Goal: Task Accomplishment & Management: Manage account settings

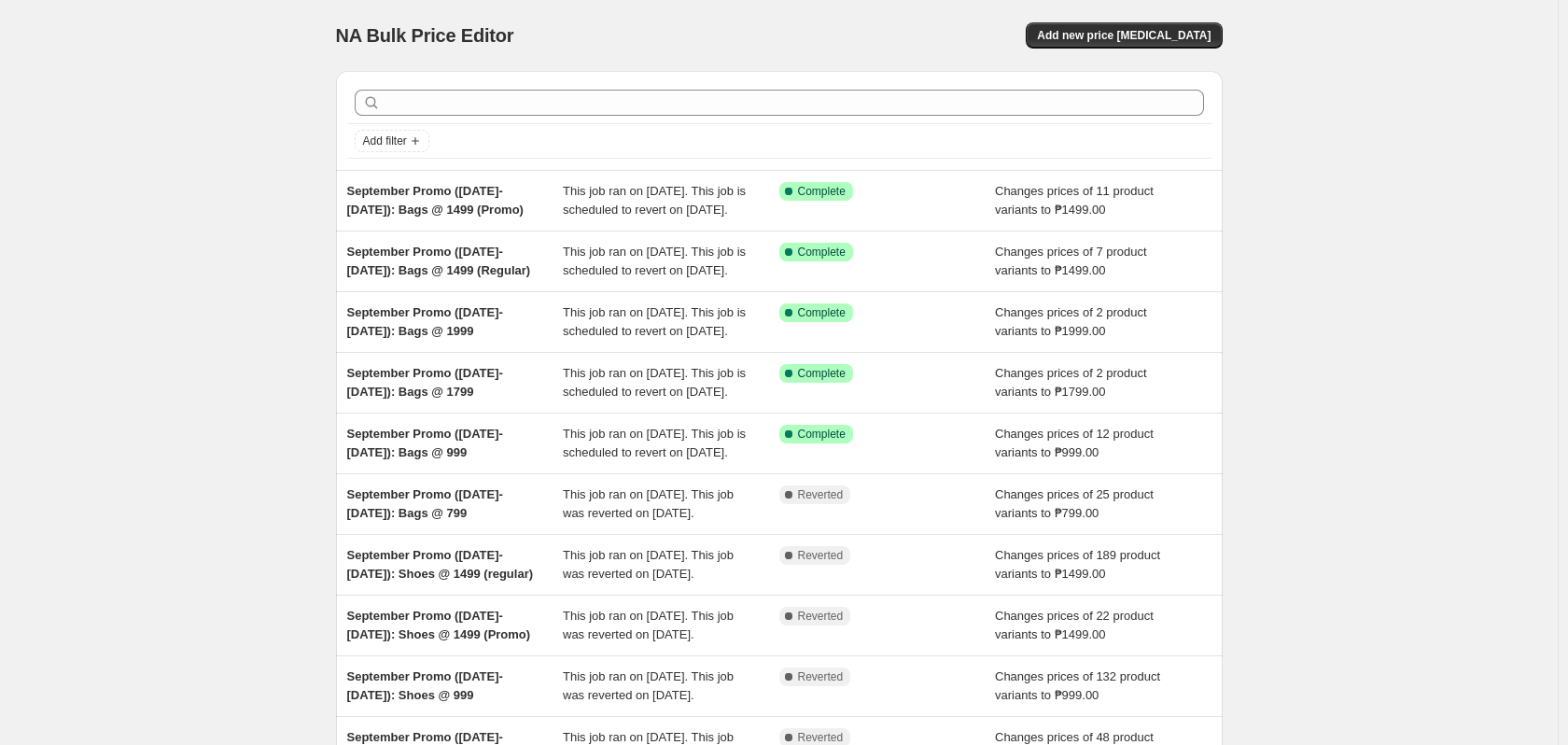
click at [148, 123] on div "NA Bulk Price Editor. This page is ready NA Bulk Price Editor Add new price cha…" at bounding box center [778, 480] width 1557 height 962
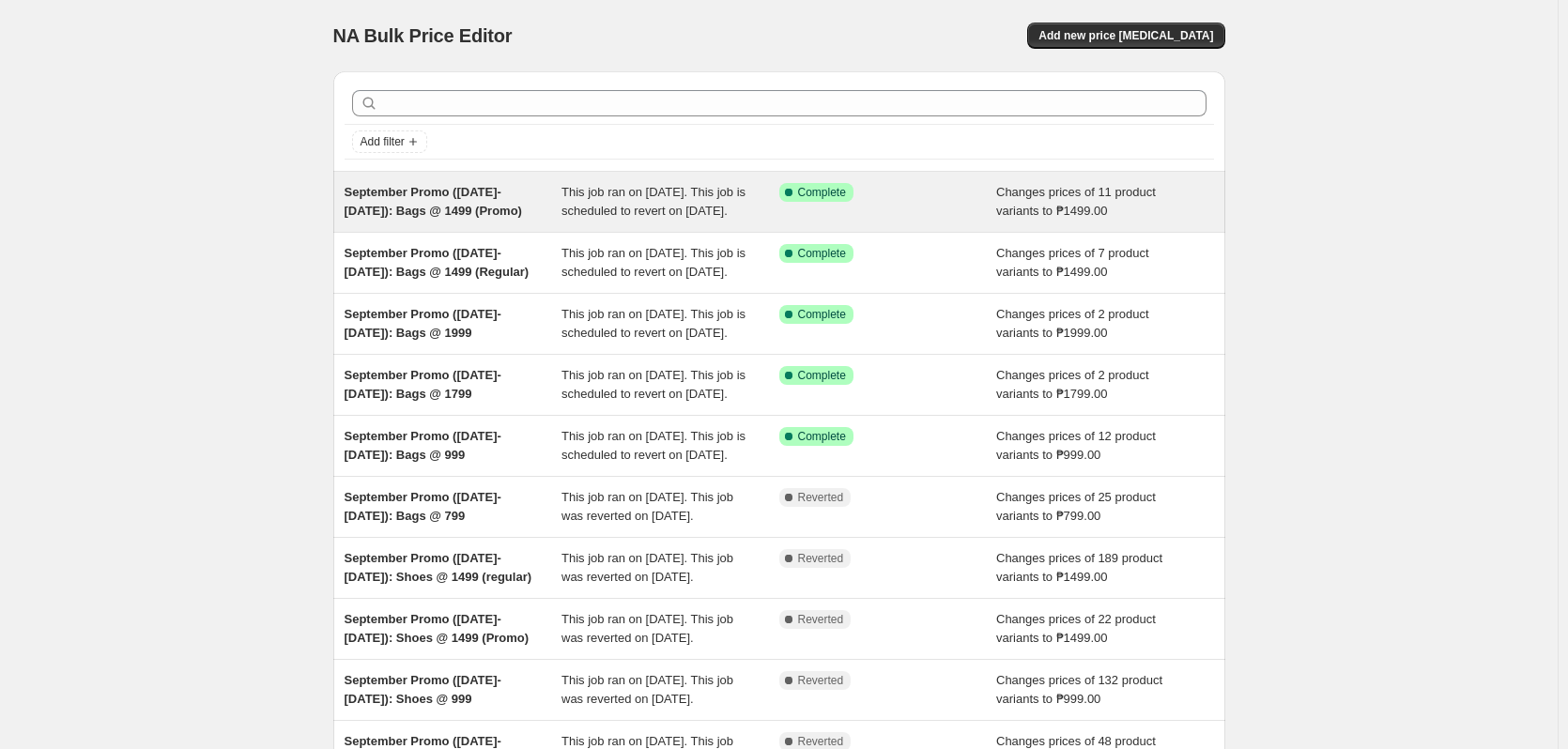
click at [698, 221] on div "This job ran on [DATE]. This job is scheduled to revert on [DATE]." at bounding box center [670, 202] width 218 height 38
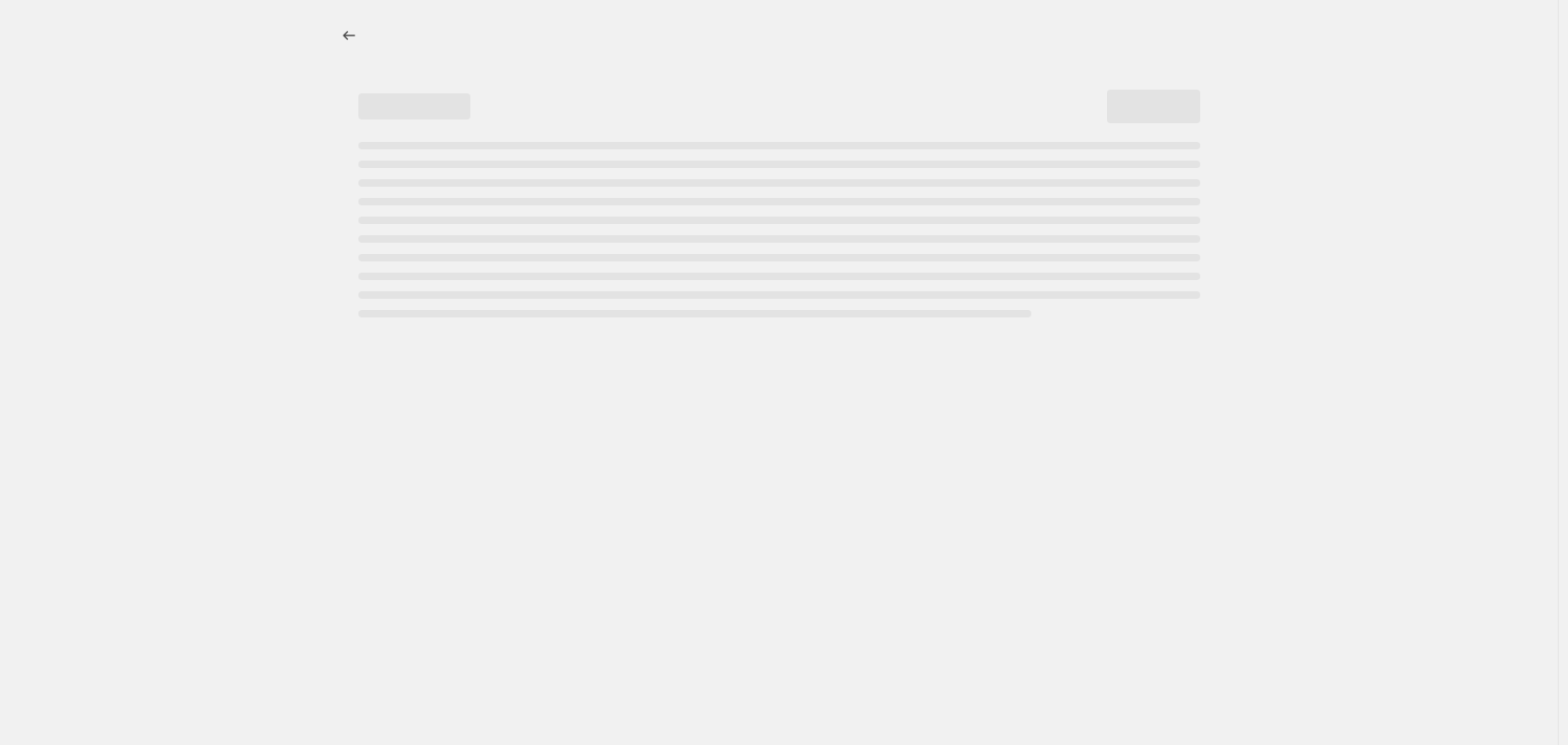
select select "no_change"
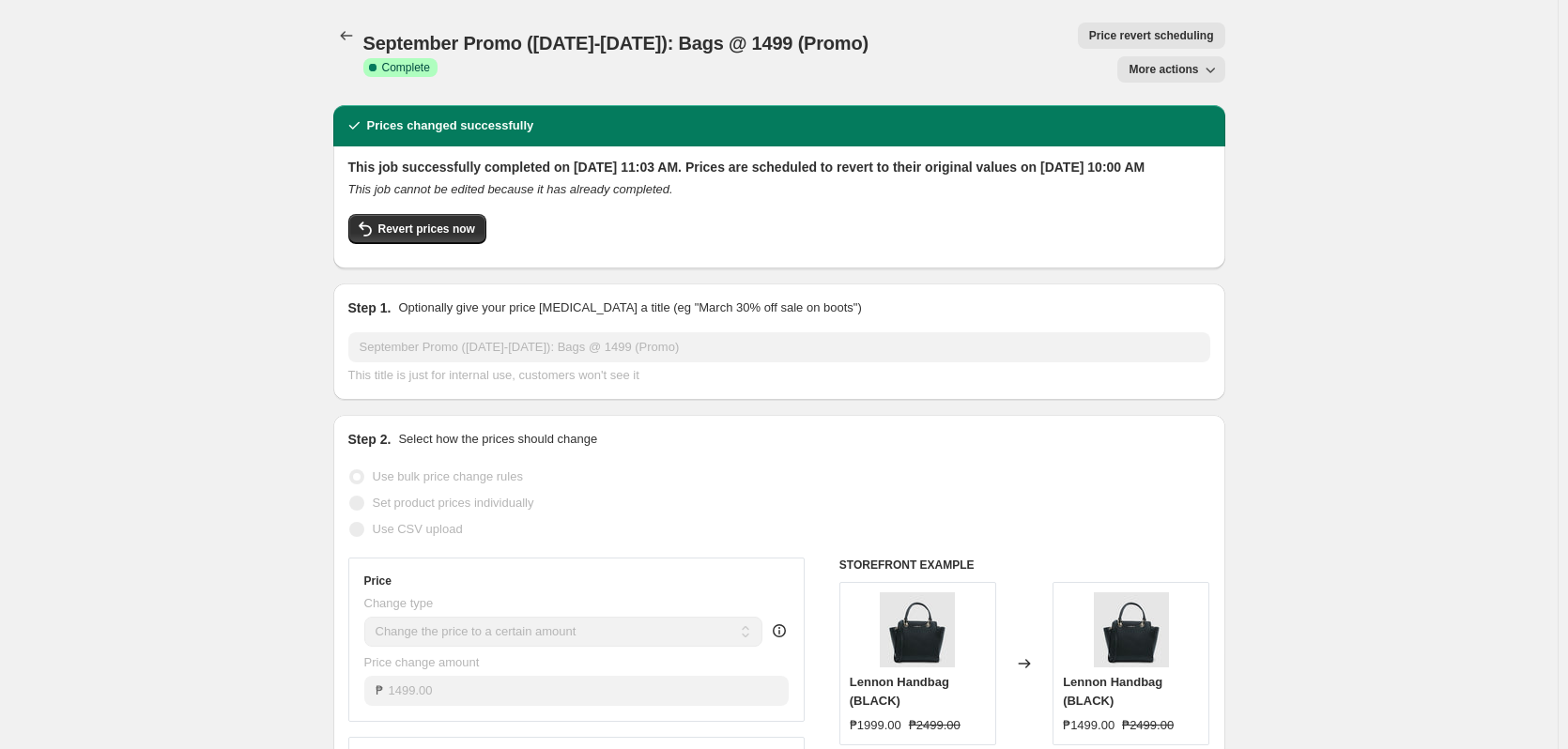
drag, startPoint x: 776, startPoint y: 126, endPoint x: 810, endPoint y: 159, distance: 47.4
click at [810, 159] on h2 "This job successfully completed on September 16, 2025 at 11:03 AM. Prices are s…" at bounding box center [779, 166] width 862 height 19
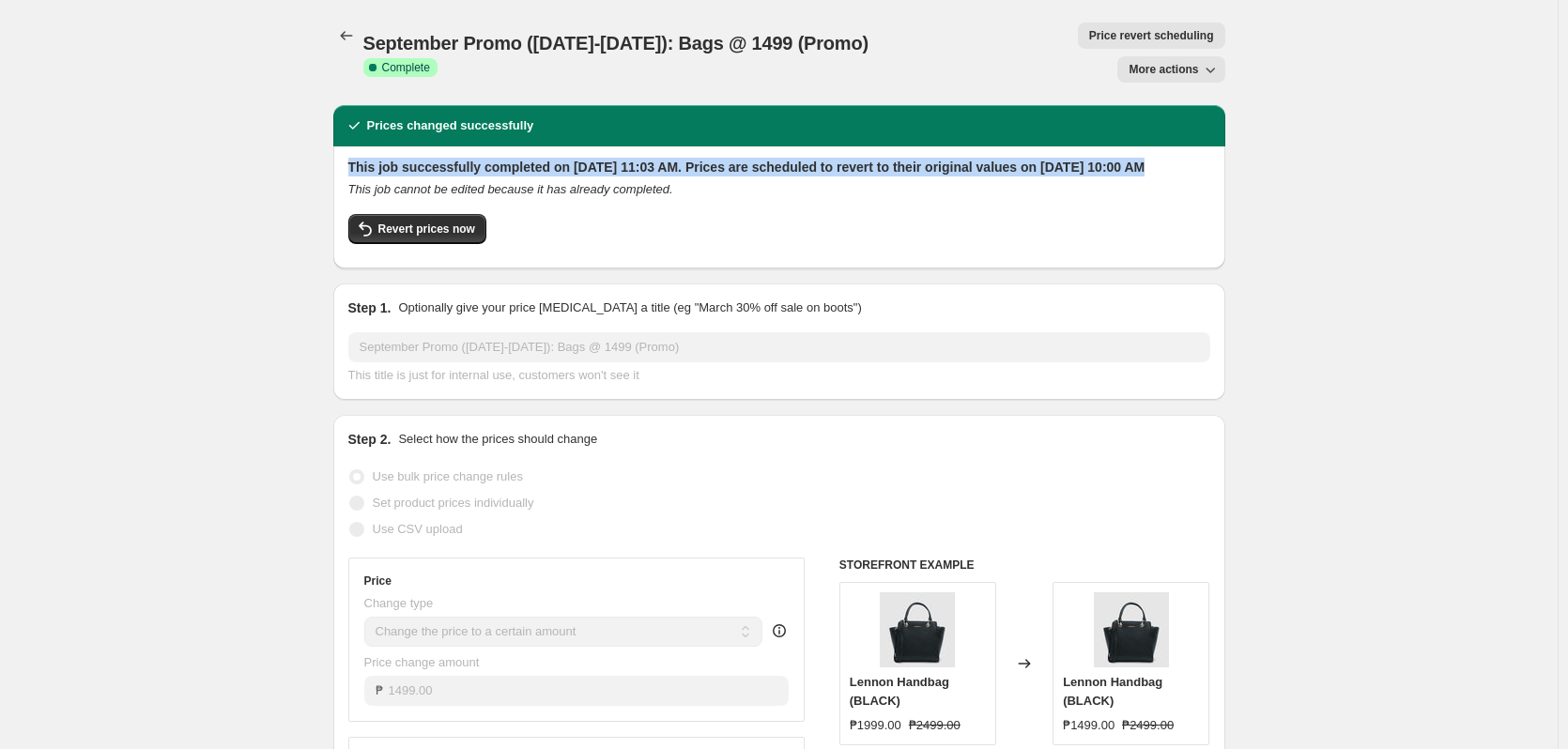
drag, startPoint x: 810, startPoint y: 159, endPoint x: 788, endPoint y: 111, distance: 52.8
click at [788, 111] on div "Prices changed successfully This job successfully completed on September 16, 20…" at bounding box center [779, 186] width 892 height 163
click at [788, 111] on div "Prices changed successfully" at bounding box center [779, 126] width 892 height 42
drag, startPoint x: 788, startPoint y: 111, endPoint x: 816, endPoint y: 159, distance: 55.6
click at [816, 159] on div "Prices changed successfully This job successfully completed on September 16, 20…" at bounding box center [779, 186] width 892 height 163
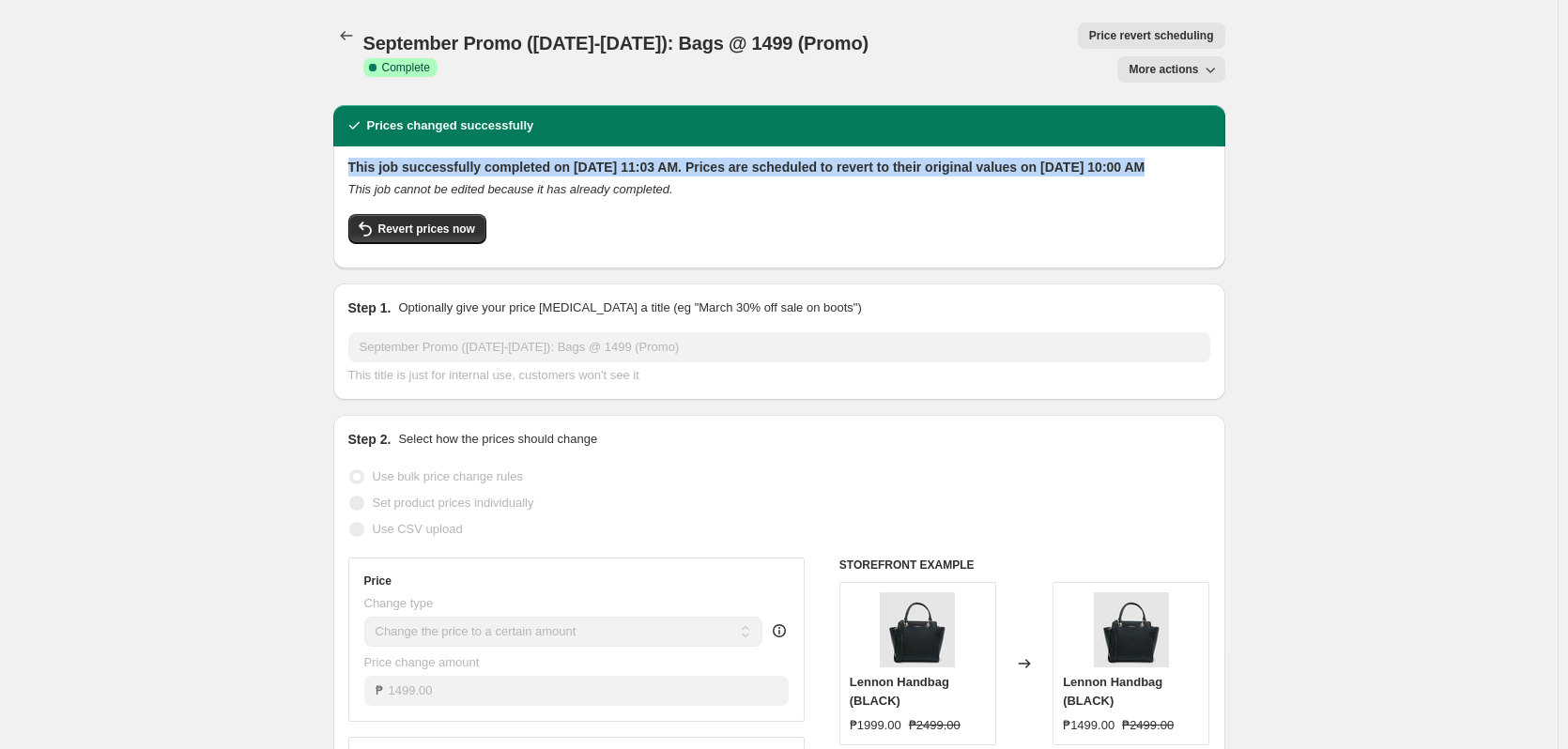
click at [816, 159] on h2 "This job successfully completed on September 16, 2025 at 11:03 AM. Prices are s…" at bounding box center [779, 166] width 862 height 19
drag, startPoint x: 816, startPoint y: 159, endPoint x: 808, endPoint y: 131, distance: 29.1
click at [808, 157] on h2 "This job successfully completed on September 16, 2025 at 11:03 AM. Prices are s…" at bounding box center [779, 166] width 862 height 19
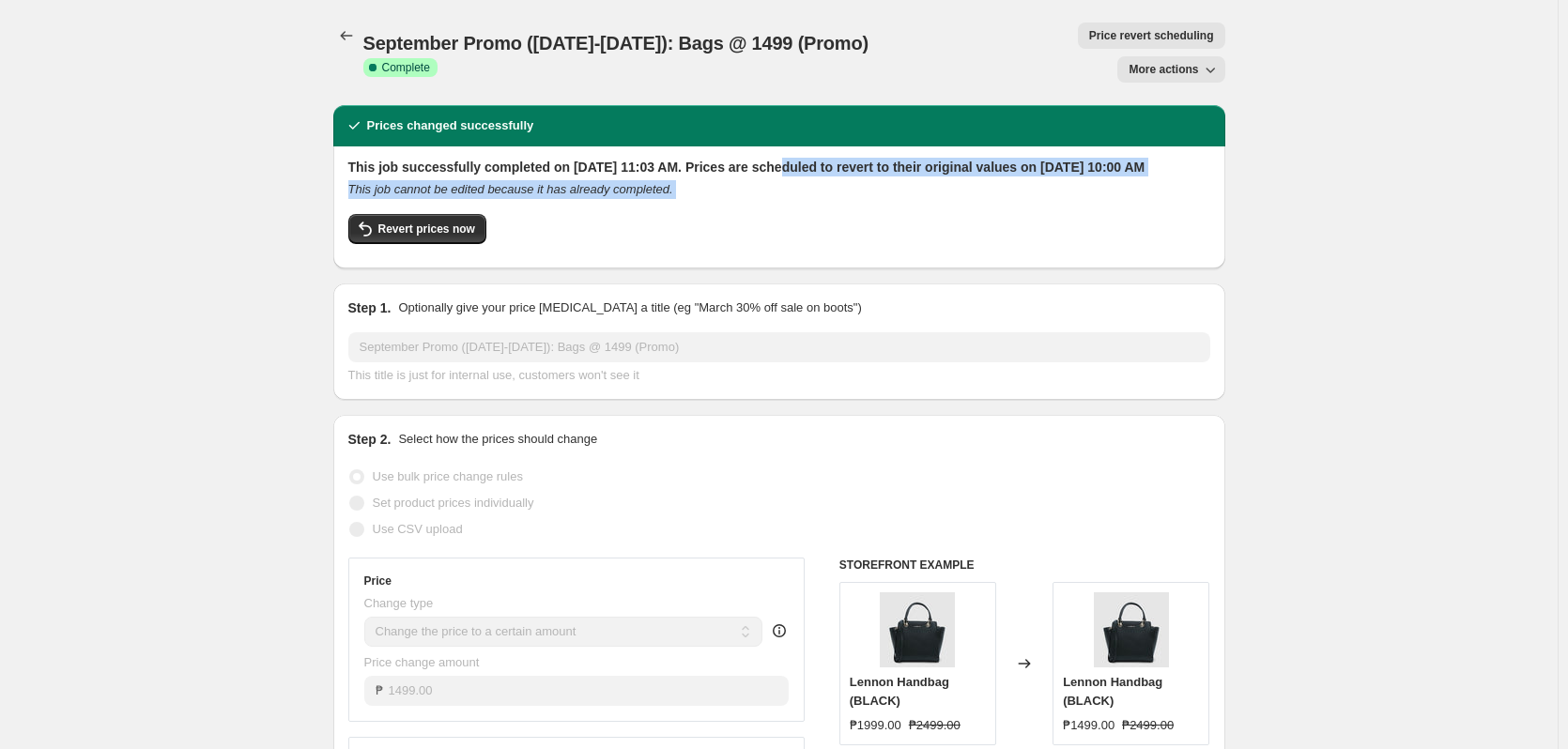
drag, startPoint x: 808, startPoint y: 131, endPoint x: 814, endPoint y: 163, distance: 32.6
click at [814, 163] on div "This job successfully completed on September 16, 2025 at 11:03 AM. Prices are s…" at bounding box center [779, 205] width 862 height 96
drag, startPoint x: 814, startPoint y: 163, endPoint x: 802, endPoint y: 128, distance: 37.0
click at [802, 157] on div "This job successfully completed on September 16, 2025 at 11:03 AM. Prices are s…" at bounding box center [779, 205] width 862 height 96
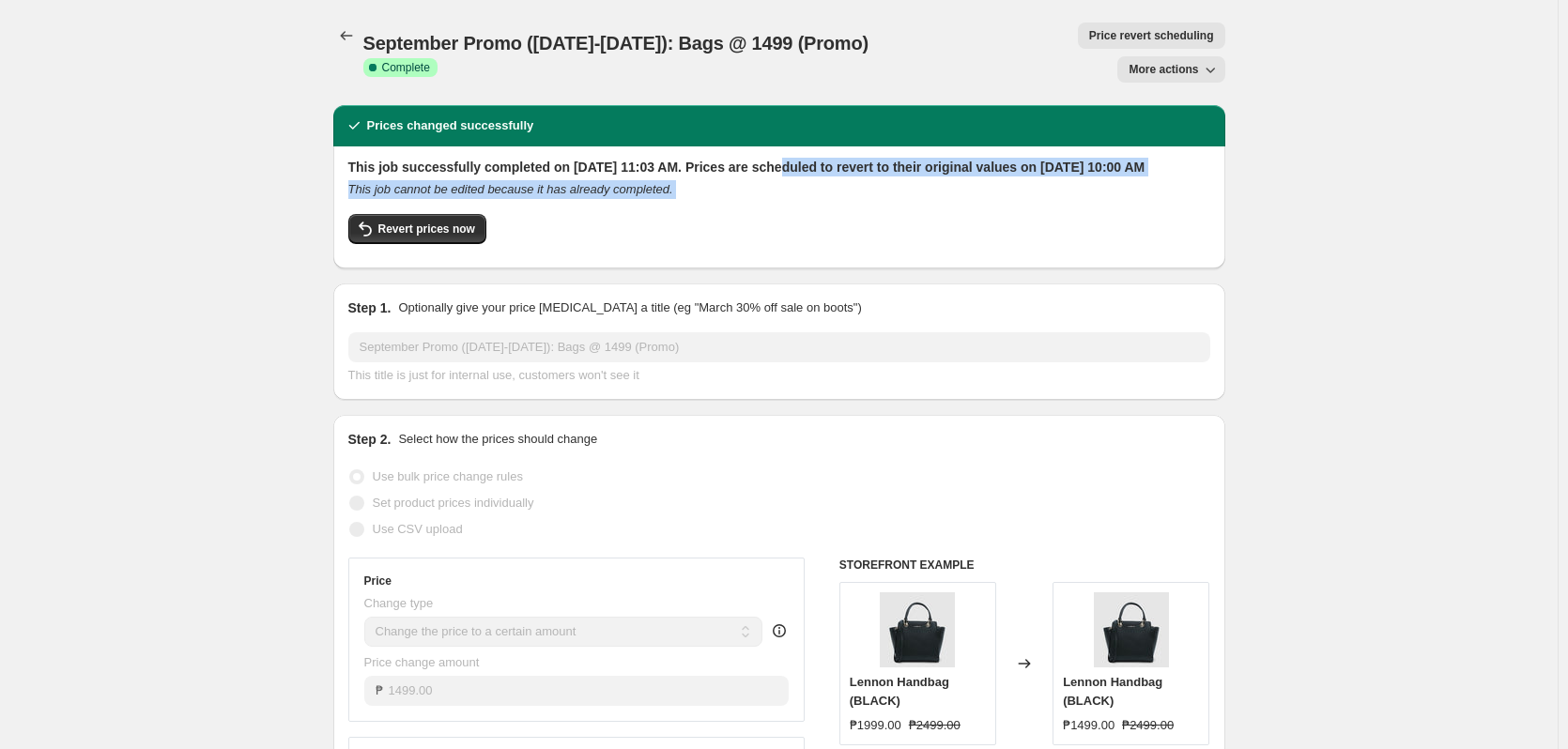
click at [802, 157] on h2 "This job successfully completed on September 16, 2025 at 11:03 AM. Prices are s…" at bounding box center [779, 166] width 862 height 19
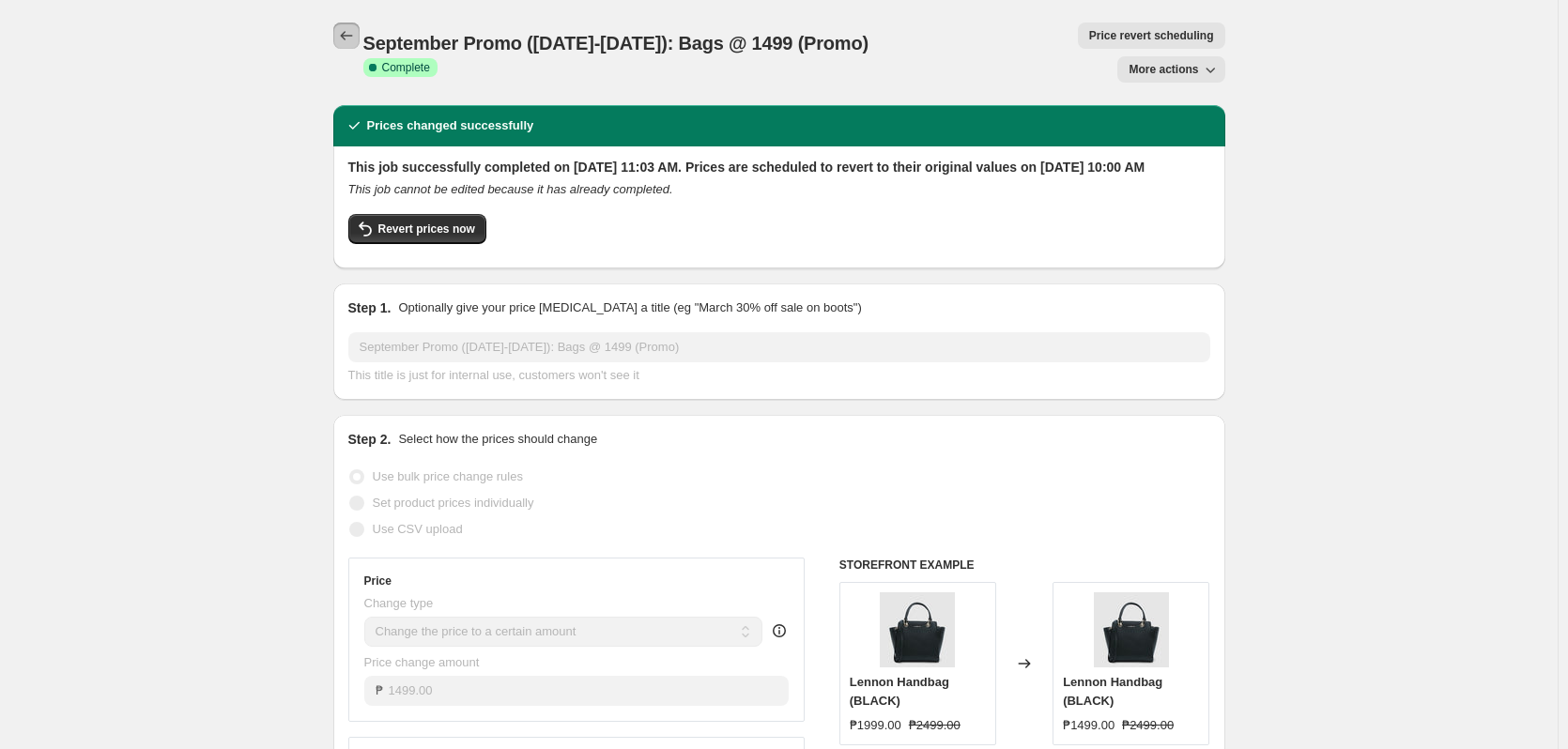
click at [353, 32] on icon "Price change jobs" at bounding box center [346, 36] width 19 height 19
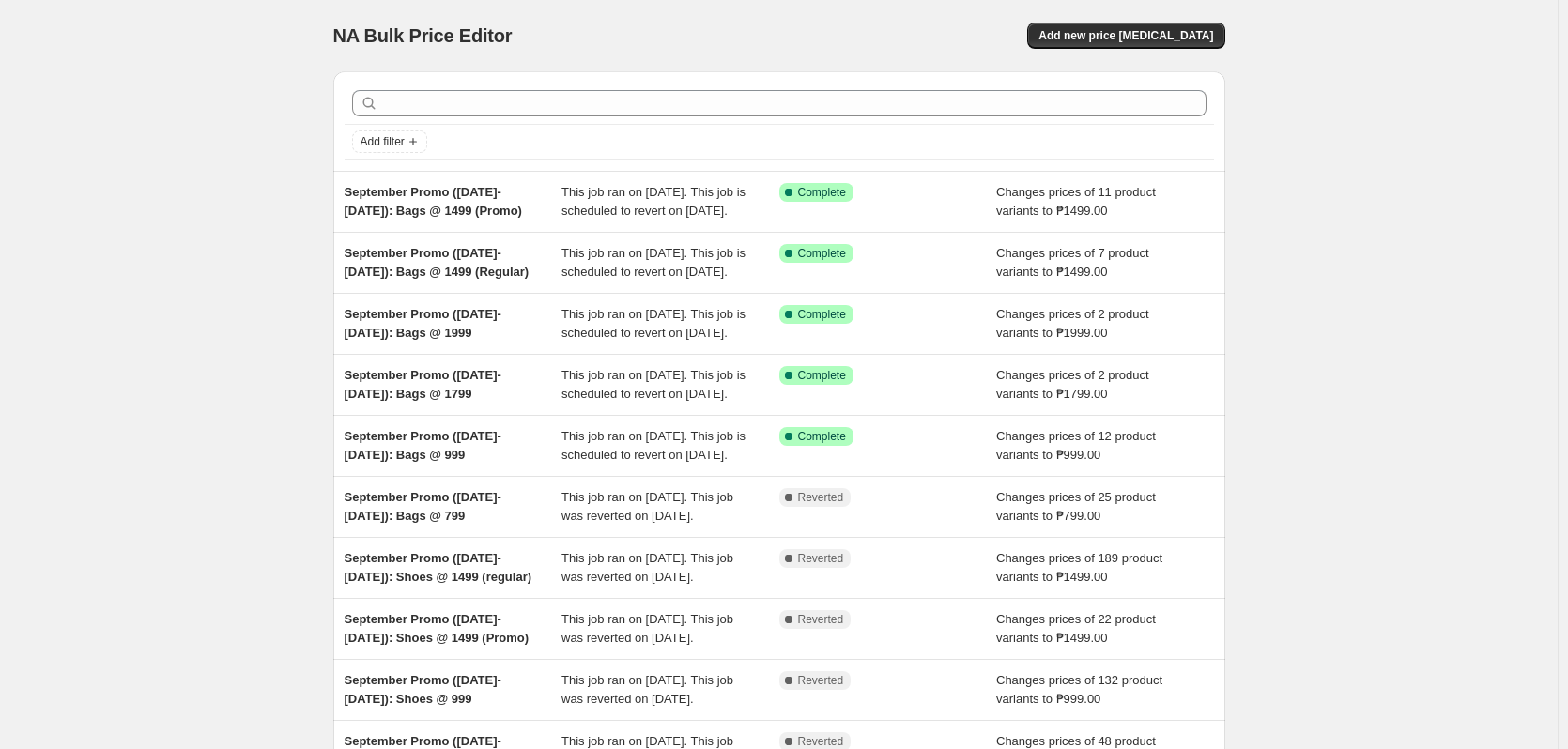
click at [1469, 180] on div "NA Bulk Price Editor. This page is ready NA Bulk Price Editor Add new price cha…" at bounding box center [779, 483] width 1558 height 967
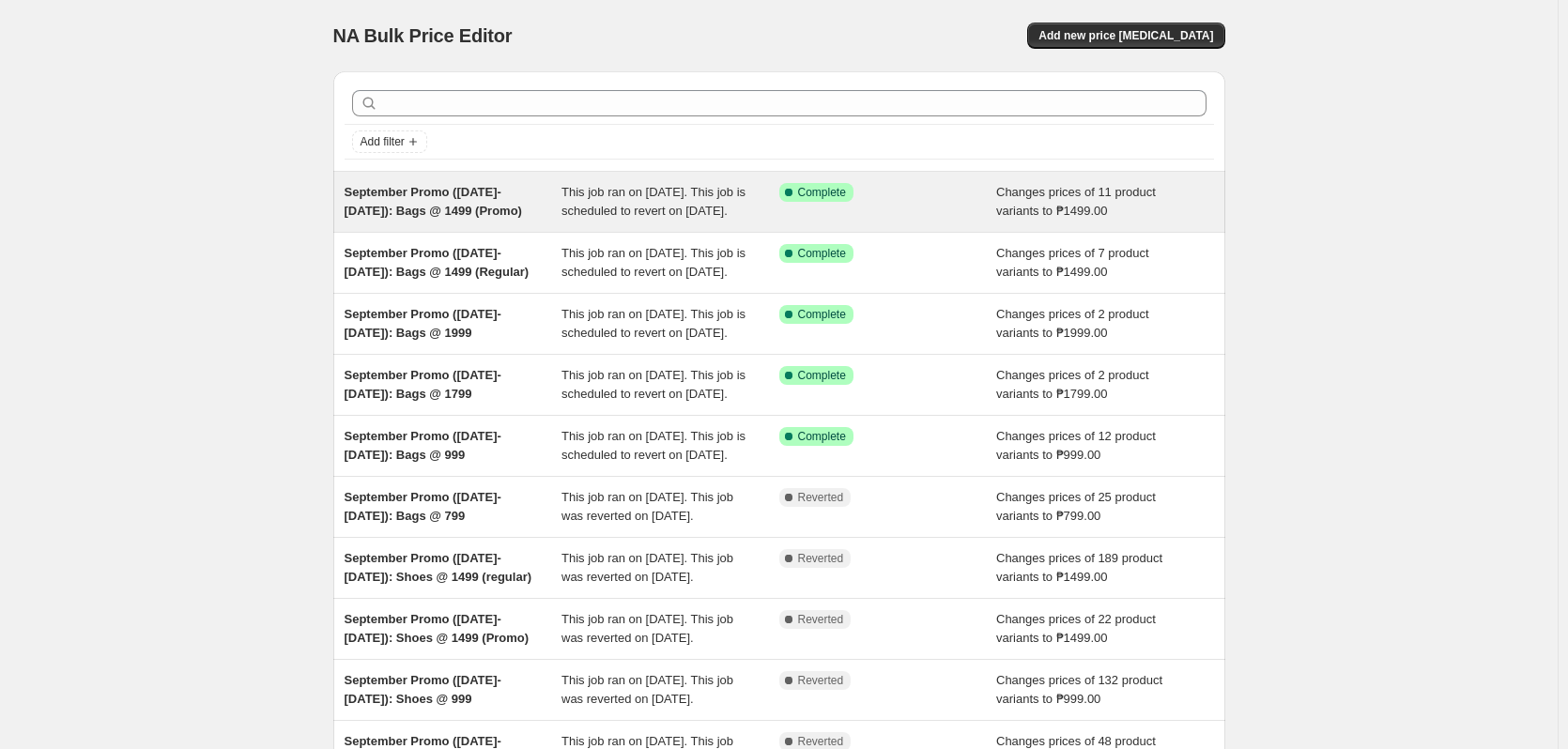
click at [1051, 221] on div "Changes prices of 11 product variants to ₱1499.00" at bounding box center [1106, 202] width 218 height 38
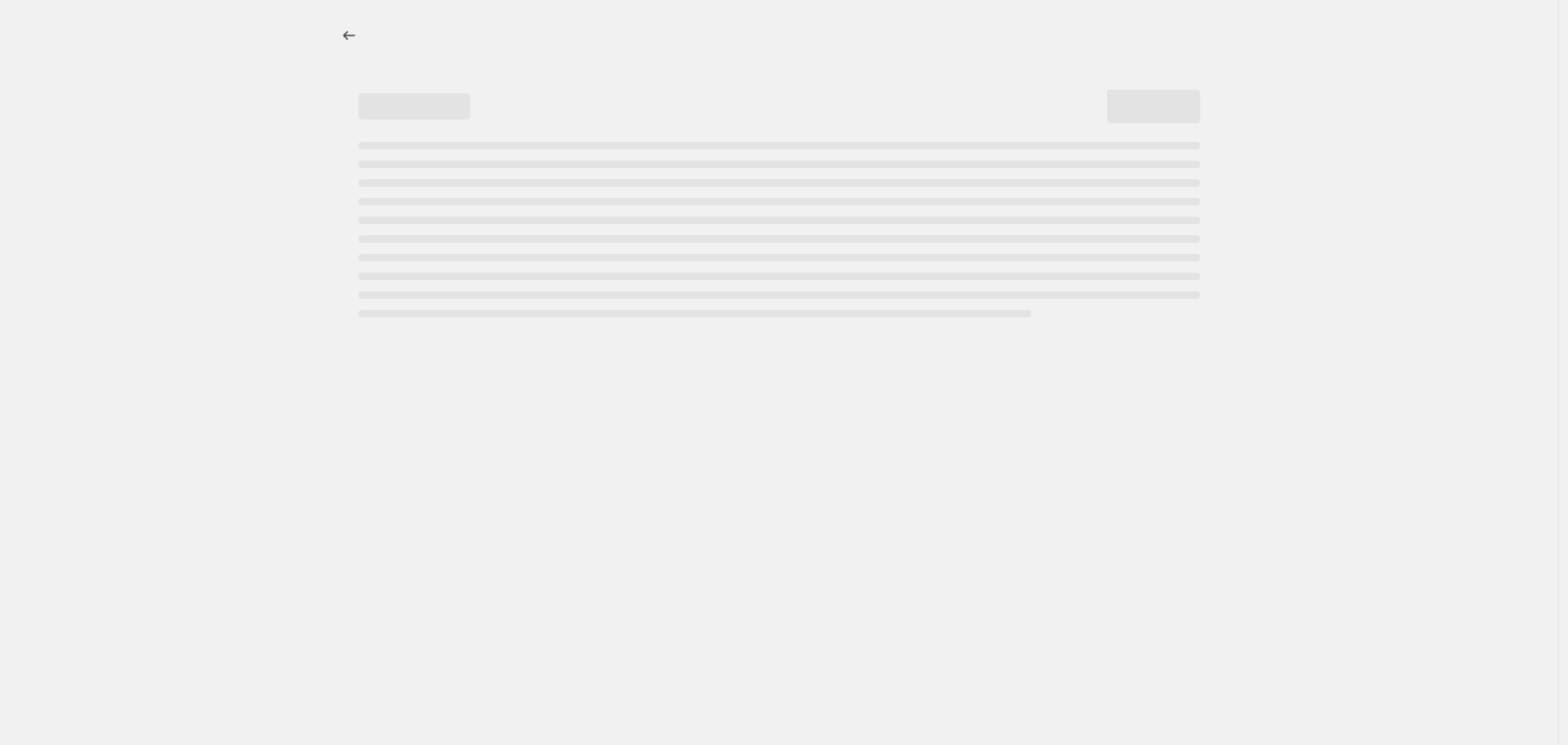
click at [1431, 214] on div at bounding box center [778, 372] width 1557 height 745
select select "no_change"
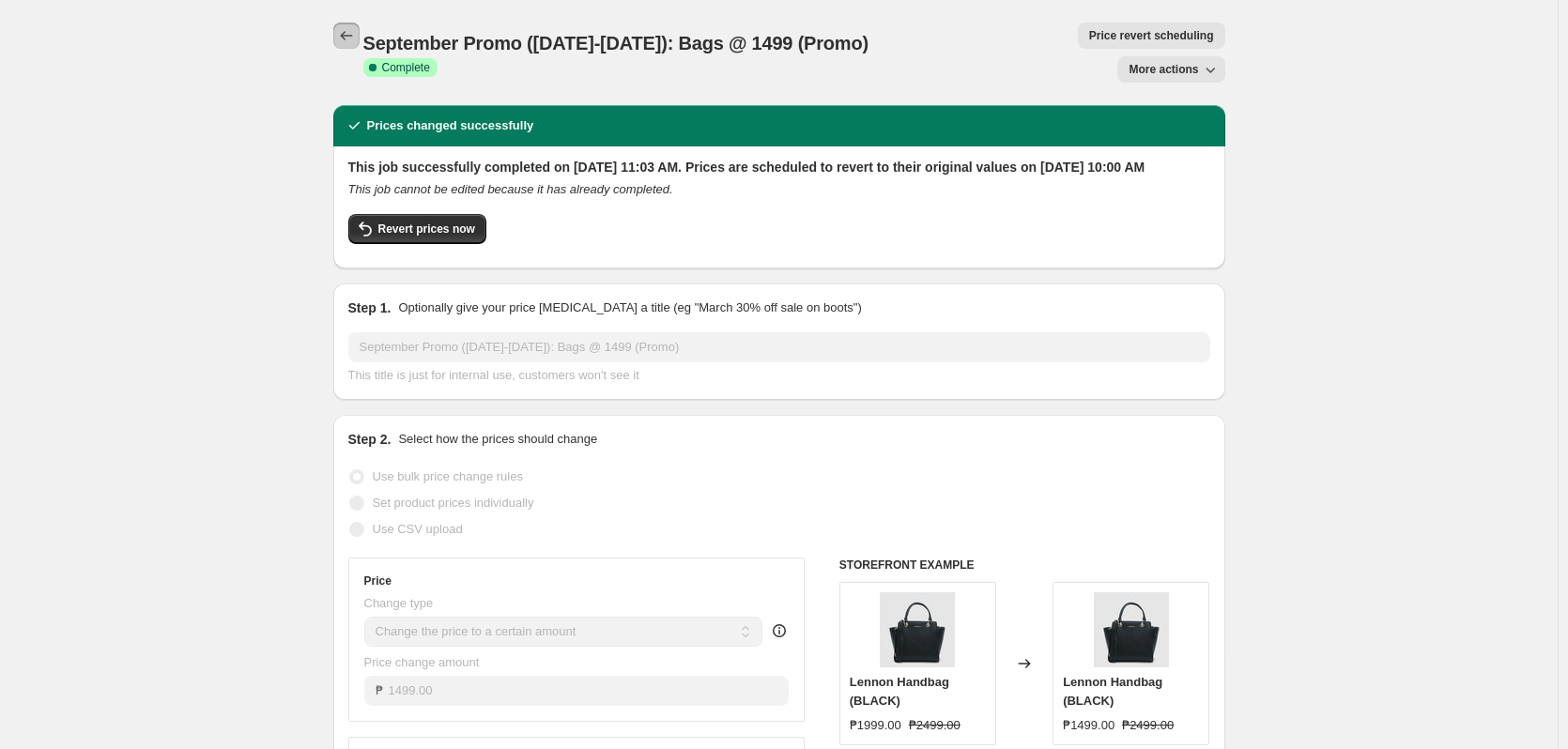
click at [343, 32] on icon "Price change jobs" at bounding box center [346, 36] width 19 height 19
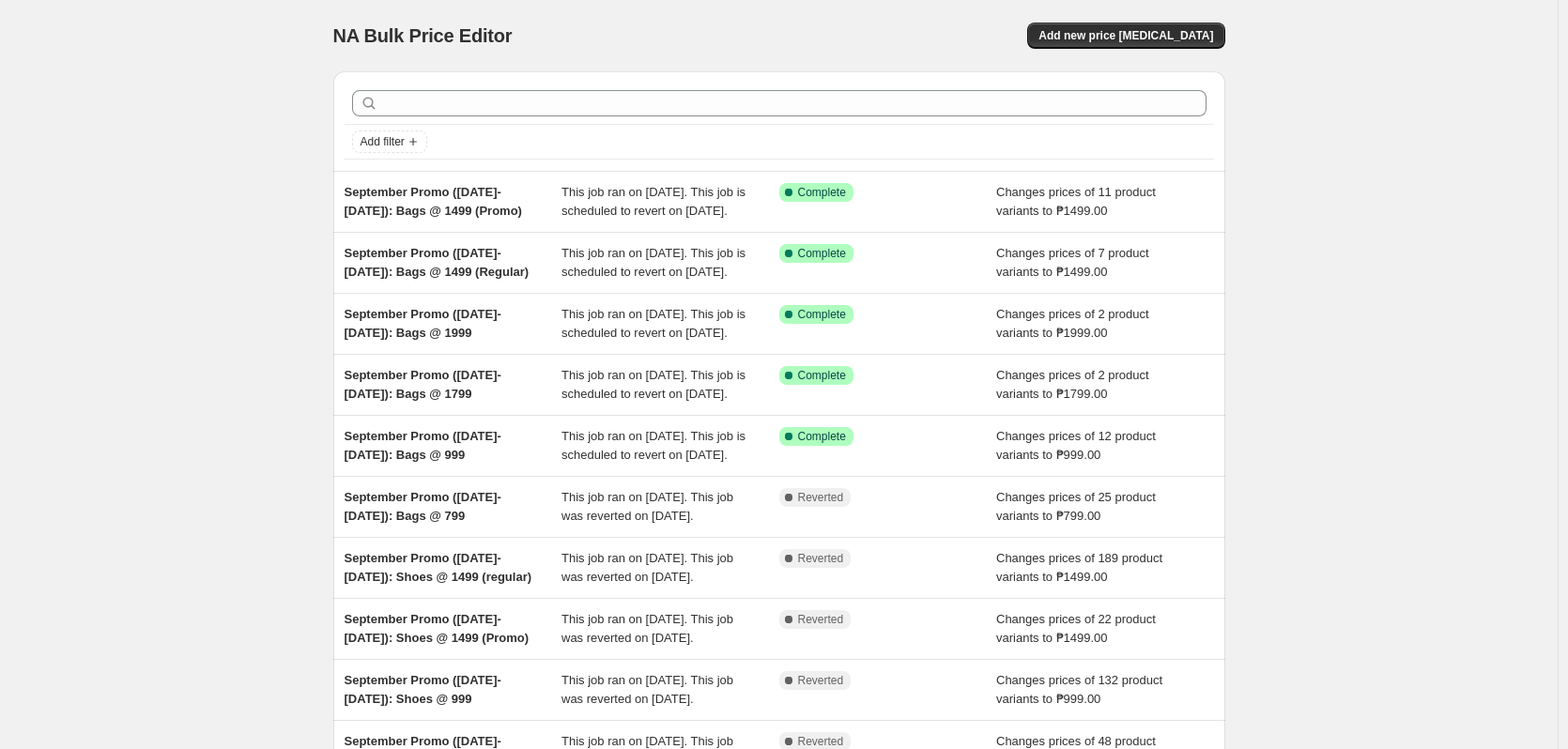
click at [1394, 192] on div "NA Bulk Price Editor. This page is ready NA Bulk Price Editor Add new price cha…" at bounding box center [779, 483] width 1558 height 967
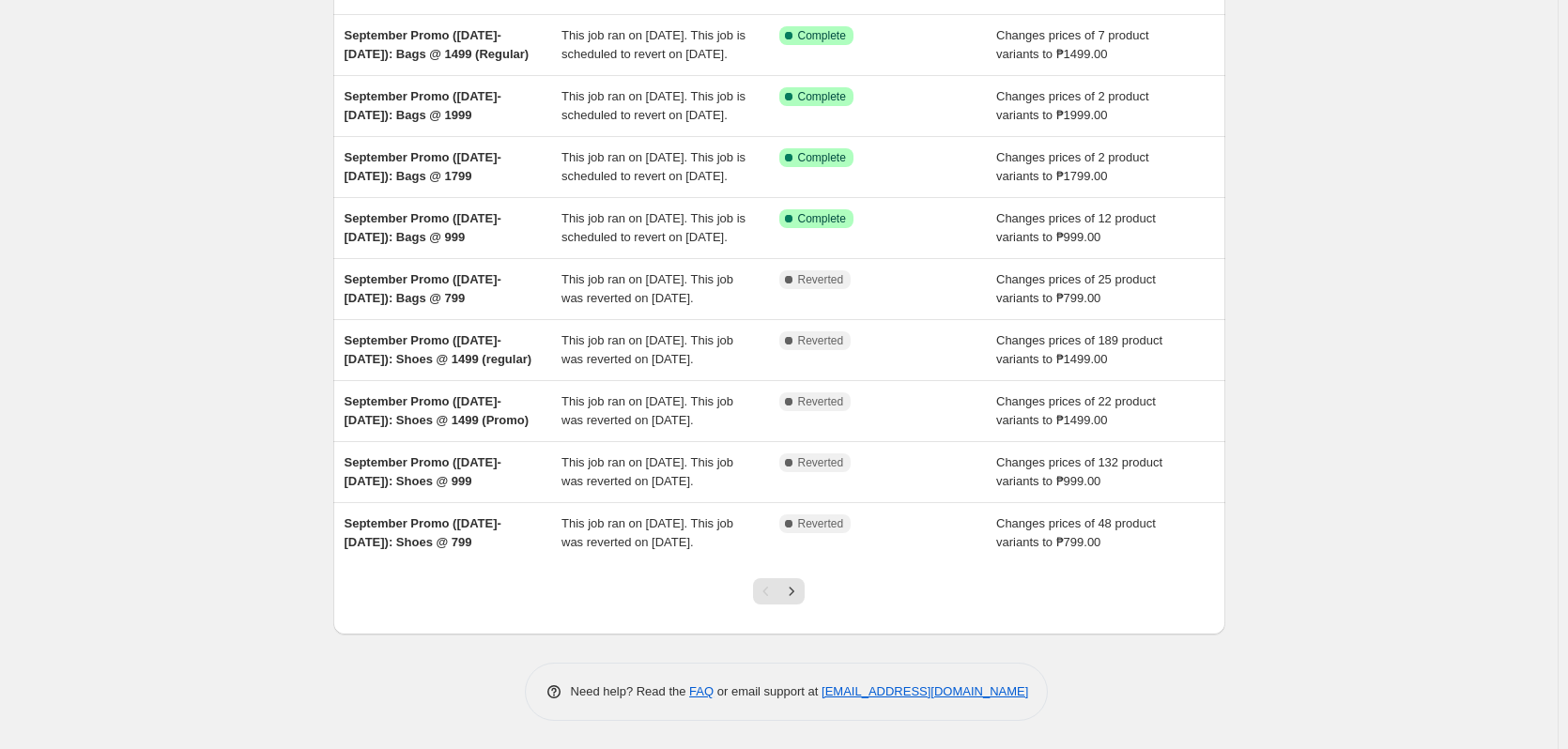
scroll to position [375, 0]
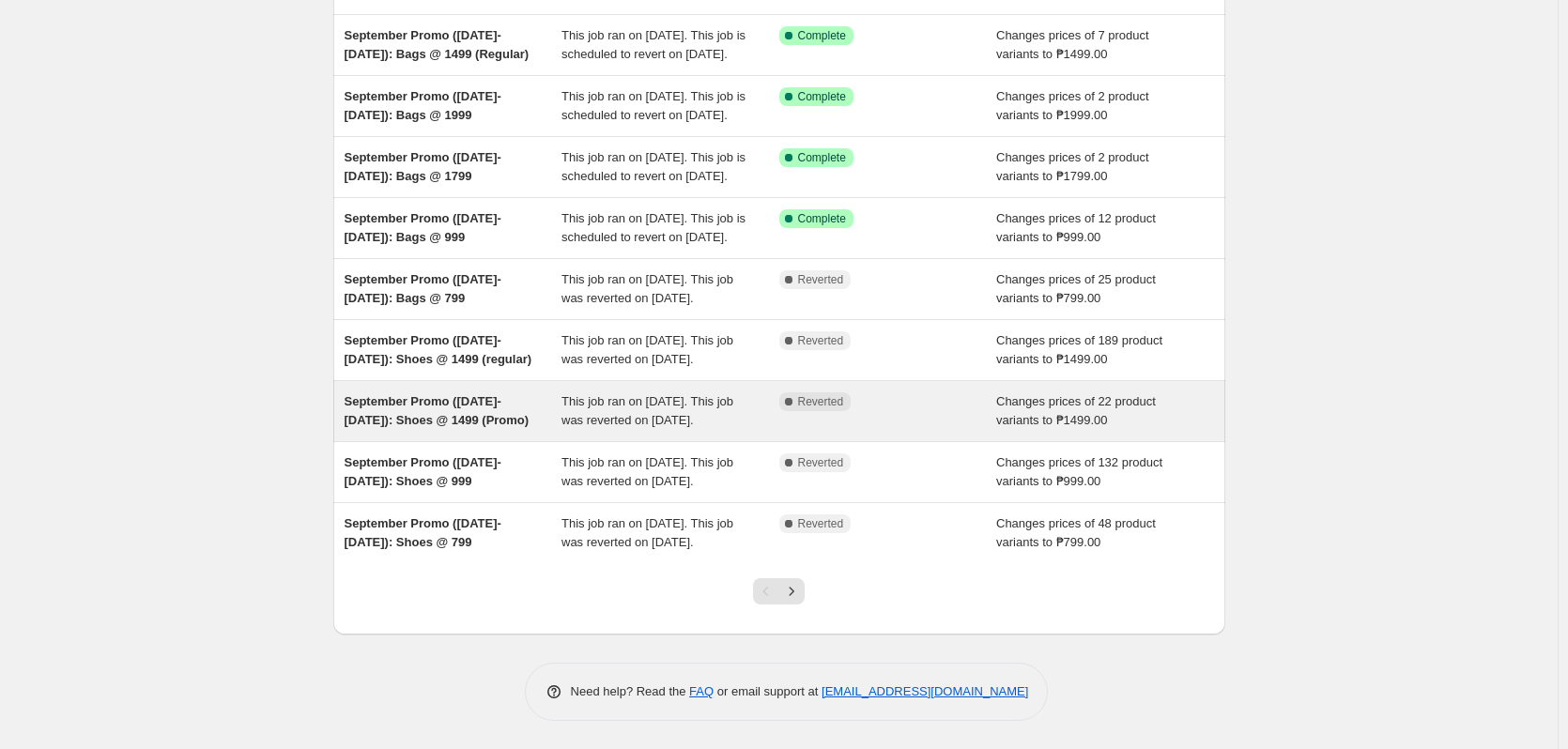
click at [916, 393] on div "Complete Reverted" at bounding box center [874, 402] width 190 height 19
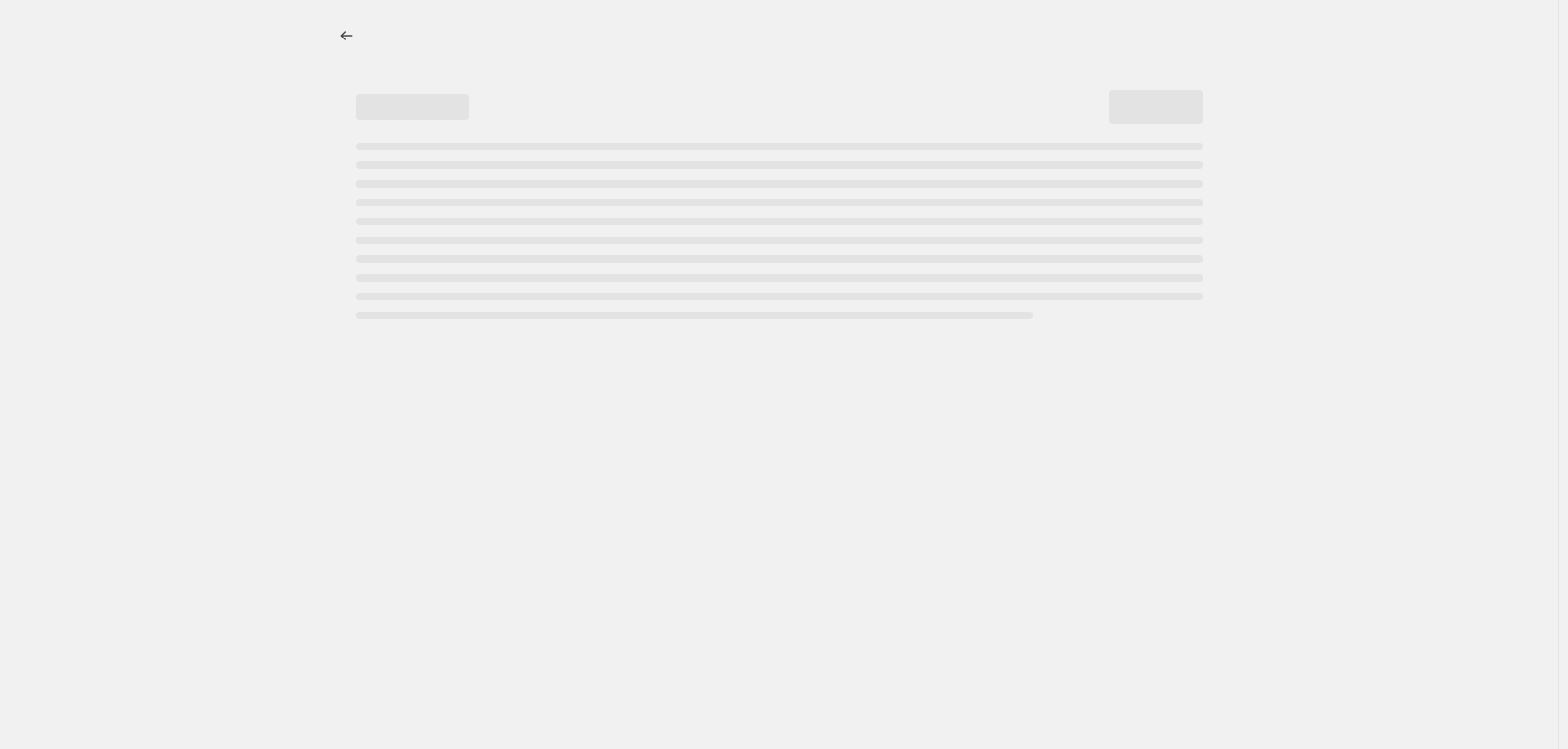
select select "no_change"
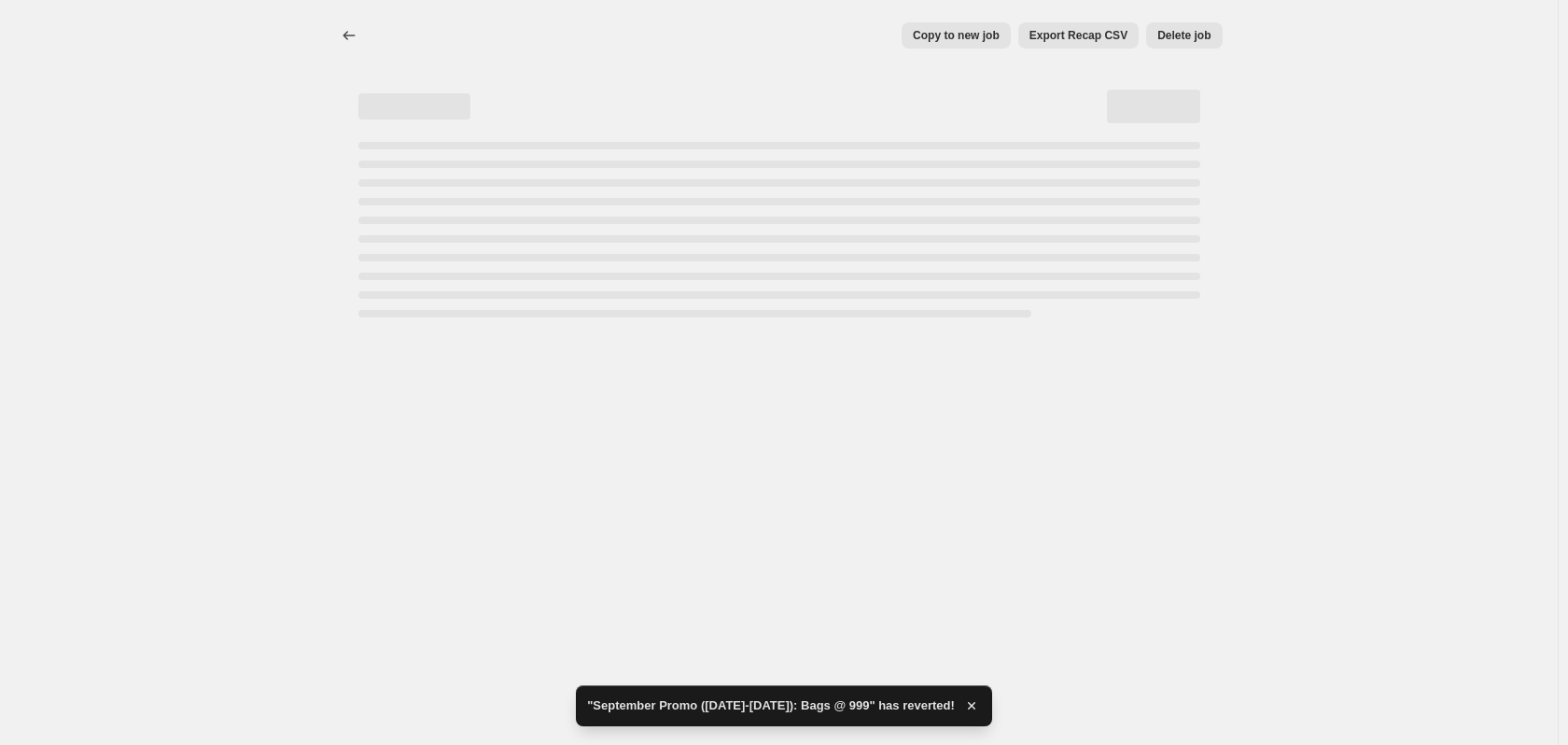
select select "no_change"
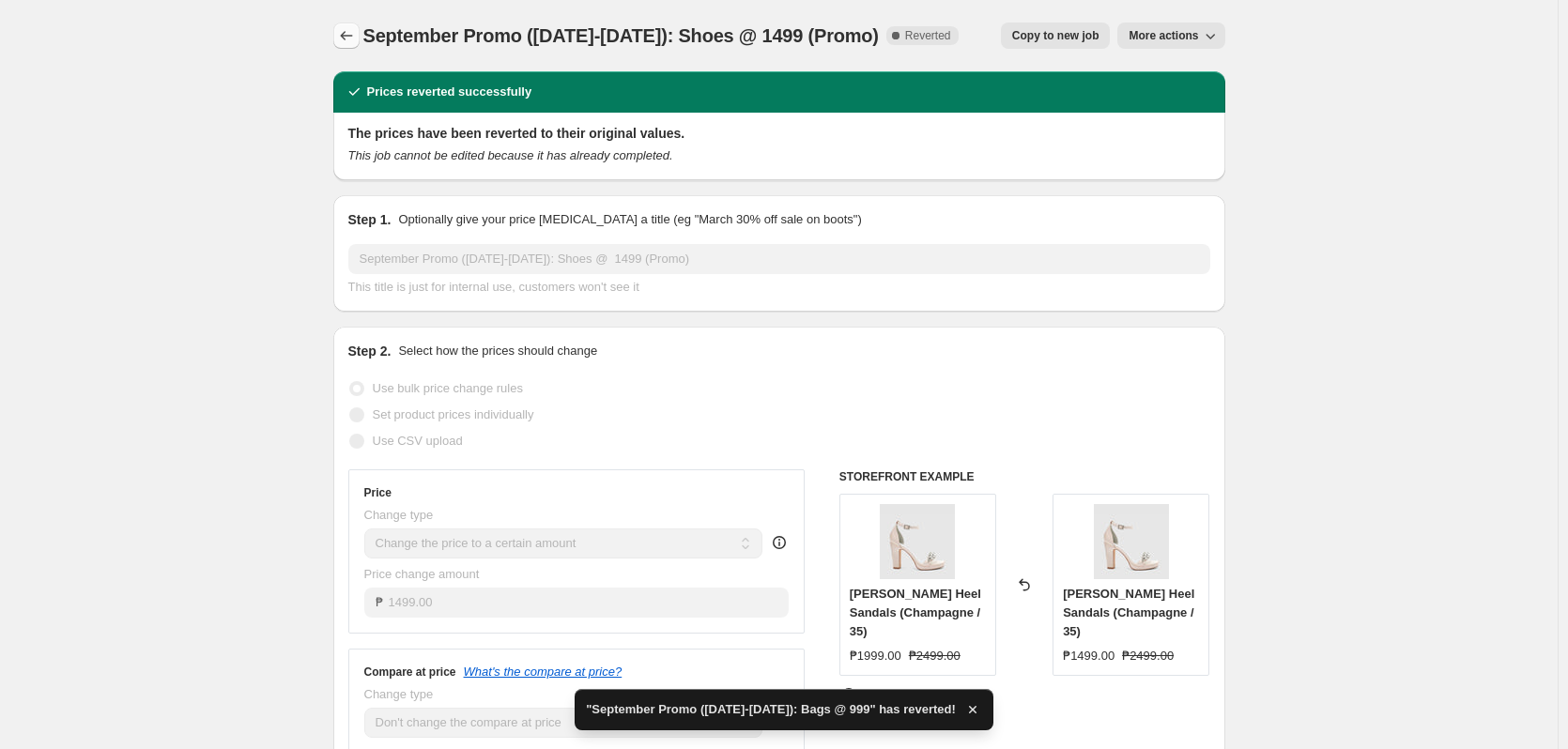
click at [355, 33] on icon "Price change jobs" at bounding box center [346, 36] width 19 height 19
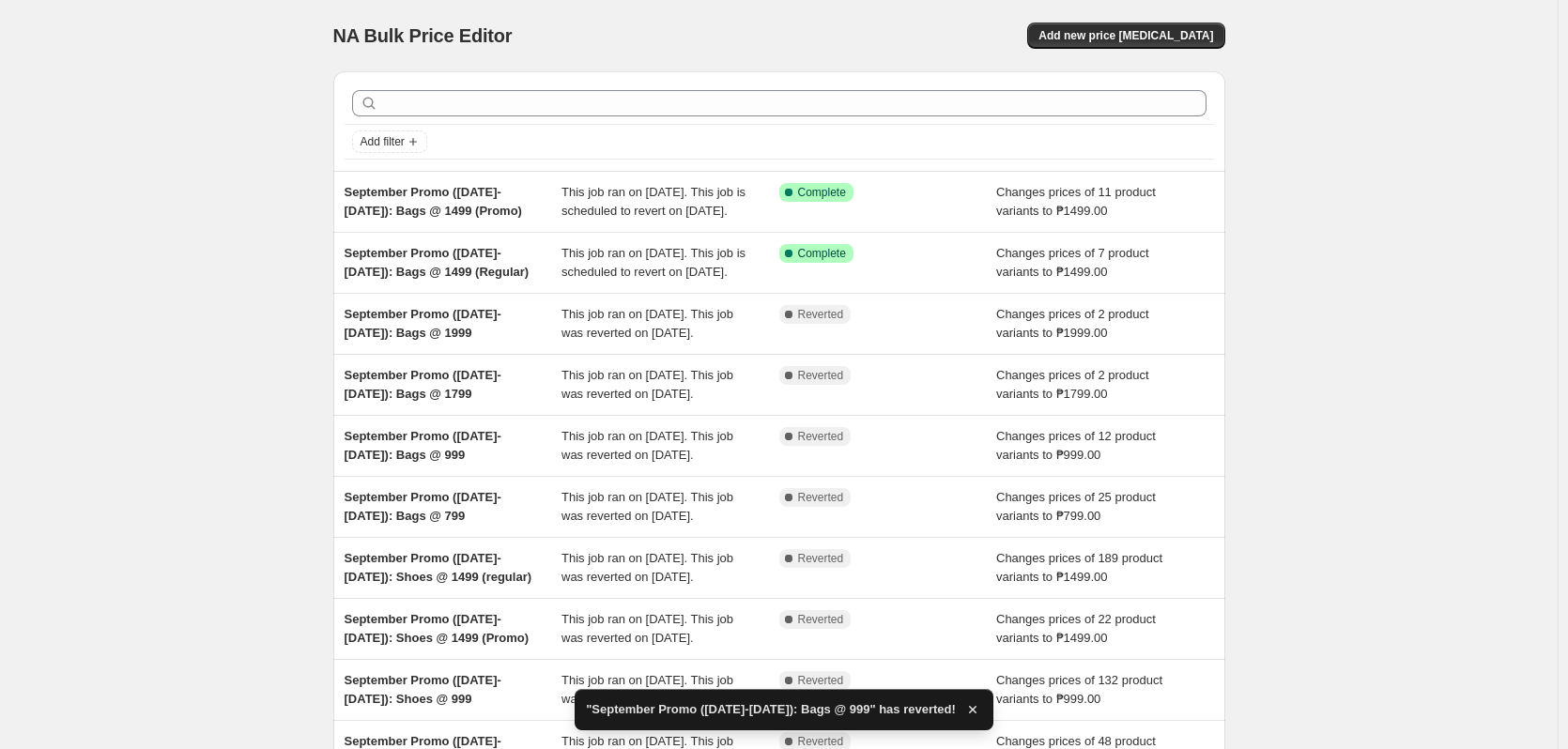
click at [1499, 156] on div "NA Bulk Price Editor. This page is ready NA Bulk Price Editor Add new price cha…" at bounding box center [779, 483] width 1558 height 967
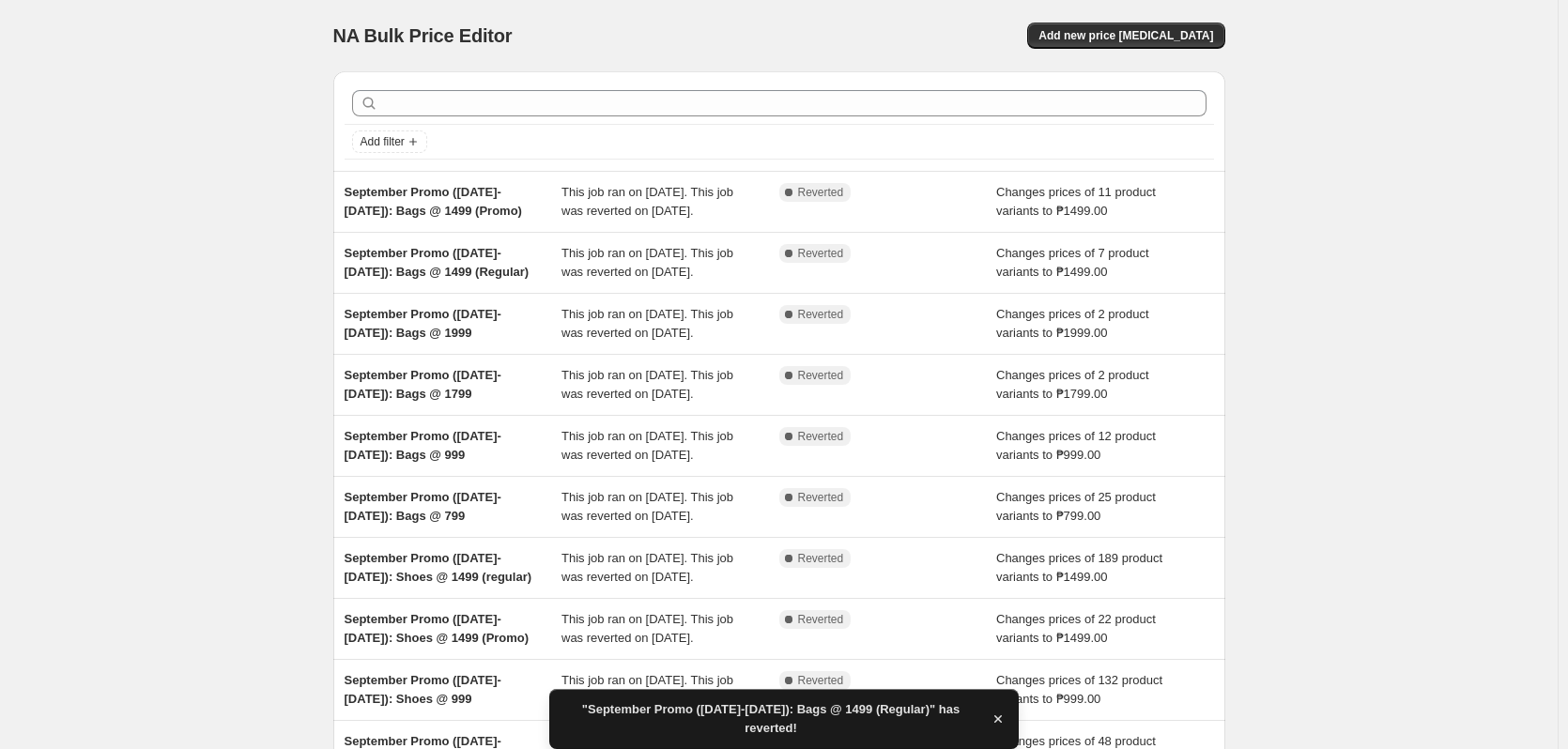
click at [1536, 186] on div "NA Bulk Price Editor. This page is ready NA Bulk Price Editor Add new price [ME…" at bounding box center [779, 483] width 1558 height 967
click at [1501, 190] on div "NA Bulk Price Editor. This page is ready NA Bulk Price Editor Add new price [ME…" at bounding box center [779, 483] width 1558 height 967
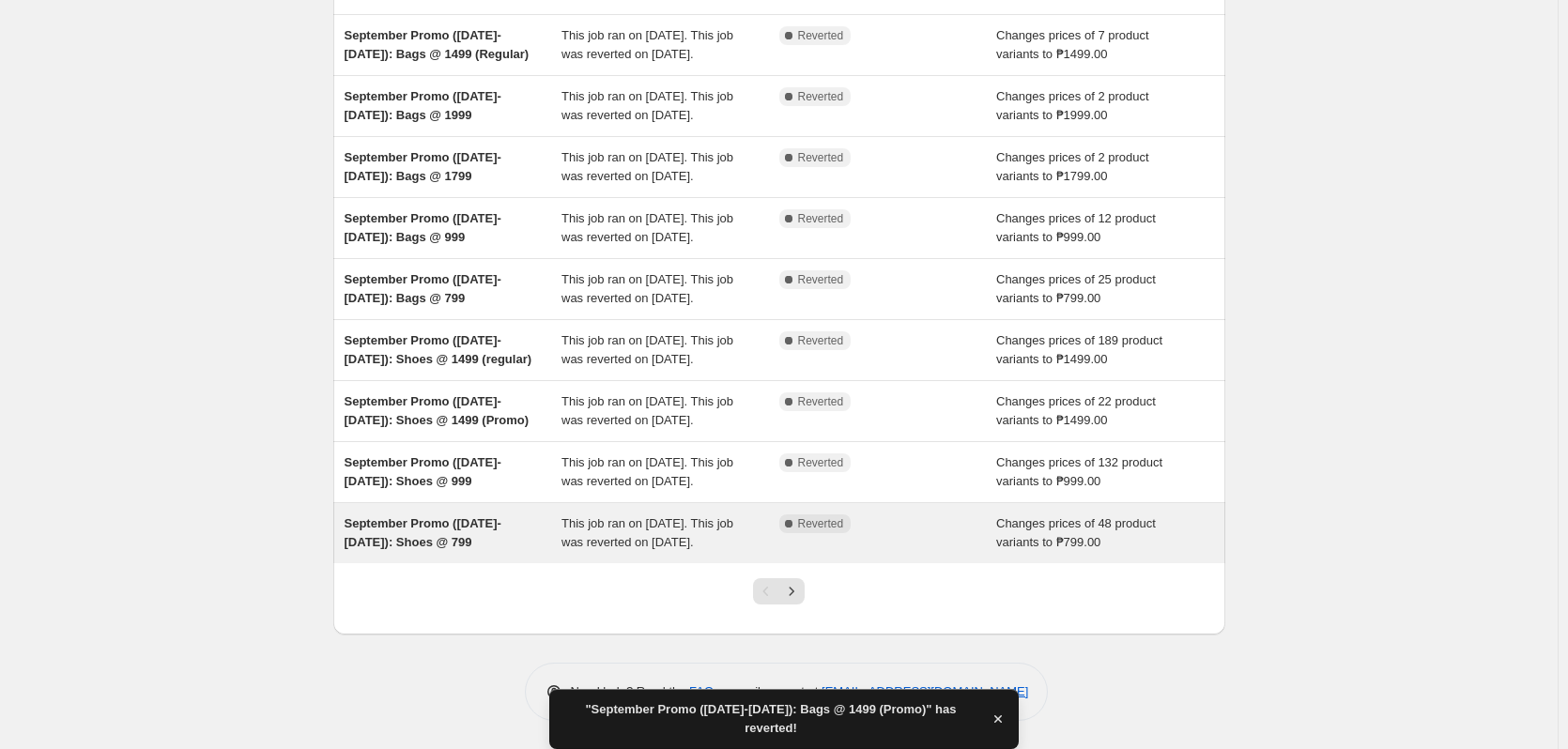
scroll to position [406, 0]
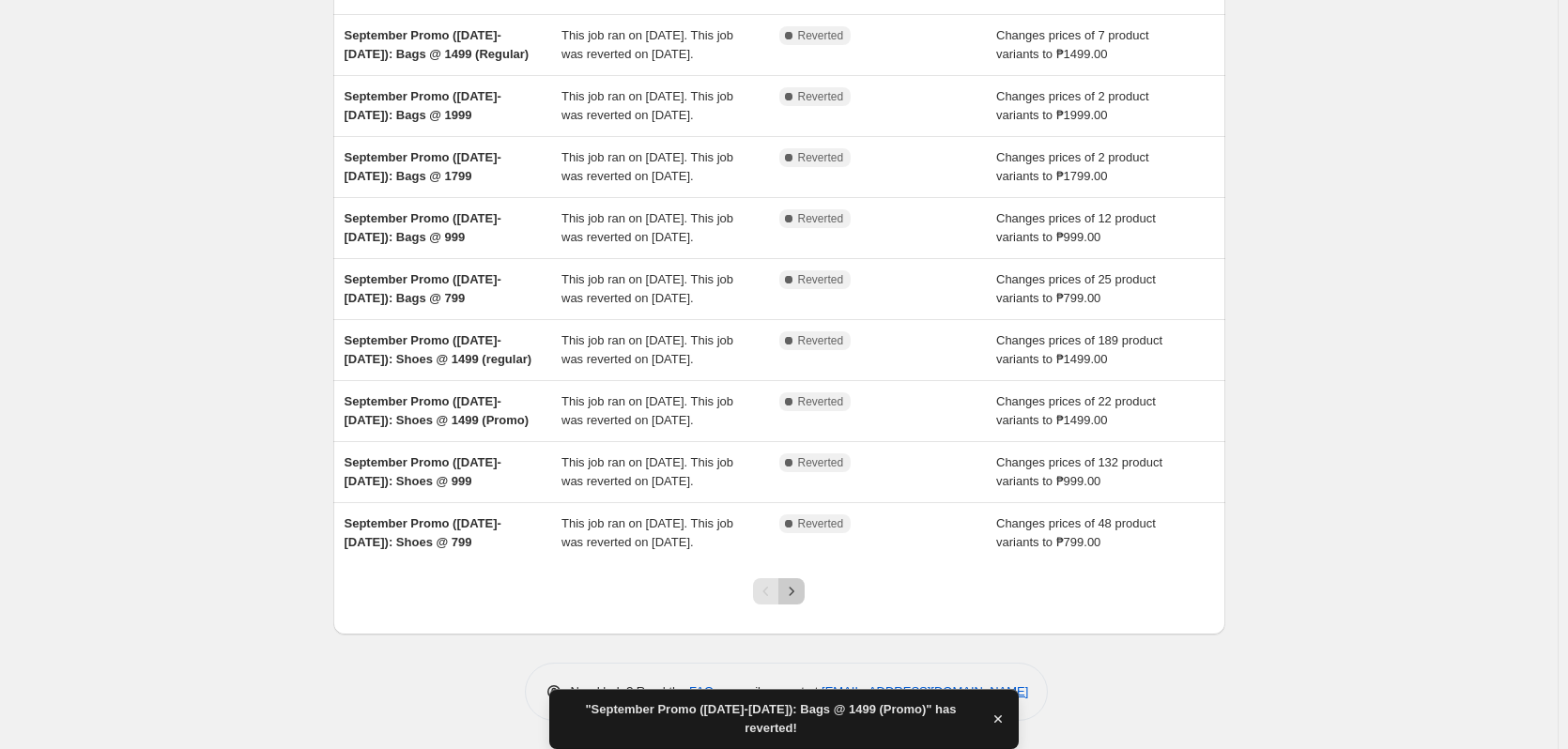
click at [790, 586] on icon "Next" at bounding box center [791, 591] width 19 height 19
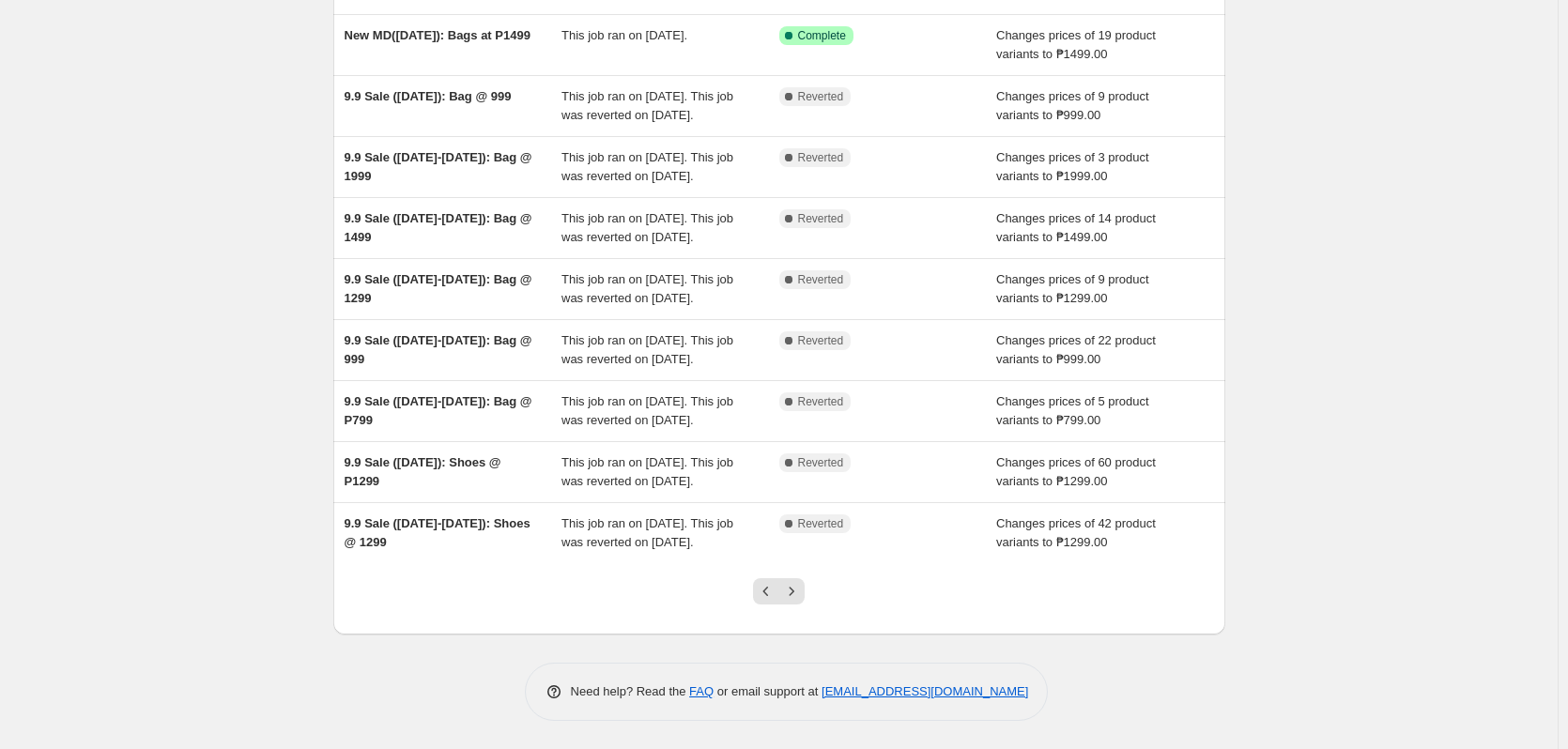
scroll to position [387, 0]
click at [775, 592] on icon "Previous" at bounding box center [766, 591] width 19 height 19
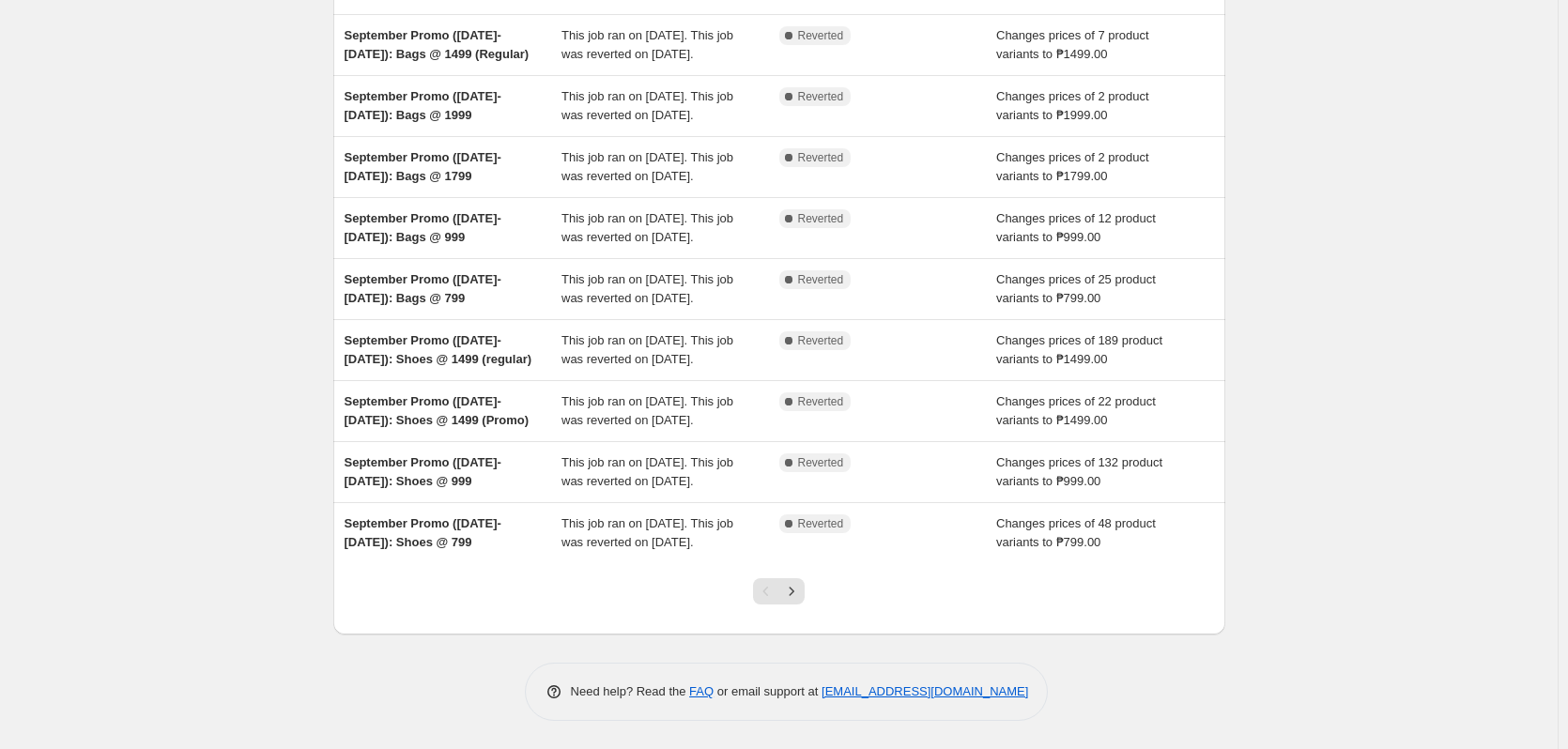
scroll to position [406, 0]
click at [801, 585] on icon "Next" at bounding box center [791, 591] width 19 height 19
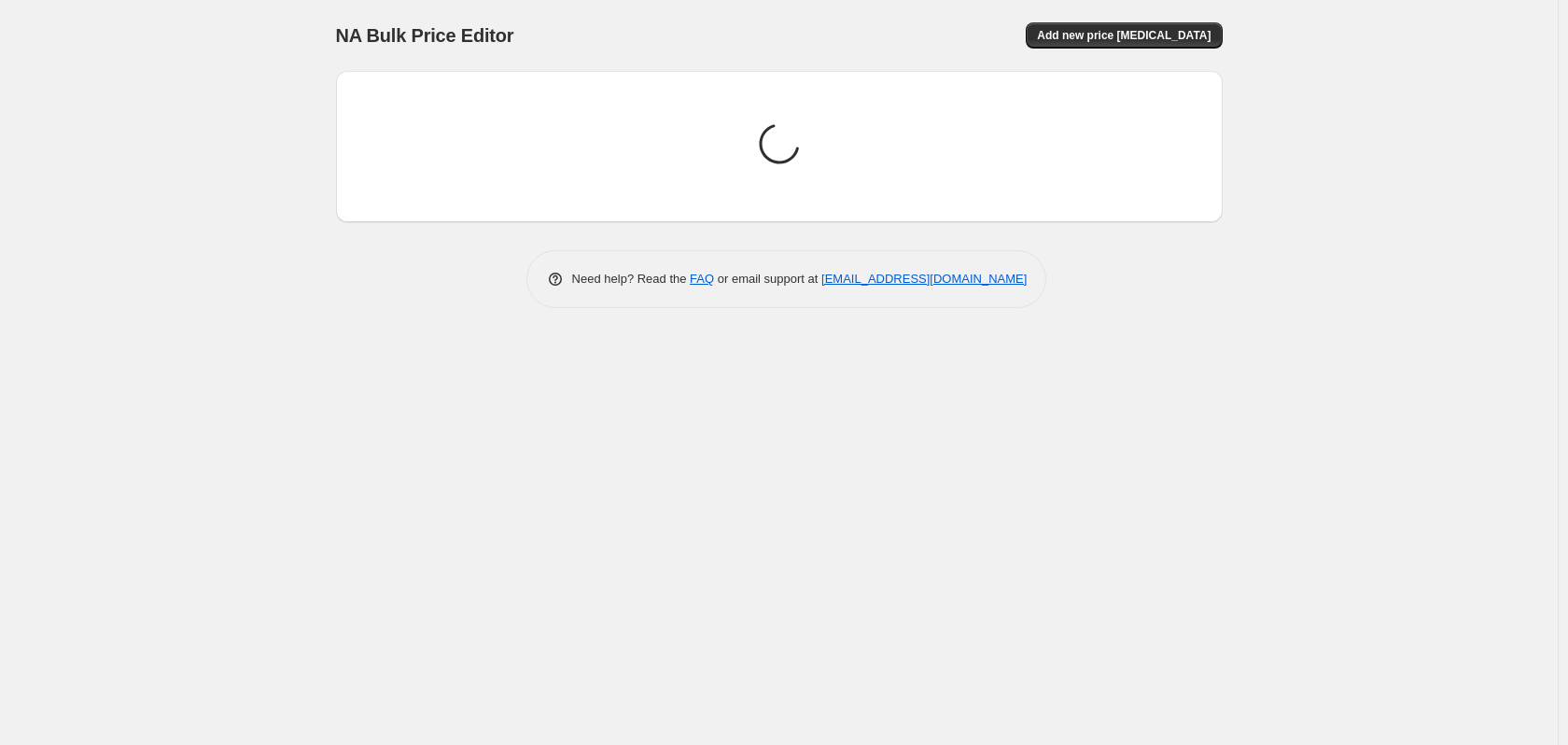
click at [1455, 235] on div "NA Bulk Price Editor. This page is ready NA Bulk Price Editor Add new price cha…" at bounding box center [778, 372] width 1557 height 745
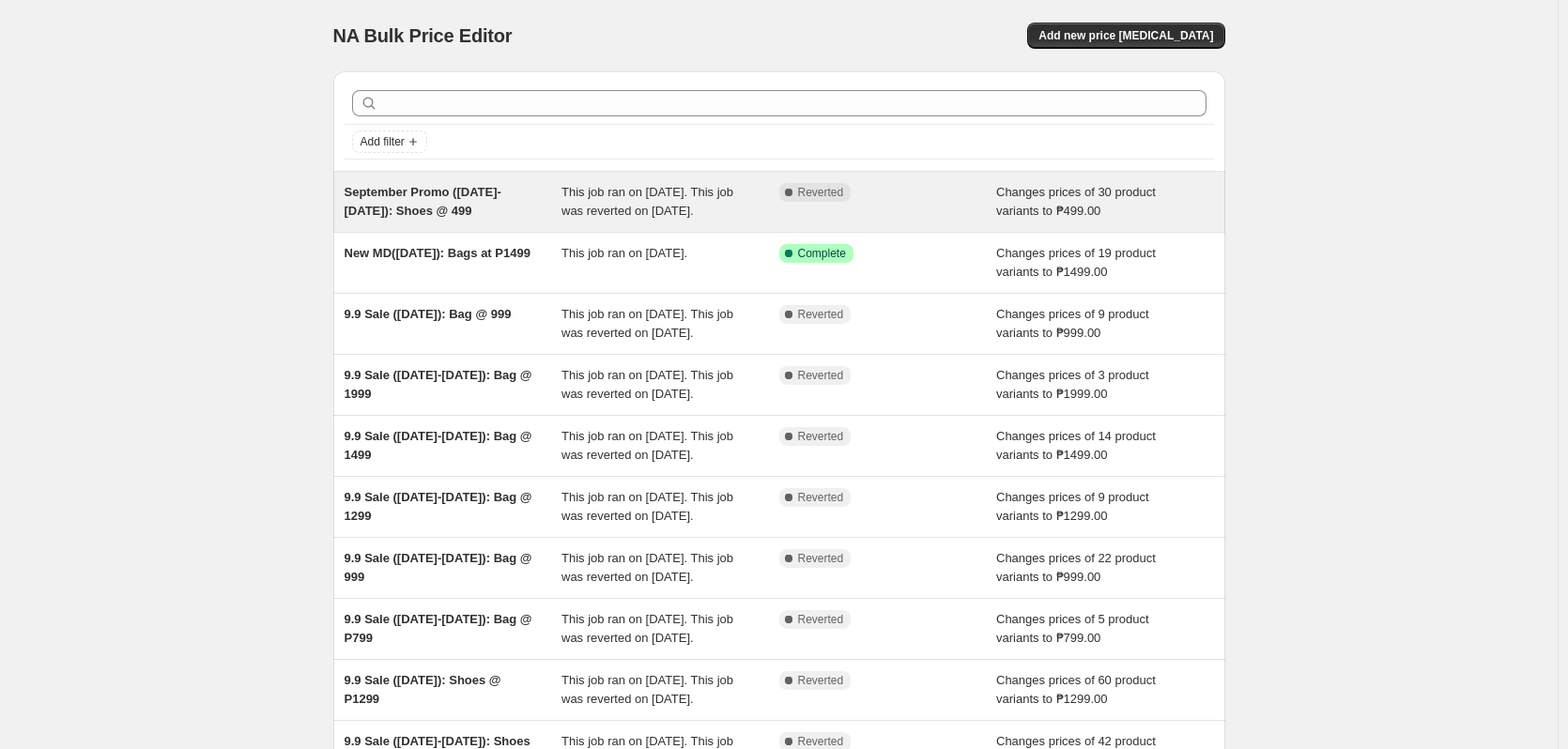
click at [1153, 199] on span "Changes prices of 30 product variants to ₱499.00" at bounding box center [1076, 201] width 159 height 33
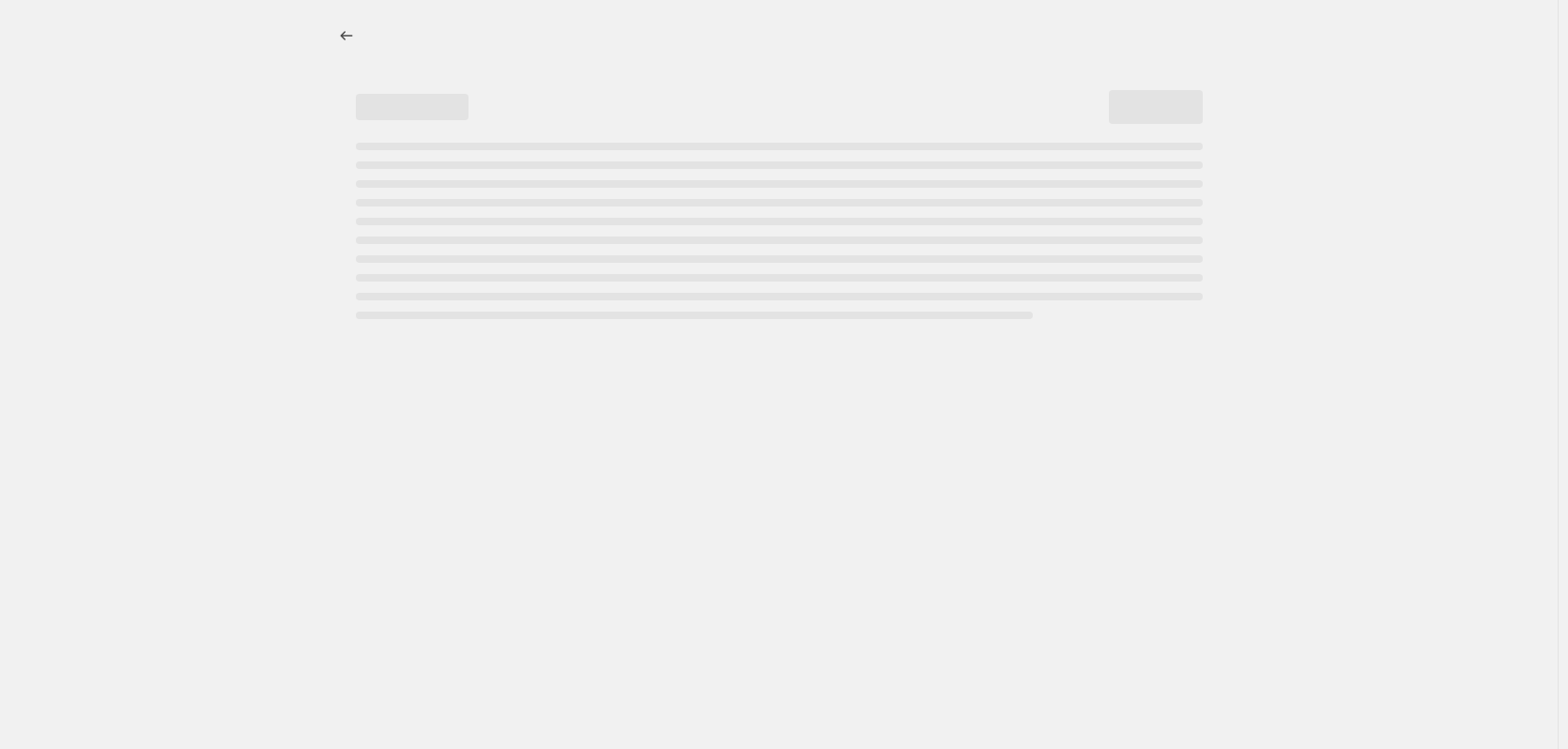
select select "no_change"
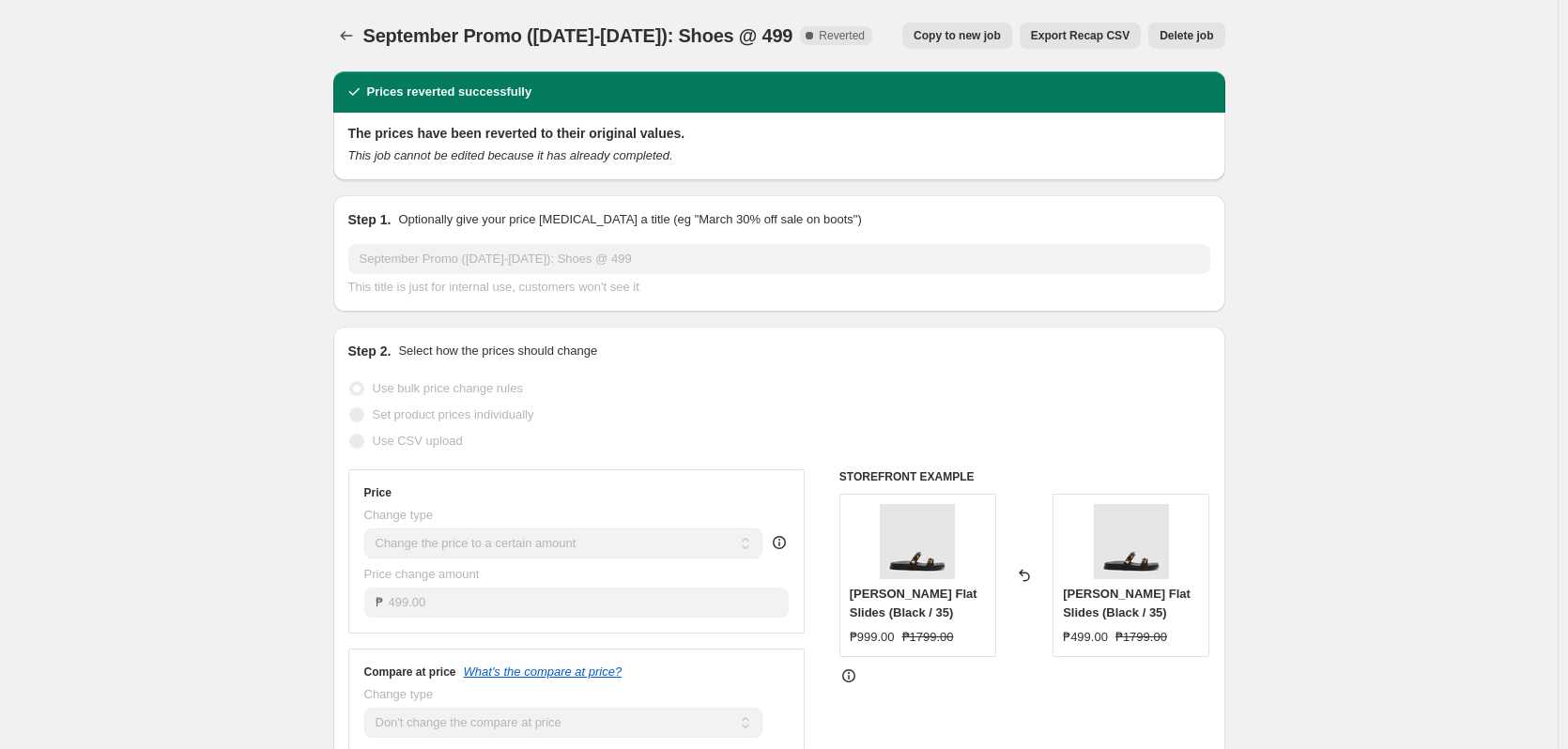
click at [960, 37] on span "Copy to new job" at bounding box center [957, 35] width 87 height 15
select select "no_change"
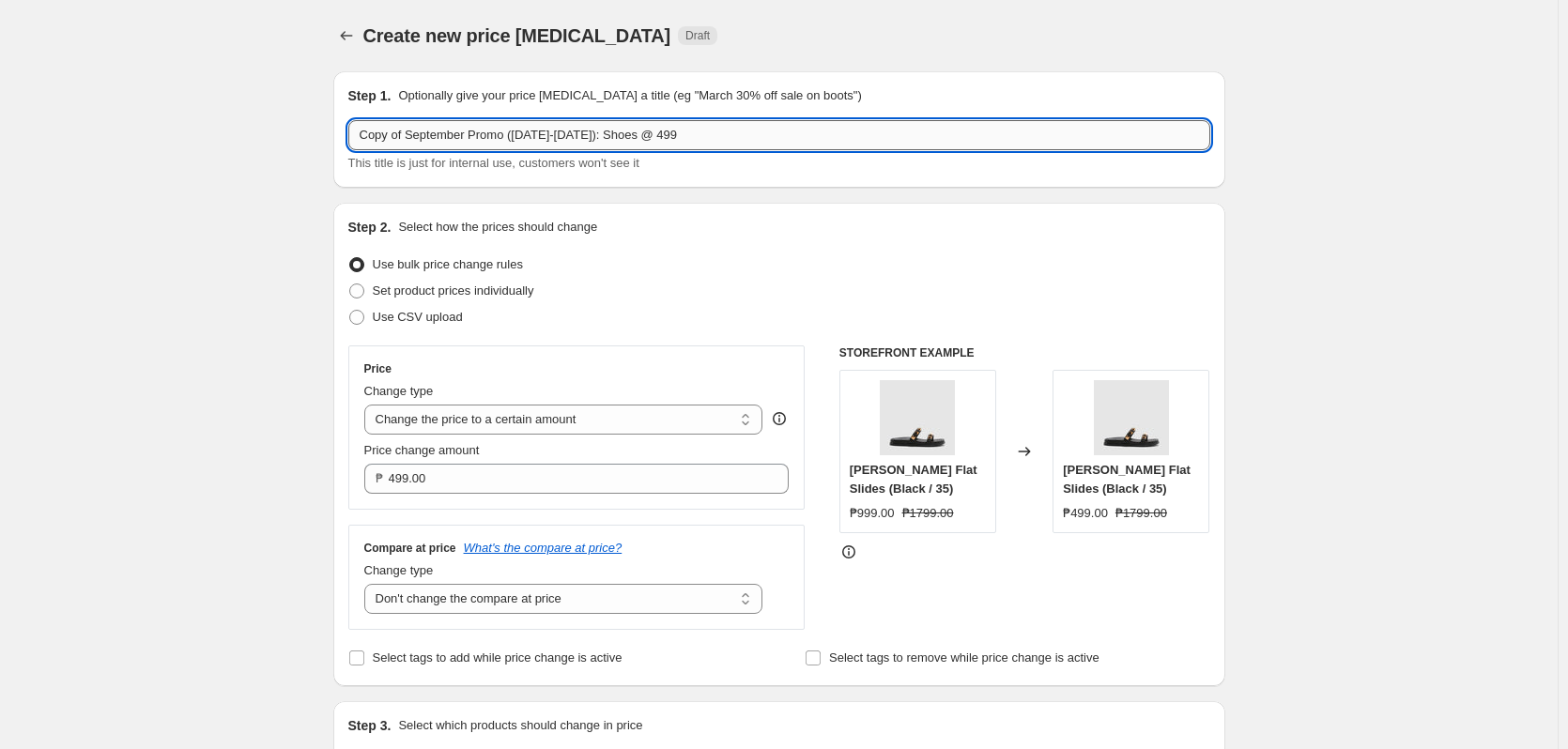
click at [434, 135] on input "Copy of September Promo (Sept 16-29): Shoes @ 499" at bounding box center [779, 135] width 862 height 30
click at [477, 134] on input "Copy of September Promo (Sept 16-29): Shoes @ 499" at bounding box center [779, 135] width 862 height 30
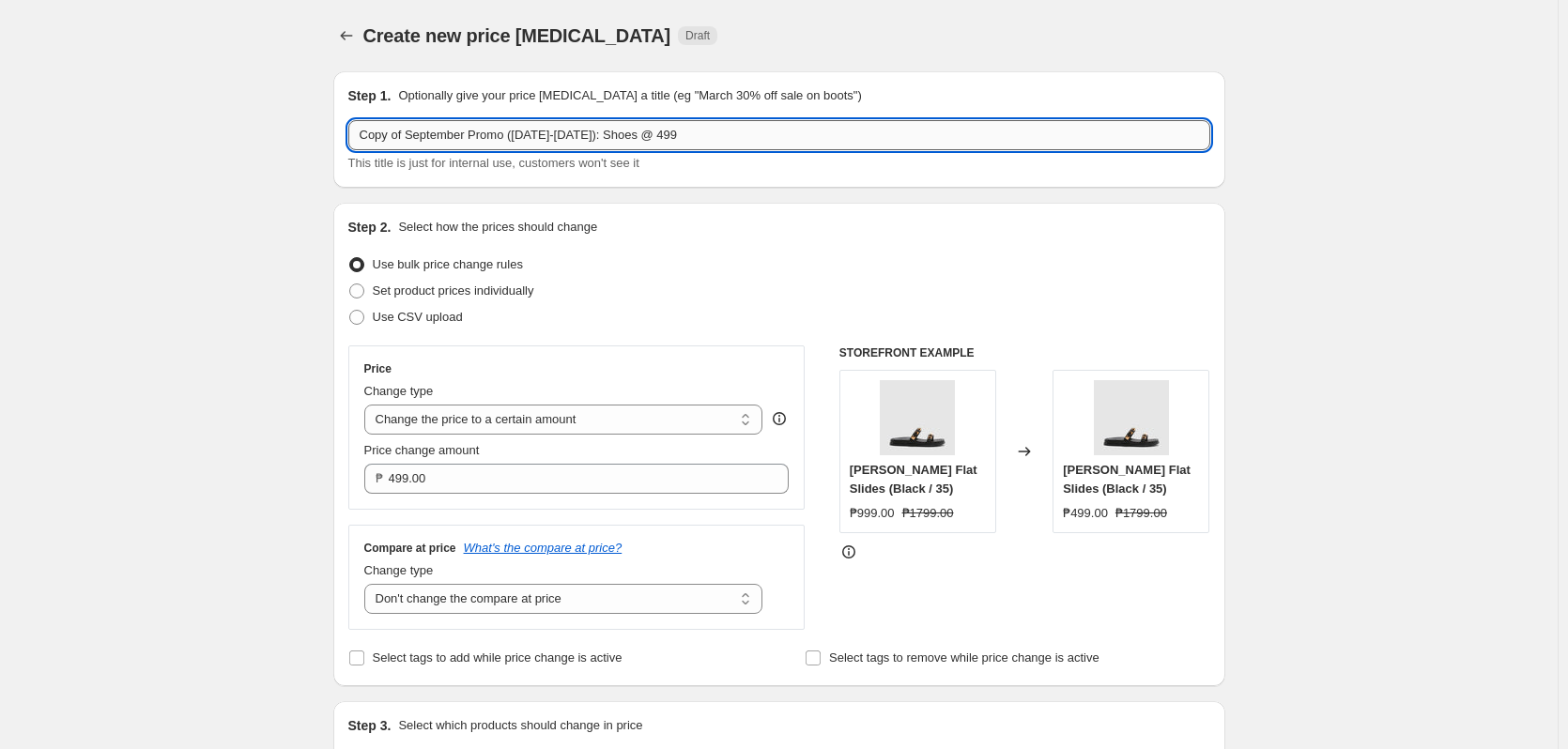
click at [477, 134] on input "Copy of September Promo (Sept 16-29): Shoes @ 499" at bounding box center [779, 135] width 862 height 30
click at [404, 119] on div "Step 1. Optionally give your price change job a title (eg "March 30% off sale o…" at bounding box center [779, 129] width 862 height 86
click at [415, 130] on input "Copy of September Promo (Sept 16-29): Shoes @ 499" at bounding box center [779, 135] width 862 height 30
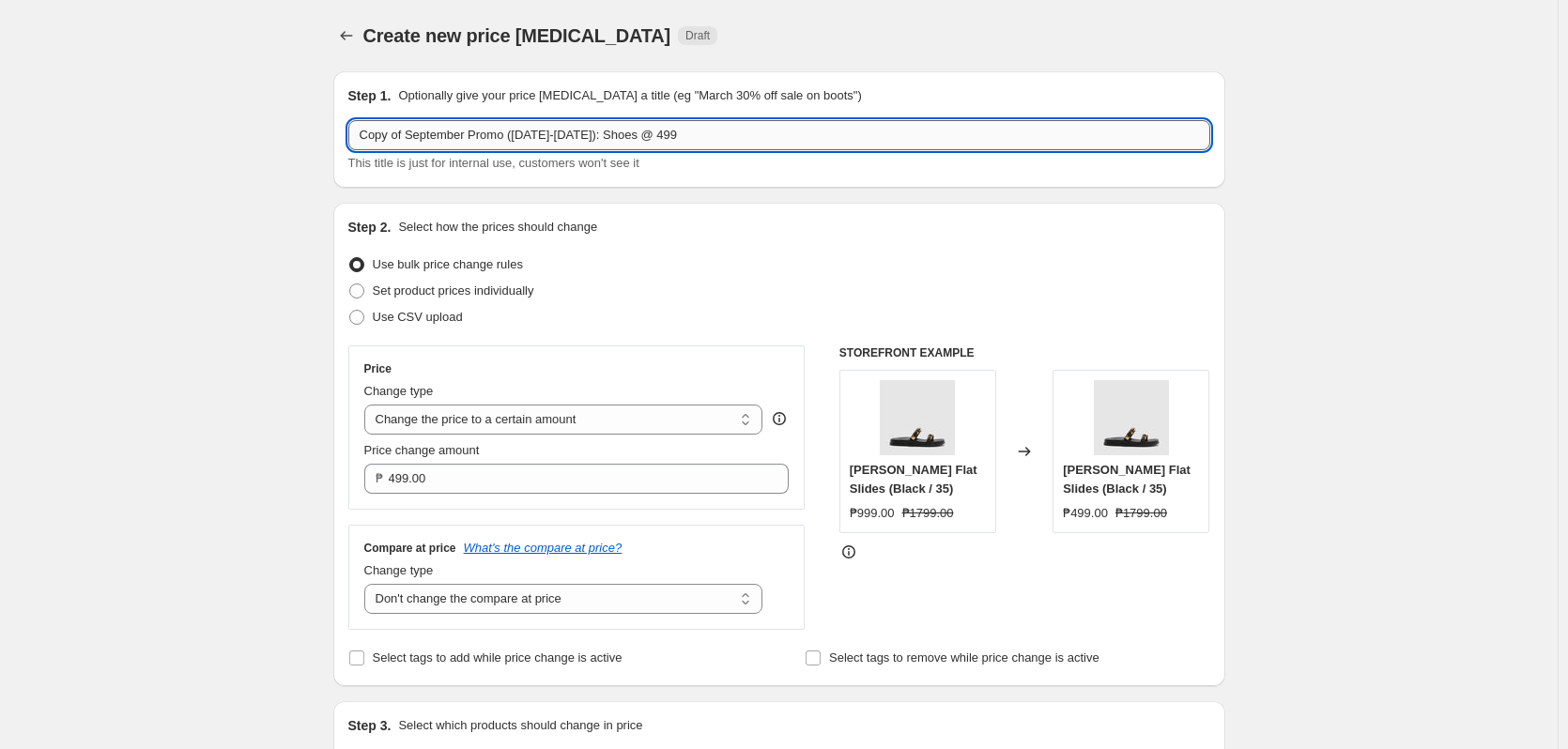
click at [520, 131] on input "Copy of September Promo (Sept 16-29): Shoes @ 499" at bounding box center [779, 135] width 862 height 30
click at [684, 138] on input "Copy of September Promo (Sept 16-29): Shoes @ 499" at bounding box center [779, 135] width 862 height 30
drag, startPoint x: 398, startPoint y: 136, endPoint x: 343, endPoint y: 130, distance: 55.3
click at [343, 130] on div "Step 1. Optionally give your price change job a title (eg "March 30% off sale o…" at bounding box center [779, 130] width 892 height 117
type input "EXT OCT 1 September Promo (Sept 16-29): Shoes @ 499"
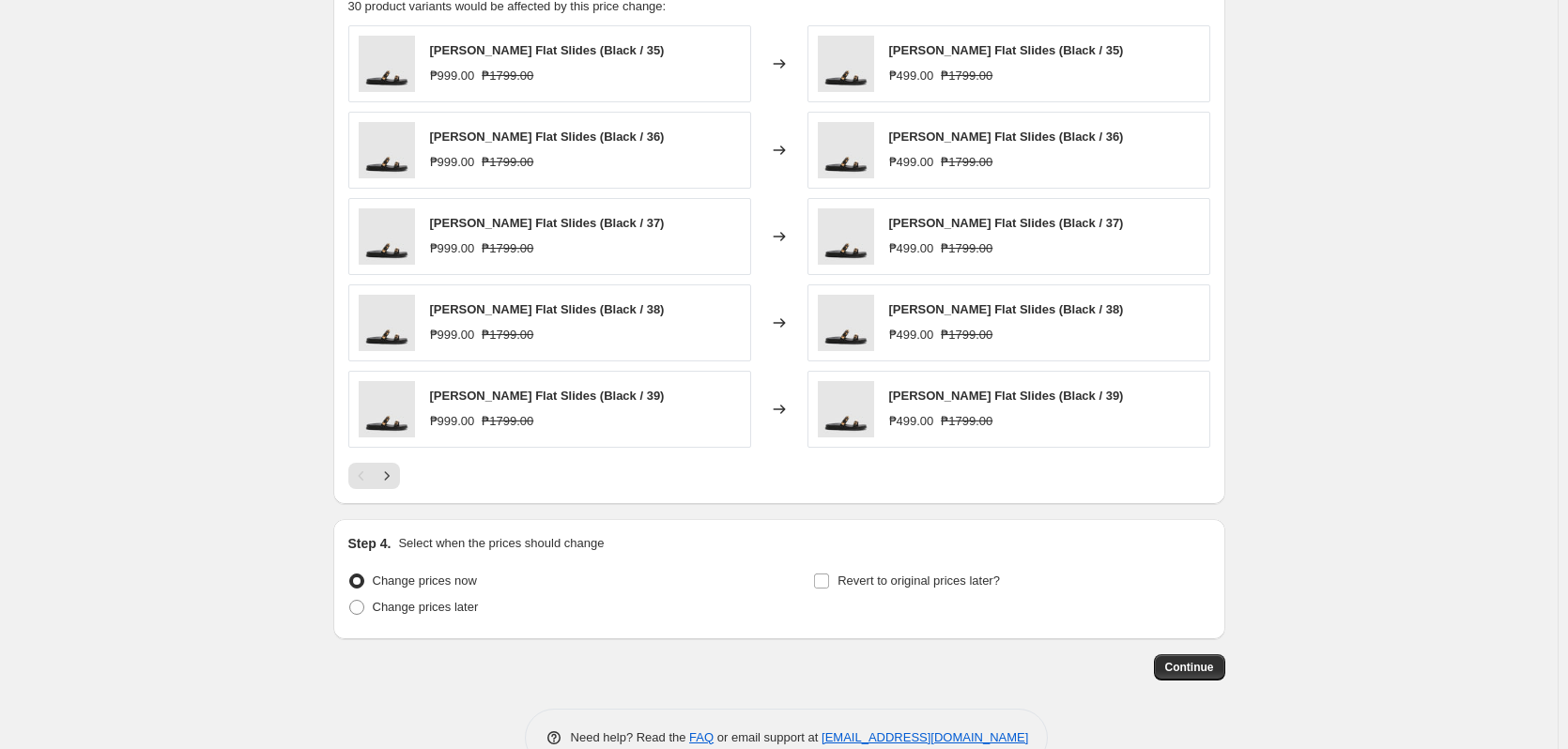
scroll to position [1010, 0]
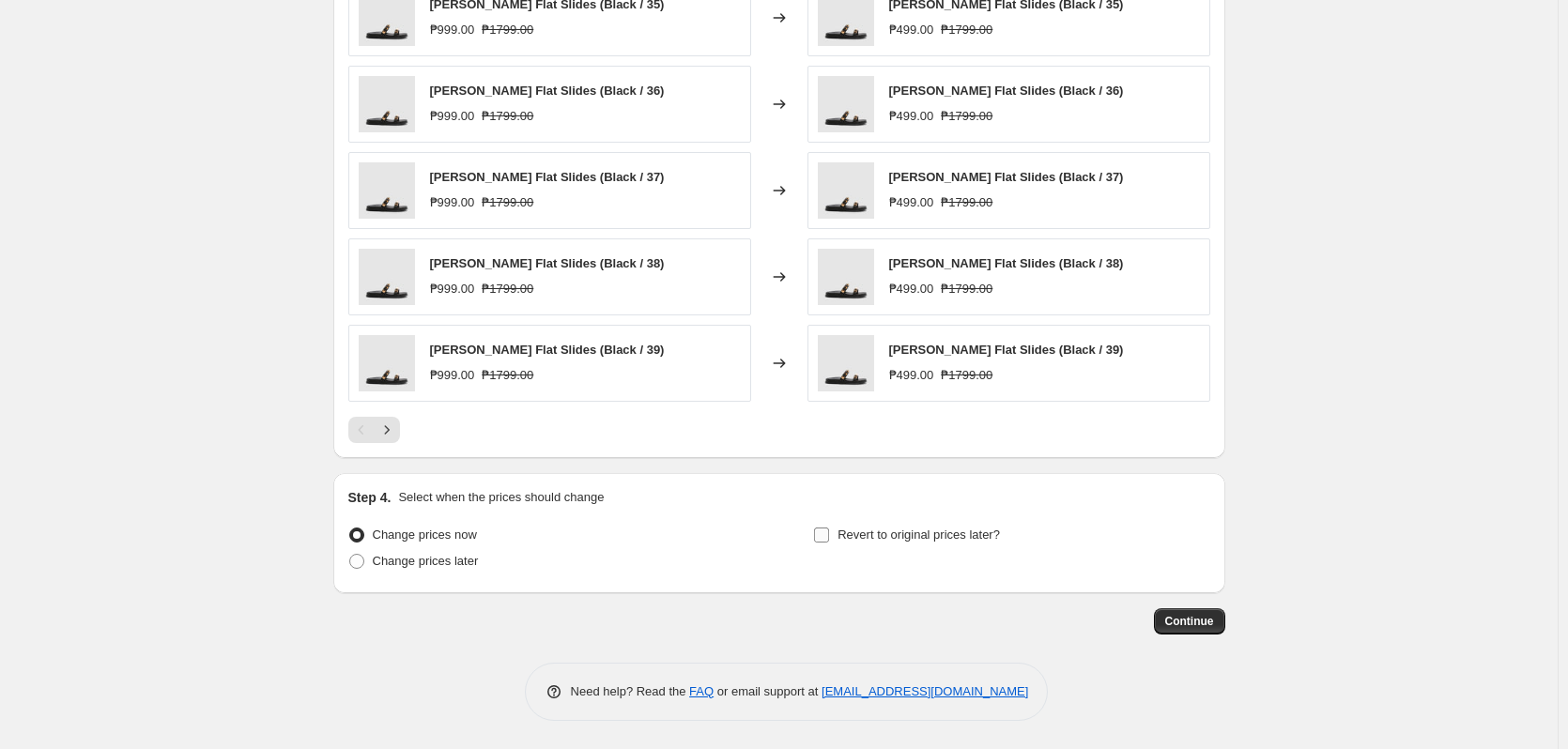
click at [854, 532] on span "Revert to original prices later?" at bounding box center [919, 534] width 162 height 14
click at [830, 532] on input "Revert to original prices later?" at bounding box center [821, 534] width 15 height 15
checkbox input "true"
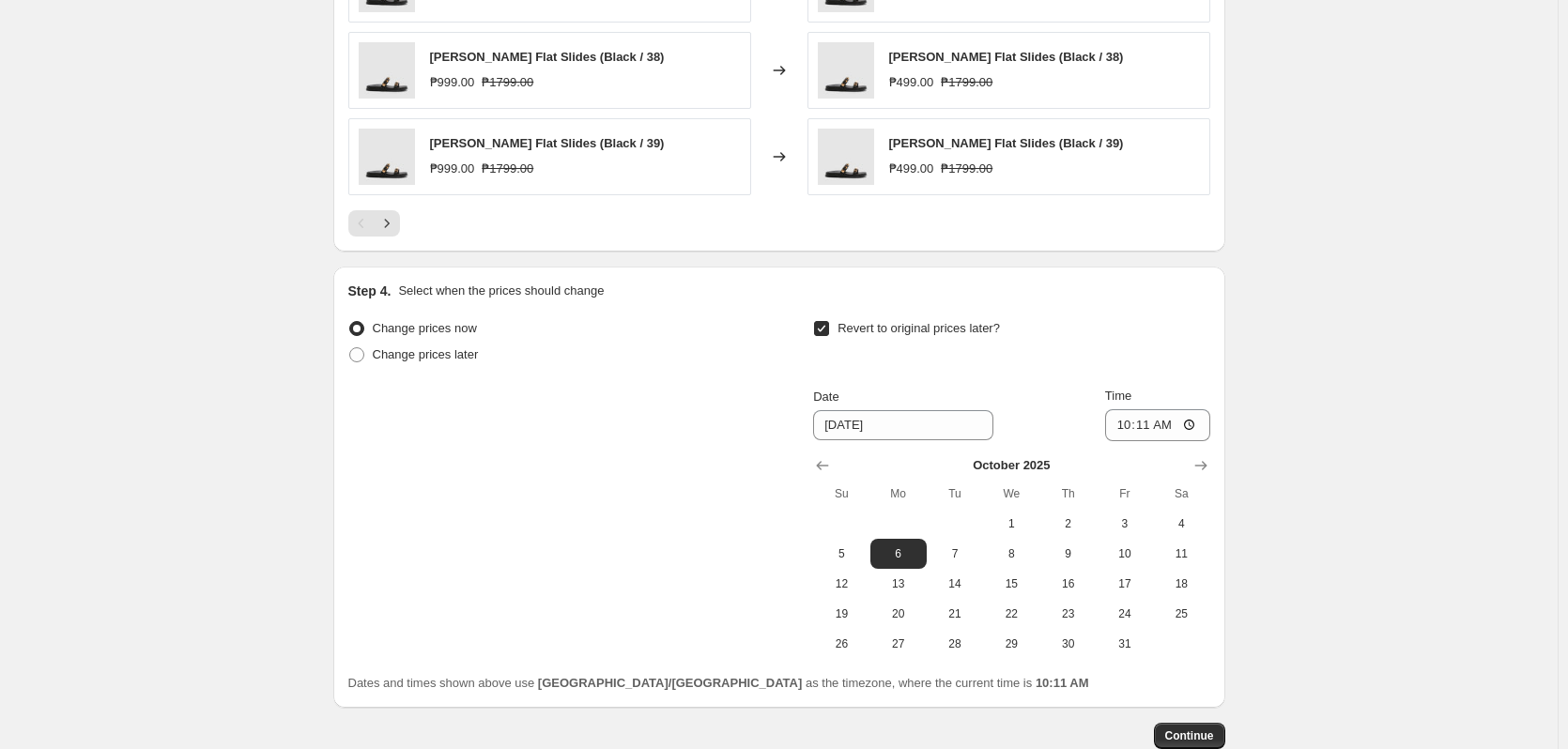
scroll to position [1331, 0]
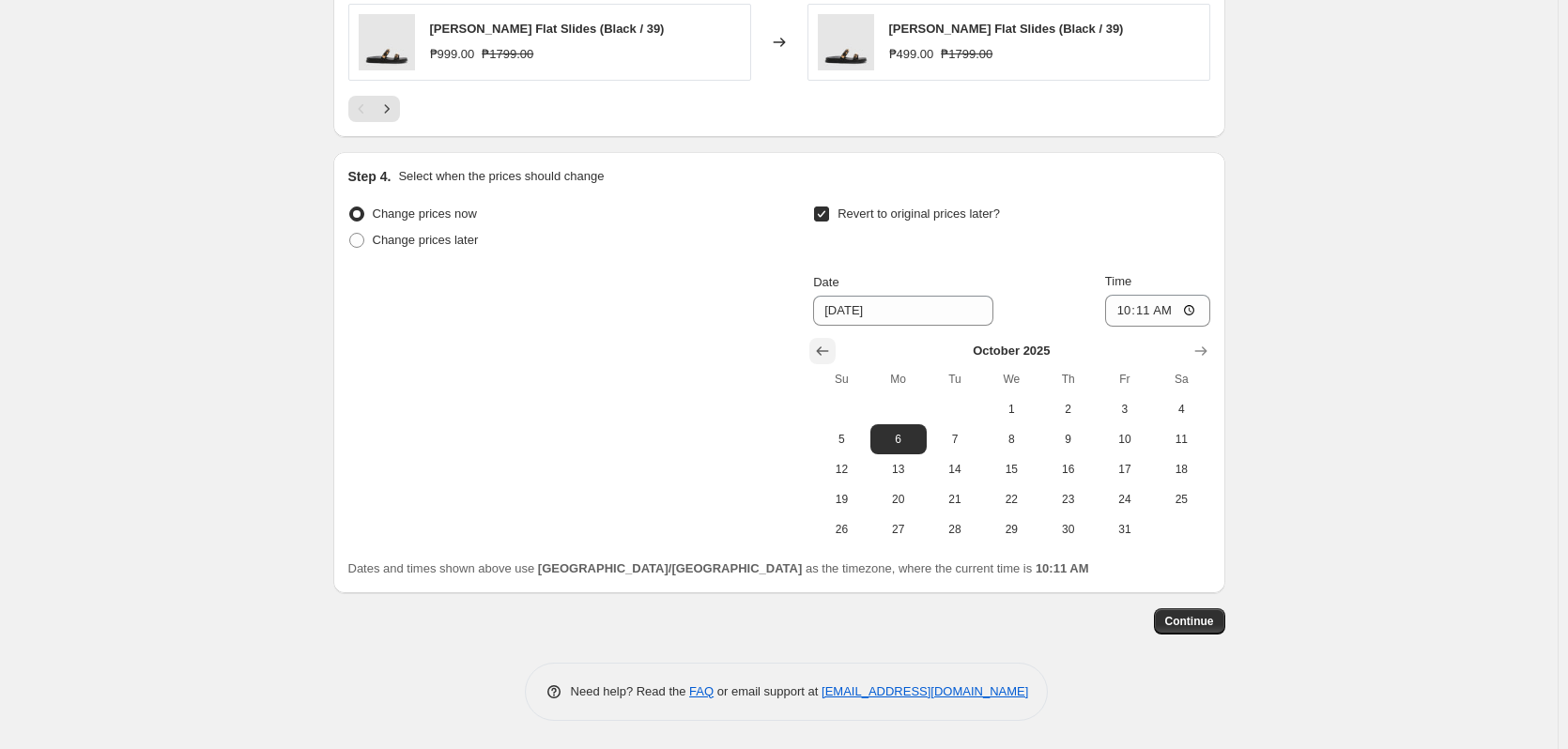
click at [832, 347] on icon "Show previous month, September 2025" at bounding box center [823, 350] width 19 height 19
click at [968, 532] on span "30" at bounding box center [955, 528] width 42 height 15
type input "[DATE]"
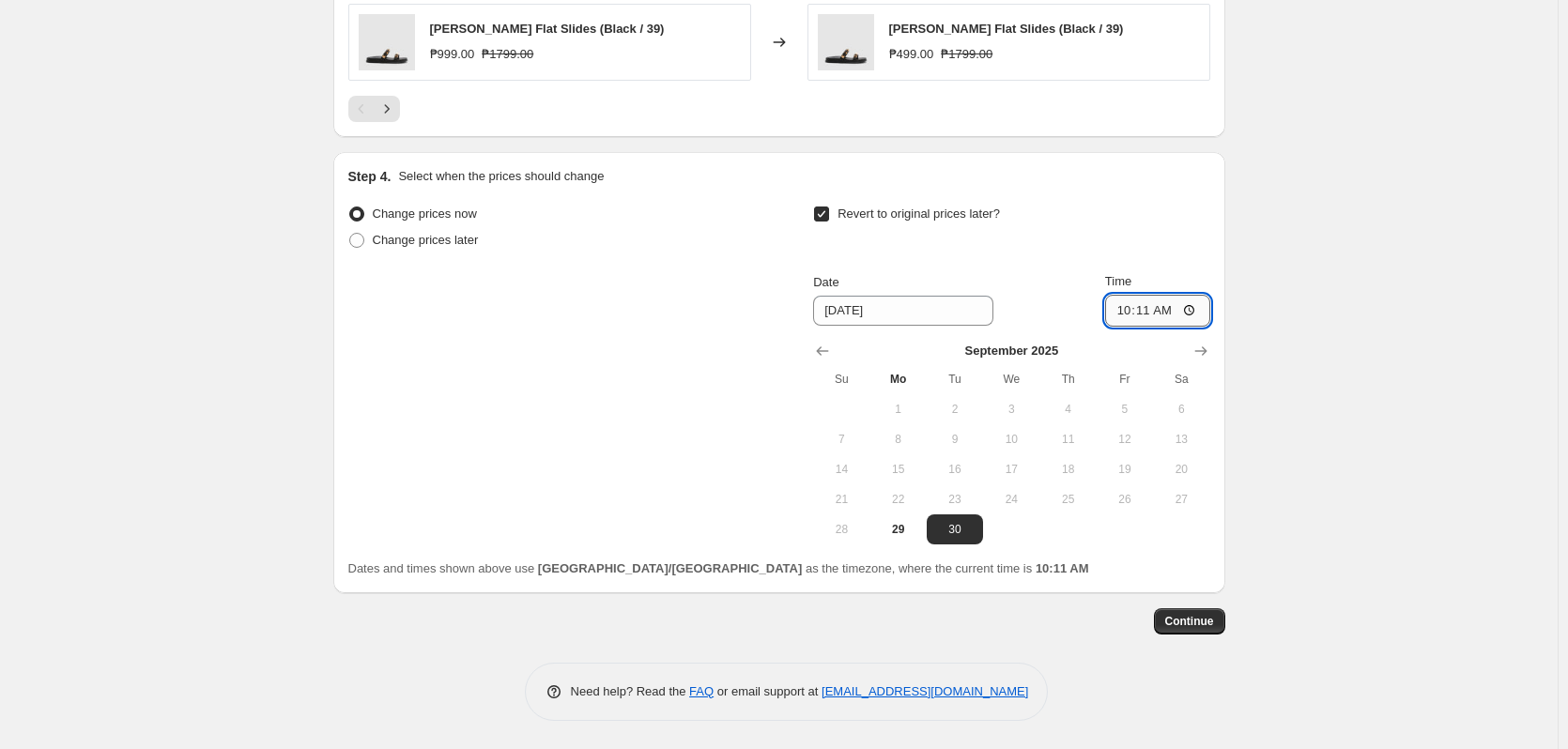
click at [1141, 311] on input "10:11" at bounding box center [1158, 311] width 105 height 32
type input "10:00"
click at [1204, 616] on span "Continue" at bounding box center [1189, 620] width 49 height 15
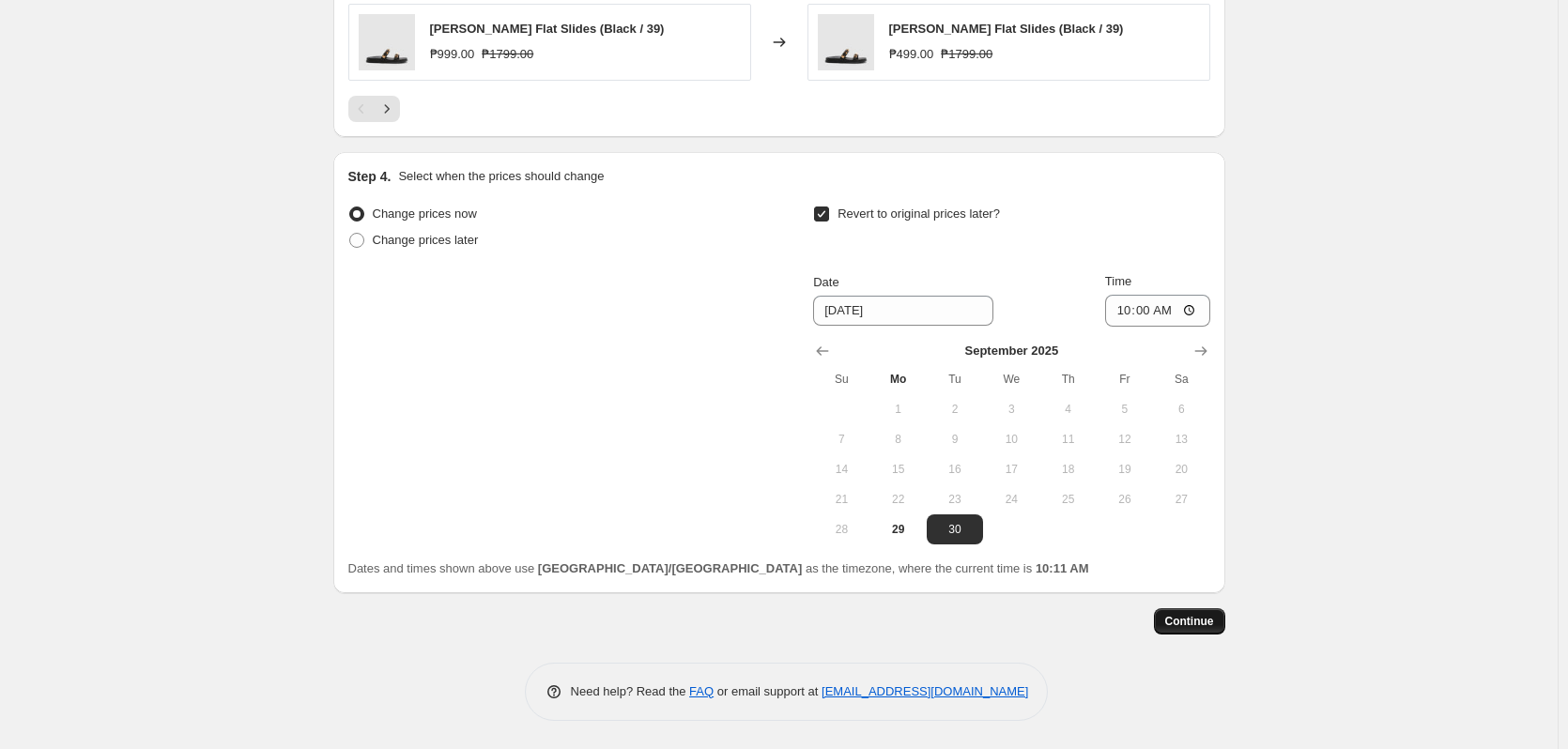
scroll to position [0, 0]
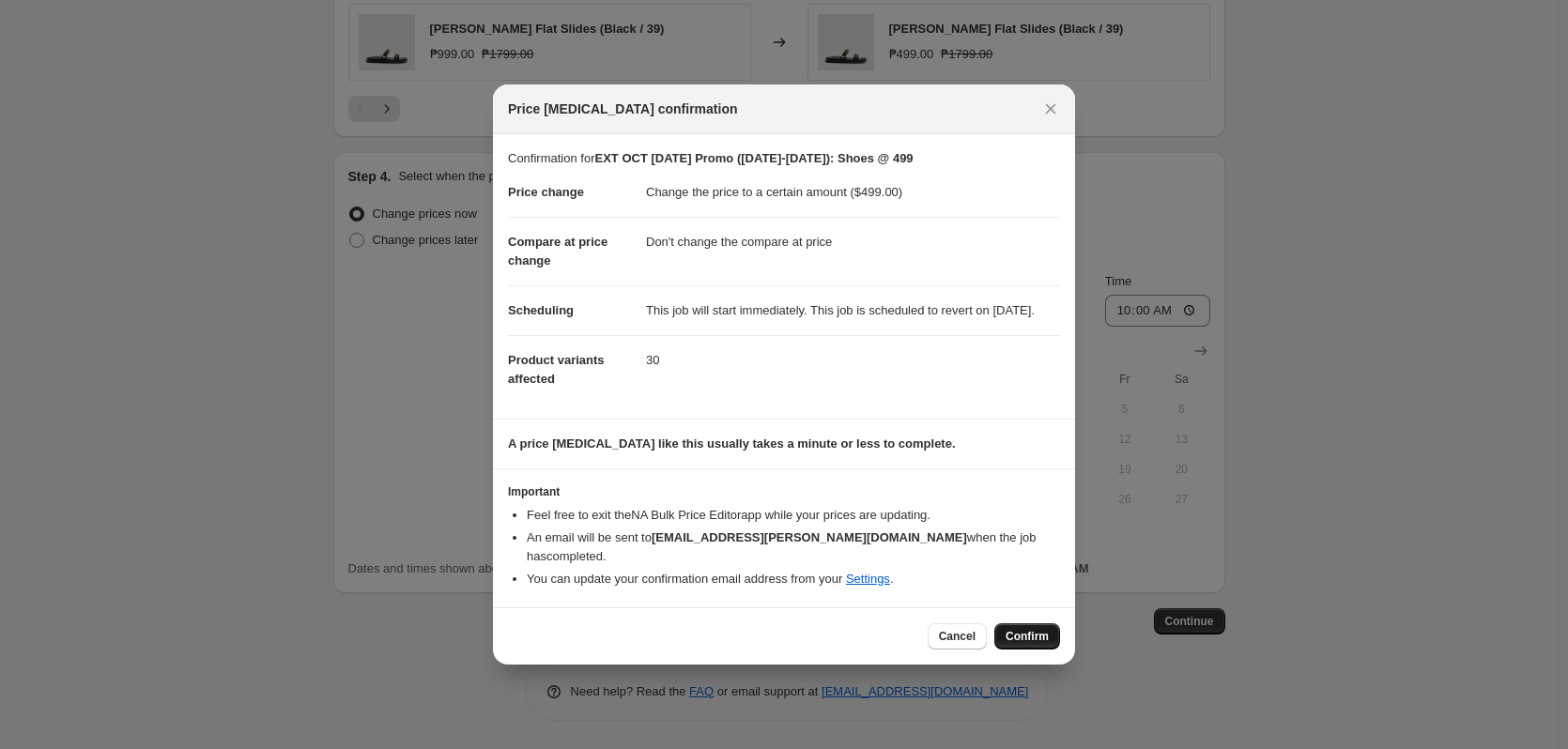
click at [1034, 639] on span "Confirm" at bounding box center [1028, 636] width 44 height 15
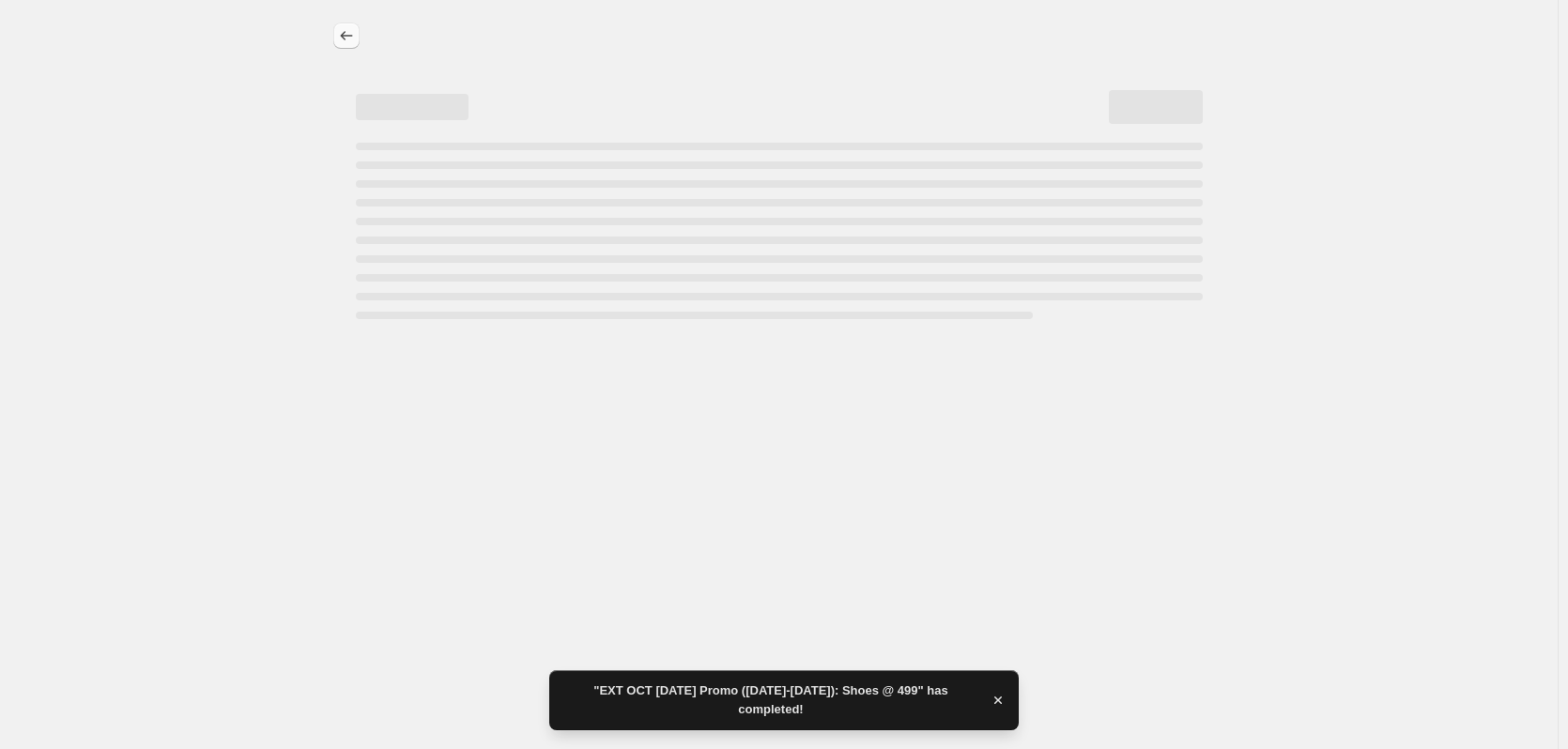
select select "no_change"
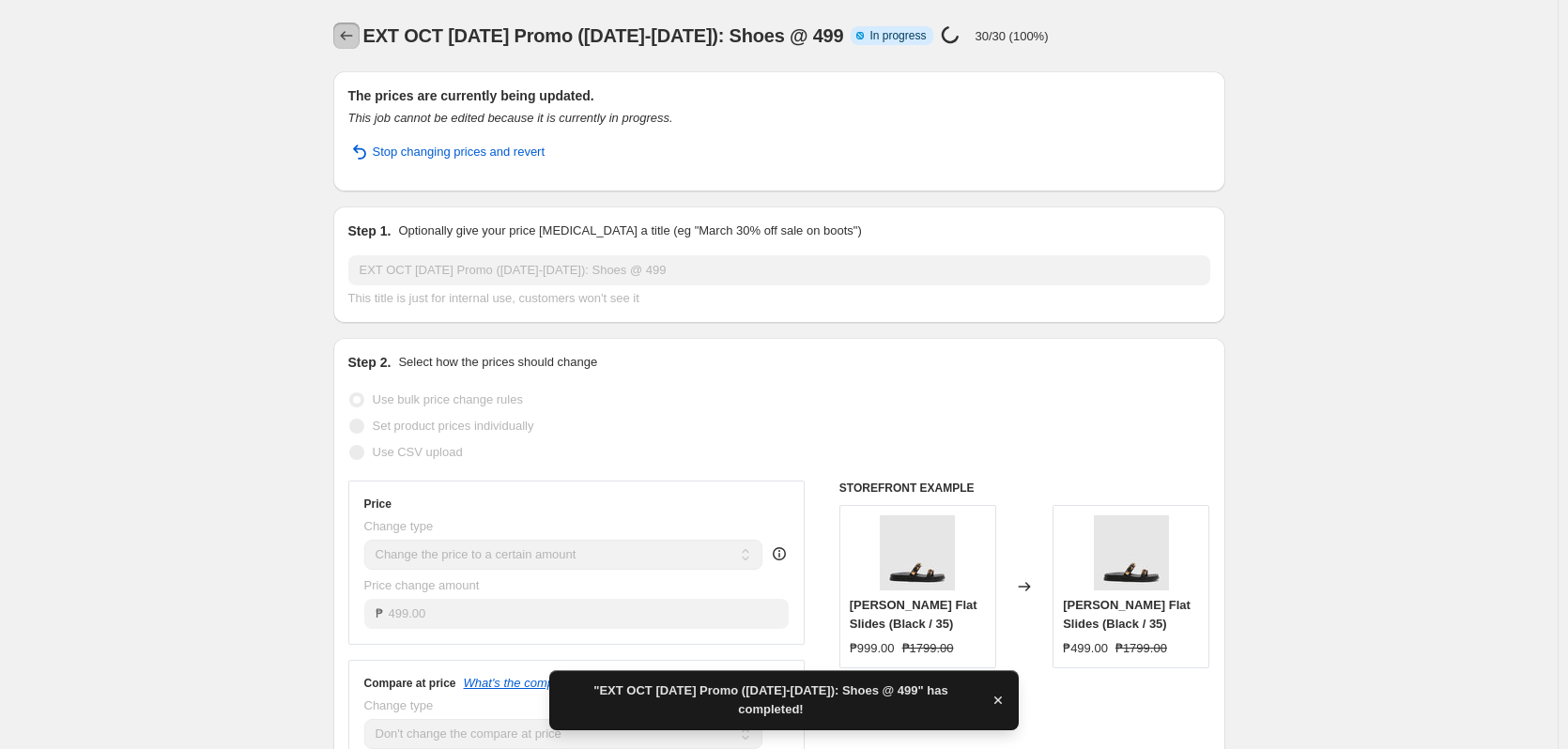
click at [350, 37] on icon "Price change jobs" at bounding box center [346, 36] width 19 height 19
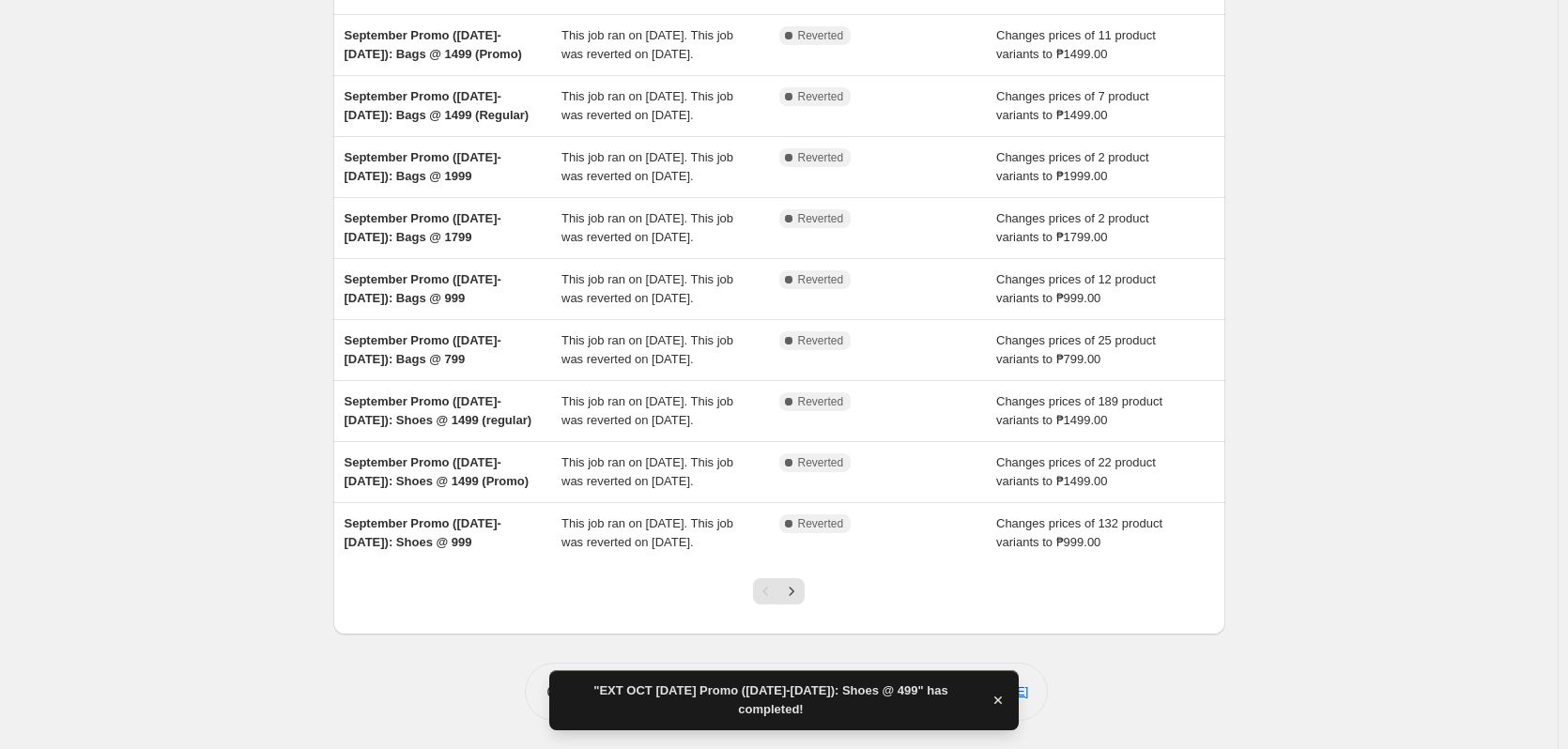
scroll to position [406, 0]
click at [810, 586] on div at bounding box center [778, 599] width 76 height 71
click at [801, 588] on icon "Next" at bounding box center [791, 591] width 19 height 19
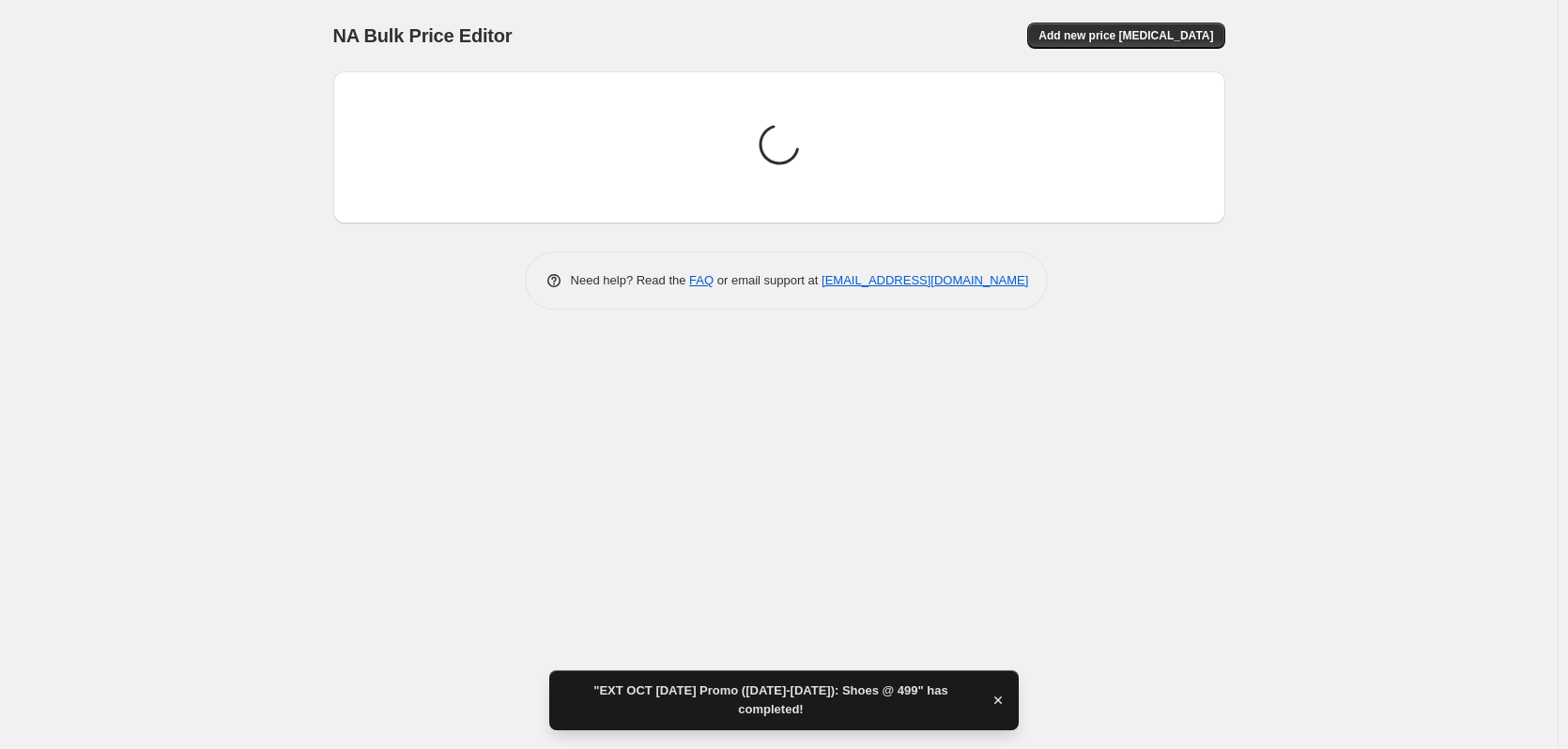
scroll to position [0, 0]
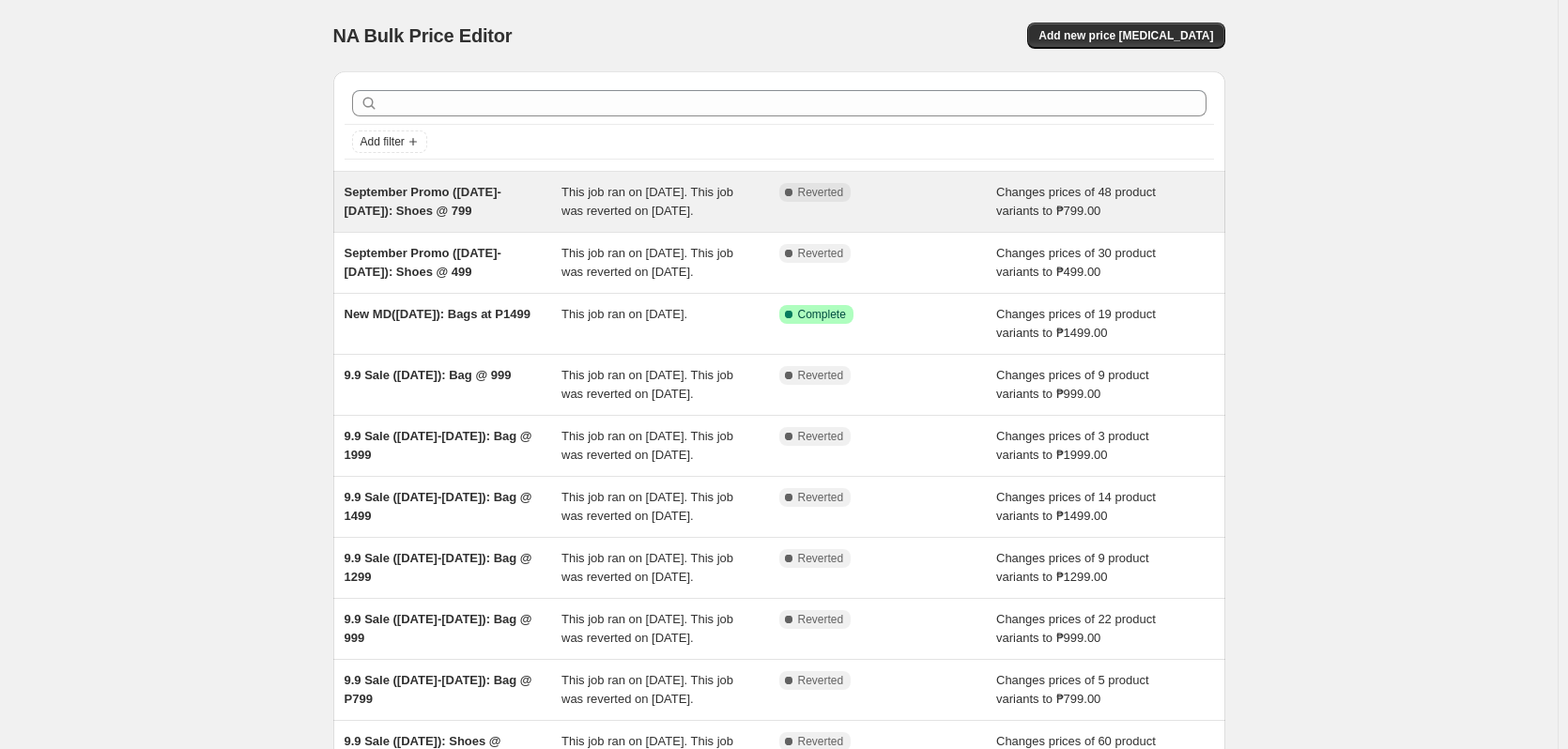
click at [898, 220] on div "Complete Reverted" at bounding box center [888, 202] width 218 height 38
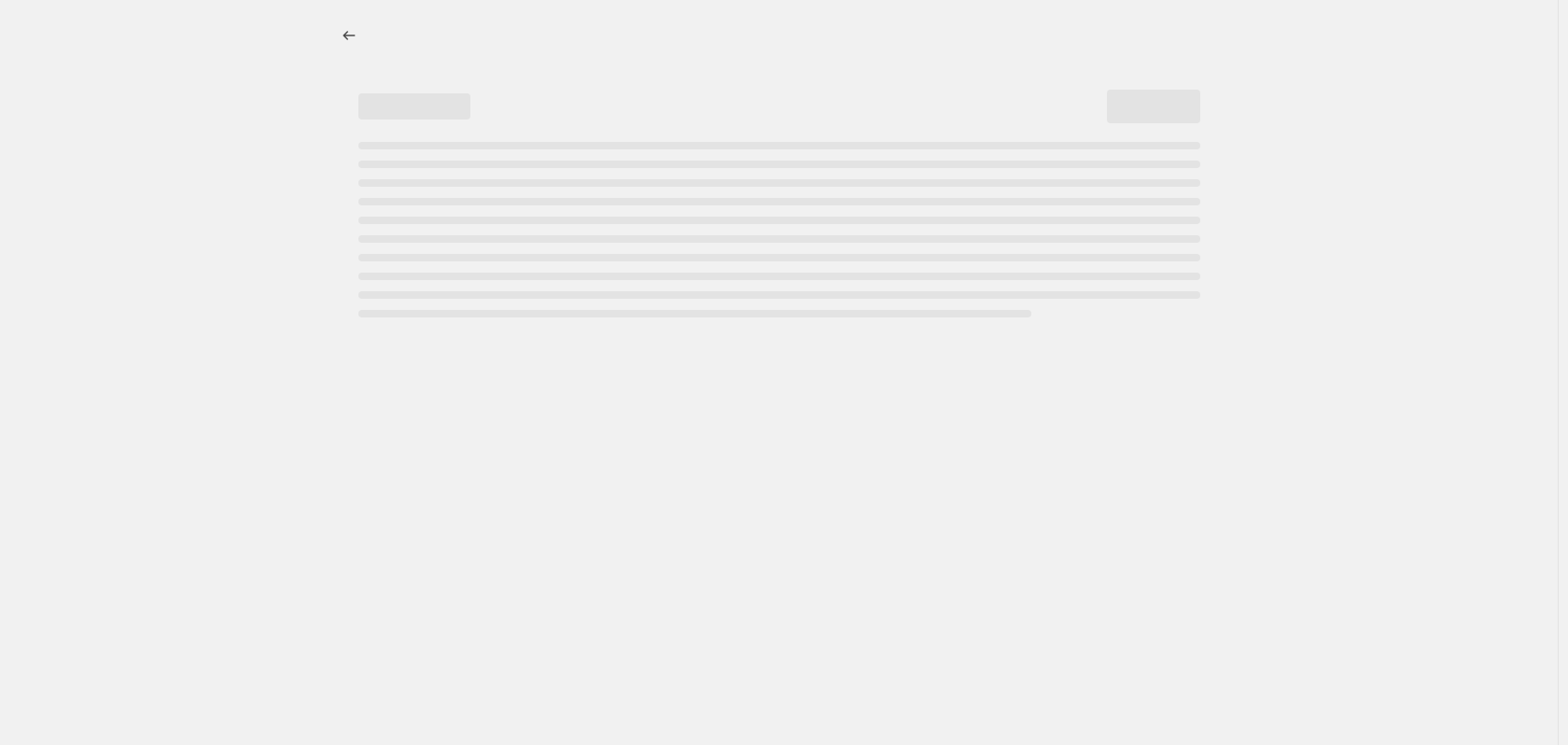
select select "no_change"
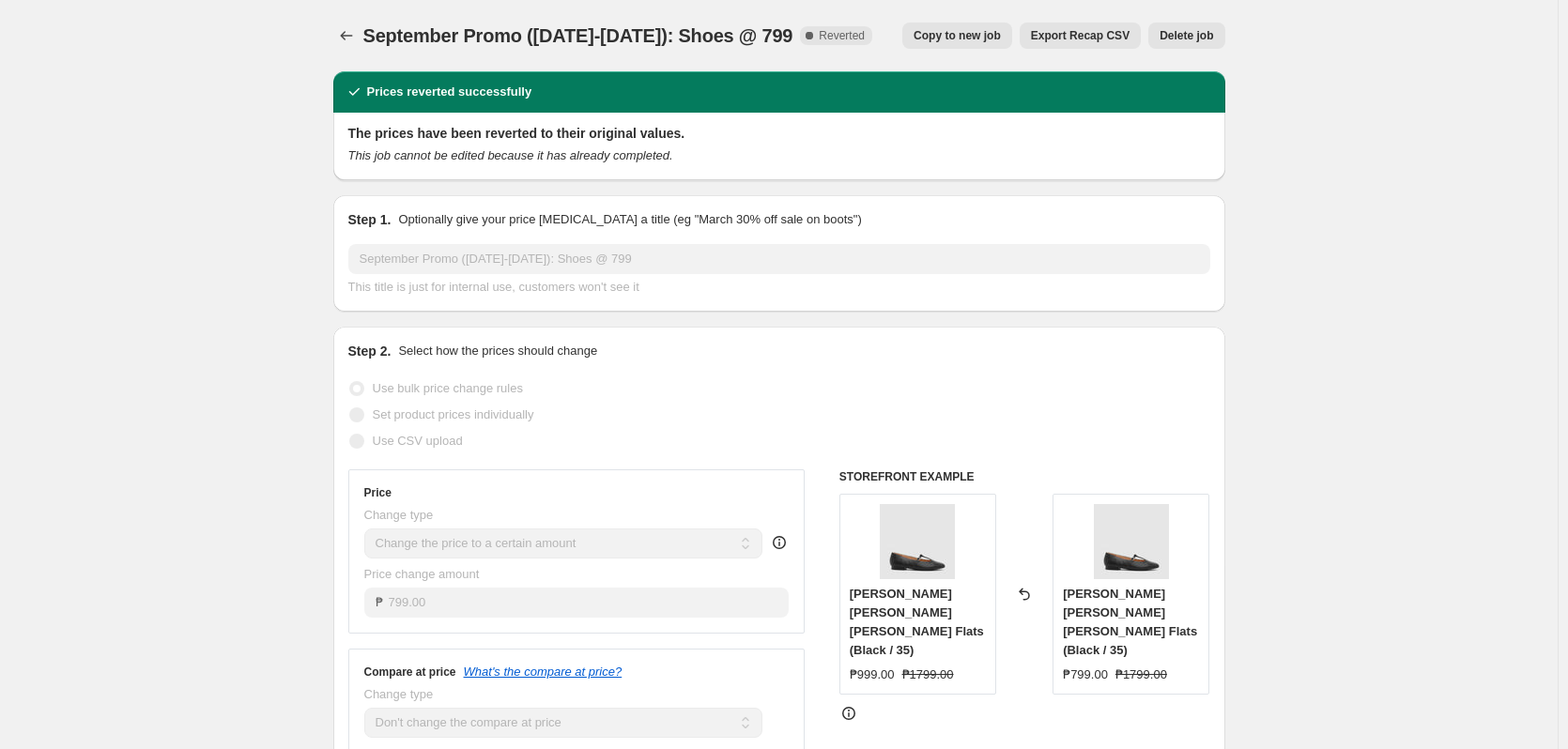
click at [939, 42] on span "Copy to new job" at bounding box center [957, 35] width 87 height 15
select select "no_change"
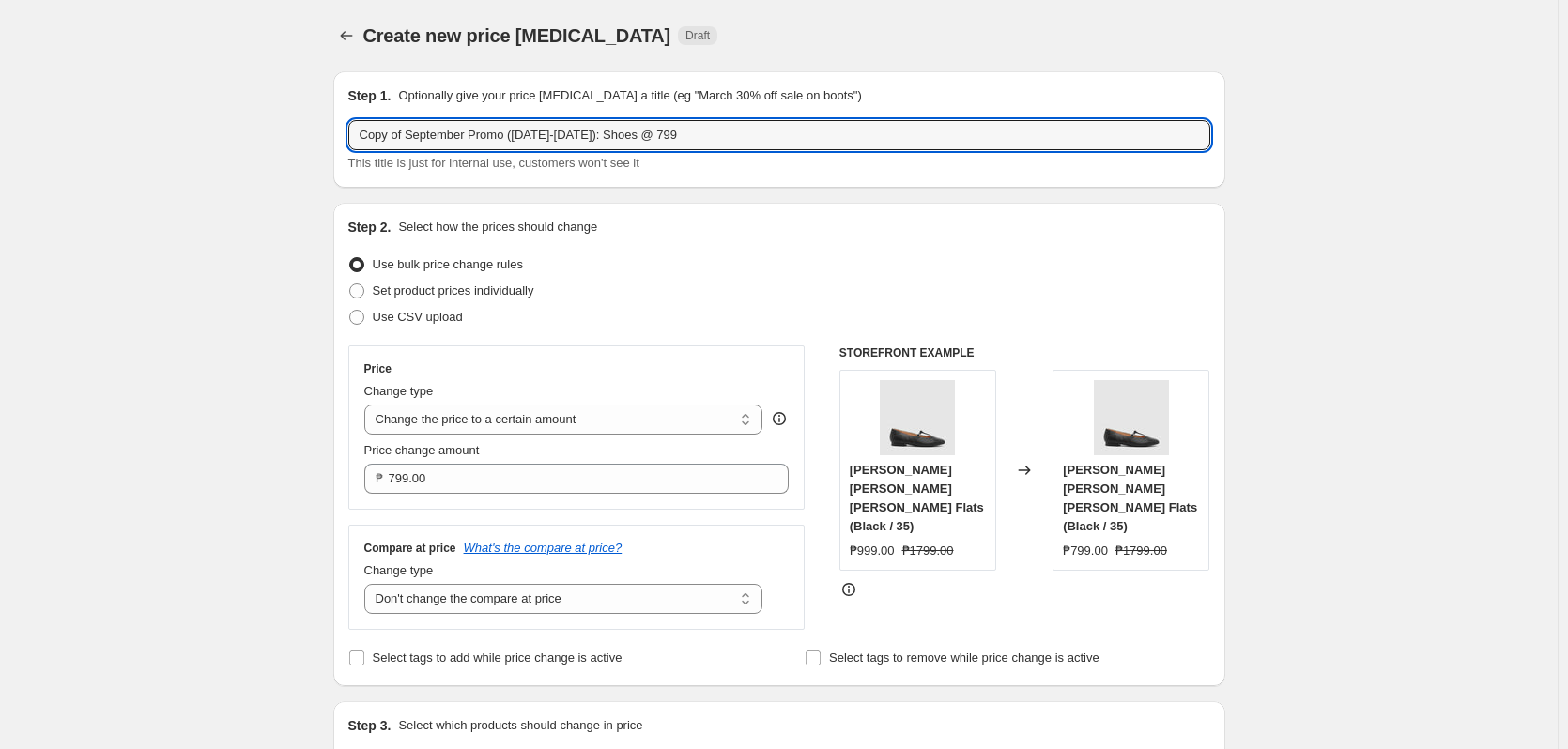
drag, startPoint x: 411, startPoint y: 134, endPoint x: 305, endPoint y: 135, distance: 106.0
paste input "text"
click at [397, 128] on input "EXTEND September Promo (Sept 16-29): Shoes @ 799" at bounding box center [779, 135] width 862 height 30
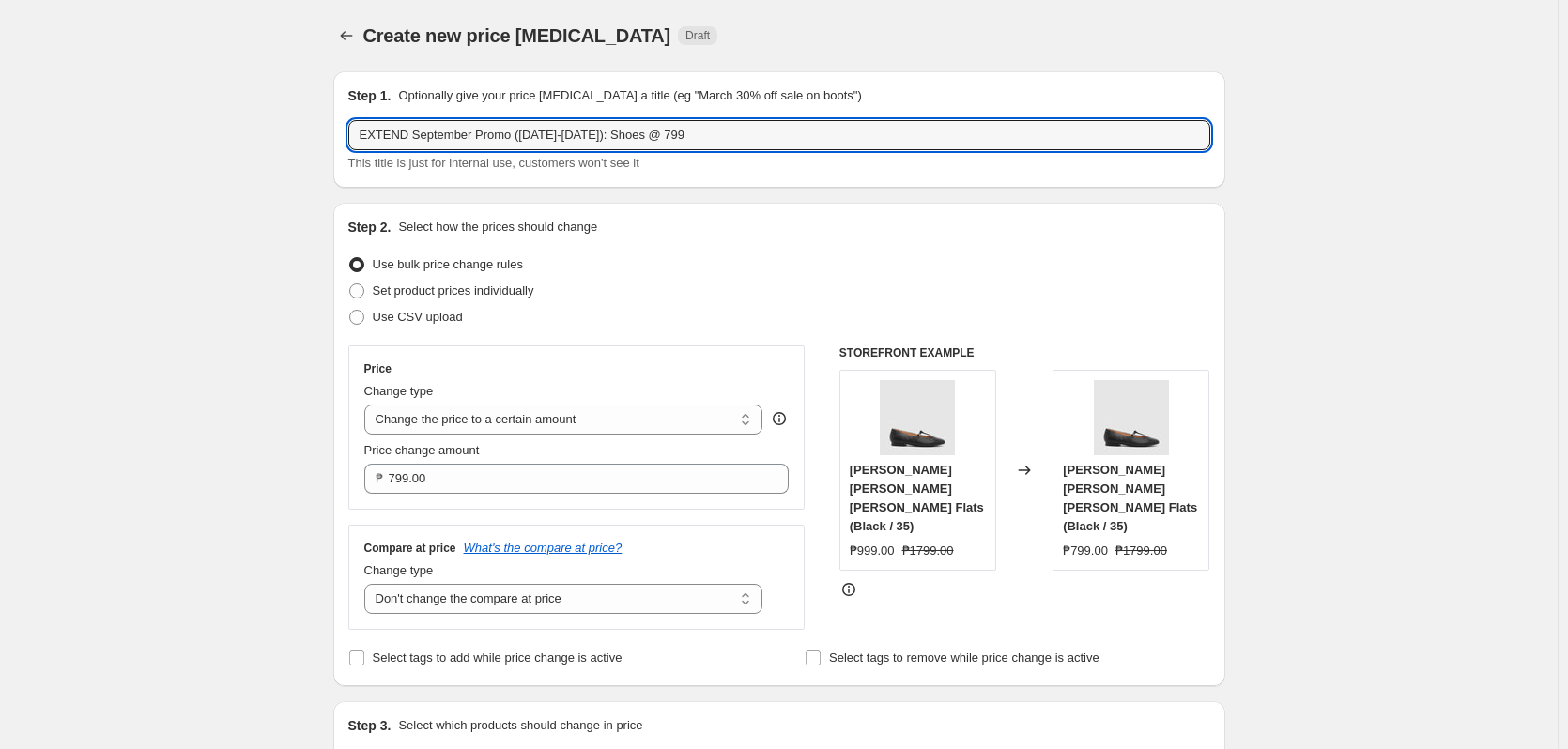
type input "EXTEND September Promo (Sept 16-29): Shoes @ 799"
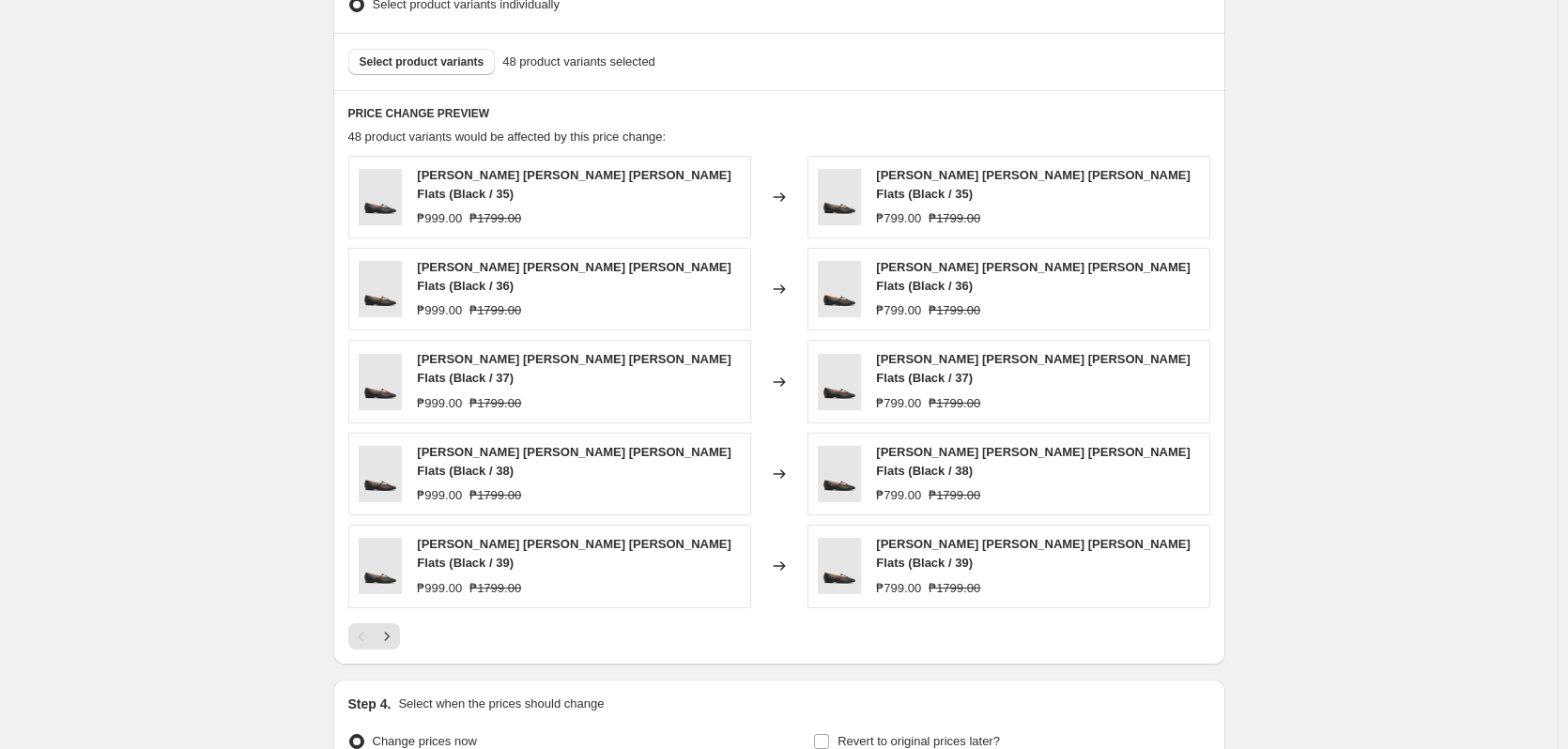
scroll to position [1010, 0]
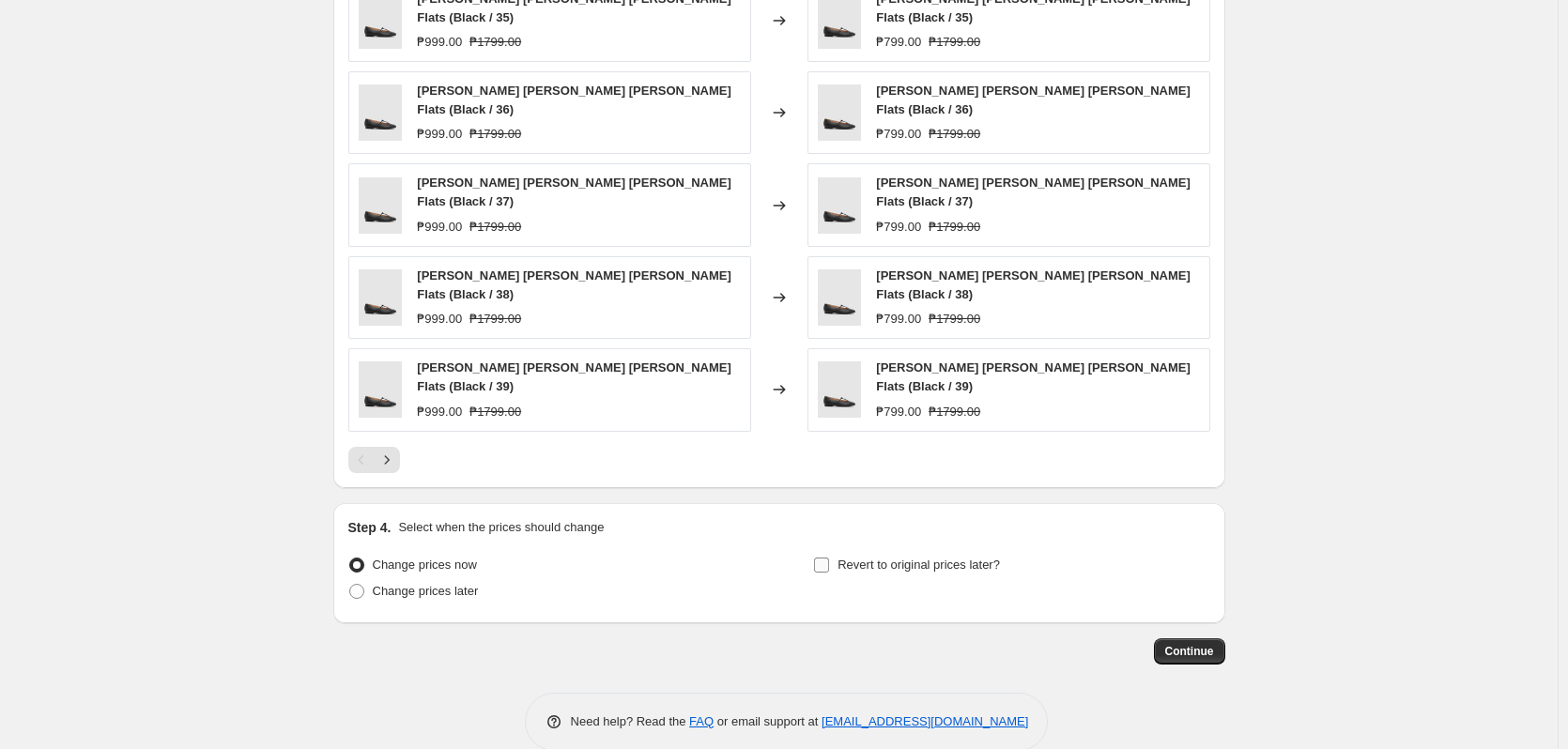
click at [913, 557] on span "Revert to original prices later?" at bounding box center [919, 564] width 162 height 14
click at [830, 557] on input "Revert to original prices later?" at bounding box center [821, 564] width 15 height 15
checkbox input "true"
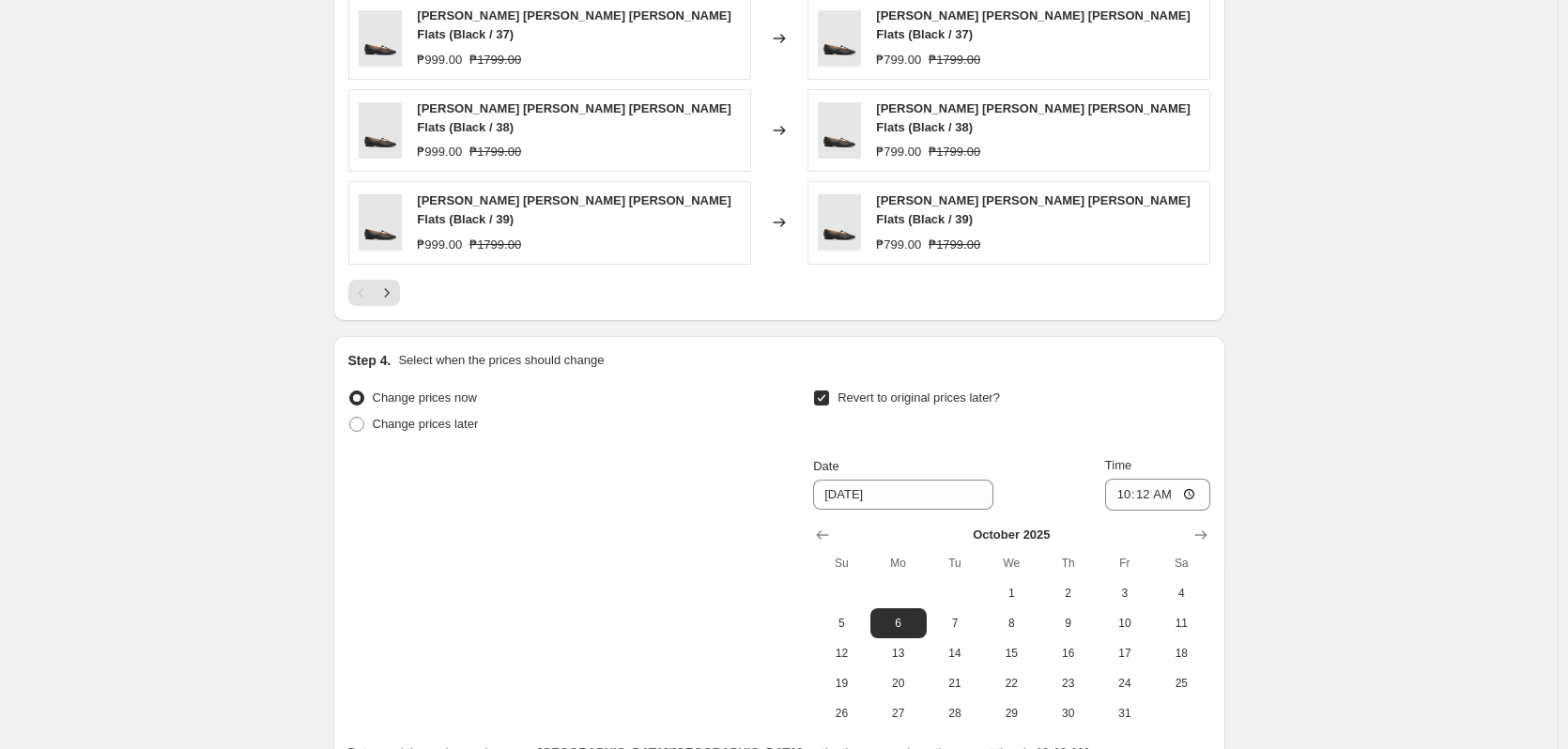
scroll to position [1331, 0]
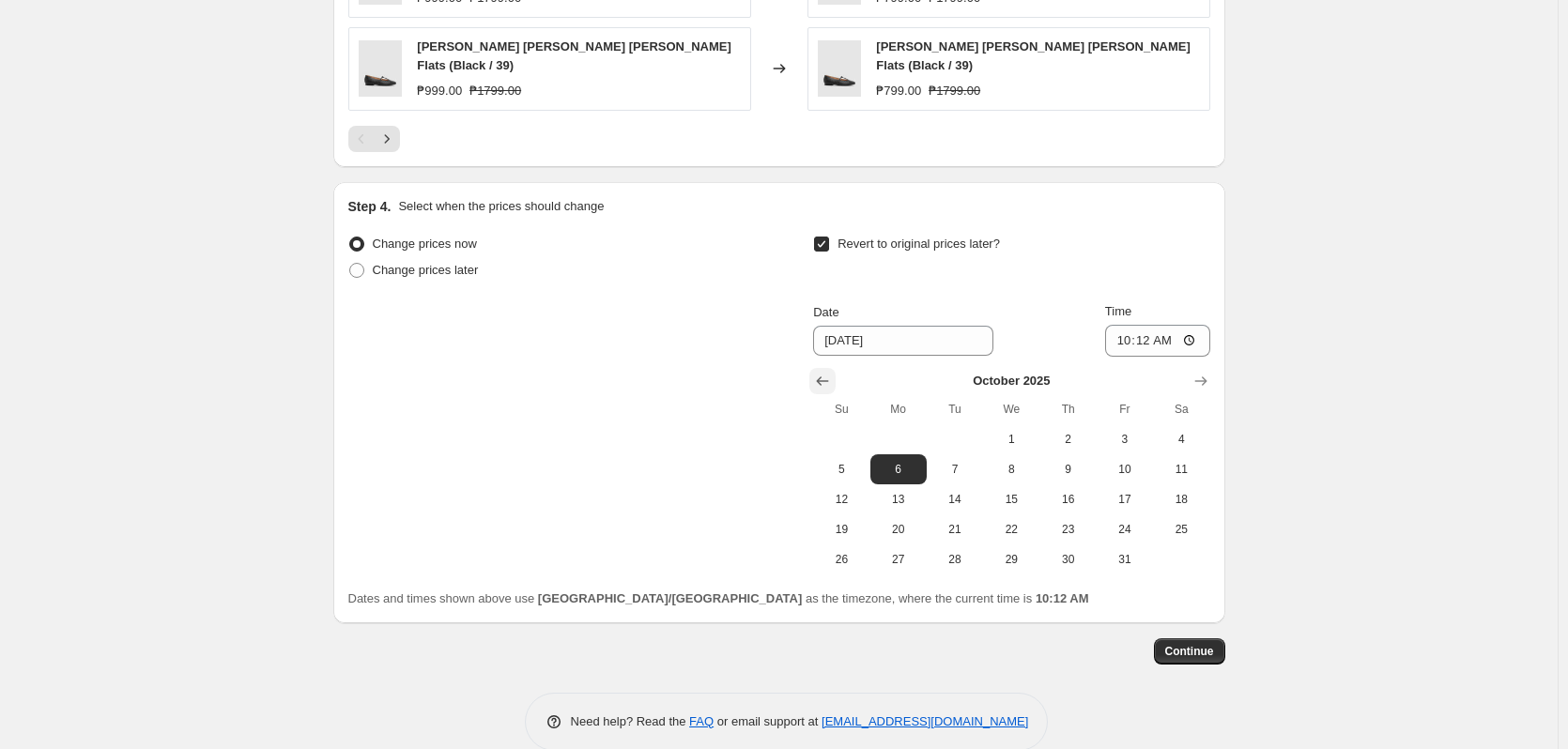
click at [832, 372] on icon "Show previous month, September 2025" at bounding box center [823, 381] width 19 height 19
click at [965, 552] on span "30" at bounding box center [955, 559] width 42 height 15
type input "[DATE]"
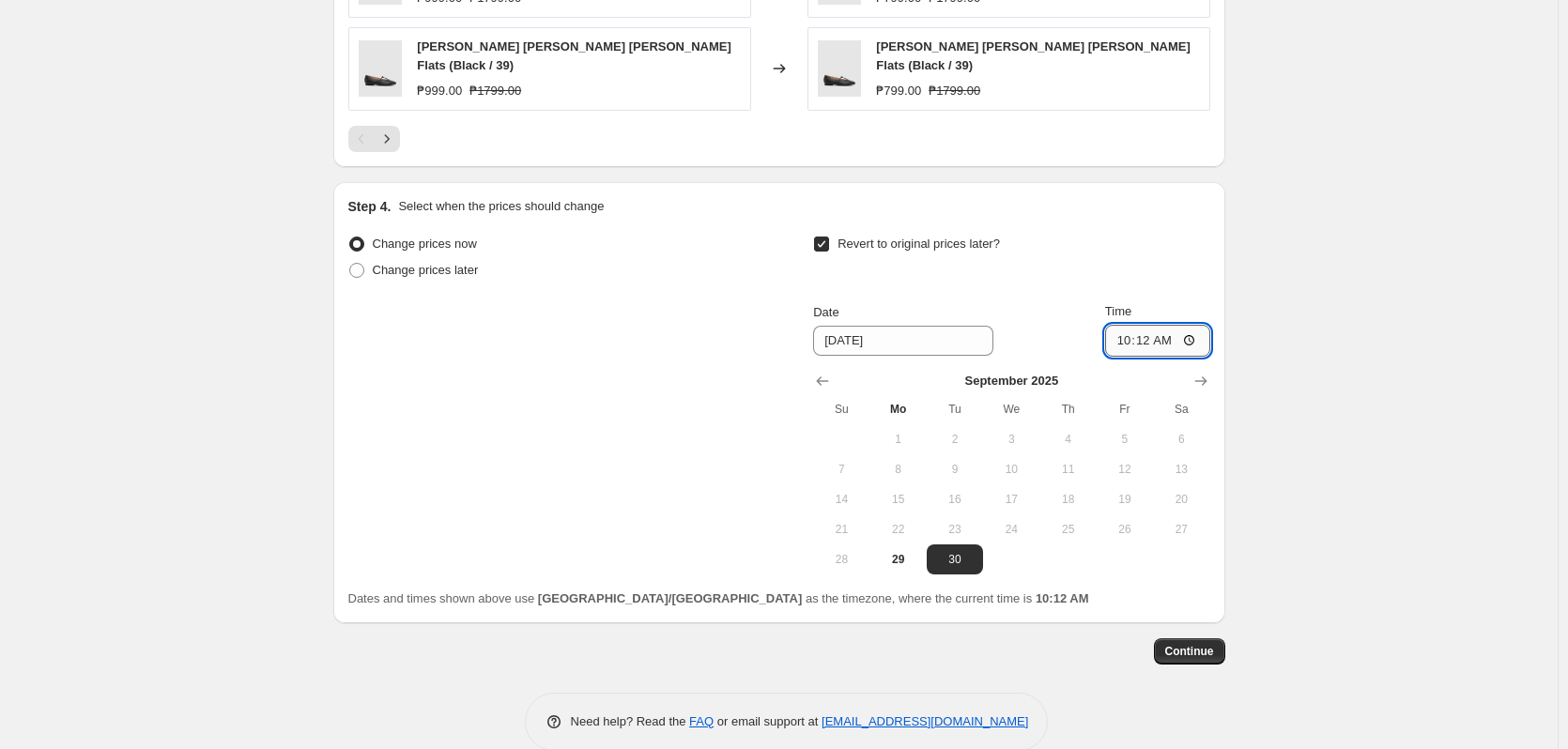
click at [1143, 325] on input "10:12" at bounding box center [1158, 340] width 105 height 32
type input "10:00"
click at [1201, 644] on span "Continue" at bounding box center [1189, 651] width 49 height 15
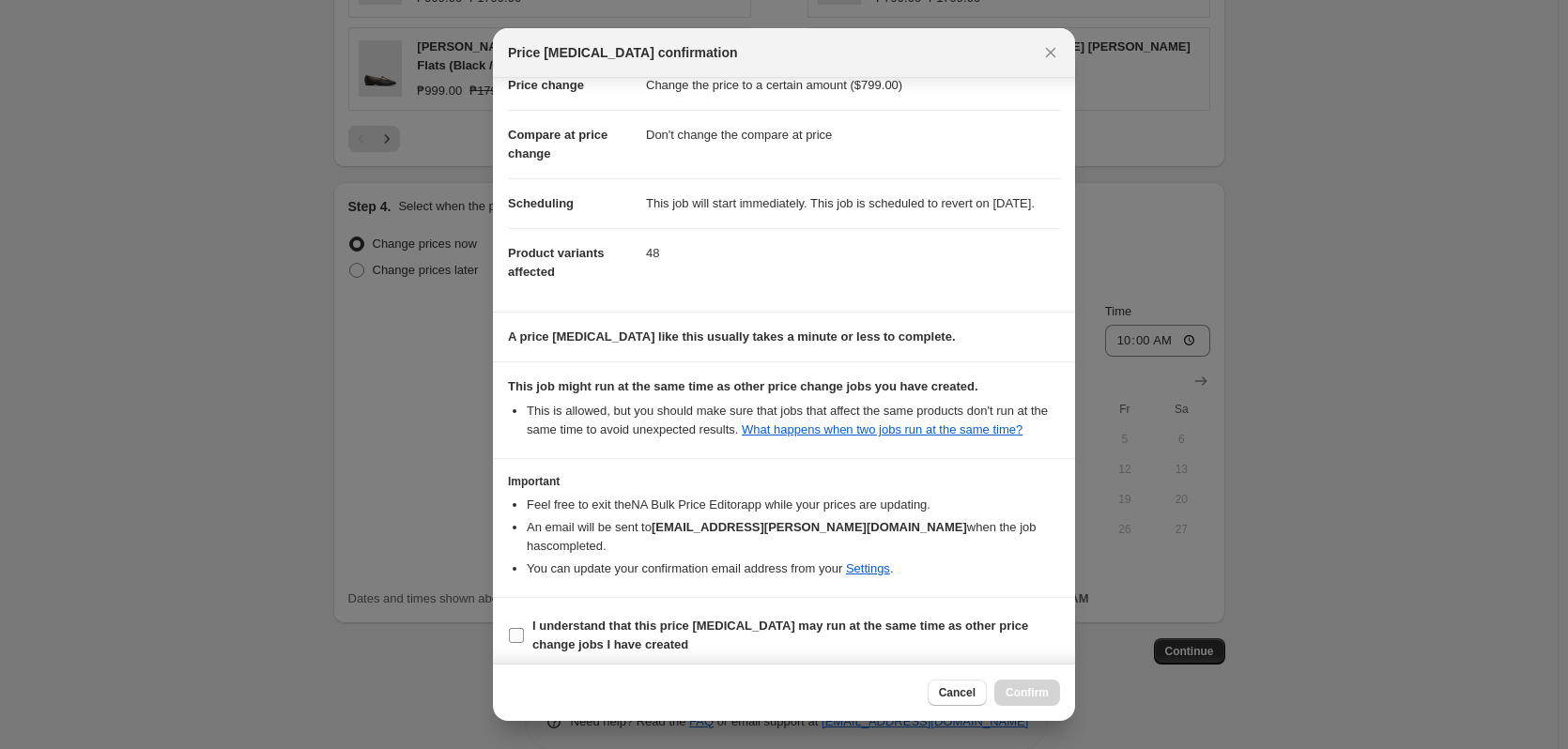
scroll to position [79, 0]
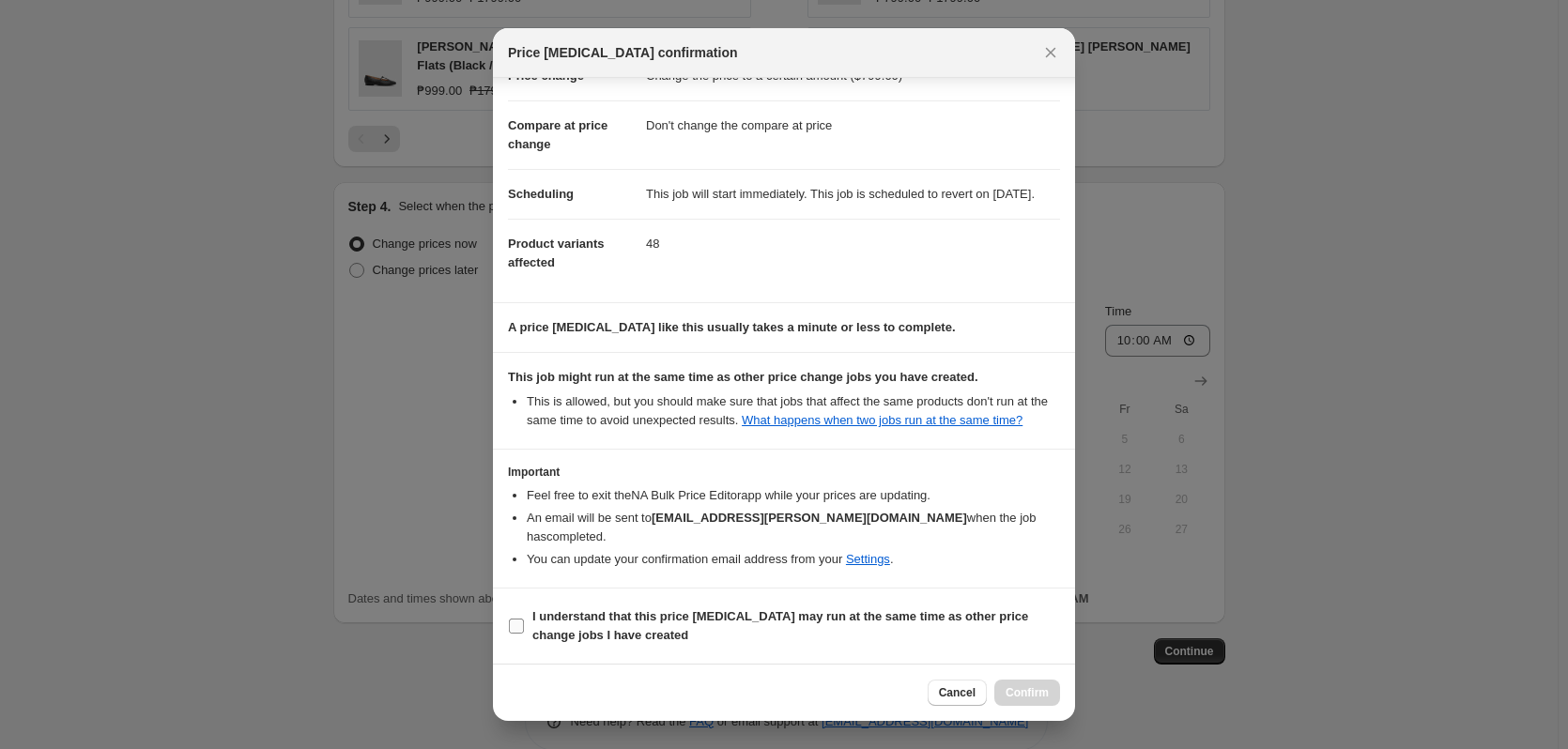
click at [922, 629] on span "I understand that this price [MEDICAL_DATA] may run at the same time as other p…" at bounding box center [796, 626] width 528 height 38
click at [524, 629] on input "I understand that this price [MEDICAL_DATA] may run at the same time as other p…" at bounding box center [516, 625] width 15 height 15
checkbox input "true"
click at [1028, 702] on button "Confirm" at bounding box center [1028, 693] width 65 height 27
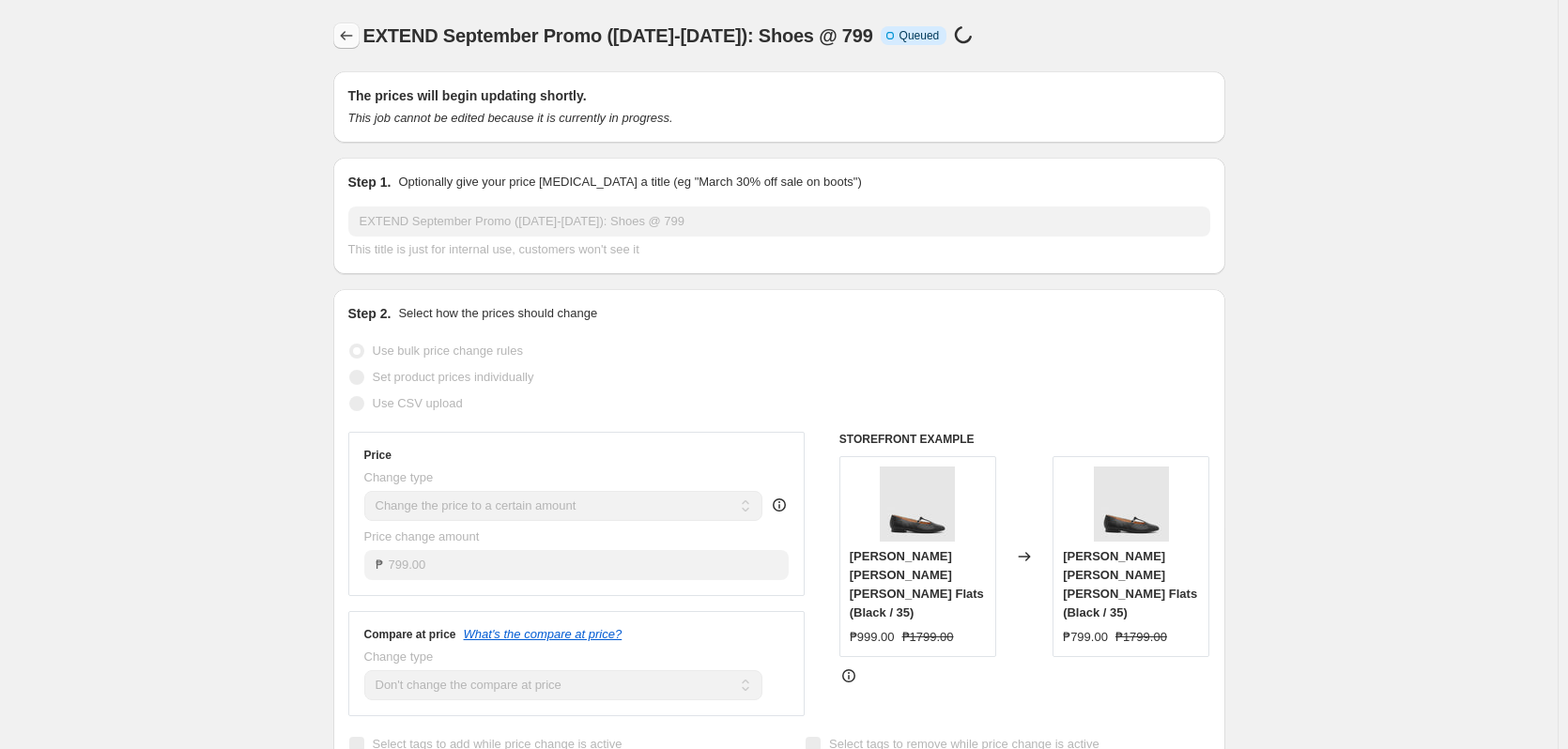
click at [356, 40] on icon "Price change jobs" at bounding box center [346, 36] width 19 height 19
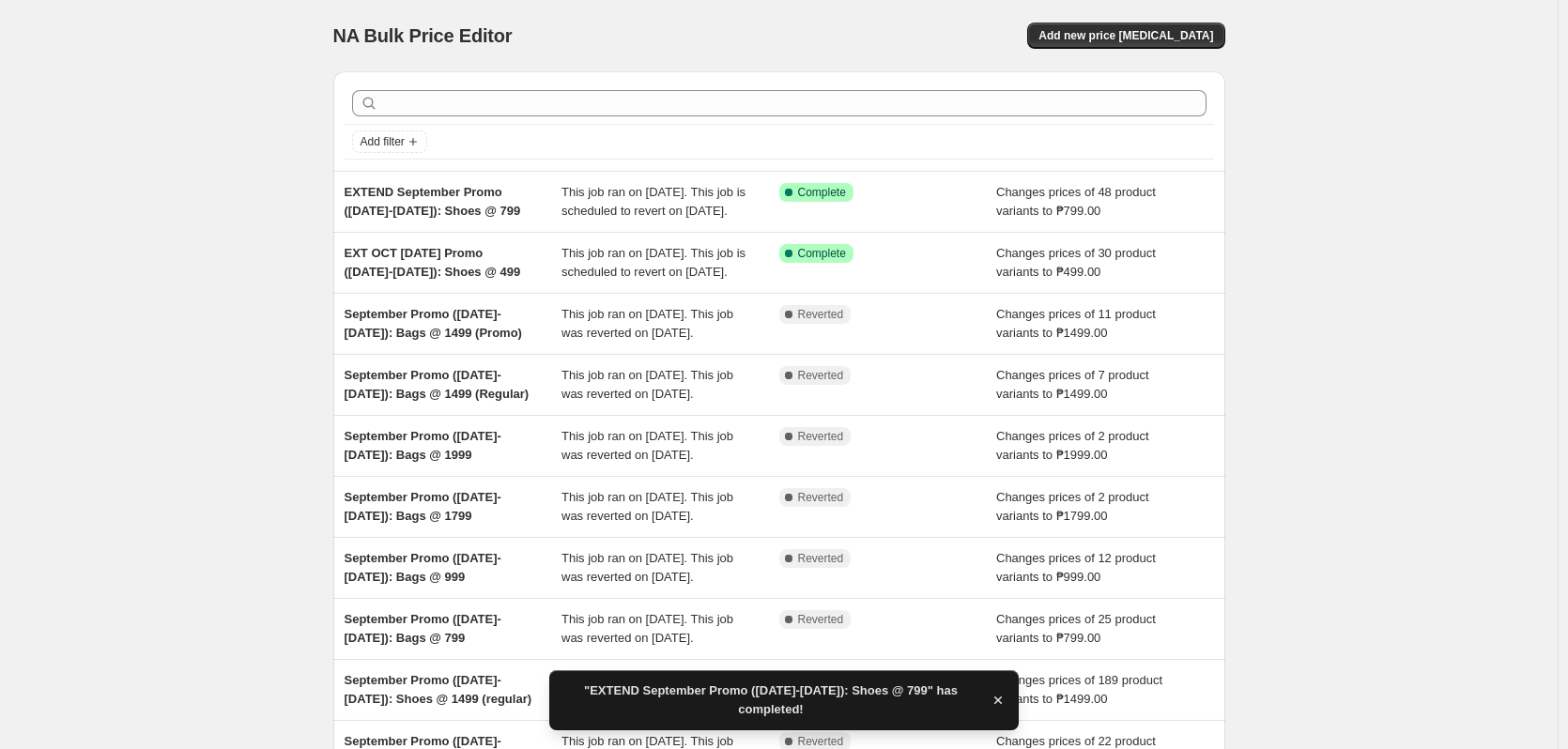
click at [244, 188] on div "NA Bulk Price Editor. This page is ready NA Bulk Price Editor Add new price cha…" at bounding box center [779, 483] width 1558 height 967
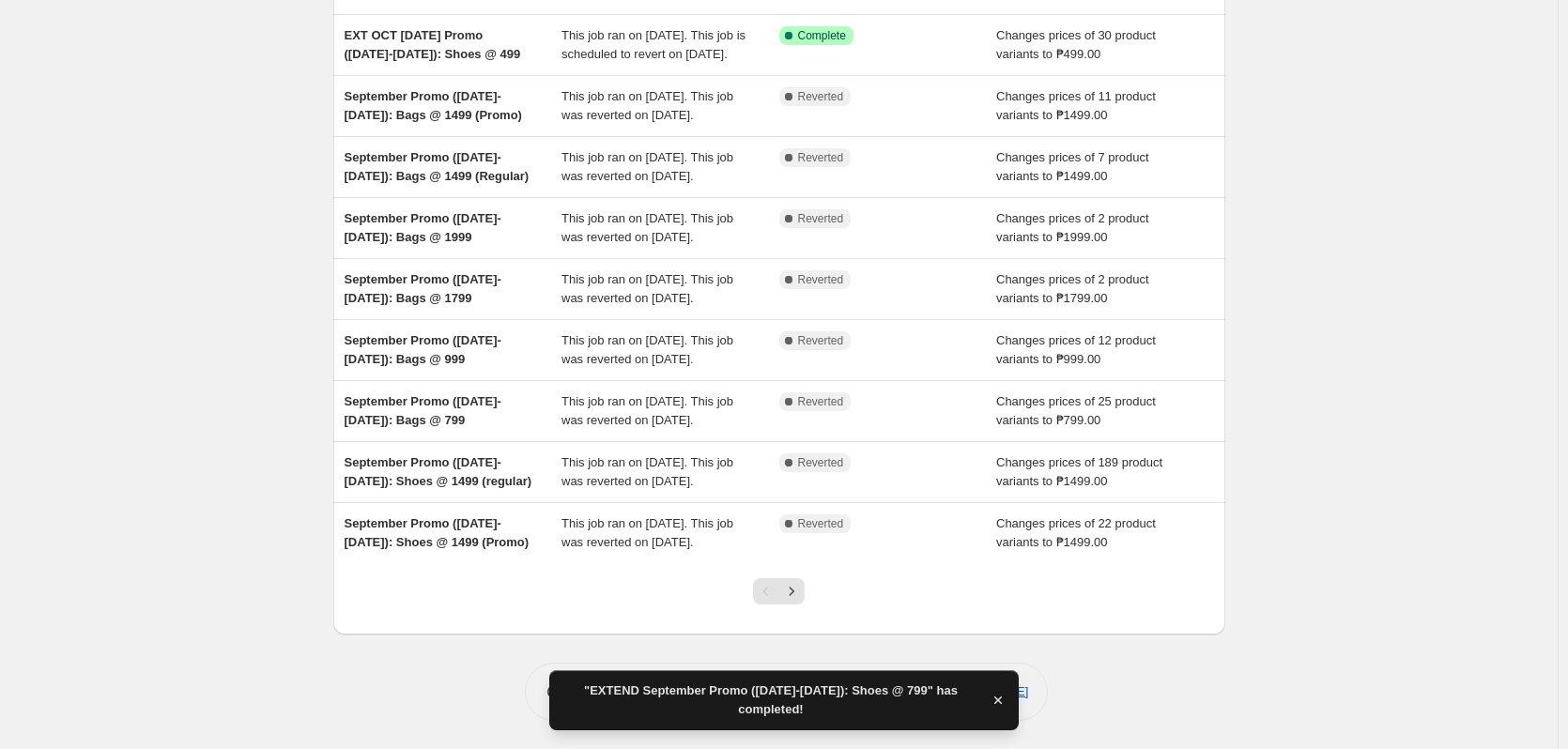
scroll to position [406, 0]
click at [801, 595] on icon "Next" at bounding box center [791, 591] width 19 height 19
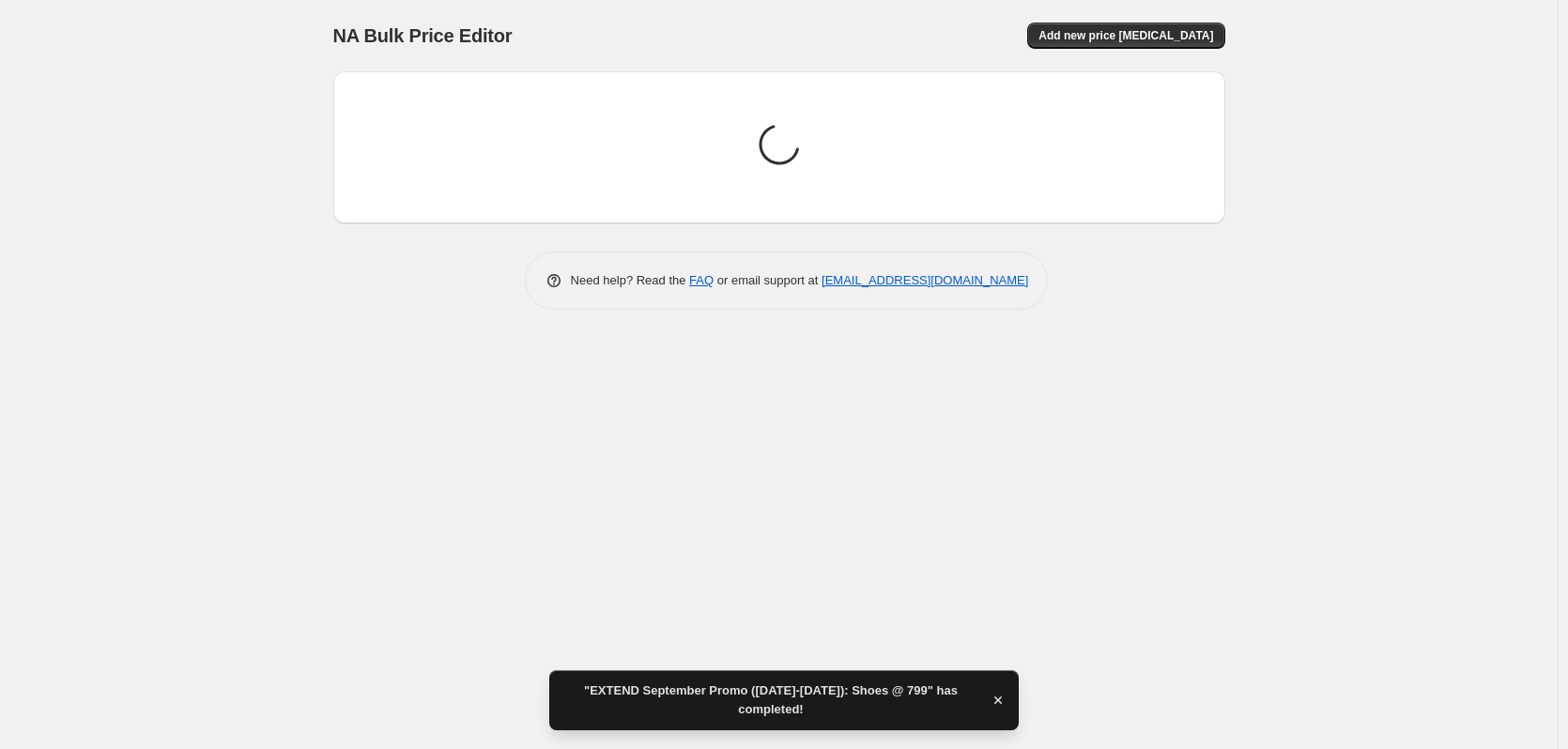
scroll to position [0, 0]
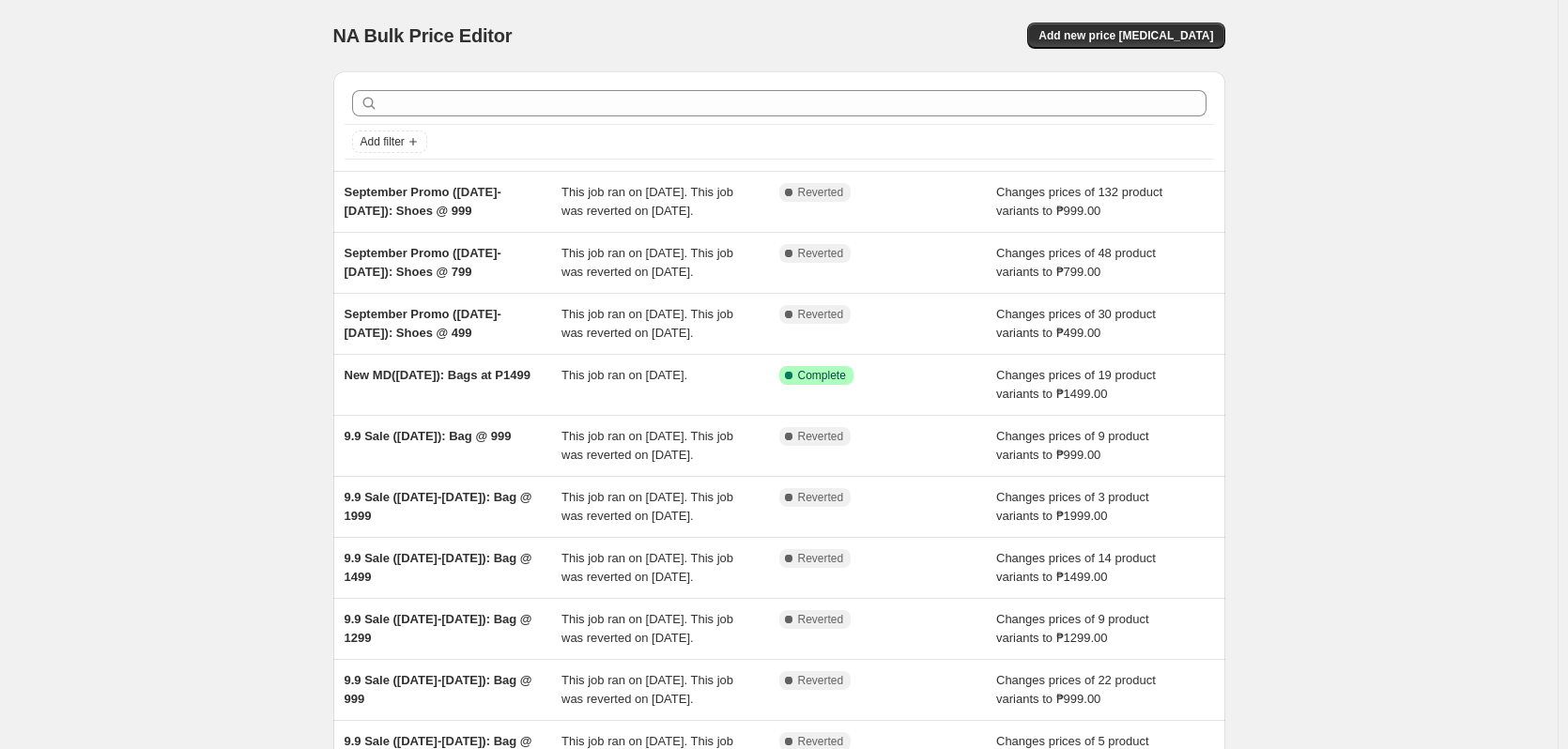
drag, startPoint x: 122, startPoint y: 173, endPoint x: 187, endPoint y: 200, distance: 70.4
click at [125, 175] on div "NA Bulk Price Editor. This page is ready NA Bulk Price Editor Add new price cha…" at bounding box center [779, 483] width 1558 height 967
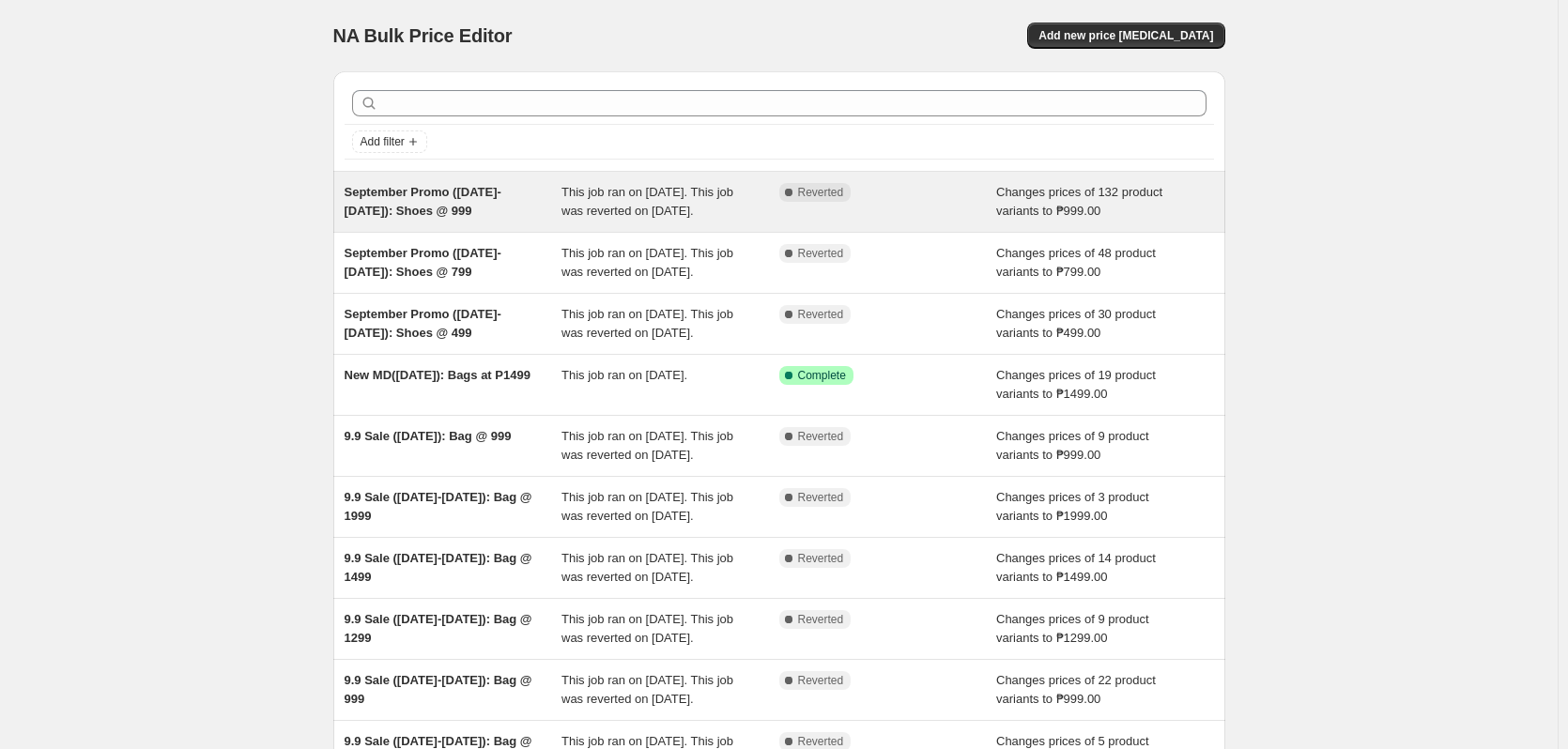
click at [587, 218] on span "This job ran on September 16, 2025. This job was reverted on September 29, 2025." at bounding box center [647, 201] width 172 height 33
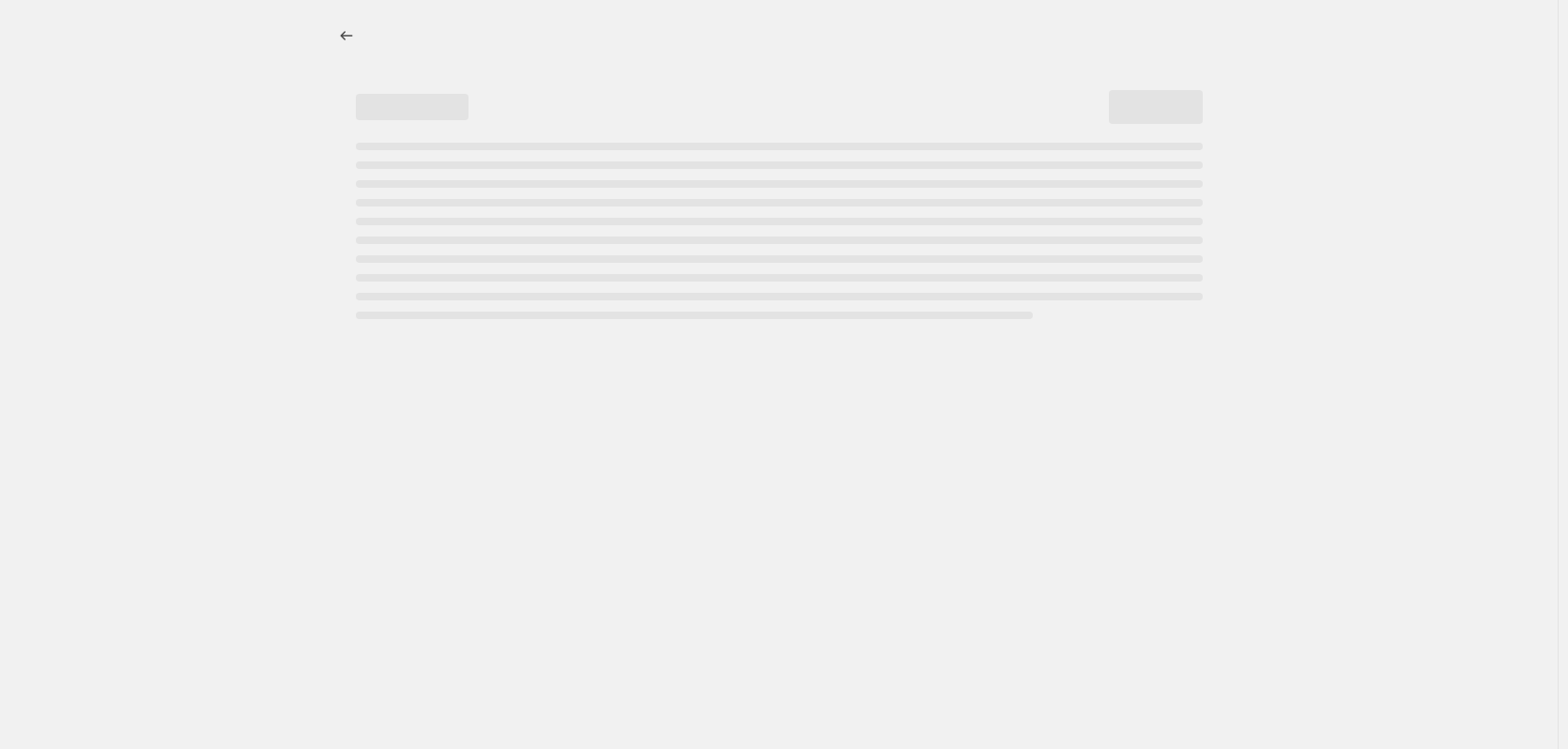
click at [1381, 194] on div at bounding box center [779, 374] width 1558 height 749
select select "no_change"
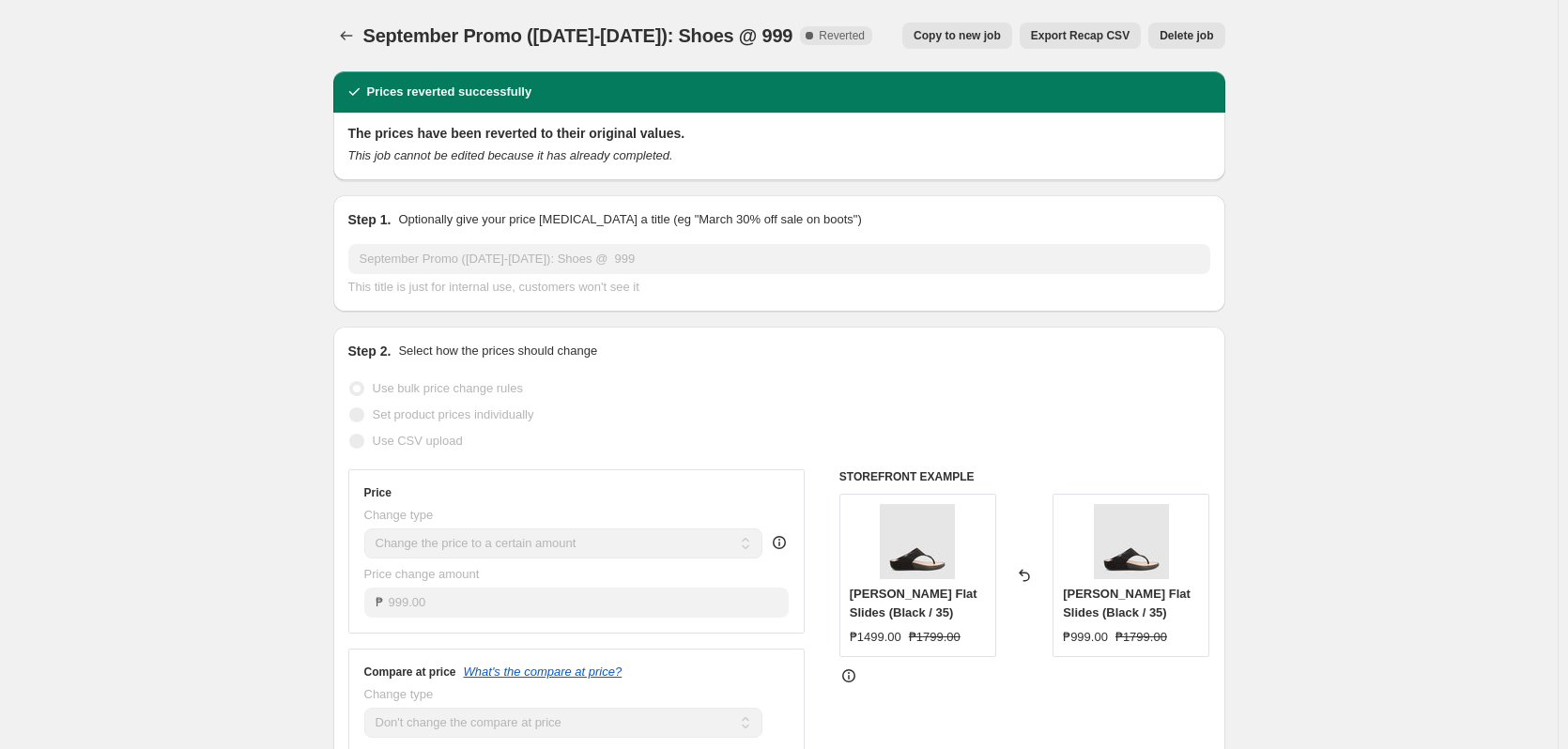
click at [939, 37] on span "Copy to new job" at bounding box center [957, 35] width 87 height 15
select select "no_change"
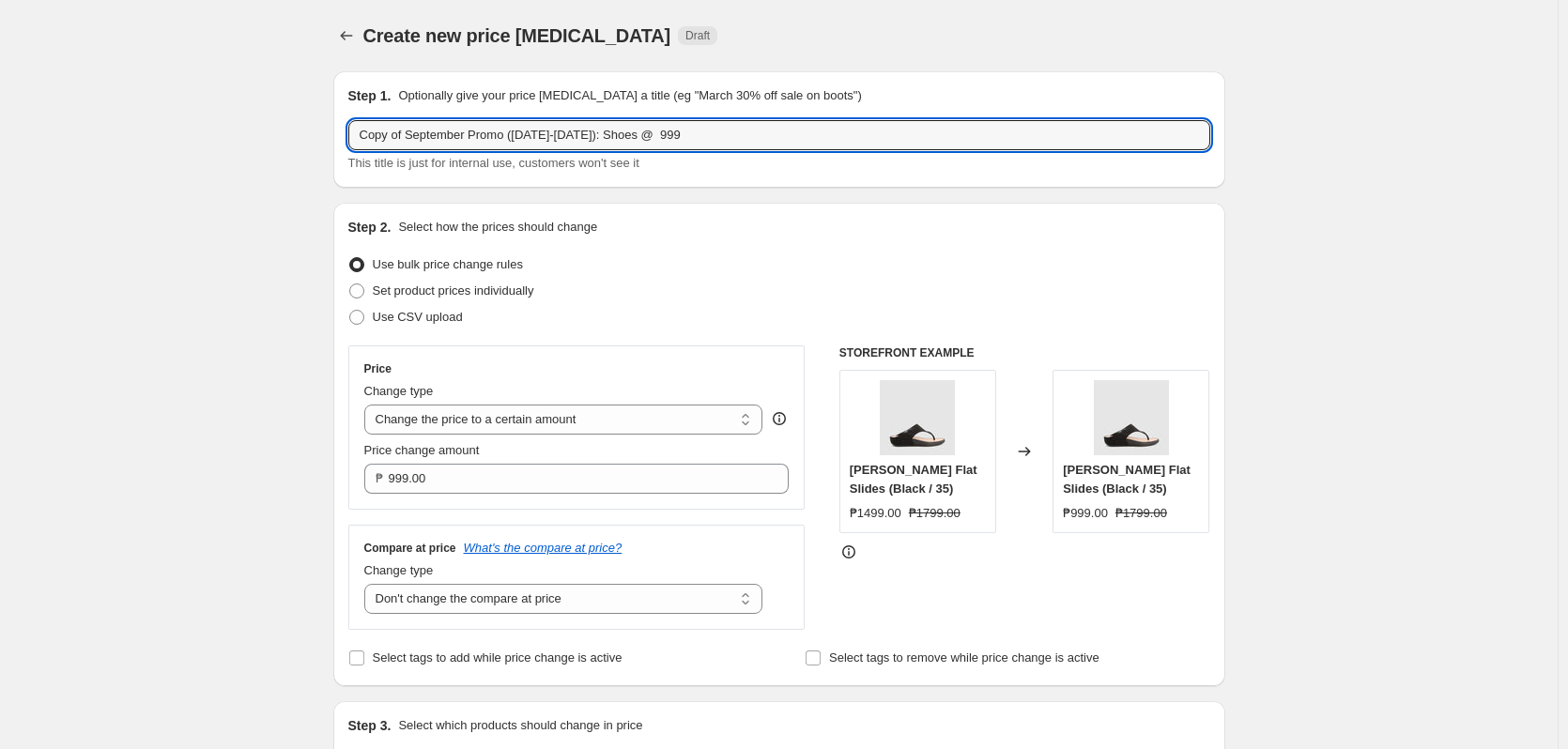
drag, startPoint x: 412, startPoint y: 135, endPoint x: 316, endPoint y: 134, distance: 96.0
paste input "EXTEND"
type input "EXTEND September Promo (Sept 16-29): Shoes @ 999"
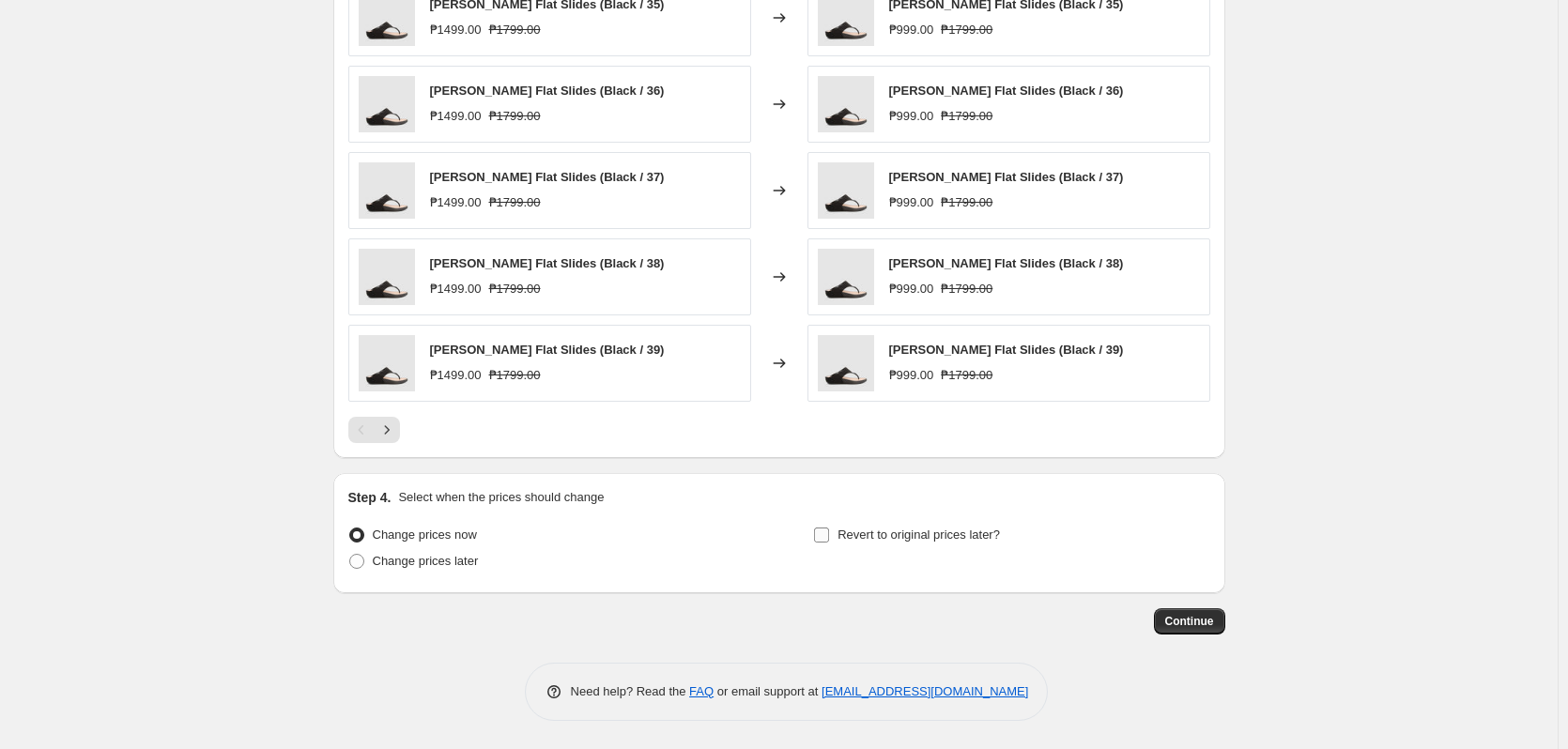
click at [895, 538] on span "Revert to original prices later?" at bounding box center [919, 534] width 162 height 14
click at [830, 538] on input "Revert to original prices later?" at bounding box center [821, 534] width 15 height 15
checkbox input "true"
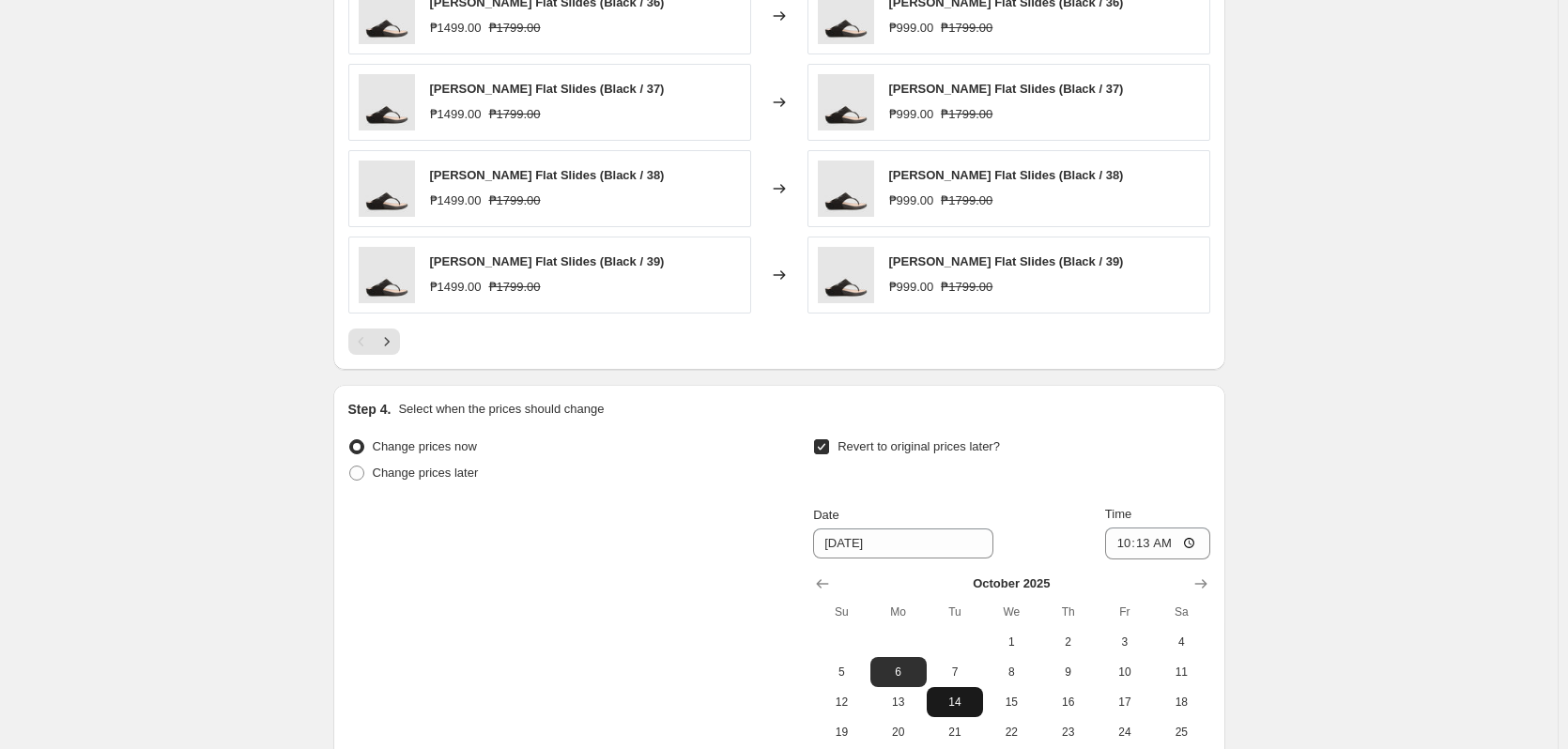
scroll to position [1291, 0]
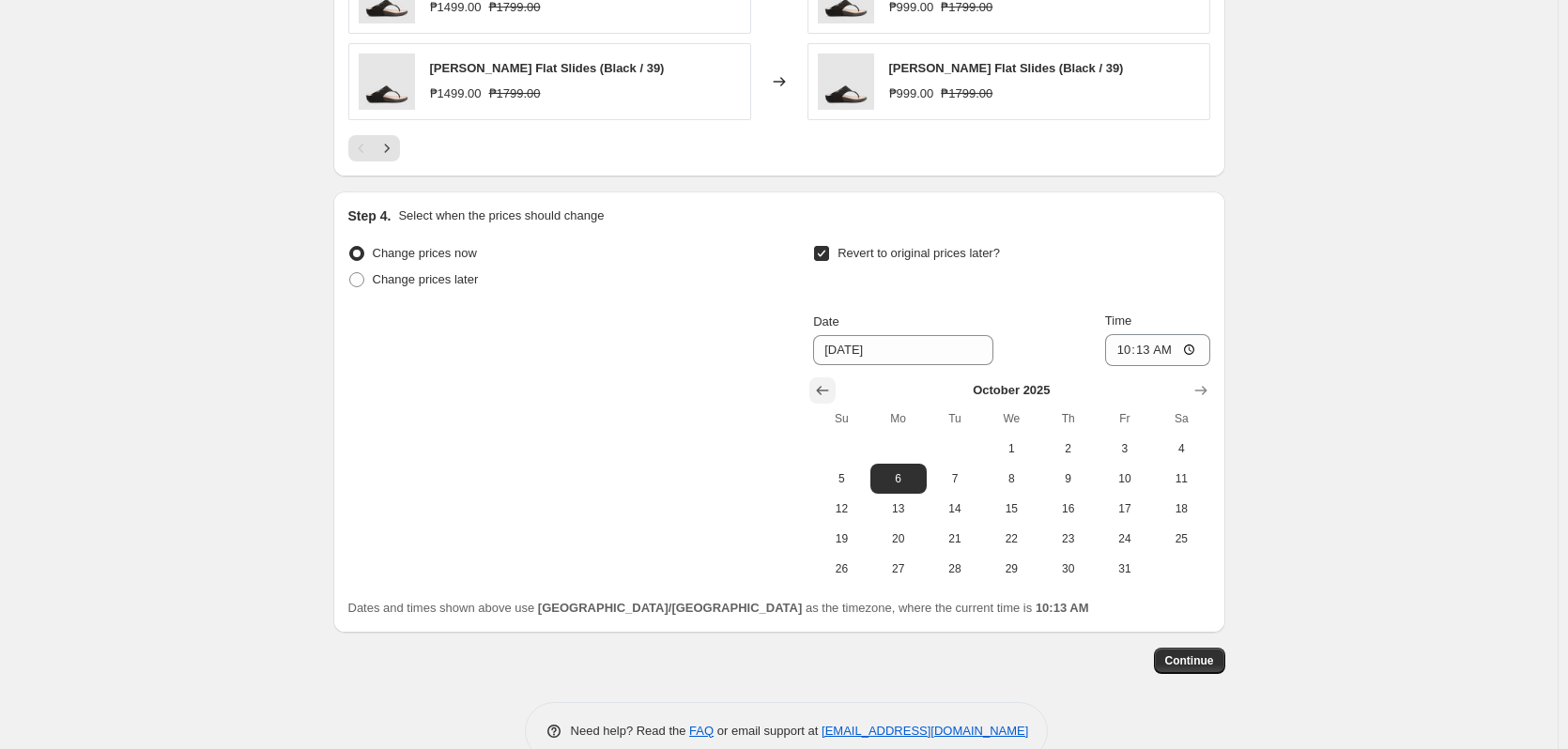
click at [820, 393] on icon "Show previous month, September 2025" at bounding box center [823, 390] width 19 height 19
click at [962, 570] on span "30" at bounding box center [955, 568] width 42 height 15
type input "[DATE]"
click at [1143, 354] on input "10:13" at bounding box center [1158, 350] width 105 height 32
type input "10:00"
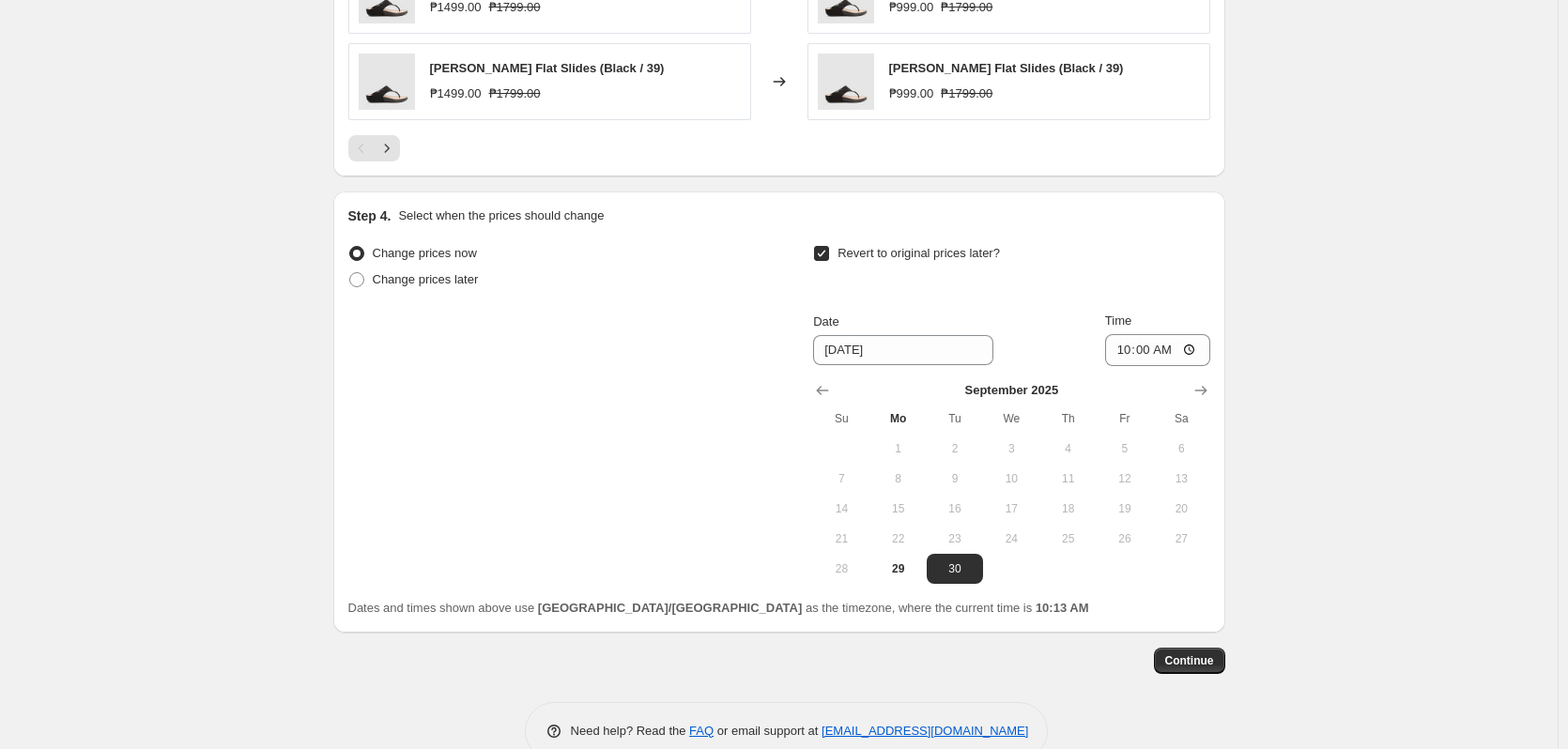
drag, startPoint x: 1313, startPoint y: 483, endPoint x: 1266, endPoint y: 509, distance: 53.7
click at [1194, 665] on span "Continue" at bounding box center [1189, 660] width 49 height 15
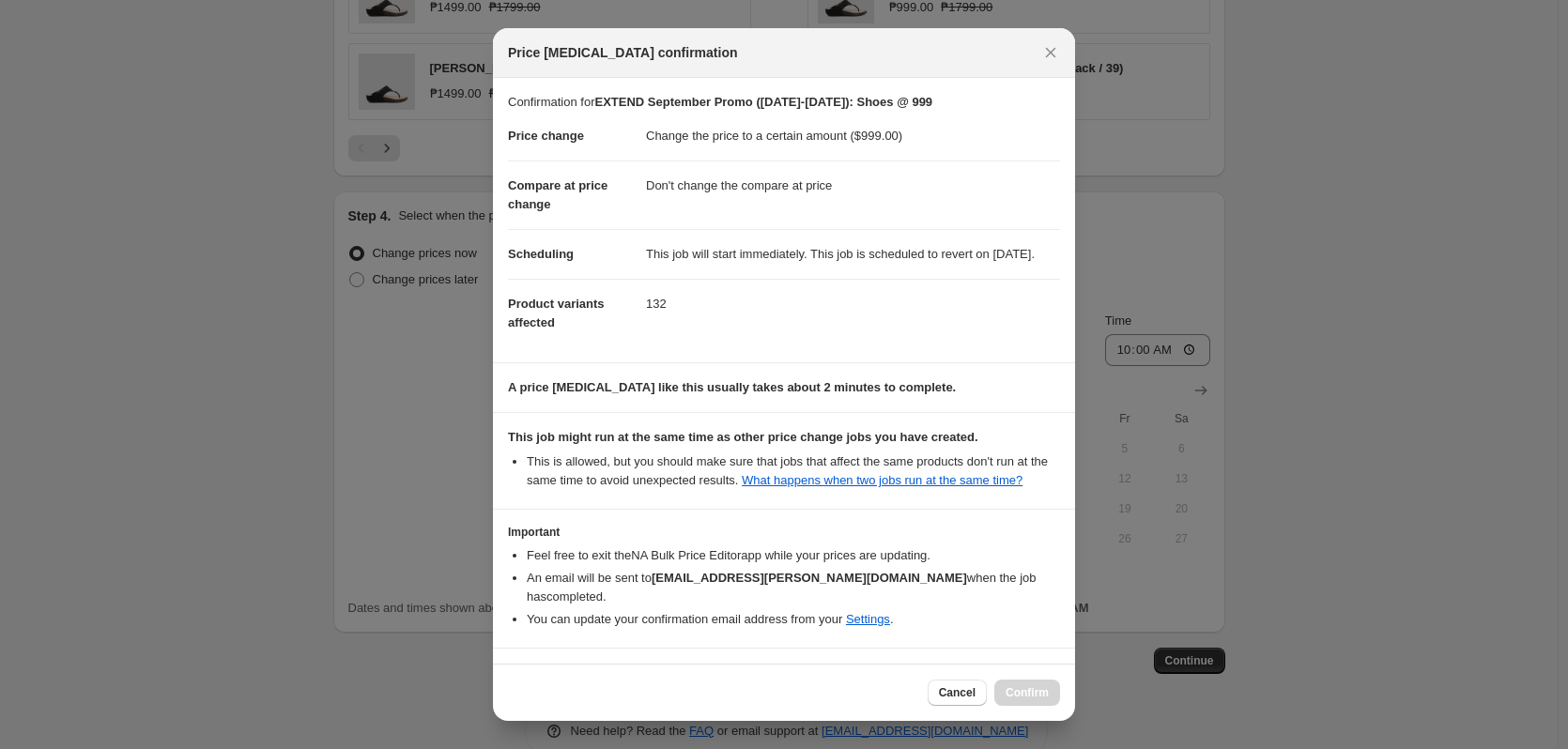
scroll to position [79, 0]
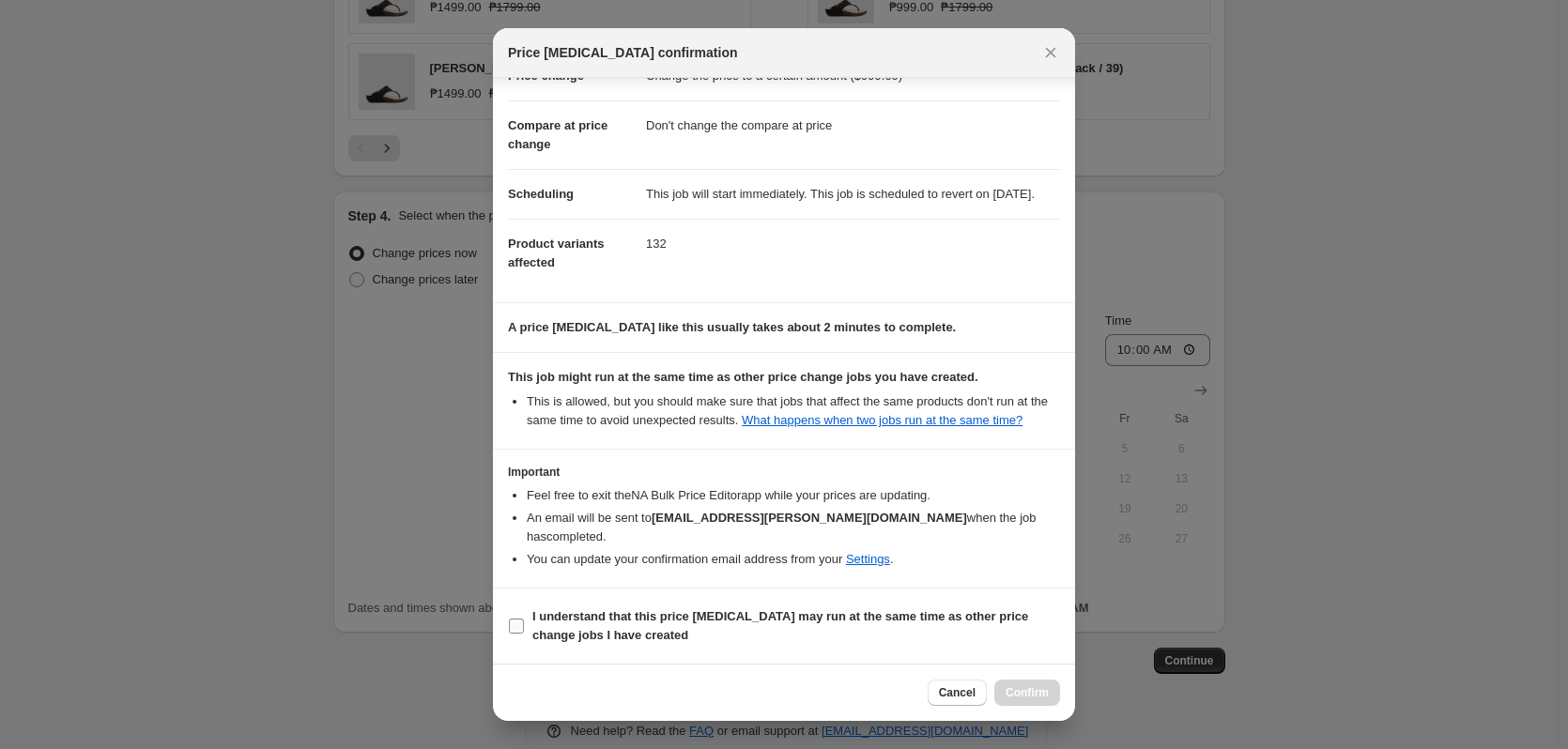
click at [940, 623] on b "I understand that this price [MEDICAL_DATA] may run at the same time as other p…" at bounding box center [780, 625] width 496 height 33
click at [524, 623] on input "I understand that this price [MEDICAL_DATA] may run at the same time as other p…" at bounding box center [516, 625] width 15 height 15
checkbox input "true"
click at [1030, 696] on span "Confirm" at bounding box center [1028, 693] width 44 height 15
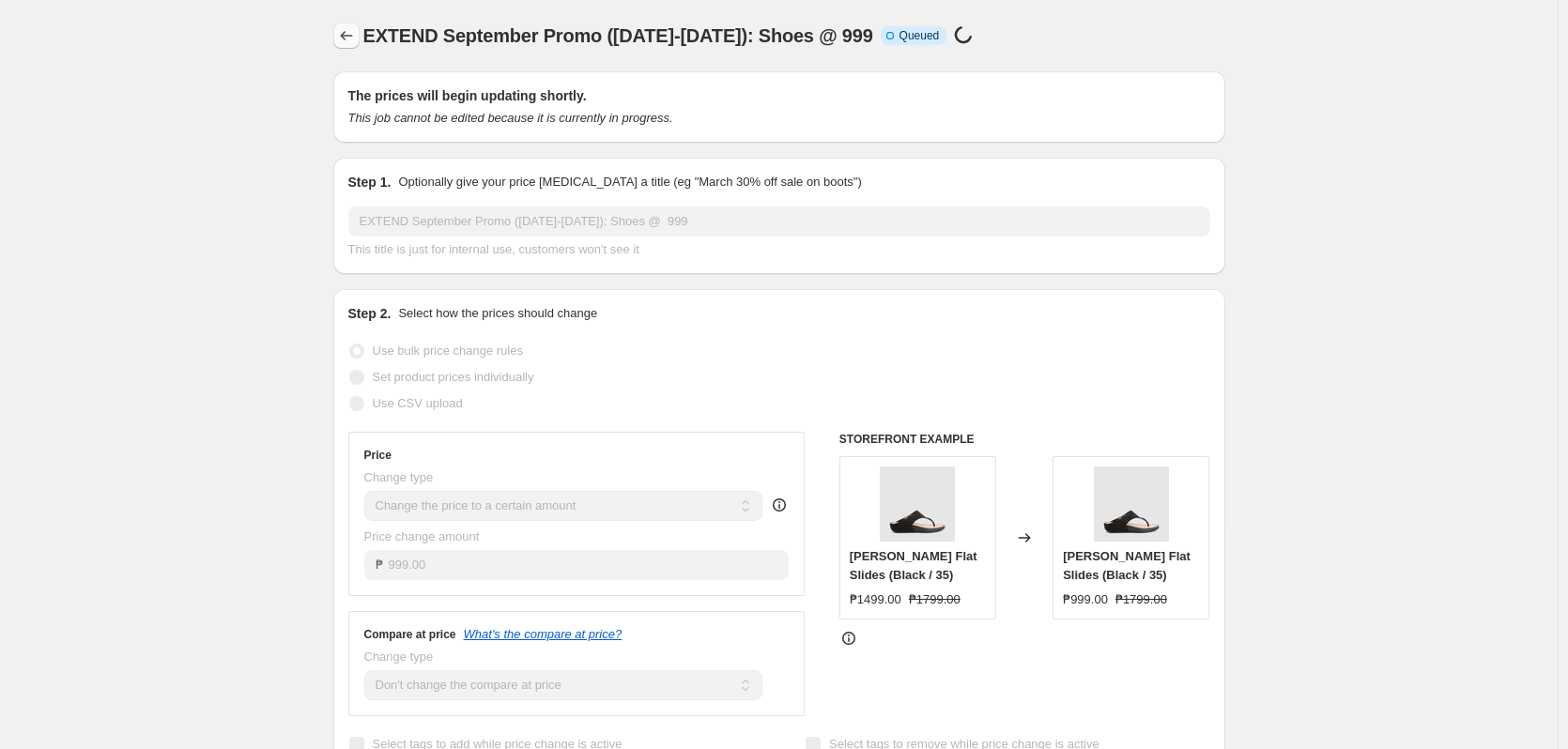
click at [346, 35] on icon "Price change jobs" at bounding box center [345, 35] width 12 height 9
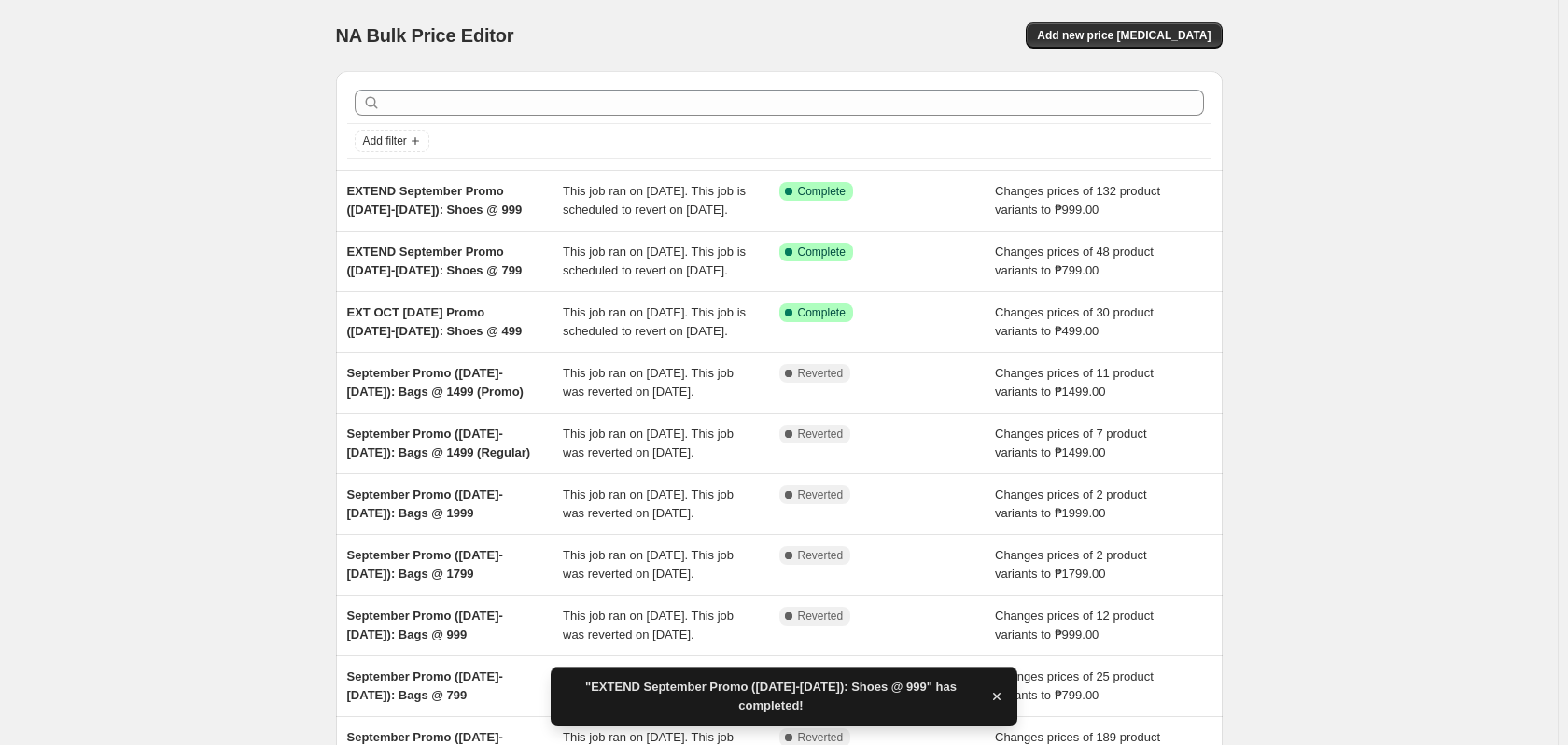
click at [1416, 274] on div "NA Bulk Price Editor. This page is ready NA Bulk Price Editor Add new price cha…" at bounding box center [778, 480] width 1557 height 962
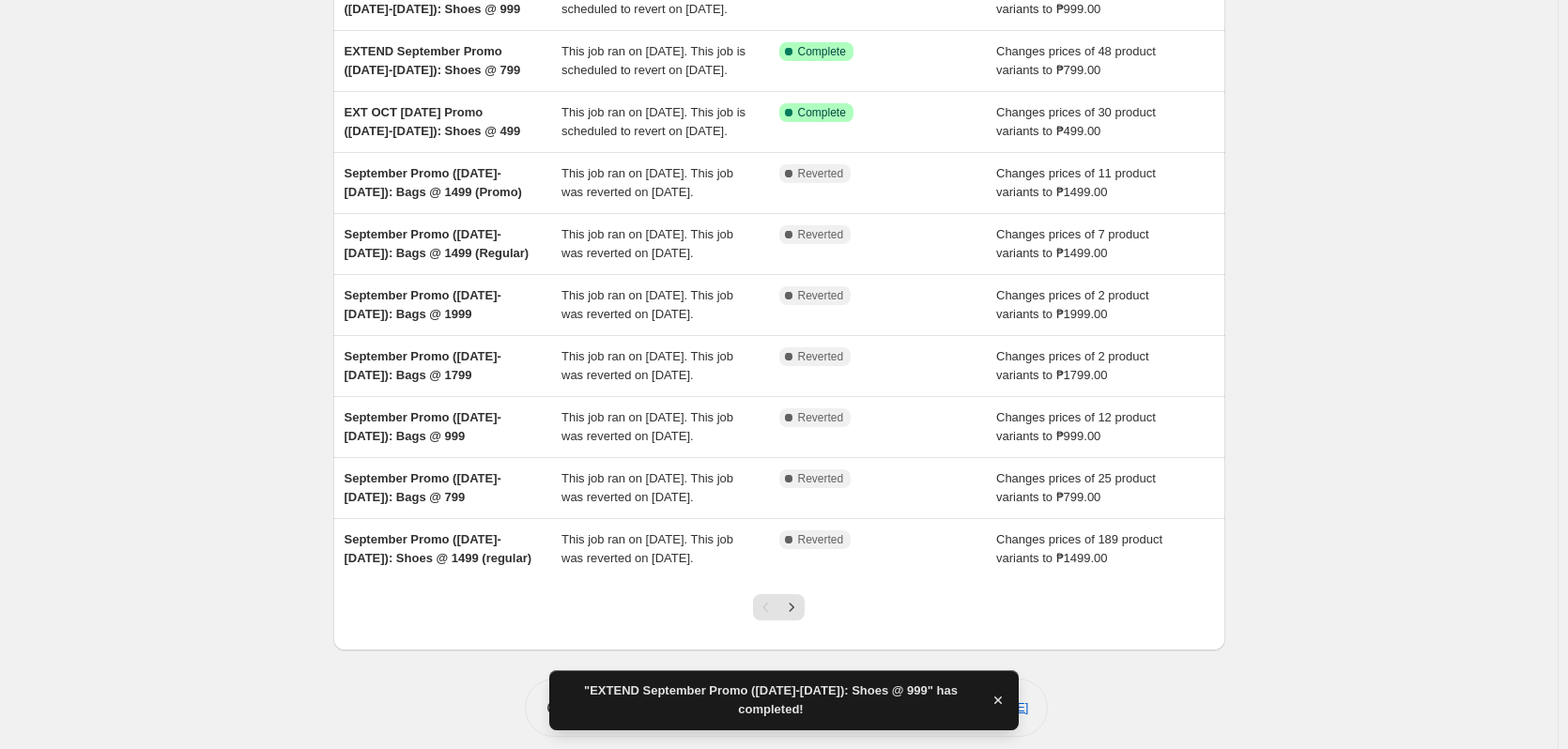
scroll to position [406, 0]
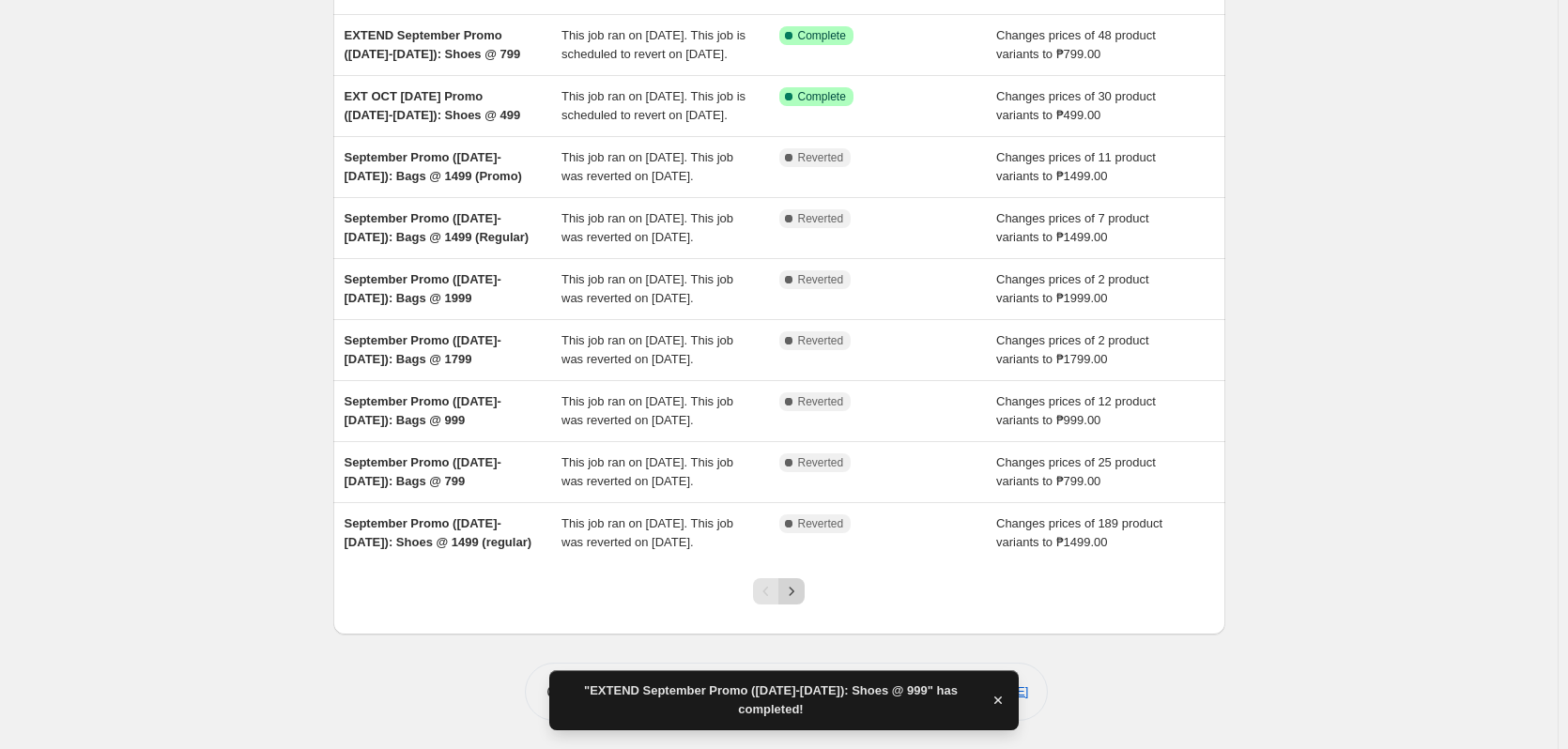
click at [805, 587] on button "Next" at bounding box center [791, 591] width 27 height 27
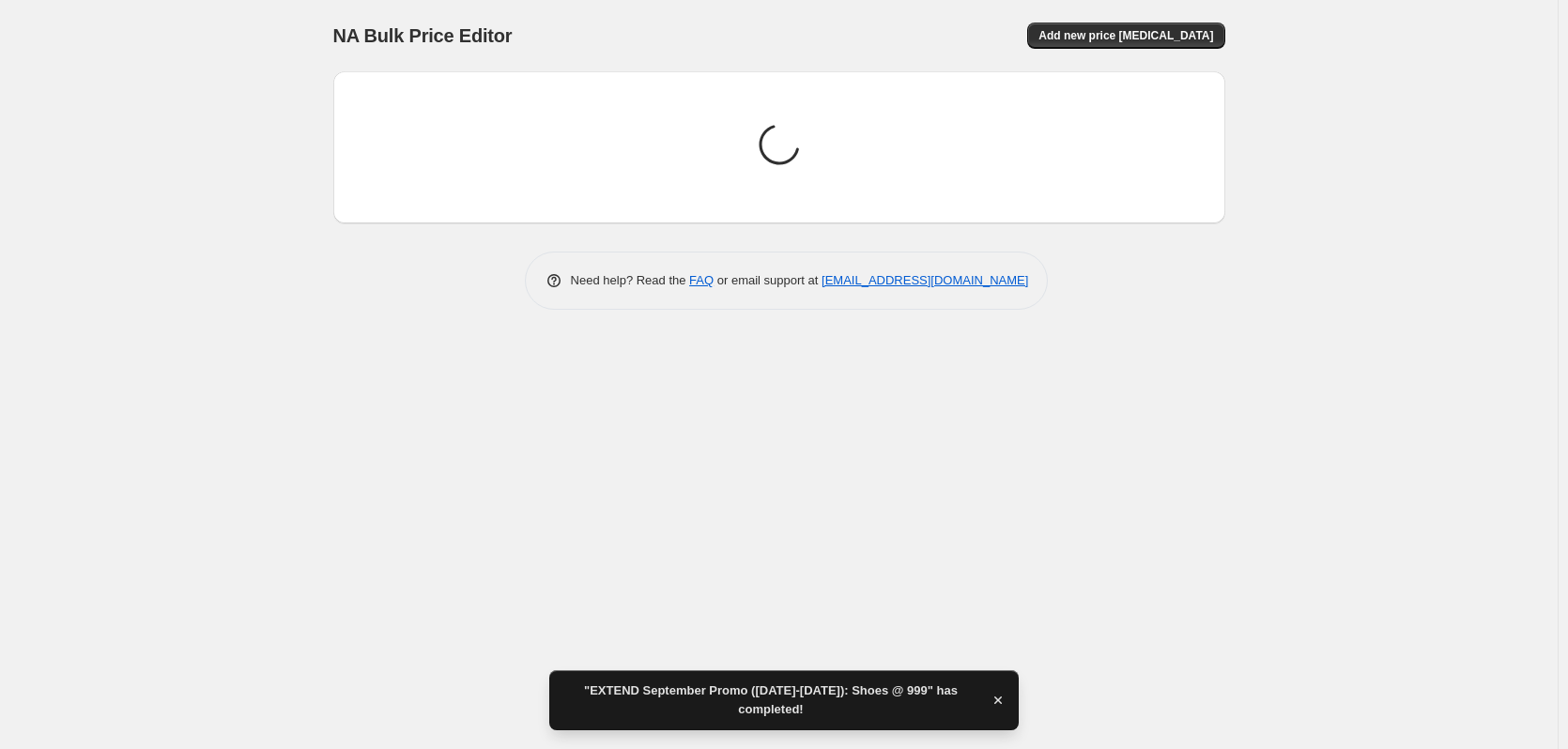
scroll to position [0, 0]
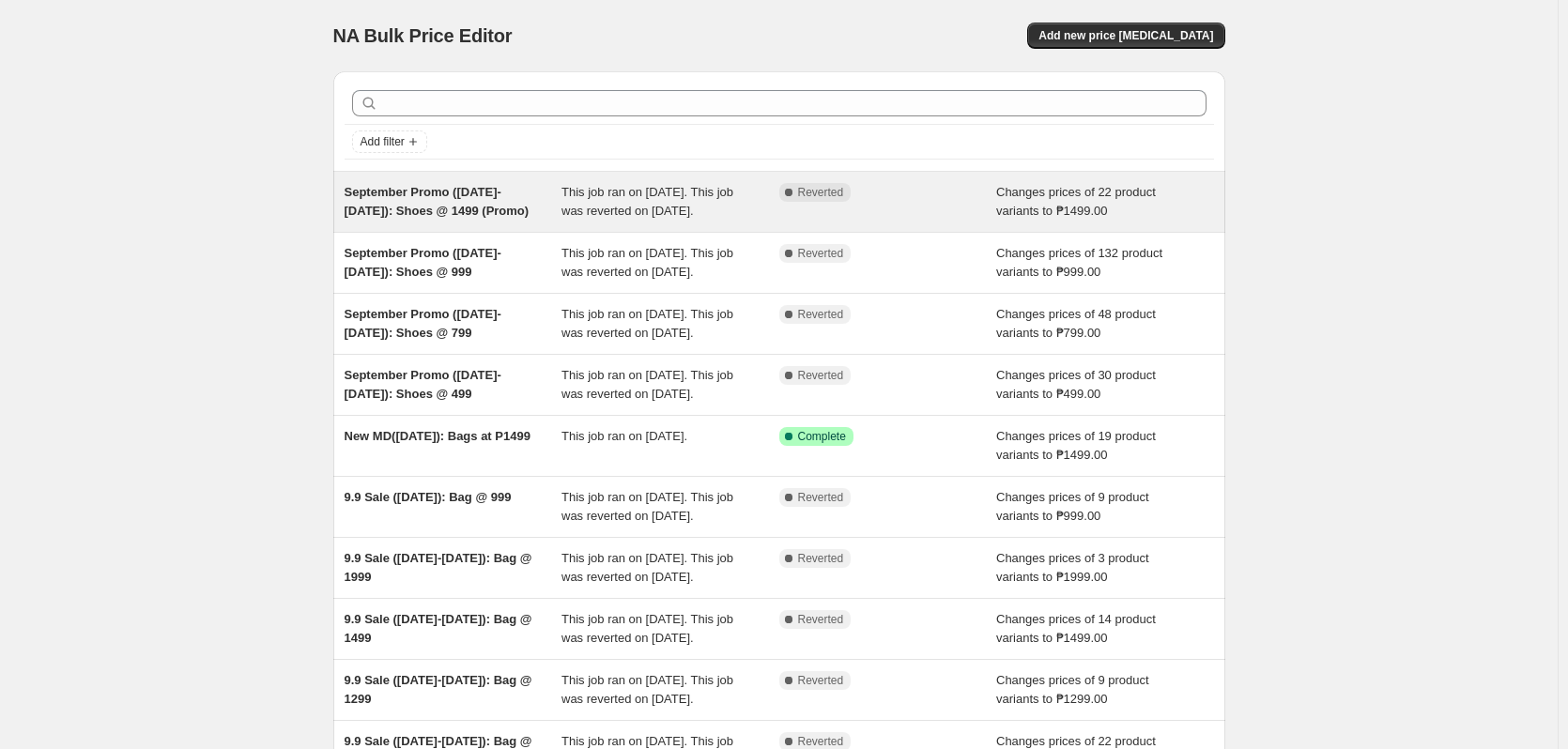
click at [809, 199] on span "Reverted" at bounding box center [821, 192] width 46 height 15
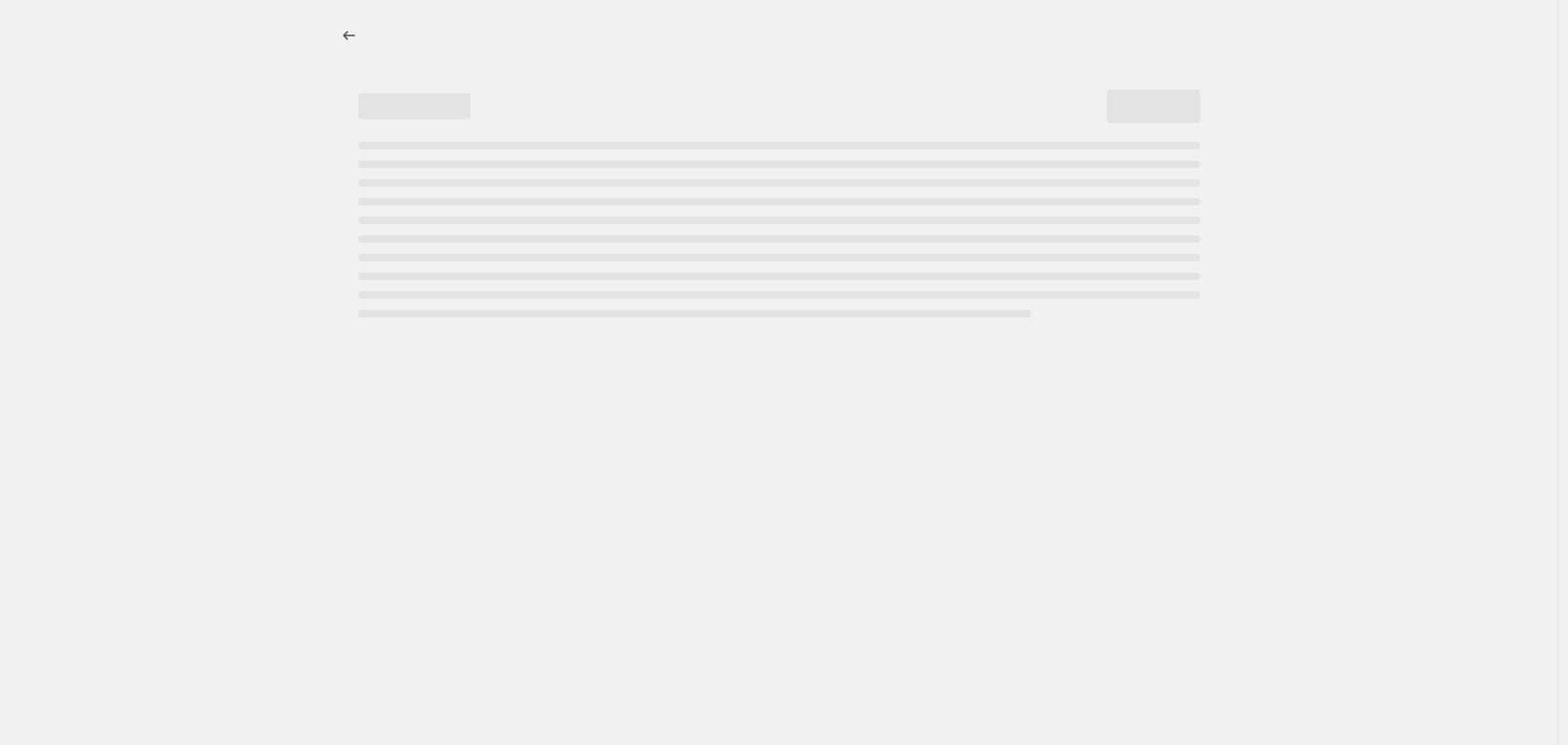
click at [1405, 151] on div at bounding box center [778, 372] width 1557 height 745
select select "no_change"
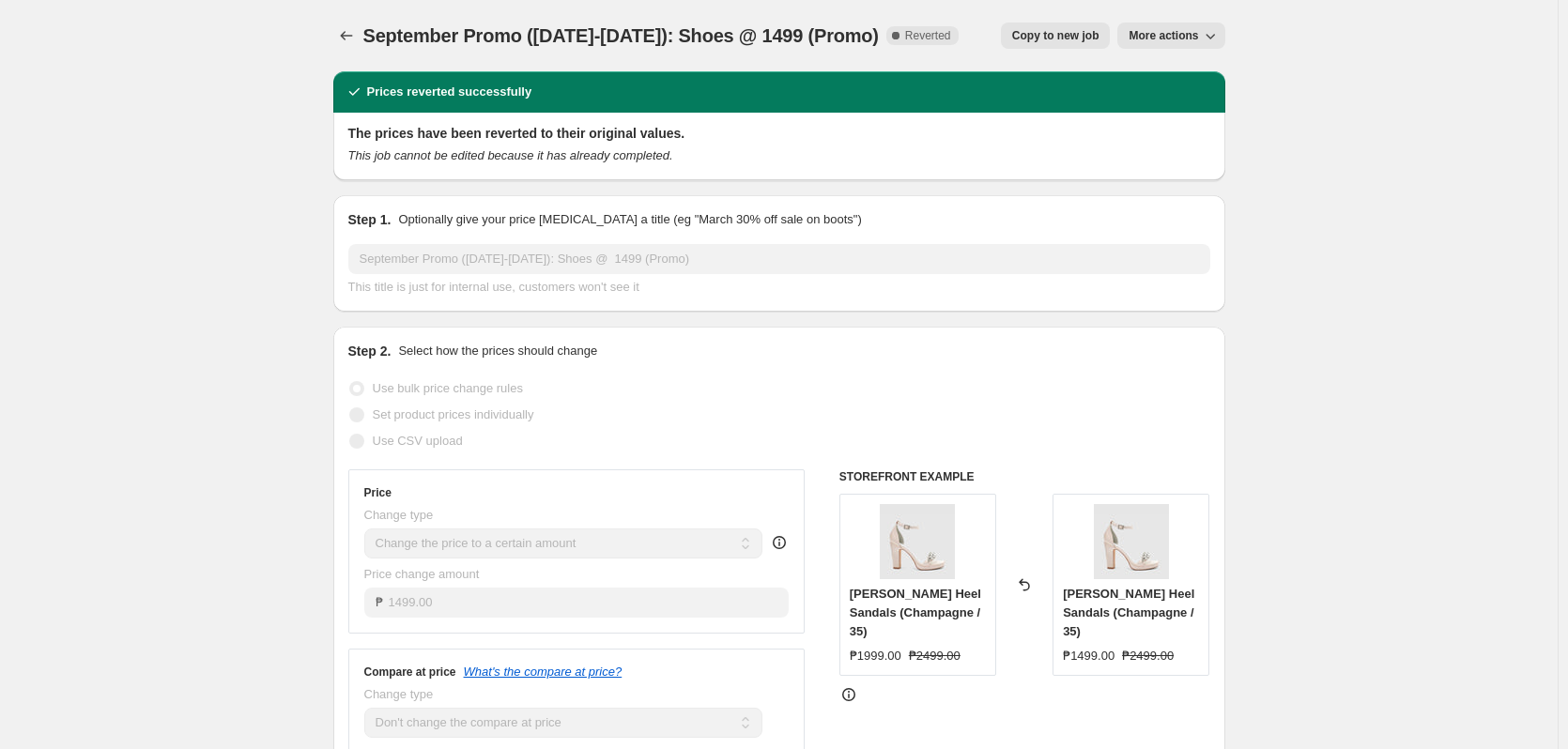
click at [1027, 46] on button "Copy to new job" at bounding box center [1055, 36] width 110 height 27
select select "no_change"
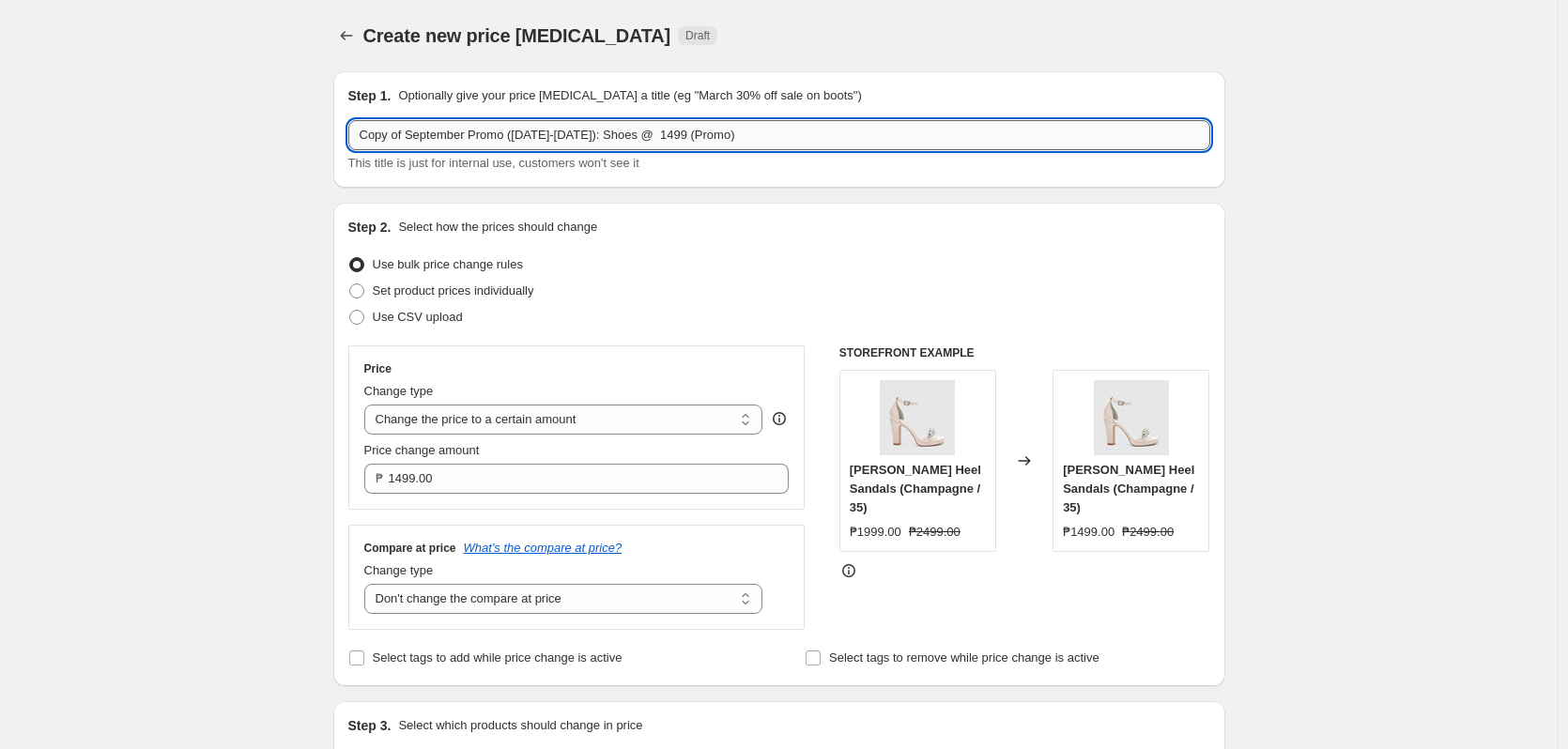
click at [649, 133] on input "Copy of September Promo (Sept 16-29): Shoes @ 1499 (Promo)" at bounding box center [779, 135] width 862 height 30
click at [456, 122] on input "Copy of September Promo (Sept 16-29): Shoes @ 1499 (Promo)" at bounding box center [779, 135] width 862 height 30
click at [405, 135] on input "Copy of September Promo (Sept 16-29): Shoes @ 1499 (Promo)" at bounding box center [779, 135] width 862 height 30
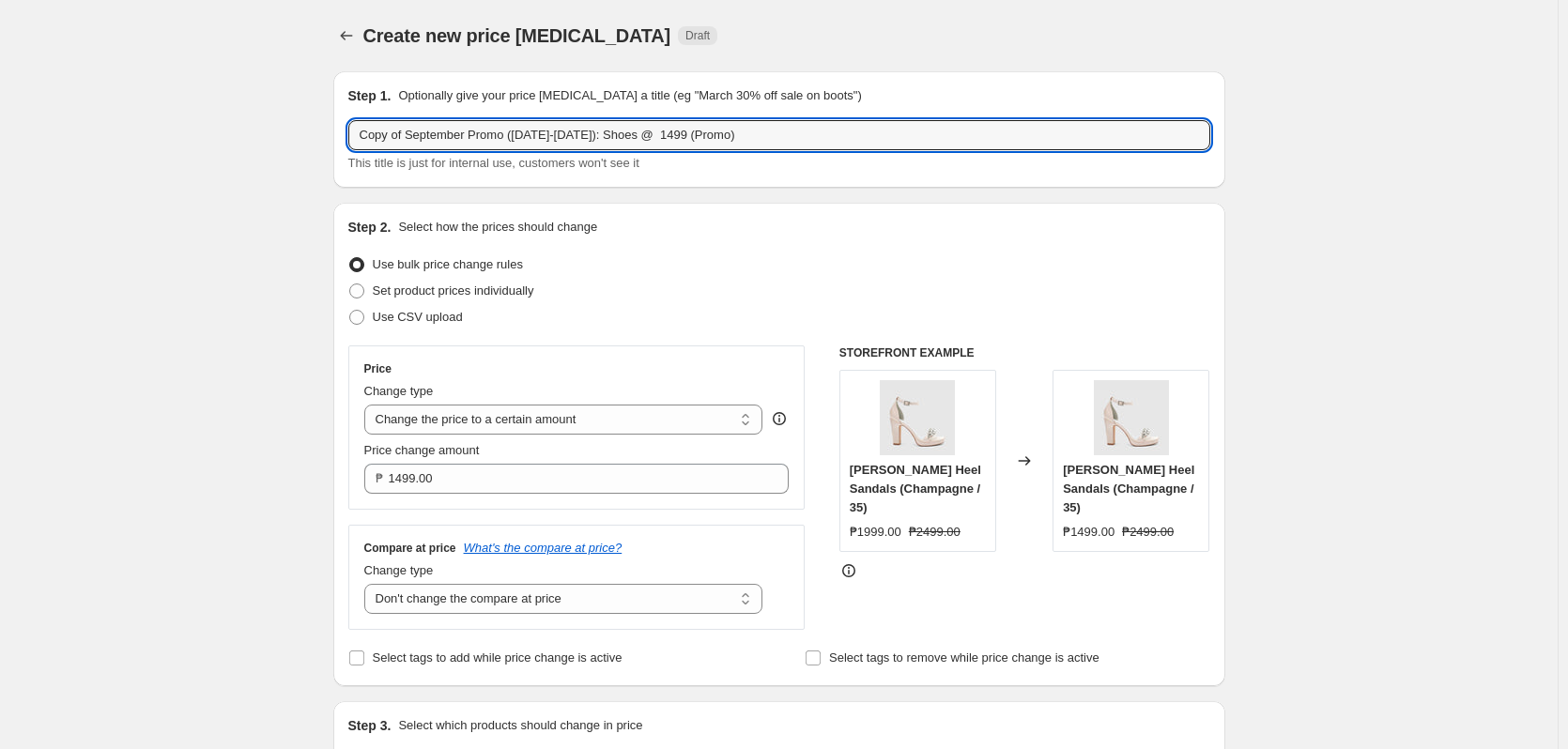
drag, startPoint x: 412, startPoint y: 135, endPoint x: 316, endPoint y: 129, distance: 96.2
paste input "EXTEND"
type input "EXTEND September Promo (Sept 16-29): Shoes @ 1499 (Promo)"
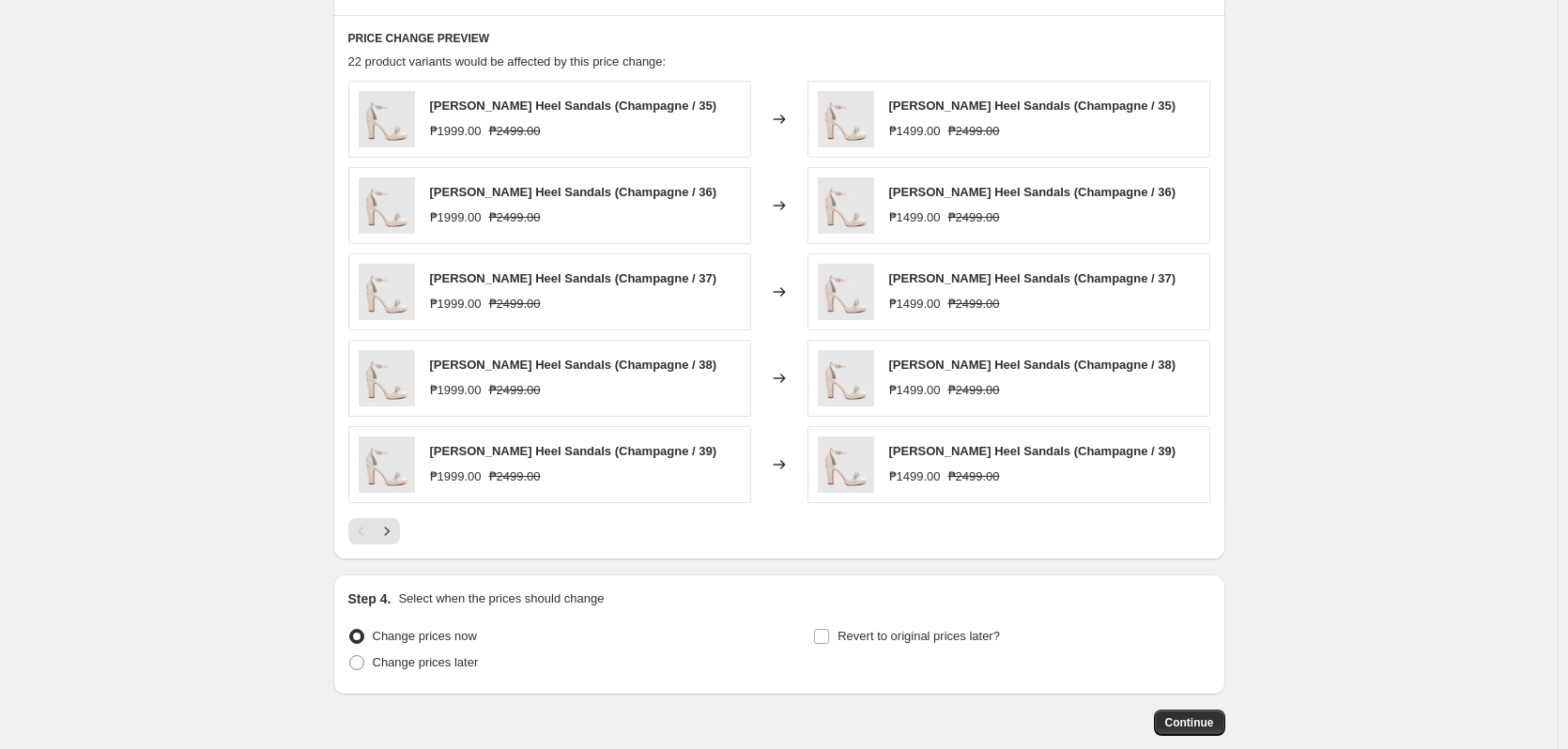
scroll to position [1010, 0]
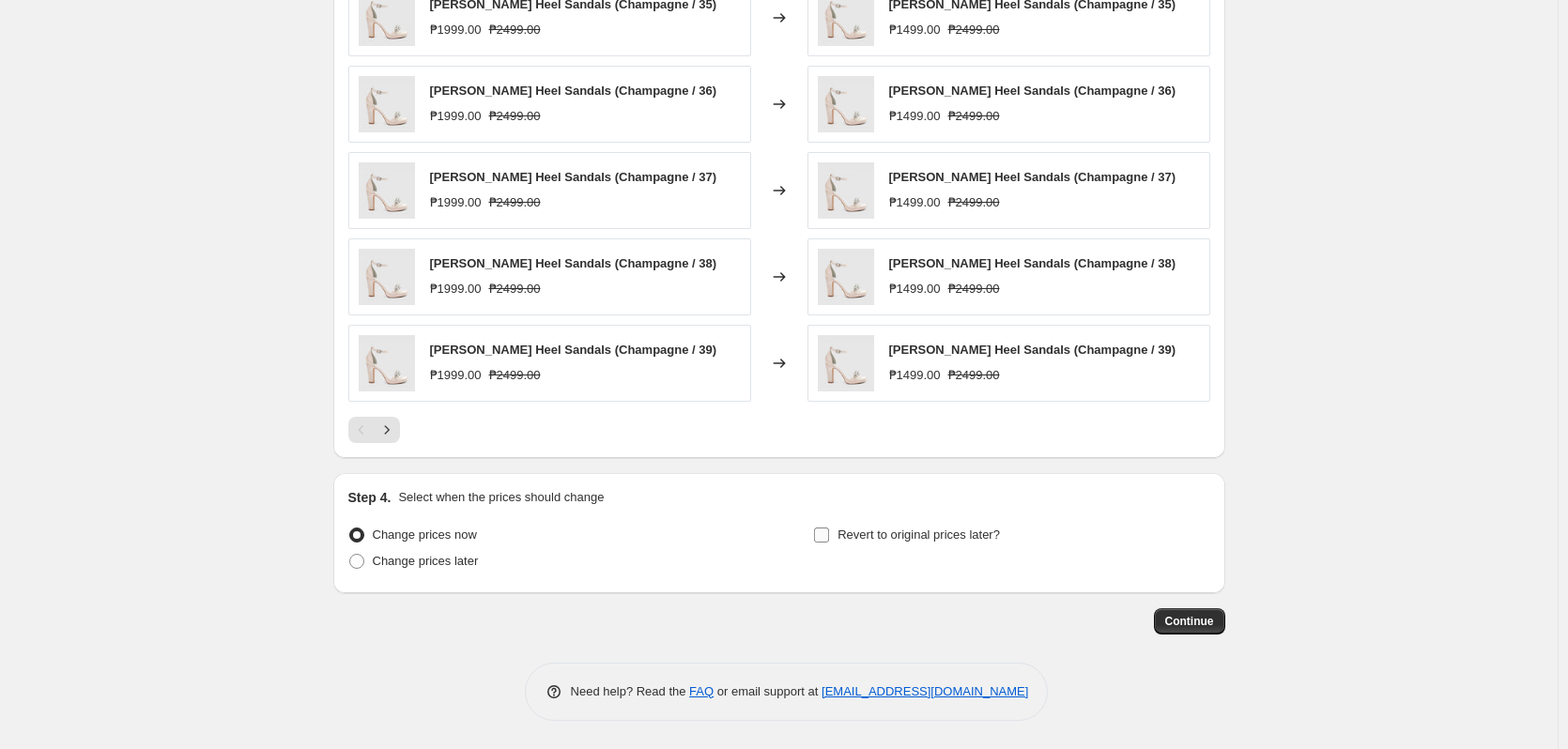
click at [902, 535] on span "Revert to original prices later?" at bounding box center [919, 534] width 162 height 14
click at [830, 535] on input "Revert to original prices later?" at bounding box center [821, 534] width 15 height 15
checkbox input "true"
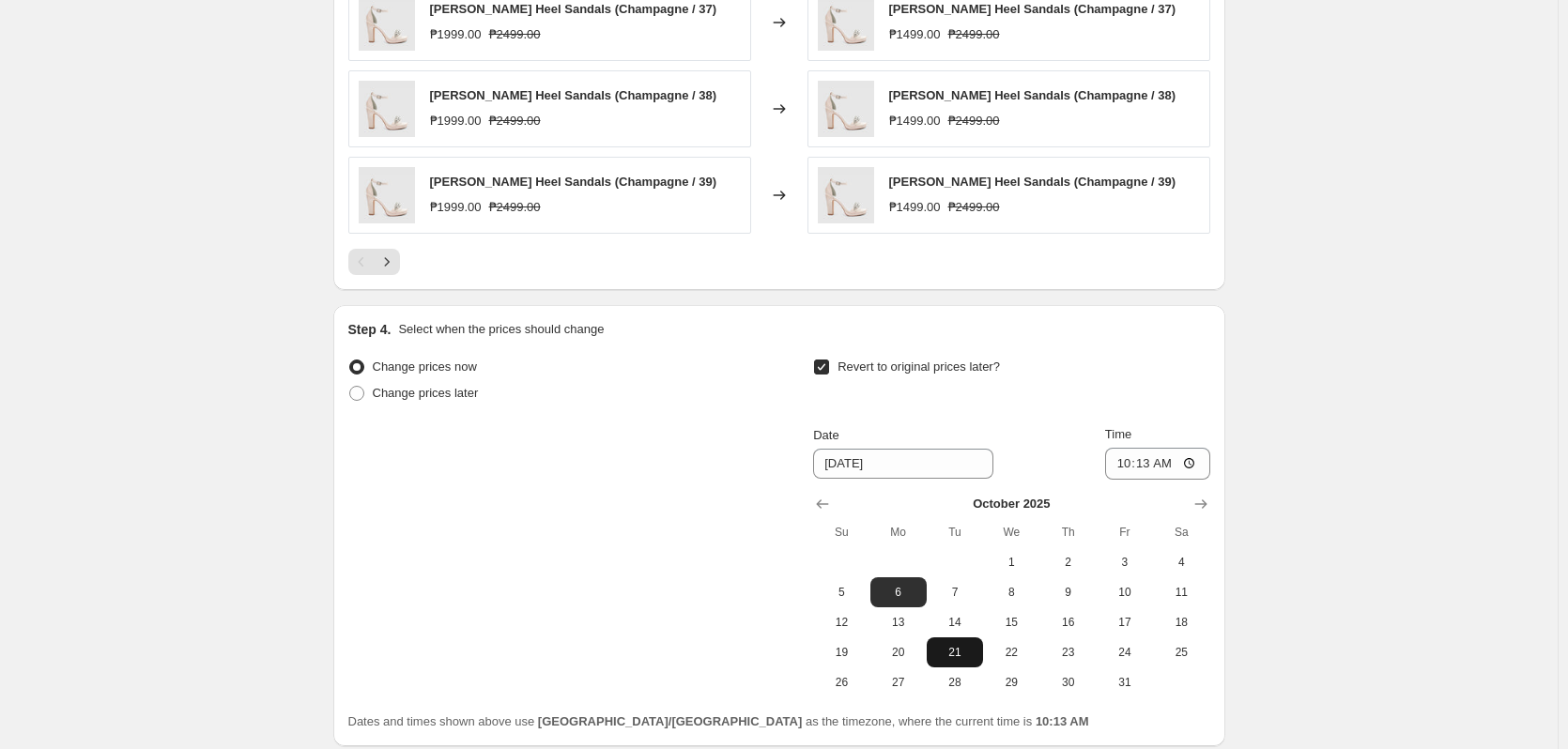
scroll to position [1331, 0]
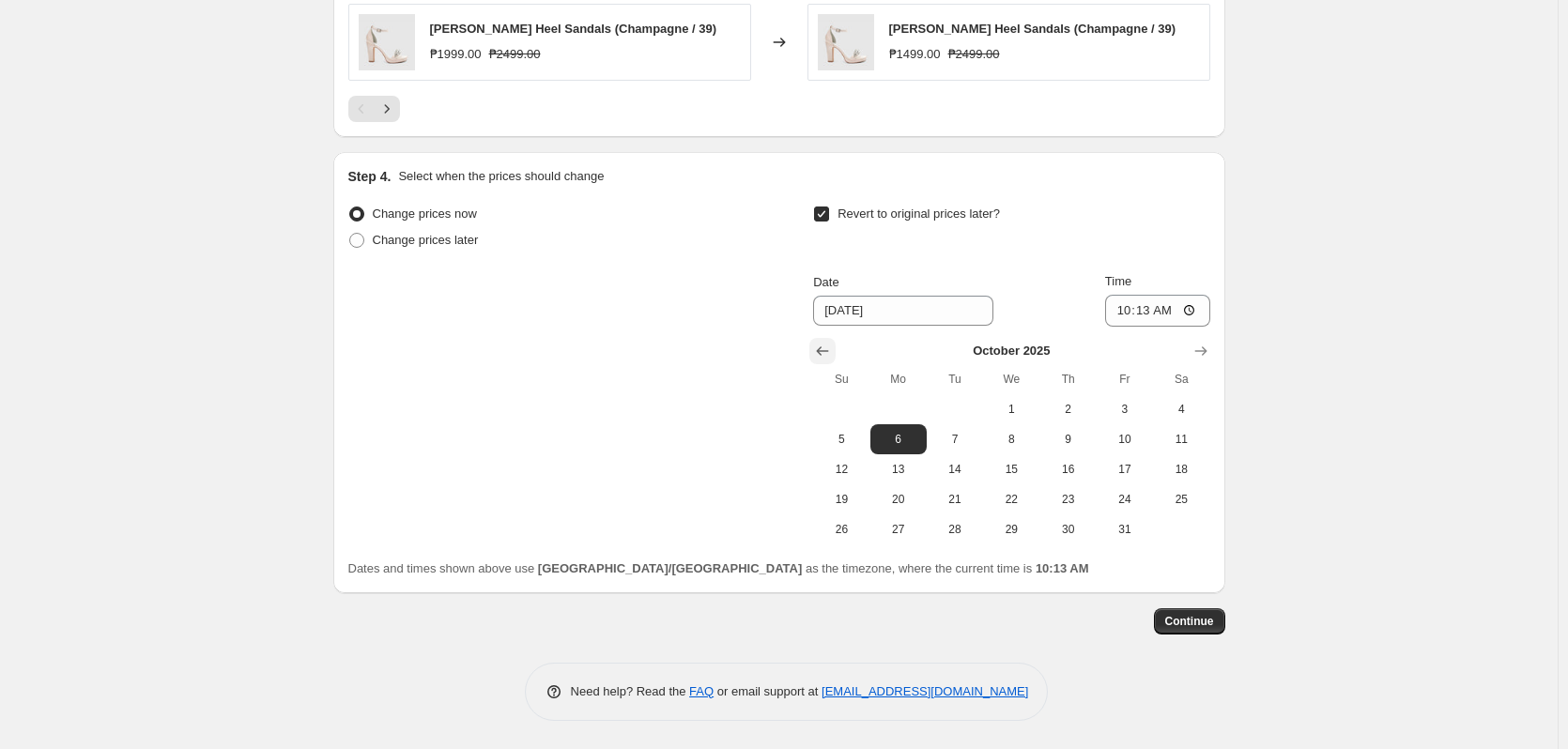
click at [832, 341] on icon "Show previous month, September 2025" at bounding box center [823, 350] width 19 height 19
click at [968, 535] on span "30" at bounding box center [955, 528] width 42 height 15
type input "[DATE]"
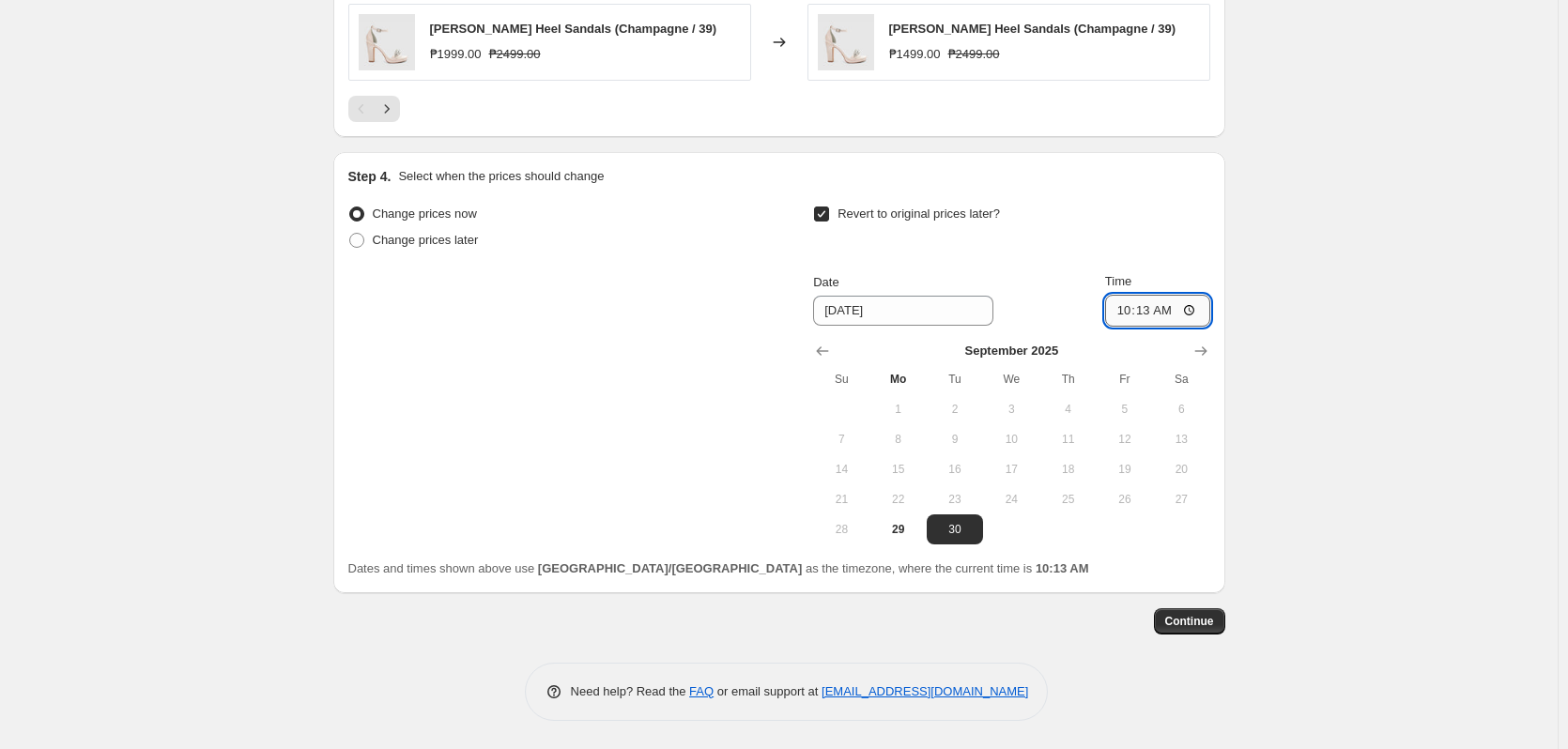
click at [1140, 311] on input "10:13" at bounding box center [1158, 311] width 105 height 32
type input "10:00"
click at [1203, 624] on span "Continue" at bounding box center [1189, 620] width 49 height 15
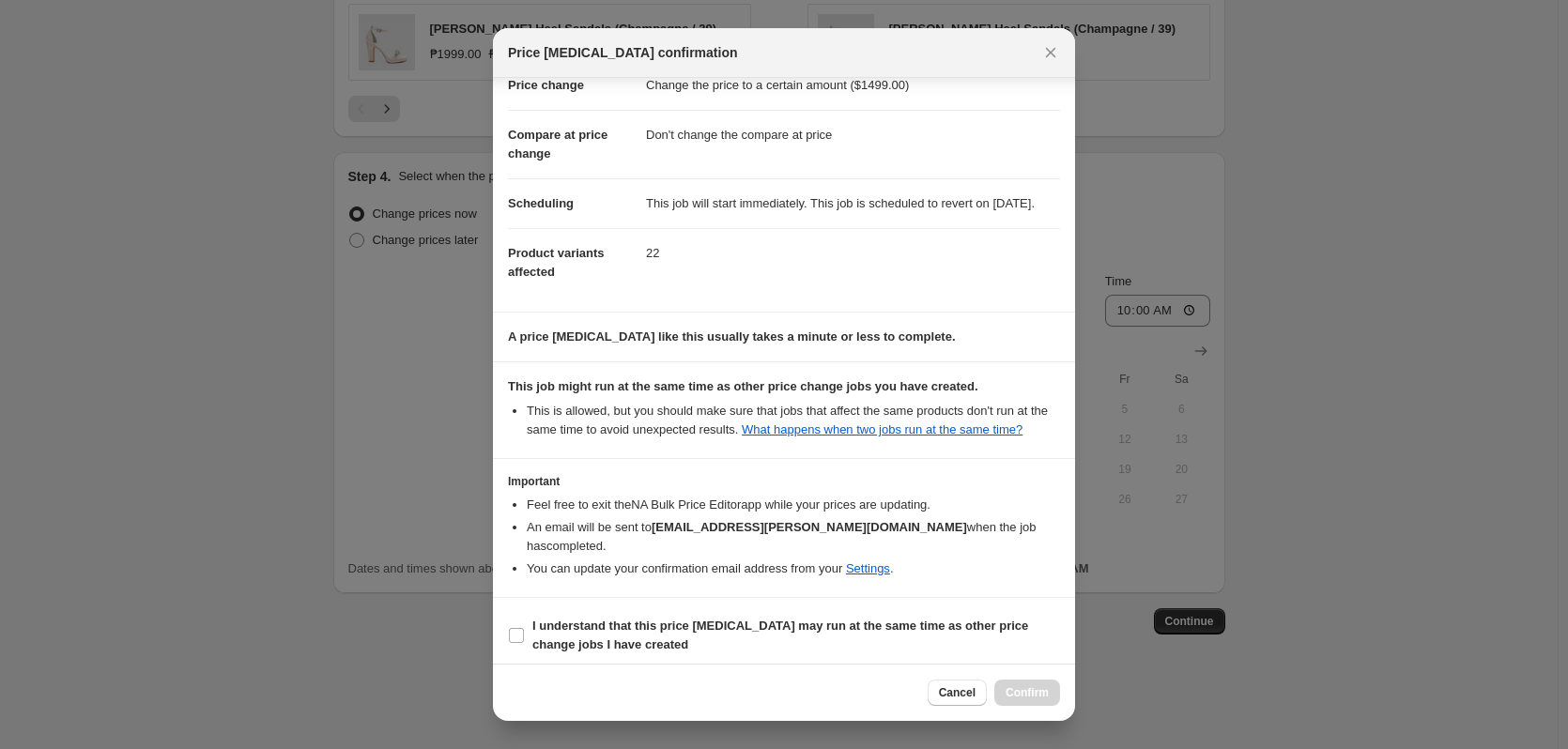
scroll to position [79, 0]
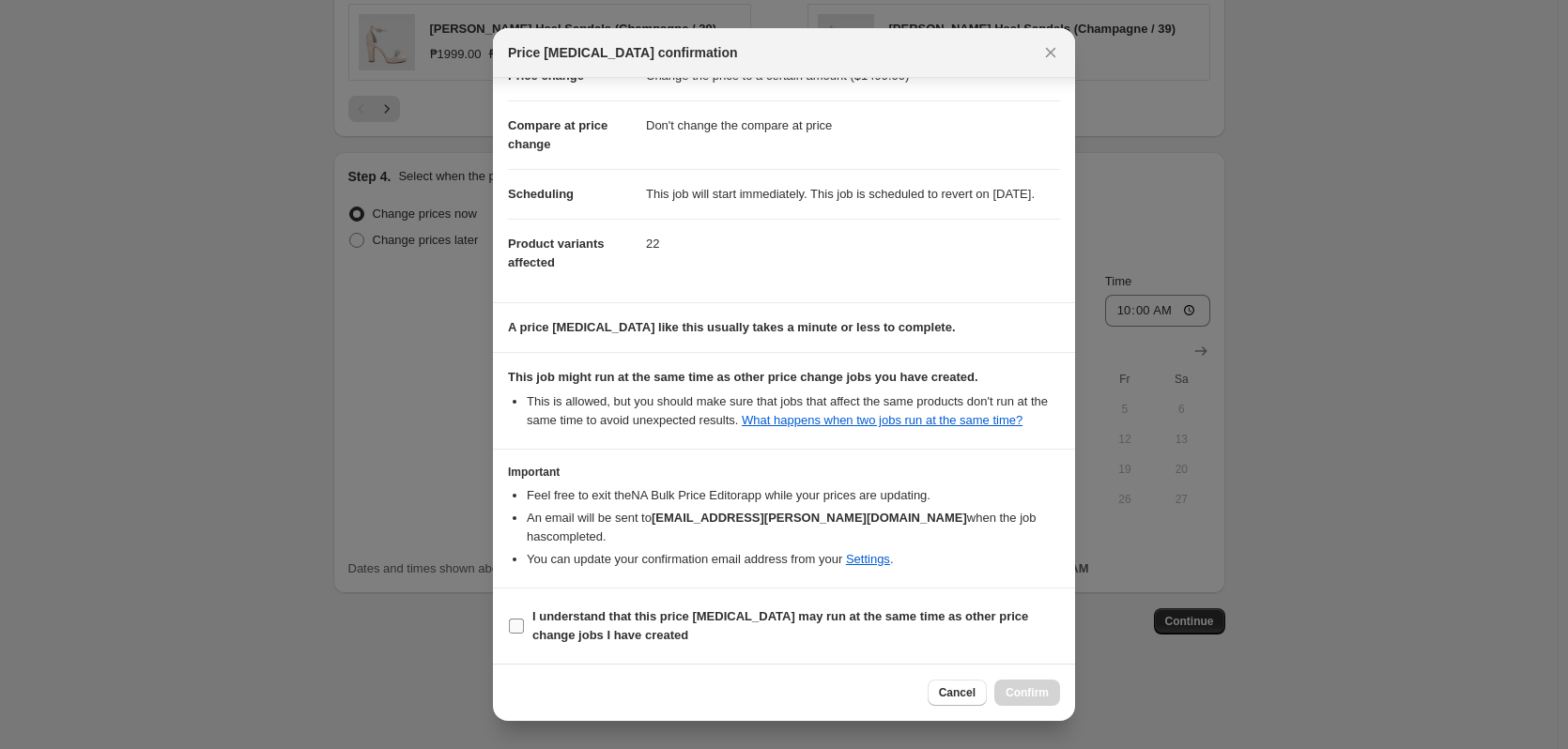
click at [888, 621] on b "I understand that this price [MEDICAL_DATA] may run at the same time as other p…" at bounding box center [780, 625] width 496 height 33
click at [524, 621] on input "I understand that this price [MEDICAL_DATA] may run at the same time as other p…" at bounding box center [516, 625] width 15 height 15
checkbox input "true"
click at [1033, 687] on span "Confirm" at bounding box center [1028, 693] width 44 height 15
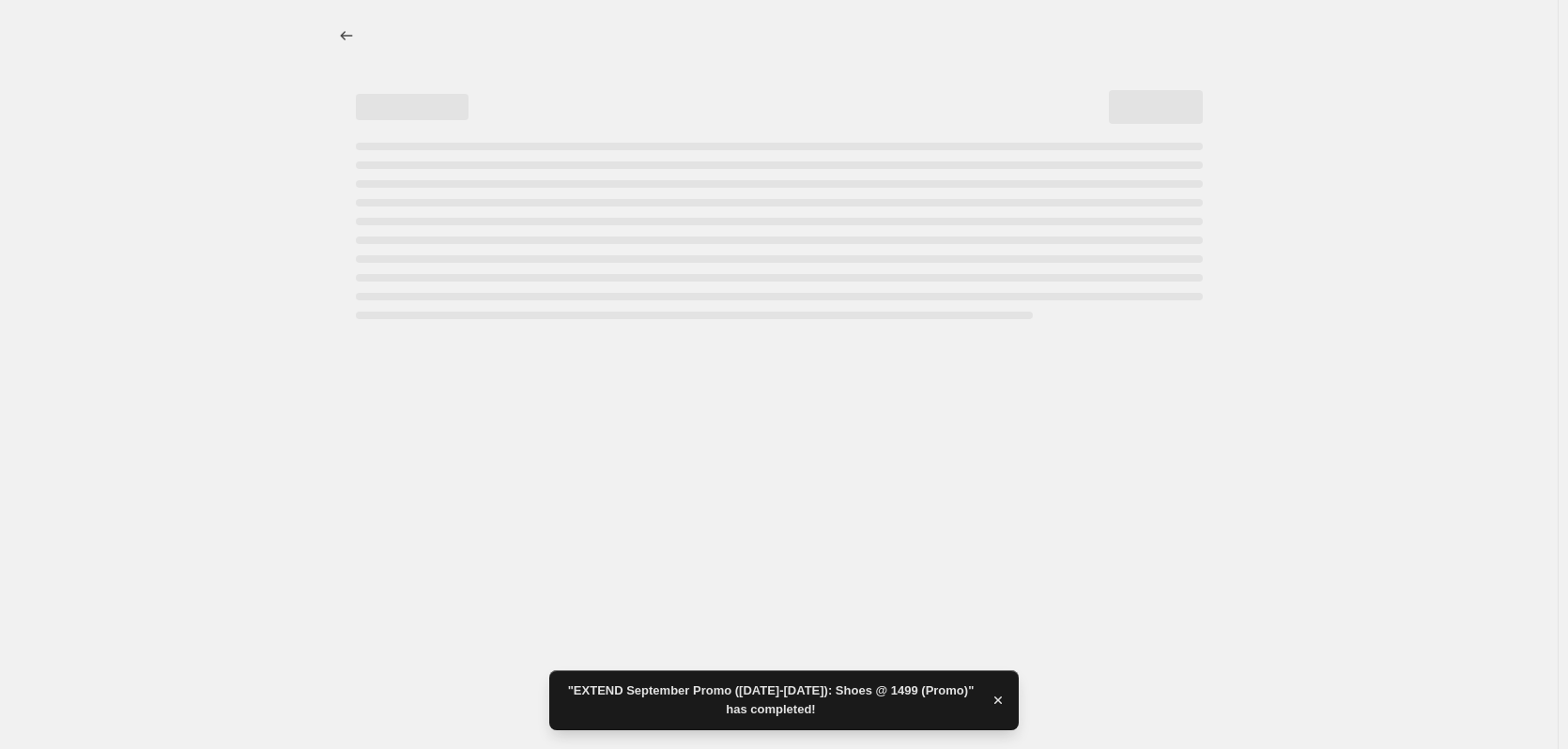
select select "no_change"
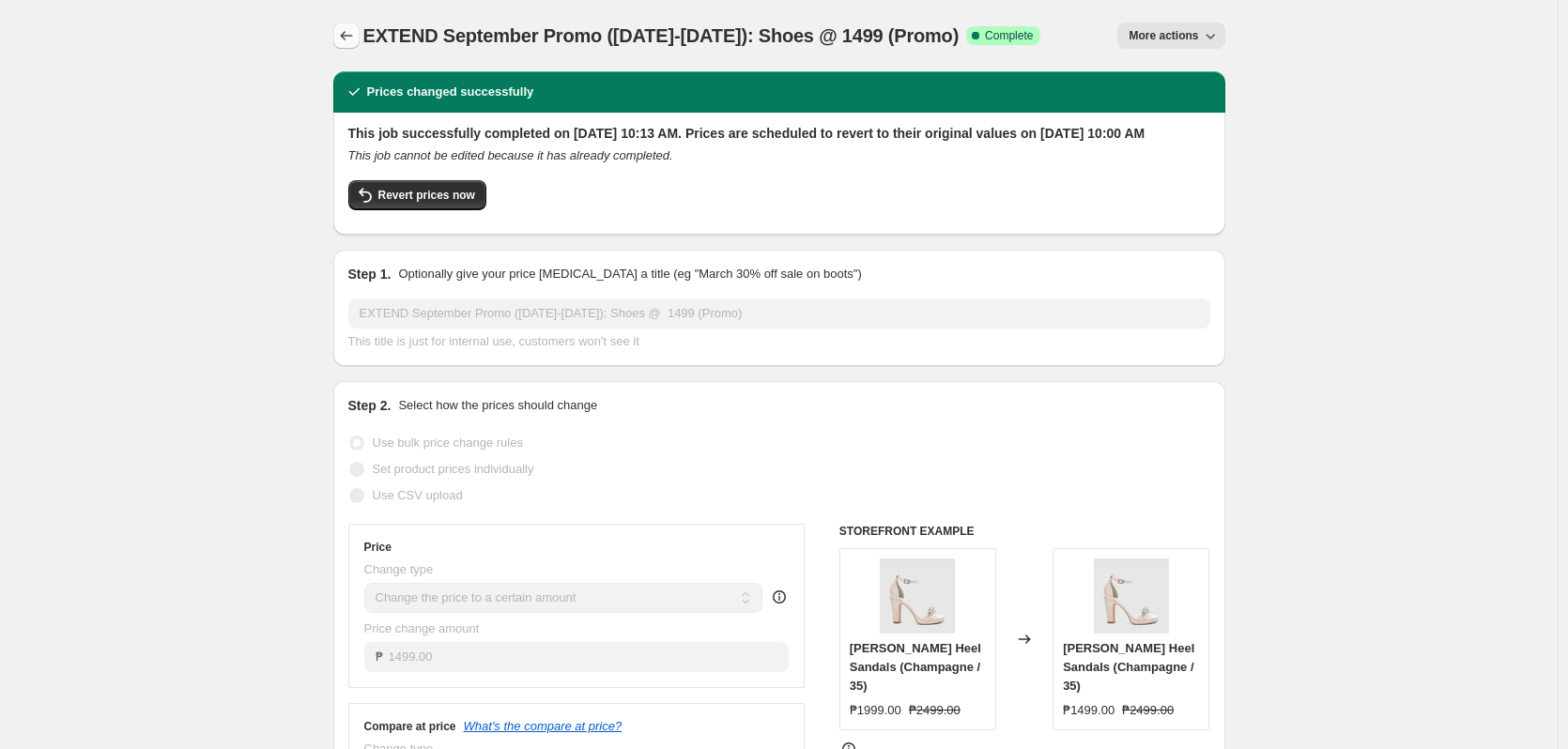
click at [351, 31] on icon "Price change jobs" at bounding box center [346, 36] width 19 height 19
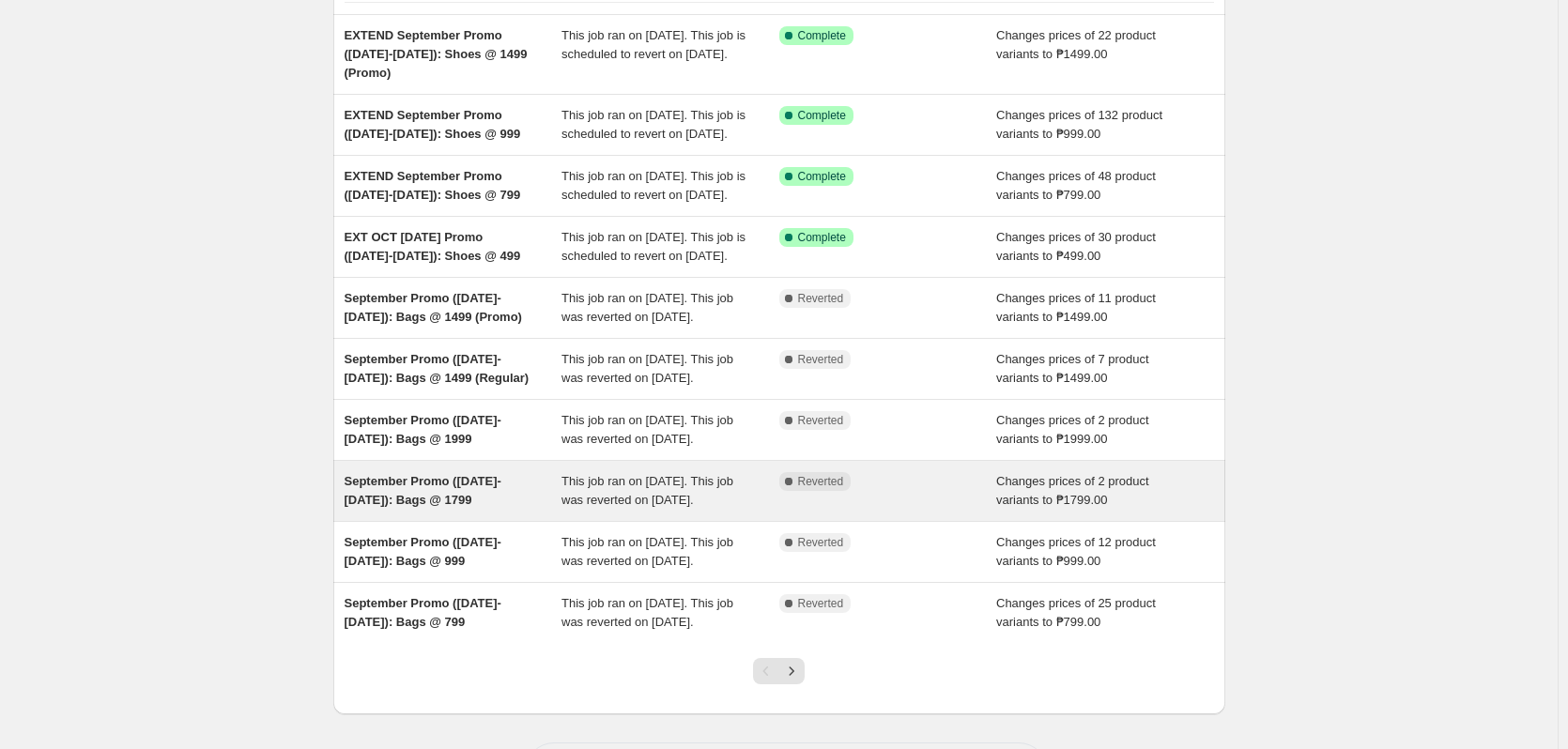
scroll to position [406, 0]
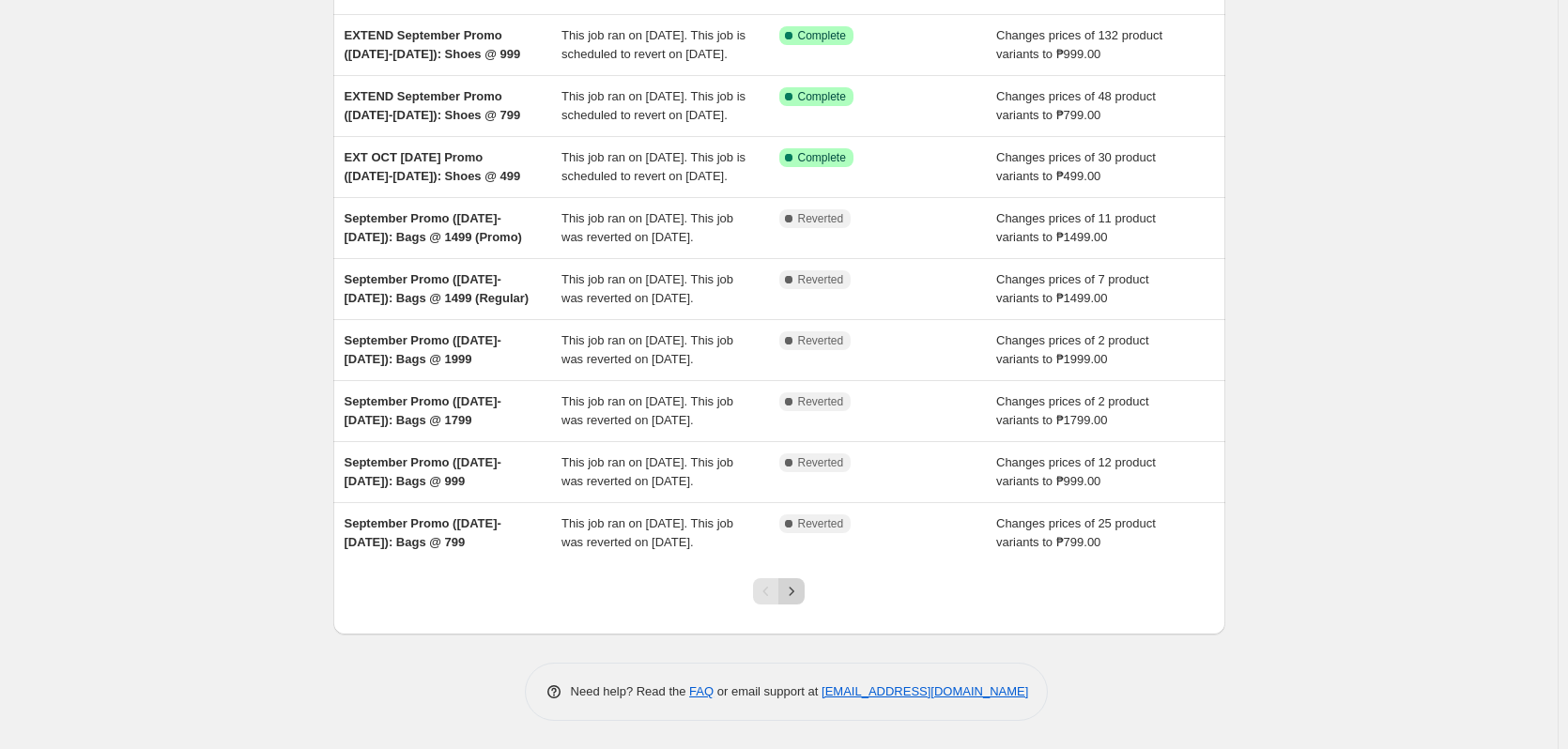
click at [790, 592] on icon "Next" at bounding box center [791, 591] width 19 height 19
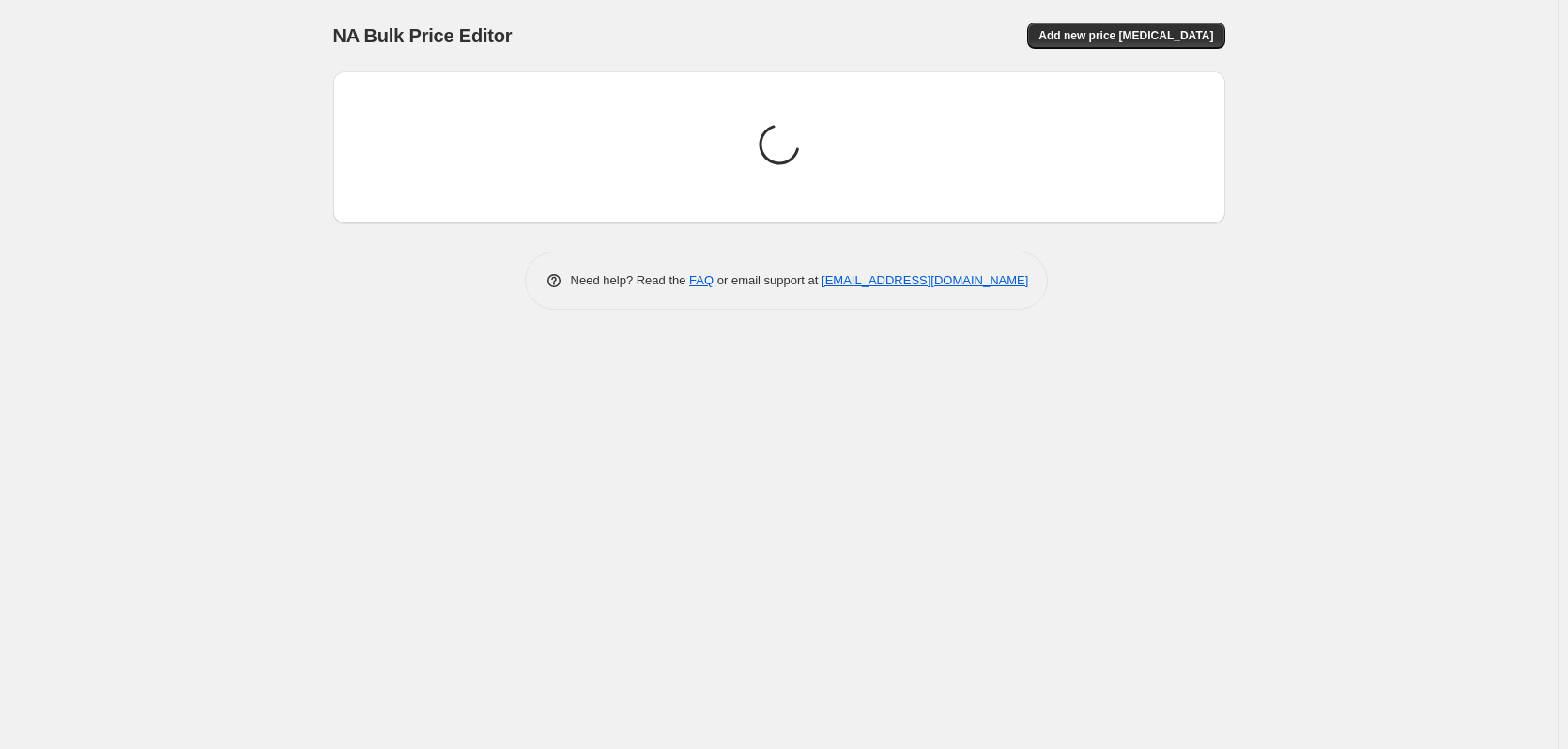
scroll to position [0, 0]
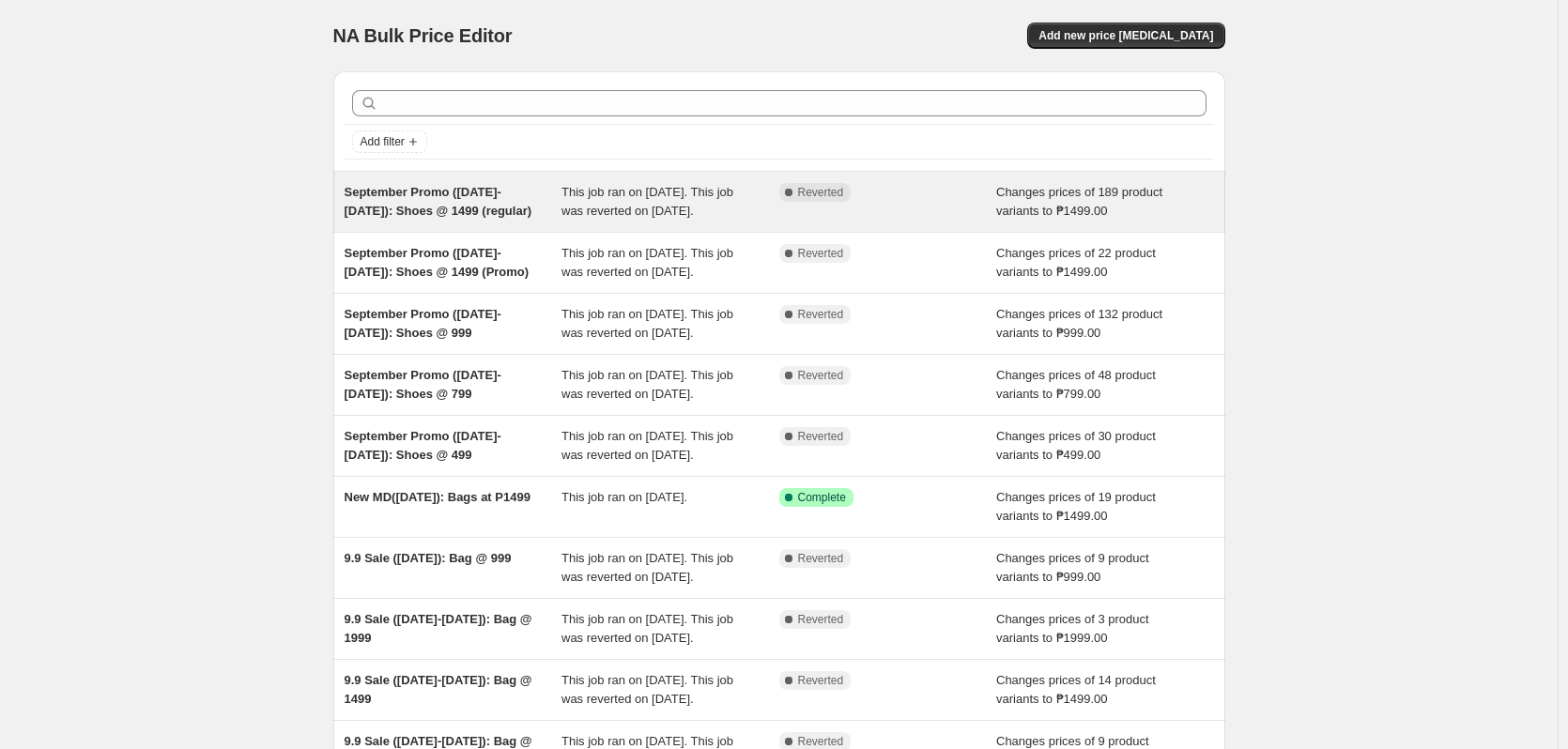
click at [915, 212] on div "Complete Reverted" at bounding box center [888, 202] width 218 height 38
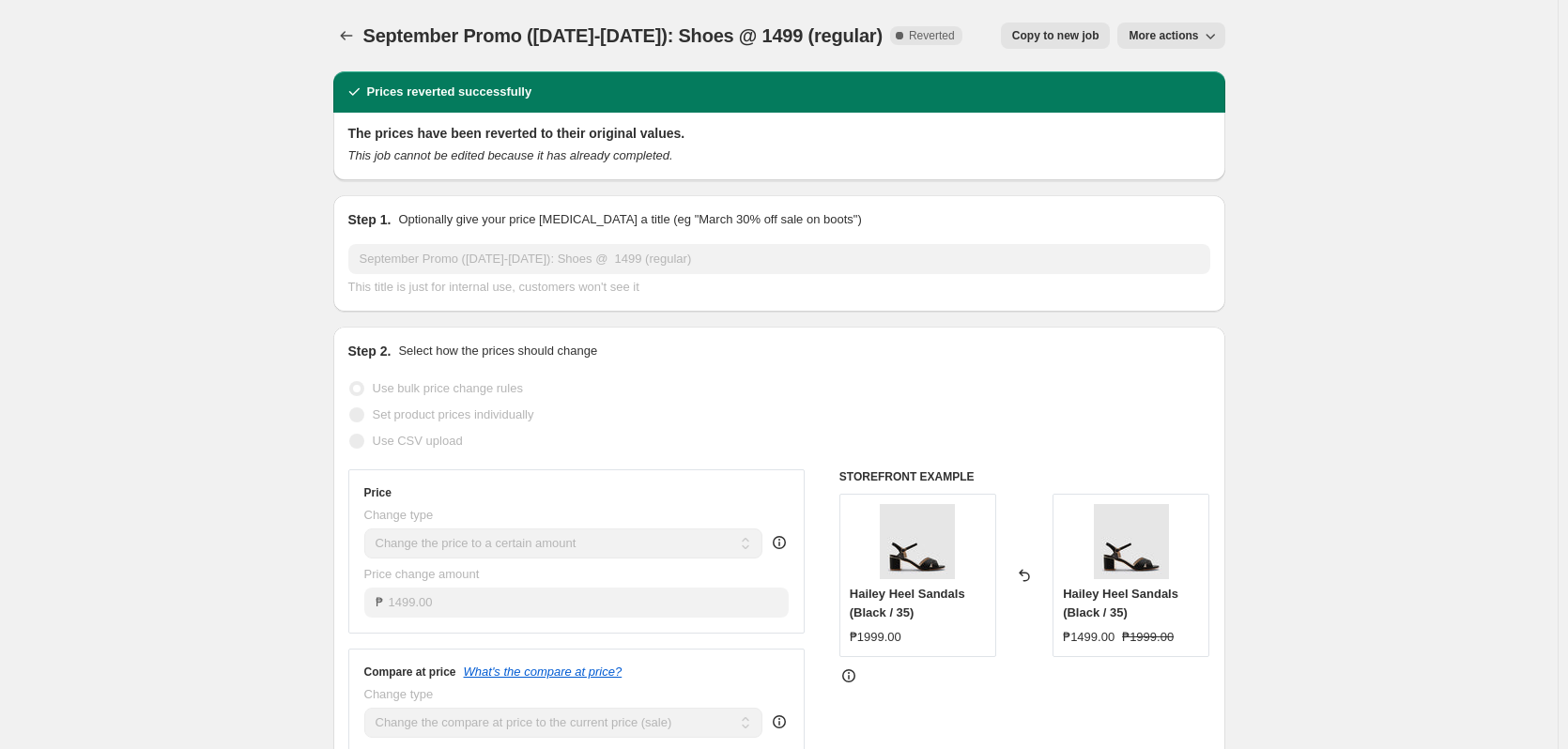
click at [1055, 41] on span "Copy to new job" at bounding box center [1056, 35] width 87 height 15
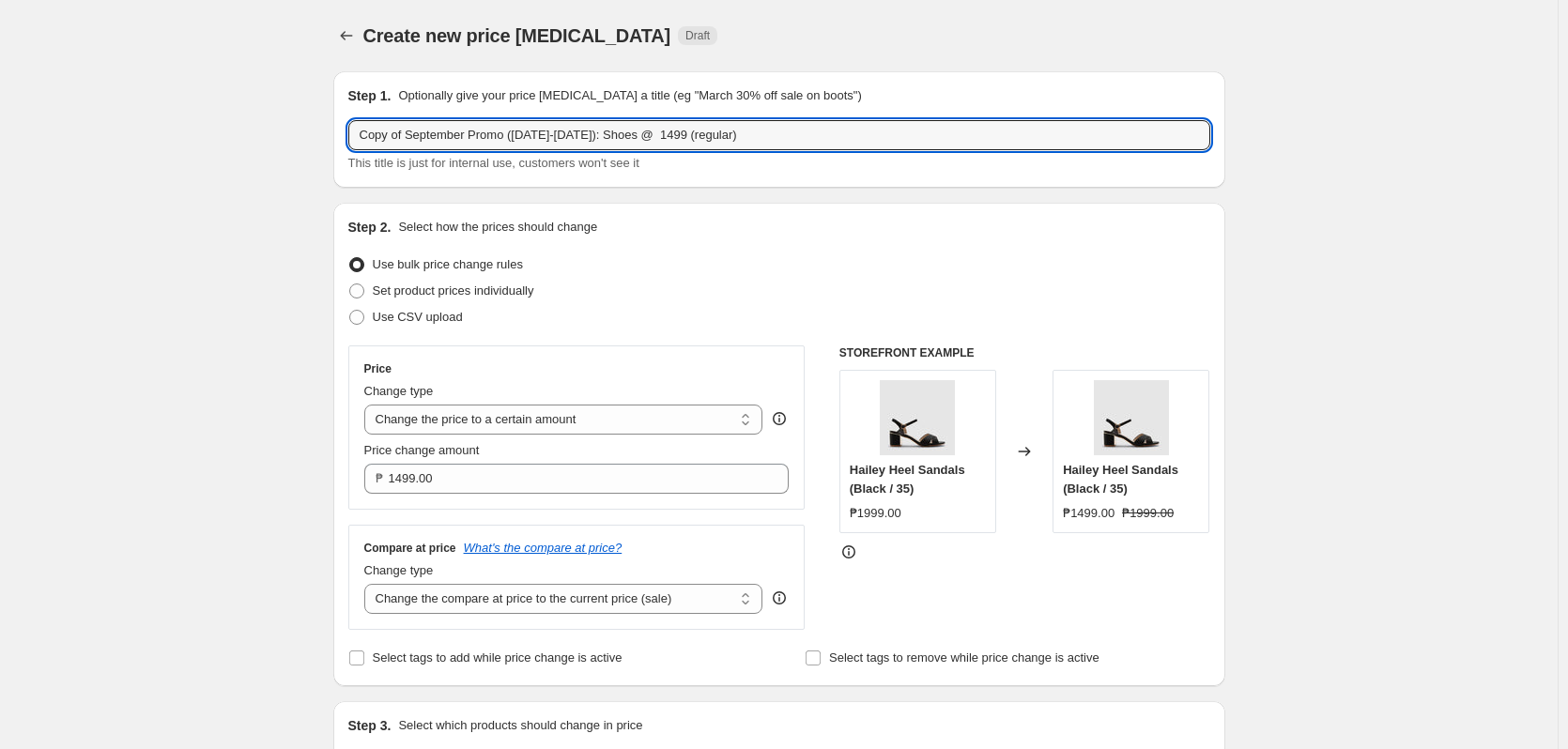
drag, startPoint x: 409, startPoint y: 136, endPoint x: 295, endPoint y: 130, distance: 114.2
paste input "EXTEND"
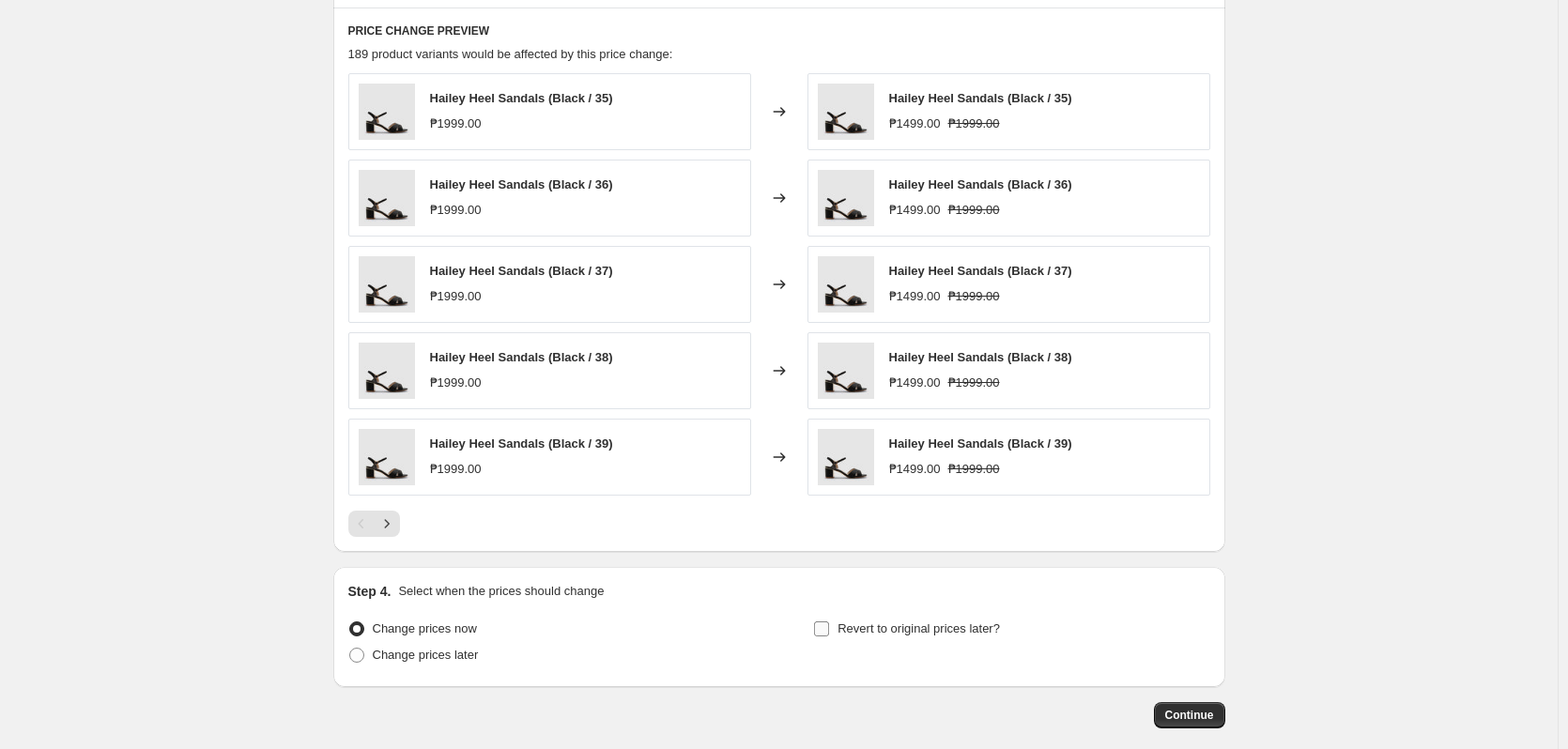
type input "EXTEND September Promo (Sept 16-29): Shoes @ 1499 (regular)"
click at [920, 637] on span "Revert to original prices later?" at bounding box center [919, 628] width 162 height 19
click at [830, 636] on input "Revert to original prices later?" at bounding box center [821, 628] width 15 height 15
checkbox input "true"
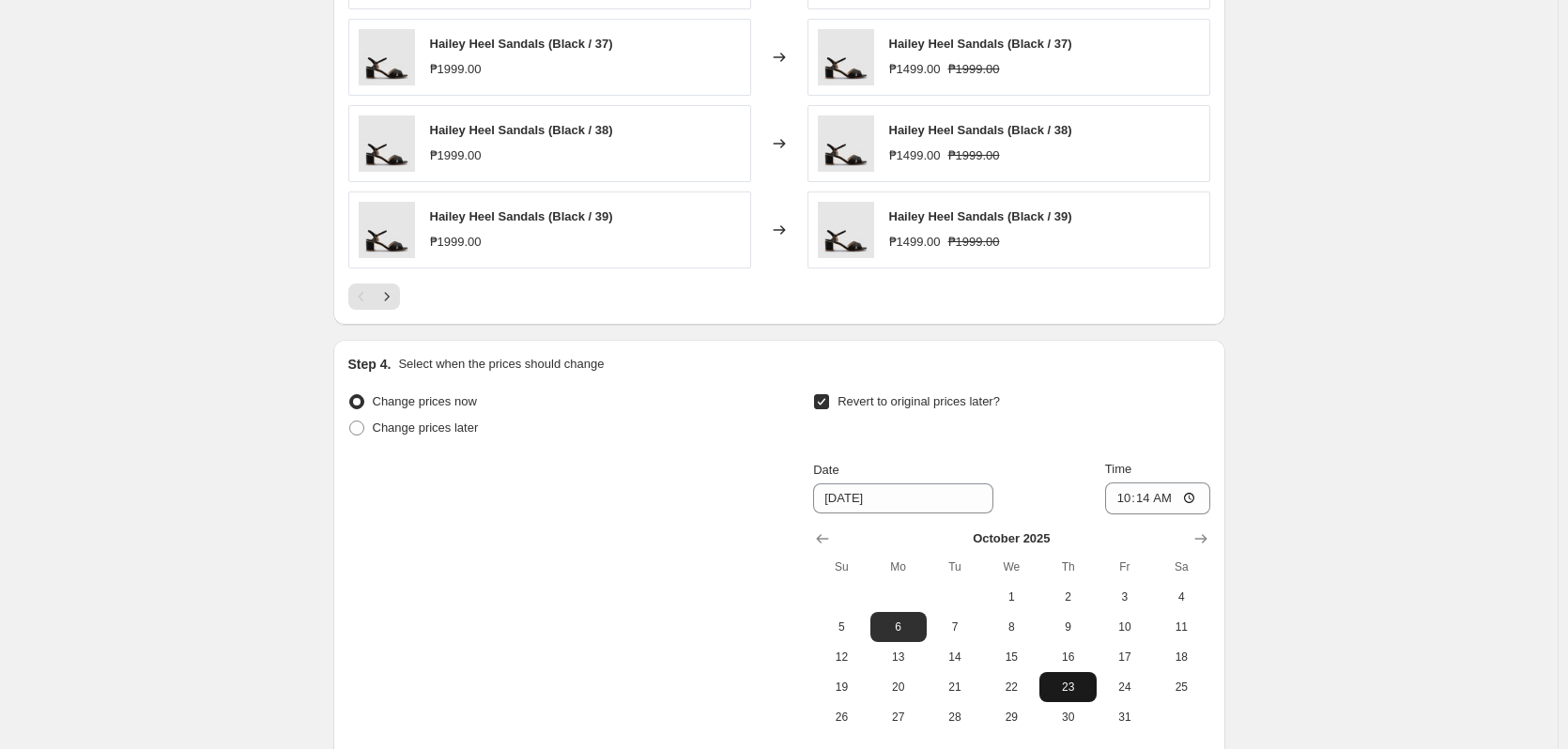
scroll to position [1331, 0]
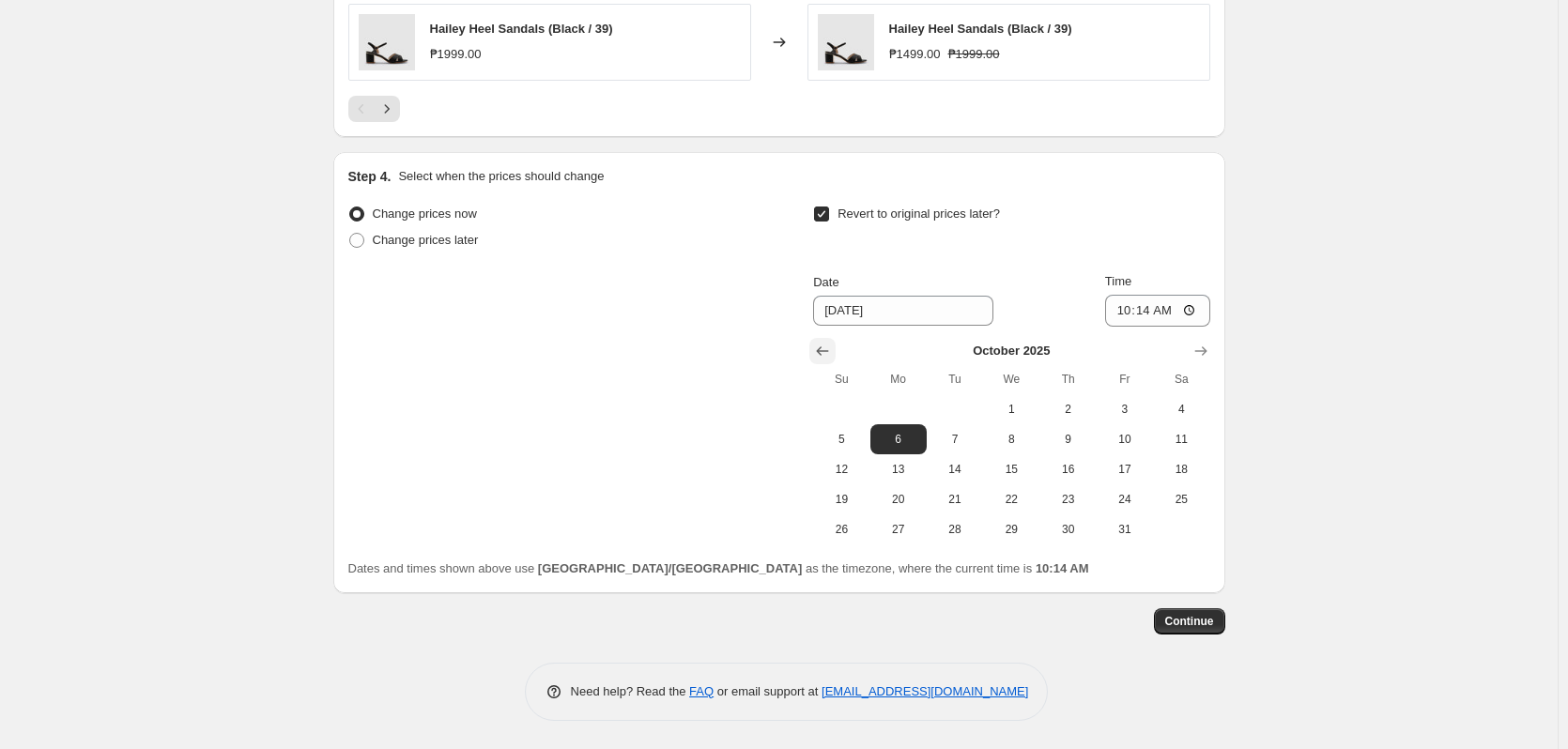
click at [826, 342] on icon "Show previous month, September 2025" at bounding box center [823, 350] width 19 height 19
click at [969, 524] on span "30" at bounding box center [955, 528] width 42 height 15
type input "[DATE]"
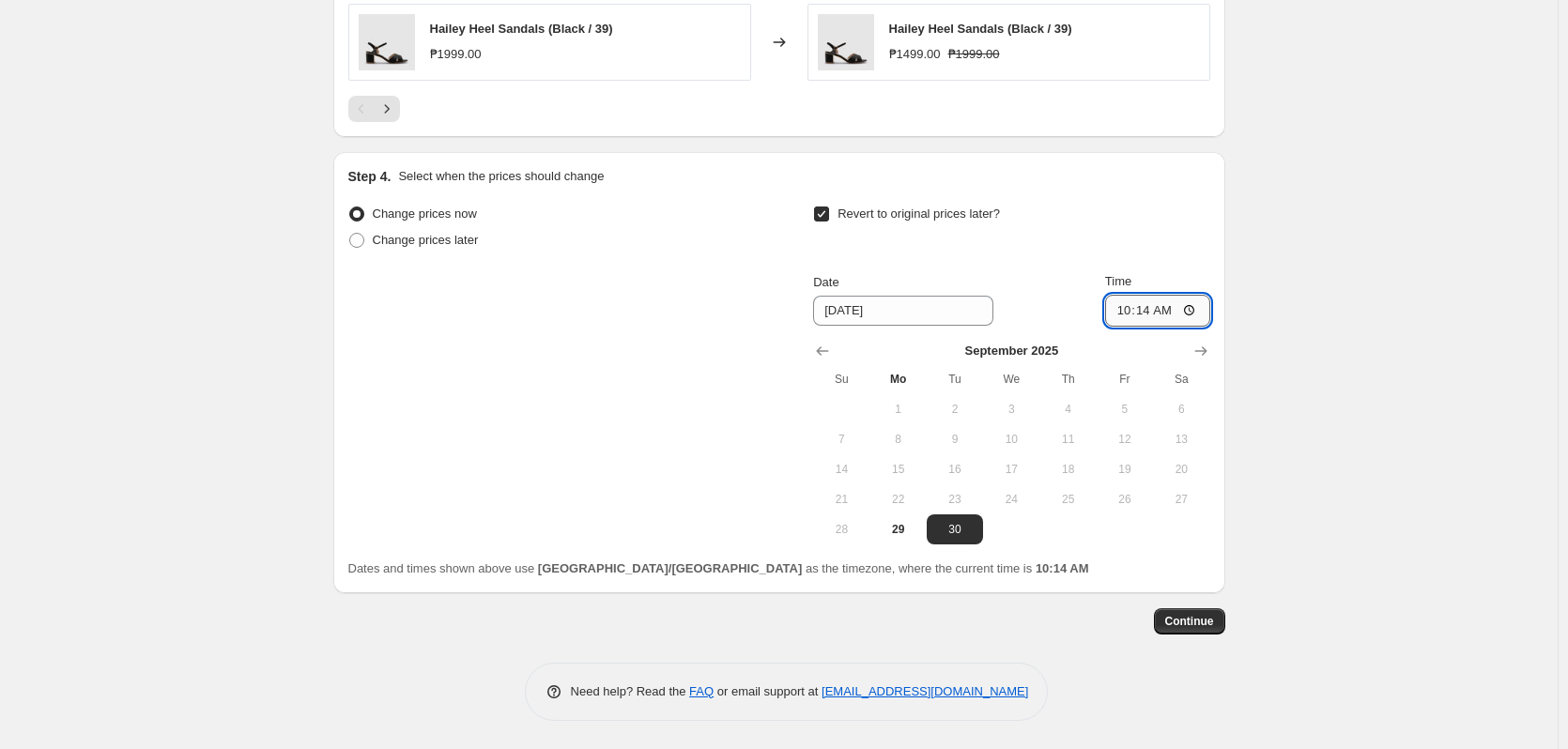
click at [1135, 319] on input "10:14" at bounding box center [1158, 311] width 105 height 32
type input "10:00"
click at [1205, 618] on span "Continue" at bounding box center [1189, 620] width 49 height 15
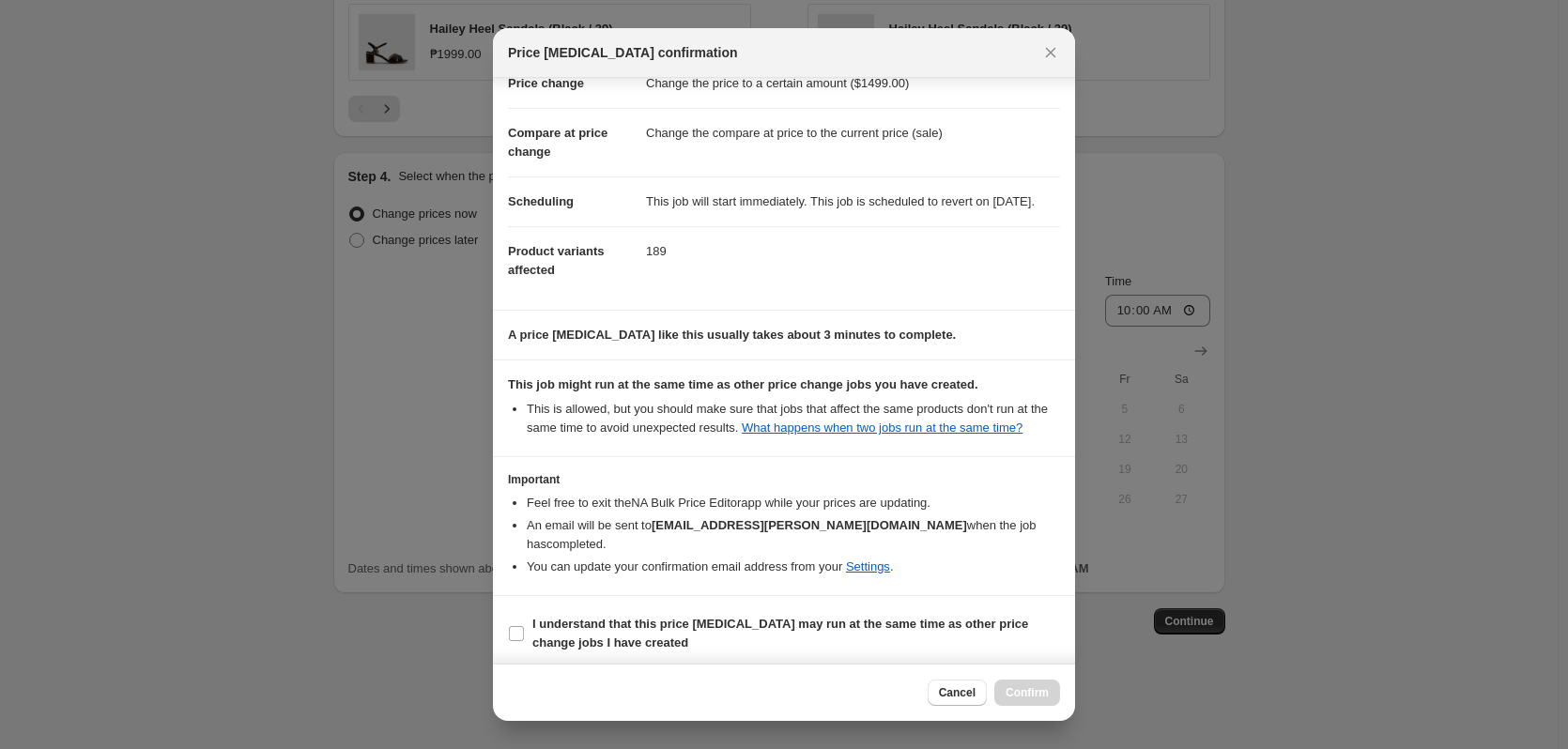
scroll to position [79, 0]
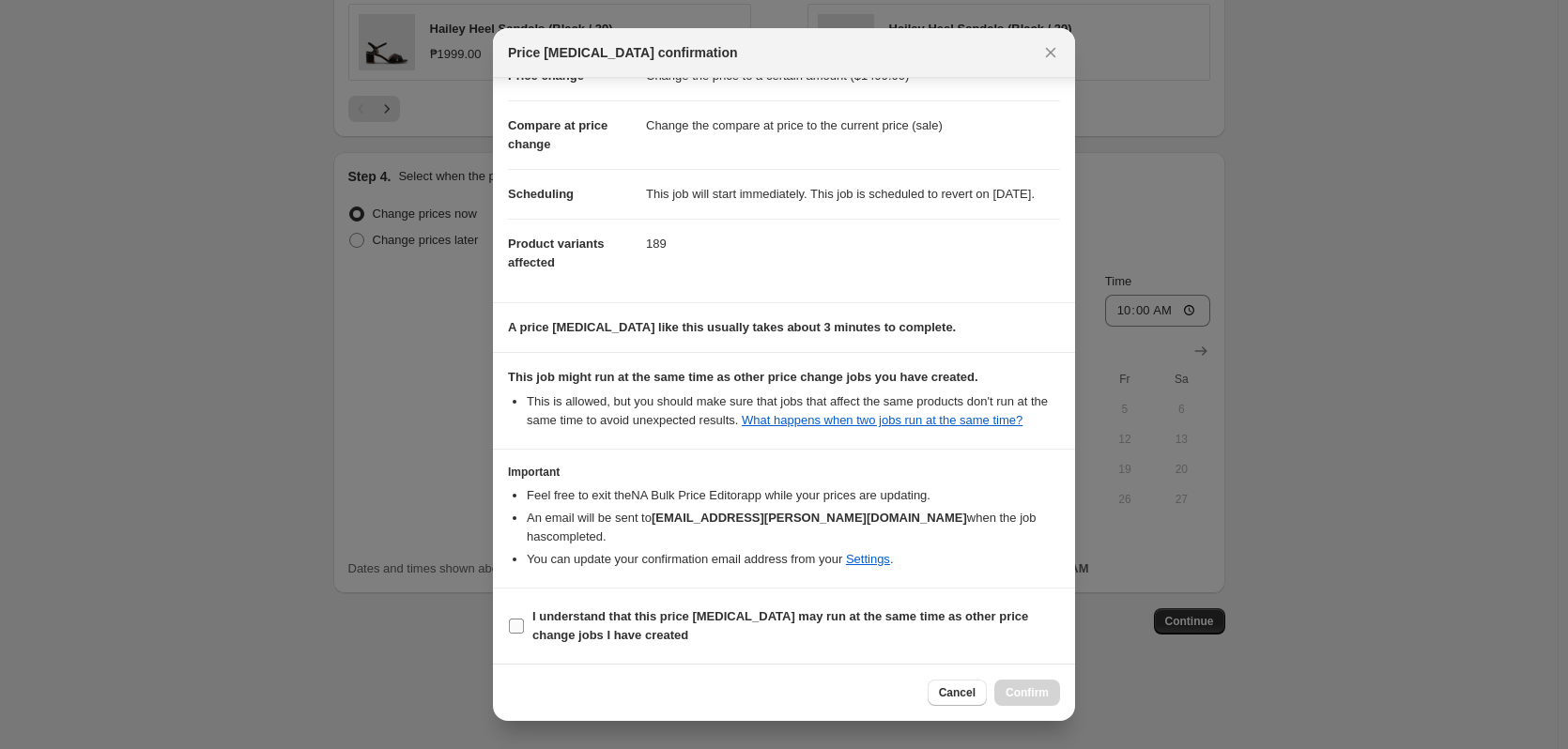
click at [832, 614] on b "I understand that this price [MEDICAL_DATA] may run at the same time as other p…" at bounding box center [780, 625] width 496 height 33
click at [524, 618] on input "I understand that this price [MEDICAL_DATA] may run at the same time as other p…" at bounding box center [516, 625] width 15 height 15
checkbox input "true"
click at [1035, 701] on button "Confirm" at bounding box center [1028, 693] width 65 height 27
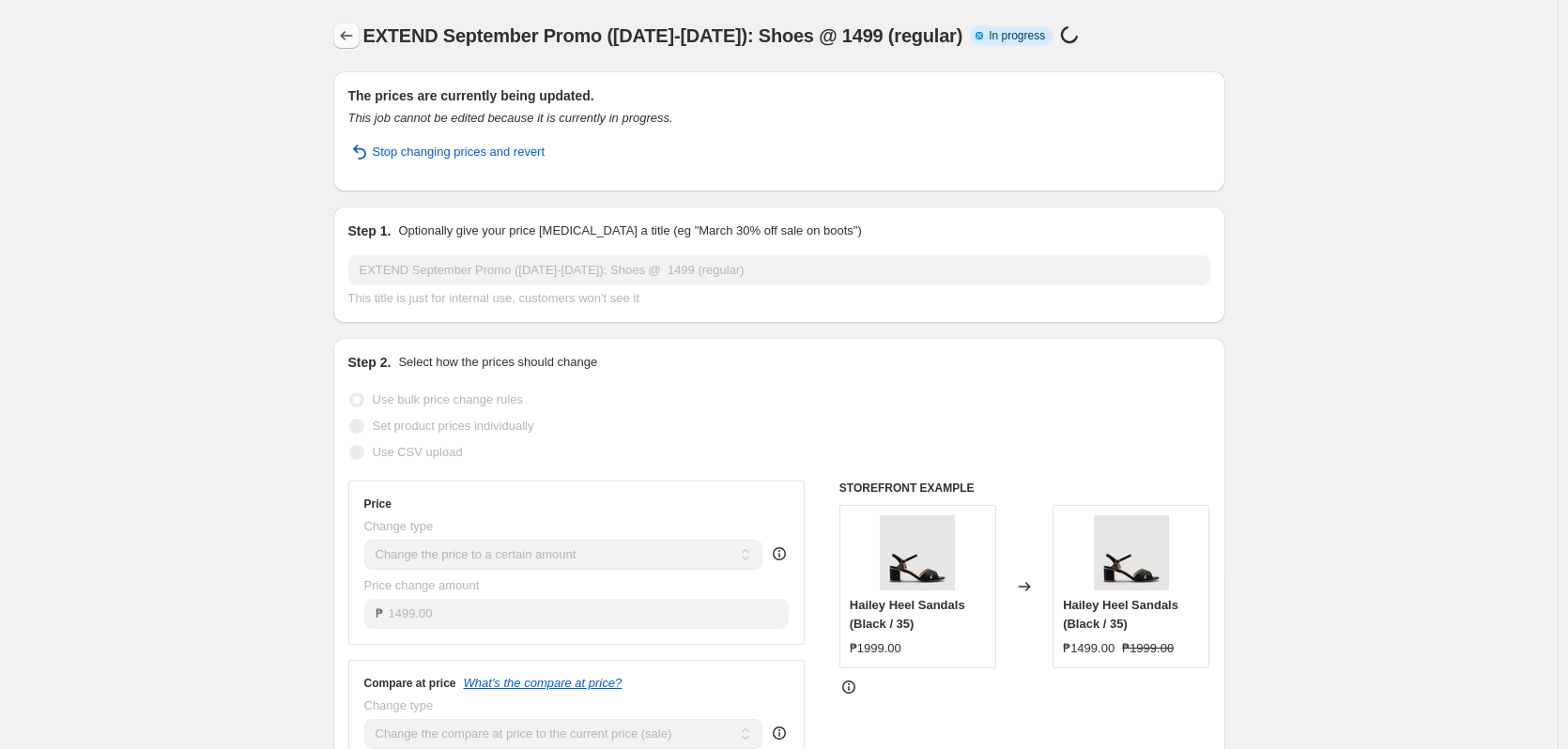
click at [347, 34] on icon "Price change jobs" at bounding box center [345, 35] width 12 height 9
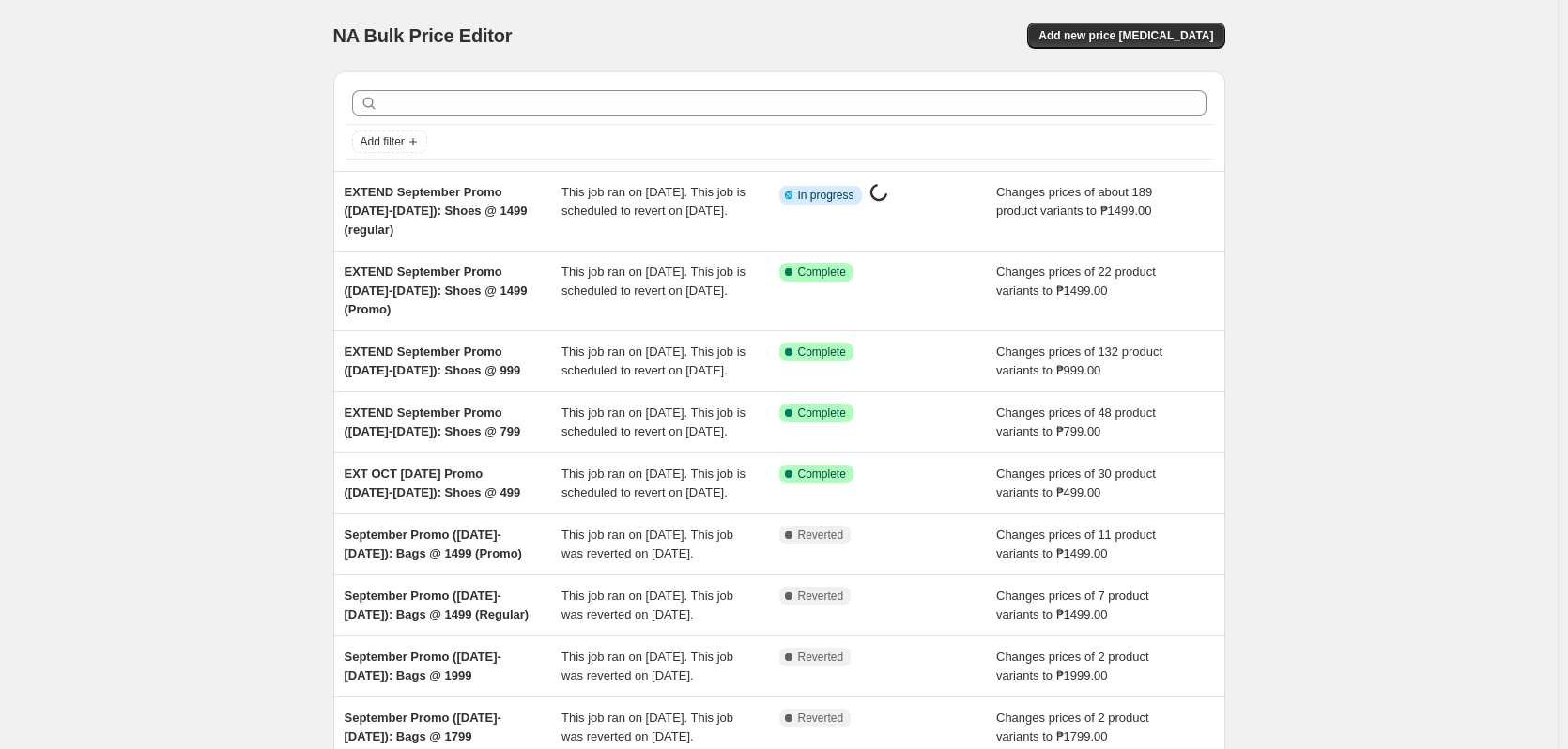
click at [197, 329] on div "NA Bulk Price Editor. This page is ready NA Bulk Price Editor Add new price cha…" at bounding box center [779, 502] width 1558 height 1004
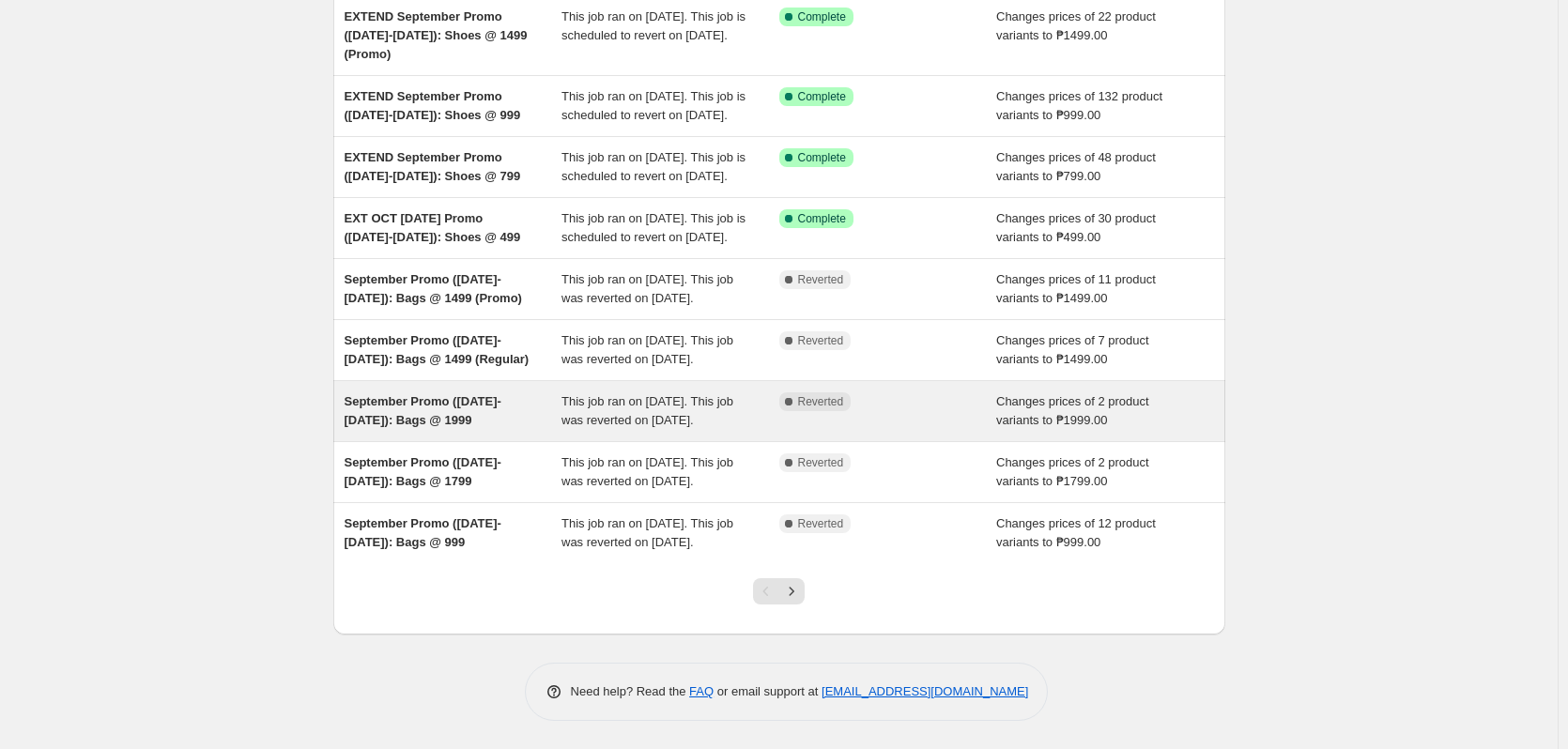
scroll to position [406, 0]
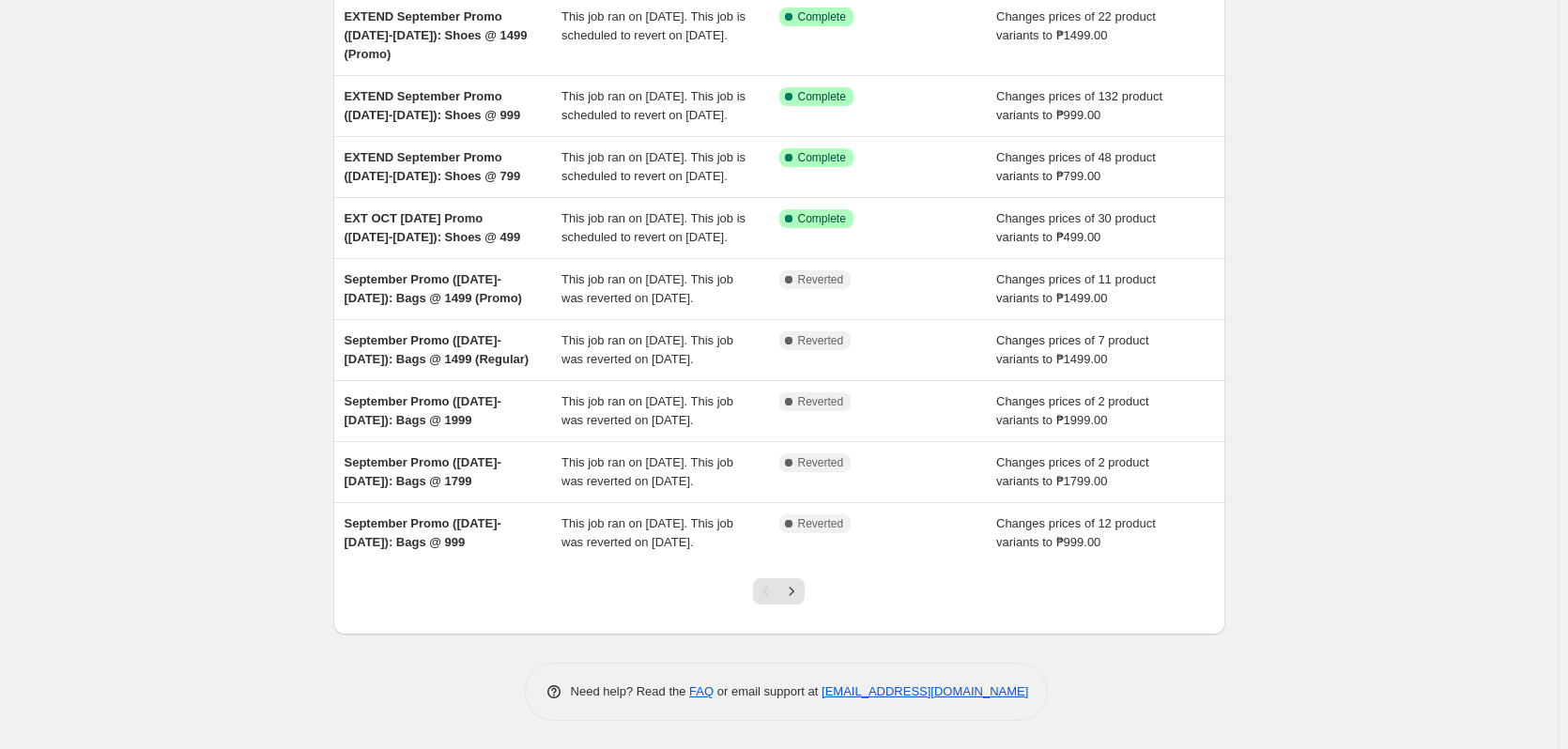
click at [813, 597] on div at bounding box center [778, 599] width 76 height 71
click at [793, 594] on icon "Next" at bounding box center [791, 591] width 19 height 19
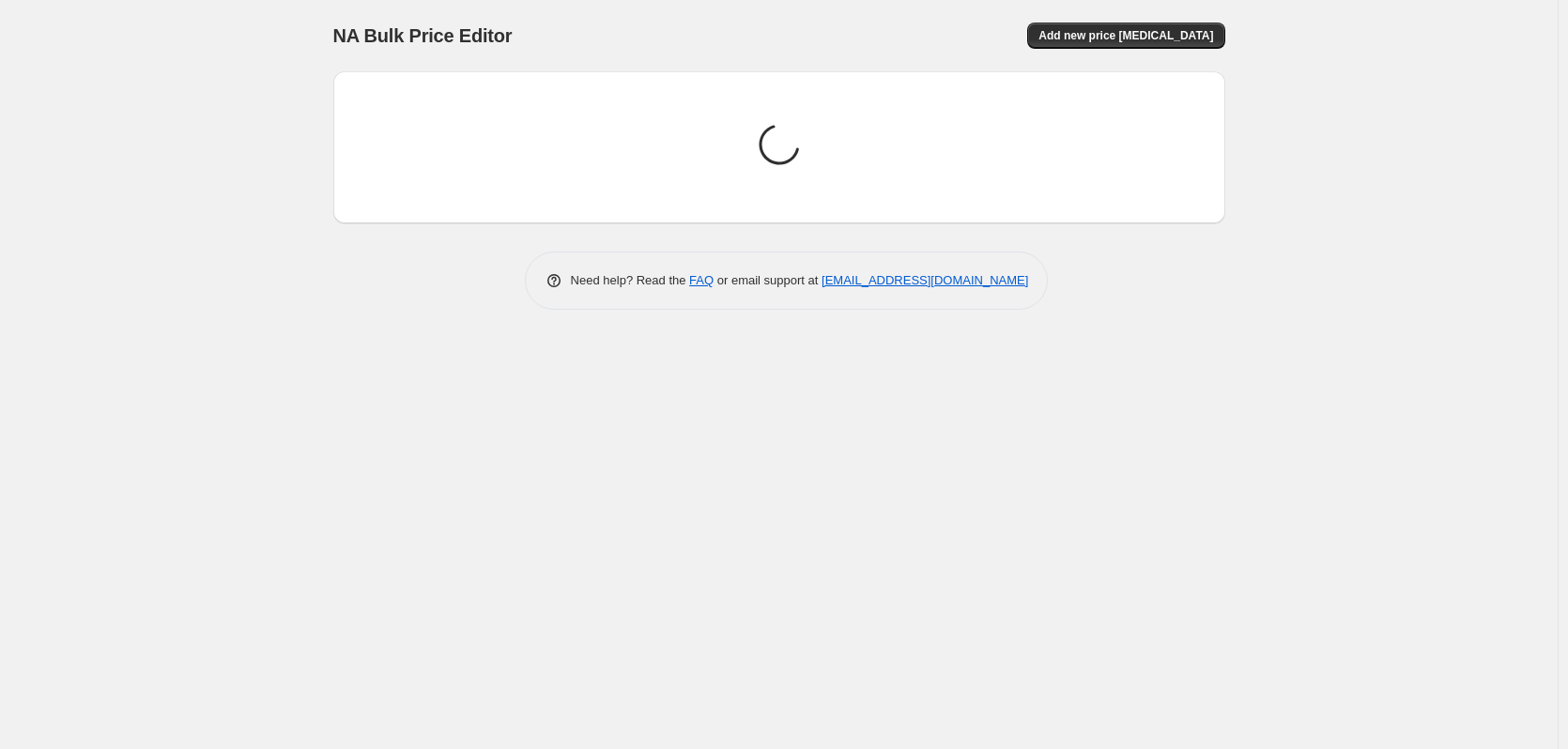
scroll to position [0, 0]
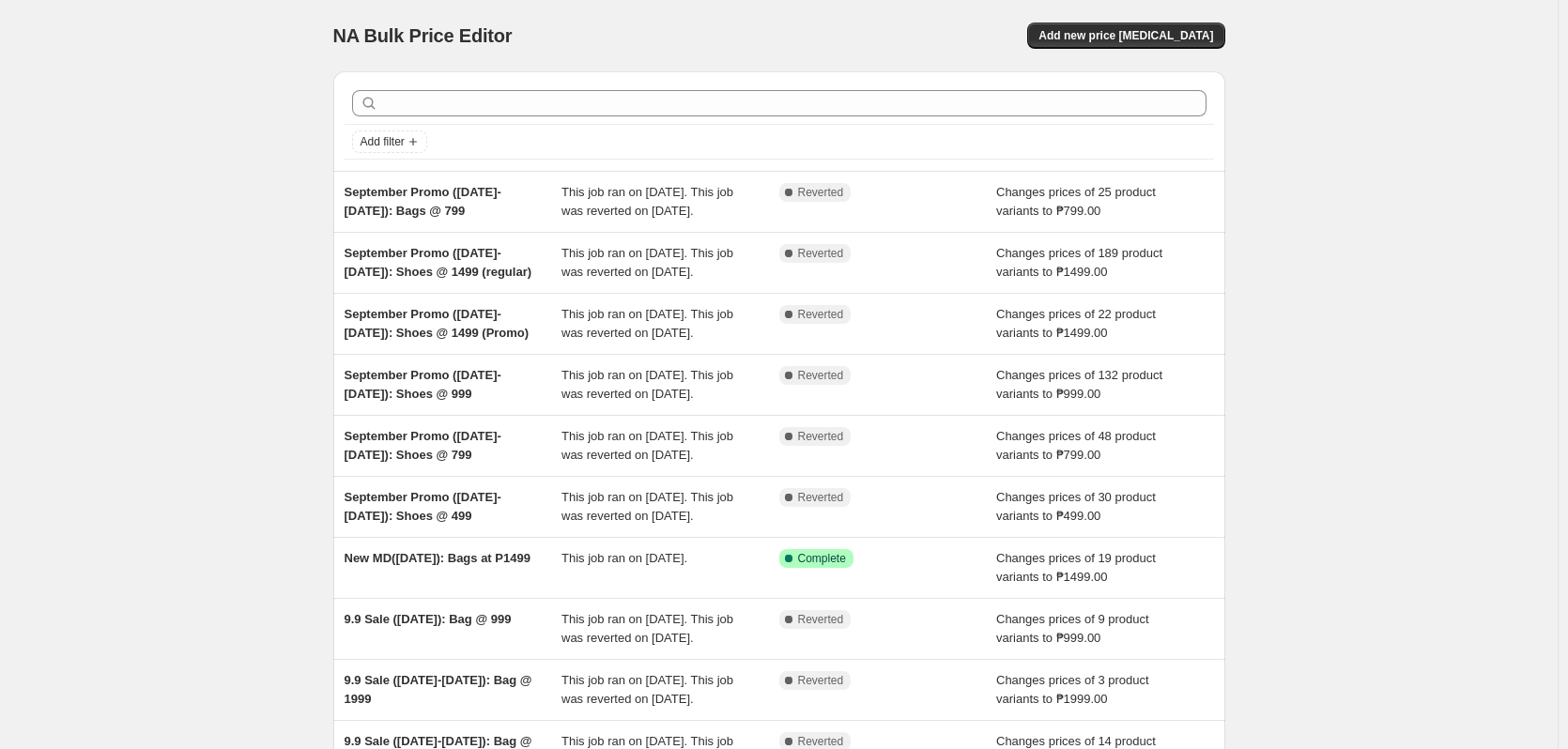
click at [1545, 138] on div "NA Bulk Price Editor. This page is ready NA Bulk Price Editor Add new price cha…" at bounding box center [779, 483] width 1558 height 967
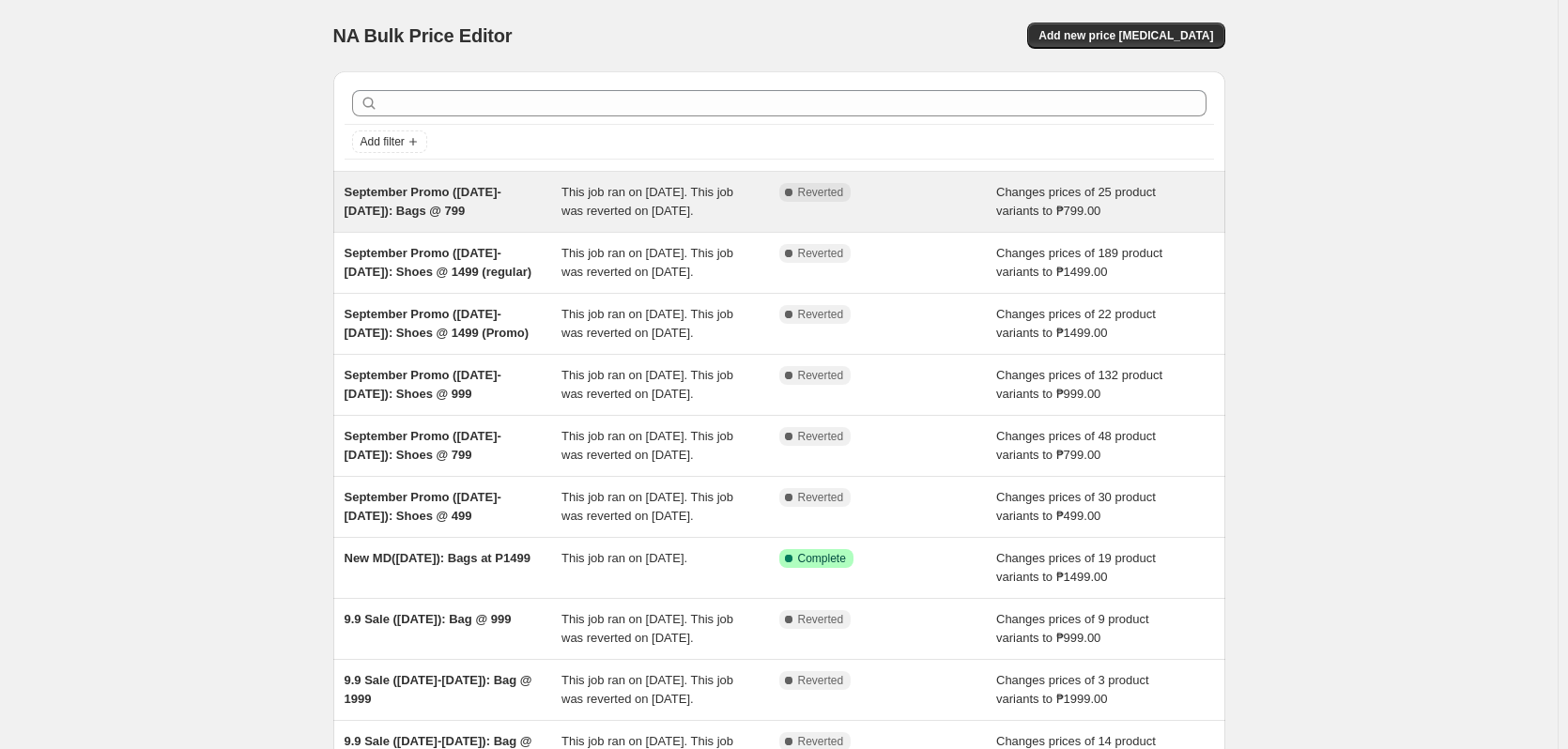
click at [784, 218] on div "Complete Reverted" at bounding box center [888, 202] width 218 height 38
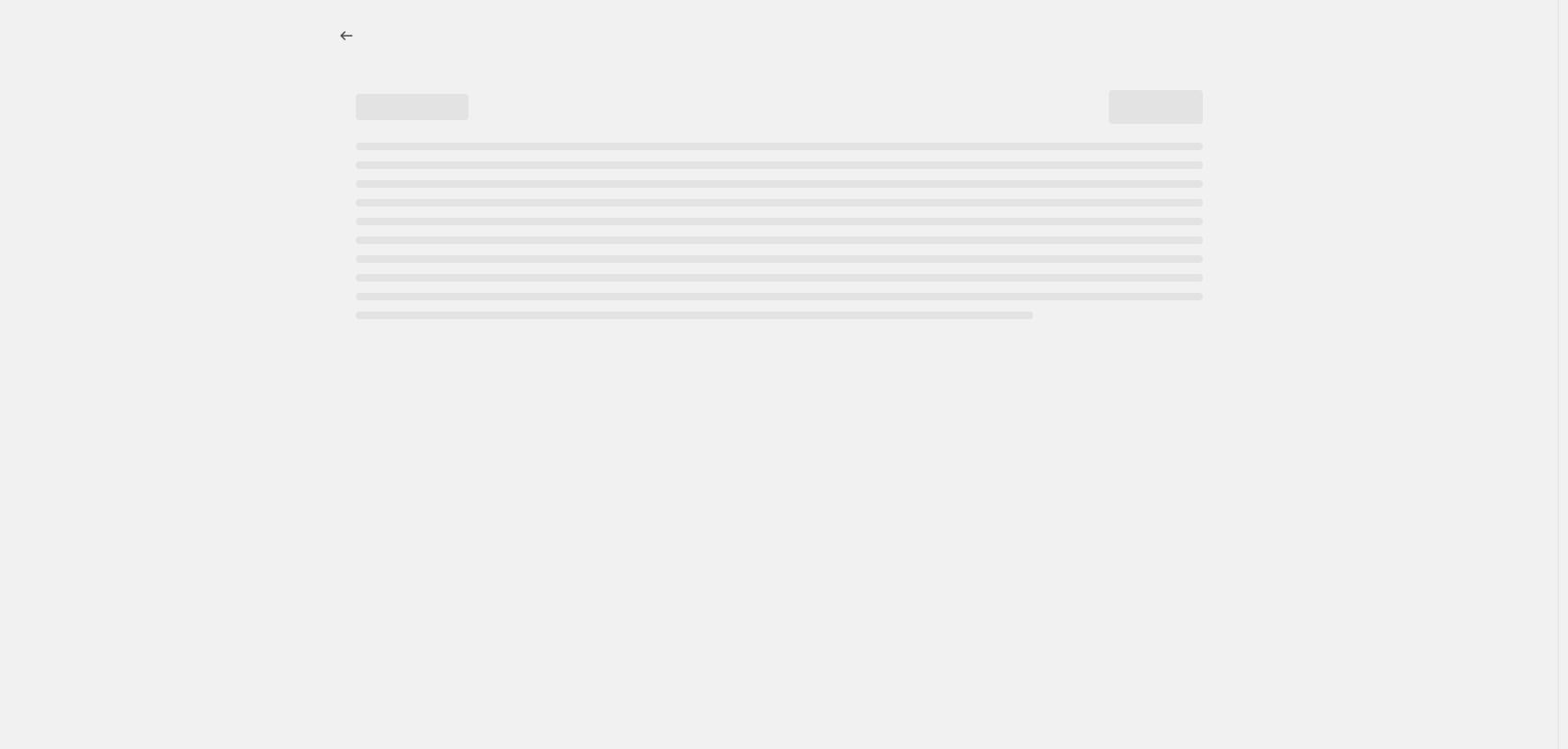
select select "no_change"
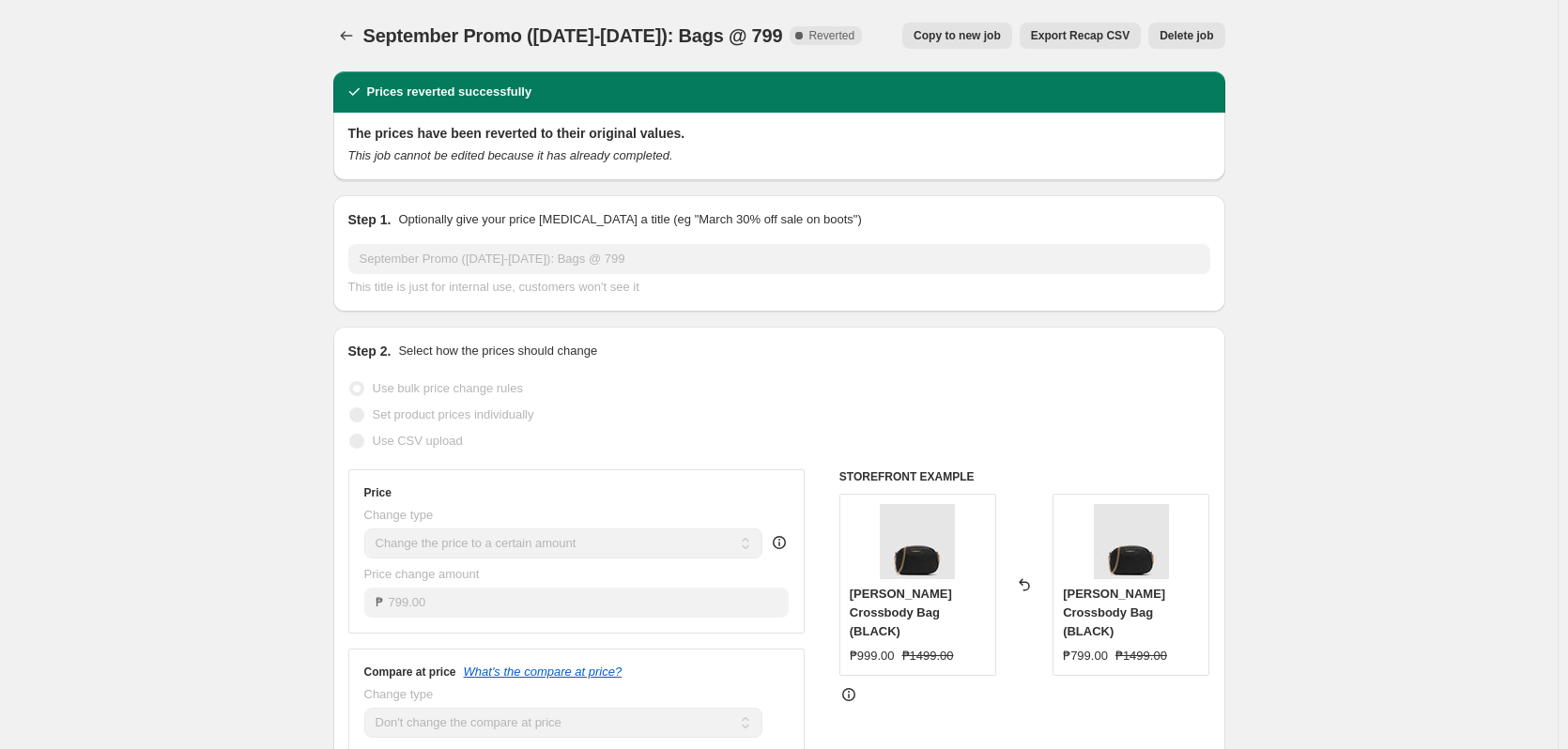
click at [948, 34] on span "Copy to new job" at bounding box center [957, 35] width 87 height 15
select select "no_change"
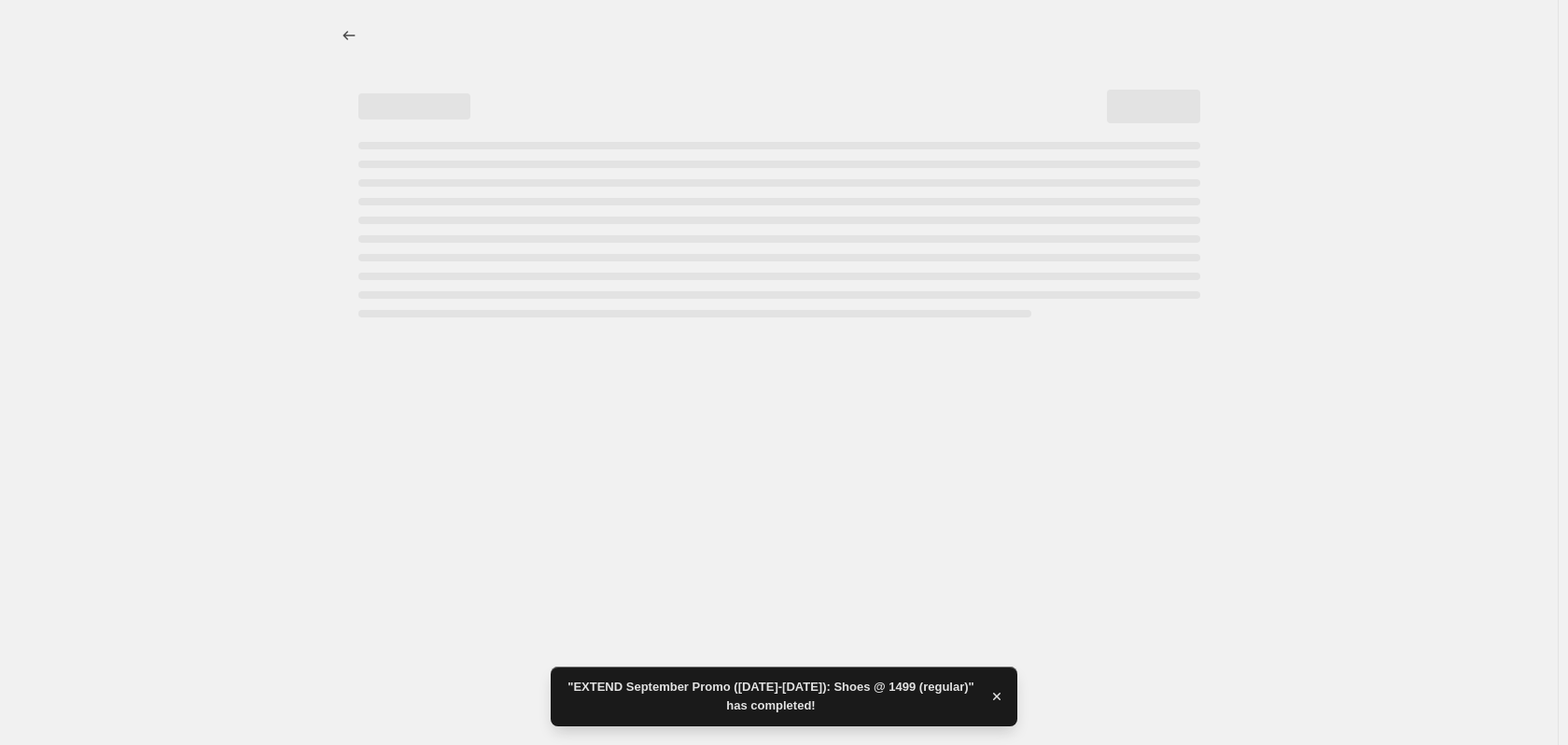
select select "no_change"
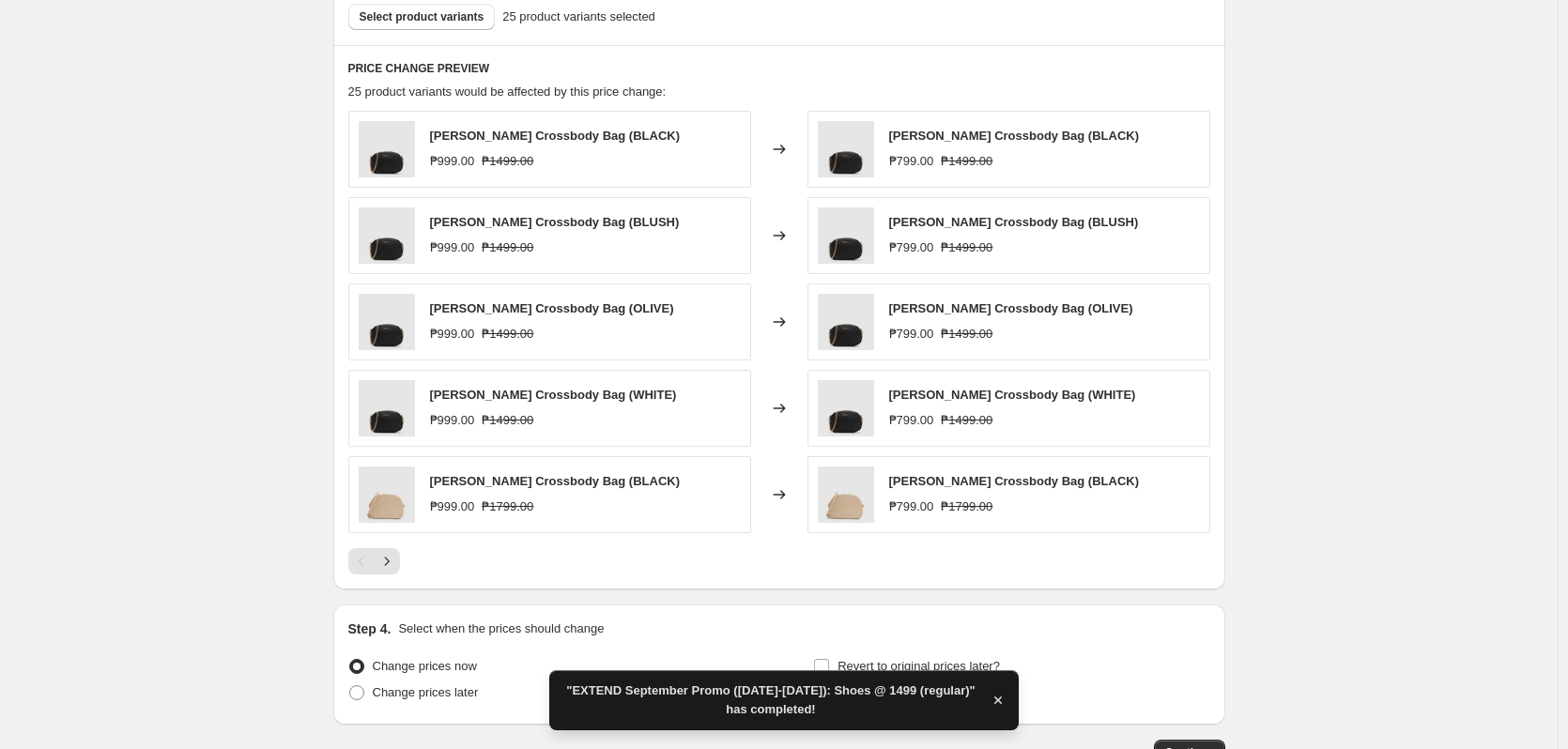
scroll to position [578, 0]
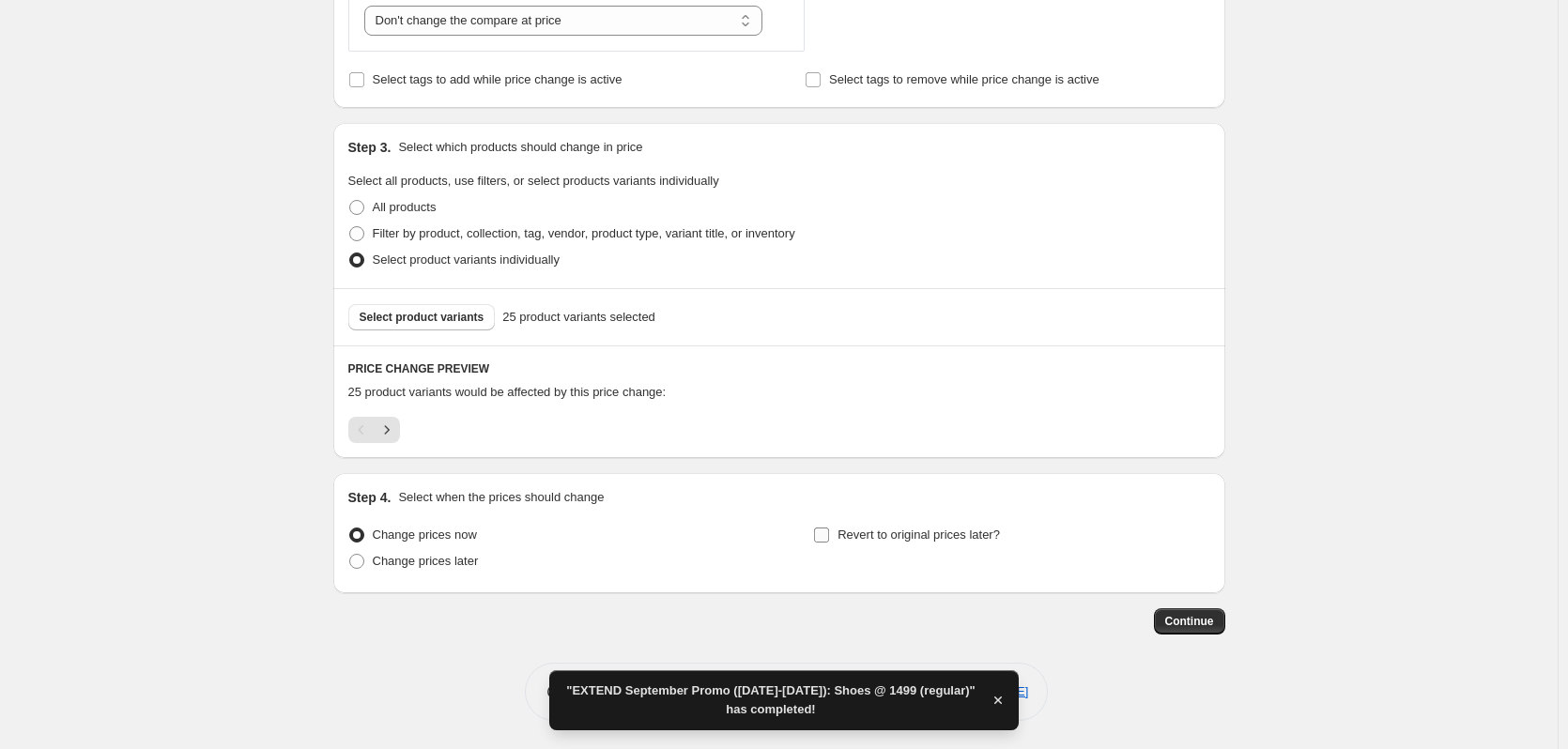
click at [926, 539] on span "Revert to original prices later?" at bounding box center [919, 534] width 162 height 14
click at [830, 539] on input "Revert to original prices later?" at bounding box center [821, 534] width 15 height 15
checkbox input "true"
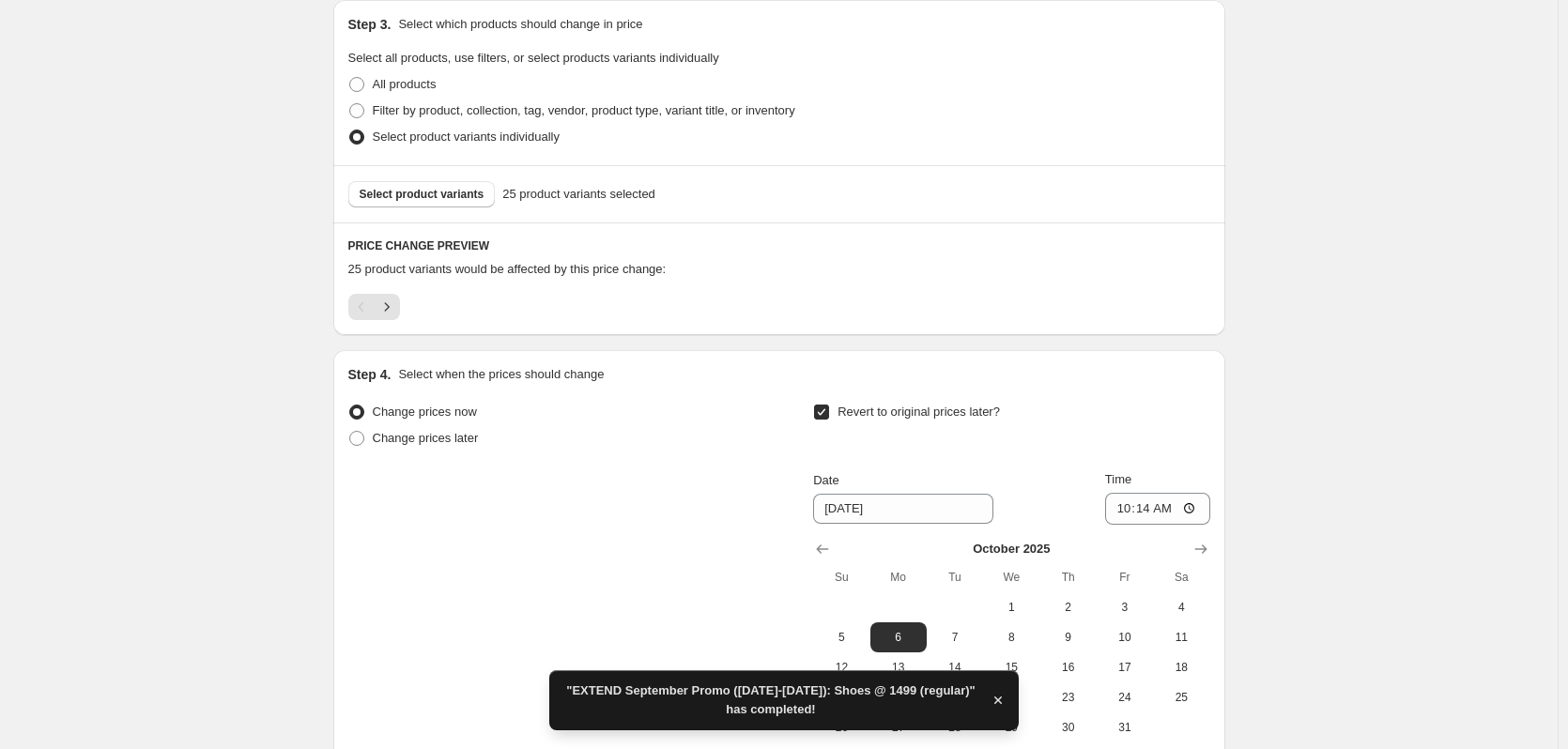
scroll to position [899, 0]
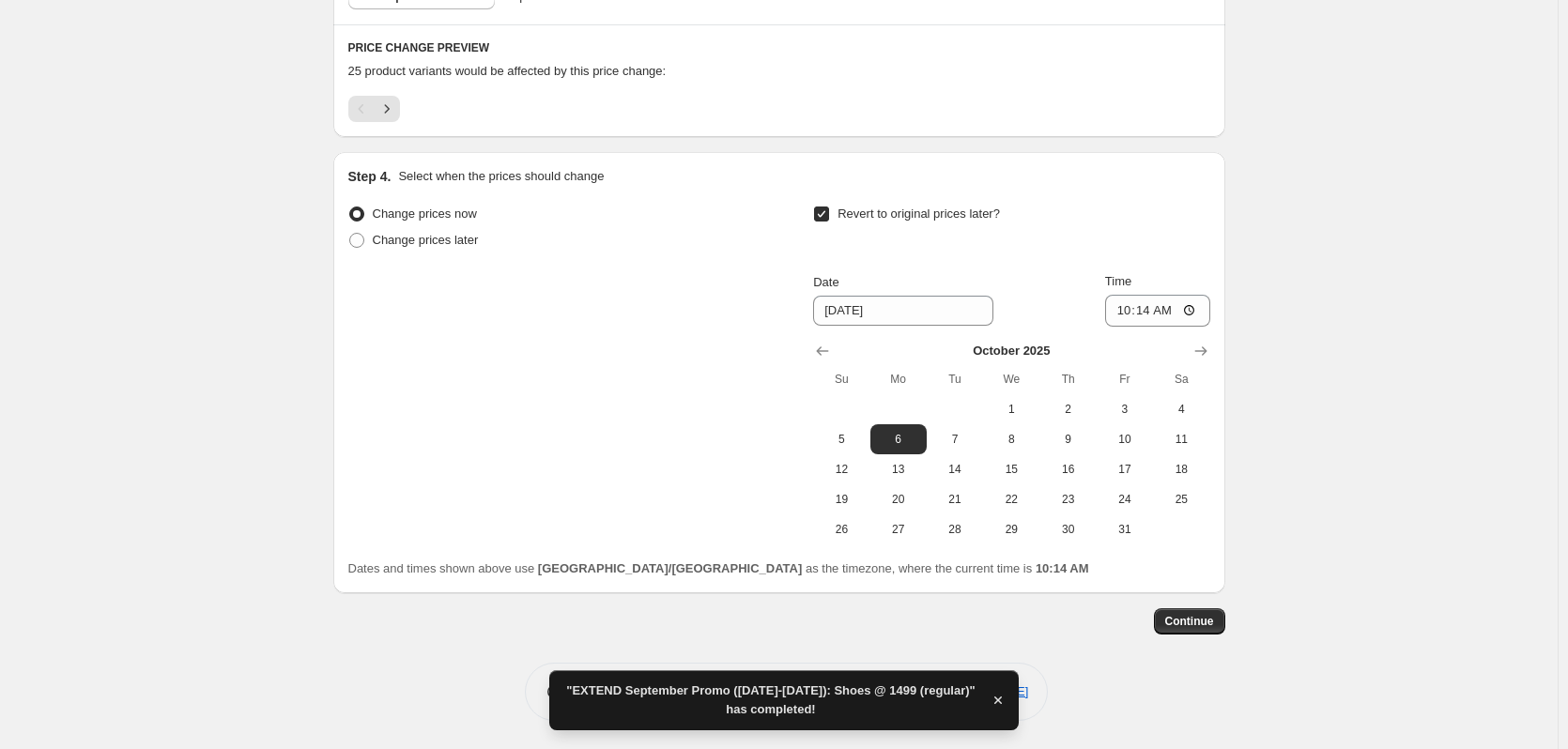
click at [814, 352] on div "October 2025 Su Mo Tu We Th Fr Sa 1 2 3 4 5 6 7 8 9 10 11 12 13 14 15 16 17 18 …" at bounding box center [1004, 435] width 412 height 218
click at [830, 352] on icon "Show previous month, September 2025" at bounding box center [823, 350] width 19 height 19
click at [967, 524] on span "30" at bounding box center [955, 528] width 42 height 15
type input "[DATE]"
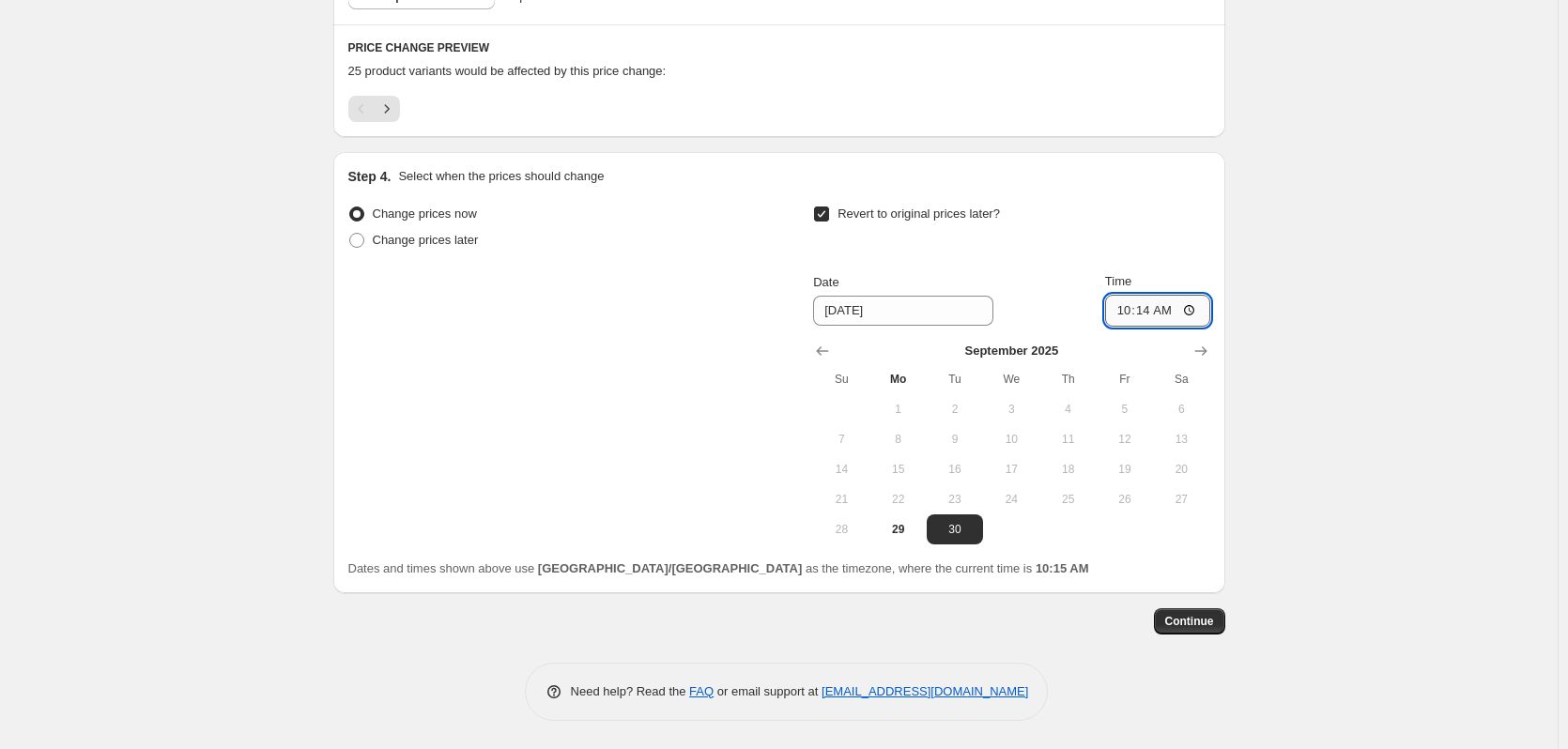
click at [1140, 306] on input "10:14" at bounding box center [1158, 311] width 105 height 32
type input "10:00"
click at [1198, 621] on span "Continue" at bounding box center [1189, 620] width 49 height 15
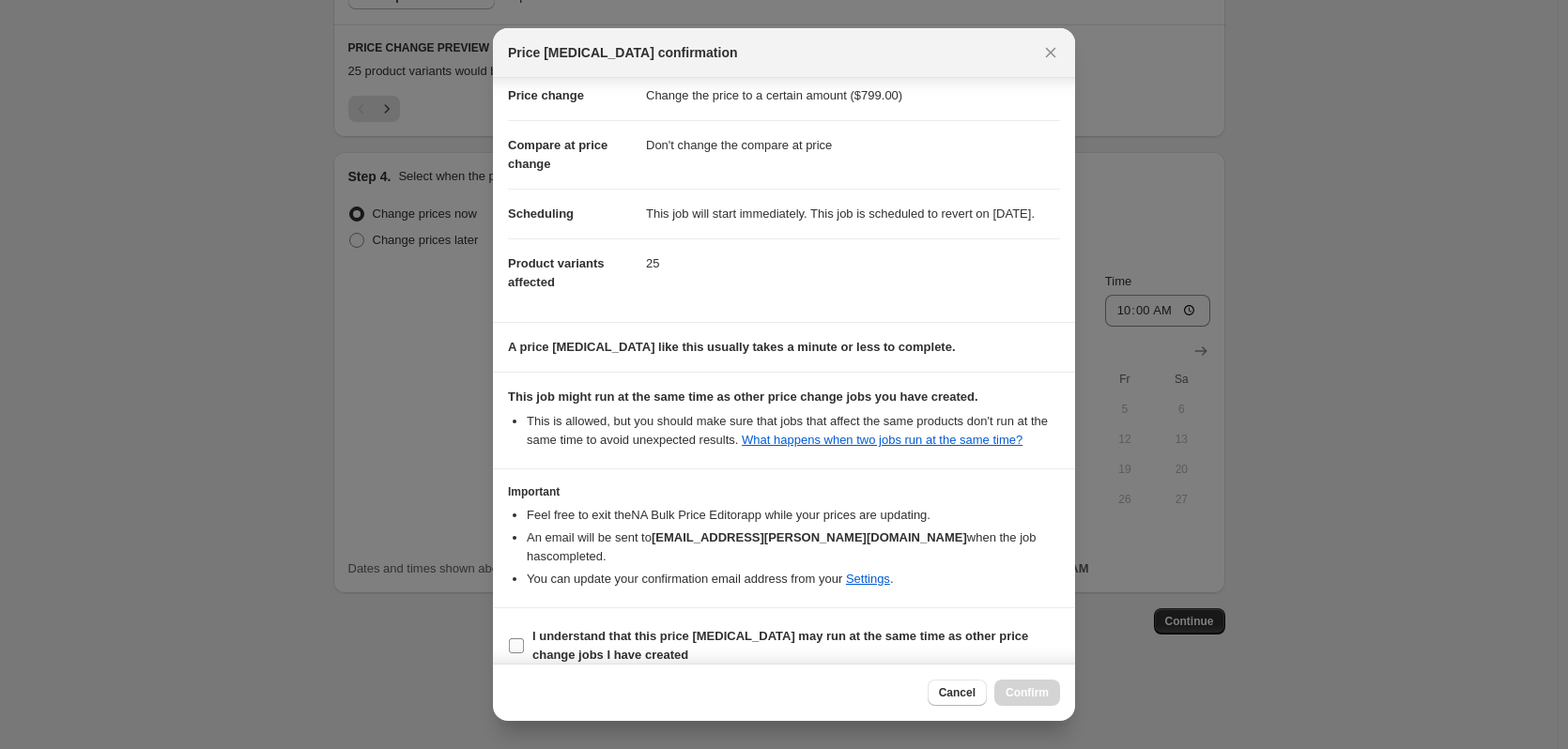
scroll to position [79, 0]
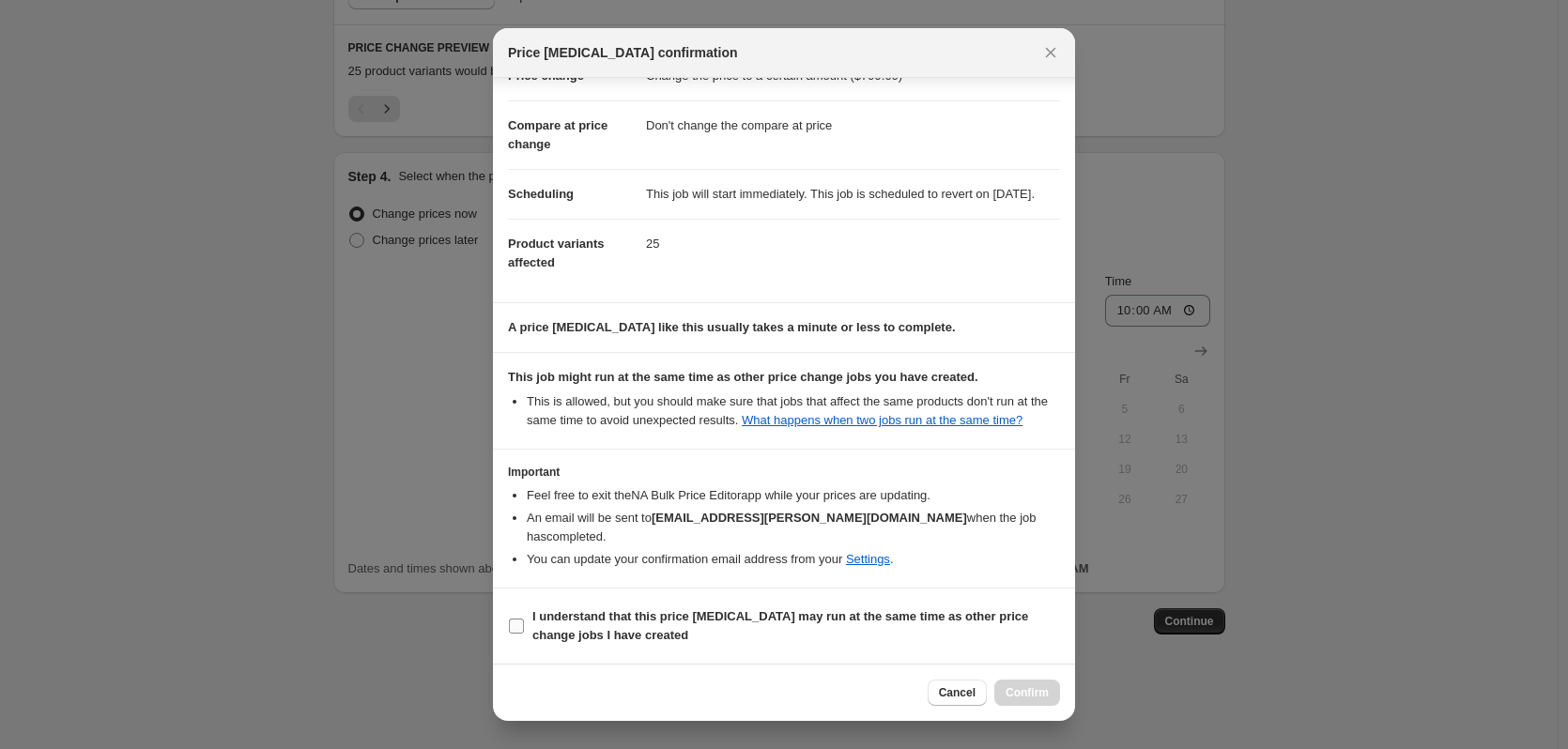
click at [883, 621] on b "I understand that this price [MEDICAL_DATA] may run at the same time as other p…" at bounding box center [780, 625] width 496 height 33
click at [926, 623] on b "I understand that this price [MEDICAL_DATA] may run at the same time as other p…" at bounding box center [780, 625] width 496 height 33
click at [524, 623] on input "I understand that this price [MEDICAL_DATA] may run at the same time as other p…" at bounding box center [516, 625] width 15 height 15
checkbox input "true"
click at [1024, 695] on span "Confirm" at bounding box center [1028, 693] width 44 height 15
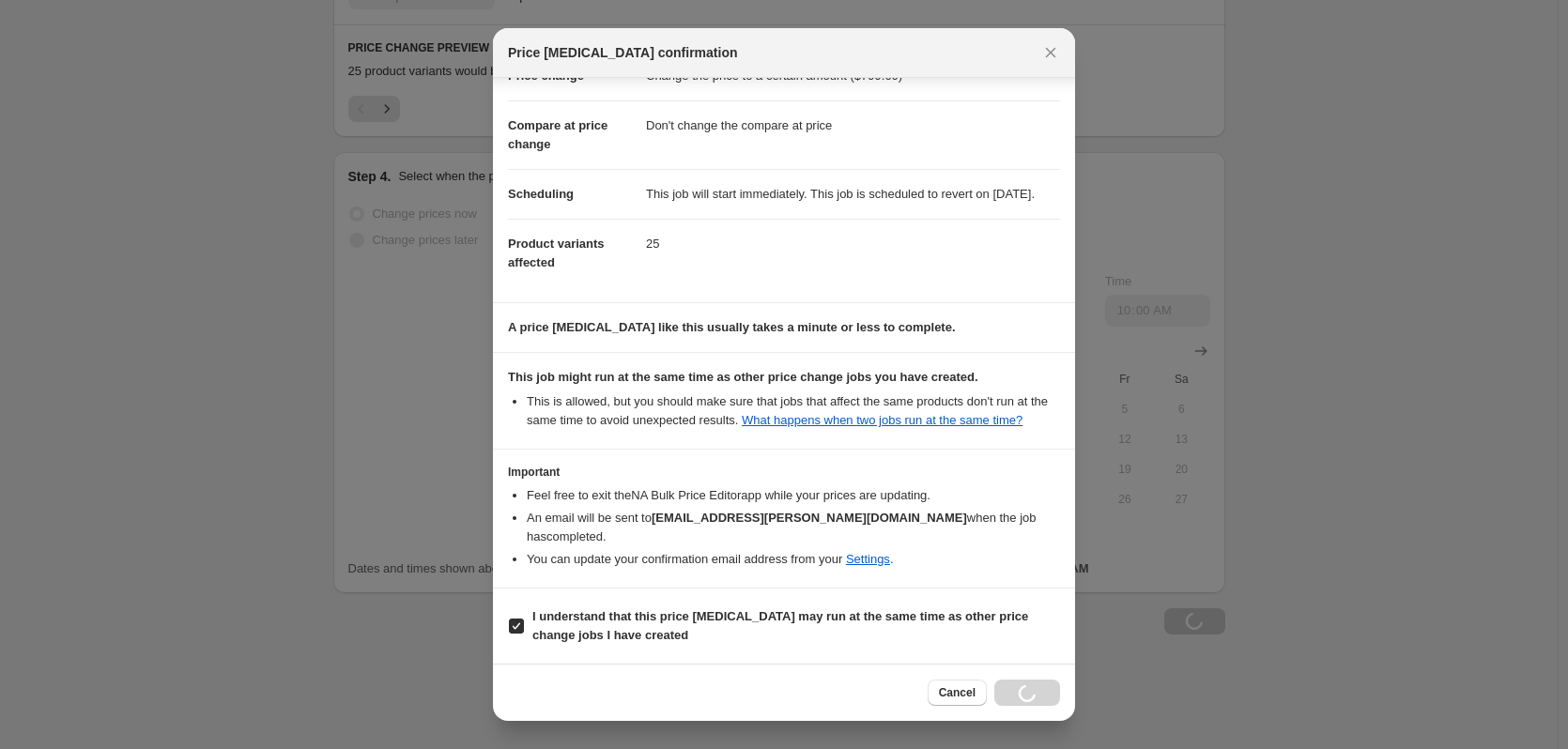
scroll to position [899, 0]
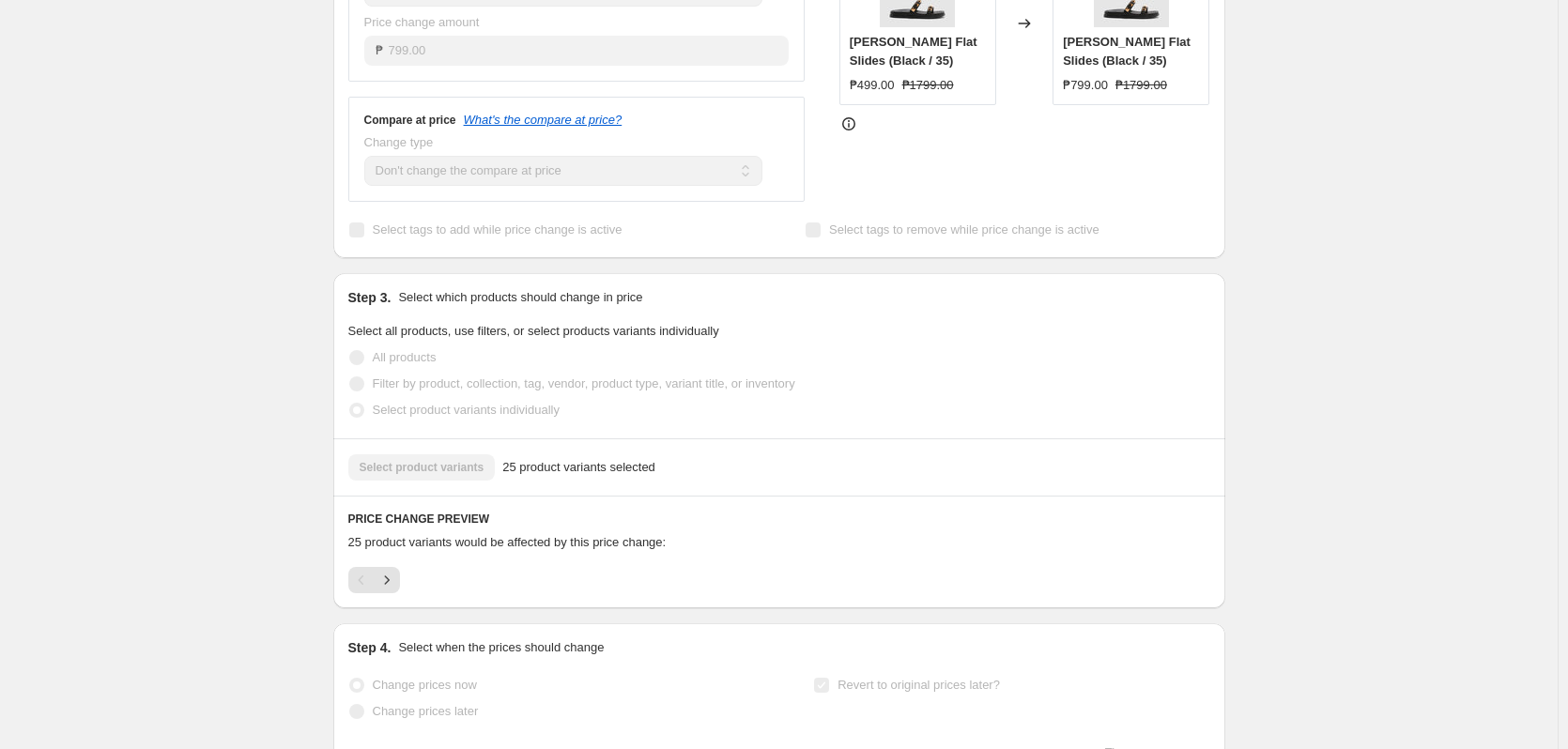
scroll to position [0, 0]
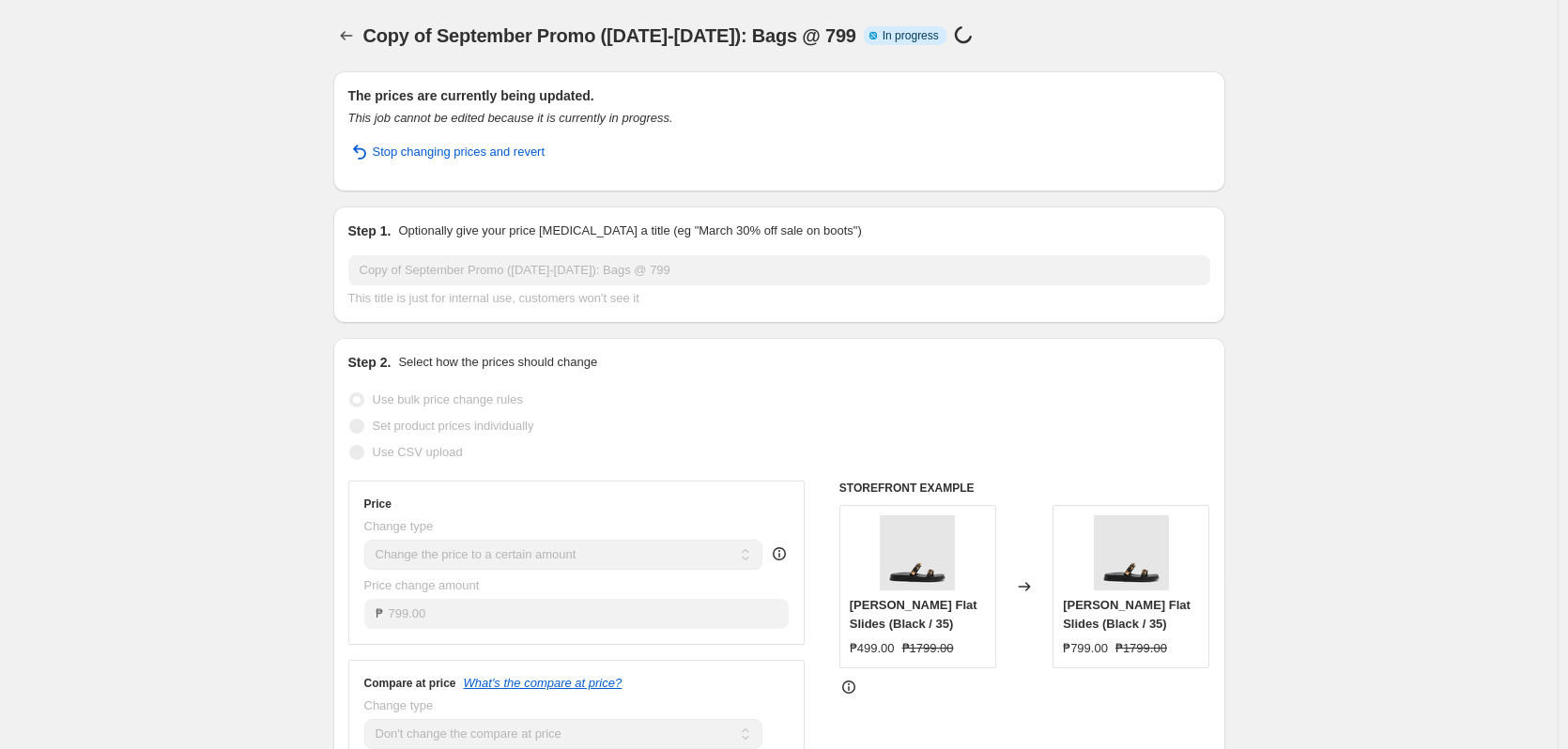
drag, startPoint x: 1420, startPoint y: 132, endPoint x: 1227, endPoint y: 104, distance: 195.0
click at [343, 38] on icon "Price change jobs" at bounding box center [346, 36] width 19 height 19
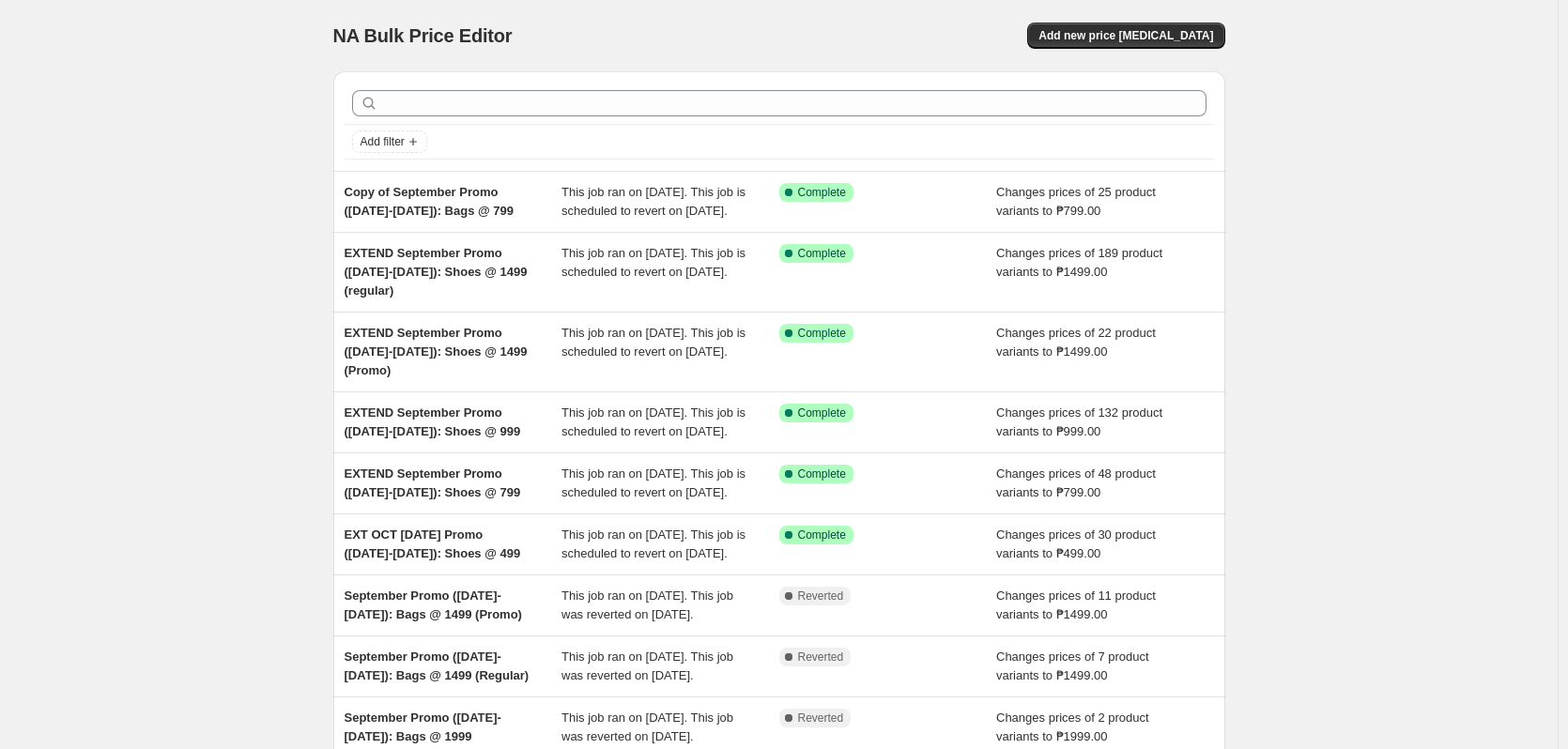
click at [216, 159] on div "NA Bulk Price Editor. This page is ready NA Bulk Price Editor Add new price cha…" at bounding box center [779, 502] width 1558 height 1004
click at [280, 265] on div "NA Bulk Price Editor. This page is ready NA Bulk Price Editor Add new price cha…" at bounding box center [779, 502] width 1558 height 1004
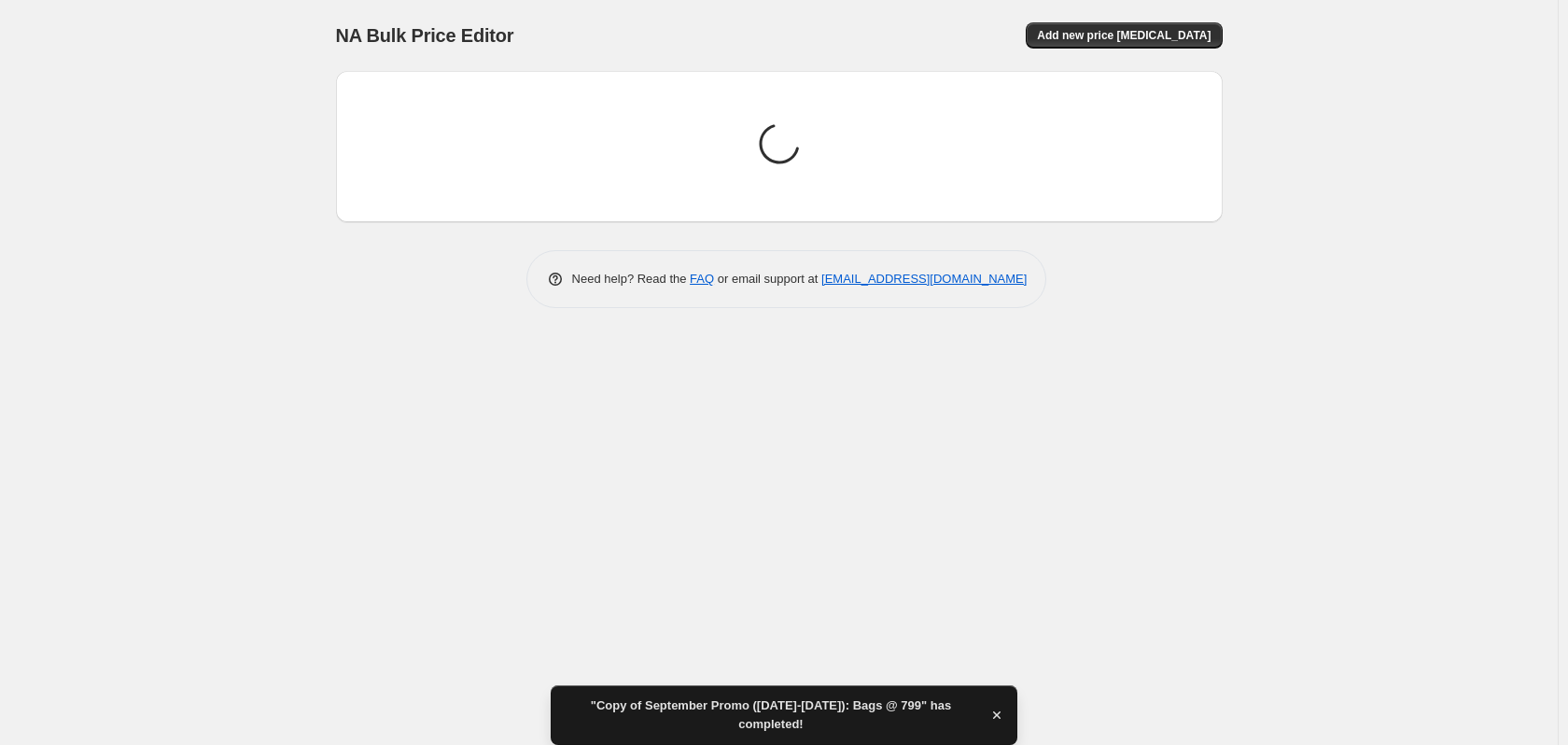
click at [205, 226] on div "NA Bulk Price Editor. This page is ready NA Bulk Price Editor Add new price cha…" at bounding box center [778, 372] width 1557 height 745
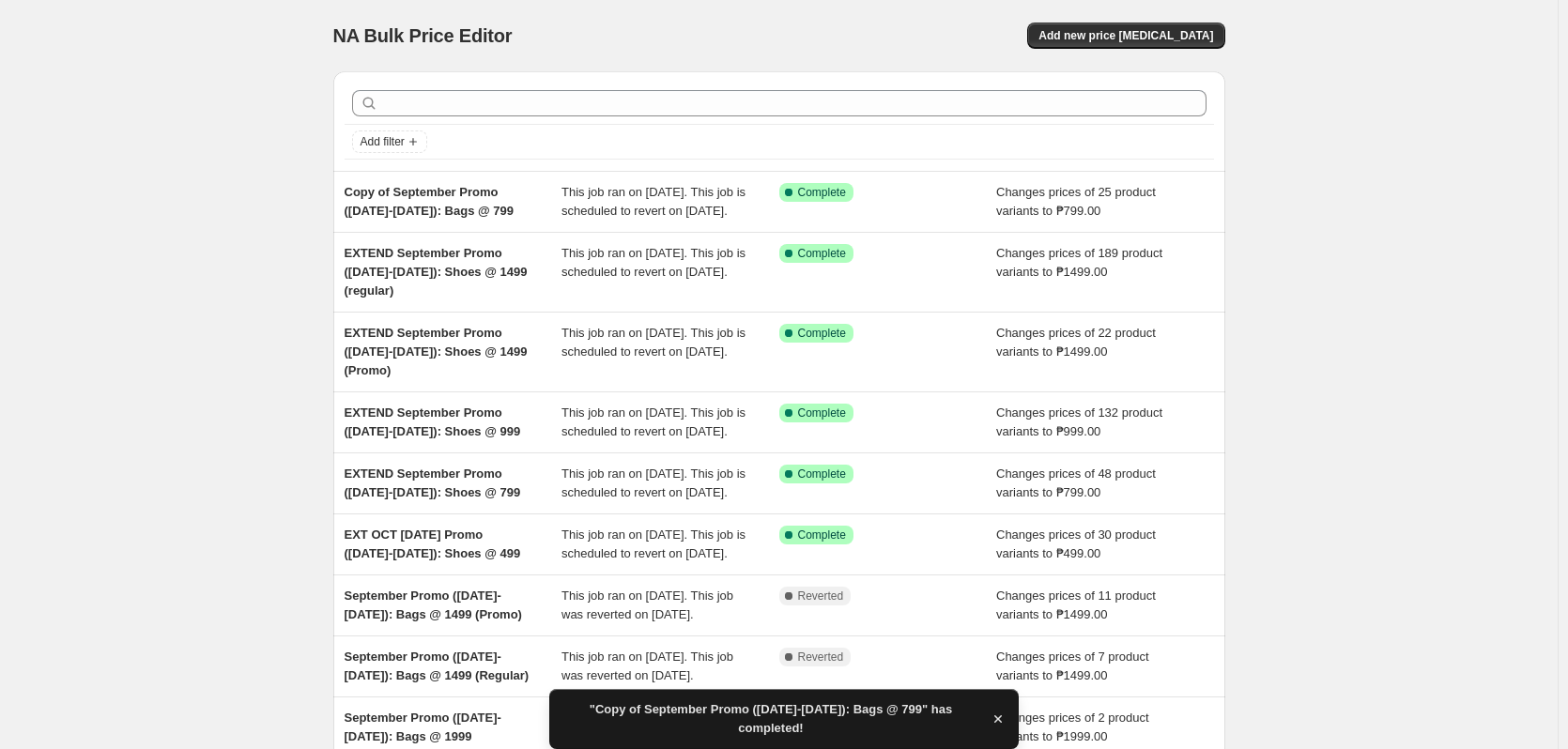
click at [189, 213] on div "NA Bulk Price Editor. This page is ready NA Bulk Price Editor Add new price cha…" at bounding box center [779, 502] width 1558 height 1004
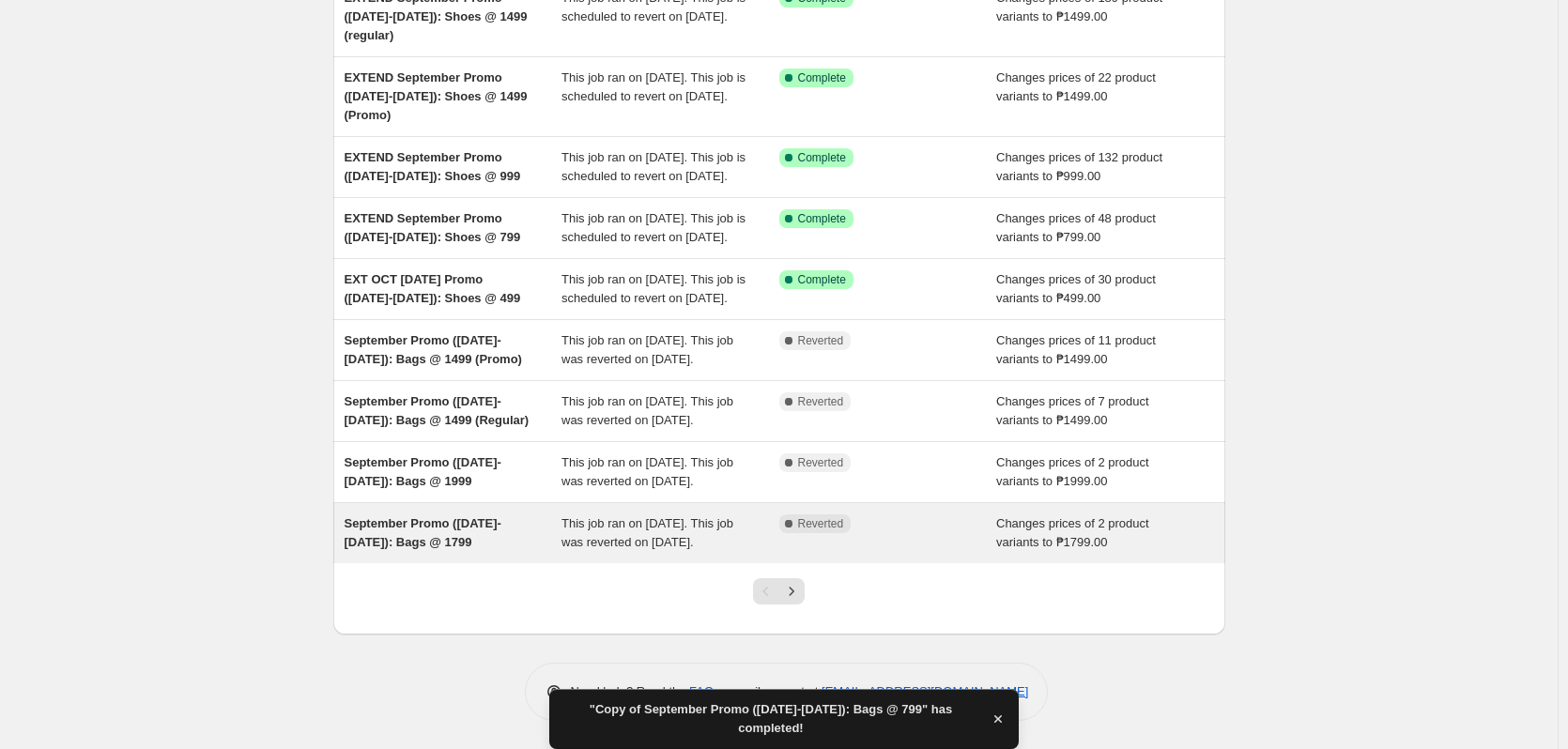
scroll to position [406, 0]
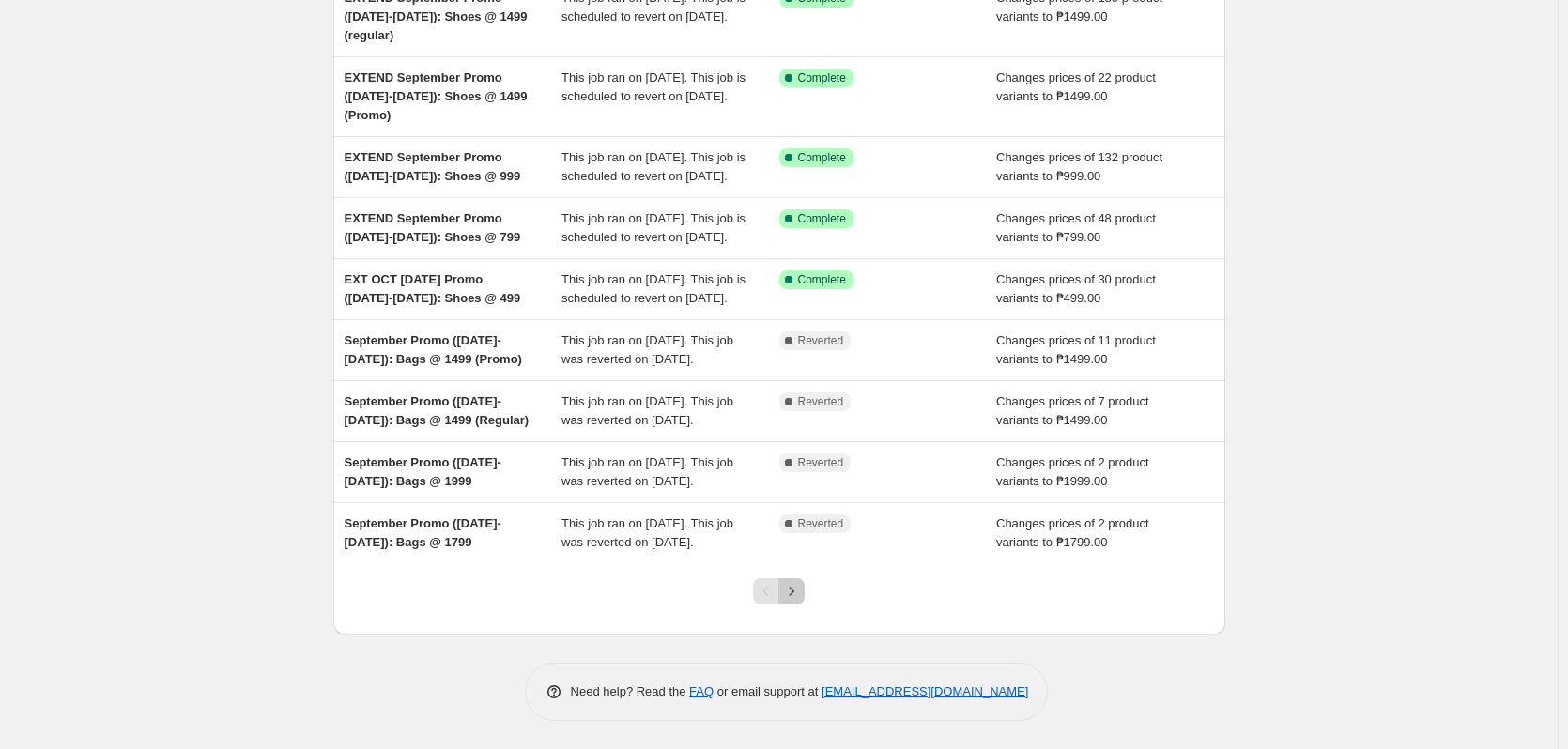
click at [797, 593] on icon "Next" at bounding box center [791, 591] width 19 height 19
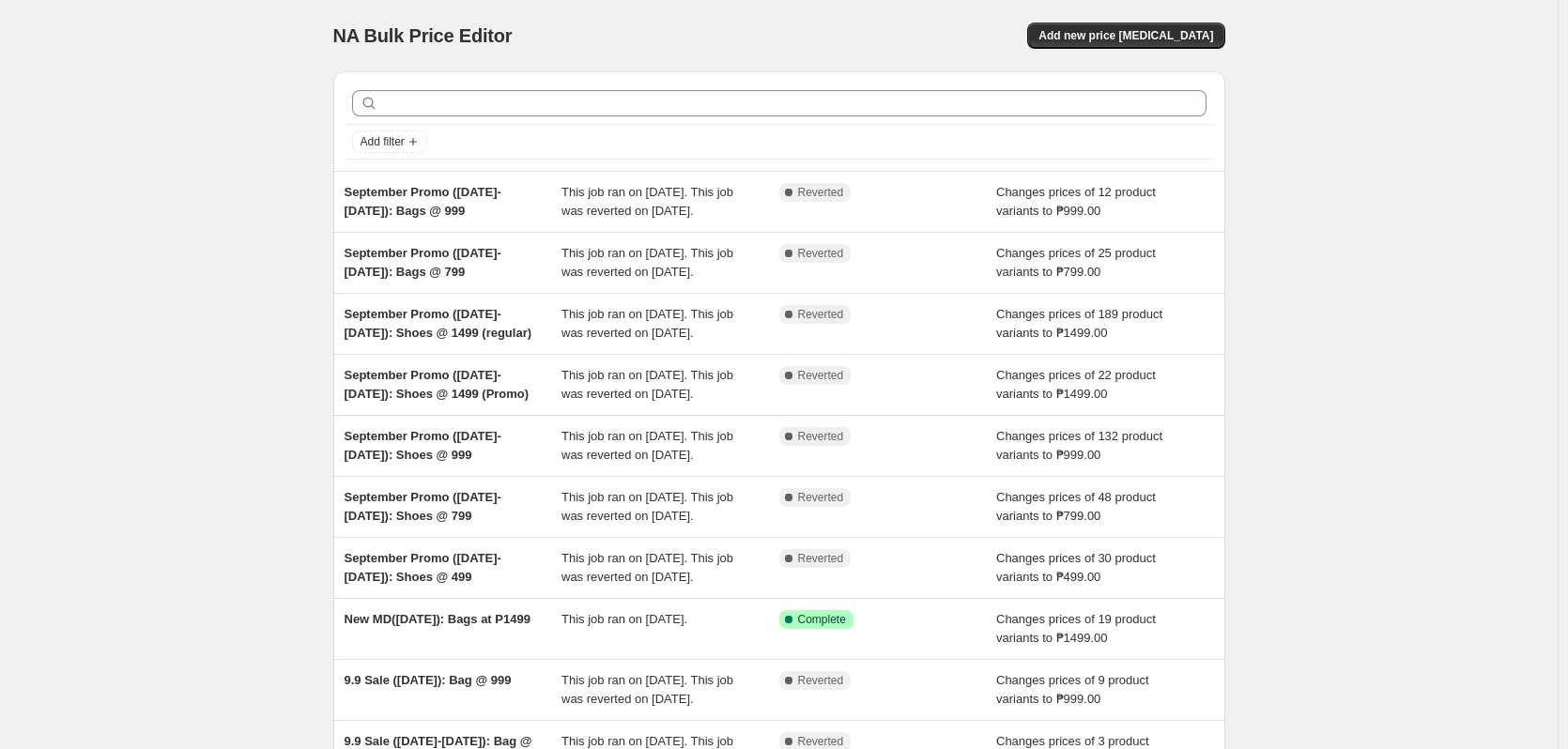
click at [1400, 259] on div "NA Bulk Price Editor. This page is ready NA Bulk Price Editor Add new price cha…" at bounding box center [779, 483] width 1558 height 967
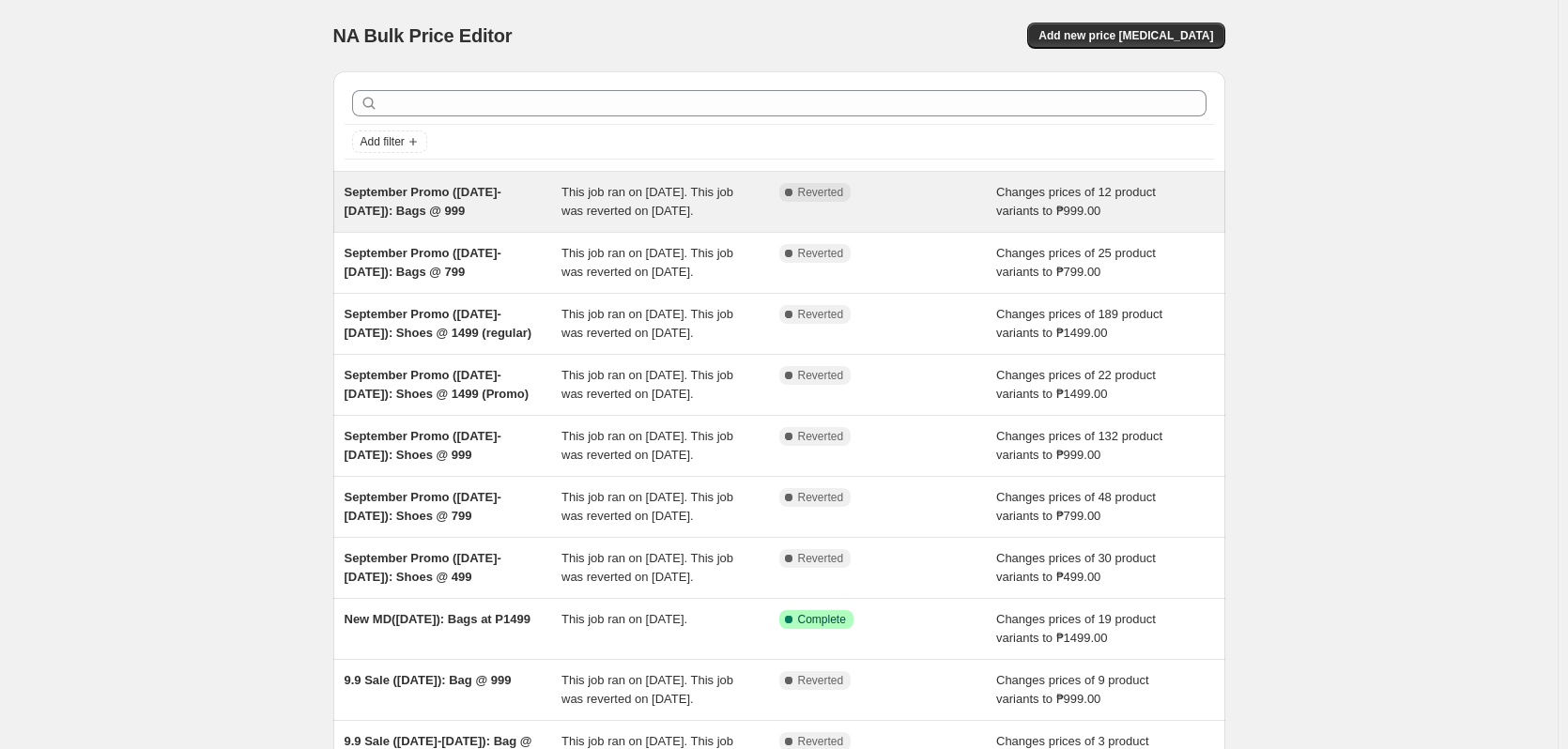
click at [1109, 221] on div "Changes prices of 12 product variants to ₱999.00" at bounding box center [1106, 202] width 218 height 38
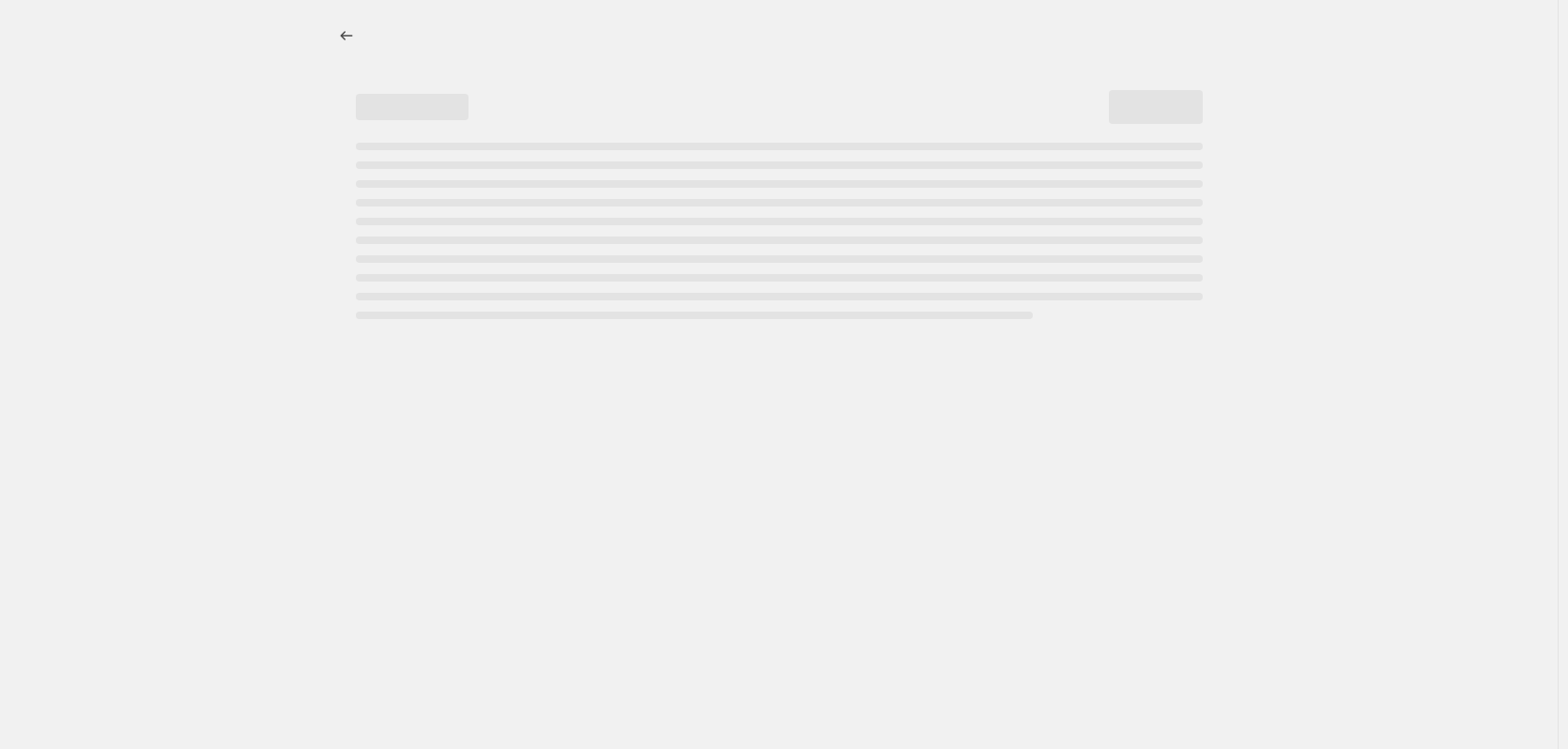
click at [1462, 231] on div at bounding box center [779, 374] width 1558 height 749
select select "no_change"
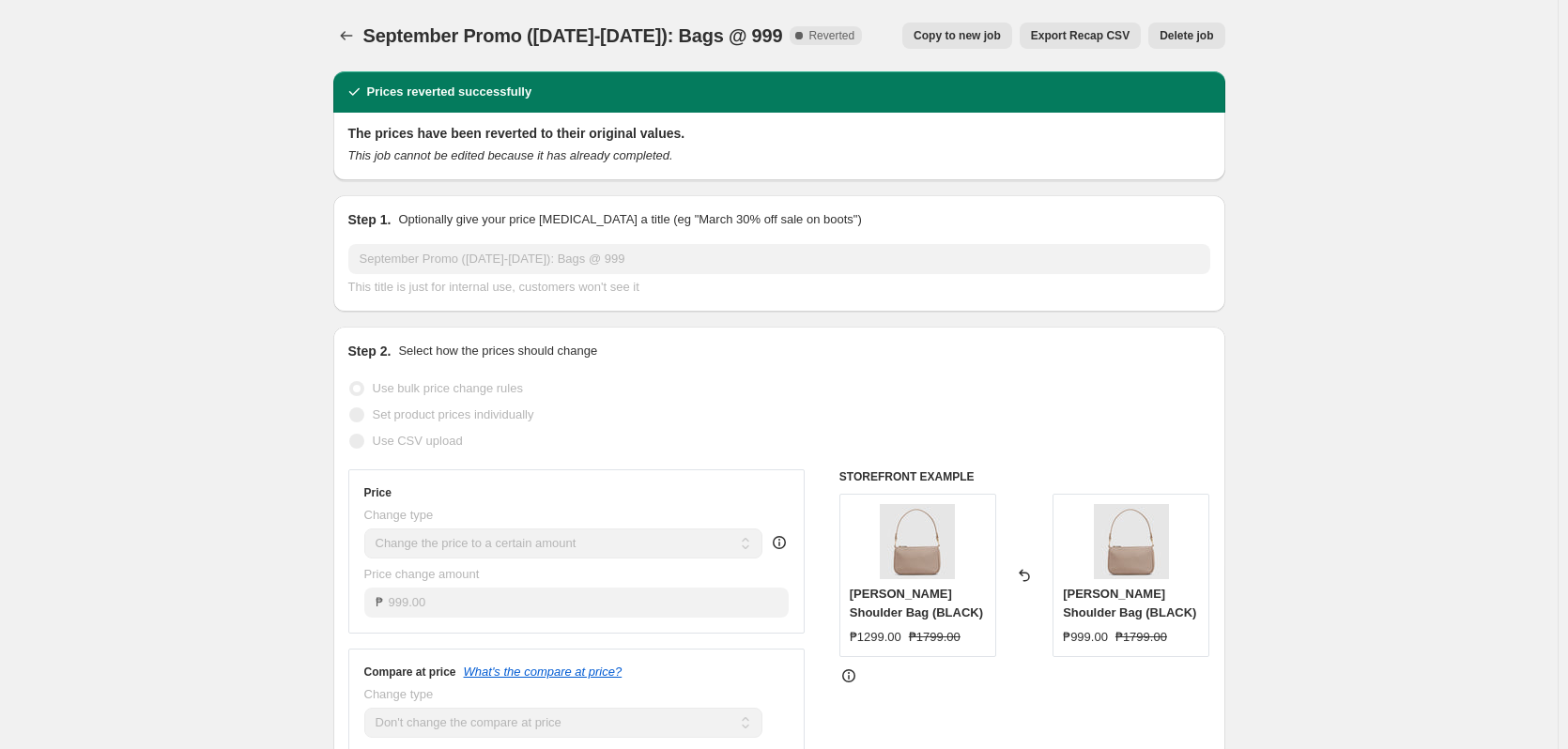
click at [940, 38] on span "Copy to new job" at bounding box center [957, 35] width 87 height 15
select select "no_change"
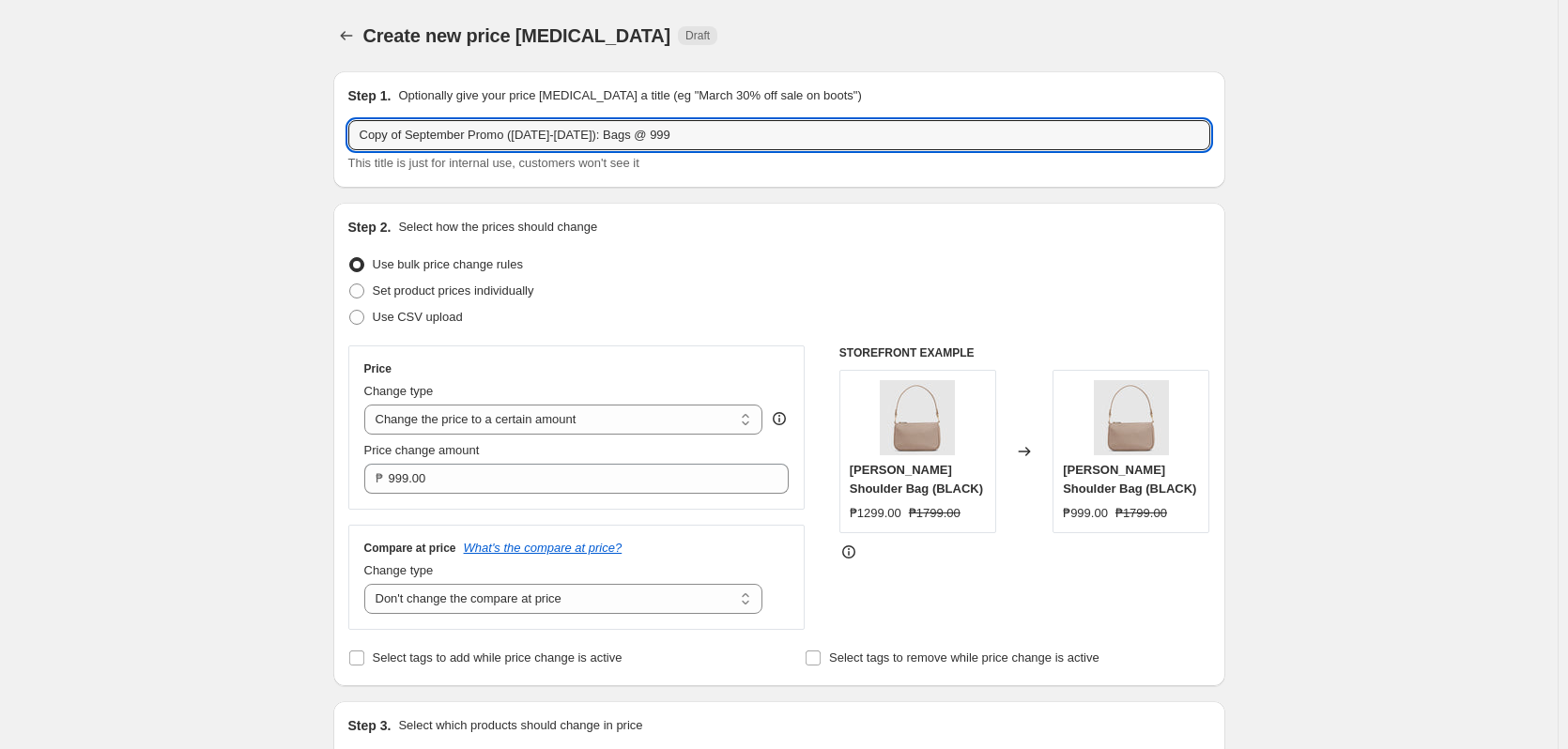
drag, startPoint x: 414, startPoint y: 138, endPoint x: 323, endPoint y: 131, distance: 91.3
paste input "EXTEND"
type input "EXTEND September Promo (Sept 16-29): Bags @ 999"
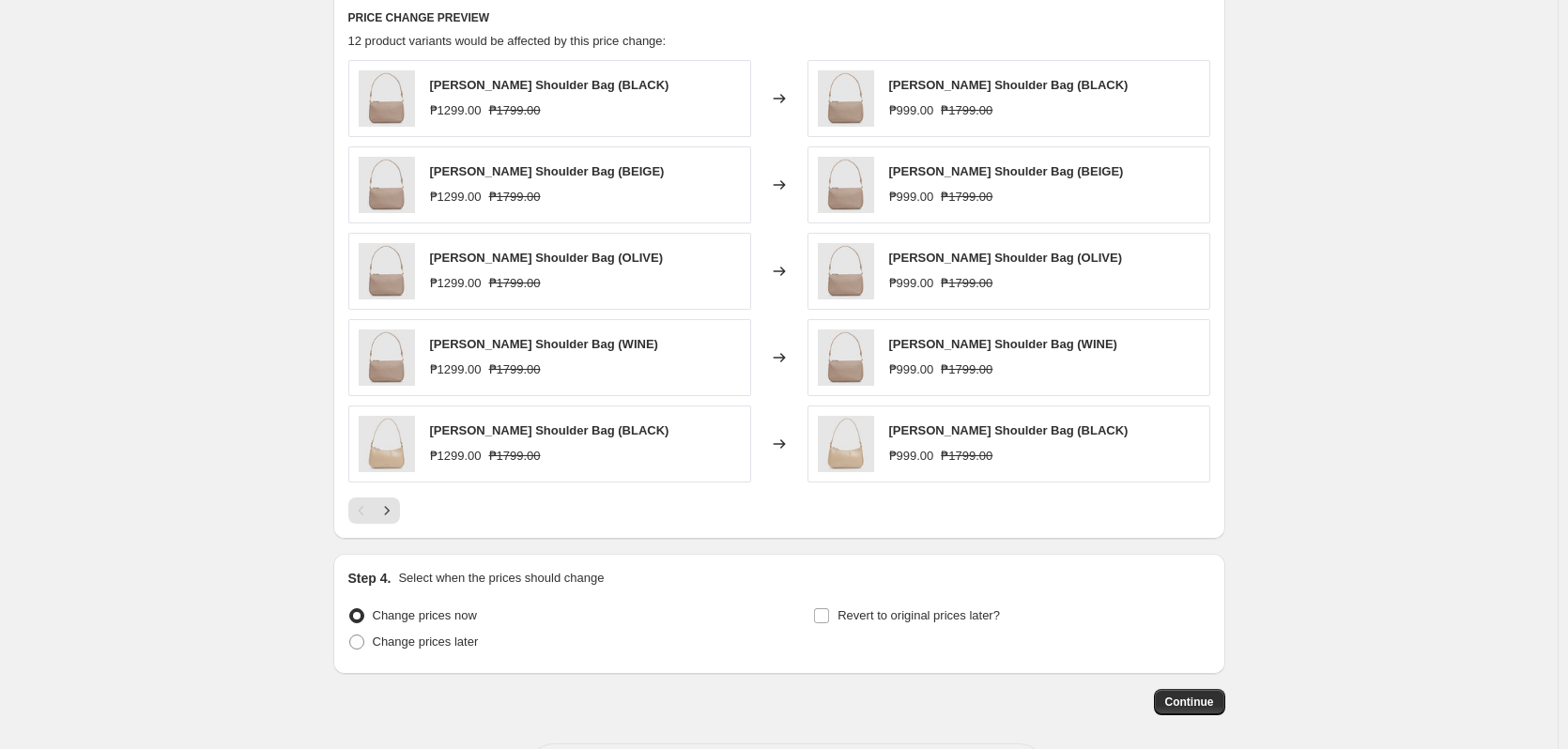
scroll to position [1010, 0]
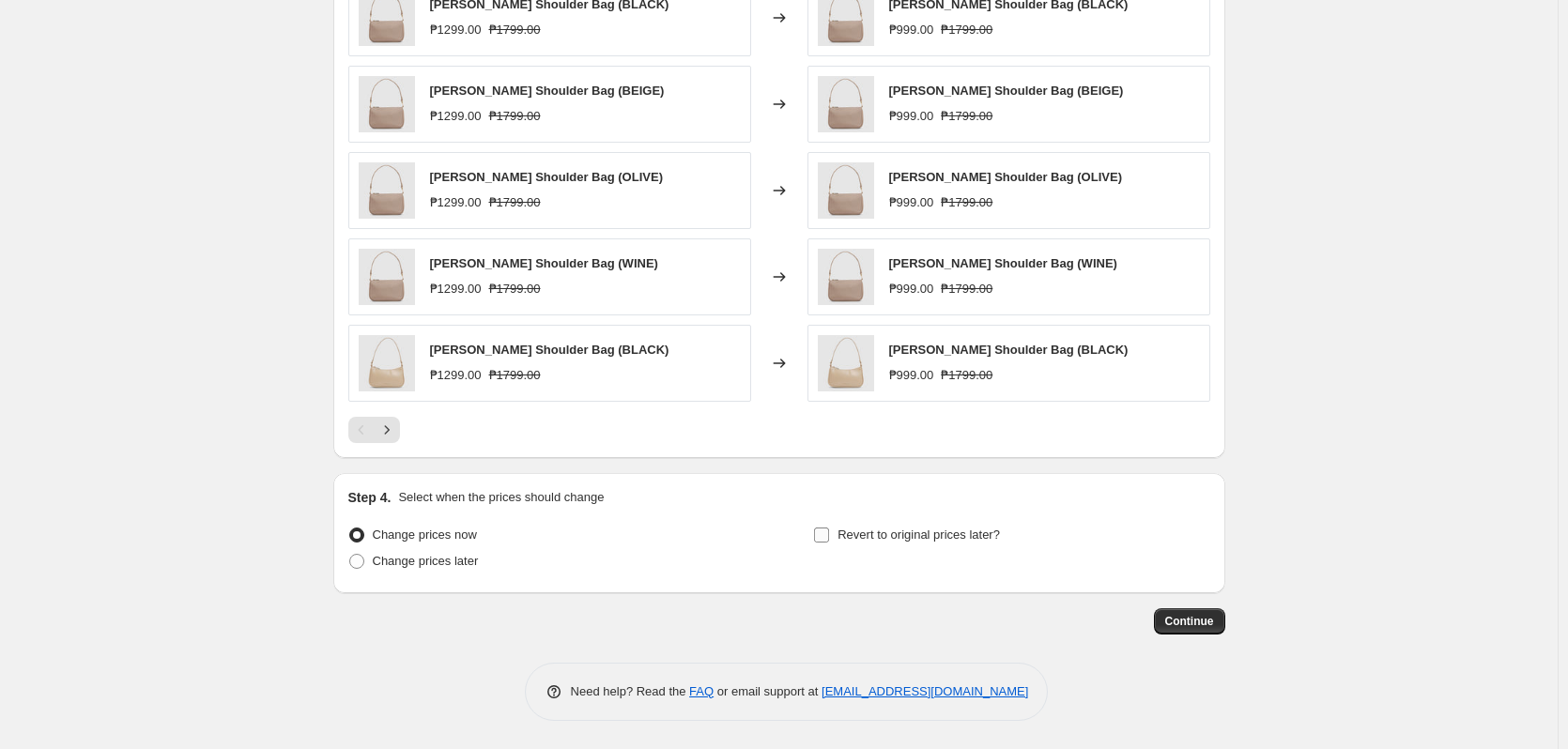
click at [910, 538] on span "Revert to original prices later?" at bounding box center [919, 534] width 162 height 14
click at [830, 538] on input "Revert to original prices later?" at bounding box center [821, 534] width 15 height 15
checkbox input "true"
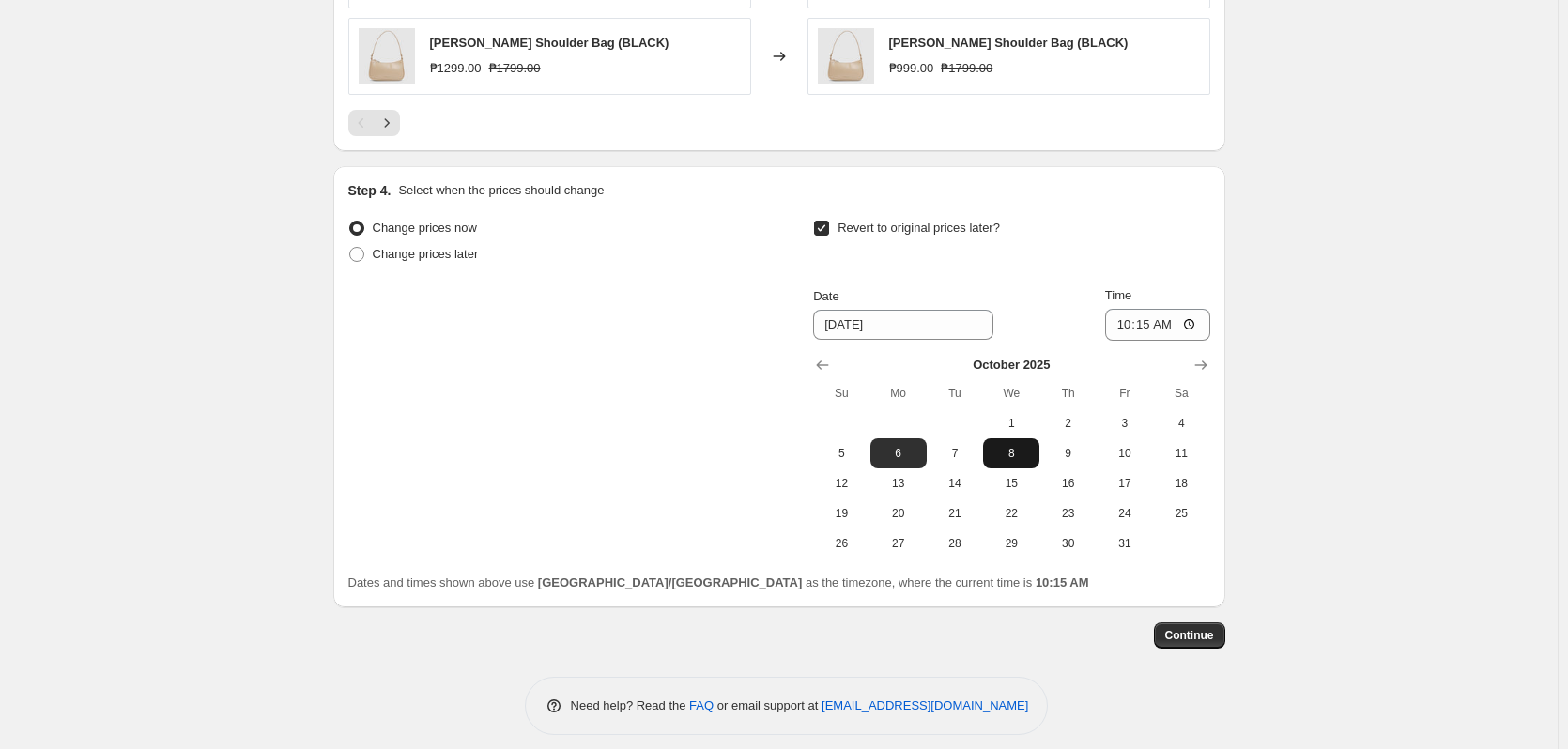
scroll to position [1331, 0]
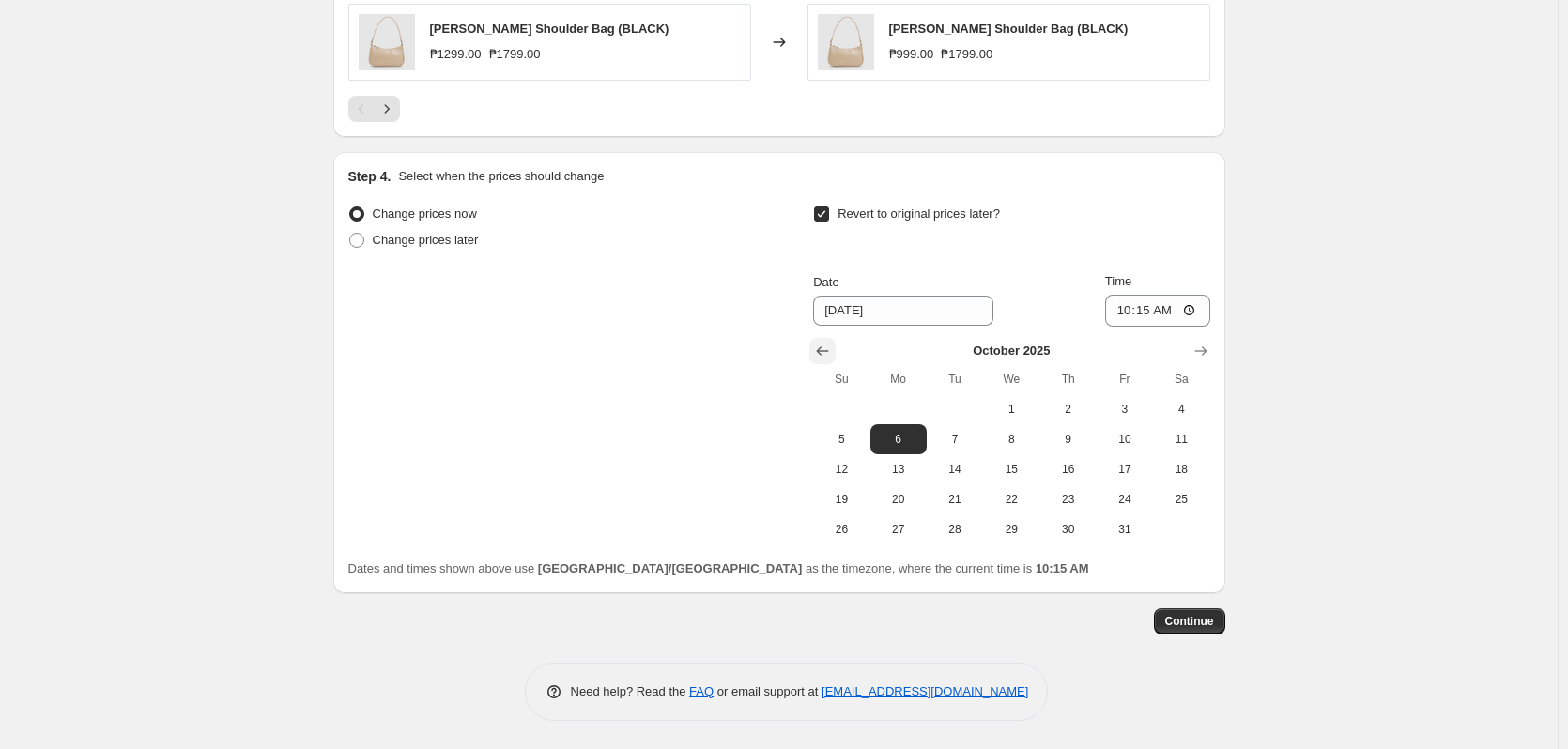
click at [832, 350] on icon "Show previous month, September 2025" at bounding box center [823, 350] width 19 height 19
click at [964, 531] on span "30" at bounding box center [955, 528] width 42 height 15
type input "[DATE]"
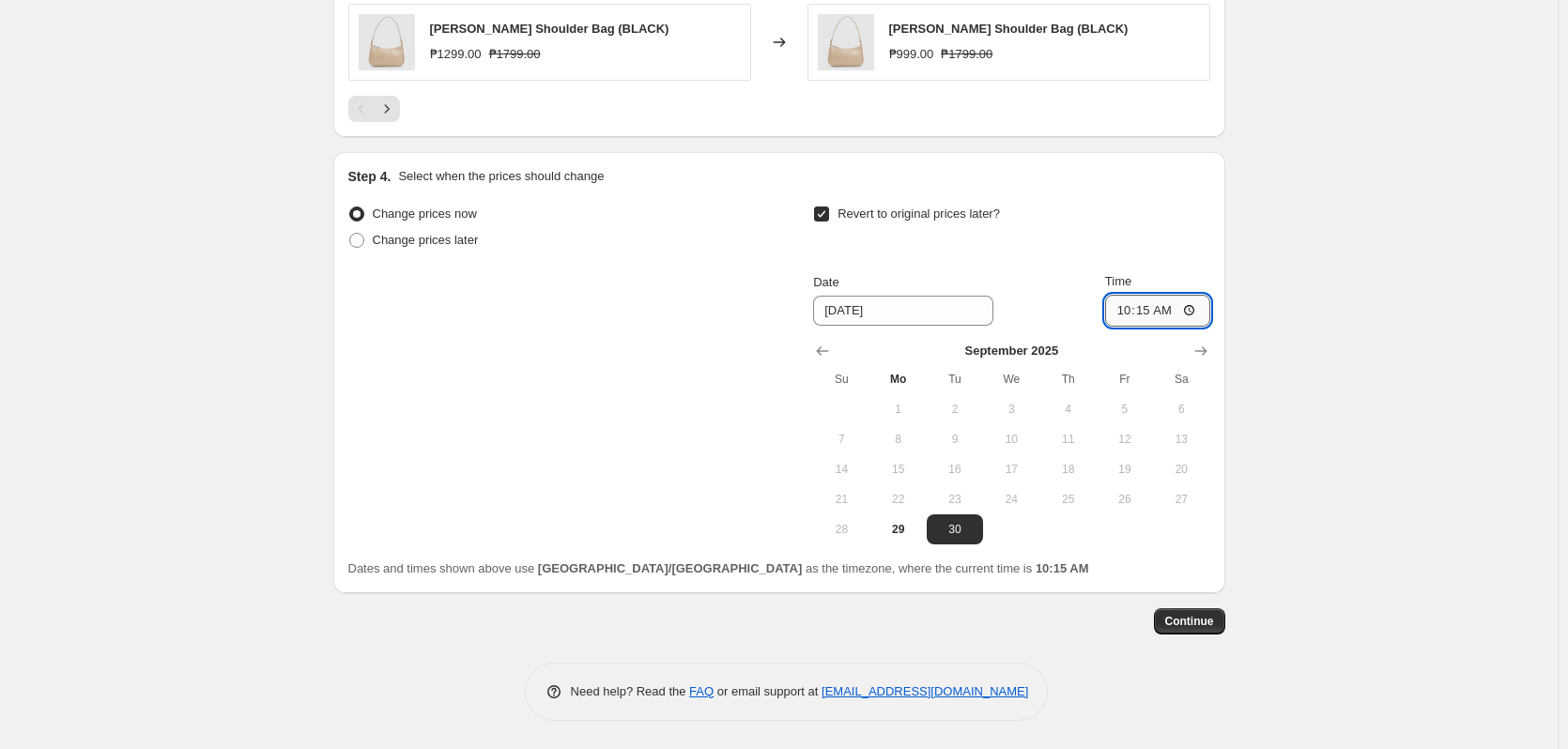
click at [1146, 312] on input "10:15" at bounding box center [1158, 311] width 105 height 32
type input "10:00"
click at [1200, 623] on span "Continue" at bounding box center [1189, 620] width 49 height 15
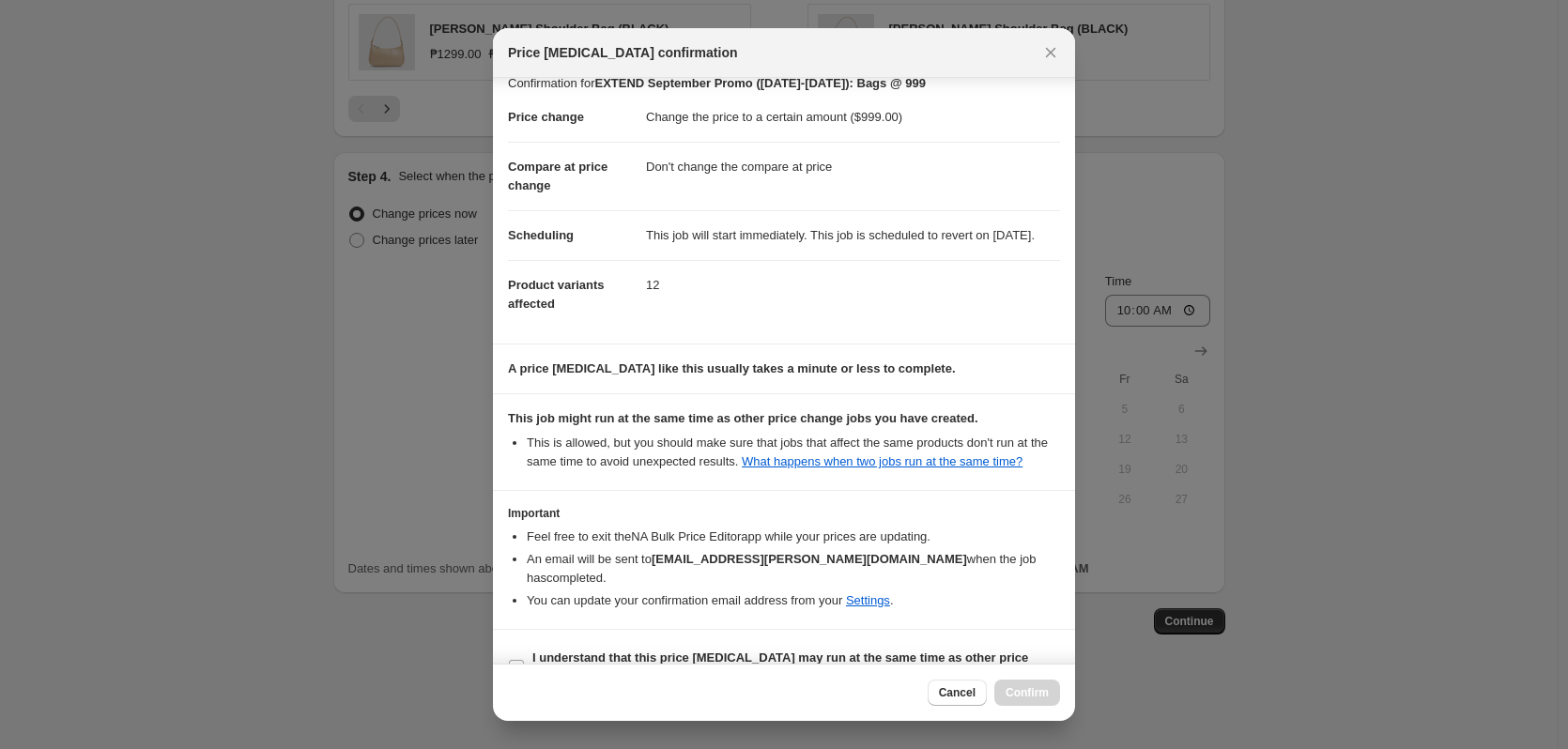
scroll to position [79, 0]
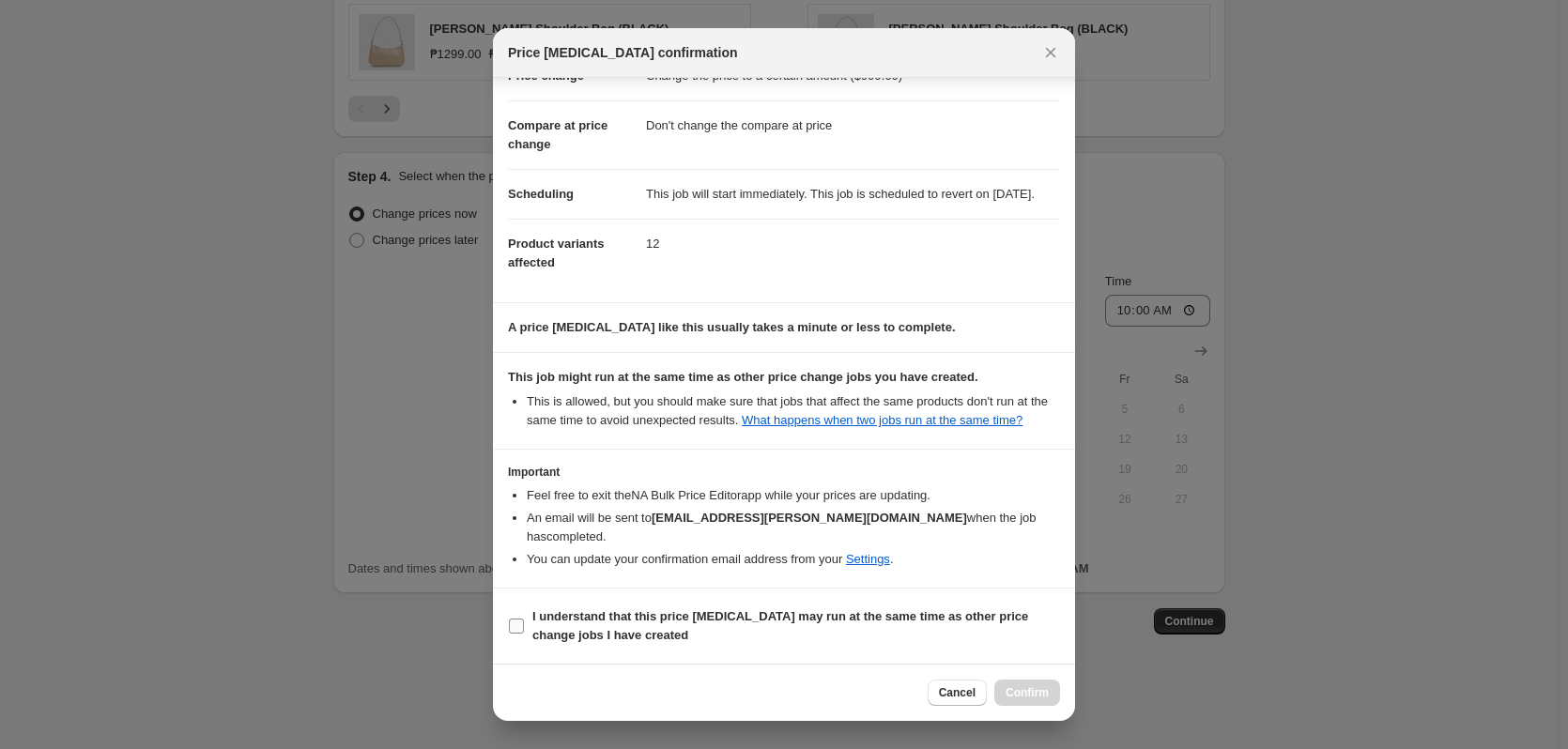
click at [977, 625] on span "I understand that this price [MEDICAL_DATA] may run at the same time as other p…" at bounding box center [796, 626] width 528 height 38
click at [524, 625] on input "I understand that this price [MEDICAL_DATA] may run at the same time as other p…" at bounding box center [516, 625] width 15 height 15
checkbox input "true"
click at [1003, 698] on button "Confirm" at bounding box center [1028, 693] width 65 height 27
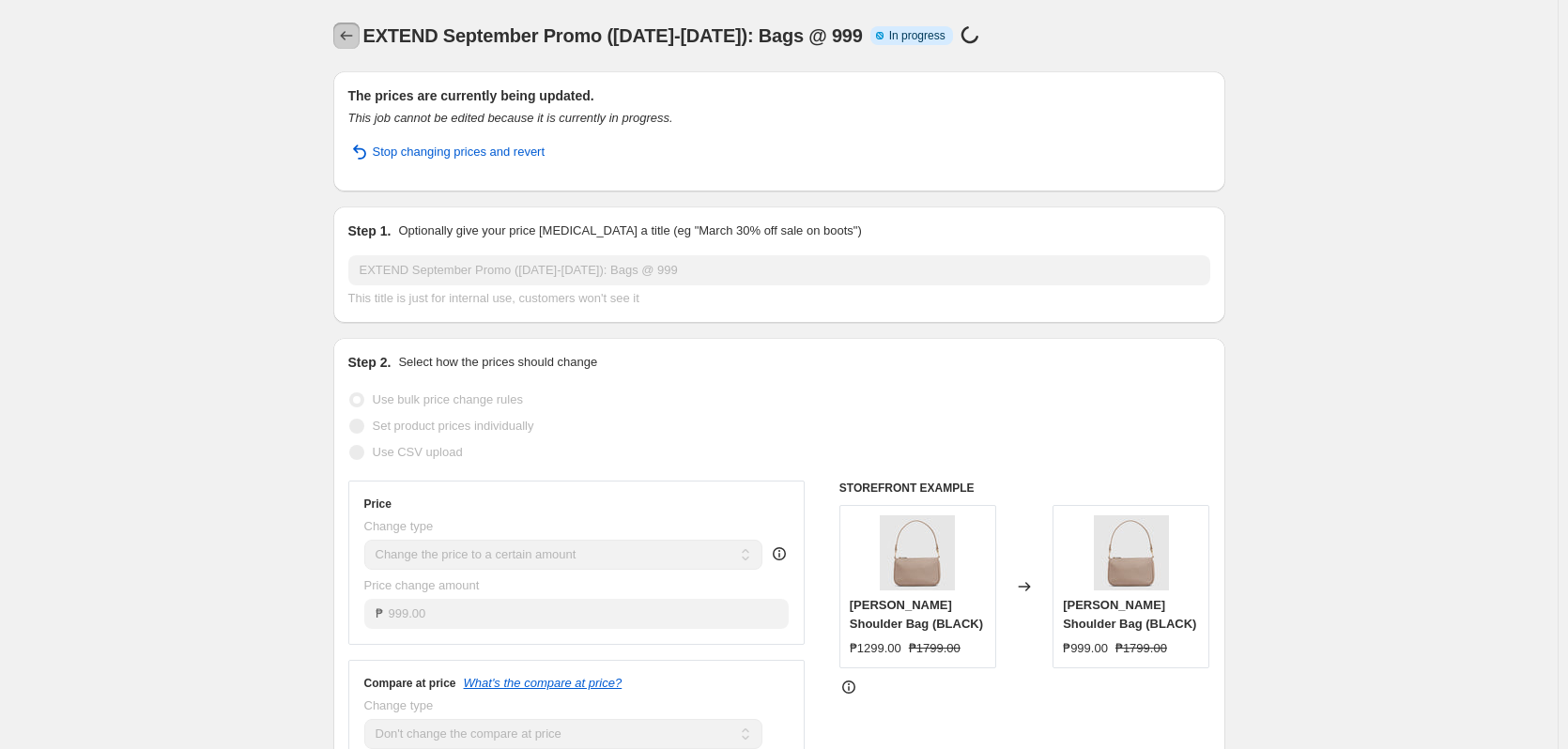
click at [356, 33] on icon "Price change jobs" at bounding box center [346, 36] width 19 height 19
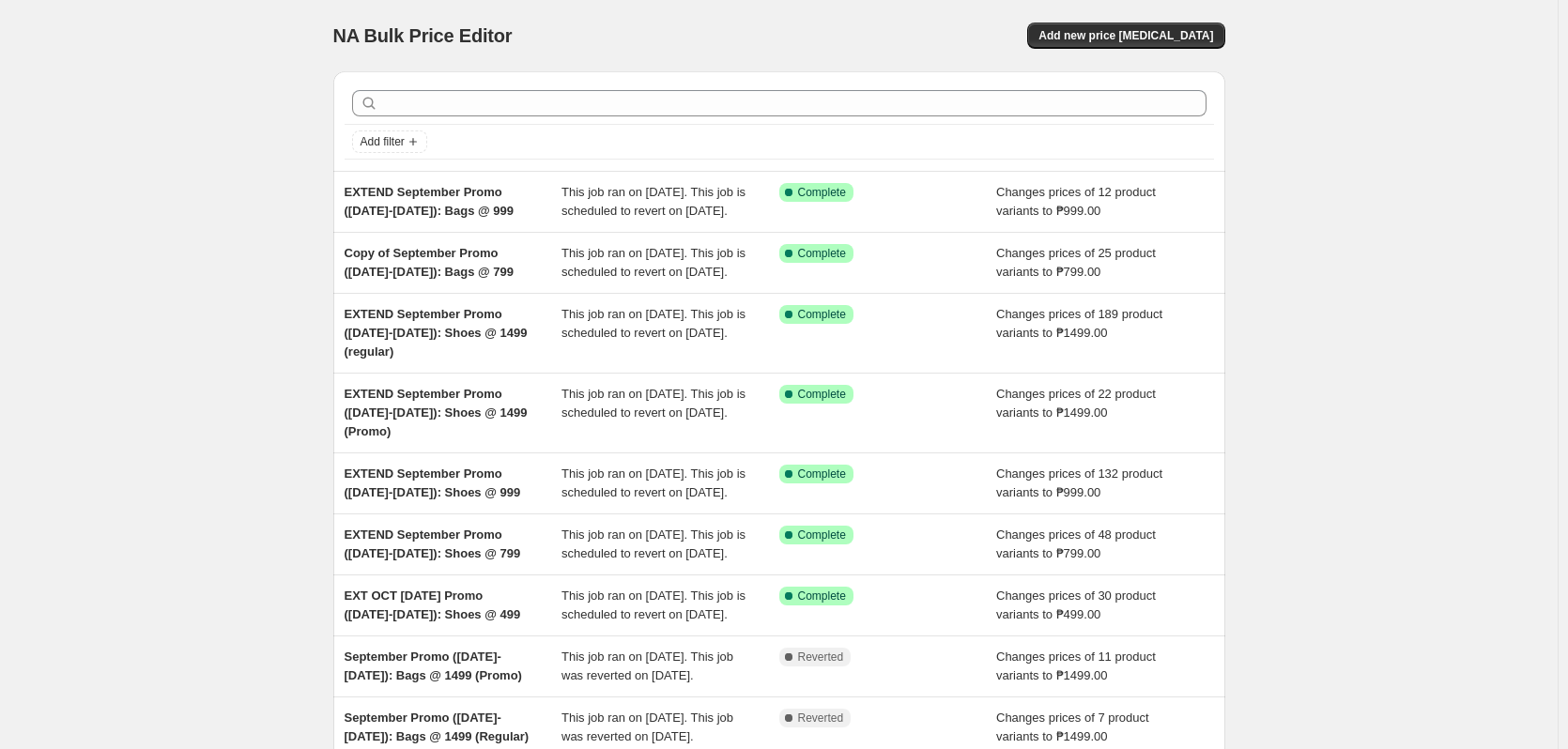
click at [245, 115] on div "NA Bulk Price Editor. This page is ready NA Bulk Price Editor Add new price cha…" at bounding box center [779, 502] width 1558 height 1004
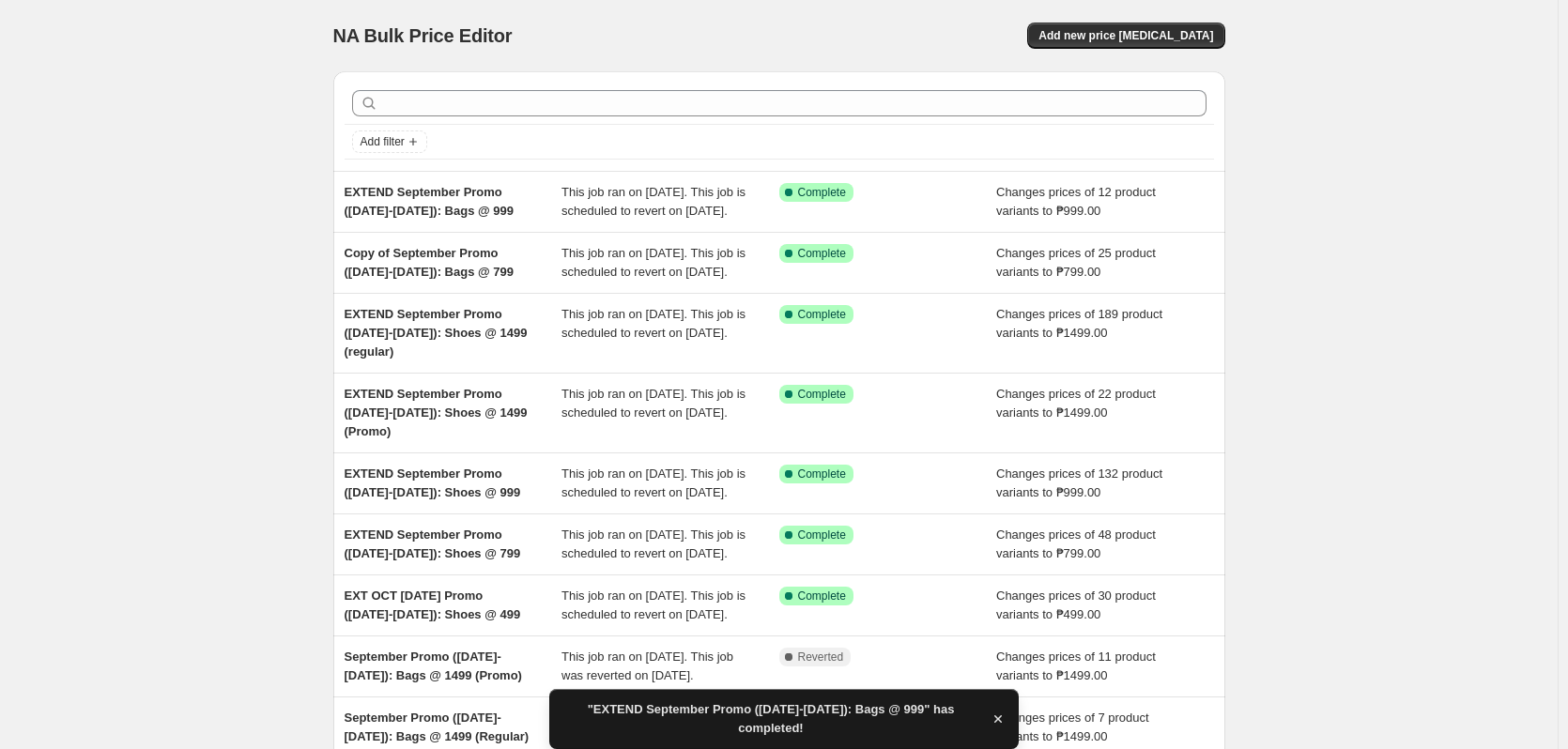
click at [1407, 185] on div "NA Bulk Price Editor. This page is ready NA Bulk Price Editor Add new price cha…" at bounding box center [779, 502] width 1558 height 1004
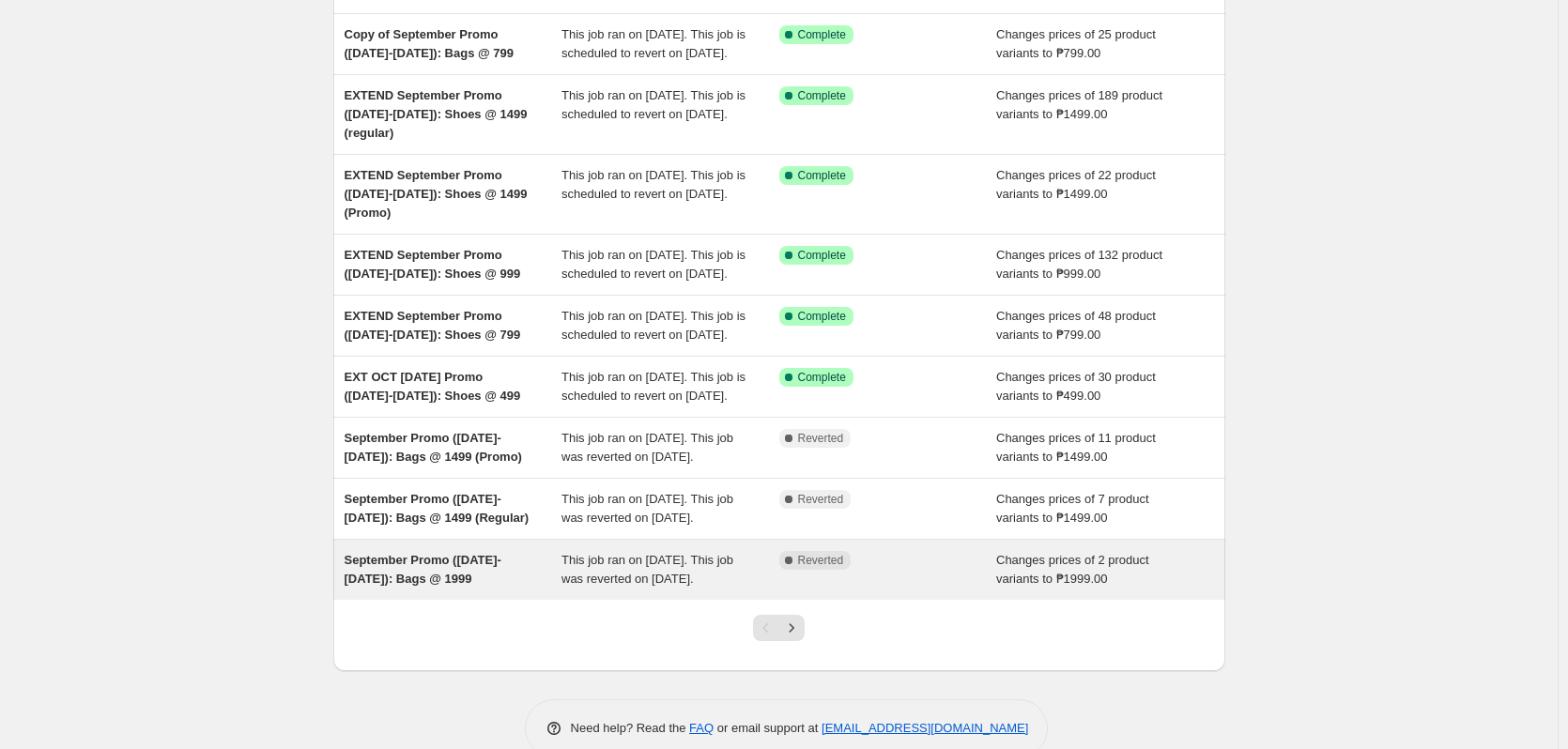
scroll to position [406, 0]
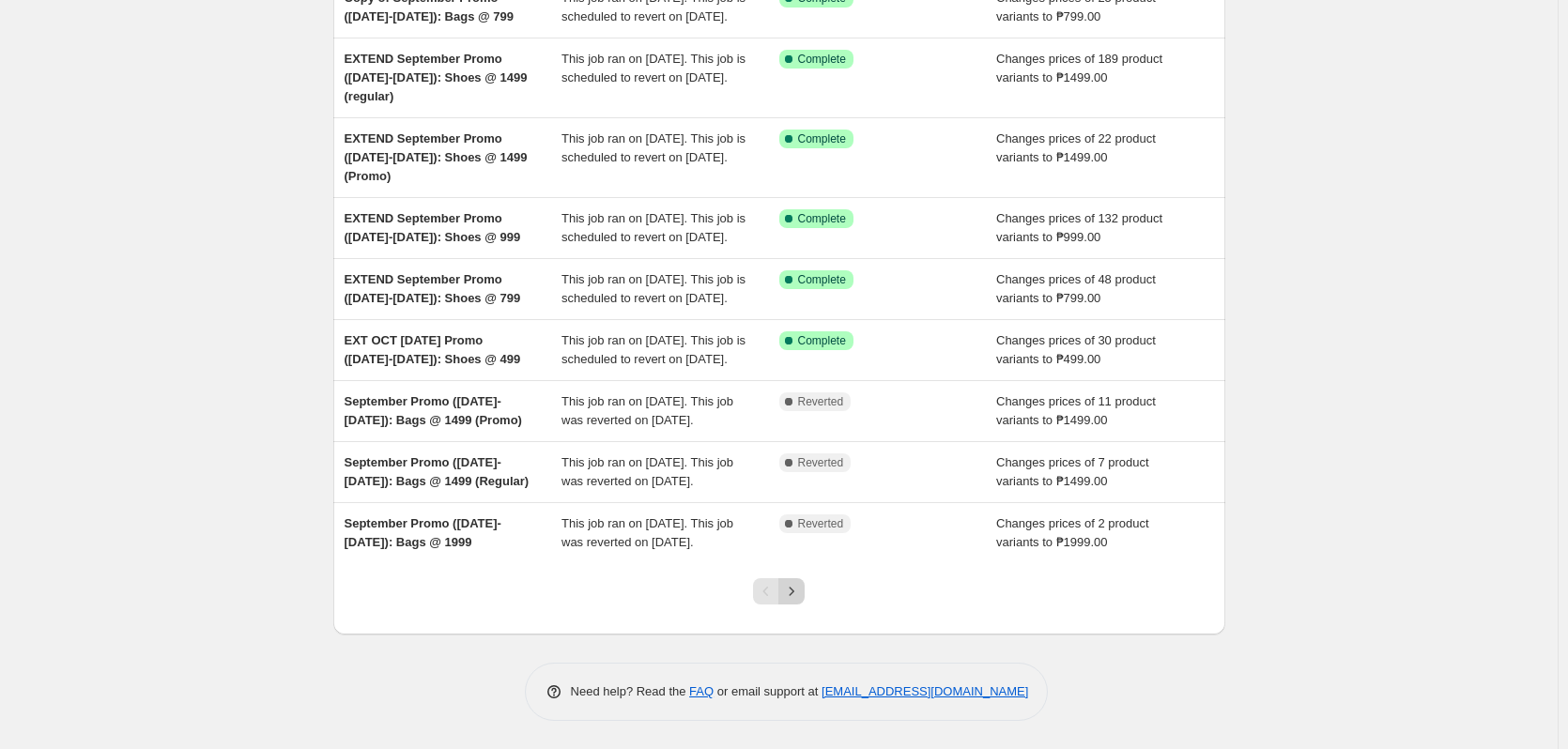
click at [805, 593] on button "Next" at bounding box center [791, 591] width 27 height 27
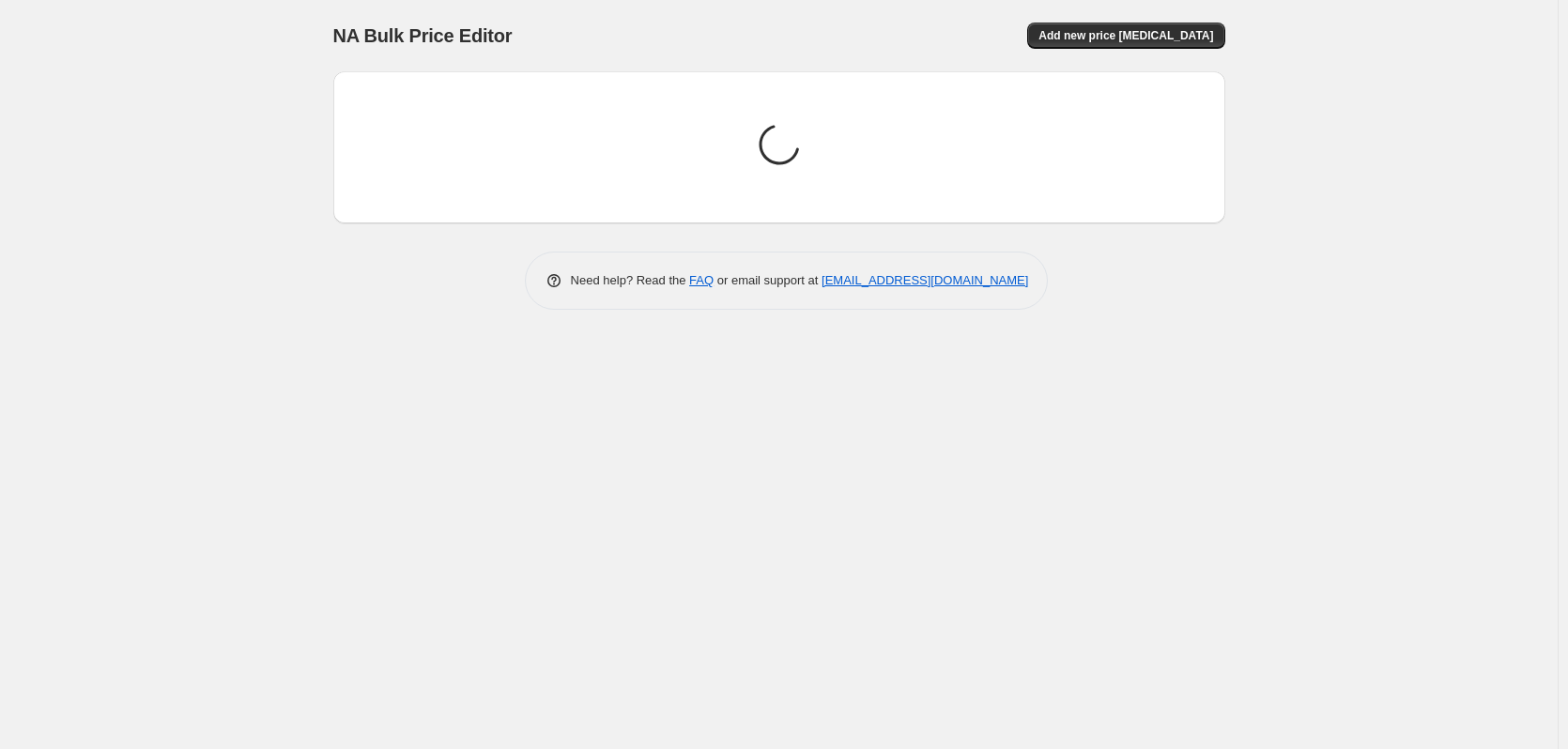
scroll to position [0, 0]
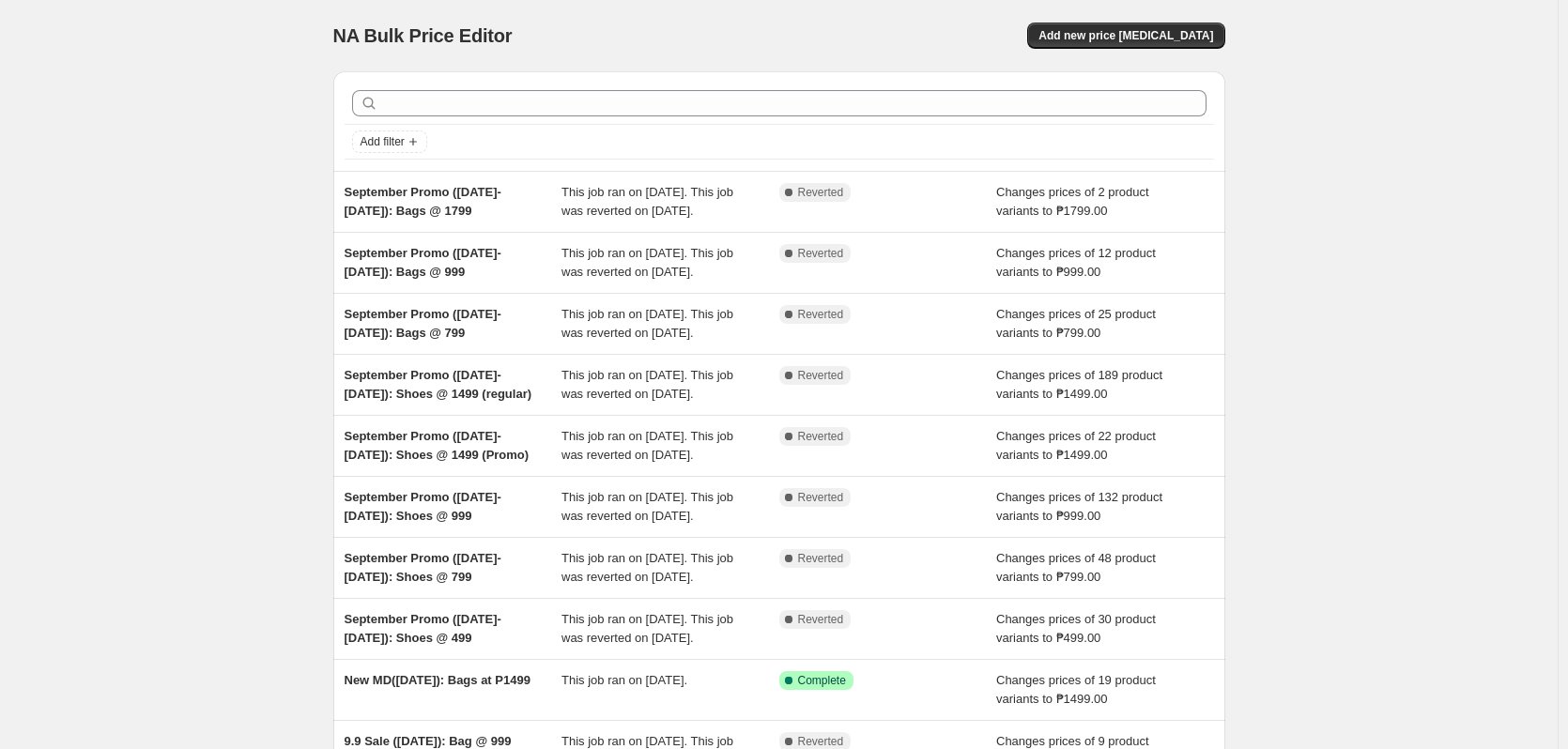
click at [1402, 277] on div "NA Bulk Price Editor. This page is ready NA Bulk Price Editor Add new price cha…" at bounding box center [779, 483] width 1558 height 967
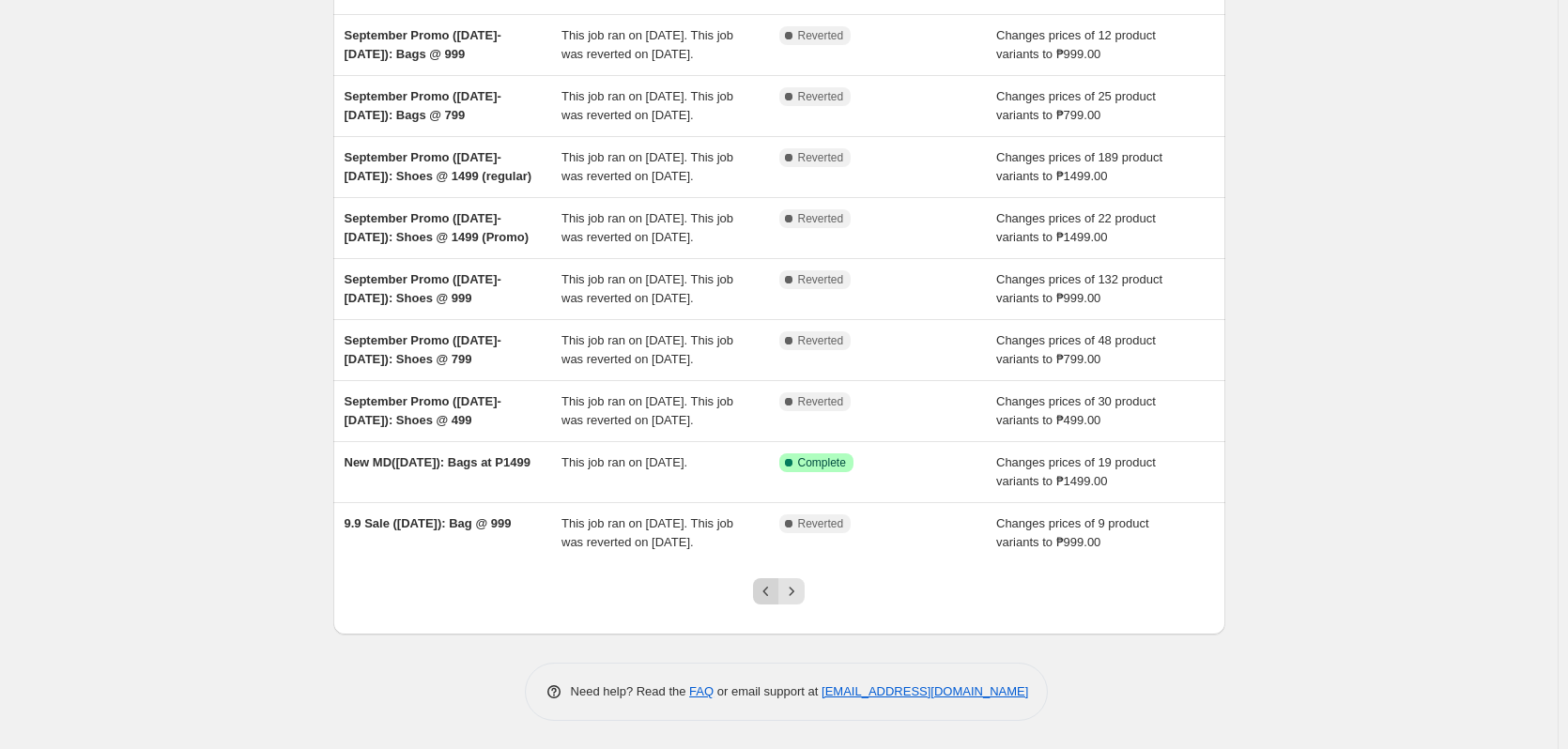
click at [764, 587] on icon "Previous" at bounding box center [766, 591] width 19 height 19
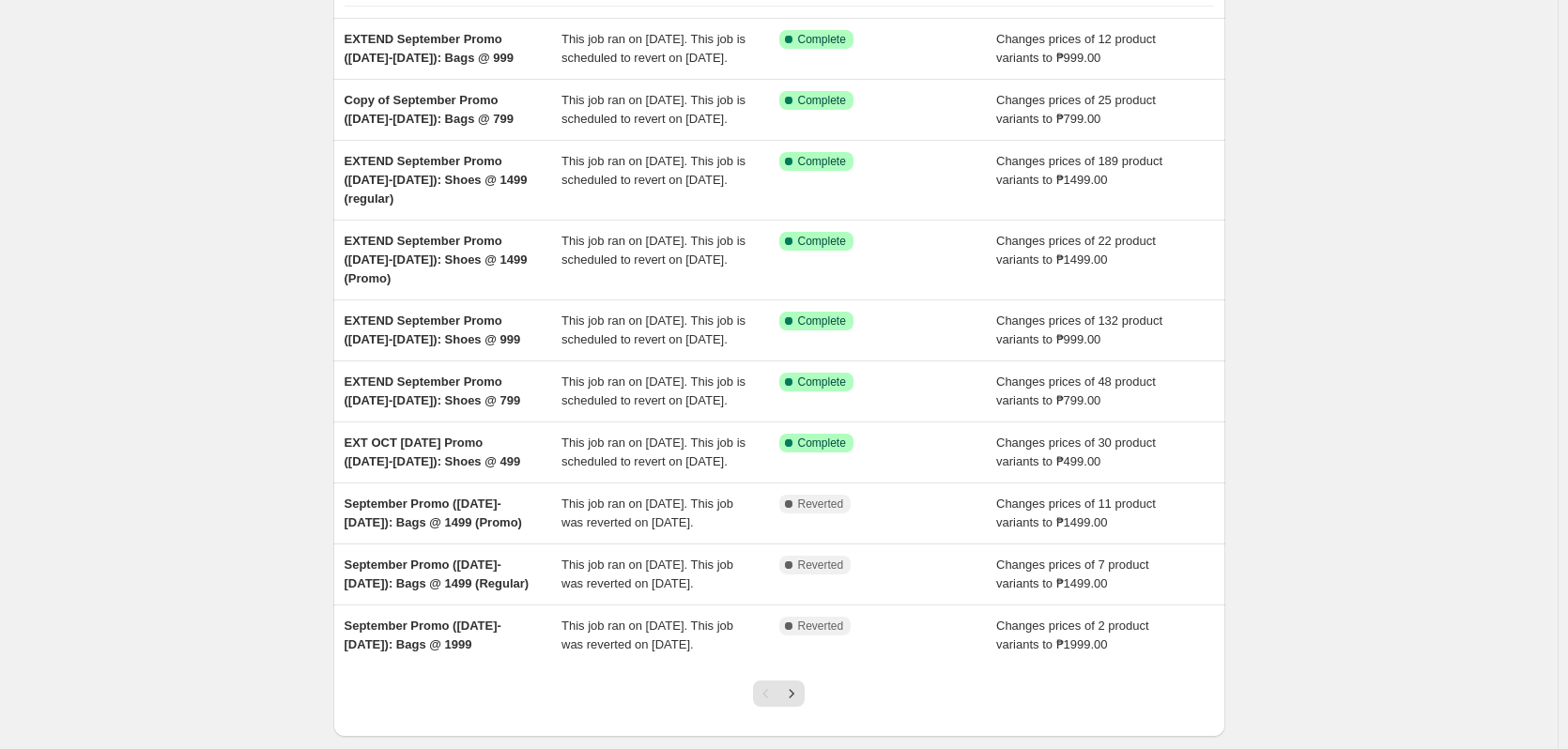
scroll to position [406, 0]
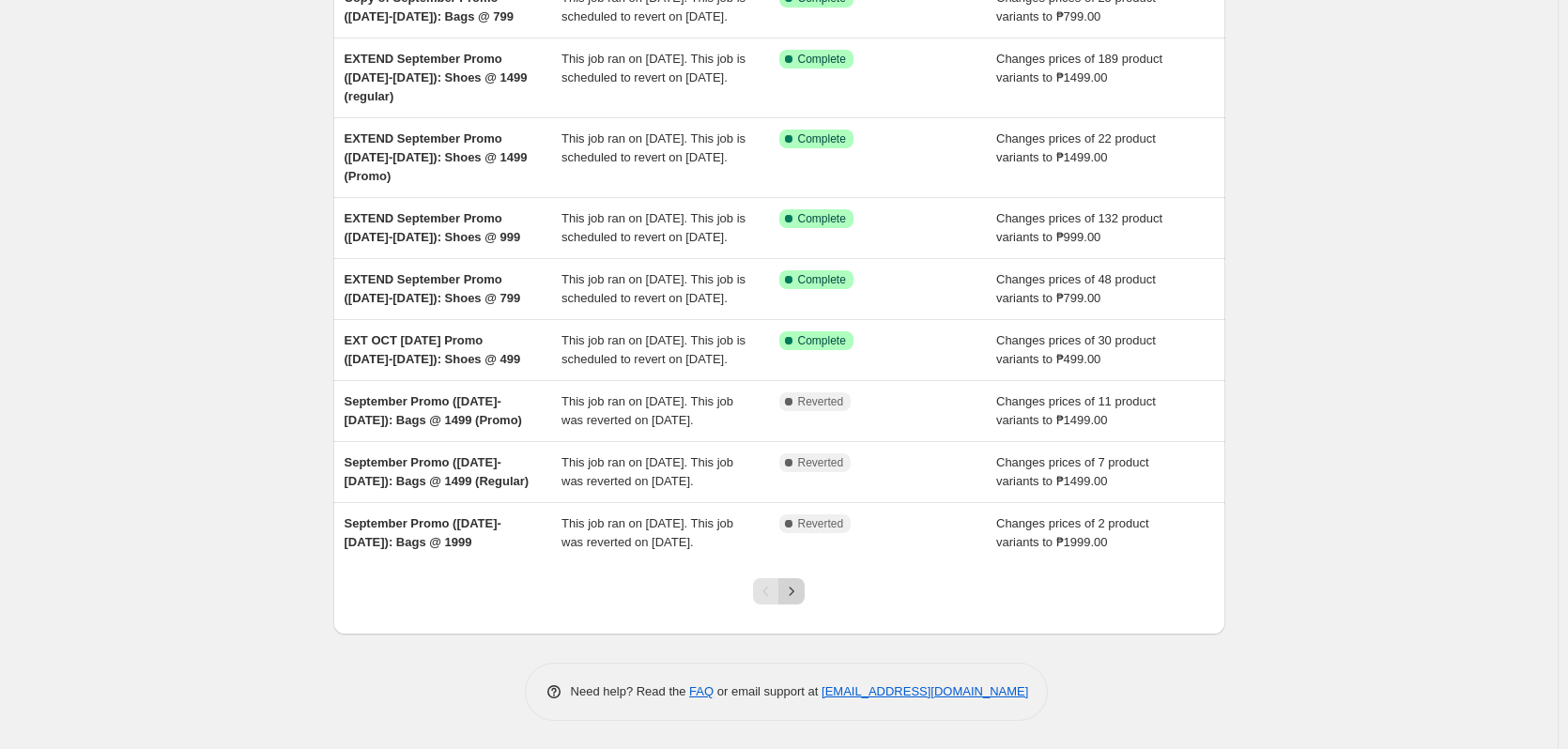
click at [805, 593] on button "Next" at bounding box center [791, 591] width 27 height 27
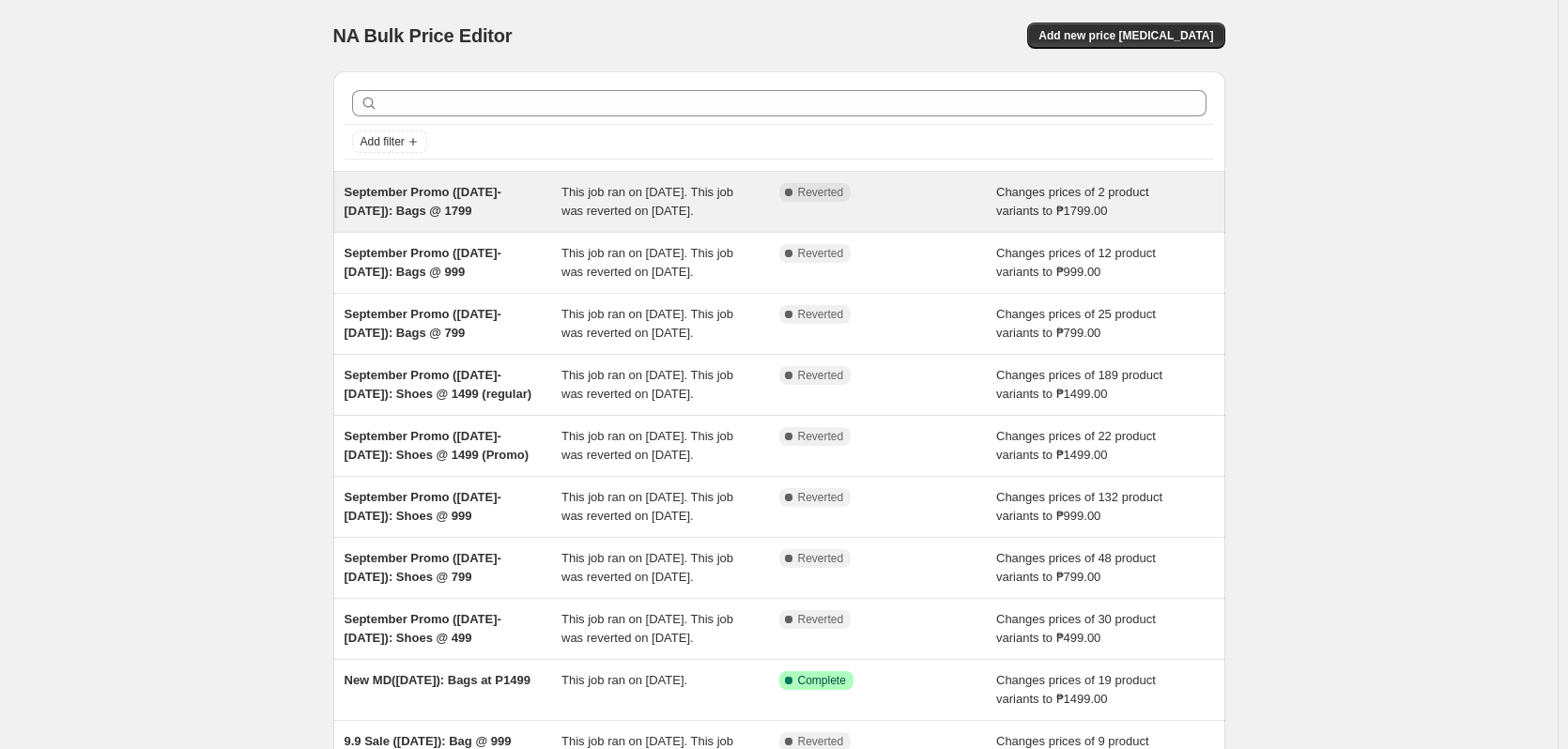
click at [1016, 183] on div "Changes prices of 2 product variants to ₱1799.00" at bounding box center [1106, 202] width 218 height 38
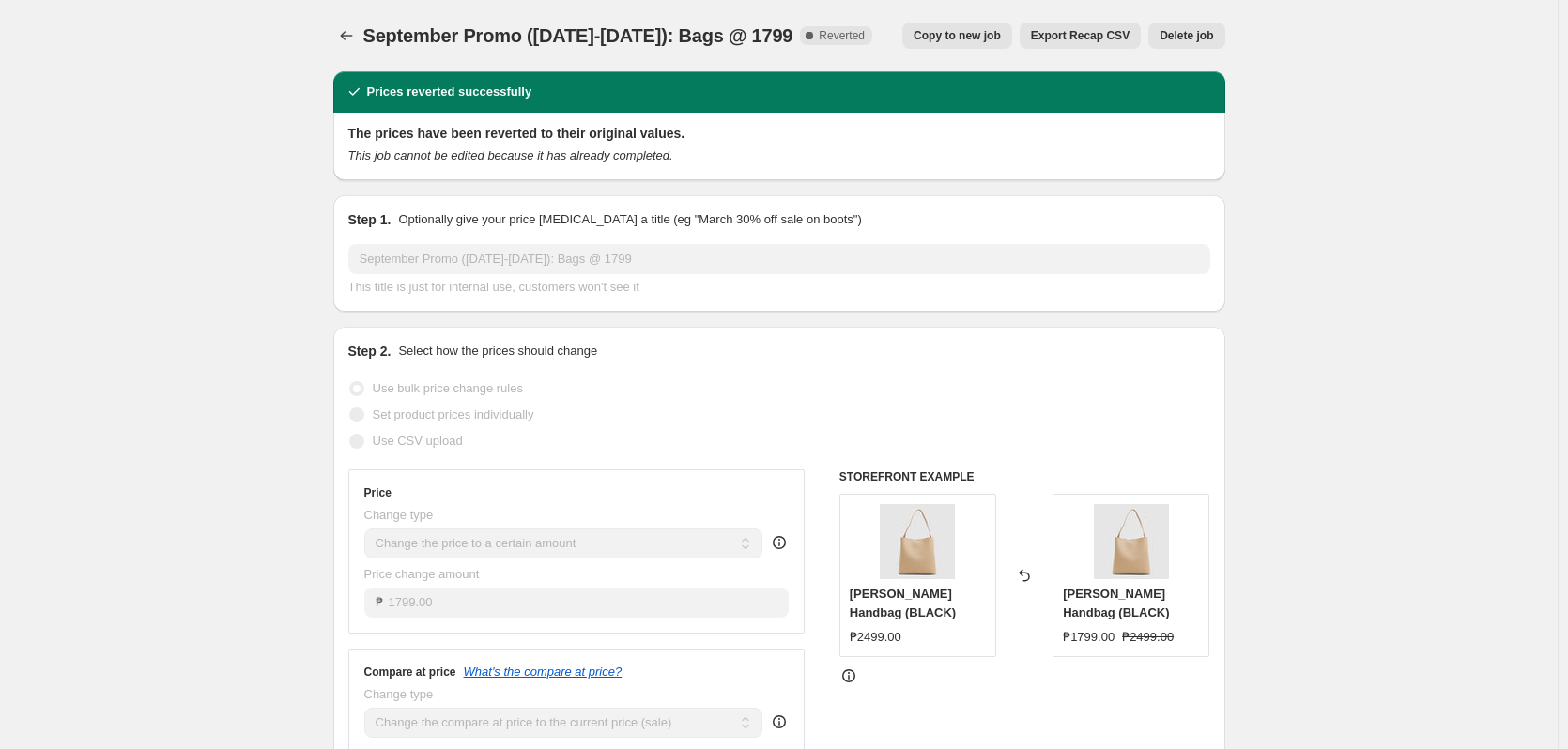
click at [924, 40] on span "Copy to new job" at bounding box center [957, 35] width 87 height 15
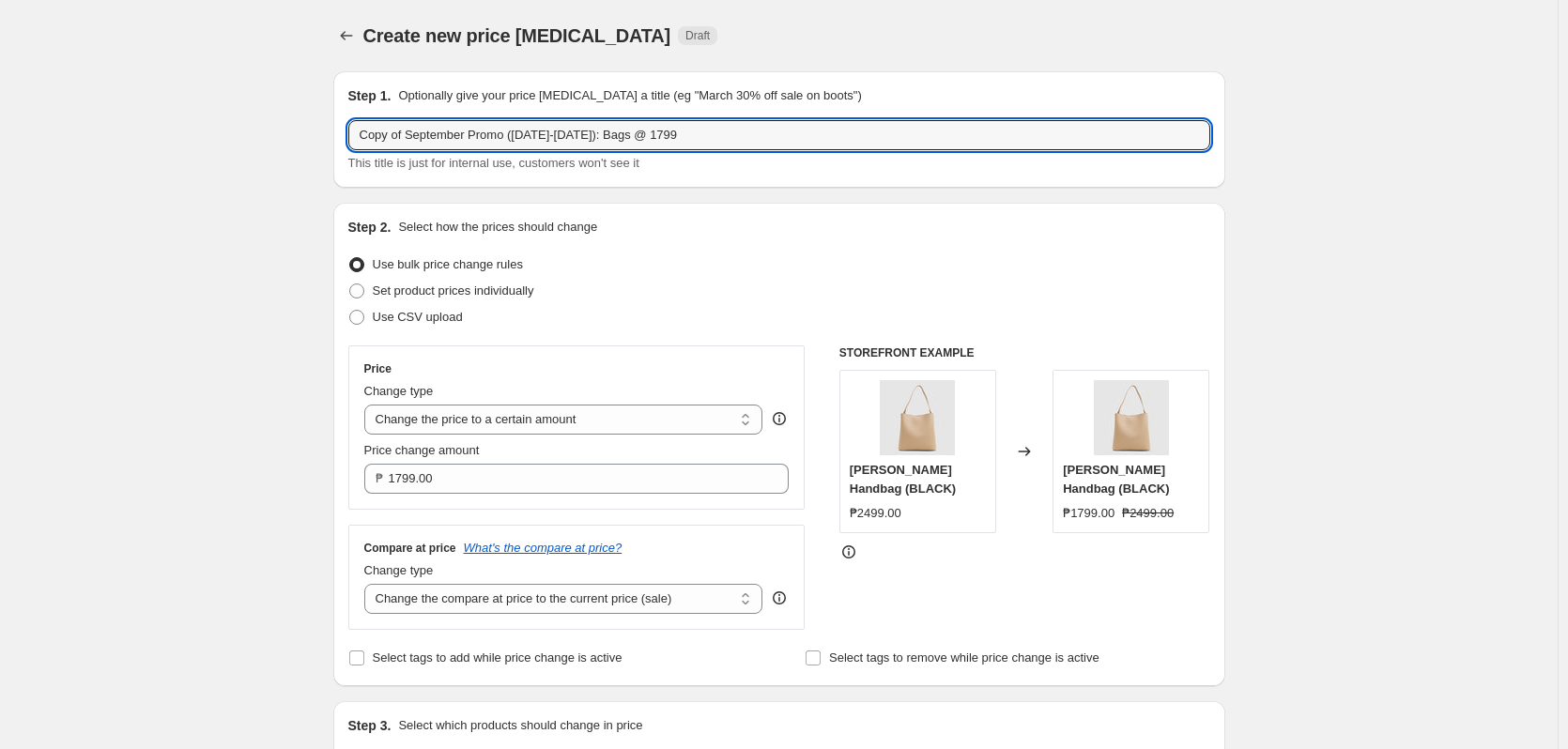
drag, startPoint x: 412, startPoint y: 132, endPoint x: 293, endPoint y: 133, distance: 119.0
click at [293, 133] on div "Create new price change job. This page is ready Create new price change job Dra…" at bounding box center [779, 750] width 1558 height 1500
paste input "EXTEND"
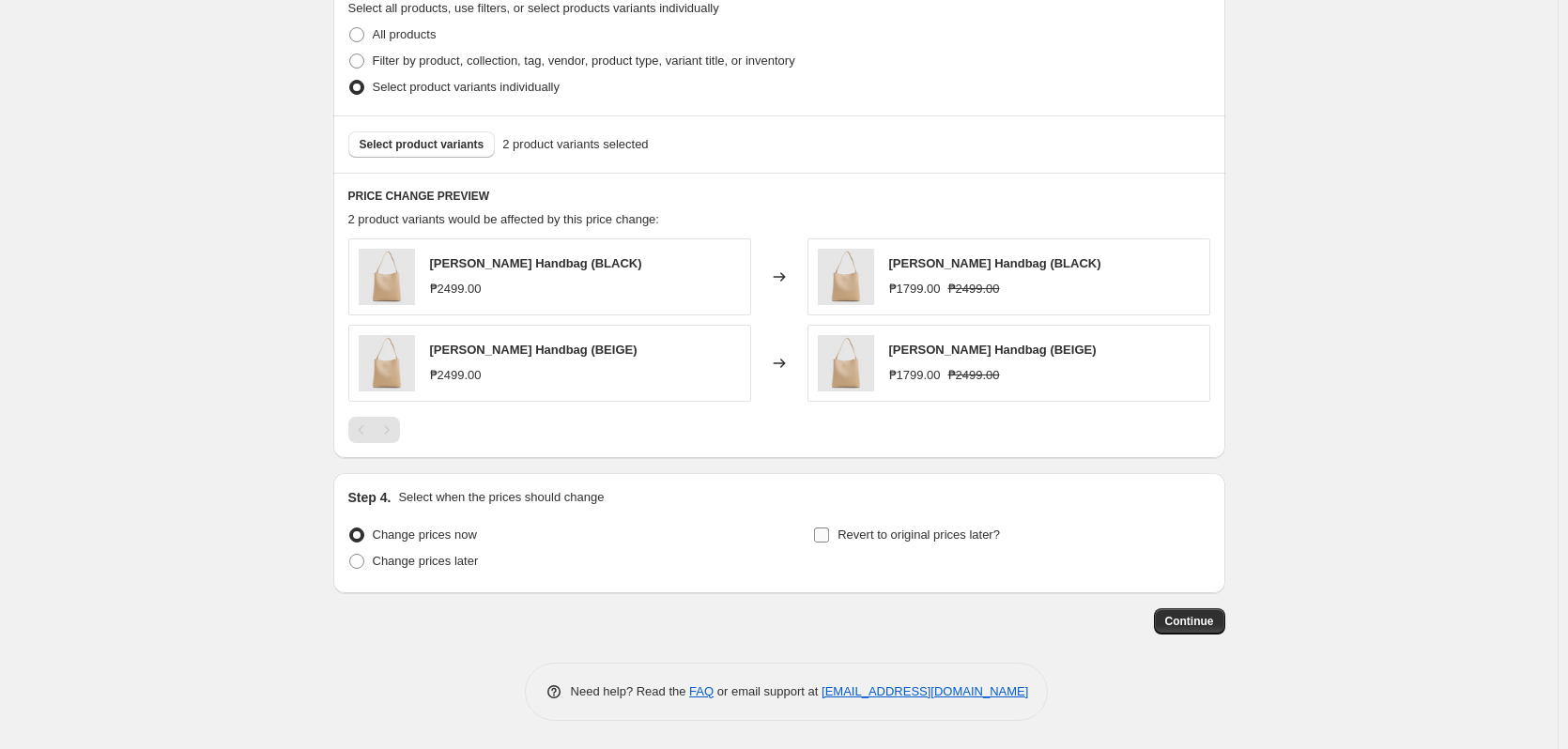
type input "EXTEND September Promo ([DATE]-[DATE]): Bags @ 1799"
click at [923, 546] on label "Revert to original prices later?" at bounding box center [907, 534] width 187 height 27
click at [830, 542] on input "Revert to original prices later?" at bounding box center [821, 534] width 15 height 15
checkbox input "true"
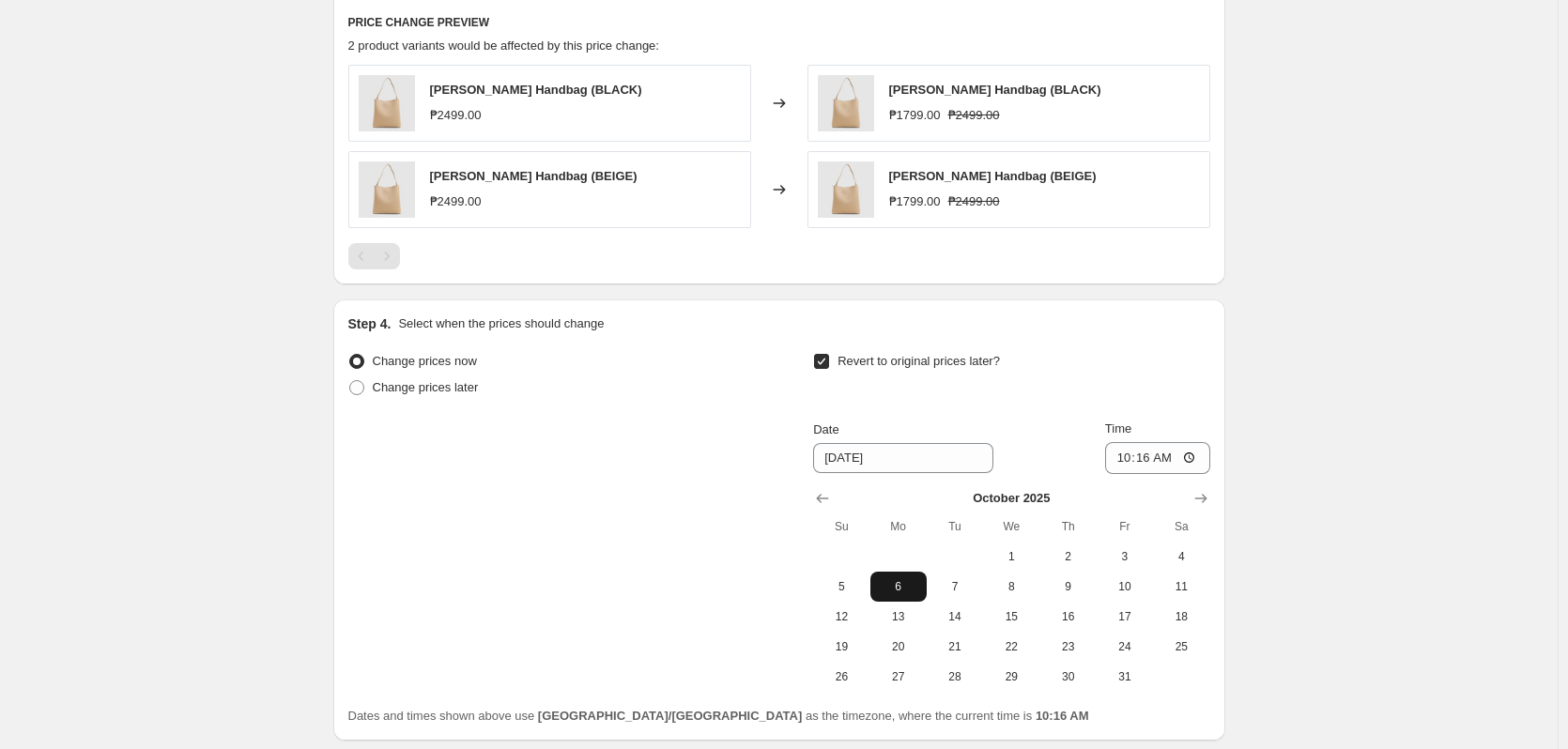
scroll to position [1072, 0]
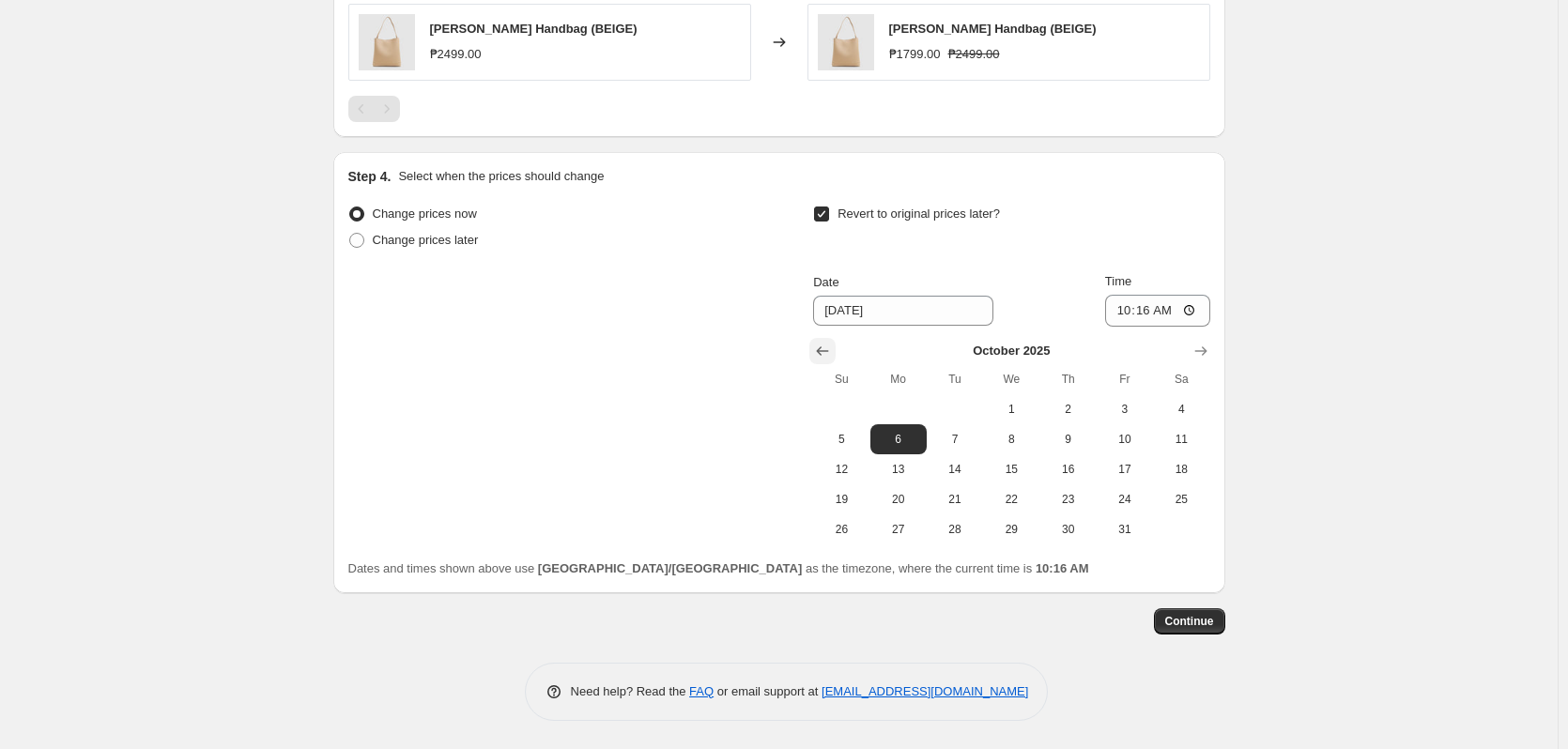
click at [832, 358] on icon "Show previous month, September 2025" at bounding box center [823, 350] width 19 height 19
click at [960, 527] on span "30" at bounding box center [955, 528] width 42 height 15
type input "[DATE]"
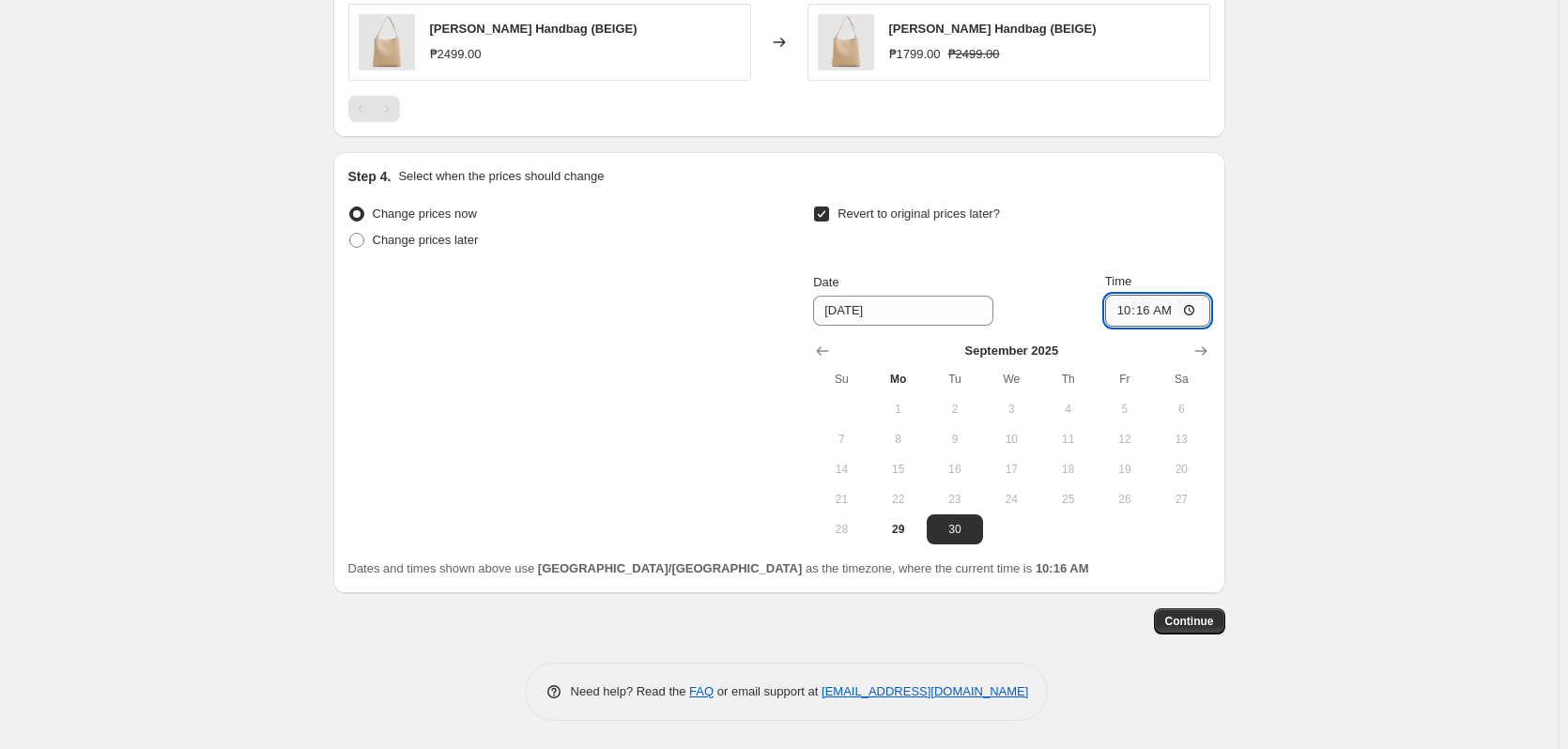
click at [1149, 318] on input "10:16" at bounding box center [1158, 311] width 105 height 32
type input "10:00"
click at [1213, 615] on span "Continue" at bounding box center [1189, 620] width 49 height 15
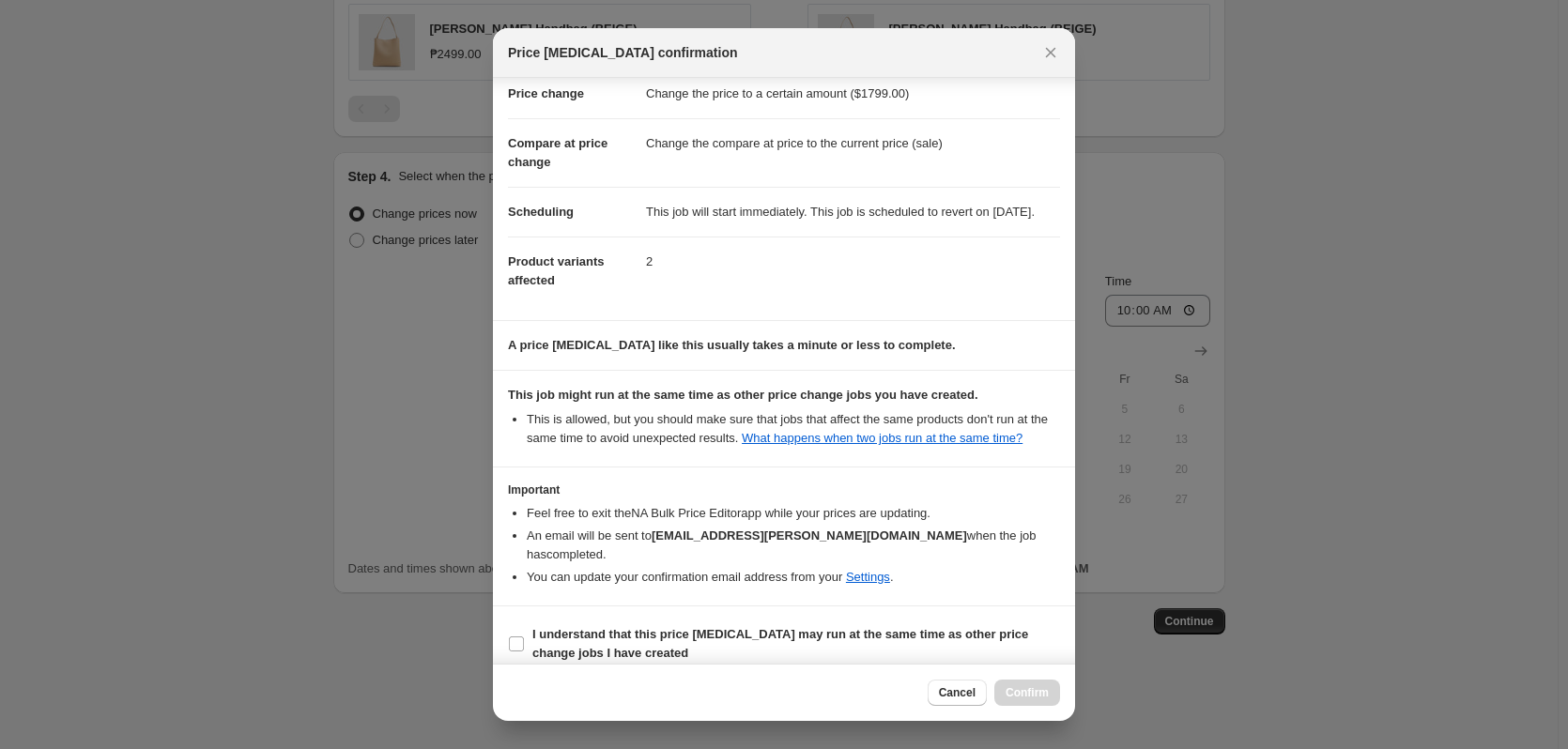
scroll to position [79, 0]
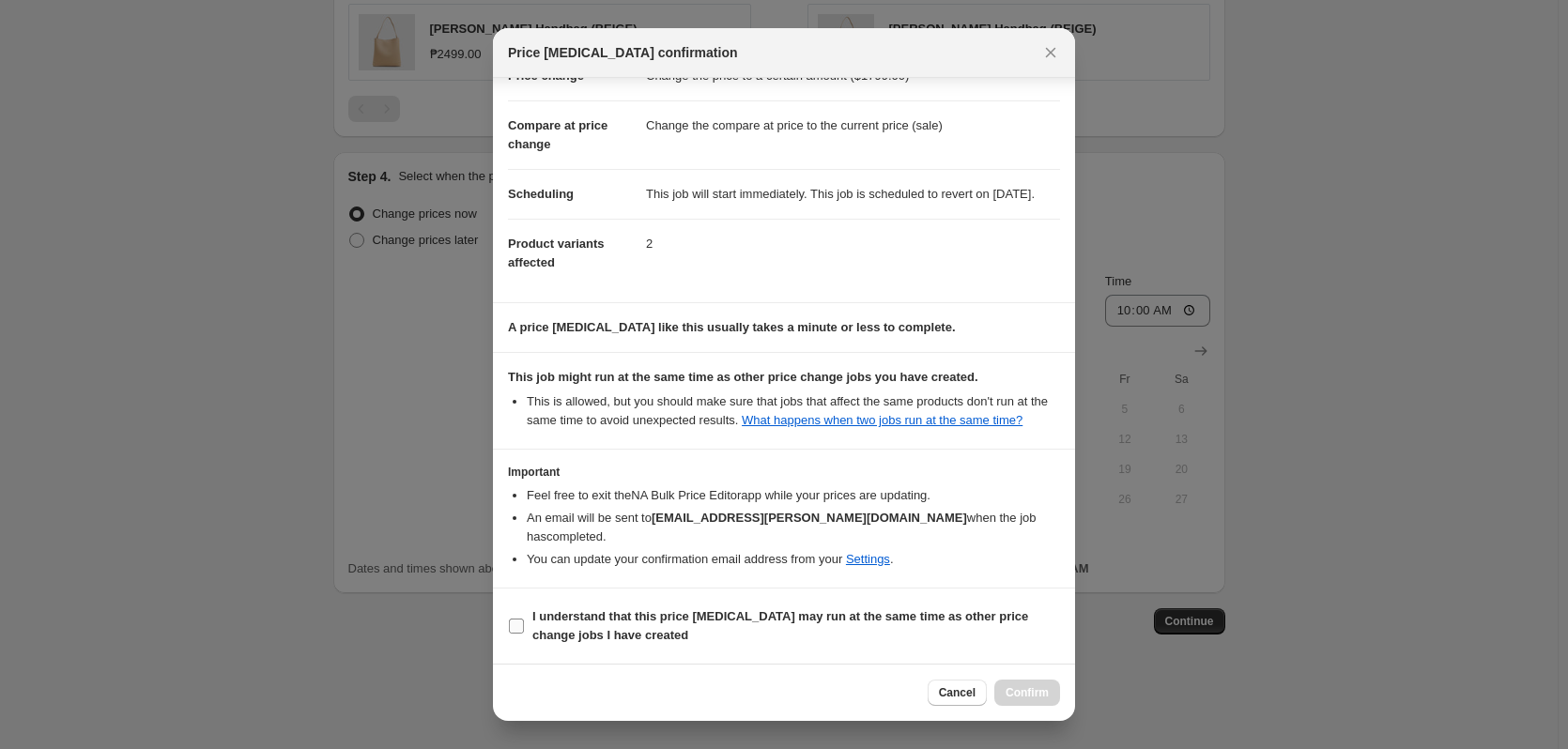
click at [908, 613] on b "I understand that this price [MEDICAL_DATA] may run at the same time as other p…" at bounding box center [780, 625] width 496 height 33
click at [524, 618] on input "I understand that this price [MEDICAL_DATA] may run at the same time as other p…" at bounding box center [516, 625] width 15 height 15
checkbox input "true"
click at [1027, 695] on span "Confirm" at bounding box center [1028, 693] width 44 height 15
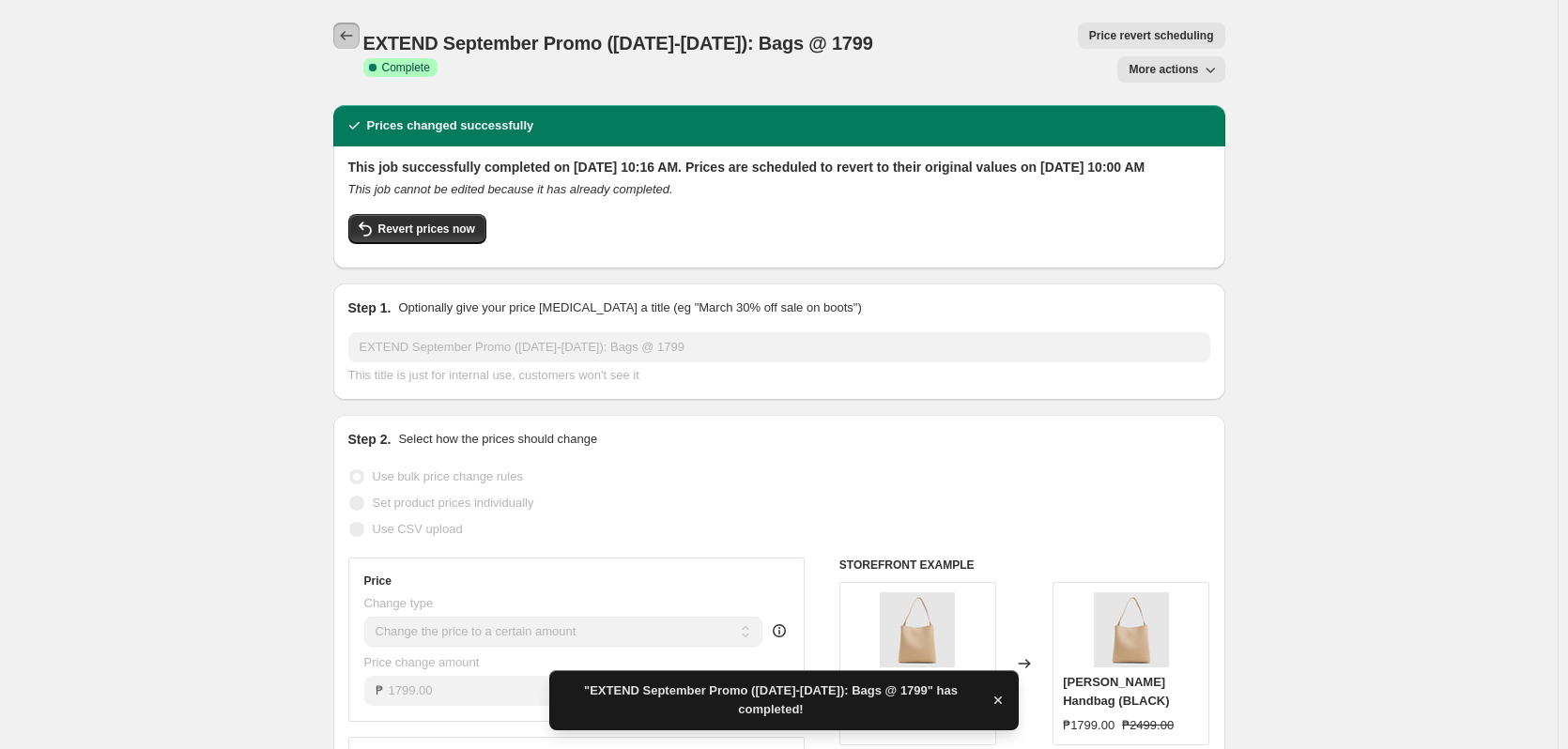
click at [359, 35] on button "Price change jobs" at bounding box center [346, 36] width 27 height 27
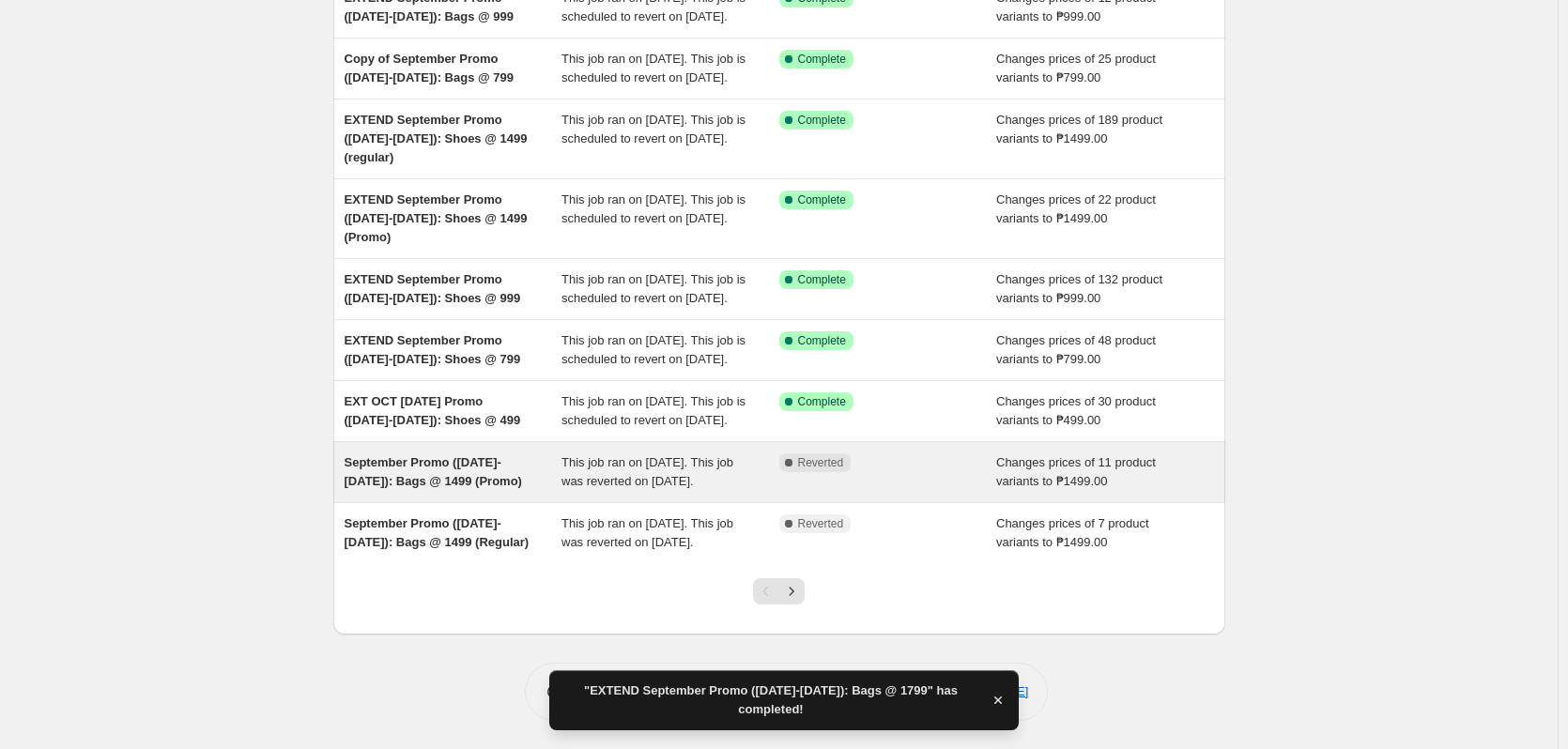
scroll to position [406, 0]
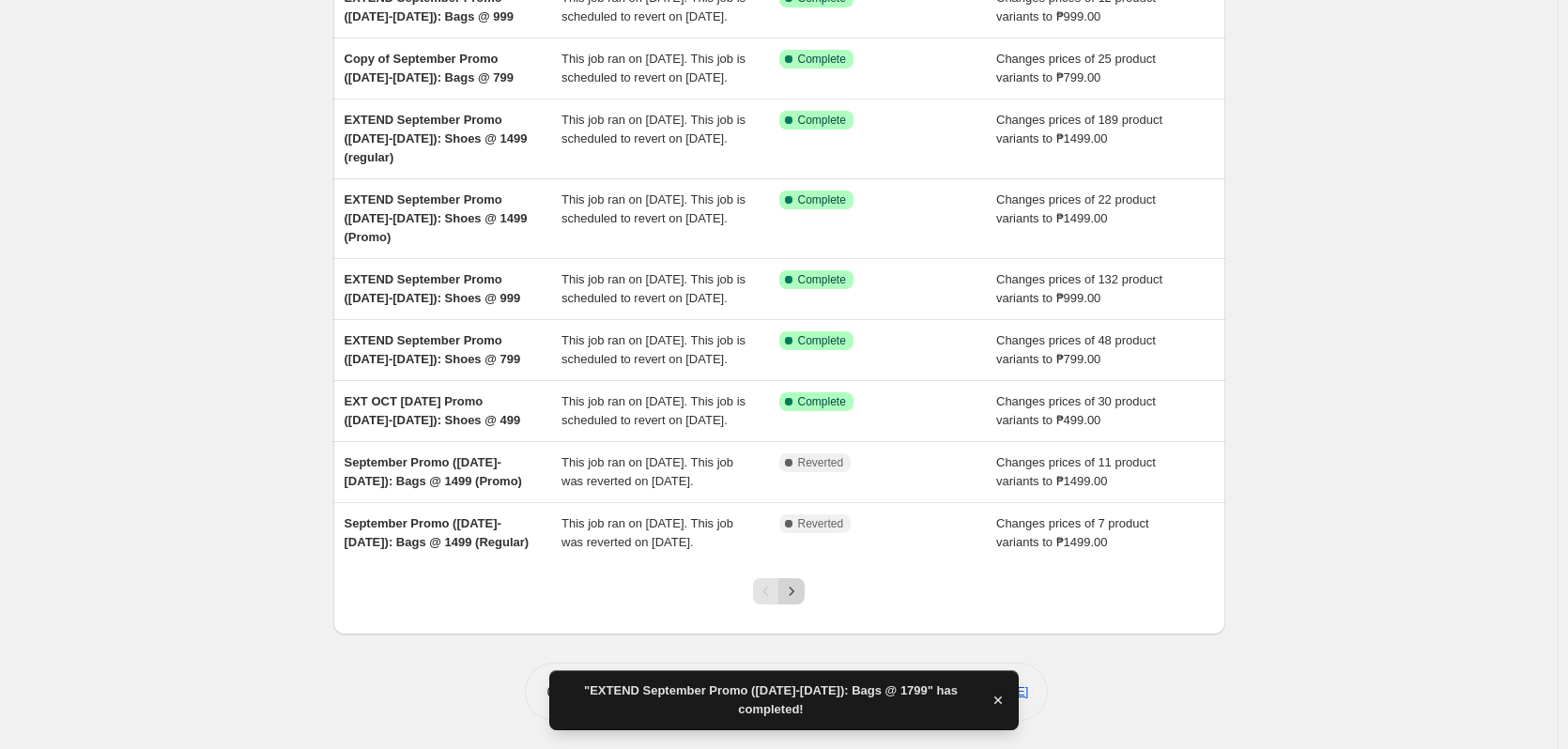
click at [795, 596] on icon "Next" at bounding box center [791, 591] width 19 height 19
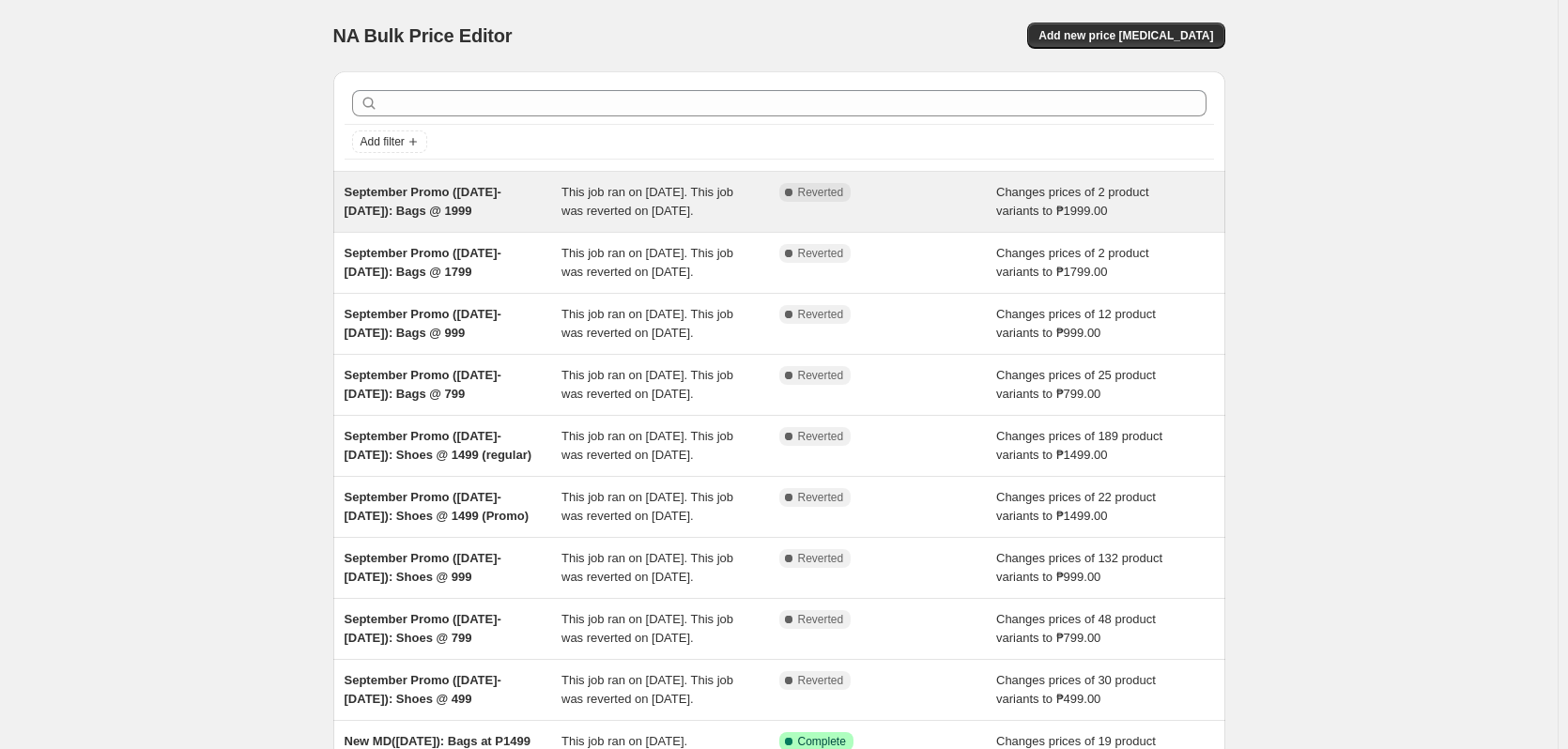
click at [704, 221] on div "This job ran on September 16, 2025. This job was reverted on September 29, 2025." at bounding box center [670, 202] width 218 height 38
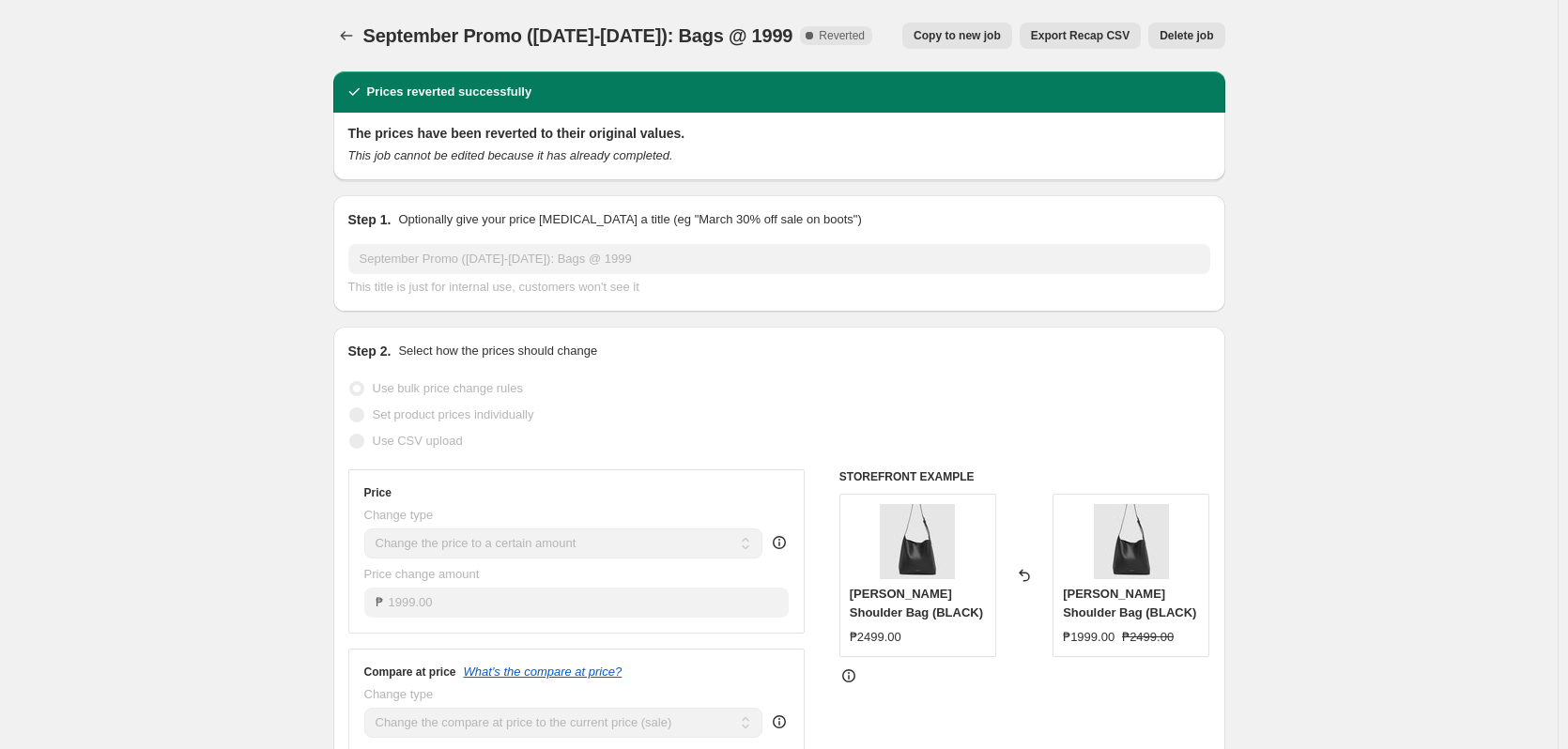
click at [960, 46] on button "Copy to new job" at bounding box center [957, 36] width 110 height 27
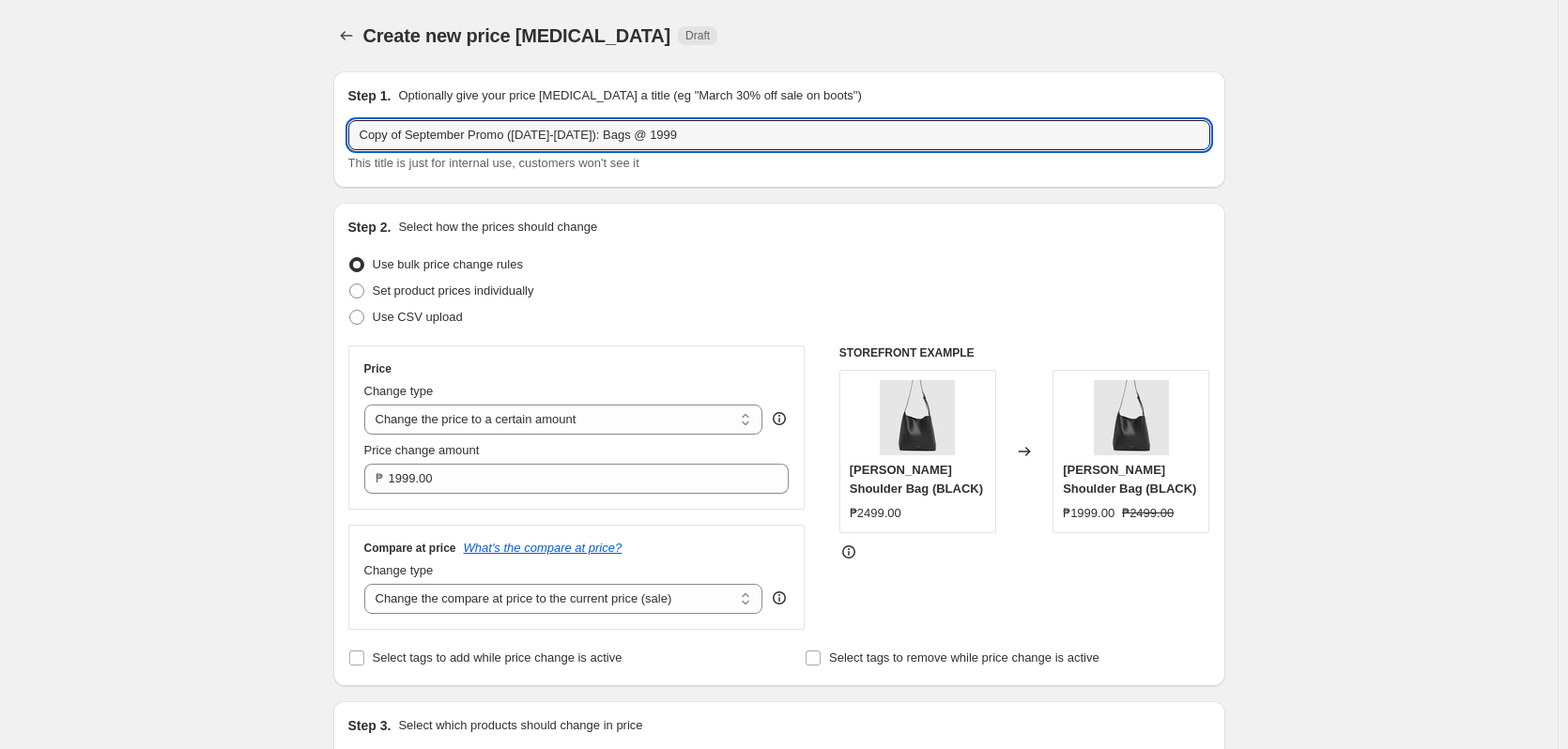
drag, startPoint x: 410, startPoint y: 138, endPoint x: 296, endPoint y: 131, distance: 114.2
click at [296, 131] on div "Create new price change job. This page is ready Create new price change job Dra…" at bounding box center [779, 750] width 1558 height 1500
paste input "EXTEND"
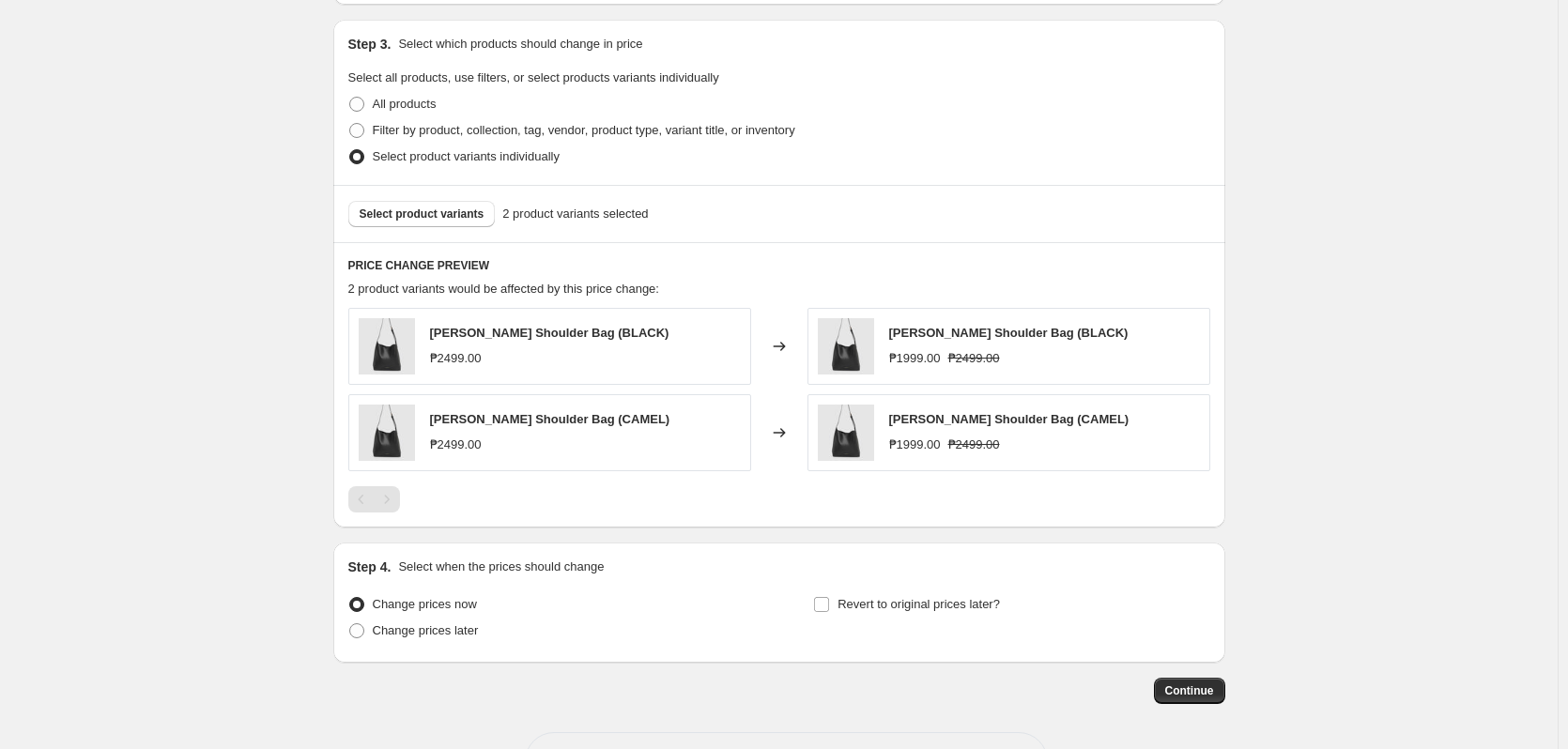
scroll to position [751, 0]
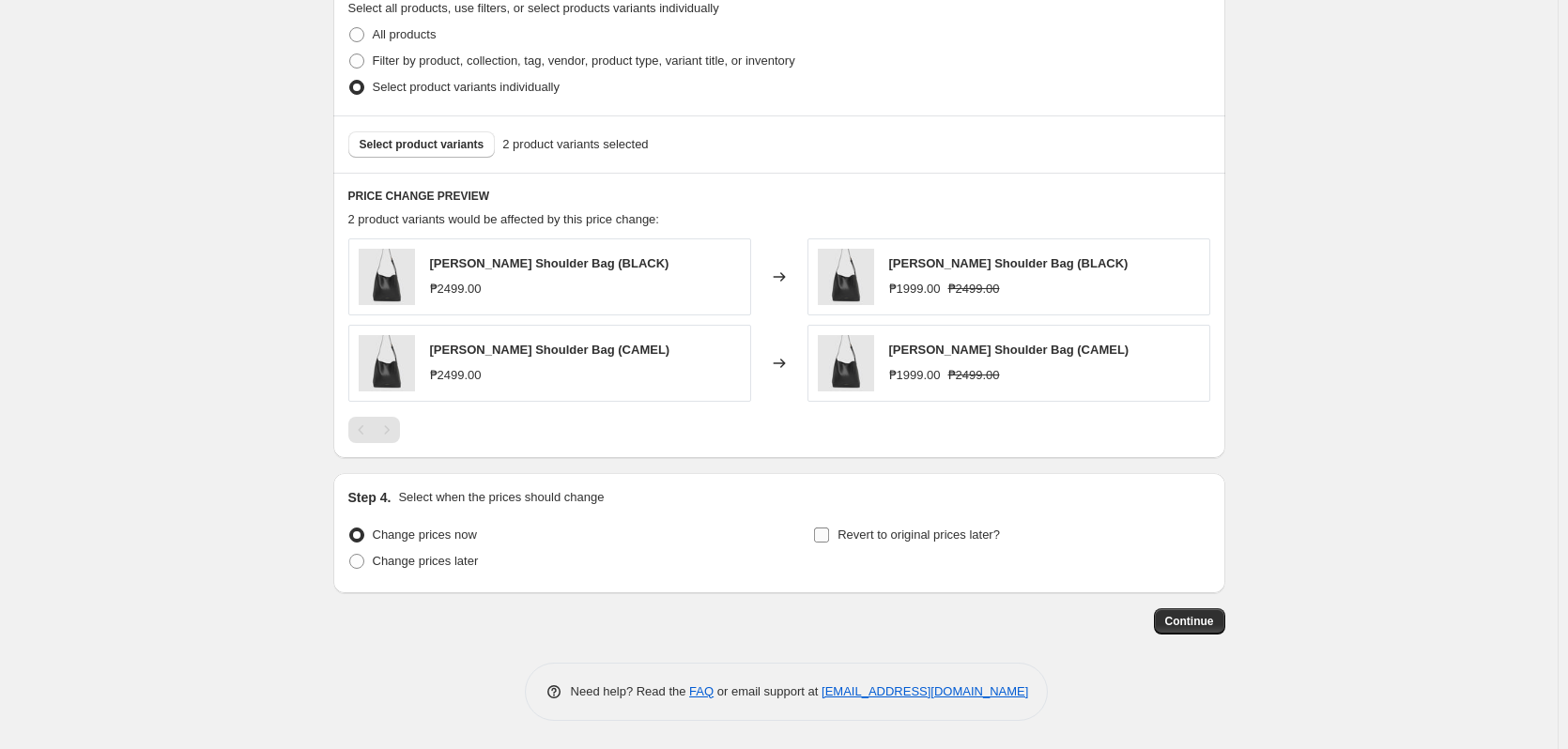
type input "EXTEND September Promo ([DATE]-[DATE]): Bags @ 1999"
click at [939, 538] on span "Revert to original prices later?" at bounding box center [919, 534] width 162 height 14
click at [830, 538] on input "Revert to original prices later?" at bounding box center [821, 534] width 15 height 15
checkbox input "true"
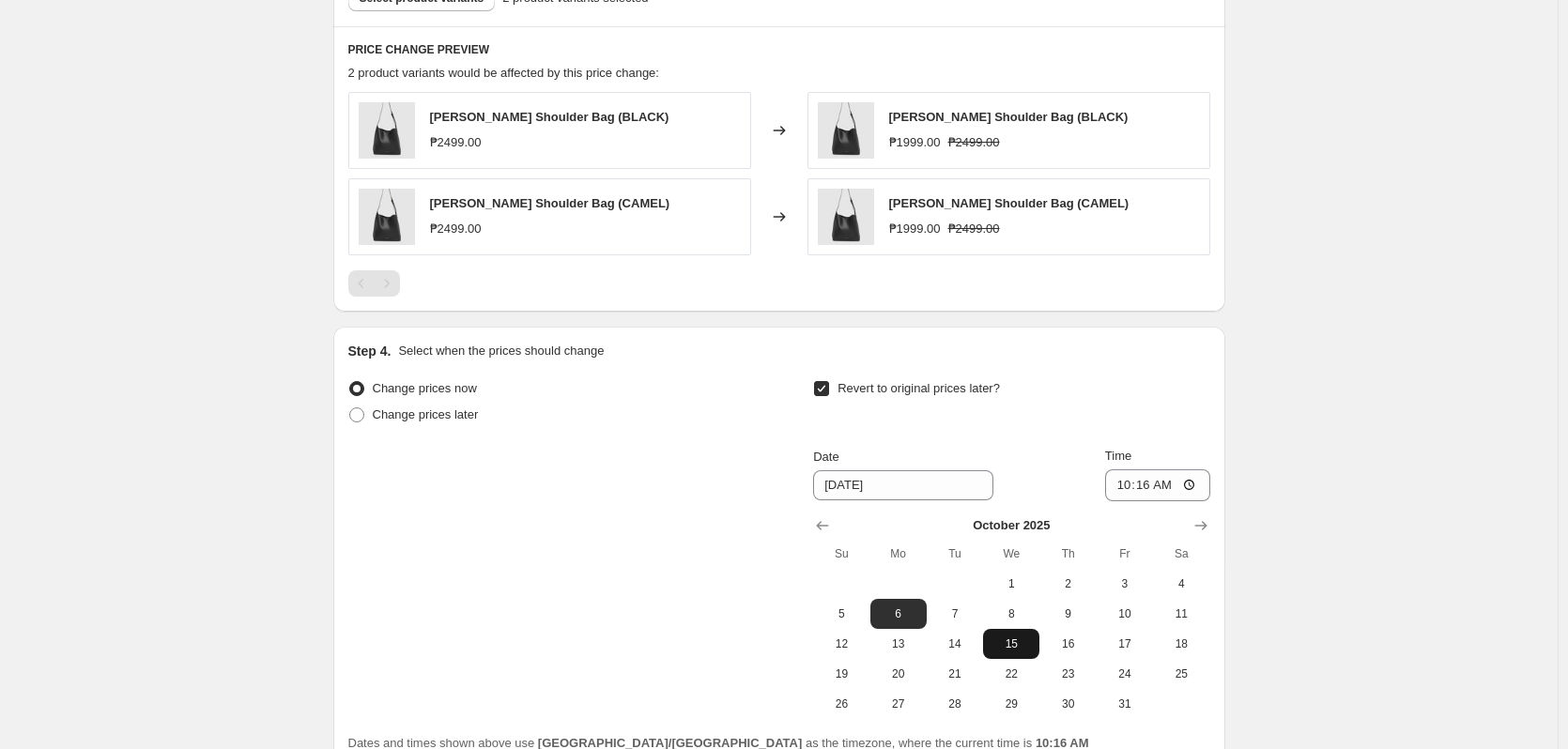
scroll to position [1072, 0]
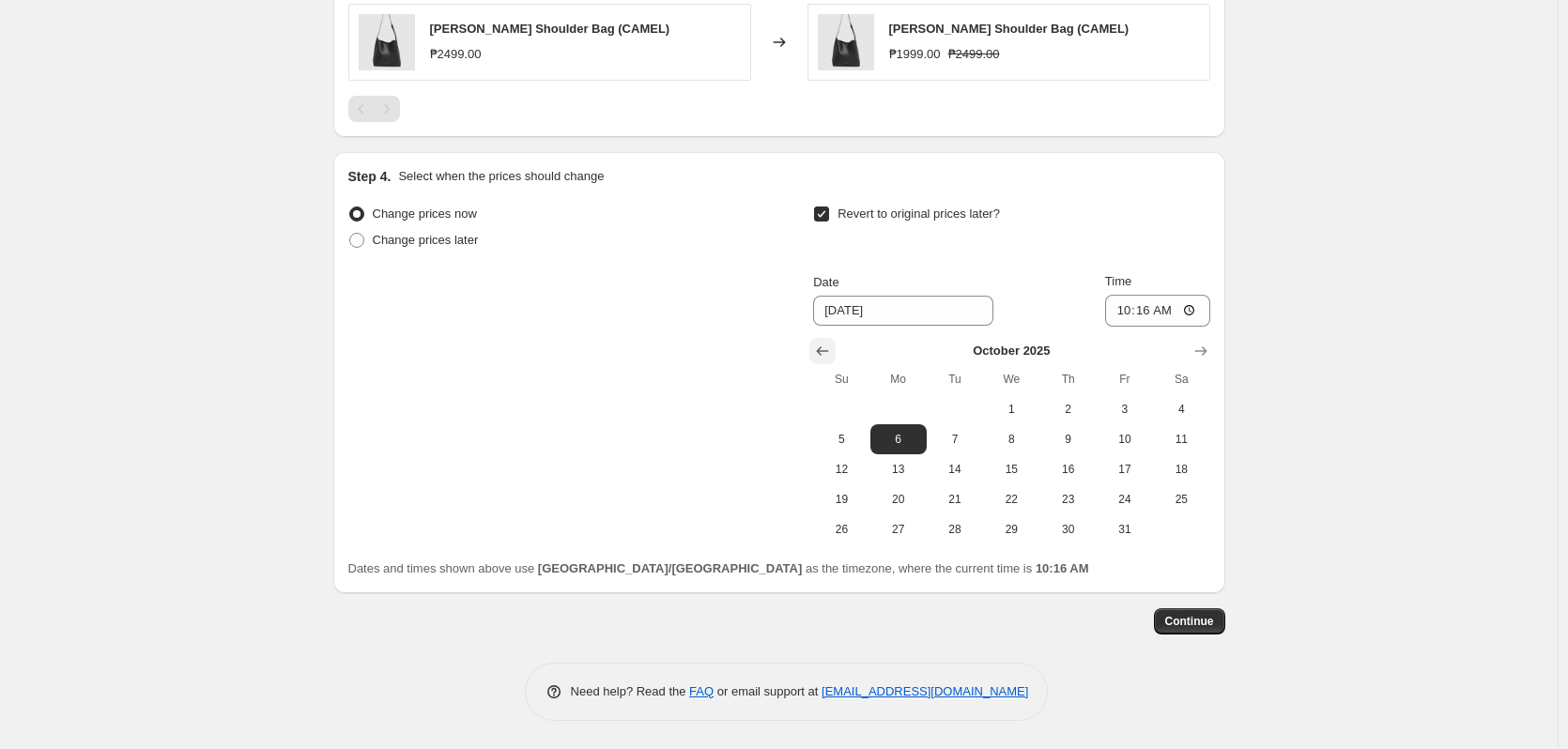
click at [823, 350] on icon "Show previous month, September 2025" at bounding box center [823, 350] width 12 height 9
click at [964, 534] on span "30" at bounding box center [955, 528] width 42 height 15
type input "[DATE]"
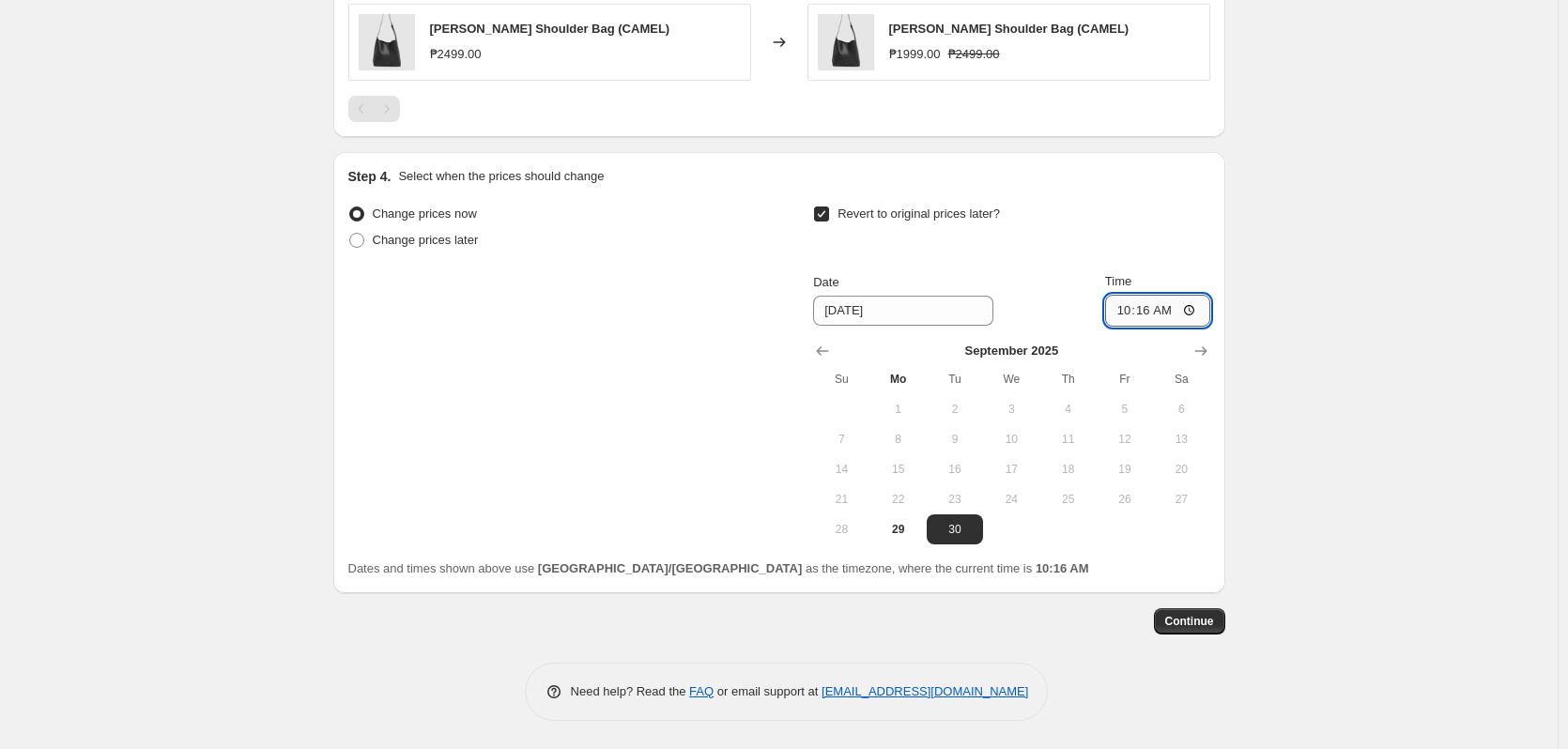
click at [1143, 313] on input "10:16" at bounding box center [1158, 311] width 105 height 32
type input "10:00"
click at [1207, 626] on span "Continue" at bounding box center [1189, 620] width 49 height 15
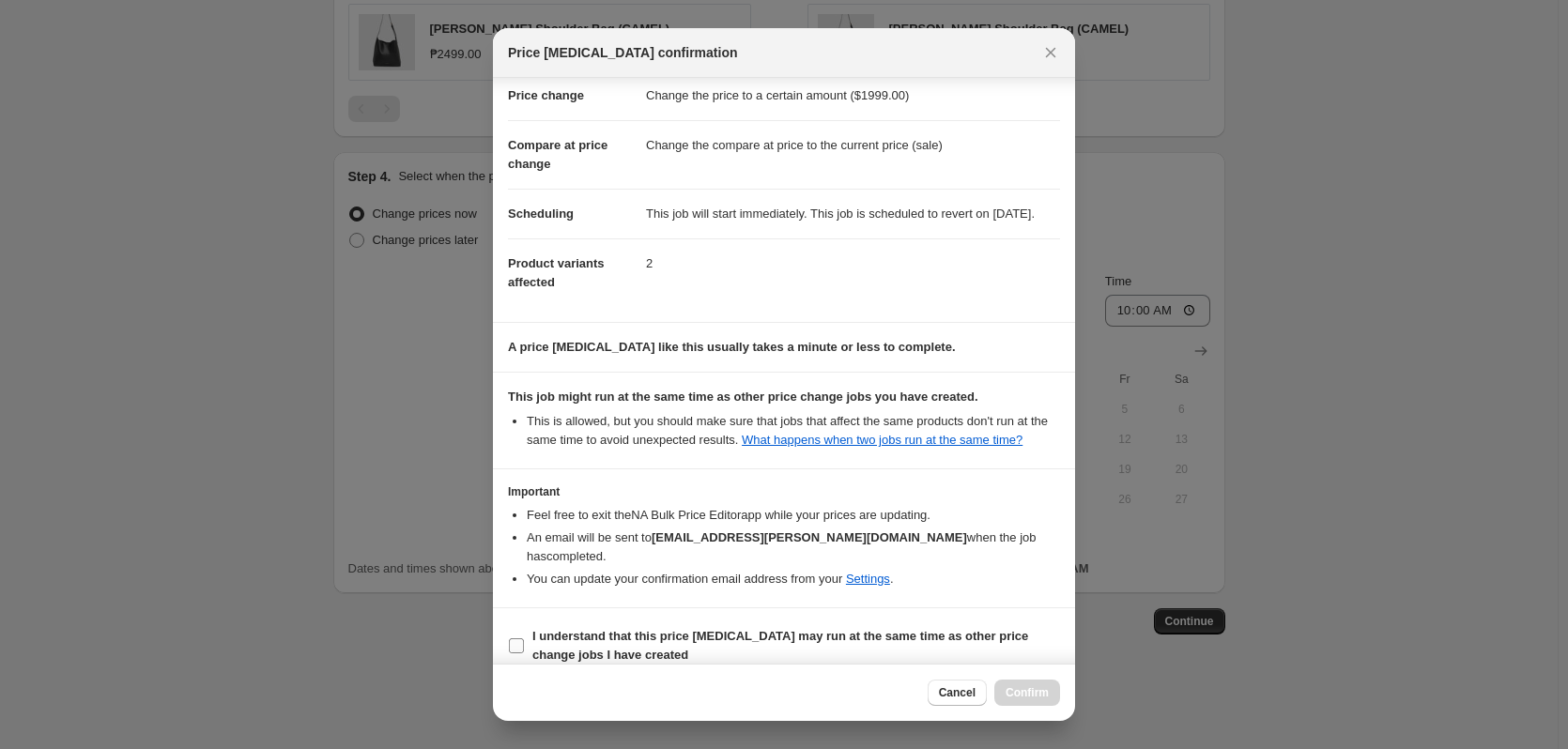
scroll to position [79, 0]
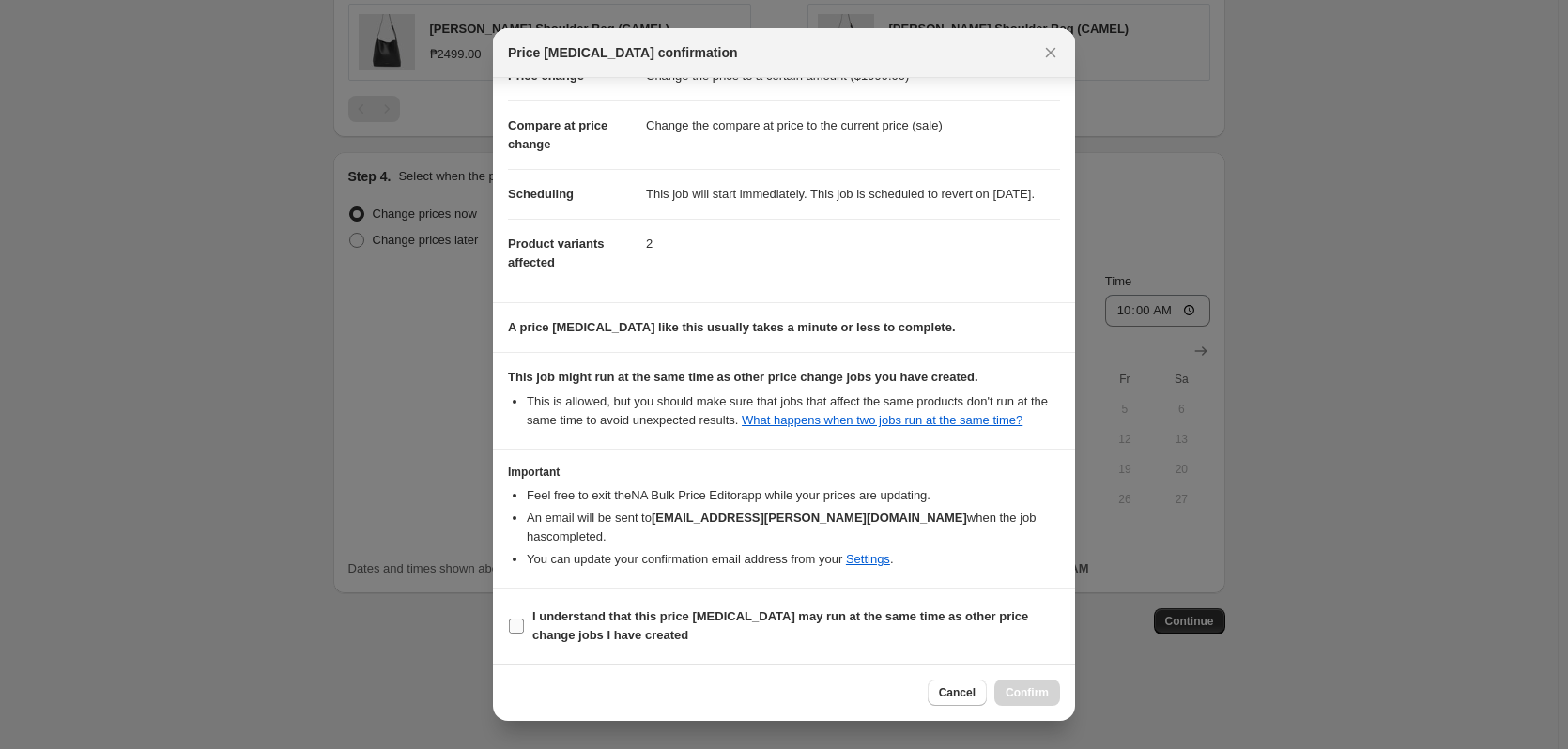
click at [974, 616] on b "I understand that this price [MEDICAL_DATA] may run at the same time as other p…" at bounding box center [780, 625] width 496 height 33
click at [524, 618] on input "I understand that this price [MEDICAL_DATA] may run at the same time as other p…" at bounding box center [516, 625] width 15 height 15
checkbox input "true"
click at [1031, 701] on button "Confirm" at bounding box center [1028, 693] width 65 height 27
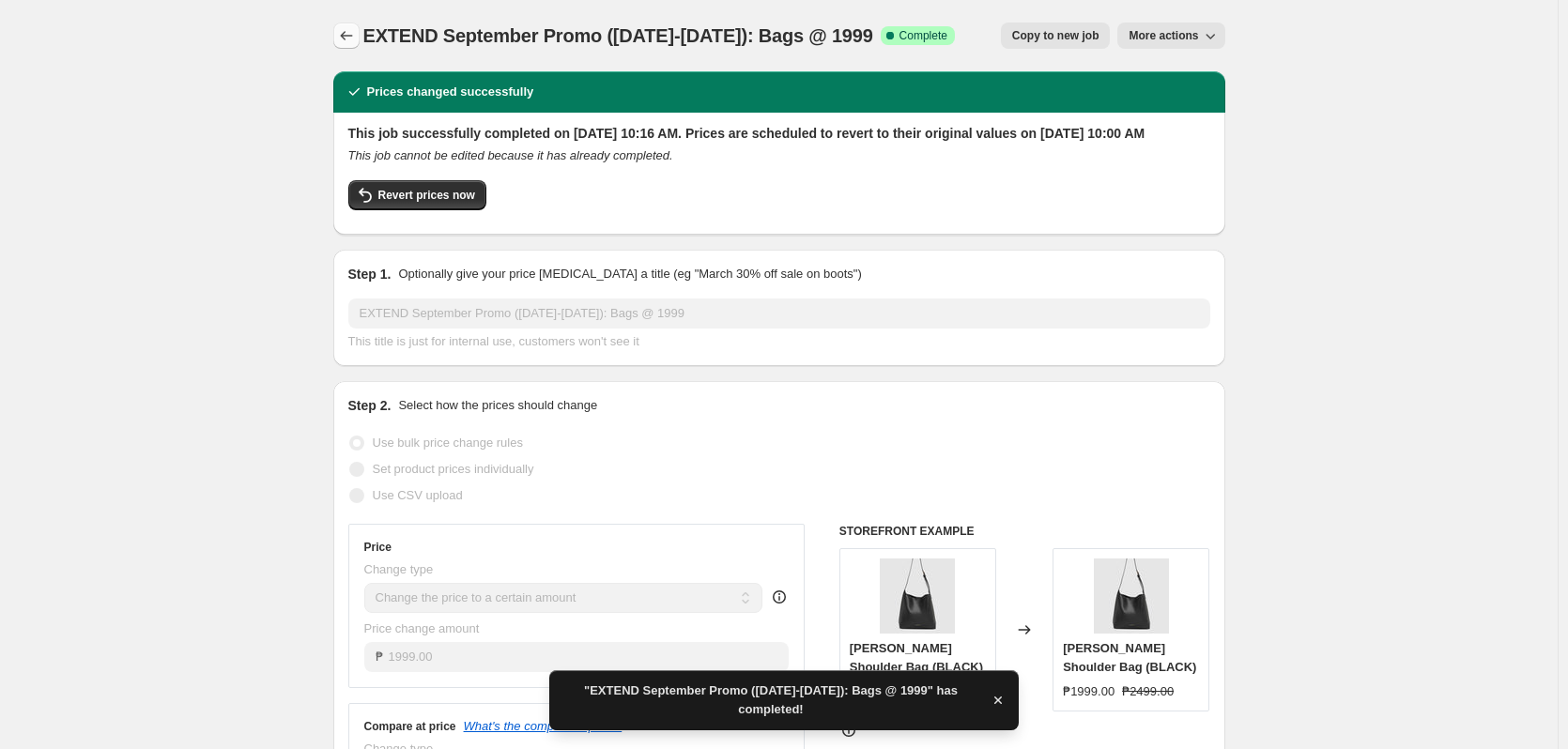
click at [348, 43] on icon "Price change jobs" at bounding box center [346, 36] width 19 height 19
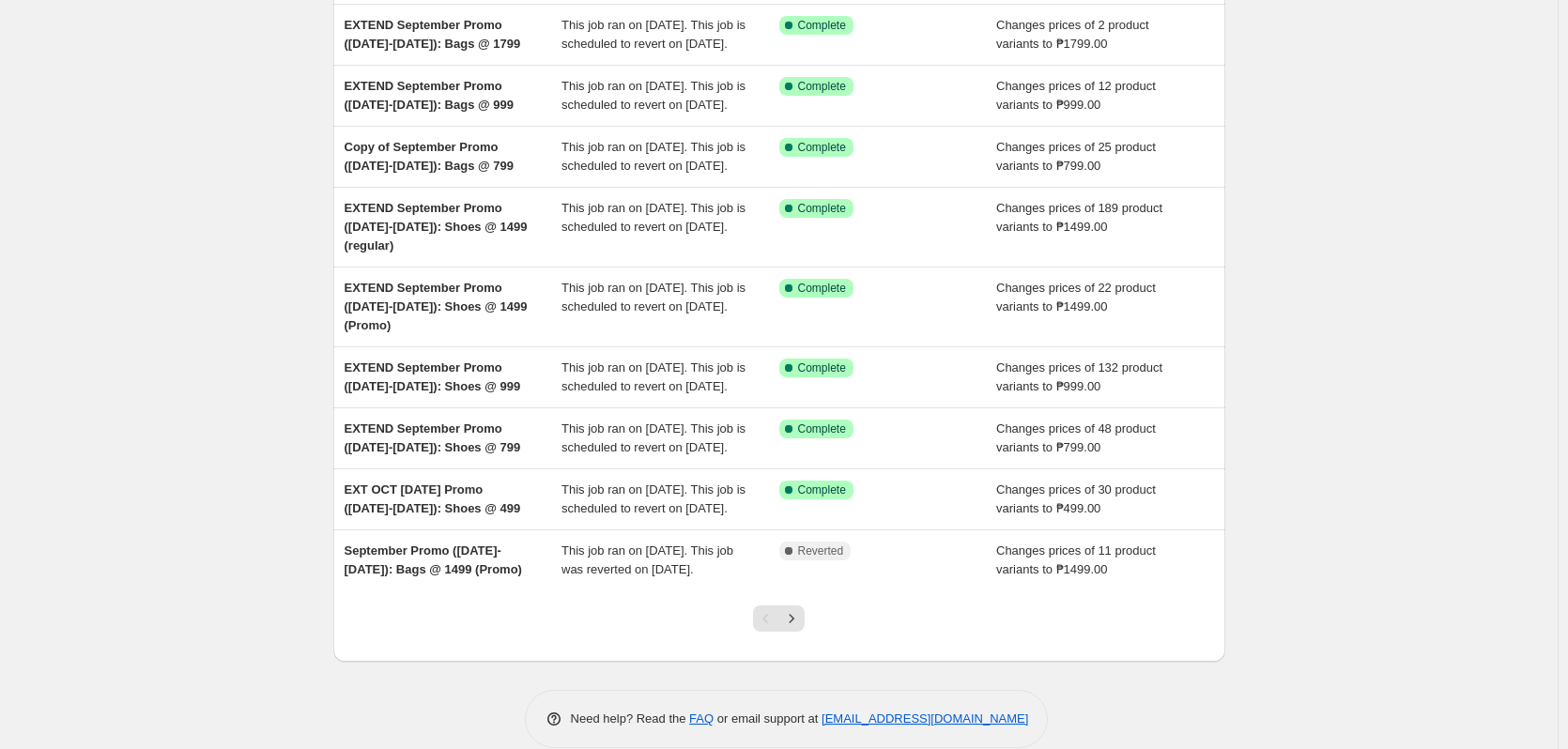
scroll to position [406, 0]
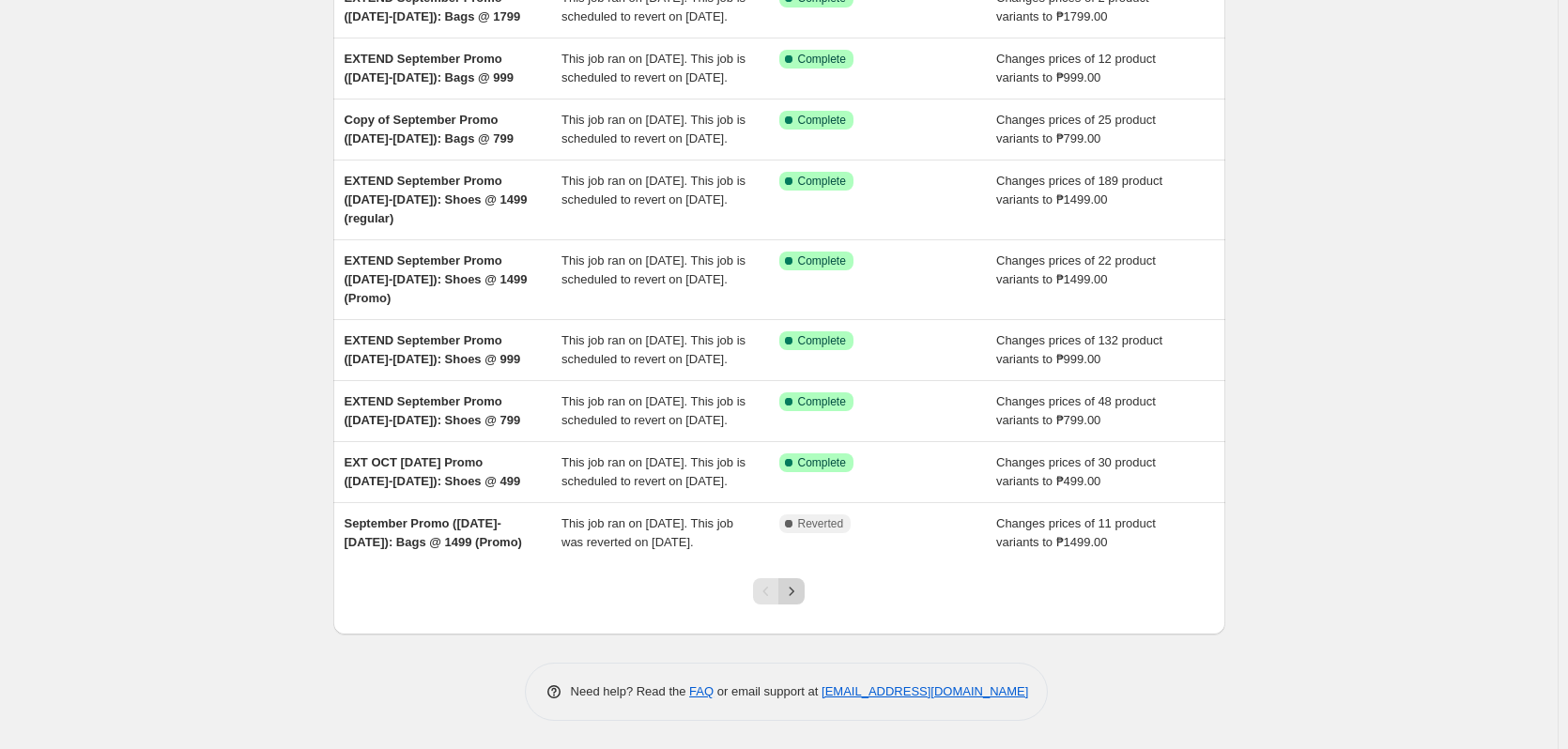
click at [795, 593] on icon "Next" at bounding box center [792, 591] width 5 height 9
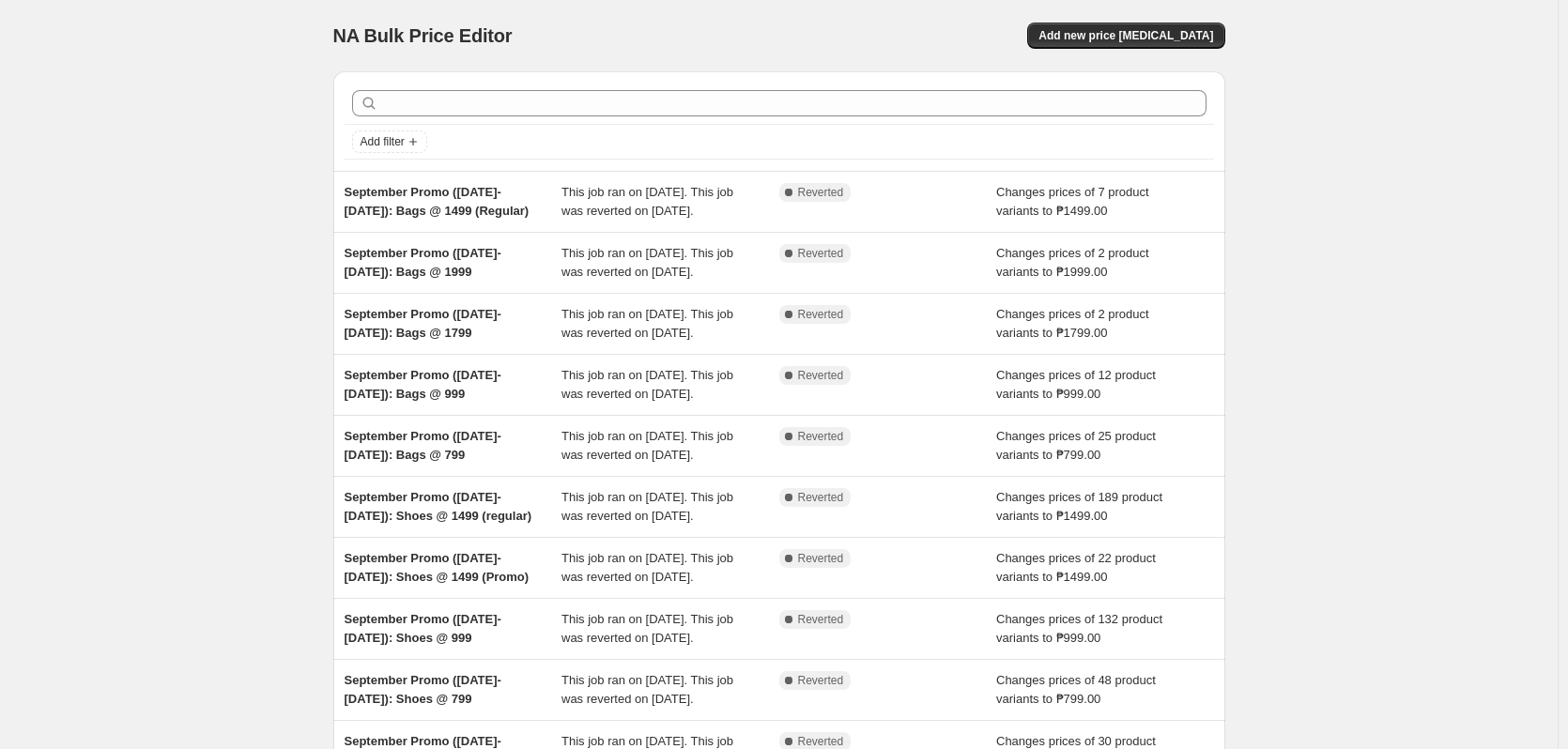
click at [1518, 236] on div "NA Bulk Price Editor. This page is ready NA Bulk Price Editor Add new price cha…" at bounding box center [779, 483] width 1558 height 967
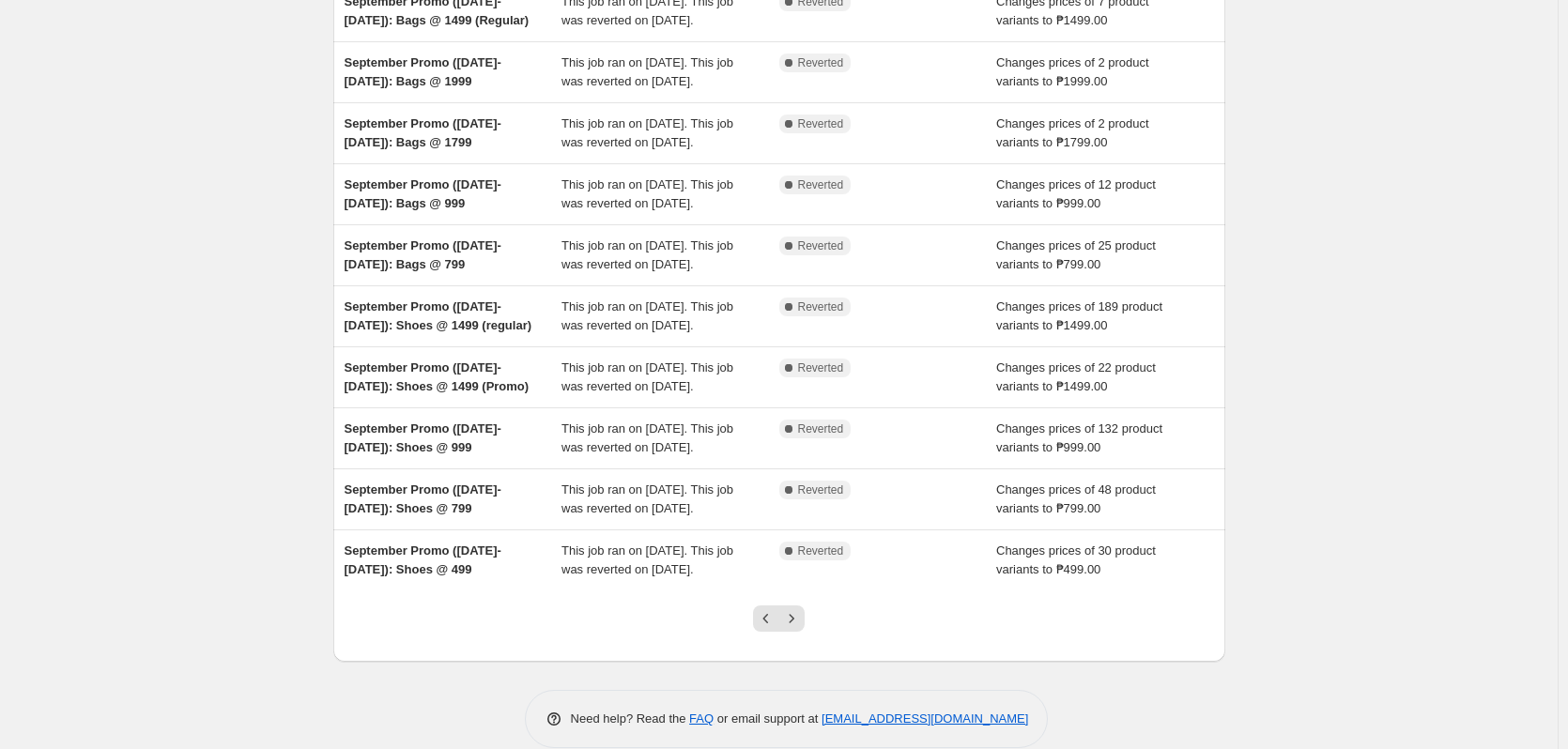
scroll to position [406, 0]
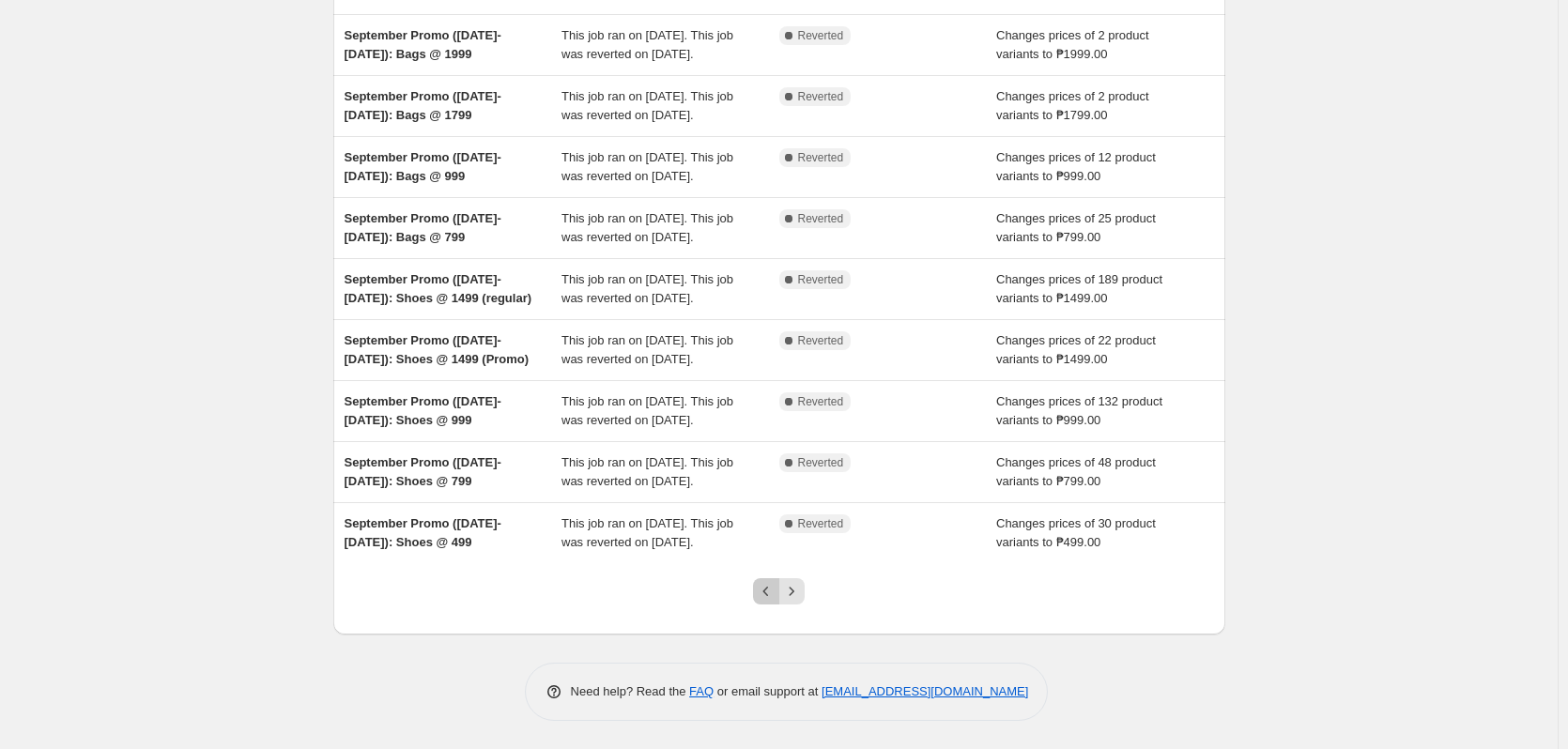
click at [771, 592] on icon "Previous" at bounding box center [766, 591] width 19 height 19
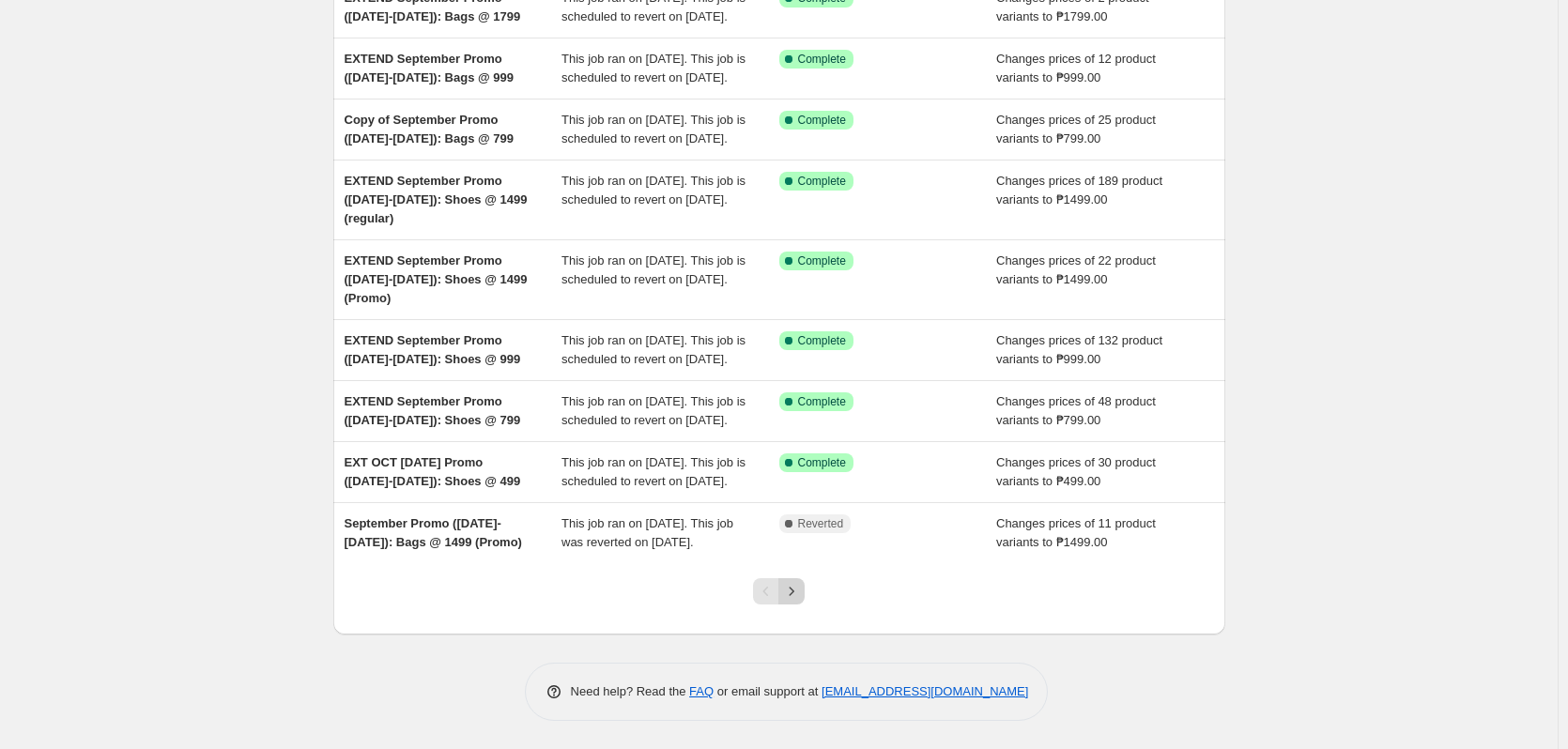
click at [801, 599] on icon "Next" at bounding box center [791, 591] width 19 height 19
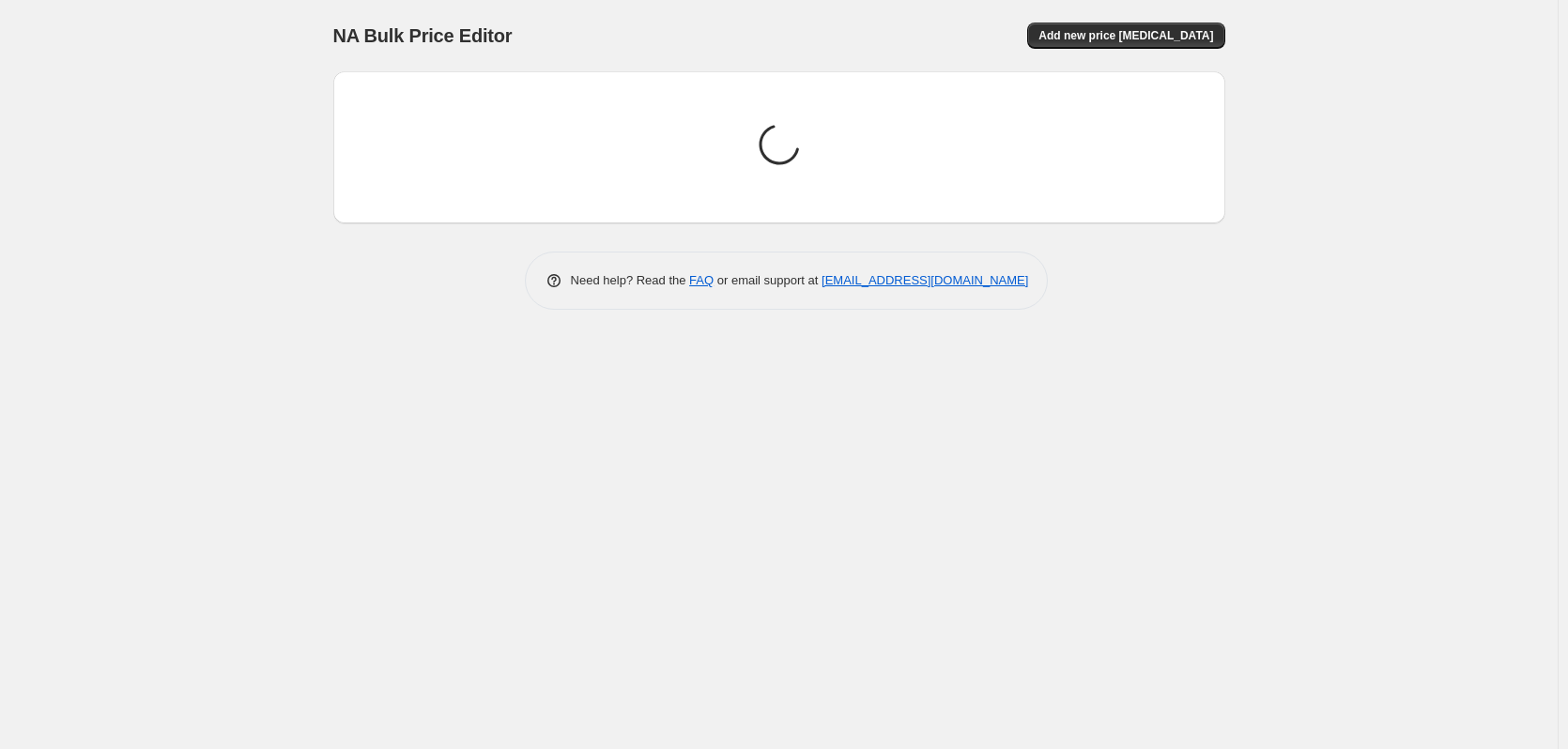
scroll to position [0, 0]
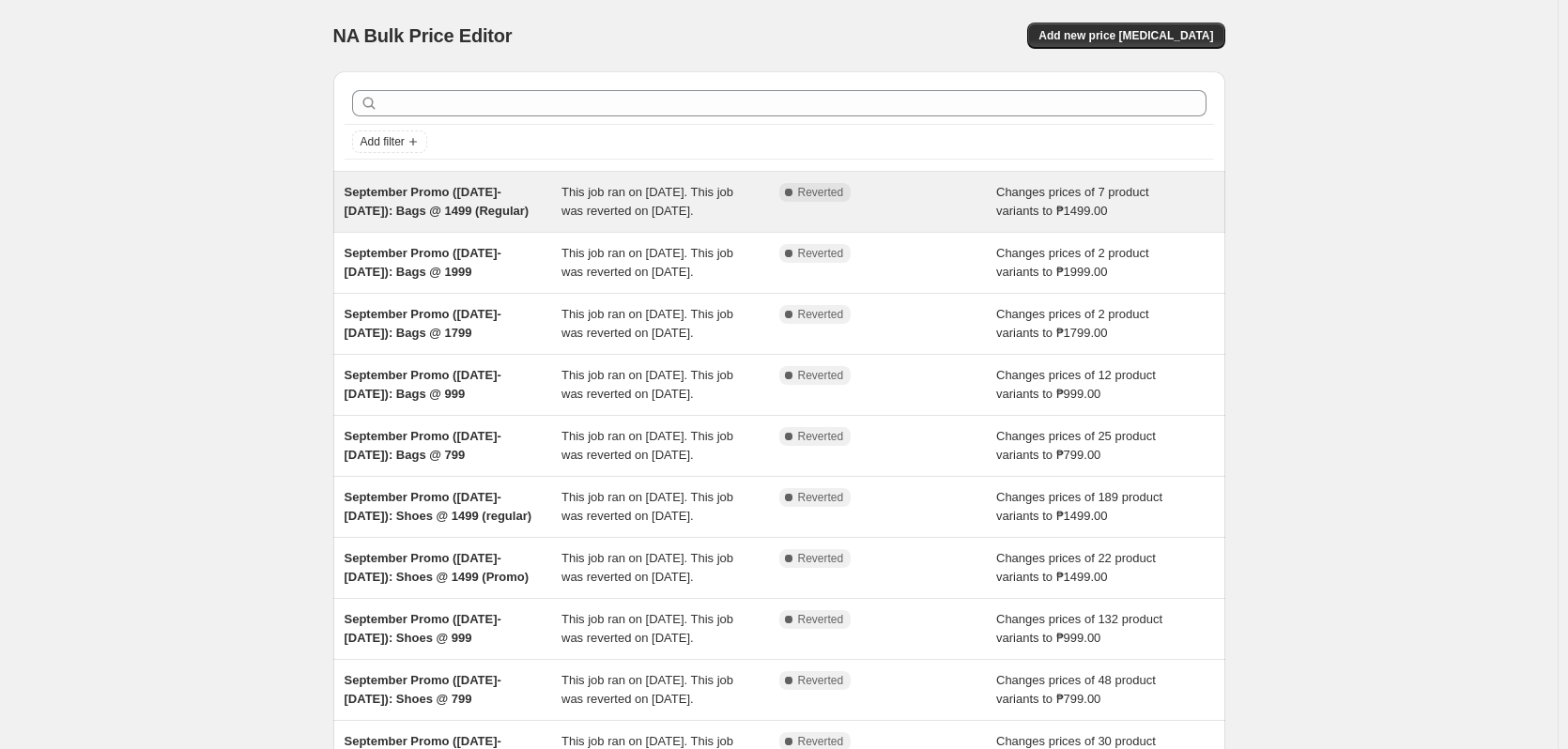
click at [814, 220] on div "Complete Reverted" at bounding box center [888, 202] width 218 height 38
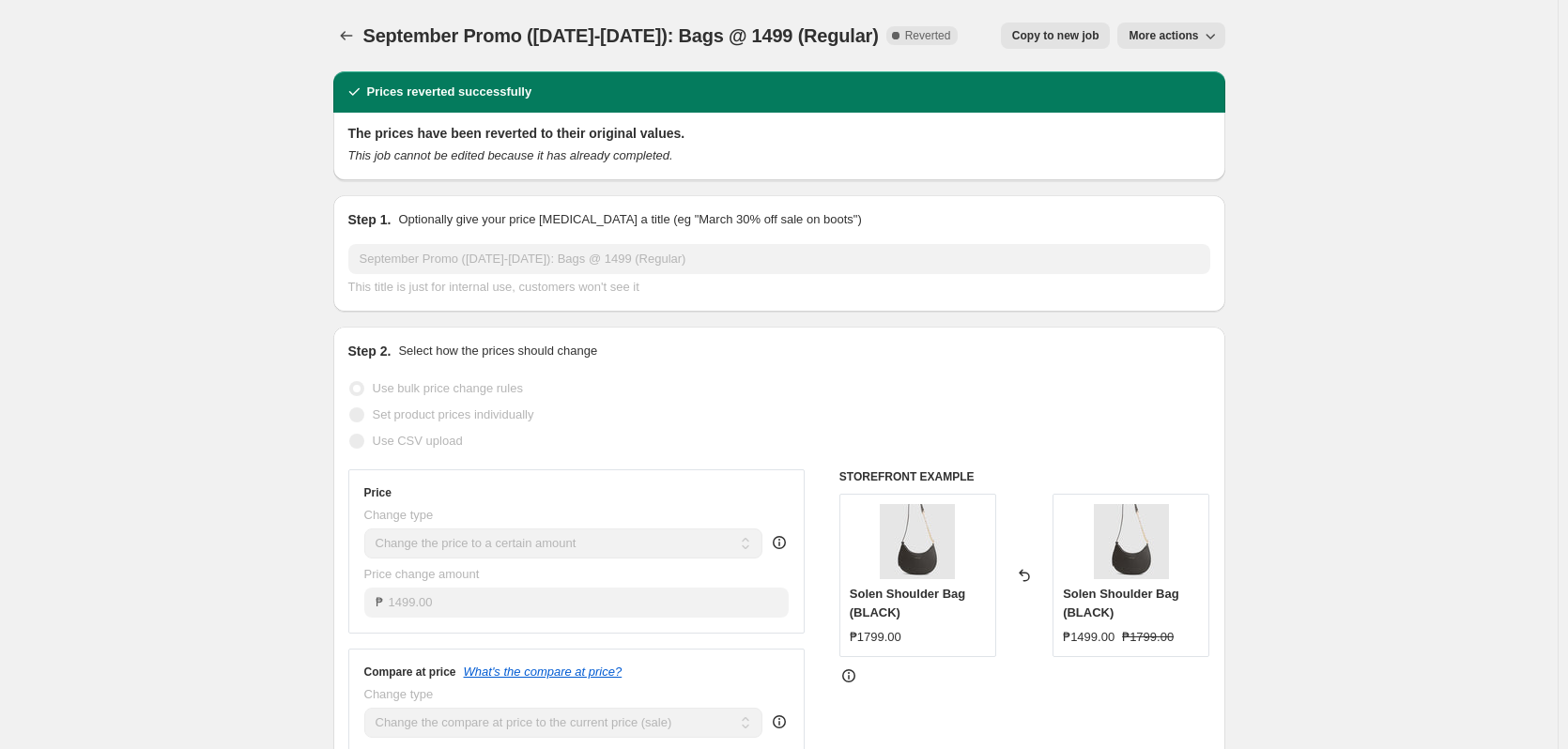
click at [1066, 32] on span "Copy to new job" at bounding box center [1056, 35] width 87 height 15
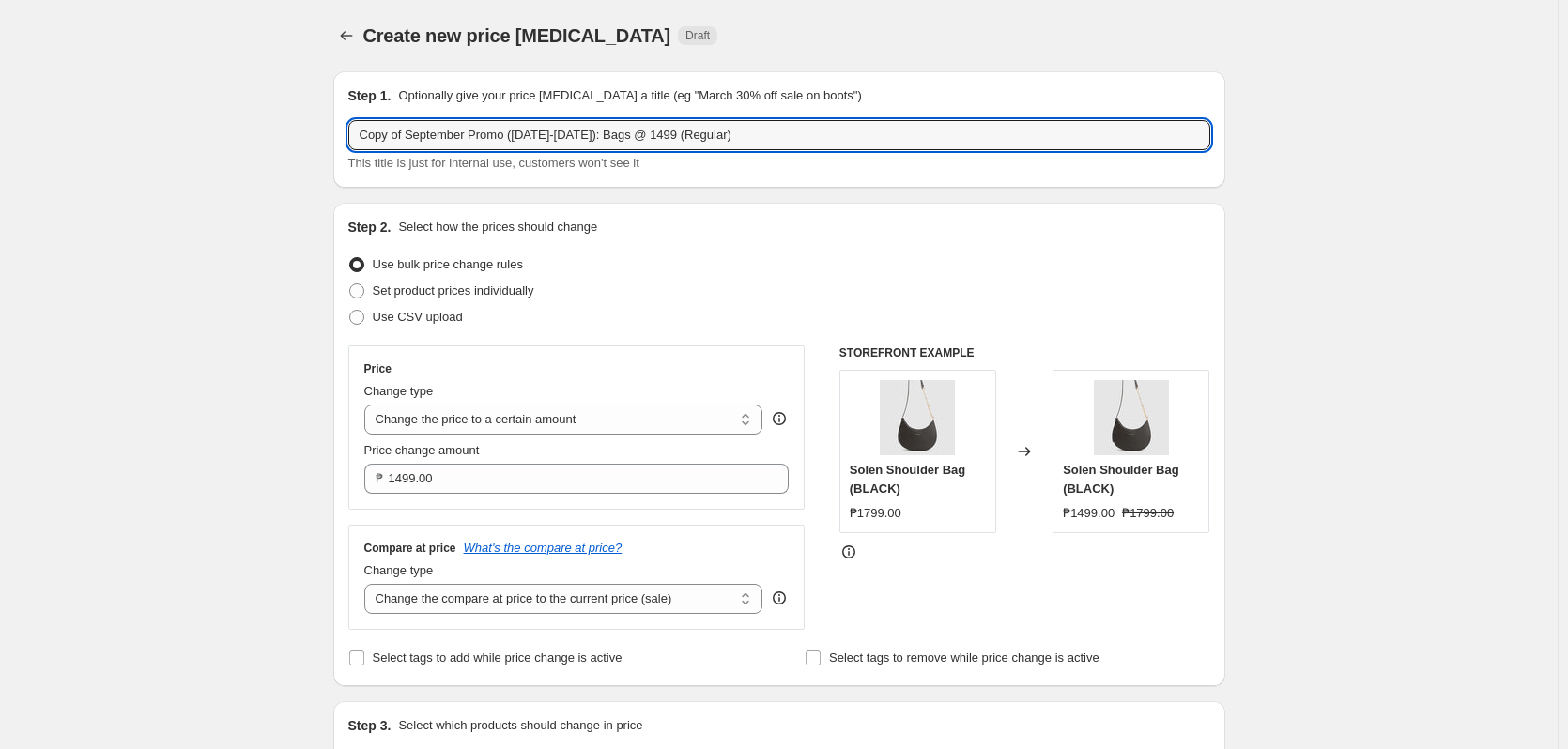
drag, startPoint x: 410, startPoint y: 138, endPoint x: 315, endPoint y: 137, distance: 95.0
paste input "EXTEND"
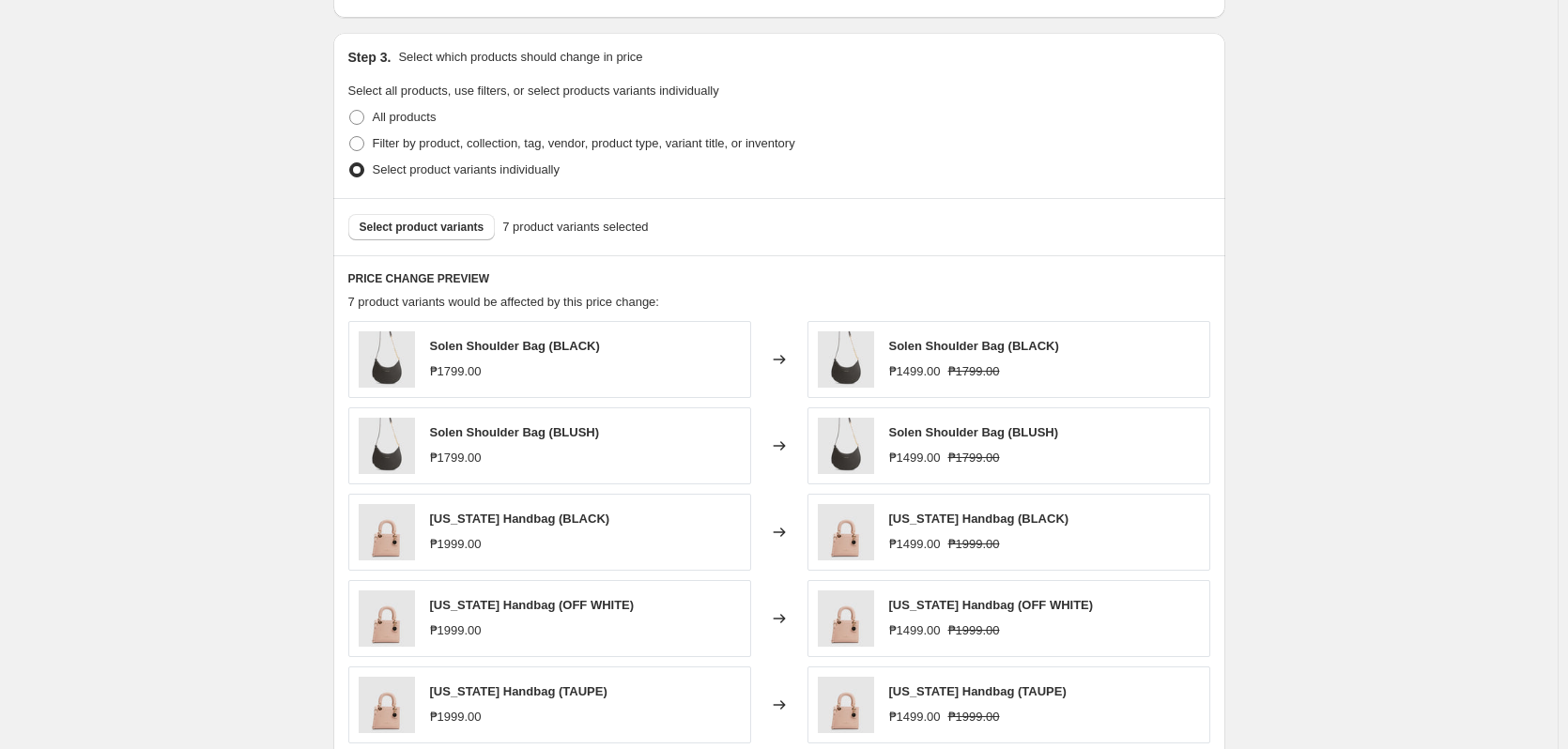
scroll to position [1010, 0]
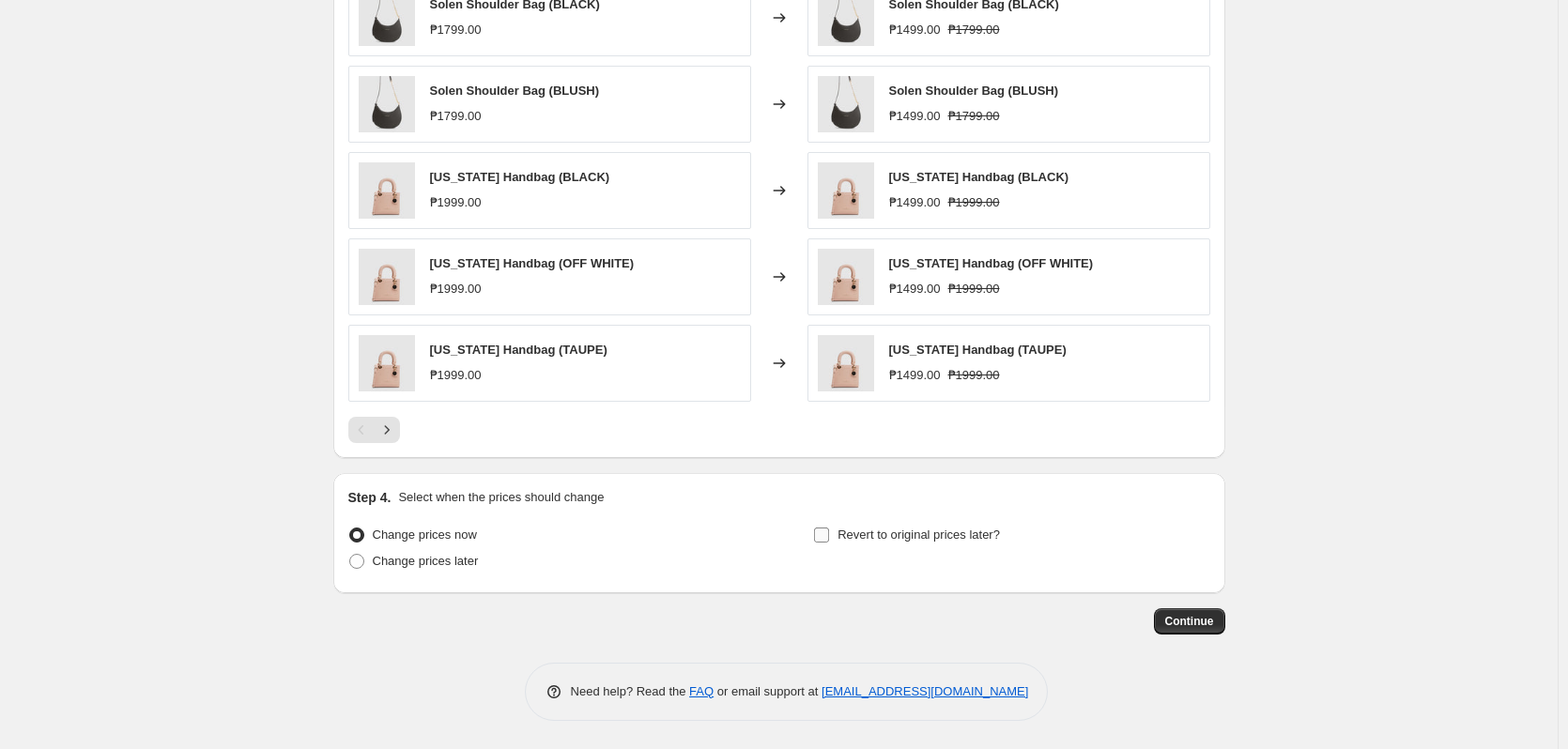
type input "EXTEND September Promo ([DATE]-[DATE]): Bags @ 1499 (Regular)"
click at [938, 525] on span "Revert to original prices later?" at bounding box center [919, 534] width 162 height 19
click at [830, 527] on input "Revert to original prices later?" at bounding box center [821, 534] width 15 height 15
checkbox input "true"
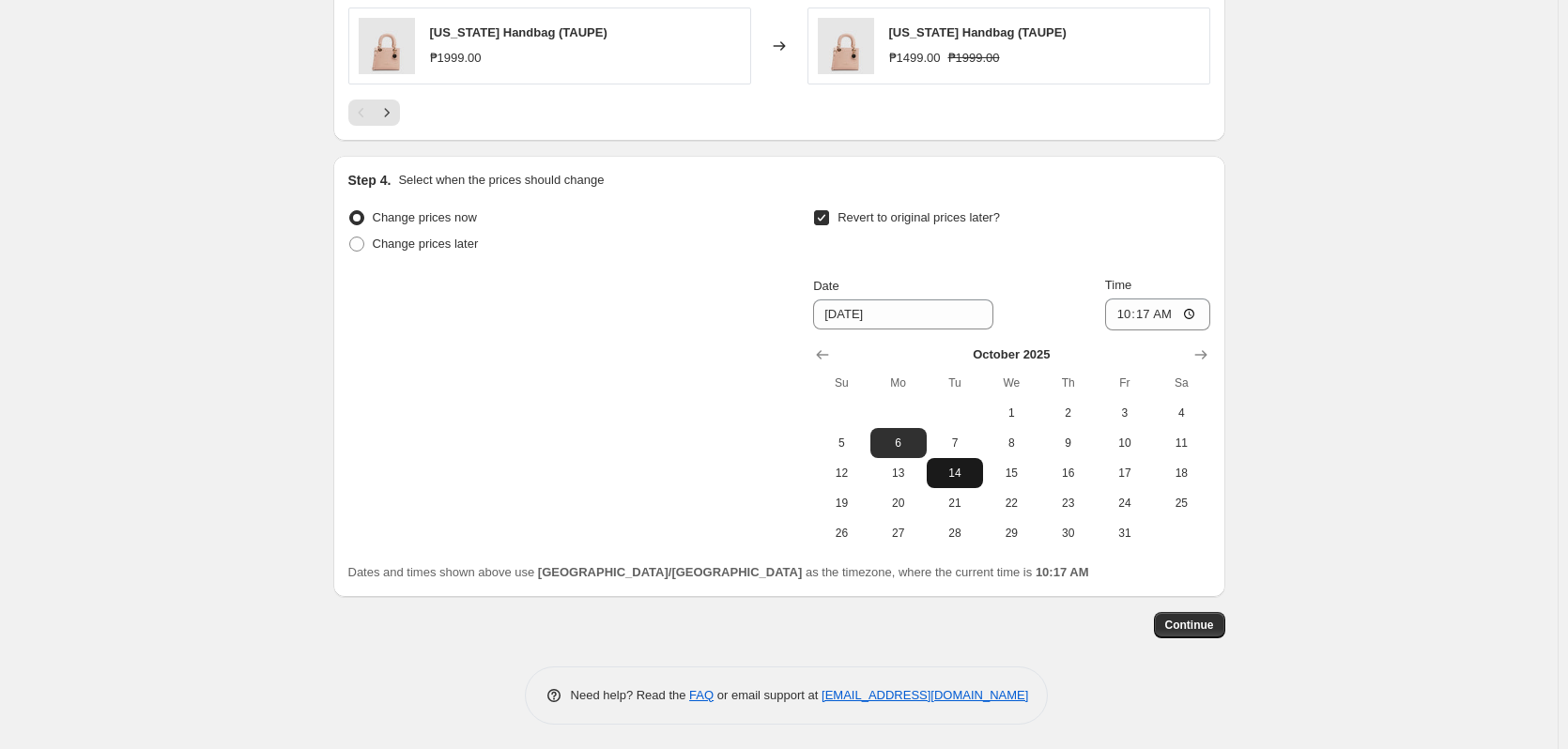
scroll to position [1331, 0]
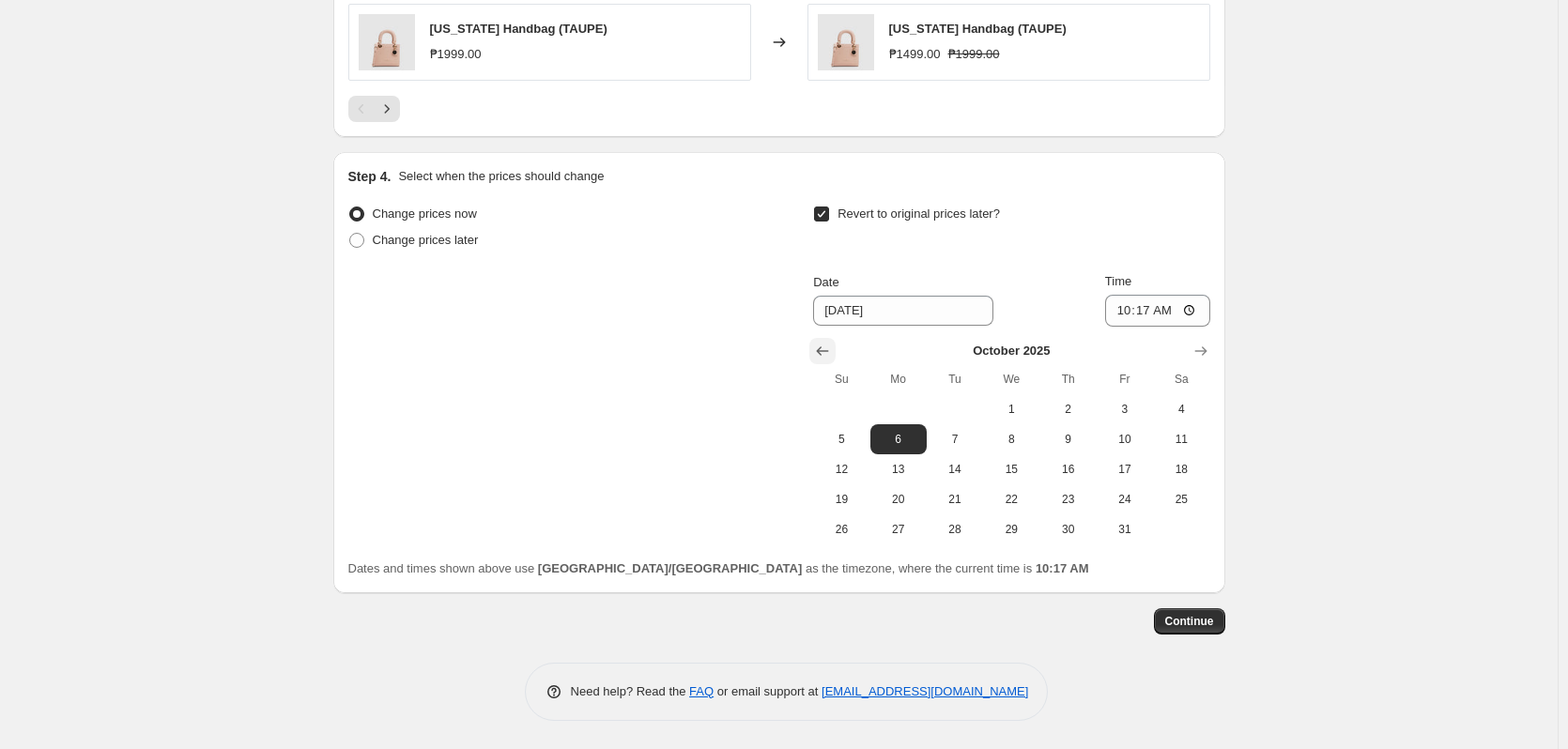
click at [832, 356] on icon "Show previous month, September 2025" at bounding box center [823, 350] width 19 height 19
click at [969, 521] on span "30" at bounding box center [955, 528] width 42 height 15
type input "[DATE]"
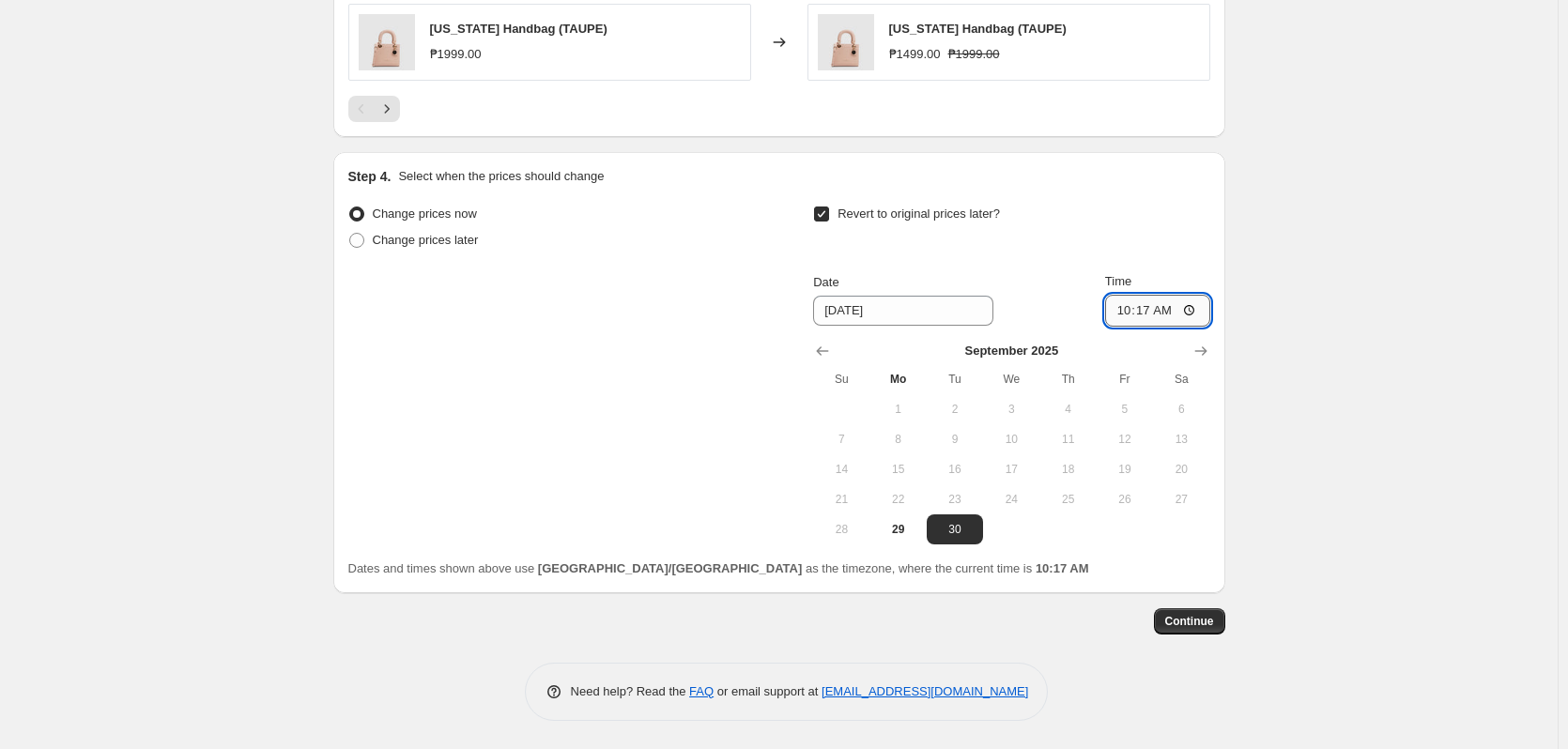
click at [1144, 315] on input "10:17" at bounding box center [1158, 311] width 105 height 32
type input "10:00"
click at [1207, 609] on button "Continue" at bounding box center [1190, 621] width 71 height 27
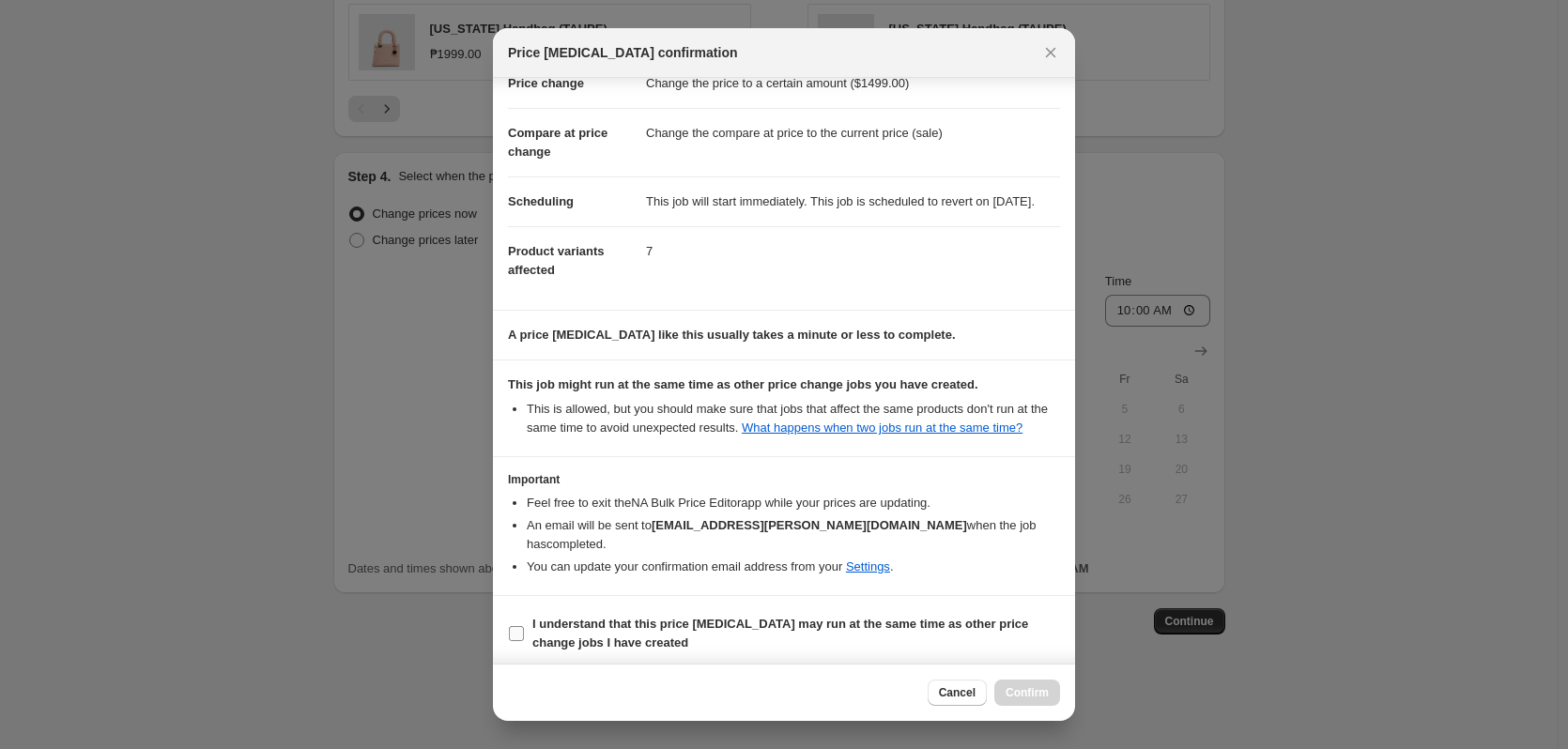
scroll to position [79, 0]
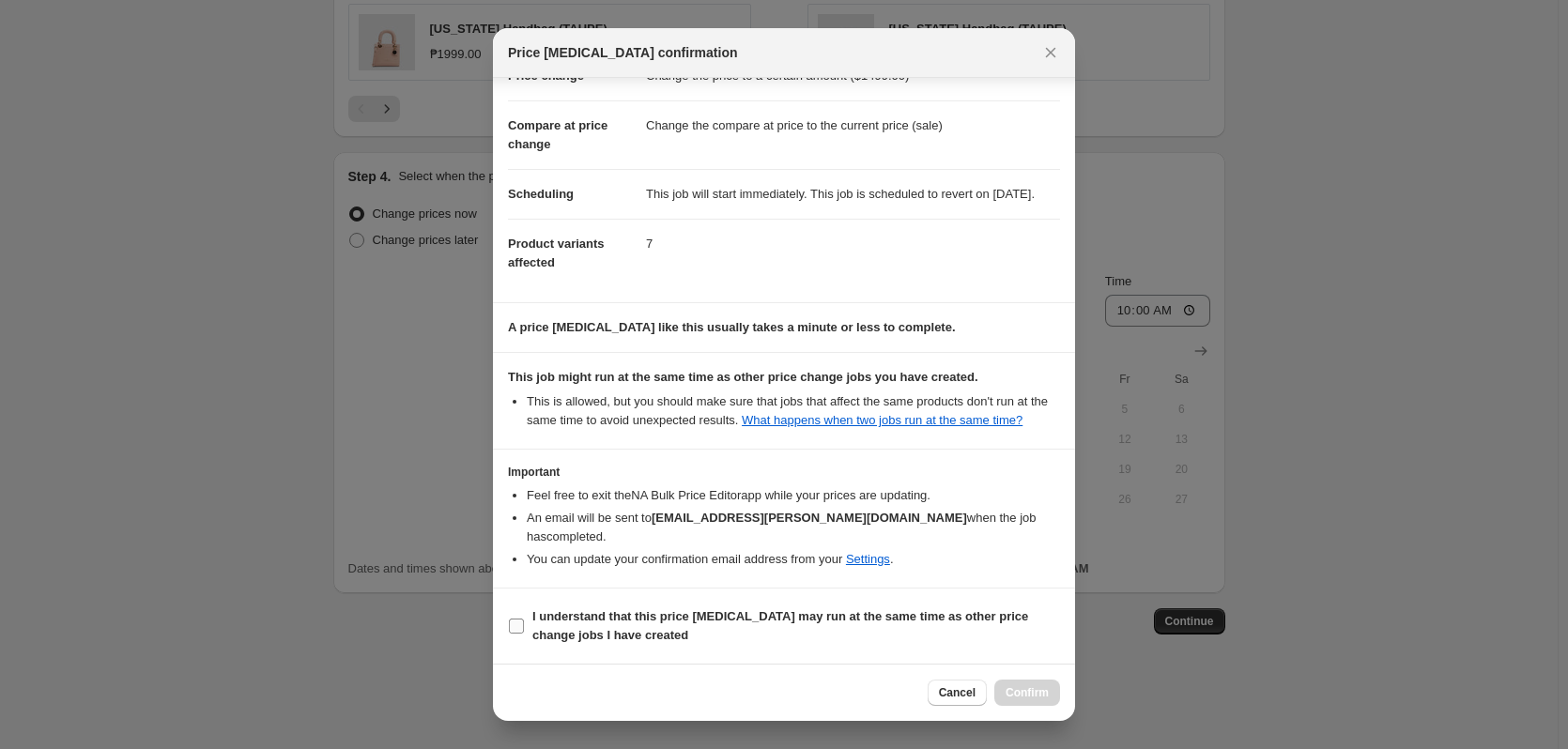
drag, startPoint x: 870, startPoint y: 610, endPoint x: 1015, endPoint y: 645, distance: 149.2
click at [870, 609] on b "I understand that this price [MEDICAL_DATA] may run at the same time as other p…" at bounding box center [780, 625] width 496 height 33
click at [524, 618] on input "I understand that this price [MEDICAL_DATA] may run at the same time as other p…" at bounding box center [516, 625] width 15 height 15
checkbox input "true"
click at [1029, 700] on span "Confirm" at bounding box center [1028, 693] width 44 height 15
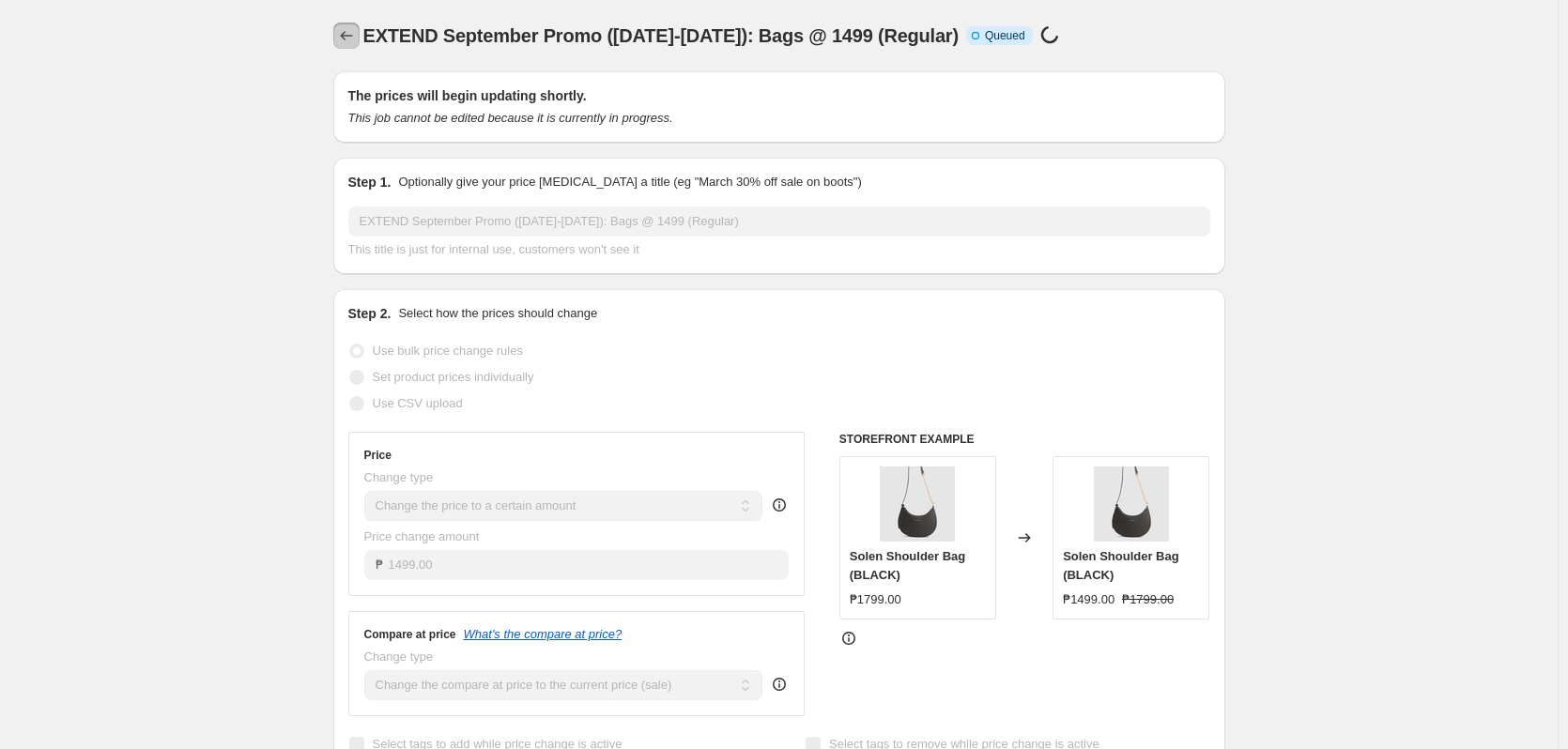
click at [354, 38] on icon "Price change jobs" at bounding box center [346, 36] width 19 height 19
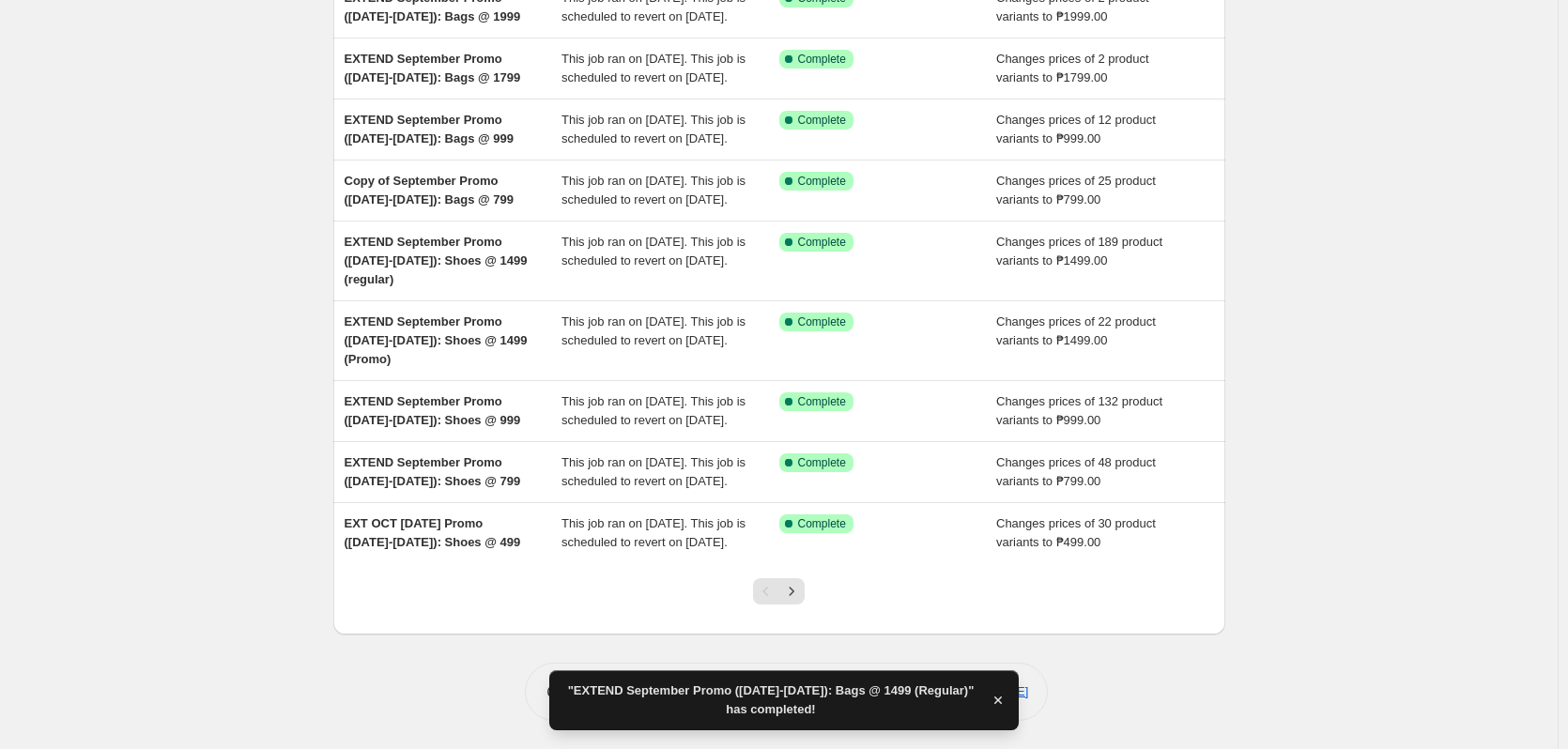
scroll to position [406, 0]
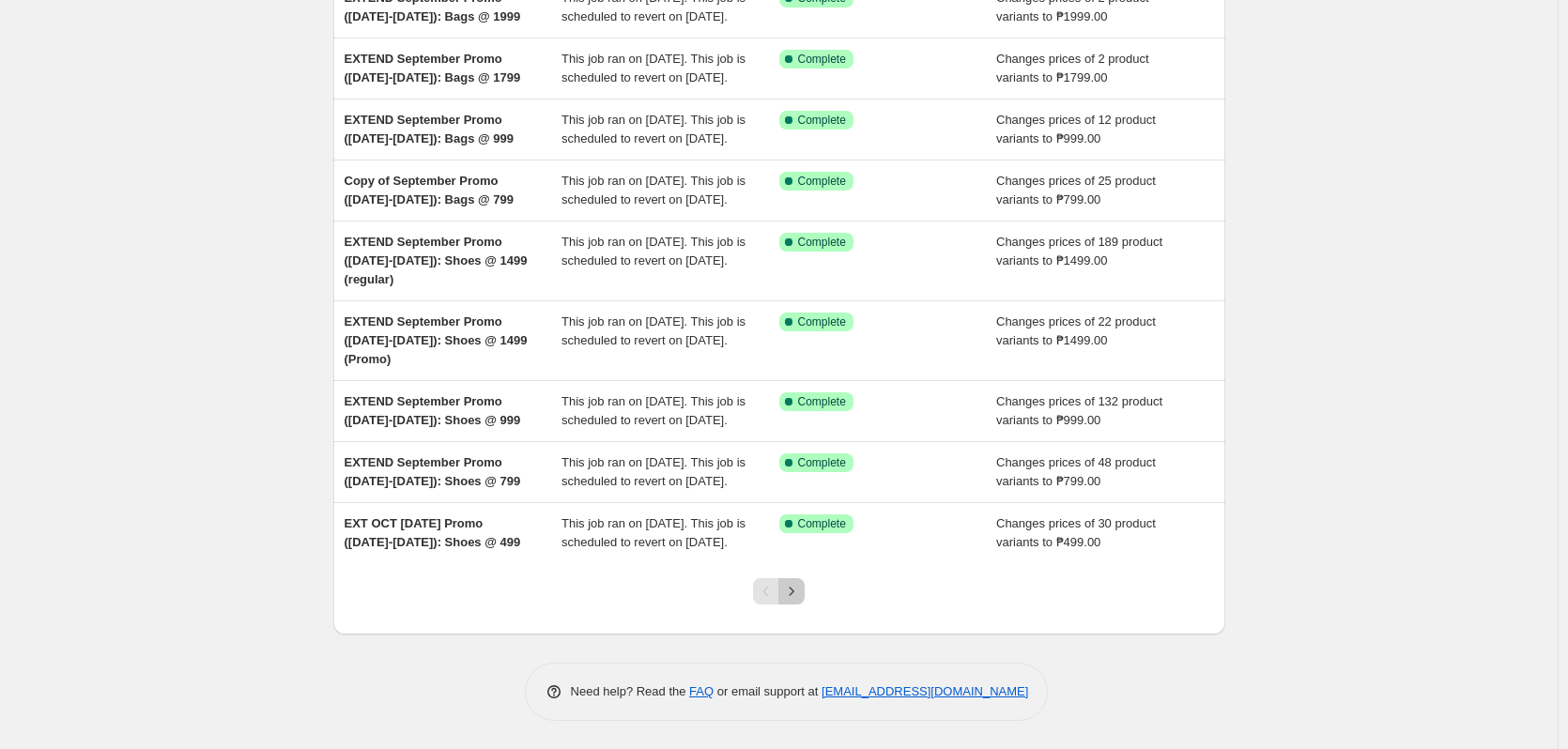
click at [785, 596] on button "Next" at bounding box center [791, 591] width 27 height 27
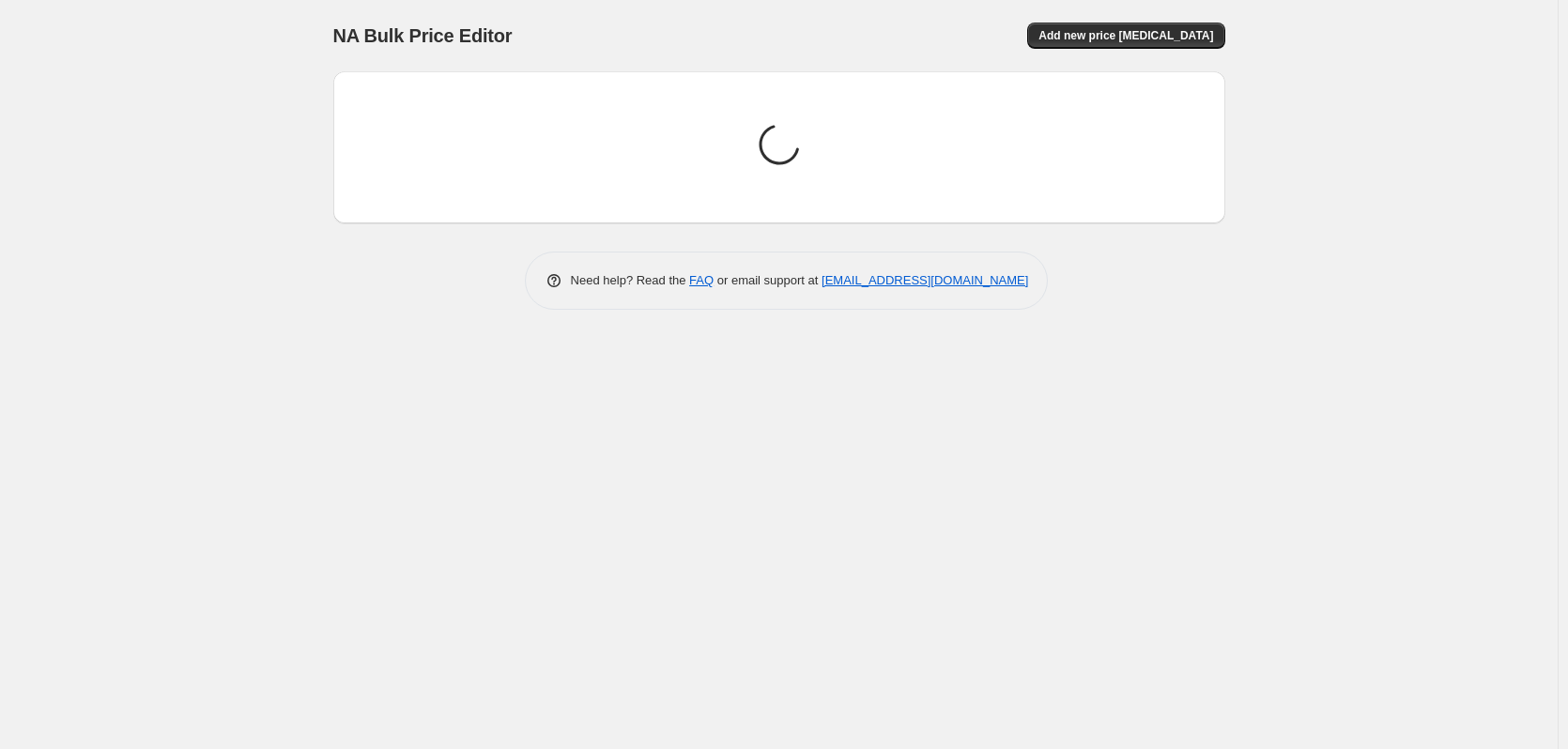
scroll to position [0, 0]
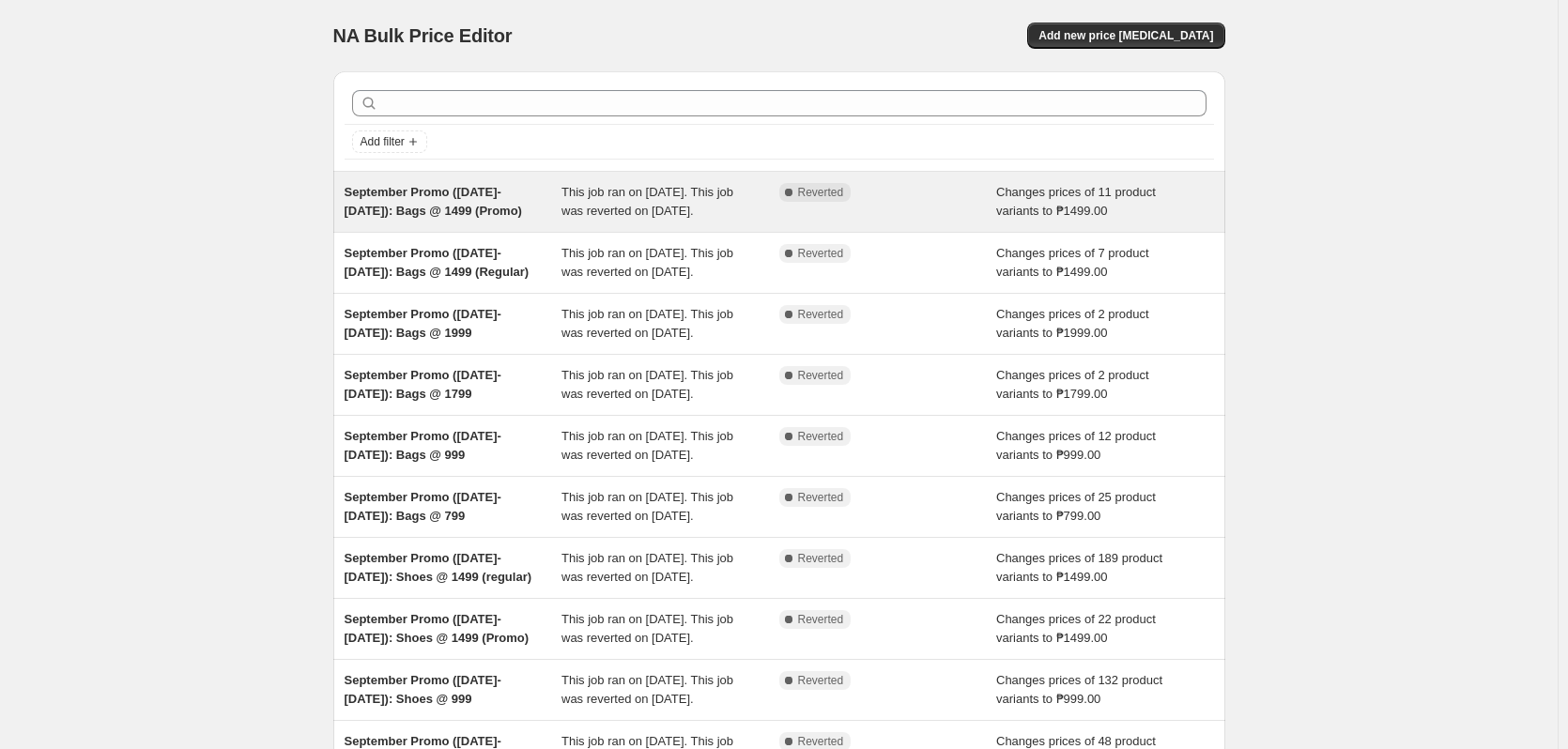
click at [1011, 220] on div "Changes prices of 11 product variants to ₱1499.00" at bounding box center [1106, 202] width 218 height 38
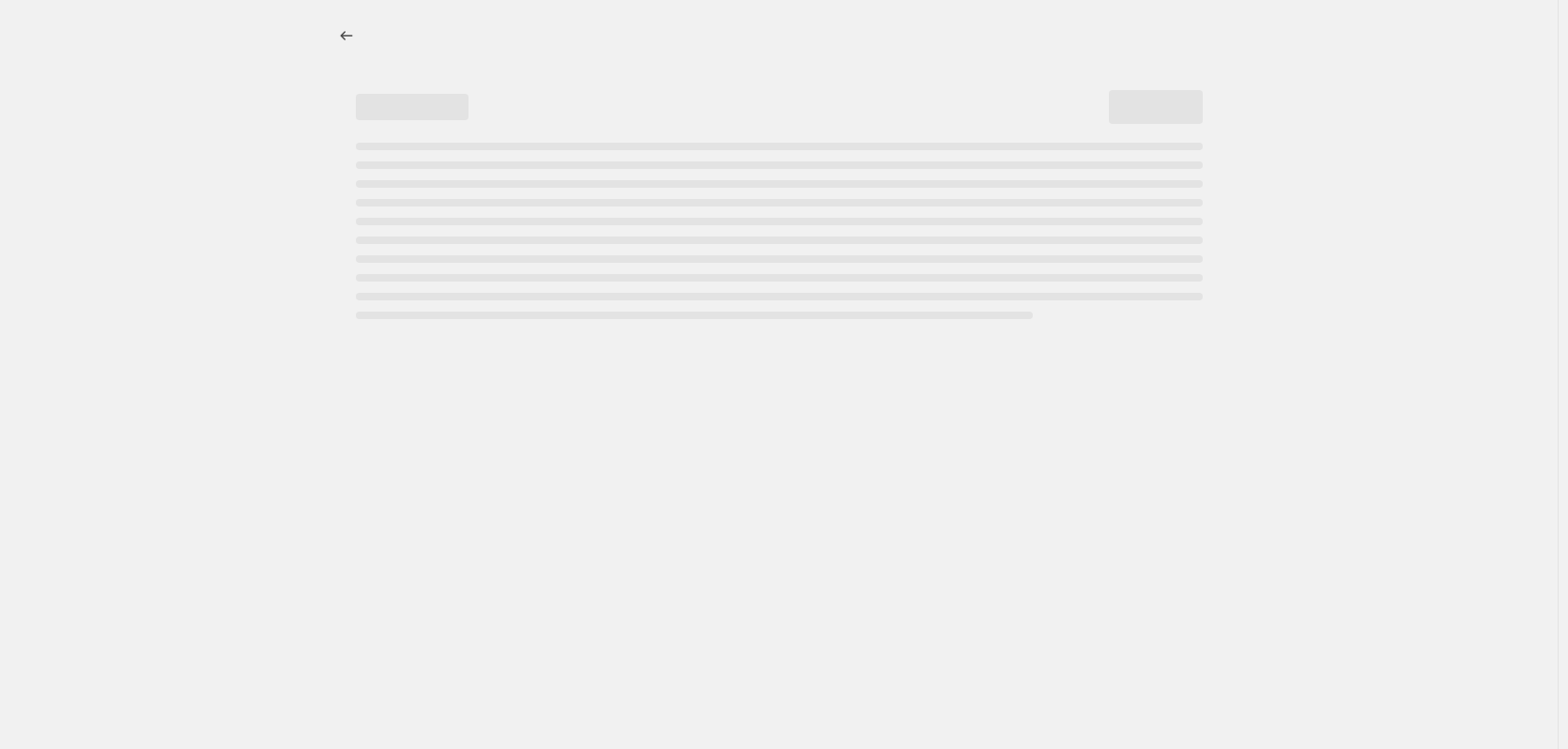
select select "no_change"
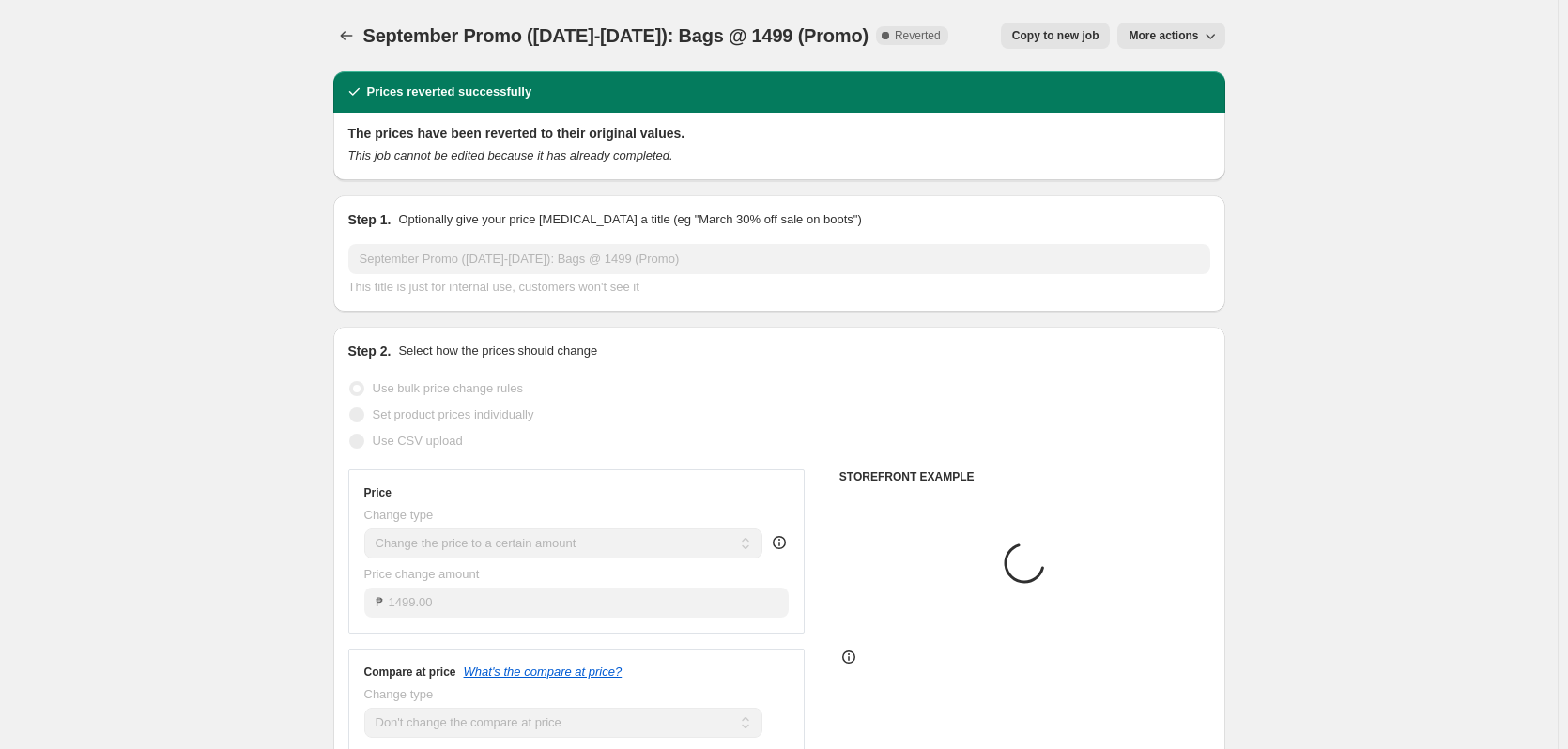
click at [1047, 29] on span "Copy to new job" at bounding box center [1056, 35] width 87 height 15
select select "no_change"
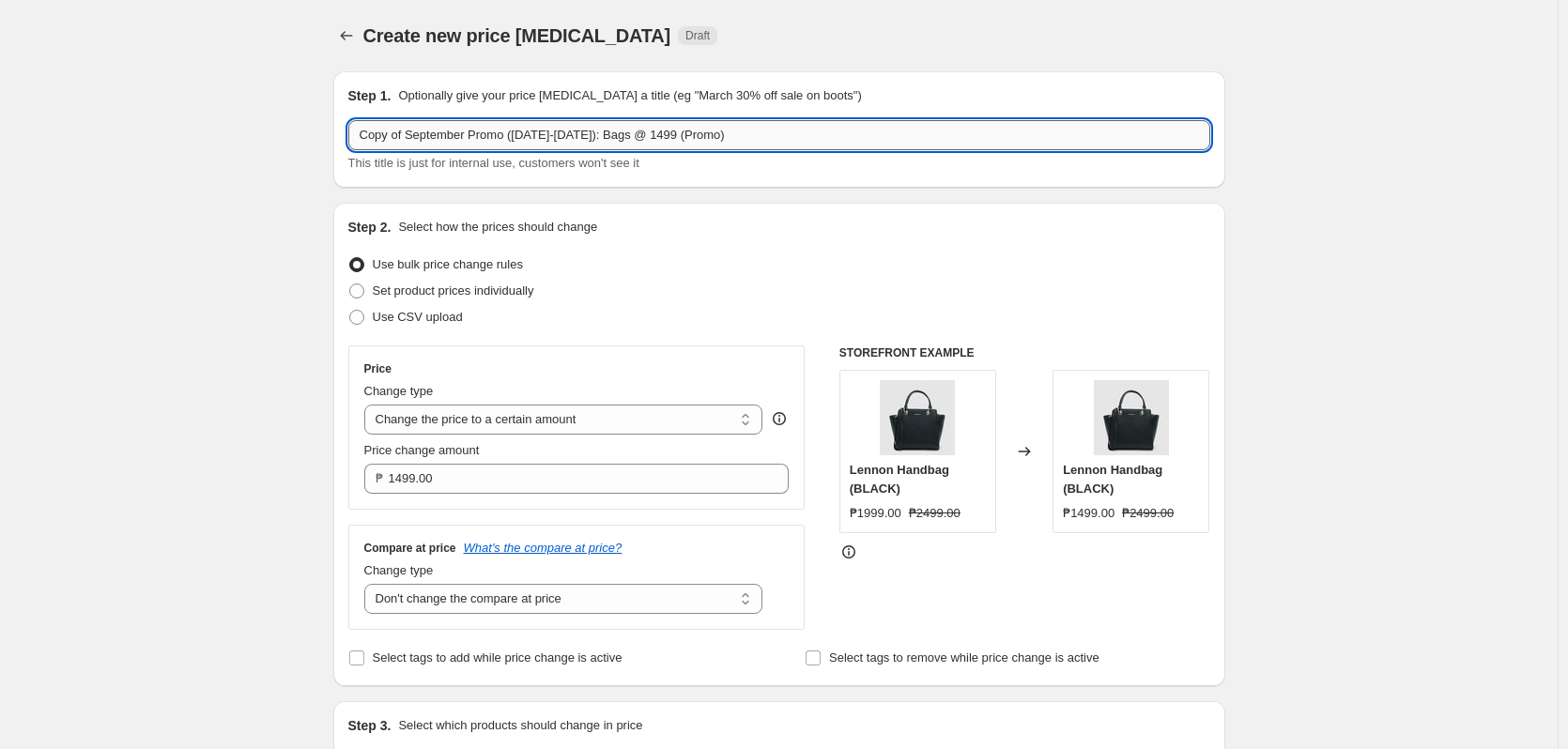
click at [408, 137] on input "Copy of September Promo (Sept 16-29): Bags @ 1499 (Promo)" at bounding box center [779, 135] width 862 height 30
drag, startPoint x: 408, startPoint y: 137, endPoint x: 323, endPoint y: 132, distance: 85.1
paste input "EXTEND"
type input "EXTEND September Promo ([DATE]-[DATE]): Bags @ 1499 (Promo)"
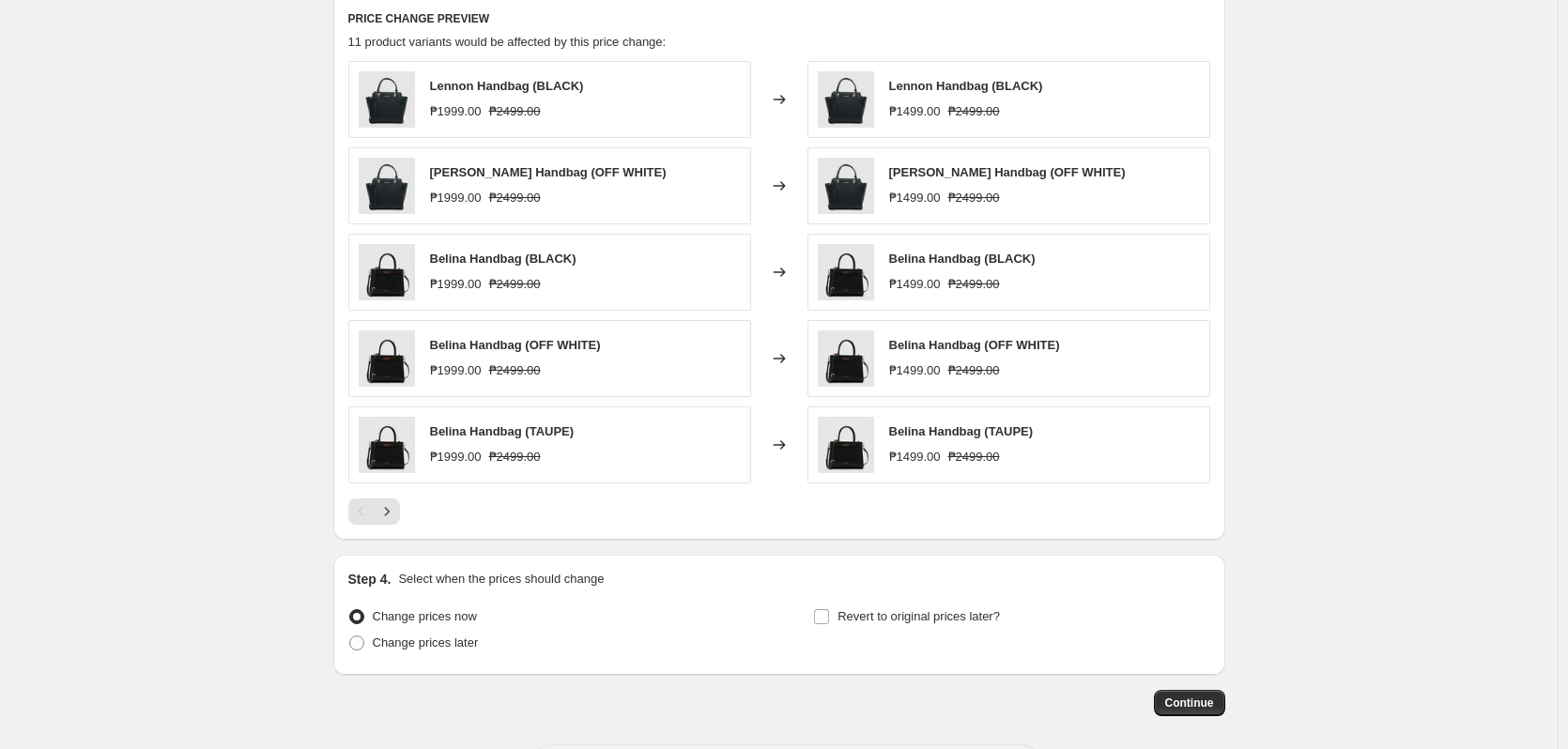
scroll to position [939, 0]
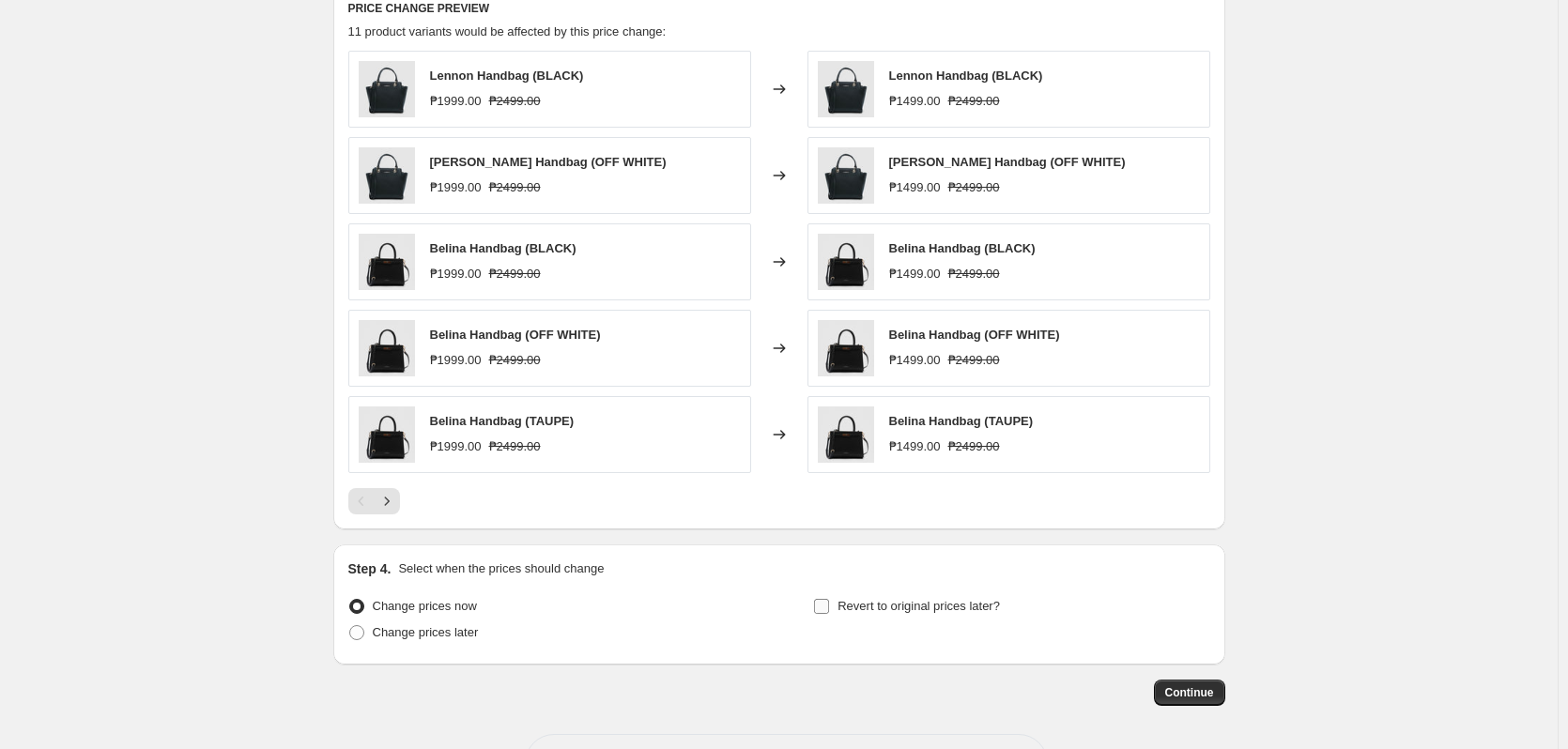
click at [971, 606] on span "Revert to original prices later?" at bounding box center [919, 606] width 162 height 14
click at [830, 606] on input "Revert to original prices later?" at bounding box center [821, 606] width 15 height 15
checkbox input "true"
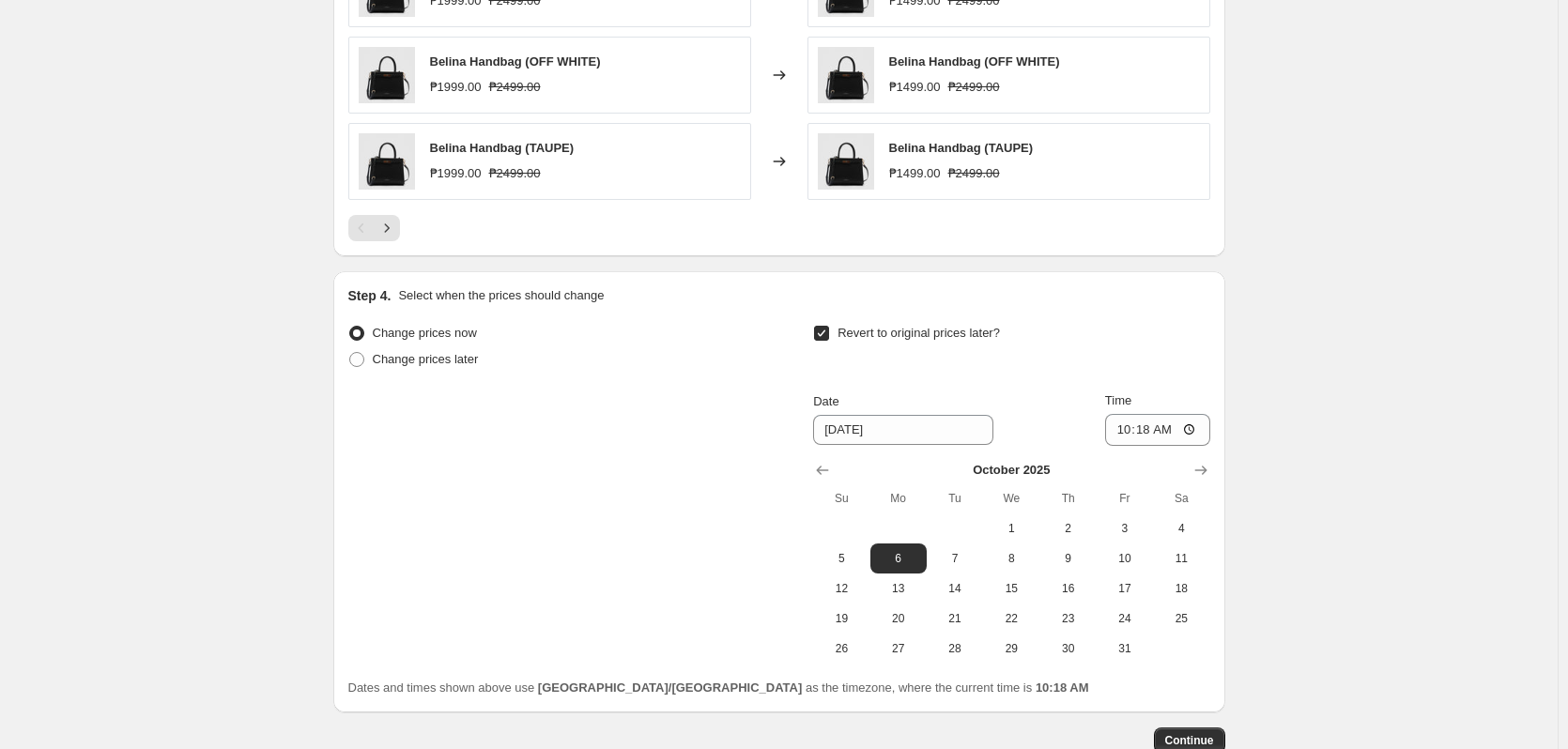
scroll to position [1220, 0]
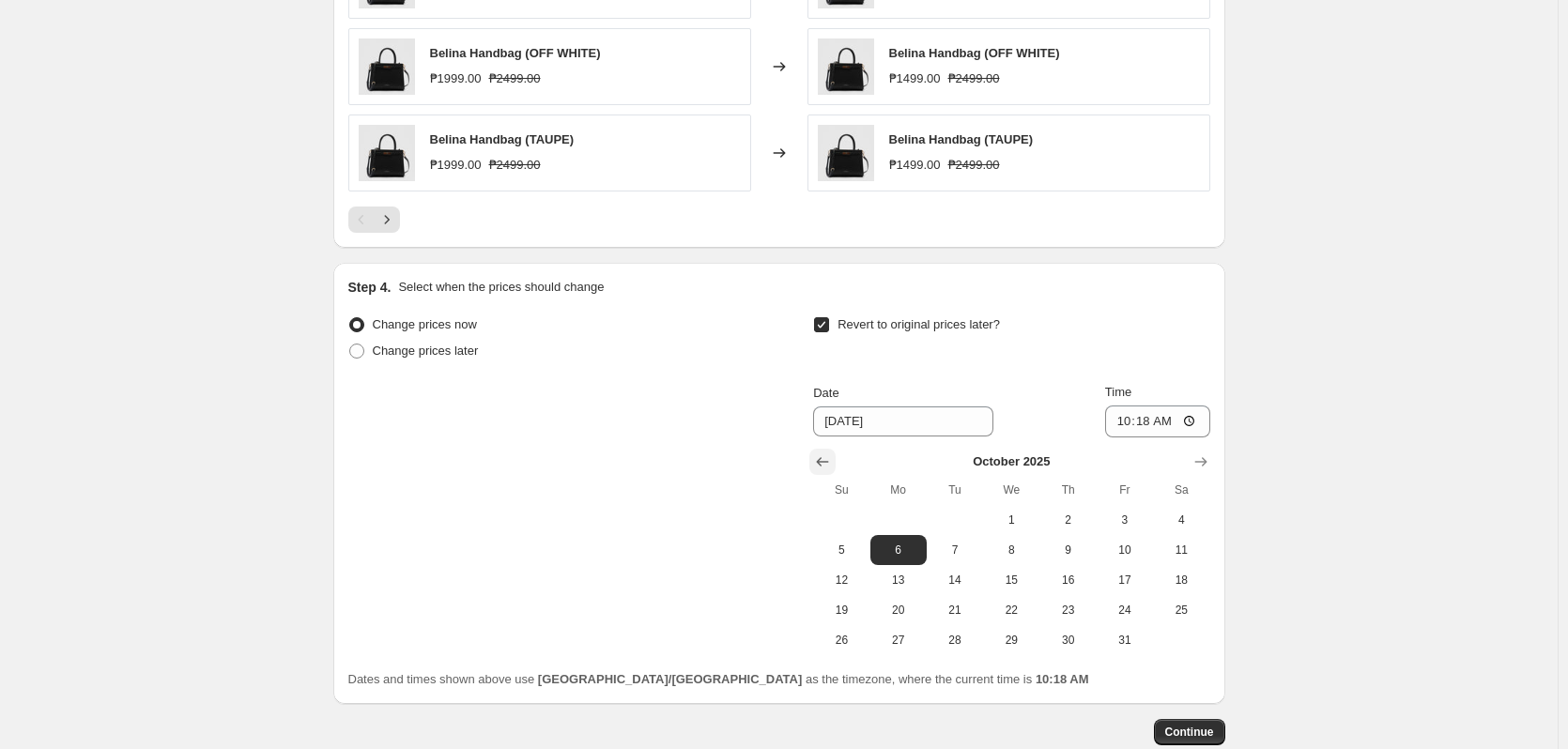
click at [819, 454] on icon "Show previous month, September 2025" at bounding box center [823, 461] width 19 height 19
click at [954, 639] on span "30" at bounding box center [955, 639] width 42 height 15
type input "[DATE]"
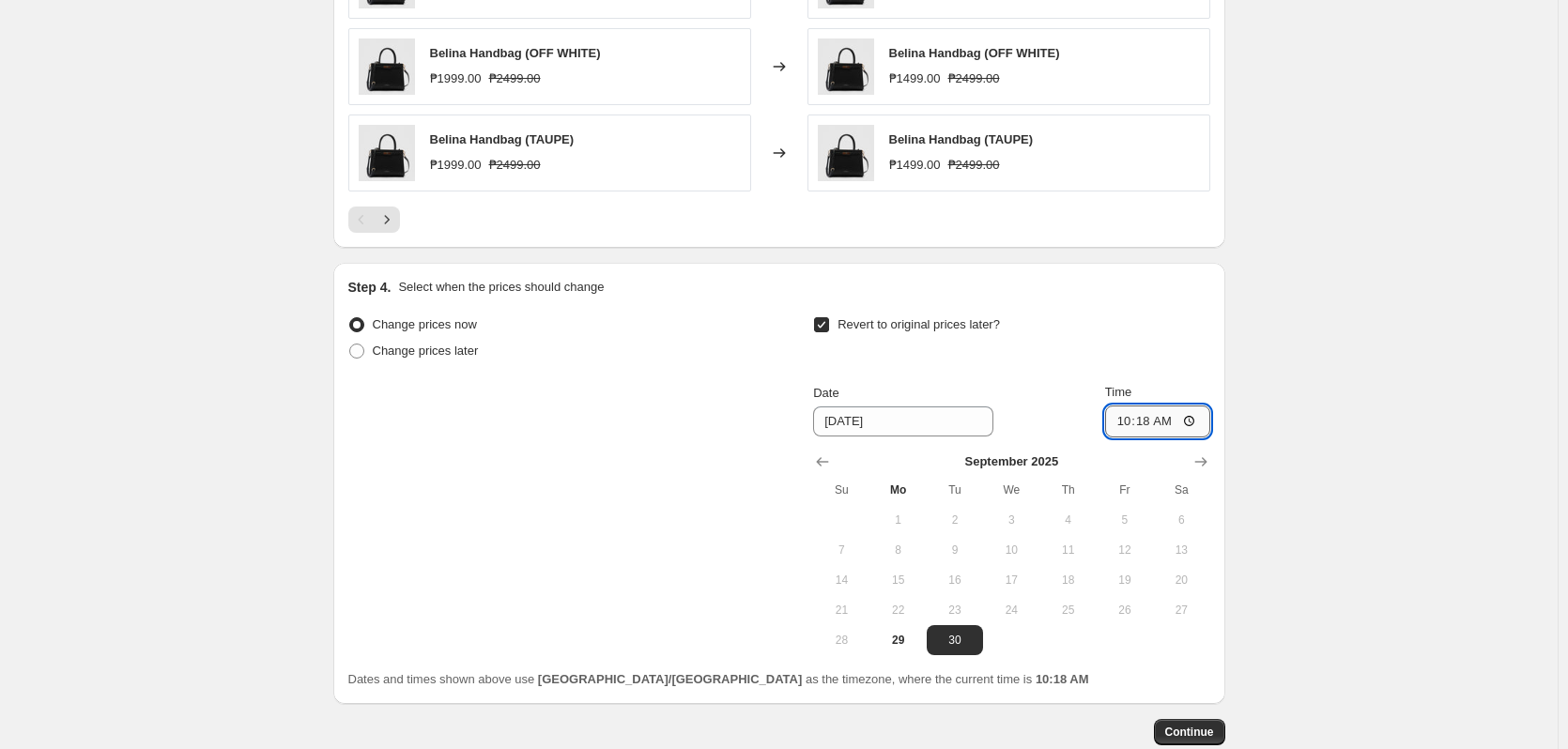
click at [1142, 425] on input "10:18" at bounding box center [1158, 421] width 105 height 32
type input "10:00"
click at [1188, 730] on span "Continue" at bounding box center [1189, 731] width 49 height 15
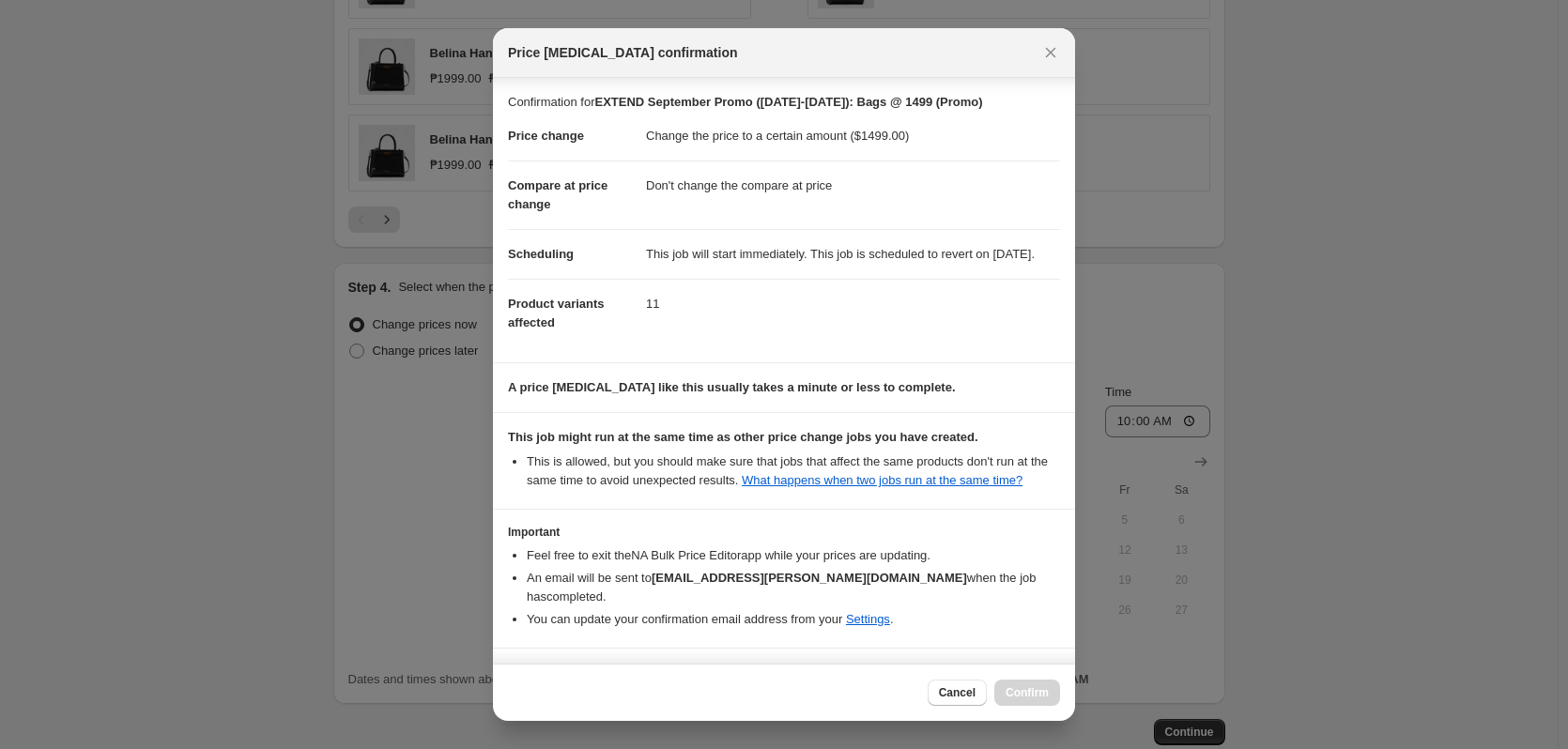
scroll to position [79, 0]
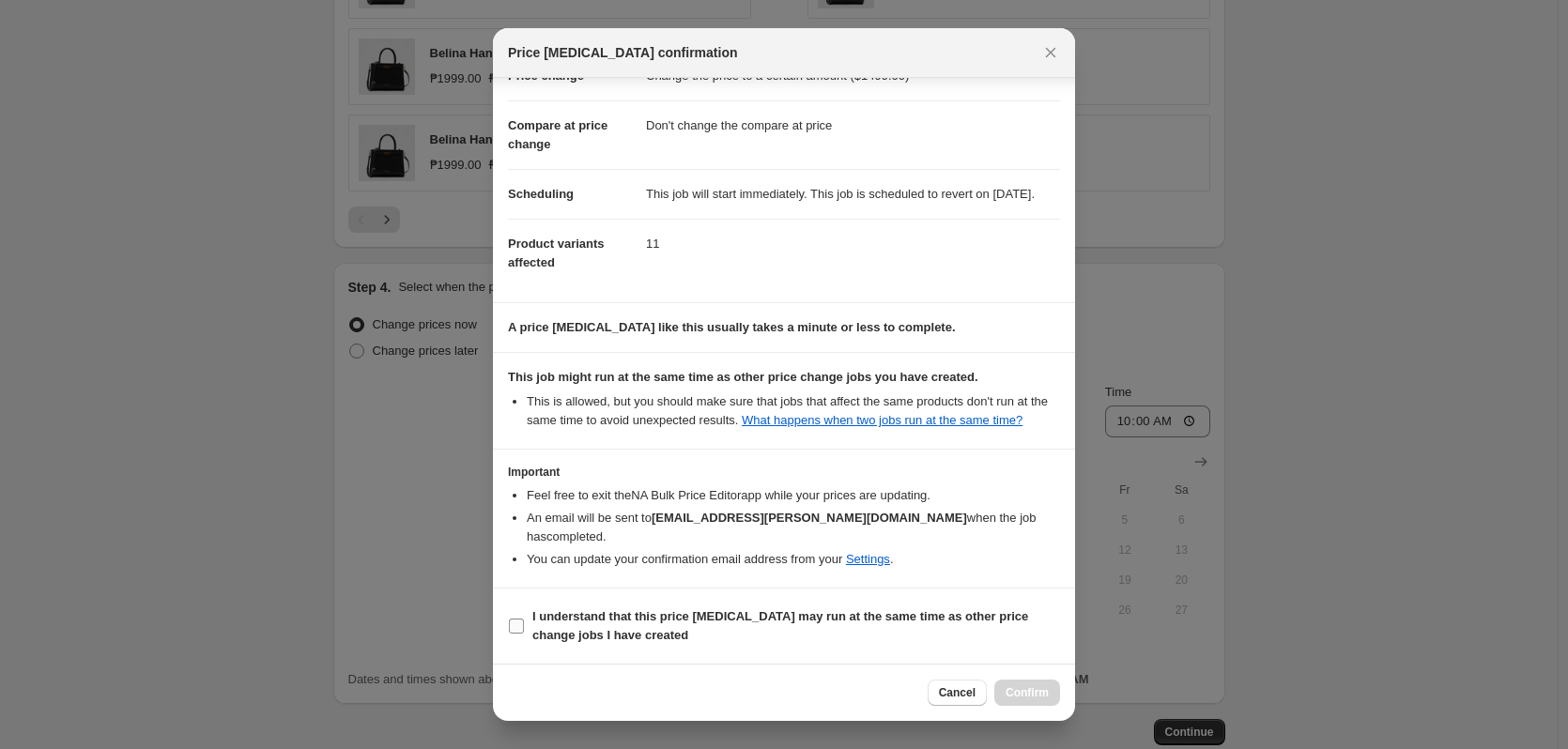
click at [971, 618] on b "I understand that this price [MEDICAL_DATA] may run at the same time as other p…" at bounding box center [780, 625] width 496 height 33
click at [524, 618] on input "I understand that this price [MEDICAL_DATA] may run at the same time as other p…" at bounding box center [516, 625] width 15 height 15
checkbox input "true"
click at [1014, 697] on span "Confirm" at bounding box center [1028, 693] width 44 height 15
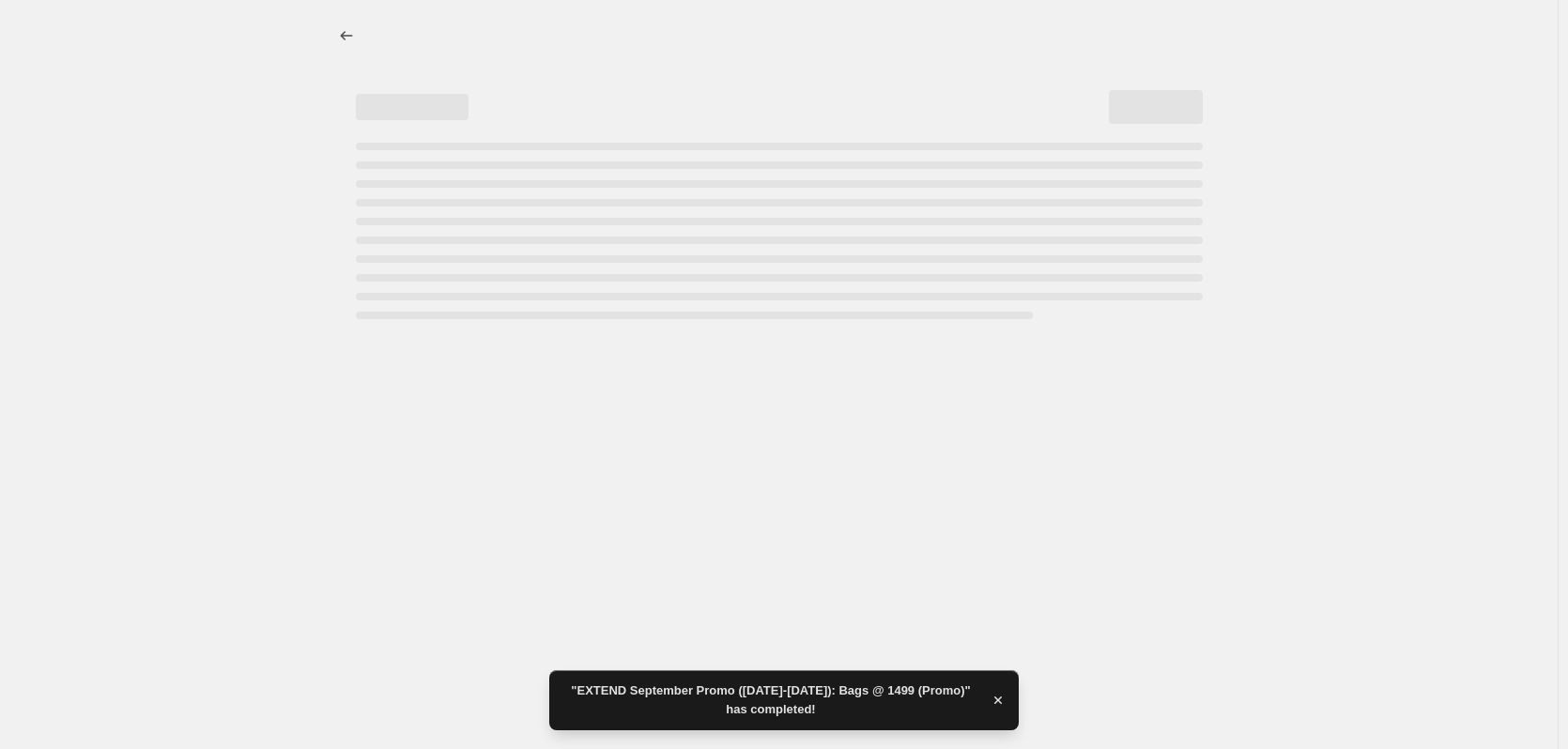
select select "no_change"
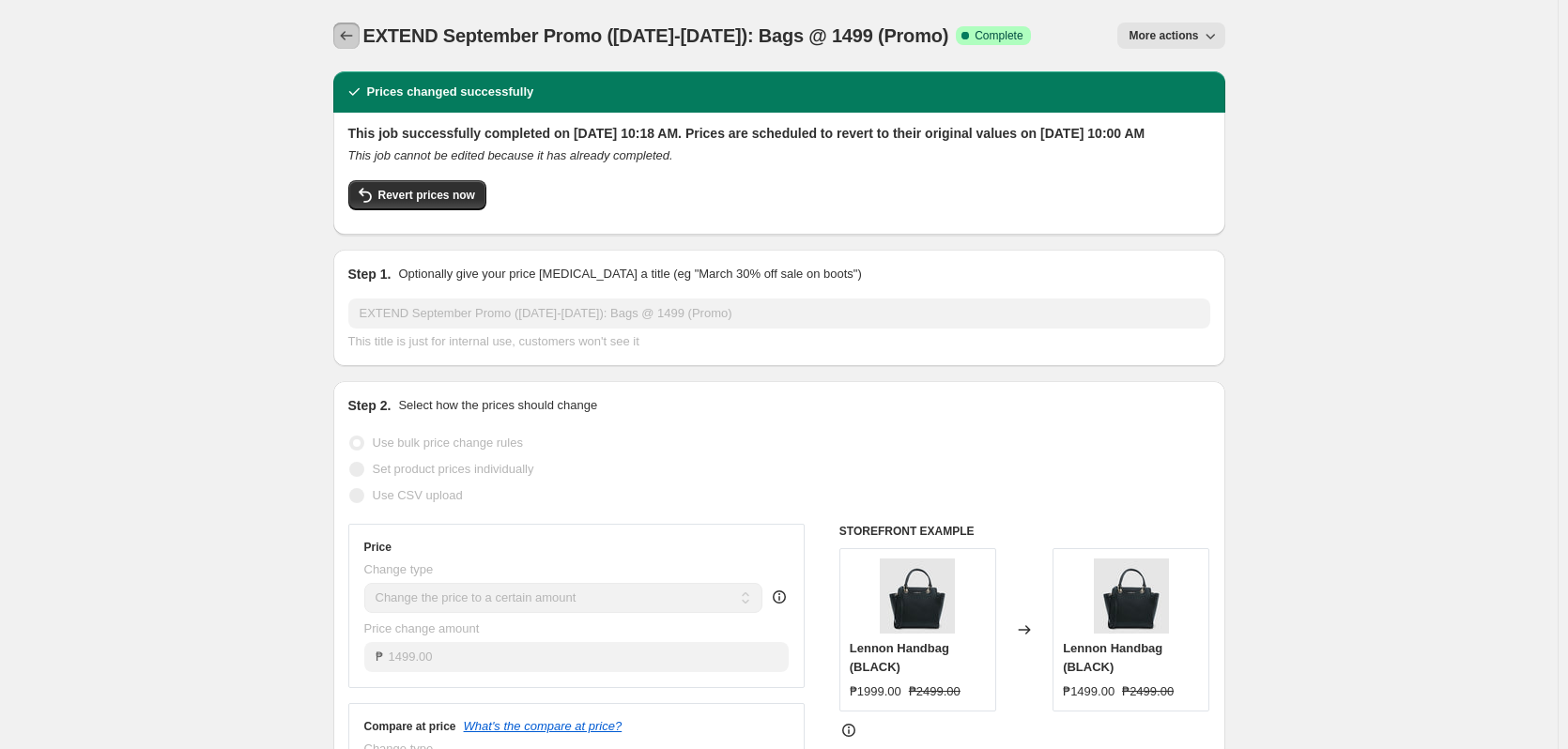
click at [345, 36] on icon "Price change jobs" at bounding box center [345, 35] width 12 height 9
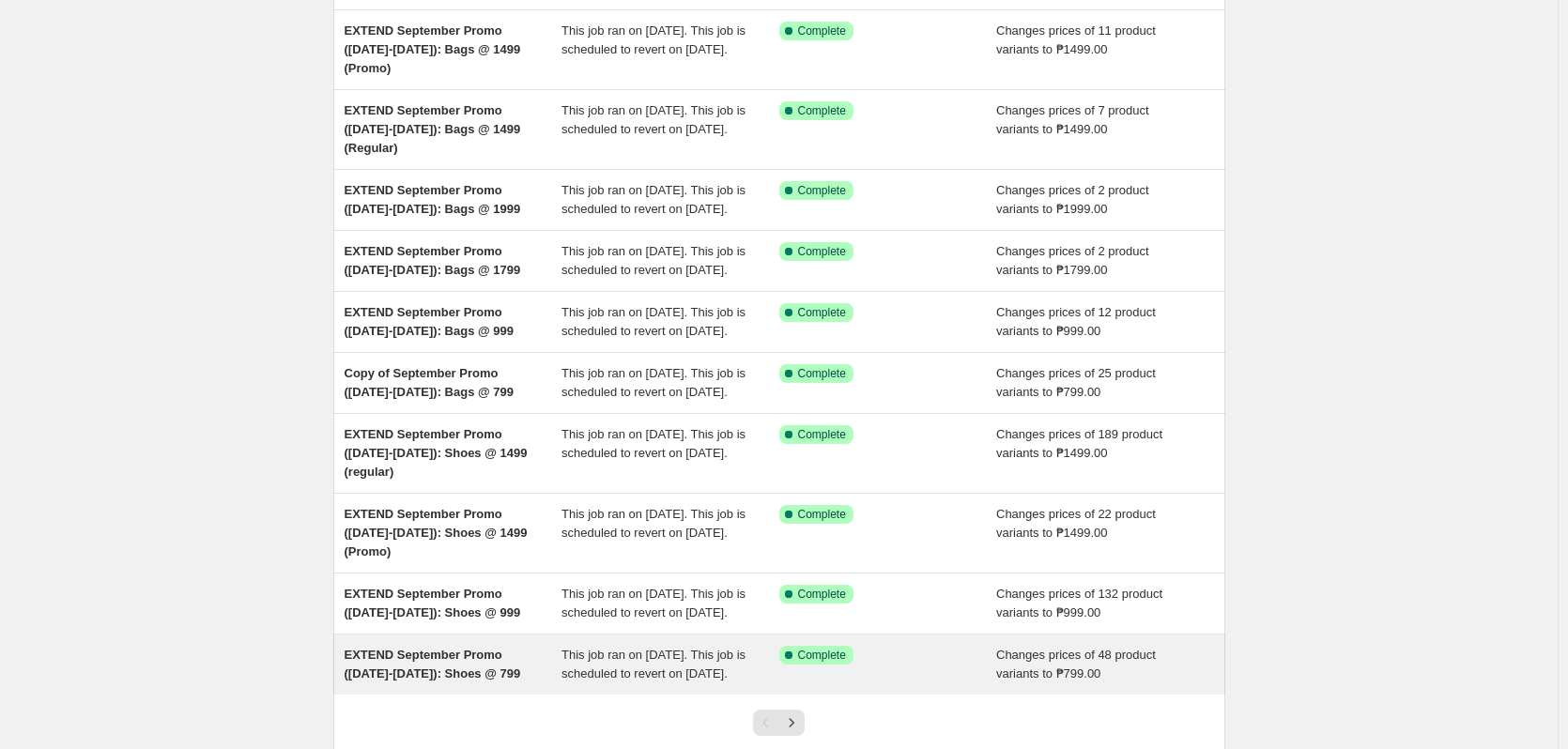
scroll to position [406, 0]
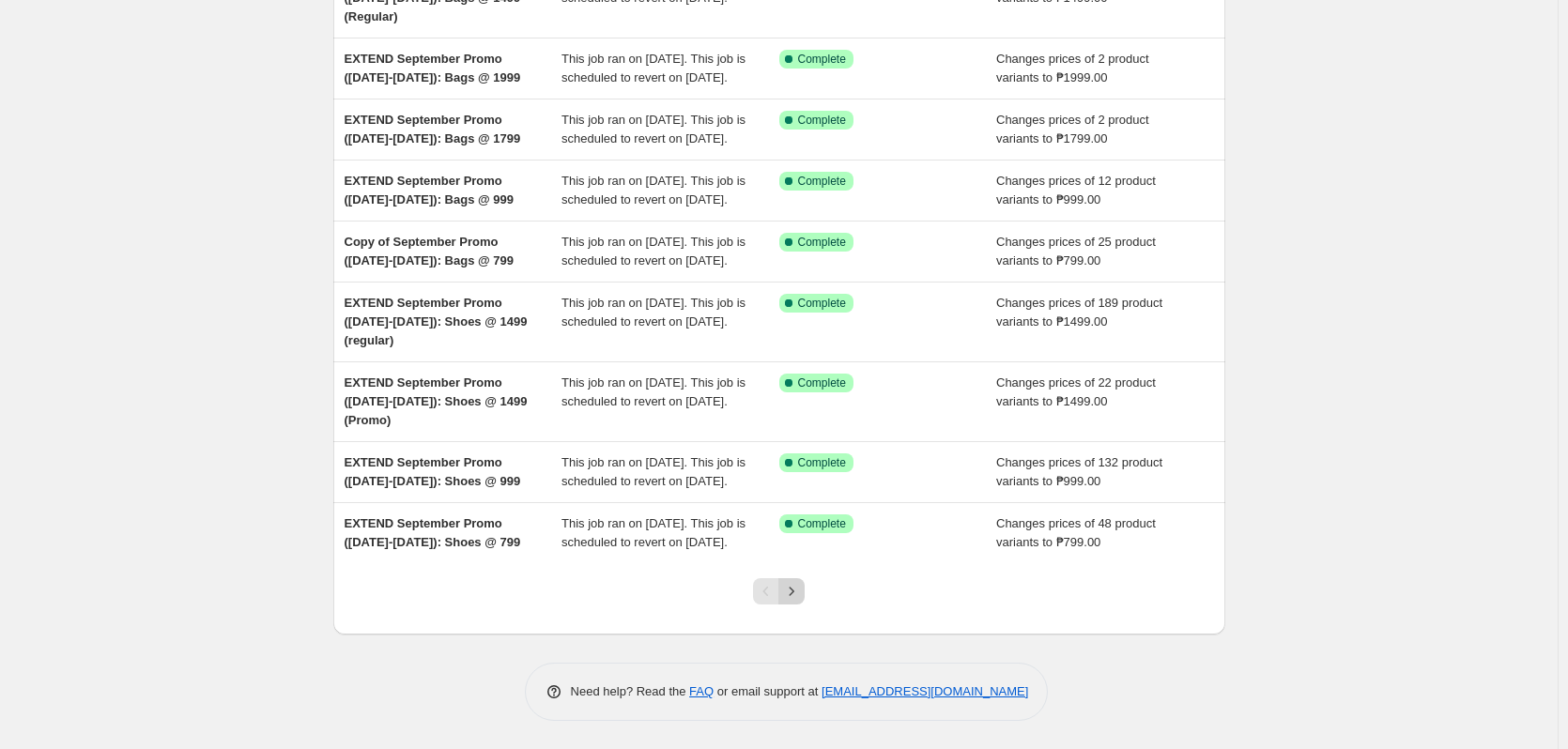
click at [796, 597] on icon "Next" at bounding box center [791, 591] width 19 height 19
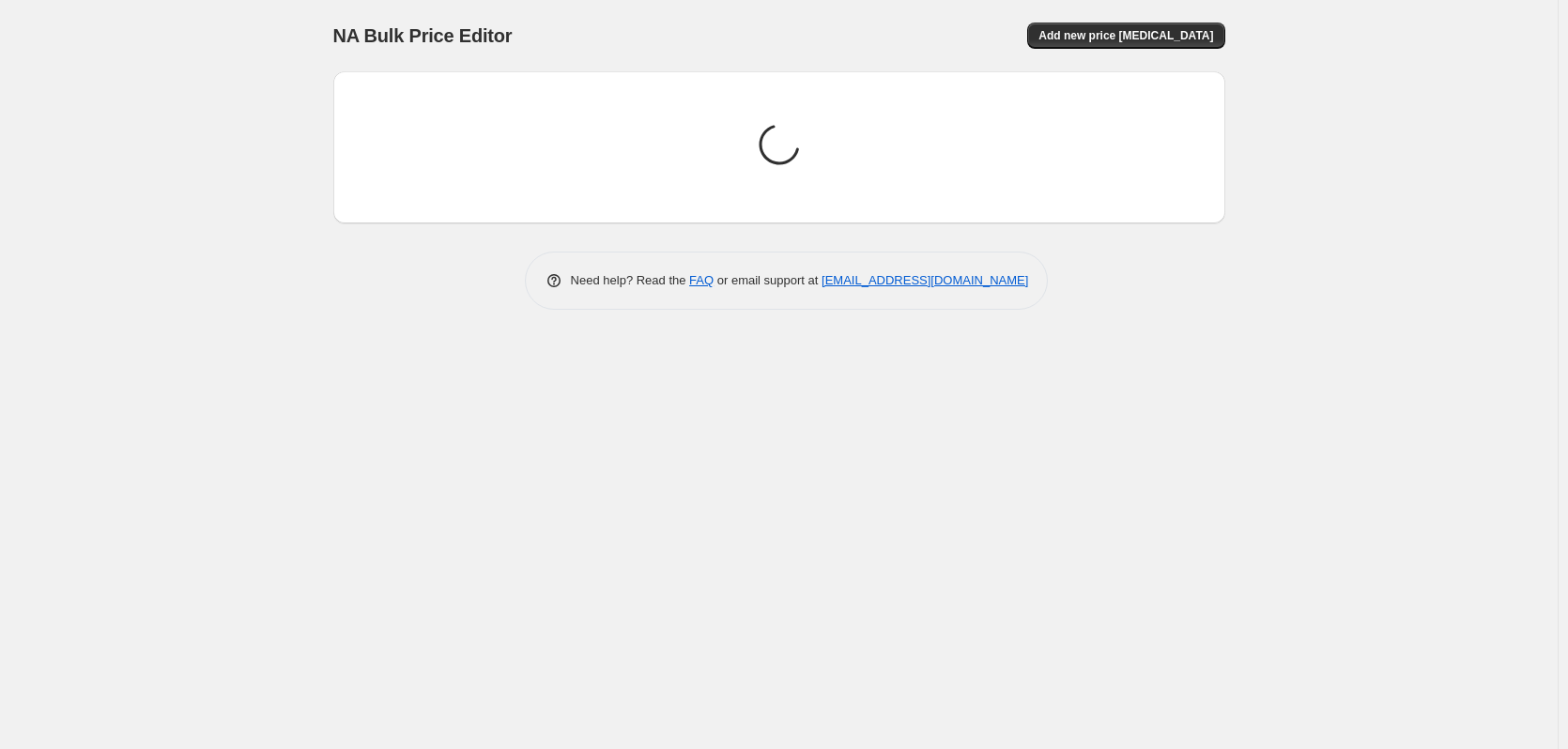
scroll to position [0, 0]
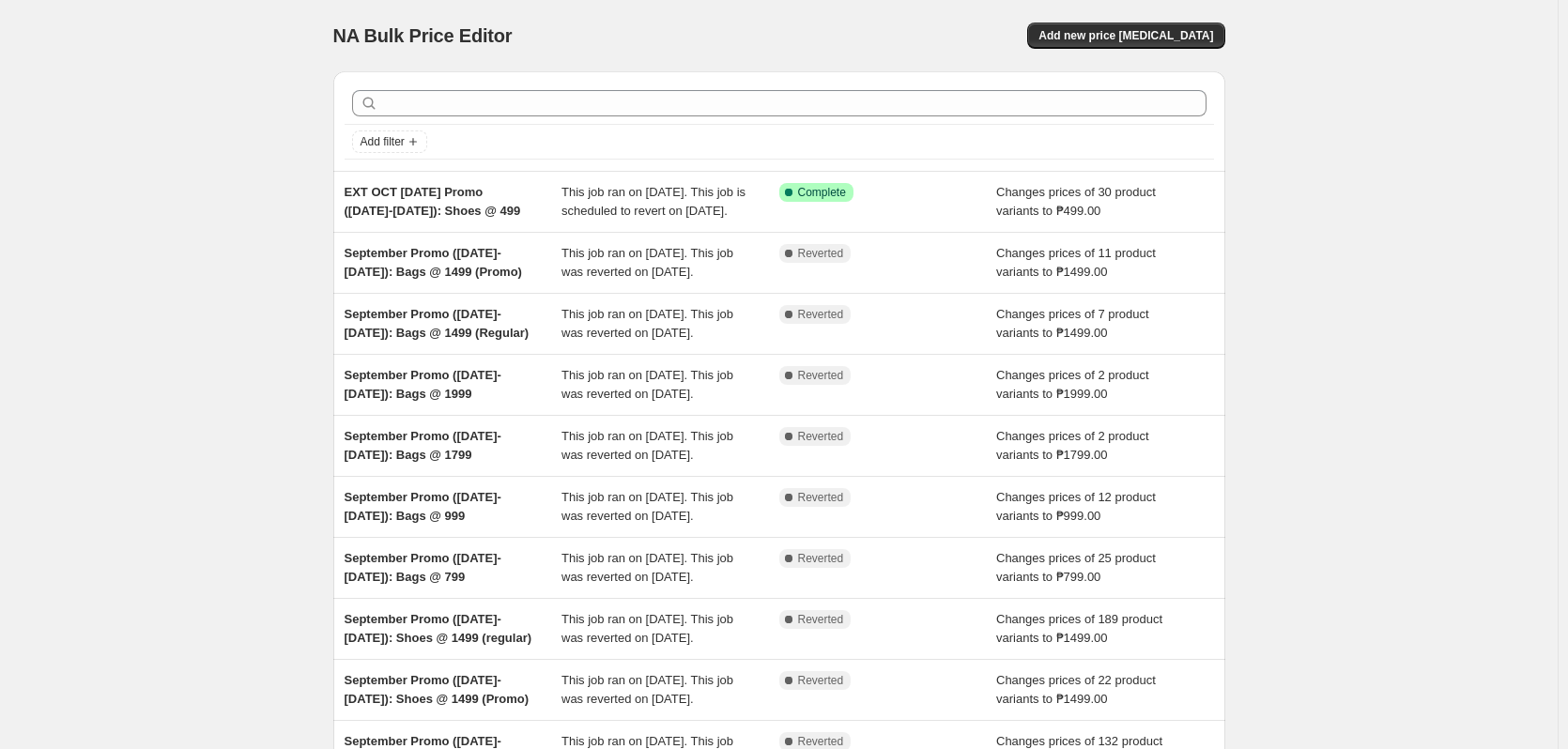
click at [1323, 244] on div "NA Bulk Price Editor. This page is ready NA Bulk Price Editor Add new price cha…" at bounding box center [779, 483] width 1558 height 967
click at [1431, 160] on div "NA Bulk Price Editor. This page is ready NA Bulk Price Editor Add new price cha…" at bounding box center [779, 483] width 1558 height 967
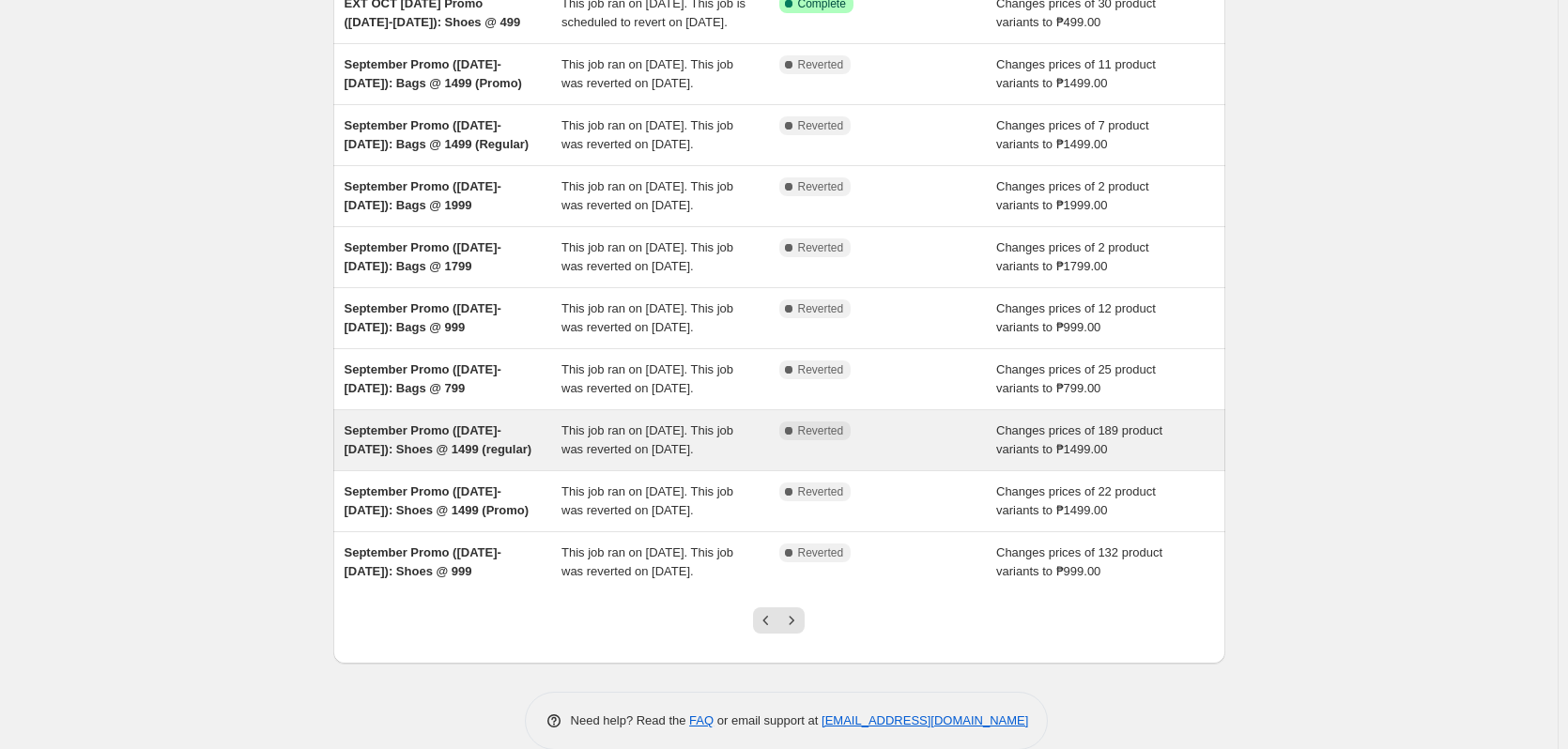
scroll to position [406, 0]
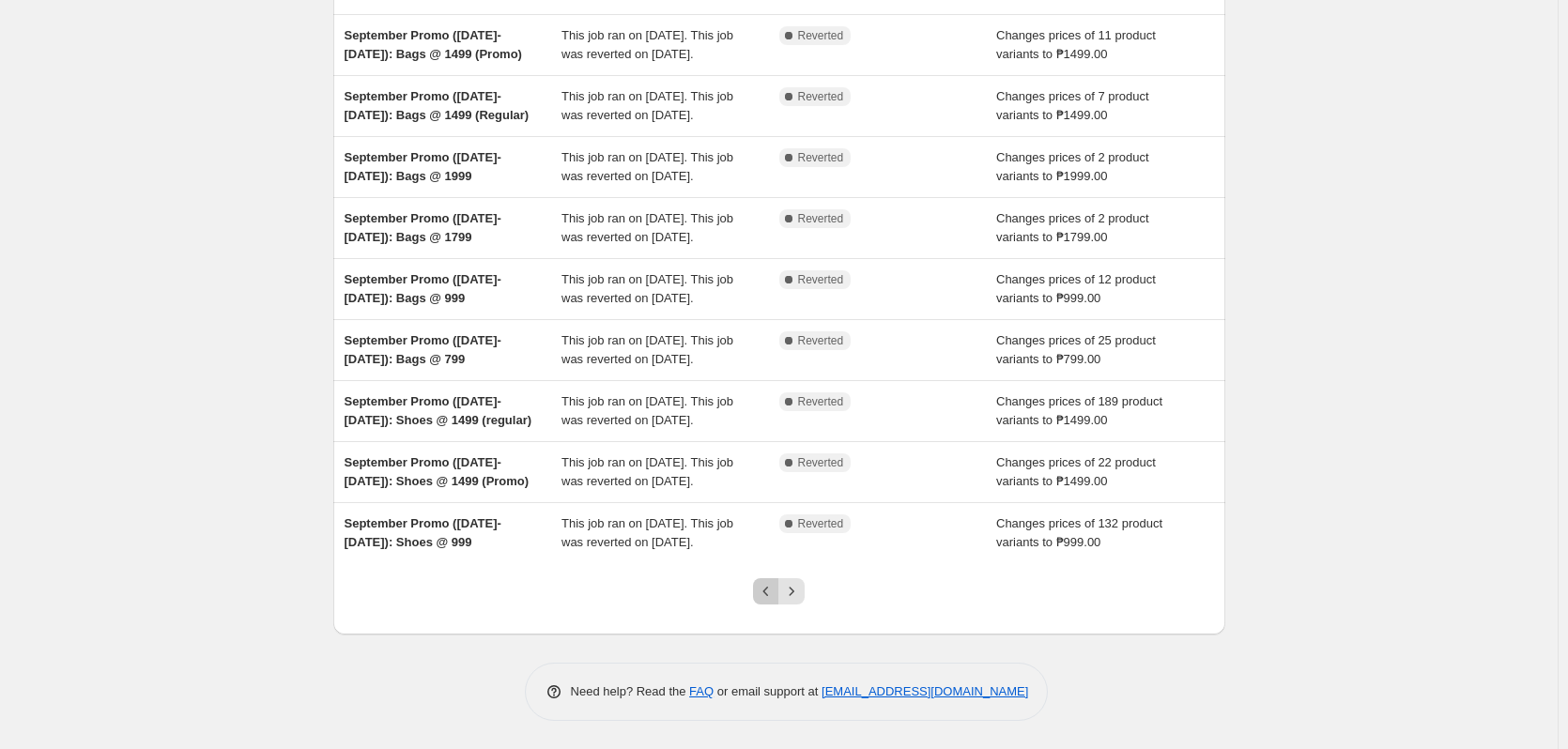
click at [771, 600] on icon "Previous" at bounding box center [766, 591] width 19 height 19
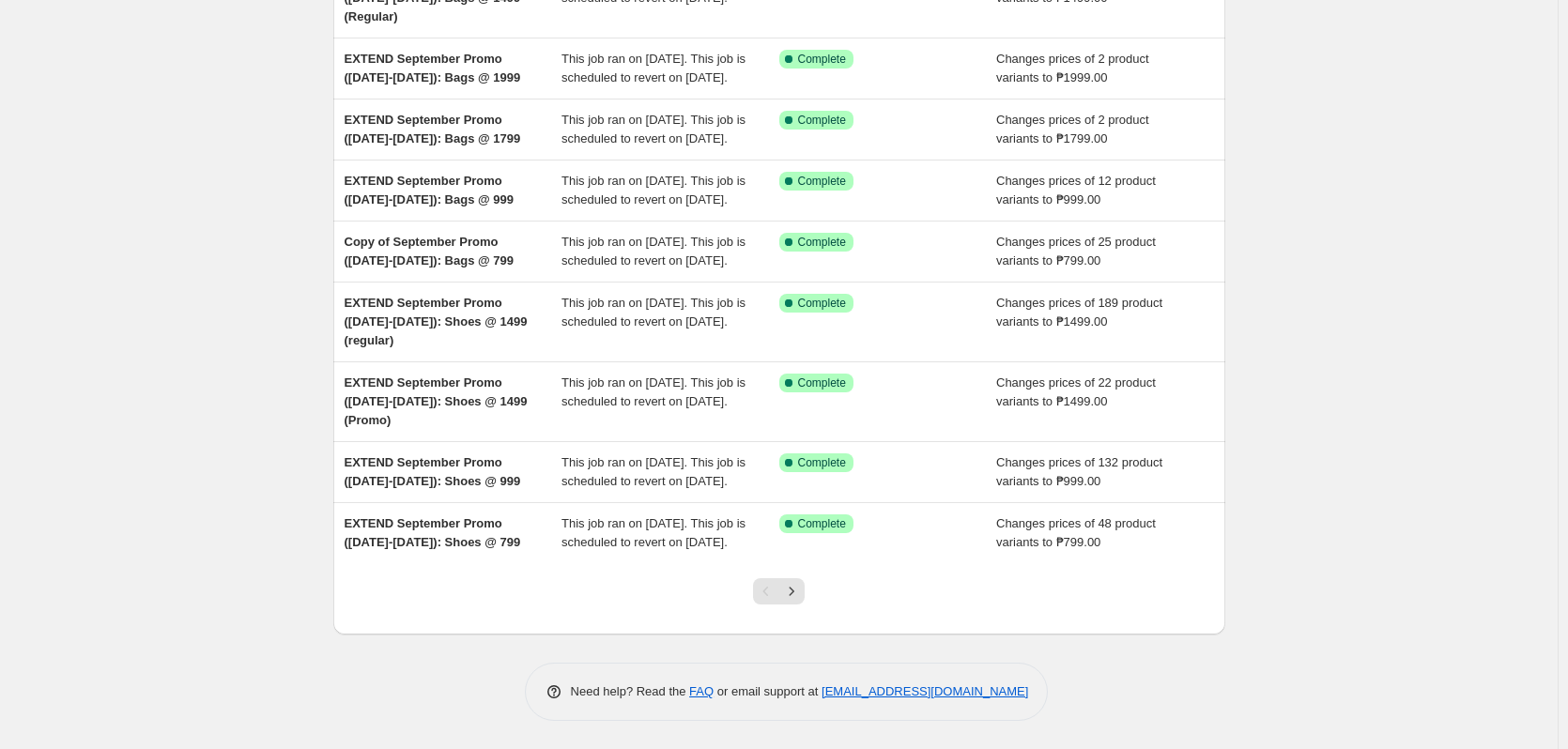
click at [1292, 491] on div "NA Bulk Price Editor. This page is ready NA Bulk Price Editor Add new price cha…" at bounding box center [779, 228] width 1558 height 1042
click at [1446, 406] on div "NA Bulk Price Editor. This page is ready NA Bulk Price Editor Add new price cha…" at bounding box center [779, 228] width 1558 height 1042
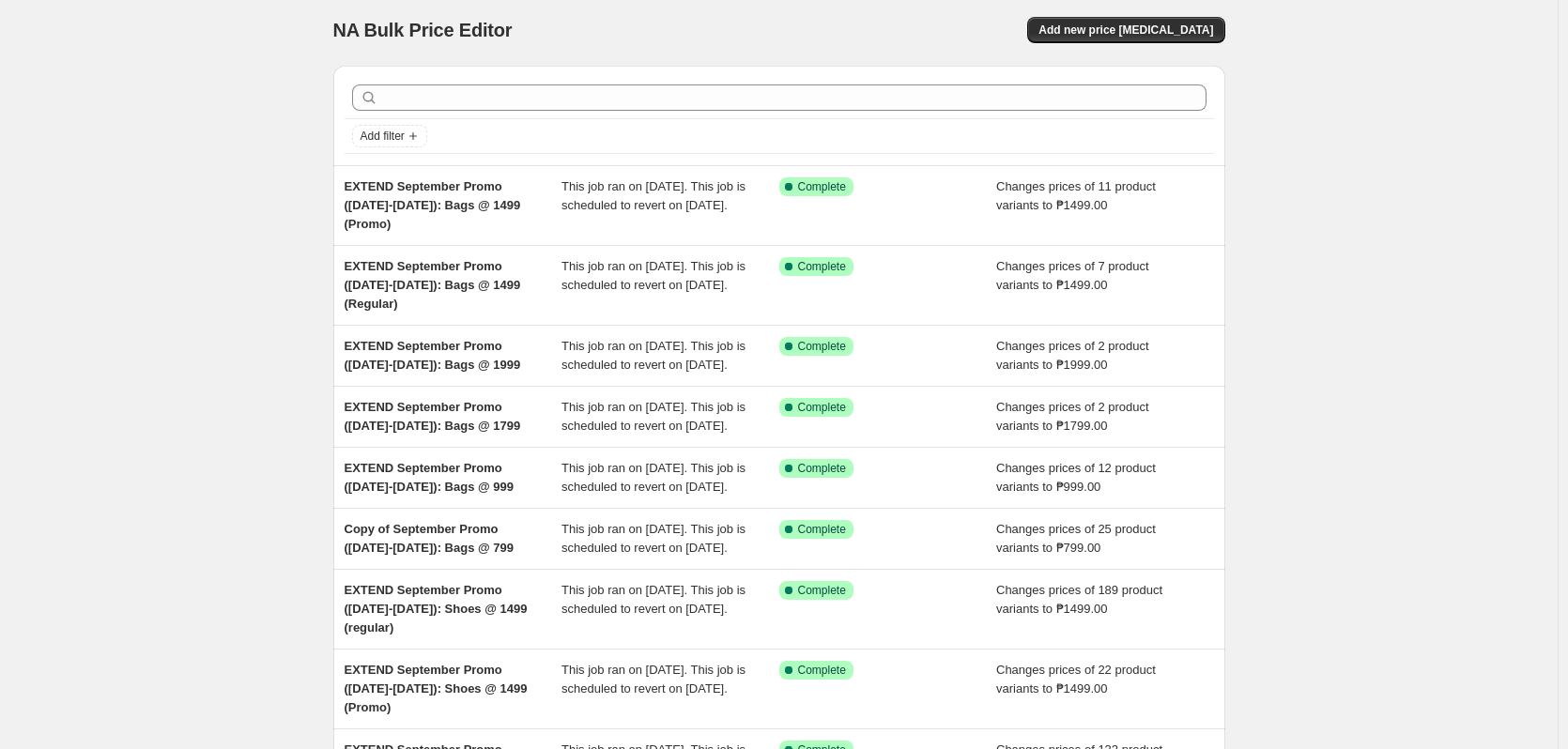
scroll to position [0, 0]
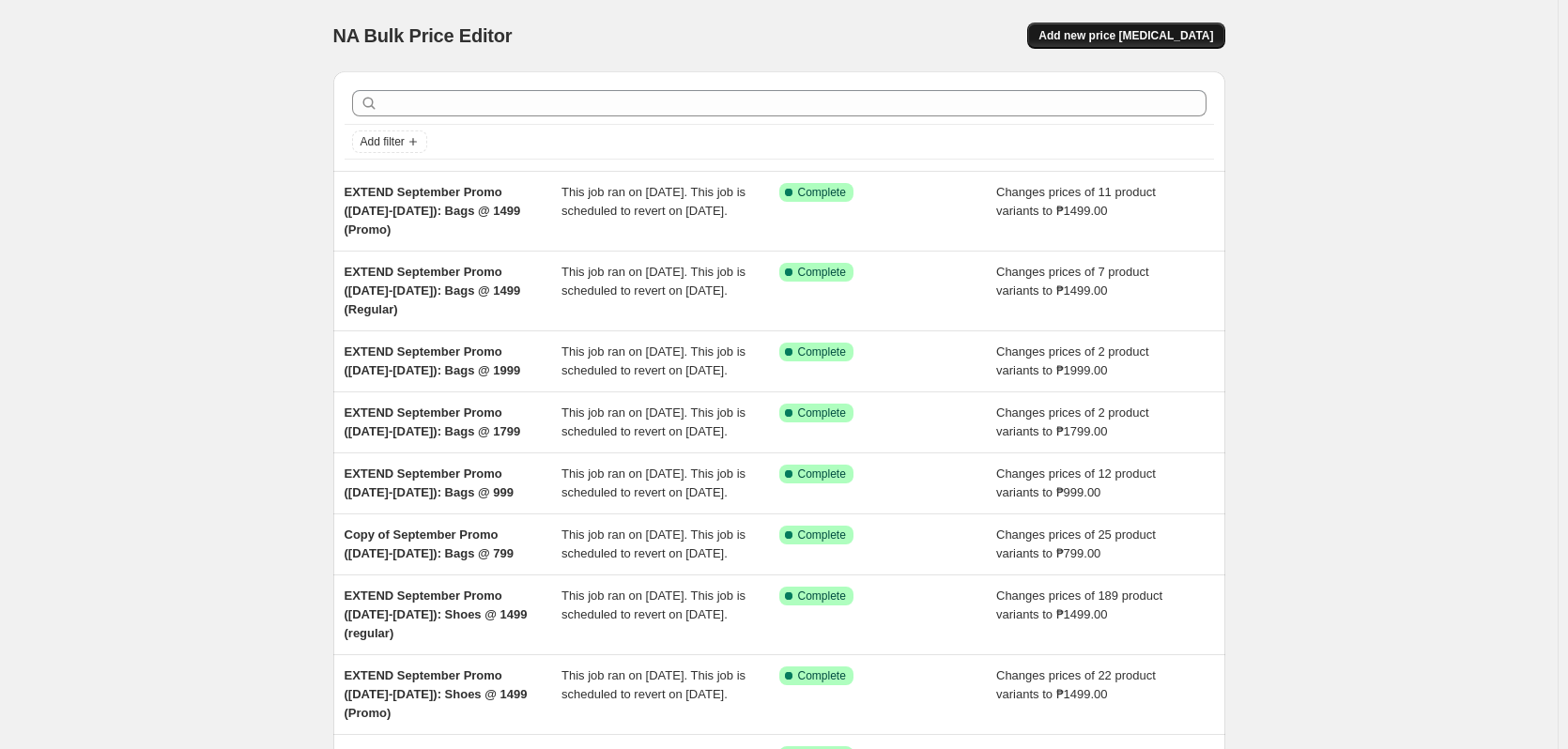
click at [1156, 34] on span "Add new price [MEDICAL_DATA]" at bounding box center [1126, 35] width 174 height 15
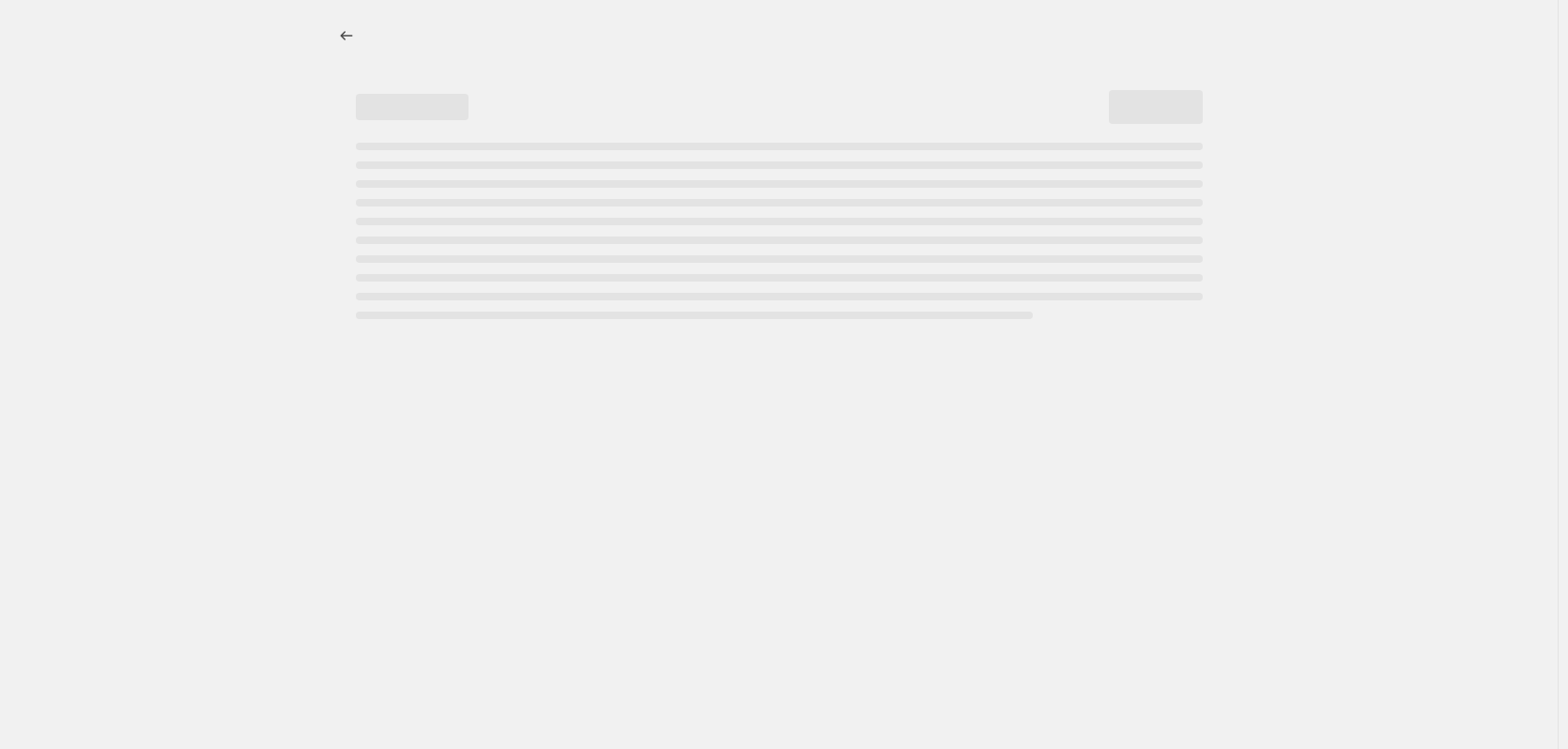
select select "percentage"
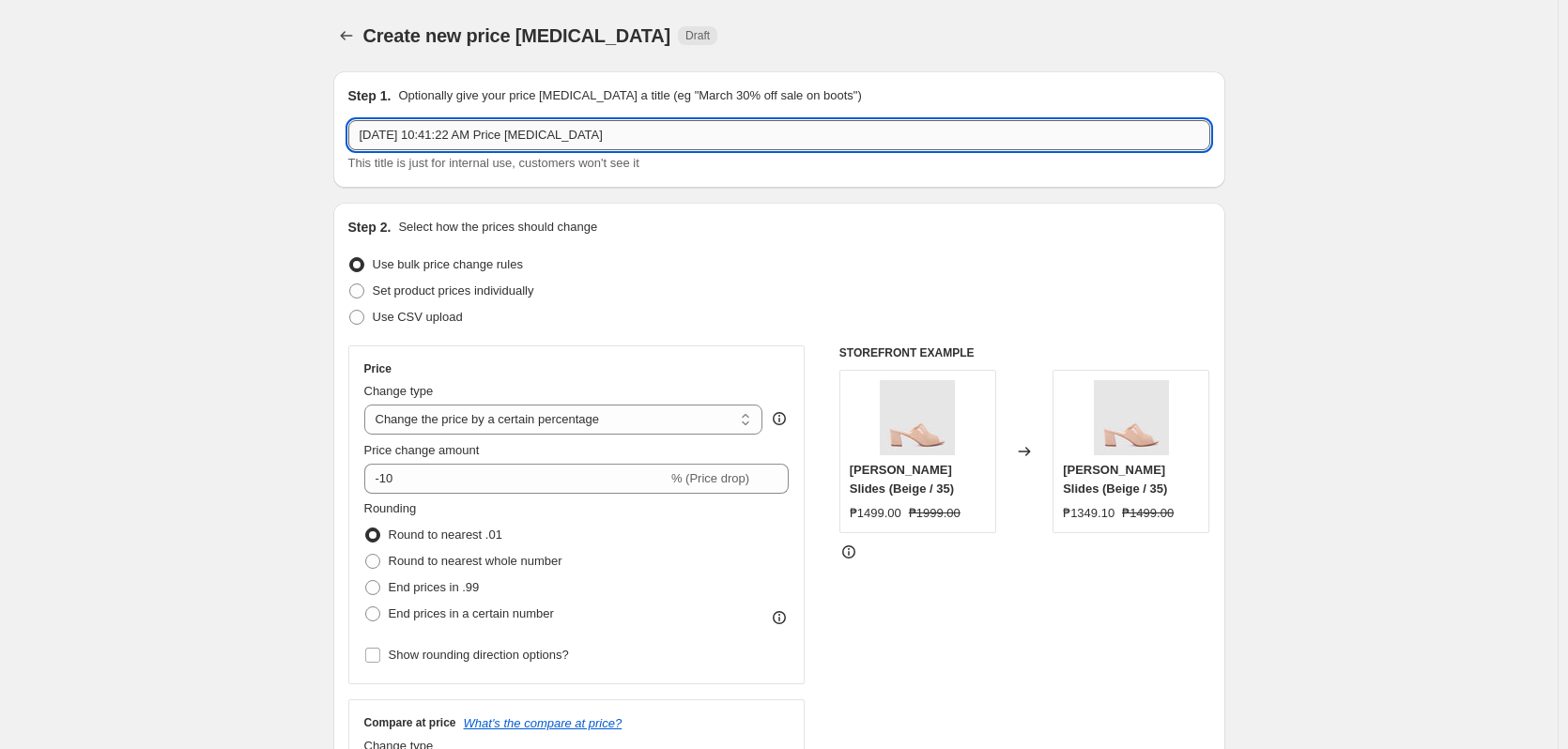
click at [557, 143] on input "Sep 29, 2025, 10:41:22 AM Price change job" at bounding box center [779, 135] width 862 height 30
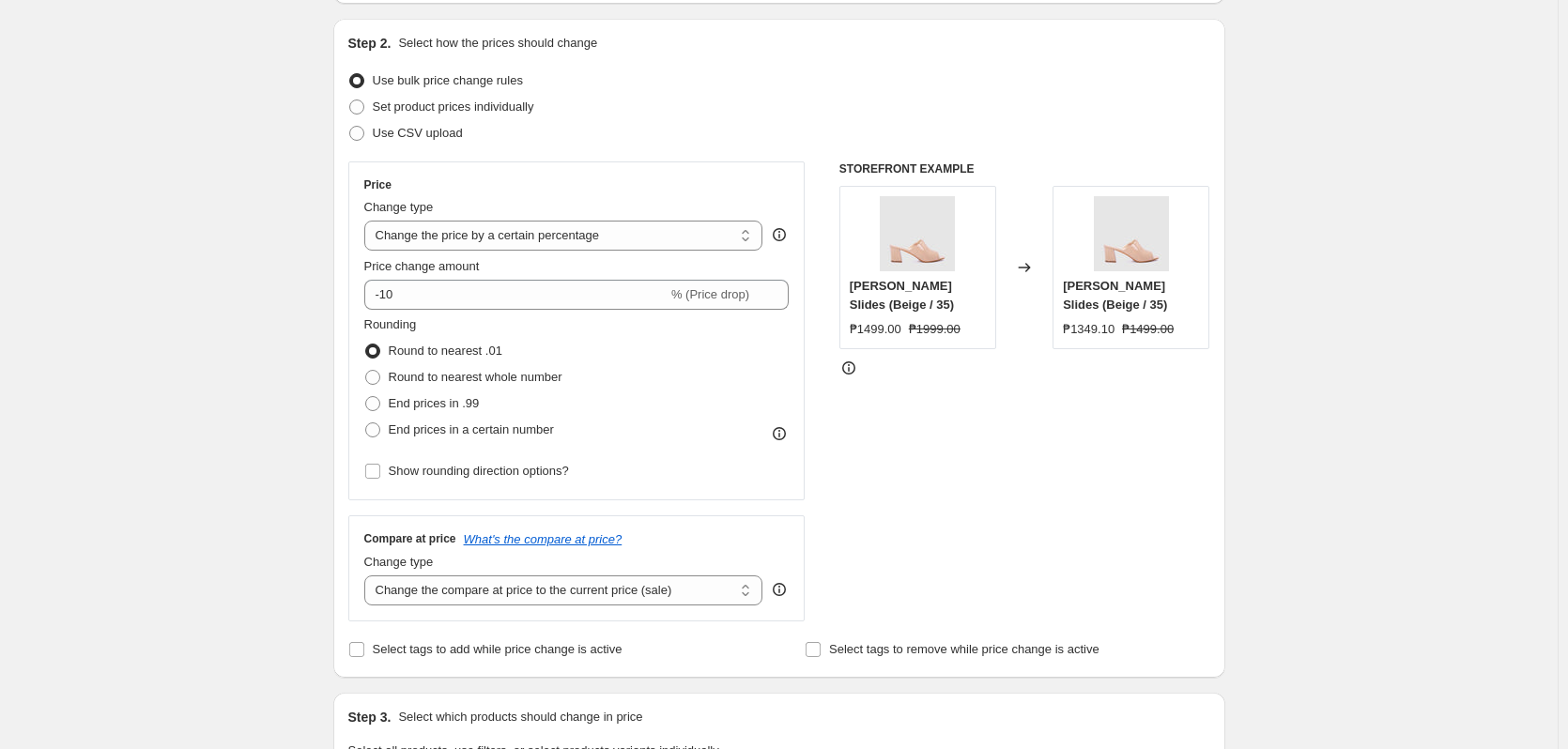
scroll to position [188, 0]
type input "[DATE]-[DATE]: Macy 799"
click at [494, 429] on span "End prices in a certain number" at bounding box center [471, 425] width 165 height 14
click at [366, 420] on input "End prices in a certain number" at bounding box center [365, 419] width 1 height 1
radio input "true"
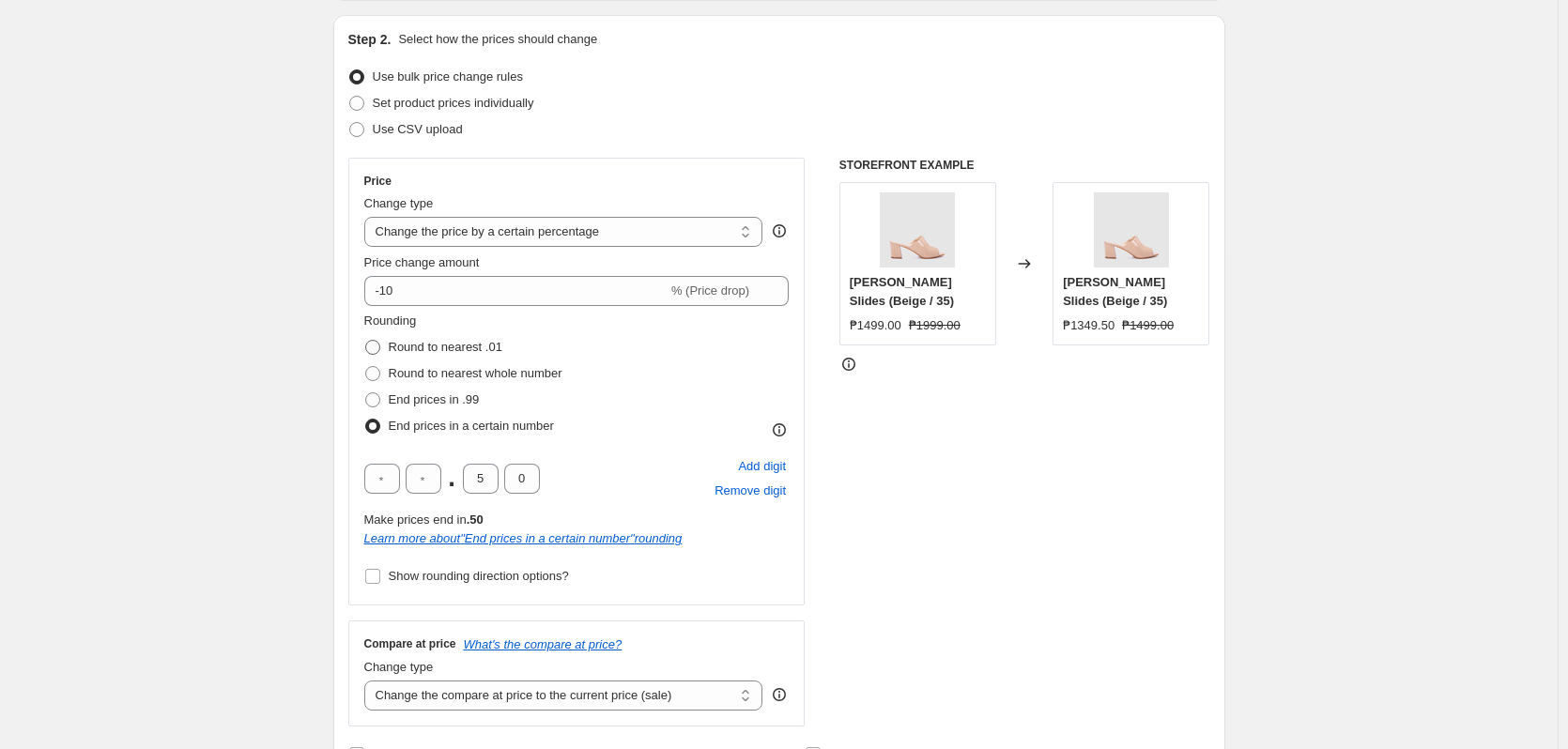
click at [438, 352] on span "Round to nearest .01" at bounding box center [445, 346] width 114 height 14
click at [366, 340] on input "Round to nearest .01" at bounding box center [365, 339] width 1 height 1
radio input "true"
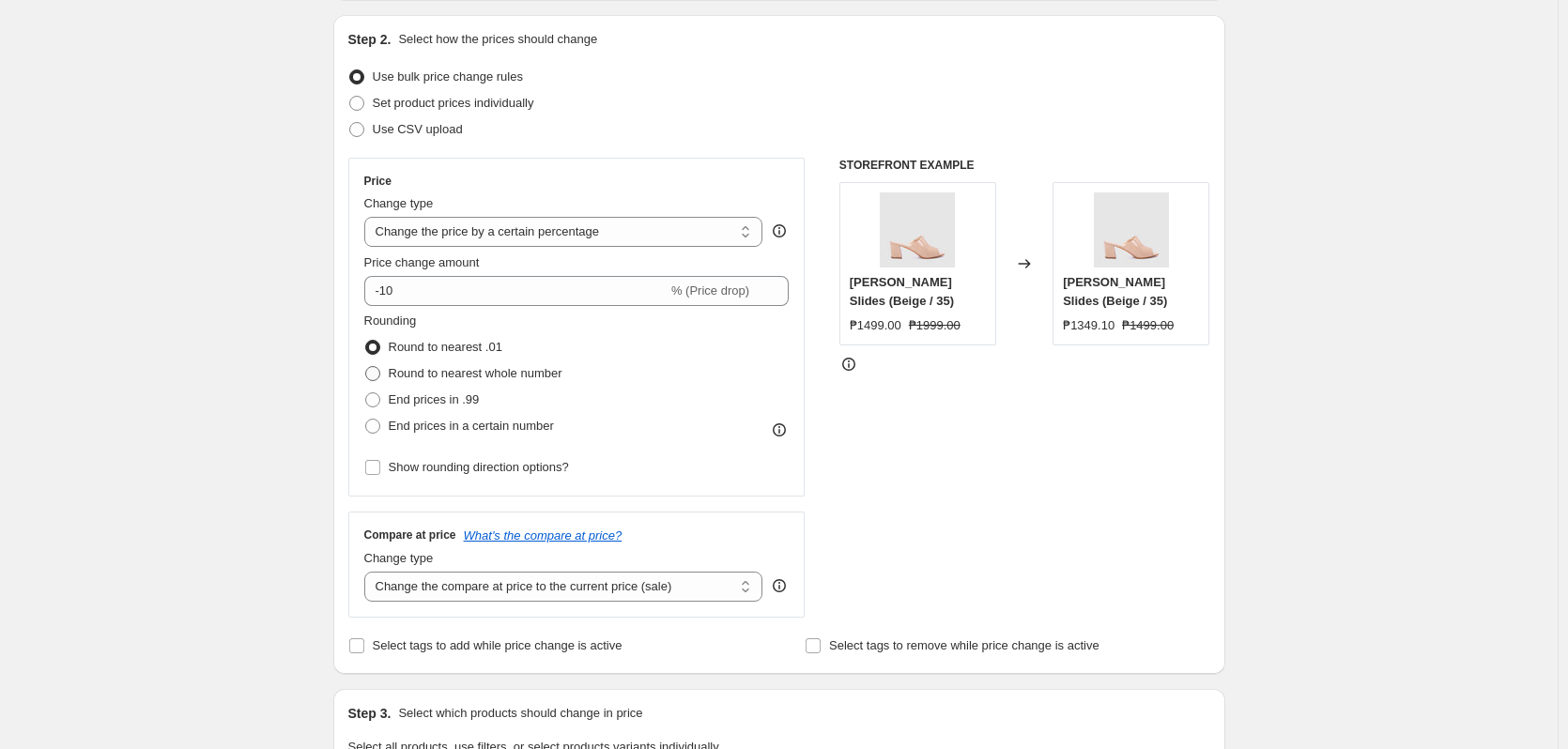
click at [445, 378] on span "Round to nearest whole number" at bounding box center [475, 373] width 173 height 14
click at [366, 367] on input "Round to nearest whole number" at bounding box center [365, 366] width 1 height 1
radio input "true"
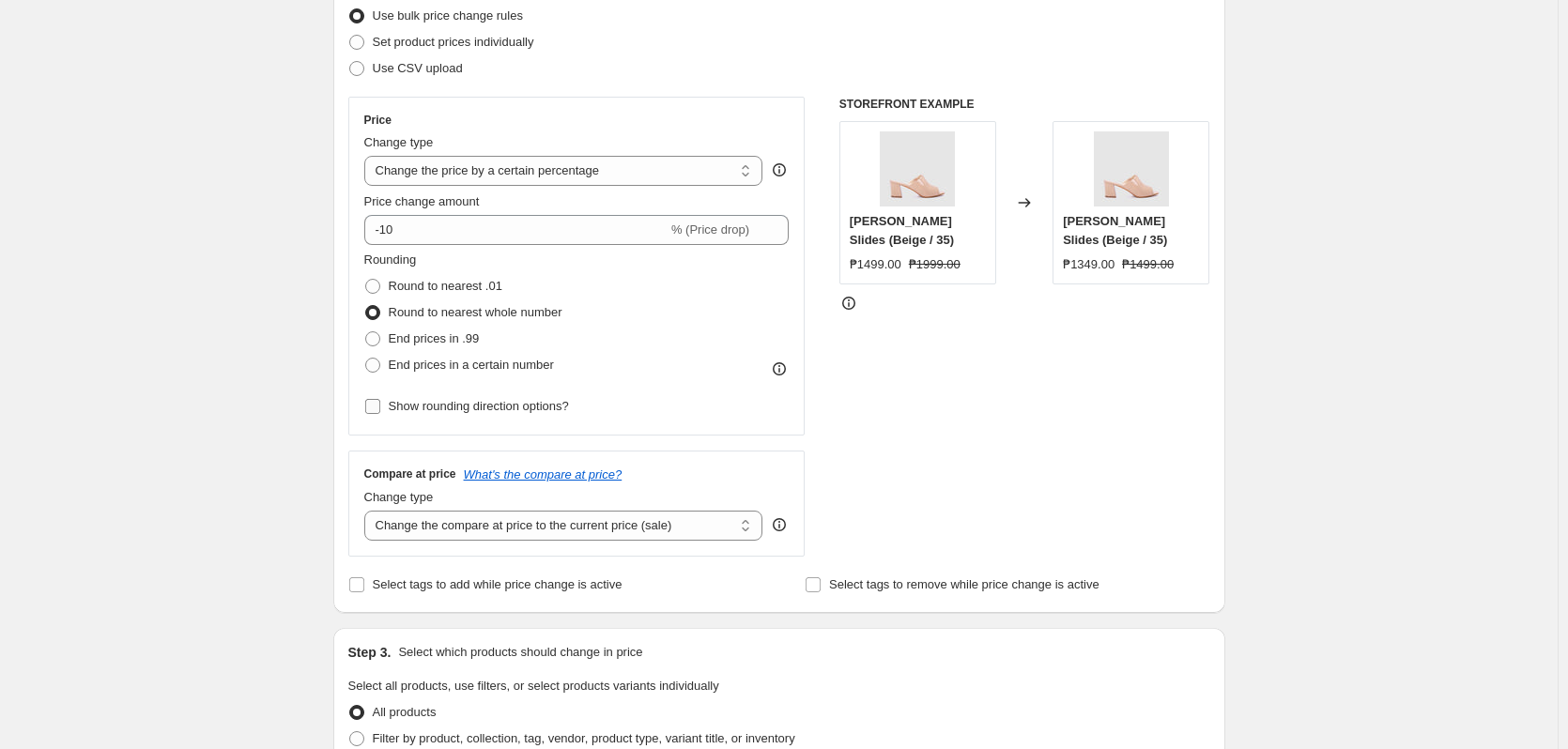
scroll to position [282, 0]
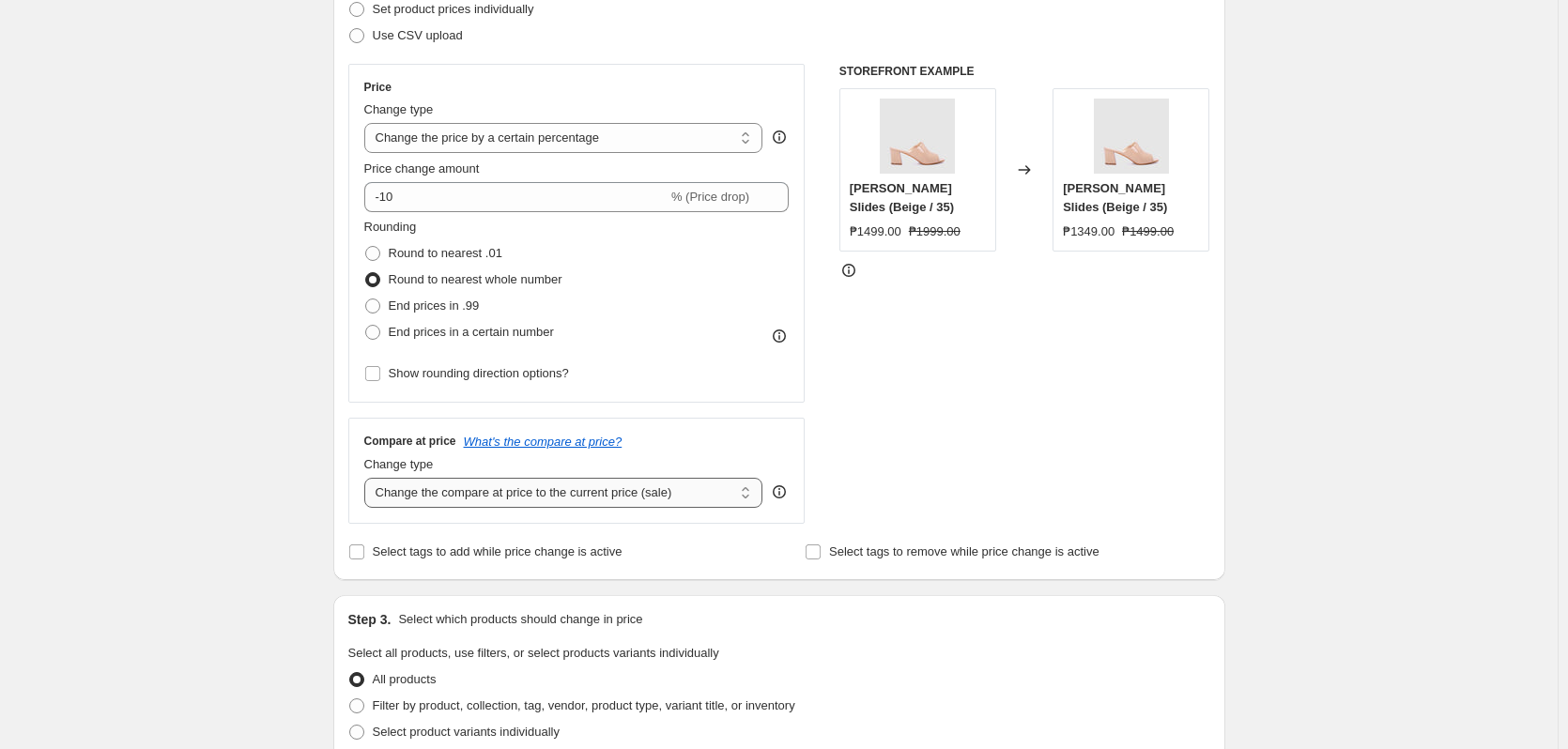
click at [539, 485] on select "Change the compare at price to the current price (sale) Change the compare at p…" at bounding box center [563, 493] width 399 height 30
select select "to"
click at [368, 478] on select "Change the compare at price to the current price (sale) Change the compare at p…" at bounding box center [563, 493] width 399 height 30
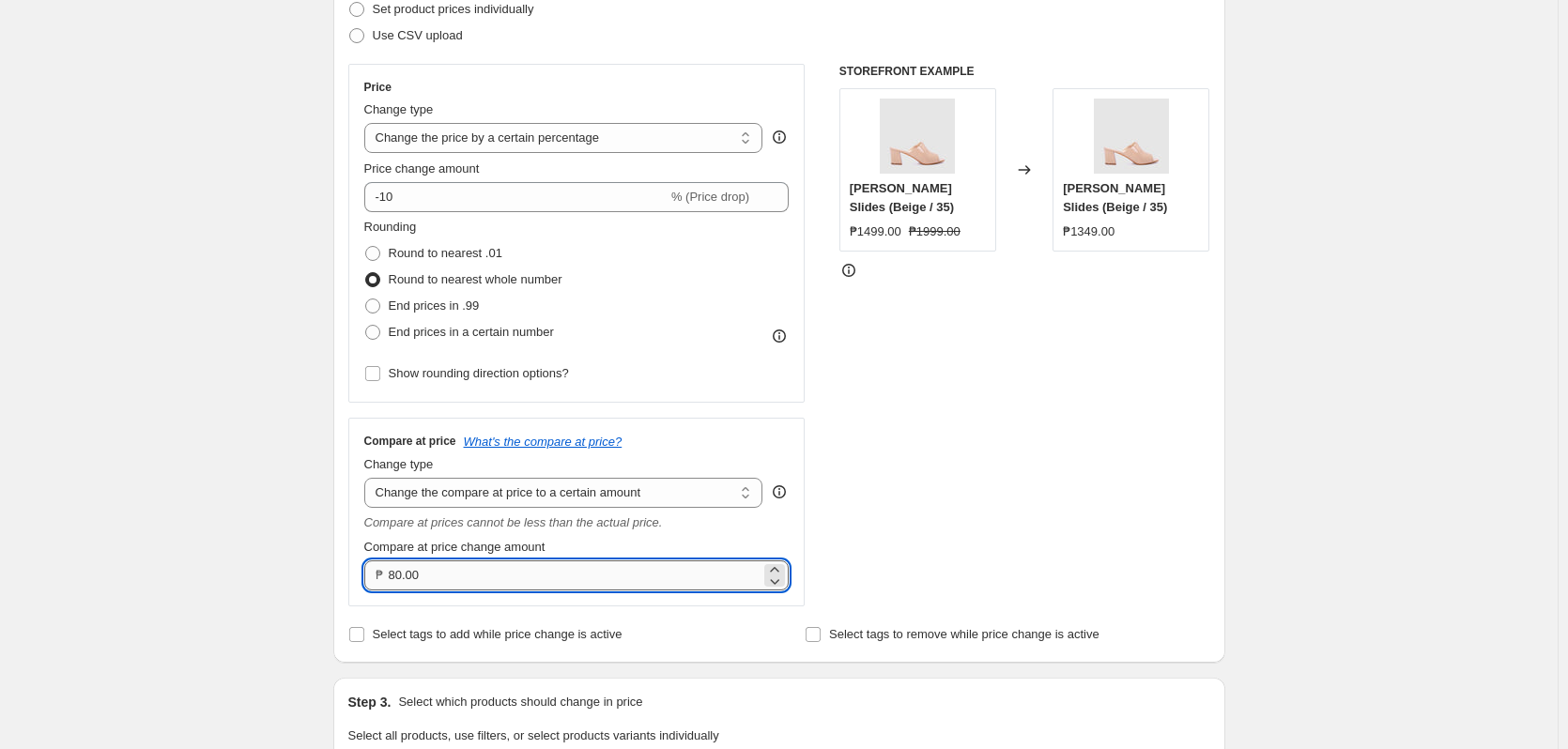
click at [543, 571] on input "80.00" at bounding box center [575, 575] width 373 height 30
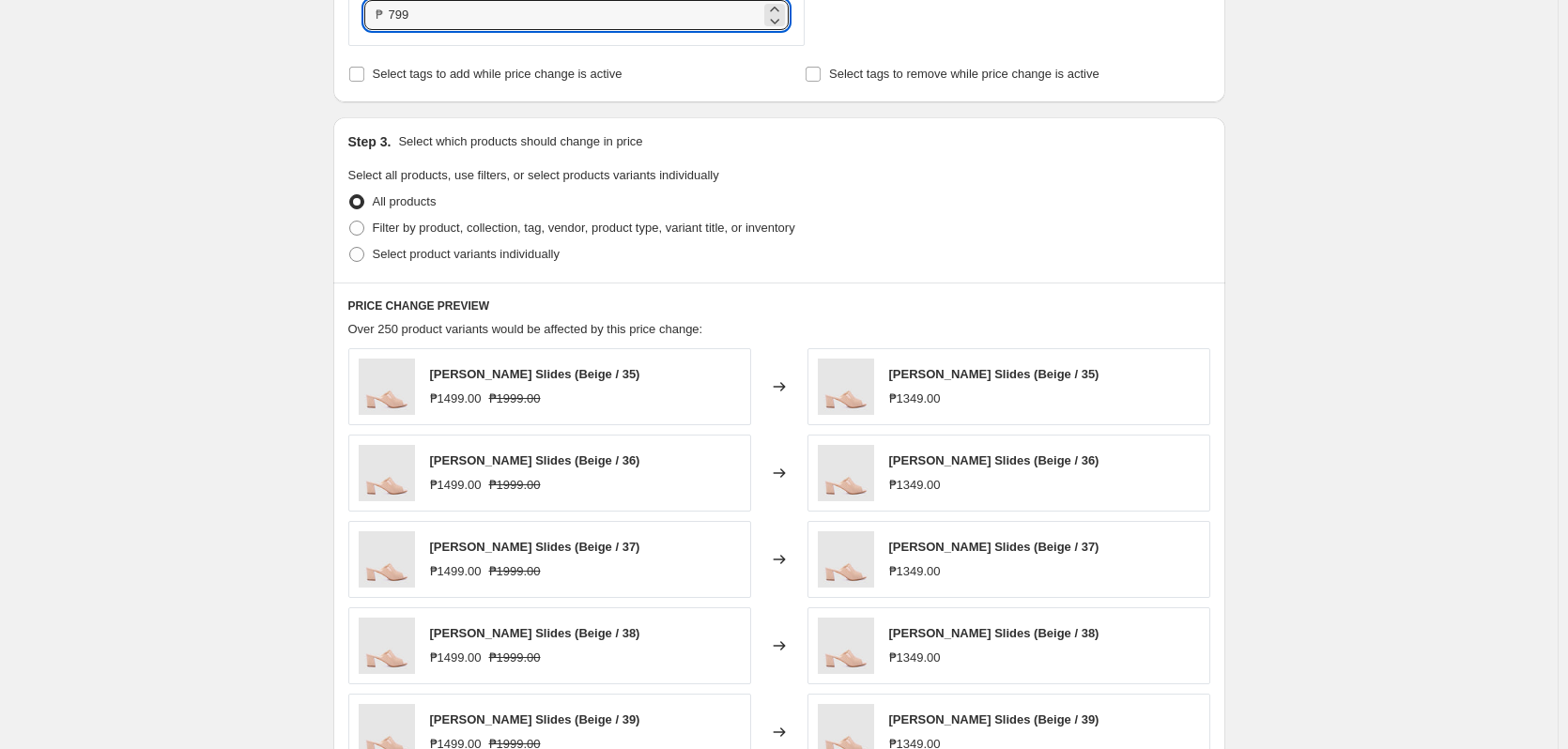
scroll to position [845, 0]
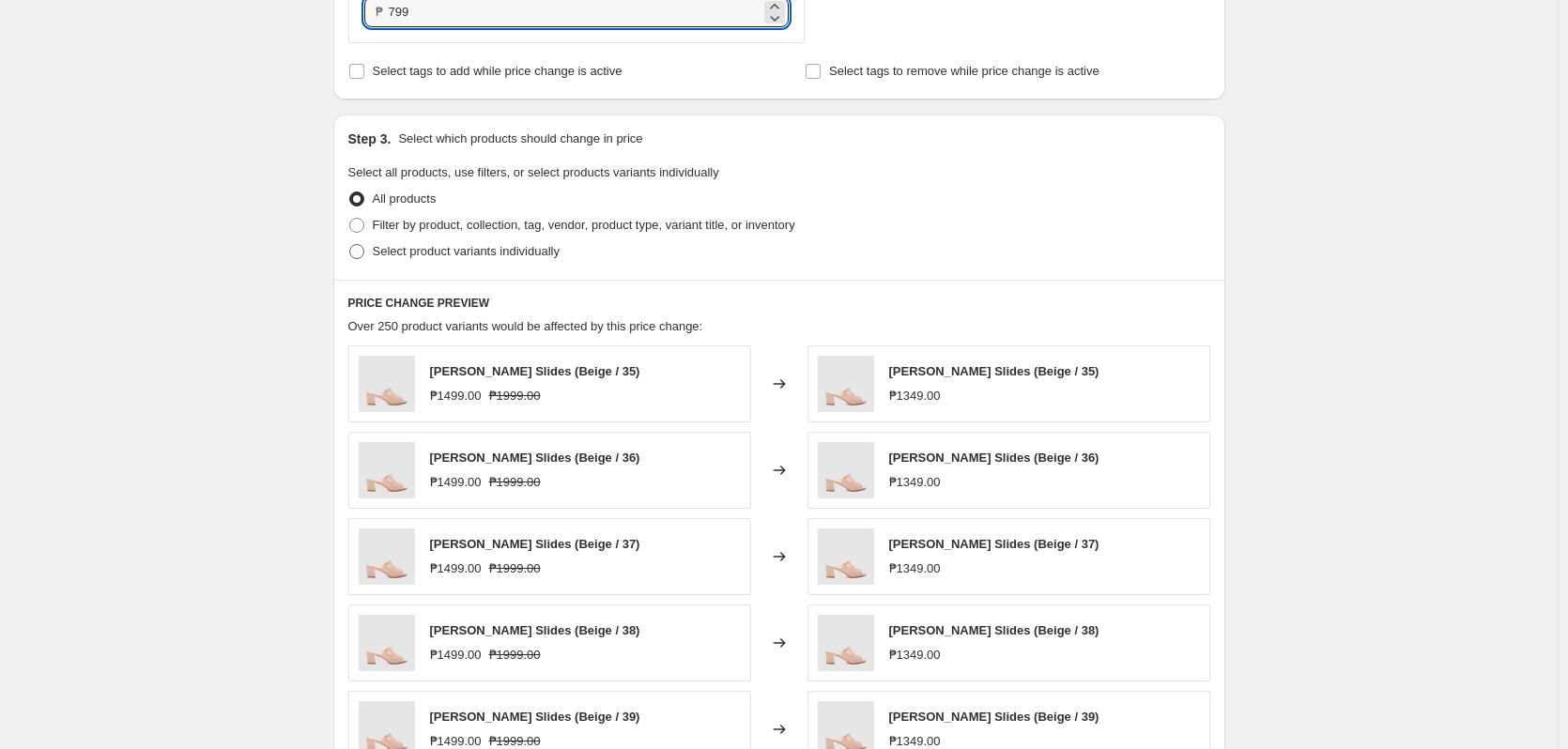
type input "799.00"
click at [499, 242] on span "Select product variants individually" at bounding box center [466, 251] width 187 height 19
click at [350, 244] on input "Select product variants individually" at bounding box center [349, 244] width 1 height 1
radio input "true"
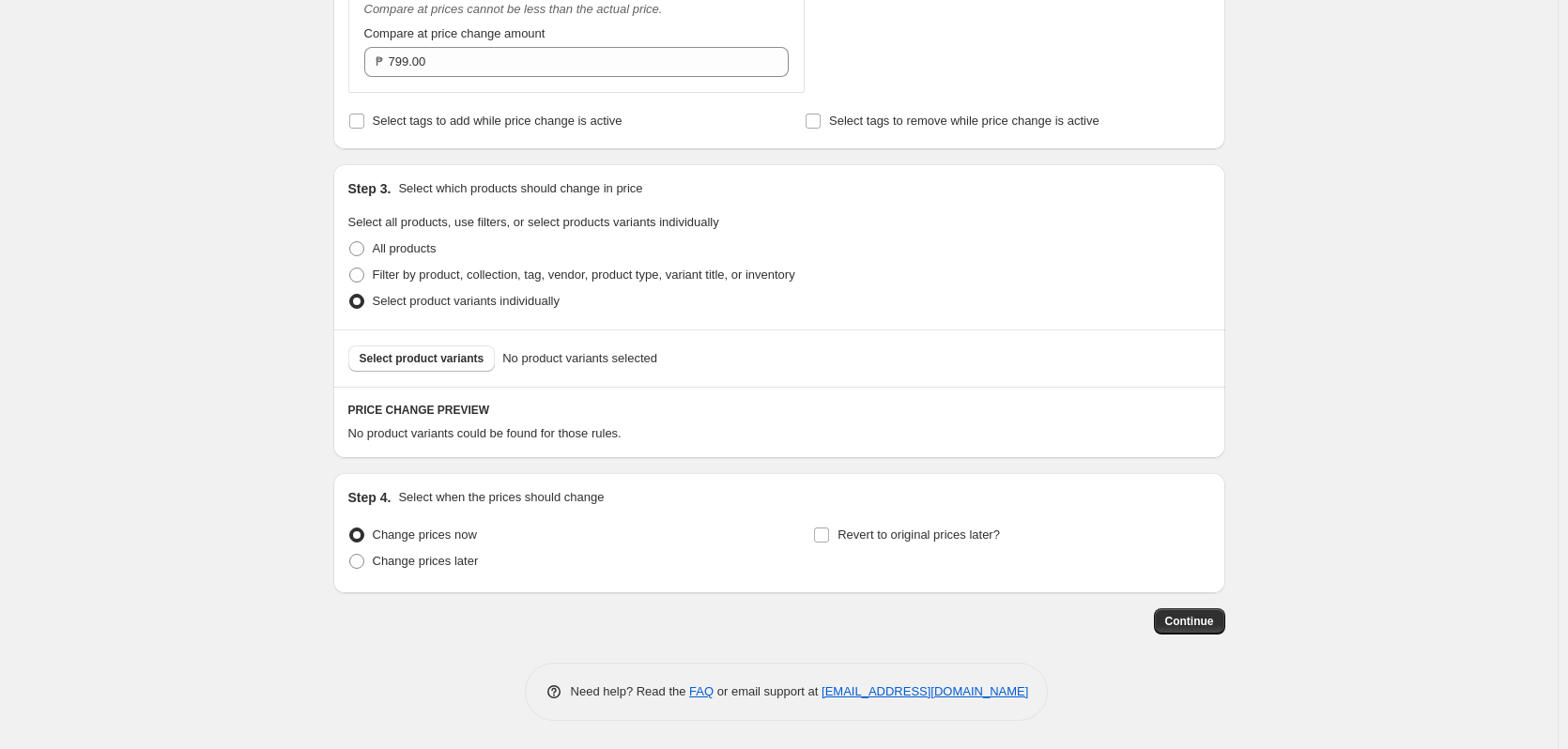
scroll to position [795, 0]
click at [466, 356] on span "Select product variants" at bounding box center [422, 358] width 125 height 15
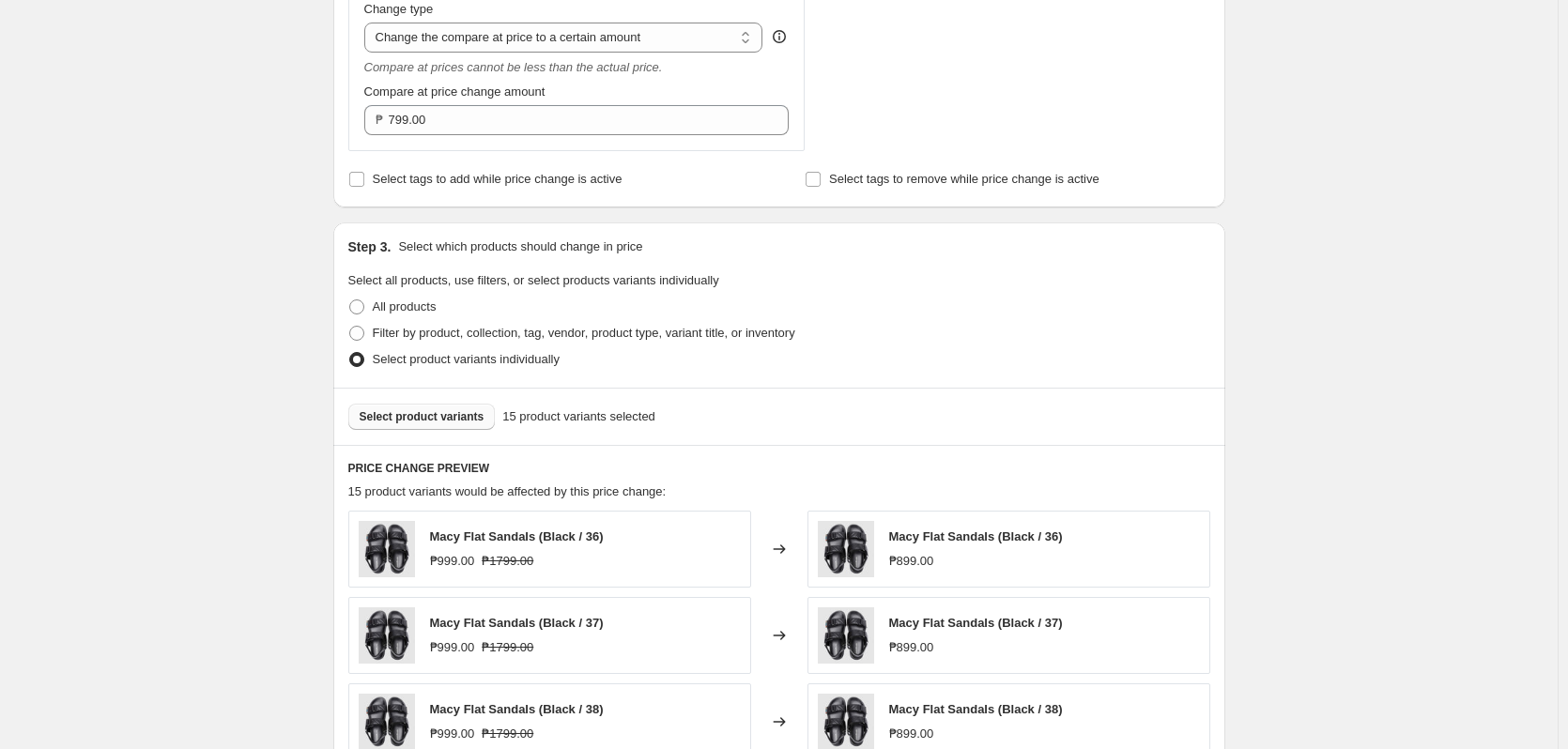
scroll to position [702, 0]
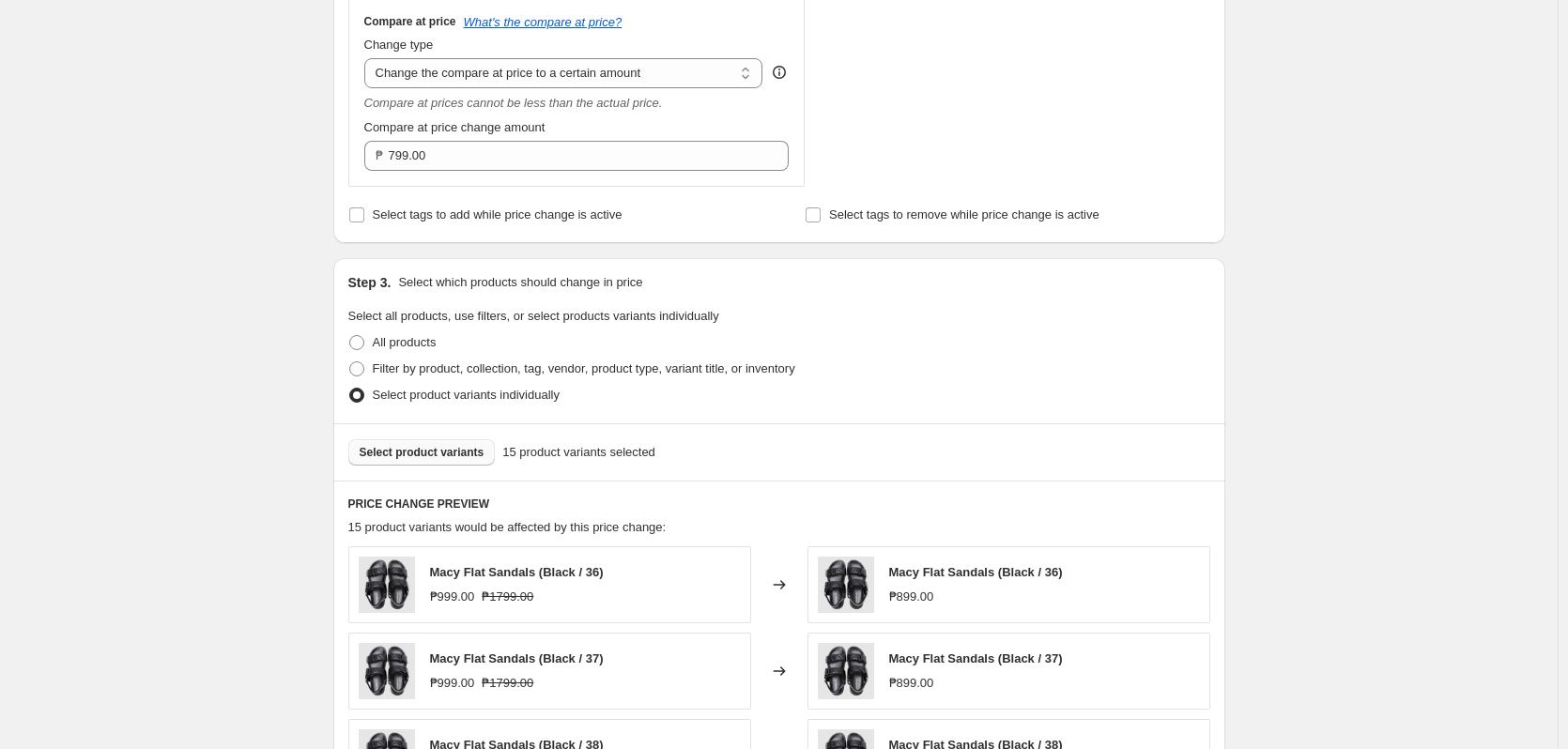
click at [641, 92] on div "Compare at price What's the compare at price? Change type Change the compare at…" at bounding box center [577, 92] width 426 height 156
click at [645, 78] on select "Change the compare at price to the current price (sale) Change the compare at p…" at bounding box center [563, 73] width 399 height 30
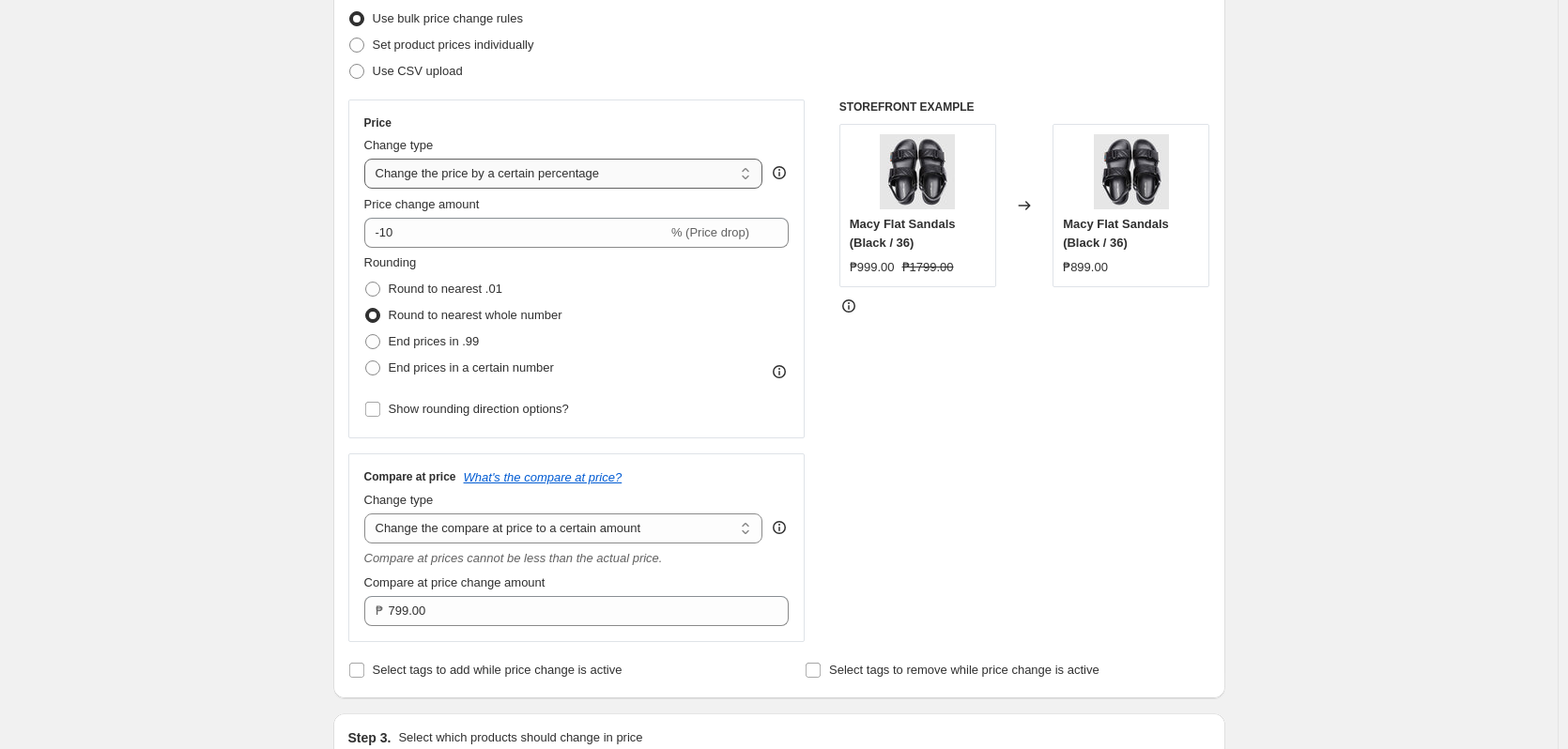
scroll to position [232, 0]
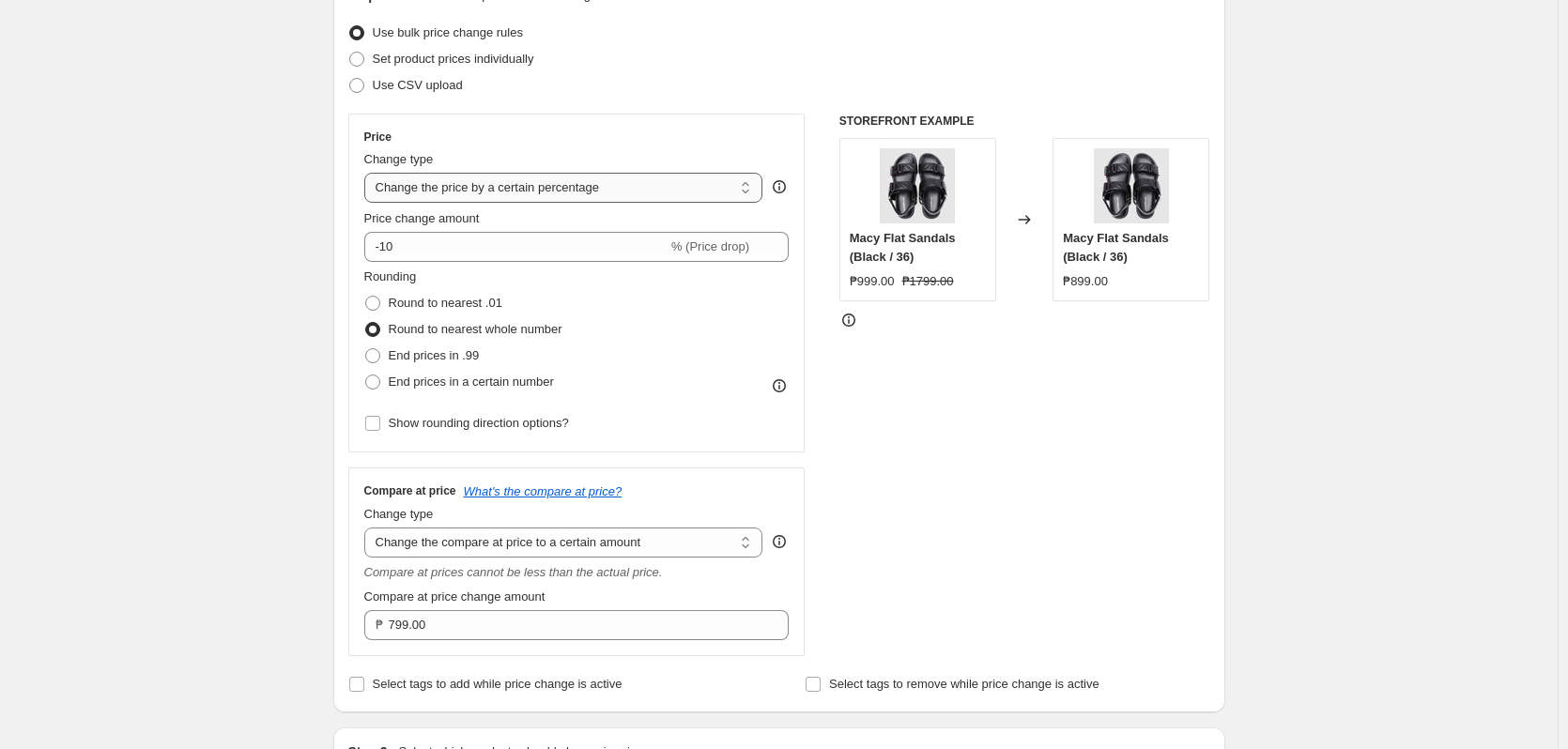
click at [600, 186] on select "Change the price to a certain amount Change the price by a certain amount Chang…" at bounding box center [563, 188] width 399 height 30
select select "to"
click at [368, 173] on select "Change the price to a certain amount Change the price by a certain amount Chang…" at bounding box center [563, 188] width 399 height 30
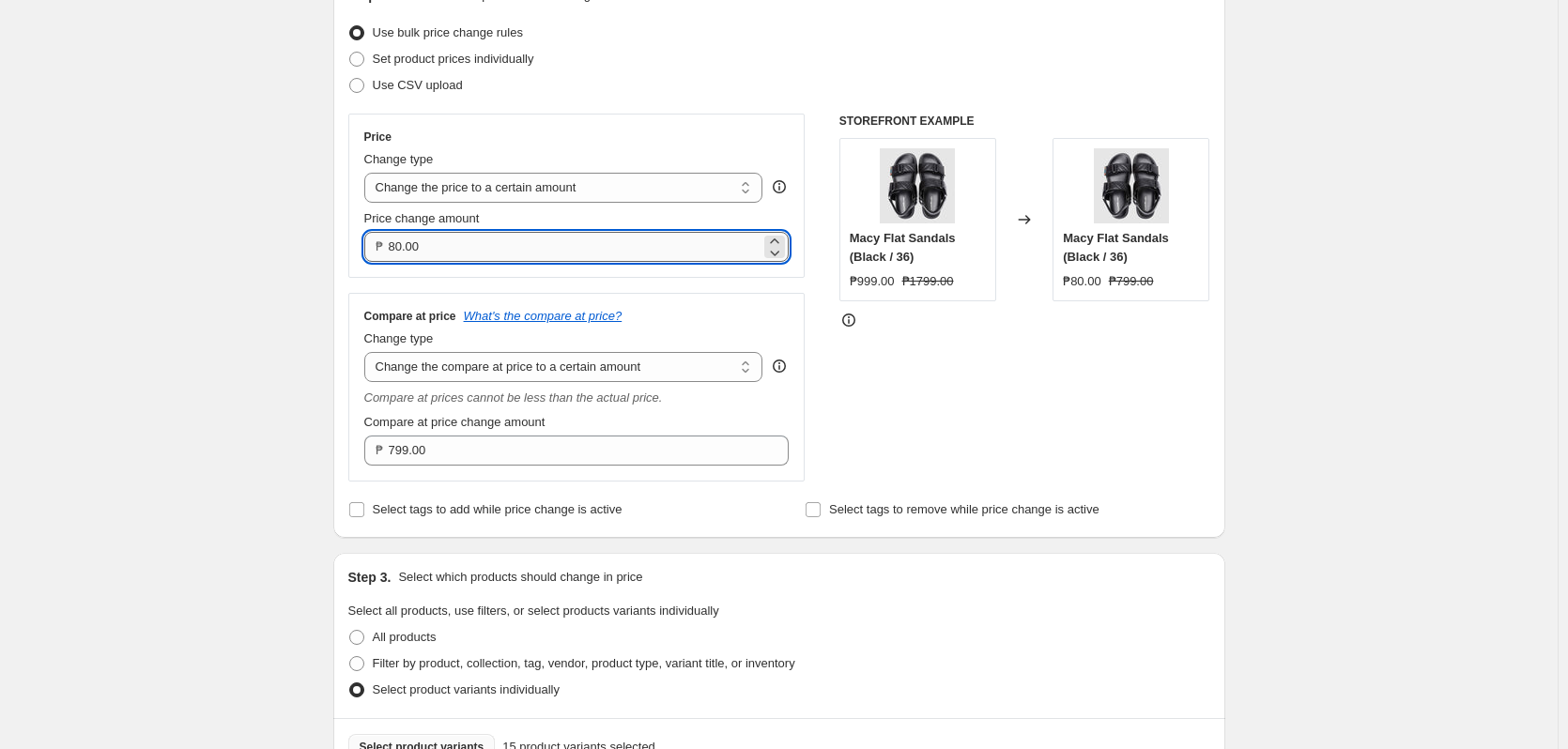
click at [613, 249] on input "80.00" at bounding box center [575, 246] width 373 height 30
click at [610, 249] on input "80.00" at bounding box center [575, 246] width 373 height 30
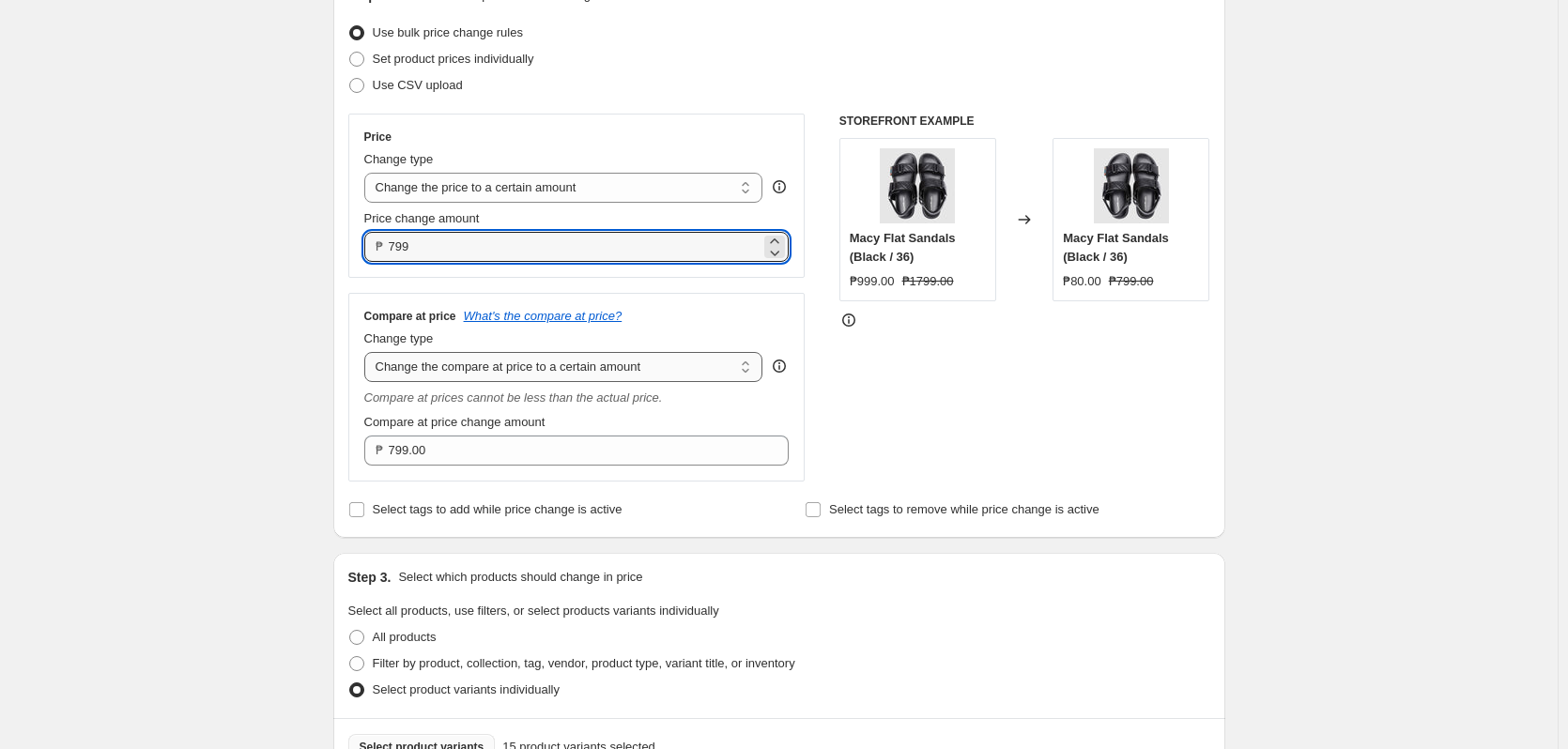
type input "799.00"
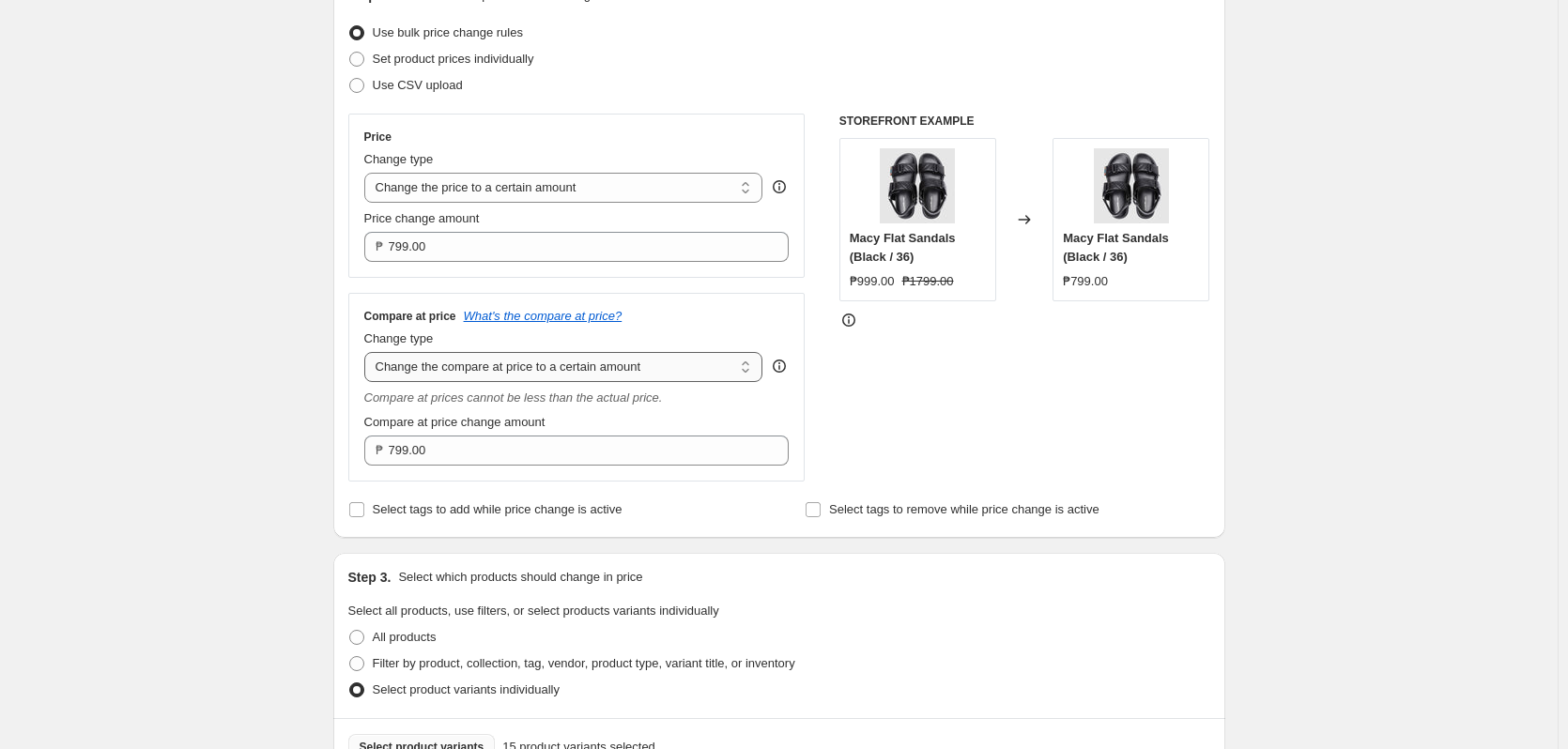
click at [637, 375] on select "Change the compare at price to the current price (sale) Change the compare at p…" at bounding box center [563, 367] width 399 height 30
select select "no_change"
click at [368, 352] on select "Change the compare at price to the current price (sale) Change the compare at p…" at bounding box center [563, 367] width 399 height 30
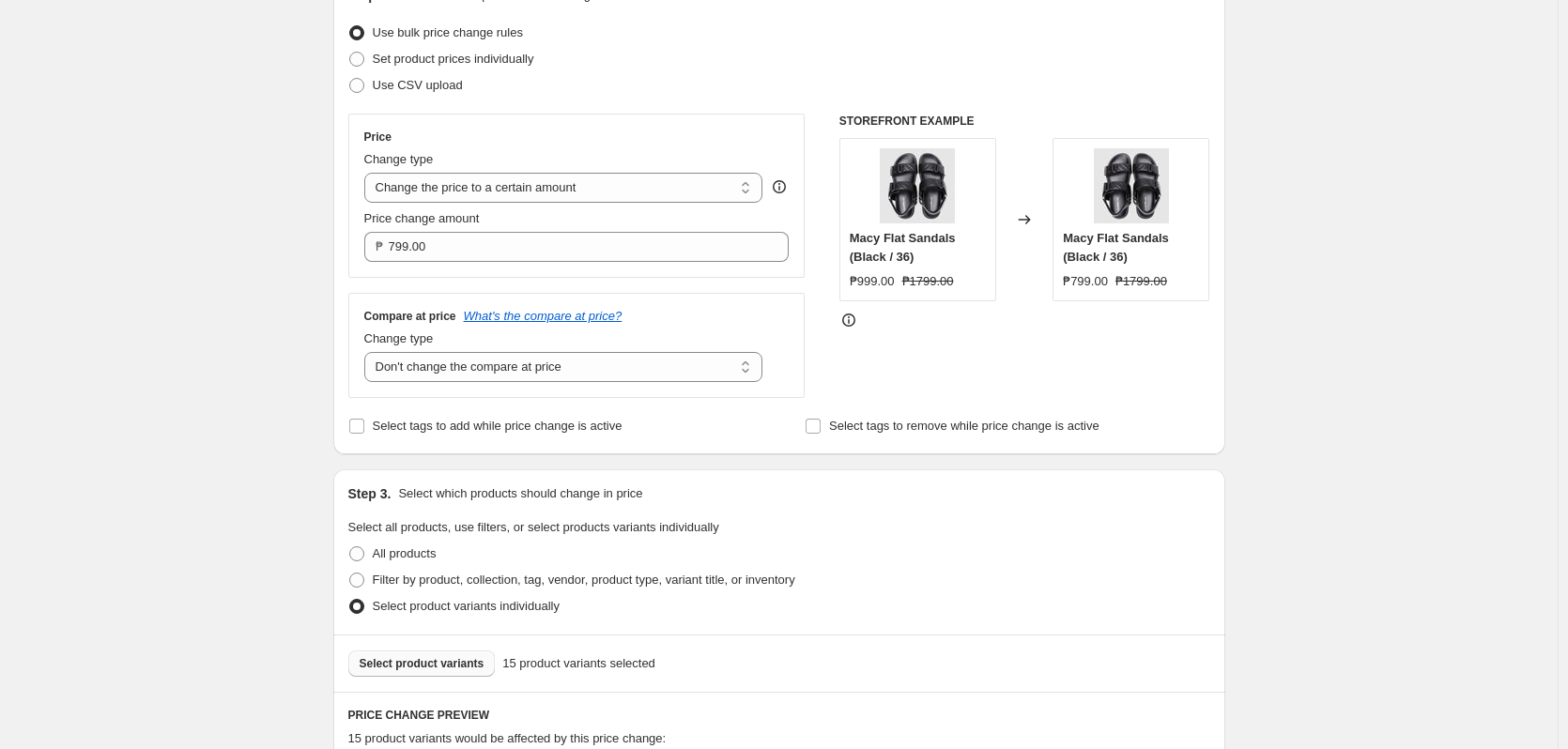
click at [1385, 428] on div "Create new price change job. This page is ready Create new price change job Dra…" at bounding box center [779, 648] width 1558 height 1759
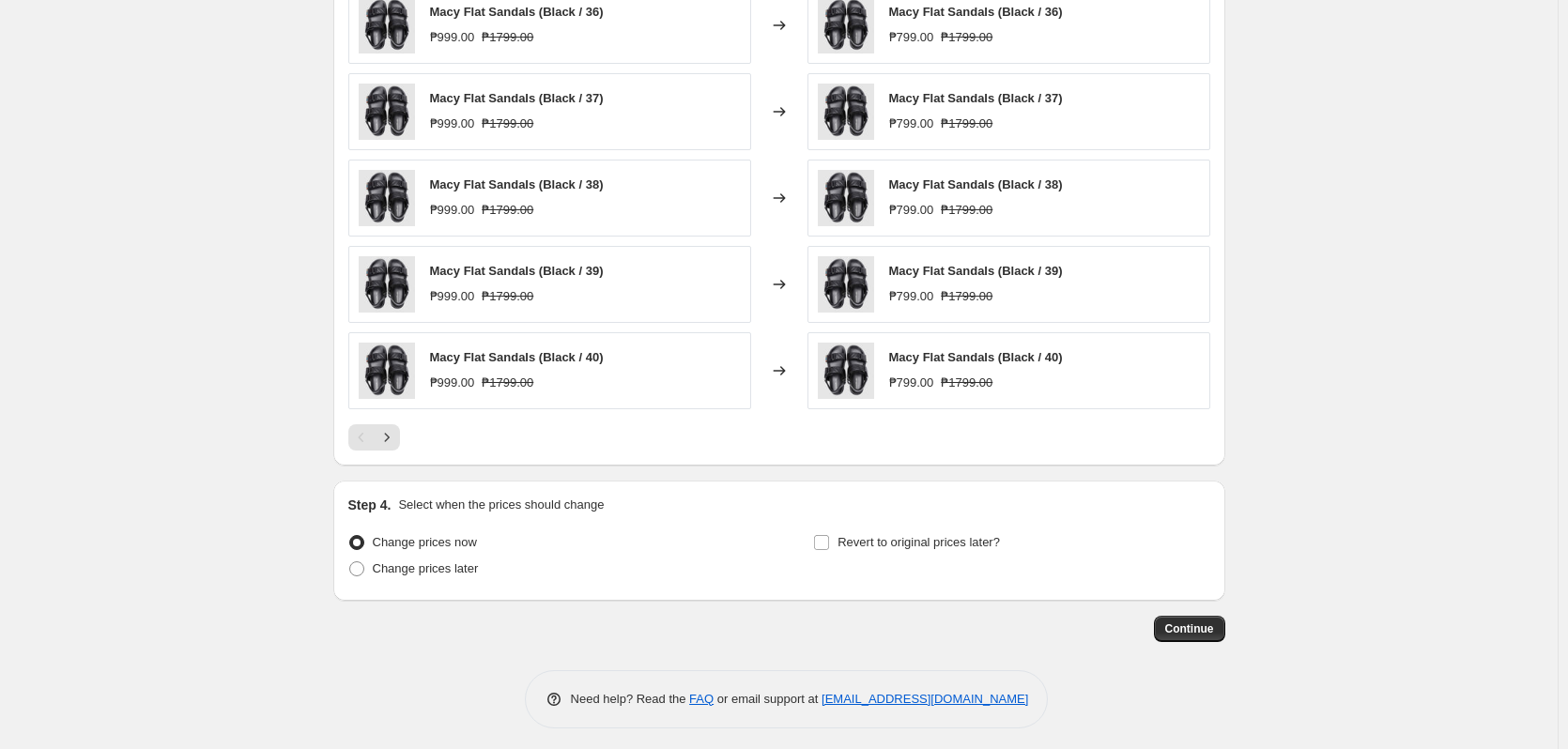
scroll to position [1010, 0]
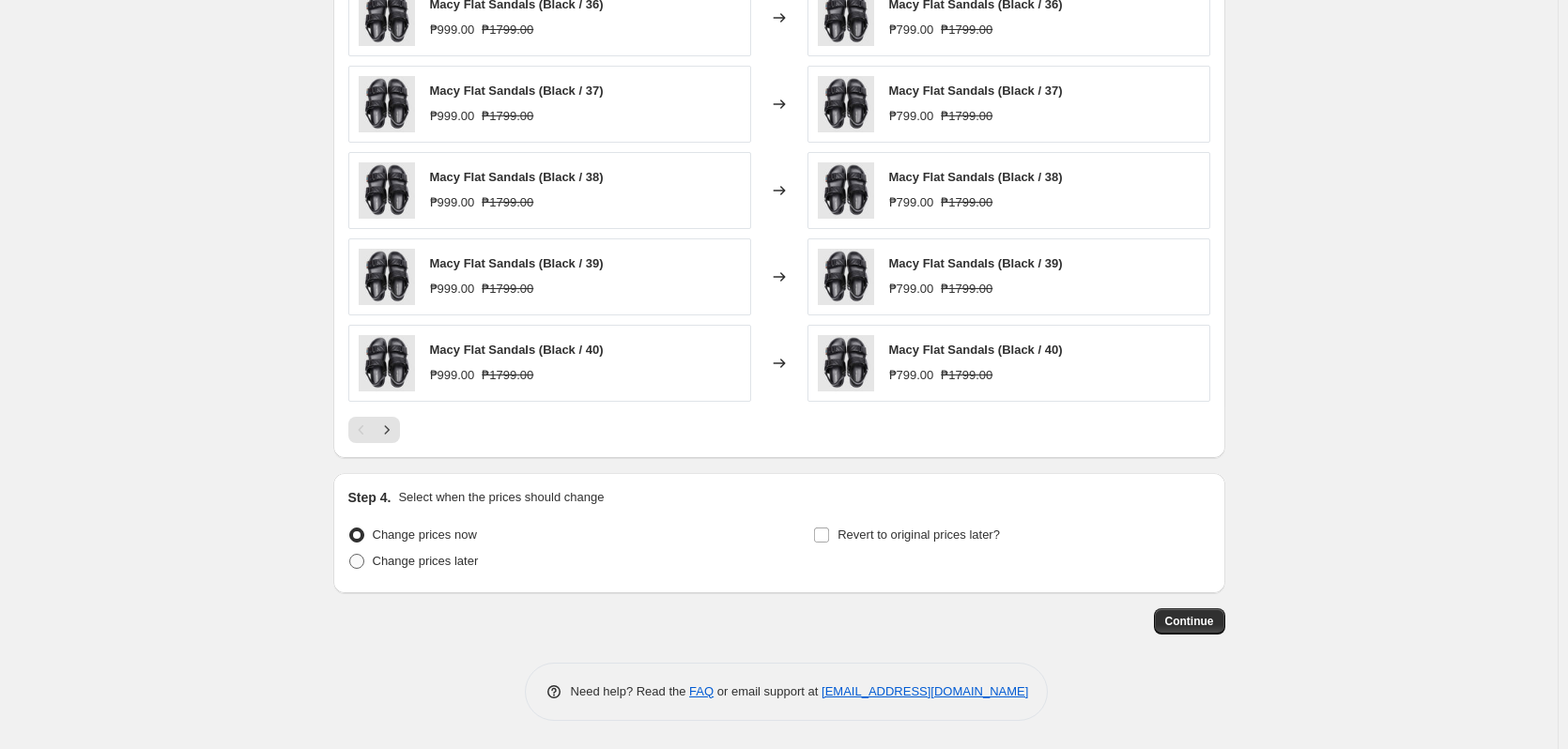
click at [456, 563] on span "Change prices later" at bounding box center [426, 561] width 106 height 14
click at [350, 555] on input "Change prices later" at bounding box center [349, 554] width 1 height 1
radio input "true"
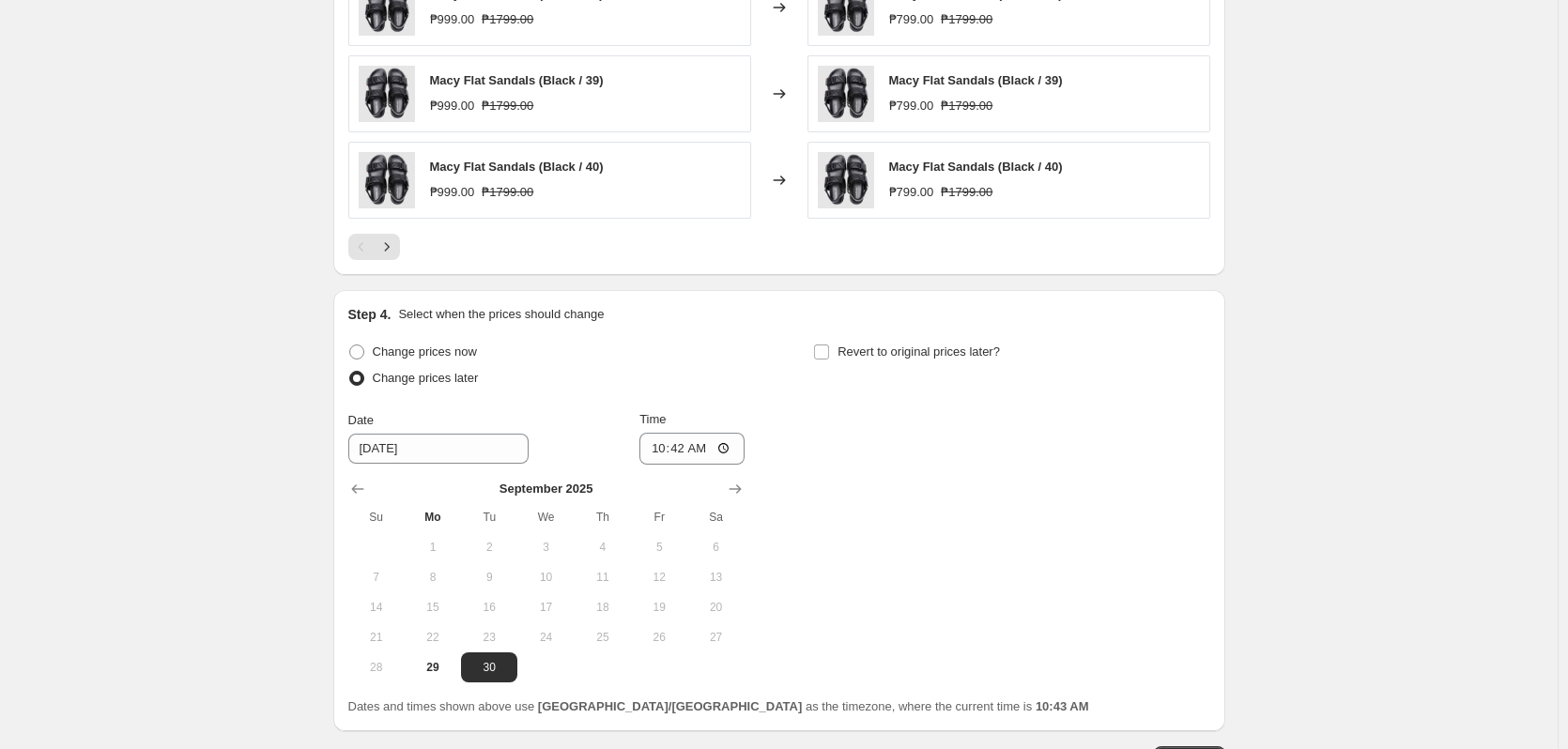
scroll to position [1291, 0]
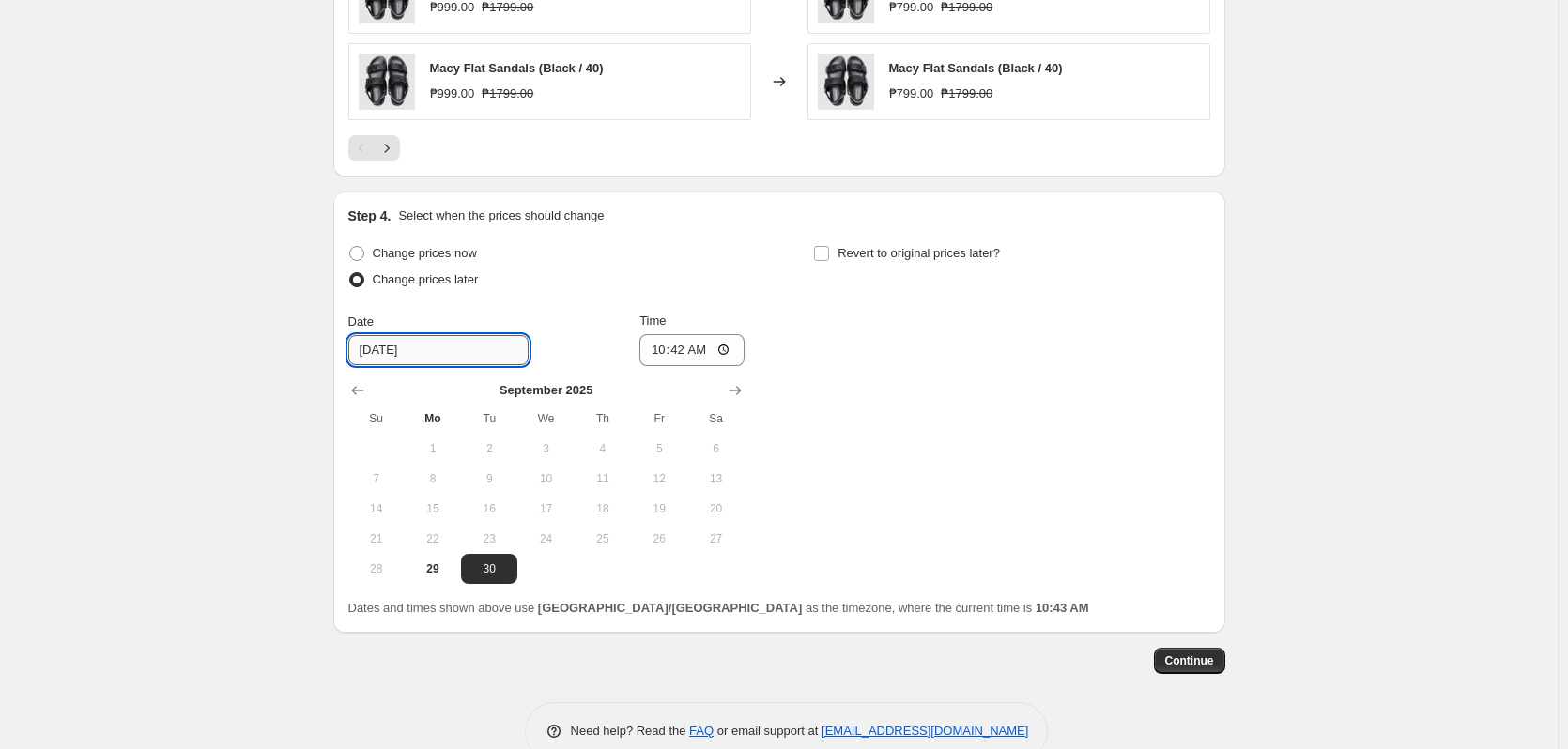
click at [406, 347] on input "[DATE]" at bounding box center [439, 350] width 180 height 30
click at [1108, 460] on div "Change prices now Change prices later Date 9/30/2025 Time 10:42 September 2025 …" at bounding box center [779, 412] width 862 height 343
click at [651, 348] on input "10:42" at bounding box center [692, 350] width 105 height 32
type input "11:00"
click at [900, 265] on div "Revert to original prices later?" at bounding box center [1012, 268] width 396 height 56
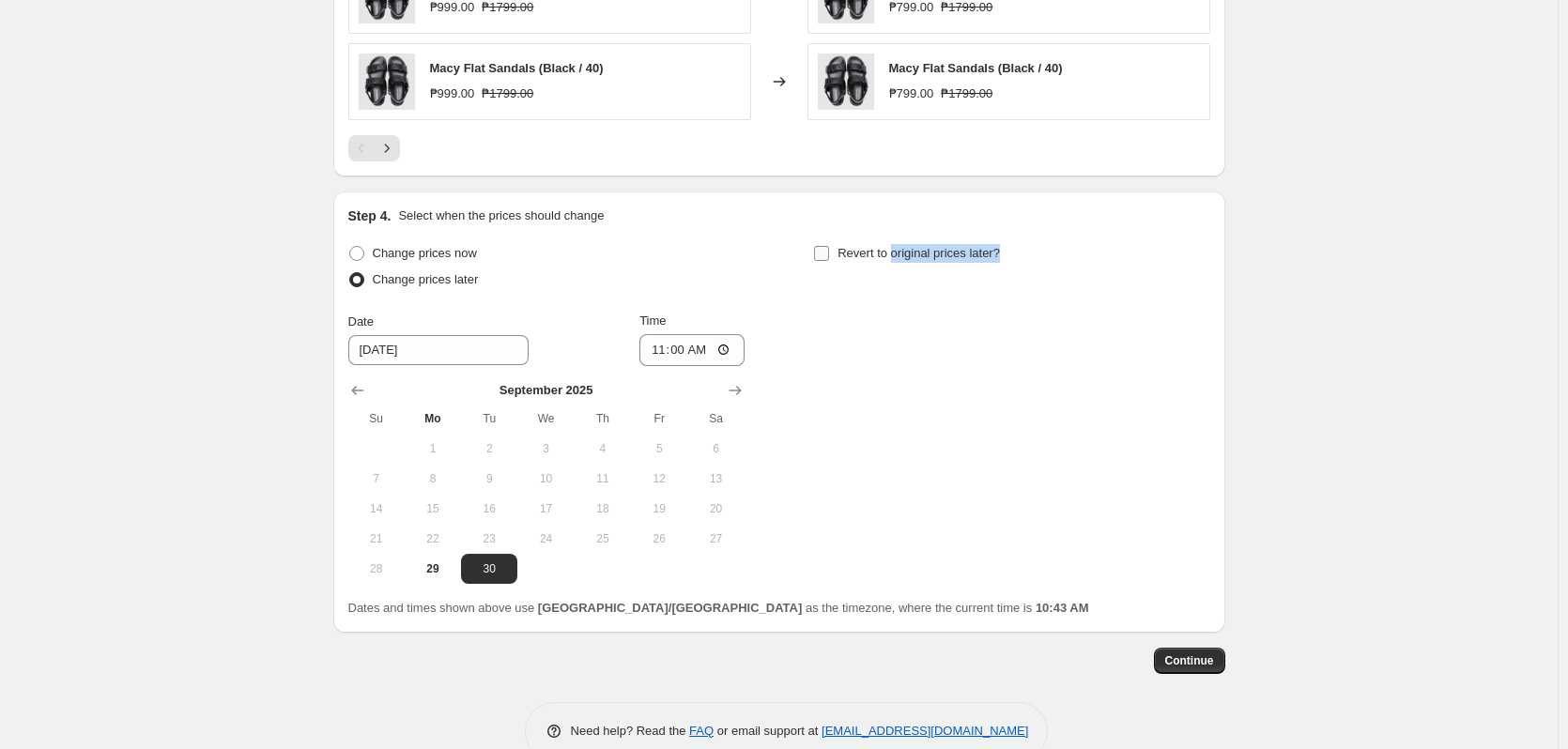
click at [899, 258] on span "Revert to original prices later?" at bounding box center [919, 253] width 162 height 14
click at [830, 258] on input "Revert to original prices later?" at bounding box center [821, 253] width 15 height 15
checkbox input "true"
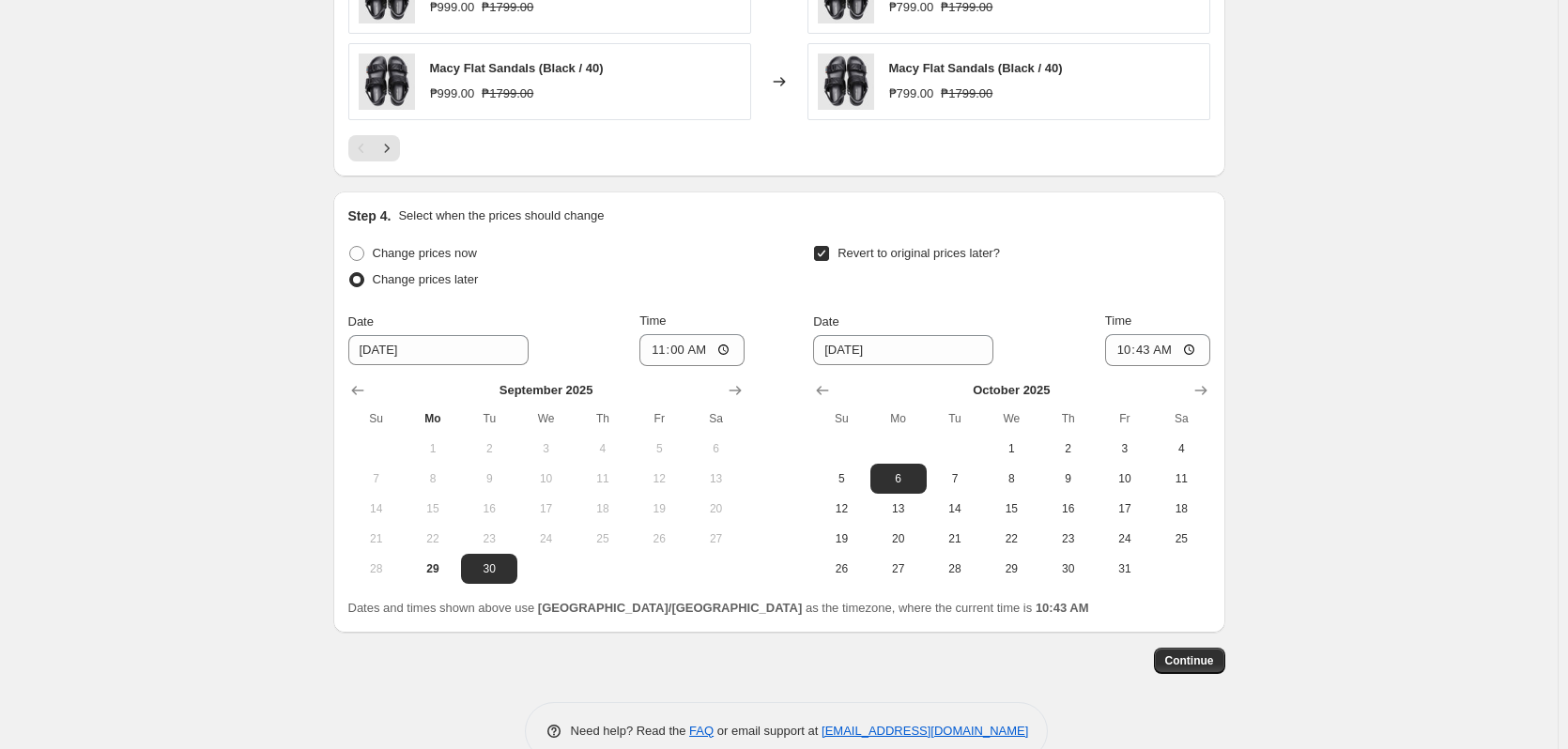
drag, startPoint x: 1384, startPoint y: 446, endPoint x: 1326, endPoint y: 451, distance: 58.2
click at [849, 356] on input "[DATE]" at bounding box center [904, 350] width 180 height 30
click at [920, 509] on span "13" at bounding box center [899, 509] width 42 height 15
type input "[DATE]"
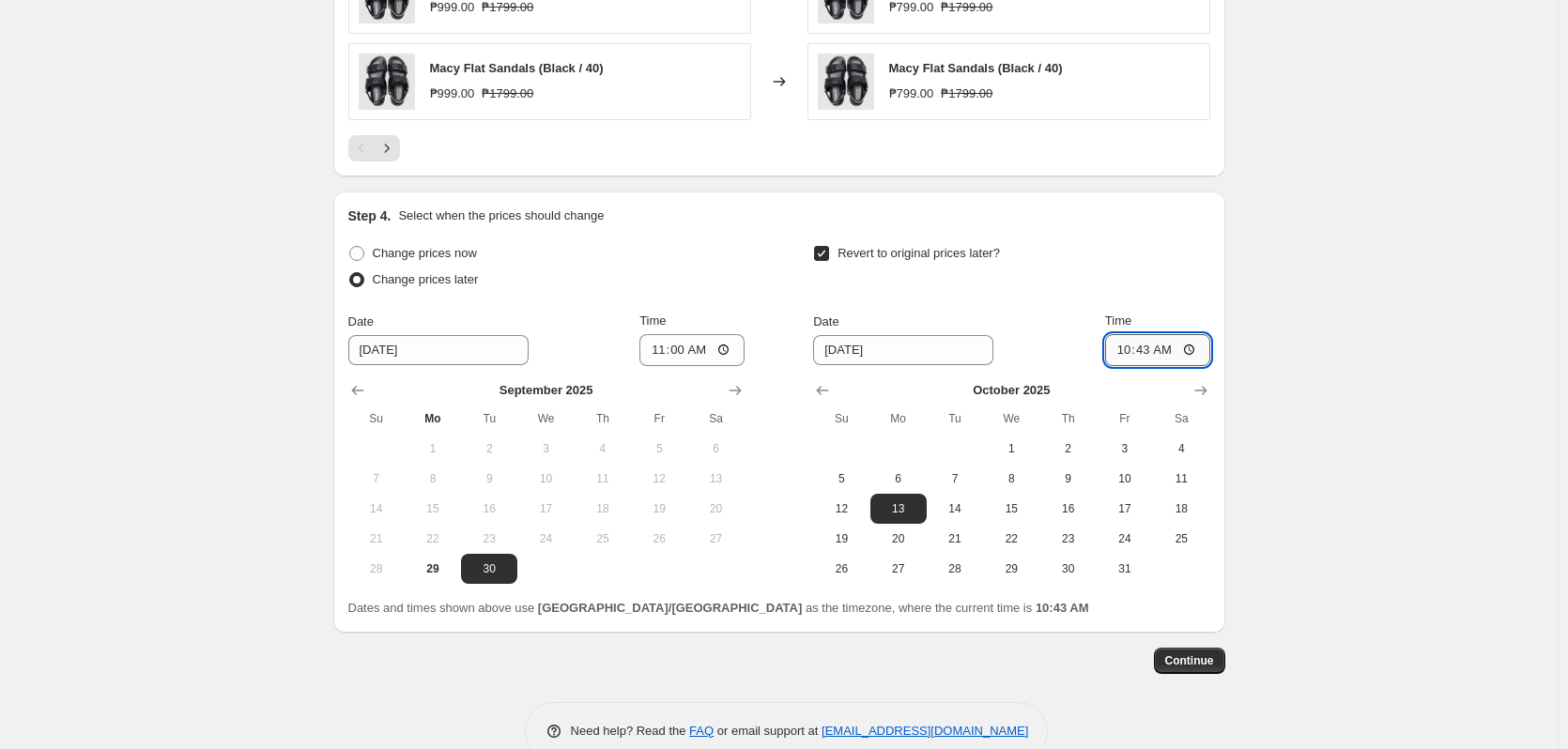
click at [1144, 350] on input "10:43" at bounding box center [1158, 350] width 105 height 32
type input "10:00"
click at [1202, 664] on span "Continue" at bounding box center [1189, 660] width 49 height 15
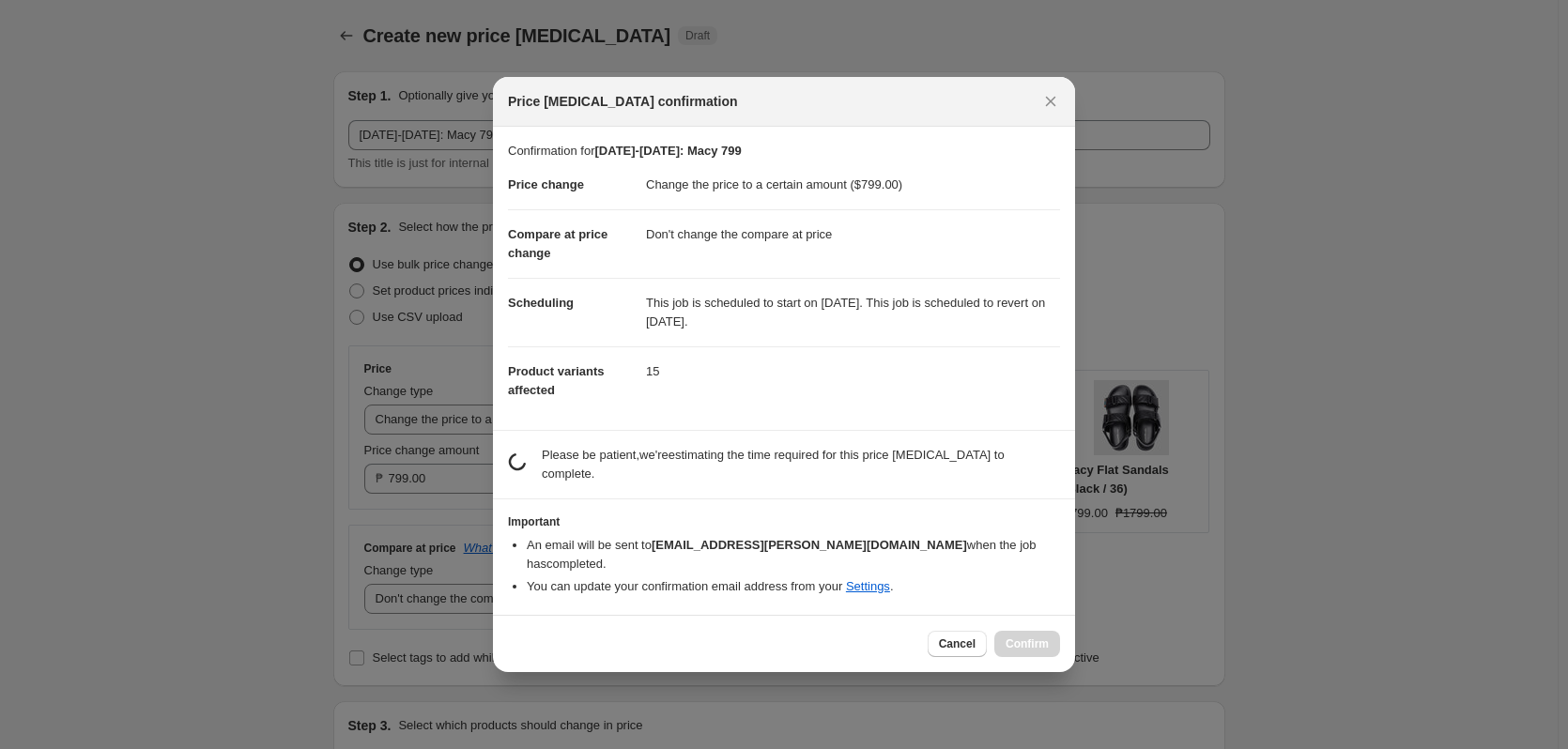
scroll to position [0, 0]
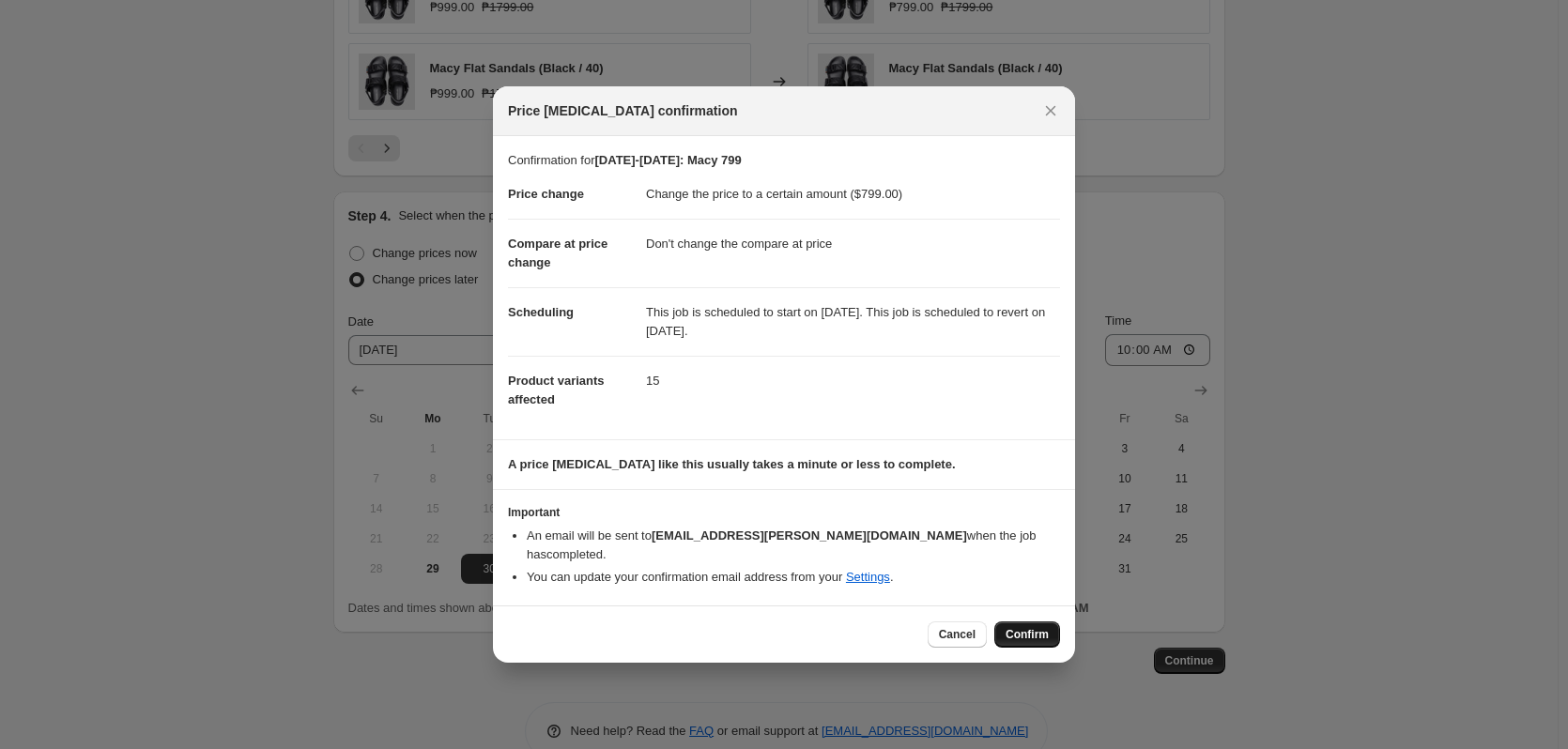
click at [1040, 627] on span "Confirm" at bounding box center [1028, 634] width 44 height 15
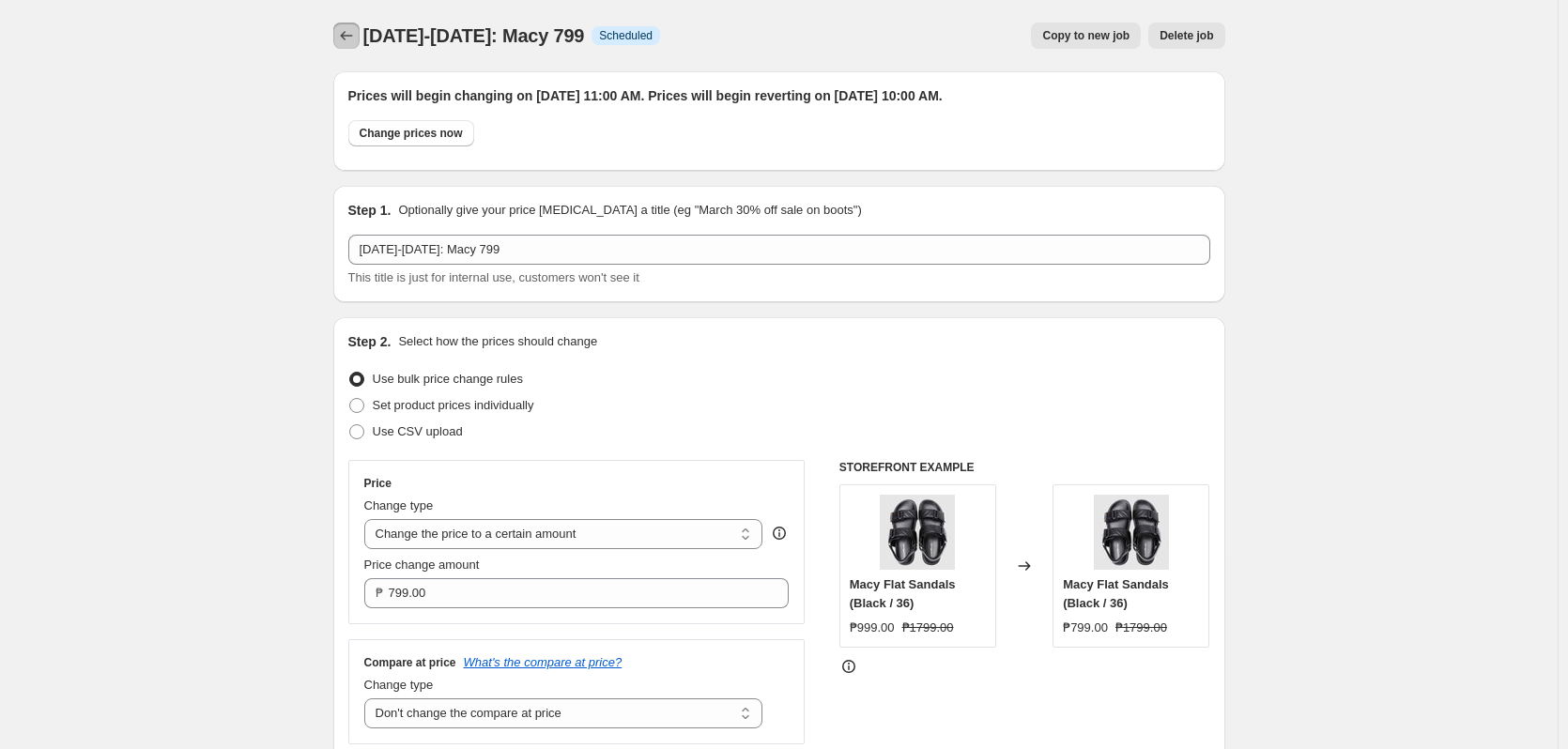
click at [356, 34] on icon "Price change jobs" at bounding box center [346, 36] width 19 height 19
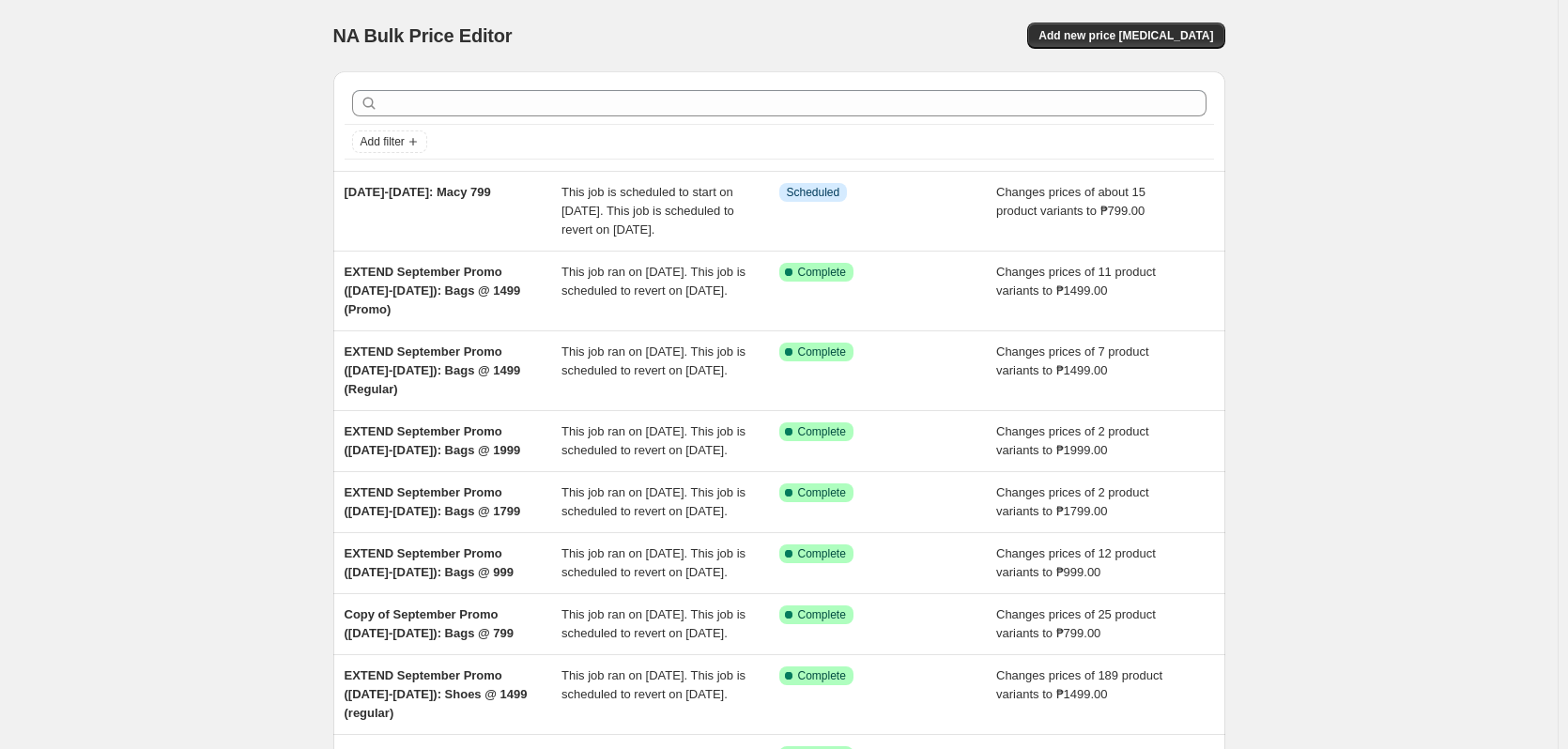
click at [270, 175] on div "NA Bulk Price Editor. This page is ready NA Bulk Price Editor Add new price cha…" at bounding box center [779, 530] width 1558 height 1061
click at [1114, 43] on span "Add new price [MEDICAL_DATA]" at bounding box center [1126, 35] width 174 height 15
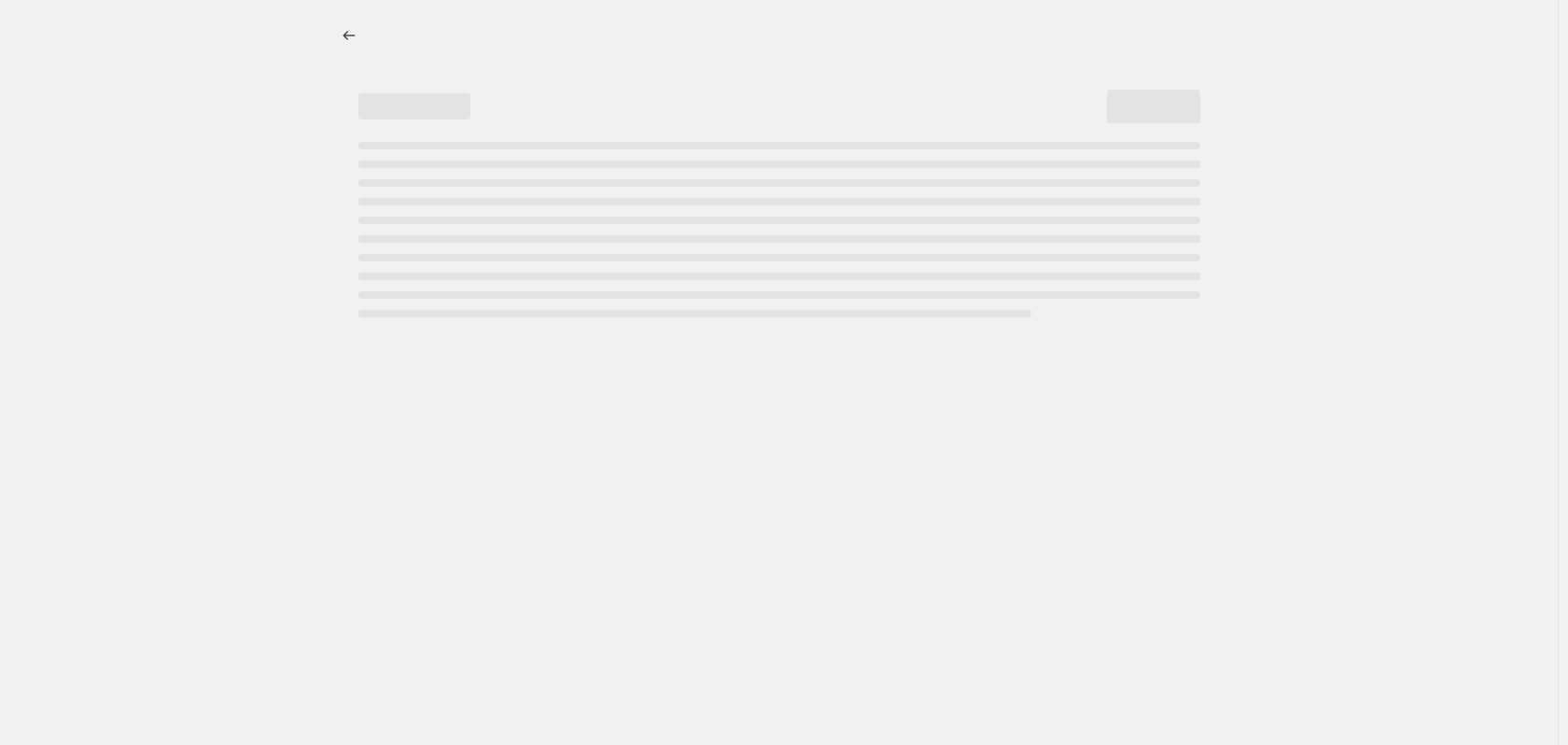
select select "percentage"
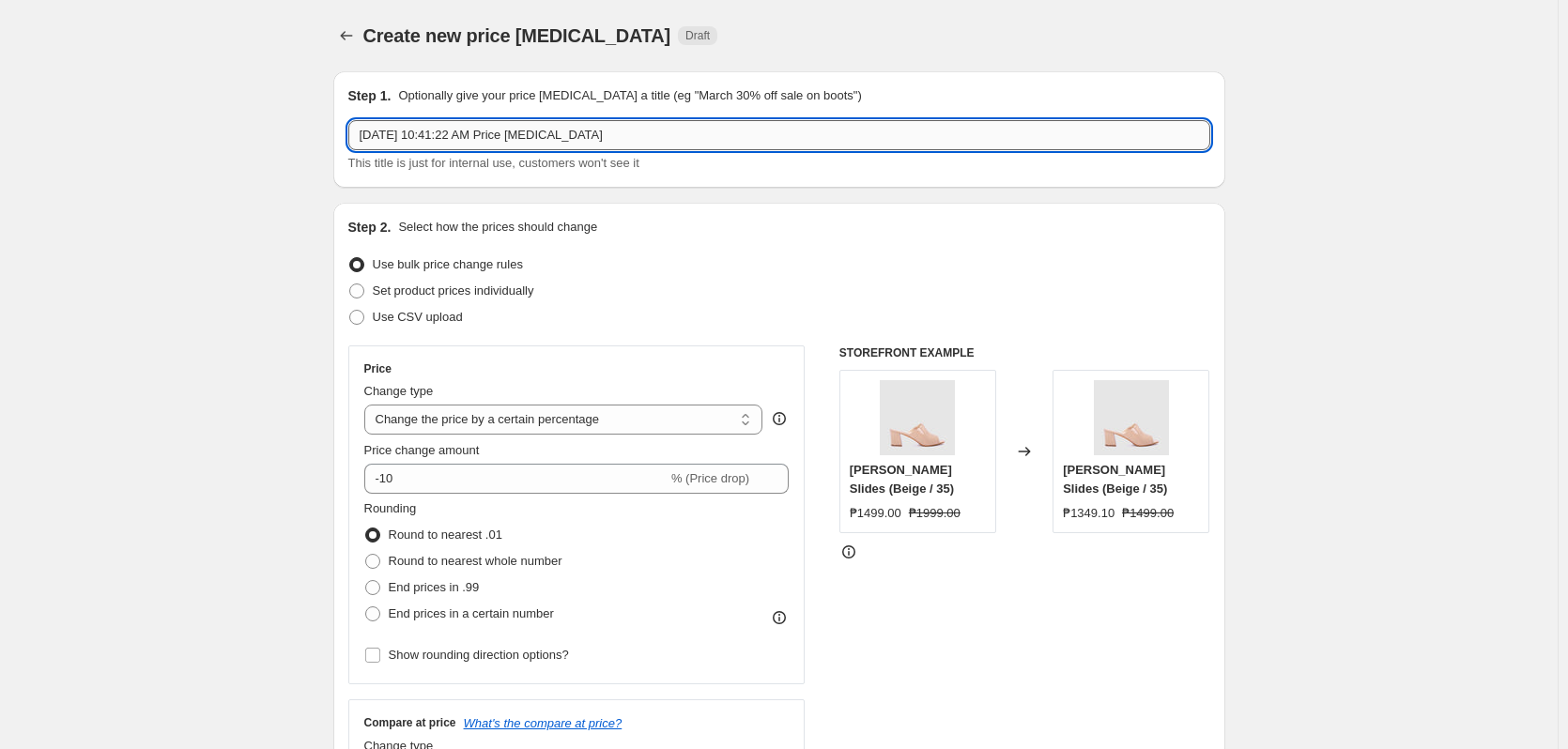
click at [591, 133] on input "Sep 29, 2025, 10:41:22 AM Price change job" at bounding box center [779, 135] width 862 height 30
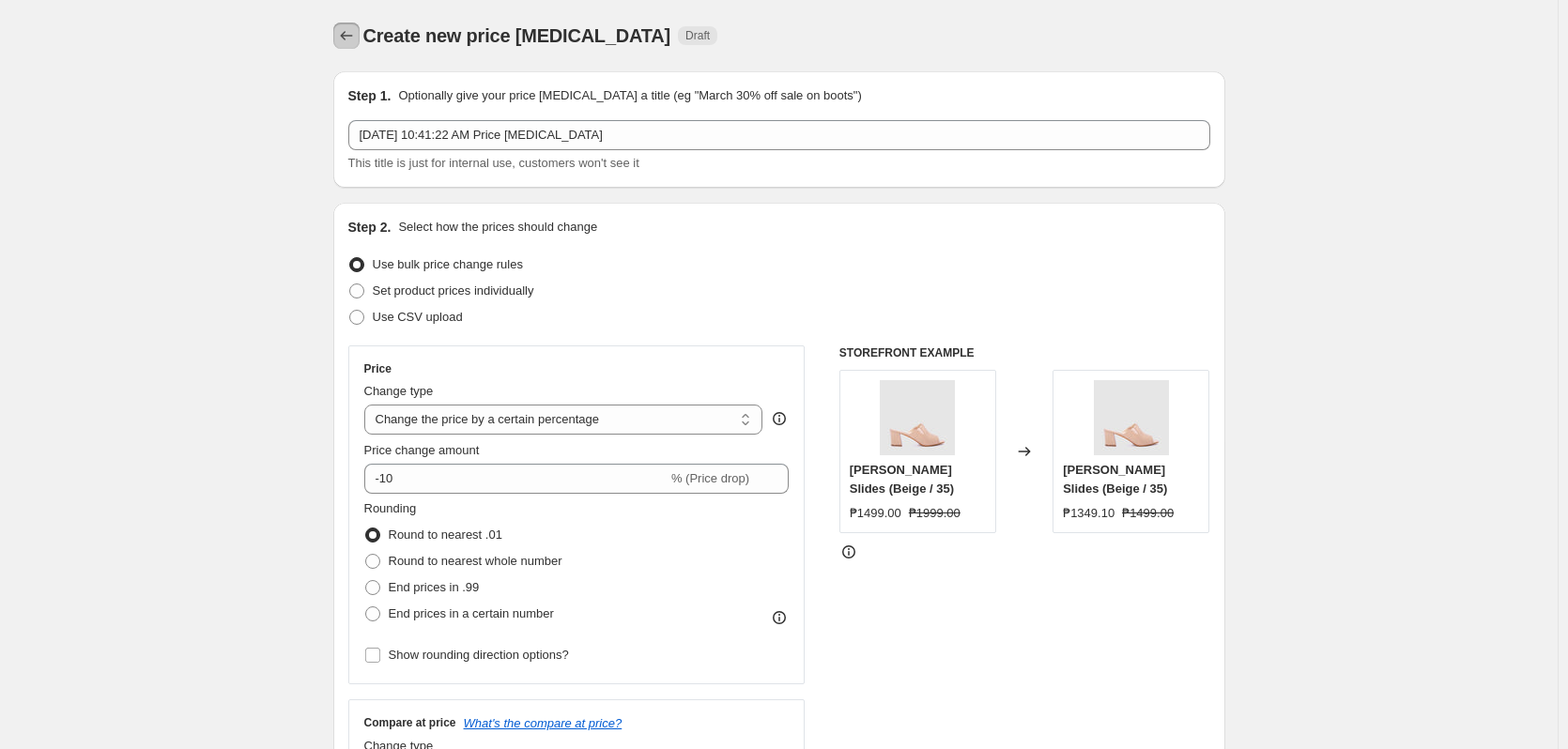
click at [356, 28] on icon "Price change jobs" at bounding box center [346, 36] width 19 height 19
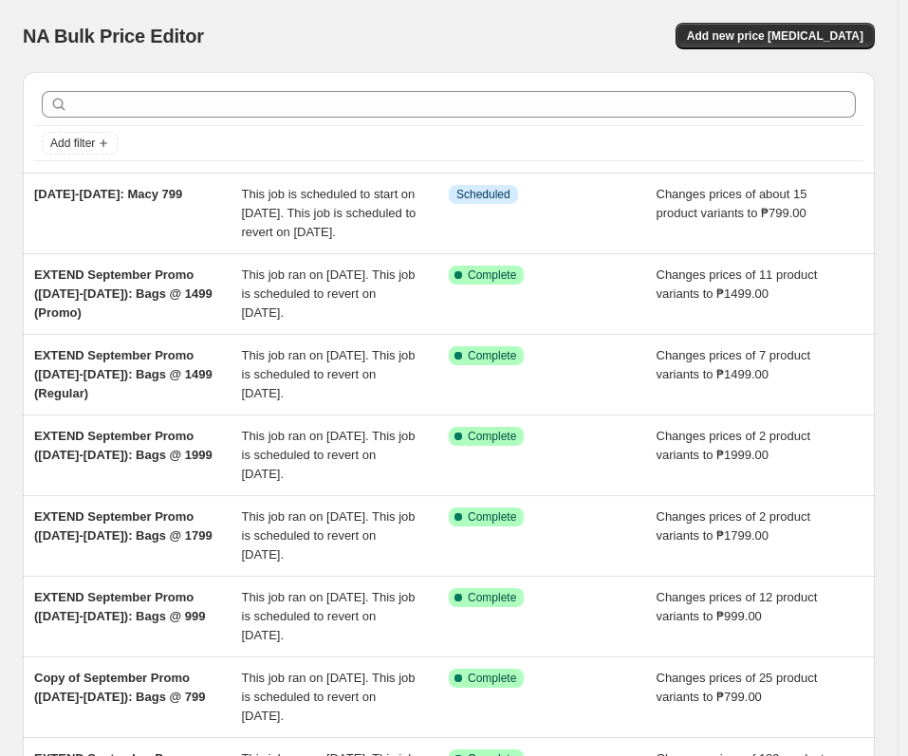
click at [484, 44] on div "Add new price [MEDICAL_DATA]" at bounding box center [661, 36] width 428 height 27
click at [476, 28] on div "Add new price [MEDICAL_DATA]" at bounding box center [661, 36] width 428 height 27
click at [816, 28] on button "Add new price [MEDICAL_DATA]" at bounding box center [774, 36] width 199 height 27
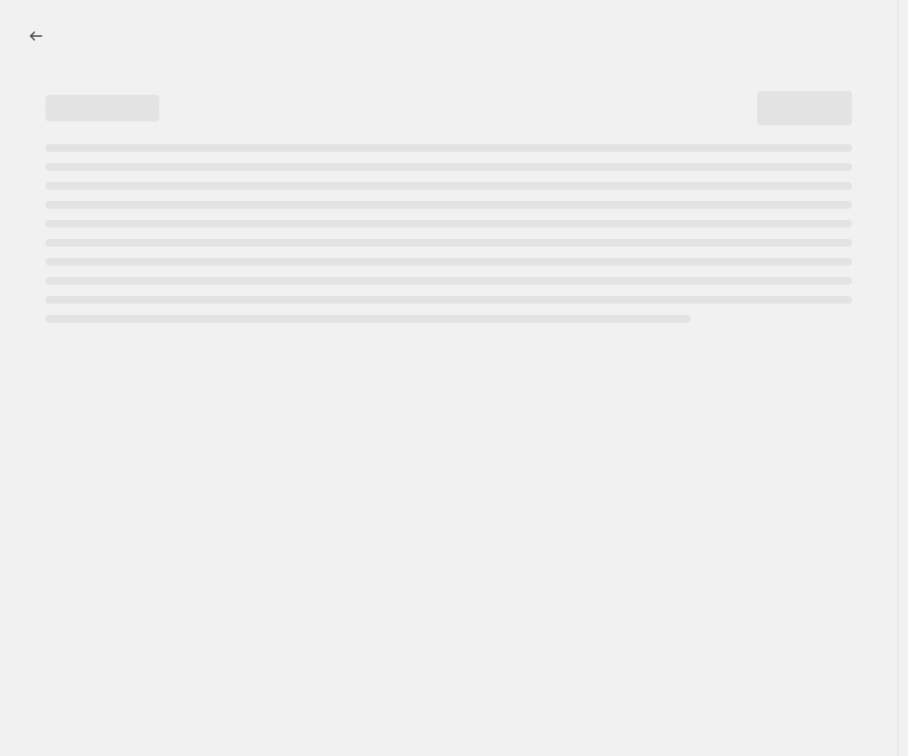
select select "percentage"
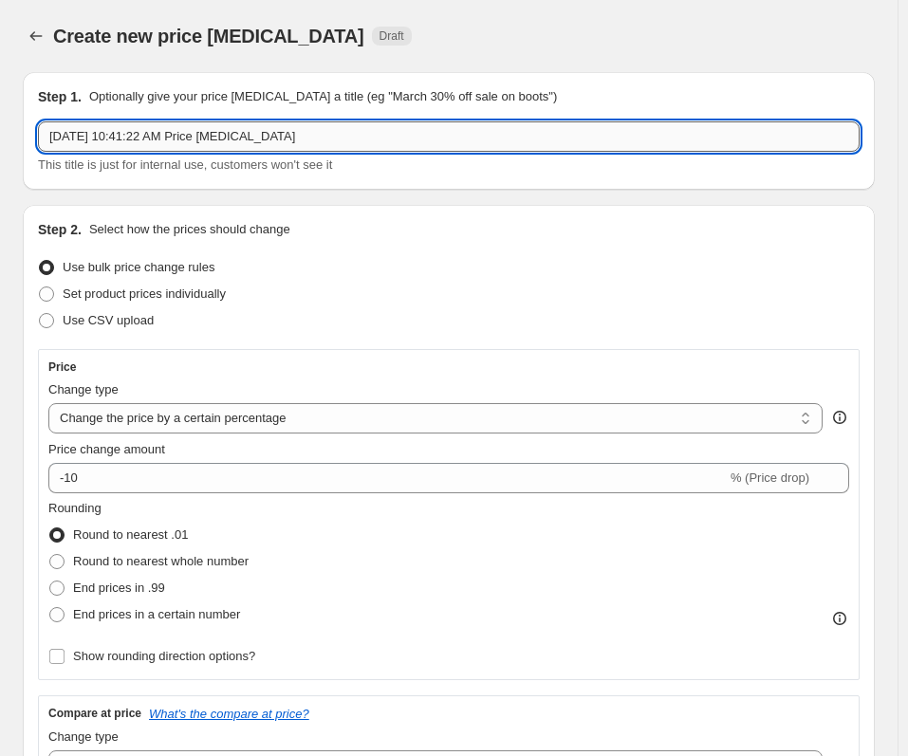
click at [136, 139] on input "Sep 29, 2025, 10:41:22 AM Price change job" at bounding box center [449, 136] width 822 height 30
click at [134, 139] on input "Sep 29, 2025, 10:41:22 AM Price change job" at bounding box center [449, 136] width 822 height 30
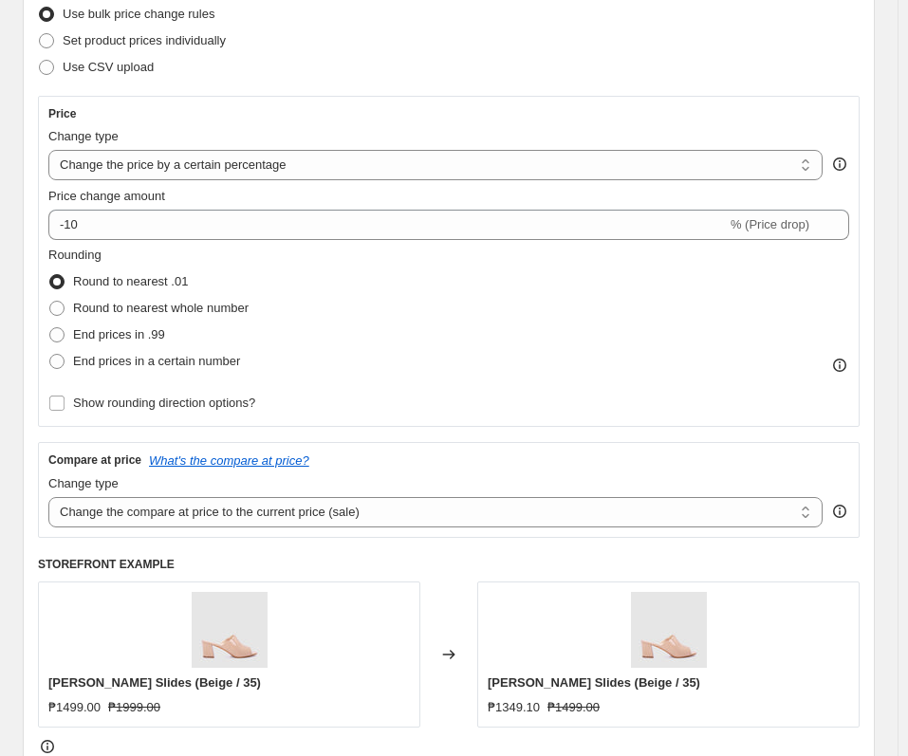
scroll to position [95, 0]
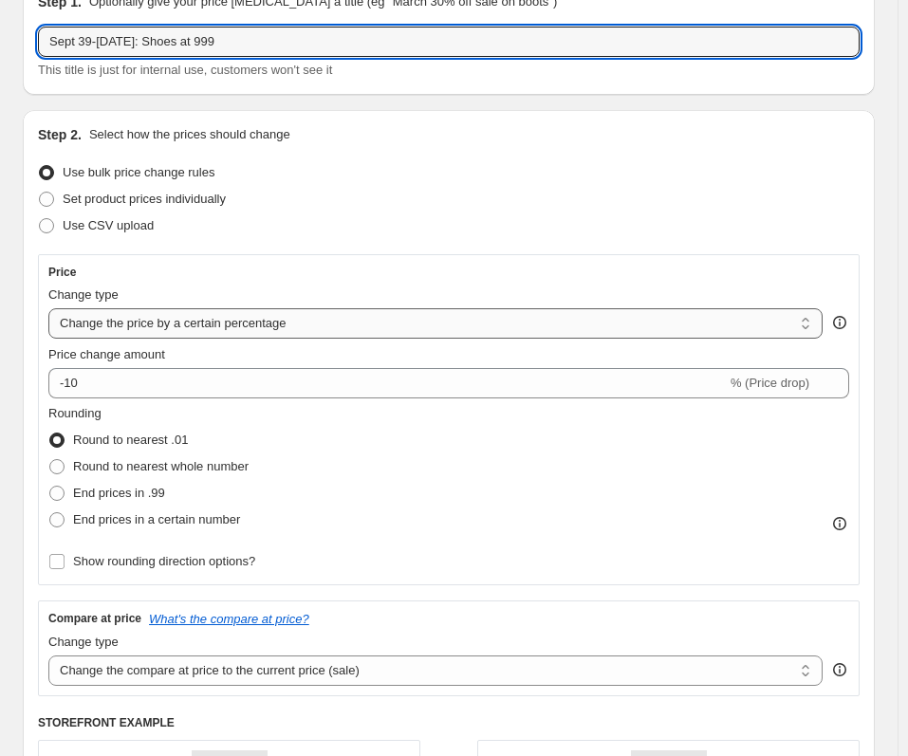
type input "Sept 39-Oct 13: Shoes at 999"
click at [279, 329] on select "Change the price to a certain amount Change the price by a certain amount Chang…" at bounding box center [435, 323] width 774 height 30
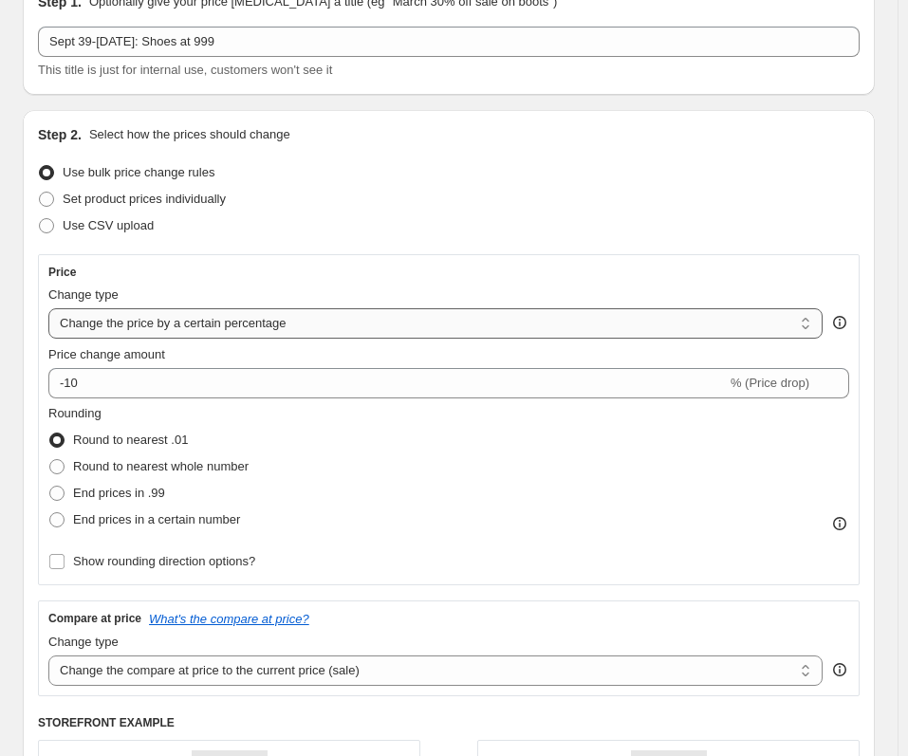
select select "to"
click at [48, 308] on select "Change the price to a certain amount Change the price by a certain amount Chang…" at bounding box center [435, 323] width 774 height 30
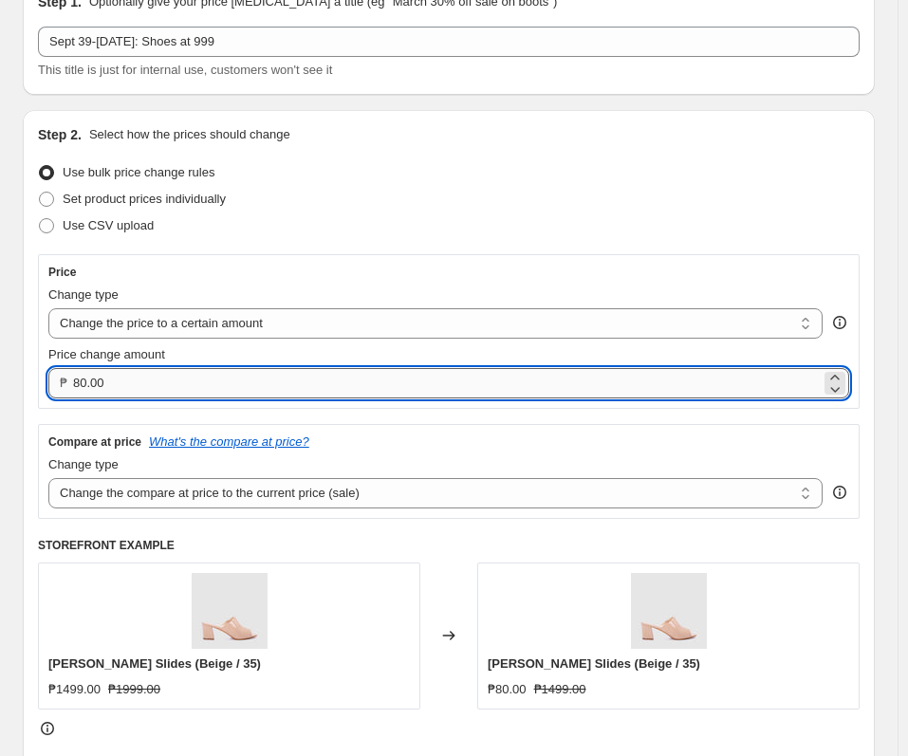
click at [286, 394] on input "80.00" at bounding box center [447, 383] width 748 height 30
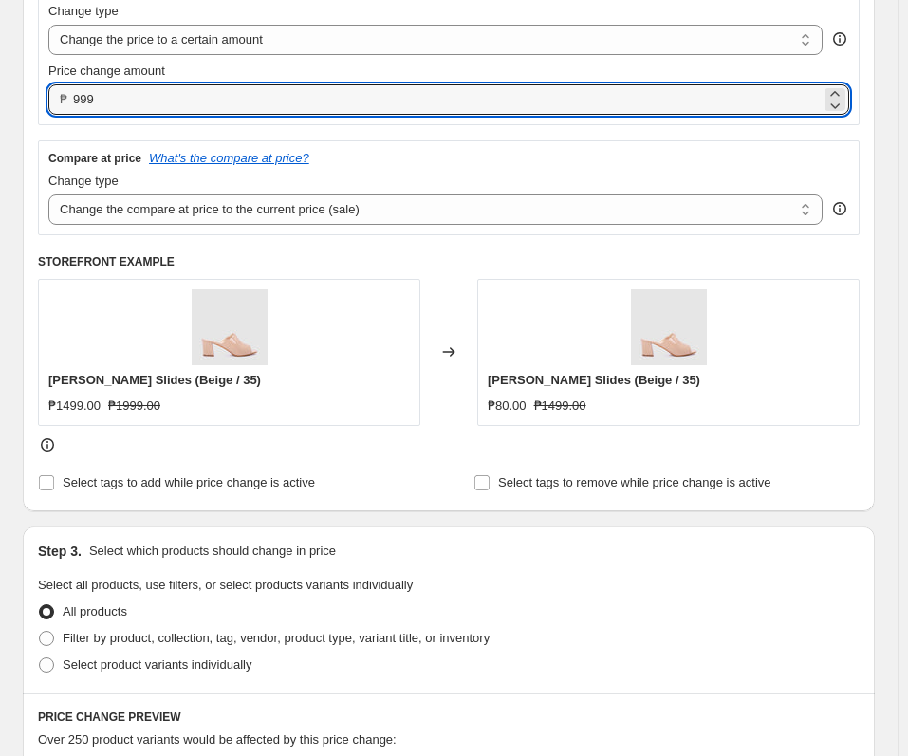
scroll to position [379, 0]
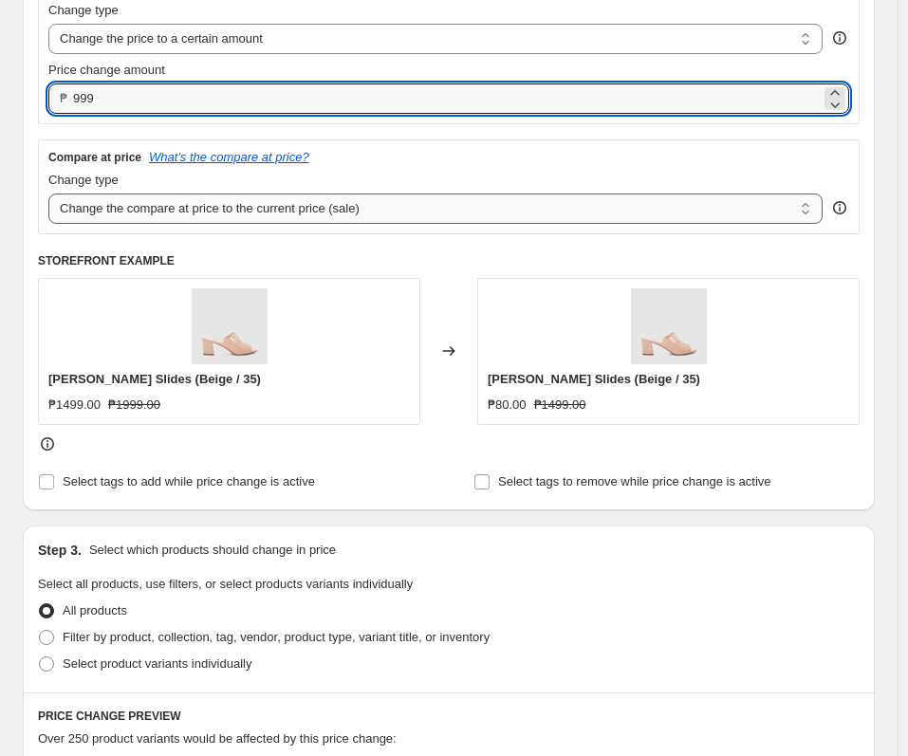
type input "999.00"
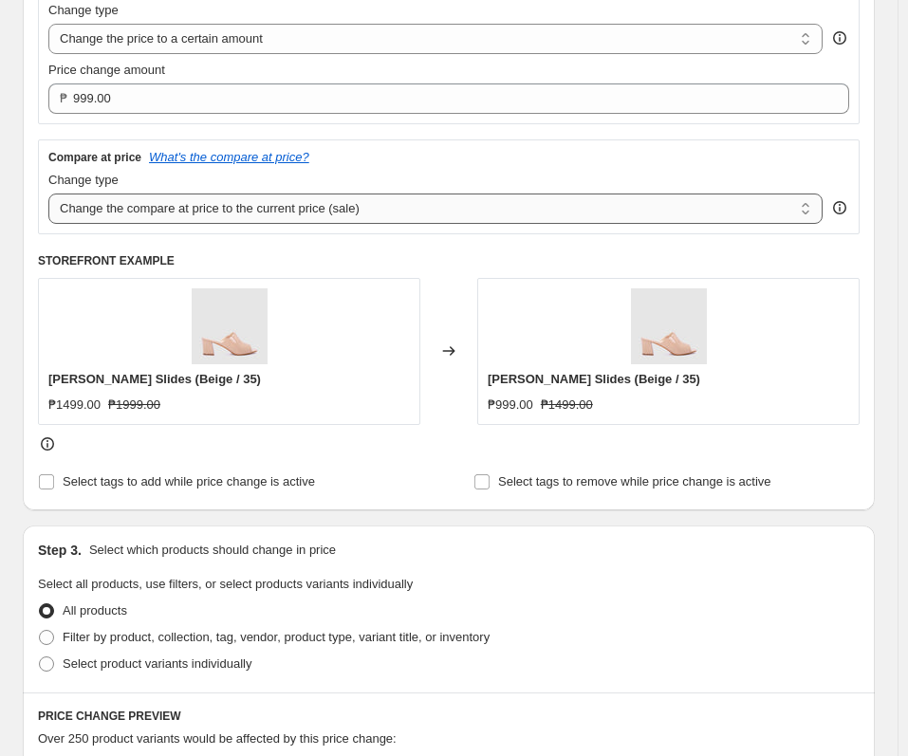
click at [362, 209] on select "Change the compare at price to the current price (sale) Change the compare at p…" at bounding box center [435, 209] width 774 height 30
select select "no_change"
click at [48, 194] on select "Change the compare at price to the current price (sale) Change the compare at p…" at bounding box center [435, 209] width 774 height 30
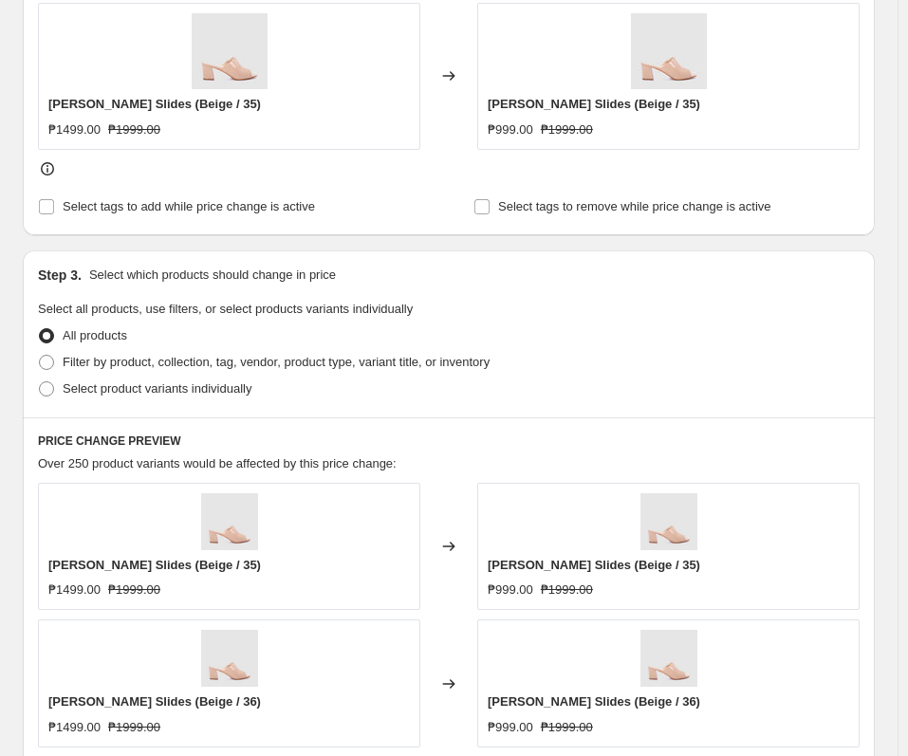
scroll to position [664, 0]
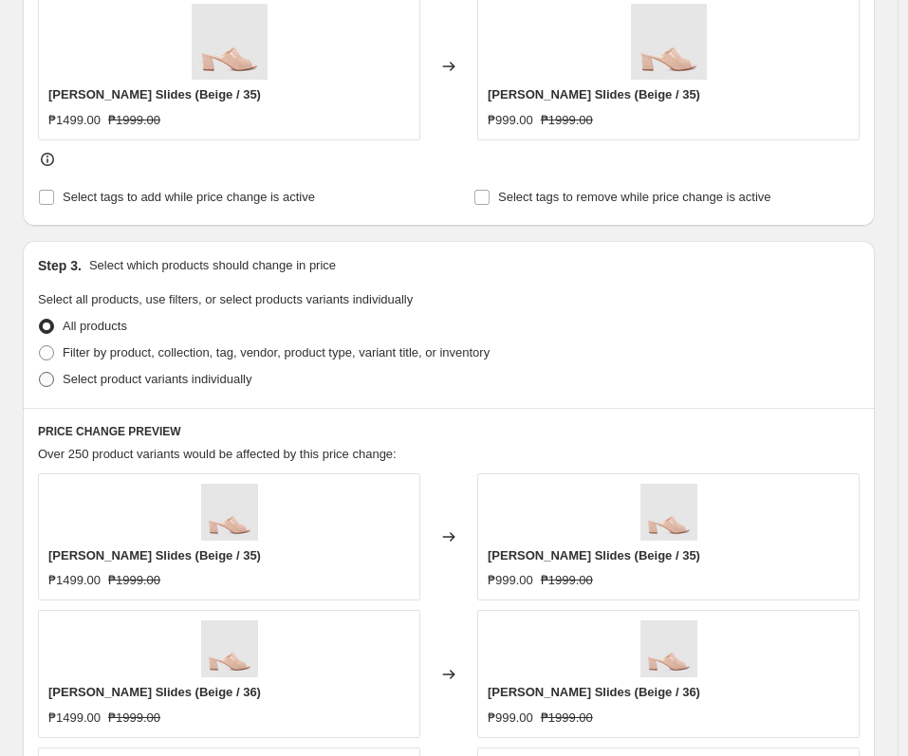
click at [172, 378] on span "Select product variants individually" at bounding box center [157, 379] width 189 height 14
click at [40, 373] on input "Select product variants individually" at bounding box center [39, 372] width 1 height 1
radio input "true"
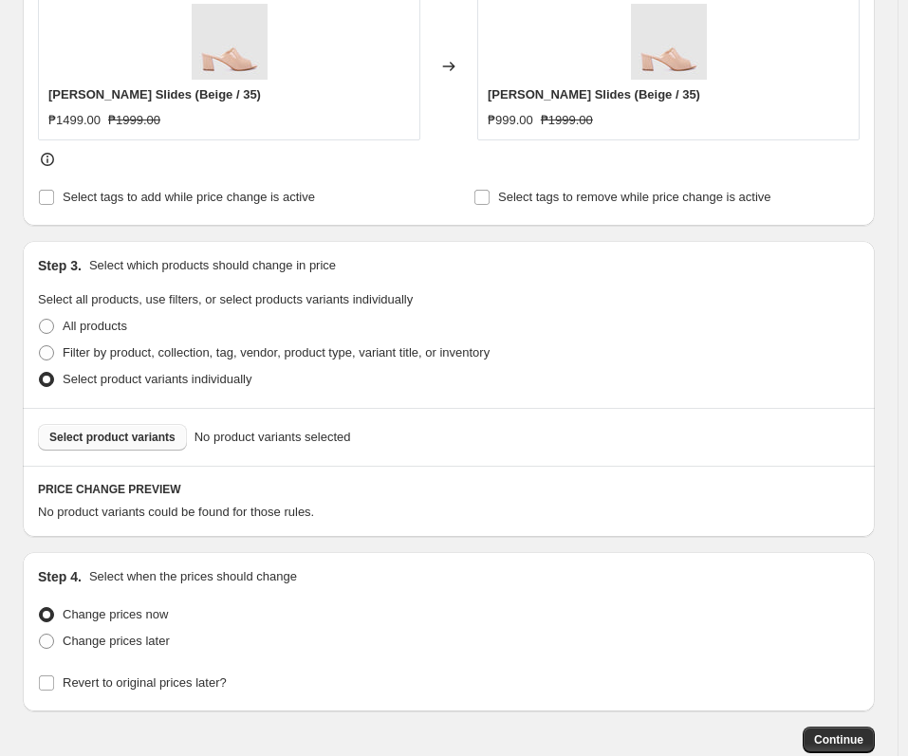
click at [164, 431] on span "Select product variants" at bounding box center [112, 437] width 126 height 15
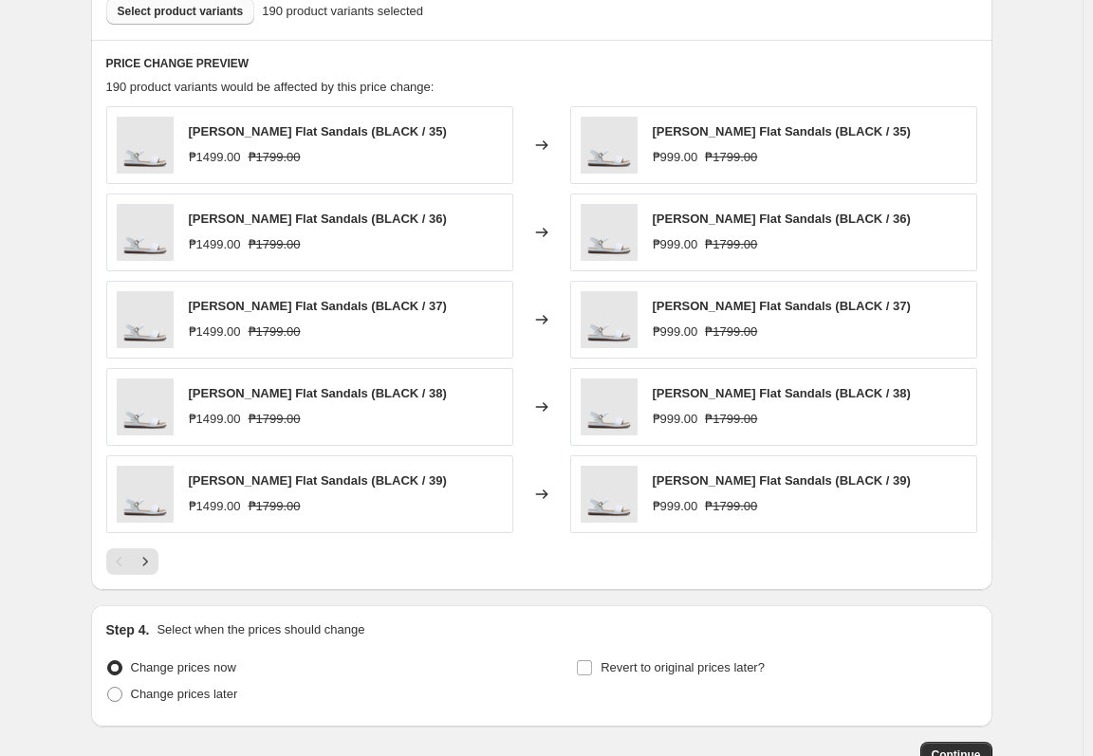
scroll to position [927, 0]
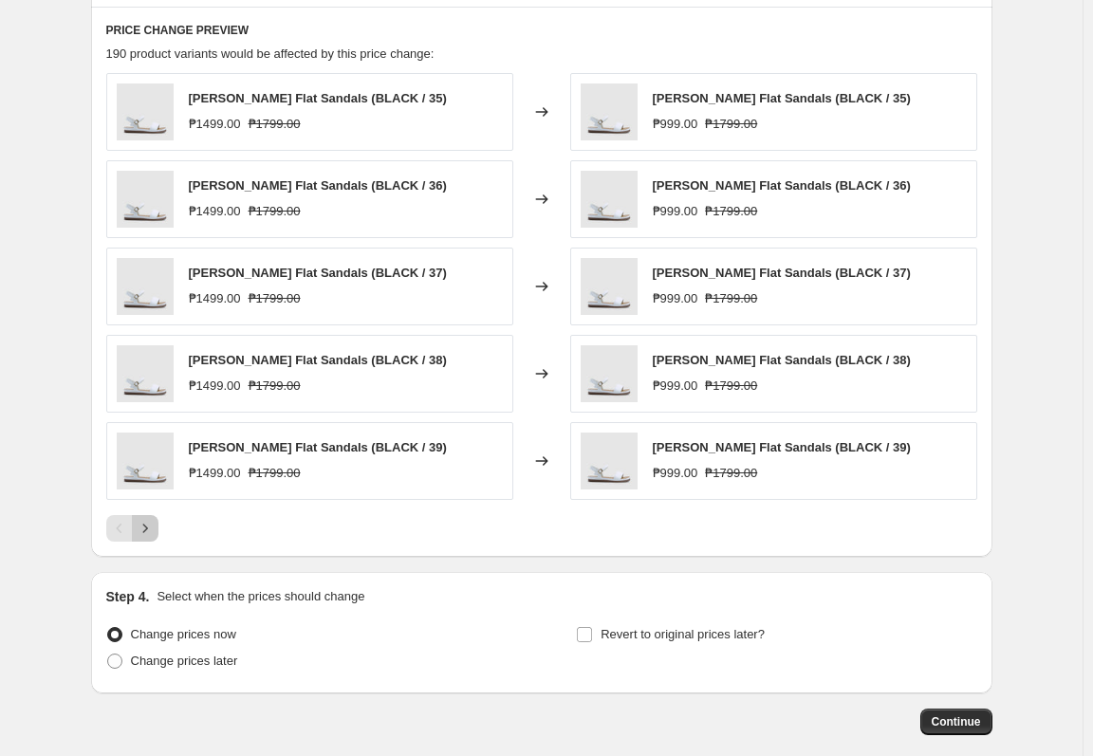
click at [139, 536] on icon "Next" at bounding box center [145, 528] width 19 height 19
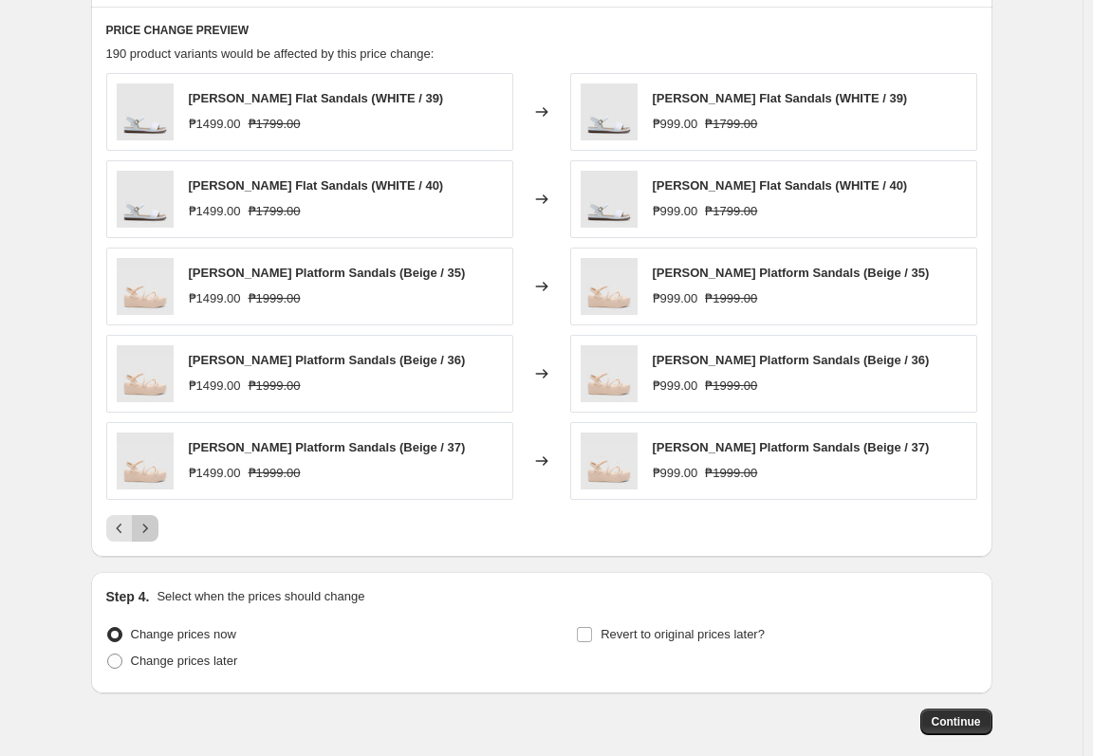
click at [139, 536] on icon "Next" at bounding box center [145, 528] width 19 height 19
click at [151, 536] on icon "Next" at bounding box center [145, 528] width 19 height 19
click at [151, 535] on icon "Next" at bounding box center [145, 528] width 19 height 19
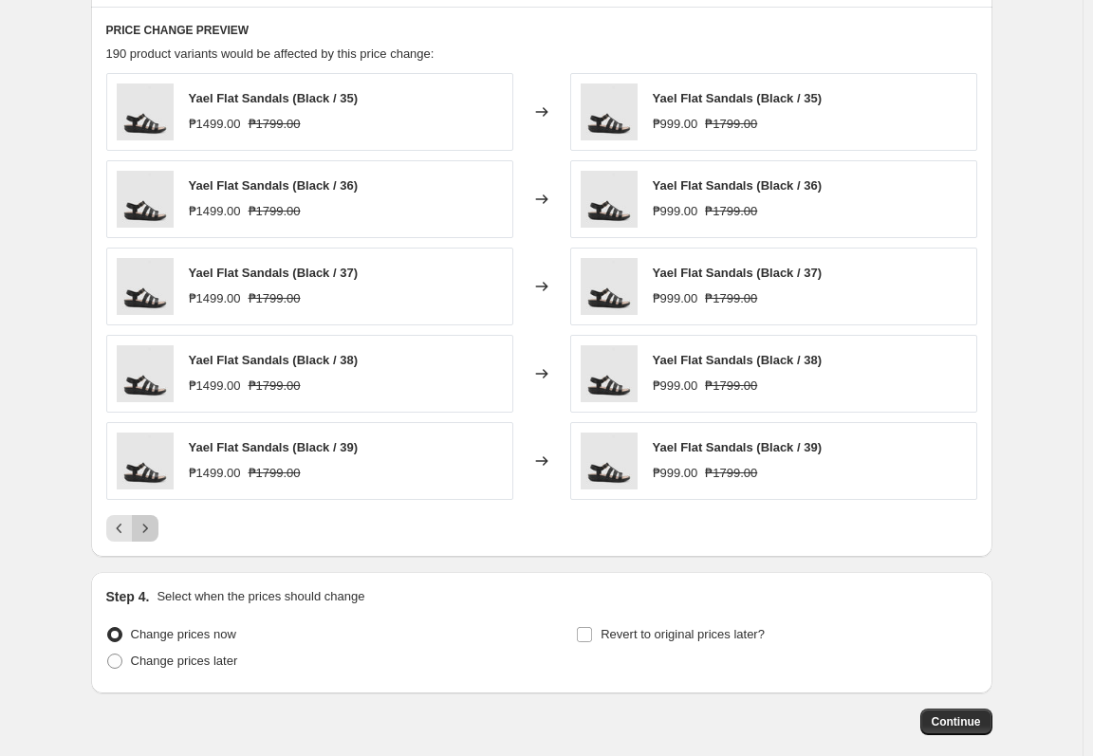
click at [147, 531] on icon "Next" at bounding box center [144, 528] width 5 height 9
click at [149, 541] on button "Next" at bounding box center [145, 528] width 27 height 27
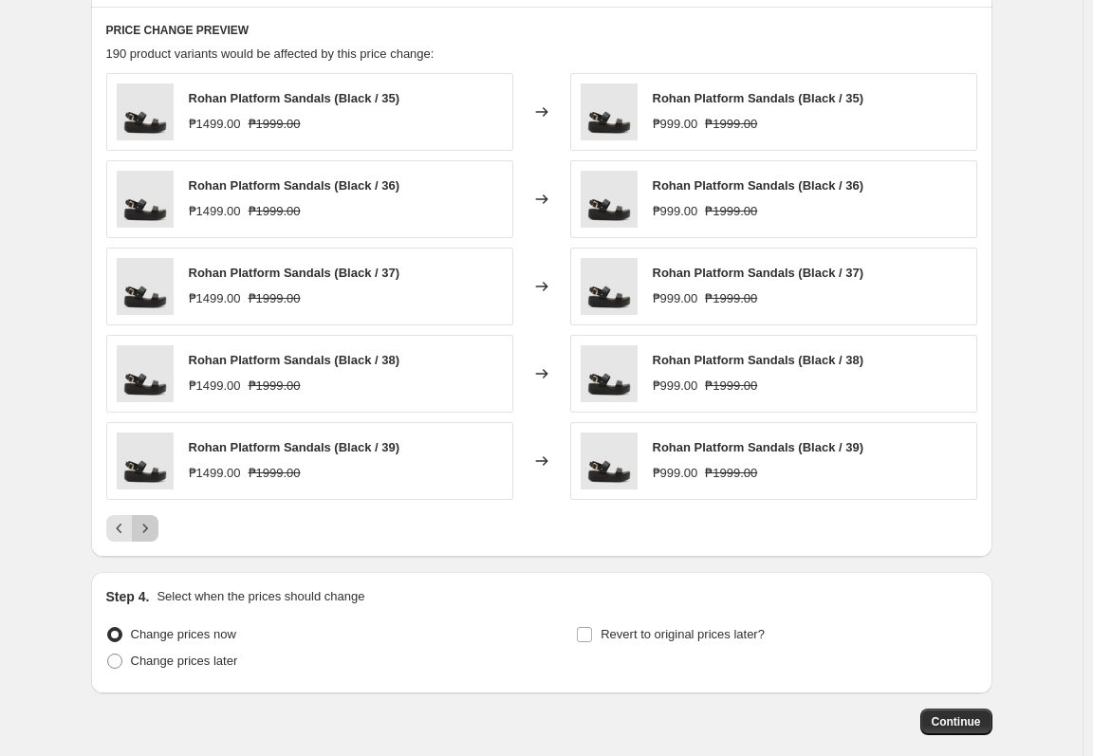
click at [158, 530] on button "Next" at bounding box center [145, 528] width 27 height 27
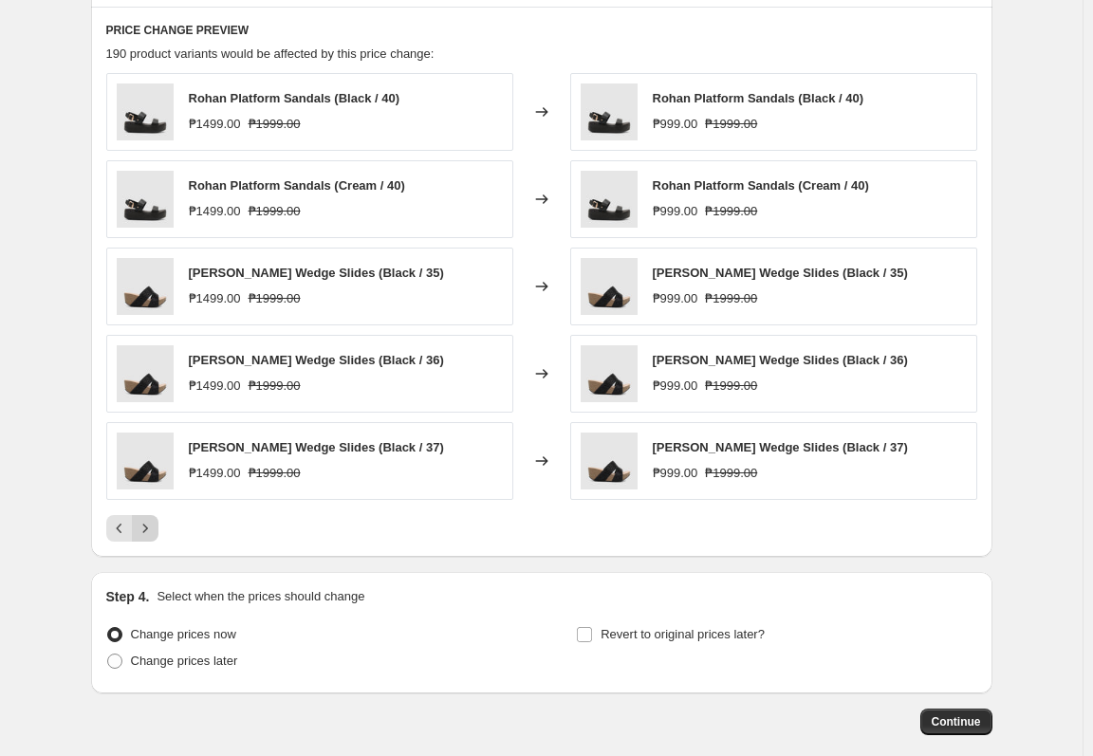
click at [158, 530] on button "Next" at bounding box center [145, 528] width 27 height 27
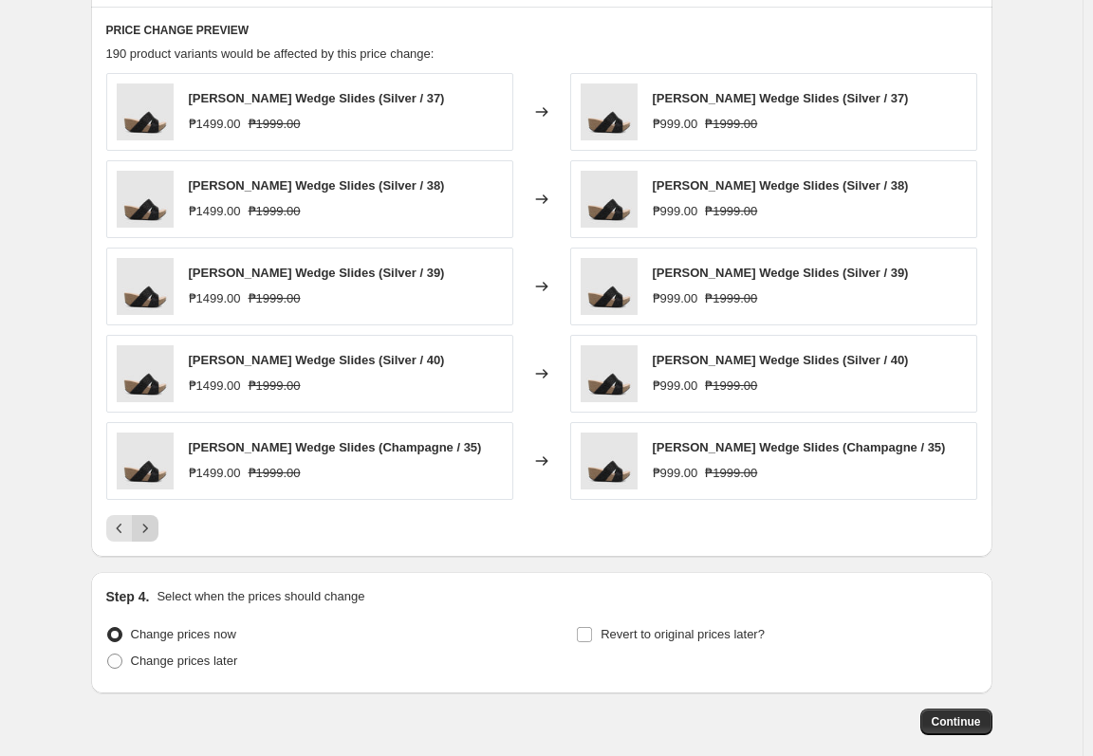
click at [158, 530] on button "Next" at bounding box center [145, 528] width 27 height 27
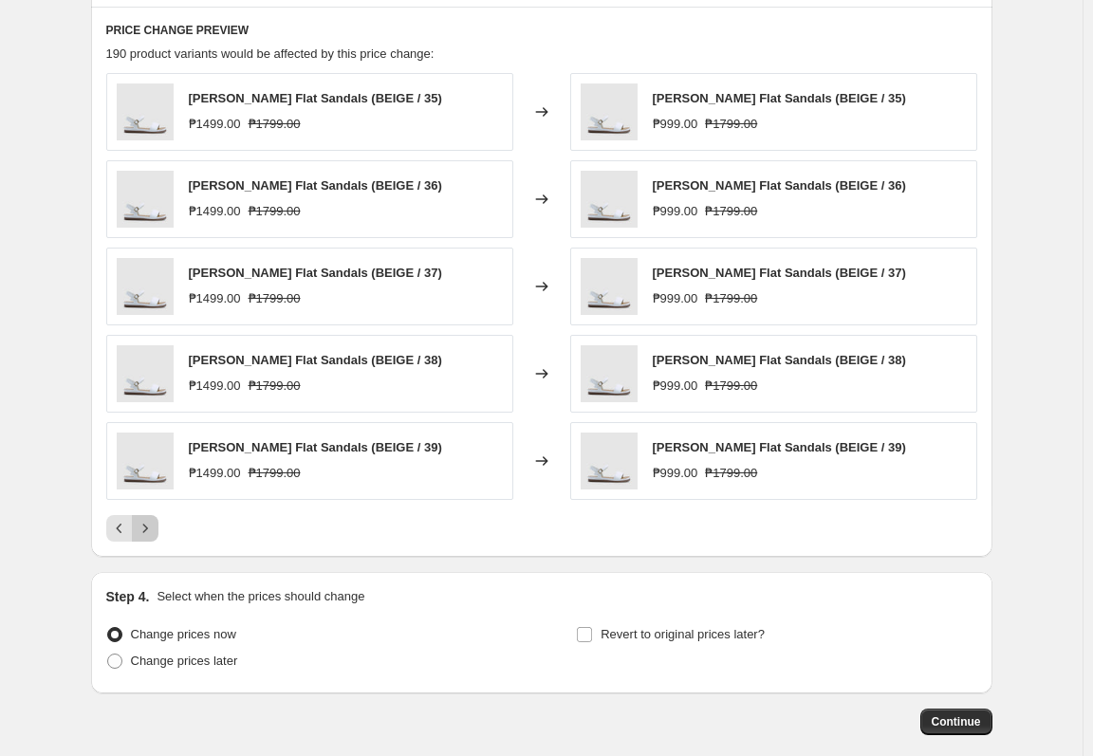
click at [158, 530] on button "Next" at bounding box center [145, 528] width 27 height 27
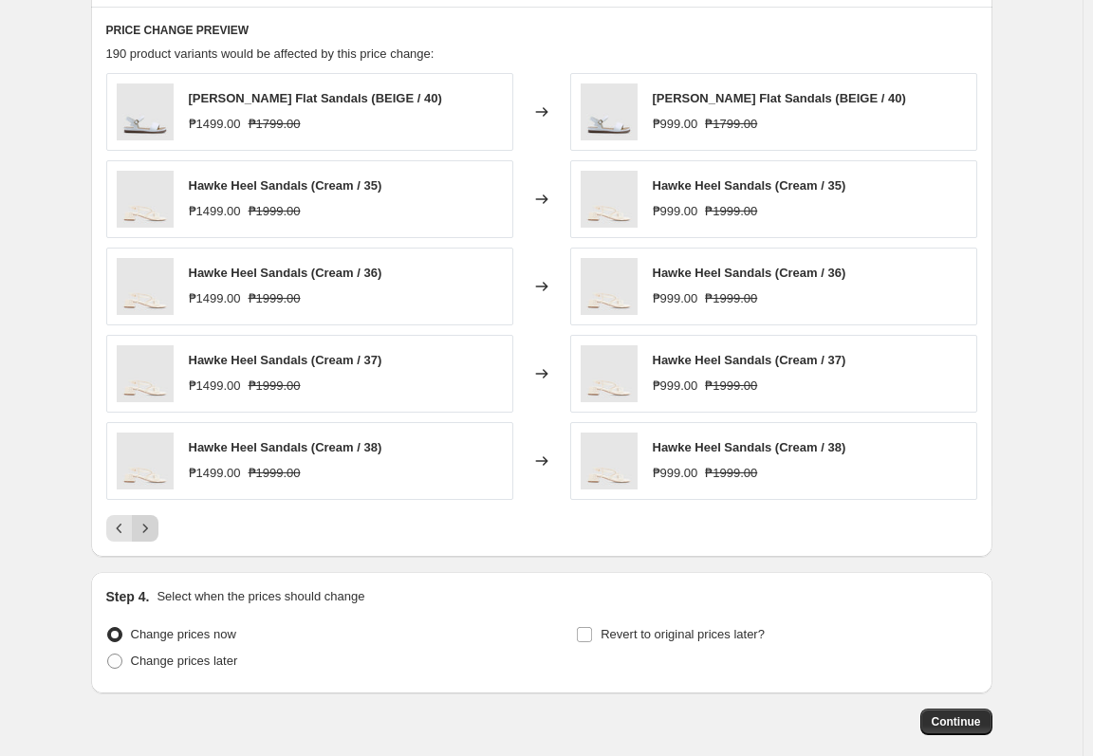
click at [158, 530] on button "Next" at bounding box center [145, 528] width 27 height 27
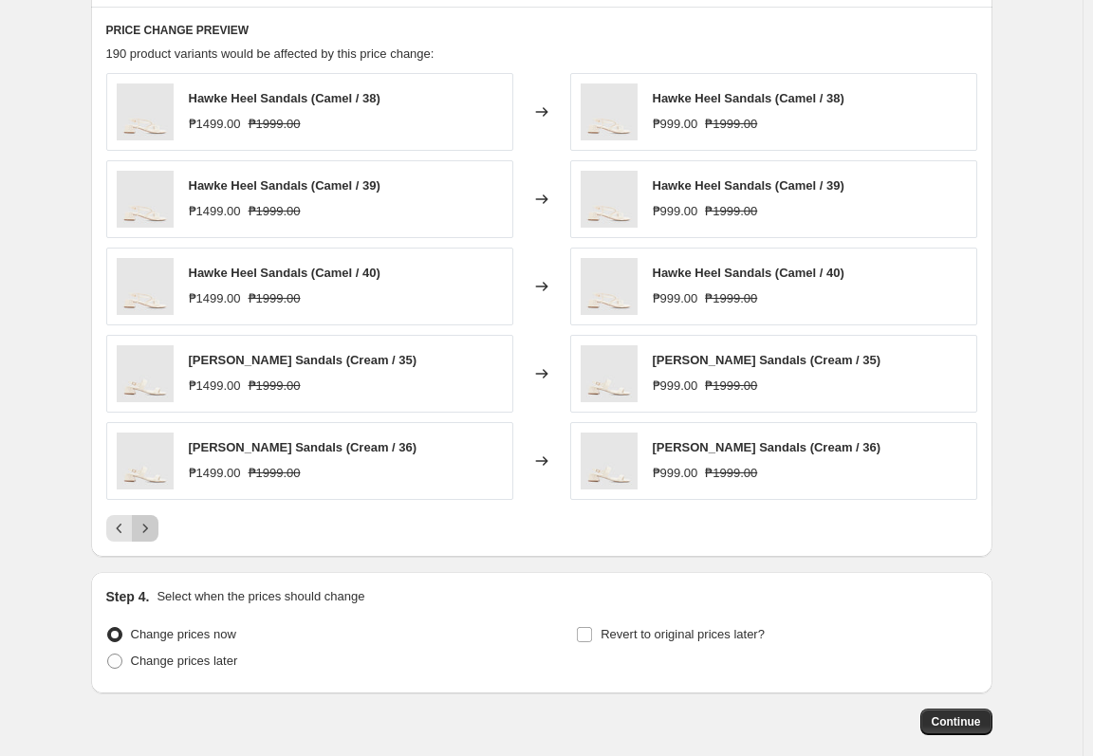
click at [158, 530] on button "Next" at bounding box center [145, 528] width 27 height 27
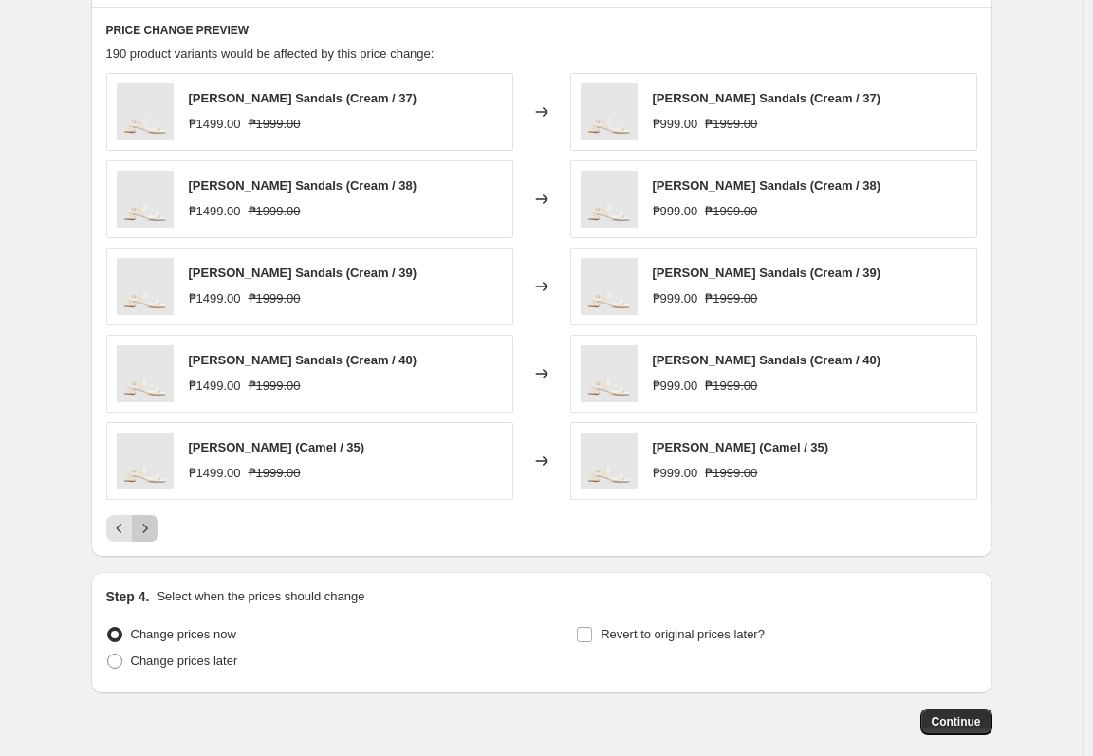
click at [155, 531] on icon "Next" at bounding box center [145, 528] width 19 height 19
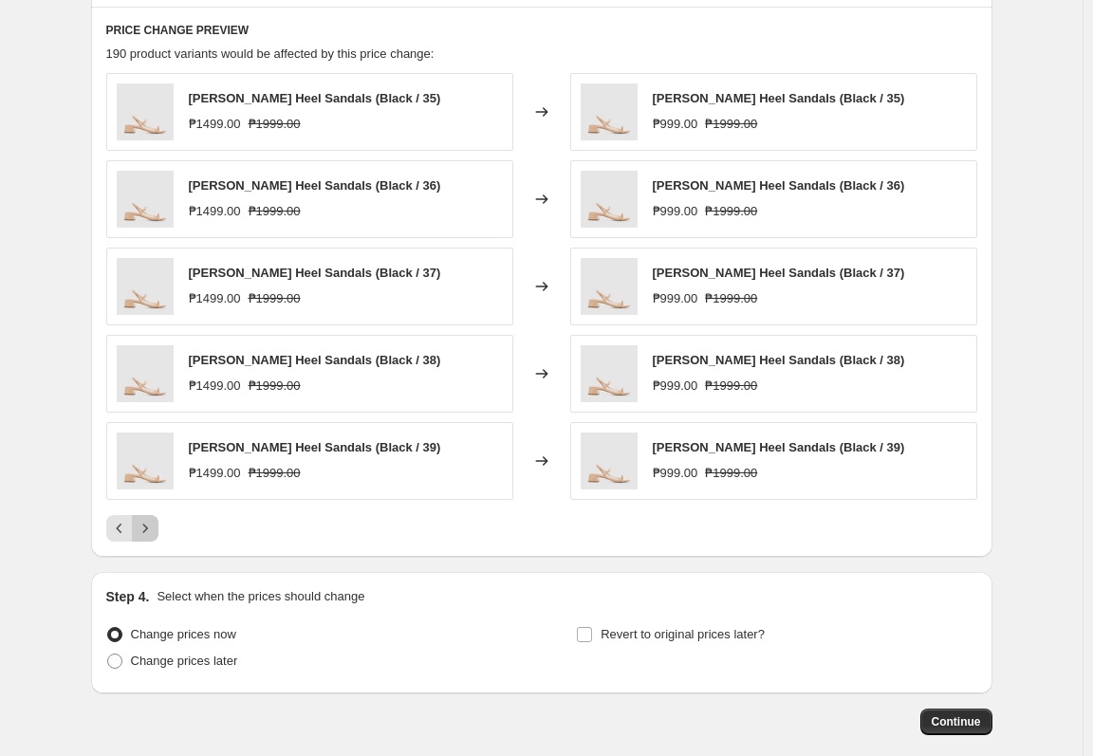
click at [155, 533] on icon "Next" at bounding box center [145, 528] width 19 height 19
click at [155, 534] on icon "Next" at bounding box center [145, 528] width 19 height 19
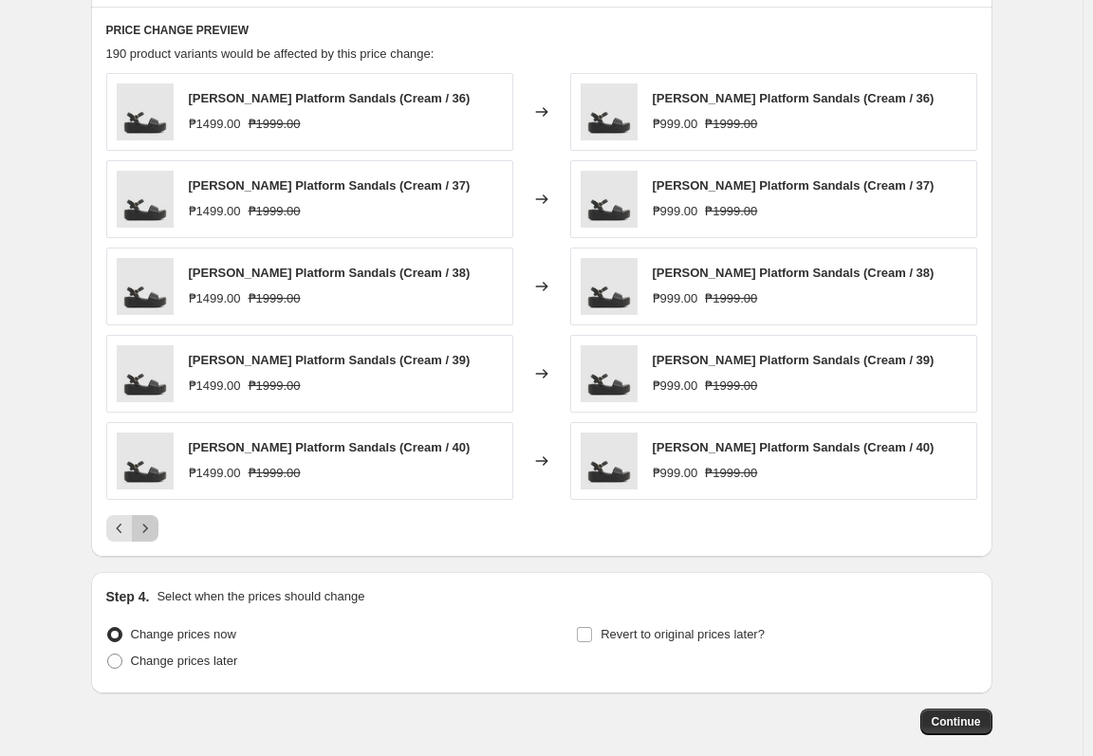
click at [155, 534] on icon "Next" at bounding box center [145, 528] width 19 height 19
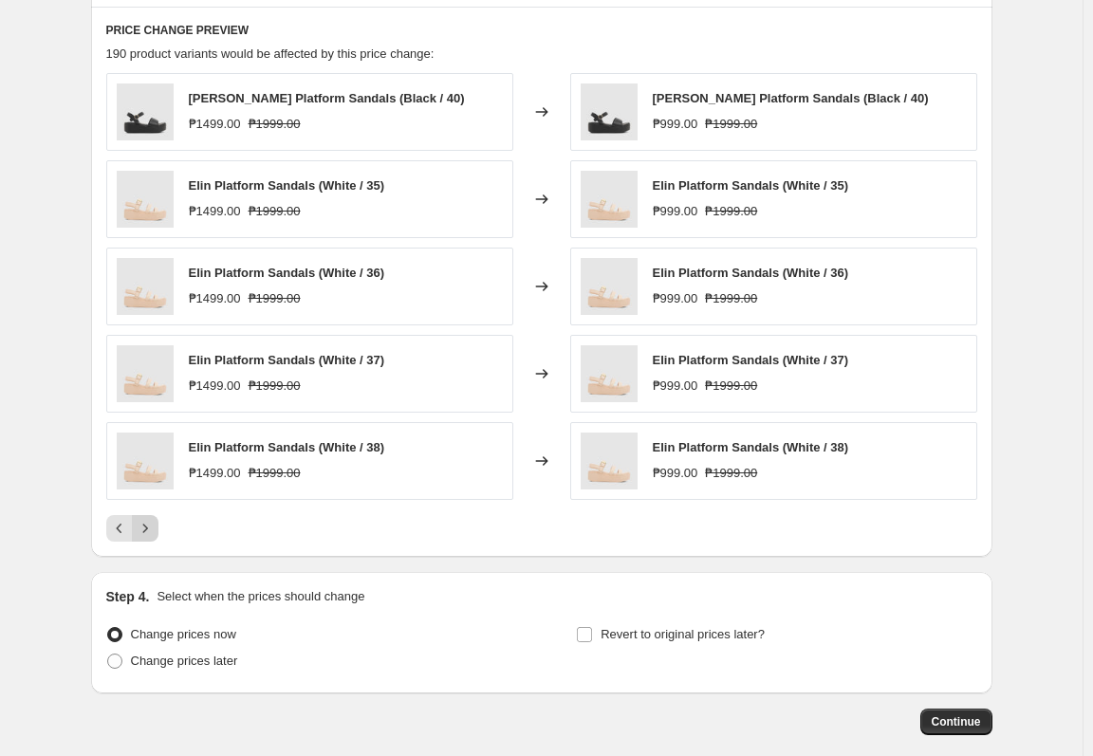
click at [155, 534] on icon "Next" at bounding box center [145, 528] width 19 height 19
click at [175, 662] on span "Change prices later" at bounding box center [184, 661] width 107 height 14
click at [108, 655] on input "Change prices later" at bounding box center [107, 654] width 1 height 1
radio input "true"
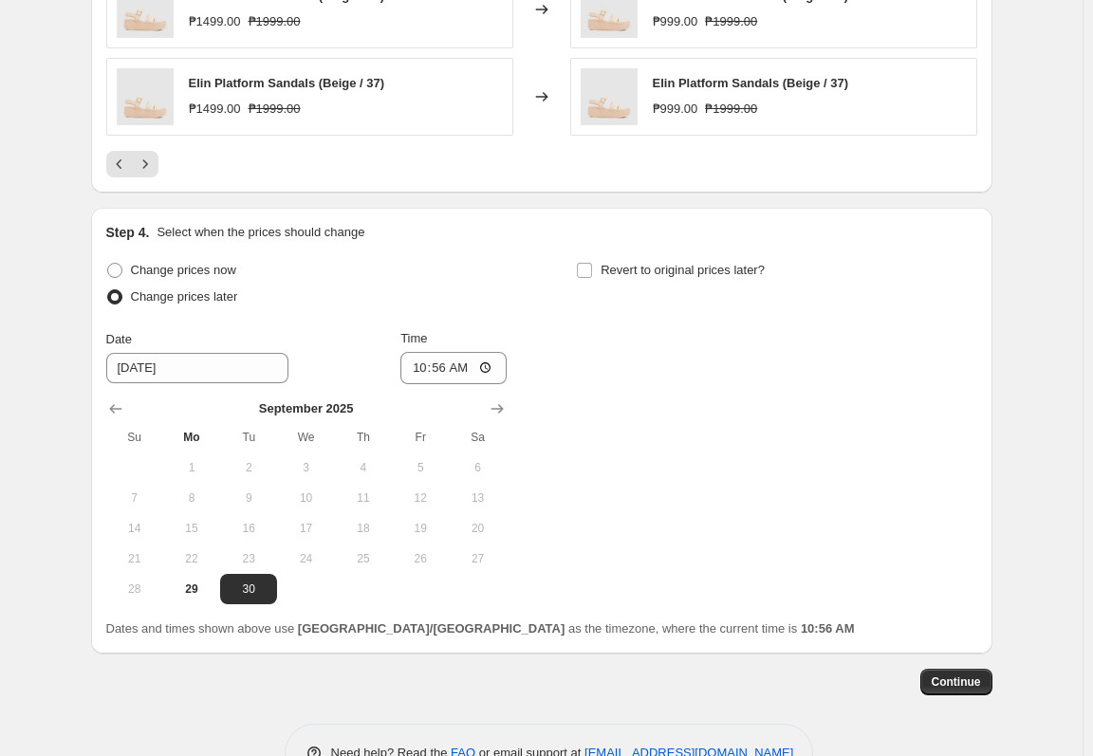
scroll to position [1346, 0]
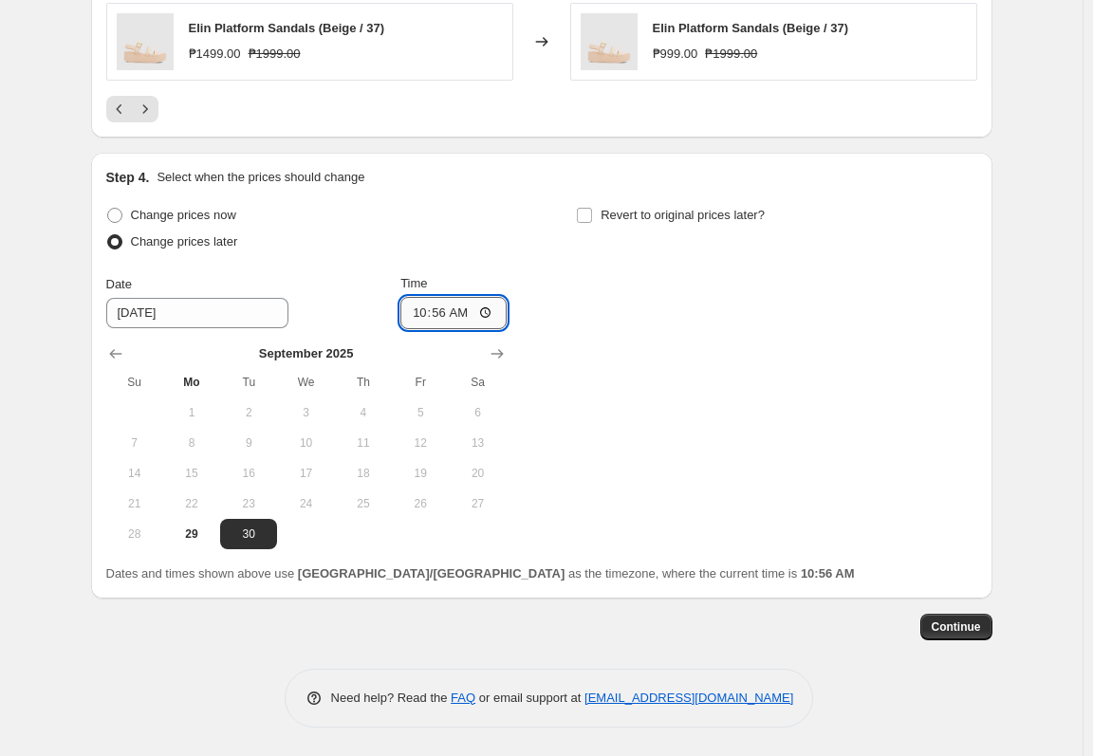
click at [426, 310] on input "10:56" at bounding box center [453, 313] width 106 height 32
type input "11:00"
click at [608, 216] on span "Revert to original prices later?" at bounding box center [682, 215] width 164 height 14
click at [592, 216] on input "Revert to original prices later?" at bounding box center [584, 215] width 15 height 15
checkbox input "true"
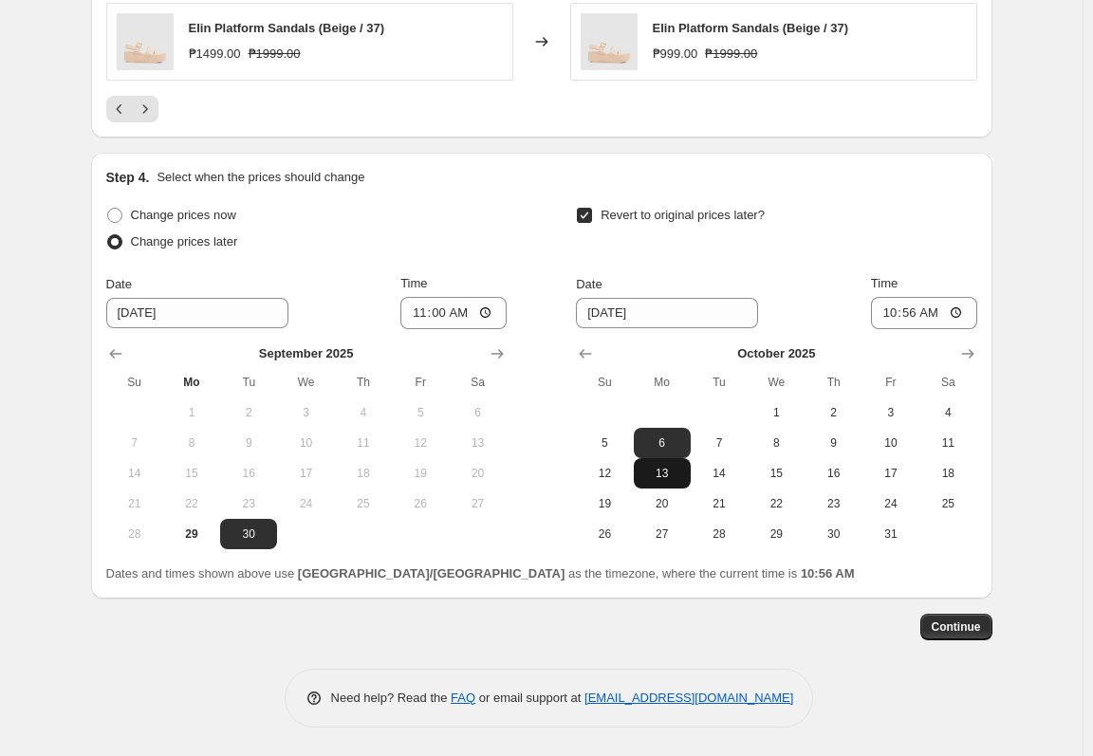
click at [672, 475] on span "13" at bounding box center [662, 473] width 42 height 15
type input "10/13/2025"
click at [915, 312] on input "10:56" at bounding box center [924, 313] width 106 height 32
type input "10:00"
click at [981, 625] on span "Continue" at bounding box center [956, 626] width 49 height 15
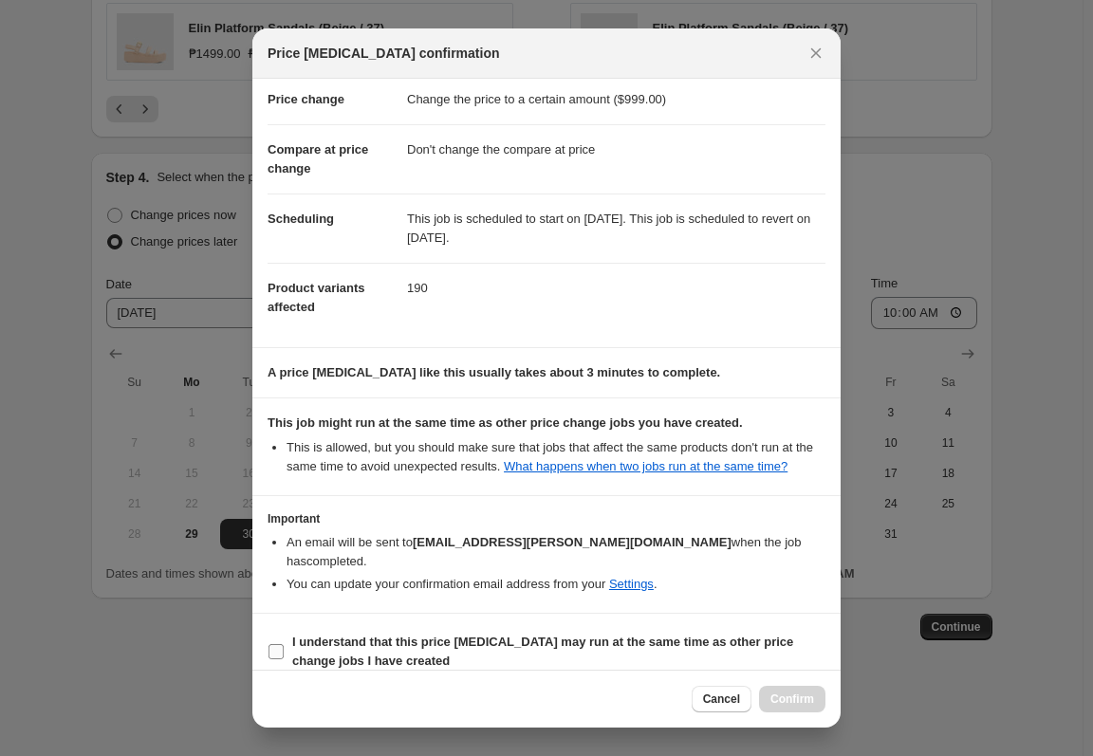
scroll to position [58, 0]
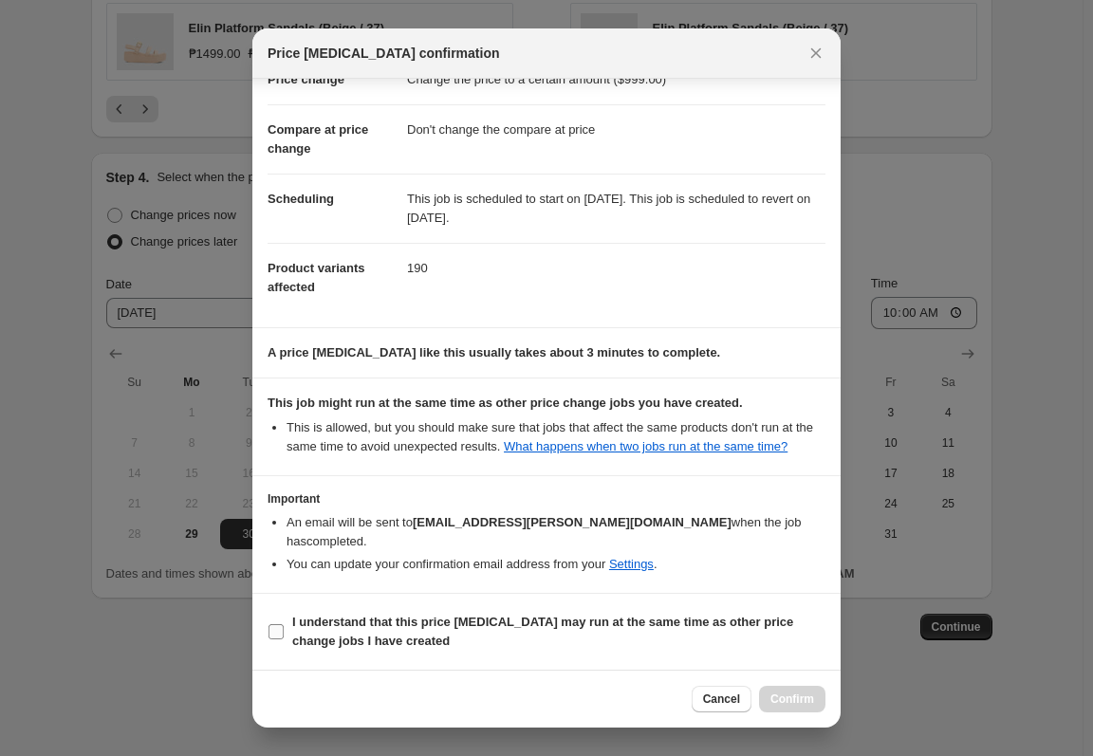
click at [547, 628] on b "I understand that this price [MEDICAL_DATA] may run at the same time as other p…" at bounding box center [542, 631] width 501 height 33
click at [284, 628] on input "I understand that this price [MEDICAL_DATA] may run at the same time as other p…" at bounding box center [275, 631] width 15 height 15
checkbox input "true"
click at [814, 709] on button "Confirm" at bounding box center [792, 699] width 66 height 27
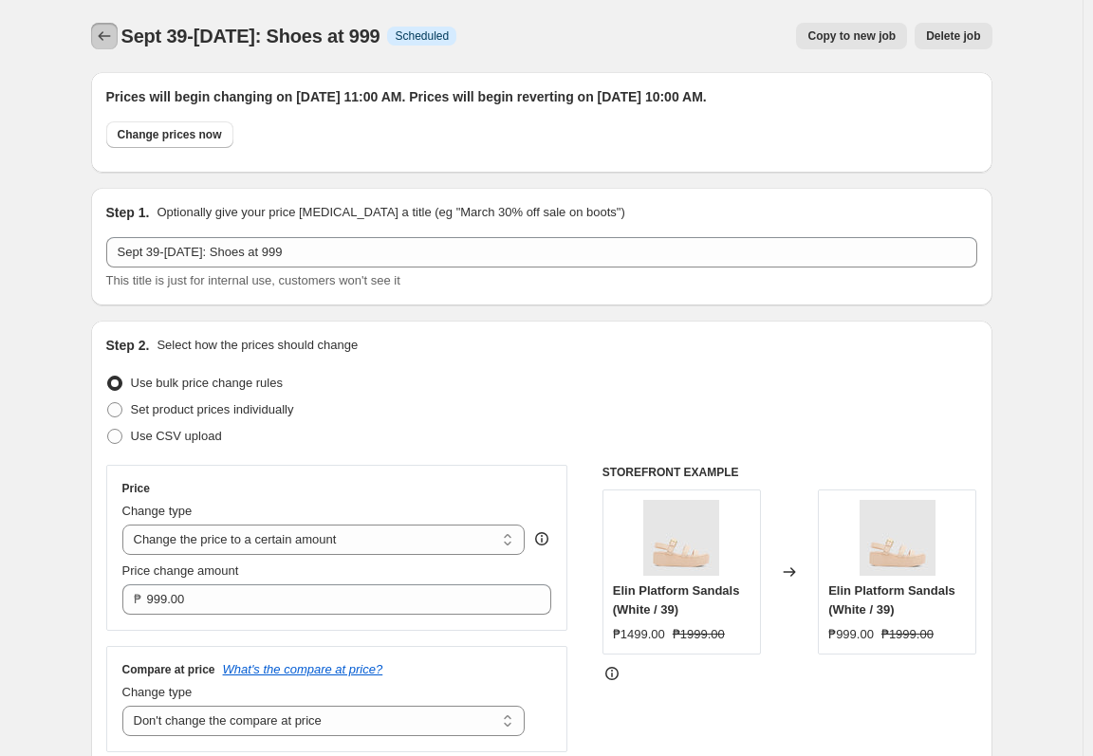
click at [114, 39] on icon "Price change jobs" at bounding box center [104, 36] width 19 height 19
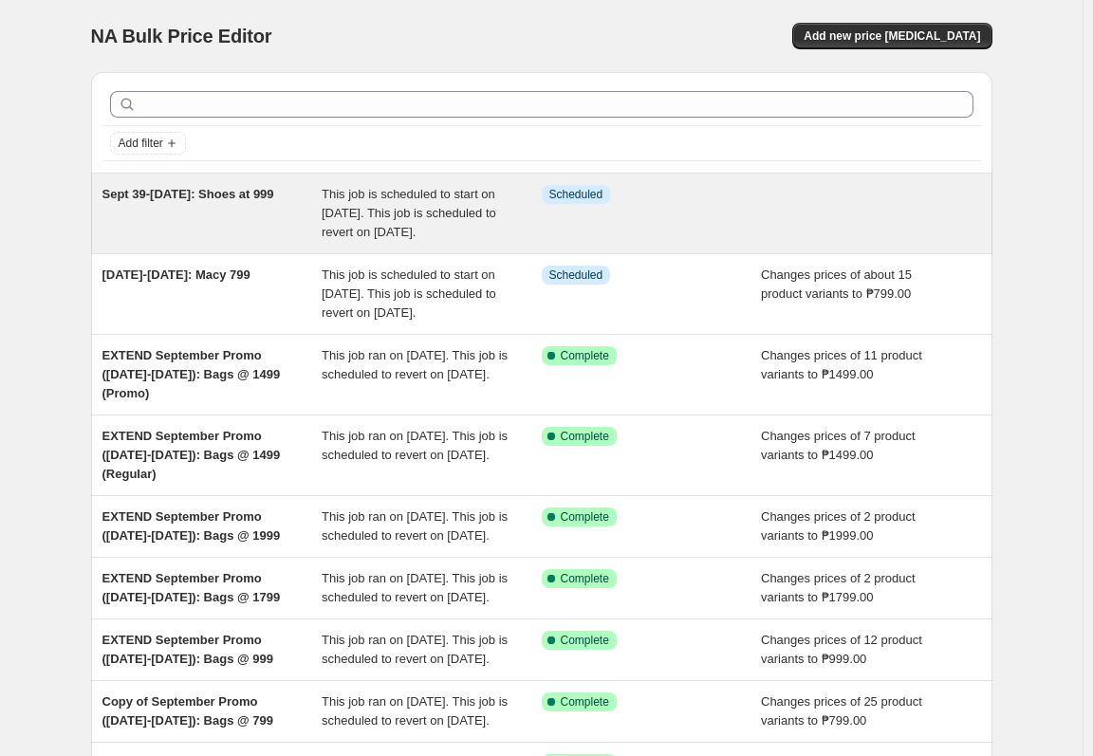
click at [186, 211] on div "Sept 39-Oct 13: Shoes at 999" at bounding box center [212, 213] width 220 height 57
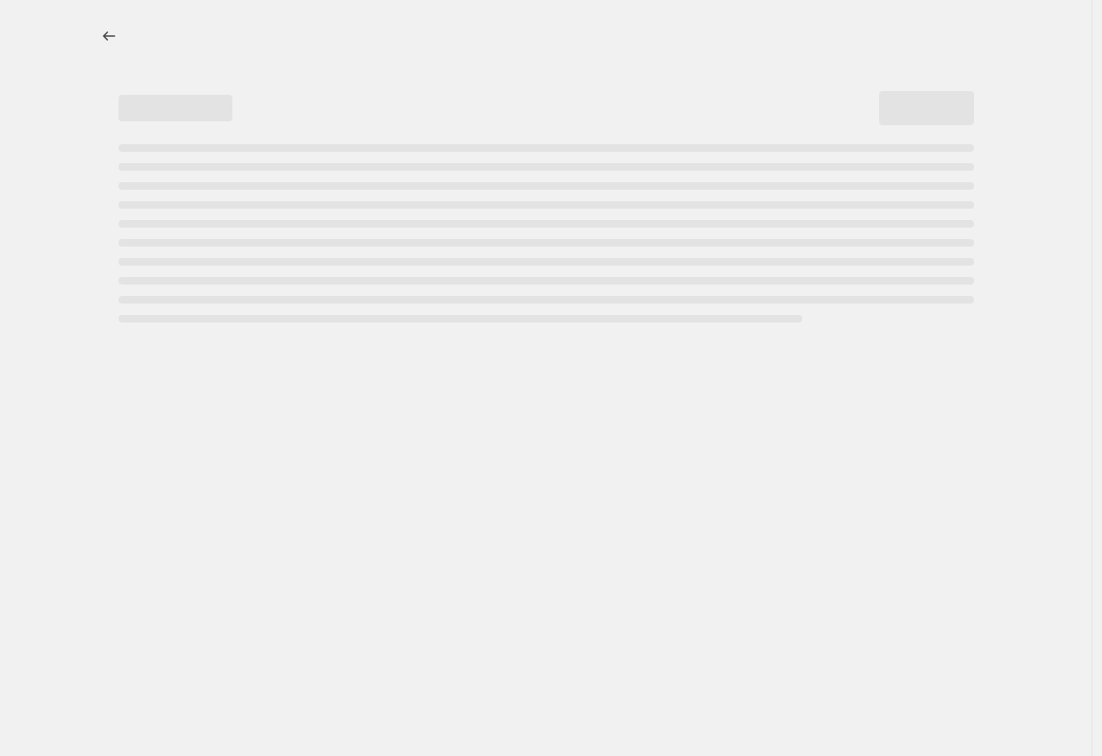
select select "no_change"
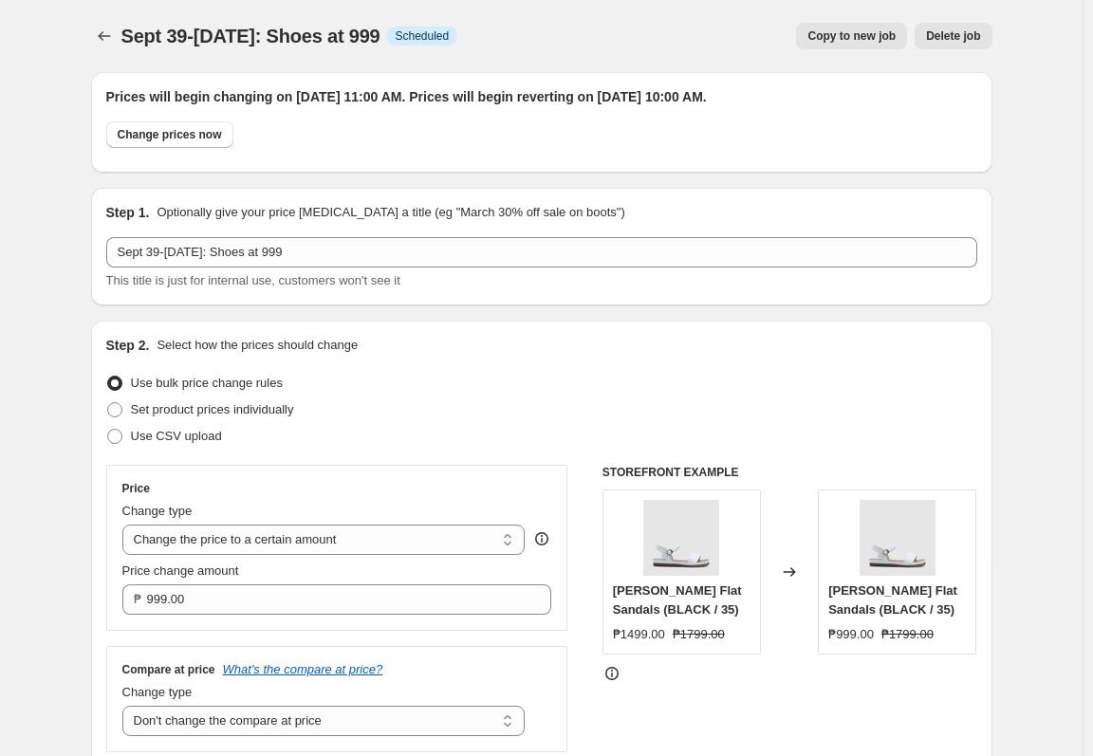
click at [307, 34] on span "Sept 39-Oct 13: Shoes at 999" at bounding box center [250, 36] width 259 height 21
copy span "Sept 39-Oct 13: Shoes at 999"
click at [110, 26] on button "Price change jobs" at bounding box center [104, 36] width 27 height 27
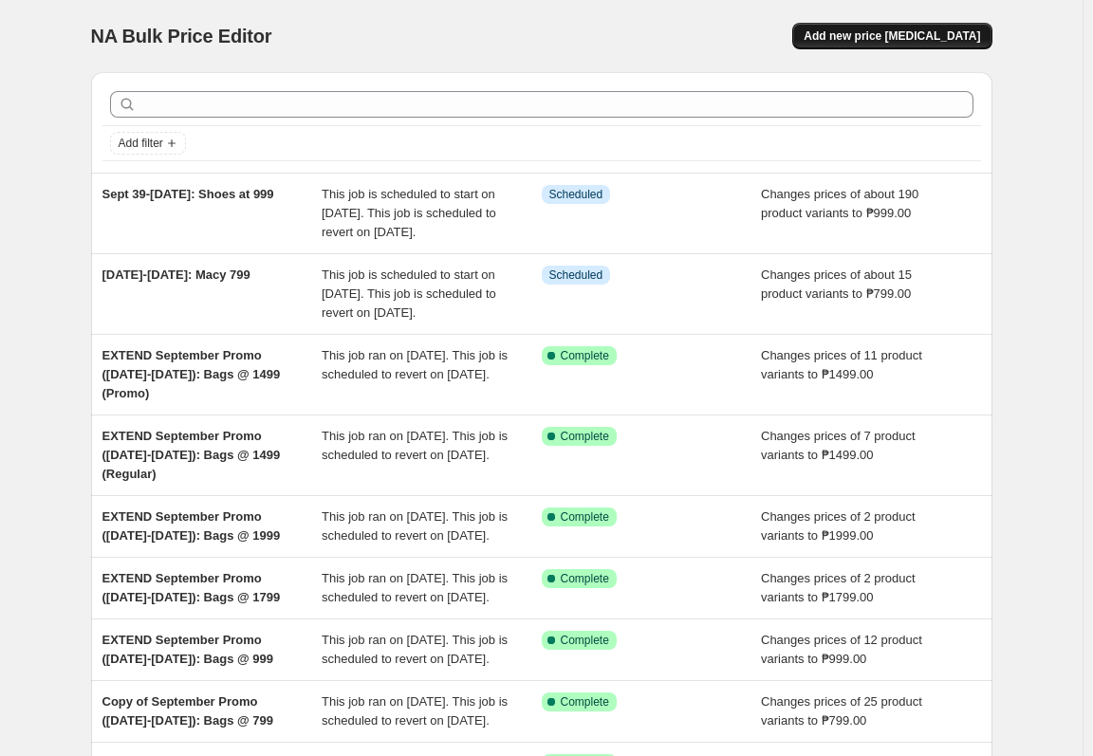
click at [919, 39] on span "Add new price [MEDICAL_DATA]" at bounding box center [891, 35] width 176 height 15
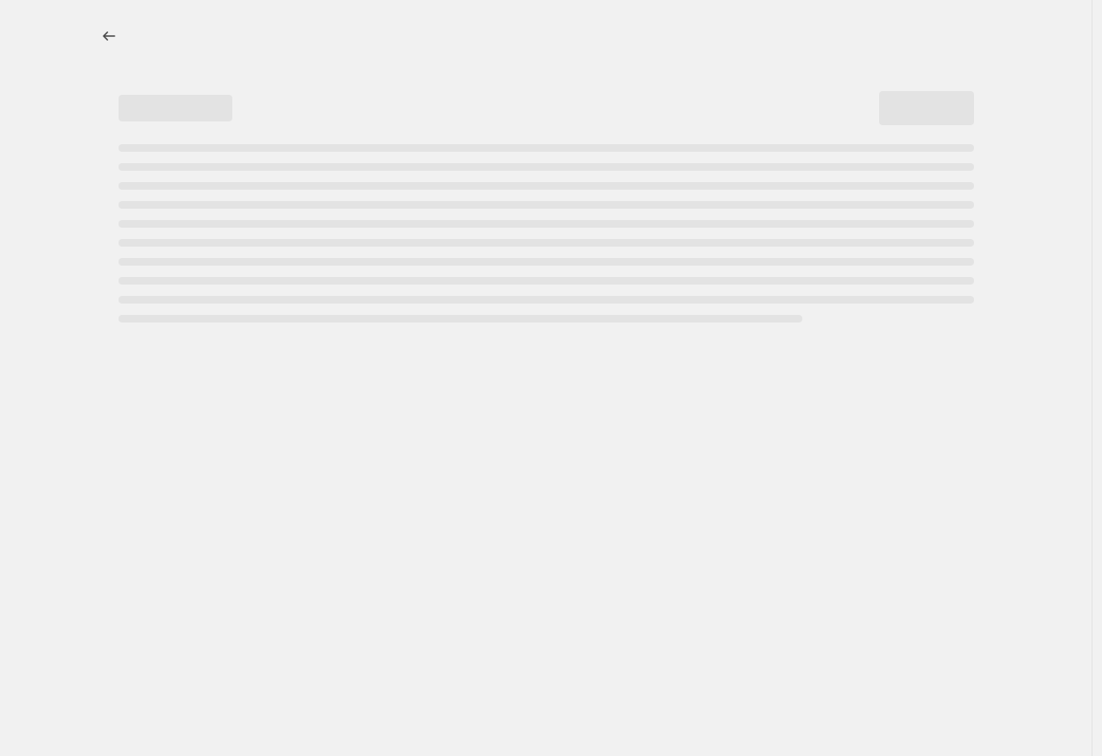
select select "percentage"
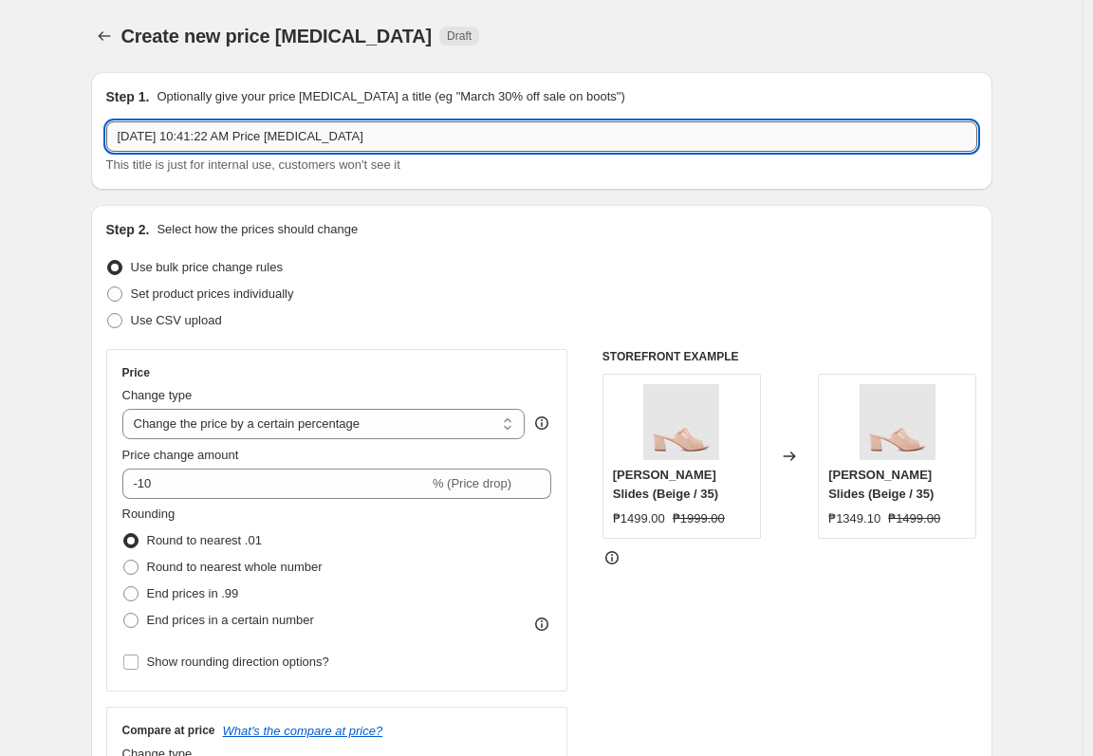
click at [301, 139] on input "Sep 29, 2025, 10:41:22 AM Price change job" at bounding box center [541, 136] width 871 height 30
paste input "t 39-Oct 13: Shoes at 999"
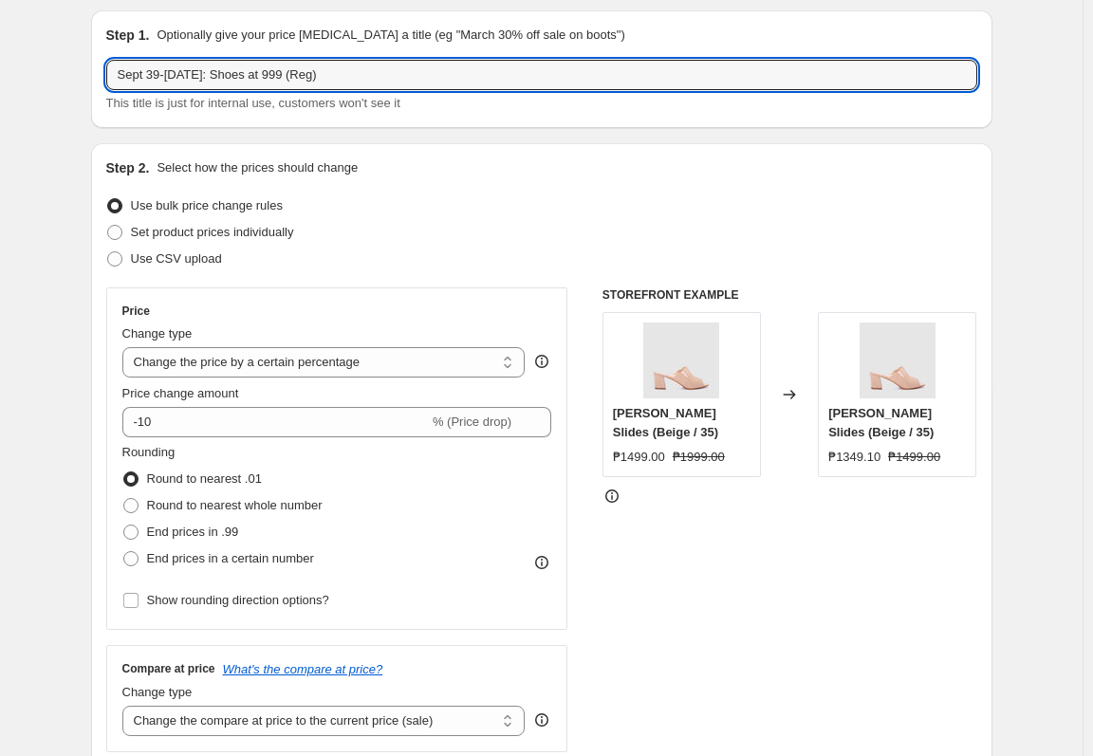
scroll to position [95, 0]
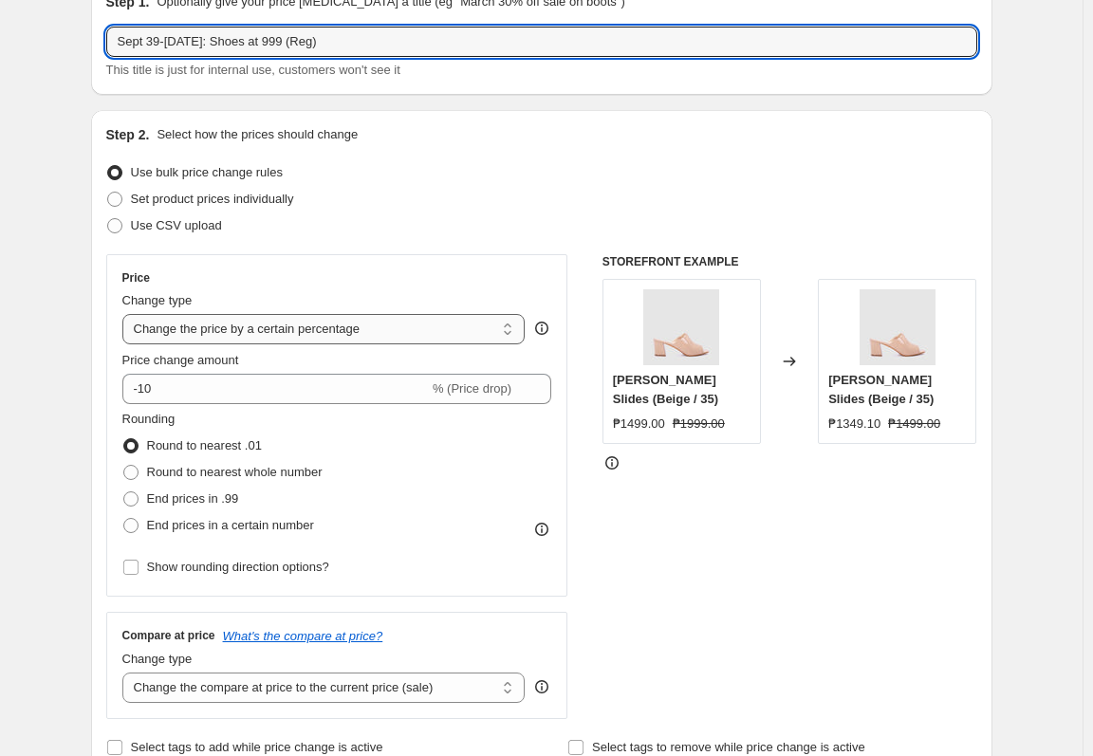
type input "Sept 39-Oct 13: Shoes at 999 (Reg)"
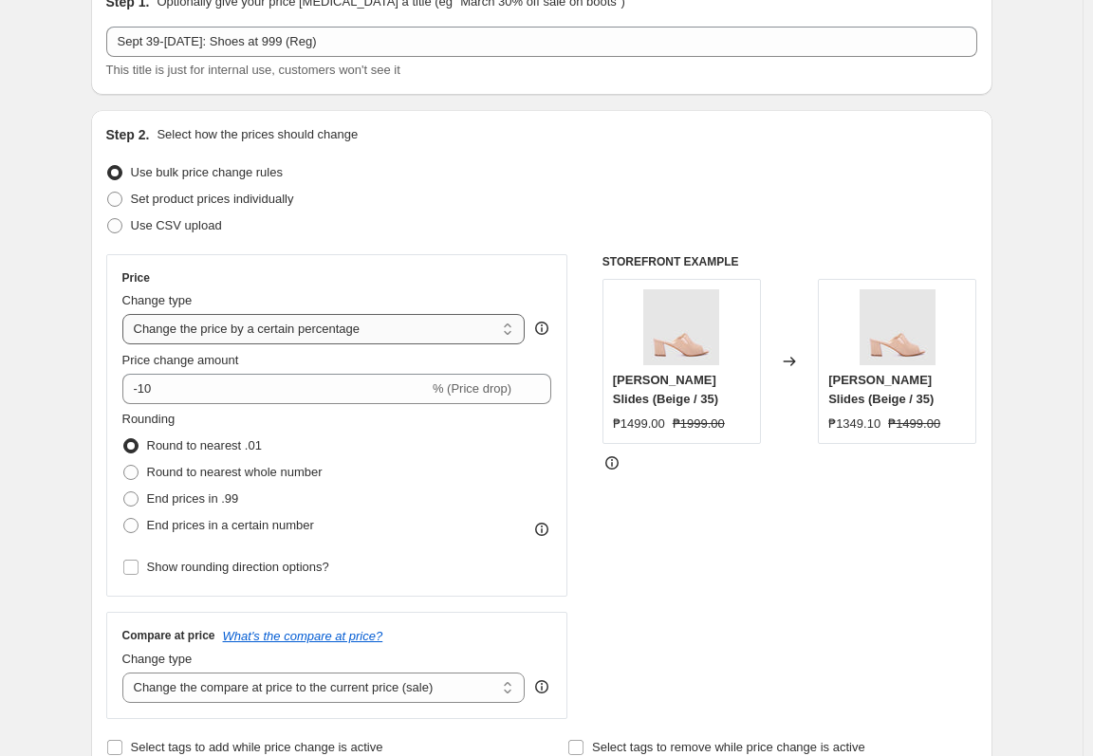
click at [317, 321] on select "Change the price to a certain amount Change the price by a certain amount Chang…" at bounding box center [323, 329] width 403 height 30
select select "to"
click at [126, 314] on select "Change the price to a certain amount Change the price by a certain amount Chang…" at bounding box center [323, 329] width 403 height 30
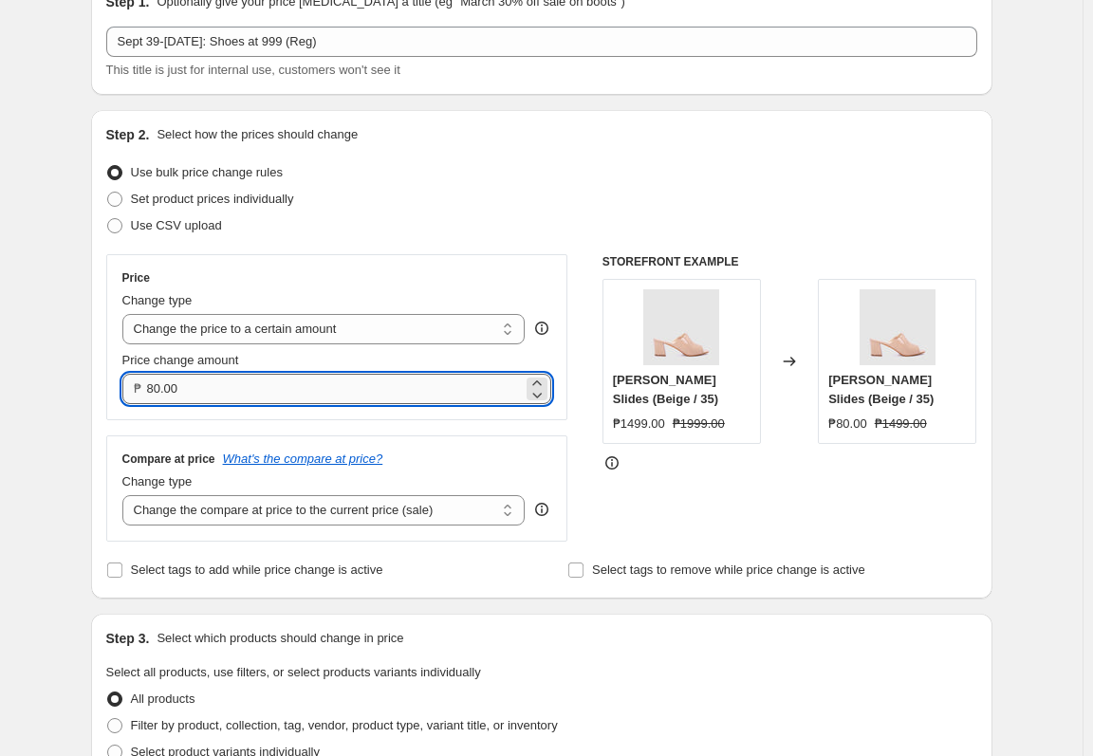
click at [341, 384] on input "80.00" at bounding box center [335, 389] width 377 height 30
type input "999.00"
click at [397, 503] on select "Change the compare at price to the current price (sale) Change the compare at p…" at bounding box center [323, 510] width 403 height 30
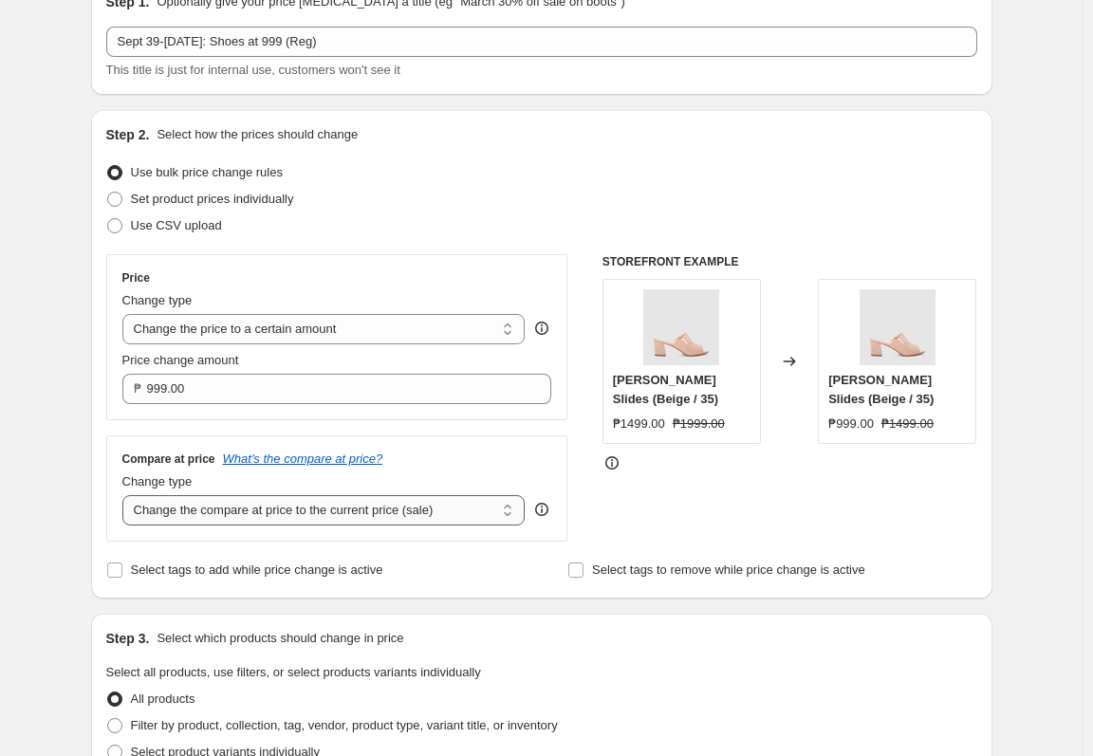
click at [126, 495] on select "Change the compare at price to the current price (sale) Change the compare at p…" at bounding box center [323, 510] width 403 height 30
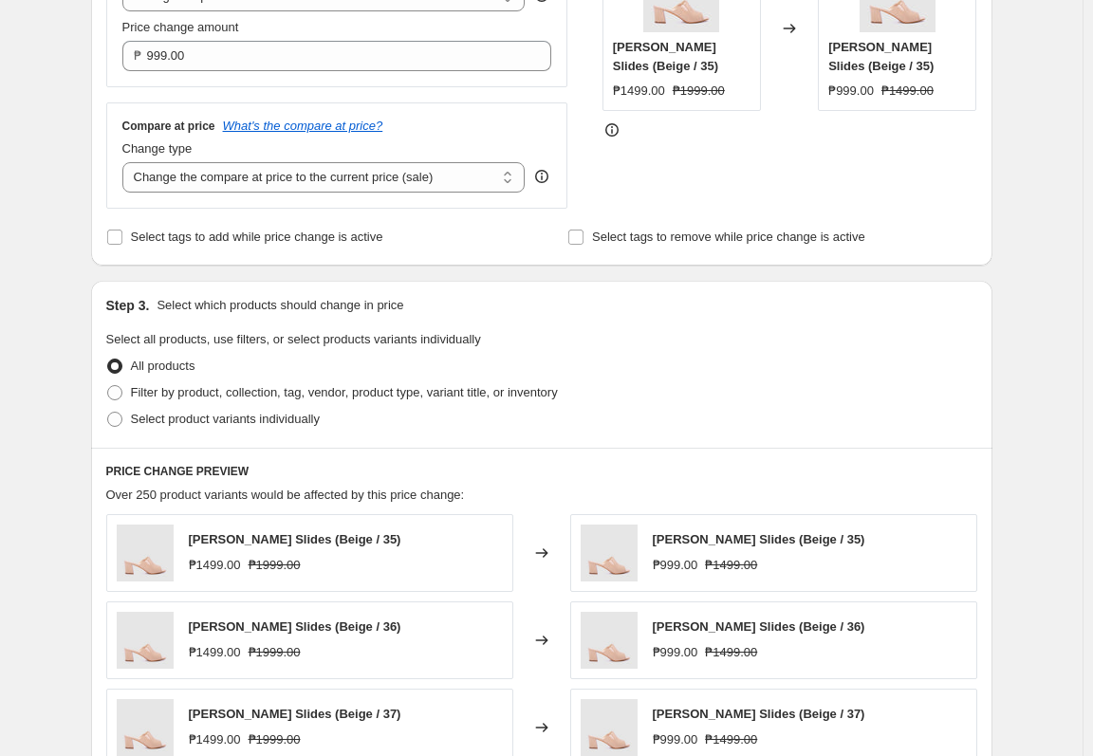
scroll to position [474, 0]
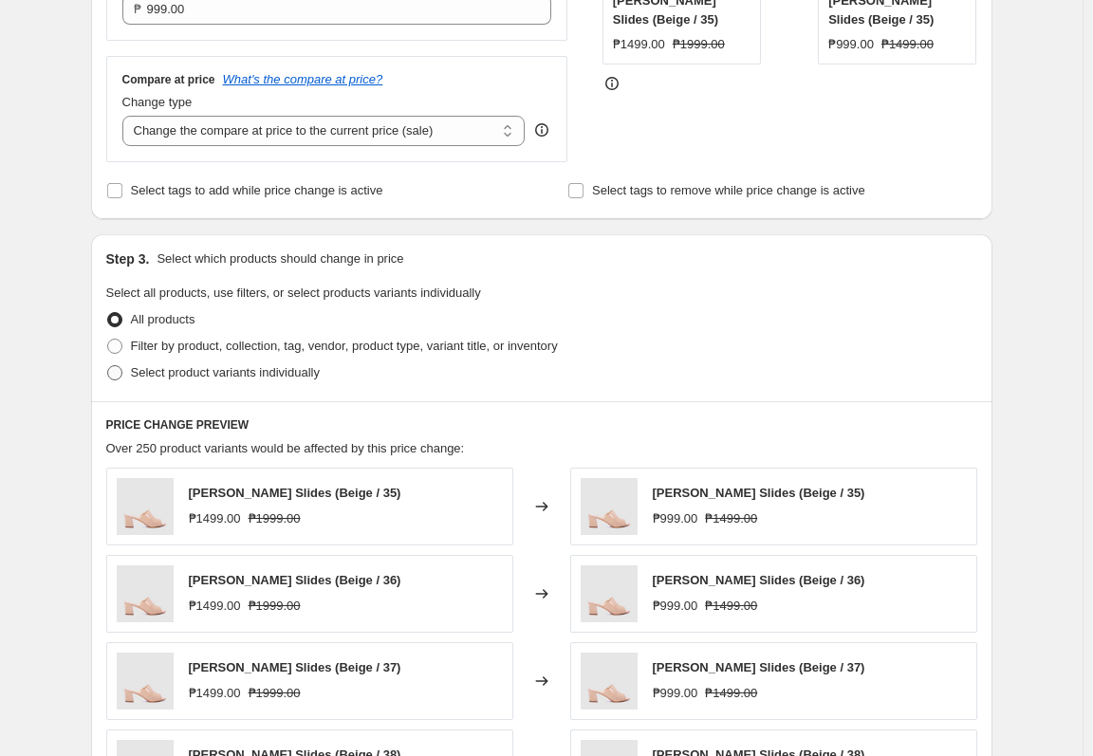
click at [245, 374] on span "Select product variants individually" at bounding box center [225, 372] width 189 height 14
click at [108, 366] on input "Select product variants individually" at bounding box center [107, 365] width 1 height 1
radio input "true"
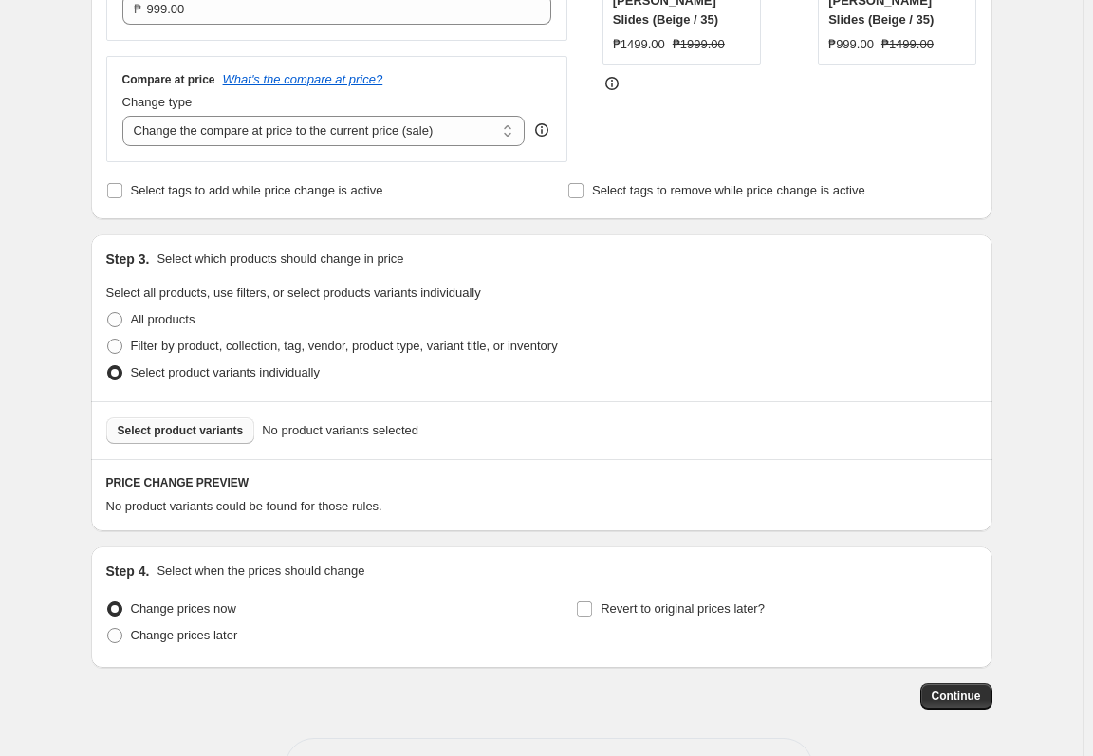
click at [210, 436] on span "Select product variants" at bounding box center [181, 430] width 126 height 15
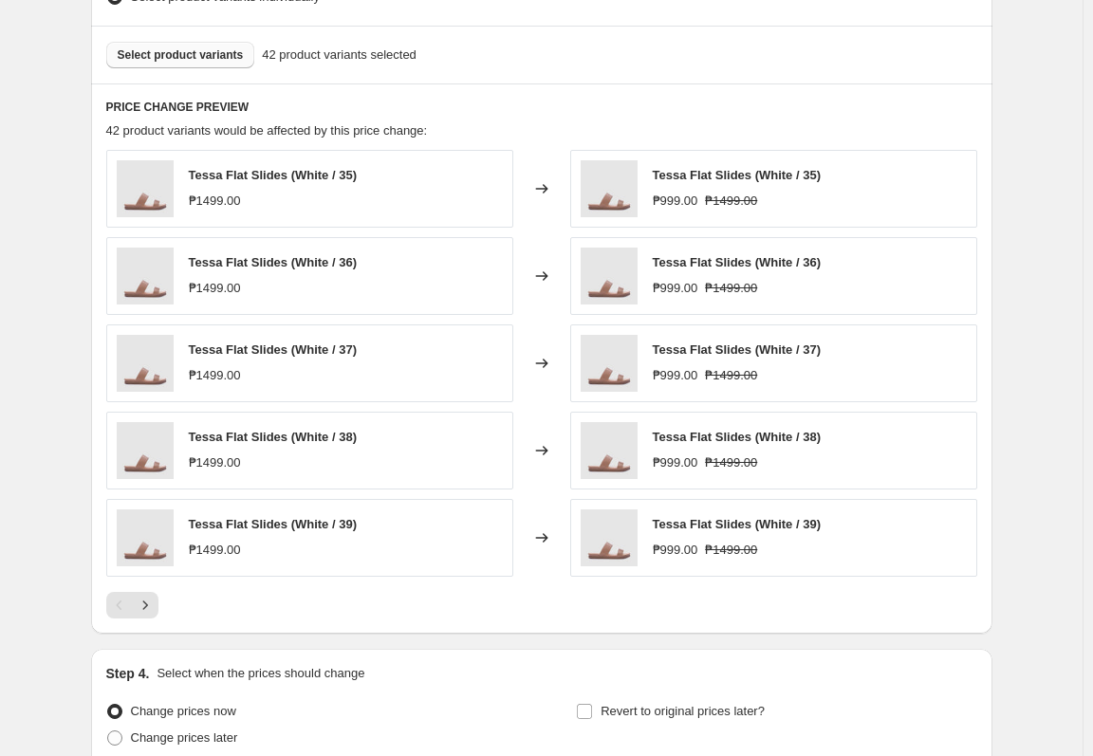
scroll to position [854, 0]
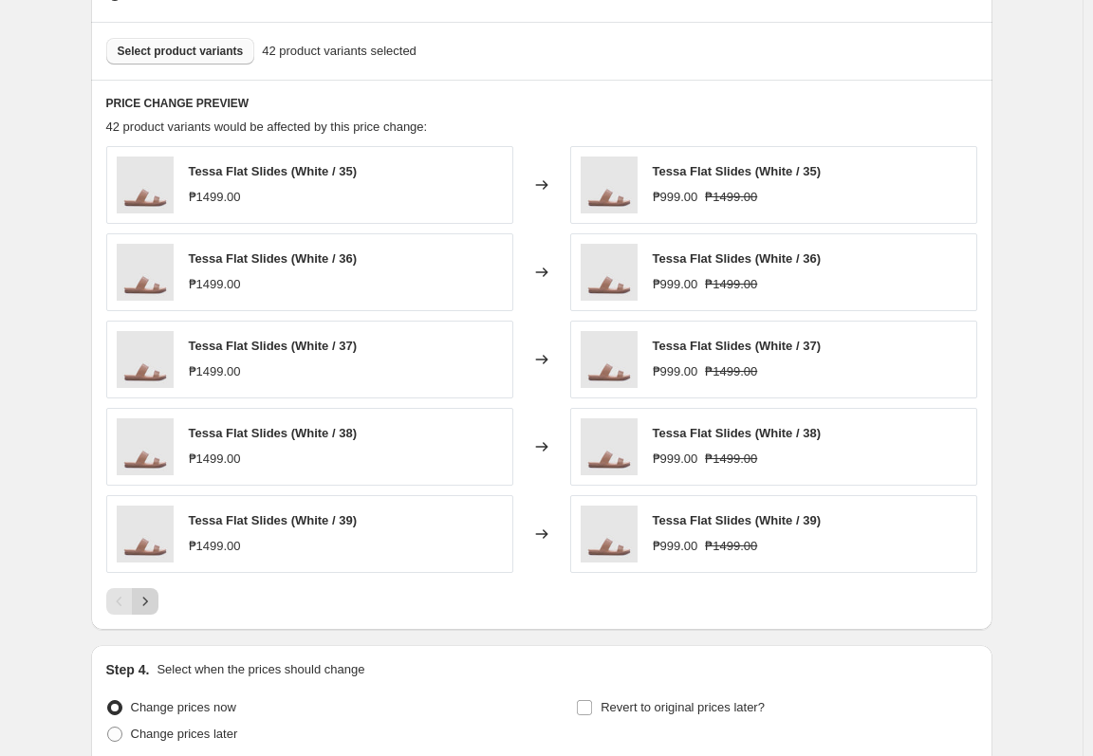
click at [155, 601] on icon "Next" at bounding box center [145, 601] width 19 height 19
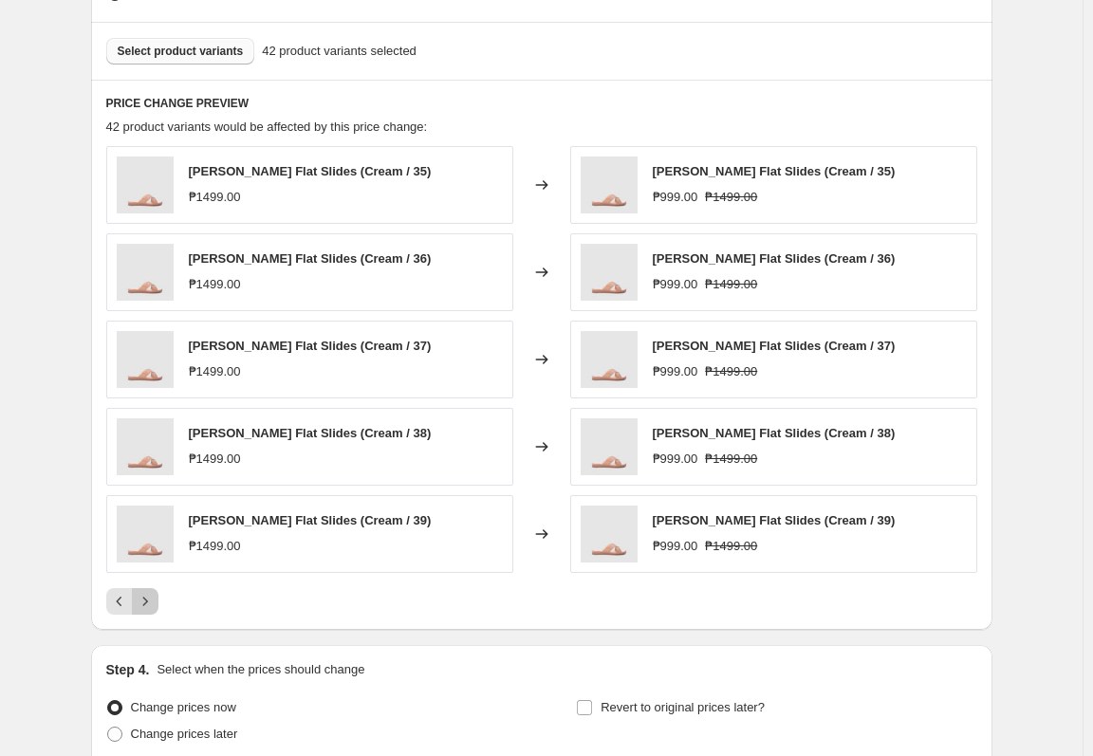
click at [155, 601] on icon "Next" at bounding box center [145, 601] width 19 height 19
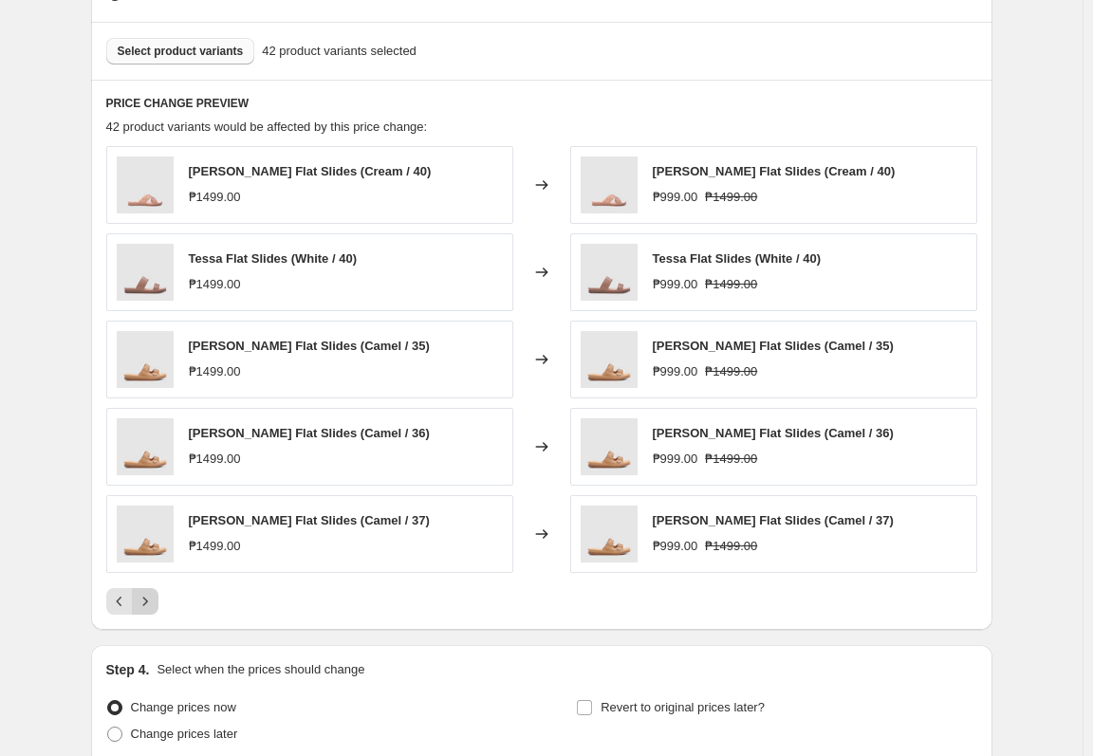
click at [155, 601] on icon "Next" at bounding box center [145, 601] width 19 height 19
click at [155, 600] on icon "Next" at bounding box center [145, 601] width 19 height 19
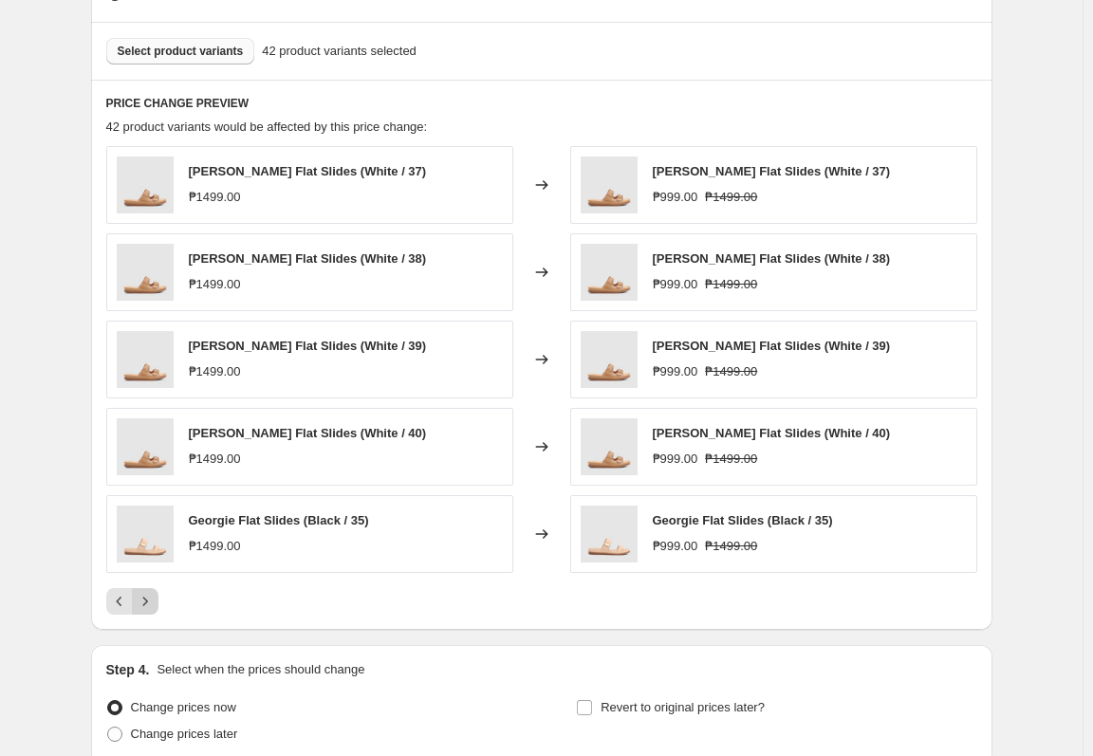
click at [155, 600] on icon "Next" at bounding box center [145, 601] width 19 height 19
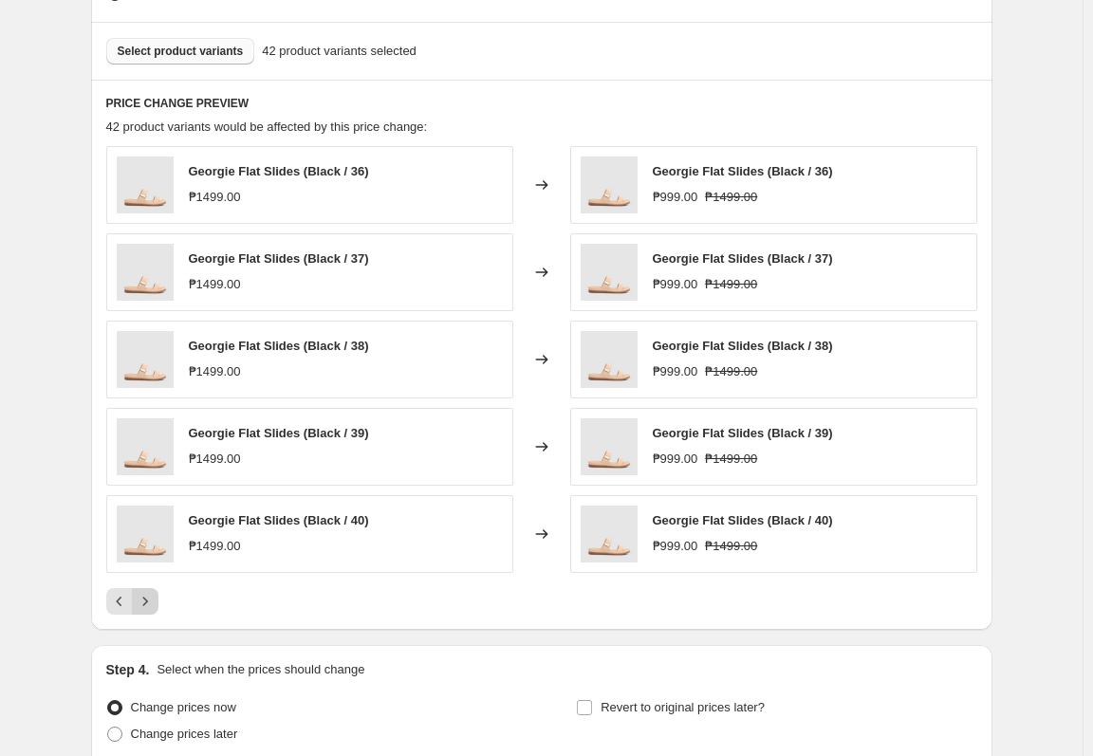
click at [155, 600] on icon "Next" at bounding box center [145, 601] width 19 height 19
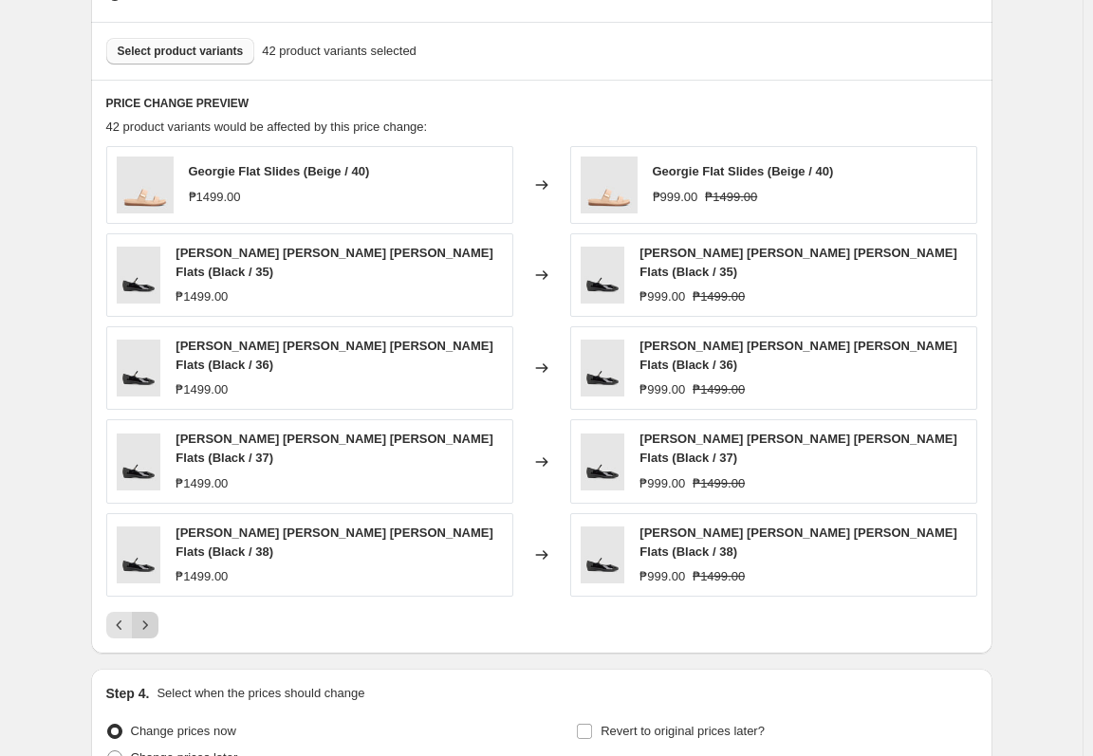
click at [155, 616] on icon "Next" at bounding box center [145, 625] width 19 height 19
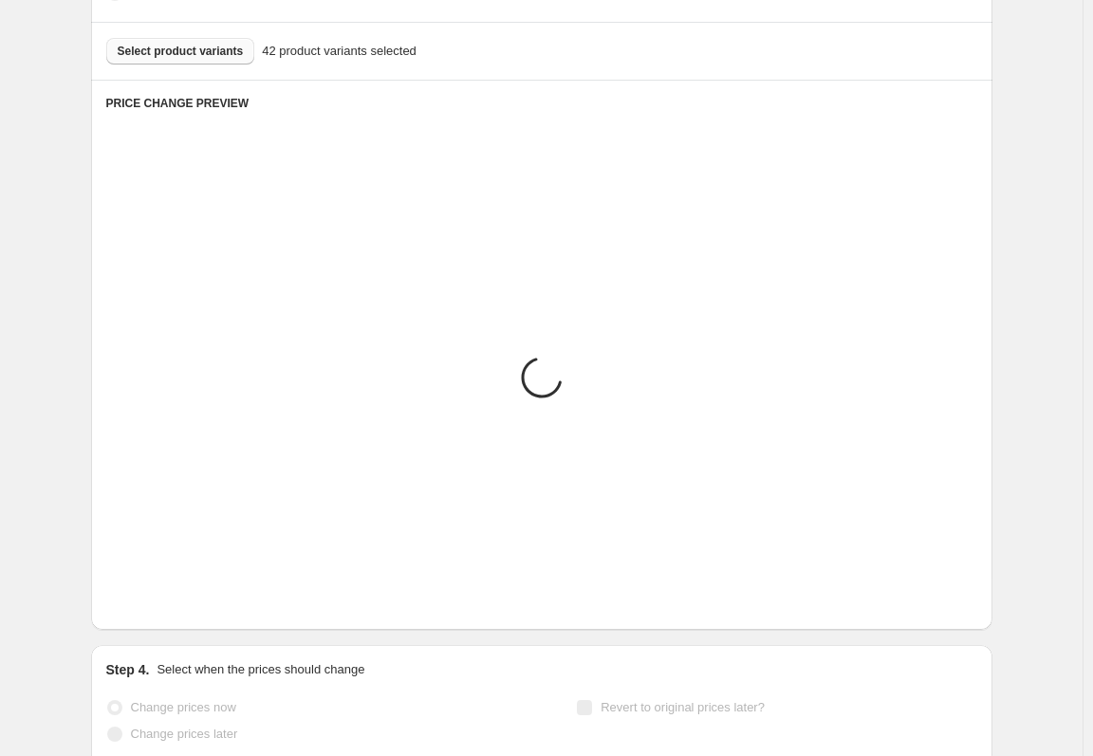
scroll to position [760, 0]
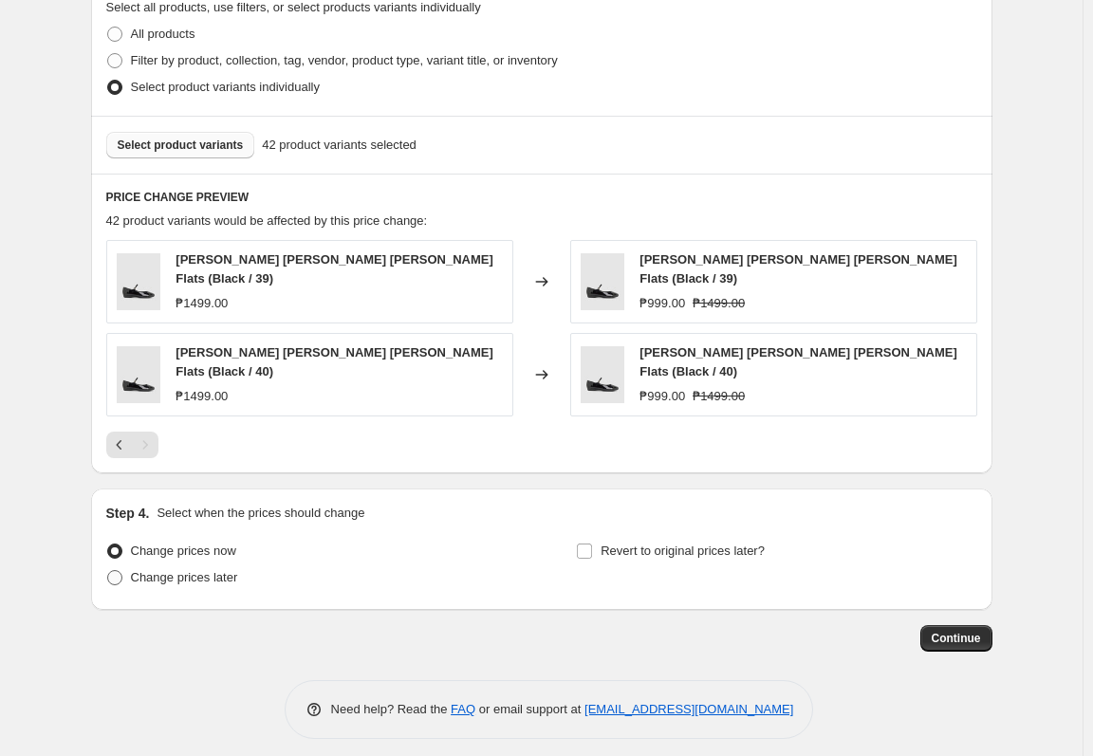
click at [171, 570] on span "Change prices later" at bounding box center [184, 577] width 107 height 14
click at [108, 570] on input "Change prices later" at bounding box center [107, 570] width 1 height 1
radio input "true"
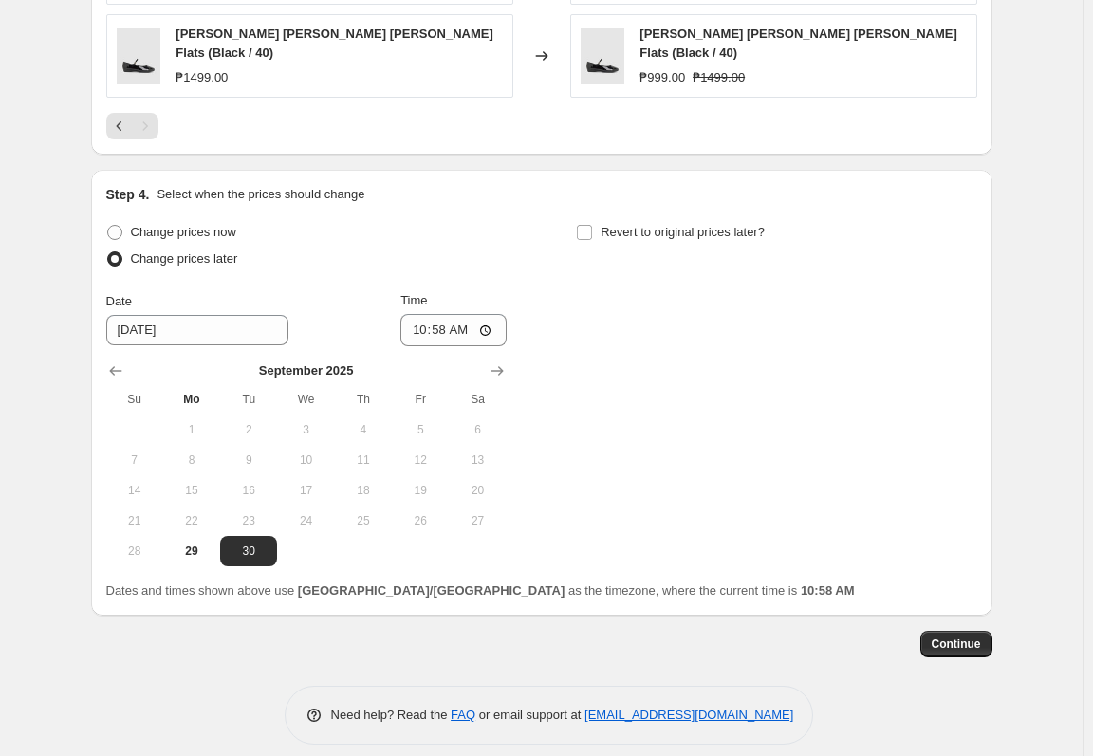
scroll to position [1084, 0]
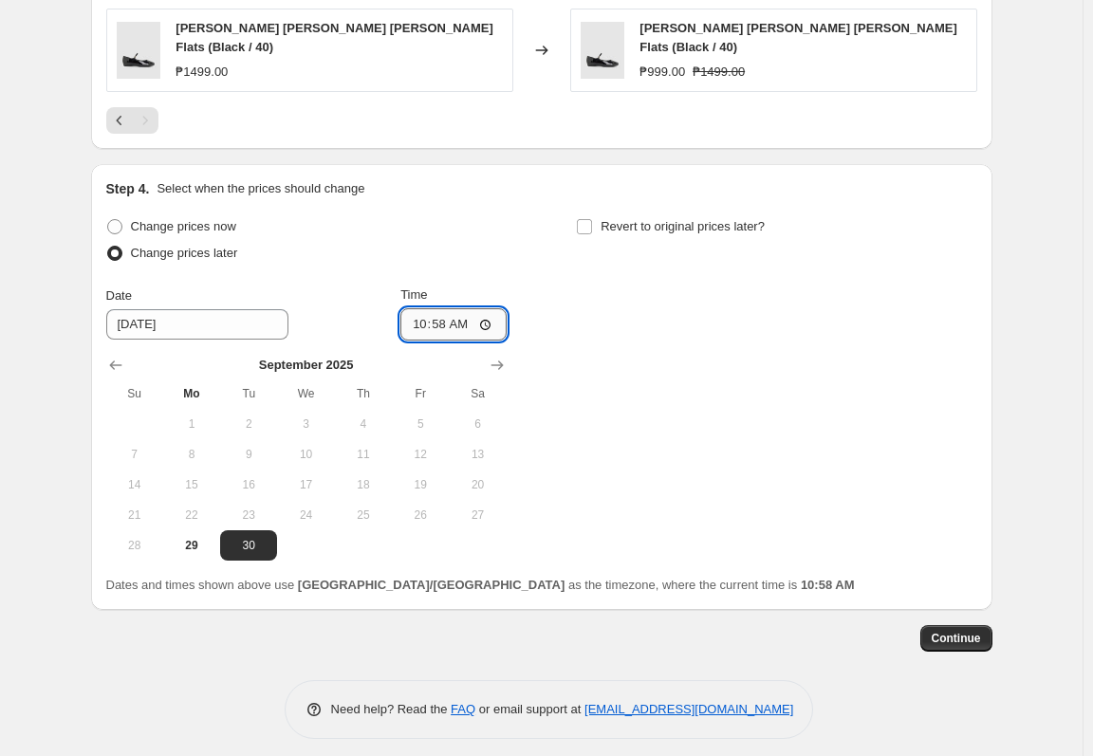
click at [420, 319] on input "10:58" at bounding box center [453, 324] width 106 height 32
type input "11:00"
click at [683, 219] on span "Revert to original prices later?" at bounding box center [682, 226] width 164 height 14
click at [592, 219] on input "Revert to original prices later?" at bounding box center [584, 226] width 15 height 15
checkbox input "true"
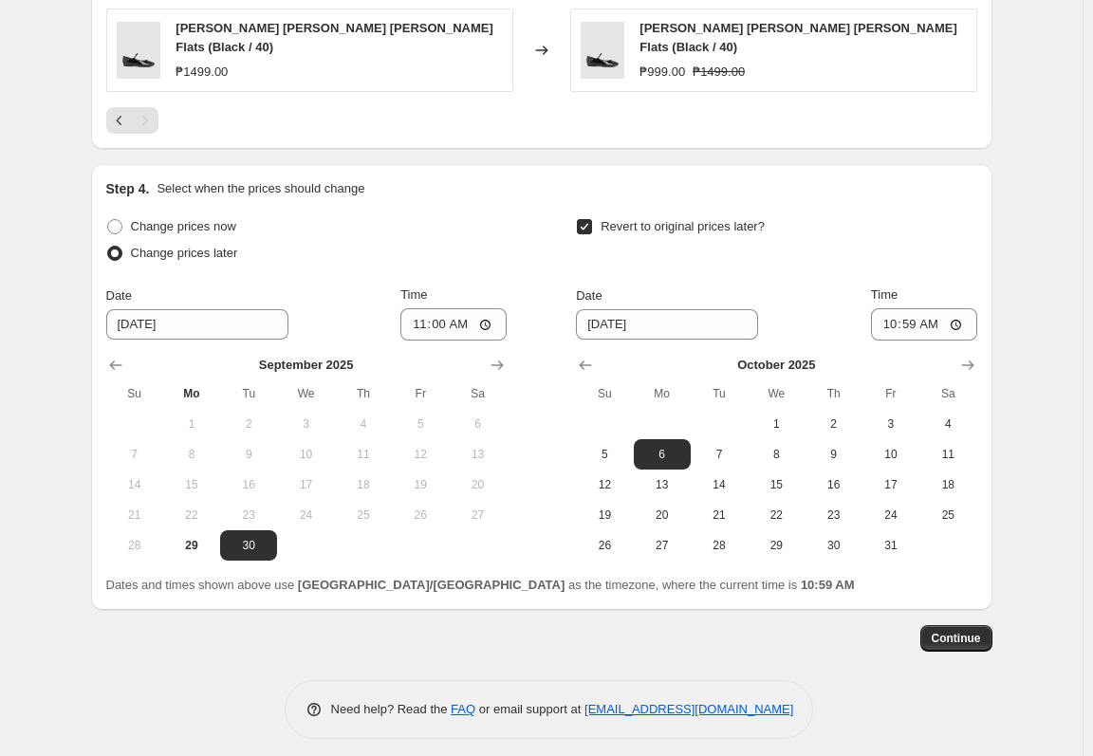
drag, startPoint x: 653, startPoint y: 476, endPoint x: 929, endPoint y: 351, distance: 303.1
click at [653, 477] on span "13" at bounding box center [662, 484] width 42 height 15
type input "10/13/2025"
click at [911, 308] on input "10:59" at bounding box center [924, 324] width 106 height 32
type input "10:00"
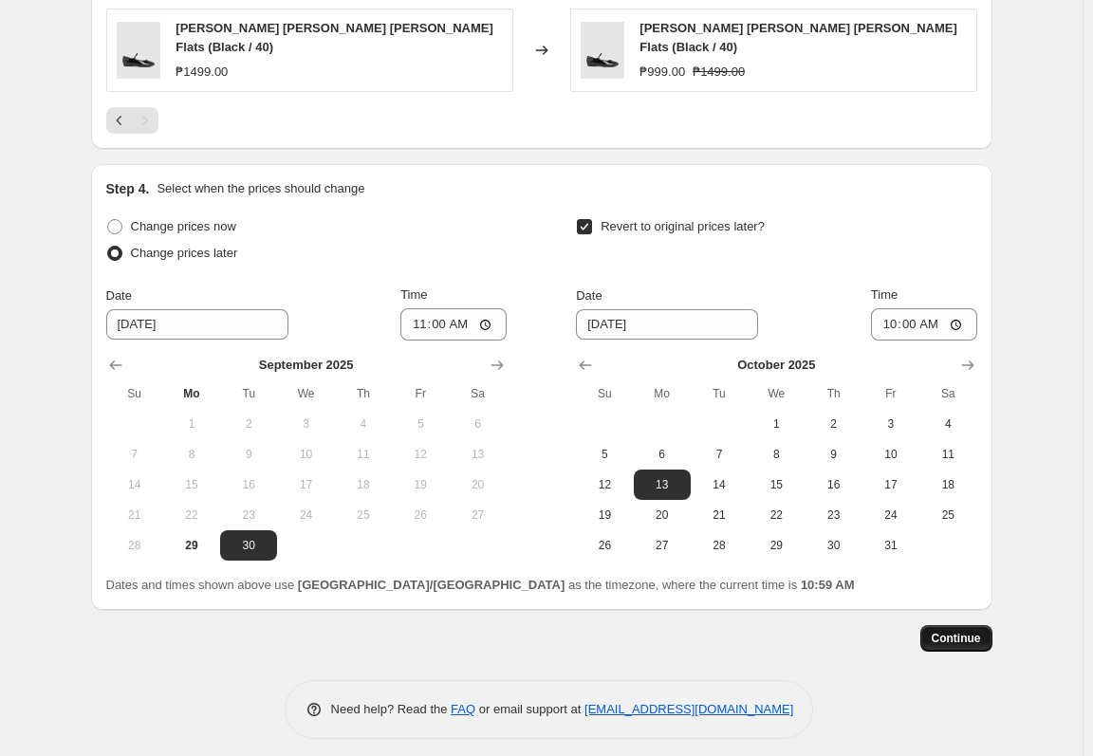
click at [968, 631] on span "Continue" at bounding box center [956, 638] width 49 height 15
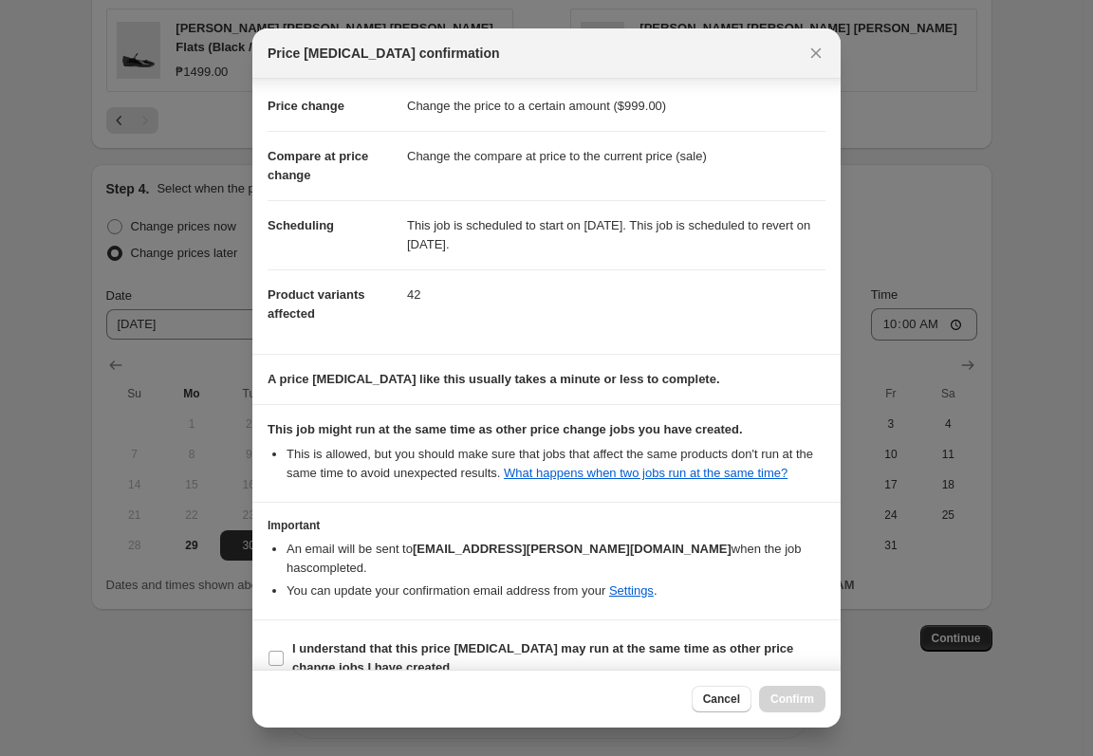
scroll to position [58, 0]
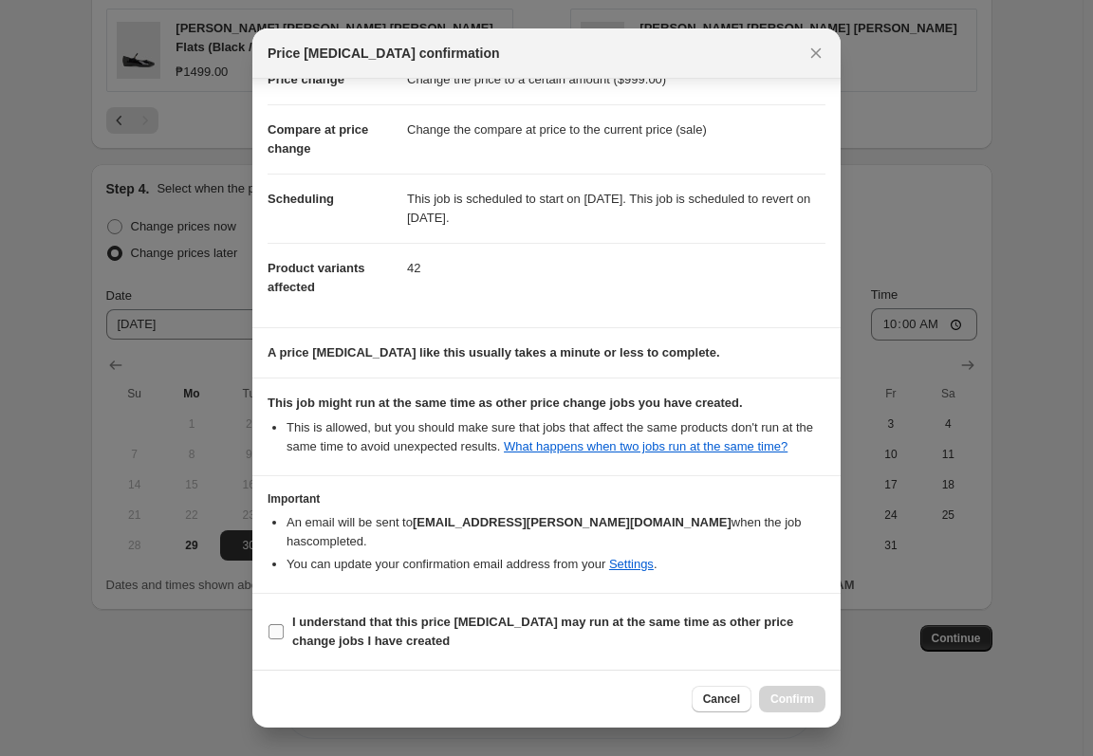
click at [645, 609] on section "I understand that this price [MEDICAL_DATA] may run at the same time as other p…" at bounding box center [546, 632] width 588 height 76
click at [645, 623] on b "I understand that this price [MEDICAL_DATA] may run at the same time as other p…" at bounding box center [542, 631] width 501 height 33
click at [284, 624] on input "I understand that this price [MEDICAL_DATA] may run at the same time as other p…" at bounding box center [275, 631] width 15 height 15
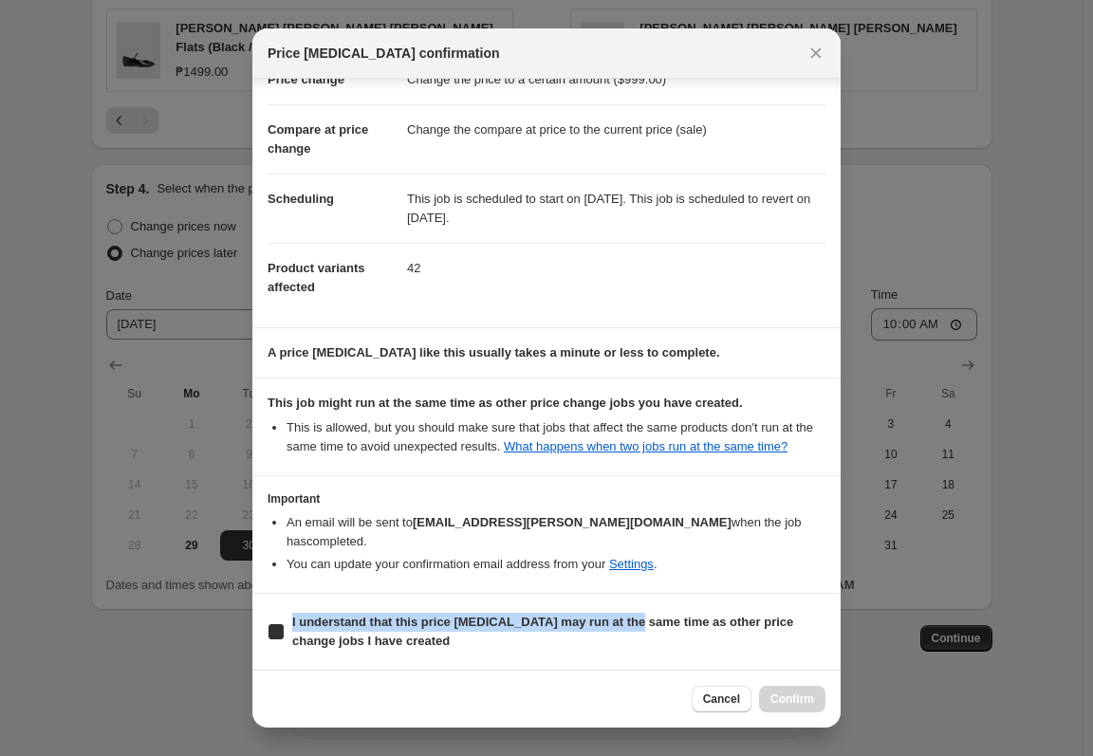
checkbox input "true"
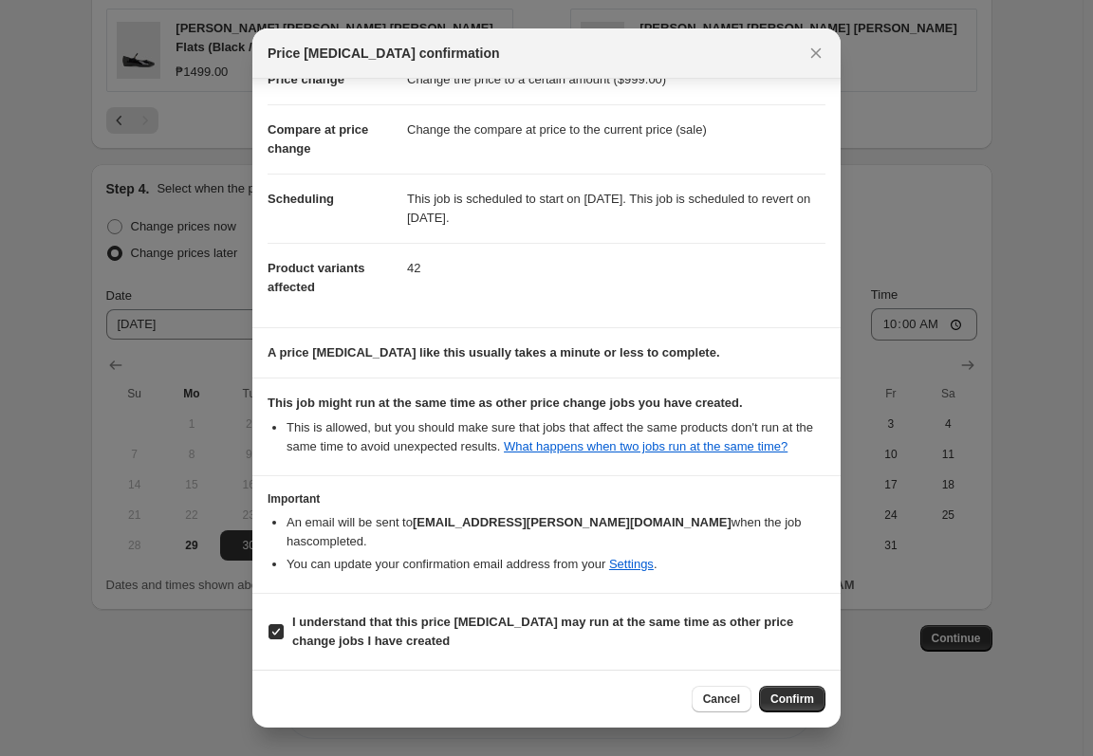
click at [810, 699] on span "Confirm" at bounding box center [792, 699] width 44 height 15
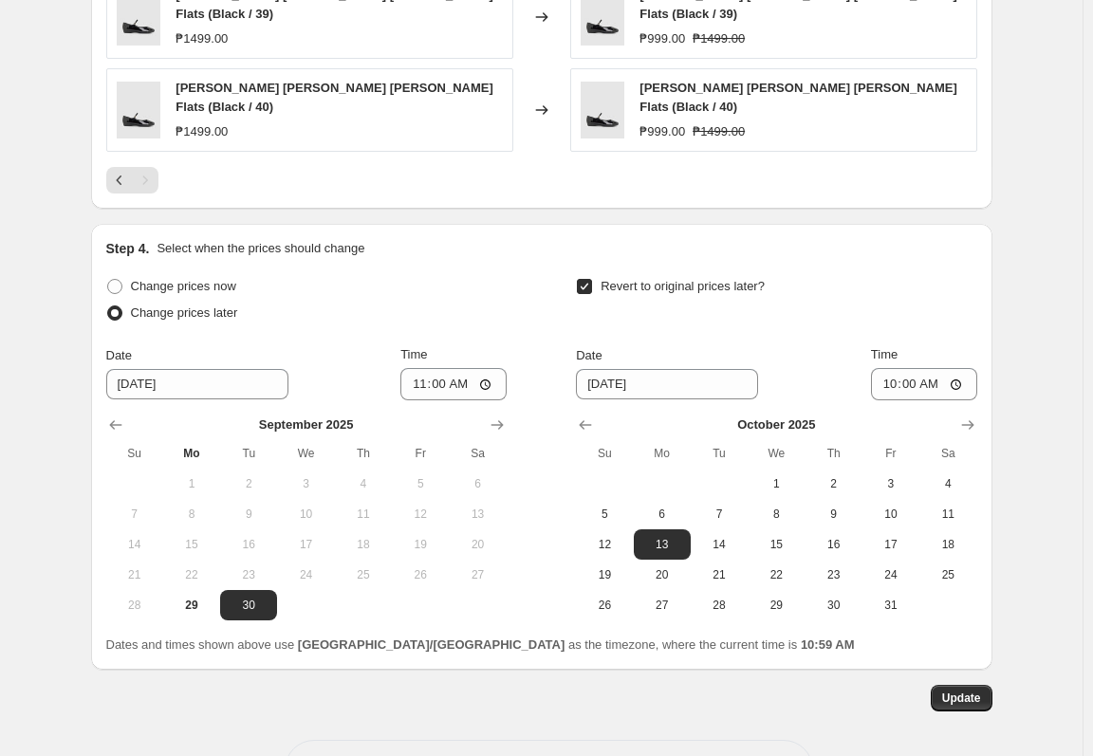
scroll to position [1200, 0]
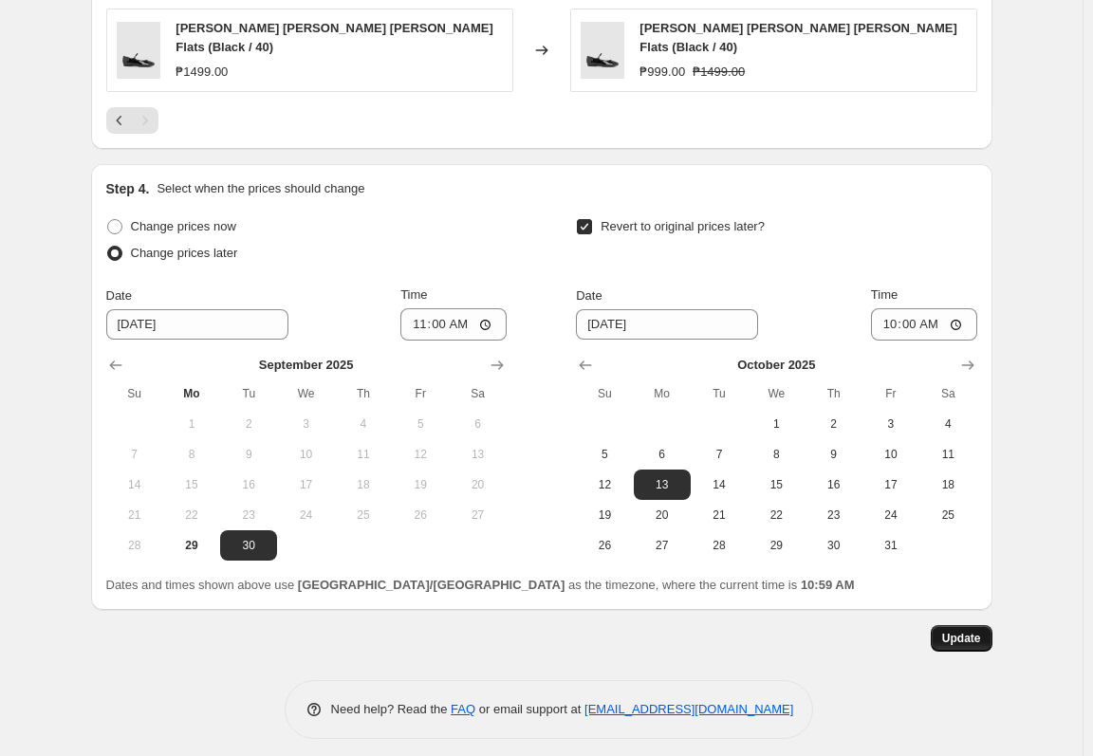
click at [975, 631] on span "Update" at bounding box center [961, 638] width 39 height 15
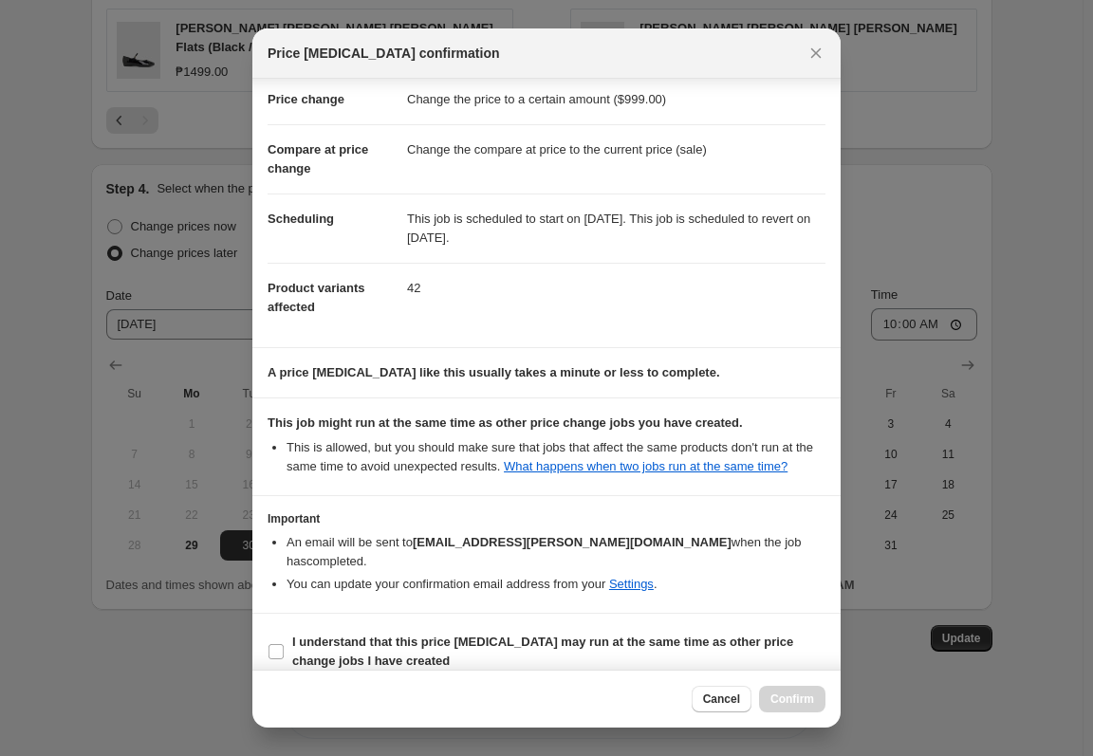
scroll to position [58, 0]
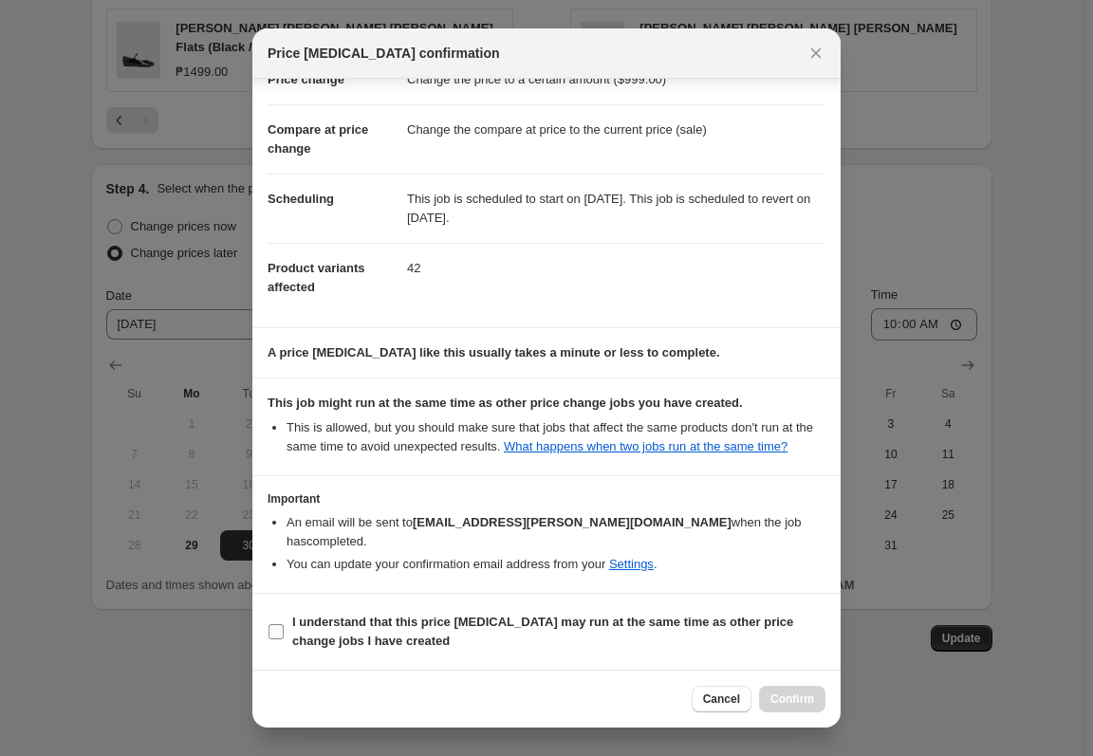
click at [434, 640] on span "I understand that this price [MEDICAL_DATA] may run at the same time as other p…" at bounding box center [558, 632] width 533 height 38
click at [284, 639] on input "I understand that this price [MEDICAL_DATA] may run at the same time as other p…" at bounding box center [275, 631] width 15 height 15
checkbox input "true"
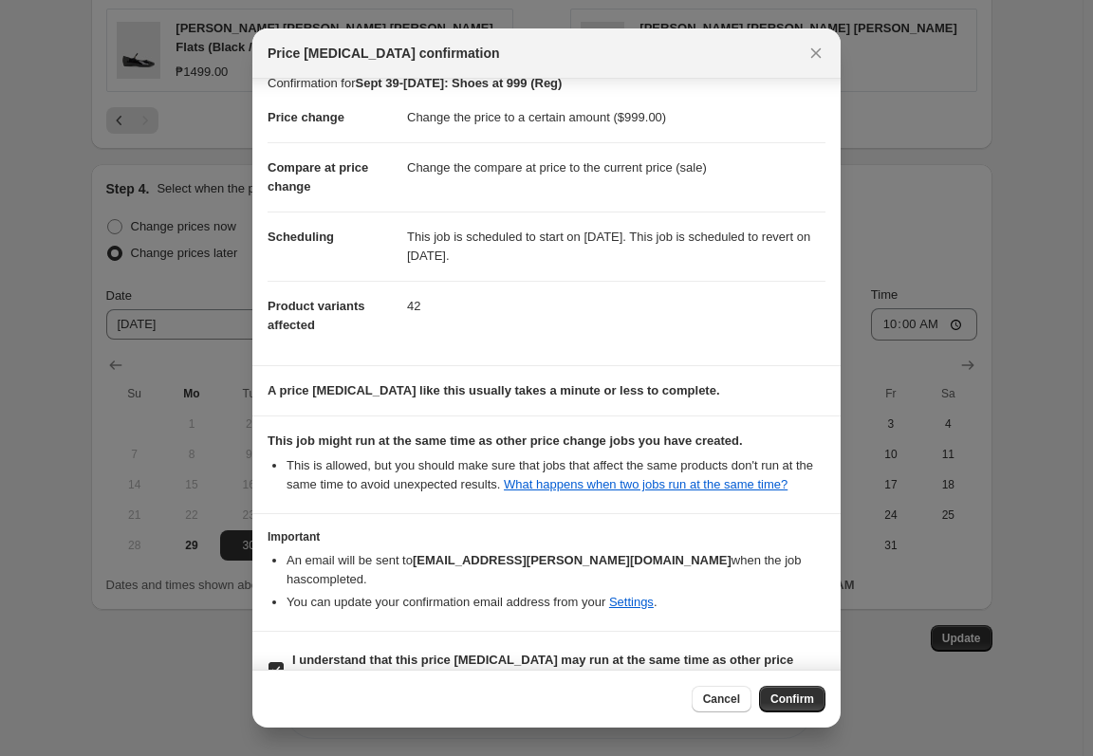
scroll to position [0, 0]
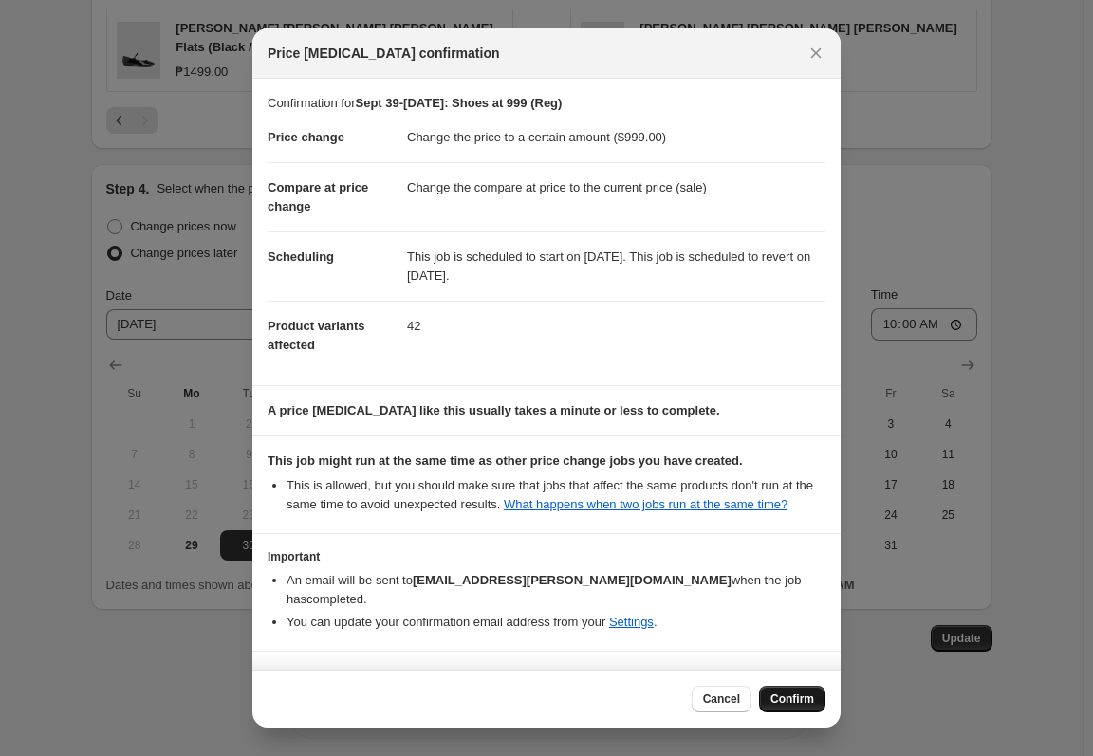
click at [807, 695] on span "Confirm" at bounding box center [792, 699] width 44 height 15
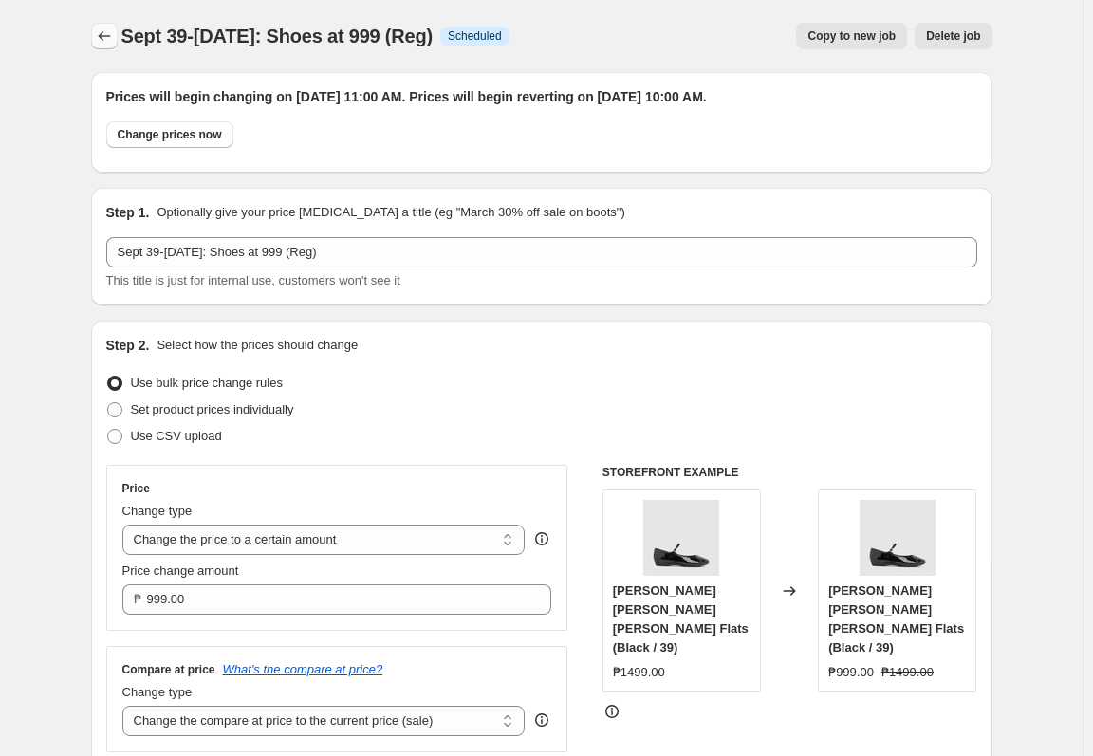
click at [101, 43] on icon "Price change jobs" at bounding box center [104, 36] width 19 height 19
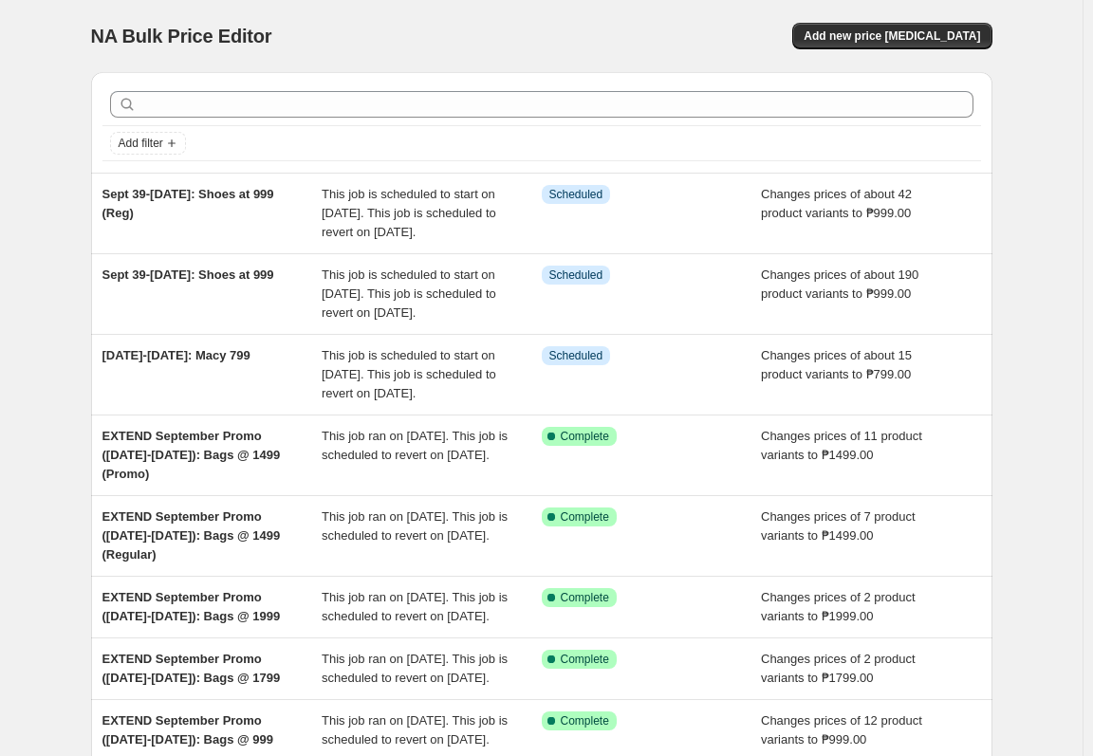
drag, startPoint x: 71, startPoint y: 136, endPoint x: 67, endPoint y: 152, distance: 16.6
click at [67, 152] on div "NA Bulk Price Editor. This page is ready NA Bulk Price Editor Add new price cha…" at bounding box center [541, 545] width 1082 height 1091
click at [948, 39] on span "Add new price [MEDICAL_DATA]" at bounding box center [891, 35] width 176 height 15
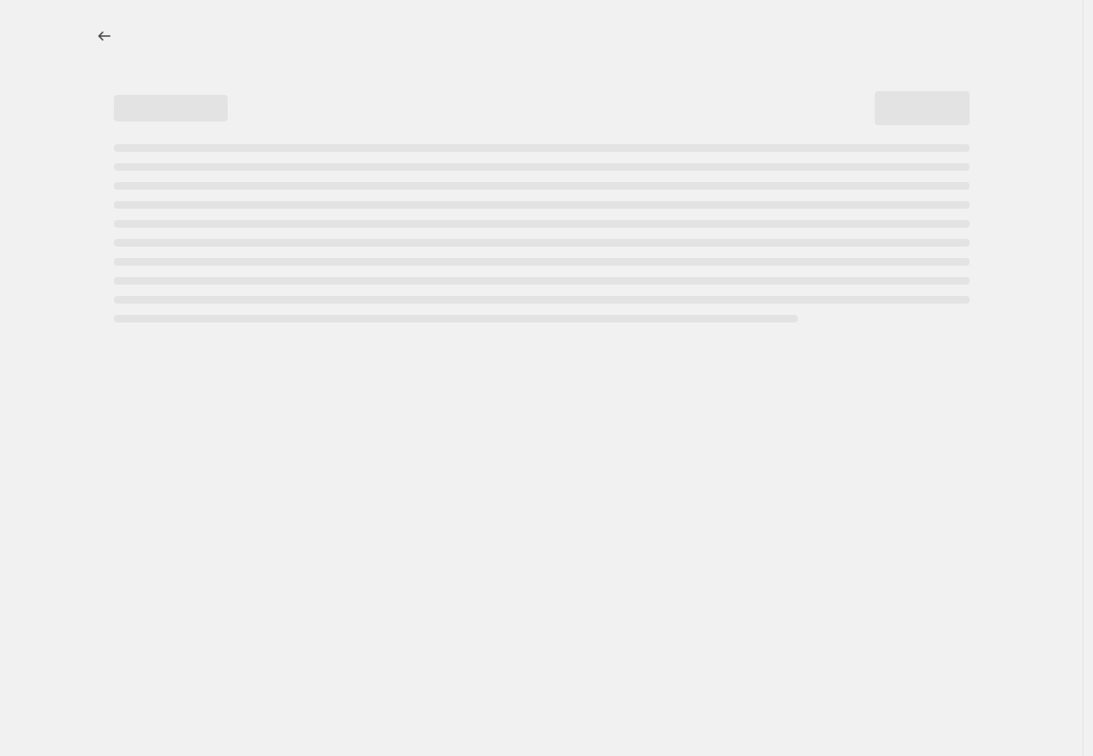
select select "percentage"
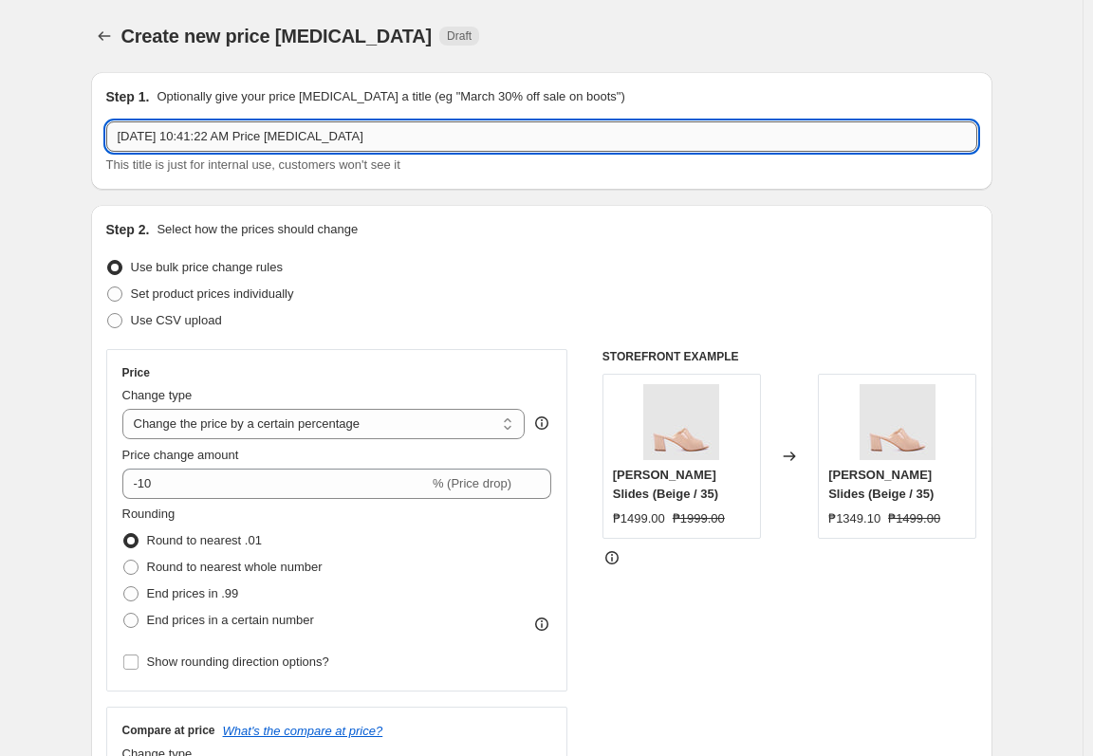
click at [208, 139] on input "Sep 29, 2025, 10:41:22 AM Price change job" at bounding box center [541, 136] width 871 height 30
paste input "t 39-Oct 13: Shoes at 999"
type input "Sept 39-Oct 13: Shoes at 1299"
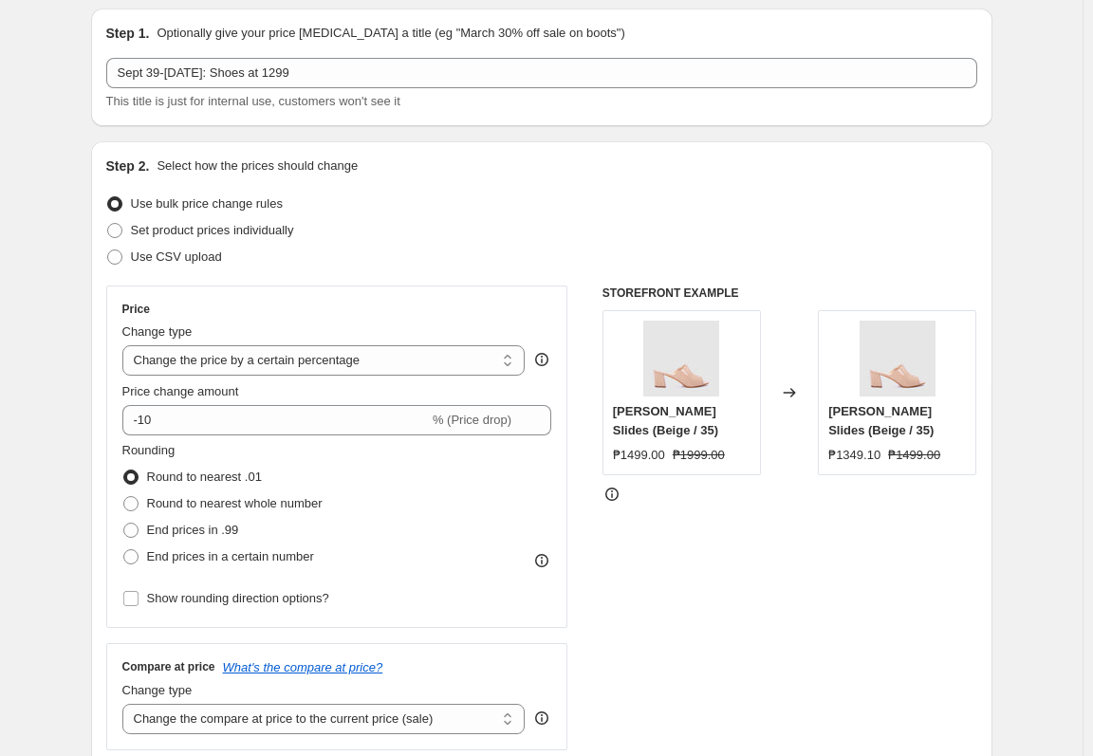
scroll to position [95, 0]
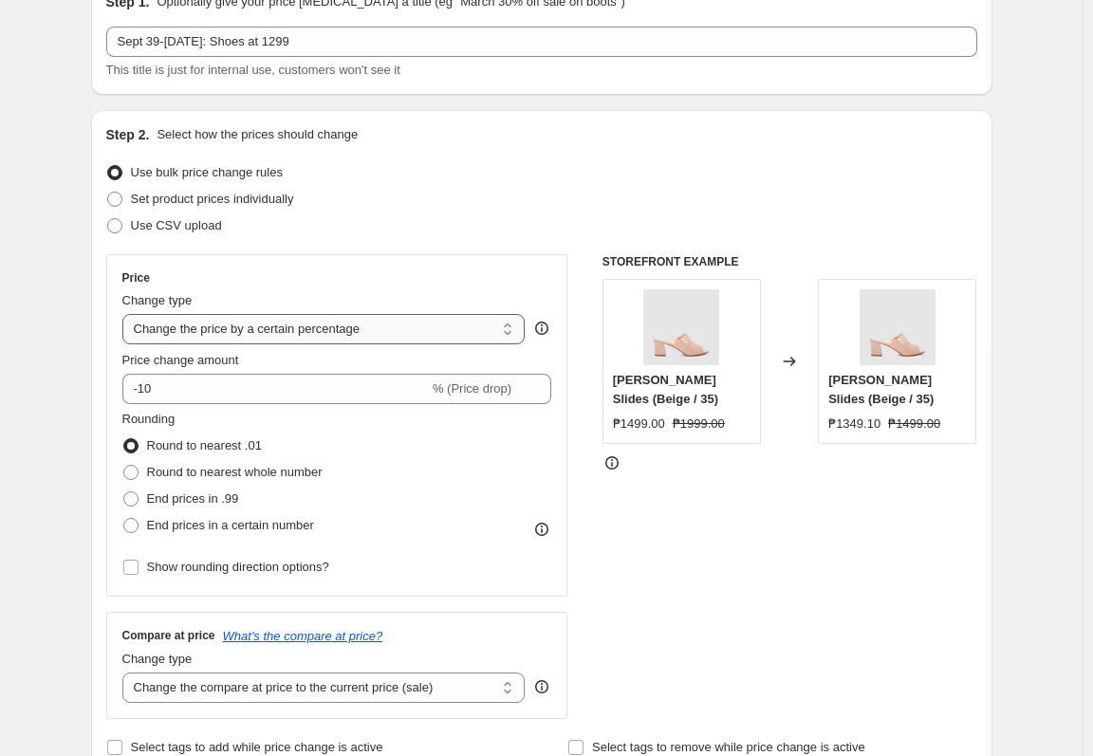
click at [337, 339] on select "Change the price to a certain amount Change the price by a certain amount Chang…" at bounding box center [323, 329] width 403 height 30
click at [345, 329] on select "Change the price to a certain amount Change the price by a certain amount Chang…" at bounding box center [323, 329] width 403 height 30
select select "to"
click at [126, 314] on select "Change the price to a certain amount Change the price by a certain amount Chang…" at bounding box center [323, 329] width 403 height 30
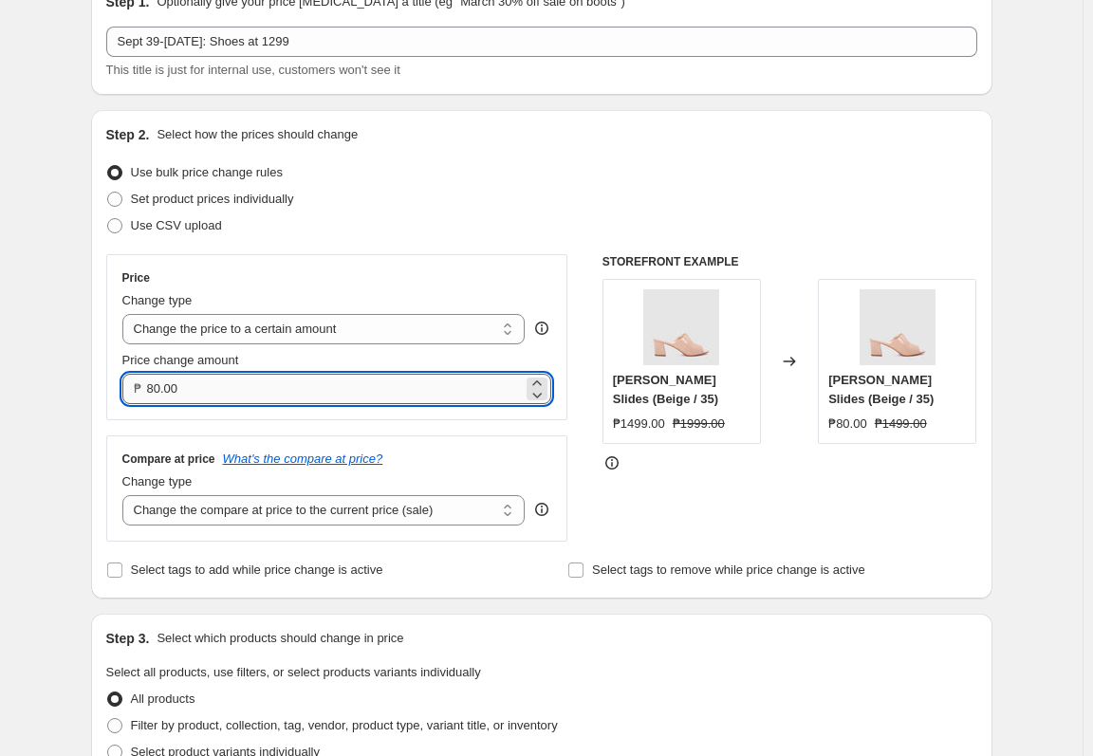
click at [363, 397] on input "80.00" at bounding box center [335, 389] width 377 height 30
type input "1299.00"
click at [419, 517] on select "Change the compare at price to the current price (sale) Change the compare at p…" at bounding box center [323, 510] width 403 height 30
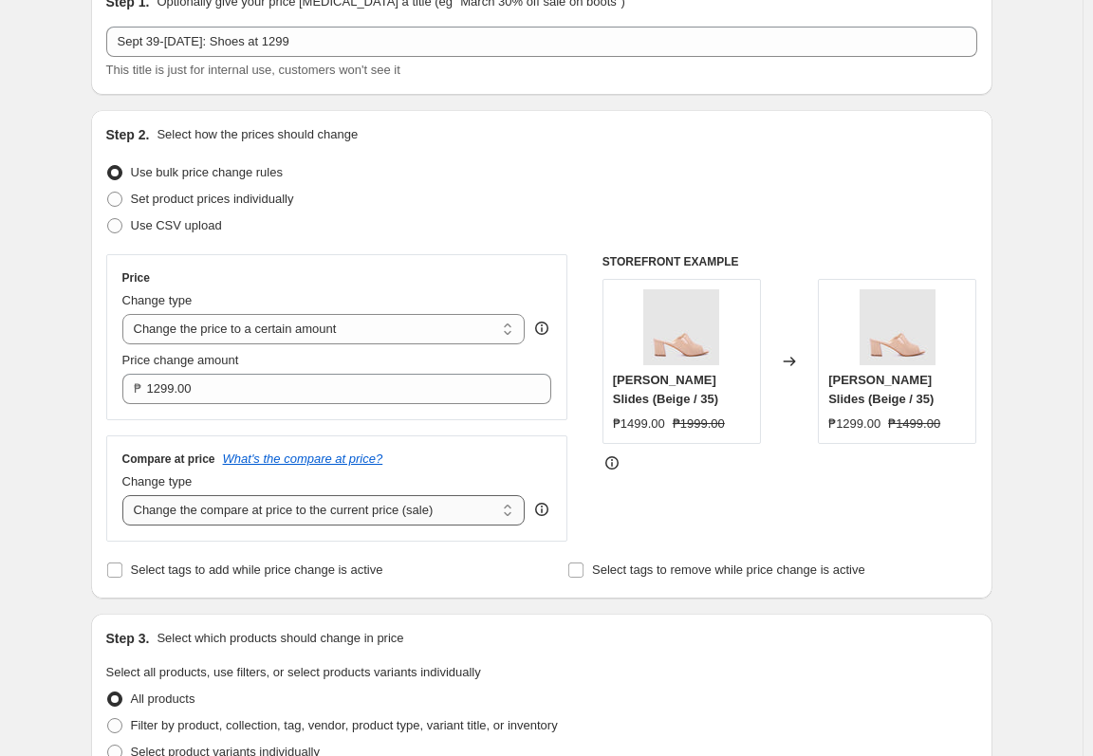
click at [126, 495] on select "Change the compare at price to the current price (sale) Change the compare at p…" at bounding box center [323, 510] width 403 height 30
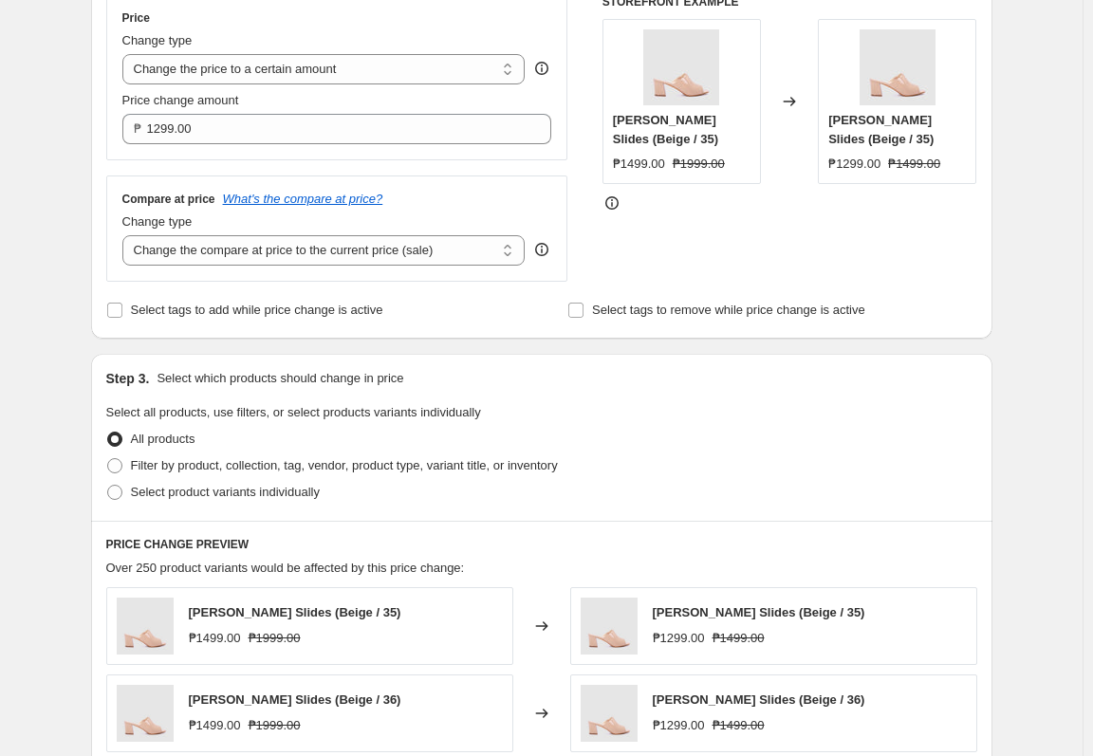
scroll to position [379, 0]
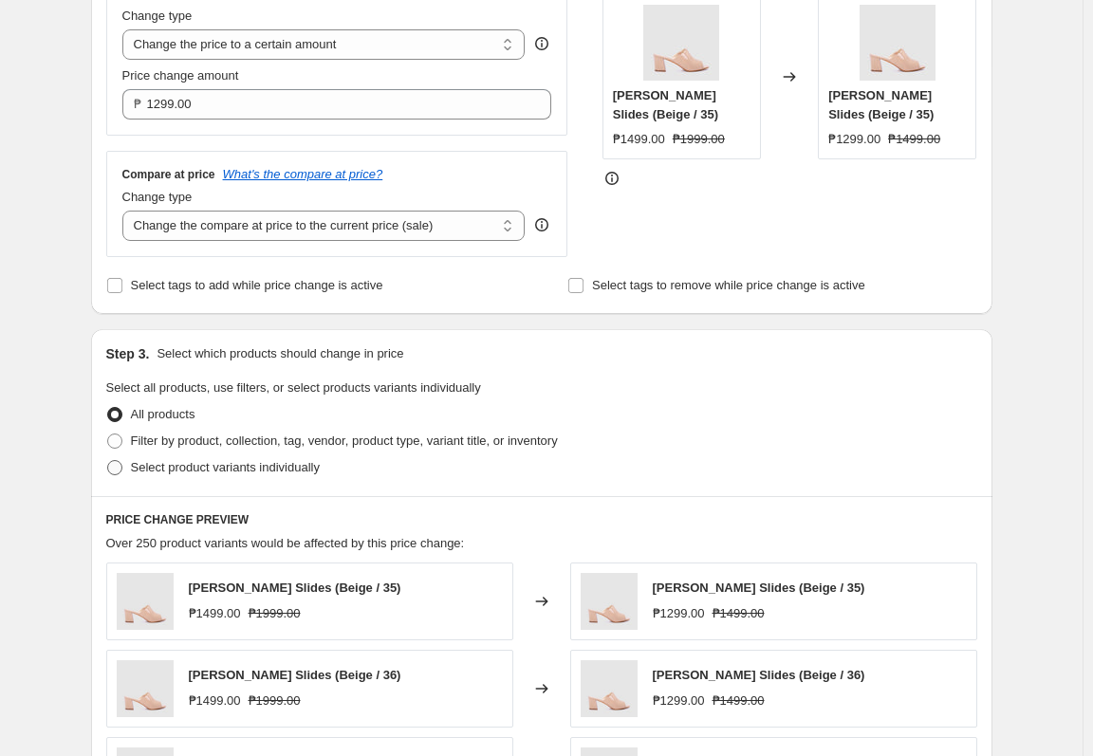
click at [187, 466] on span "Select product variants individually" at bounding box center [225, 467] width 189 height 14
click at [108, 461] on input "Select product variants individually" at bounding box center [107, 460] width 1 height 1
radio input "true"
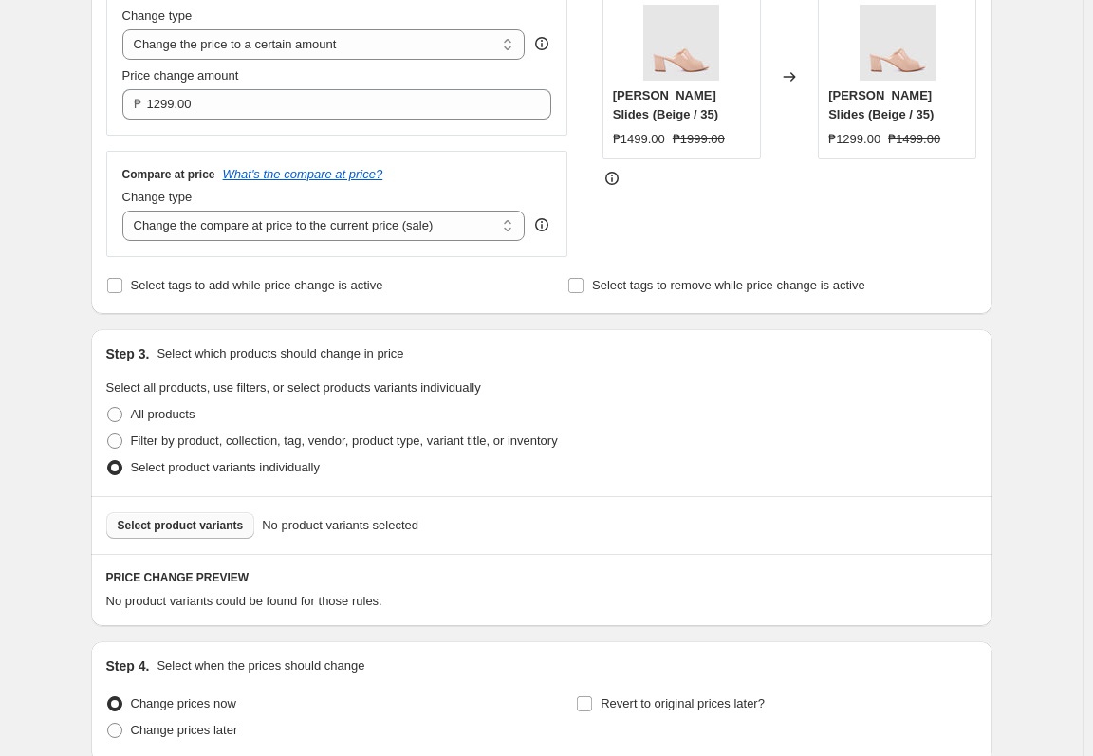
click at [225, 525] on span "Select product variants" at bounding box center [181, 525] width 126 height 15
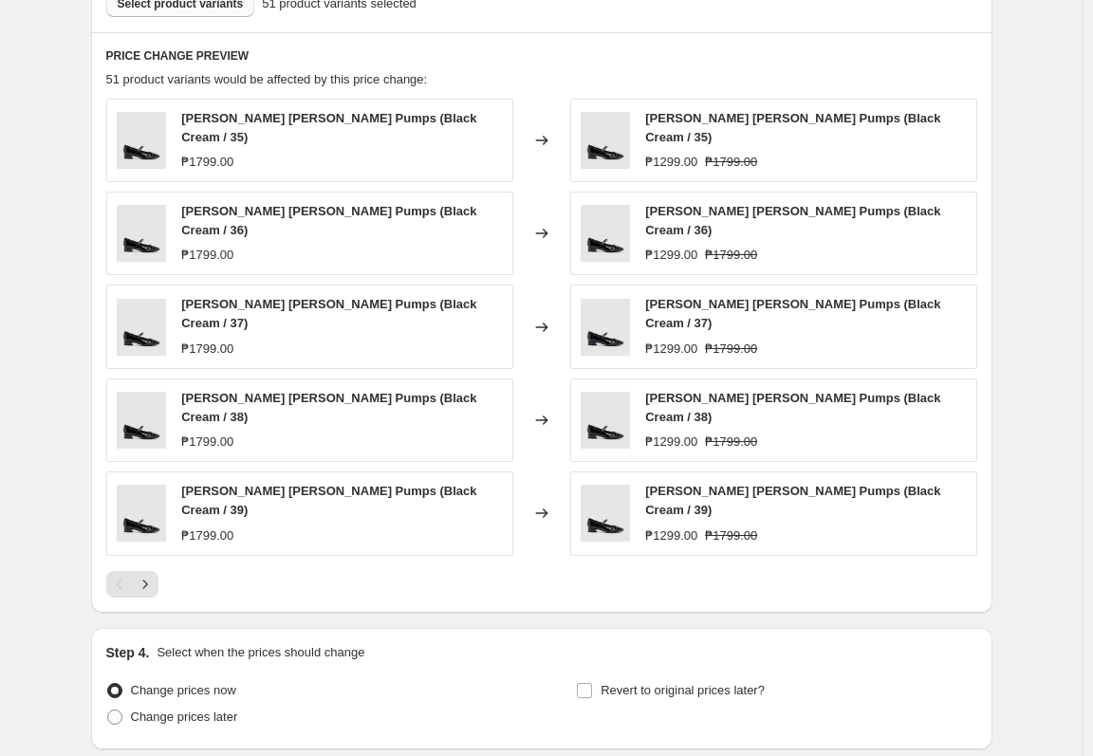
scroll to position [949, 0]
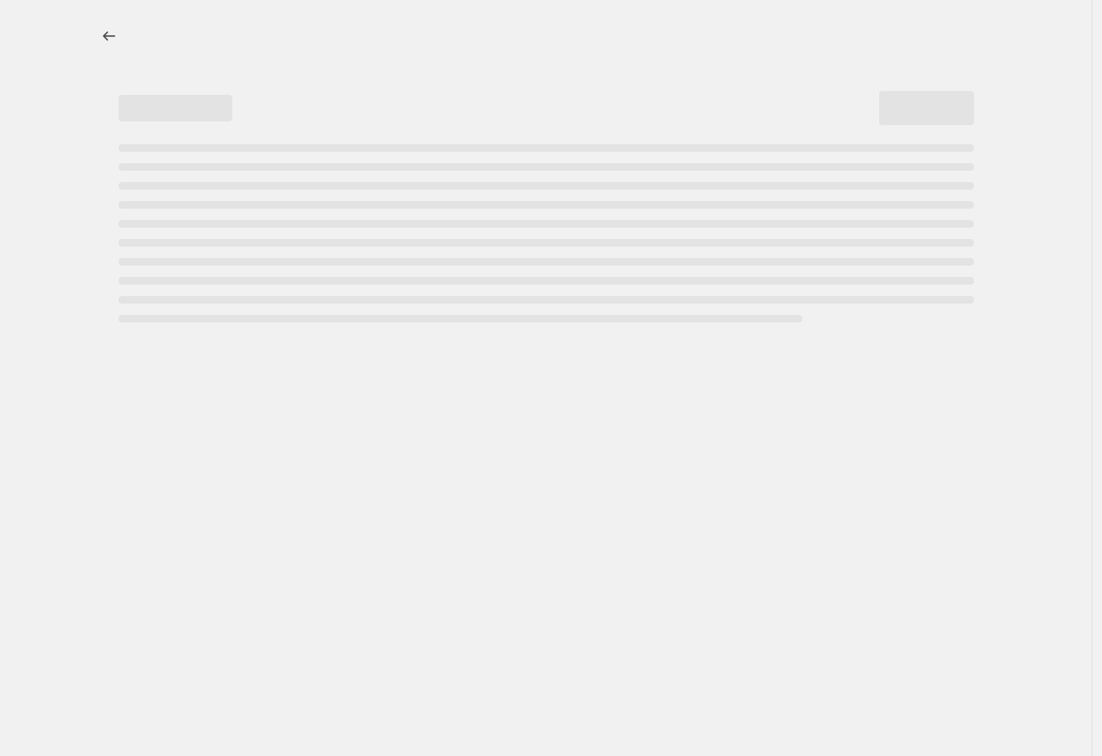
select select "percentage"
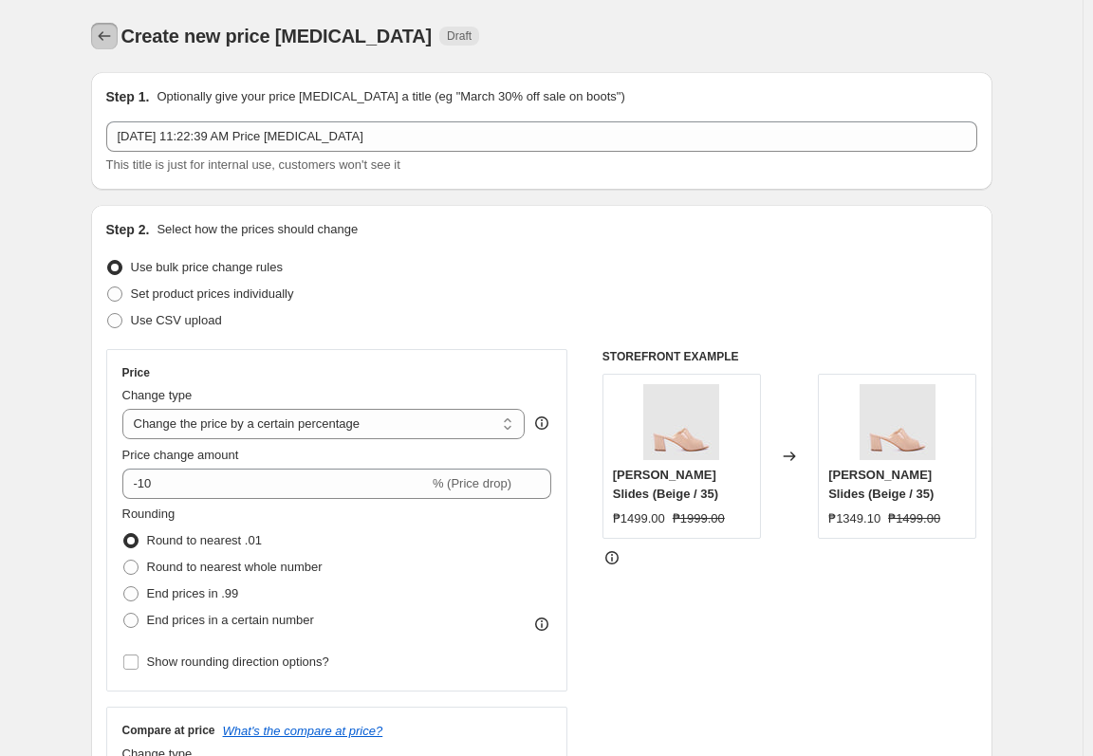
click at [109, 34] on icon "Price change jobs" at bounding box center [104, 36] width 19 height 19
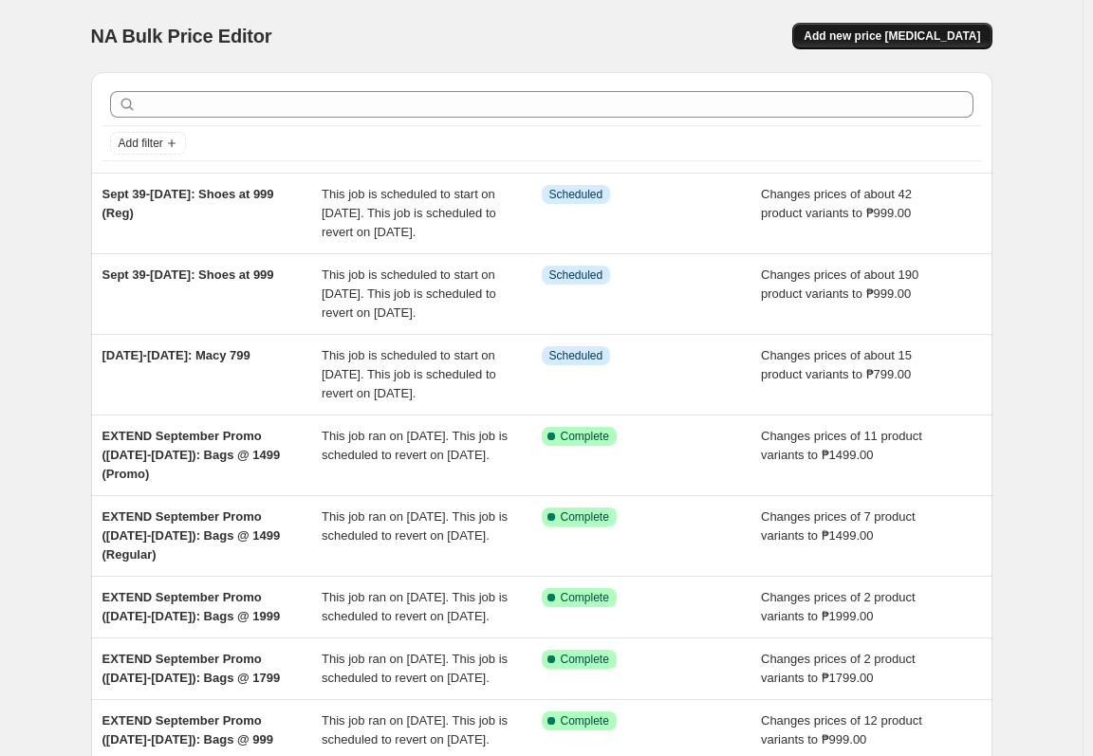
click at [890, 32] on span "Add new price [MEDICAL_DATA]" at bounding box center [891, 35] width 176 height 15
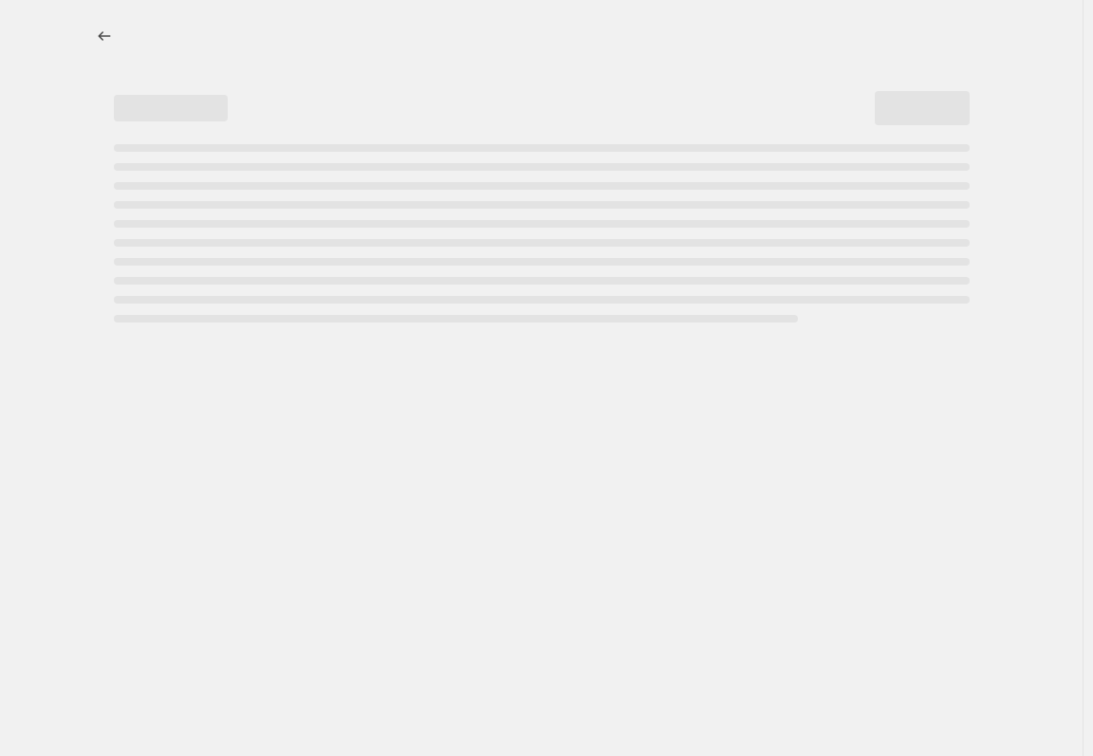
select select "percentage"
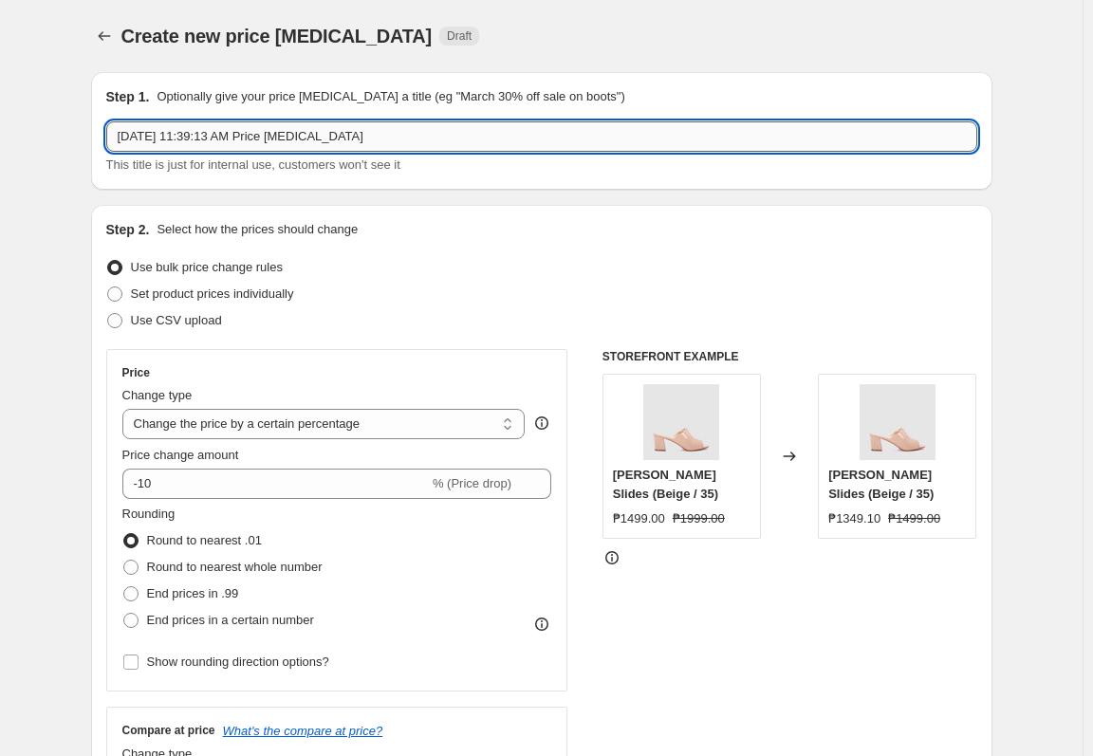
click at [298, 137] on input "[DATE] 11:39:13 AM Price [MEDICAL_DATA]" at bounding box center [541, 136] width 871 height 30
type input "[DATE]-[DATE]: Shoes at 1299"
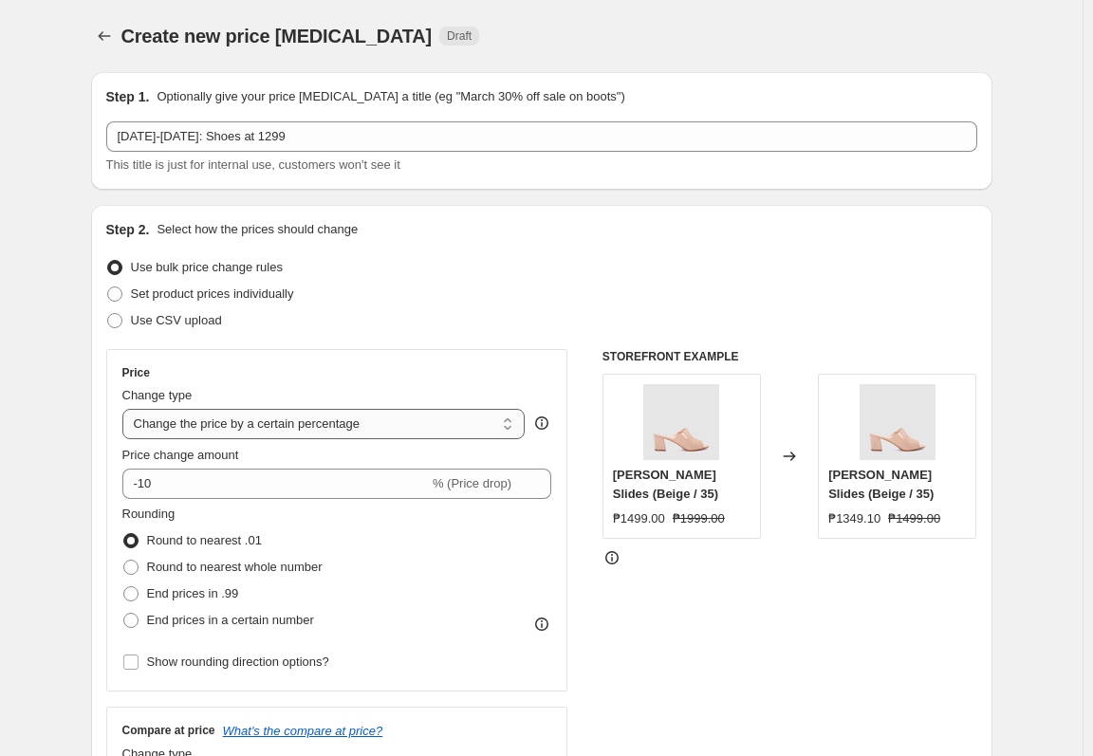
click at [288, 425] on select "Change the price to a certain amount Change the price by a certain amount Chang…" at bounding box center [323, 424] width 403 height 30
select select "to"
click at [126, 409] on select "Change the price to a certain amount Change the price by a certain amount Chang…" at bounding box center [323, 424] width 403 height 30
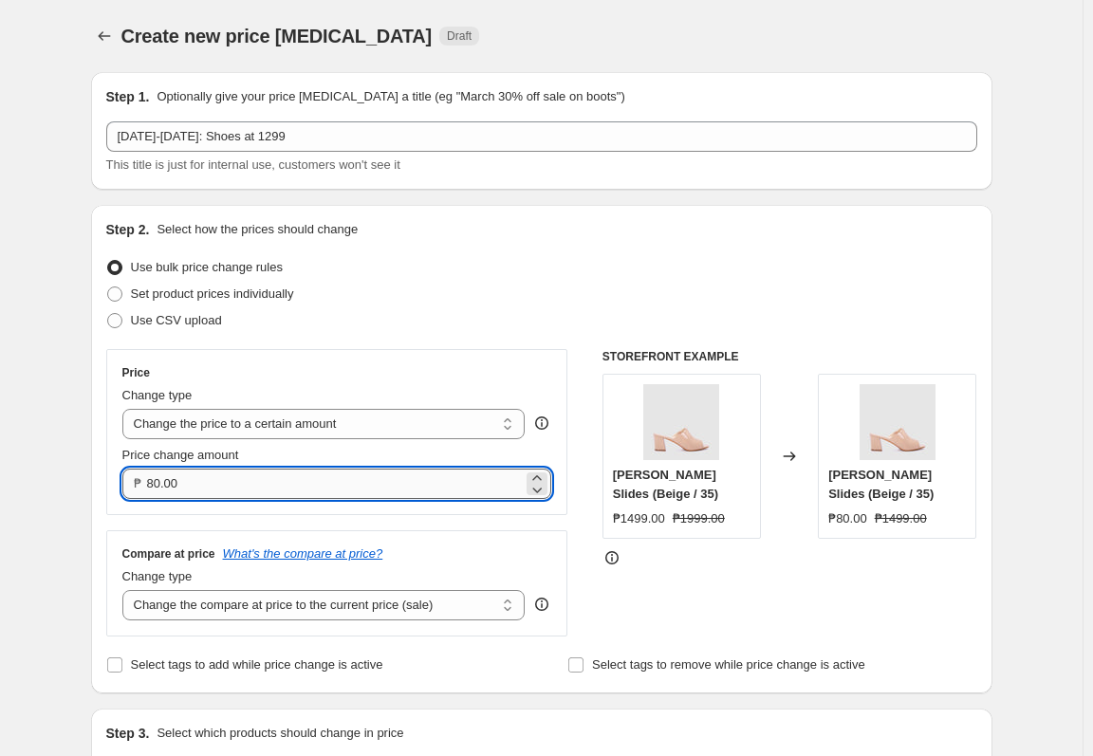
click at [275, 489] on input "80.00" at bounding box center [335, 484] width 377 height 30
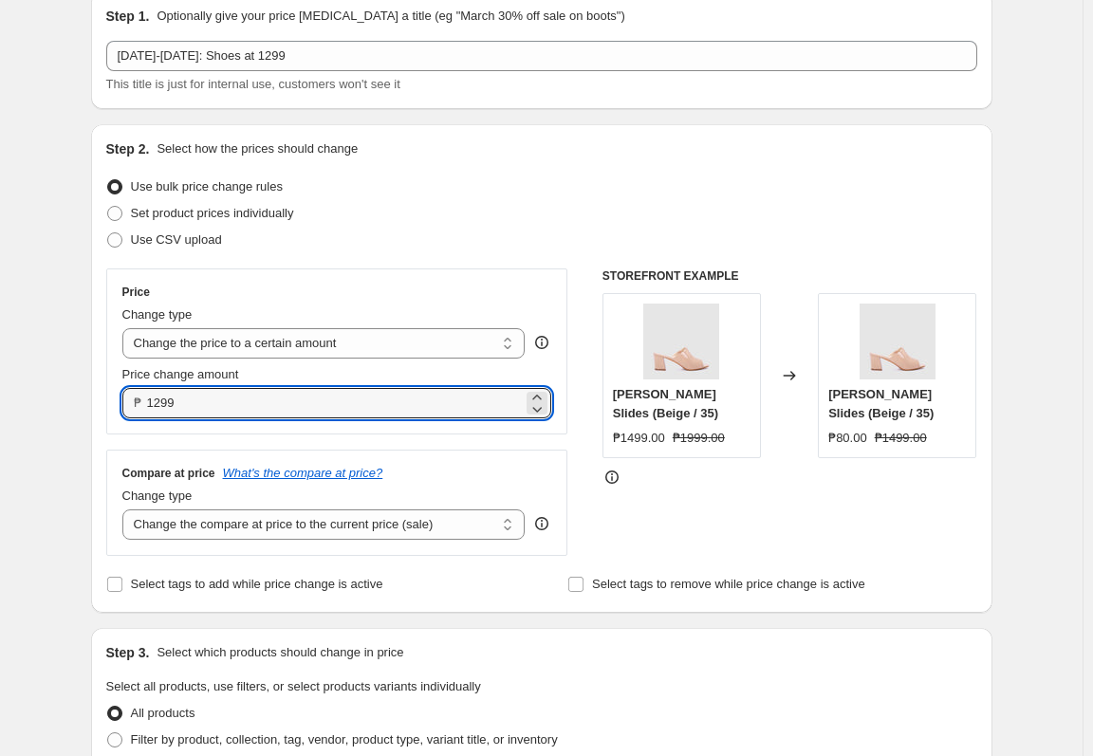
scroll to position [190, 0]
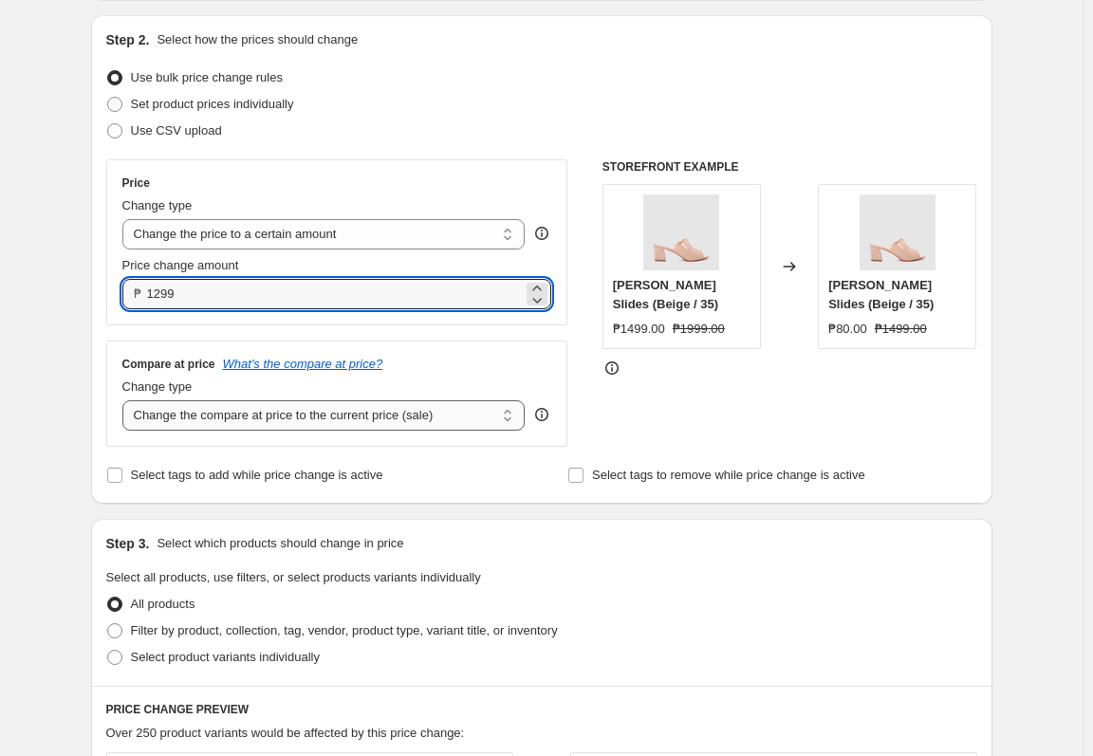
type input "1299.00"
click at [417, 424] on select "Change the compare at price to the current price (sale) Change the compare at p…" at bounding box center [323, 415] width 403 height 30
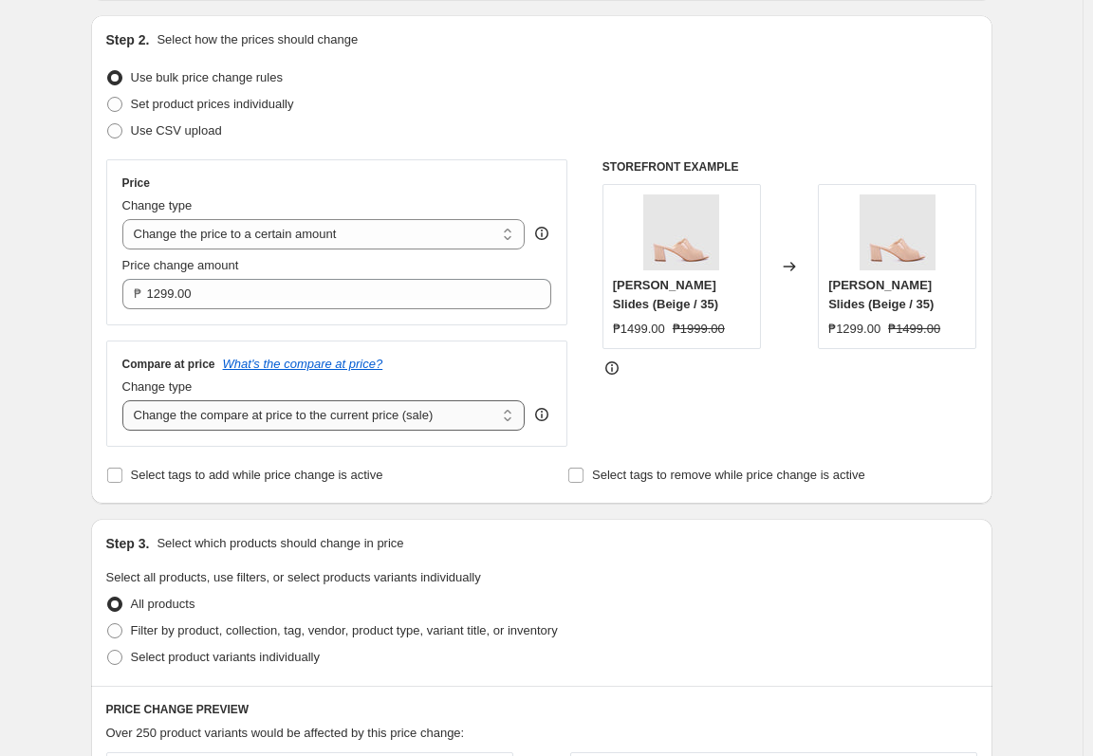
click at [126, 400] on select "Change the compare at price to the current price (sale) Change the compare at p…" at bounding box center [323, 415] width 403 height 30
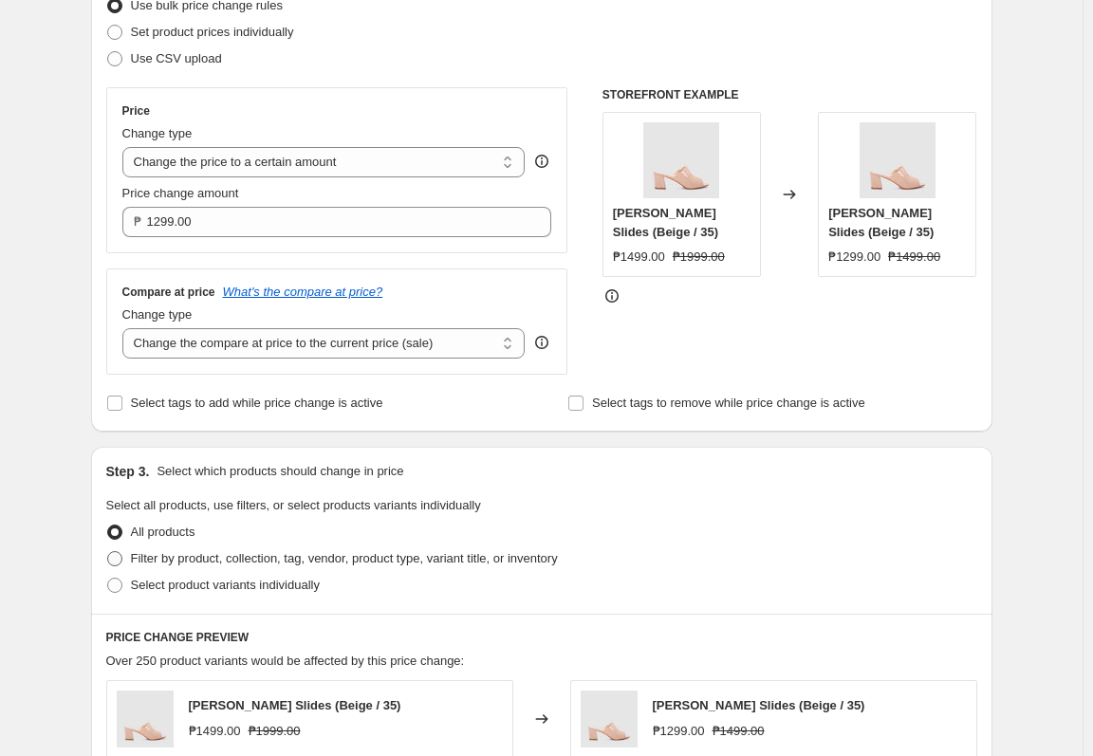
scroll to position [379, 0]
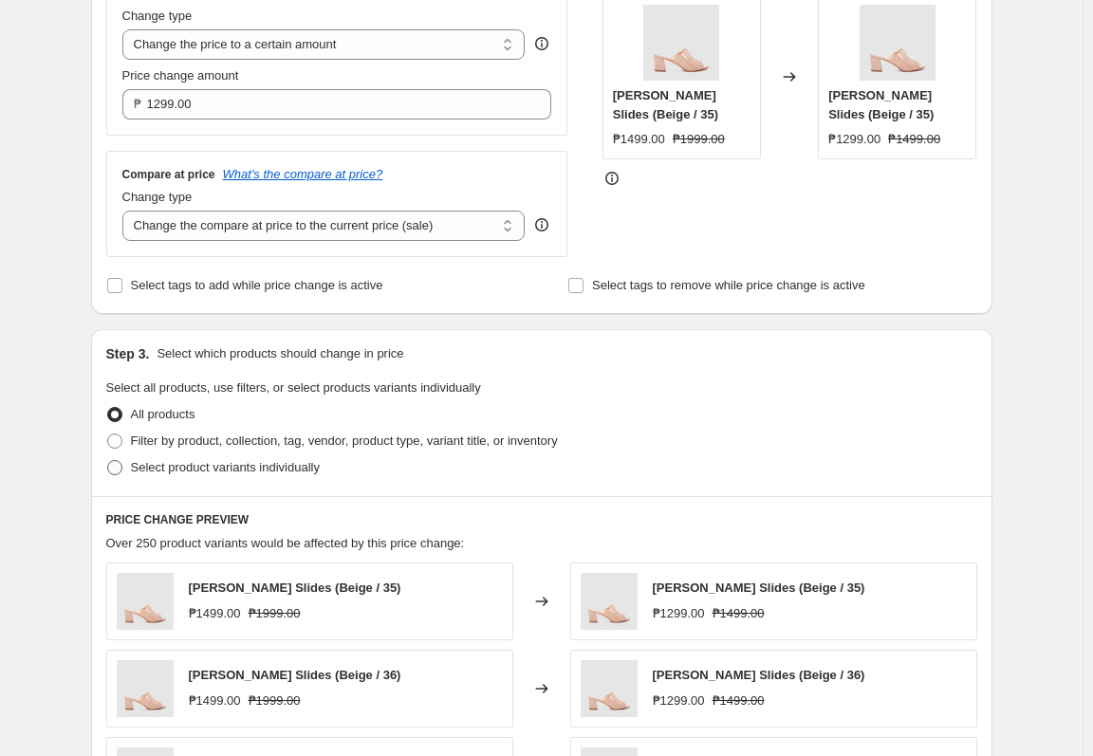
click at [254, 470] on span "Select product variants individually" at bounding box center [225, 467] width 189 height 14
click at [108, 461] on input "Select product variants individually" at bounding box center [107, 460] width 1 height 1
radio input "true"
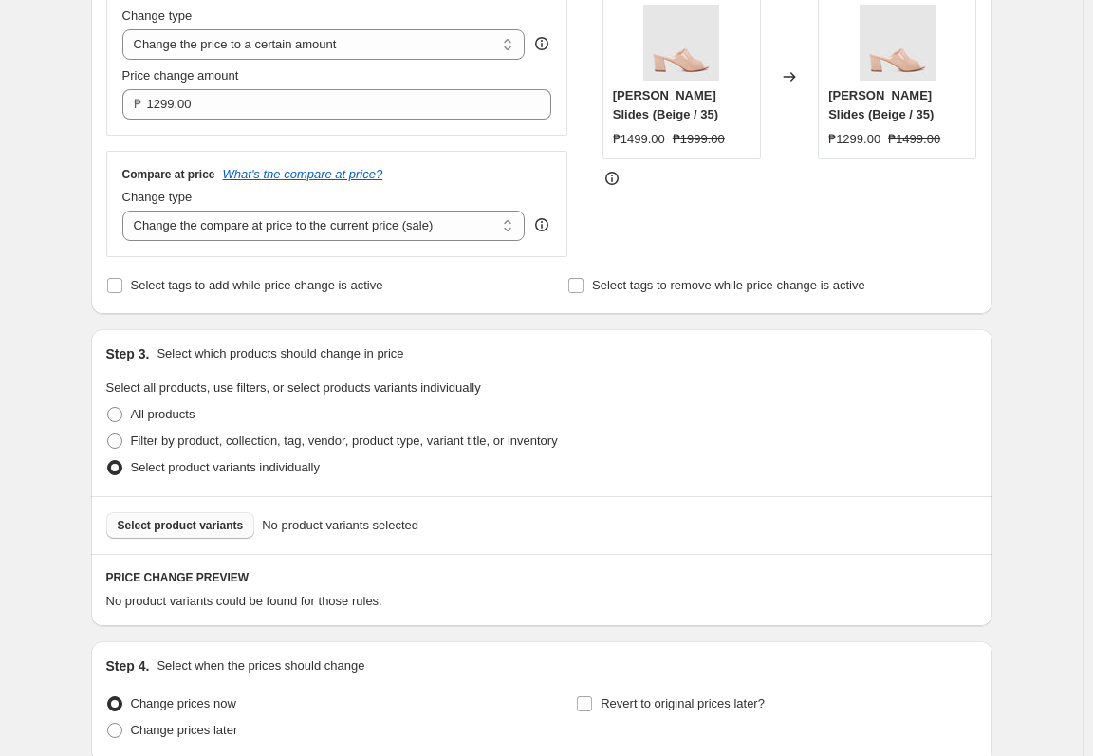
click at [235, 521] on span "Select product variants" at bounding box center [181, 525] width 126 height 15
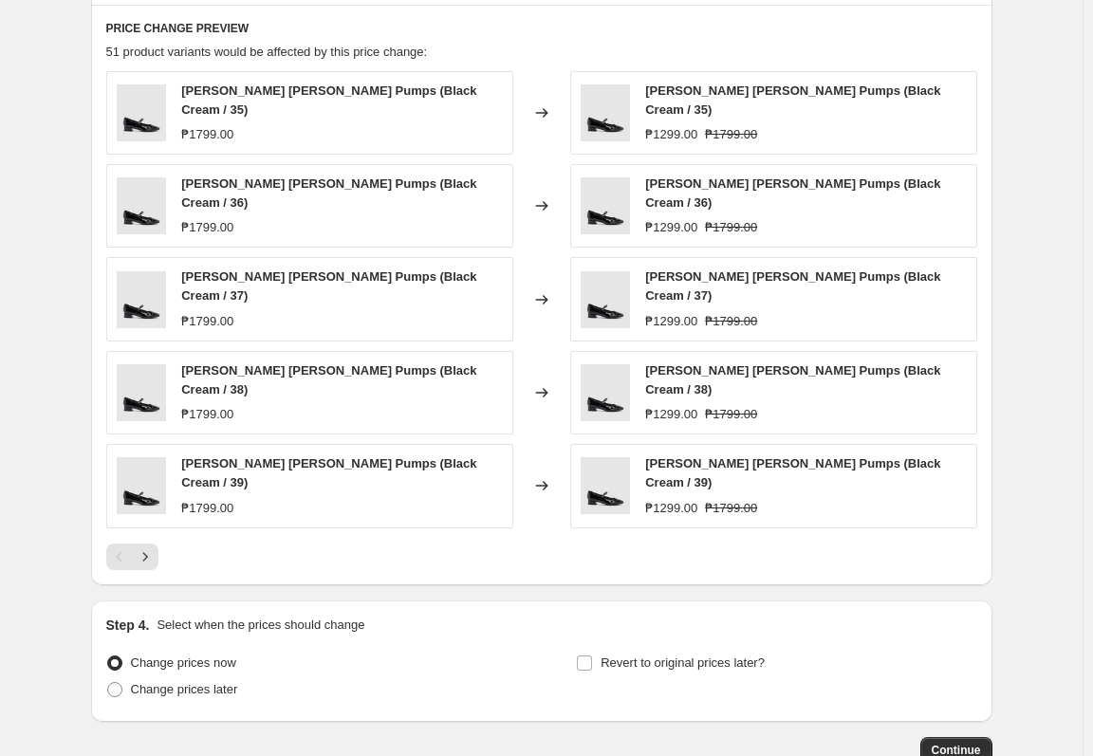
scroll to position [949, 0]
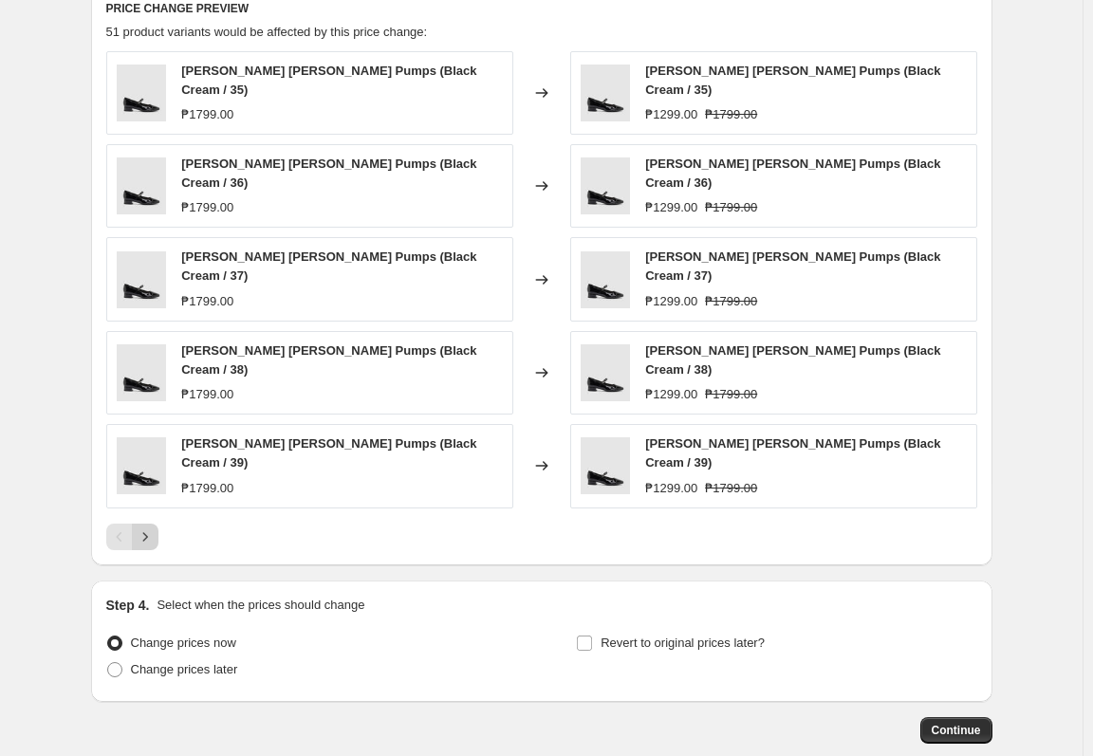
click at [150, 527] on icon "Next" at bounding box center [145, 536] width 19 height 19
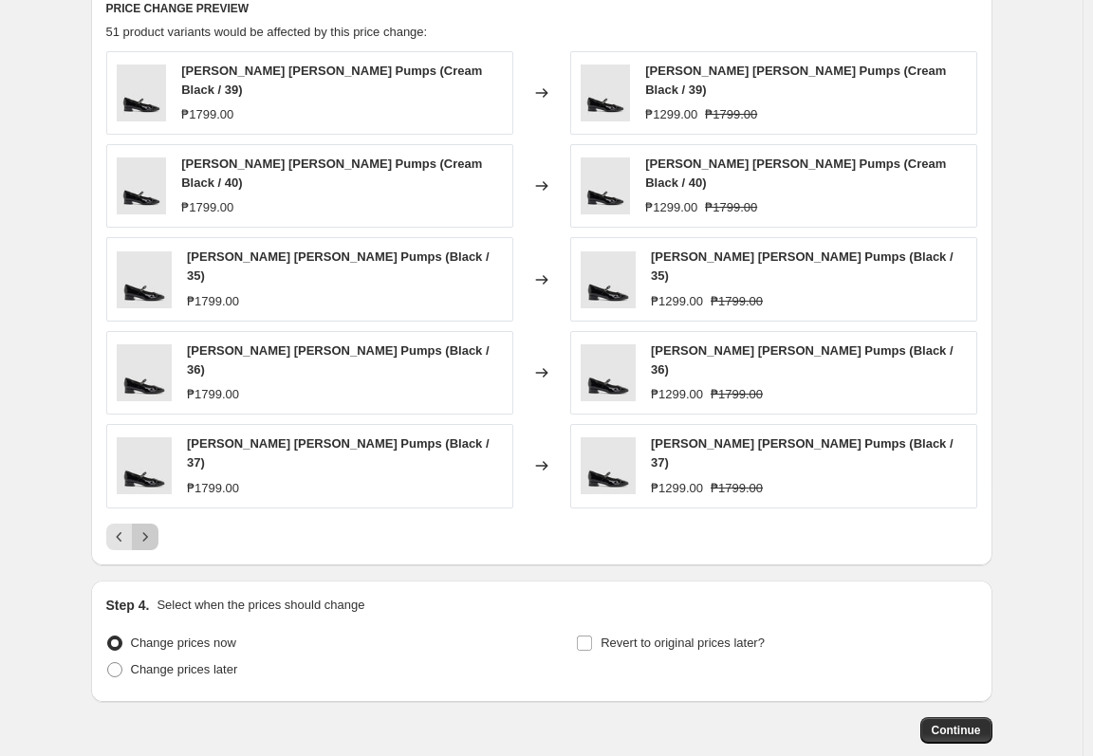
click at [150, 527] on icon "Next" at bounding box center [145, 536] width 19 height 19
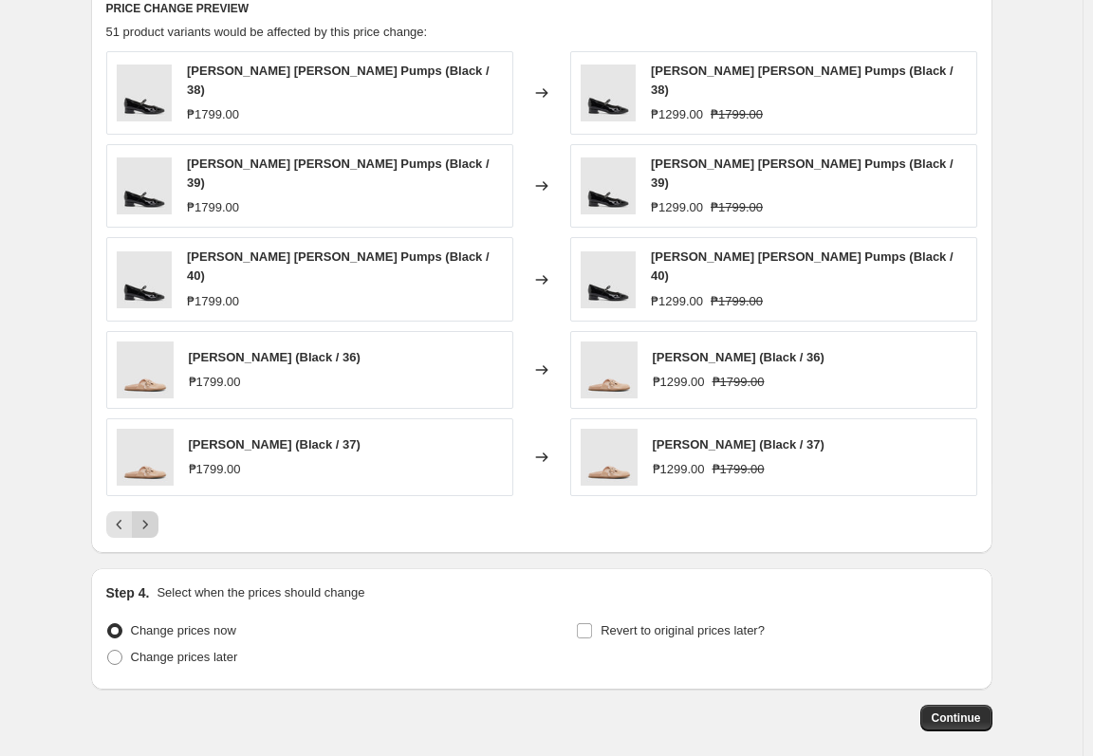
click at [150, 515] on icon "Next" at bounding box center [145, 524] width 19 height 19
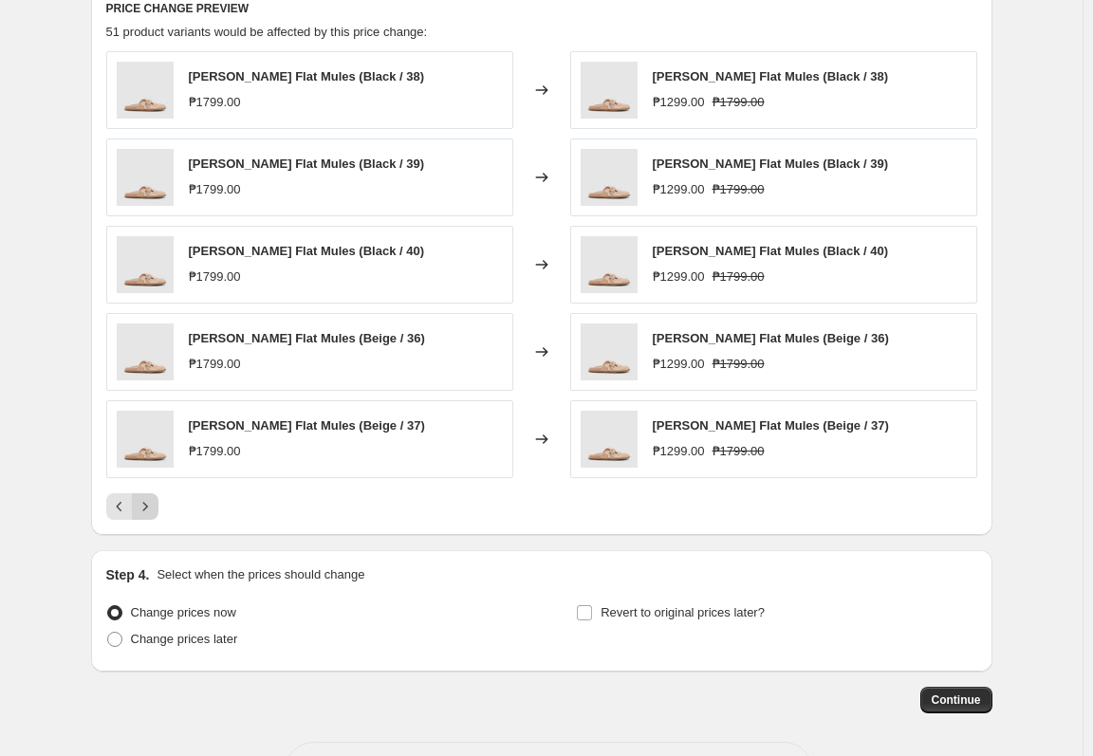
click at [150, 509] on icon "Next" at bounding box center [145, 506] width 19 height 19
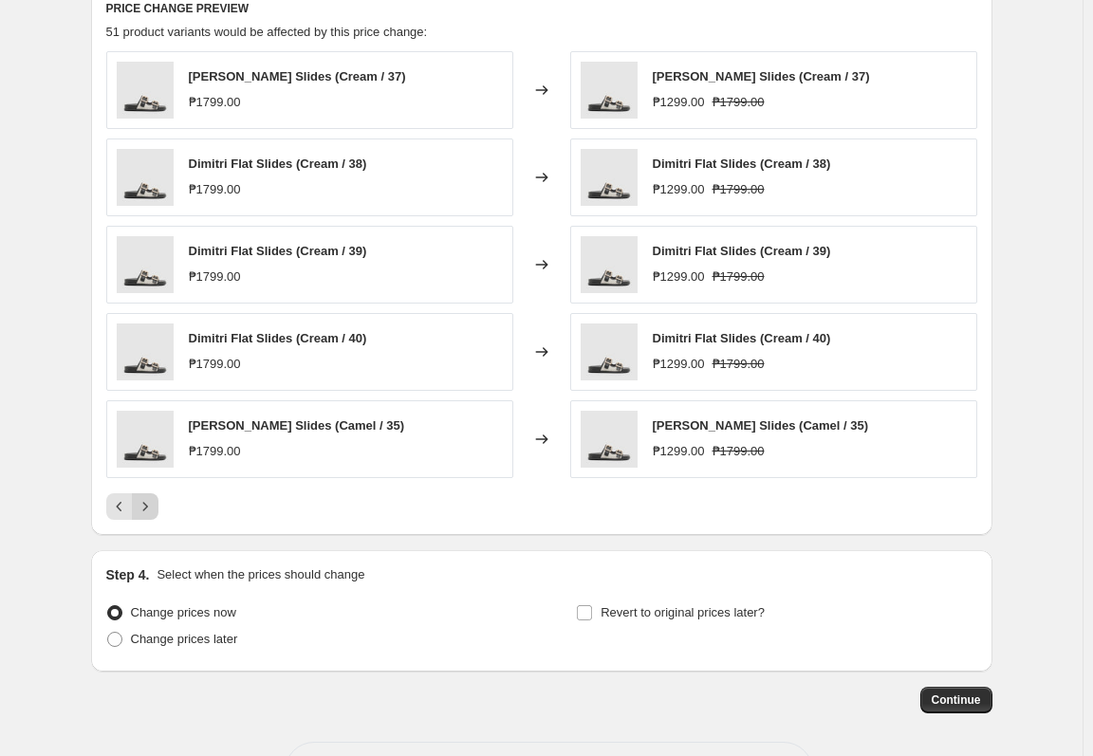
click at [150, 509] on icon "Next" at bounding box center [145, 506] width 19 height 19
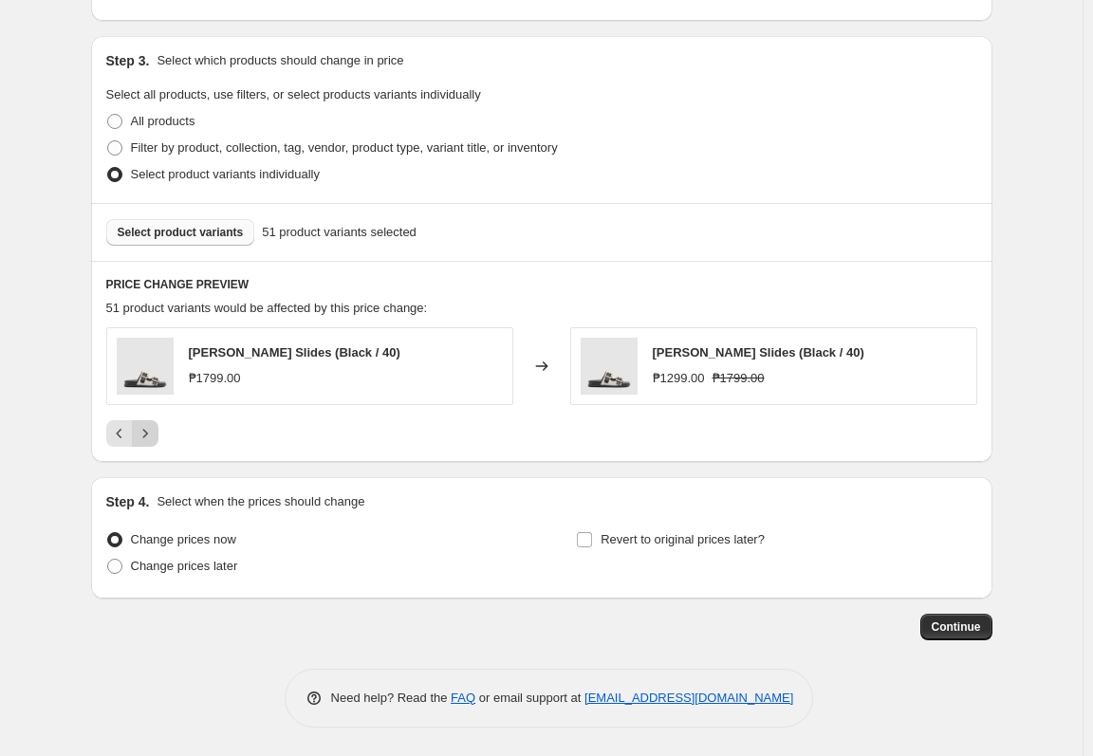
scroll to position [673, 0]
click at [220, 569] on span "Change prices later" at bounding box center [184, 566] width 107 height 14
click at [108, 560] on input "Change prices later" at bounding box center [107, 559] width 1 height 1
radio input "true"
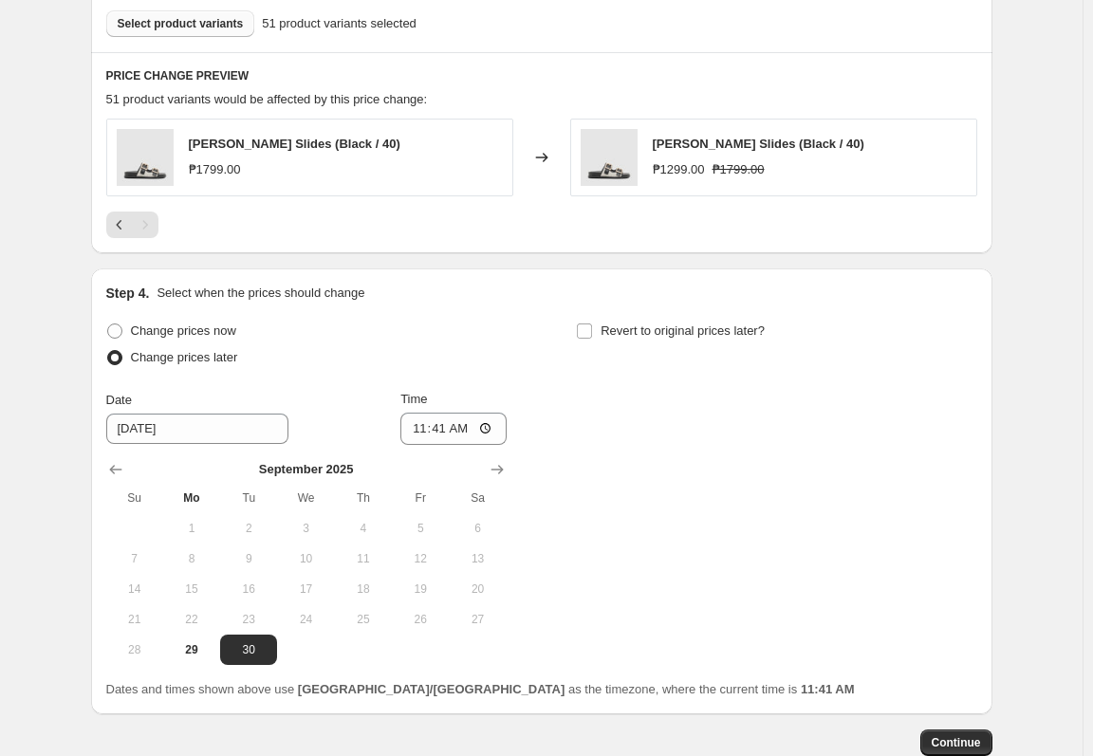
scroll to position [957, 0]
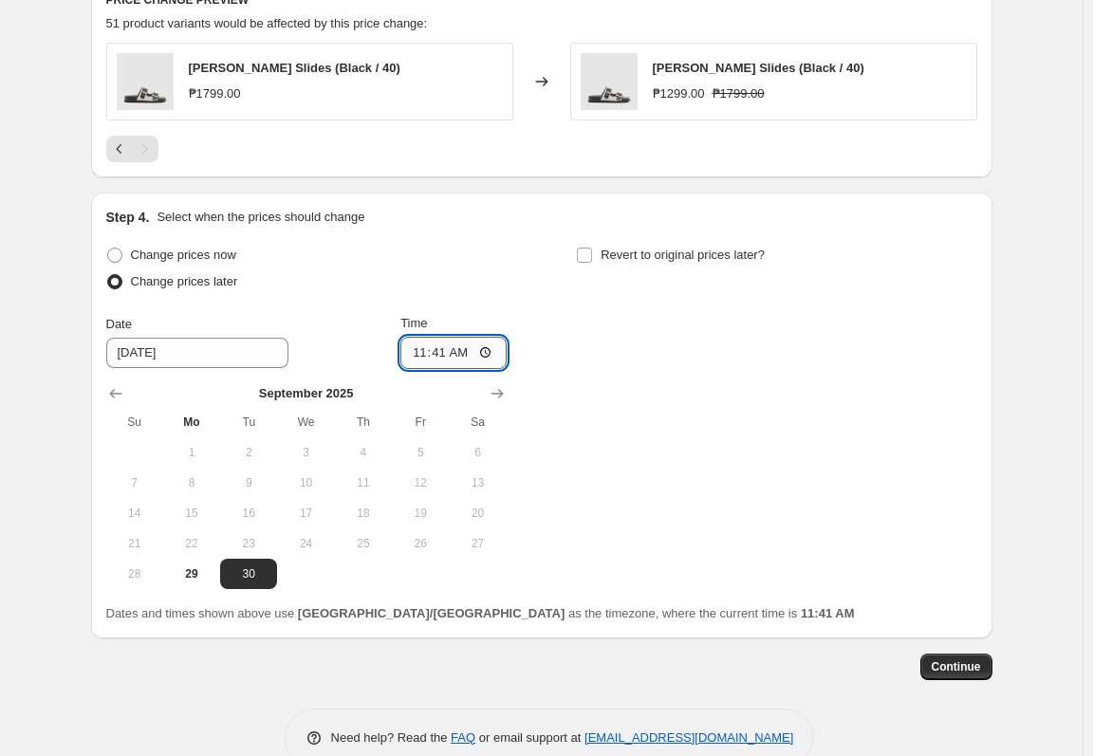
click at [416, 360] on input "11:41" at bounding box center [453, 353] width 106 height 32
click at [440, 356] on input "11:41" at bounding box center [453, 353] width 106 height 32
type input "11:00"
click at [687, 257] on span "Revert to original prices later?" at bounding box center [682, 255] width 164 height 14
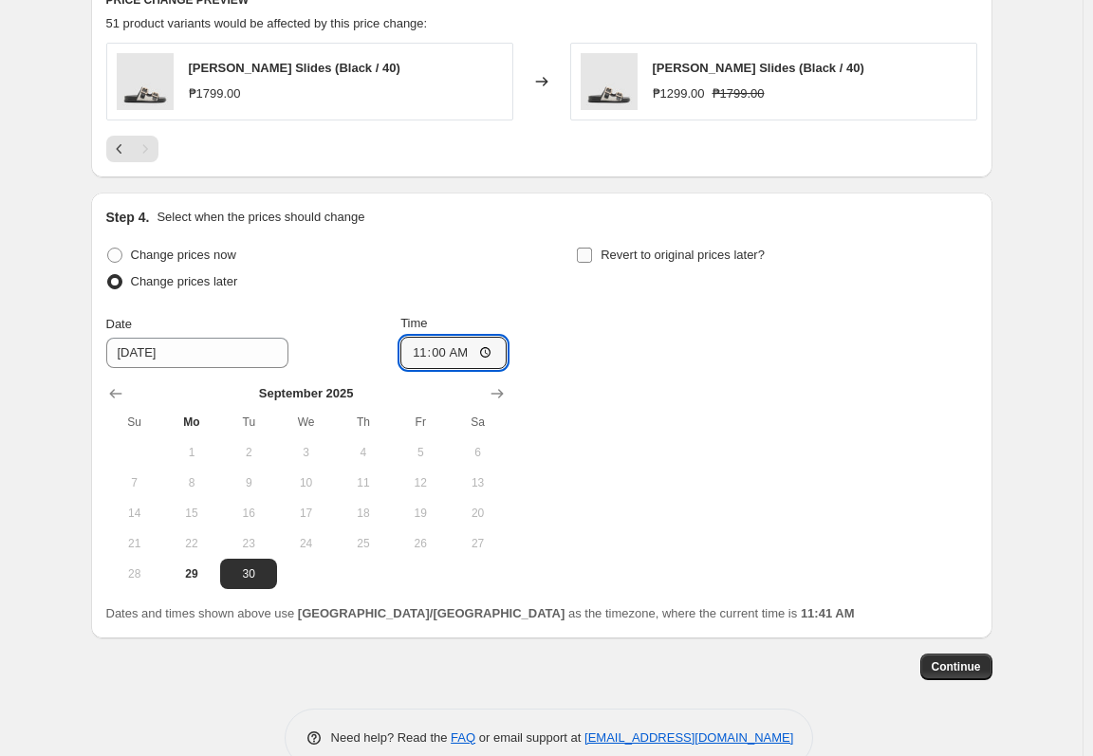
click at [592, 257] on input "Revert to original prices later?" at bounding box center [584, 255] width 15 height 15
checkbox input "true"
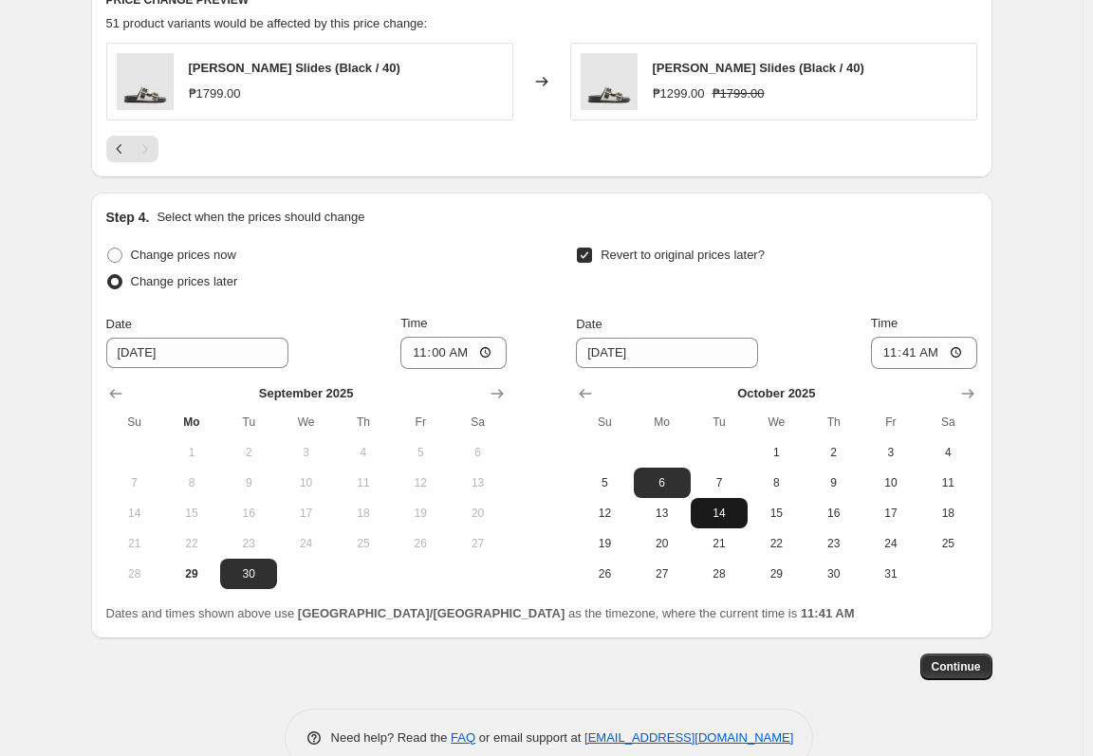
click at [711, 511] on span "14" at bounding box center [719, 513] width 42 height 15
type input "[DATE]"
click at [882, 352] on input "11:41" at bounding box center [924, 353] width 106 height 32
type input "10:00"
click at [893, 283] on div "Revert to original prices later?" at bounding box center [776, 270] width 400 height 57
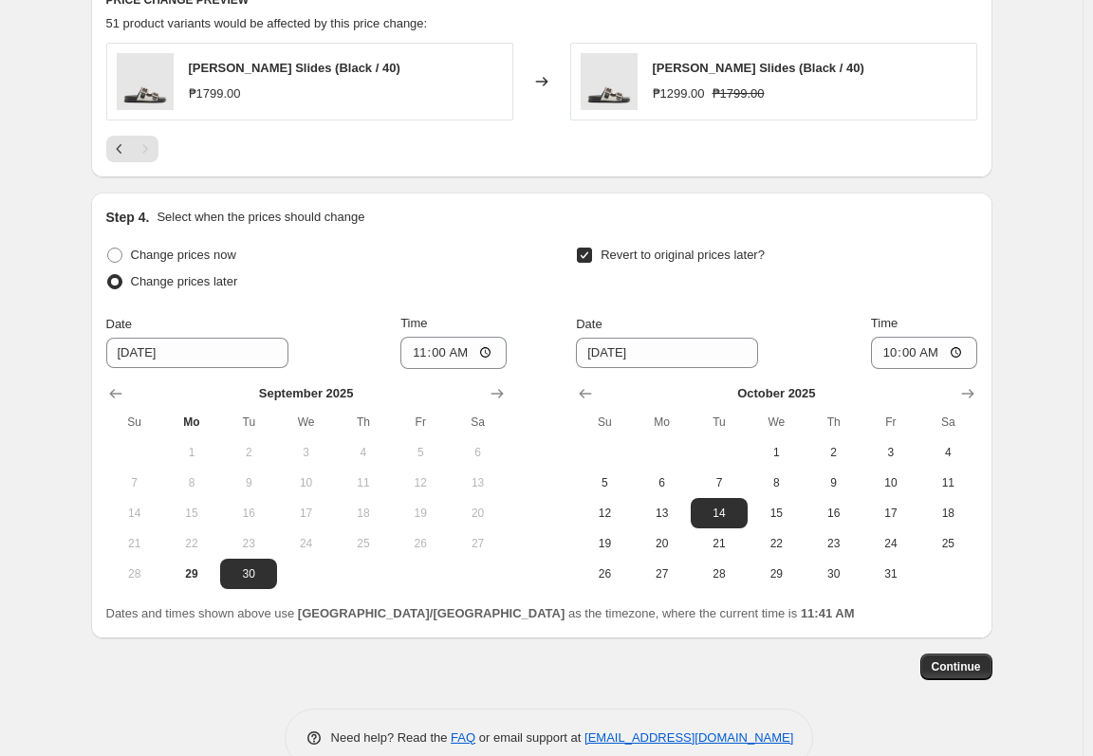
scroll to position [997, 0]
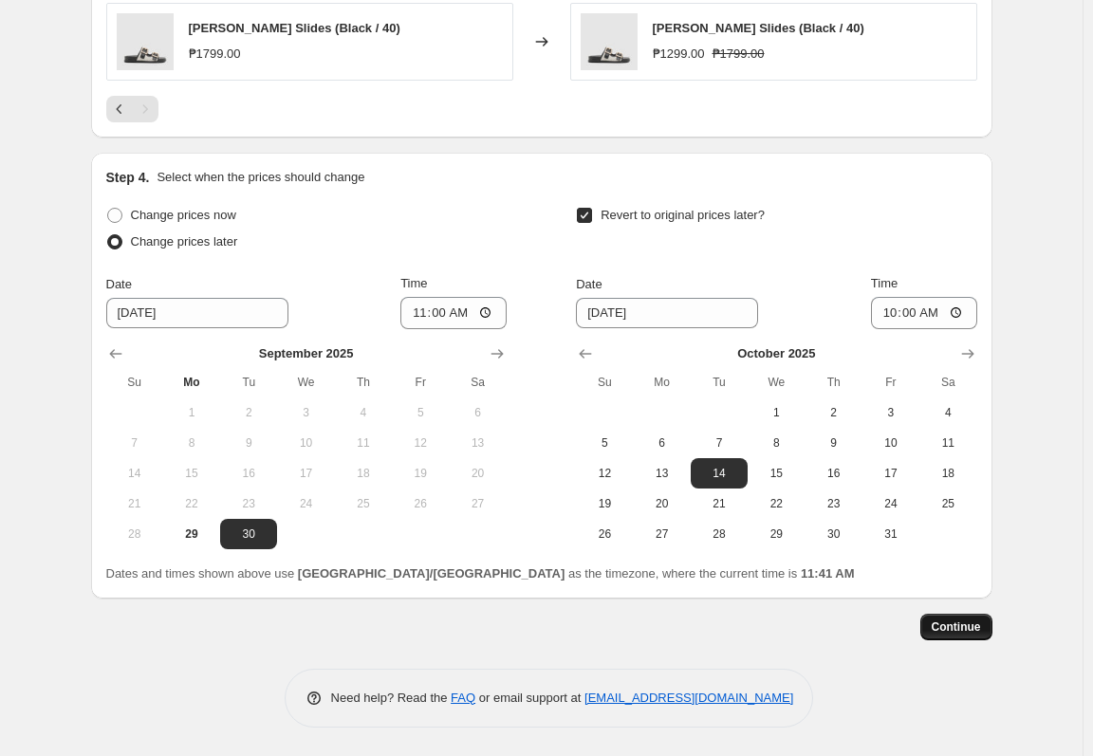
click at [972, 625] on span "Continue" at bounding box center [956, 626] width 49 height 15
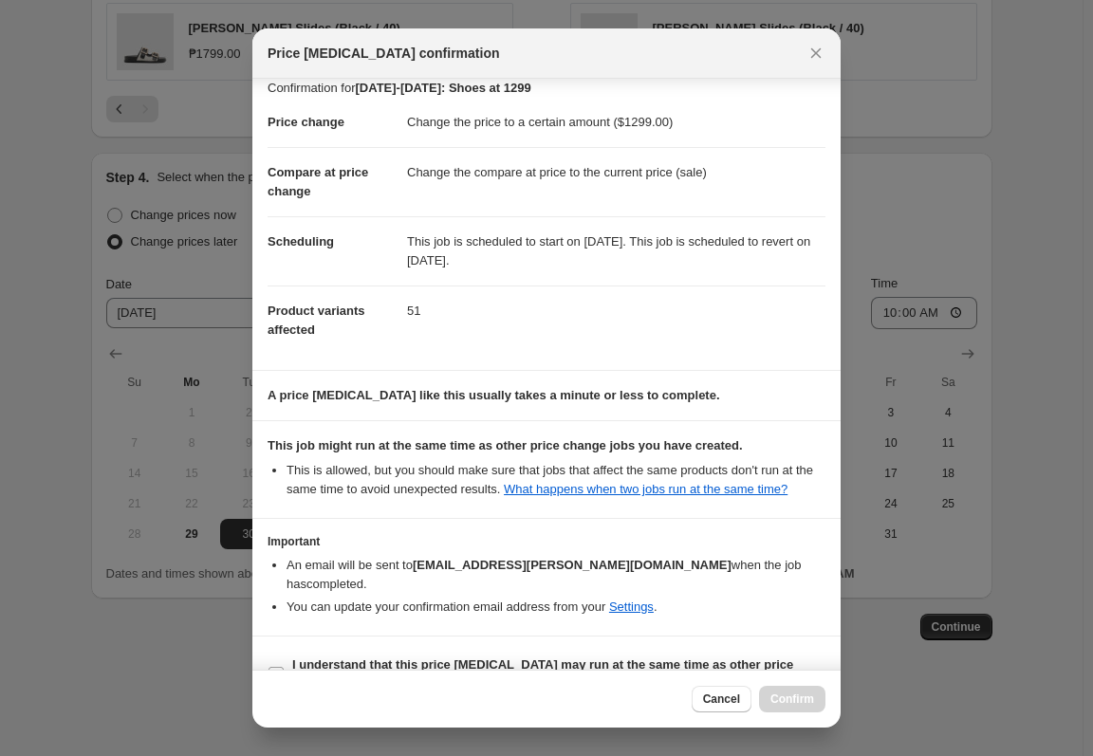
scroll to position [58, 0]
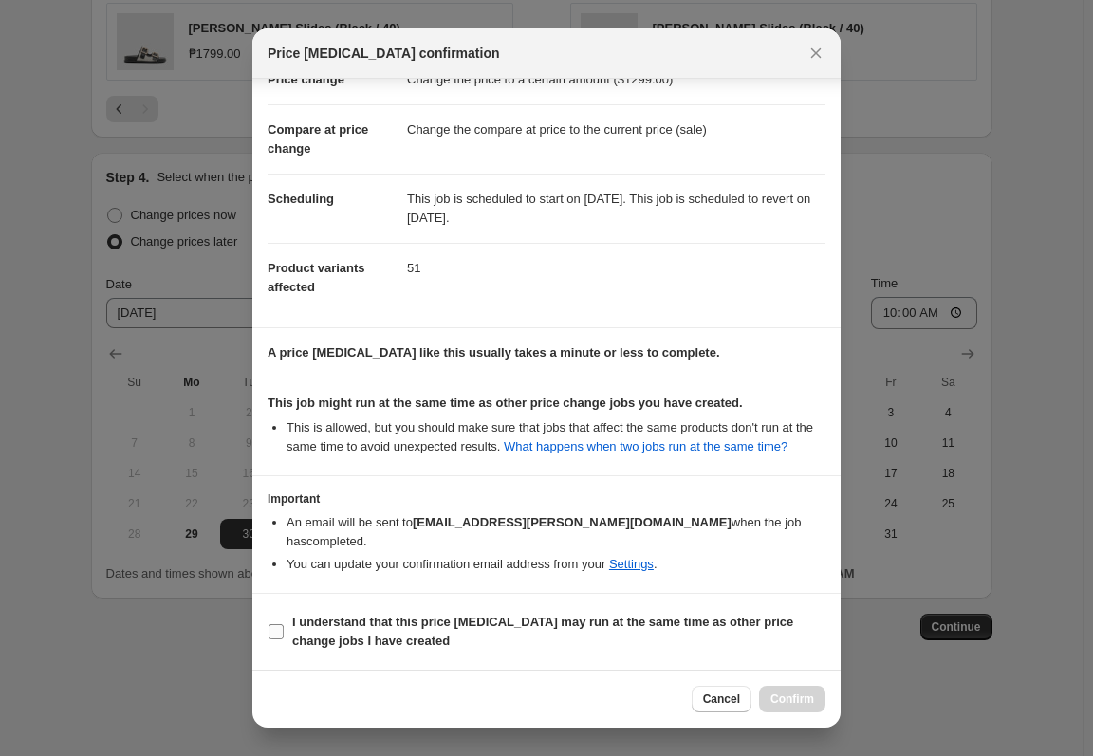
click at [670, 616] on b "I understand that this price [MEDICAL_DATA] may run at the same time as other p…" at bounding box center [542, 631] width 501 height 33
click at [284, 624] on input "I understand that this price [MEDICAL_DATA] may run at the same time as other p…" at bounding box center [275, 631] width 15 height 15
checkbox input "true"
click at [784, 697] on span "Confirm" at bounding box center [792, 699] width 44 height 15
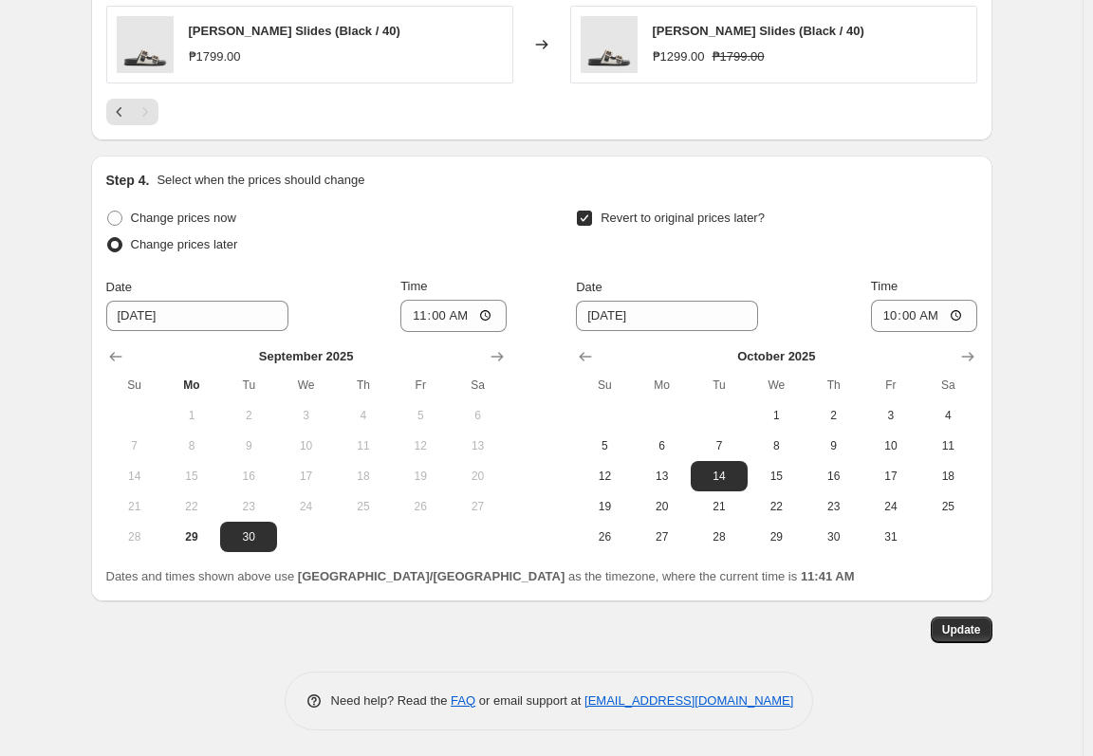
scroll to position [1113, 0]
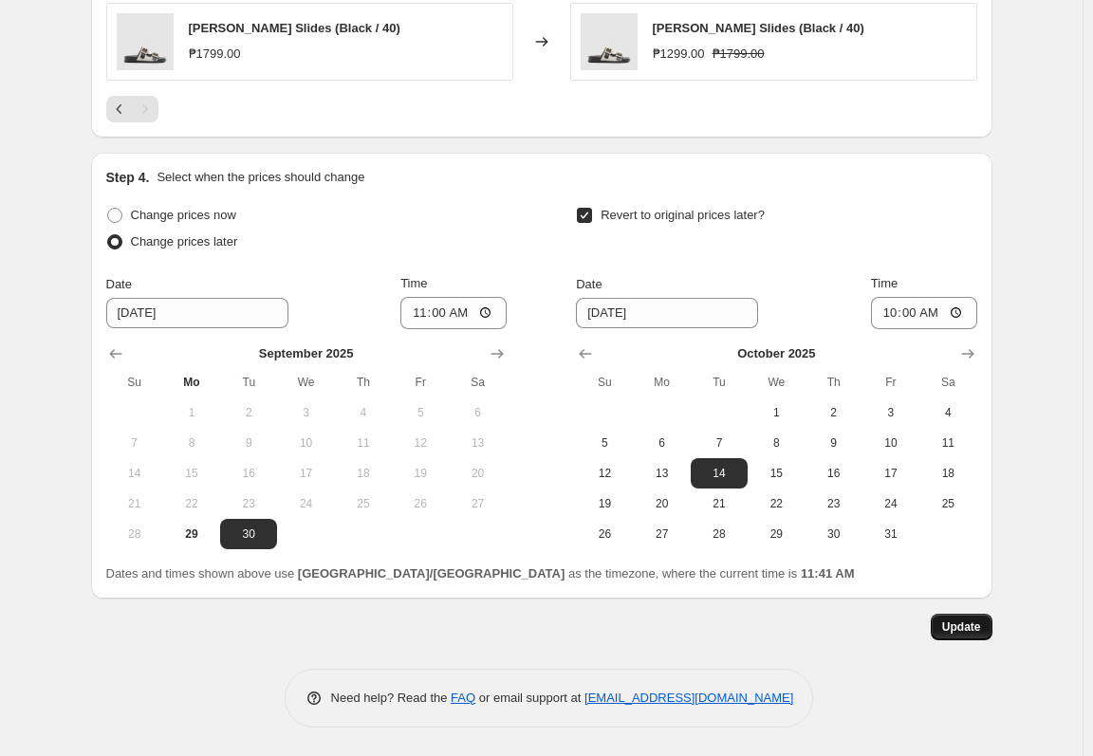
click at [965, 625] on span "Update" at bounding box center [961, 626] width 39 height 15
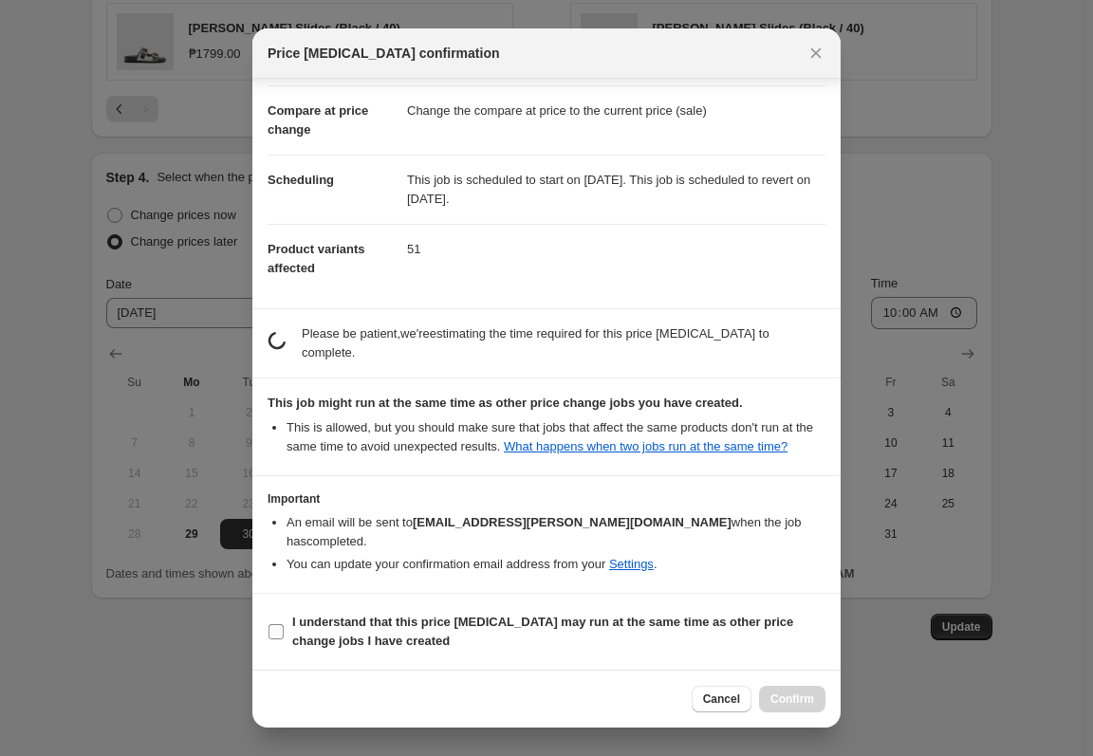
scroll to position [58, 0]
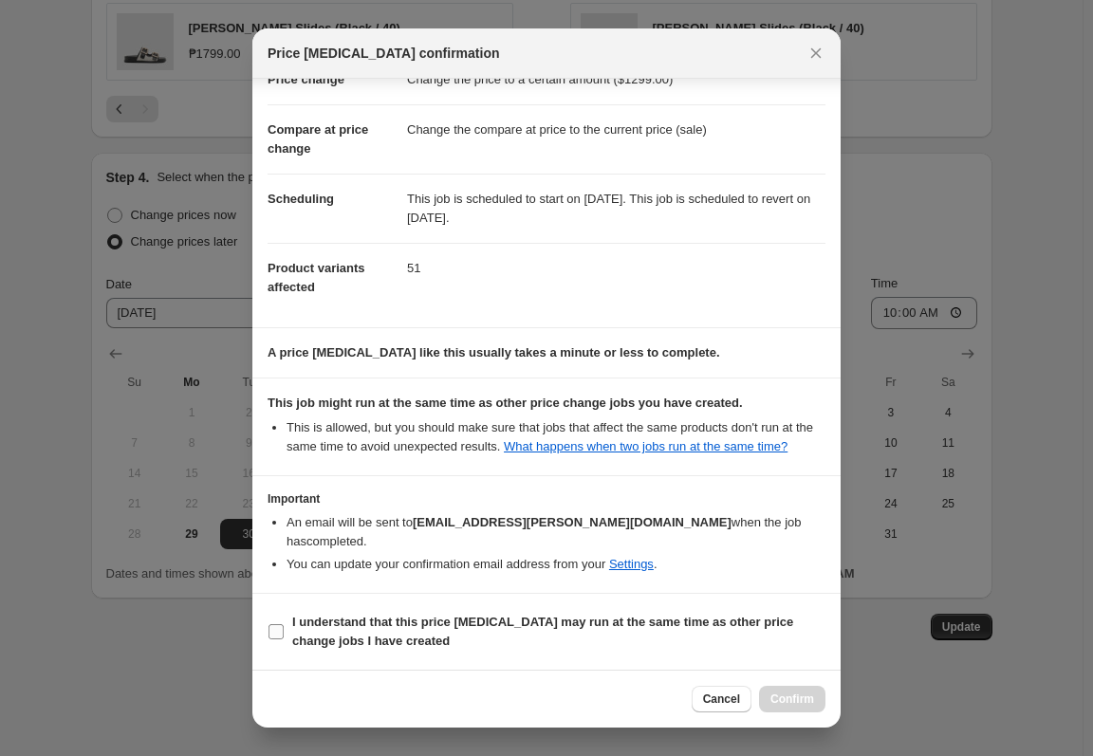
drag, startPoint x: 591, startPoint y: 622, endPoint x: 635, endPoint y: 649, distance: 51.1
click at [590, 622] on b "I understand that this price [MEDICAL_DATA] may run at the same time as other p…" at bounding box center [542, 631] width 501 height 33
click at [284, 624] on input "I understand that this price [MEDICAL_DATA] may run at the same time as other p…" at bounding box center [275, 631] width 15 height 15
checkbox input "true"
click at [780, 695] on span "Confirm" at bounding box center [792, 699] width 44 height 15
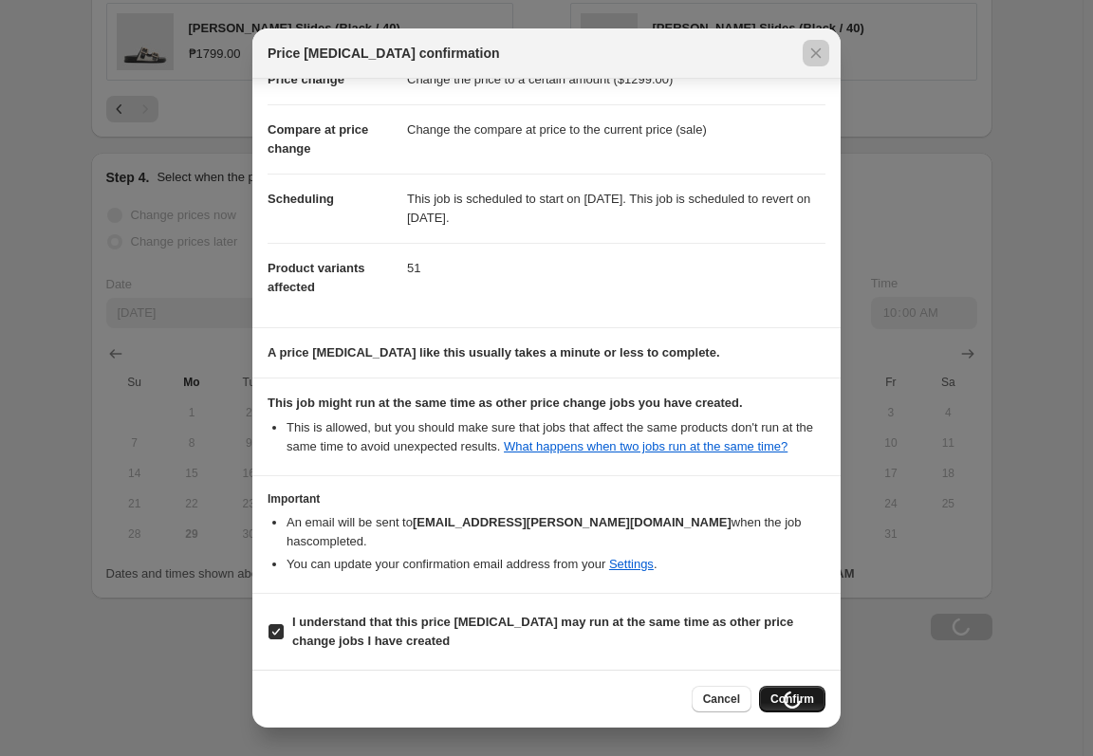
click at [1017, 445] on div at bounding box center [546, 378] width 1093 height 756
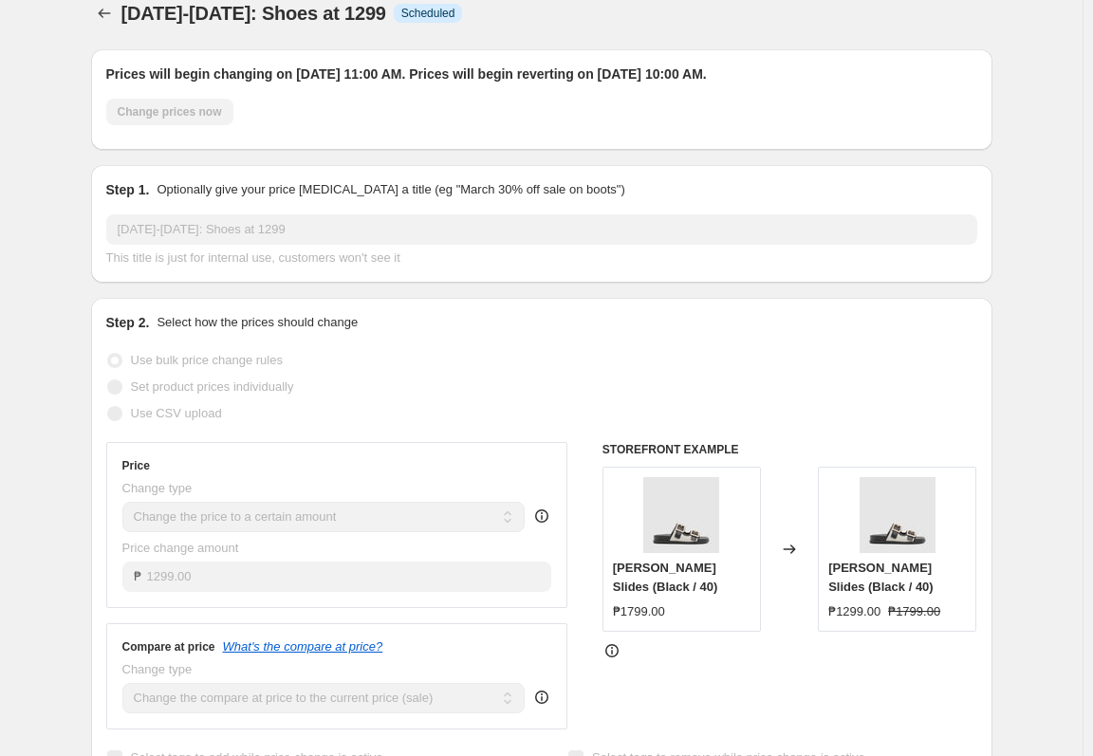
scroll to position [0, 0]
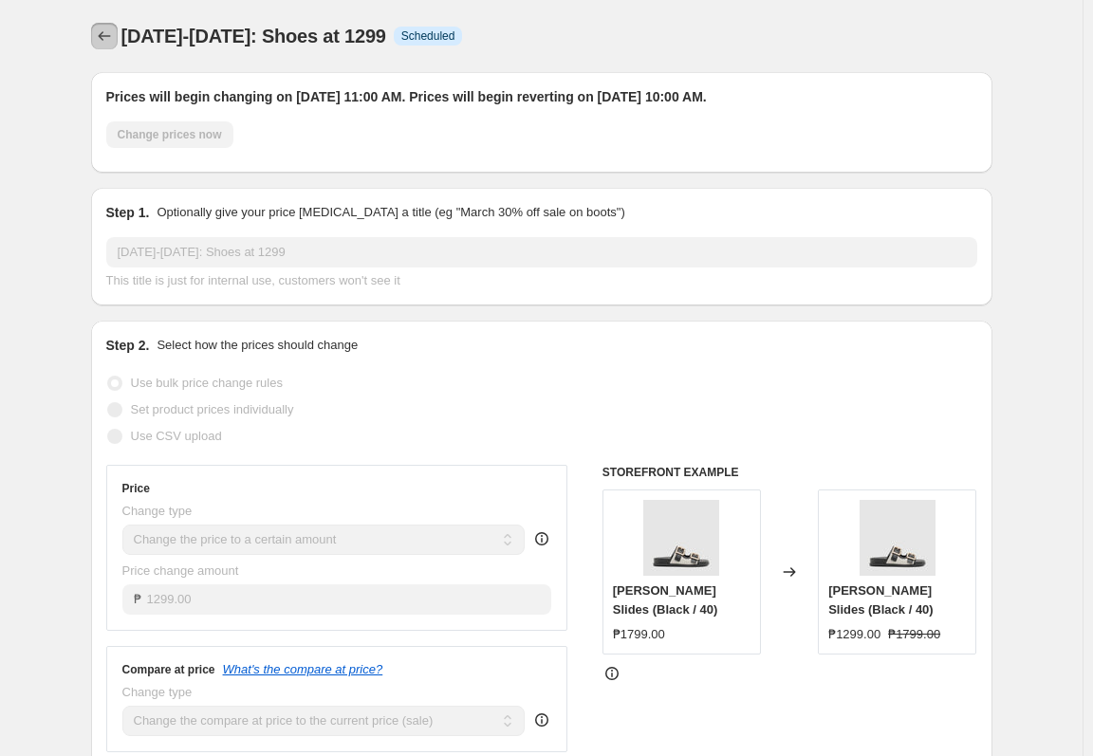
click at [115, 27] on button "Price change jobs" at bounding box center [104, 36] width 27 height 27
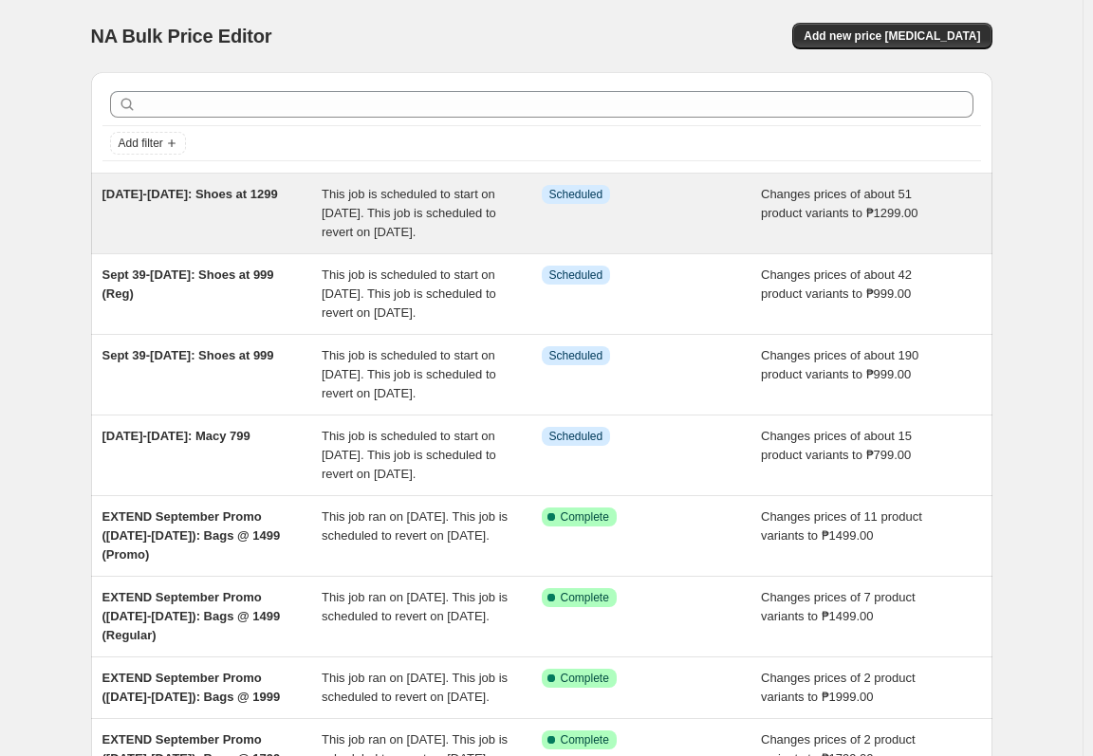
click at [756, 219] on div "Info Scheduled" at bounding box center [652, 213] width 220 height 57
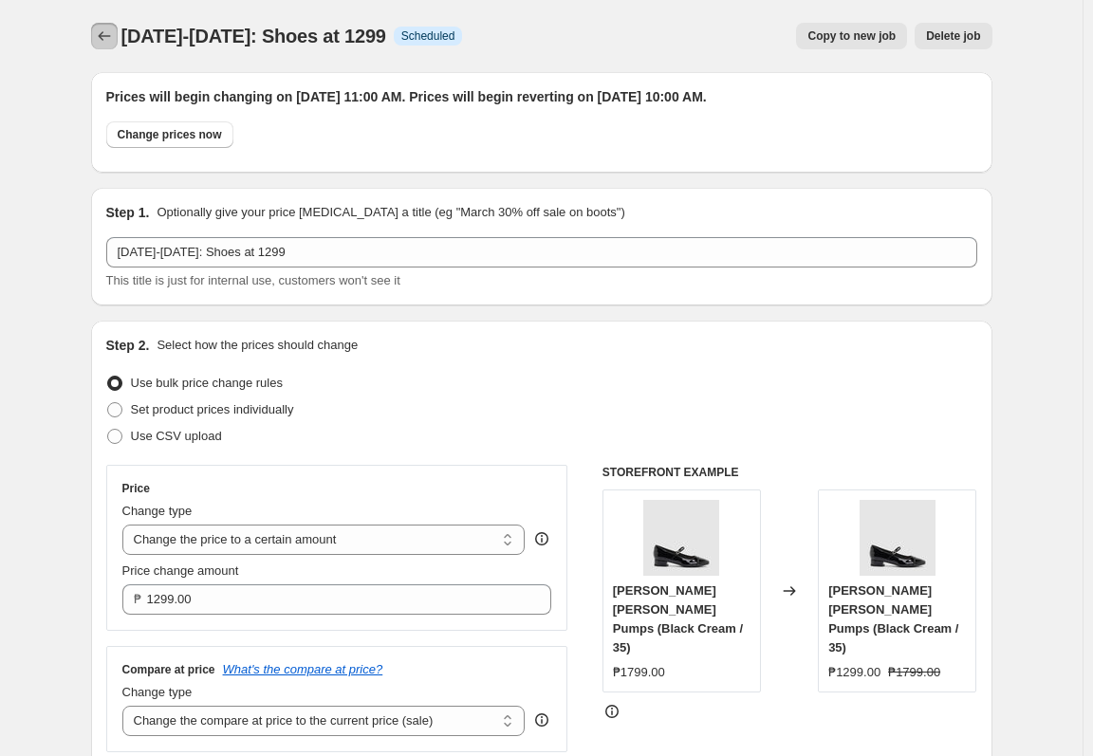
click at [95, 41] on button "Price change jobs" at bounding box center [104, 36] width 27 height 27
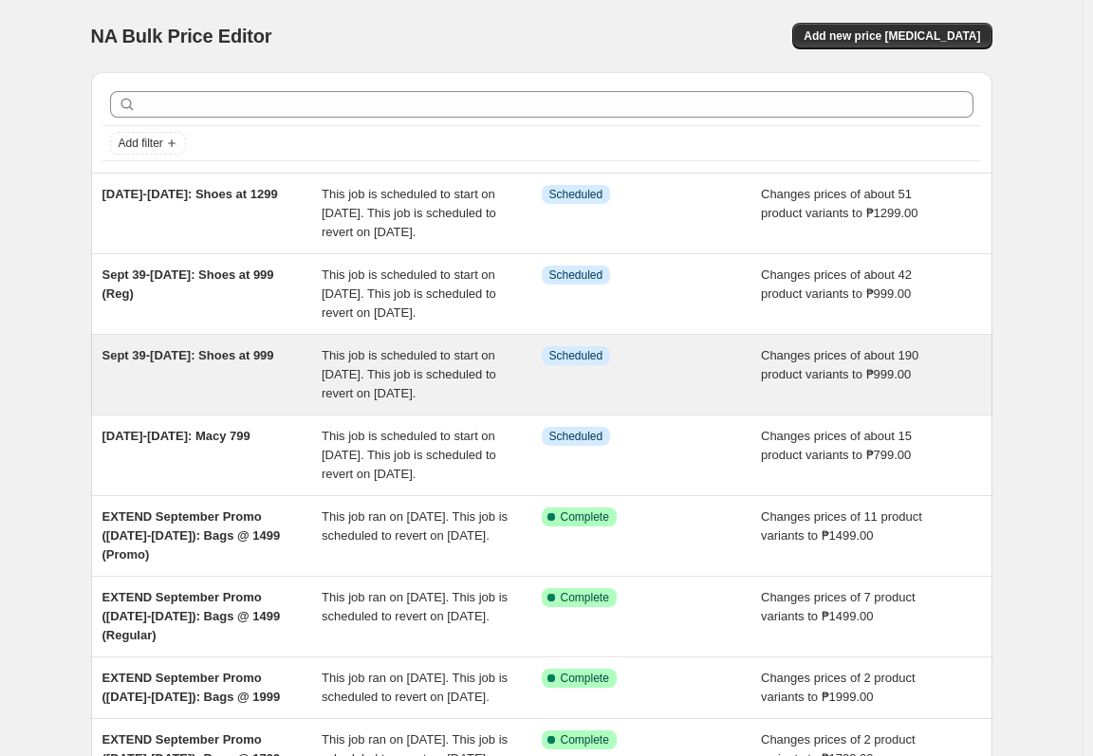
click at [496, 403] on div "This job is scheduled to start on September 30, 2025. This job is scheduled to …" at bounding box center [432, 374] width 220 height 57
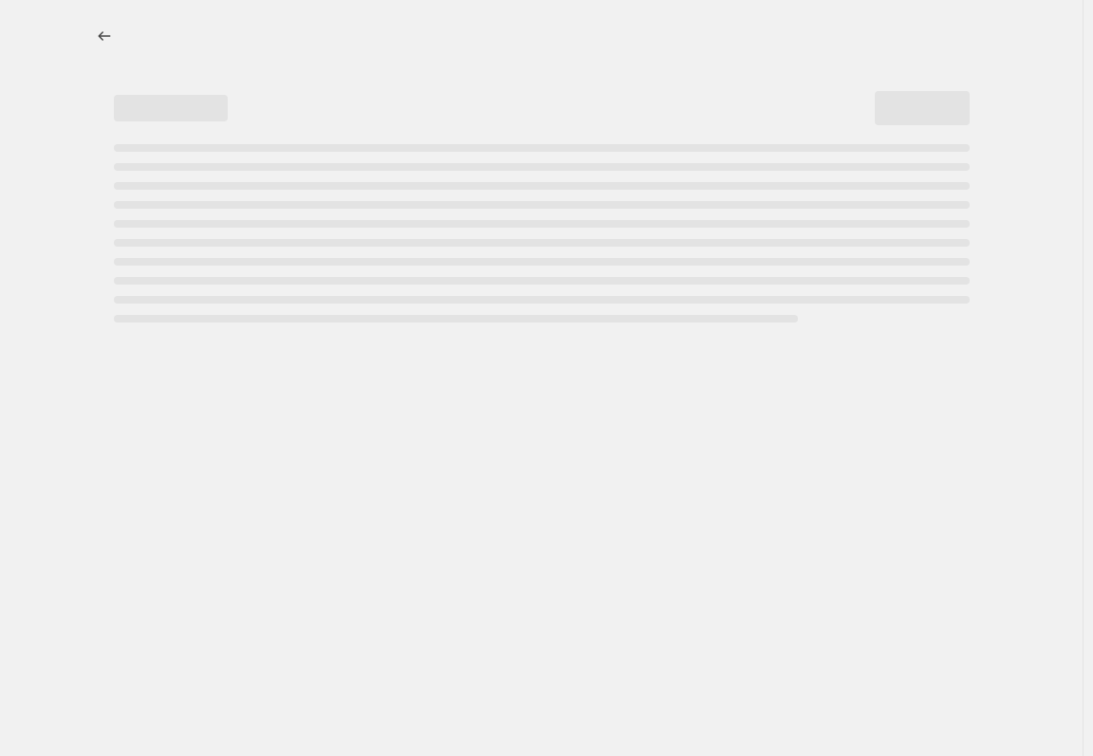
select select "no_change"
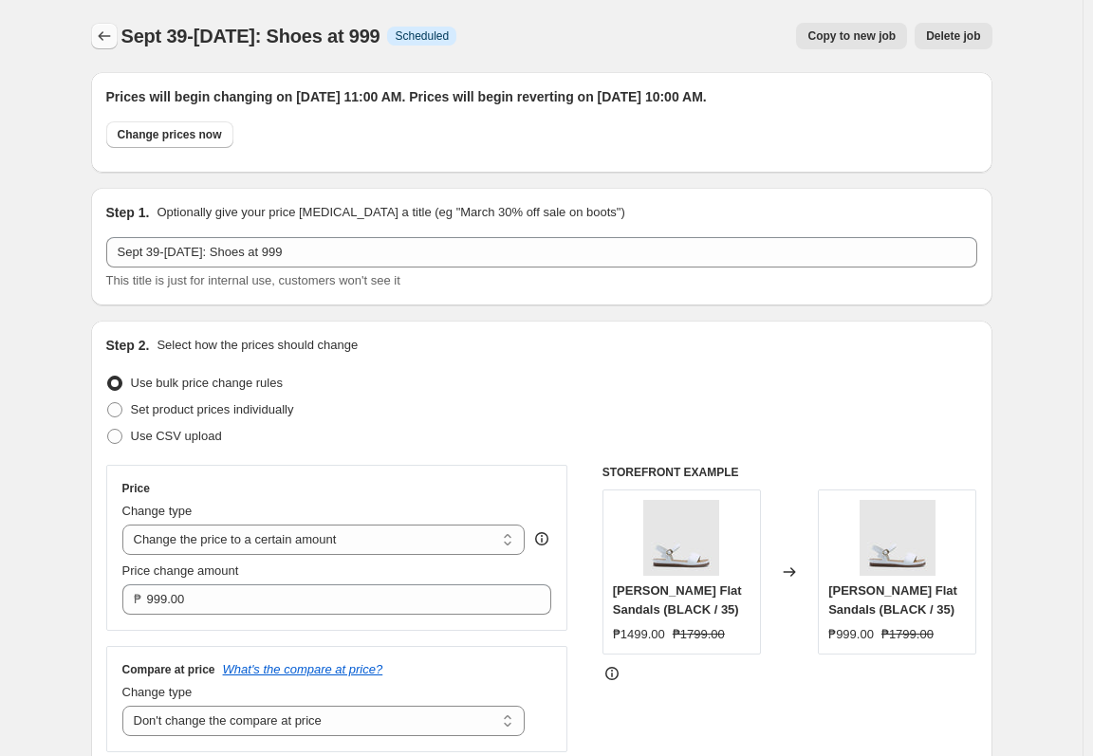
click at [105, 39] on icon "Price change jobs" at bounding box center [104, 36] width 19 height 19
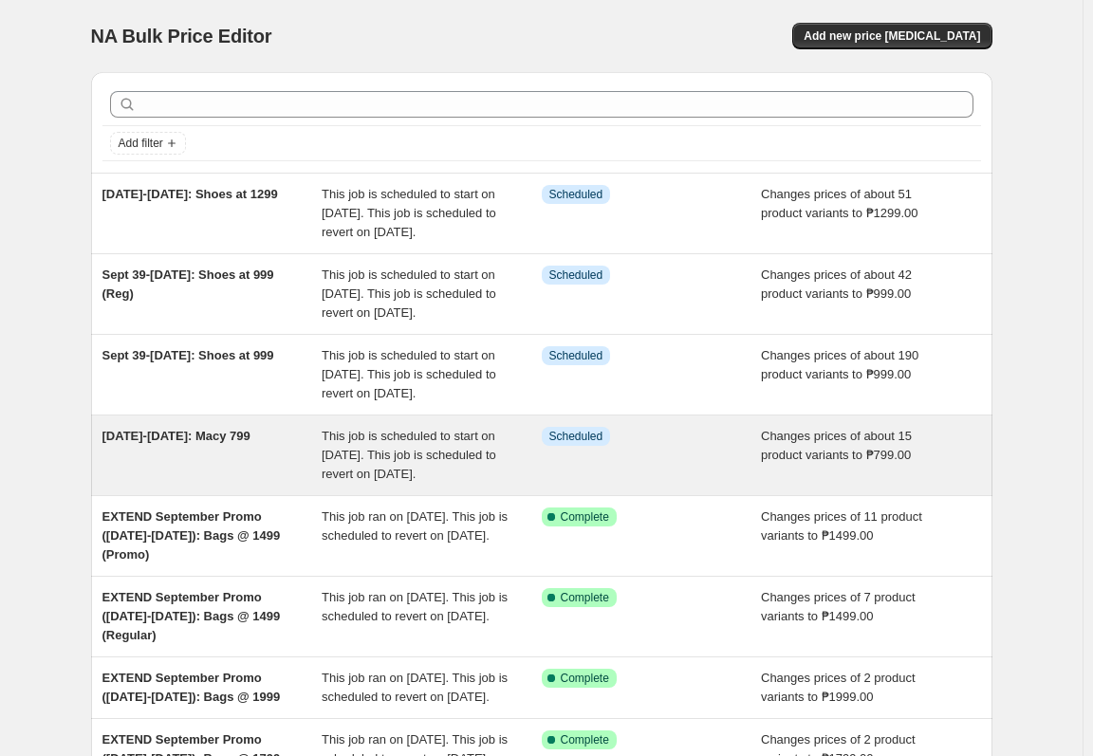
click at [309, 484] on div "Sept 30-Oct 13: Macy 799" at bounding box center [212, 455] width 220 height 57
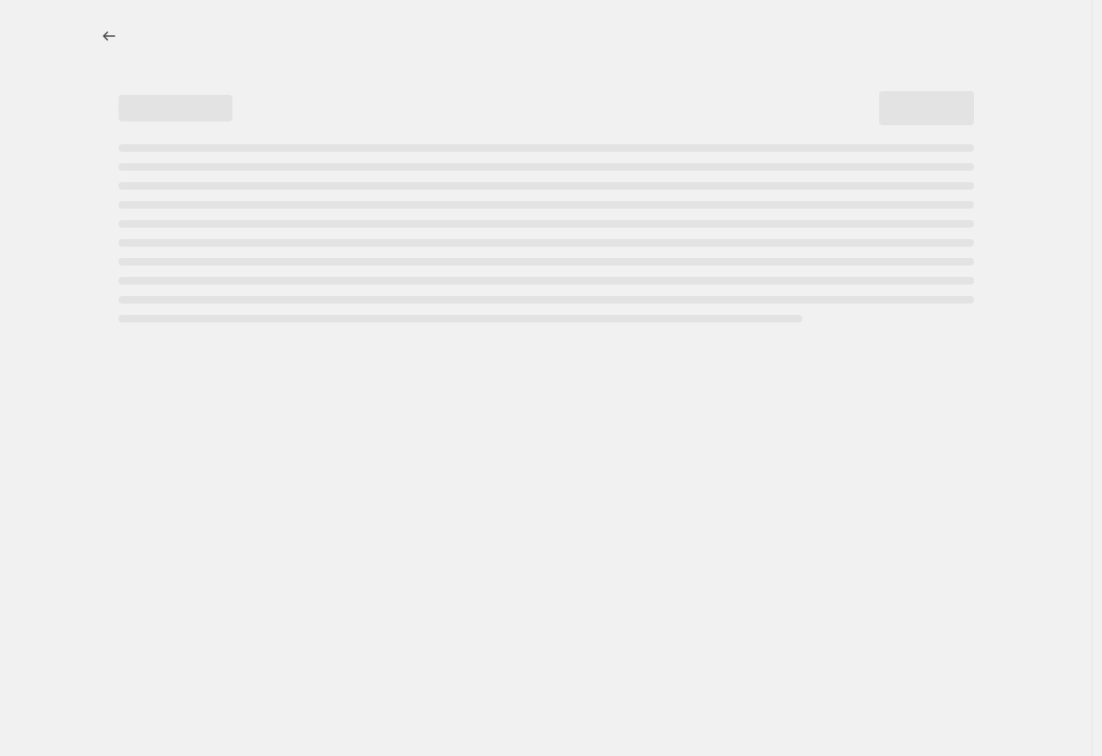
select select "no_change"
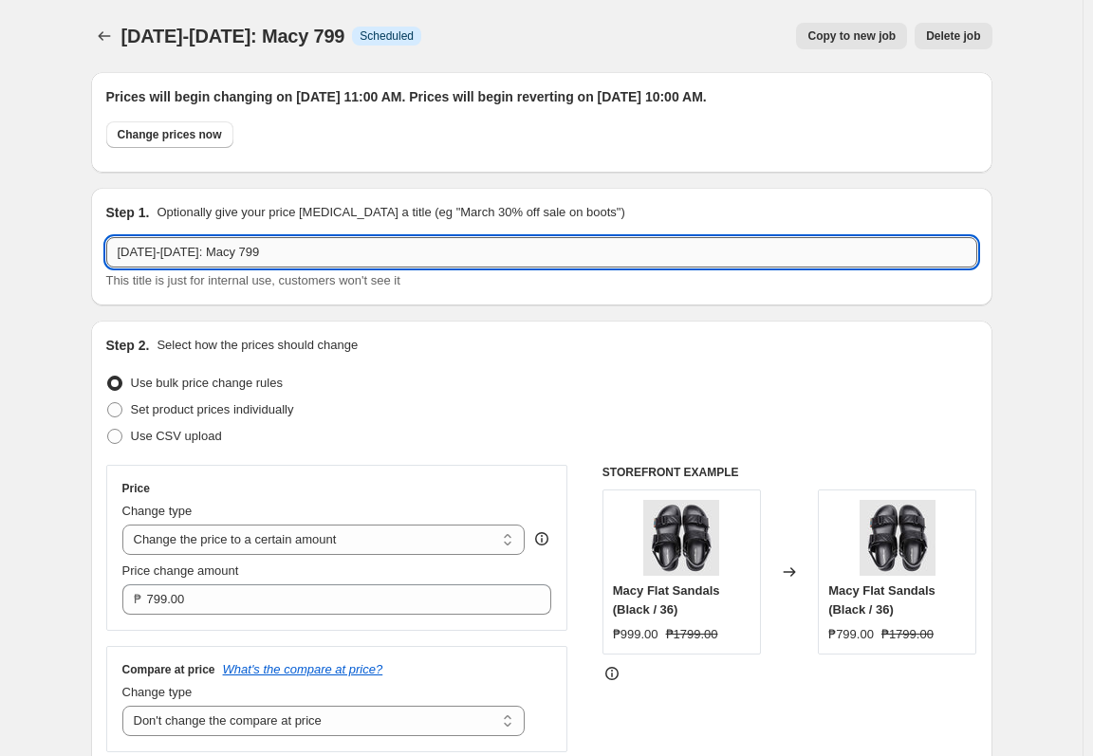
drag, startPoint x: 209, startPoint y: 251, endPoint x: 227, endPoint y: 253, distance: 18.1
click at [210, 253] on input "Sept 30-Oct 13: Macy 799" at bounding box center [541, 252] width 871 height 30
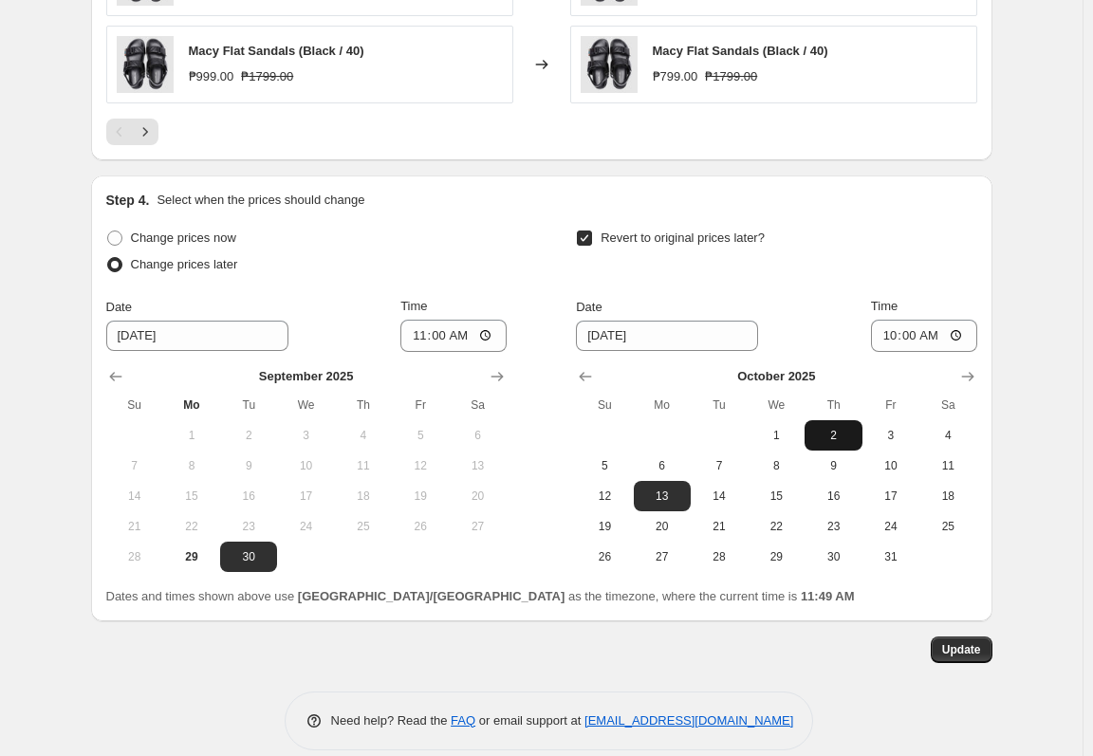
scroll to position [1367, 0]
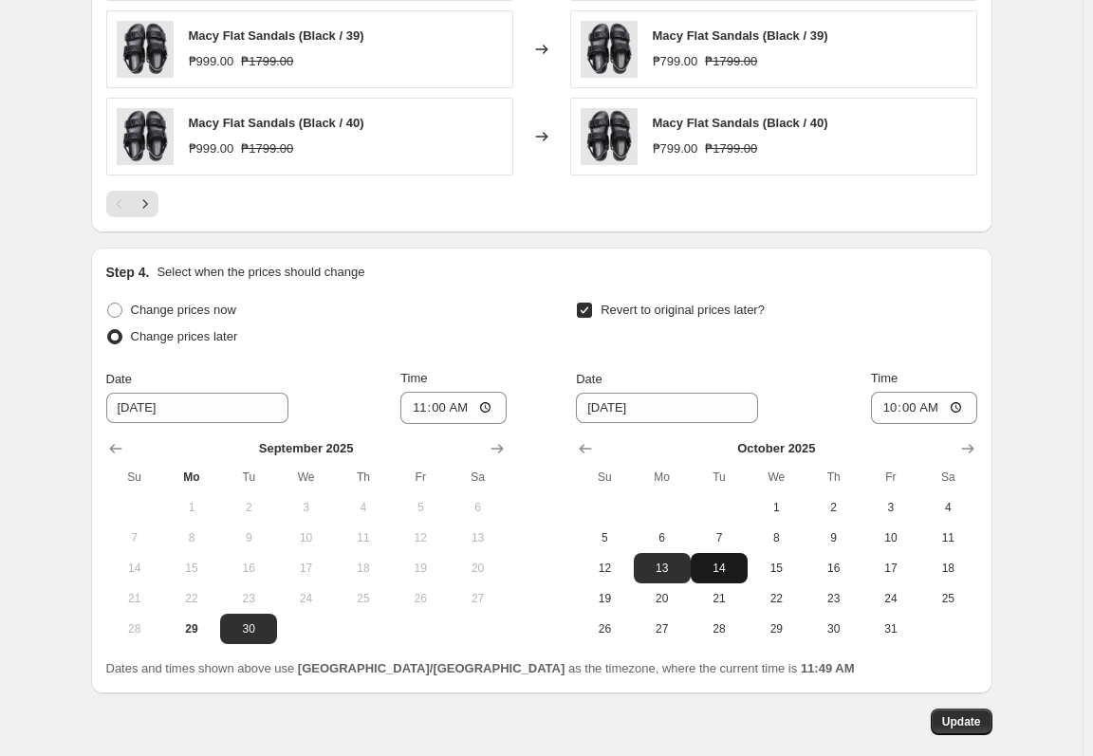
type input "[DATE]-[DATE]: Macy 799"
click at [729, 569] on span "14" at bounding box center [719, 568] width 42 height 15
type input "[DATE]"
click at [981, 715] on span "Update" at bounding box center [961, 721] width 39 height 15
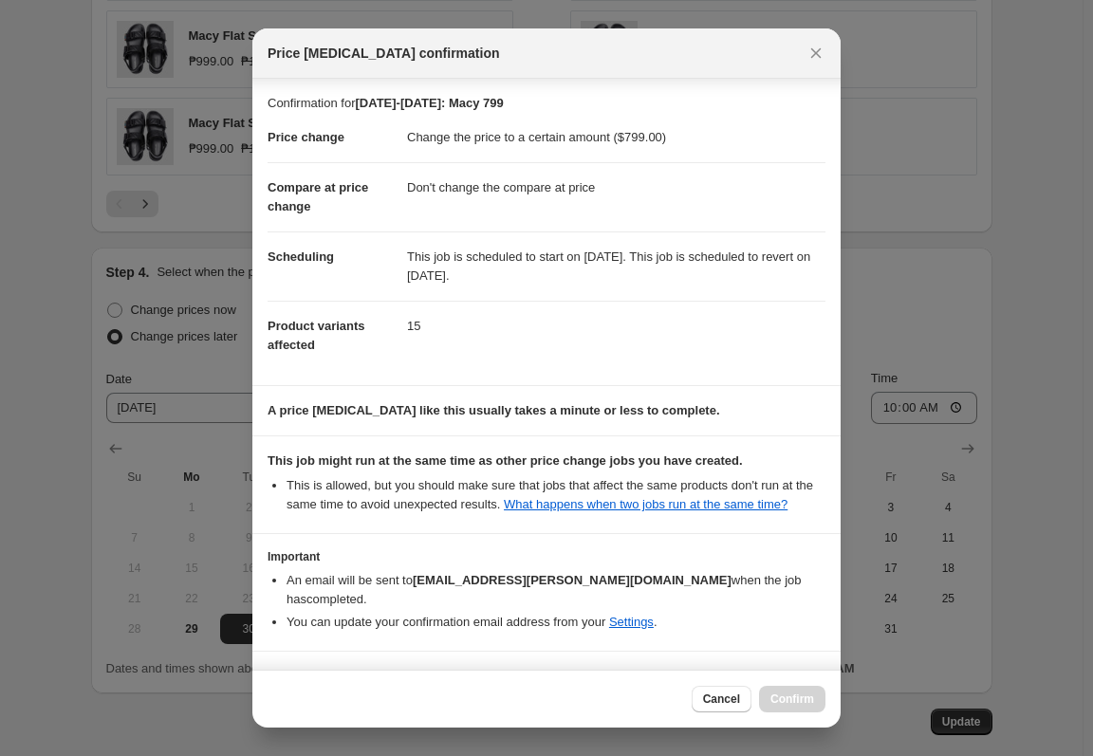
scroll to position [58, 0]
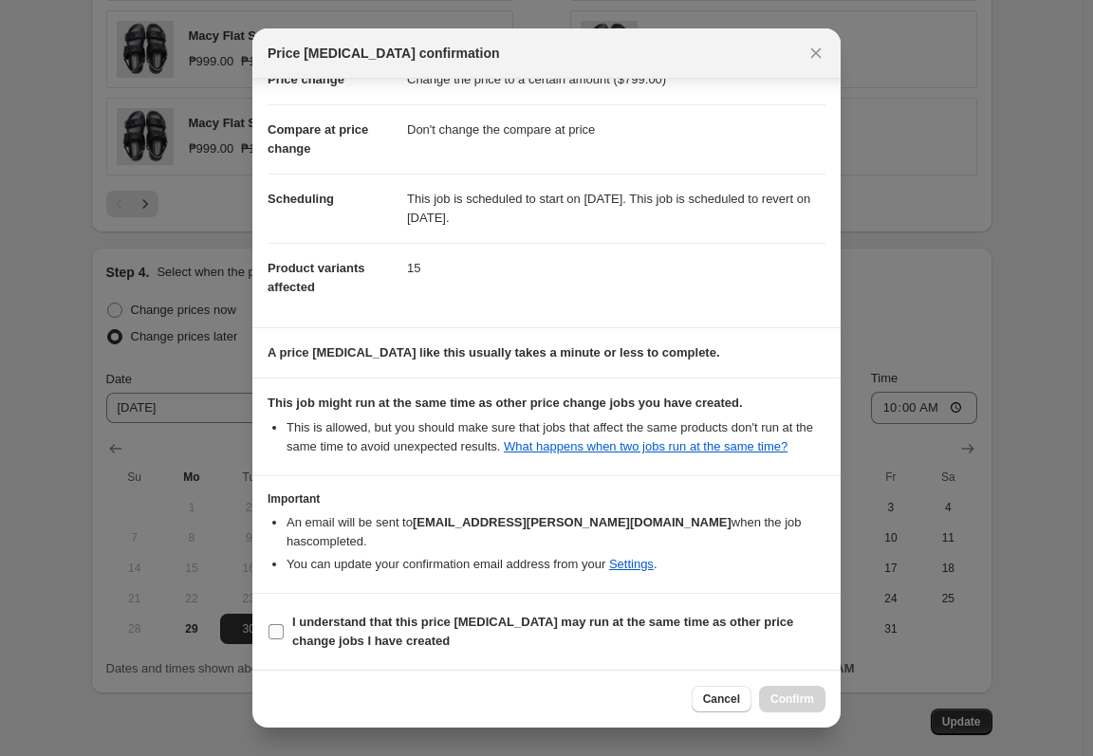
drag, startPoint x: 593, startPoint y: 616, endPoint x: 646, endPoint y: 635, distance: 56.4
click at [593, 617] on b "I understand that this price [MEDICAL_DATA] may run at the same time as other p…" at bounding box center [542, 631] width 501 height 33
click at [284, 624] on input "I understand that this price [MEDICAL_DATA] may run at the same time as other p…" at bounding box center [275, 631] width 15 height 15
checkbox input "true"
click at [803, 696] on span "Confirm" at bounding box center [792, 699] width 44 height 15
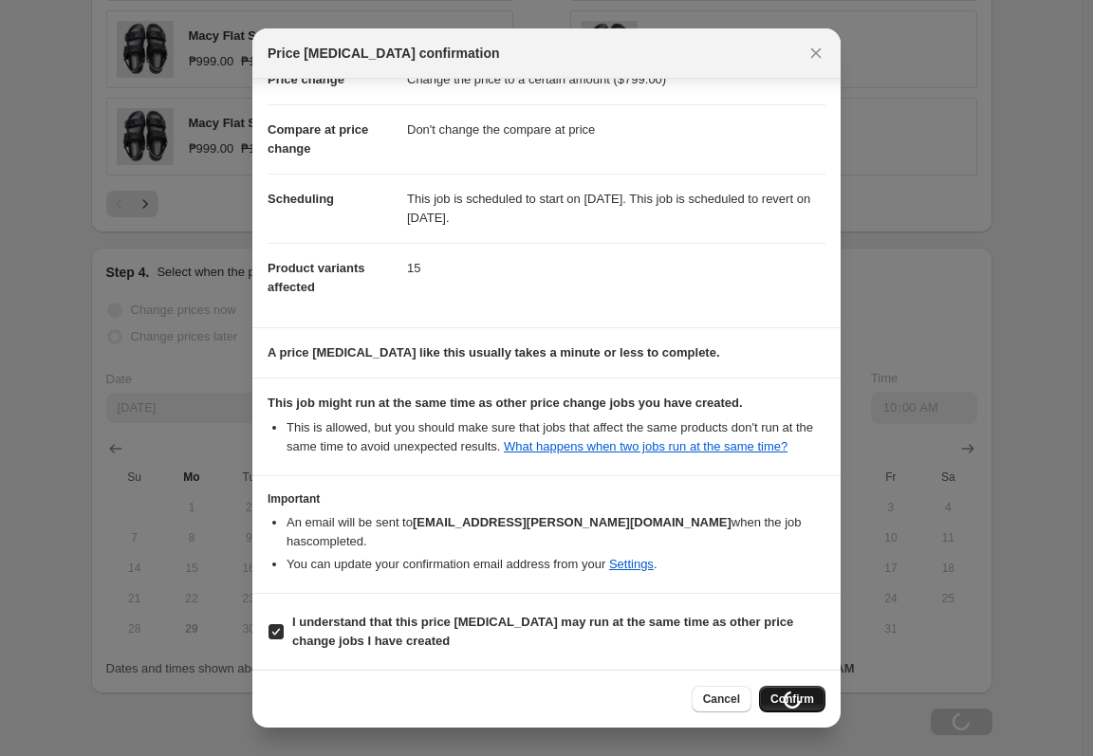
scroll to position [1367, 0]
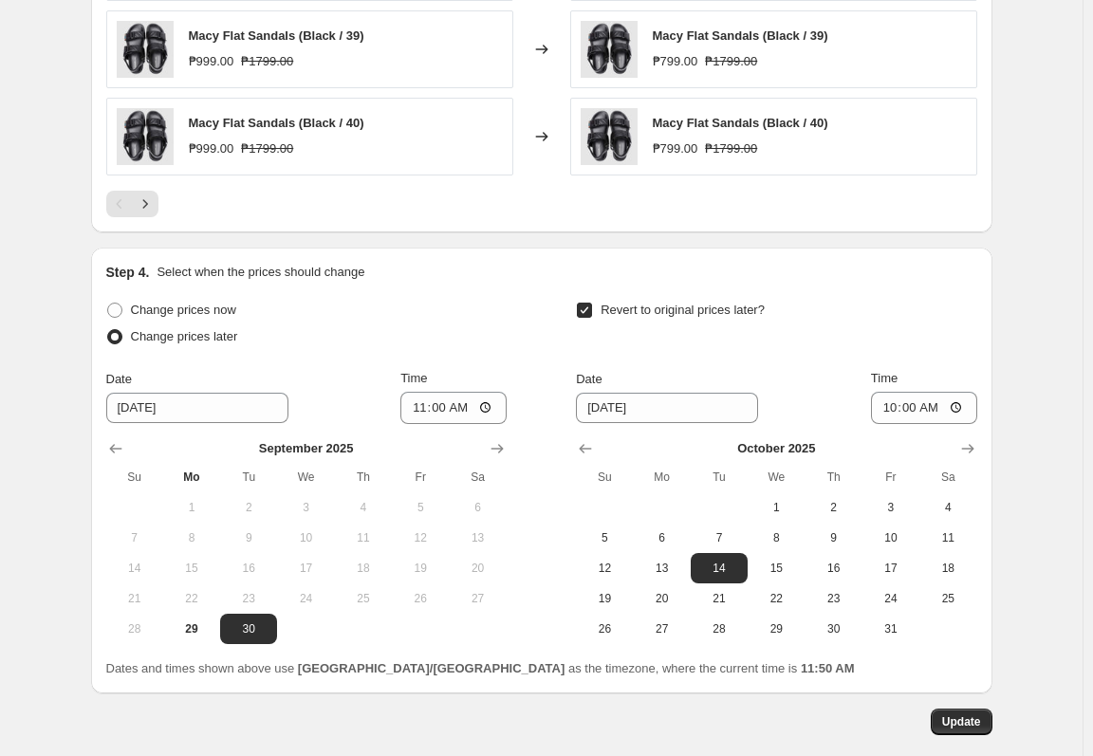
drag, startPoint x: 1035, startPoint y: 305, endPoint x: 1034, endPoint y: 314, distance: 9.5
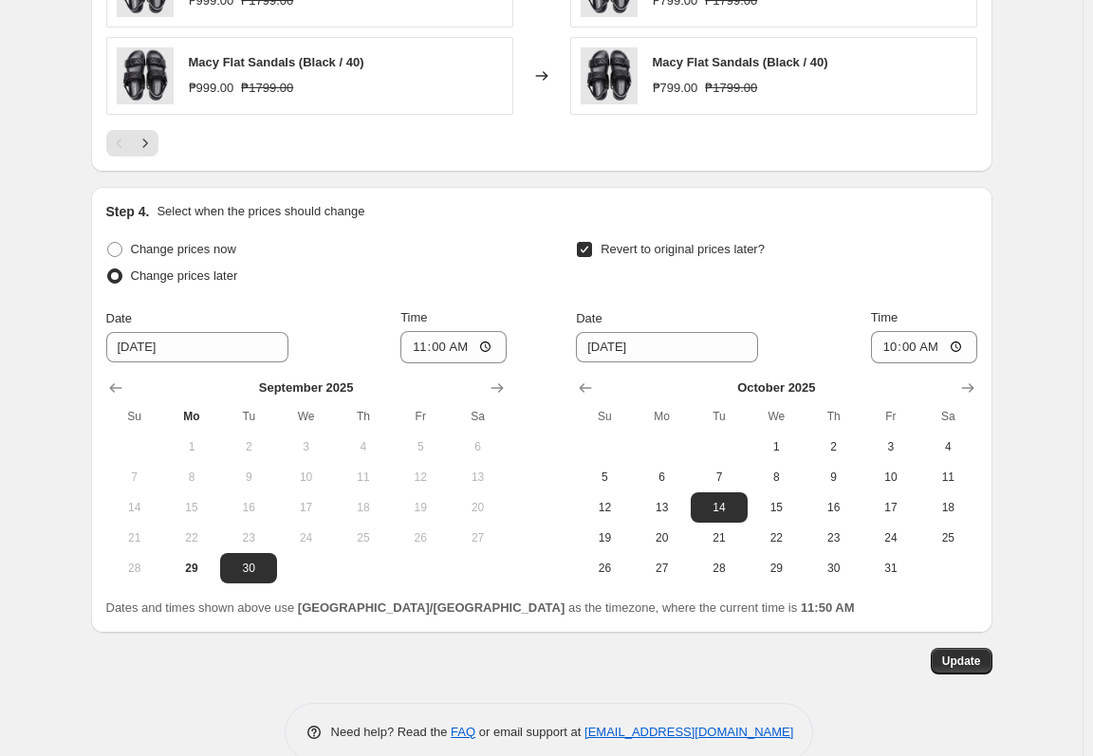
scroll to position [1462, 0]
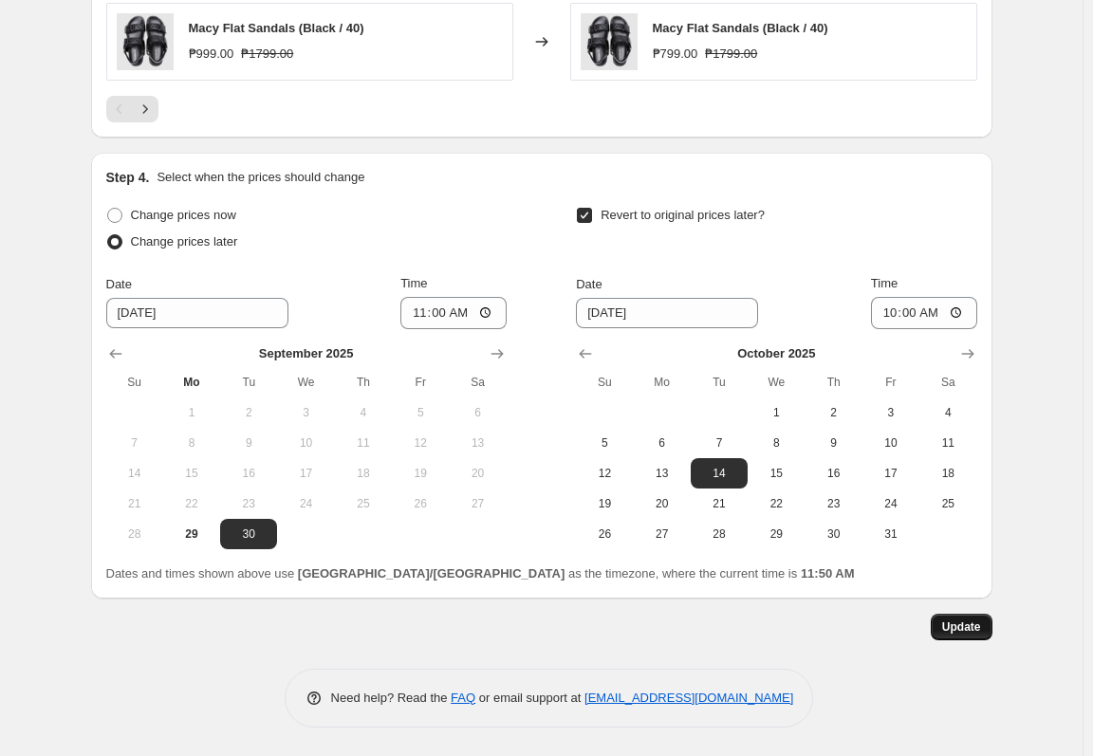
click at [974, 619] on button "Update" at bounding box center [962, 627] width 62 height 27
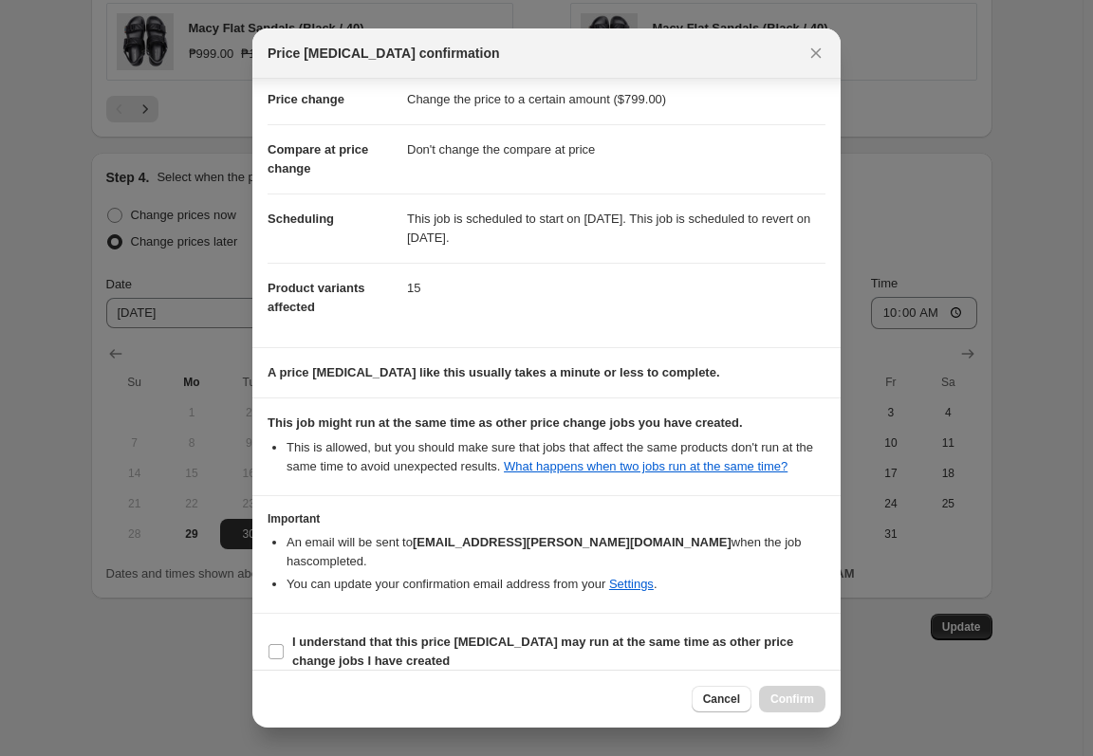
scroll to position [58, 0]
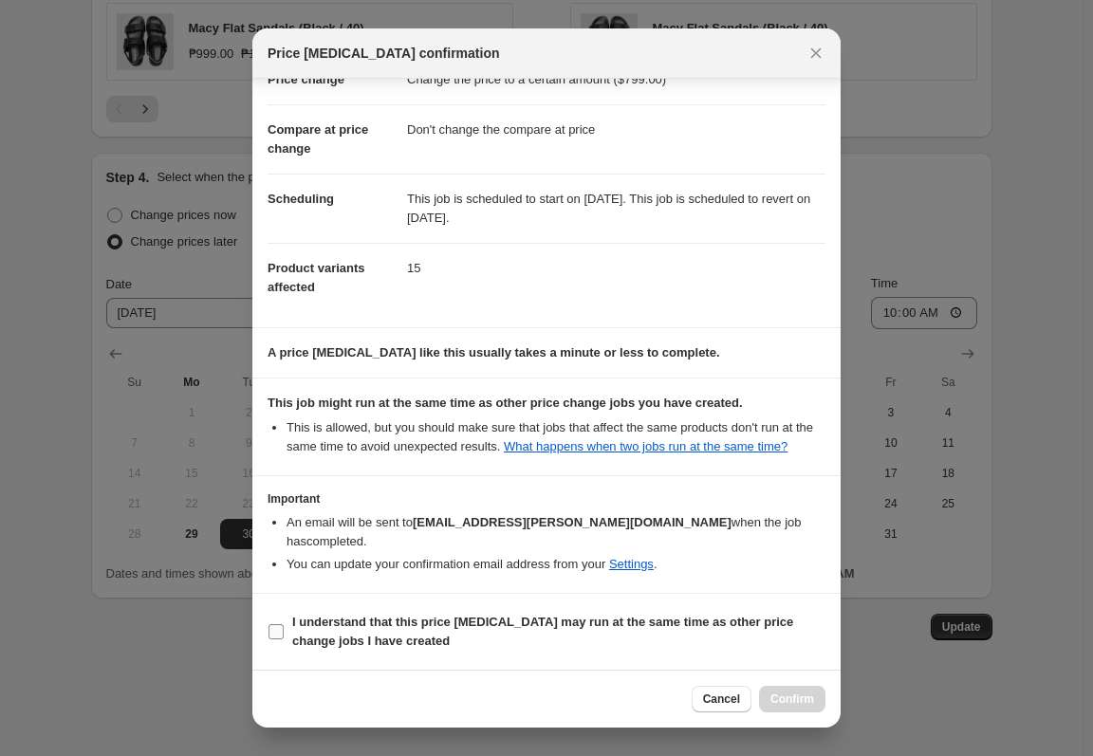
click at [681, 627] on b "I understand that this price [MEDICAL_DATA] may run at the same time as other p…" at bounding box center [542, 631] width 501 height 33
click at [284, 627] on input "I understand that this price [MEDICAL_DATA] may run at the same time as other p…" at bounding box center [275, 631] width 15 height 15
checkbox input "true"
click at [781, 690] on button "Confirm" at bounding box center [792, 699] width 66 height 27
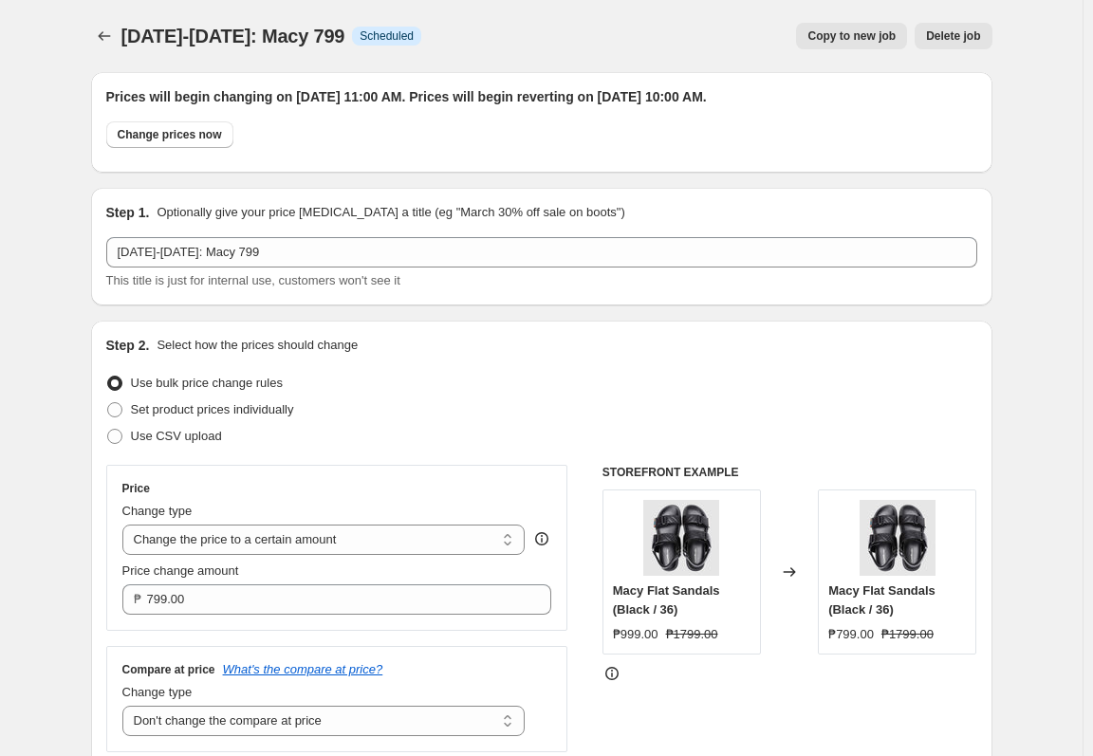
scroll to position [1462, 0]
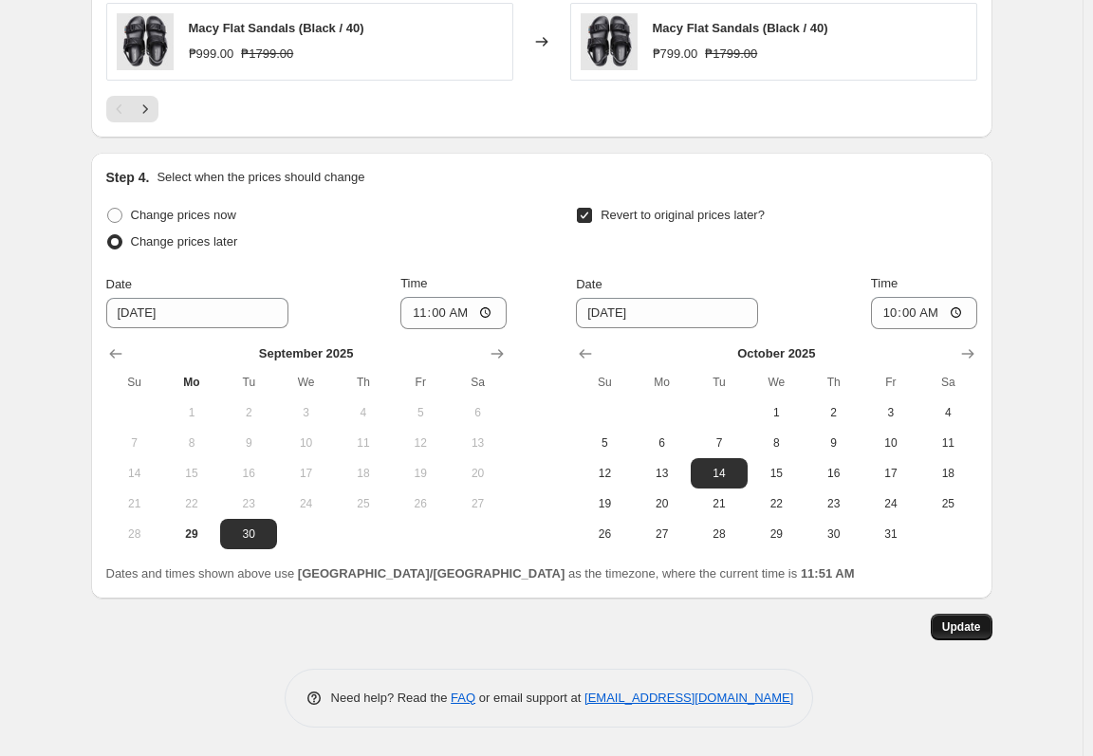
click at [957, 621] on span "Update" at bounding box center [961, 626] width 39 height 15
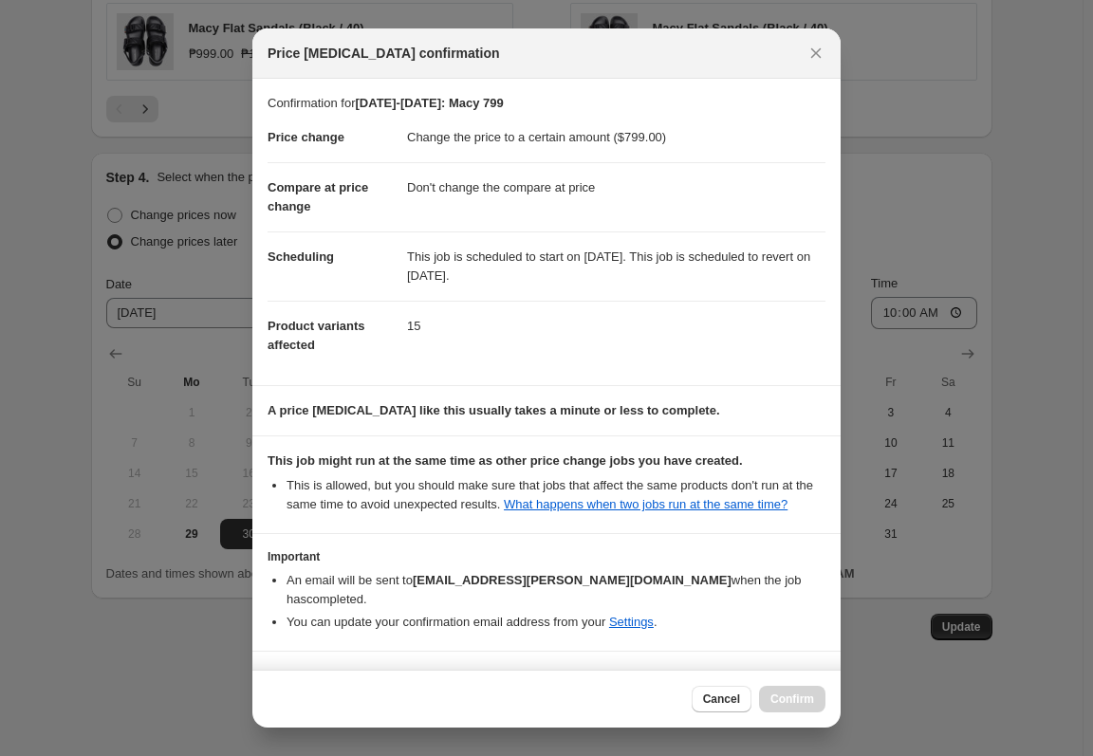
scroll to position [58, 0]
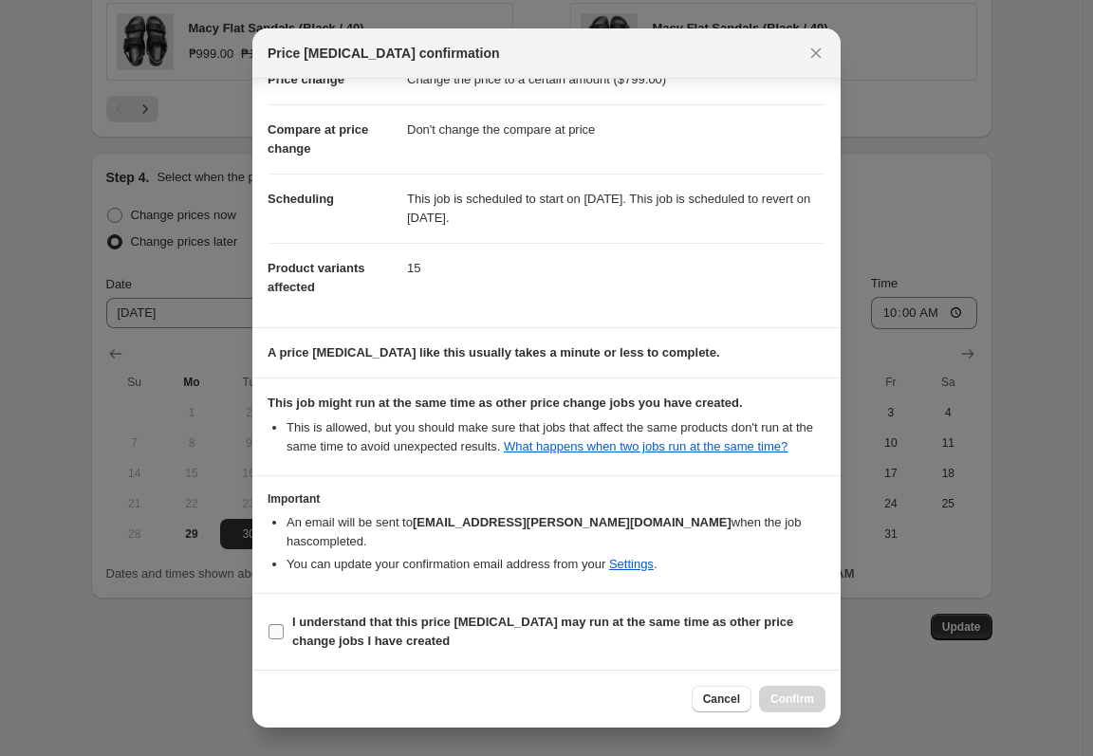
click at [754, 629] on b "I understand that this price [MEDICAL_DATA] may run at the same time as other p…" at bounding box center [542, 631] width 501 height 33
click at [284, 629] on input "I understand that this price [MEDICAL_DATA] may run at the same time as other p…" at bounding box center [275, 631] width 15 height 15
checkbox input "true"
click at [793, 694] on span "Confirm" at bounding box center [792, 699] width 44 height 15
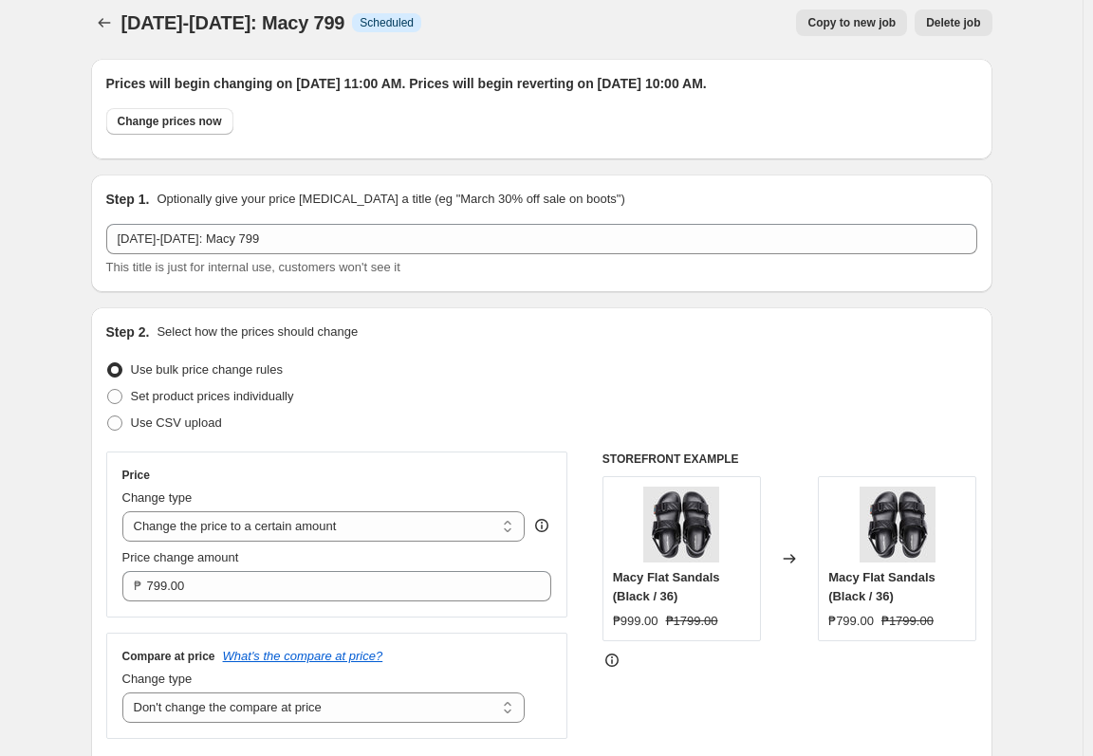
scroll to position [0, 0]
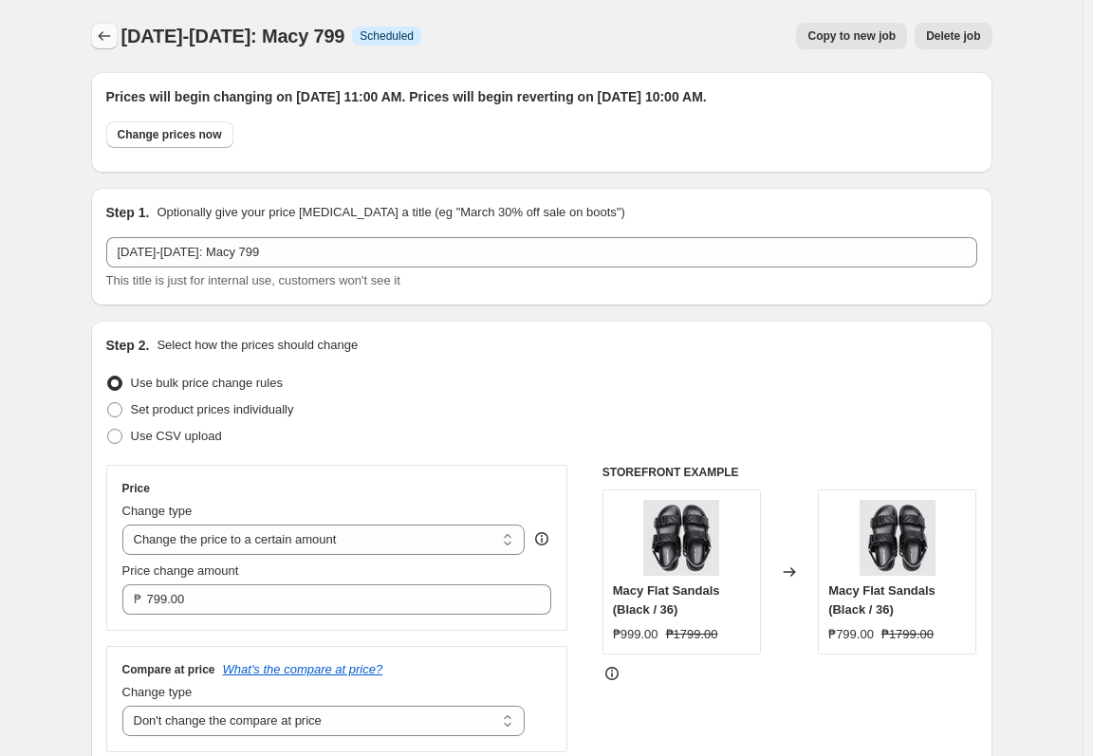
click at [114, 28] on icon "Price change jobs" at bounding box center [104, 36] width 19 height 19
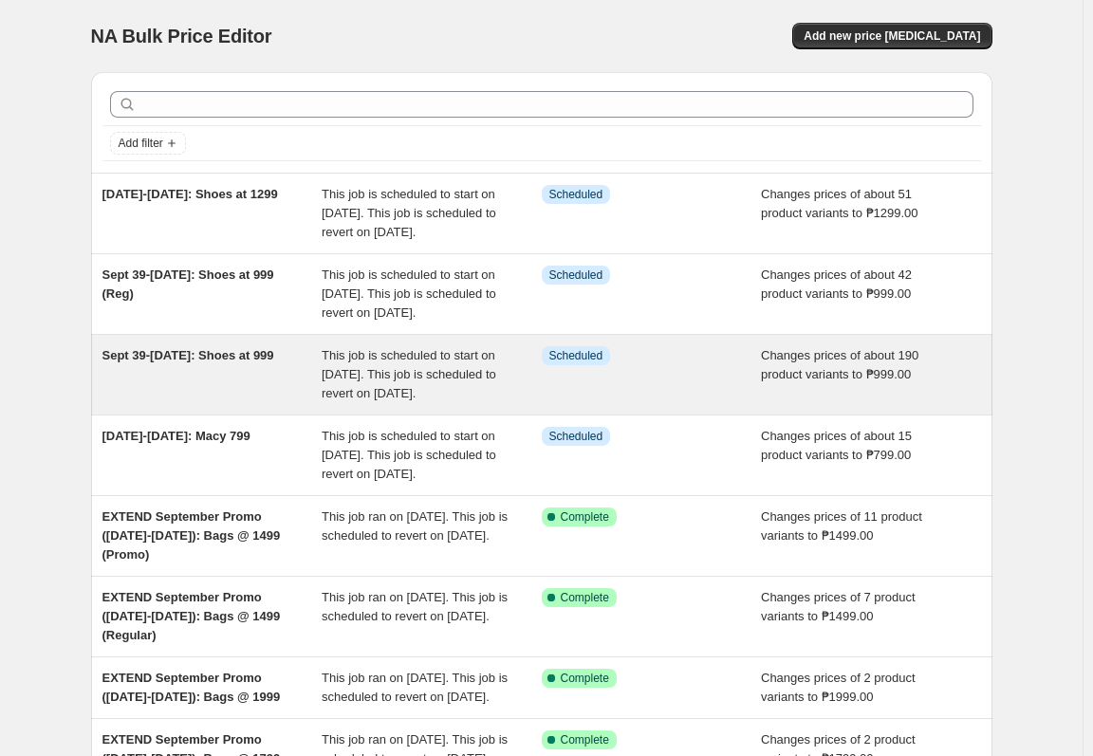
click at [711, 403] on div "Info Scheduled" at bounding box center [652, 374] width 220 height 57
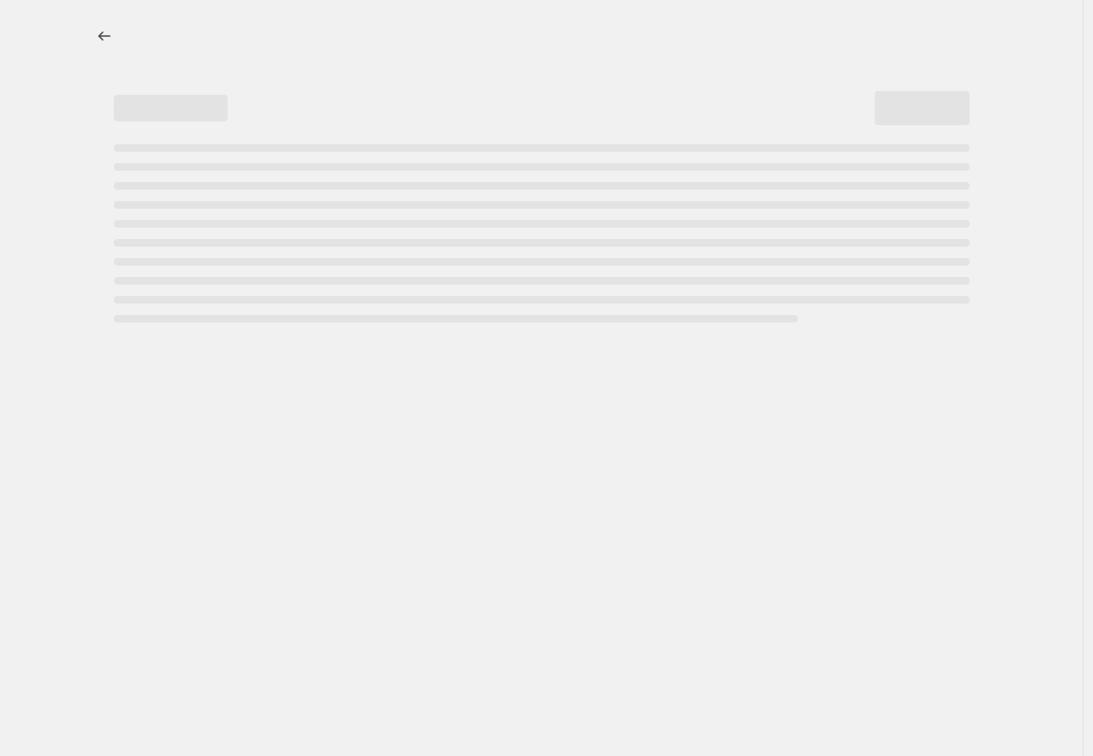
select select "no_change"
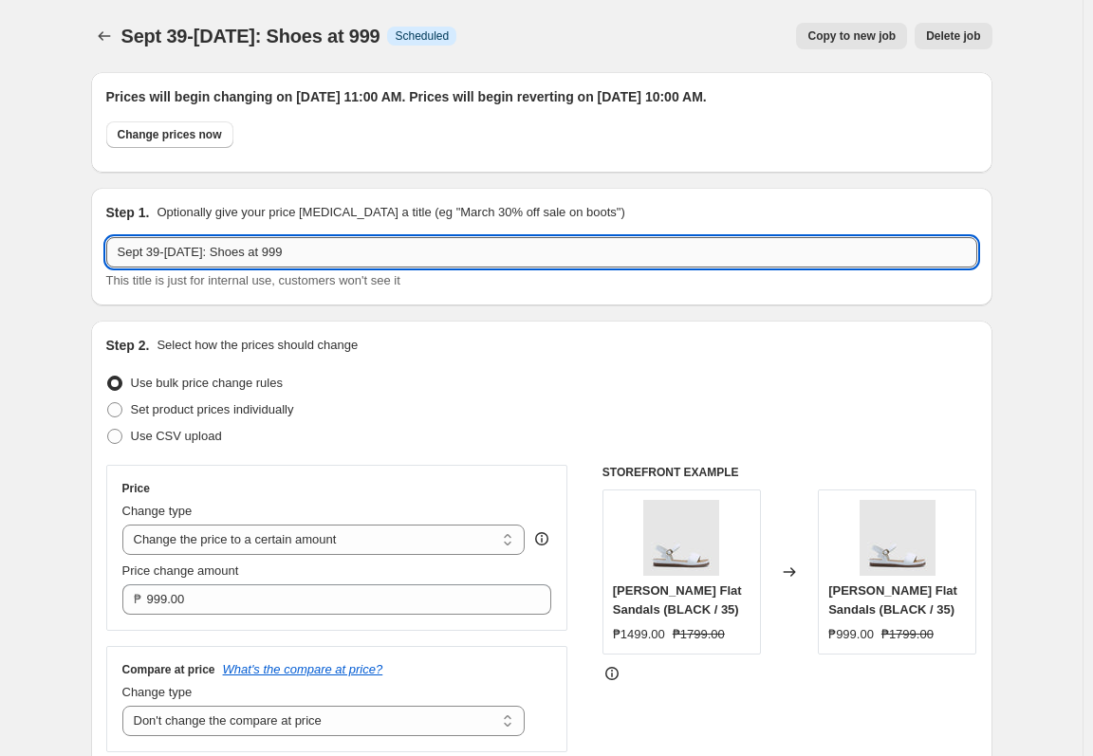
click at [209, 254] on input "Sept 39-Oct 13: Shoes at 999" at bounding box center [541, 252] width 871 height 30
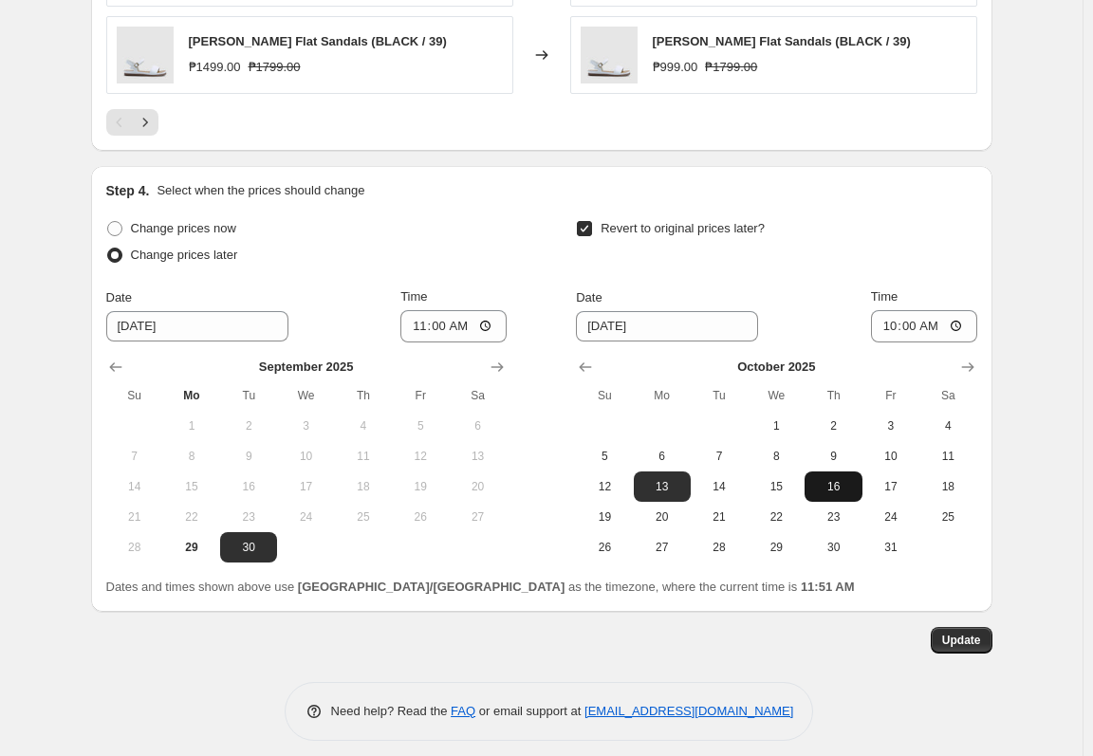
scroll to position [1462, 0]
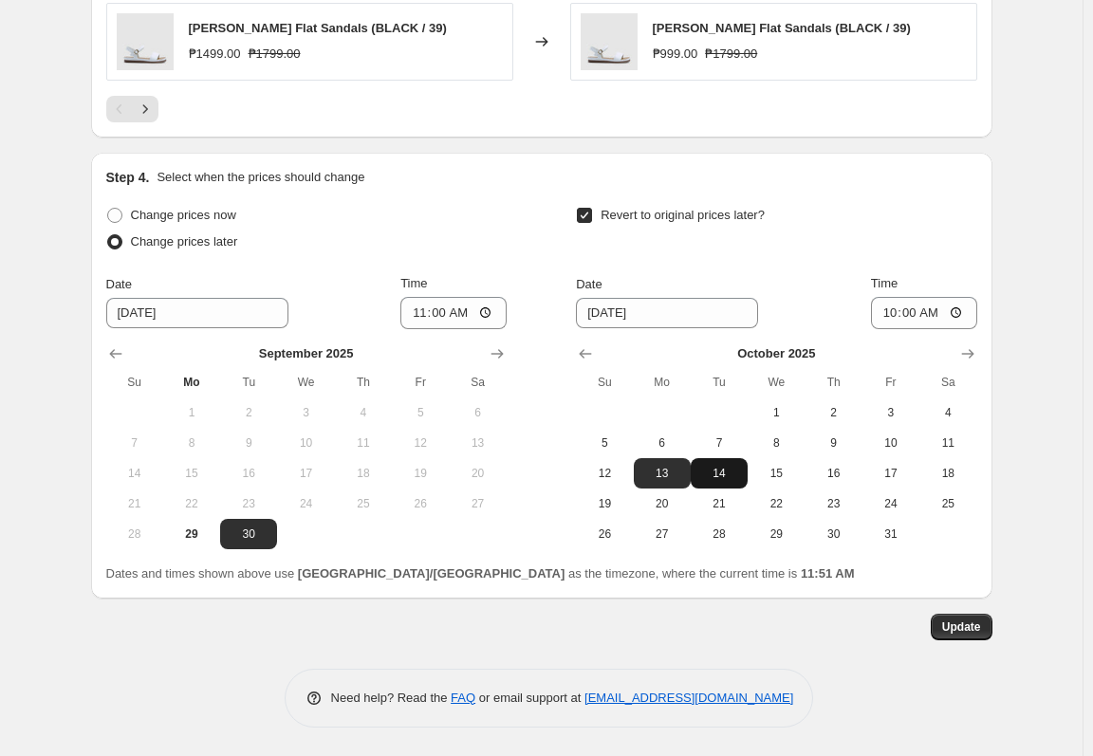
type input "Sept 39-[DATE]: Shoes at 999"
click at [738, 478] on span "14" at bounding box center [719, 473] width 42 height 15
type input "[DATE]"
click at [959, 633] on span "Update" at bounding box center [961, 626] width 39 height 15
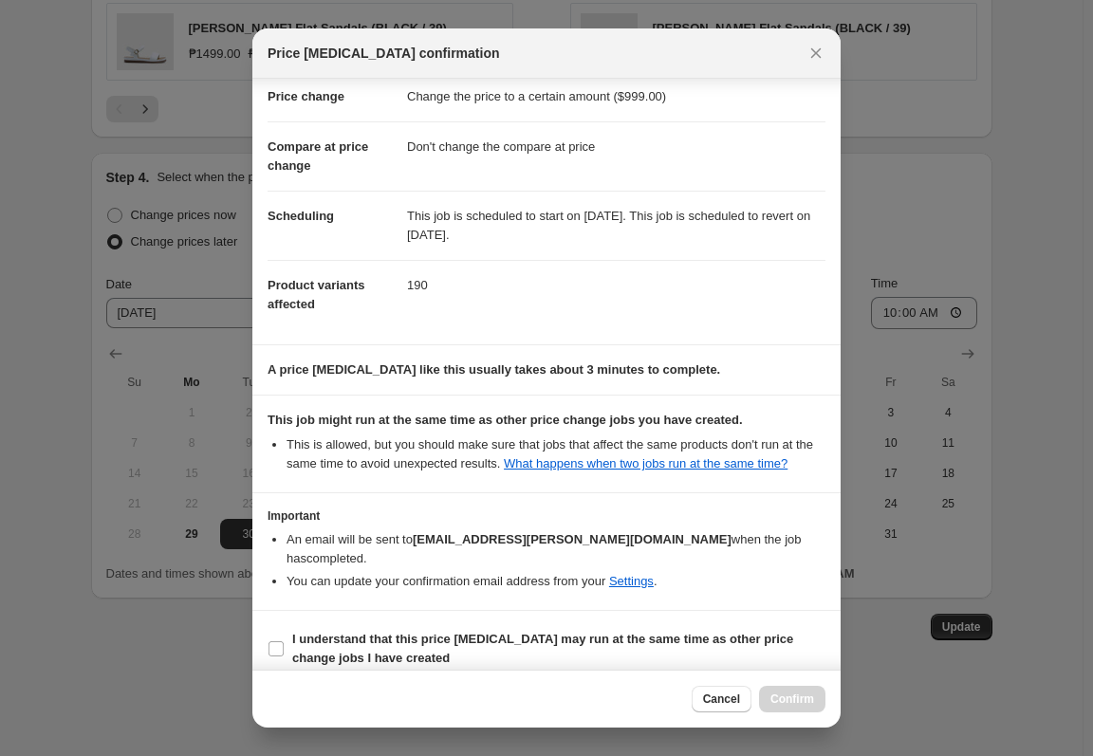
scroll to position [58, 0]
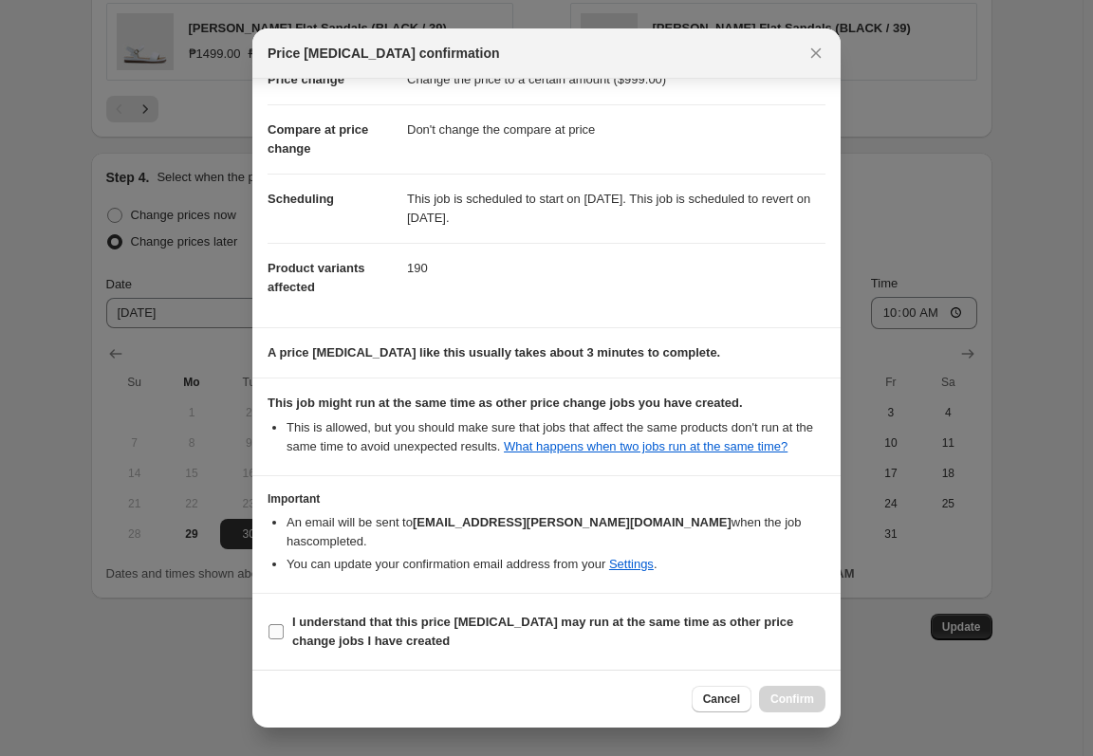
click at [746, 633] on span "I understand that this price [MEDICAL_DATA] may run at the same time as other p…" at bounding box center [558, 632] width 533 height 38
click at [284, 633] on input "I understand that this price [MEDICAL_DATA] may run at the same time as other p…" at bounding box center [275, 631] width 15 height 15
checkbox input "true"
click at [787, 693] on span "Confirm" at bounding box center [792, 699] width 44 height 15
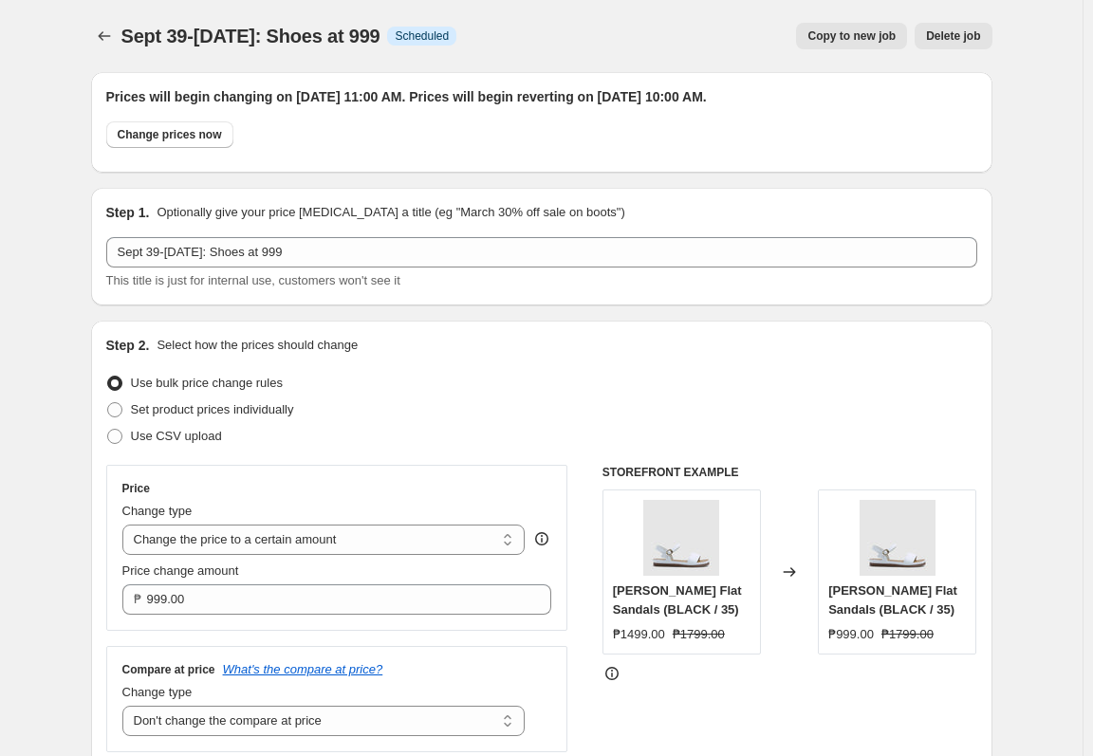
scroll to position [1462, 0]
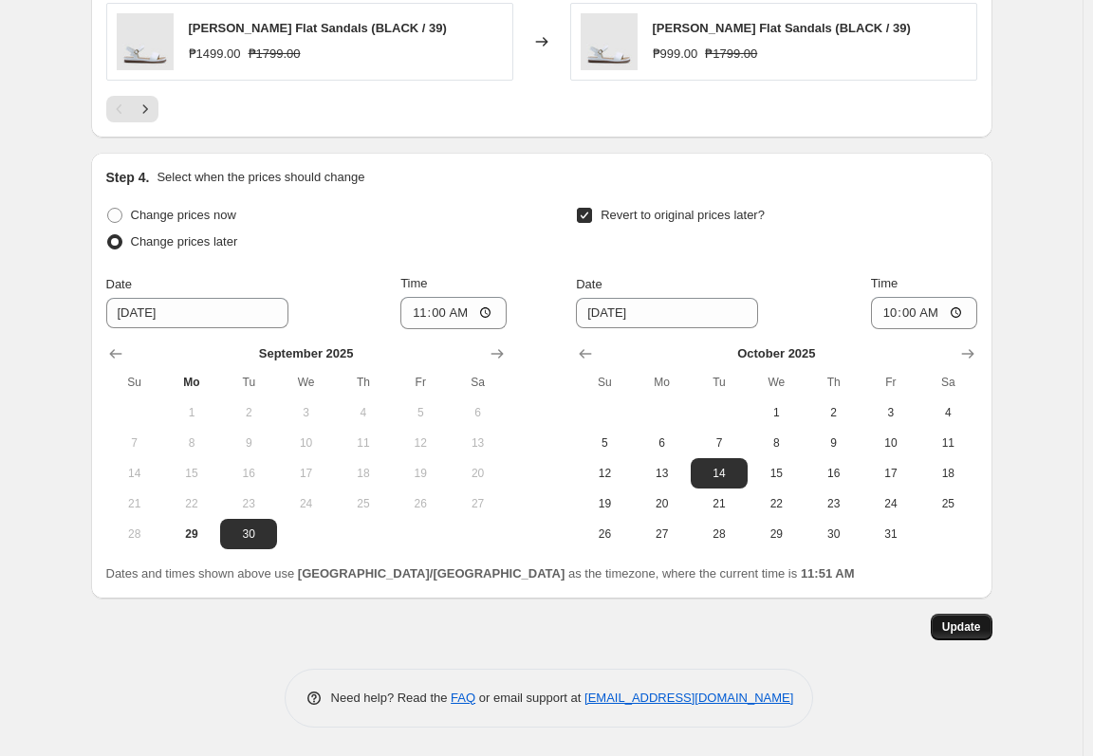
click at [963, 629] on span "Update" at bounding box center [961, 626] width 39 height 15
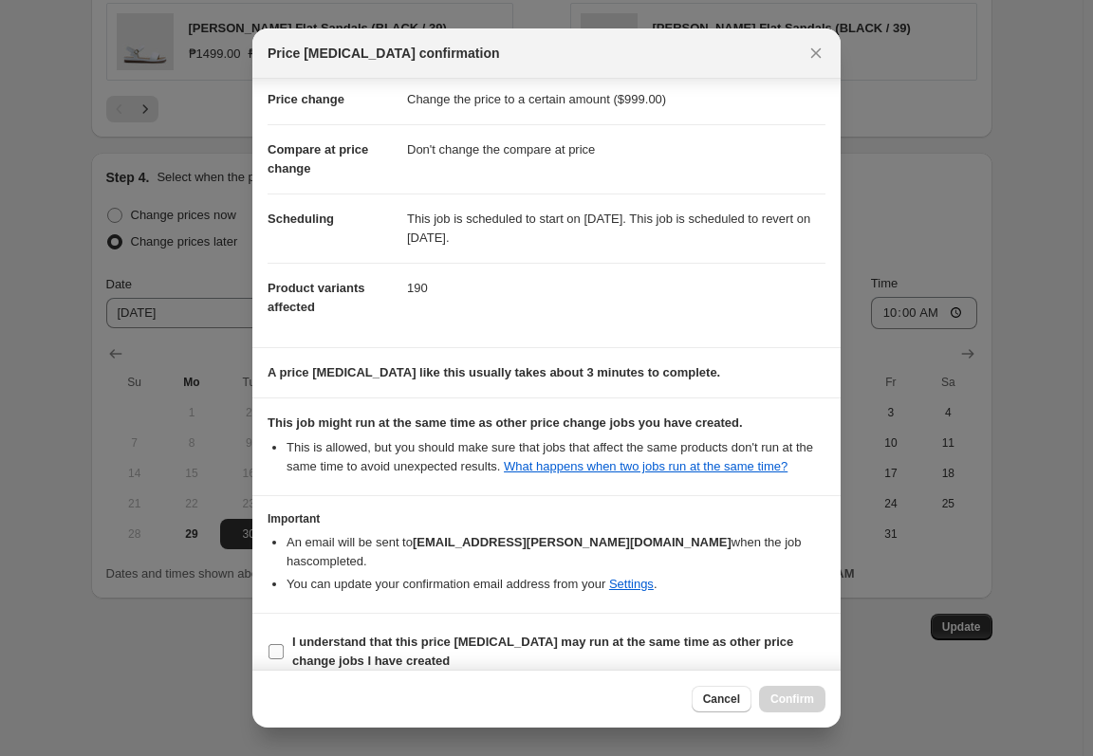
scroll to position [58, 0]
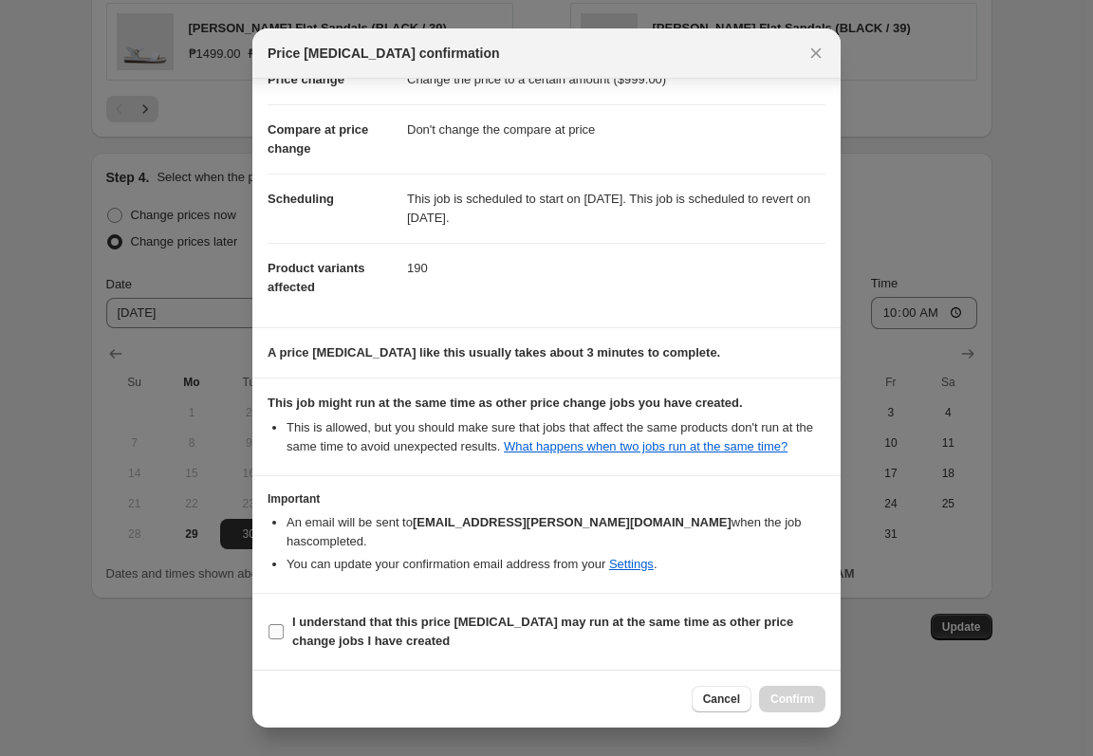
drag, startPoint x: 710, startPoint y: 634, endPoint x: 739, endPoint y: 689, distance: 62.4
click at [710, 633] on span "I understand that this price [MEDICAL_DATA] may run at the same time as other p…" at bounding box center [558, 632] width 533 height 38
click at [284, 633] on input "I understand that this price [MEDICAL_DATA] may run at the same time as other p…" at bounding box center [275, 631] width 15 height 15
checkbox input "true"
click at [789, 703] on span "Confirm" at bounding box center [792, 699] width 44 height 15
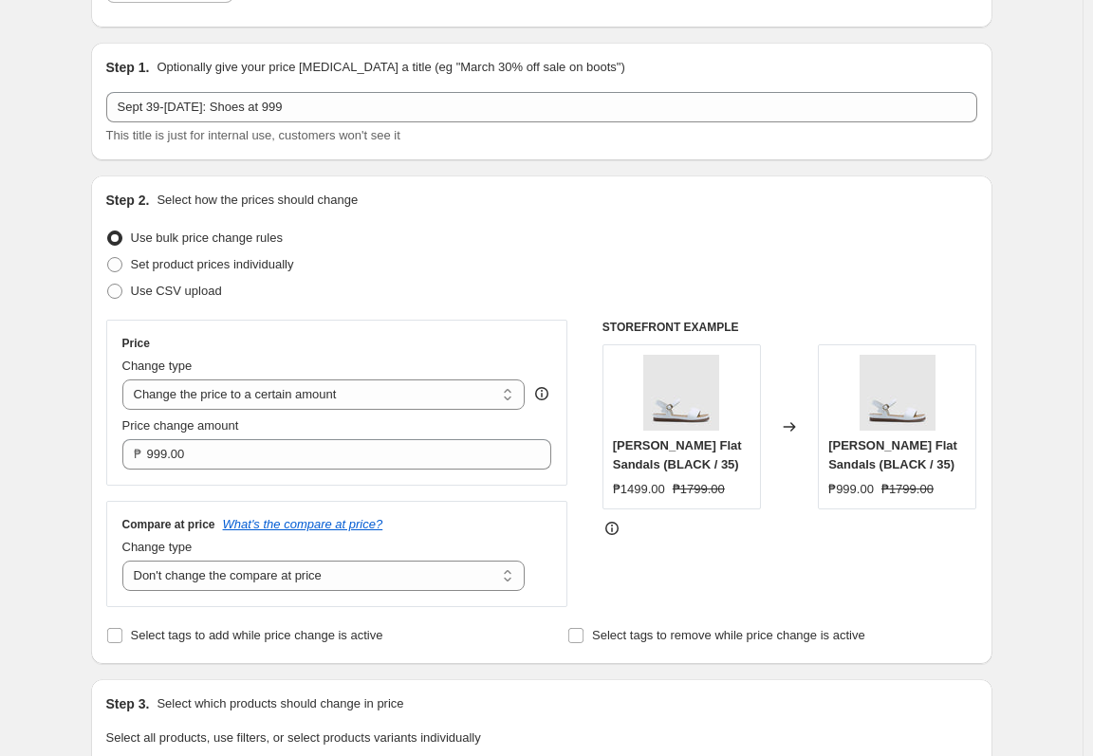
scroll to position [0, 0]
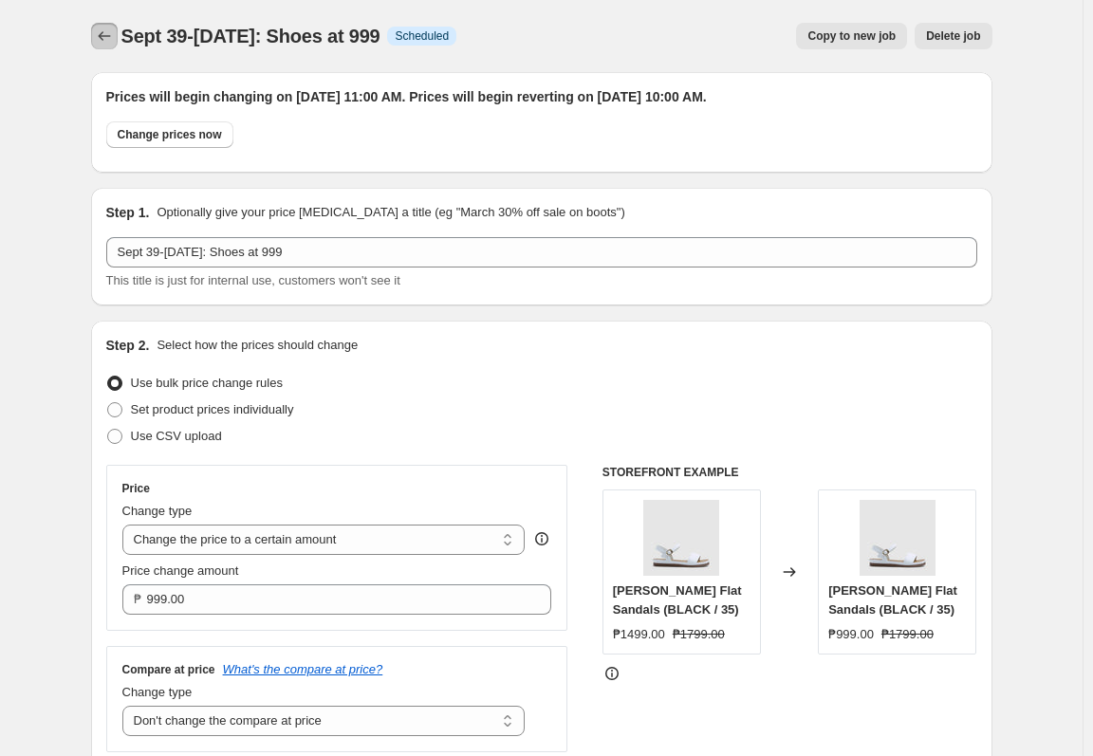
click at [118, 29] on button "Price change jobs" at bounding box center [104, 36] width 27 height 27
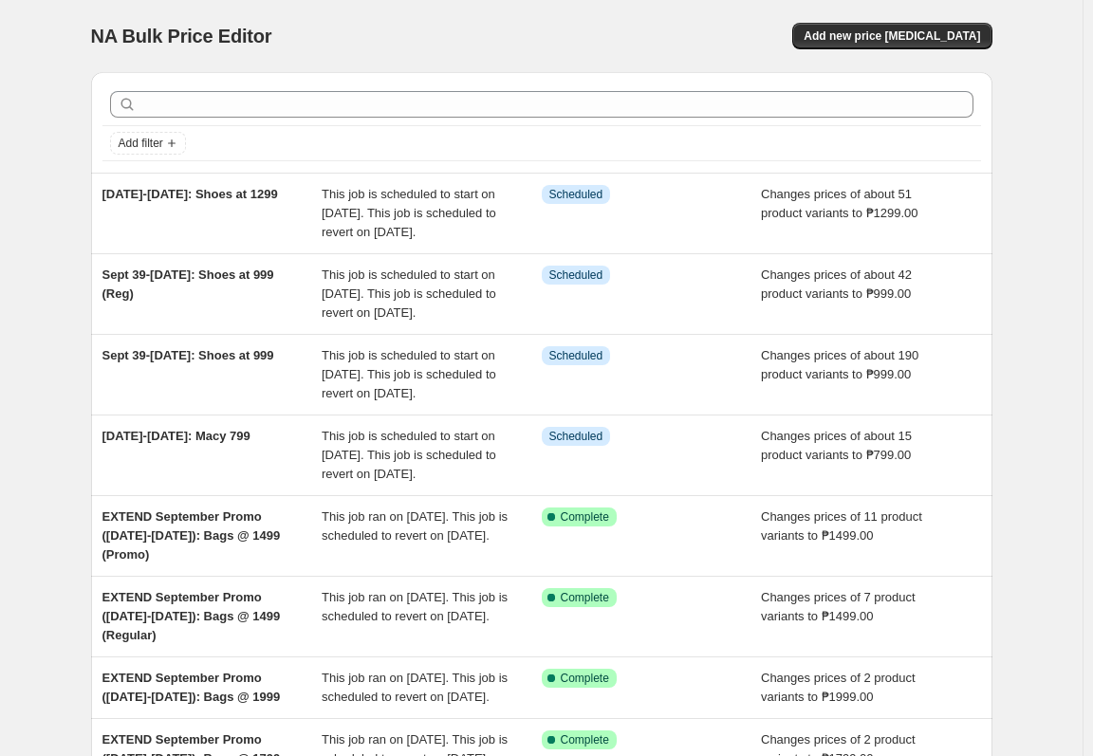
click at [1039, 276] on div "NA Bulk Price Editor. This page is ready NA Bulk Price Editor Add new price cha…" at bounding box center [541, 545] width 1082 height 1091
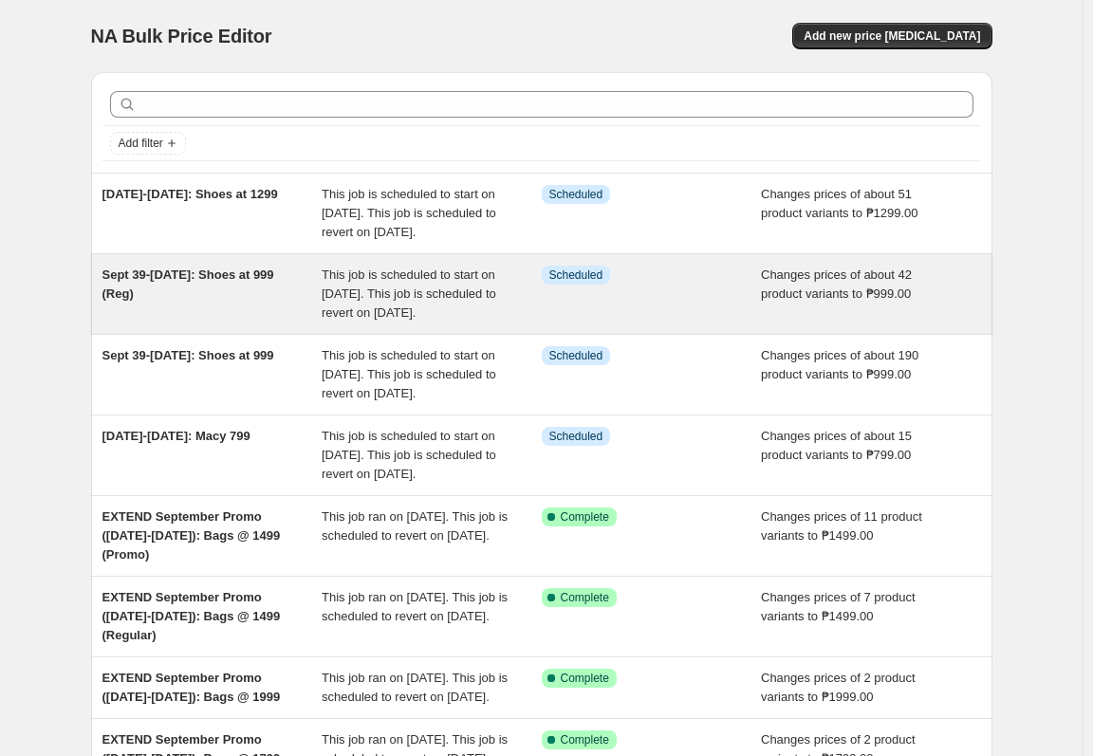
click at [945, 307] on div "Changes prices of about 42 product variants to ₱999.00" at bounding box center [871, 294] width 220 height 57
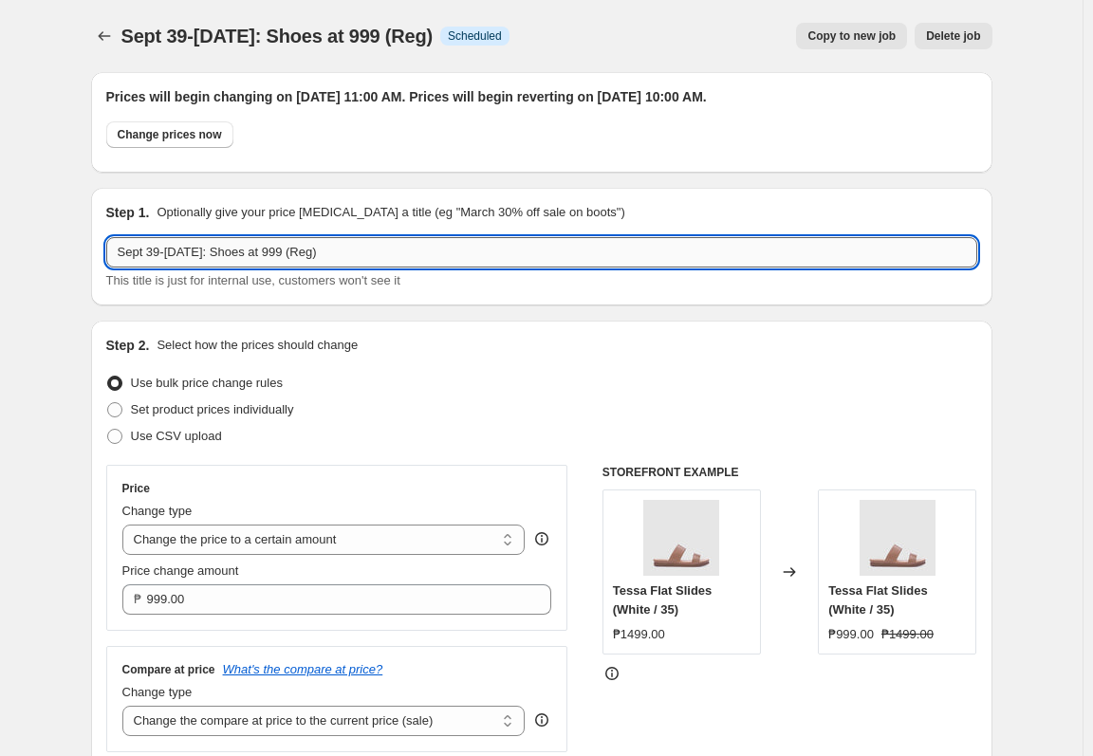
click at [214, 254] on input "Sept 39-Oct 13: Shoes at 999 (Reg)" at bounding box center [541, 252] width 871 height 30
click at [207, 254] on input "Sept 39-Oct 13: Shoes at 999 (Reg)" at bounding box center [541, 252] width 871 height 30
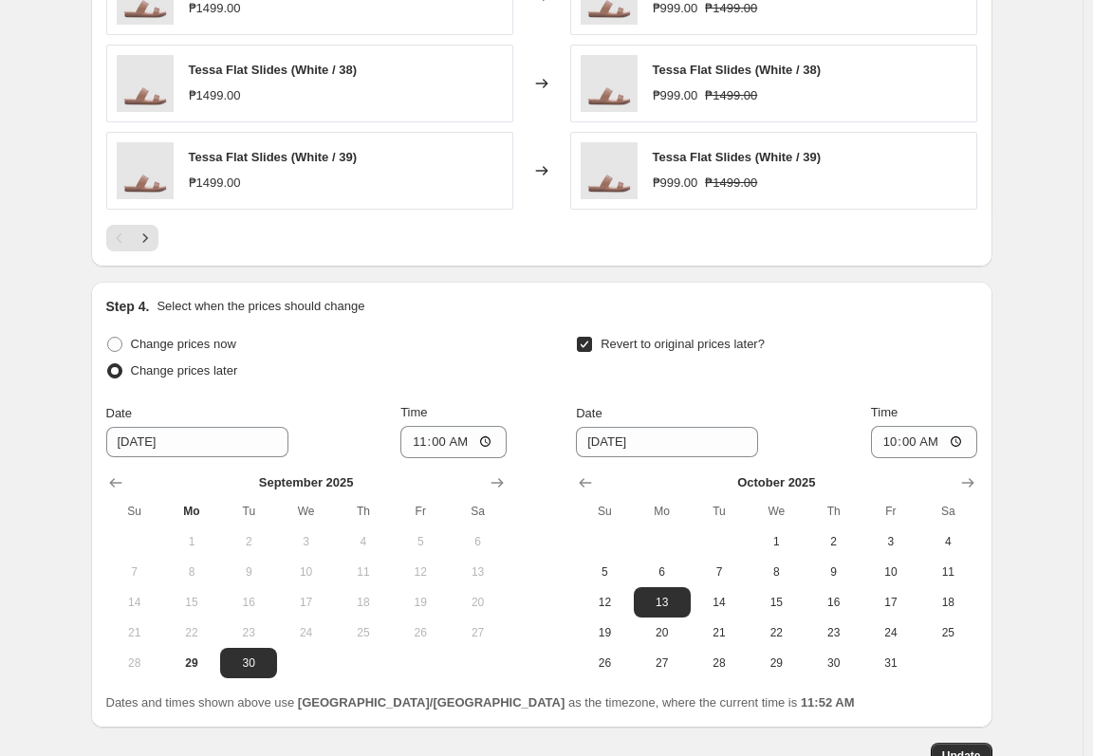
scroll to position [1462, 0]
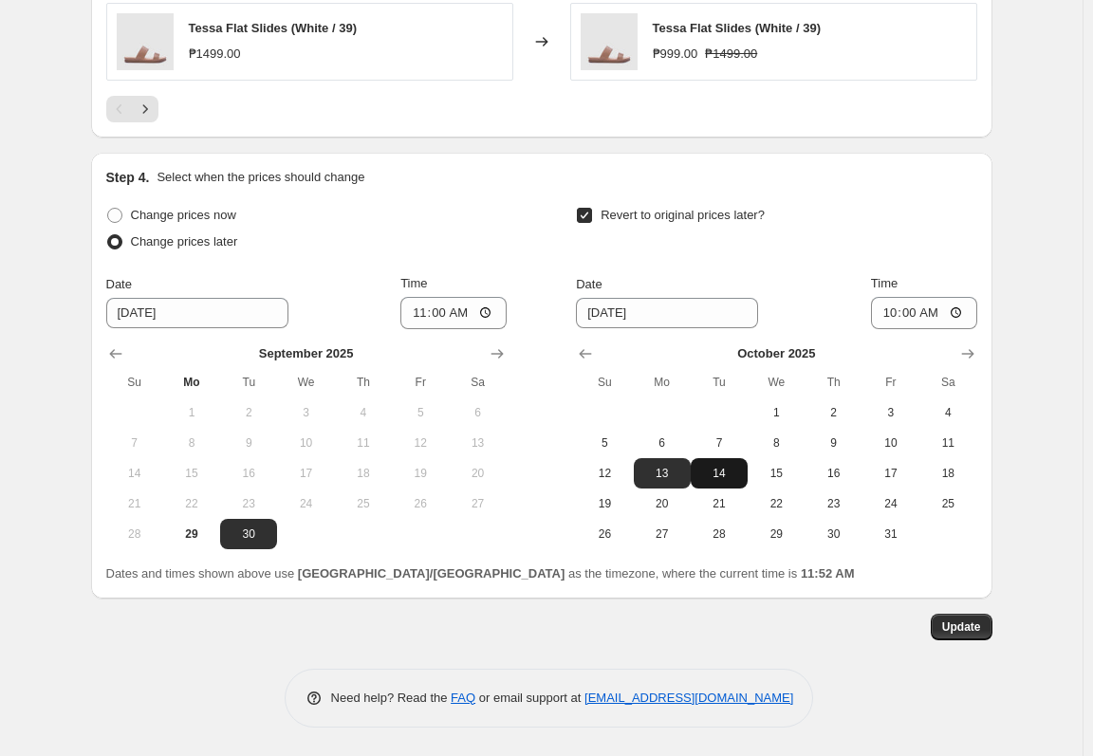
type input "Sept 39-[DATE]: Shoes at 999 (Reg)"
click at [714, 471] on span "14" at bounding box center [719, 473] width 42 height 15
type input "[DATE]"
click at [955, 619] on span "Update" at bounding box center [961, 626] width 39 height 15
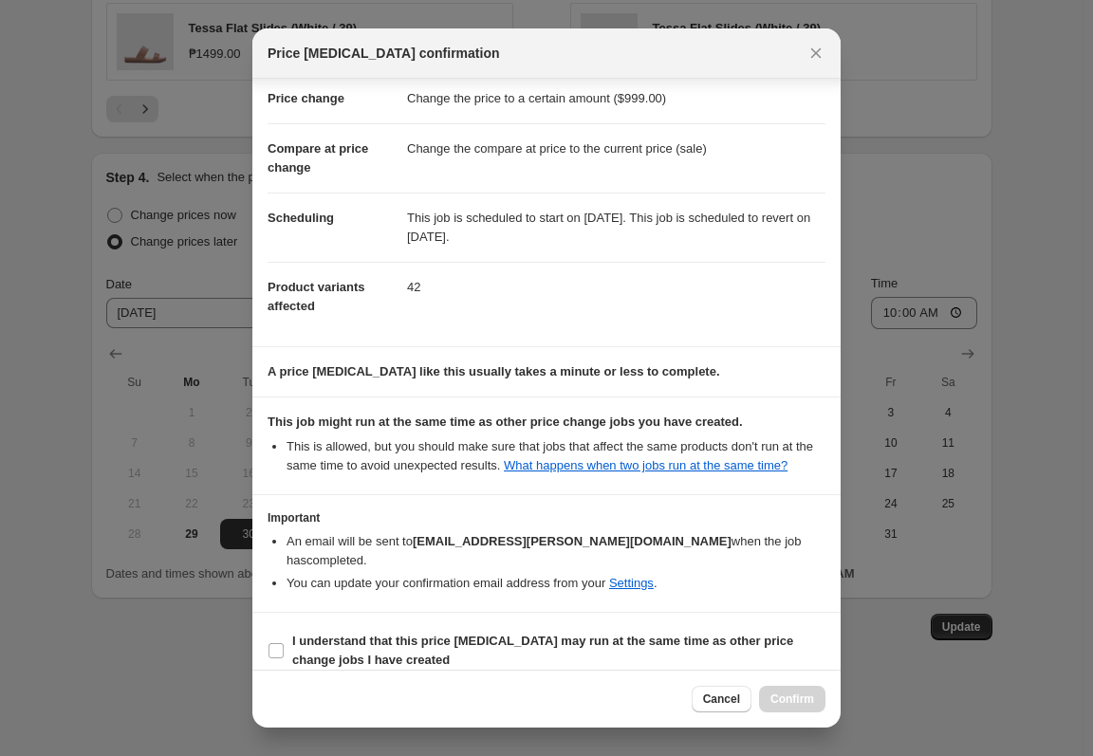
scroll to position [58, 0]
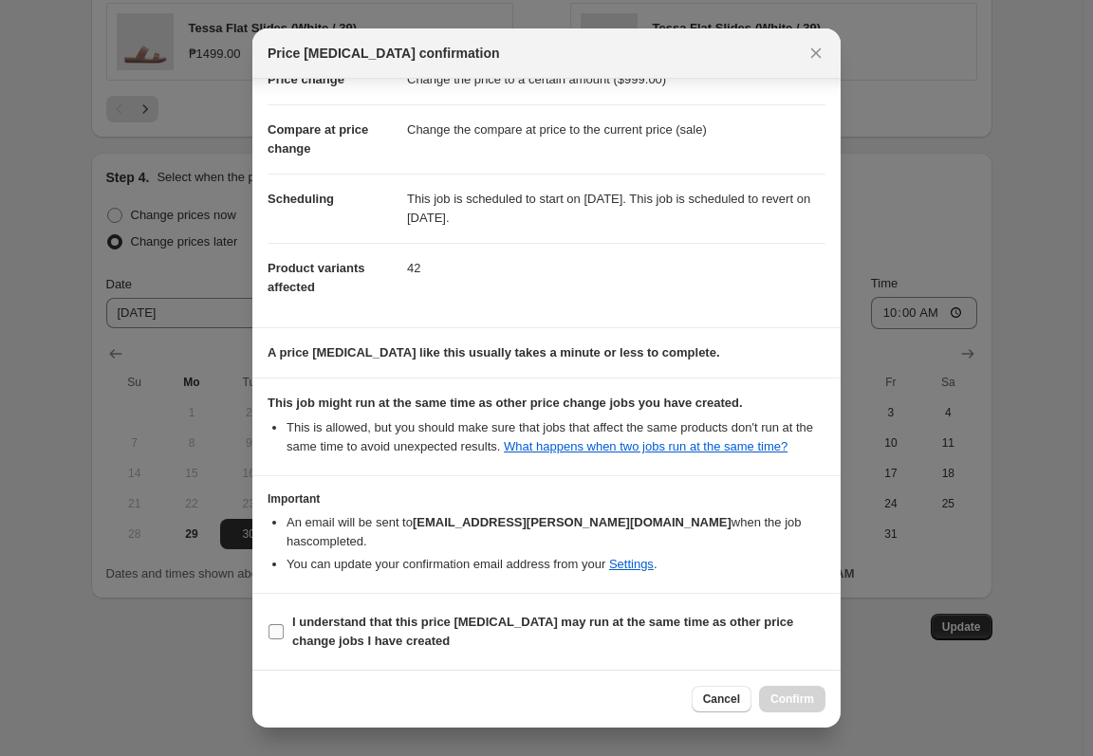
click at [698, 632] on span "I understand that this price [MEDICAL_DATA] may run at the same time as other p…" at bounding box center [558, 632] width 533 height 38
click at [284, 632] on input "I understand that this price [MEDICAL_DATA] may run at the same time as other p…" at bounding box center [275, 631] width 15 height 15
checkbox input "true"
click at [785, 697] on span "Confirm" at bounding box center [792, 699] width 44 height 15
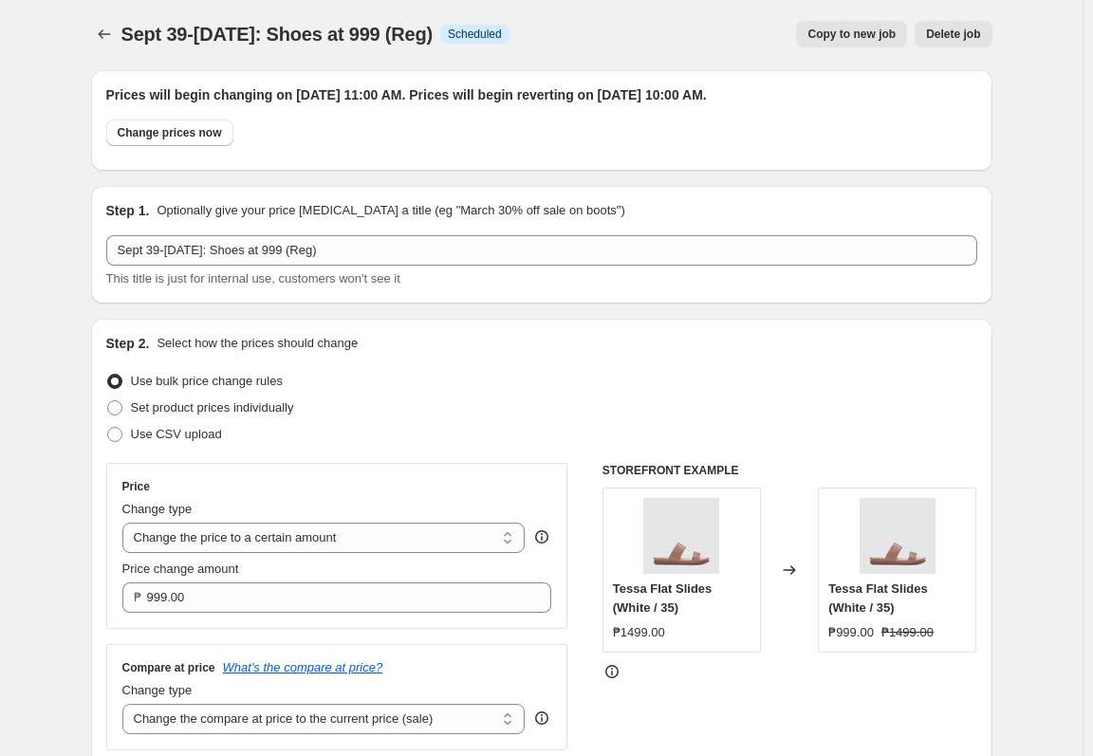
scroll to position [0, 0]
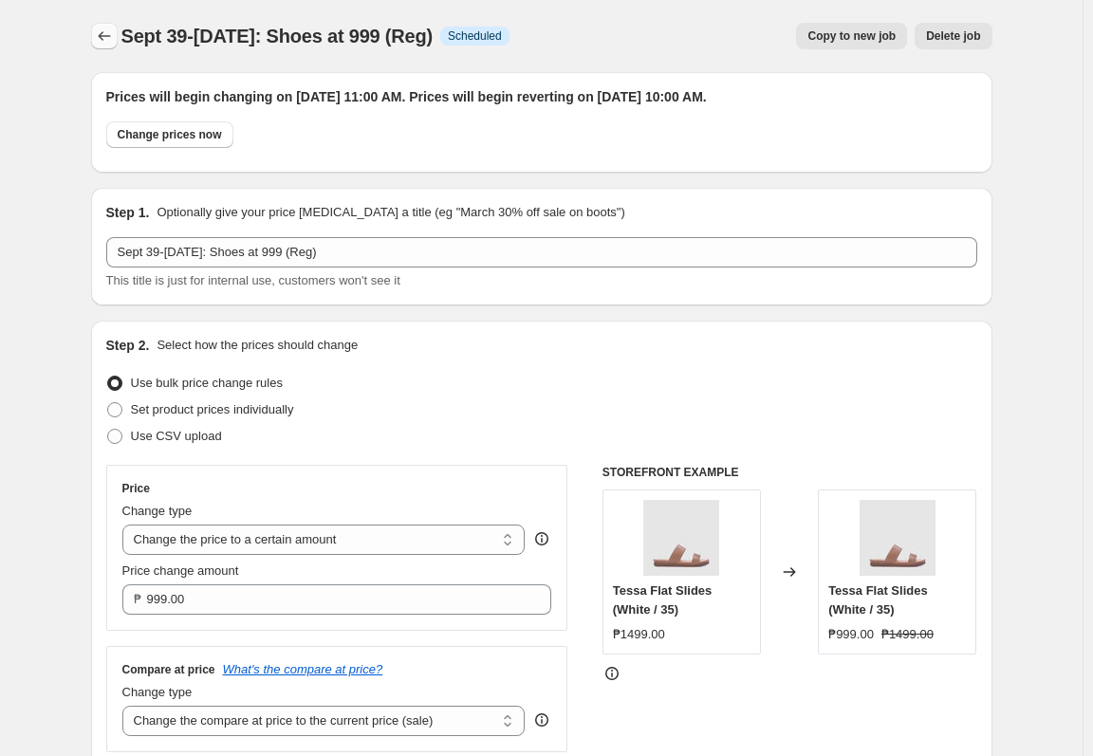
click at [106, 35] on icon "Price change jobs" at bounding box center [104, 36] width 19 height 19
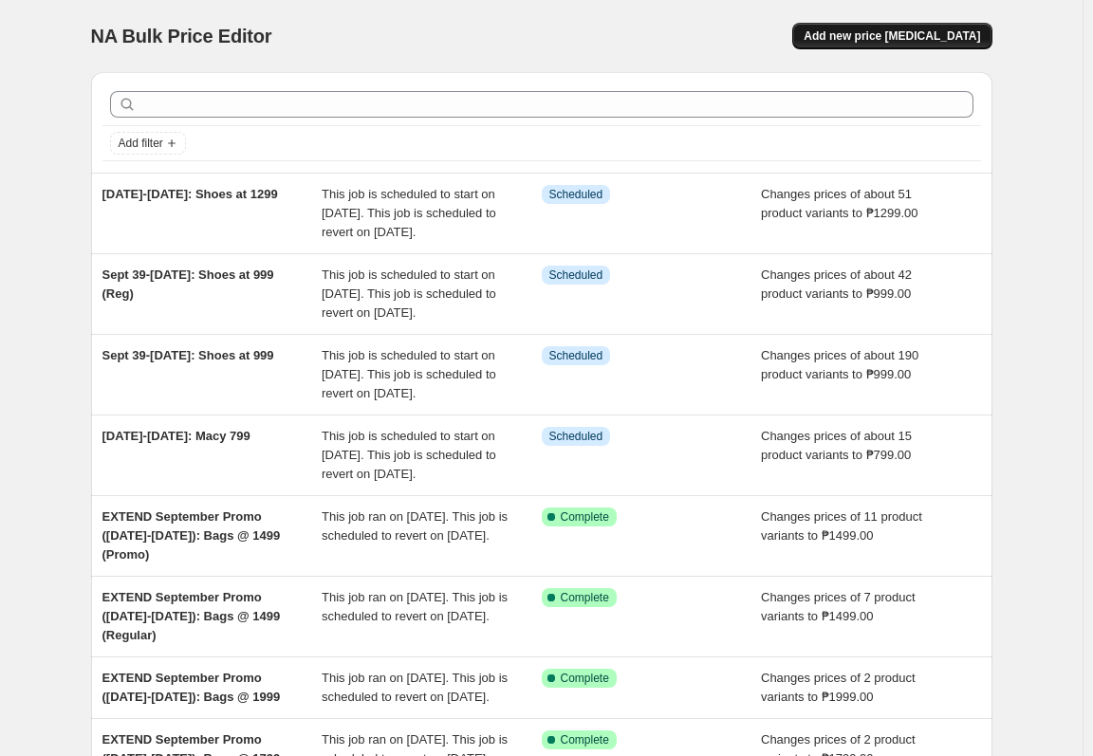
click at [859, 42] on span "Add new price [MEDICAL_DATA]" at bounding box center [891, 35] width 176 height 15
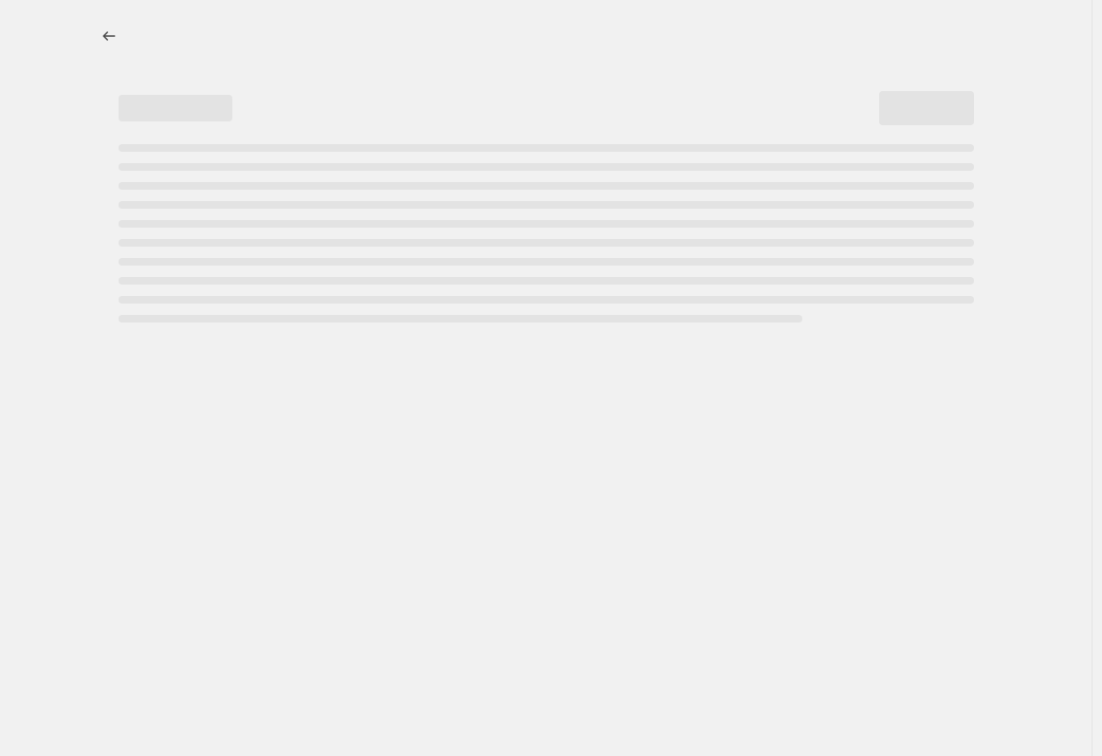
select select "percentage"
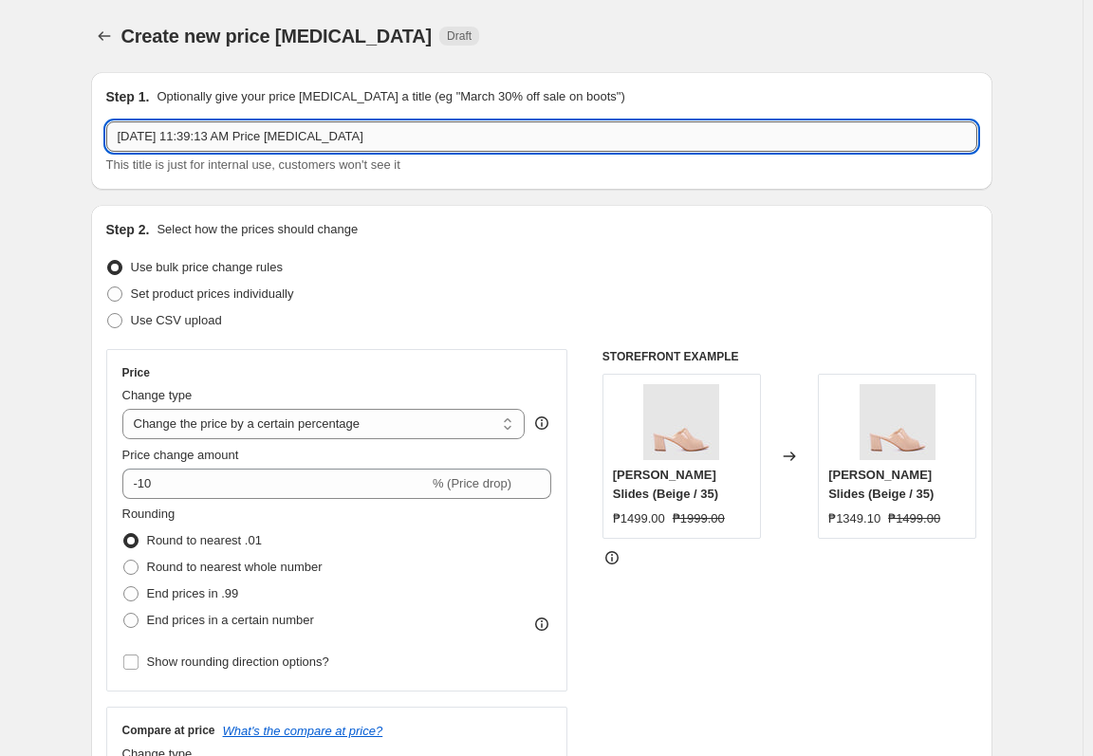
click at [355, 142] on input "Sep 29, 2025, 11:39:13 AM Price change job" at bounding box center [541, 136] width 871 height 30
paste input "t 39-Oct 13: Shoes at 999"
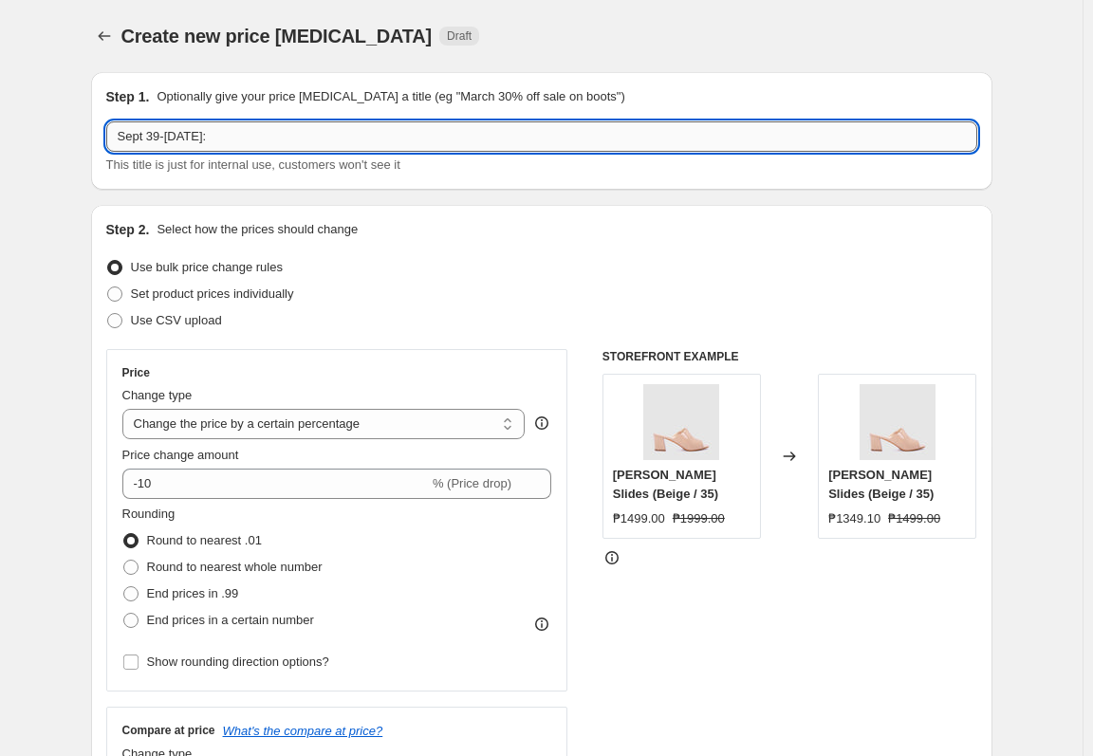
click at [355, 141] on input "Sept 39-[DATE]:" at bounding box center [541, 136] width 871 height 30
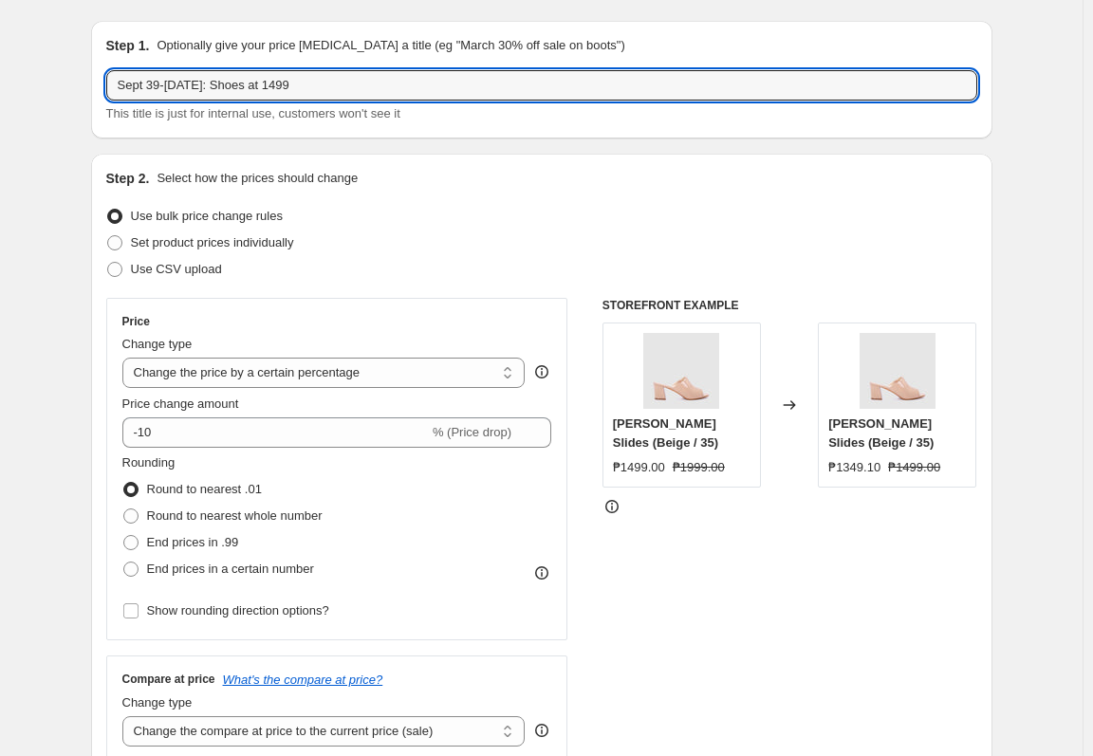
scroll to position [95, 0]
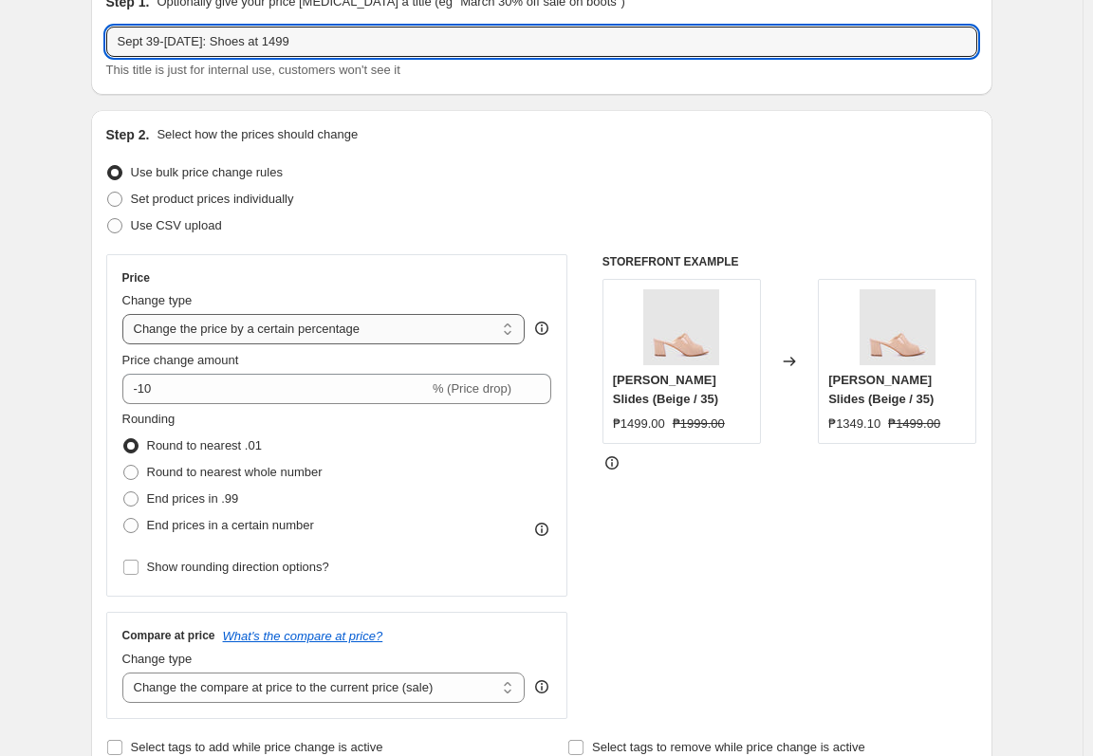
type input "Sept 39-[DATE]: Shoes at 1499"
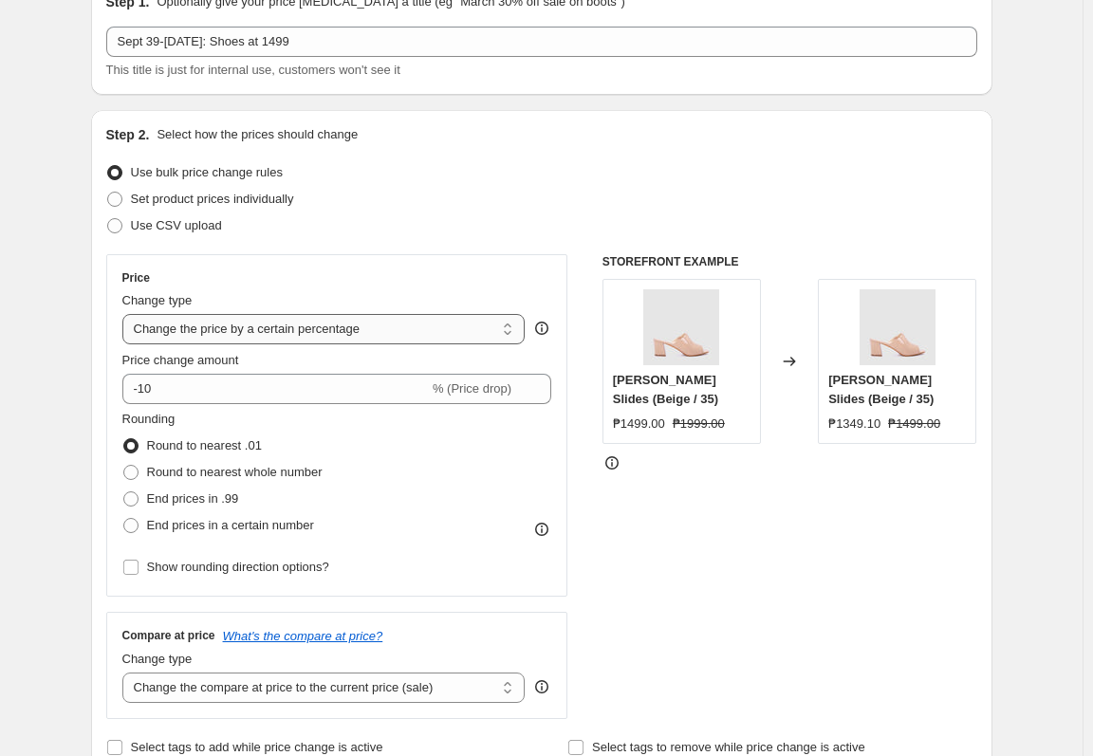
click at [284, 336] on select "Change the price to a certain amount Change the price by a certain amount Chang…" at bounding box center [323, 329] width 403 height 30
select select "to"
click at [126, 314] on select "Change the price to a certain amount Change the price by a certain amount Chang…" at bounding box center [323, 329] width 403 height 30
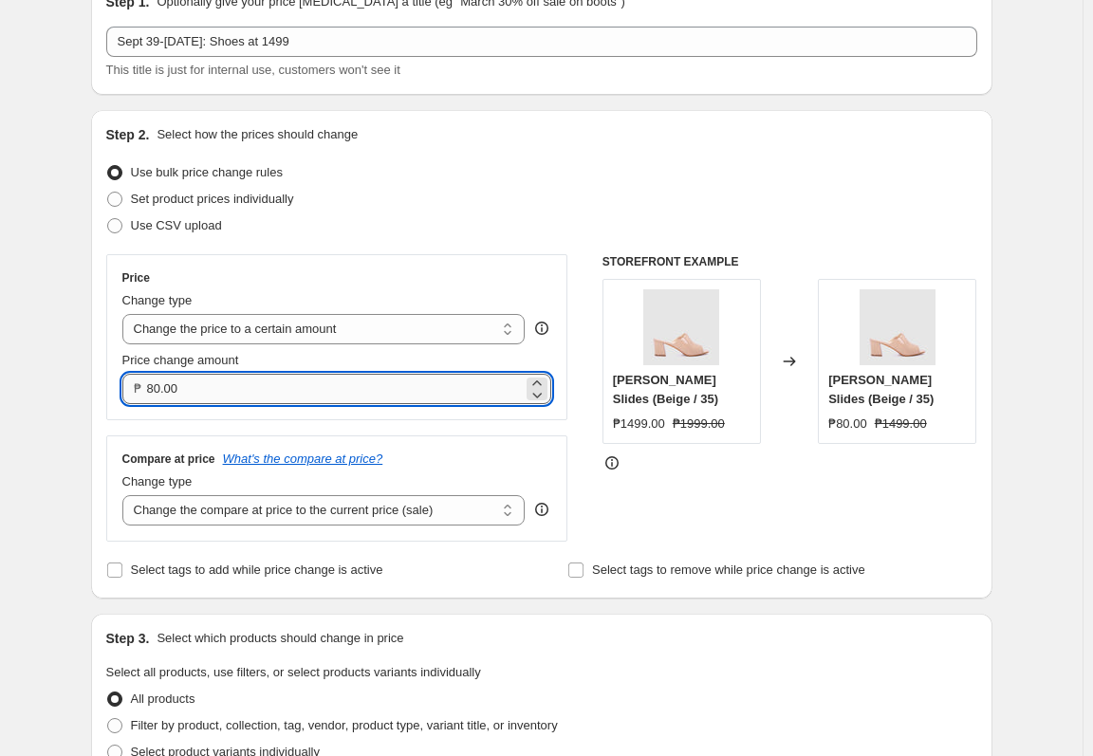
click at [303, 394] on input "80.00" at bounding box center [335, 389] width 377 height 30
type input "1499.00"
click at [396, 512] on select "Change the compare at price to the current price (sale) Change the compare at p…" at bounding box center [323, 510] width 403 height 30
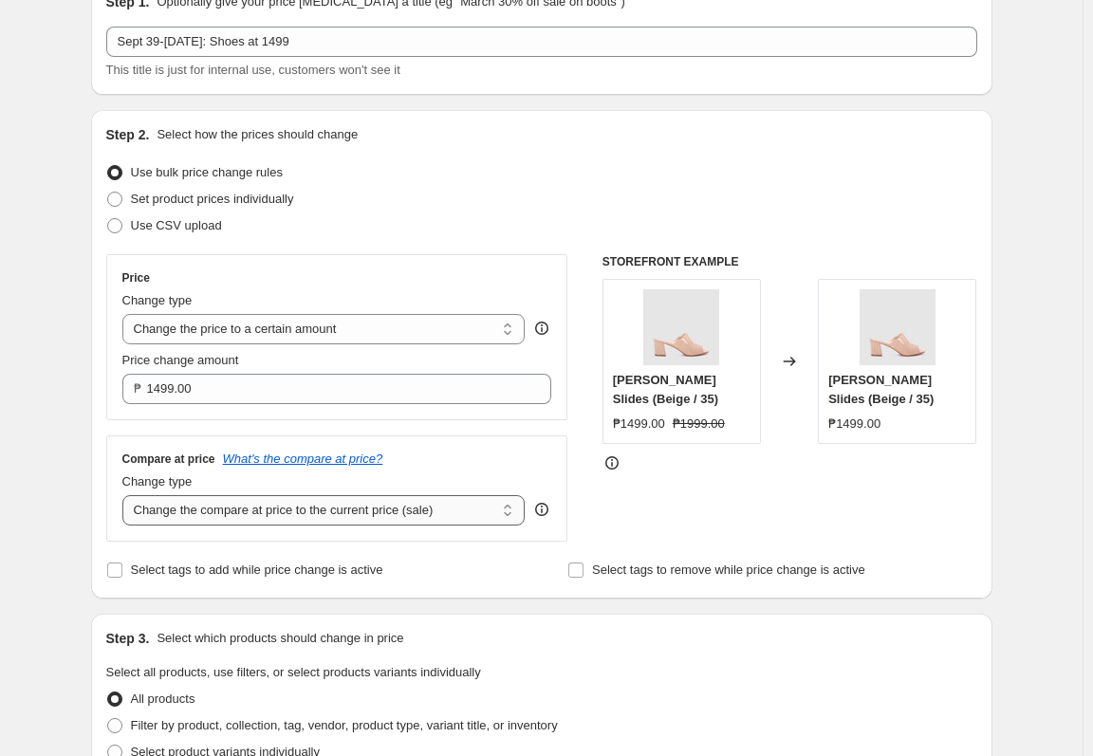
click at [126, 495] on select "Change the compare at price to the current price (sale) Change the compare at p…" at bounding box center [323, 510] width 403 height 30
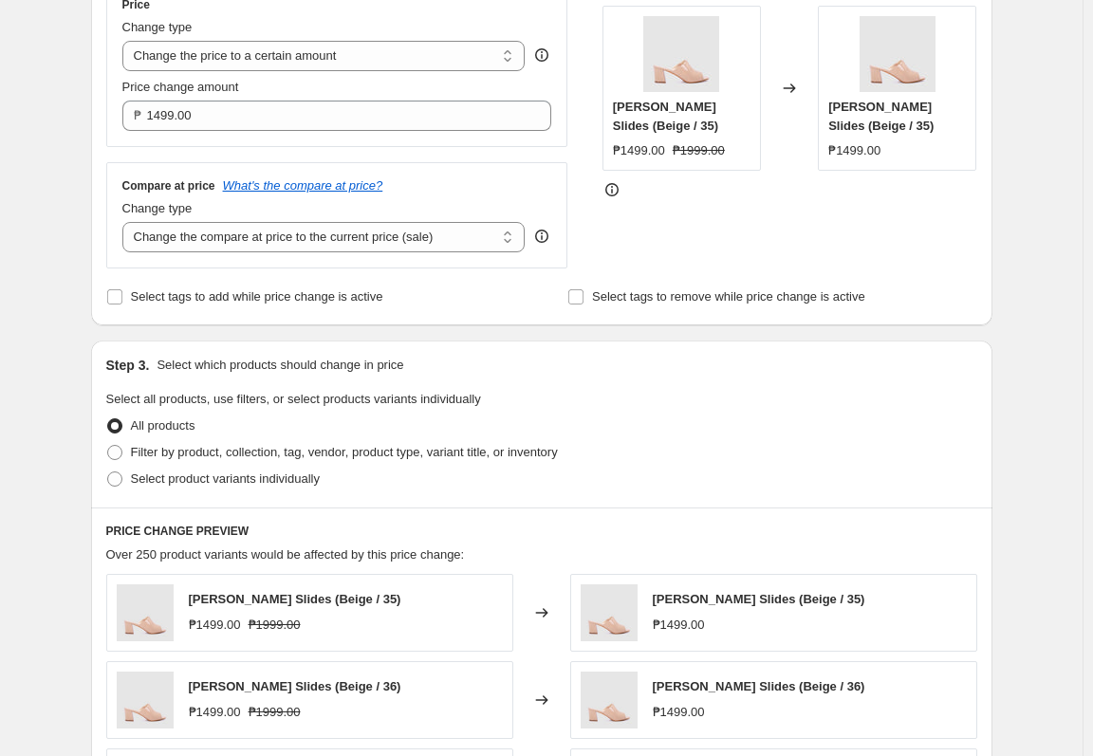
scroll to position [379, 0]
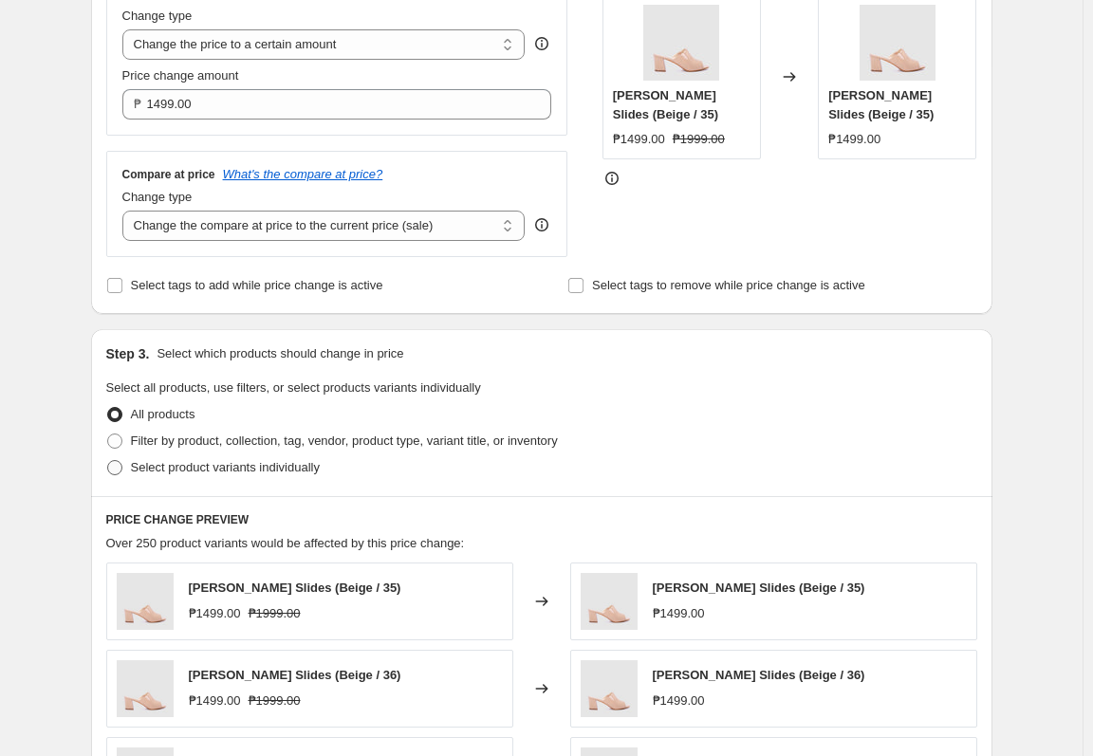
click at [249, 469] on span "Select product variants individually" at bounding box center [225, 467] width 189 height 14
click at [108, 461] on input "Select product variants individually" at bounding box center [107, 460] width 1 height 1
radio input "true"
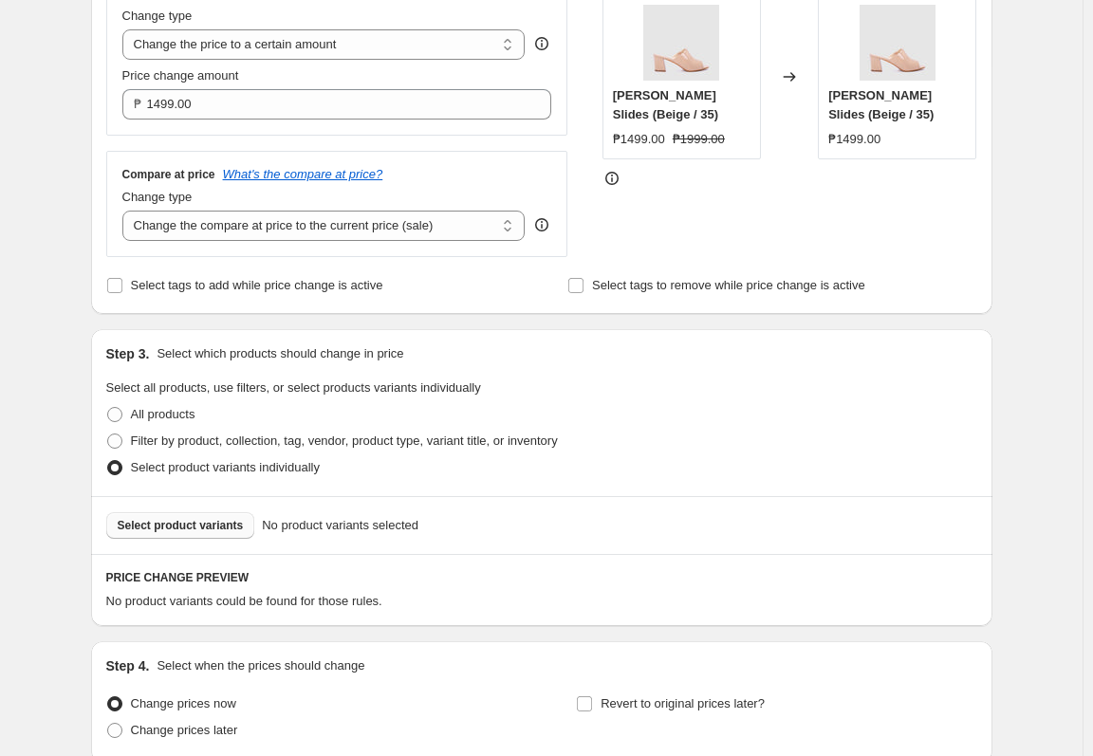
click at [228, 529] on span "Select product variants" at bounding box center [181, 525] width 126 height 15
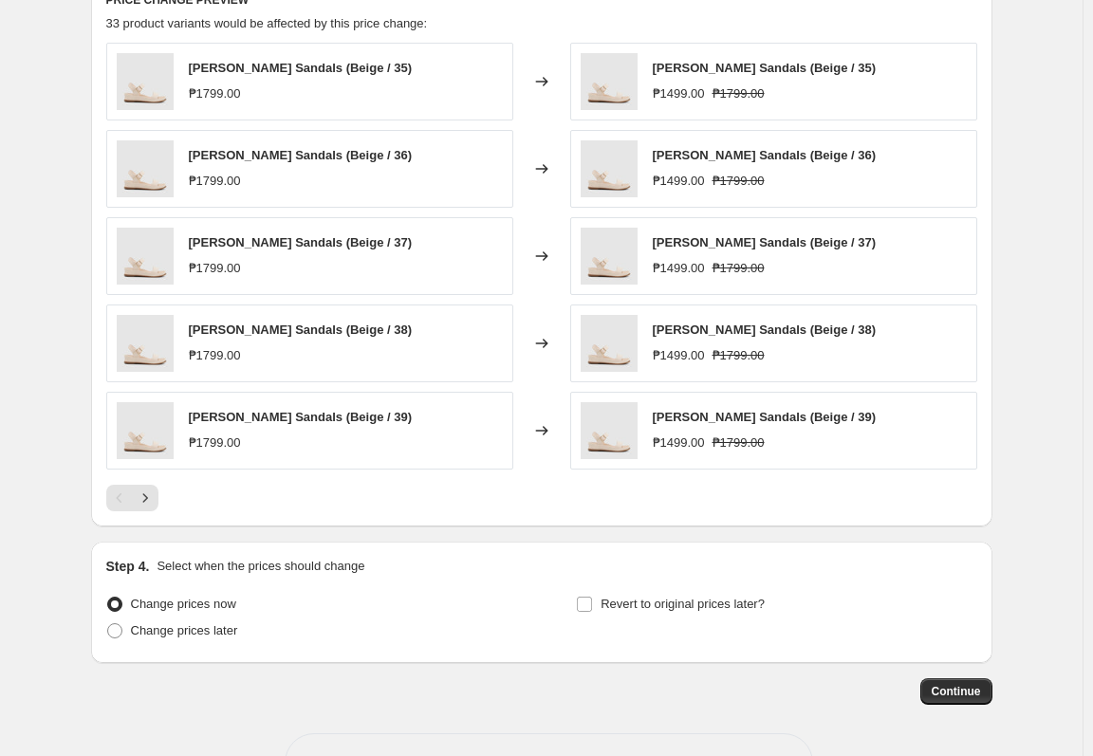
scroll to position [927, 0]
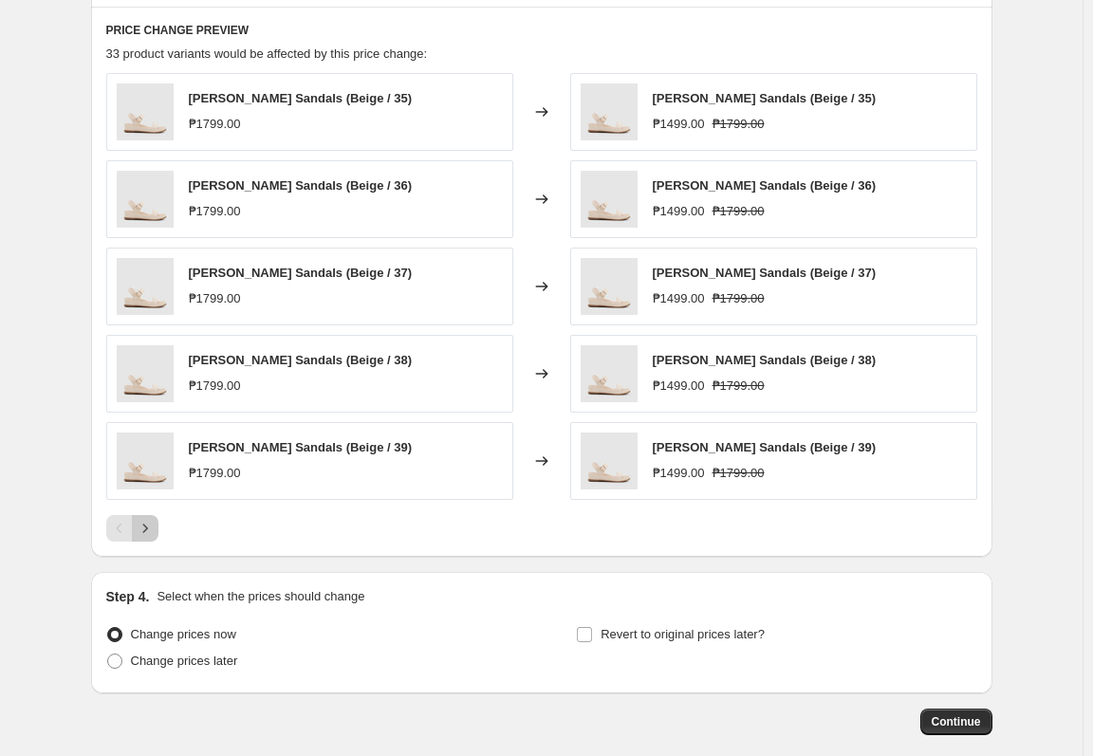
click at [155, 528] on icon "Next" at bounding box center [145, 528] width 19 height 19
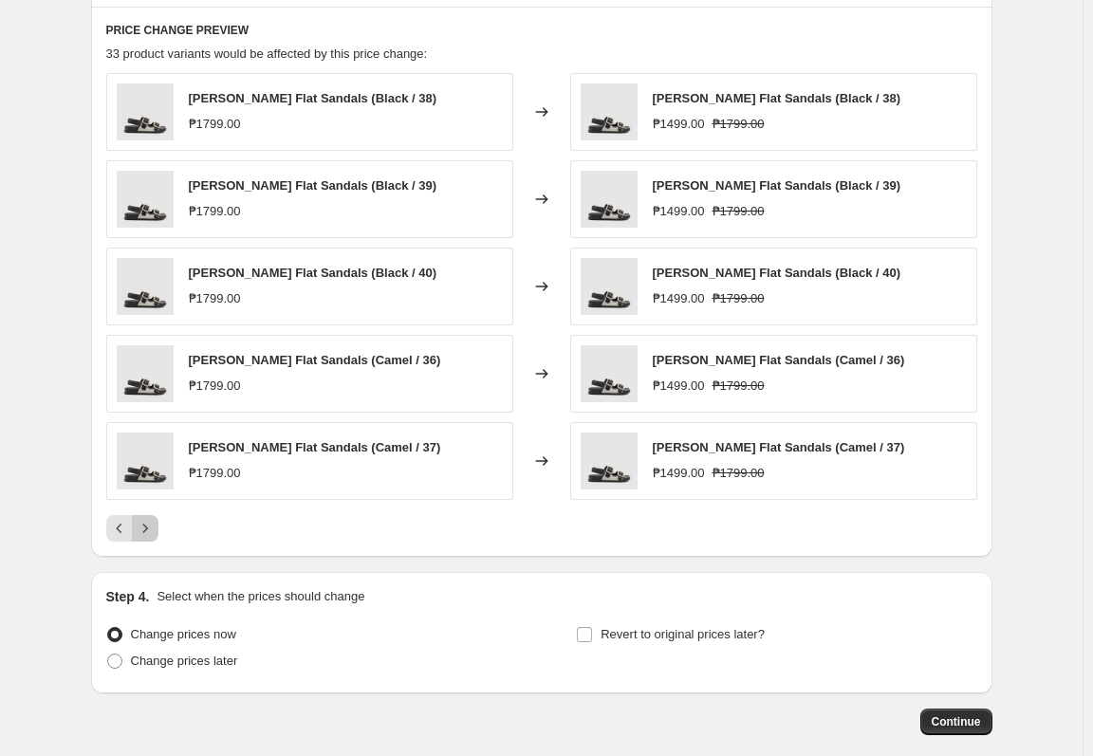
click at [155, 528] on icon "Next" at bounding box center [145, 528] width 19 height 19
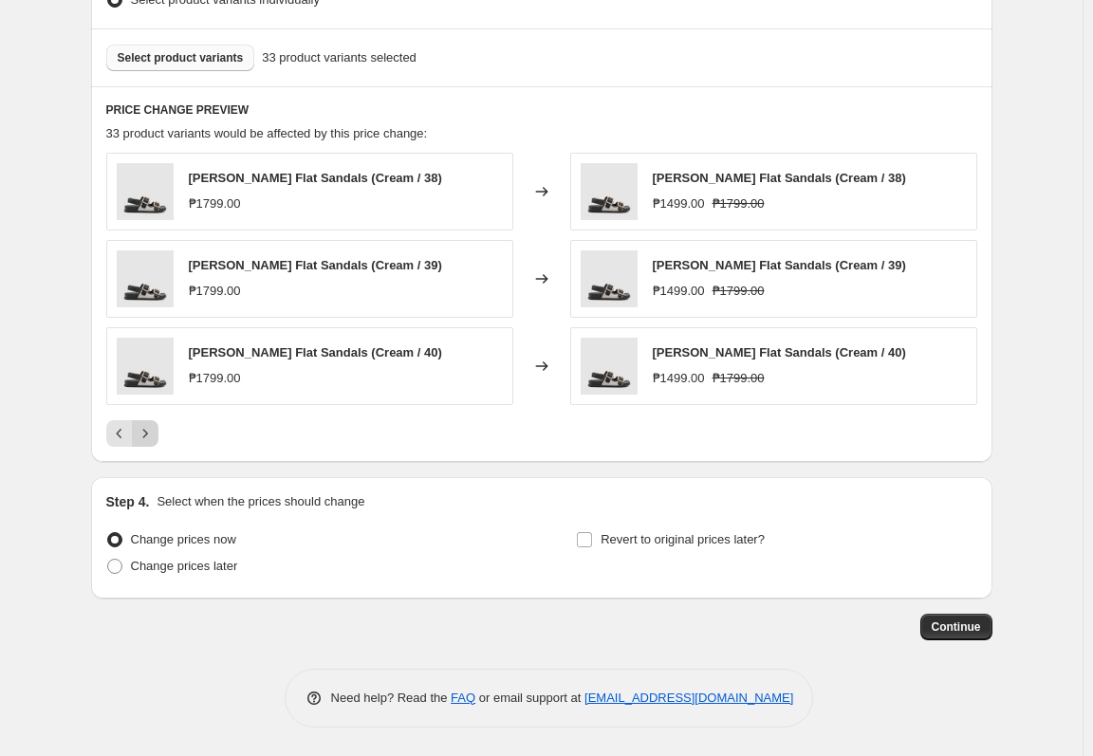
scroll to position [847, 0]
click at [157, 528] on label "Change prices now" at bounding box center [171, 539] width 130 height 27
click at [108, 532] on input "Change prices now" at bounding box center [107, 532] width 1 height 1
click at [233, 568] on span "Change prices later" at bounding box center [184, 566] width 107 height 14
click at [108, 560] on input "Change prices later" at bounding box center [107, 559] width 1 height 1
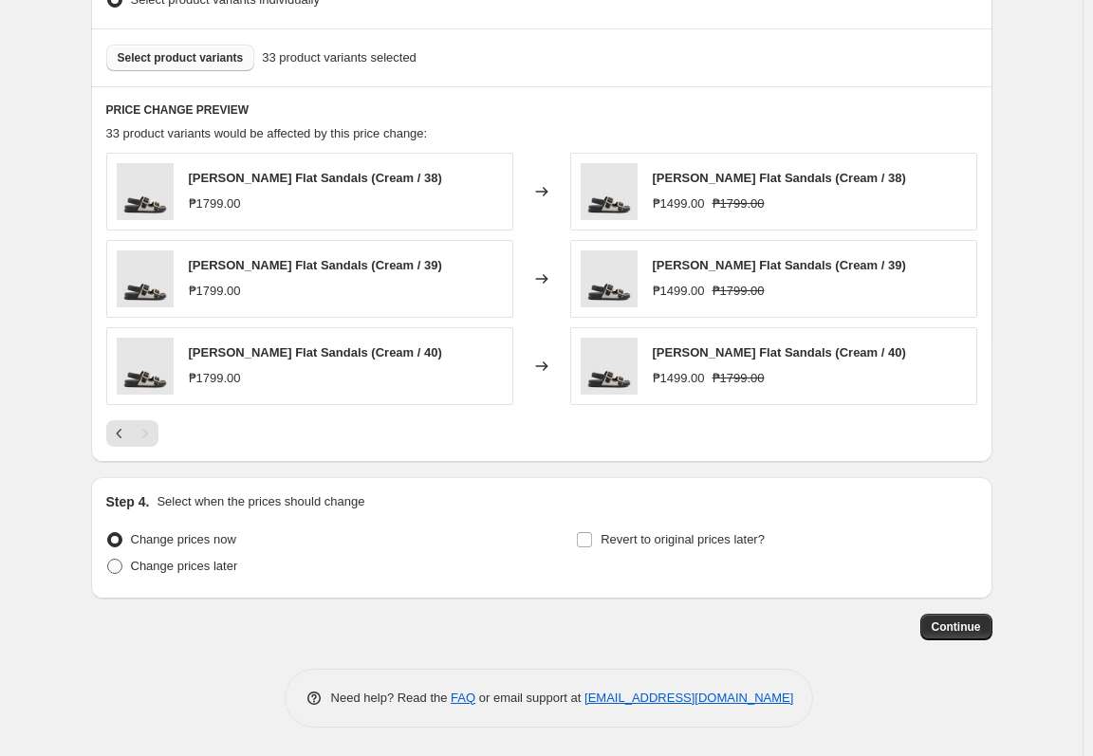
radio input "true"
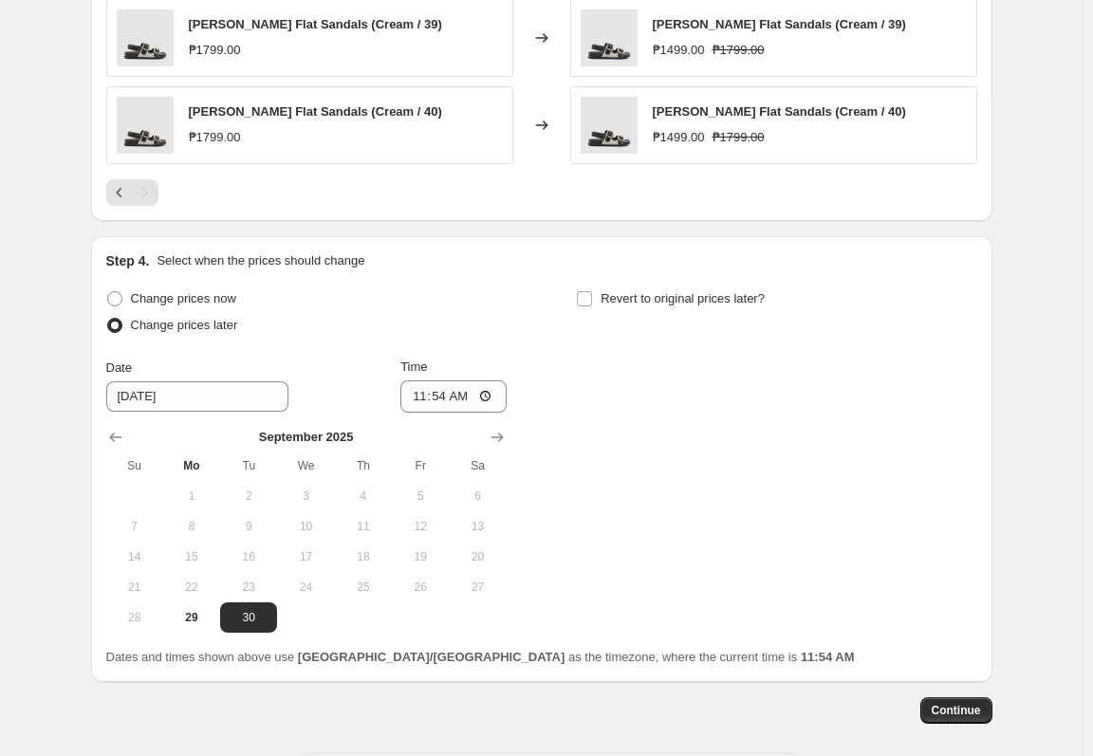
scroll to position [1132, 0]
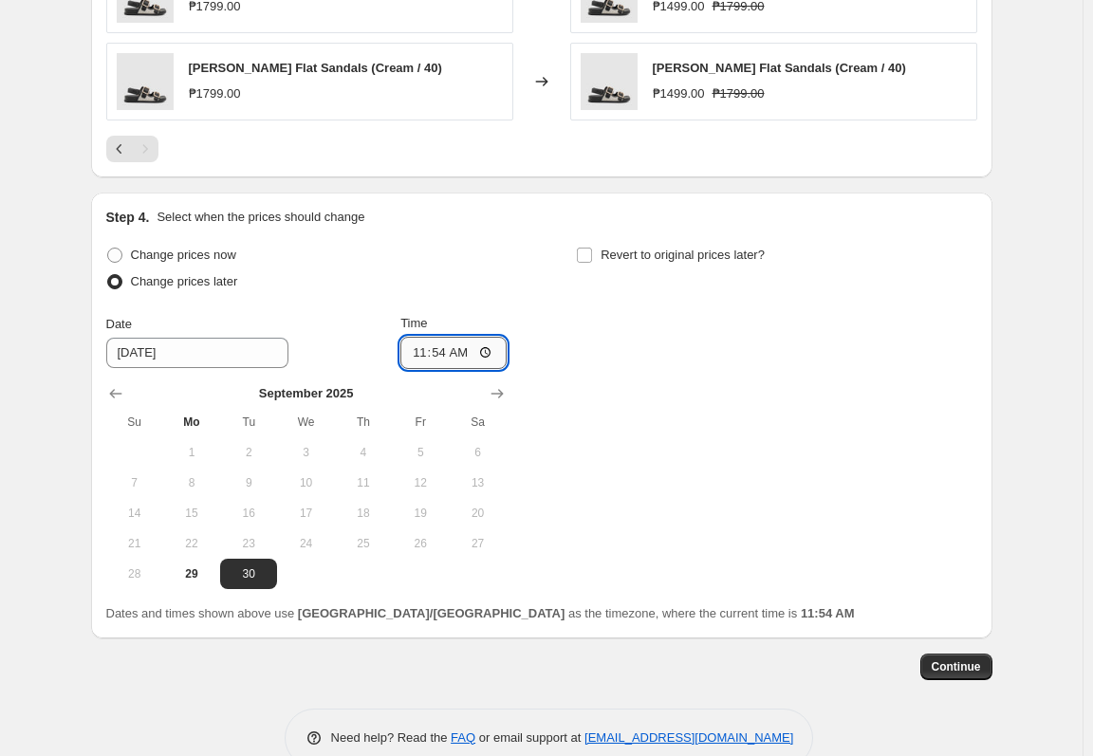
click at [436, 357] on input "11:54" at bounding box center [453, 353] width 106 height 32
type input "11:00"
click at [688, 244] on label "Revert to original prices later?" at bounding box center [670, 255] width 189 height 27
click at [592, 248] on input "Revert to original prices later?" at bounding box center [584, 255] width 15 height 15
checkbox input "true"
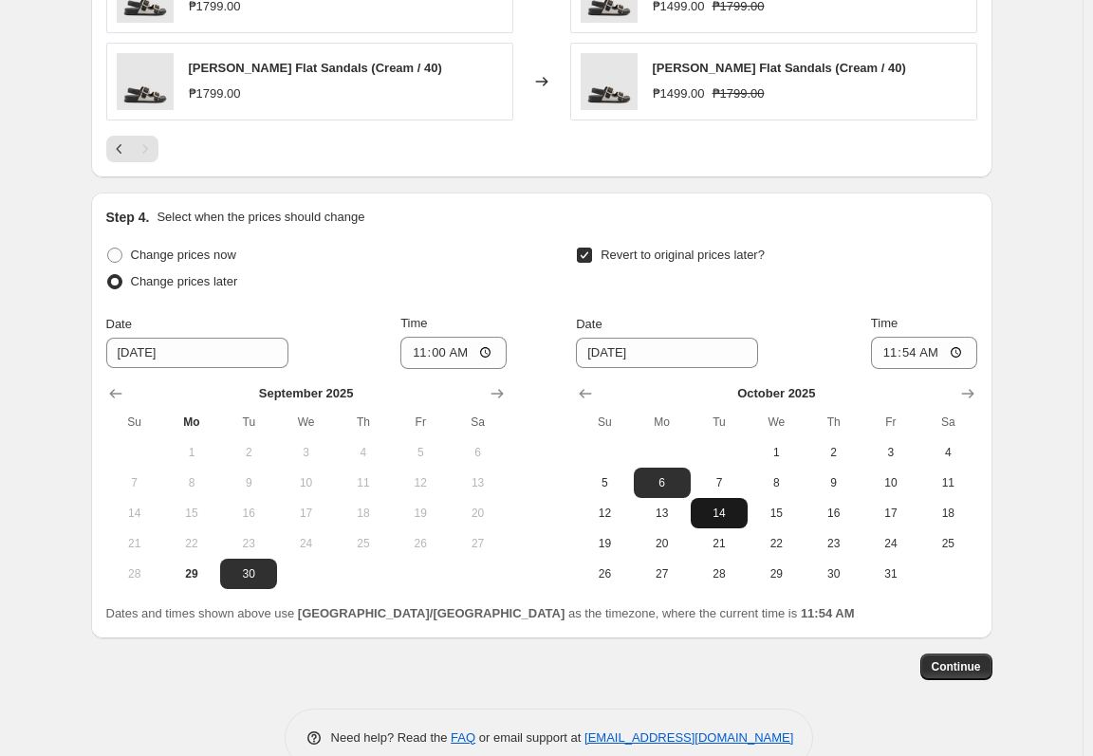
click at [724, 516] on span "14" at bounding box center [719, 513] width 42 height 15
type input "[DATE]"
click at [896, 356] on input "11:54" at bounding box center [924, 353] width 106 height 32
type input "10:00"
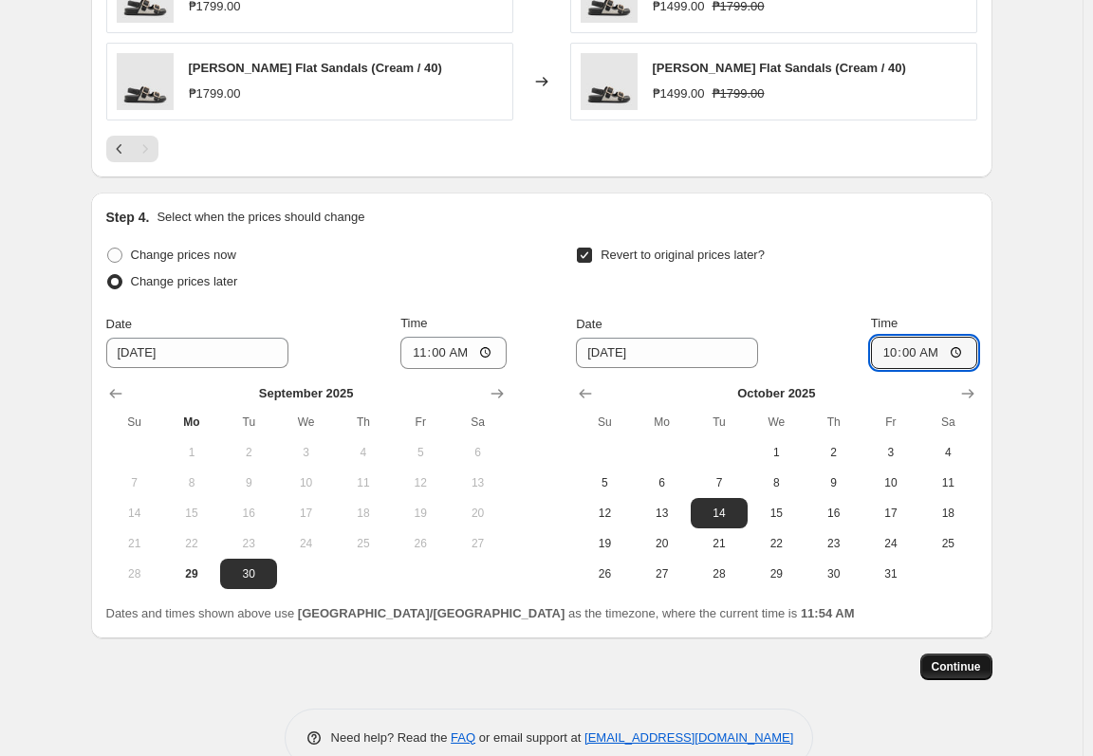
click at [973, 679] on button "Continue" at bounding box center [956, 667] width 72 height 27
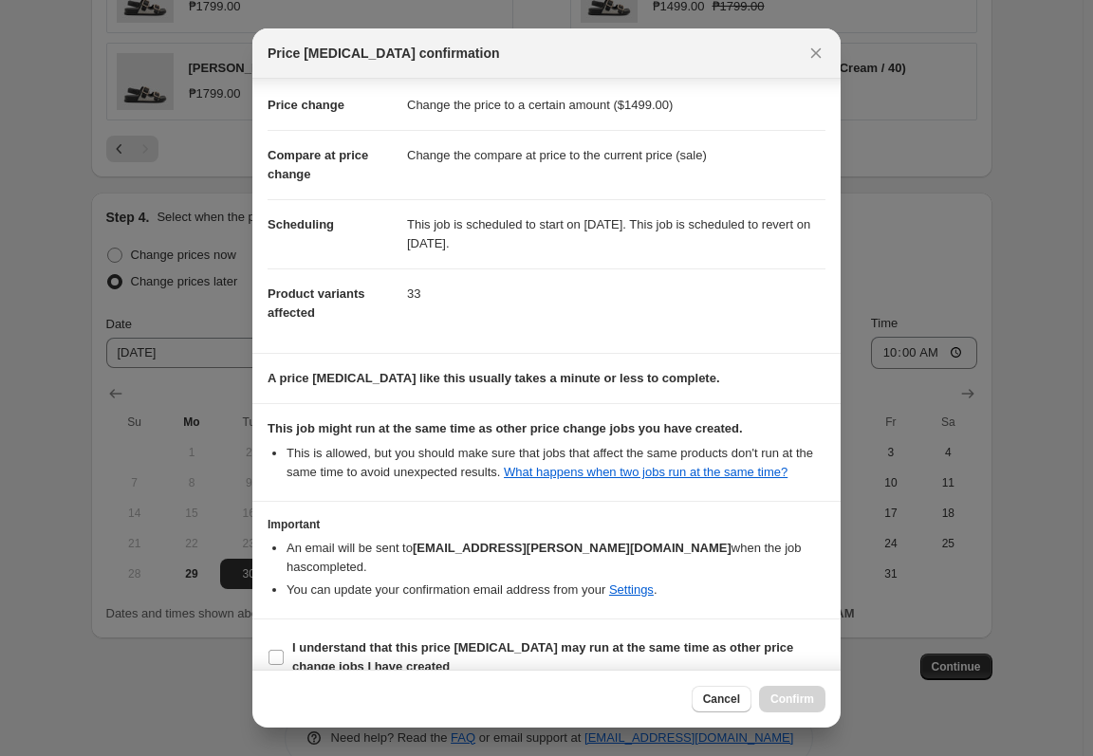
scroll to position [58, 0]
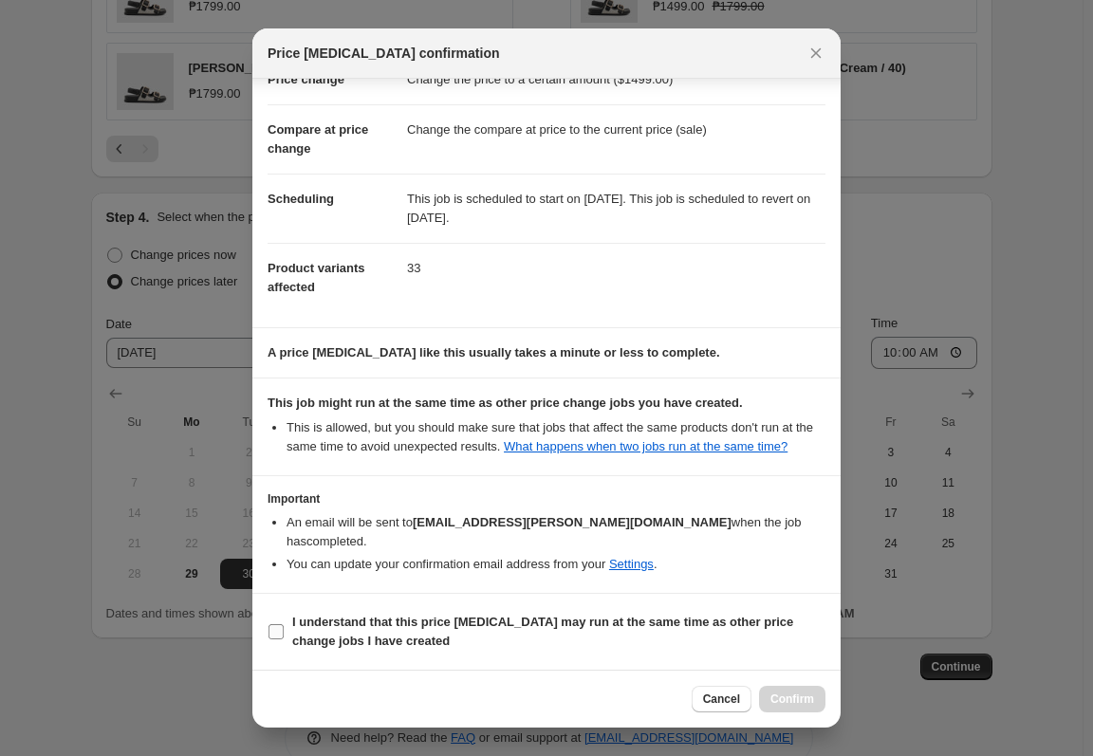
click at [571, 633] on span "I understand that this price [MEDICAL_DATA] may run at the same time as other p…" at bounding box center [558, 632] width 533 height 38
click at [284, 633] on input "I understand that this price [MEDICAL_DATA] may run at the same time as other p…" at bounding box center [275, 631] width 15 height 15
checkbox input "true"
click at [808, 692] on button "Confirm" at bounding box center [792, 699] width 66 height 27
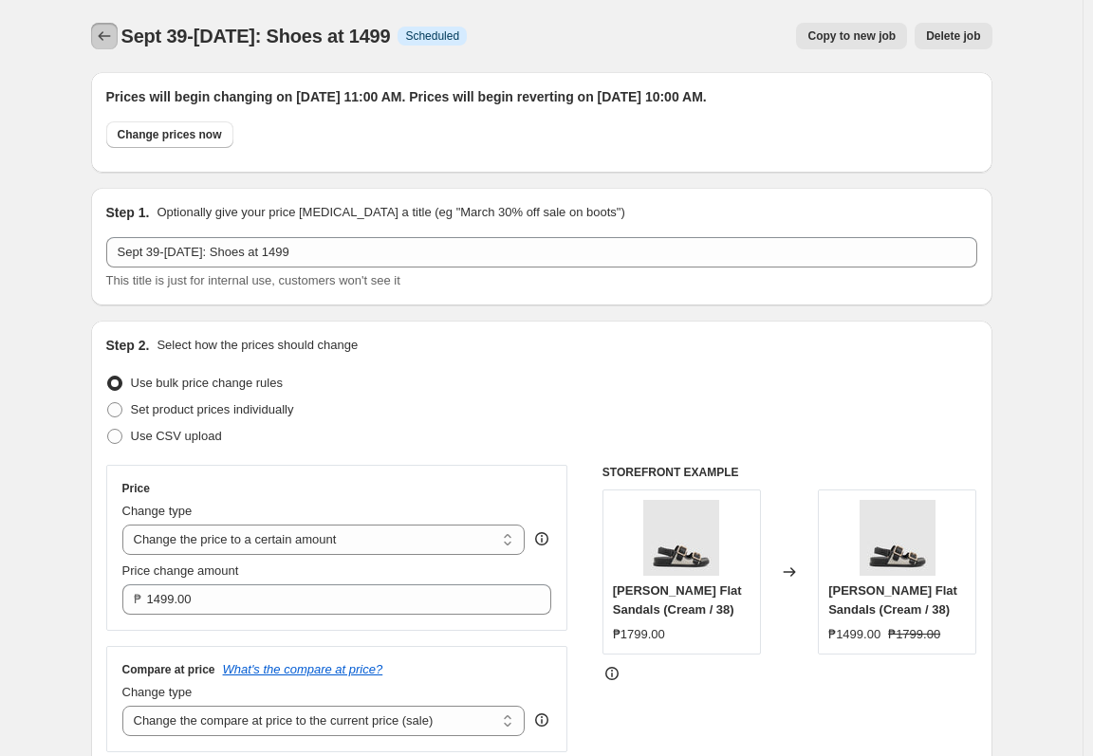
click at [106, 33] on icon "Price change jobs" at bounding box center [104, 35] width 12 height 9
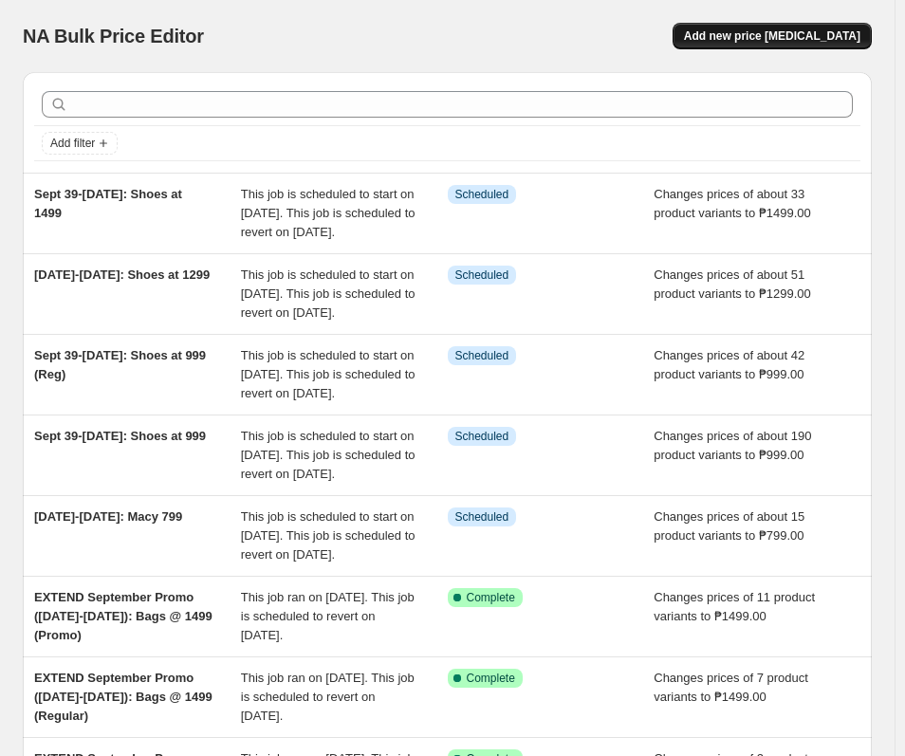
click at [792, 35] on span "Add new price [MEDICAL_DATA]" at bounding box center [772, 35] width 176 height 15
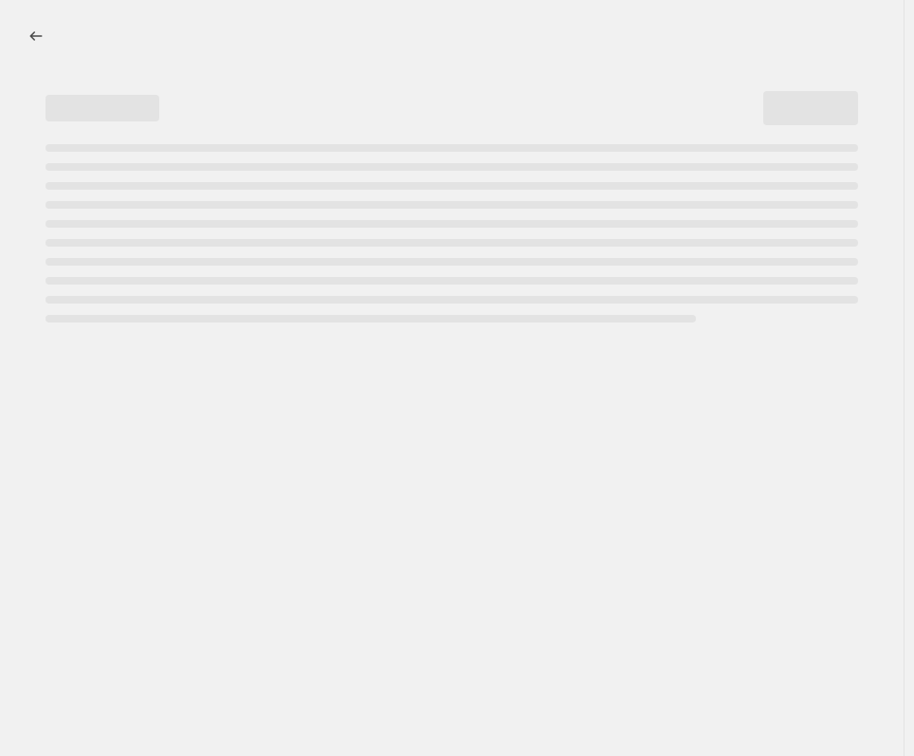
select select "percentage"
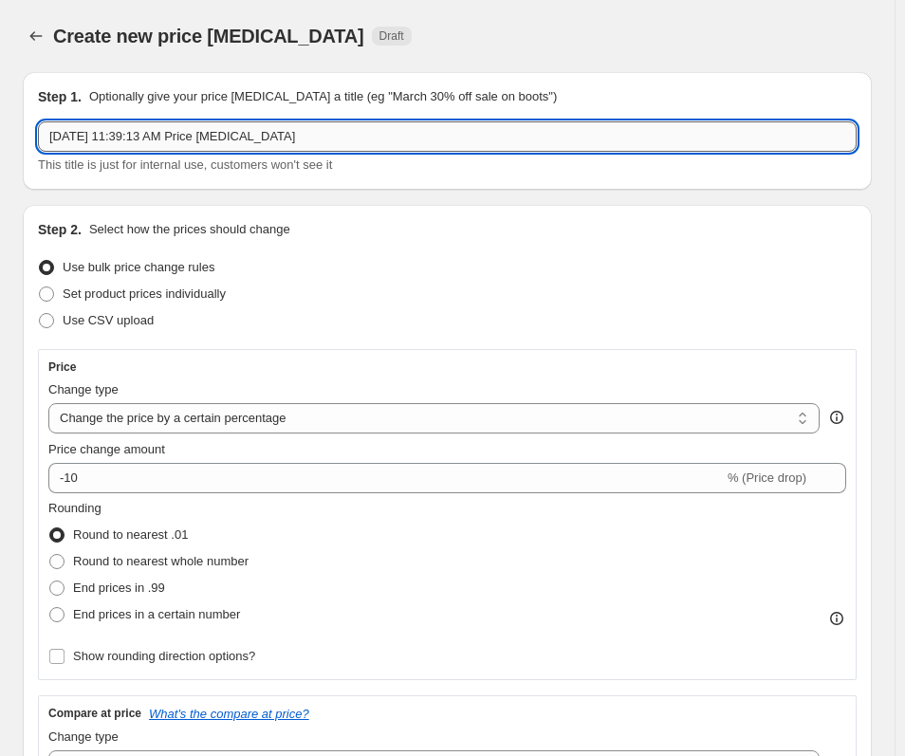
click at [244, 140] on input "Sep 29, 2025, 11:39:13 AM Price change job" at bounding box center [447, 136] width 819 height 30
click at [247, 140] on input "Sep 29, 2025, 11:39:13 AM Price change job" at bounding box center [447, 136] width 819 height 30
paste input "t 39-[DATE]:"
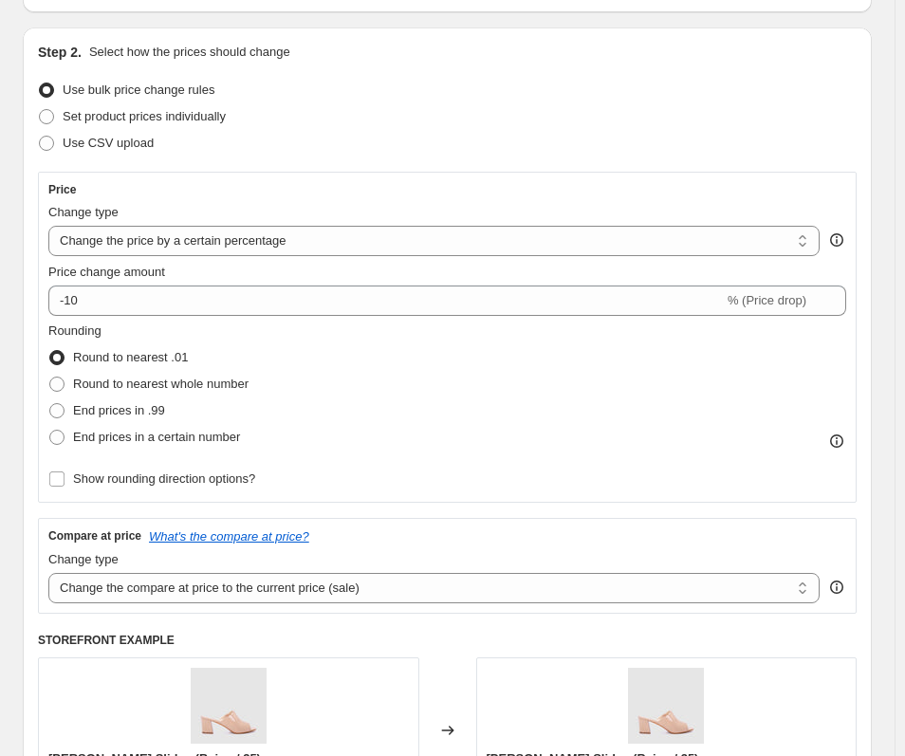
scroll to position [190, 0]
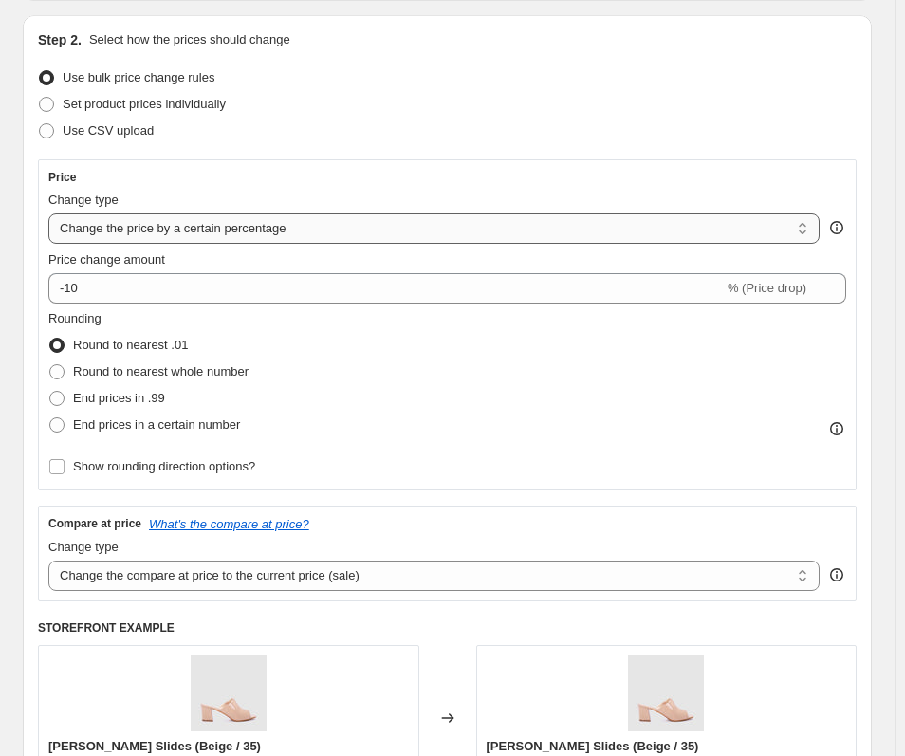
type input "Sept 39-[DATE]: Bags at 1299"
click at [237, 224] on select "Change the price to a certain amount Change the price by a certain amount Chang…" at bounding box center [433, 228] width 771 height 30
select select "to"
click at [48, 213] on select "Change the price to a certain amount Change the price by a certain amount Chang…" at bounding box center [433, 228] width 771 height 30
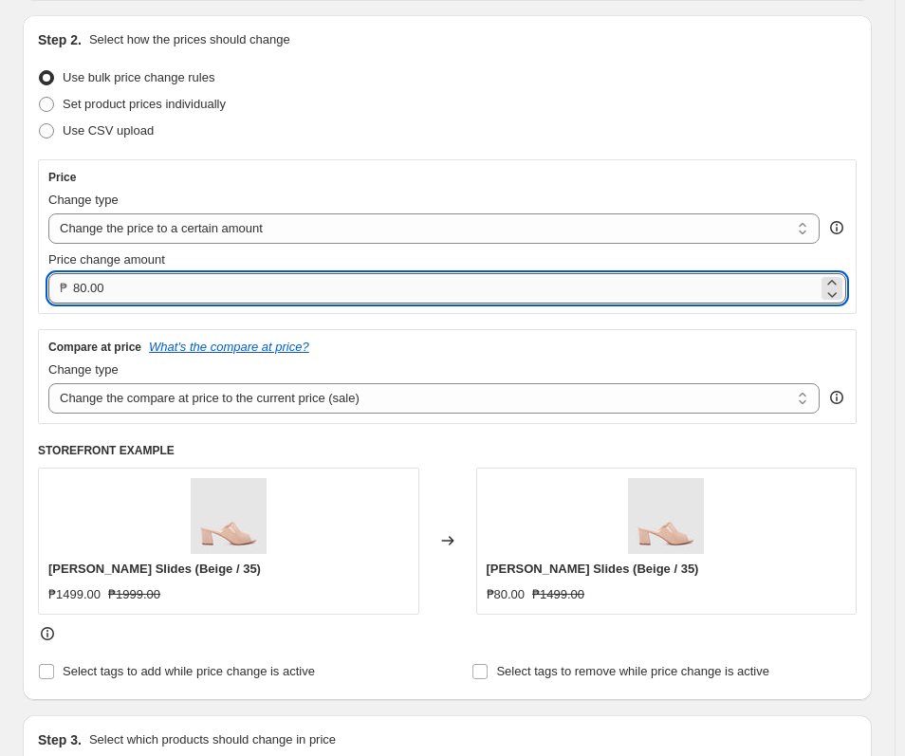
click at [170, 298] on input "80.00" at bounding box center [445, 288] width 745 height 30
type input "1499.00"
click at [708, 330] on div "Compare at price What's the compare at price? Change type Change the compare at…" at bounding box center [447, 376] width 819 height 95
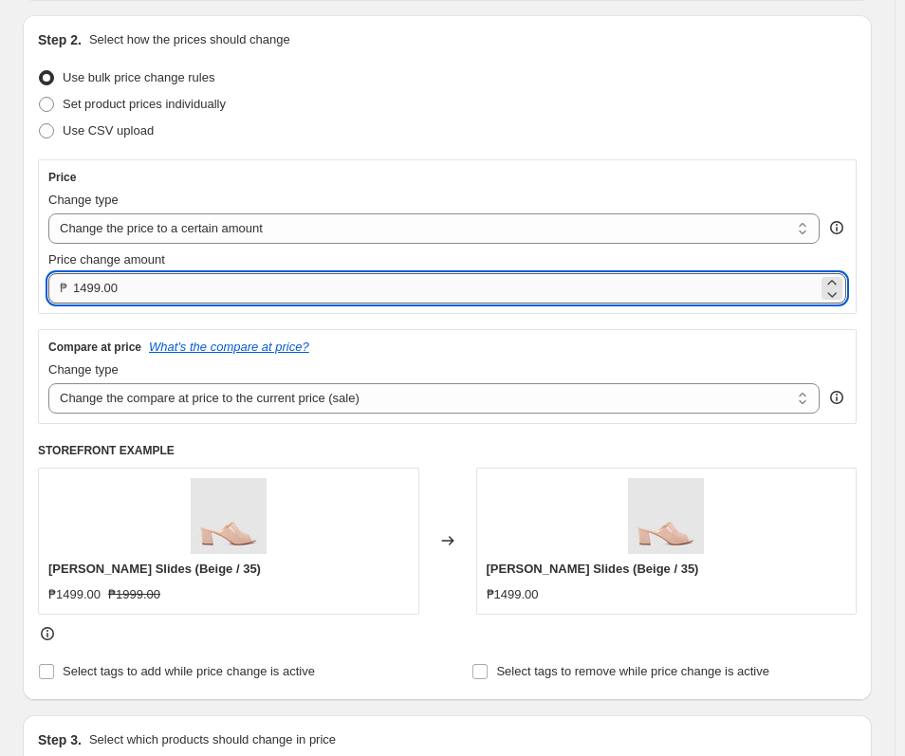
click at [204, 288] on input "1499.00" at bounding box center [445, 288] width 745 height 30
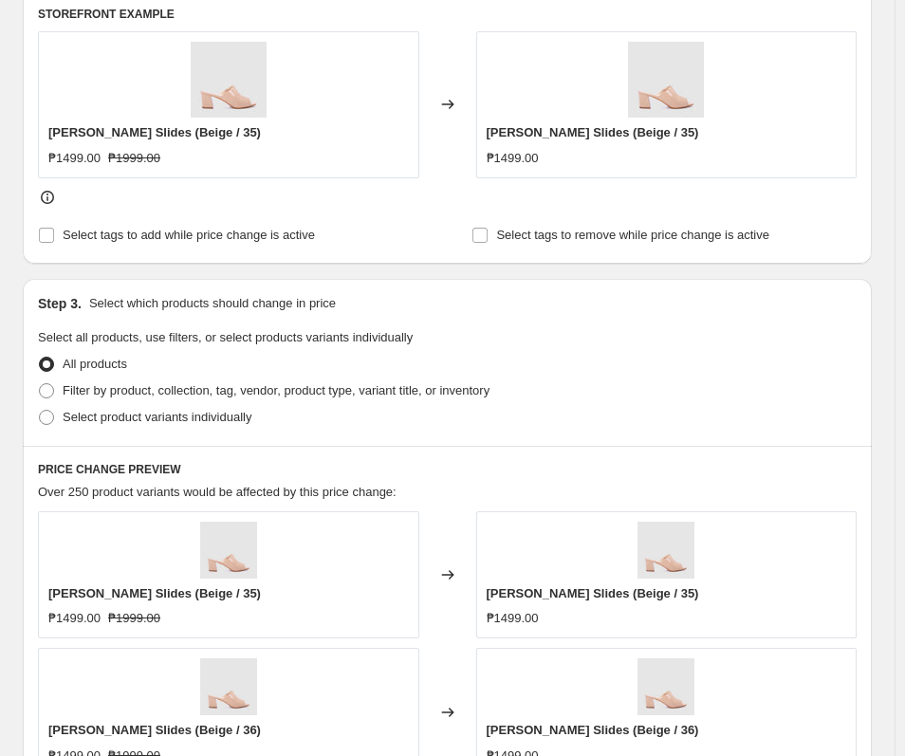
scroll to position [664, 0]
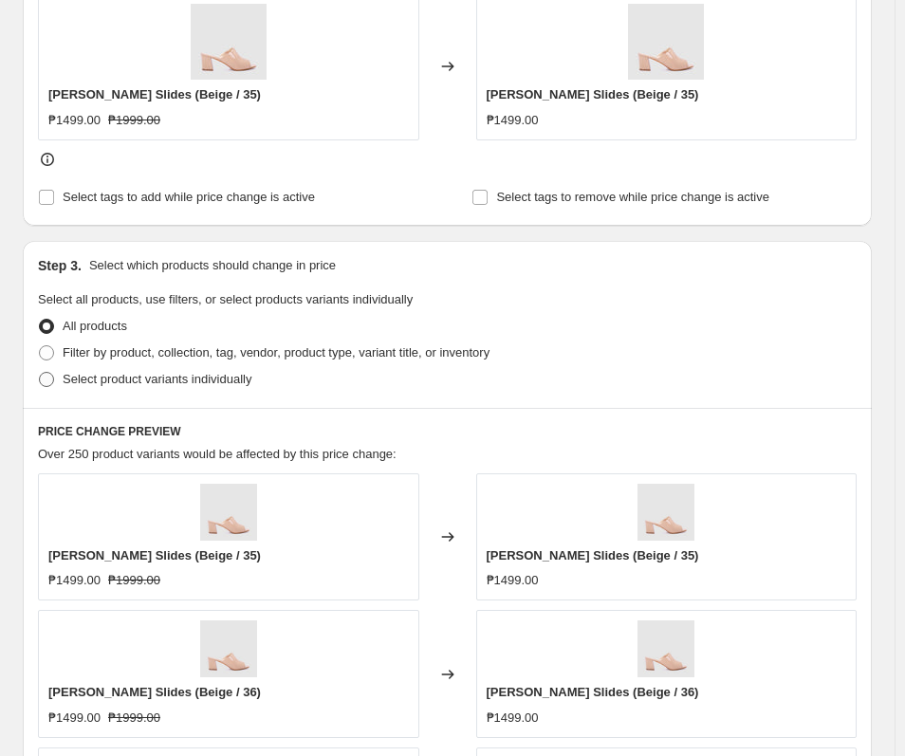
click at [179, 378] on span "Select product variants individually" at bounding box center [157, 379] width 189 height 14
click at [40, 373] on input "Select product variants individually" at bounding box center [39, 372] width 1 height 1
radio input "true"
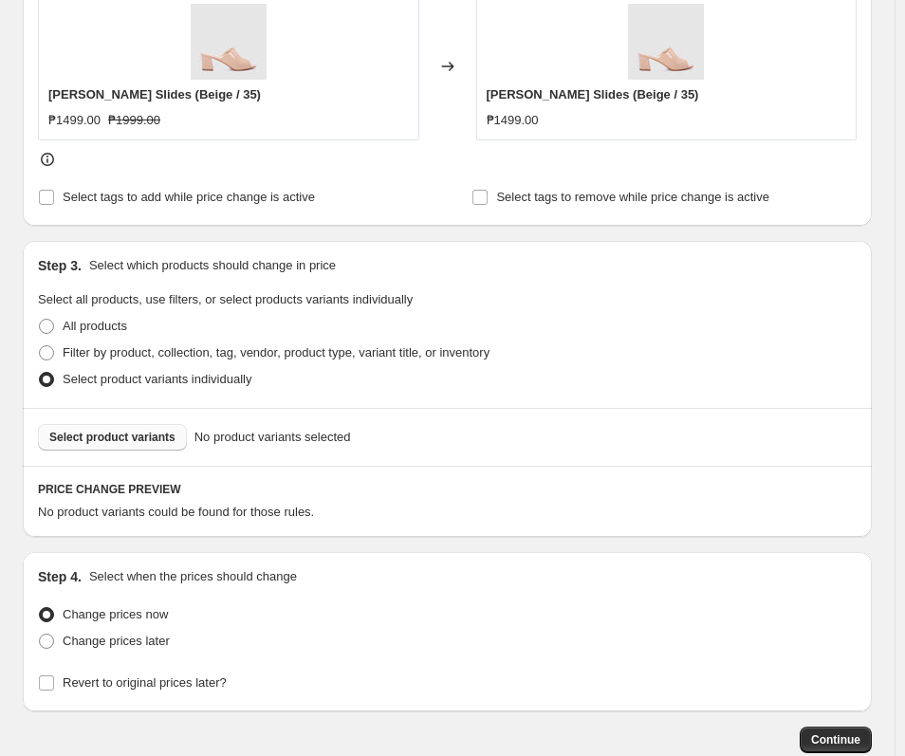
click at [153, 439] on span "Select product variants" at bounding box center [112, 437] width 126 height 15
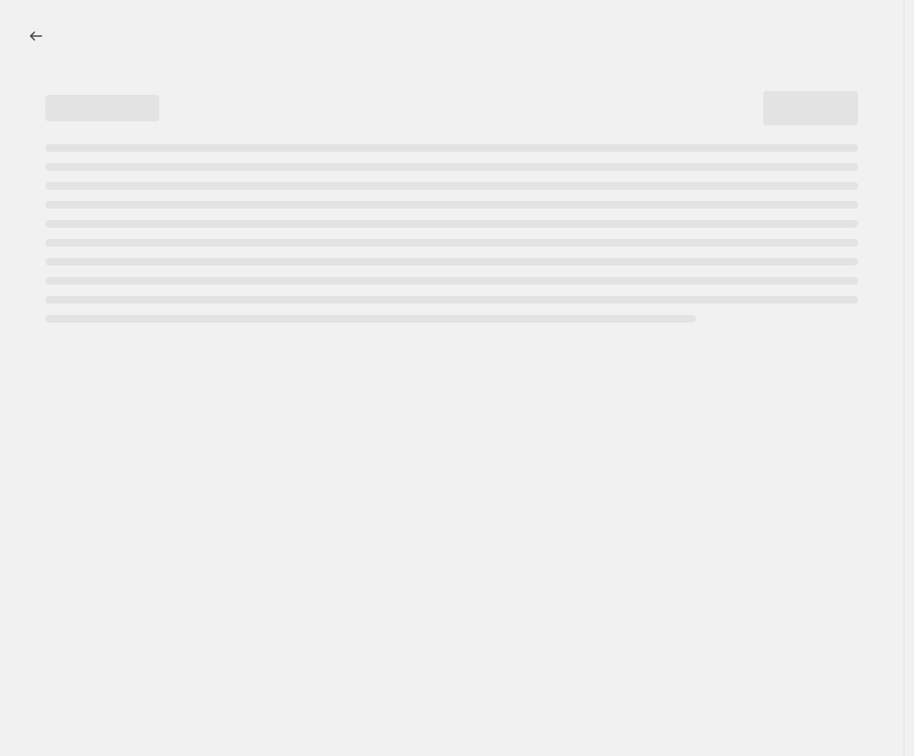
select select "percentage"
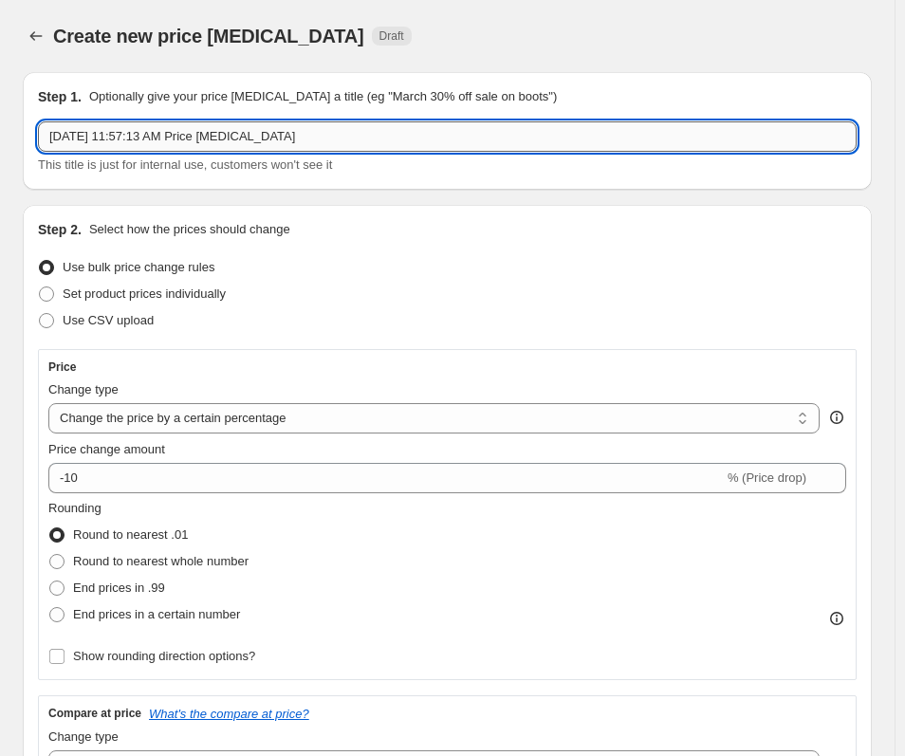
click at [323, 135] on input "[DATE] 11:57:13 AM Price [MEDICAL_DATA]" at bounding box center [447, 136] width 819 height 30
paste input "t 39-[DATE]:"
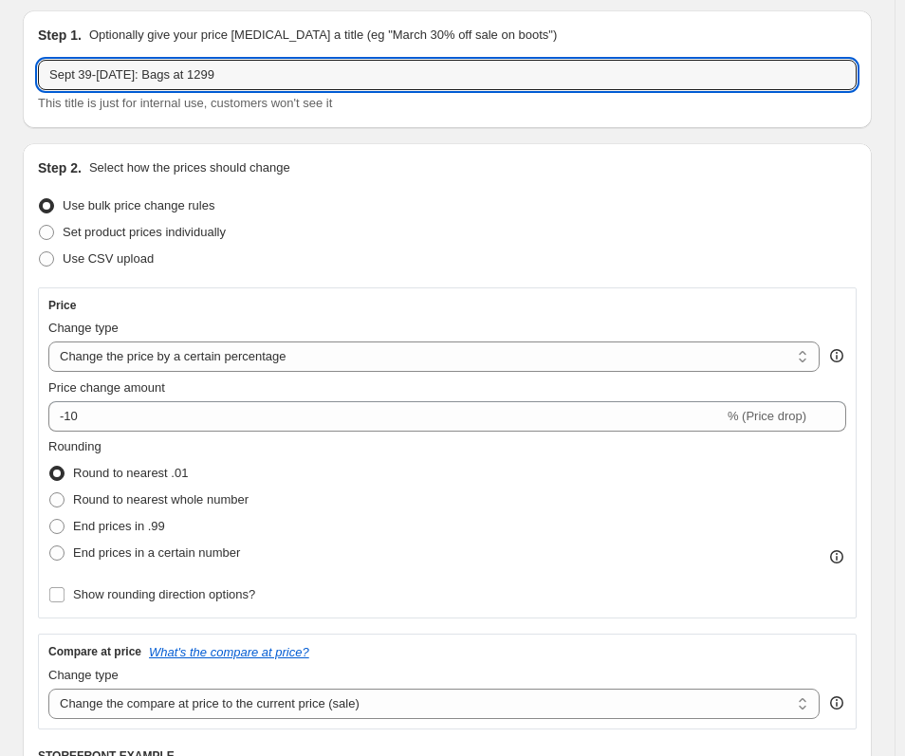
scroll to position [95, 0]
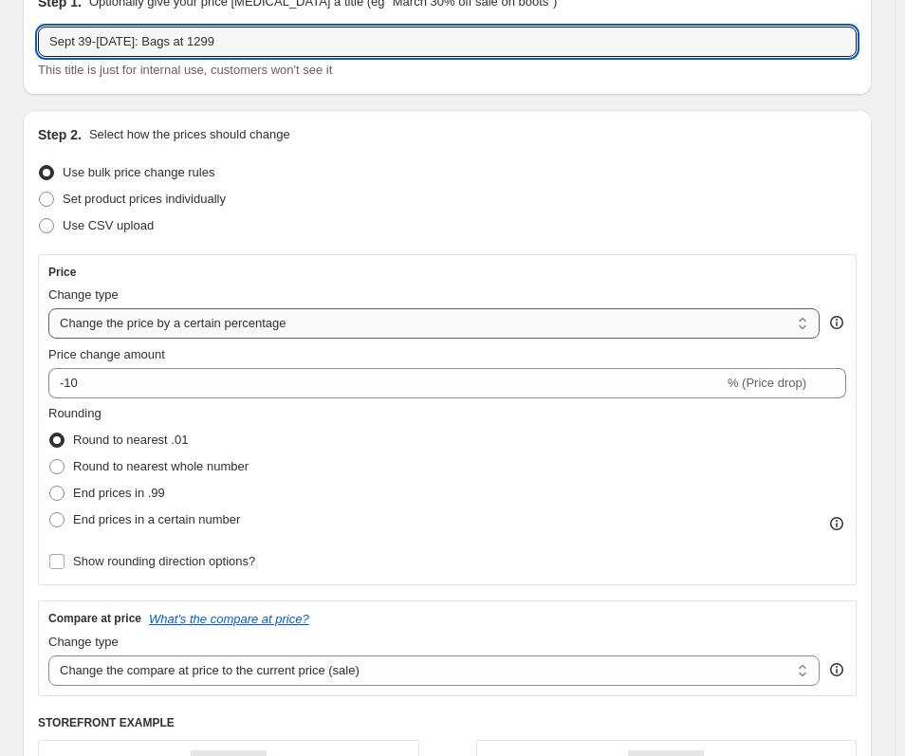
type input "Sept 39-[DATE]: Bags at 1299"
click at [174, 326] on select "Change the price to a certain amount Change the price by a certain amount Chang…" at bounding box center [433, 323] width 771 height 30
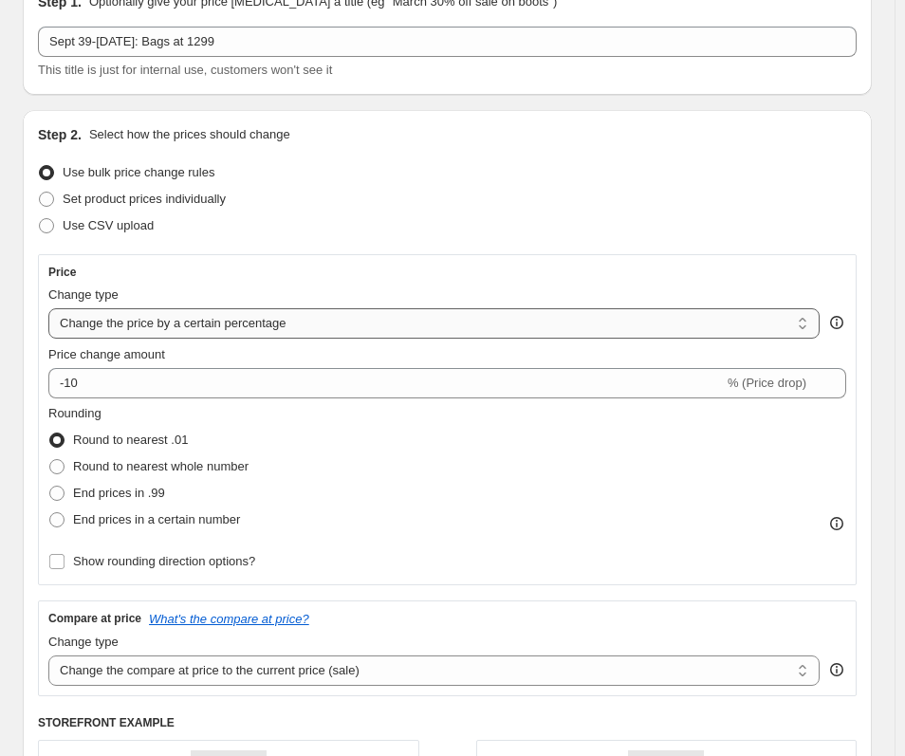
select select "to"
click at [48, 308] on select "Change the price to a certain amount Change the price by a certain amount Chang…" at bounding box center [433, 323] width 771 height 30
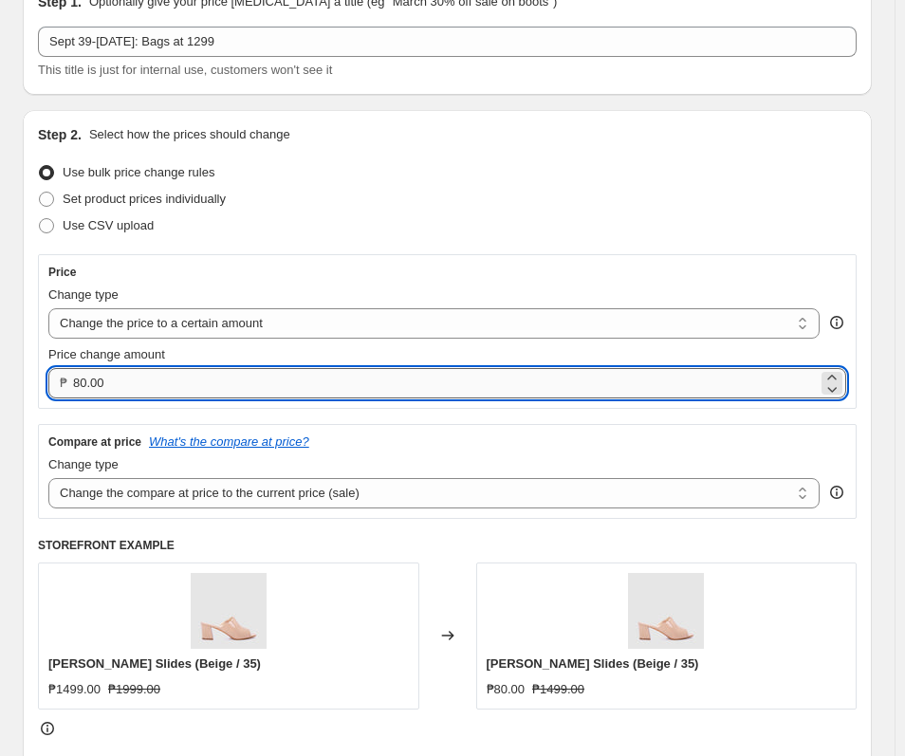
click at [198, 392] on input "80.00" at bounding box center [445, 383] width 745 height 30
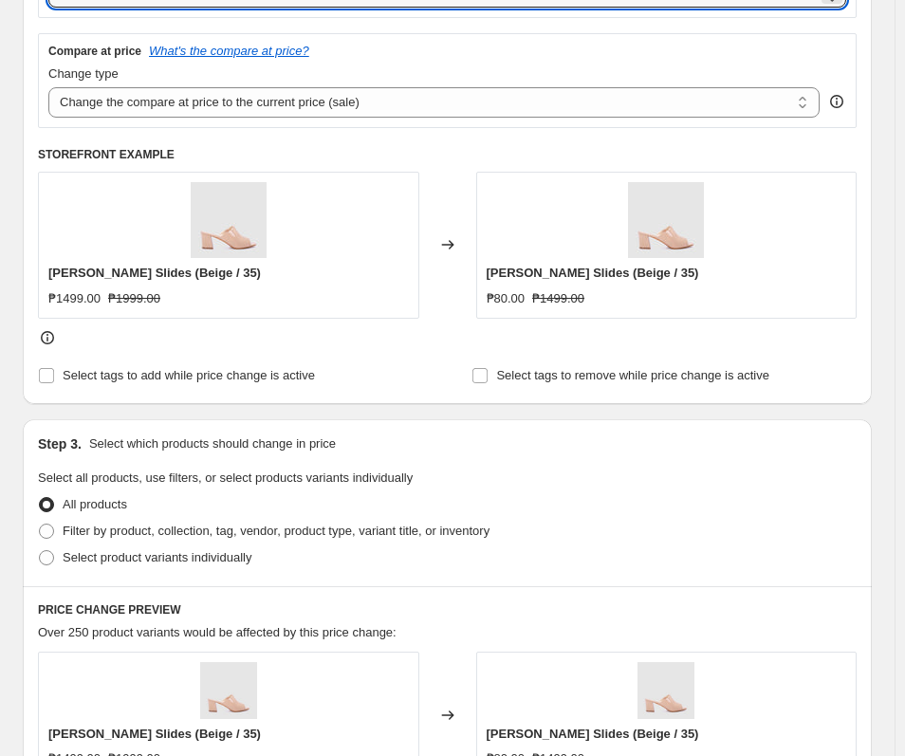
scroll to position [664, 0]
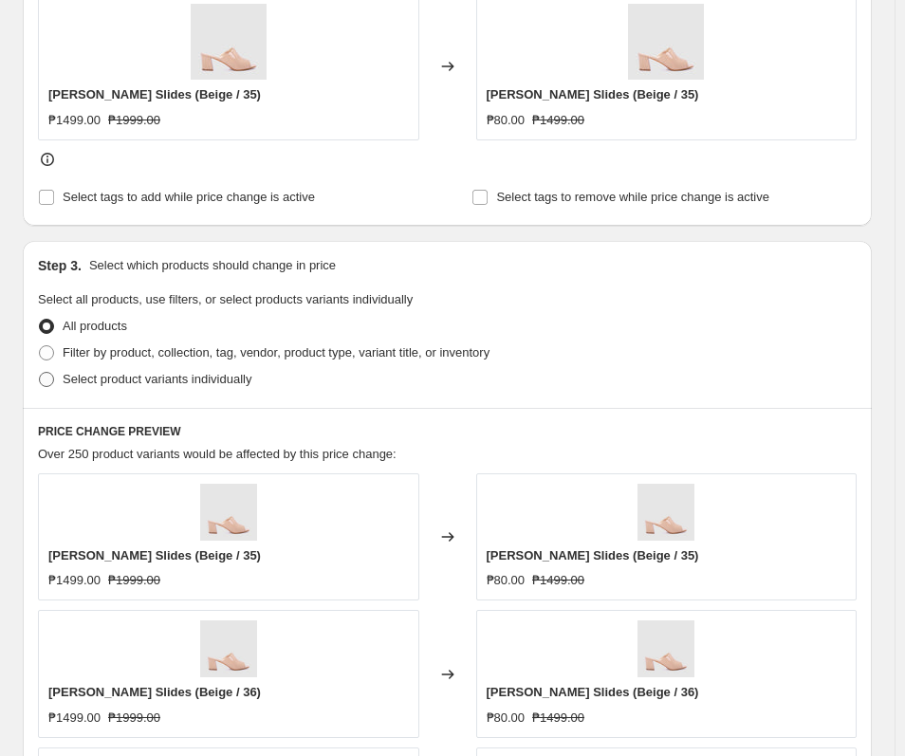
type input "1298.97"
click at [141, 375] on span "Select product variants individually" at bounding box center [157, 379] width 189 height 14
click at [40, 373] on input "Select product variants individually" at bounding box center [39, 372] width 1 height 1
radio input "true"
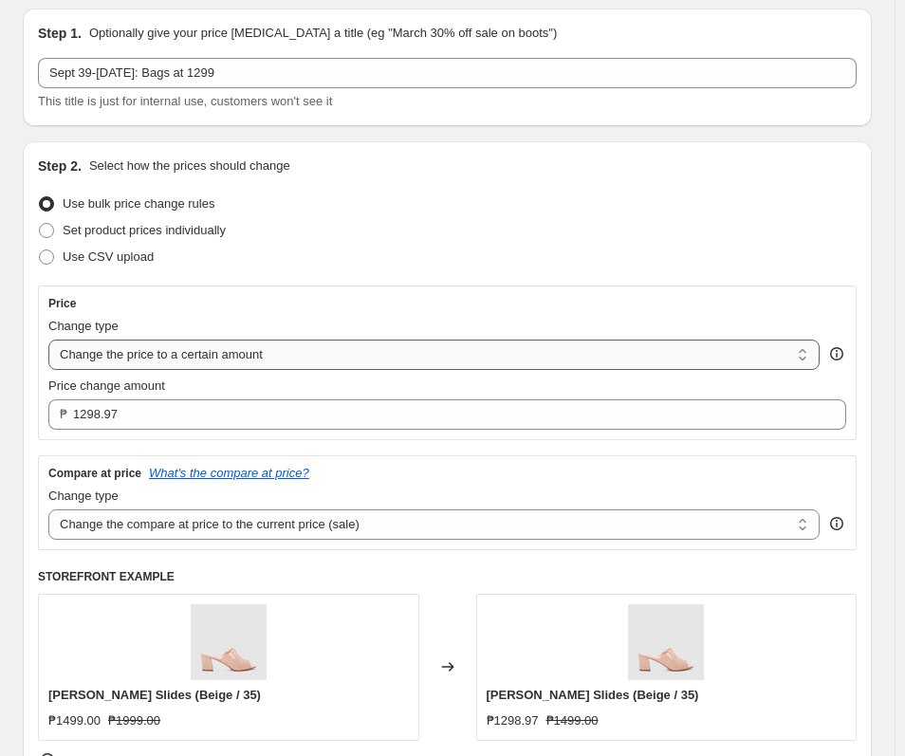
scroll to position [95, 0]
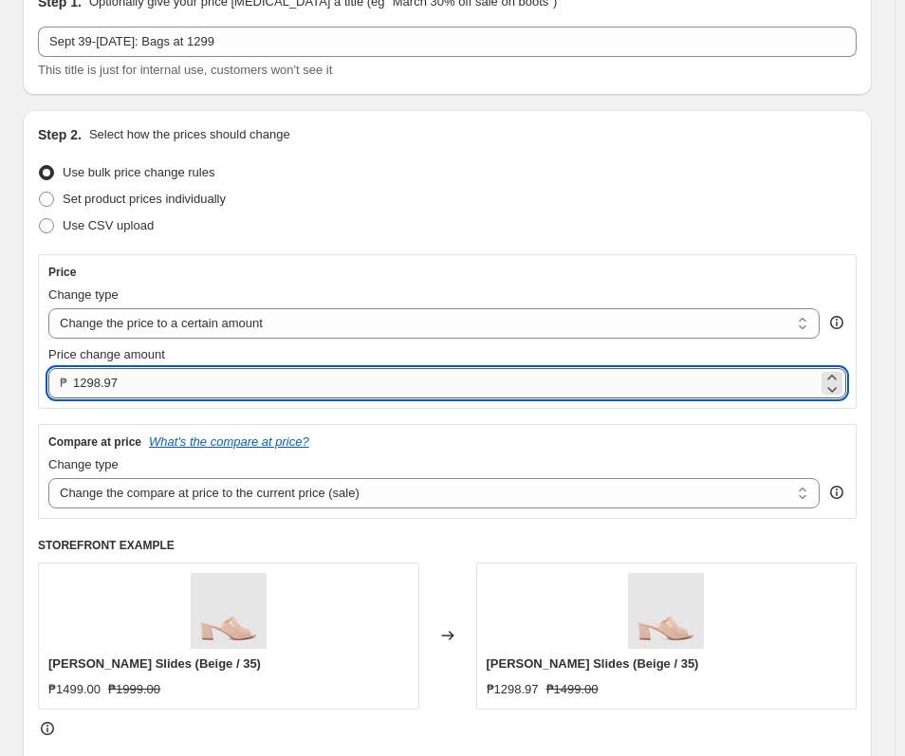
click at [263, 390] on input "1298.97" at bounding box center [445, 383] width 745 height 30
click at [265, 390] on input "1298.97" at bounding box center [445, 383] width 745 height 30
click at [266, 390] on input "1298.97" at bounding box center [445, 383] width 745 height 30
click at [267, 390] on input "1298.97" at bounding box center [445, 383] width 745 height 30
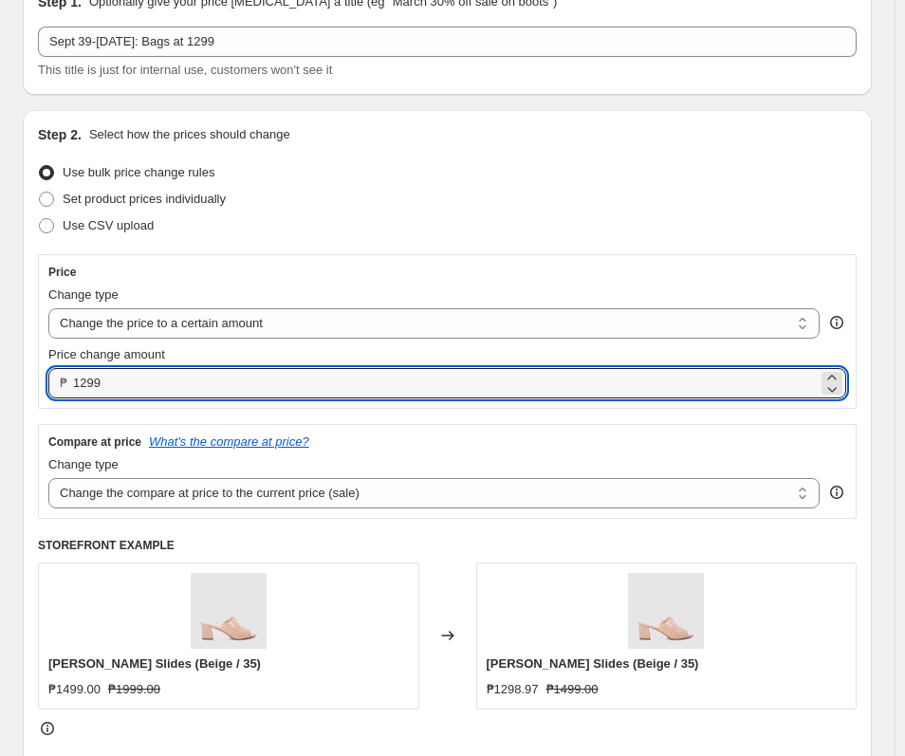
type input "1299.00"
click at [585, 215] on div "Use CSV upload" at bounding box center [447, 225] width 819 height 27
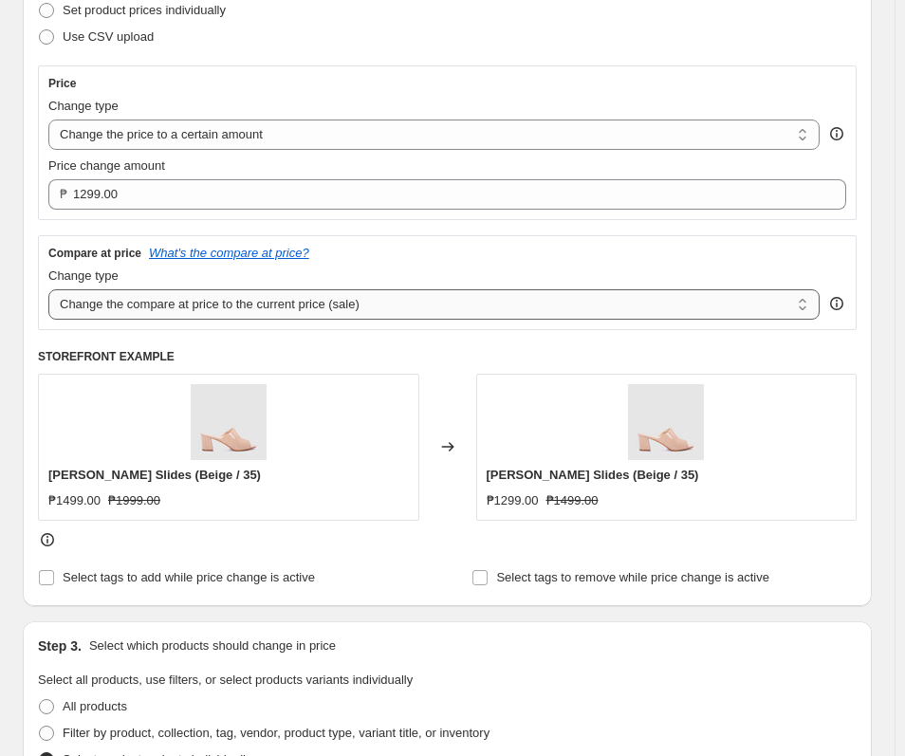
scroll to position [285, 0]
click at [399, 309] on select "Change the compare at price to the current price (sale) Change the compare at p…" at bounding box center [433, 303] width 771 height 30
select select "no_change"
click at [48, 288] on select "Change the compare at price to the current price (sale) Change the compare at p…" at bounding box center [433, 303] width 771 height 30
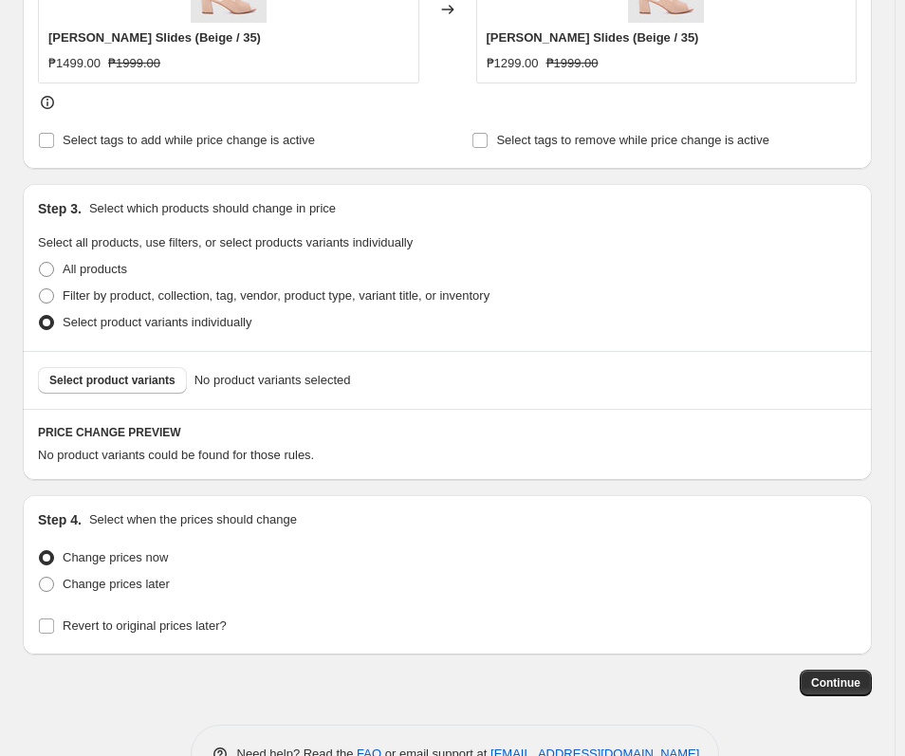
scroll to position [777, 0]
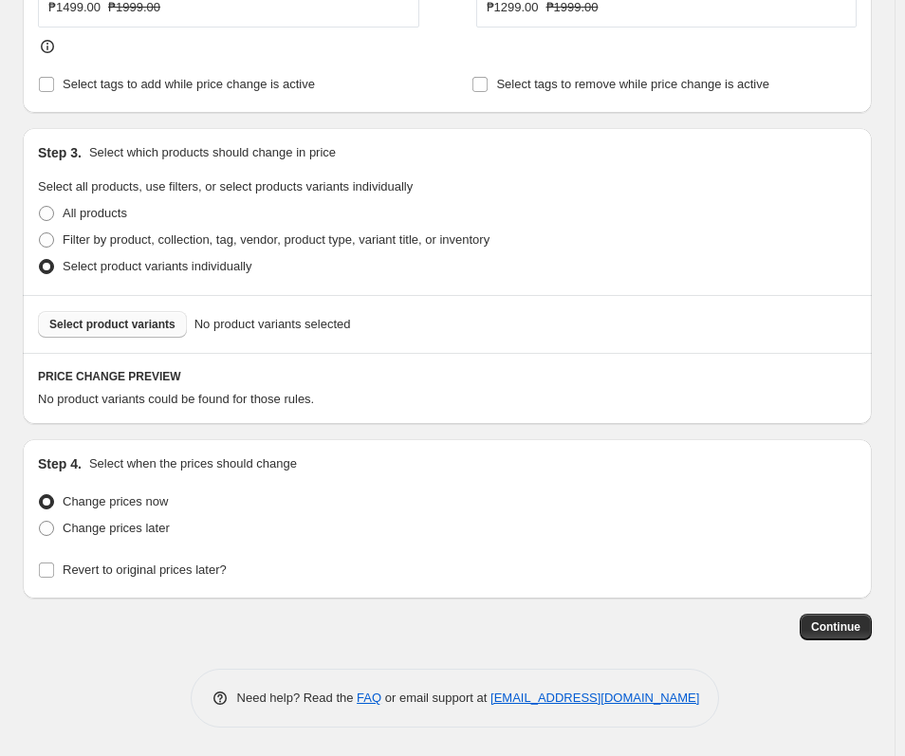
click at [142, 322] on span "Select product variants" at bounding box center [112, 324] width 126 height 15
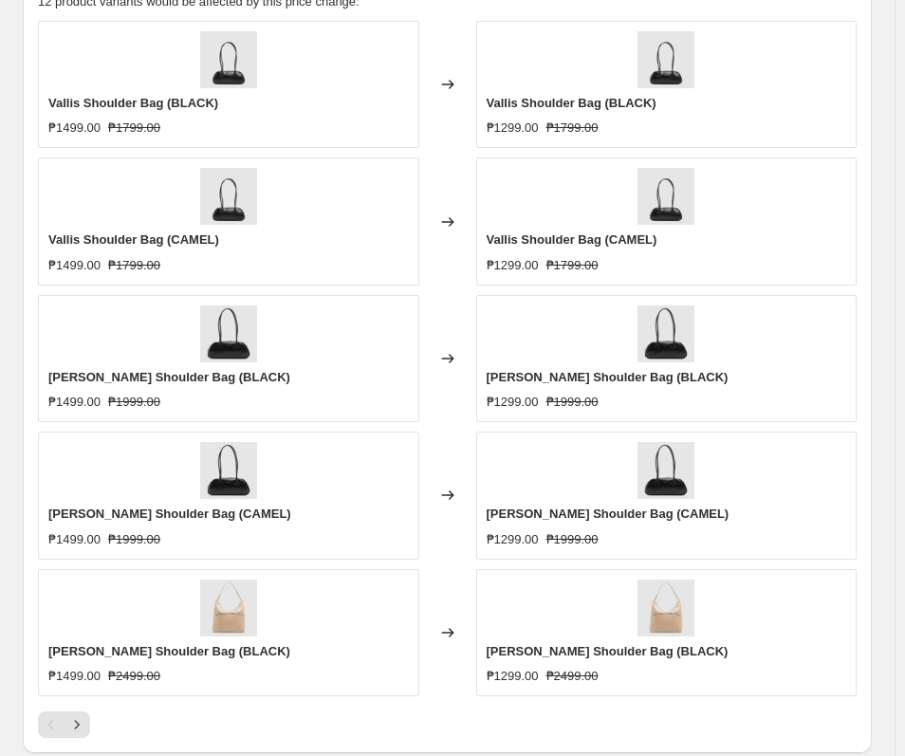
scroll to position [1156, 0]
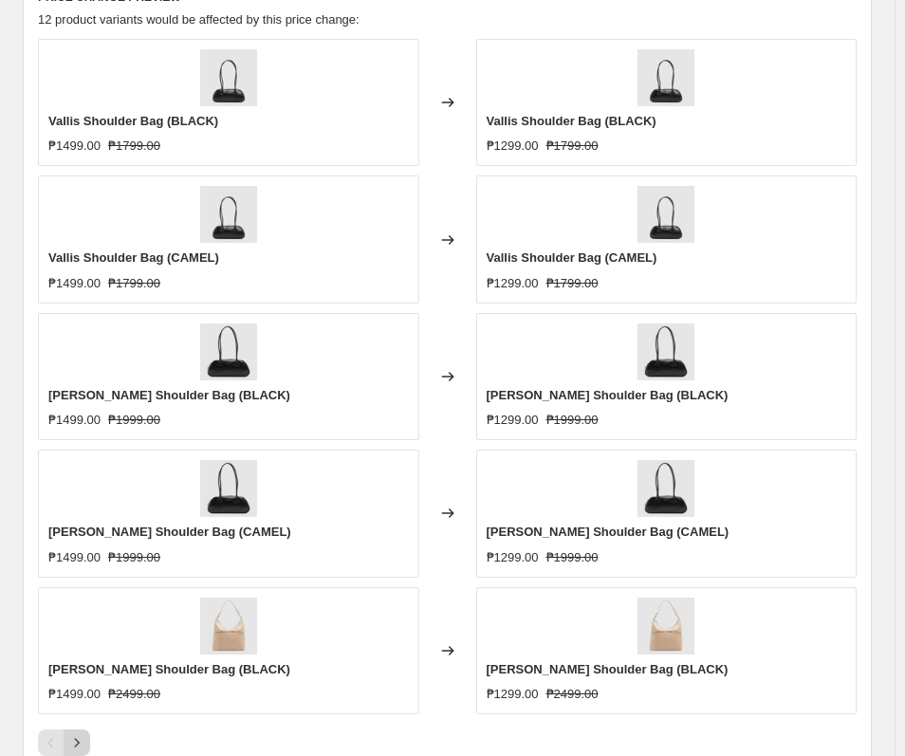
click at [82, 738] on icon "Next" at bounding box center [76, 742] width 19 height 19
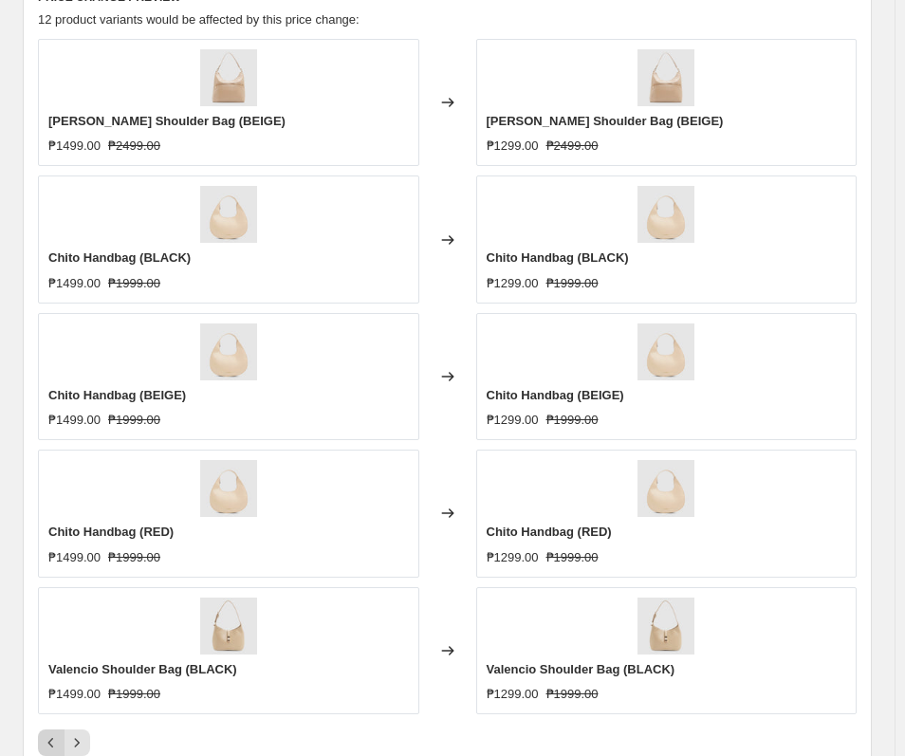
click at [49, 734] on icon "Previous" at bounding box center [51, 742] width 19 height 19
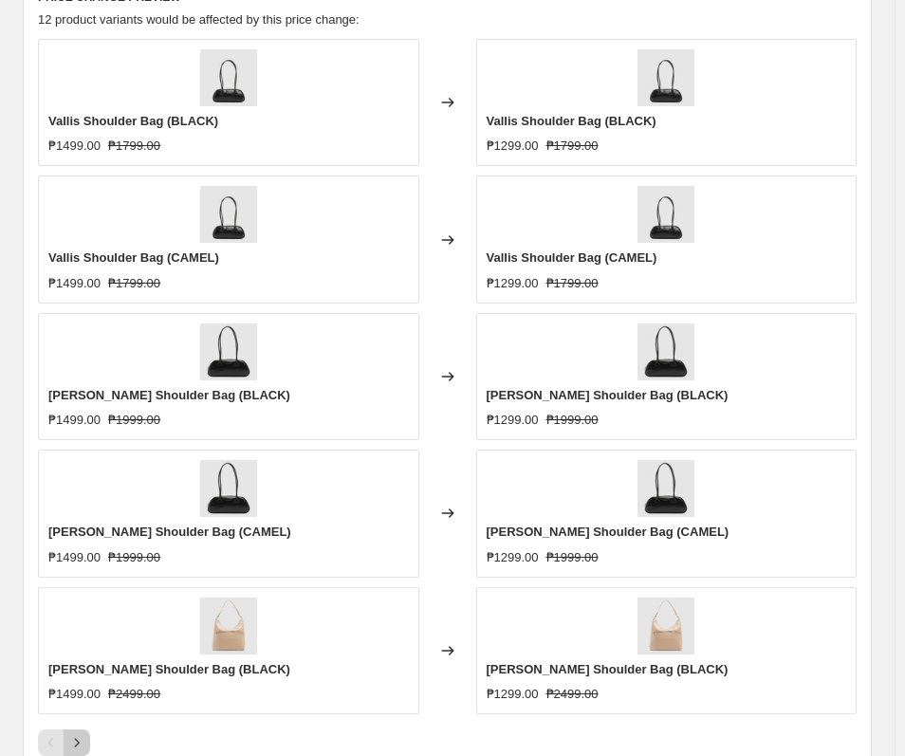
click at [88, 742] on button "Next" at bounding box center [77, 743] width 27 height 27
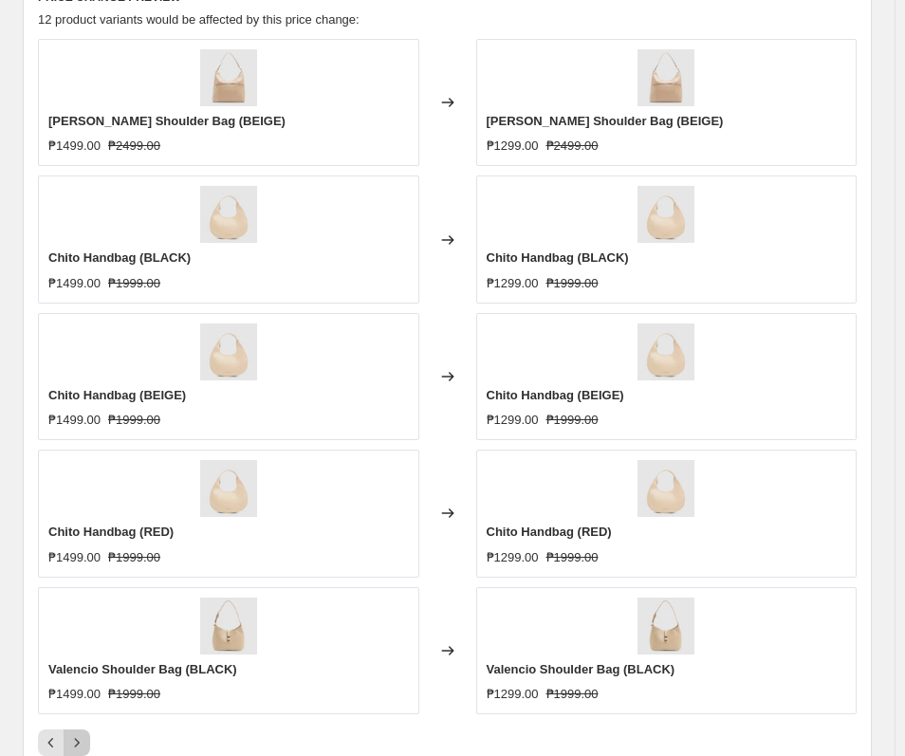
click at [88, 741] on button "Next" at bounding box center [77, 743] width 27 height 27
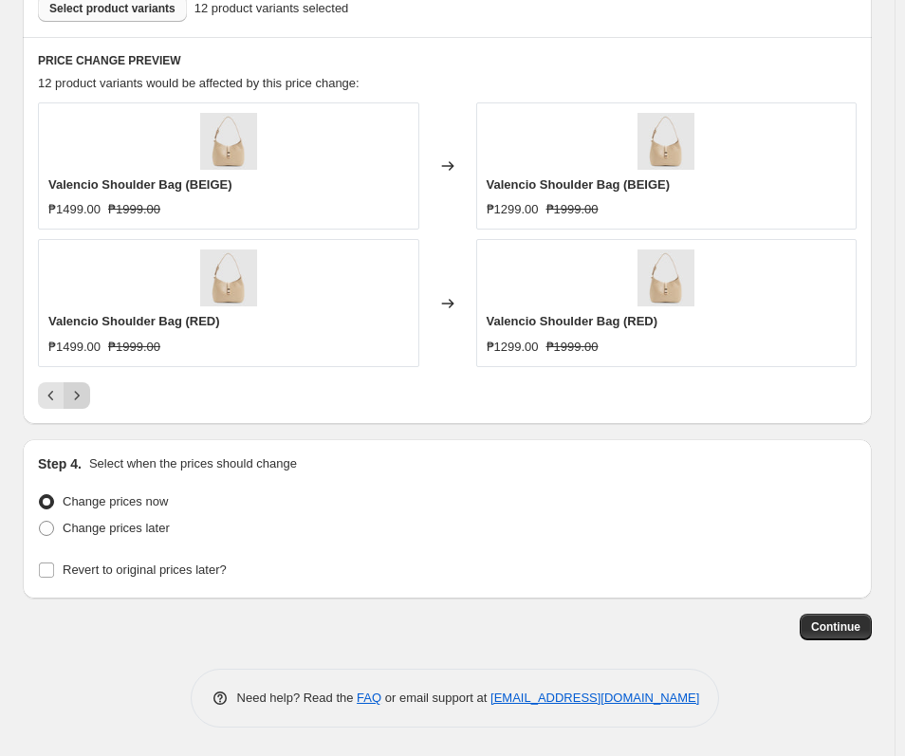
scroll to position [1093, 0]
click at [130, 535] on span "Change prices later" at bounding box center [116, 528] width 107 height 14
click at [40, 522] on input "Change prices later" at bounding box center [39, 521] width 1 height 1
radio input "true"
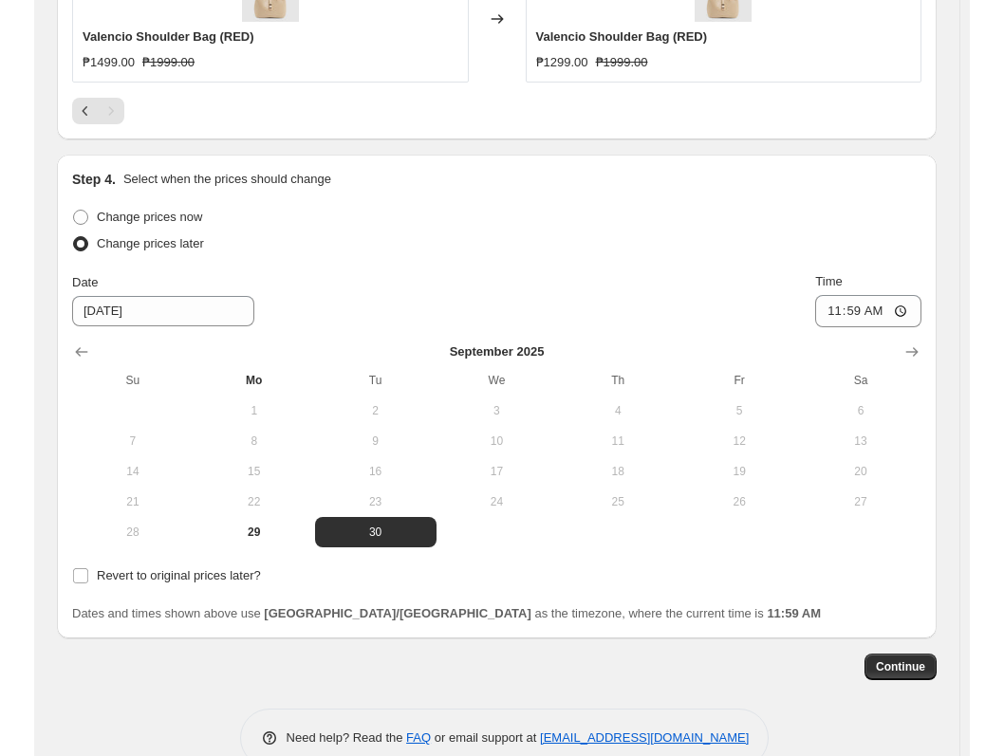
scroll to position [1084, 0]
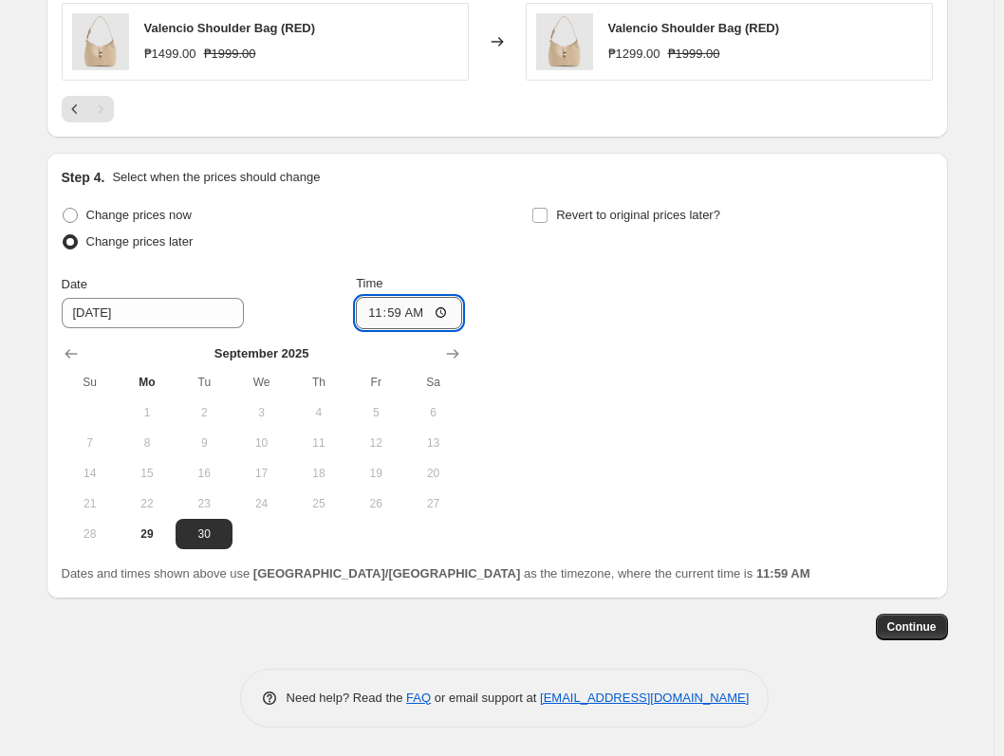
click at [397, 318] on input "11:59" at bounding box center [409, 313] width 106 height 32
type input "11:00"
click at [606, 217] on span "Revert to original prices later?" at bounding box center [638, 215] width 164 height 14
click at [547, 217] on input "Revert to original prices later?" at bounding box center [539, 215] width 15 height 15
checkbox input "true"
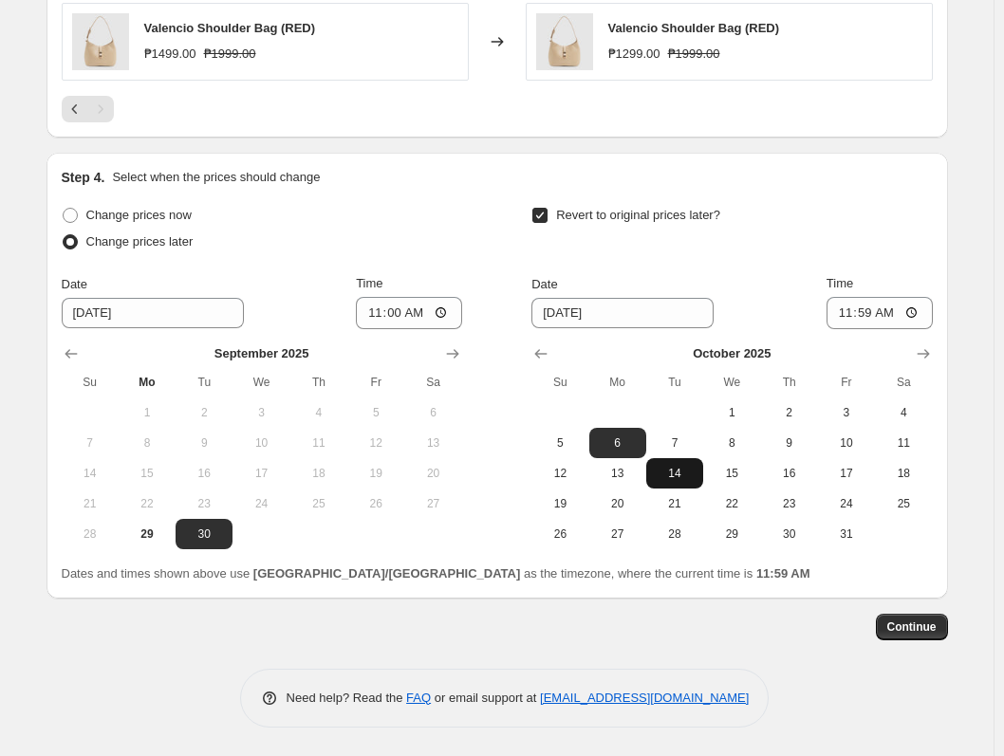
click at [693, 469] on span "14" at bounding box center [675, 473] width 42 height 15
type input "[DATE]"
click at [848, 312] on input "11:59" at bounding box center [879, 313] width 106 height 32
type input "10:00"
click at [887, 202] on div "Revert to original prices later?" at bounding box center [731, 230] width 400 height 57
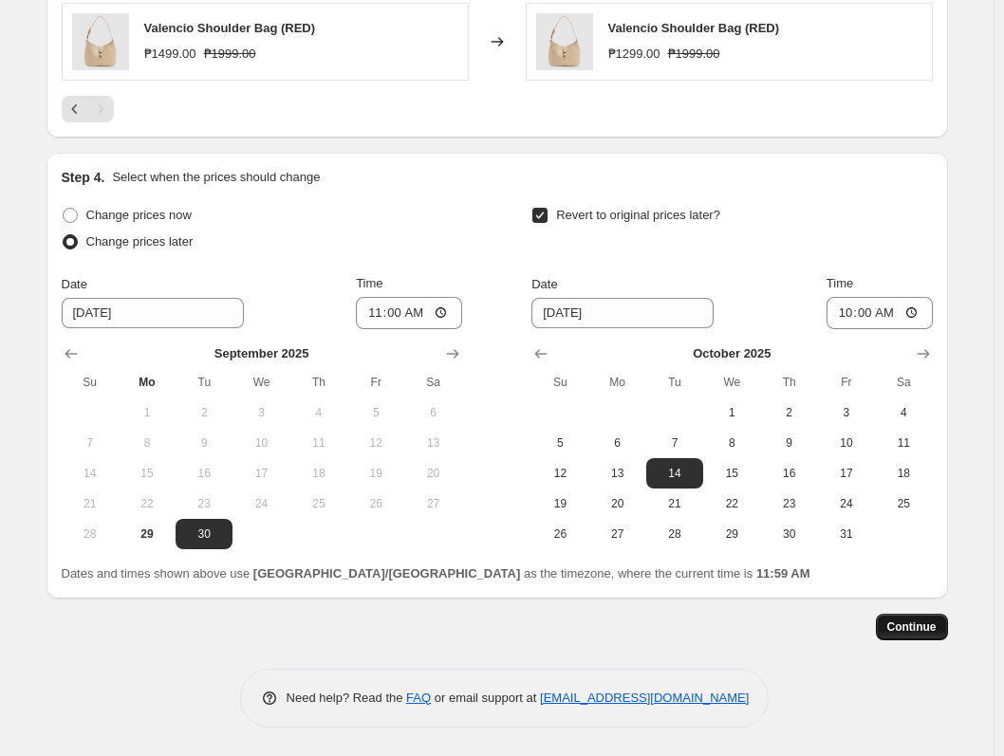
click at [914, 633] on span "Continue" at bounding box center [911, 626] width 49 height 15
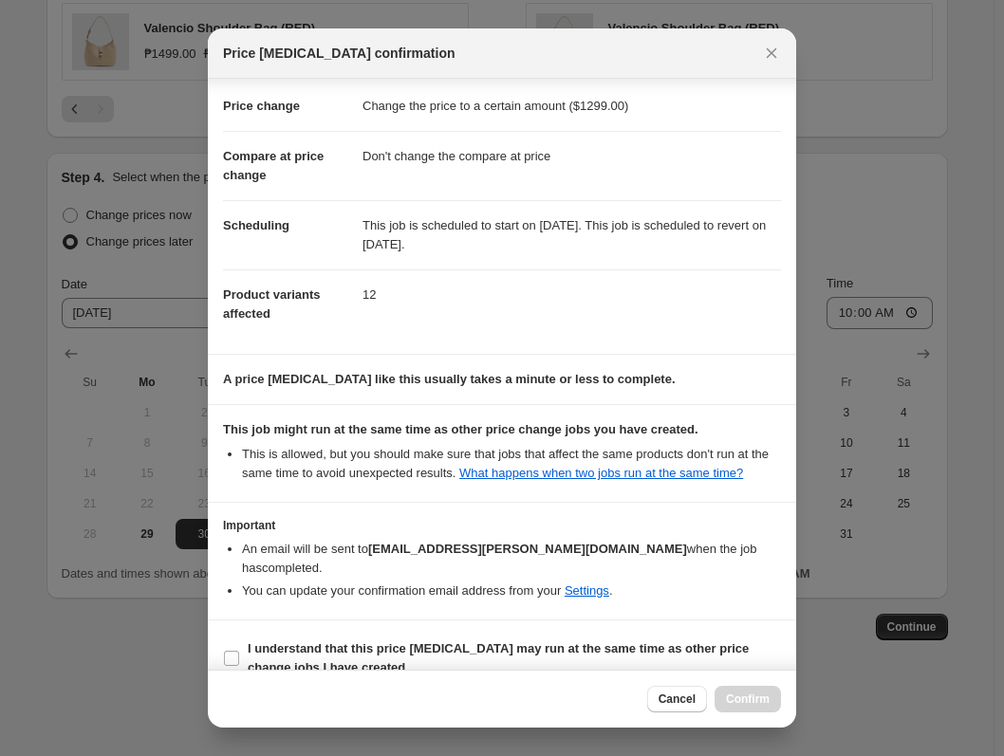
scroll to position [58, 0]
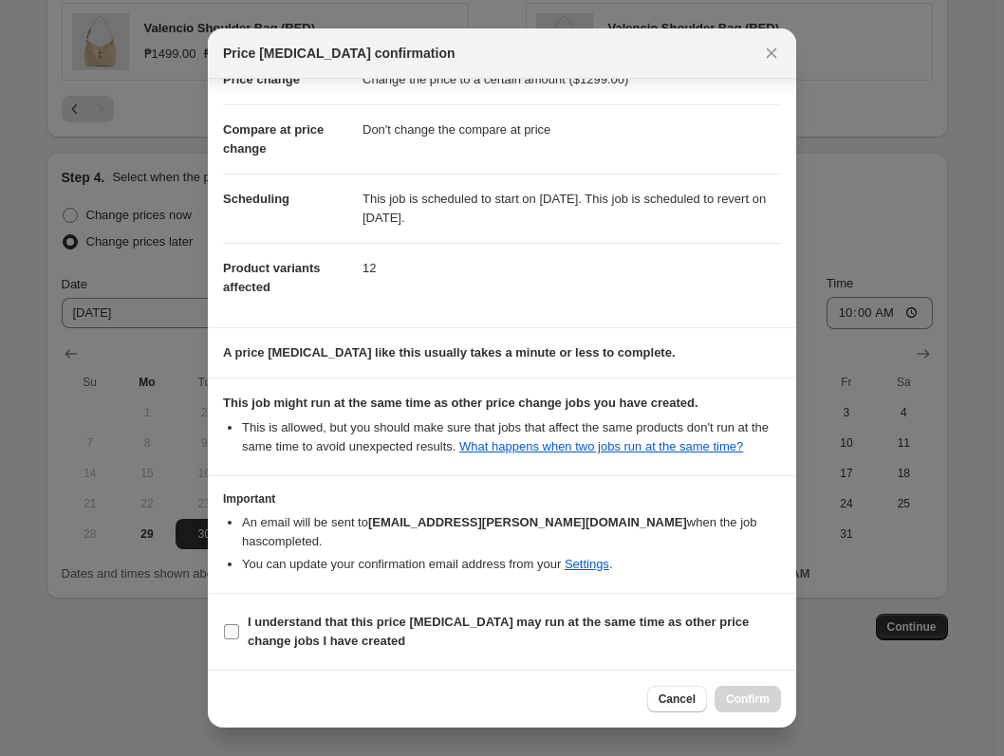
click at [567, 640] on span "I understand that this price [MEDICAL_DATA] may run at the same time as other p…" at bounding box center [514, 632] width 533 height 38
click at [239, 639] on input "I understand that this price [MEDICAL_DATA] may run at the same time as other p…" at bounding box center [231, 631] width 15 height 15
checkbox input "true"
click at [741, 698] on span "Confirm" at bounding box center [748, 699] width 44 height 15
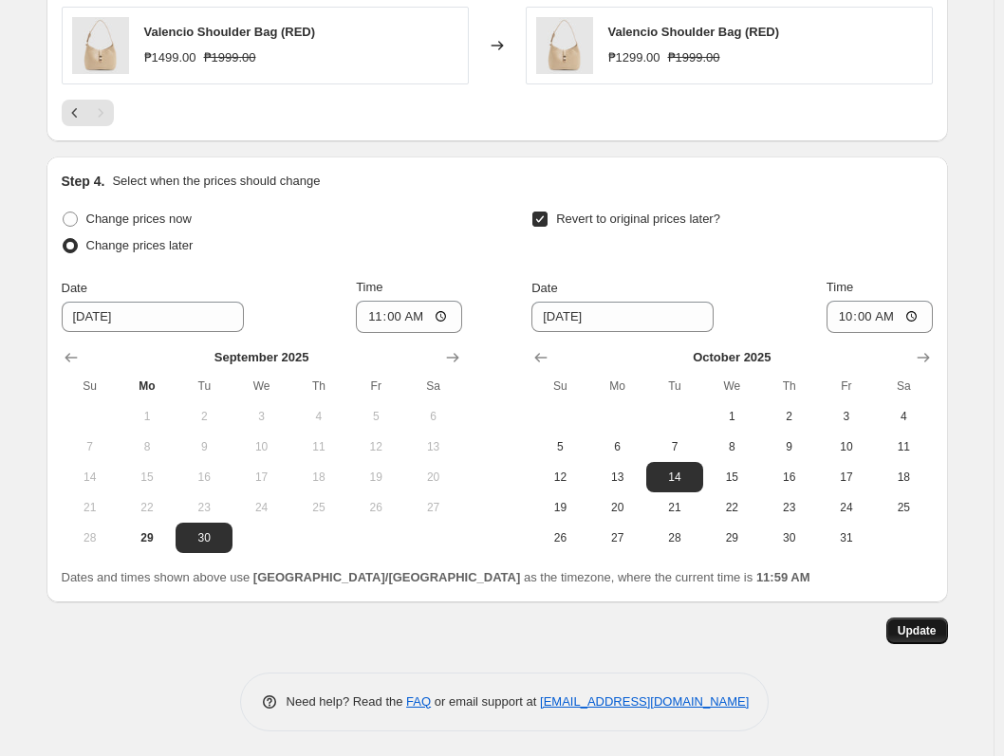
scroll to position [1200, 0]
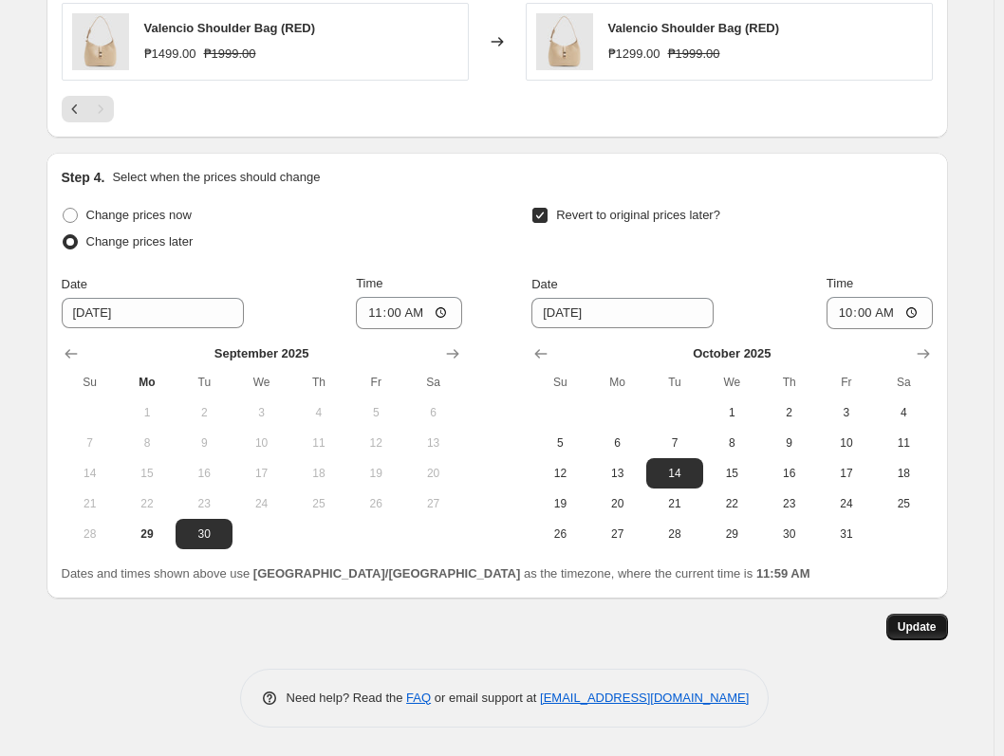
click at [914, 628] on span "Update" at bounding box center [916, 626] width 39 height 15
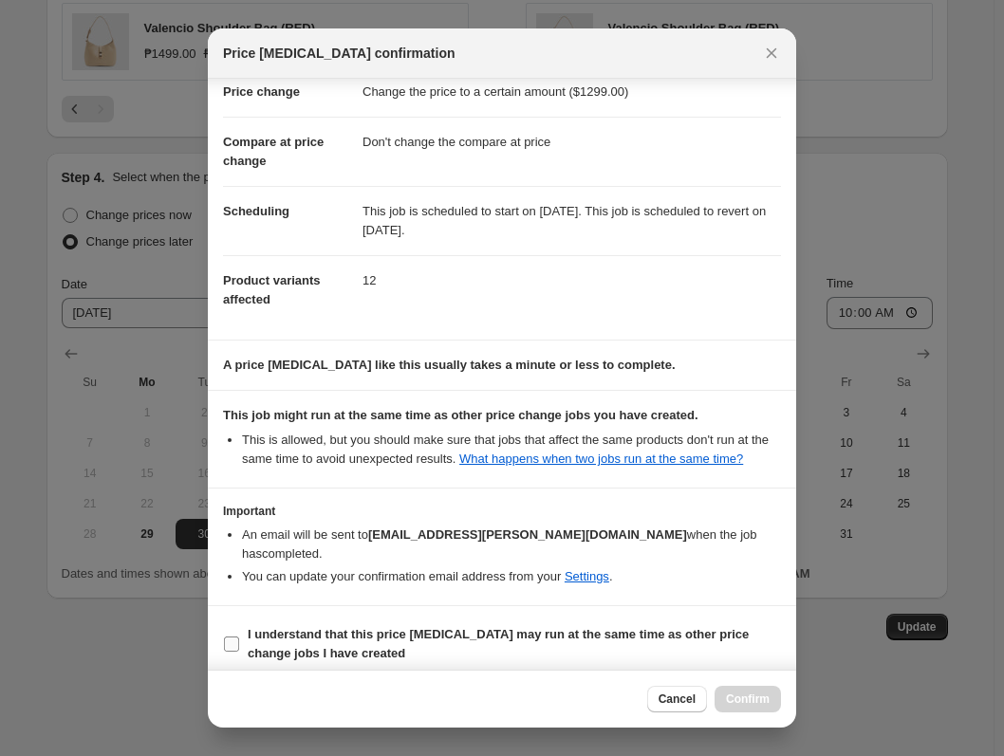
scroll to position [58, 0]
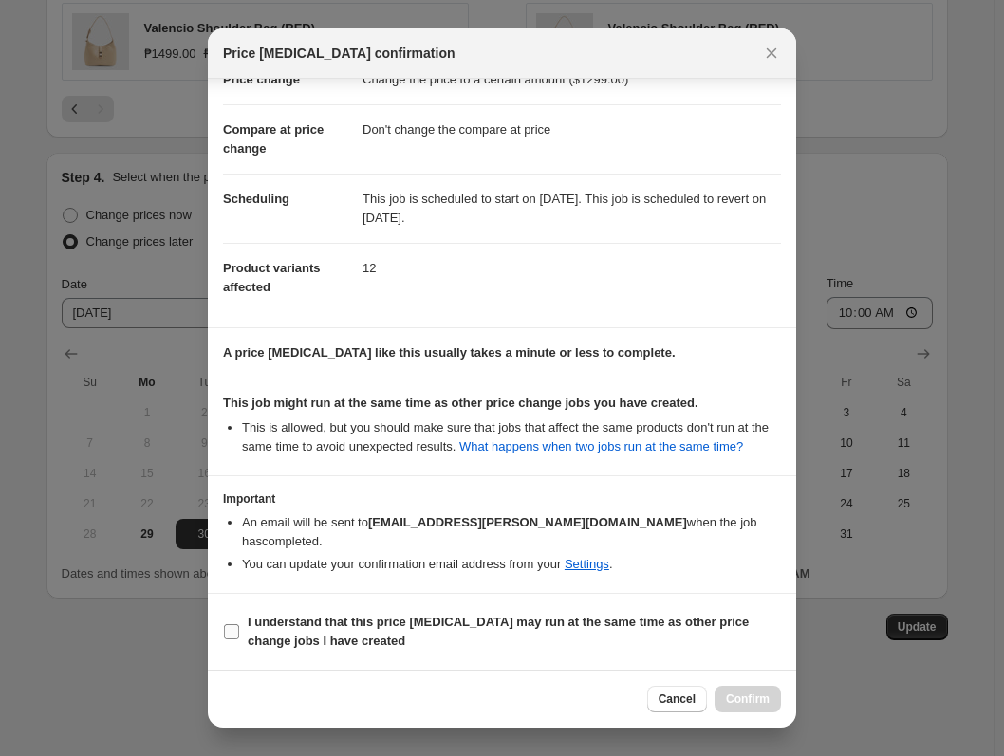
click at [665, 630] on span "I understand that this price [MEDICAL_DATA] may run at the same time as other p…" at bounding box center [514, 632] width 533 height 38
click at [239, 630] on input "I understand that this price [MEDICAL_DATA] may run at the same time as other p…" at bounding box center [231, 631] width 15 height 15
checkbox input "true"
click at [741, 704] on span "Confirm" at bounding box center [748, 699] width 44 height 15
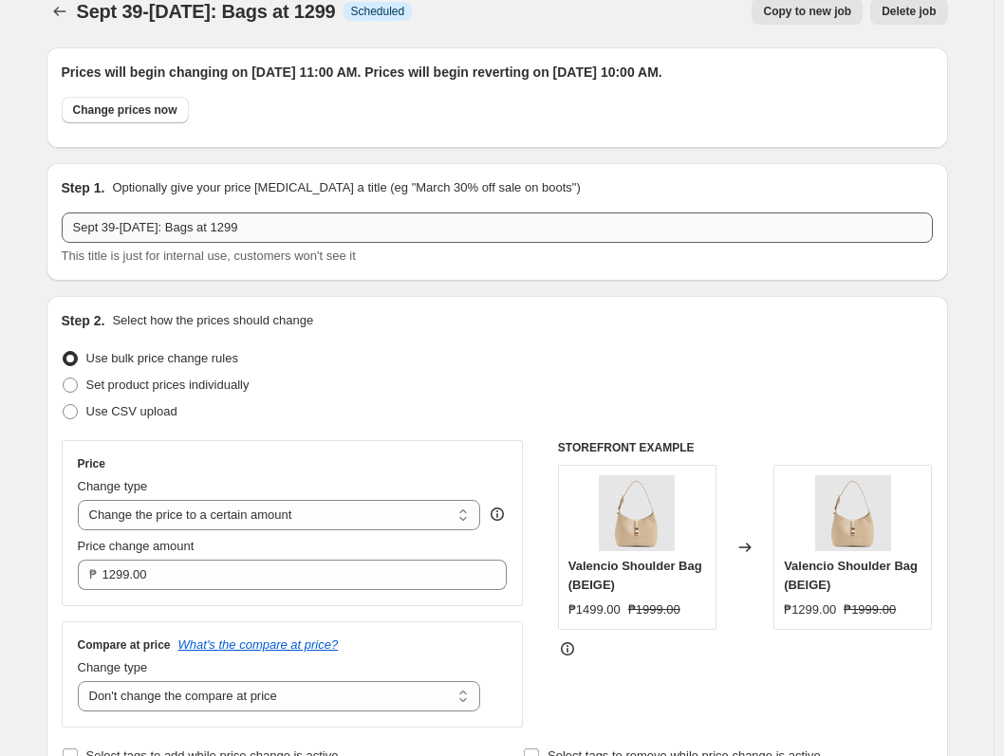
scroll to position [0, 0]
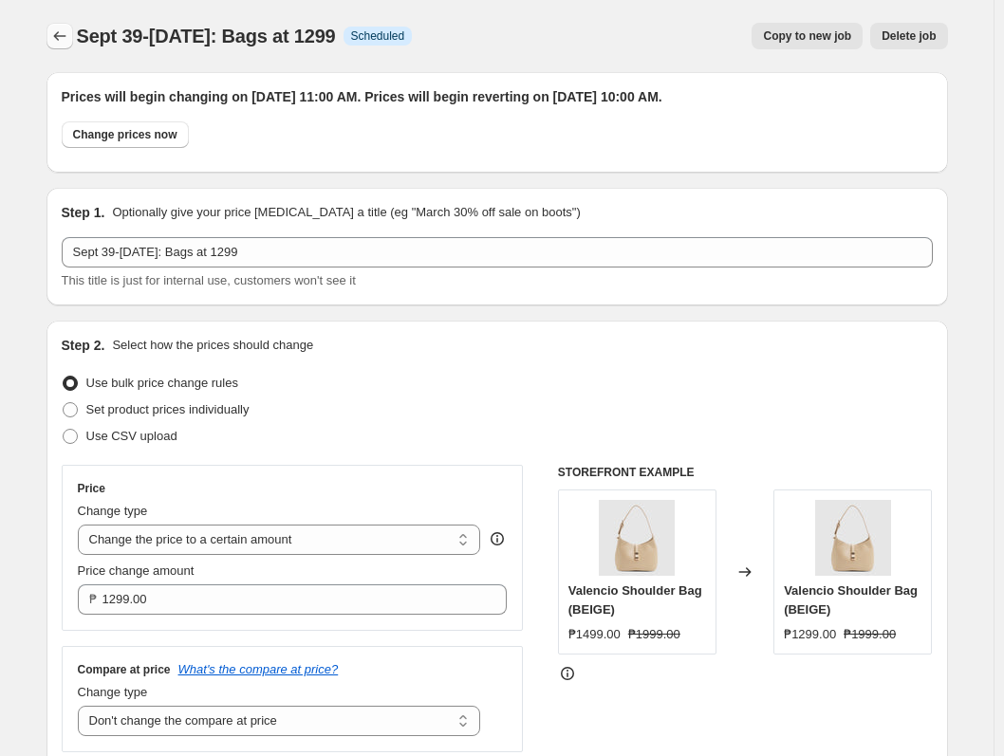
click at [57, 35] on icon "Price change jobs" at bounding box center [59, 36] width 19 height 19
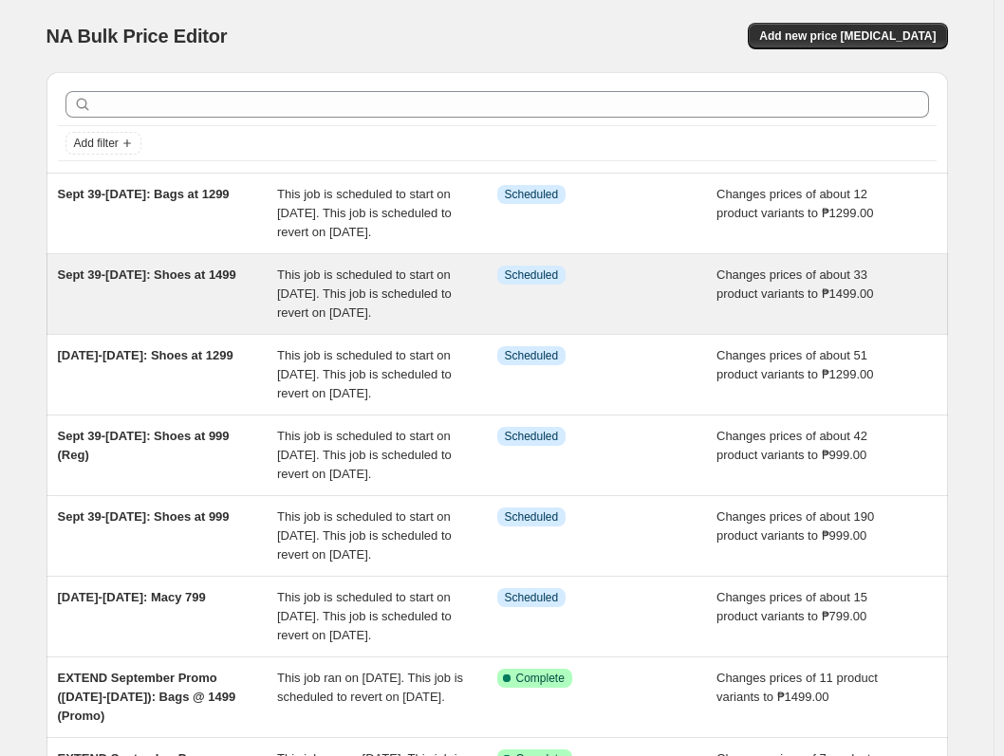
click at [543, 322] on div "Info Scheduled" at bounding box center [607, 294] width 220 height 57
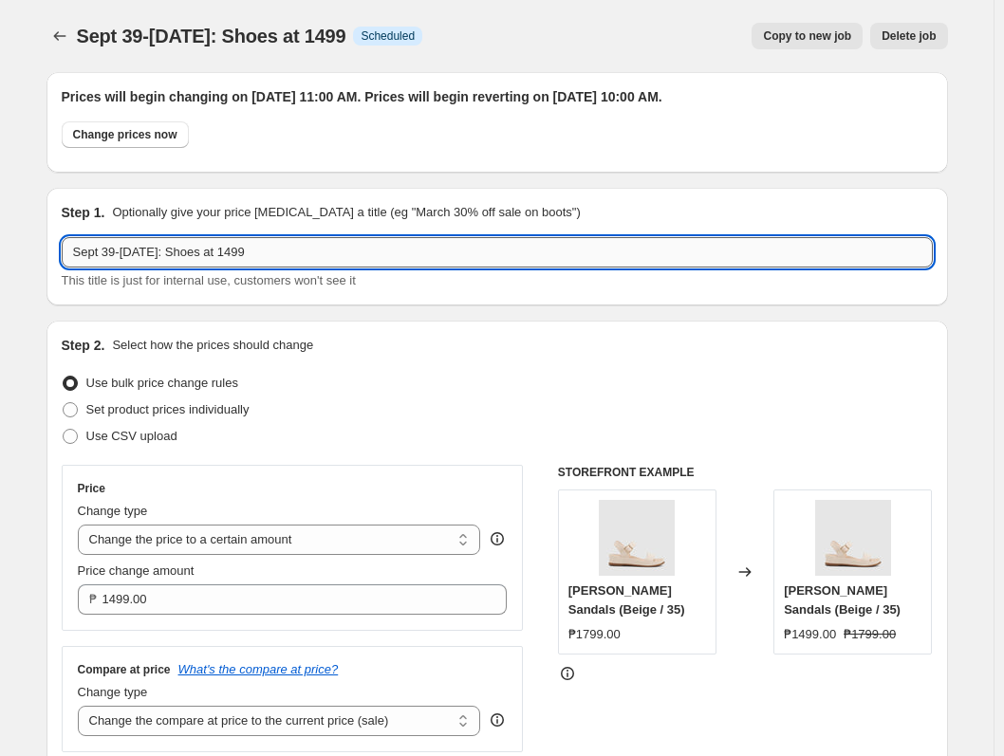
click at [124, 249] on input "Sept 39-[DATE]: Shoes at 1499" at bounding box center [497, 252] width 871 height 30
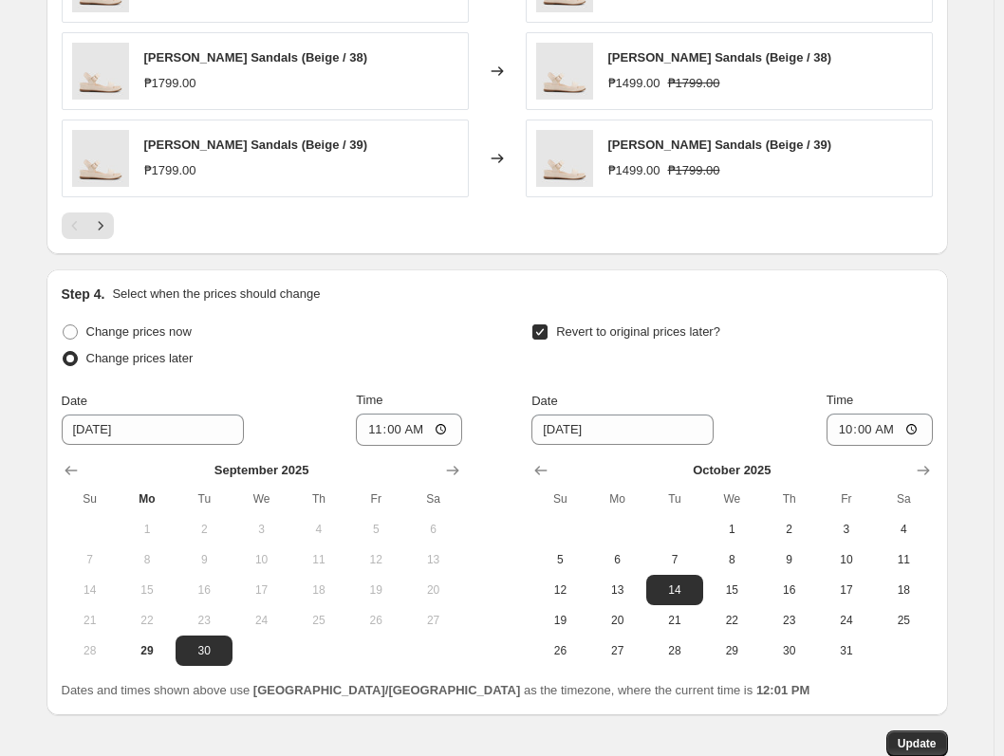
scroll to position [1462, 0]
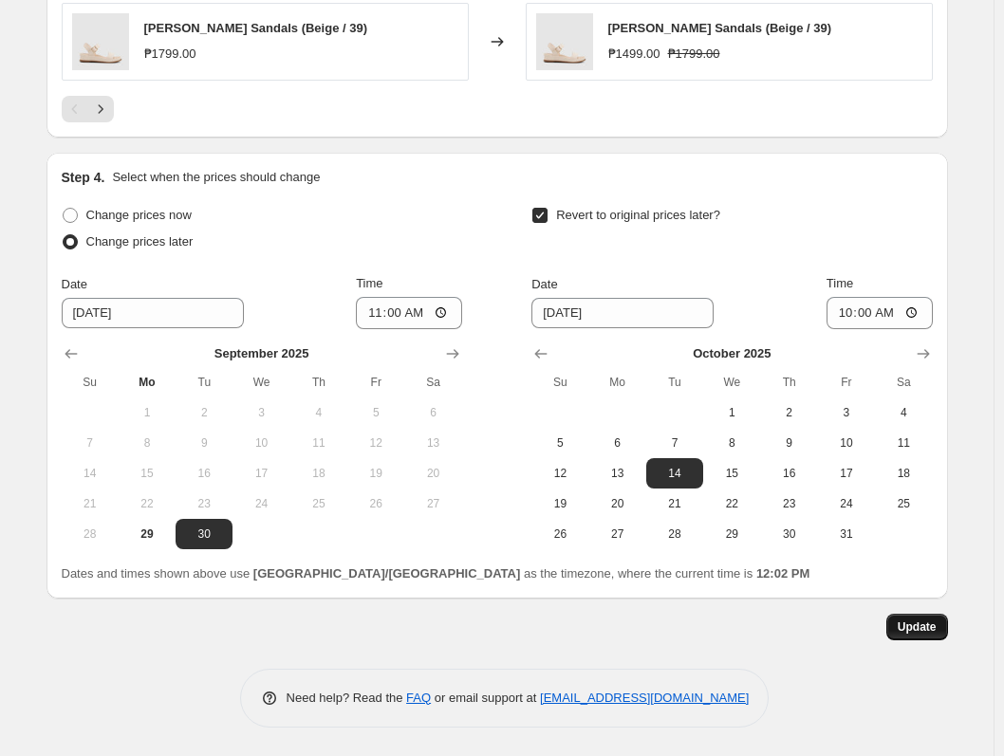
type input "[DATE]-[DATE]: Shoes at 1499"
click at [914, 631] on span "Update" at bounding box center [916, 626] width 39 height 15
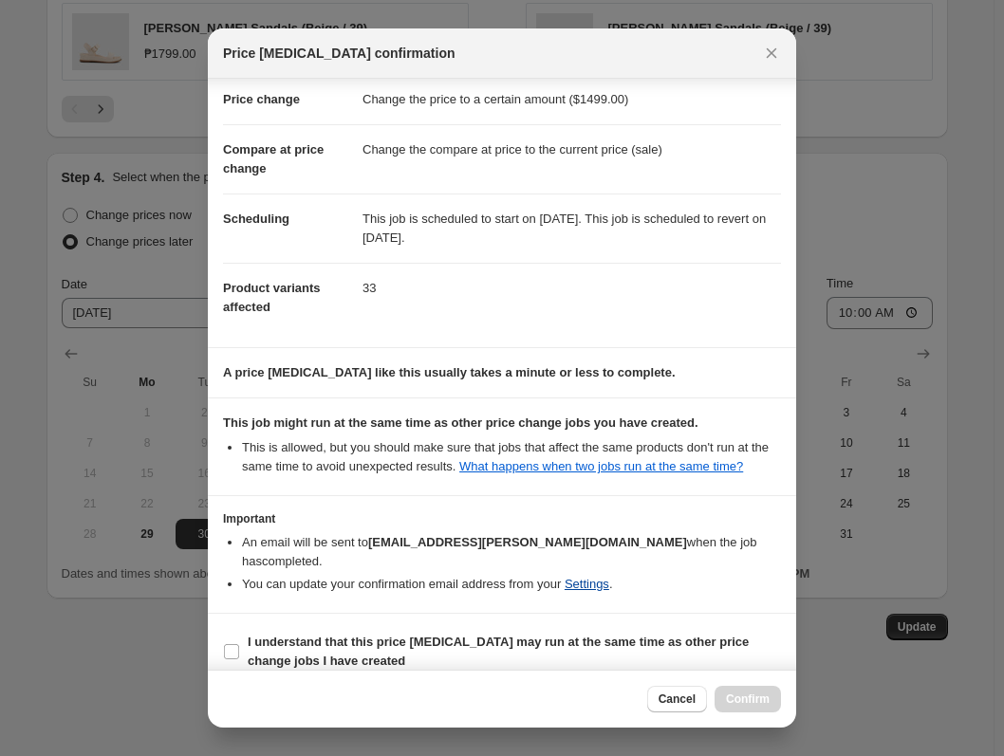
scroll to position [58, 0]
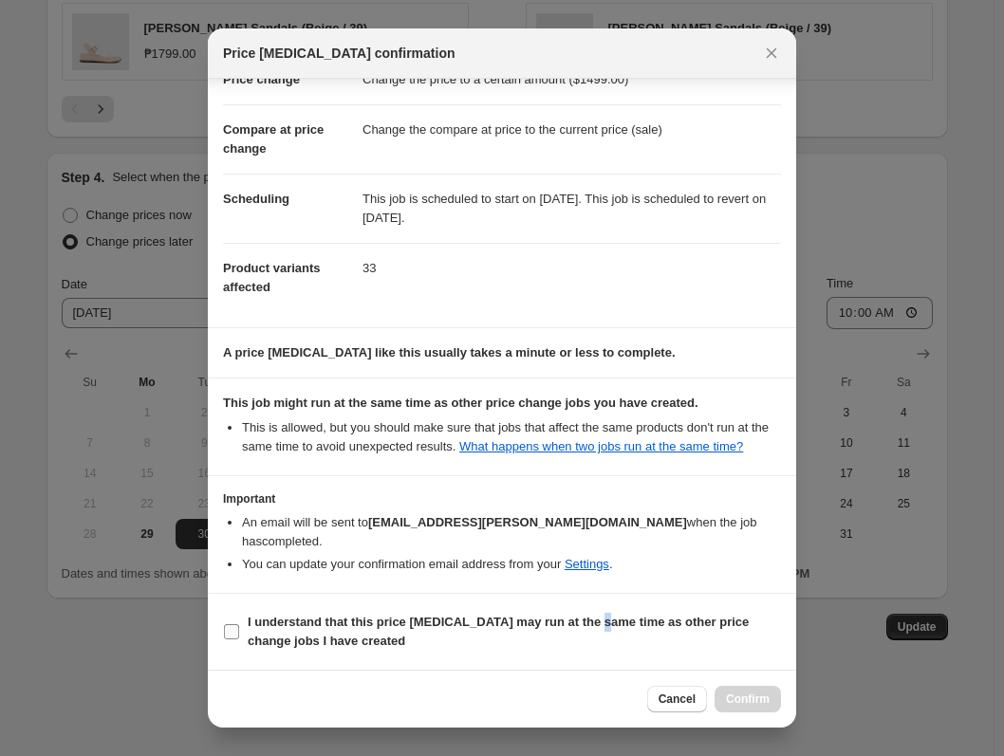
drag, startPoint x: 606, startPoint y: 619, endPoint x: 695, endPoint y: 646, distance: 93.3
click at [611, 620] on b "I understand that this price [MEDICAL_DATA] may run at the same time as other p…" at bounding box center [498, 631] width 501 height 33
click at [449, 595] on section "I understand that this price [MEDICAL_DATA] may run at the same time as other p…" at bounding box center [502, 632] width 588 height 76
click at [472, 628] on b "I understand that this price [MEDICAL_DATA] may run at the same time as other p…" at bounding box center [498, 631] width 501 height 33
click at [239, 628] on input "I understand that this price [MEDICAL_DATA] may run at the same time as other p…" at bounding box center [231, 631] width 15 height 15
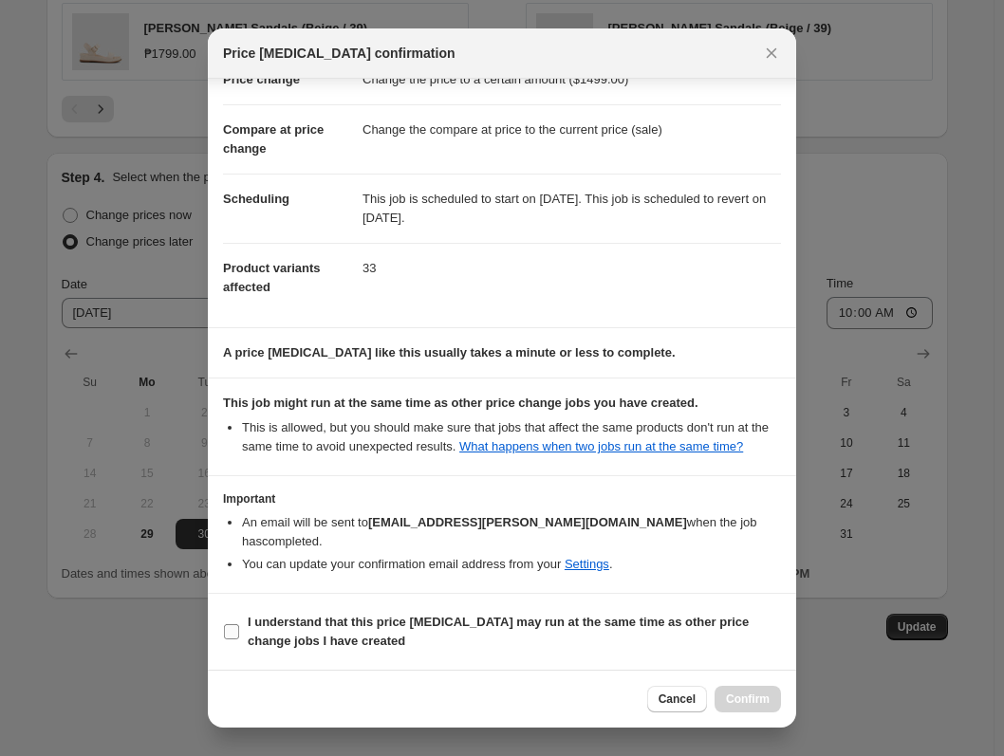
checkbox input "true"
click at [748, 698] on span "Confirm" at bounding box center [748, 699] width 44 height 15
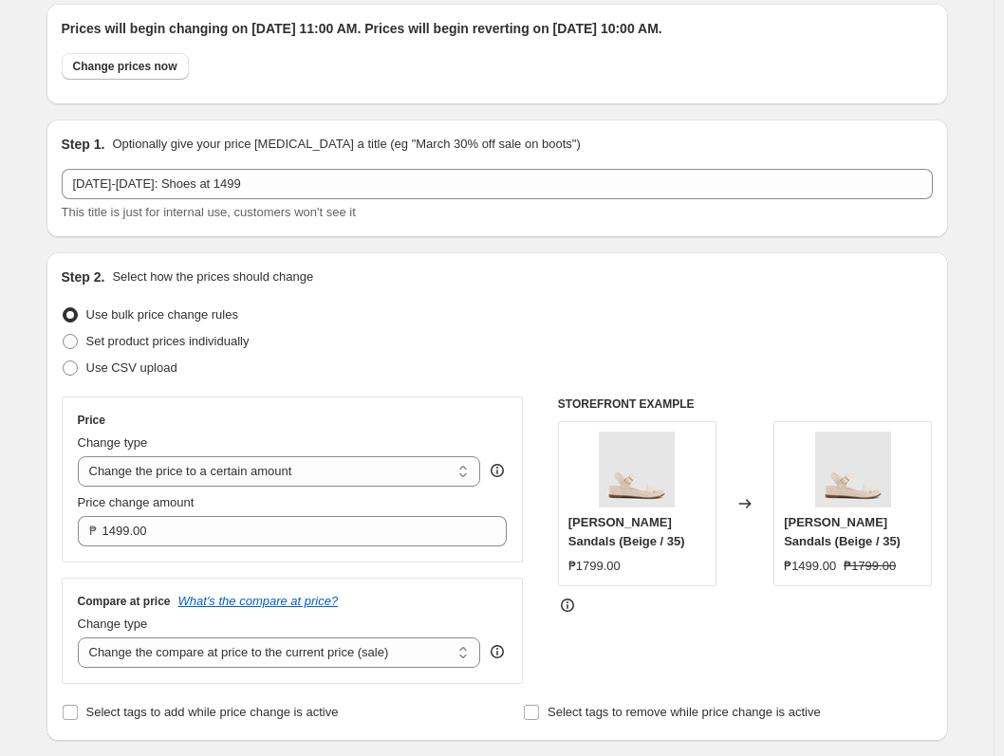
scroll to position [0, 0]
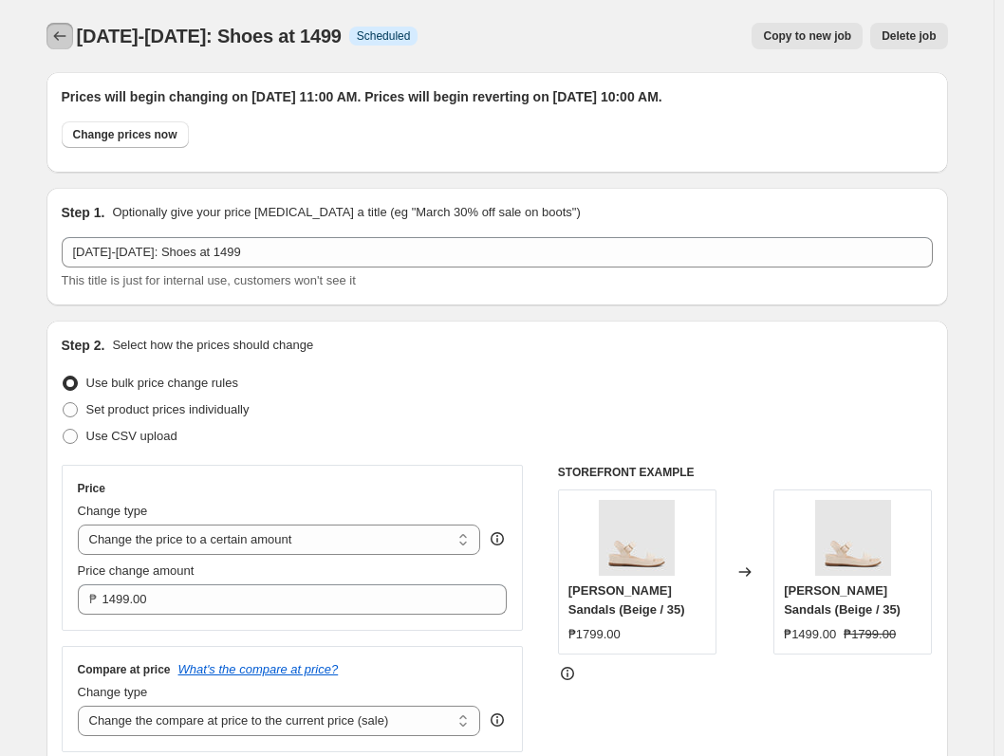
click at [66, 40] on icon "Price change jobs" at bounding box center [59, 36] width 19 height 19
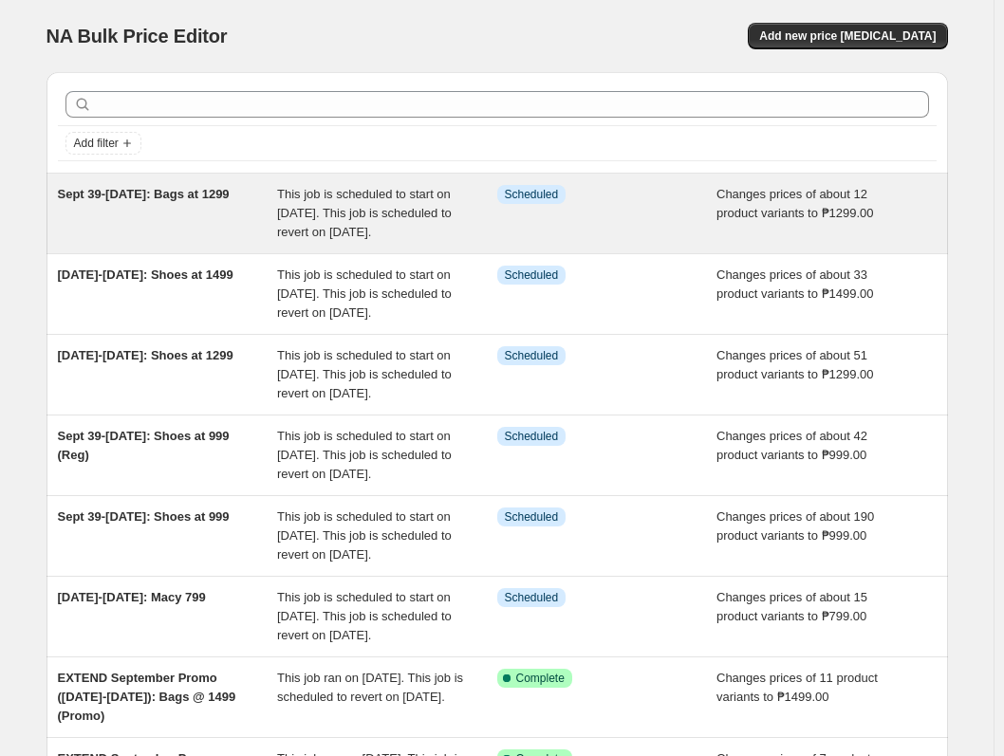
click at [265, 195] on div "Sept 39-[DATE]: Bags at 1299" at bounding box center [168, 213] width 220 height 57
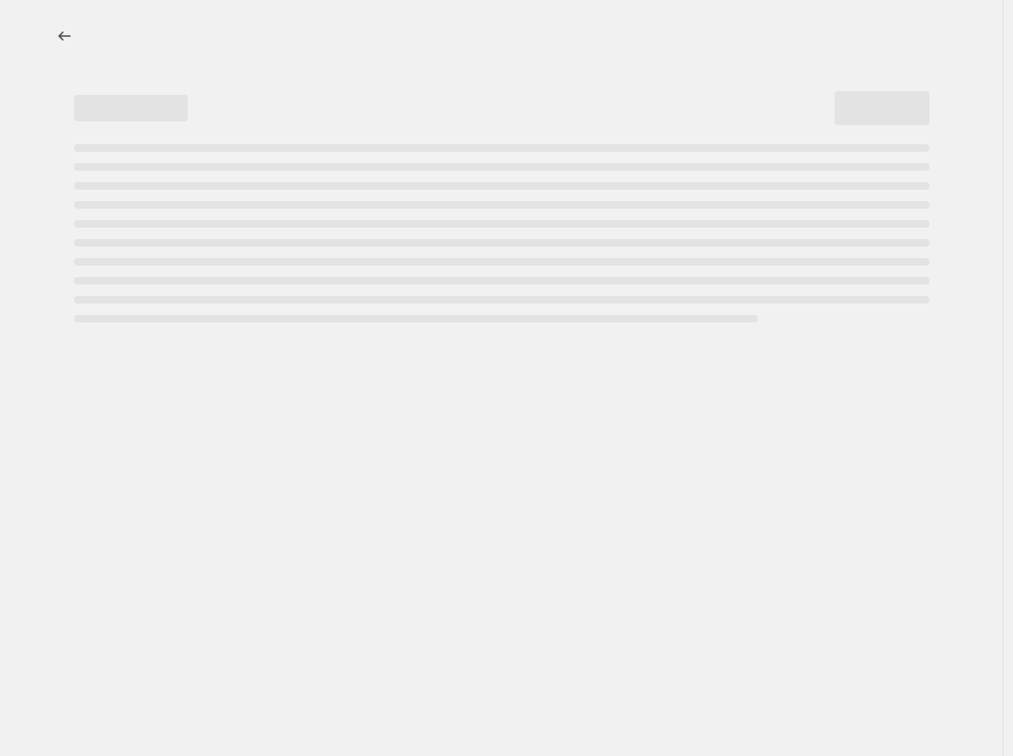
select select "no_change"
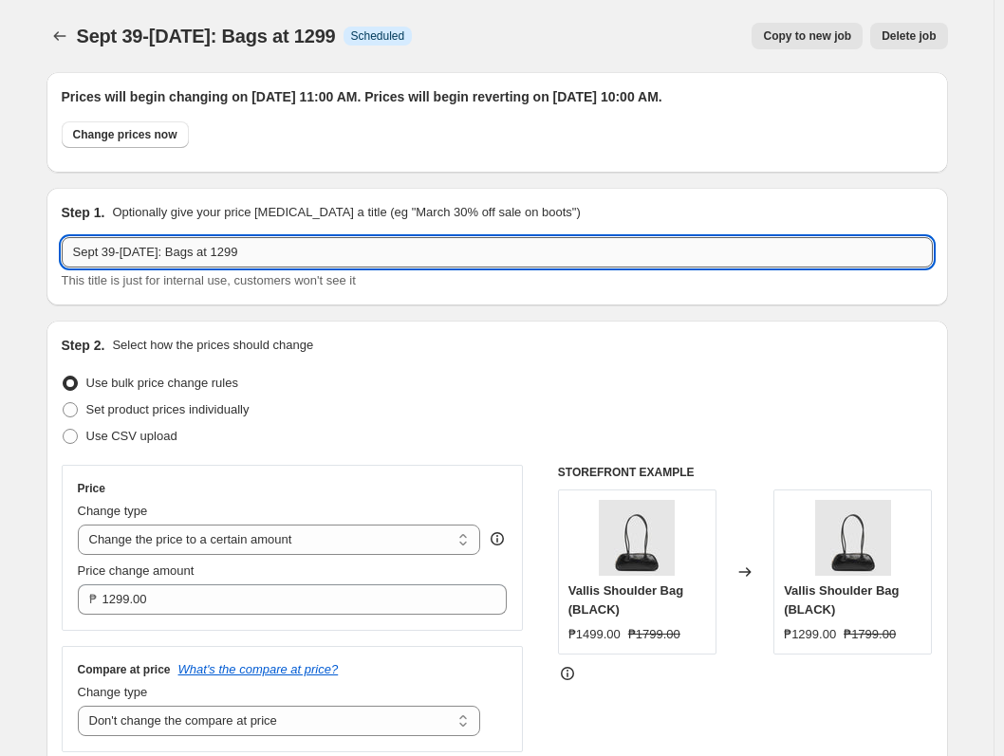
click at [124, 255] on input "Sept 39-[DATE]: Bags at 1299" at bounding box center [497, 252] width 871 height 30
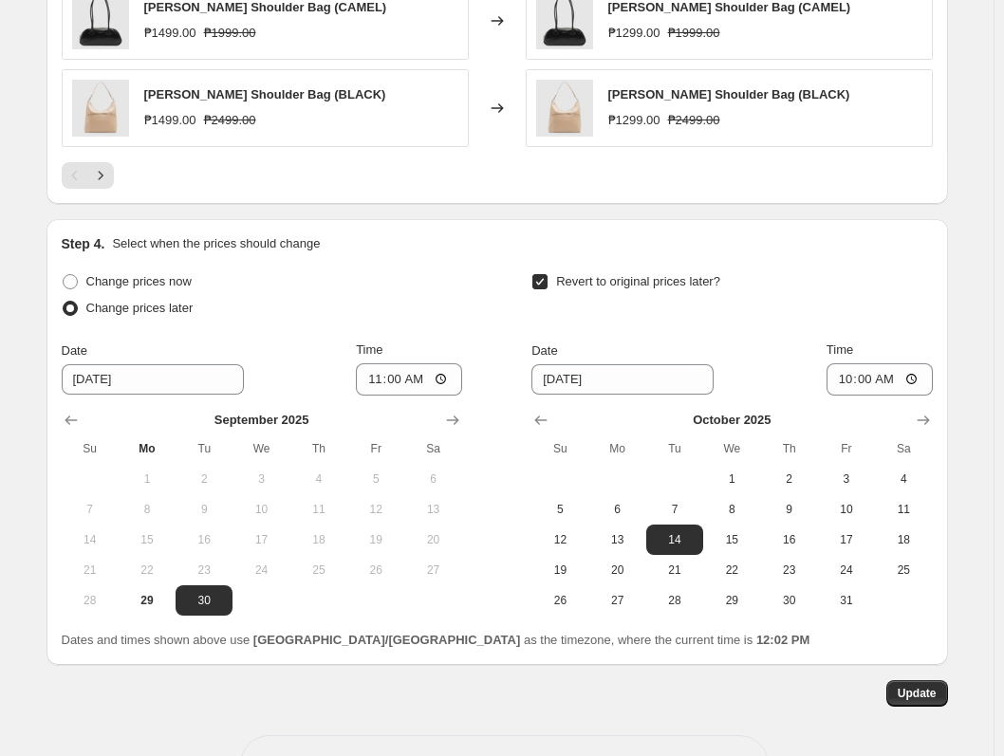
scroll to position [1462, 0]
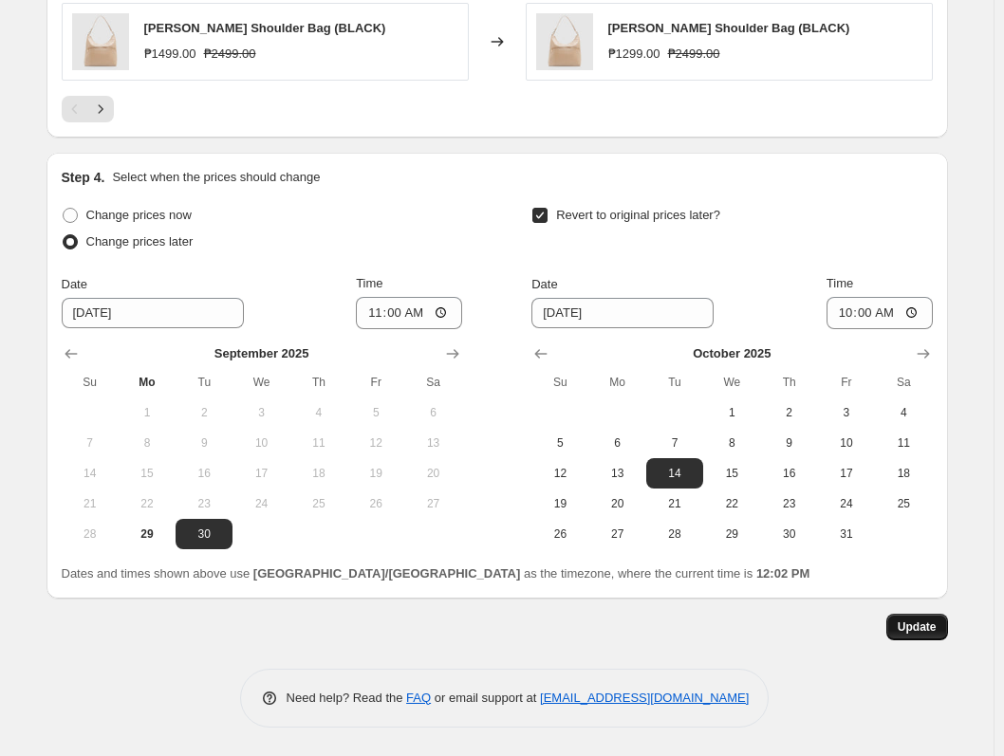
type input "[DATE]-[DATE]: Bags at 1299"
click at [914, 638] on button "Update" at bounding box center [917, 627] width 62 height 27
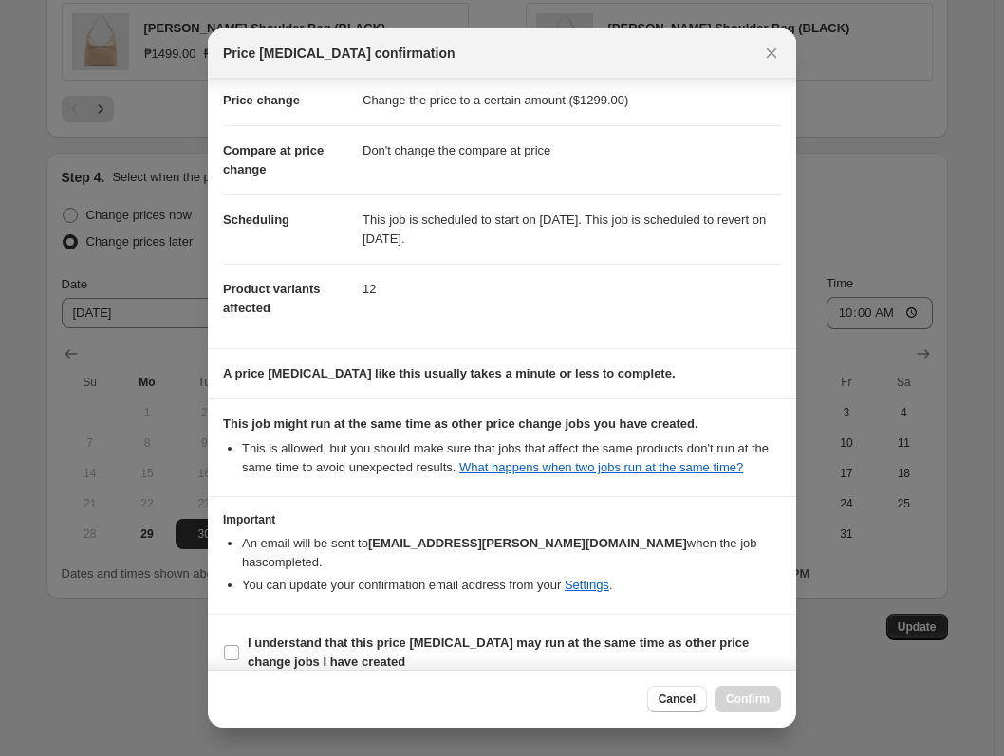
scroll to position [58, 0]
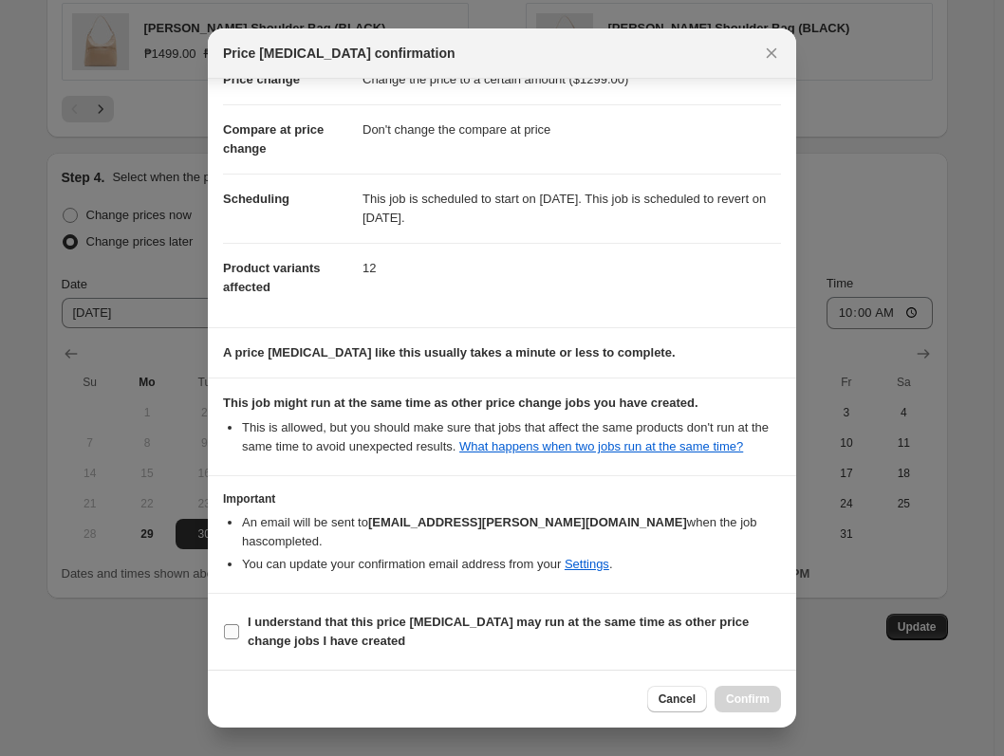
click at [655, 621] on b "I understand that this price [MEDICAL_DATA] may run at the same time as other p…" at bounding box center [498, 631] width 501 height 33
click at [239, 624] on input "I understand that this price [MEDICAL_DATA] may run at the same time as other p…" at bounding box center [231, 631] width 15 height 15
checkbox input "true"
click at [733, 703] on span "Confirm" at bounding box center [748, 699] width 44 height 15
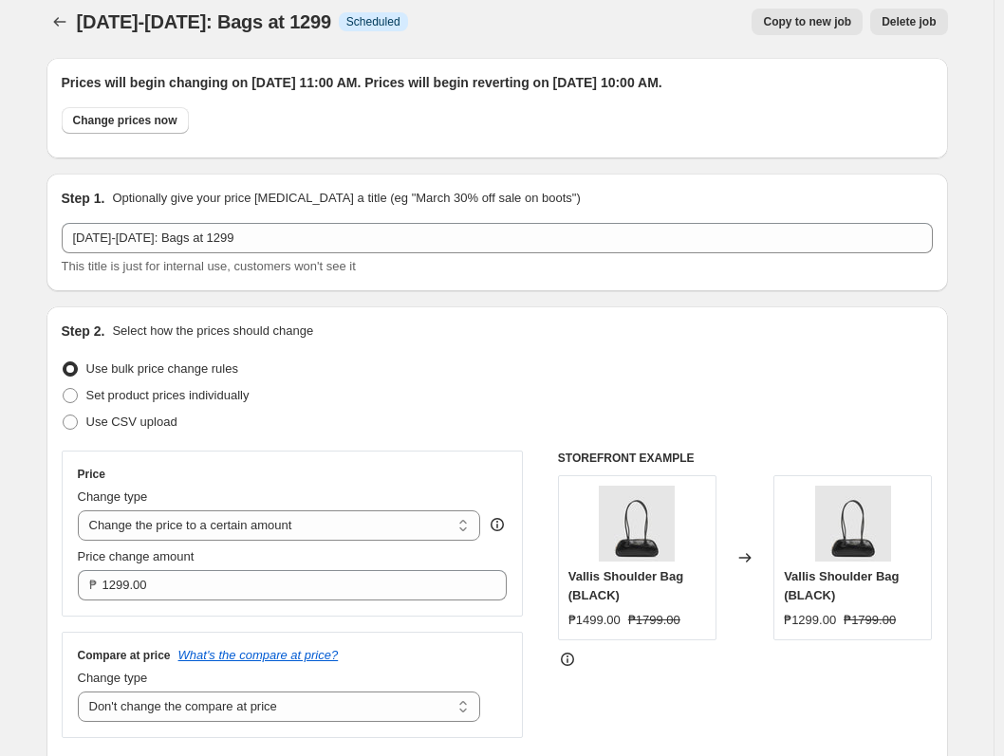
scroll to position [0, 0]
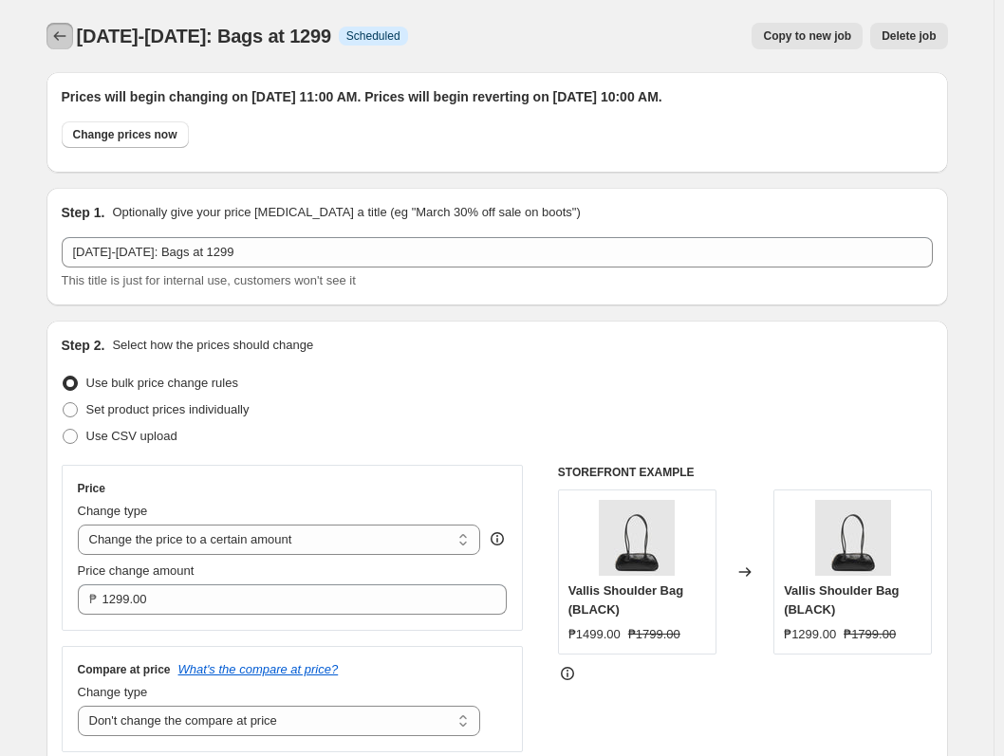
click at [55, 34] on icon "Price change jobs" at bounding box center [59, 36] width 19 height 19
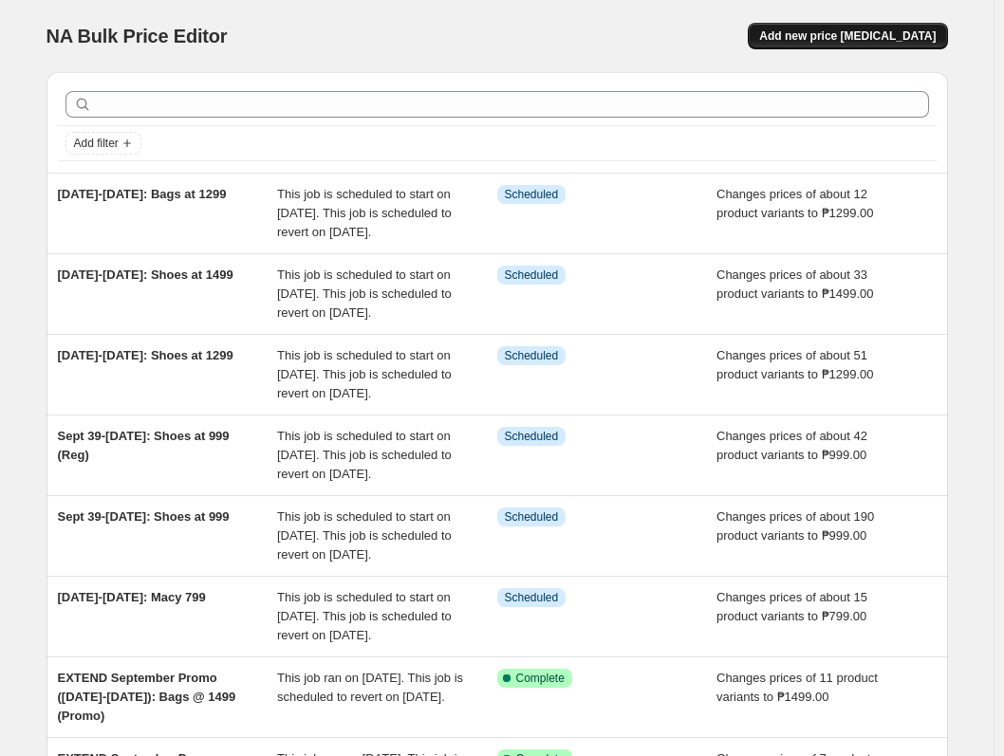
click at [875, 29] on span "Add new price [MEDICAL_DATA]" at bounding box center [847, 35] width 176 height 15
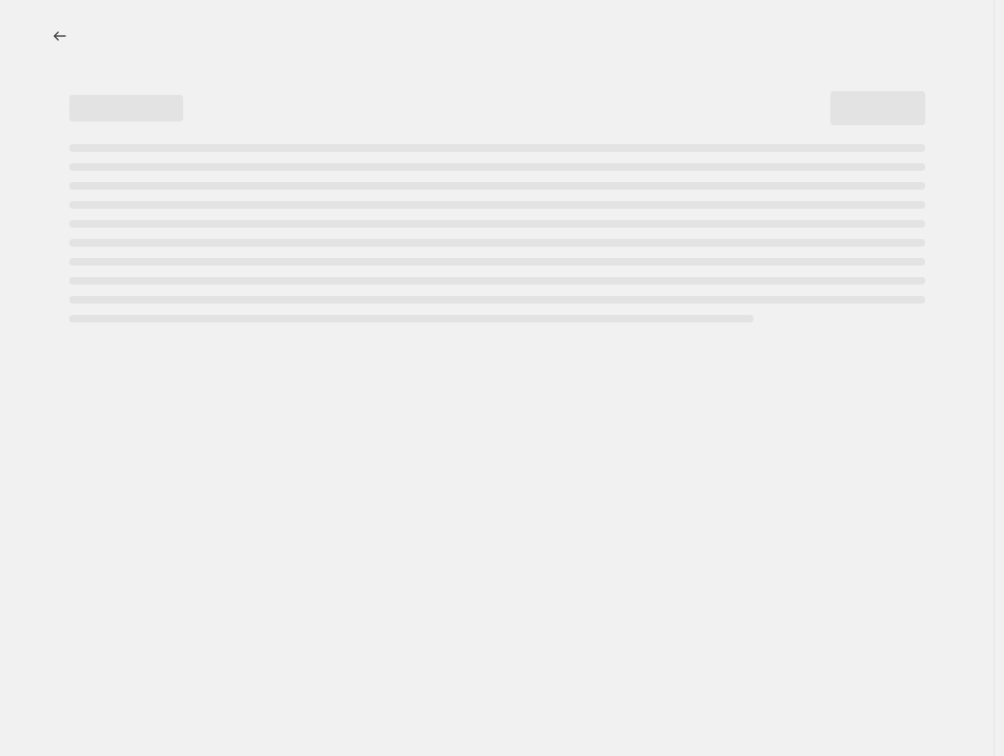
select select "percentage"
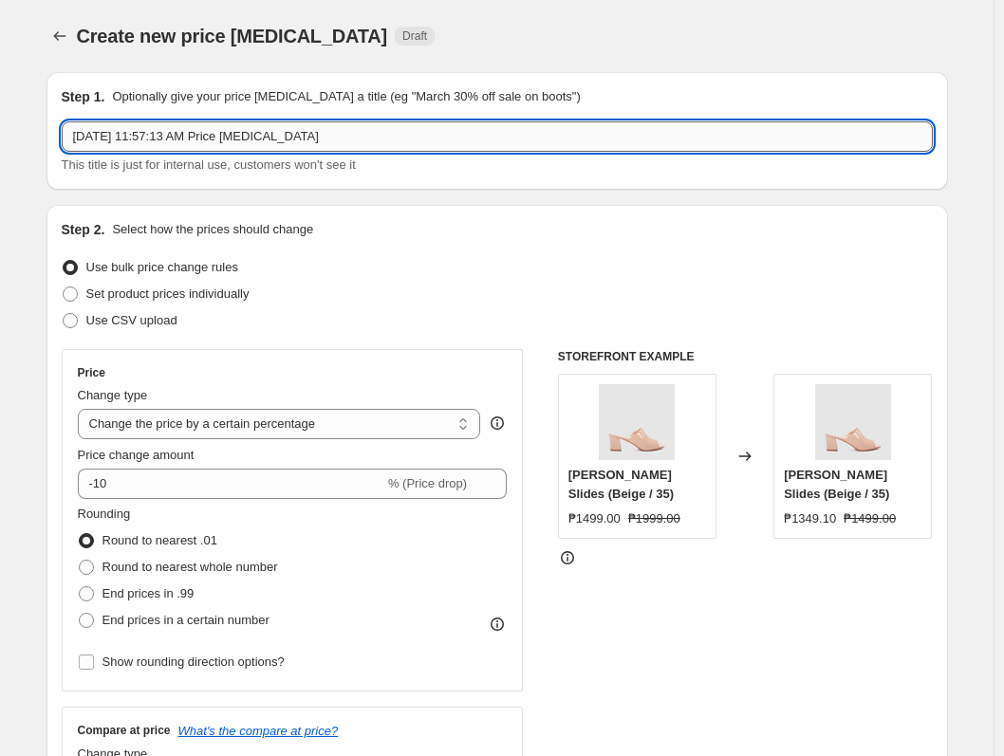
click at [298, 129] on input "[DATE] 11:57:13 AM Price [MEDICAL_DATA]" at bounding box center [497, 136] width 871 height 30
paste input "t 39-[DATE]:"
click at [121, 137] on input "Sept 39-[DATE]:" at bounding box center [497, 136] width 871 height 30
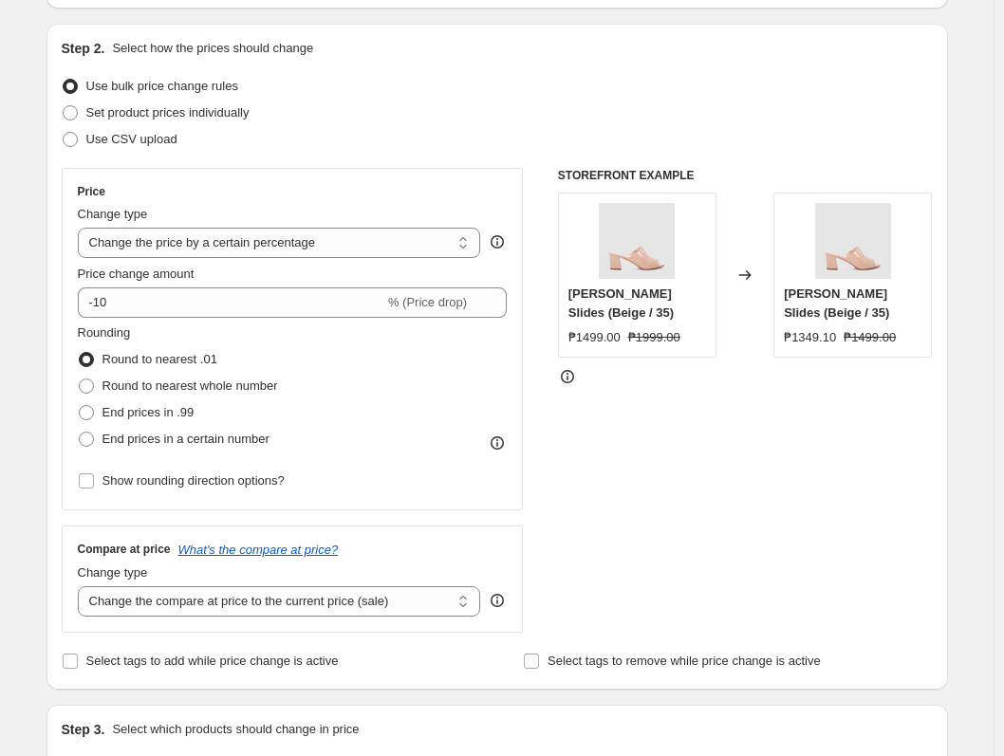
scroll to position [379, 0]
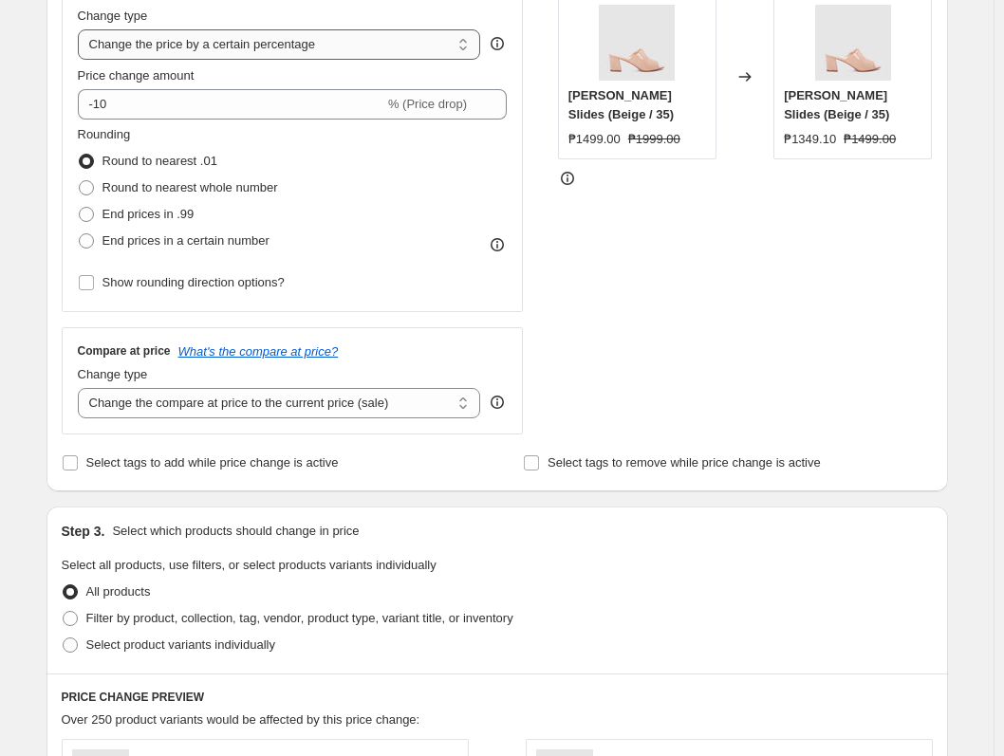
type input "[DATE]-[DATE]: Bags at 1499"
click at [304, 50] on select "Change the price to a certain amount Change the price by a certain amount Chang…" at bounding box center [279, 44] width 403 height 30
select select "to"
click at [82, 29] on select "Change the price to a certain amount Change the price by a certain amount Chang…" at bounding box center [279, 44] width 403 height 30
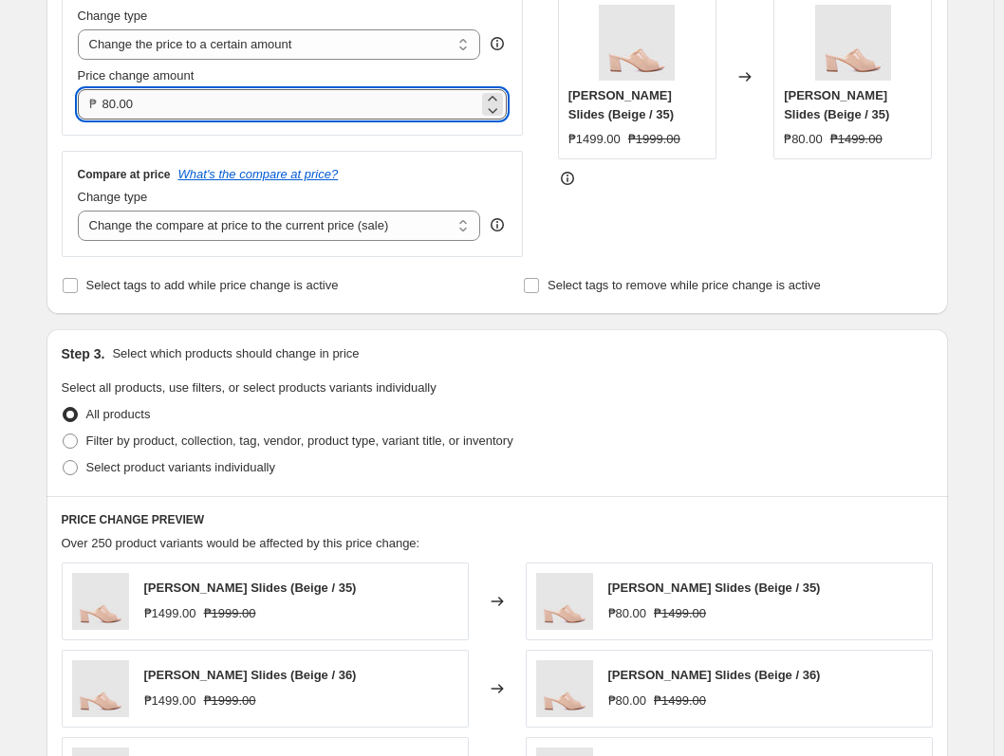
click at [305, 107] on input "80.00" at bounding box center [290, 104] width 377 height 30
click at [306, 108] on input "80.00" at bounding box center [290, 104] width 377 height 30
type input "1499.00"
click at [397, 218] on select "Change the compare at price to the current price (sale) Change the compare at p…" at bounding box center [279, 226] width 403 height 30
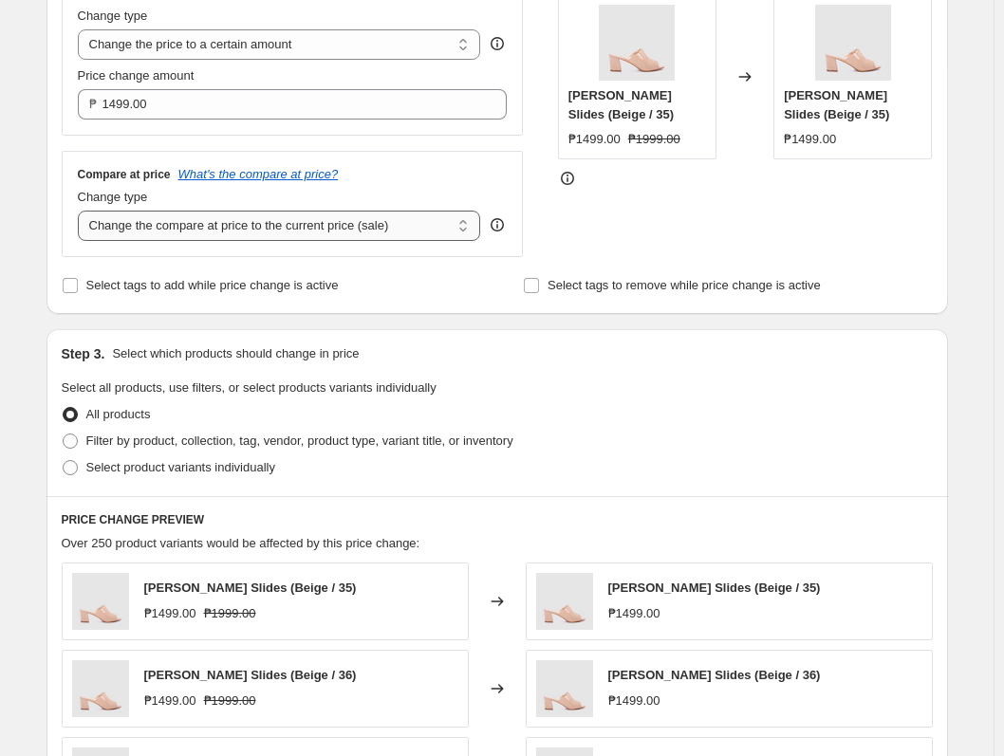
click at [82, 211] on select "Change the compare at price to the current price (sale) Change the compare at p…" at bounding box center [279, 226] width 403 height 30
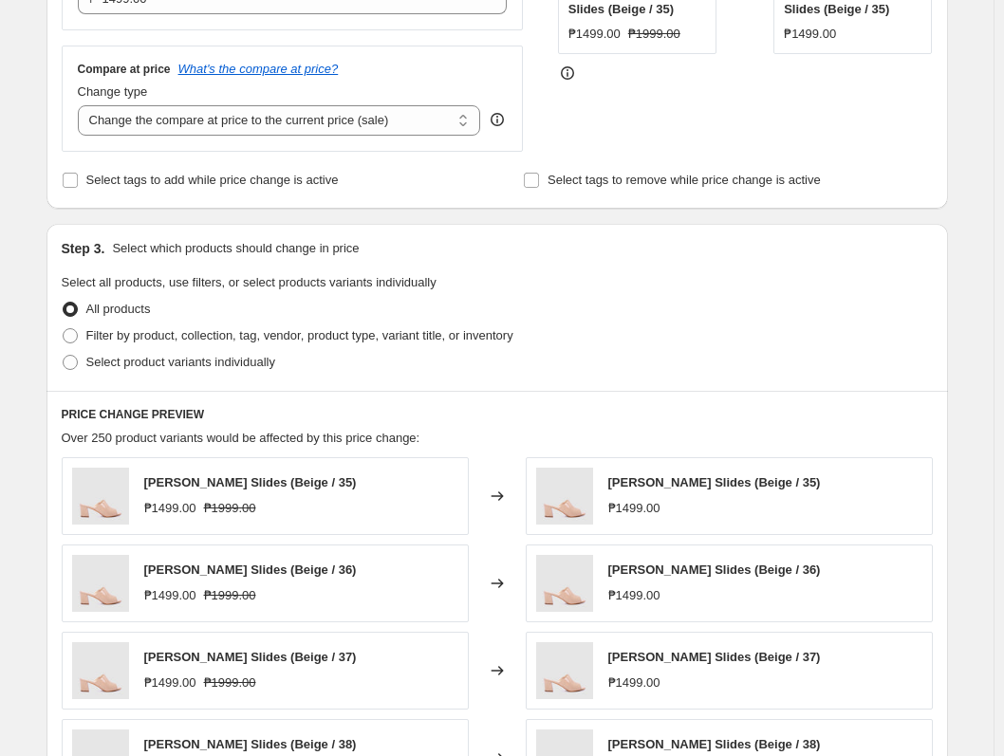
scroll to position [569, 0]
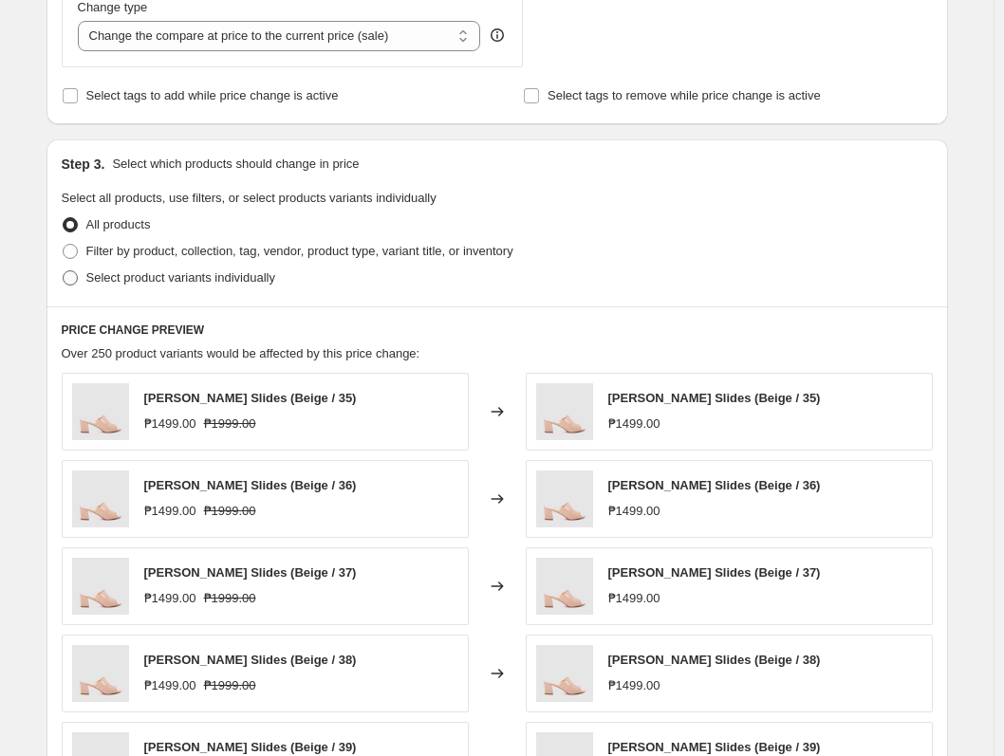
click at [250, 287] on span "Select product variants individually" at bounding box center [180, 277] width 189 height 19
click at [64, 271] on input "Select product variants individually" at bounding box center [63, 270] width 1 height 1
radio input "true"
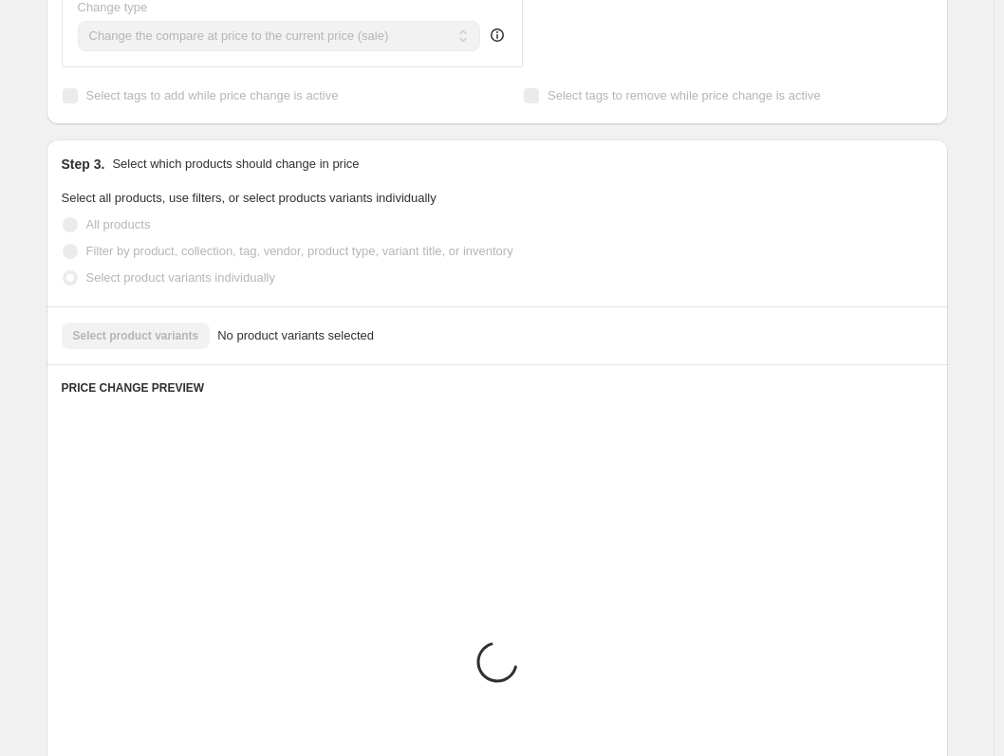
scroll to position [544, 0]
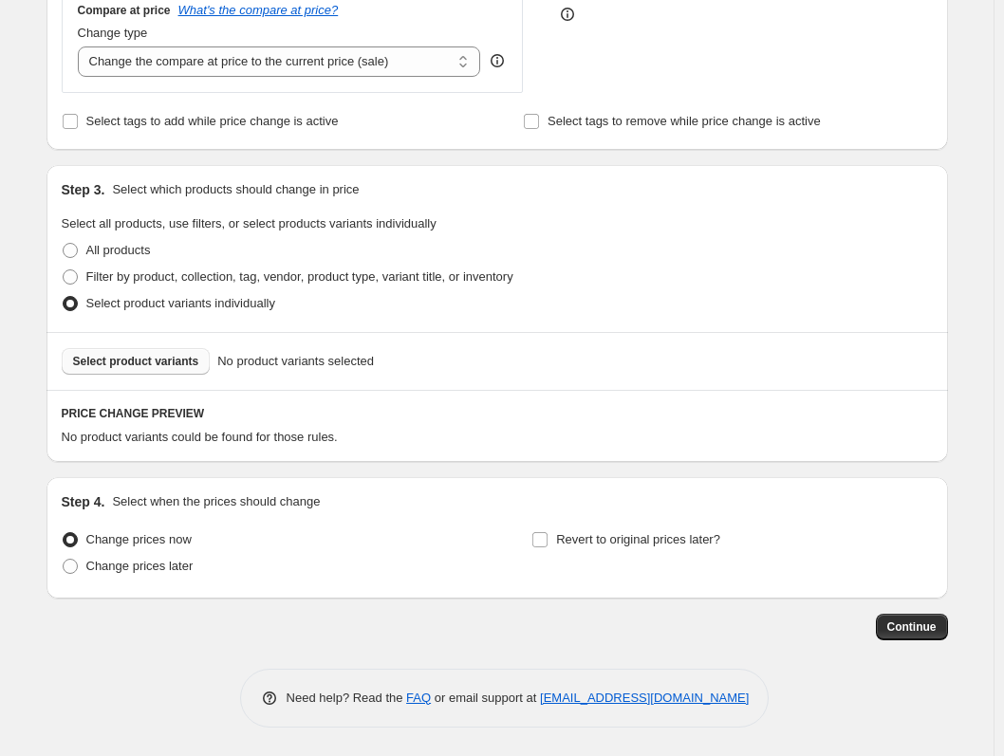
click at [197, 369] on span "Select product variants" at bounding box center [136, 361] width 126 height 15
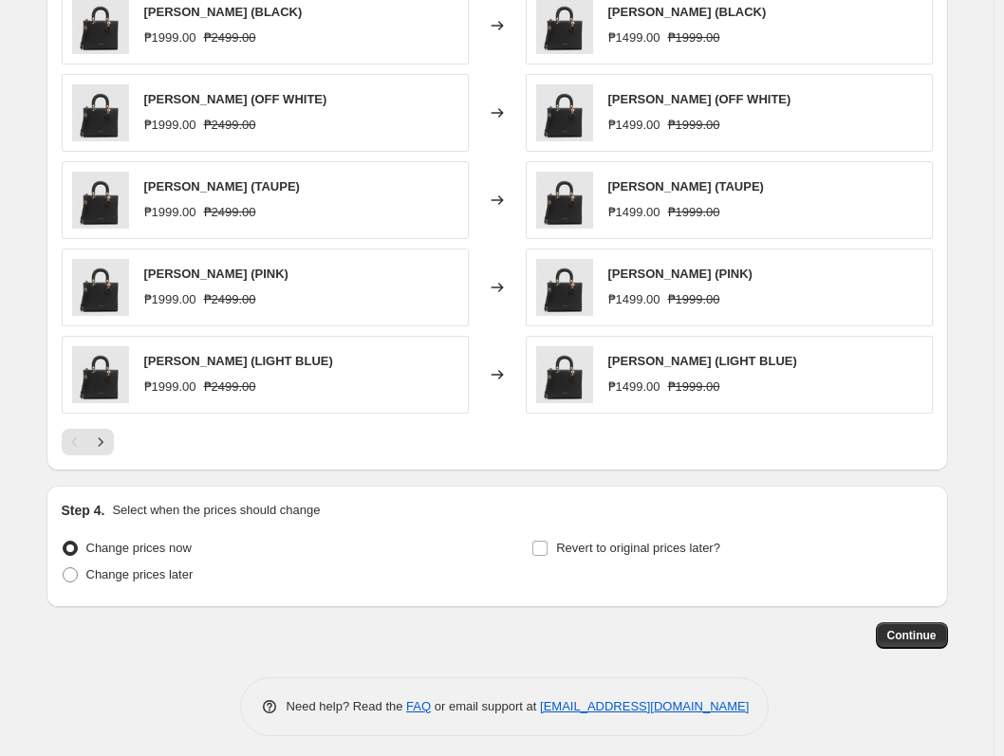
scroll to position [1022, 0]
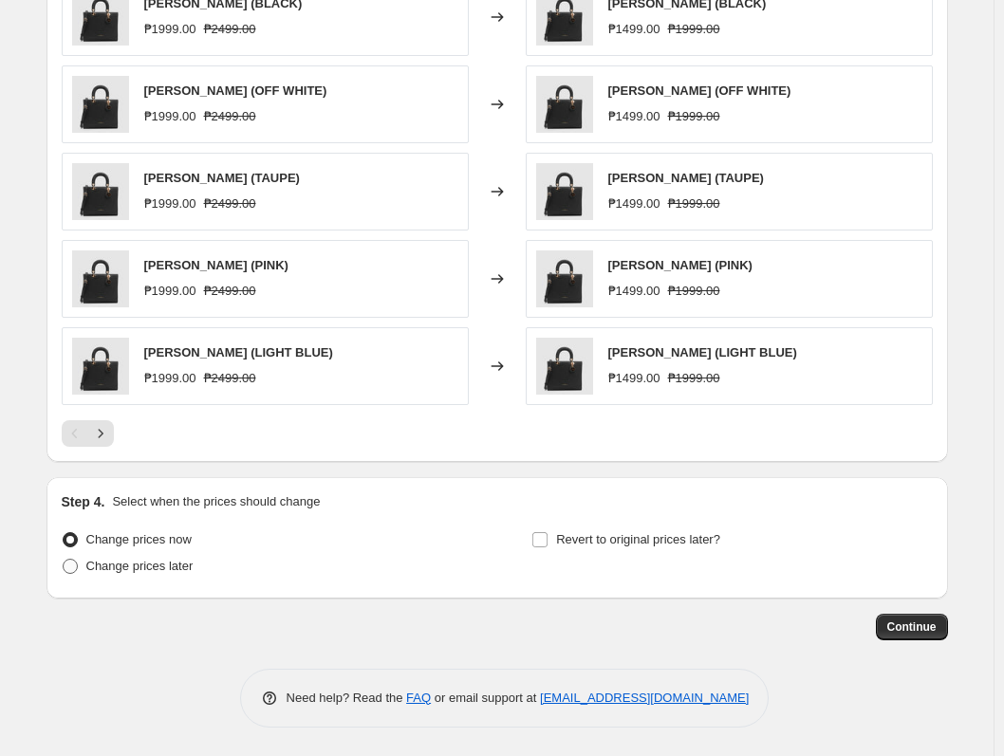
click at [182, 572] on span "Change prices later" at bounding box center [139, 566] width 107 height 14
click at [64, 560] on input "Change prices later" at bounding box center [63, 559] width 1 height 1
radio input "true"
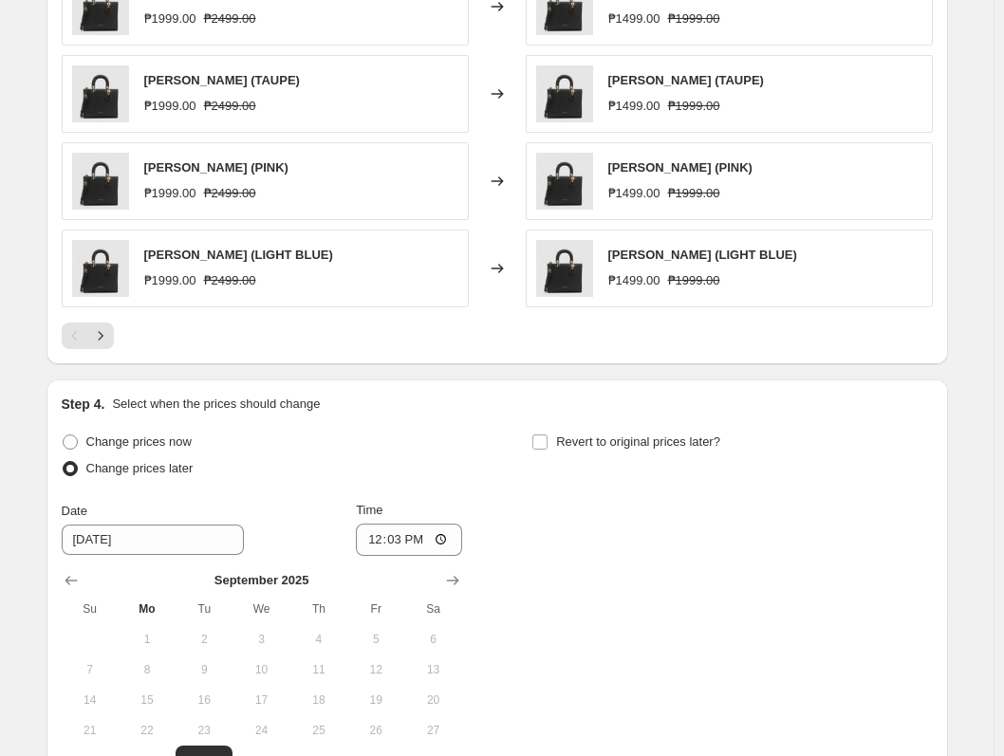
scroll to position [1211, 0]
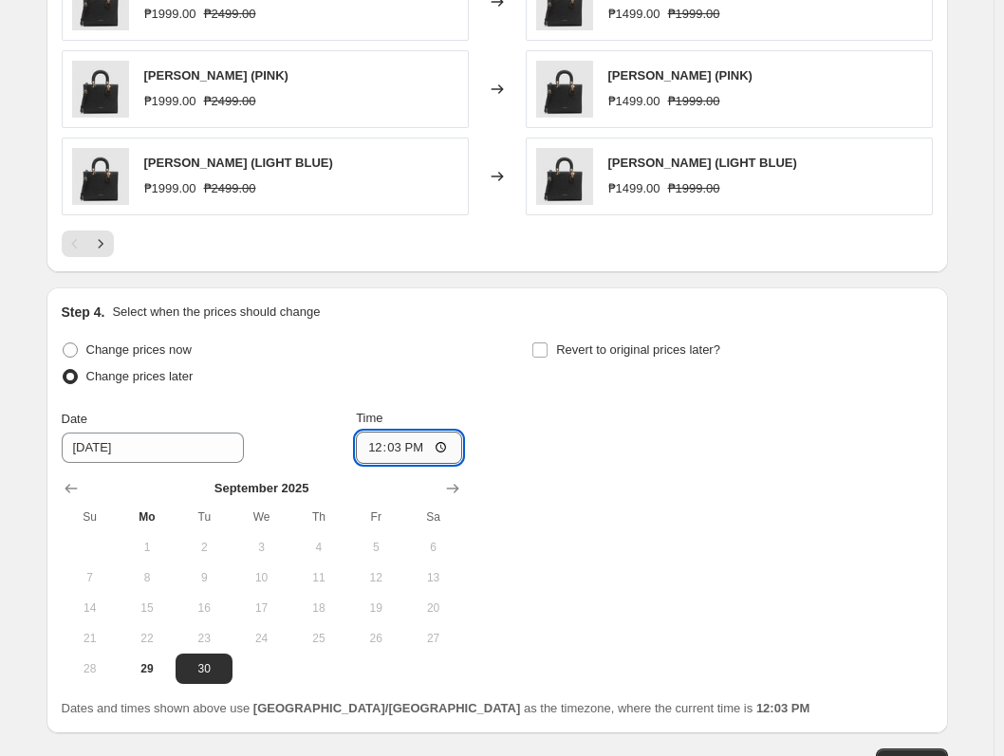
click at [376, 450] on input "12:03" at bounding box center [409, 448] width 106 height 32
type input "23:00"
click at [617, 349] on span "Revert to original prices later?" at bounding box center [638, 349] width 164 height 14
click at [547, 349] on input "Revert to original prices later?" at bounding box center [539, 349] width 15 height 15
checkbox input "true"
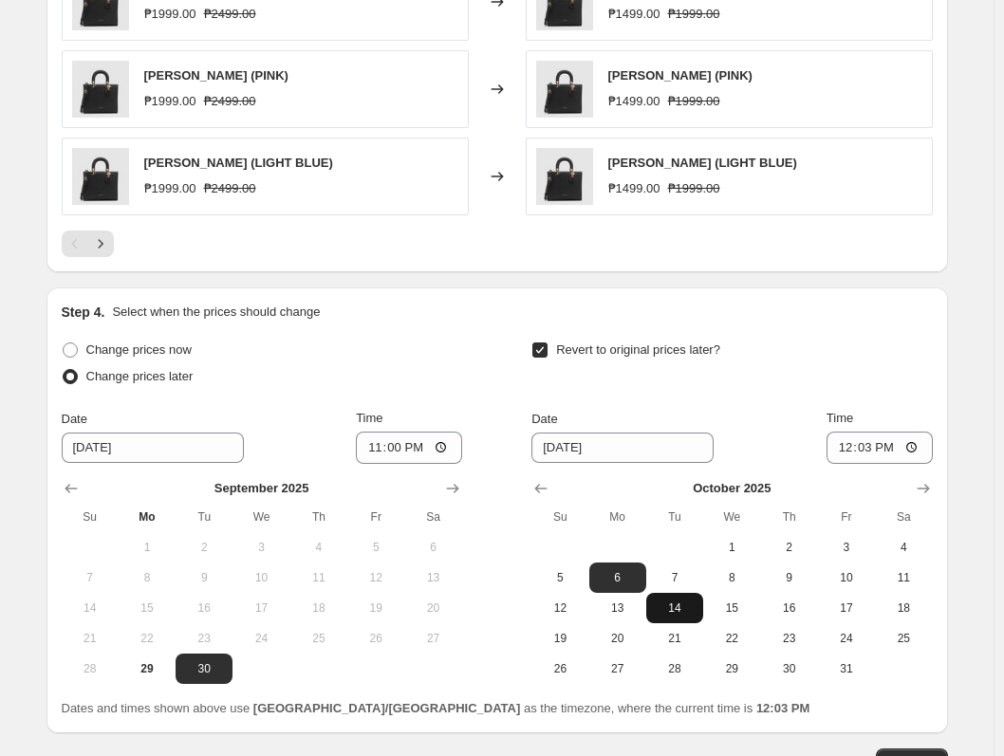
click at [664, 609] on span "14" at bounding box center [675, 607] width 42 height 15
type input "[DATE]"
click at [844, 453] on input "12:03" at bounding box center [879, 448] width 106 height 32
type input "10:00"
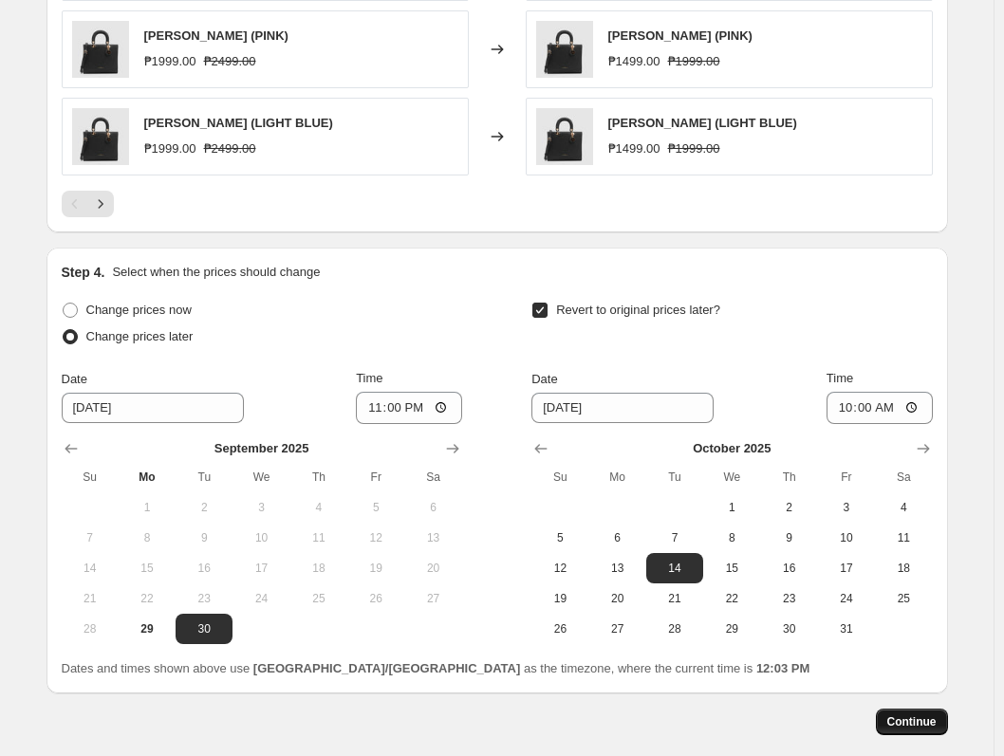
click at [914, 722] on span "Continue" at bounding box center [911, 721] width 49 height 15
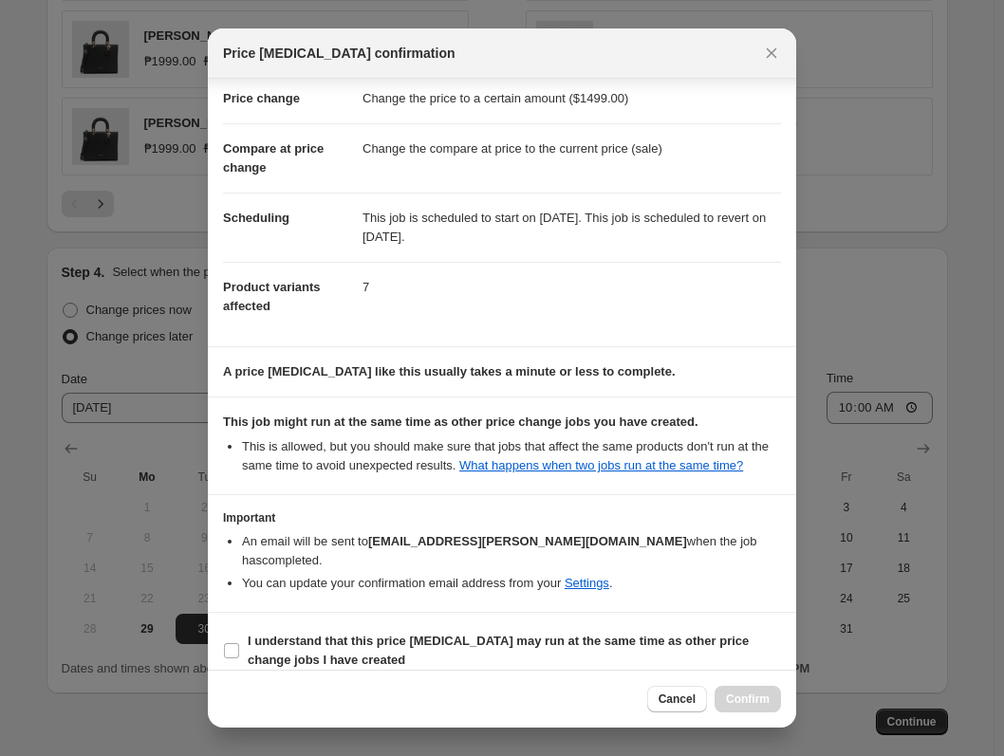
scroll to position [58, 0]
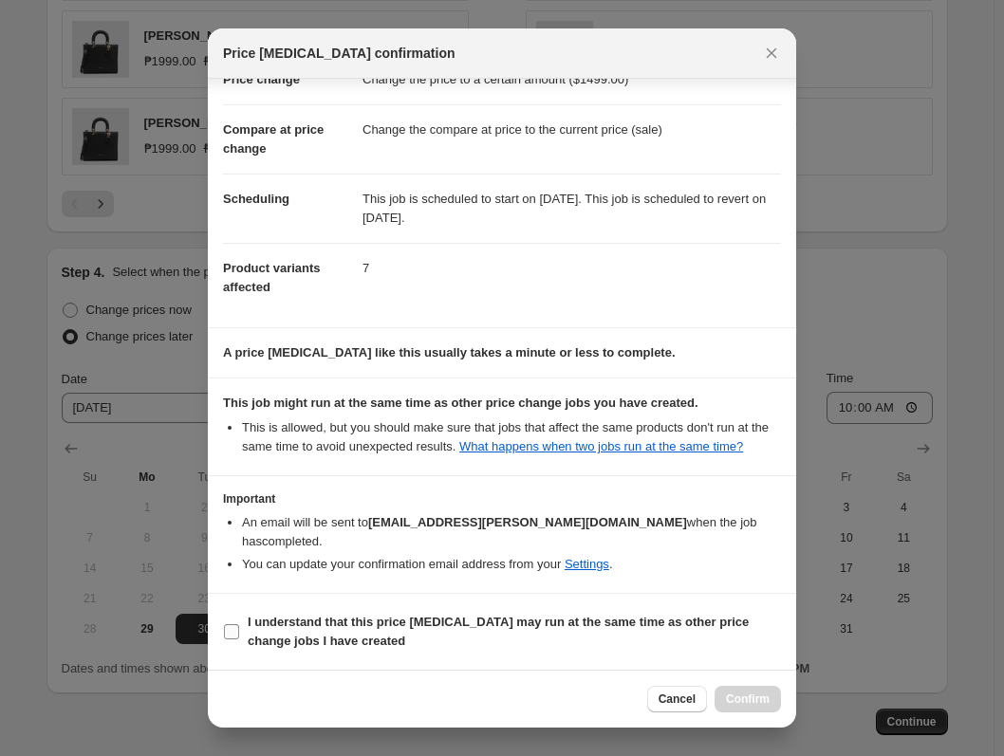
drag, startPoint x: 428, startPoint y: 623, endPoint x: 479, endPoint y: 644, distance: 55.3
click at [428, 624] on b "I understand that this price [MEDICAL_DATA] may run at the same time as other p…" at bounding box center [498, 631] width 501 height 33
click at [239, 624] on input "I understand that this price [MEDICAL_DATA] may run at the same time as other p…" at bounding box center [231, 631] width 15 height 15
checkbox input "true"
click at [740, 705] on span "Confirm" at bounding box center [748, 699] width 44 height 15
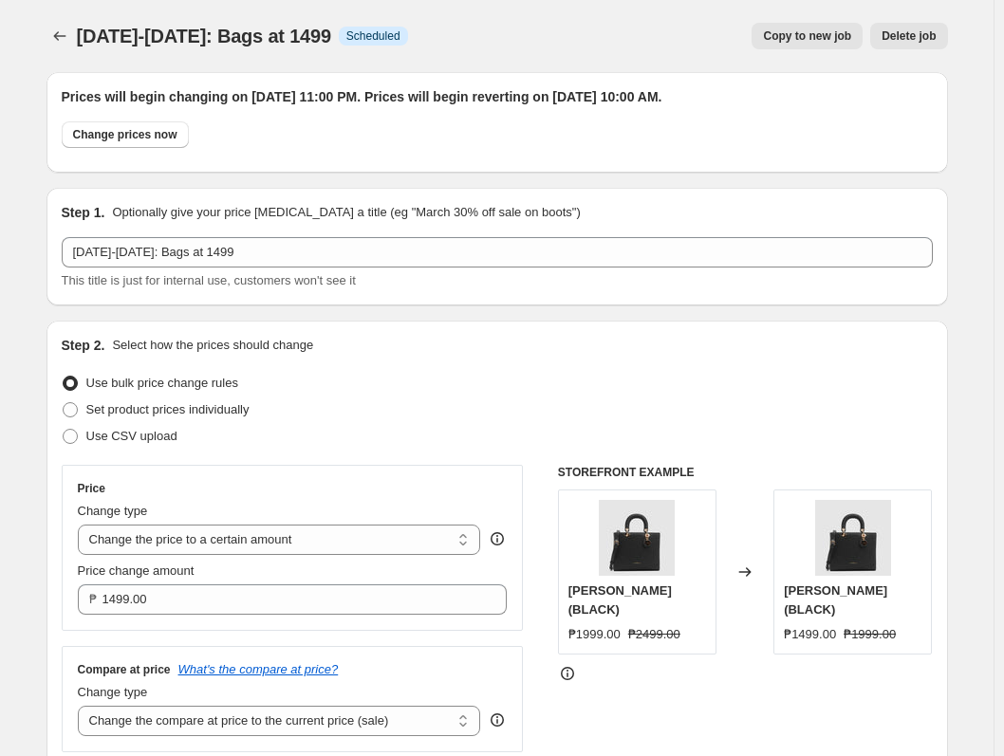
click at [77, 36] on div at bounding box center [61, 36] width 30 height 27
click at [69, 37] on icon "Price change jobs" at bounding box center [59, 36] width 19 height 19
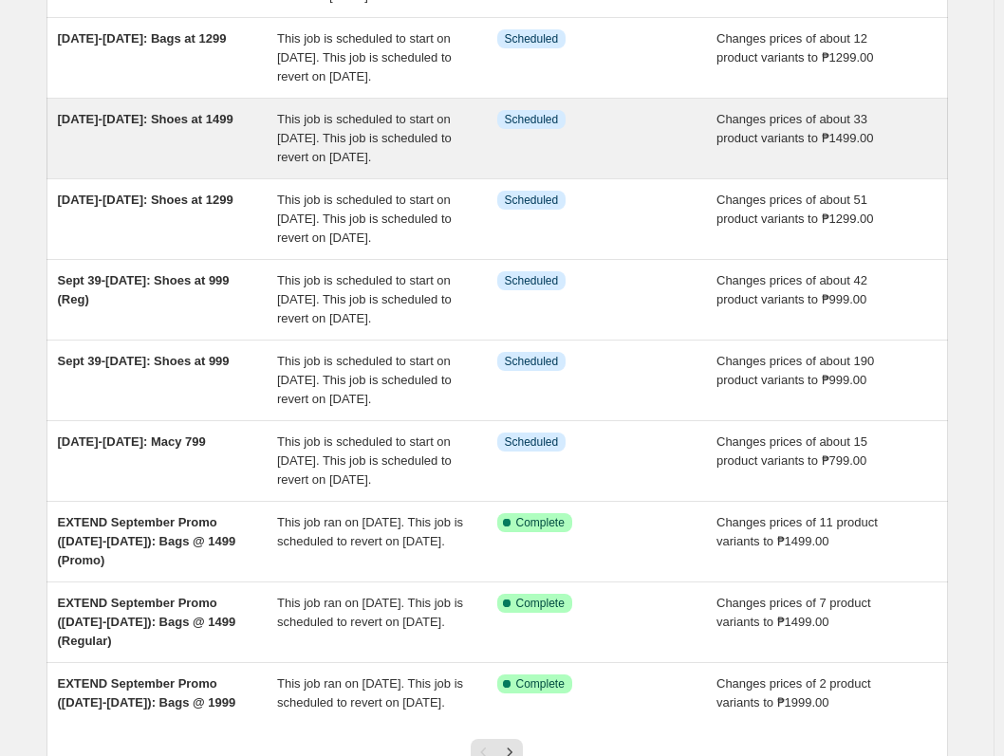
scroll to position [285, 0]
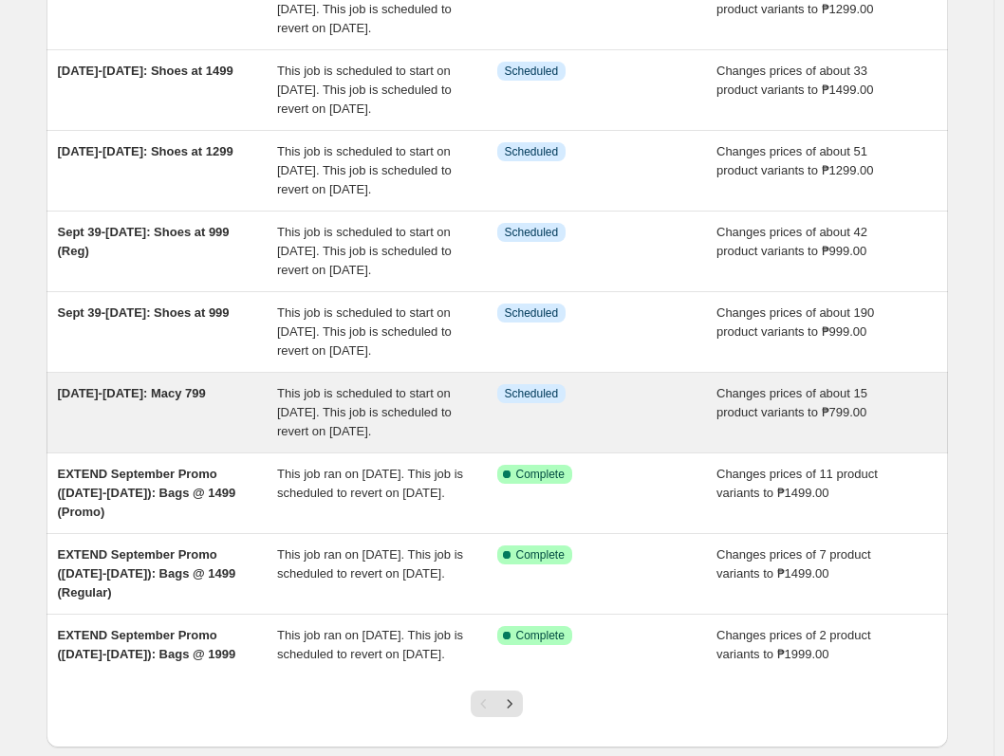
click at [616, 441] on div "Info Scheduled" at bounding box center [607, 412] width 220 height 57
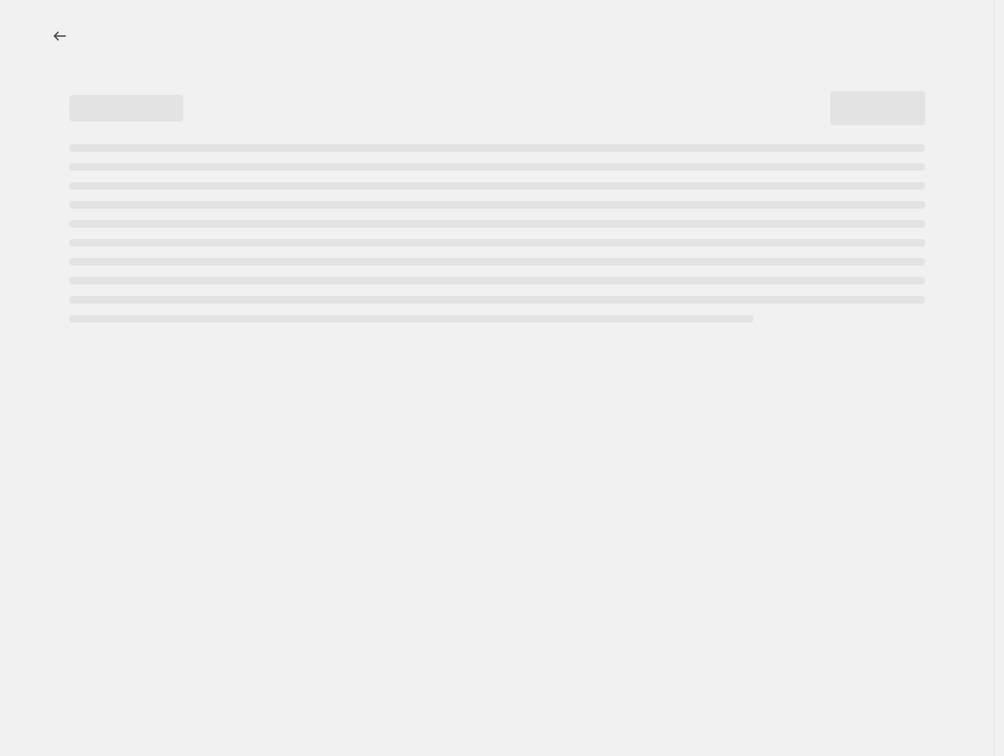
select select "no_change"
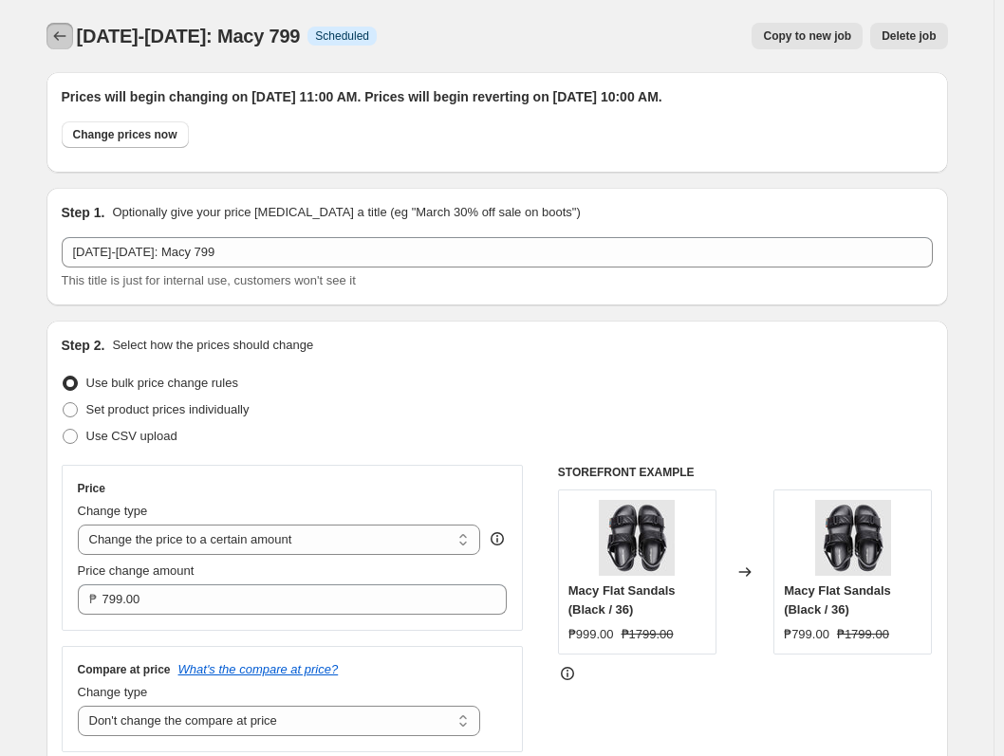
click at [69, 37] on icon "Price change jobs" at bounding box center [59, 36] width 19 height 19
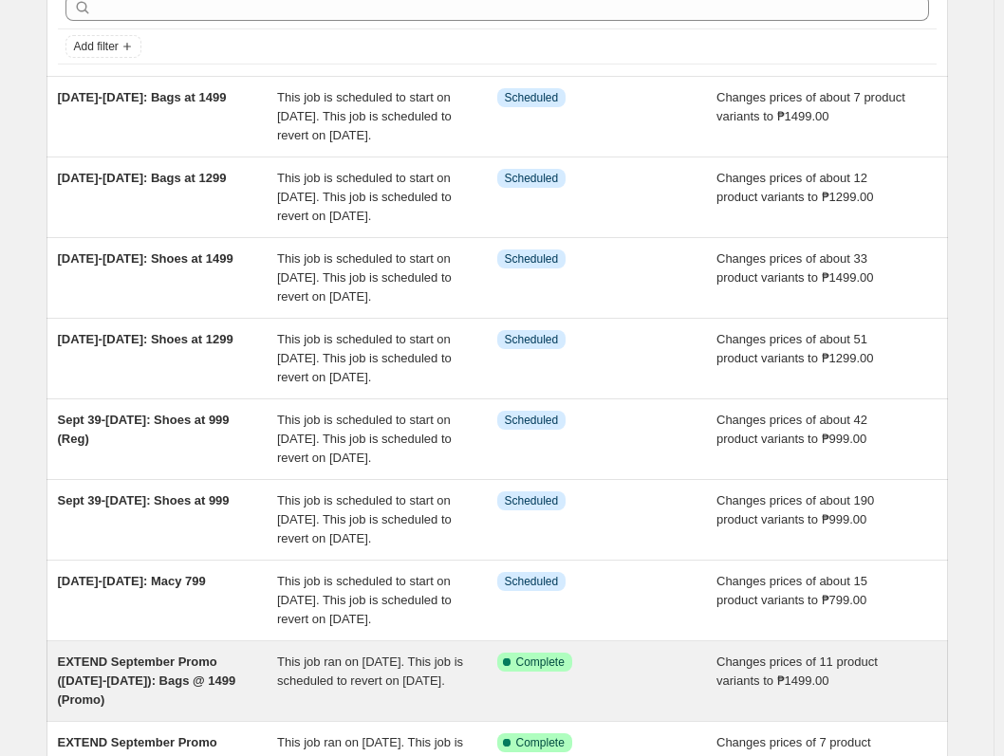
scroll to position [474, 0]
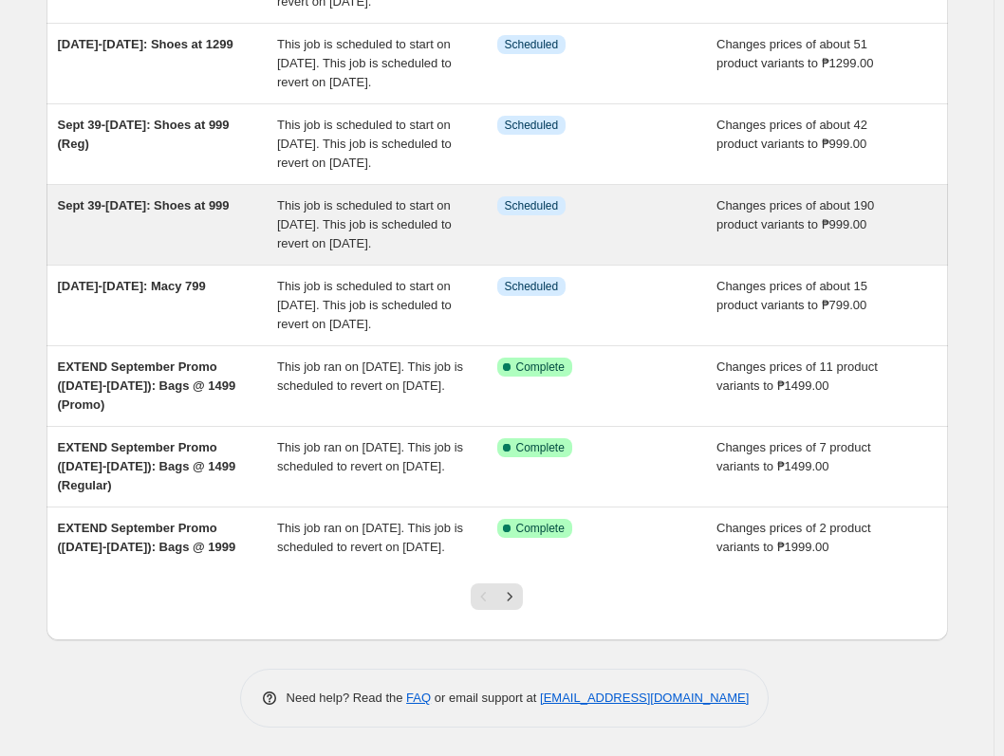
click at [516, 253] on div "Info Scheduled" at bounding box center [607, 224] width 220 height 57
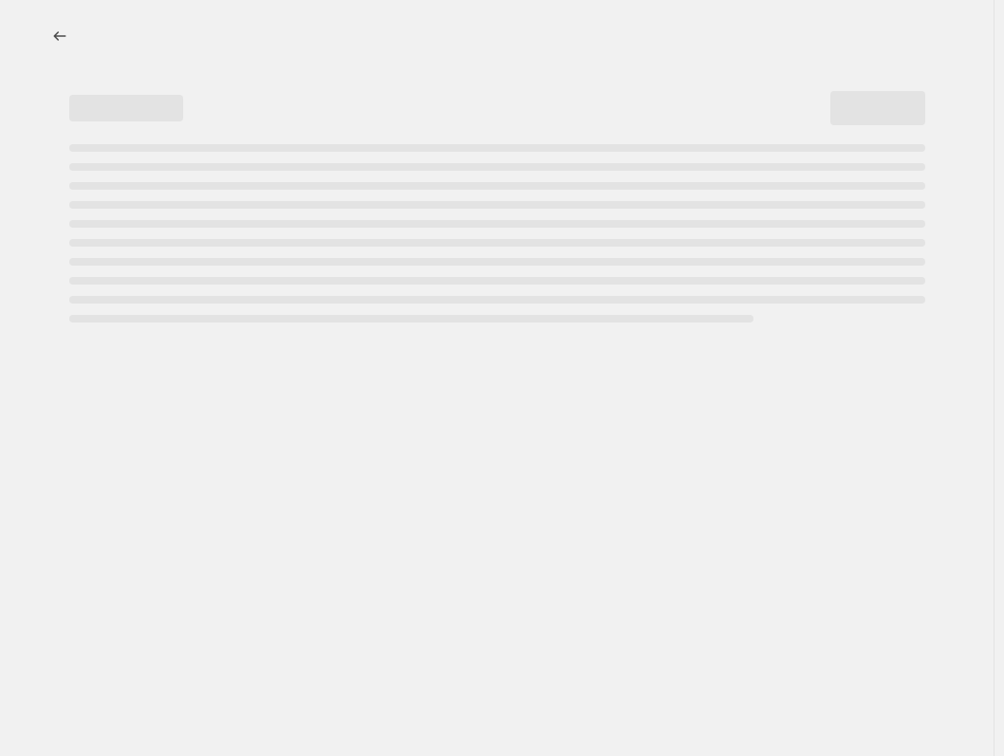
select select "no_change"
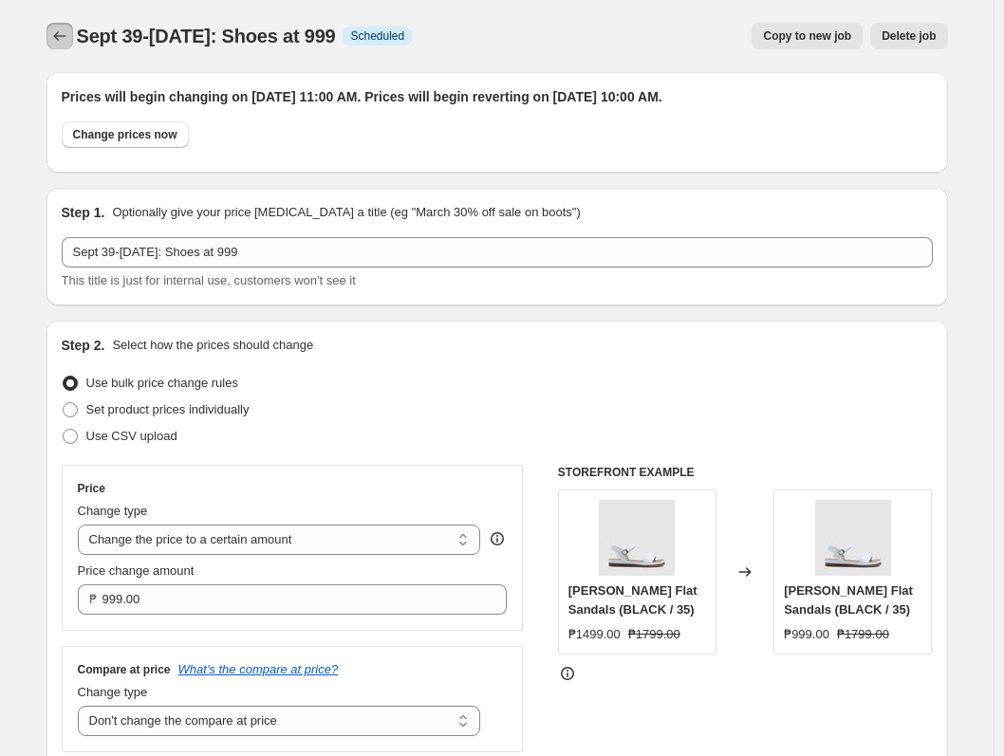
click at [66, 24] on button "Price change jobs" at bounding box center [59, 36] width 27 height 27
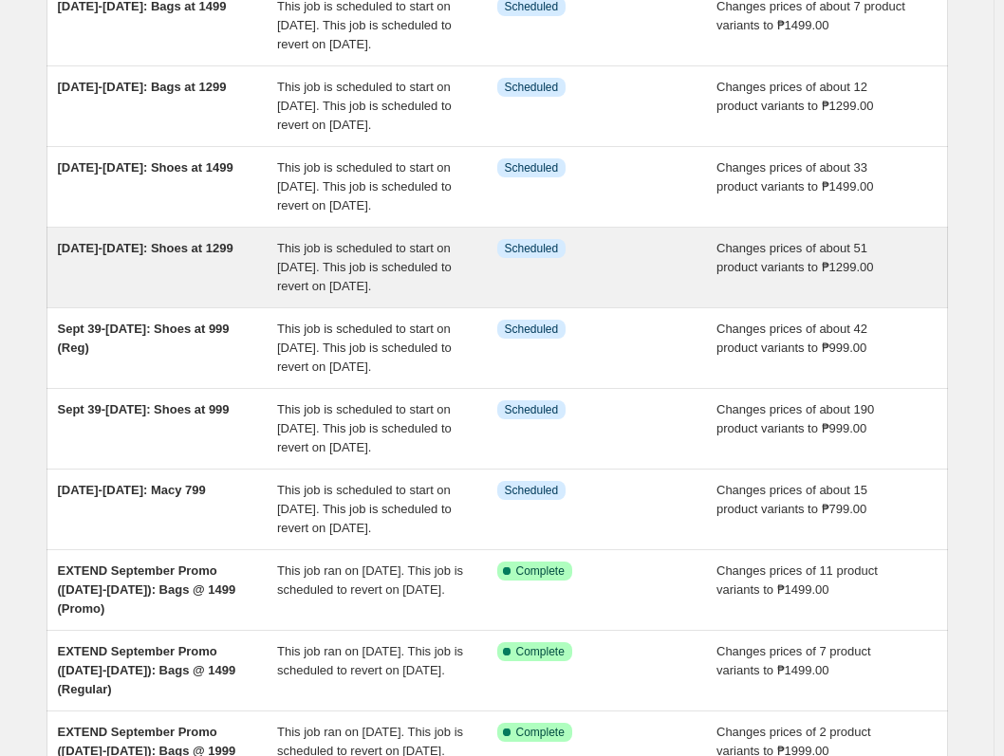
scroll to position [285, 0]
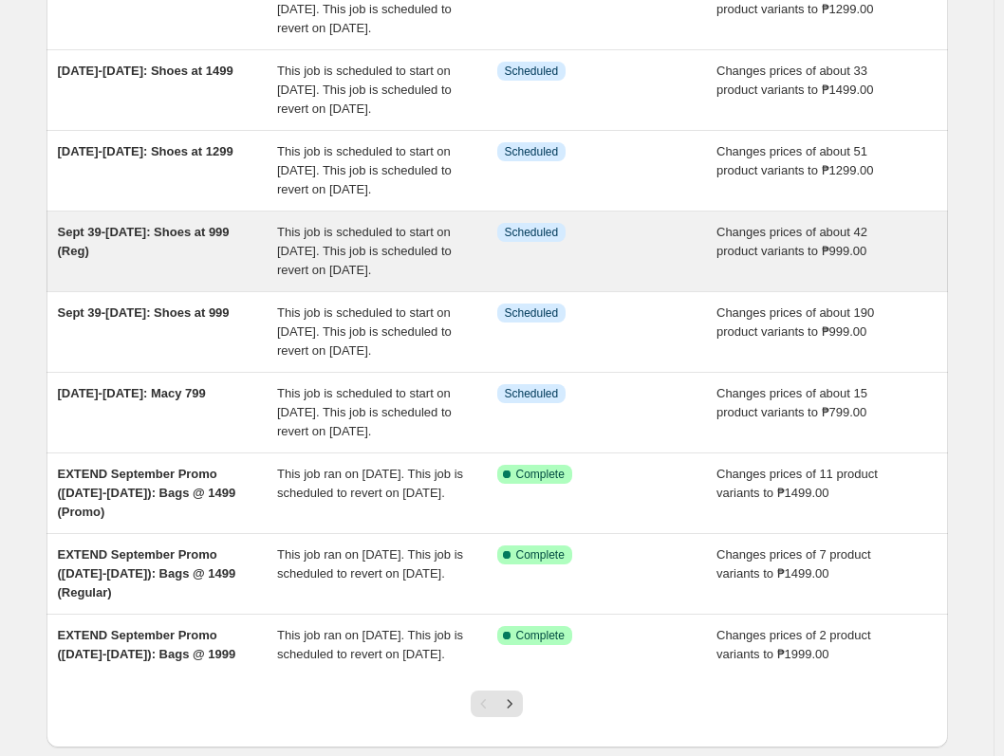
click at [653, 280] on div "Info Scheduled" at bounding box center [607, 251] width 220 height 57
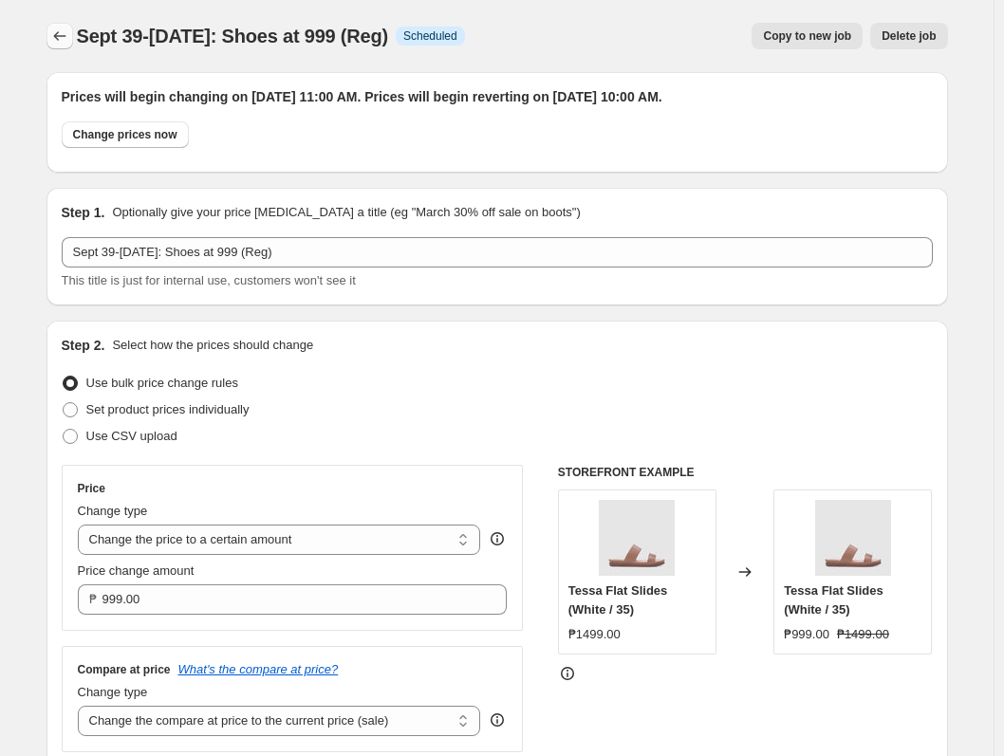
click at [59, 34] on icon "Price change jobs" at bounding box center [59, 36] width 19 height 19
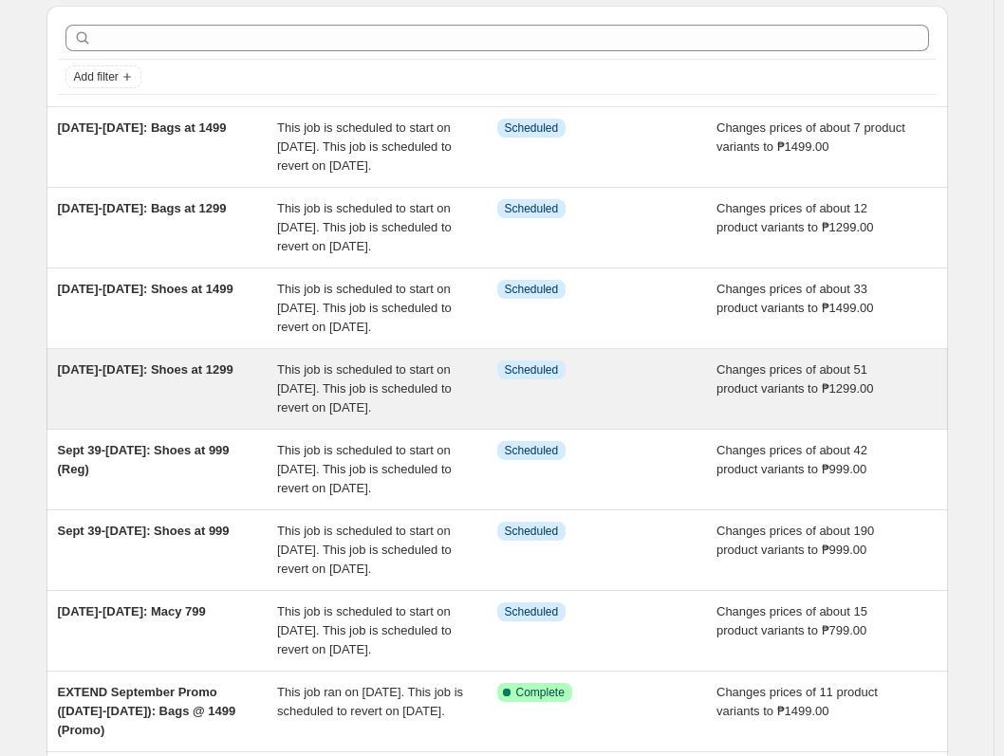
scroll to position [474, 0]
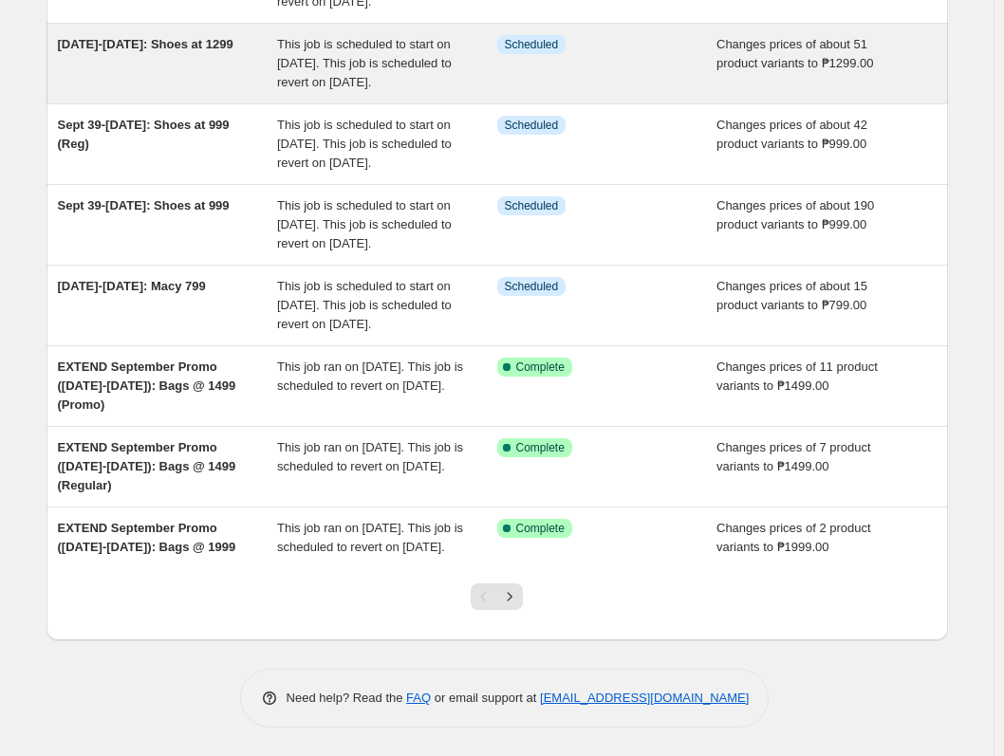
click at [612, 48] on div "Info Scheduled" at bounding box center [607, 63] width 220 height 57
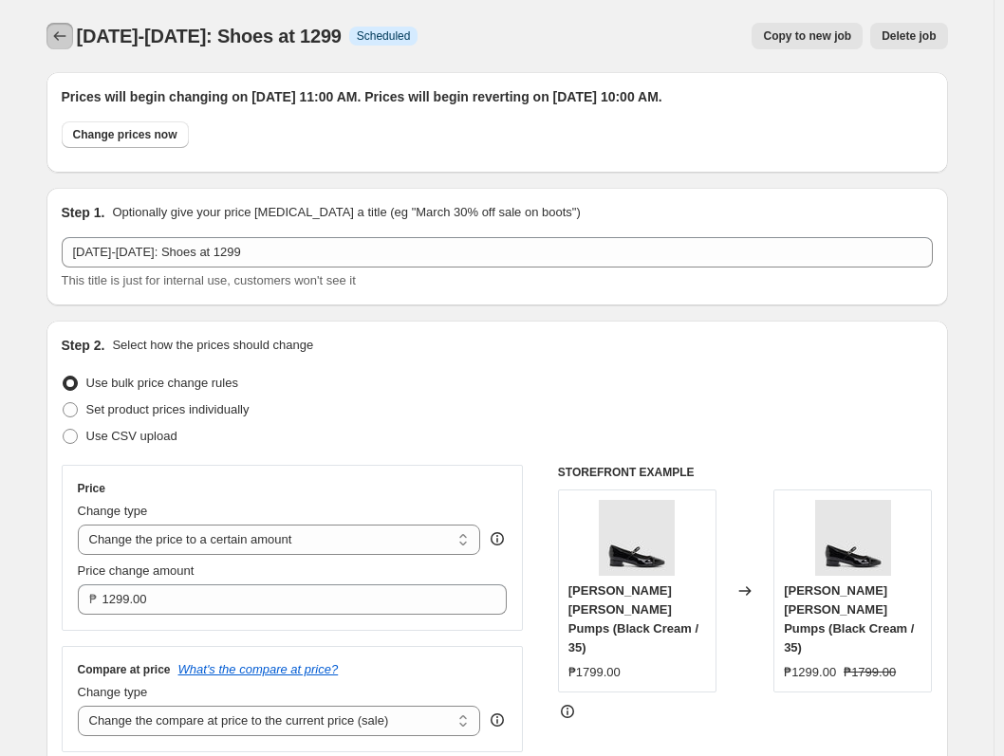
click at [68, 32] on icon "Price change jobs" at bounding box center [59, 36] width 19 height 19
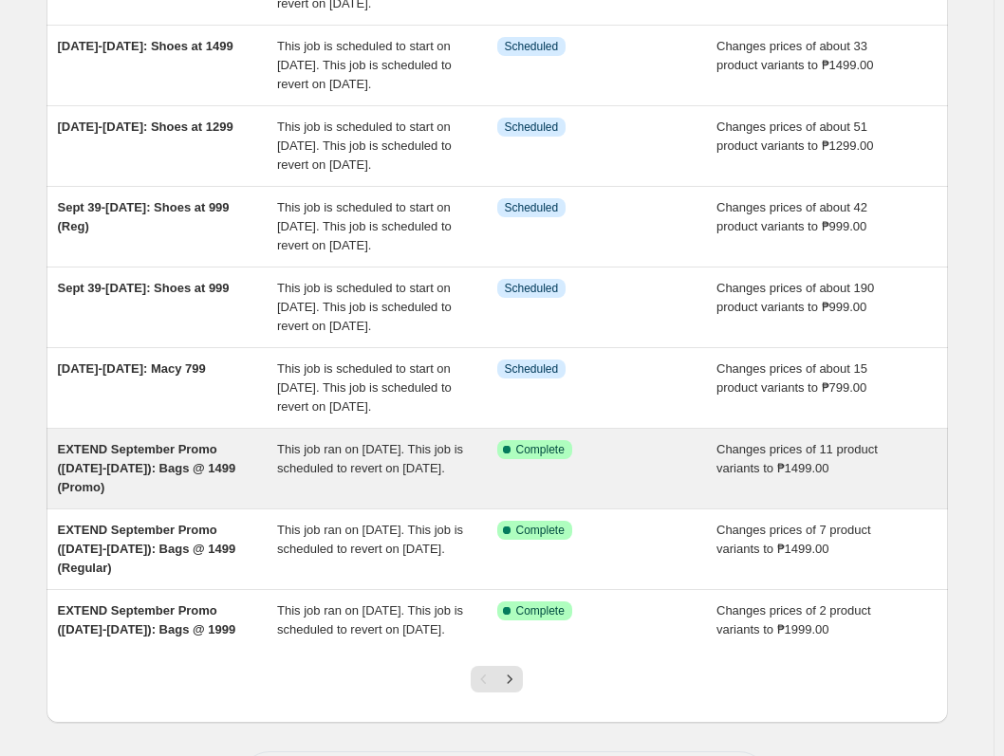
scroll to position [379, 0]
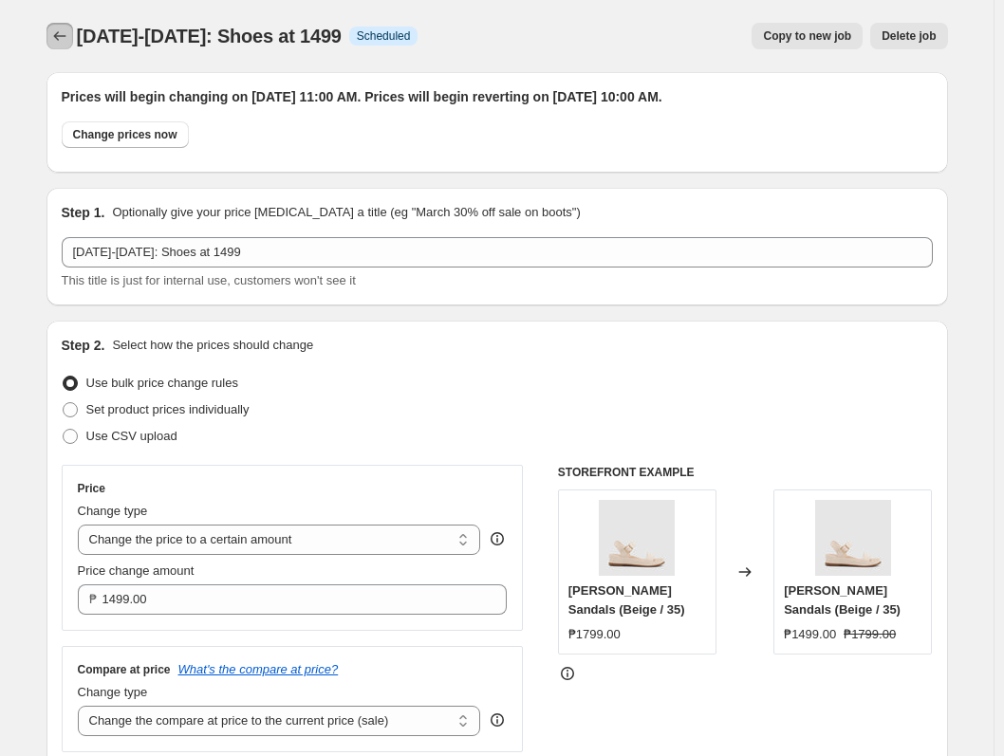
click at [53, 34] on button "Price change jobs" at bounding box center [59, 36] width 27 height 27
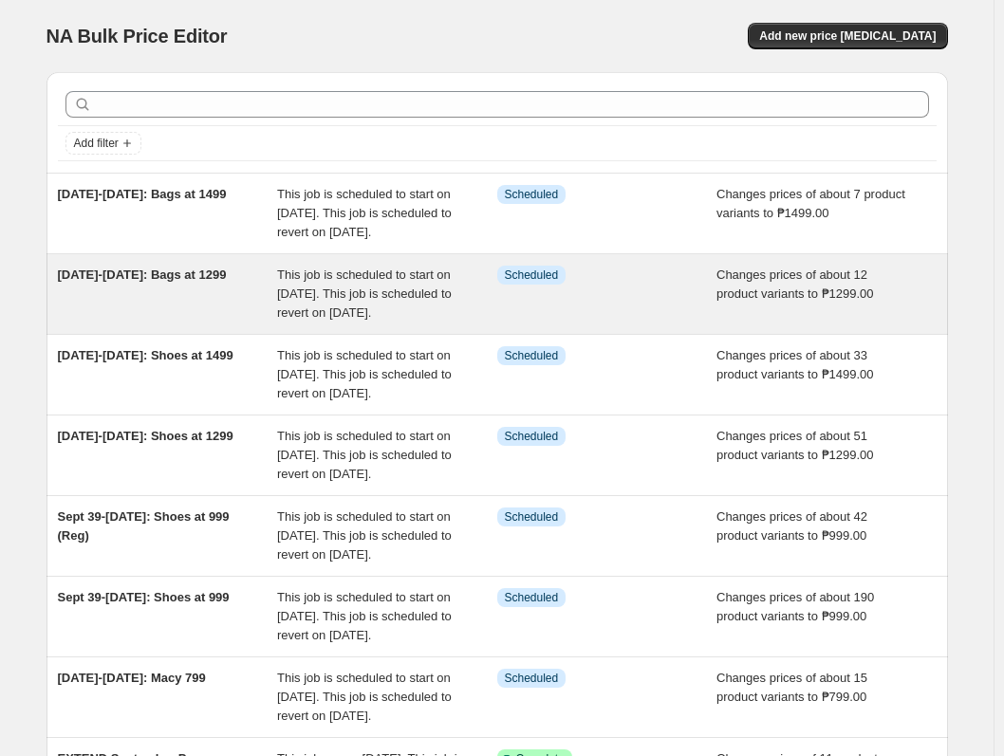
click at [640, 323] on div "Info Scheduled" at bounding box center [607, 294] width 220 height 57
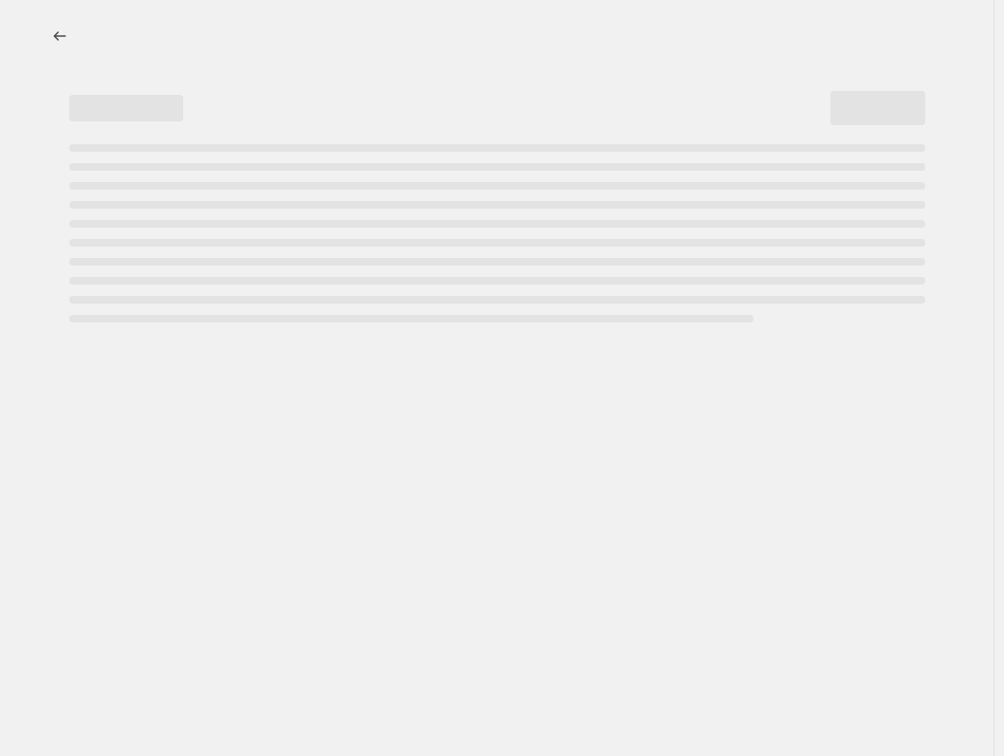
select select "no_change"
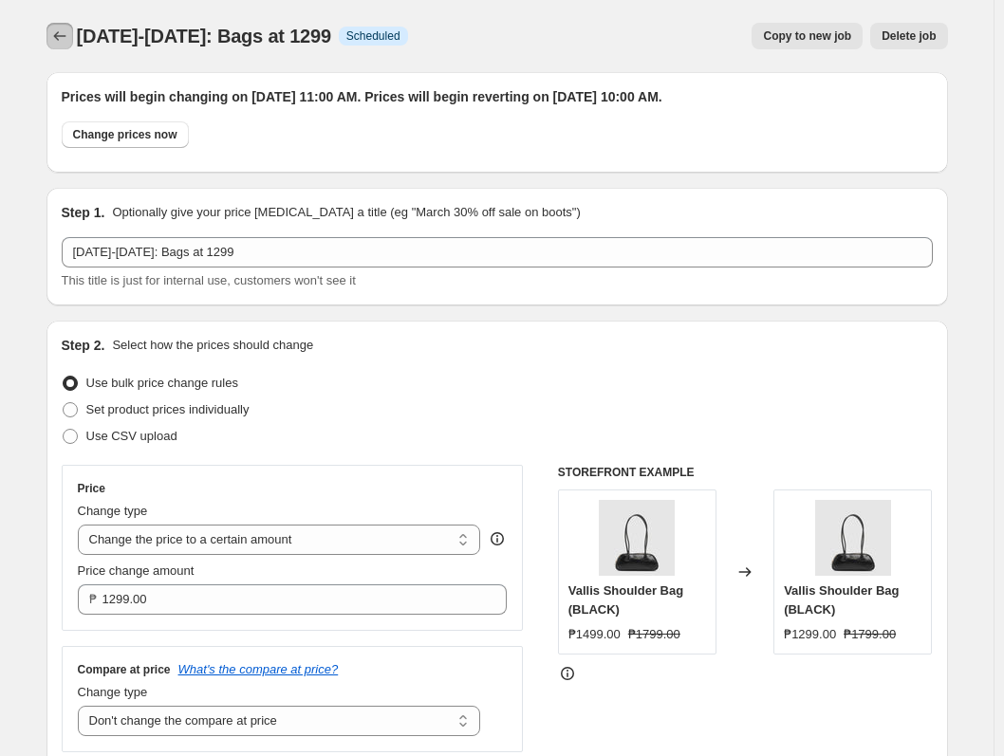
click at [65, 26] on button "Price change jobs" at bounding box center [59, 36] width 27 height 27
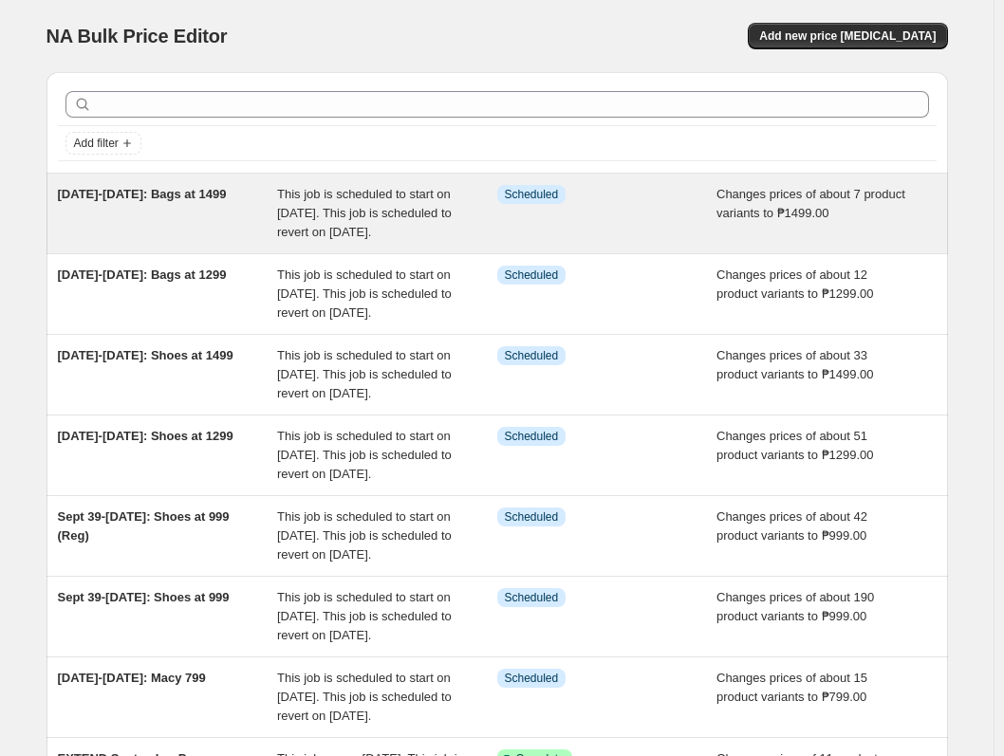
click at [518, 223] on div "Info Scheduled" at bounding box center [607, 213] width 220 height 57
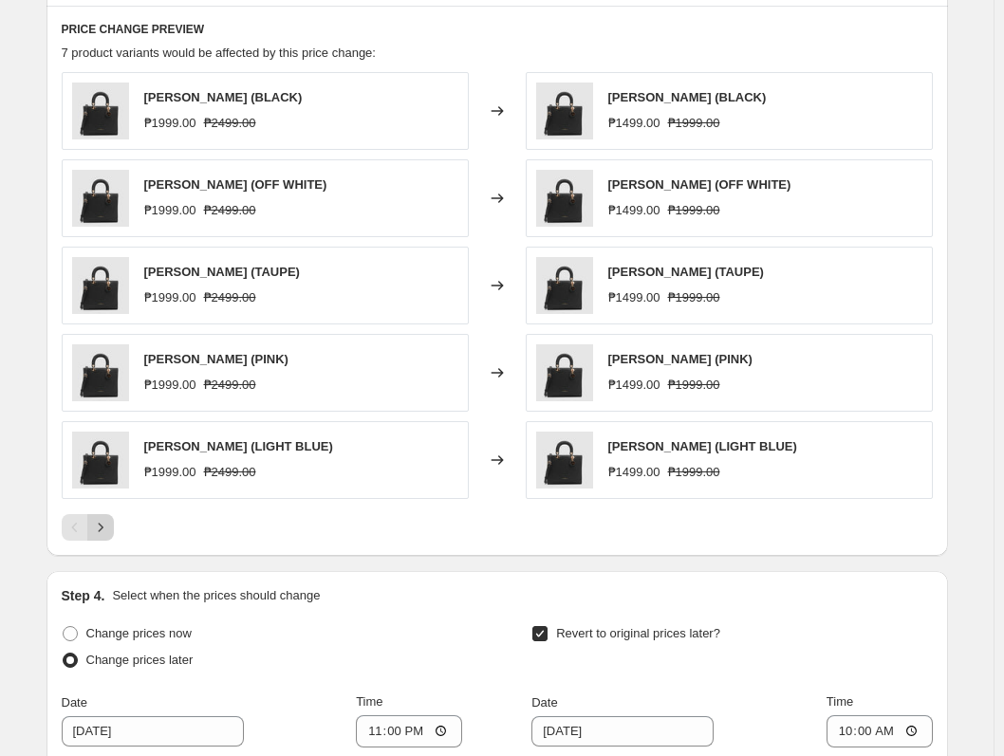
drag, startPoint x: 123, startPoint y: 497, endPoint x: 118, endPoint y: 518, distance: 21.6
click at [122, 507] on div "[PERSON_NAME] (BLACK) ₱1999.00 ₱2499.00 Changed to [PERSON_NAME] (BLACK) ₱1499.…" at bounding box center [497, 306] width 871 height 469
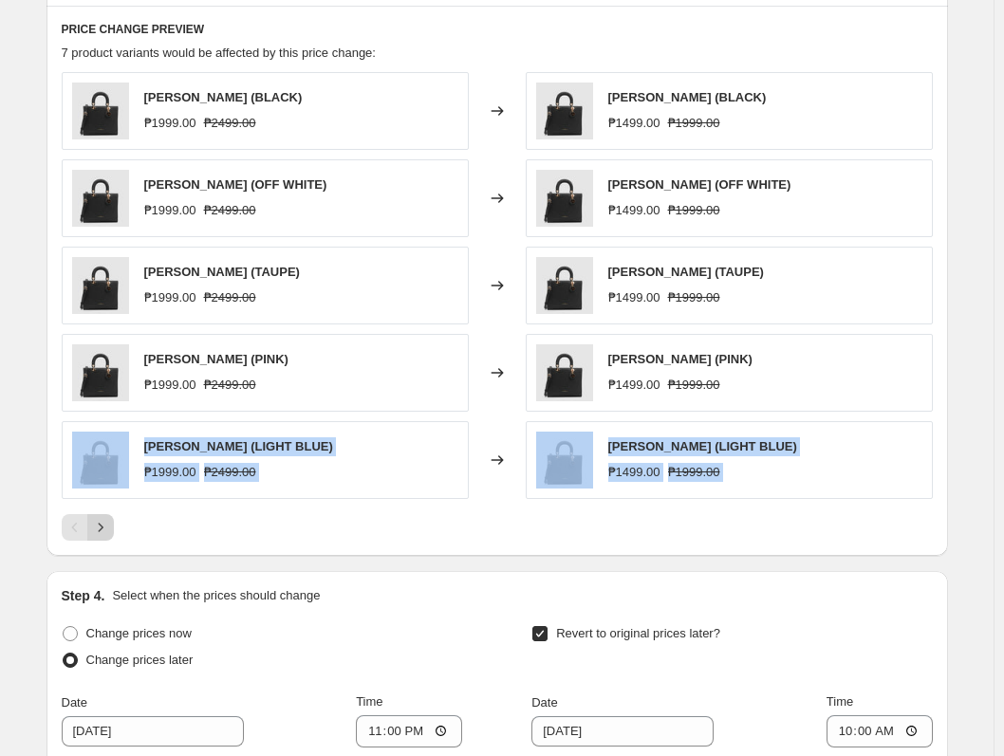
click at [114, 525] on button "Next" at bounding box center [100, 527] width 27 height 27
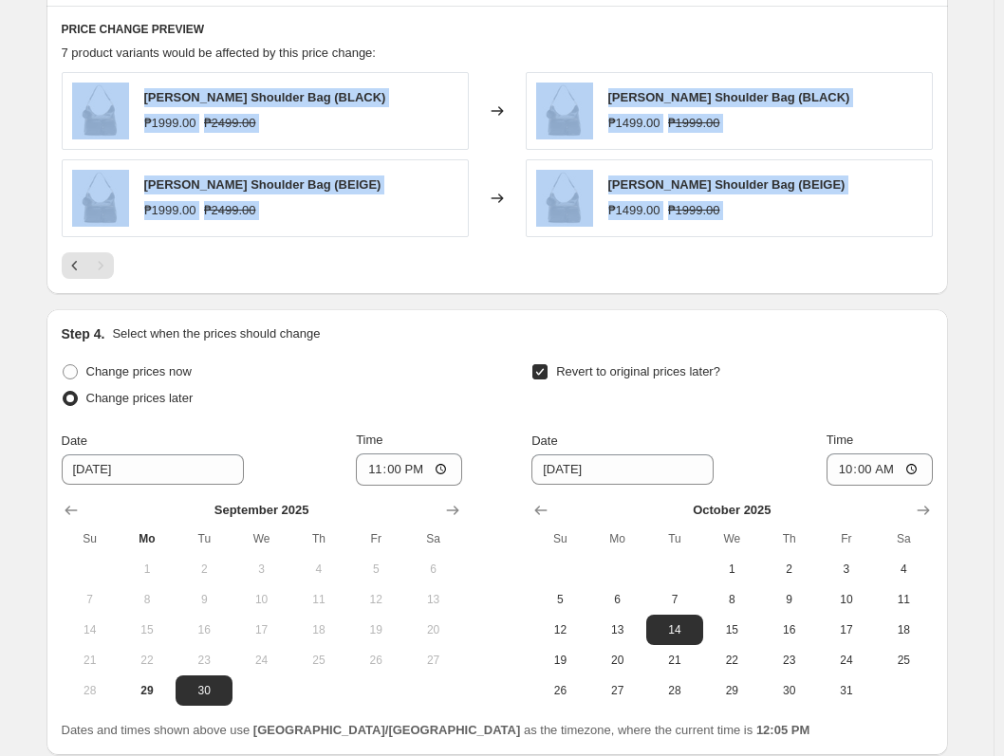
click at [539, 285] on div "PRICE CHANGE PREVIEW 7 product variants would be affected by this price change:…" at bounding box center [496, 149] width 901 height 287
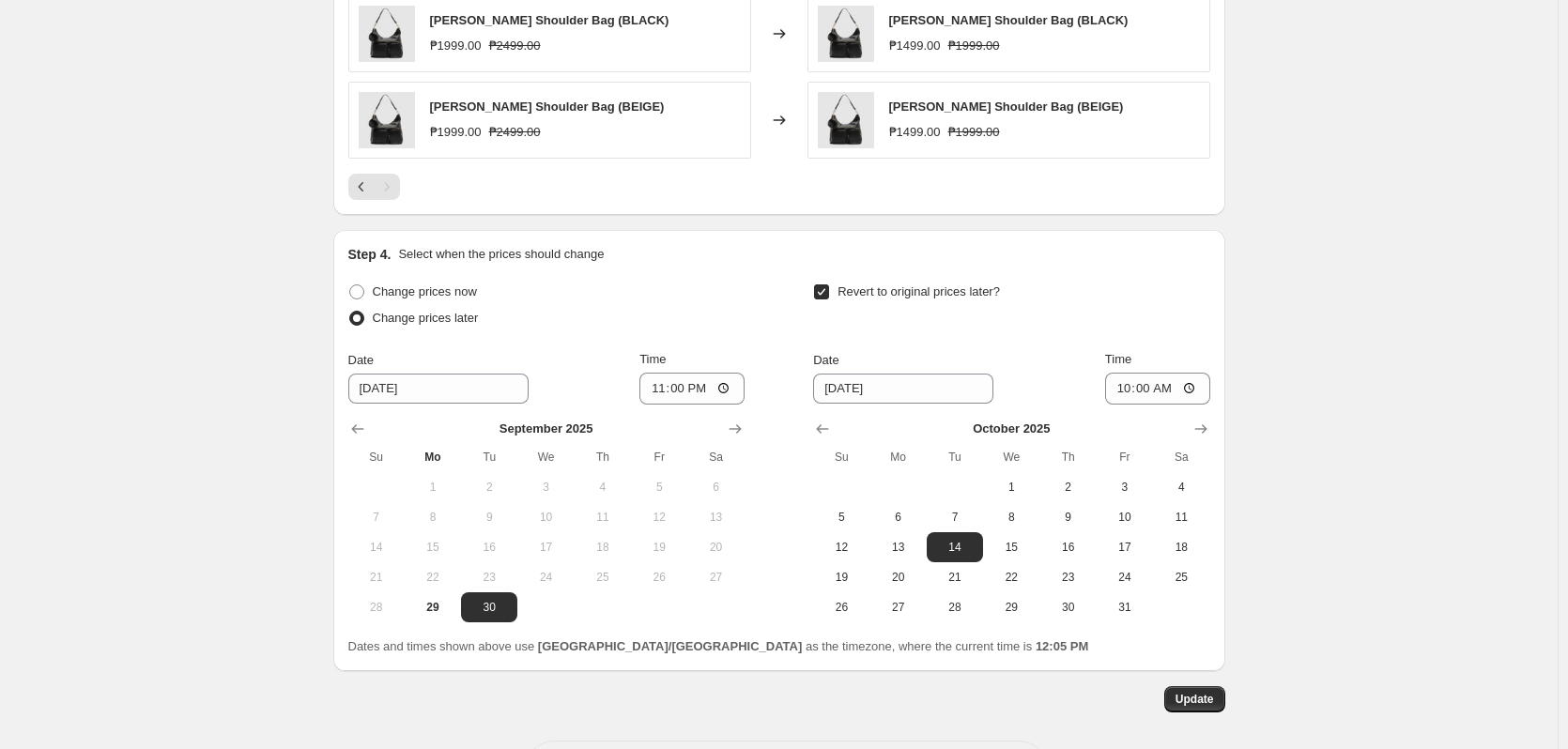
scroll to position [1186, 0]
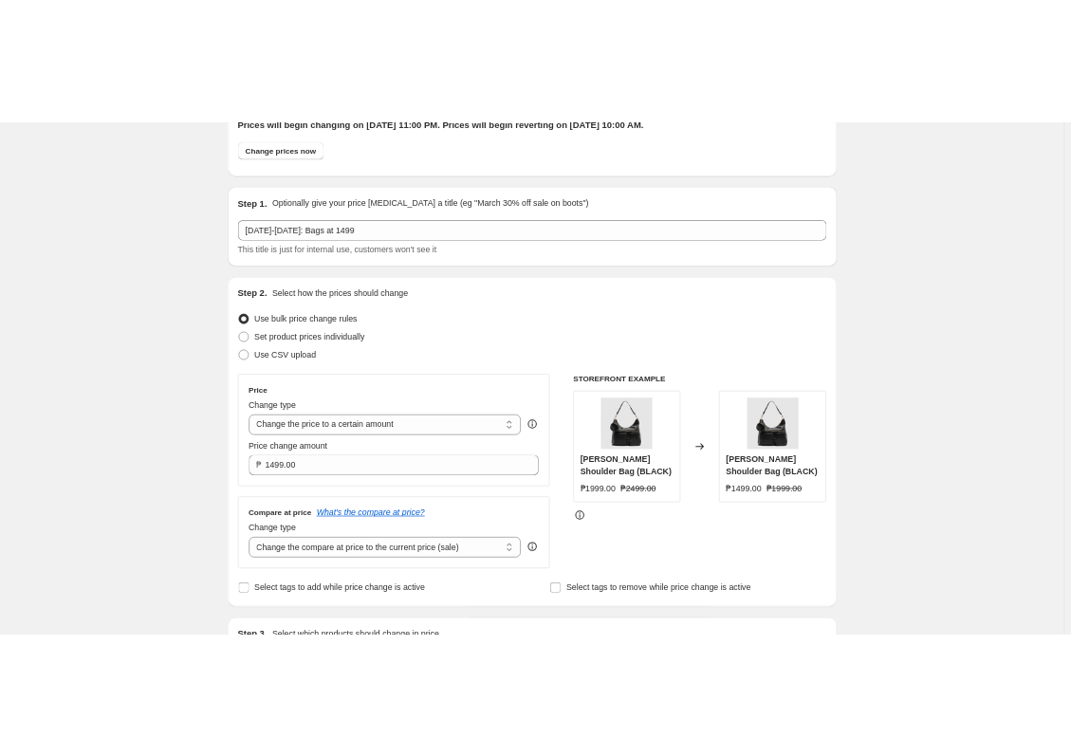
scroll to position [0, 0]
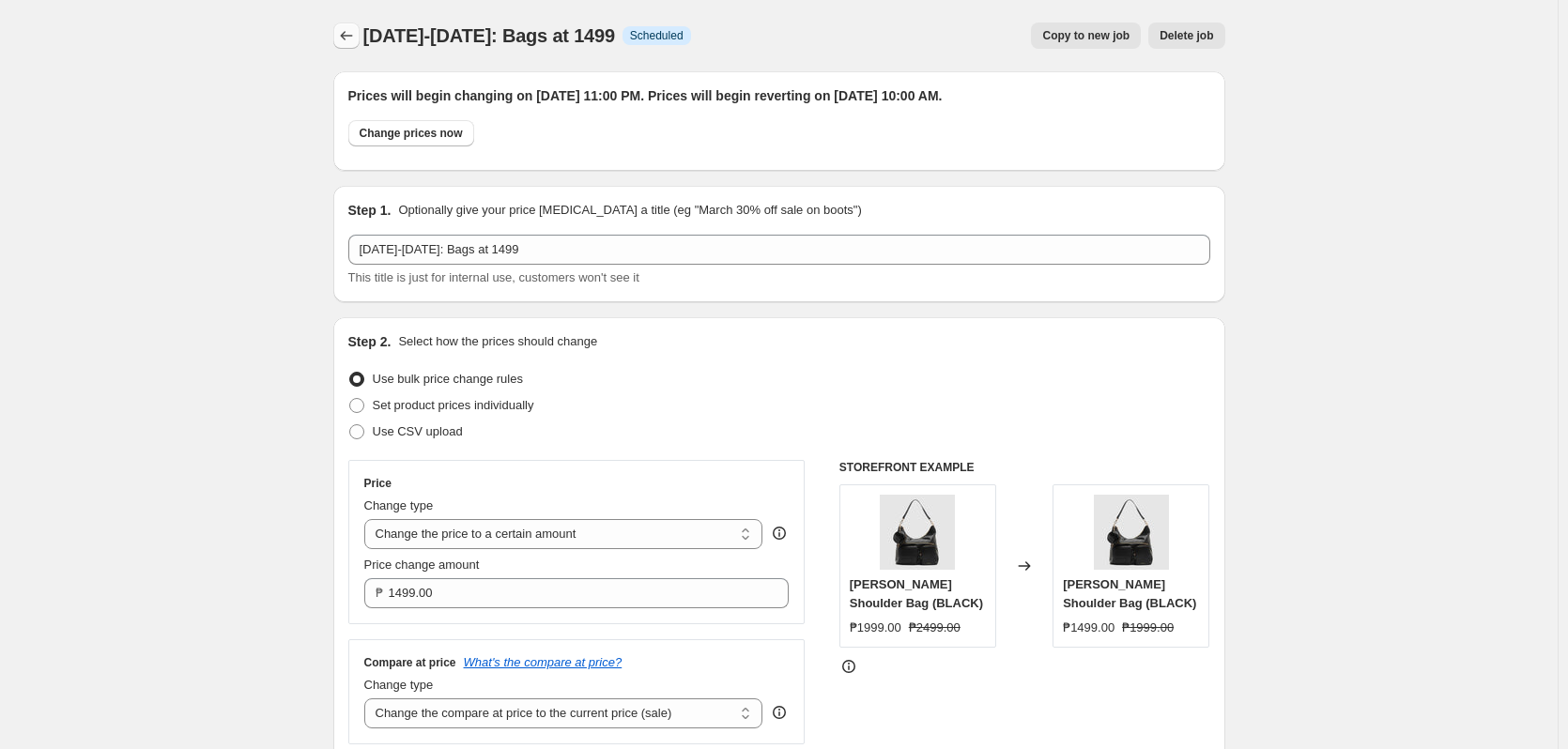
click at [355, 34] on icon "Price change jobs" at bounding box center [346, 36] width 19 height 19
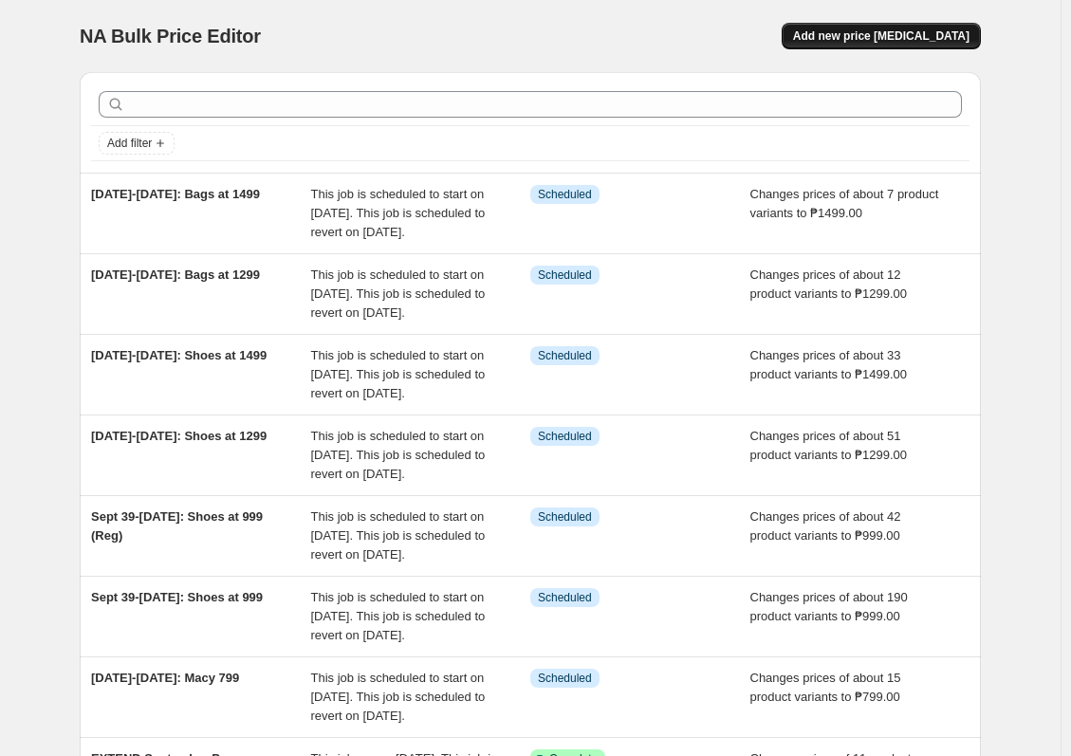
click at [877, 35] on span "Add new price [MEDICAL_DATA]" at bounding box center [881, 35] width 176 height 15
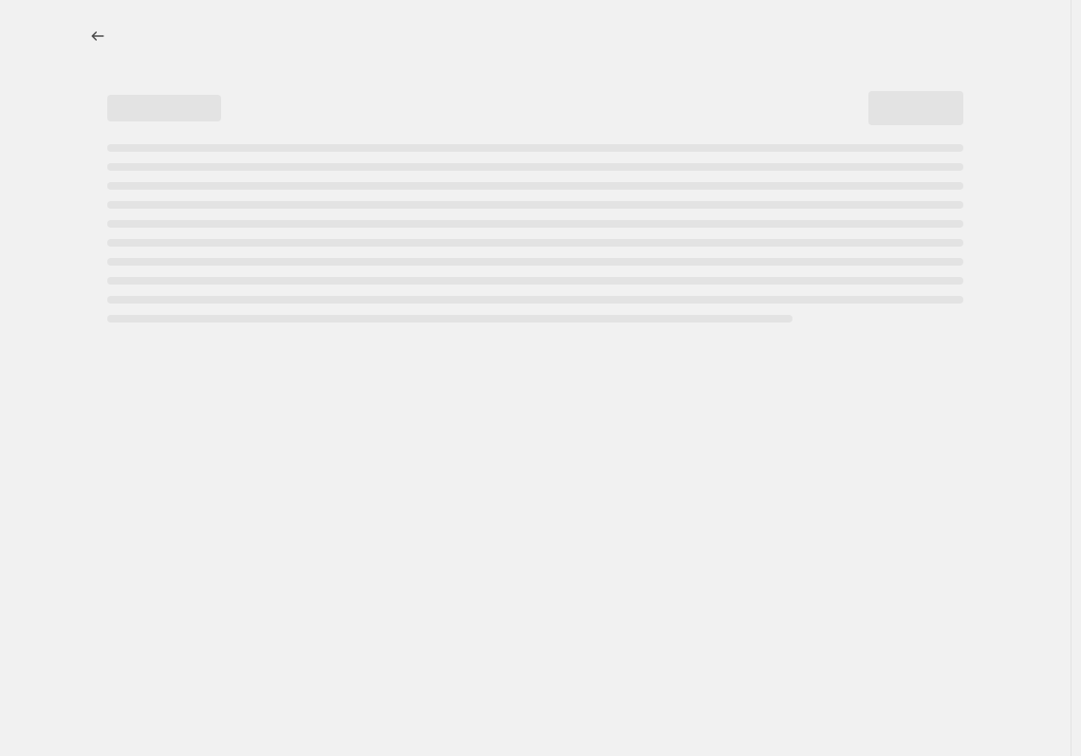
select select "percentage"
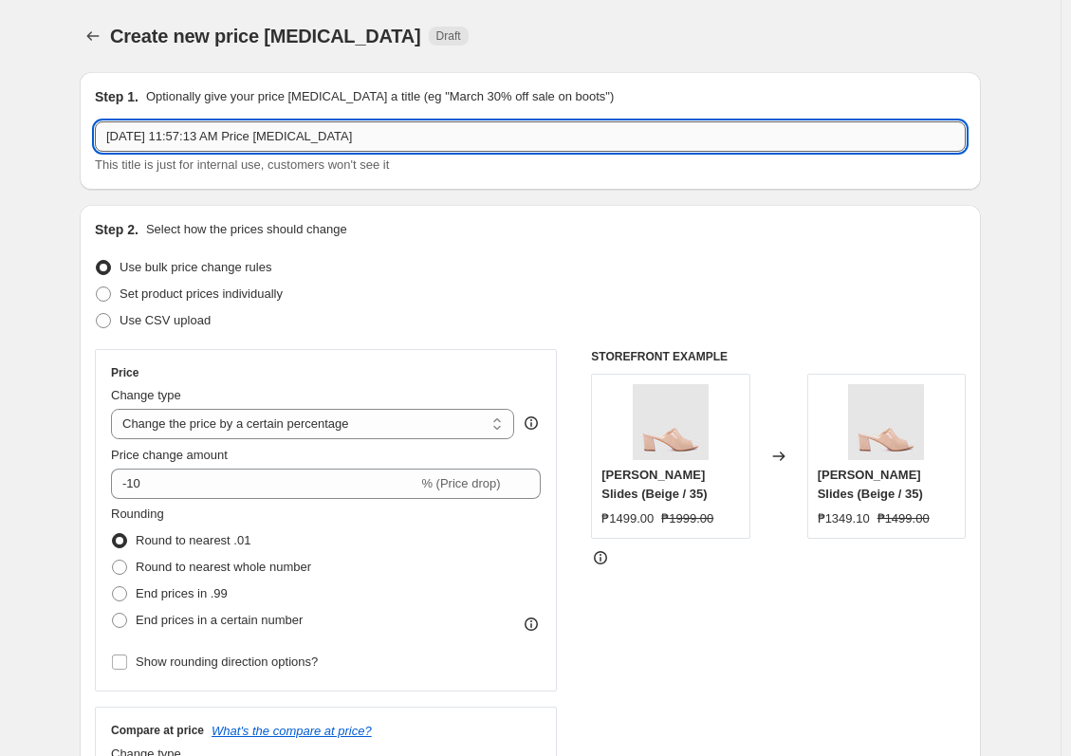
click at [318, 148] on input "[DATE] 11:57:13 AM Price [MEDICAL_DATA]" at bounding box center [530, 136] width 871 height 30
paste input "[DATE]-[DATE]:"
type input "[DATE]-[DATE]: Backpacks at 1999"
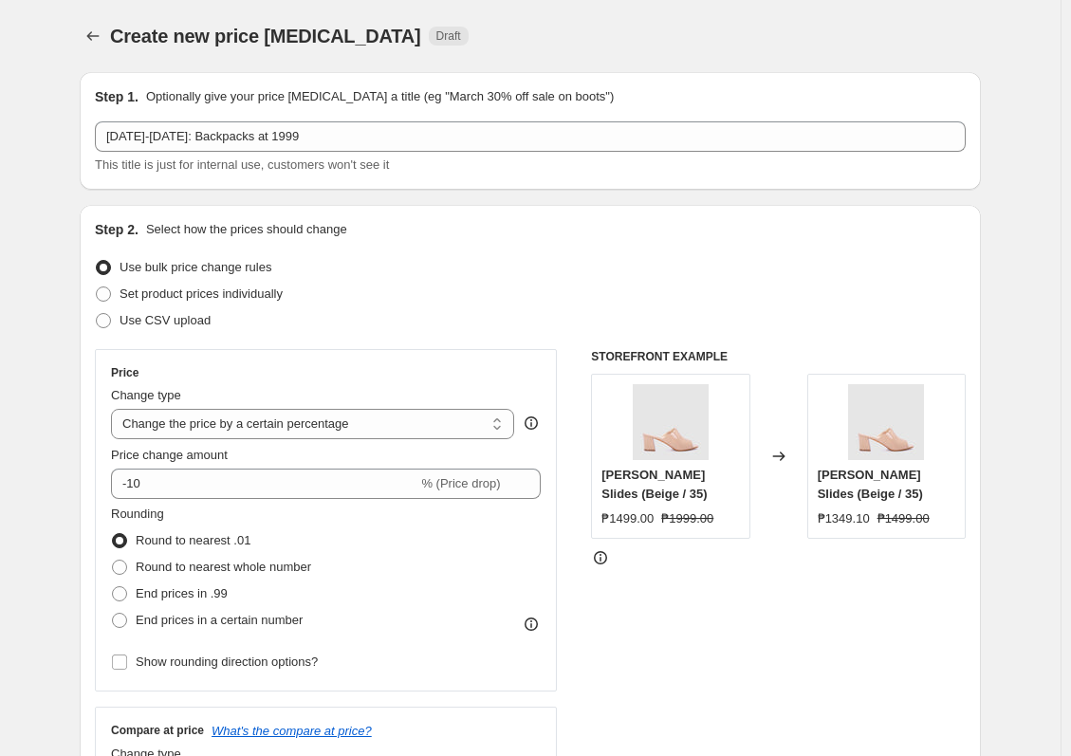
click at [448, 170] on div "This title is just for internal use, customers won't see it" at bounding box center [530, 165] width 871 height 19
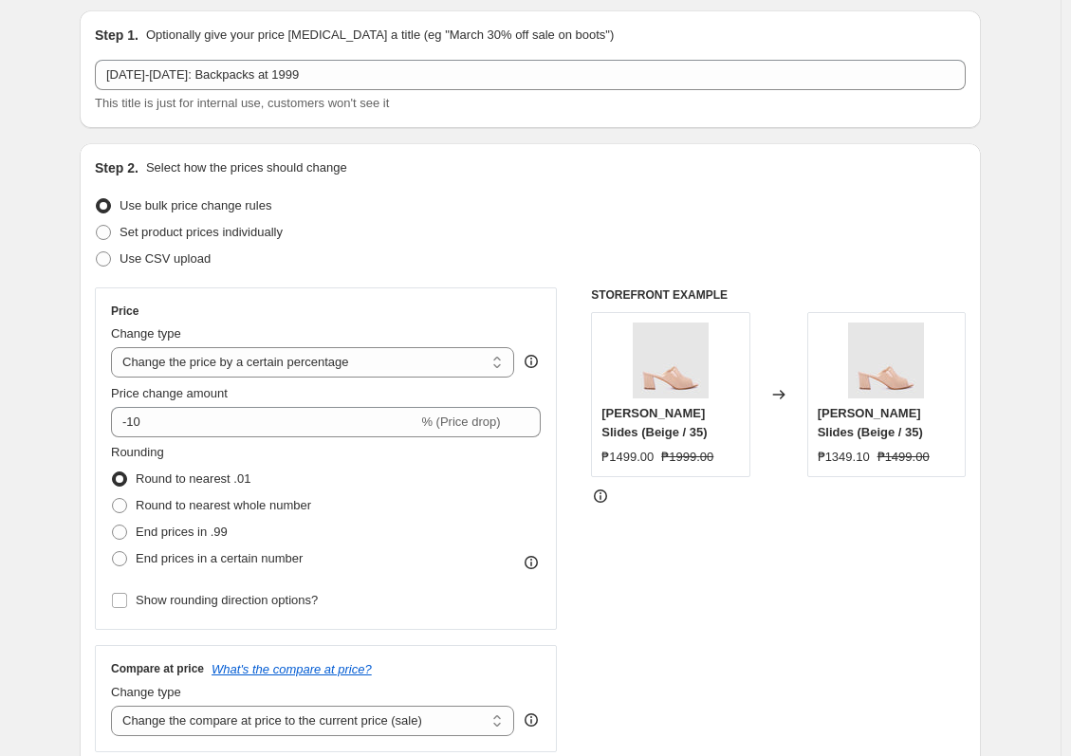
scroll to position [95, 0]
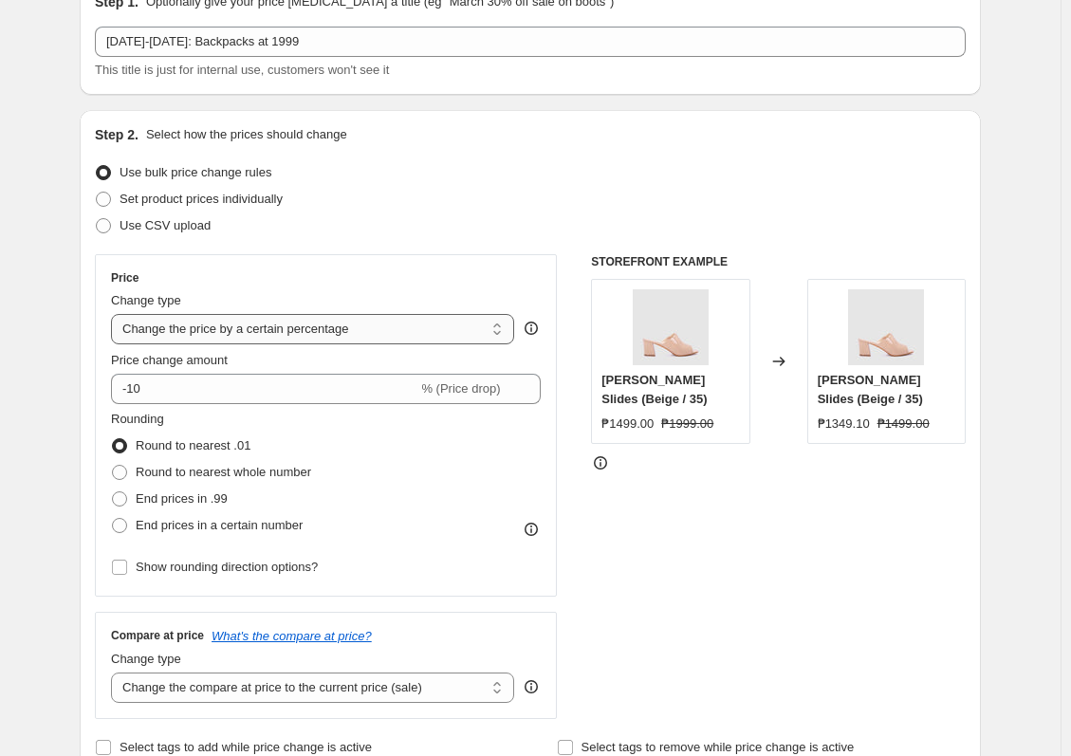
click at [263, 335] on select "Change the price to a certain amount Change the price by a certain amount Chang…" at bounding box center [312, 329] width 403 height 30
select select "to"
click at [116, 314] on select "Change the price to a certain amount Change the price by a certain amount Chang…" at bounding box center [312, 329] width 403 height 30
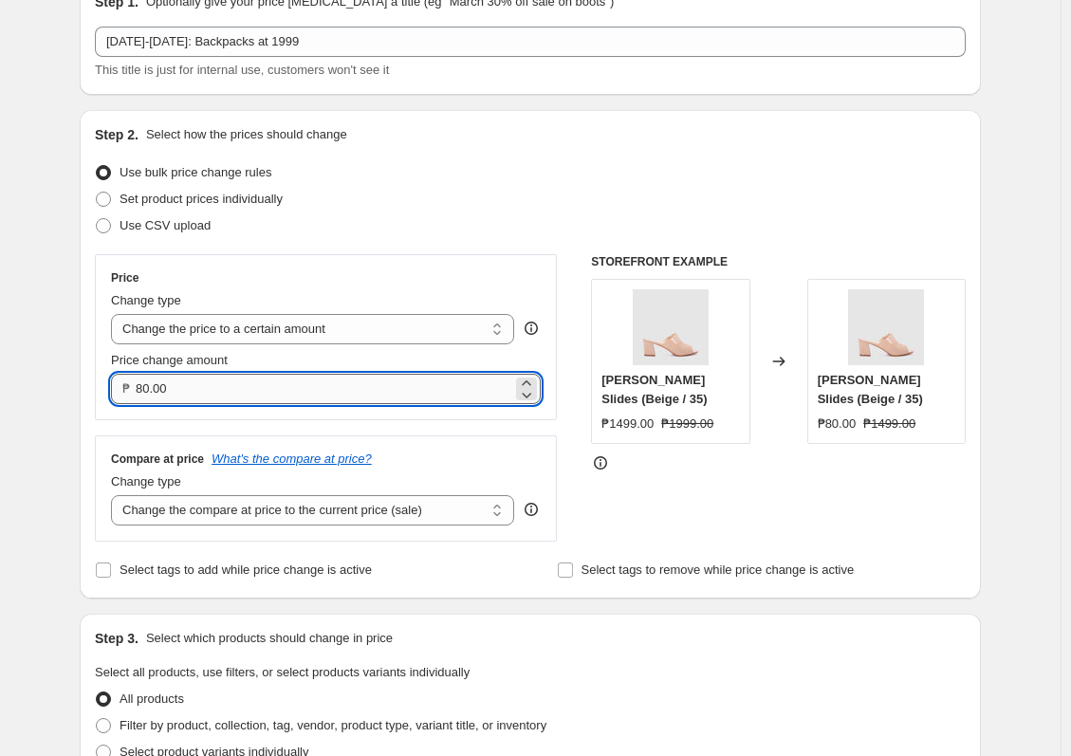
click at [275, 377] on input "80.00" at bounding box center [324, 389] width 377 height 30
type input "1999.00"
click at [488, 553] on div "Step 2. Select how the prices should change Use bulk price change rules Set pro…" at bounding box center [530, 354] width 871 height 458
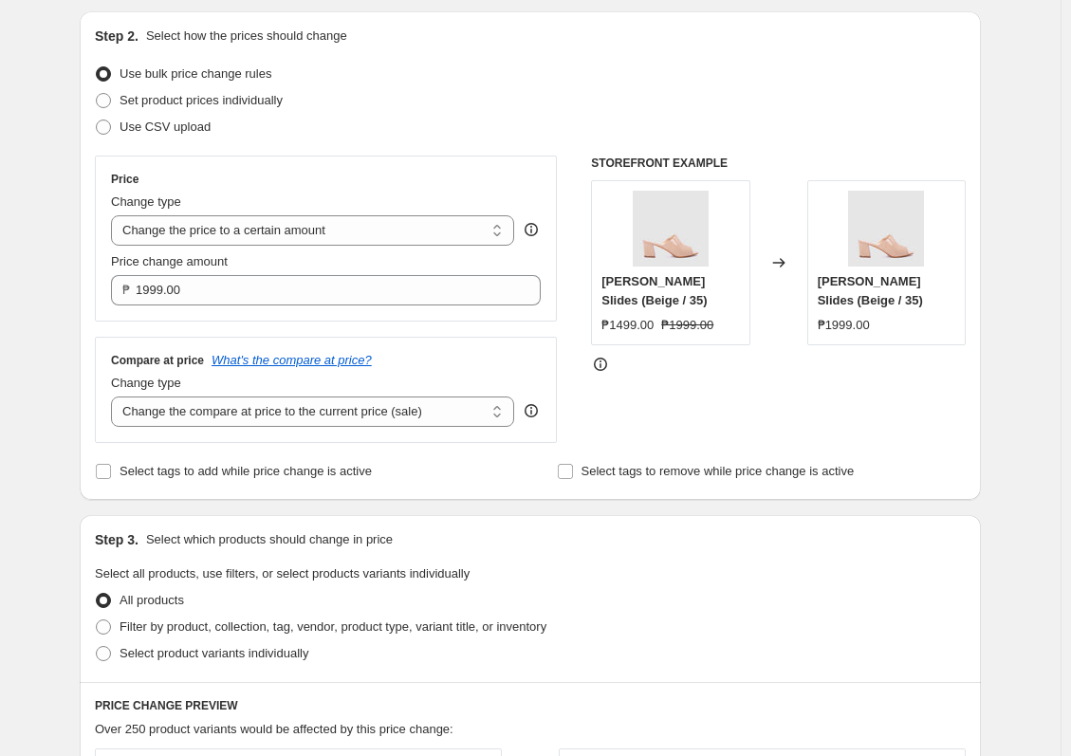
scroll to position [285, 0]
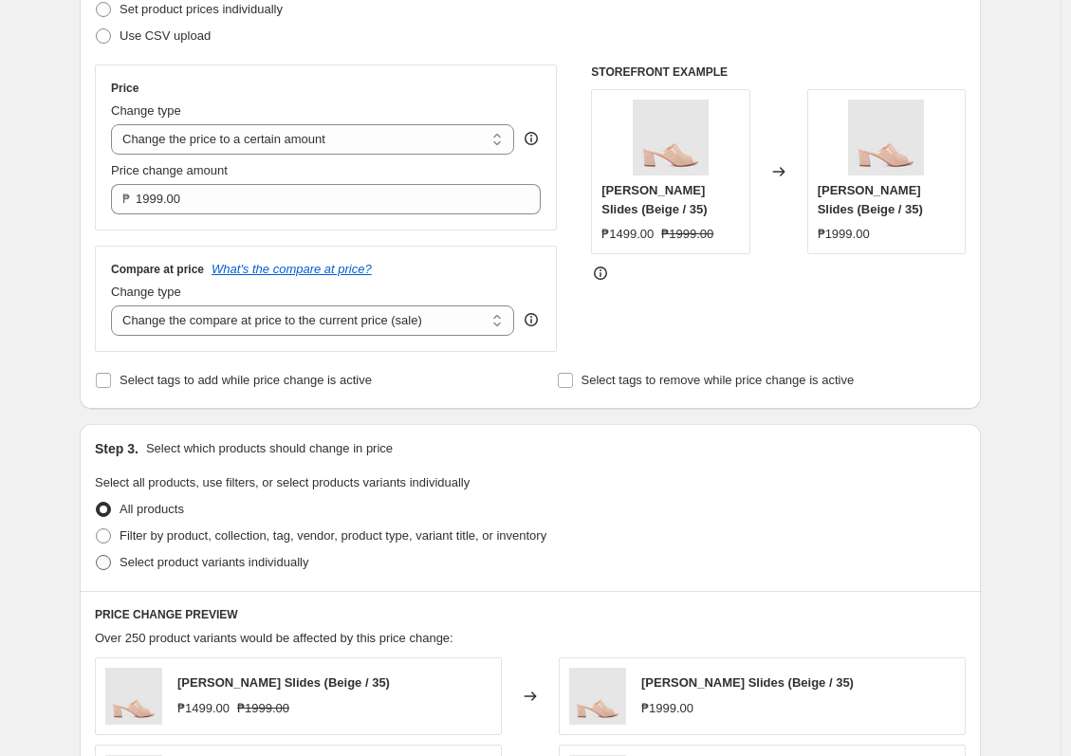
click at [258, 566] on span "Select product variants individually" at bounding box center [214, 562] width 189 height 14
click at [97, 556] on input "Select product variants individually" at bounding box center [96, 555] width 1 height 1
radio input "true"
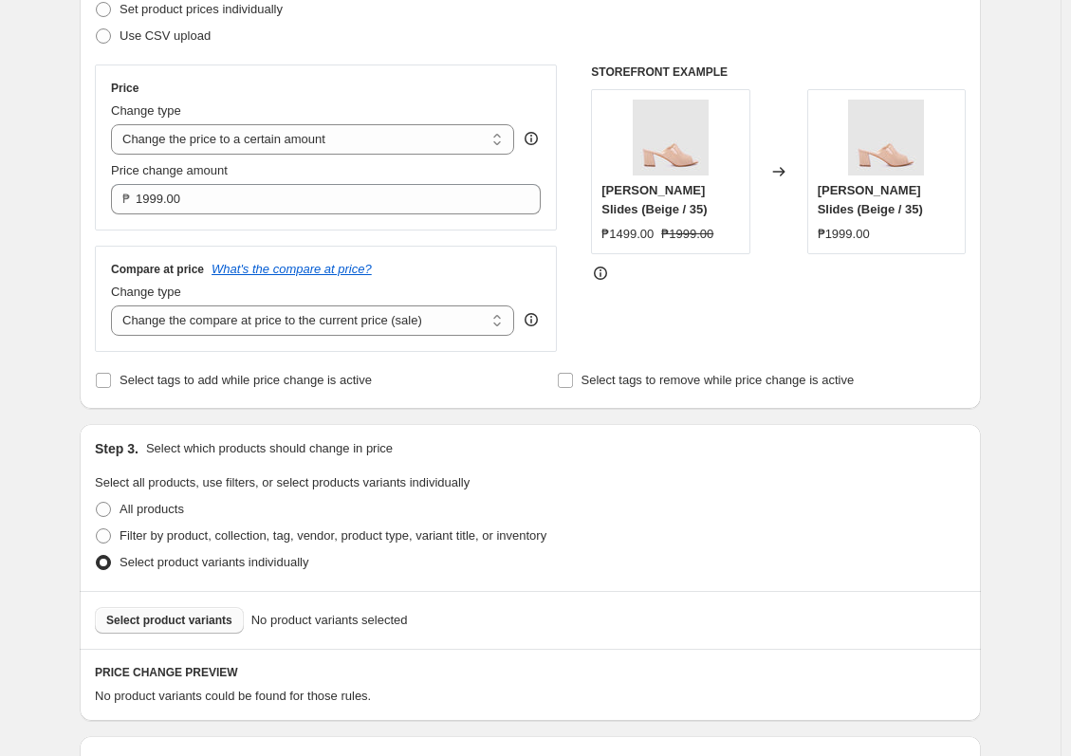
click at [222, 614] on span "Select product variants" at bounding box center [169, 620] width 126 height 15
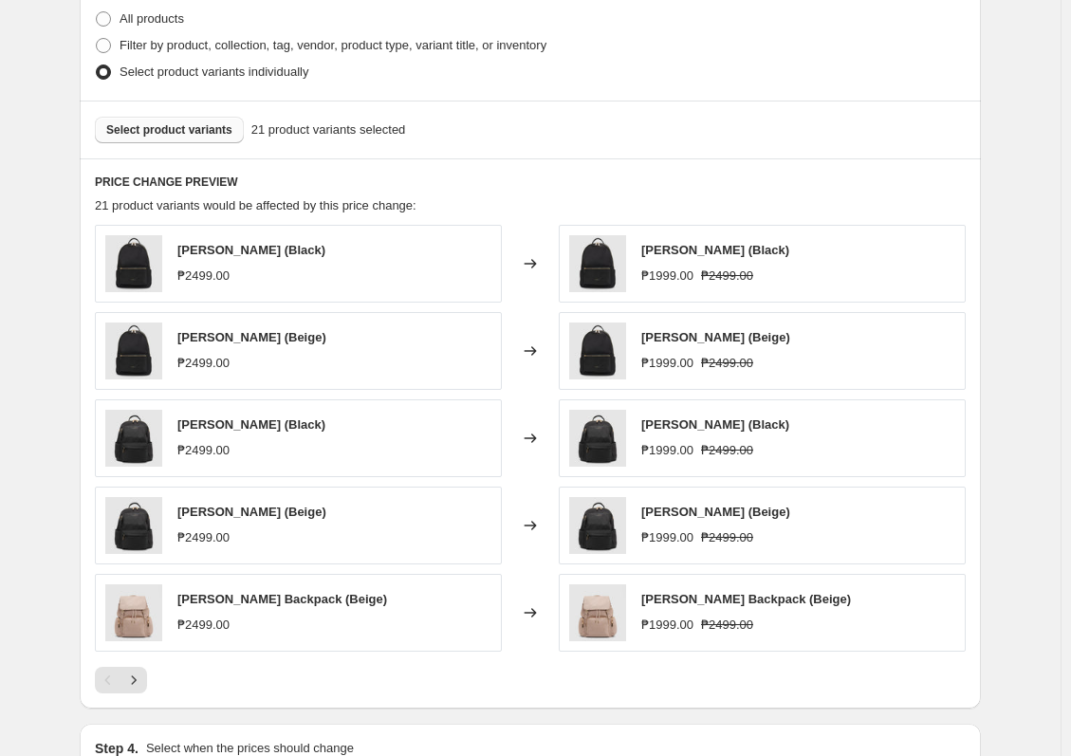
scroll to position [854, 0]
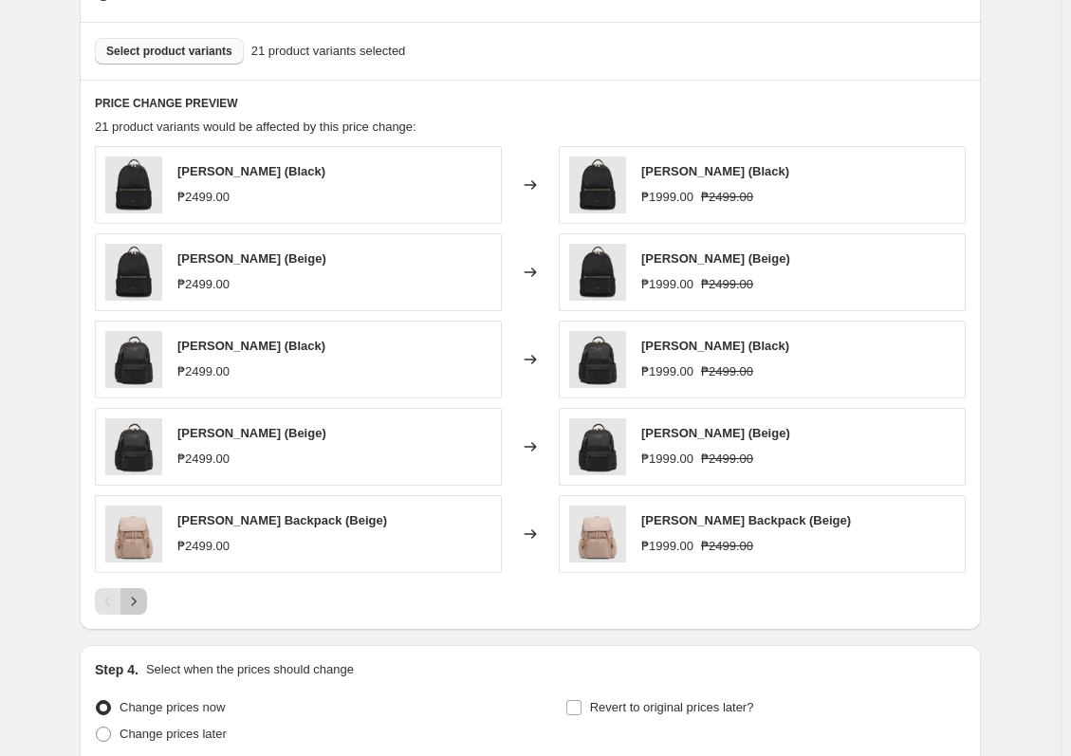
click at [141, 605] on icon "Next" at bounding box center [133, 601] width 19 height 19
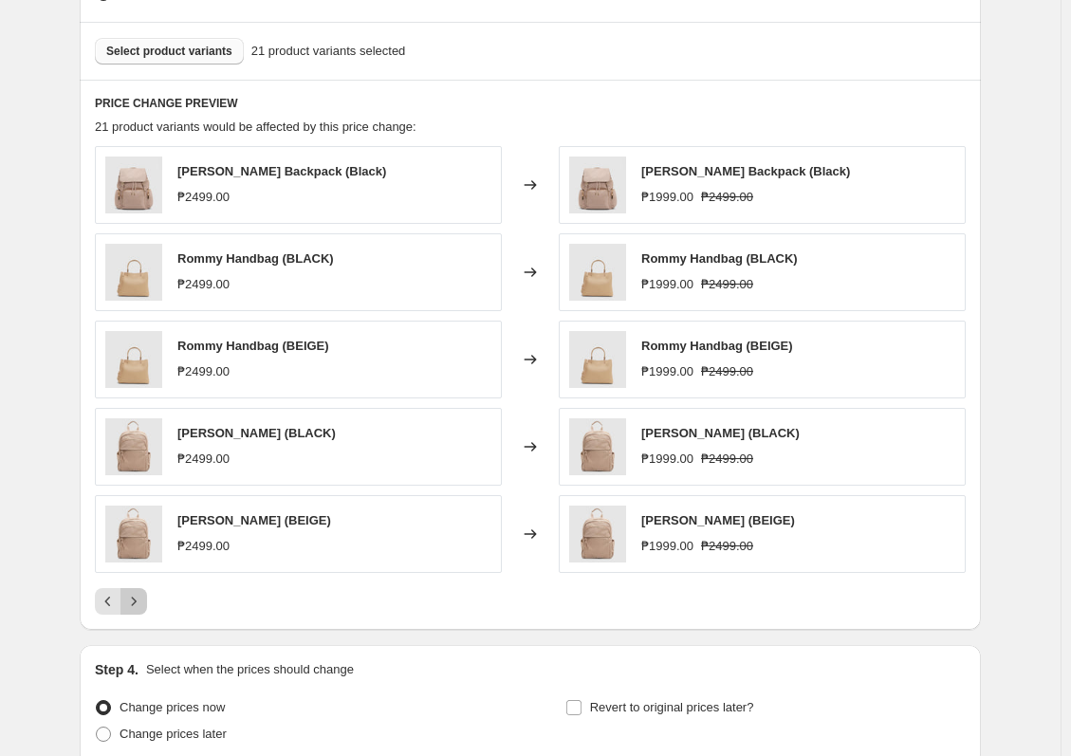
click at [143, 596] on icon "Next" at bounding box center [133, 601] width 19 height 19
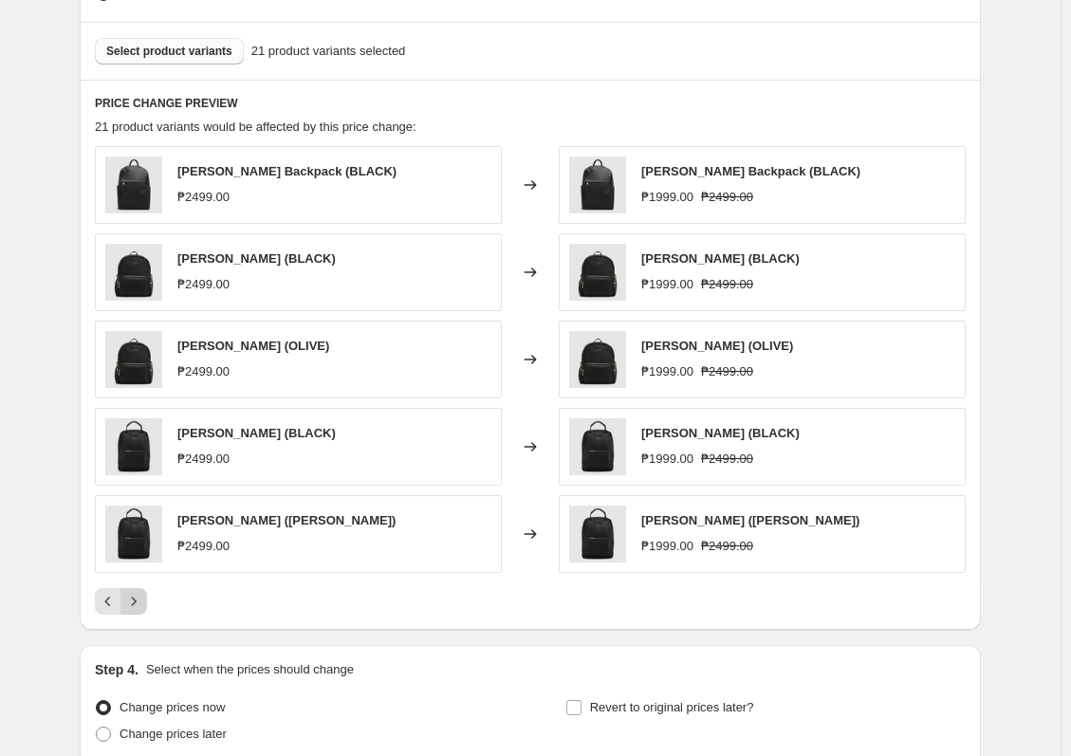
click at [143, 596] on icon "Next" at bounding box center [133, 601] width 19 height 19
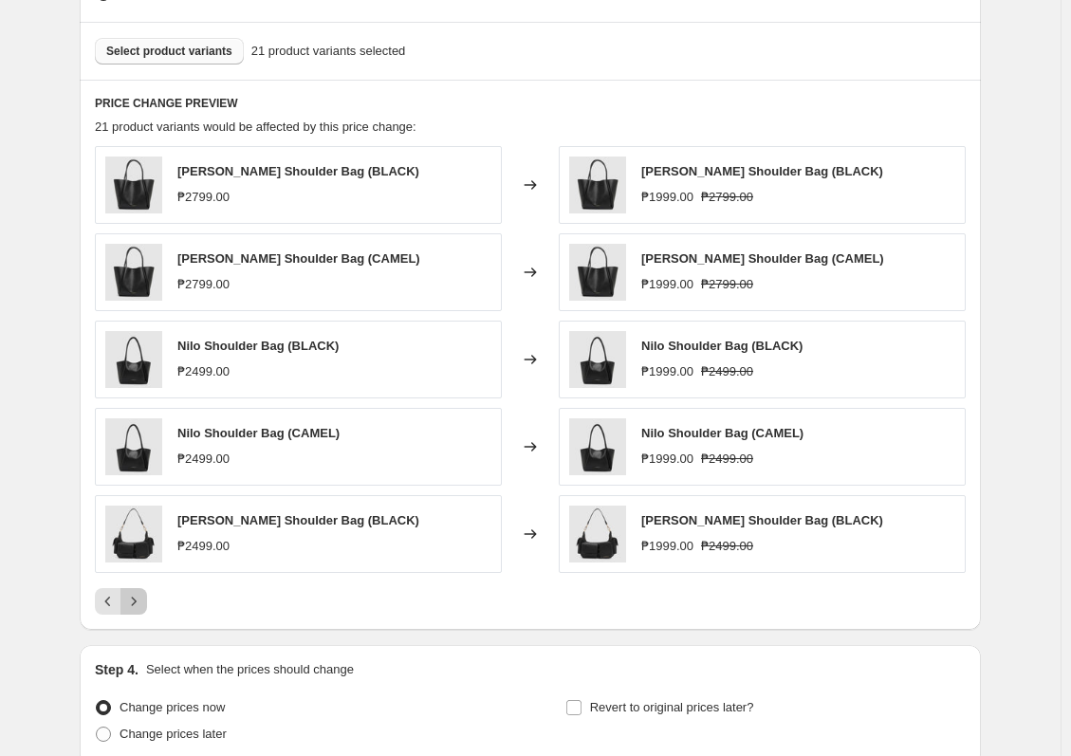
click at [147, 592] on button "Next" at bounding box center [133, 601] width 27 height 27
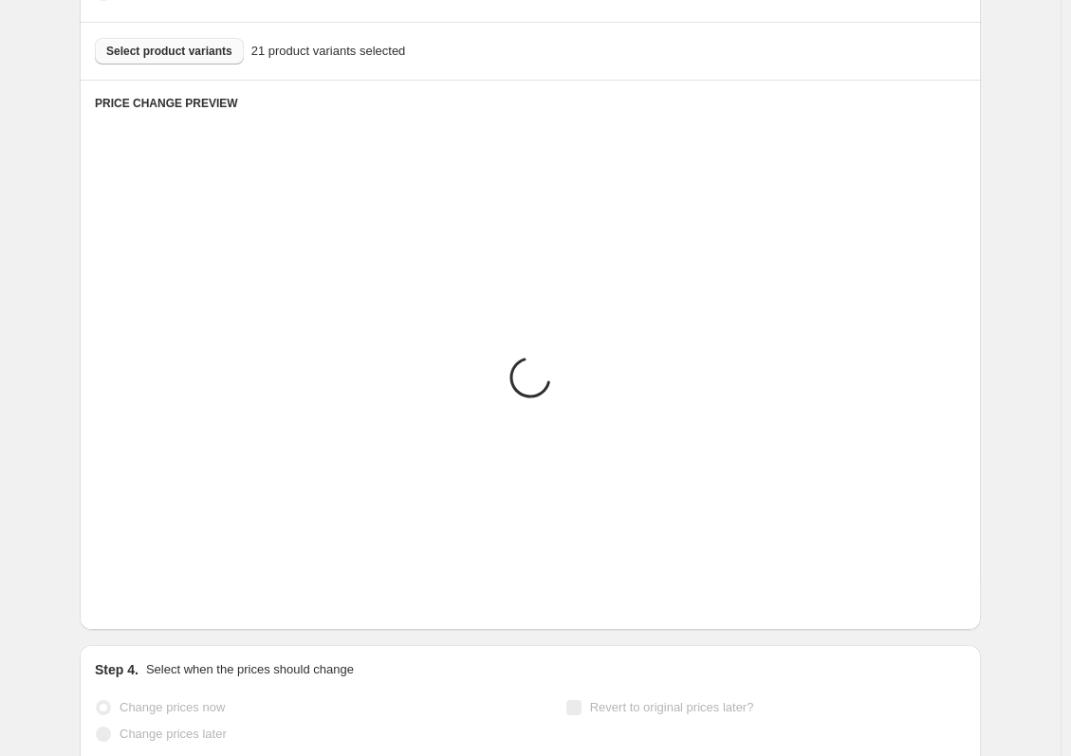
scroll to position [673, 0]
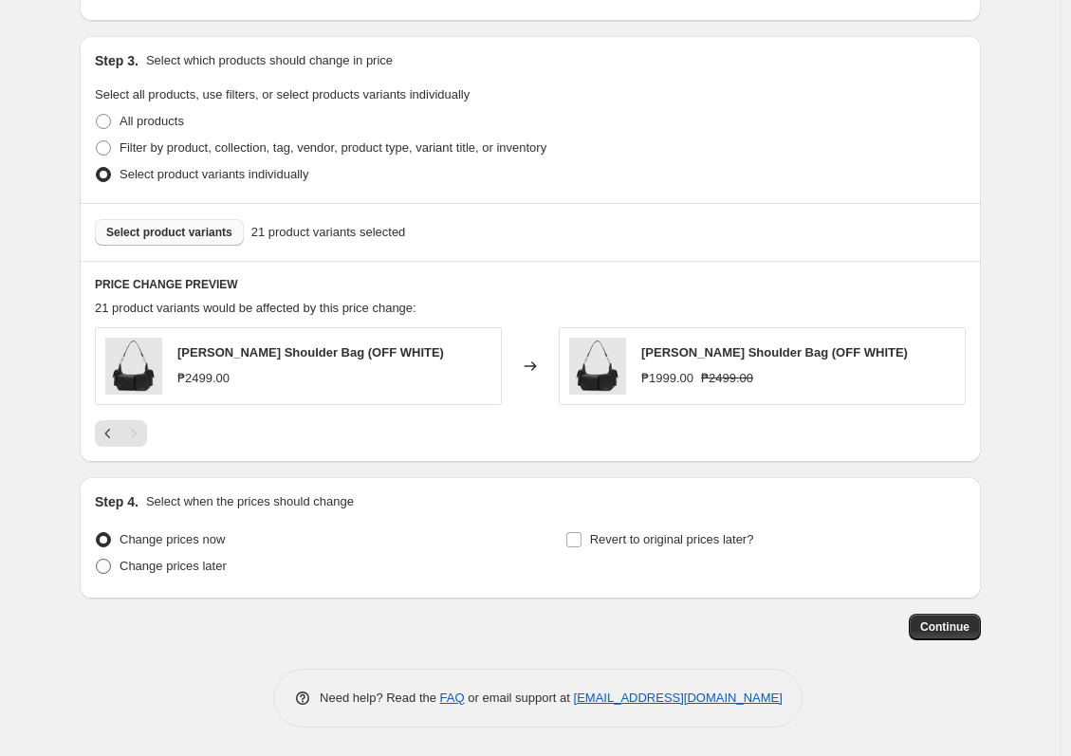
click at [227, 564] on span "Change prices later" at bounding box center [173, 566] width 107 height 14
click at [97, 560] on input "Change prices later" at bounding box center [96, 559] width 1 height 1
radio input "true"
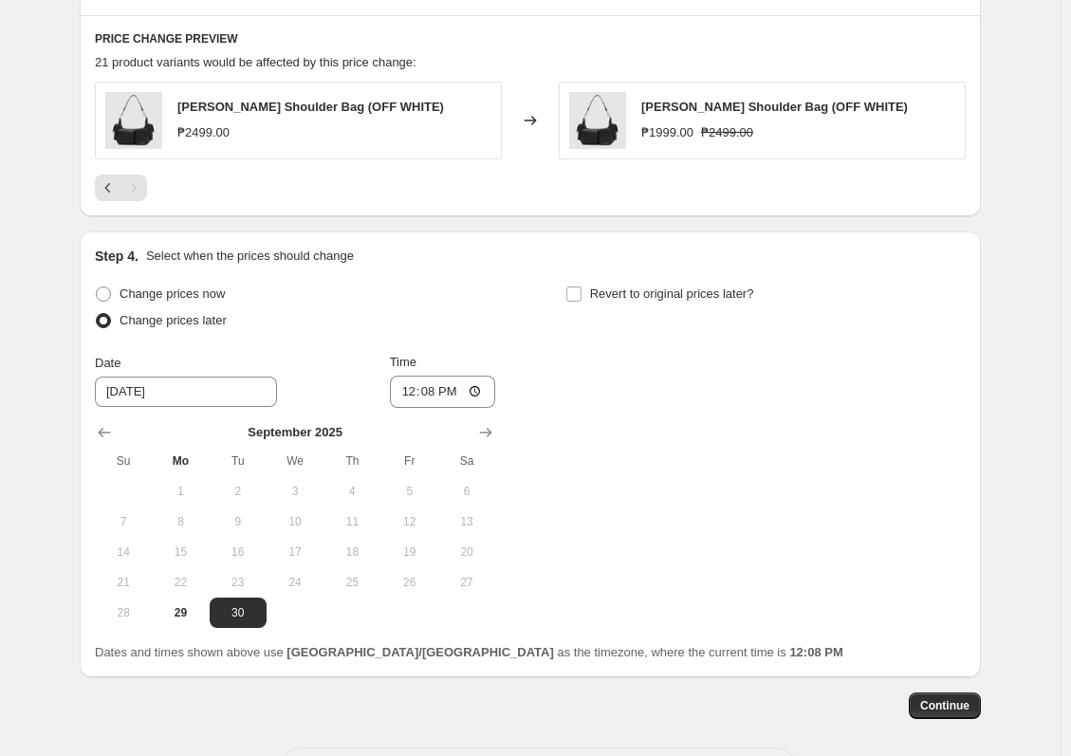
scroll to position [957, 0]
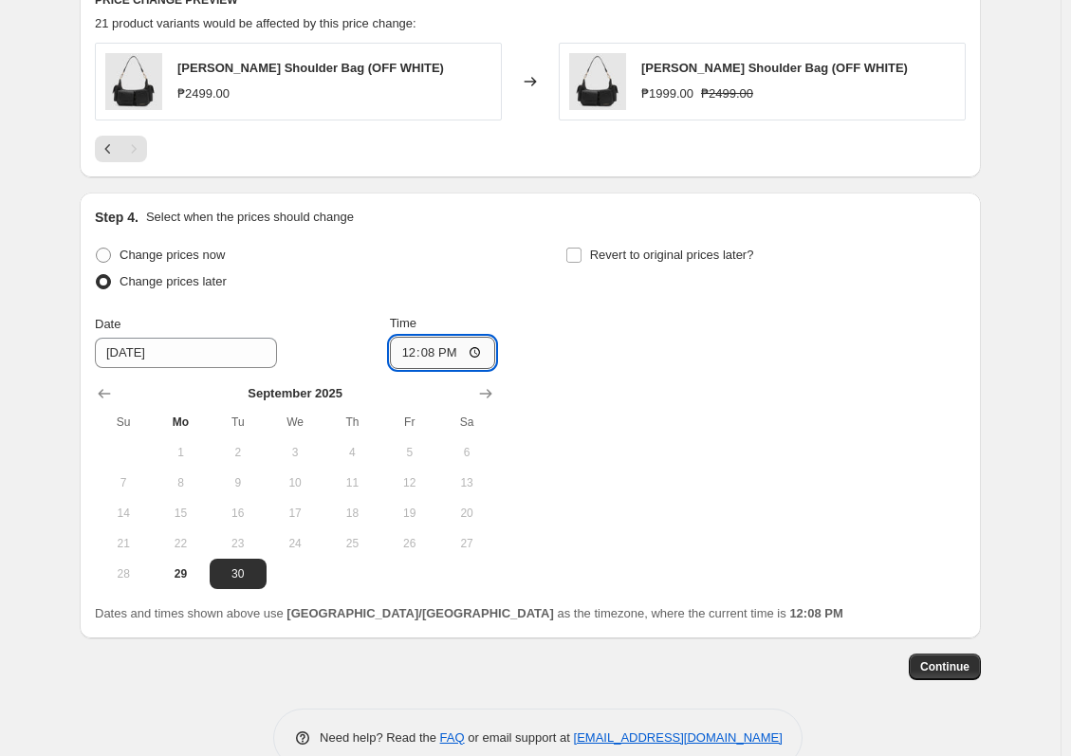
click at [413, 349] on input "12:08" at bounding box center [443, 353] width 106 height 32
type input "11:00"
click at [601, 256] on span "Revert to original prices later?" at bounding box center [672, 255] width 164 height 14
click at [582, 256] on input "Revert to original prices later?" at bounding box center [573, 255] width 15 height 15
checkbox input "true"
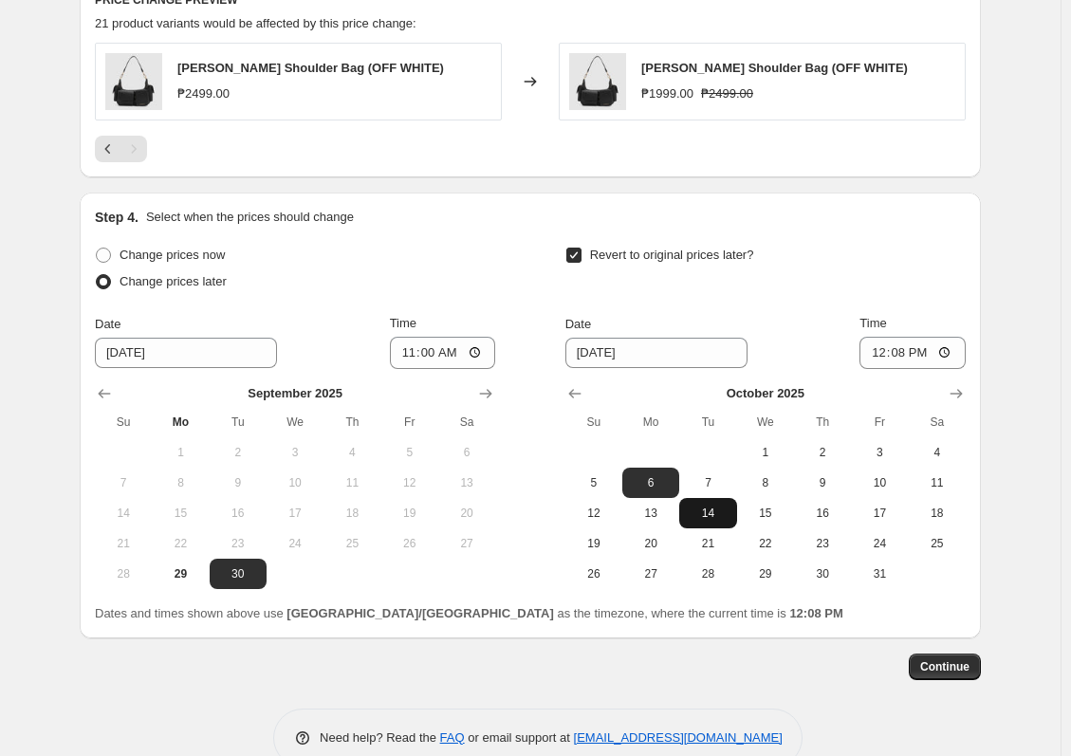
click at [707, 516] on span "14" at bounding box center [708, 513] width 42 height 15
type input "[DATE]"
click at [882, 345] on input "12:08" at bounding box center [912, 353] width 106 height 32
type input "10:00"
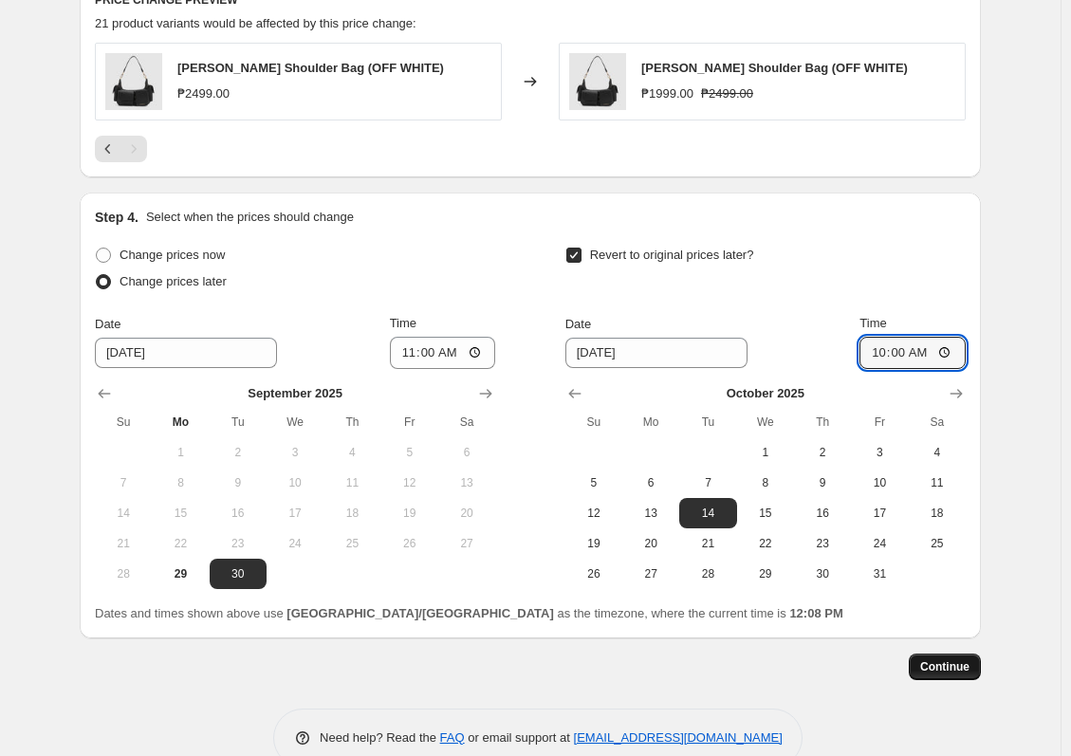
click at [914, 677] on button "Continue" at bounding box center [945, 667] width 72 height 27
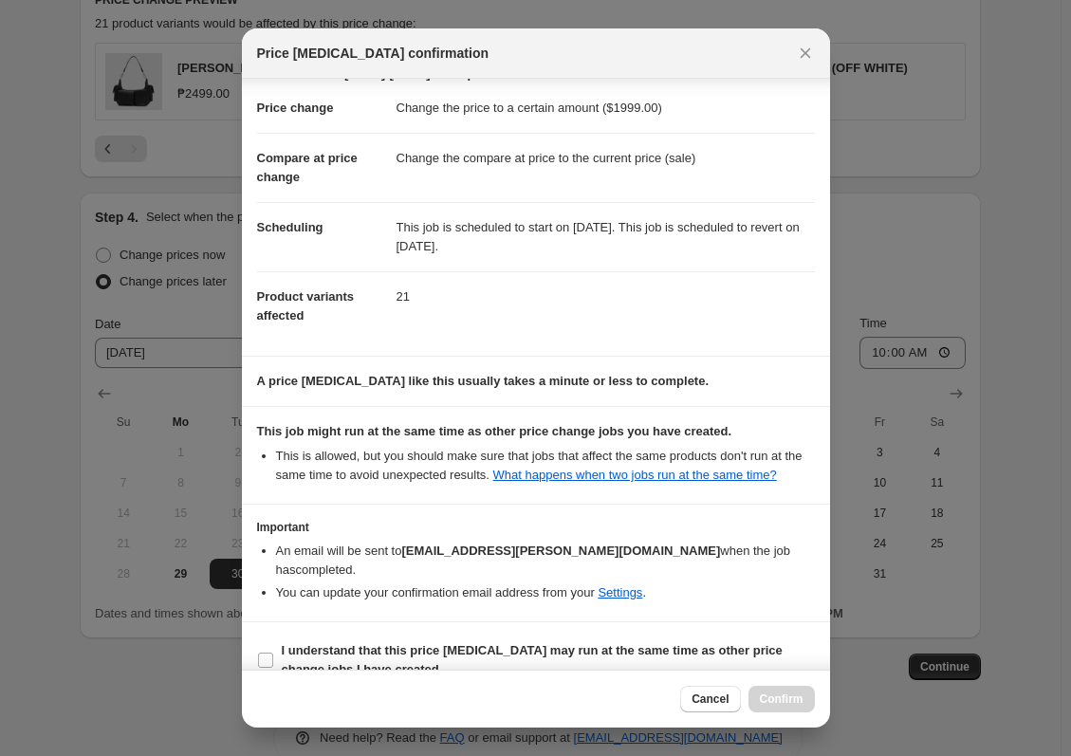
scroll to position [58, 0]
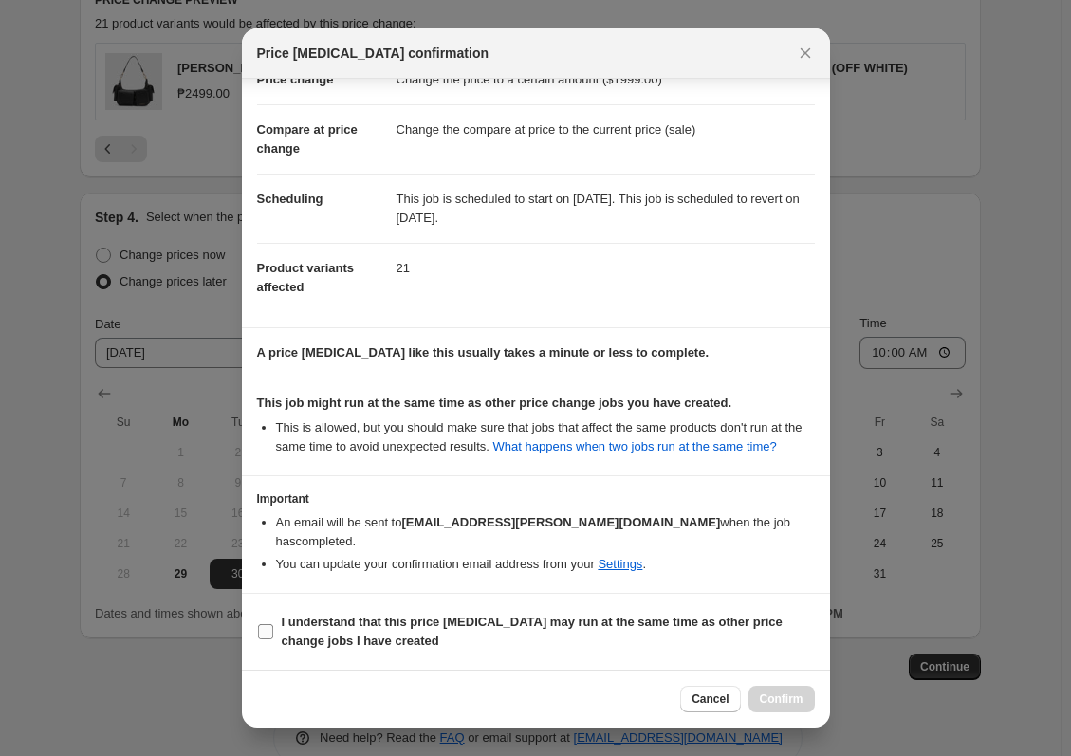
click at [600, 626] on b "I understand that this price [MEDICAL_DATA] may run at the same time as other p…" at bounding box center [532, 631] width 501 height 33
click at [273, 626] on input "I understand that this price [MEDICAL_DATA] may run at the same time as other p…" at bounding box center [265, 631] width 15 height 15
checkbox input "true"
click at [778, 698] on span "Confirm" at bounding box center [782, 699] width 44 height 15
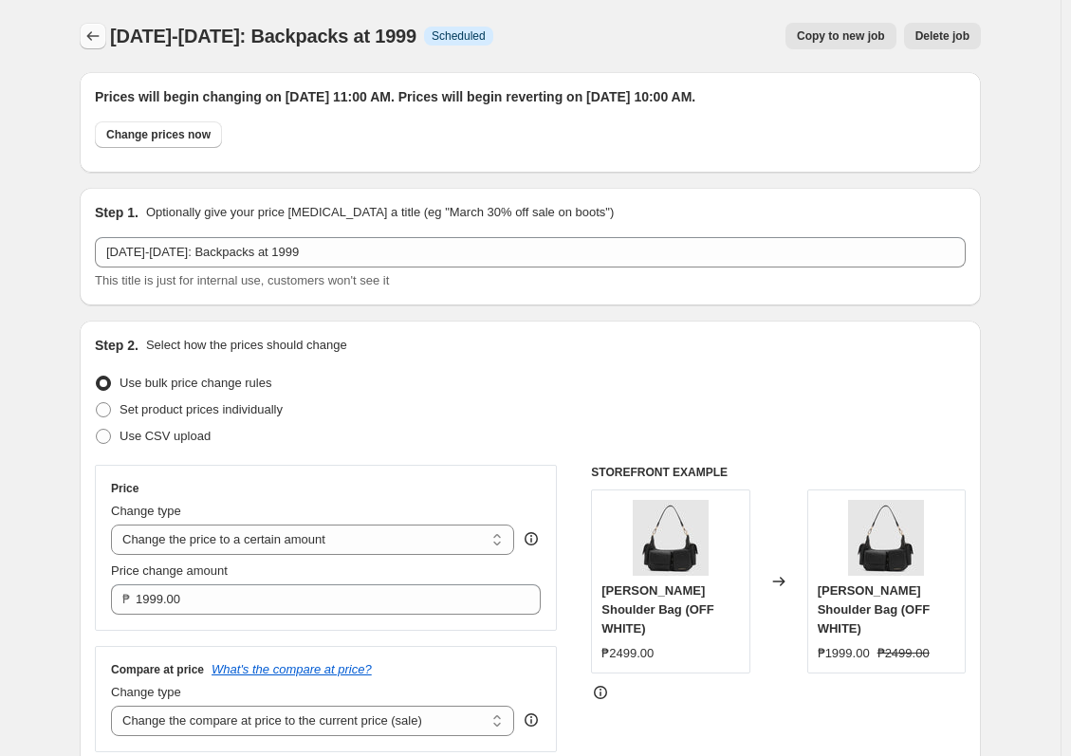
click at [106, 29] on button "Price change jobs" at bounding box center [93, 36] width 27 height 27
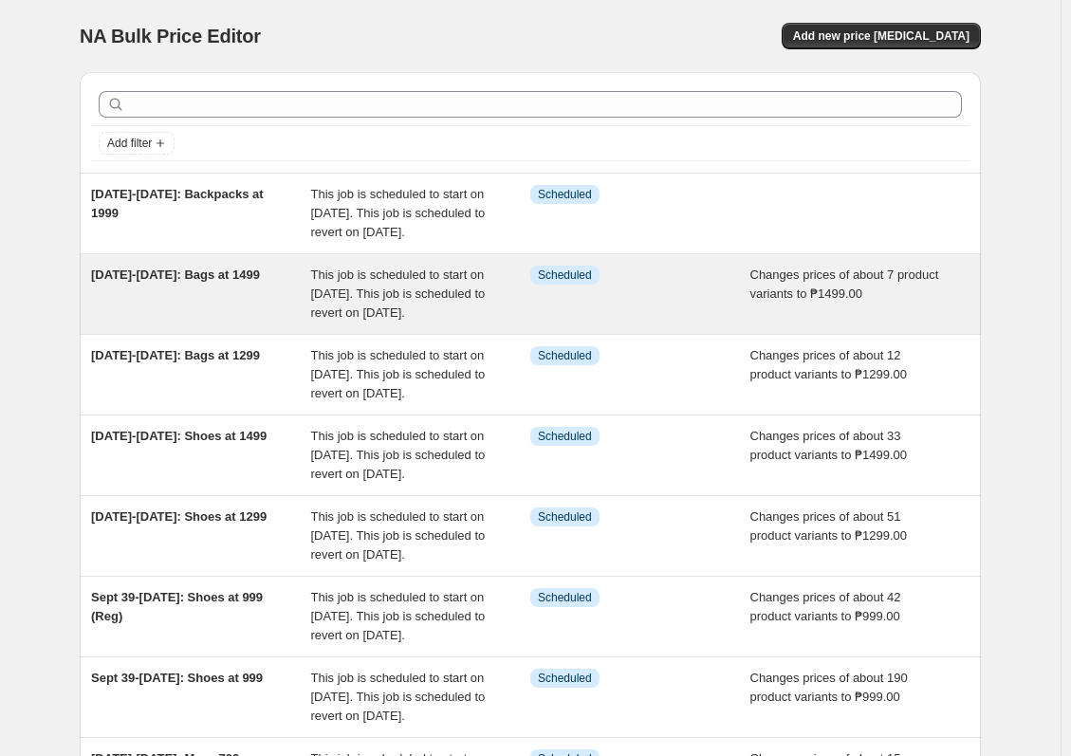
click at [914, 323] on div "Changes prices of about 7 product variants to ₱1499.00" at bounding box center [860, 294] width 220 height 57
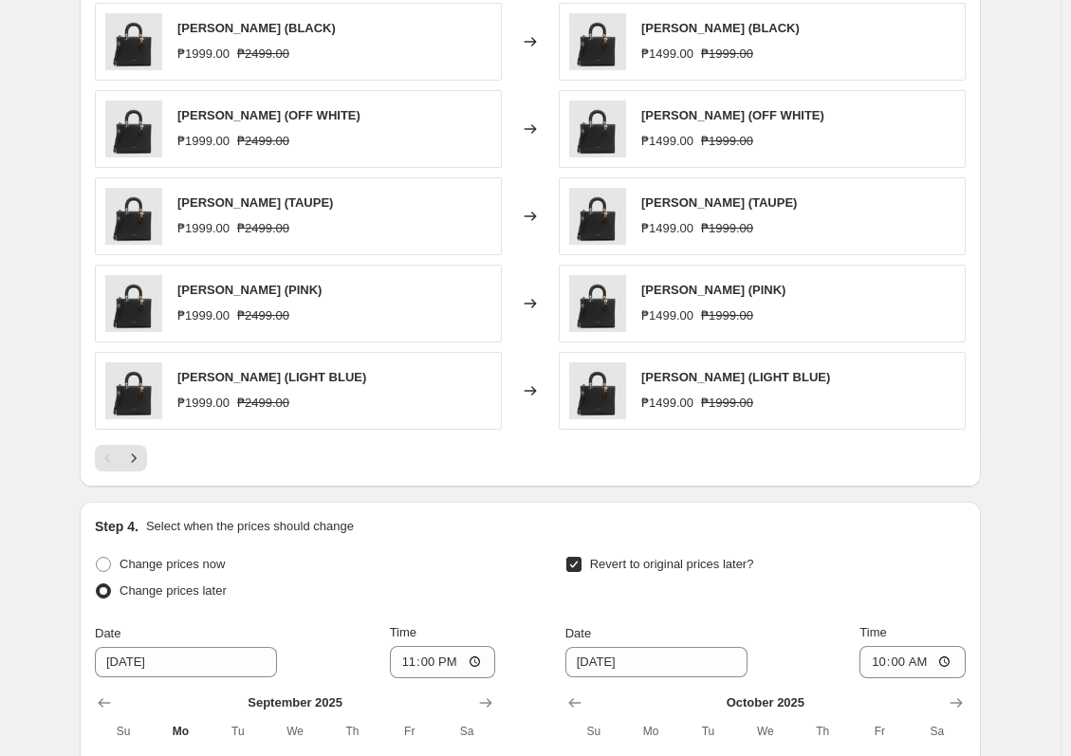
scroll to position [1423, 0]
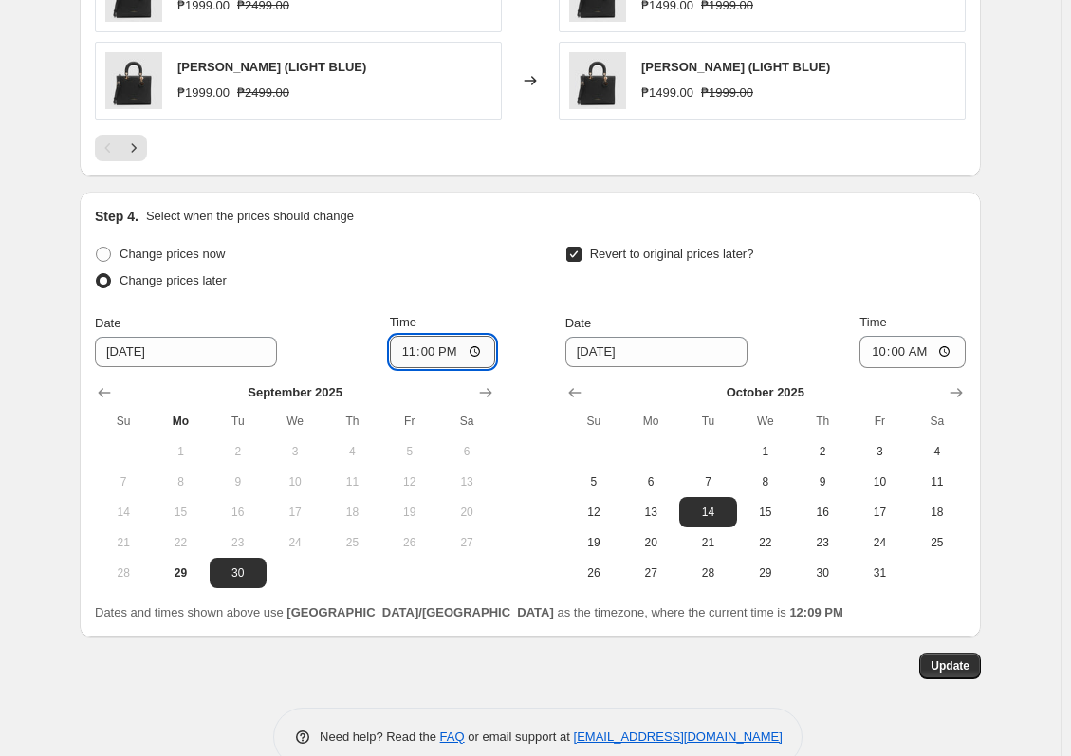
click at [454, 360] on input "23:00" at bounding box center [443, 352] width 106 height 32
type input "11:00"
click at [914, 667] on span "Update" at bounding box center [950, 665] width 39 height 15
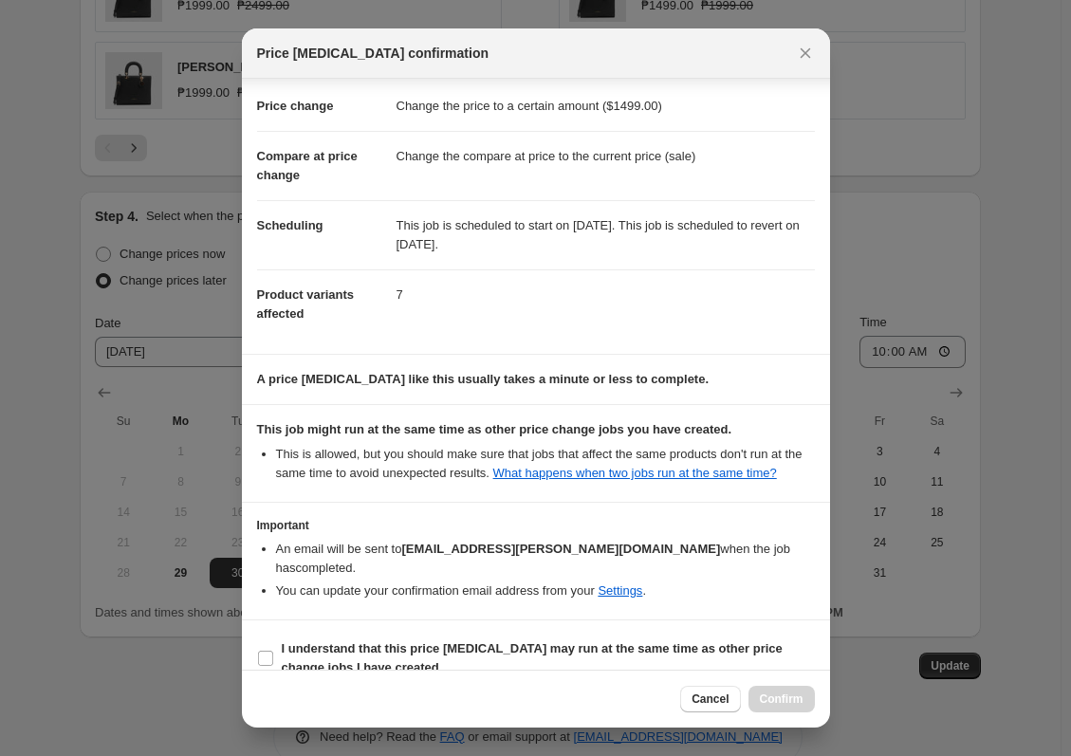
scroll to position [58, 0]
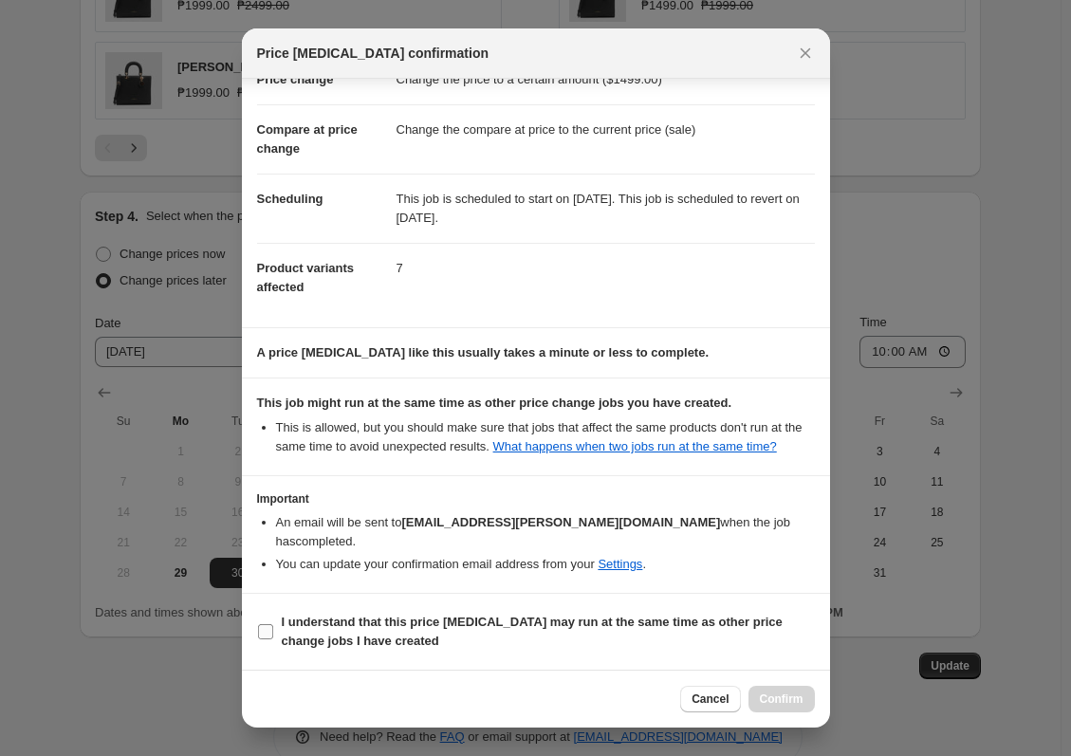
click at [757, 625] on b "I understand that this price [MEDICAL_DATA] may run at the same time as other p…" at bounding box center [532, 631] width 501 height 33
click at [273, 625] on input "I understand that this price [MEDICAL_DATA] may run at the same time as other p…" at bounding box center [265, 631] width 15 height 15
checkbox input "true"
click at [770, 685] on div "Cancel Confirm" at bounding box center [536, 699] width 588 height 58
click at [788, 691] on div "Cancel Confirm" at bounding box center [536, 699] width 588 height 58
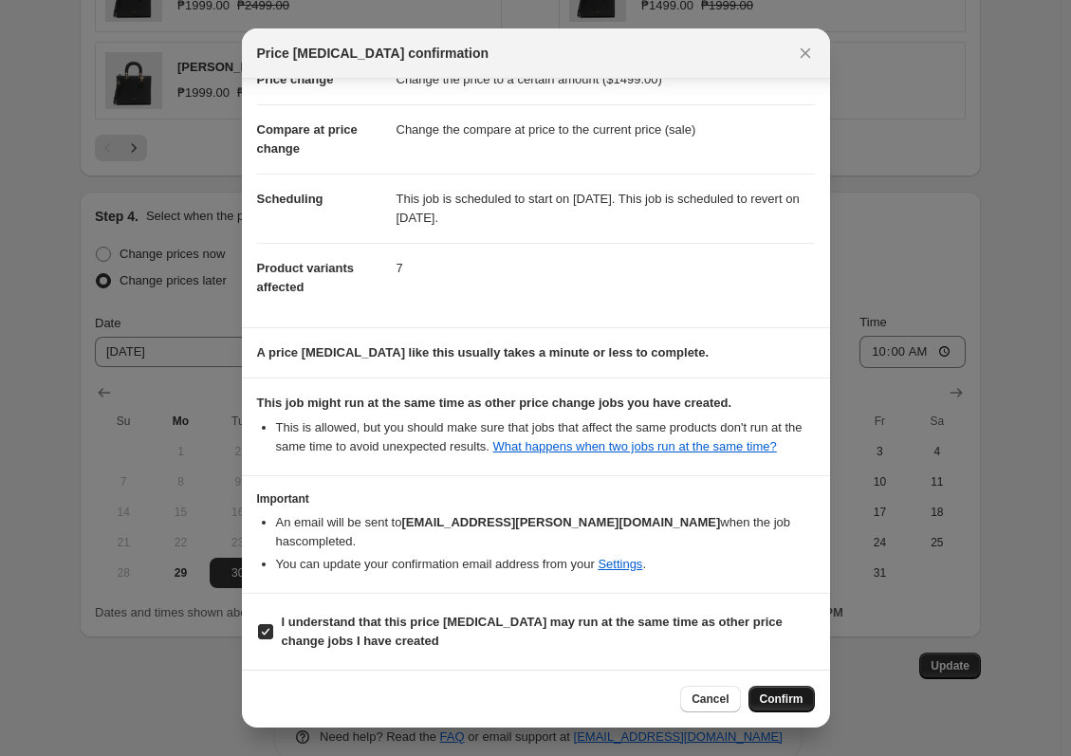
click at [788, 691] on button "Confirm" at bounding box center [781, 699] width 66 height 27
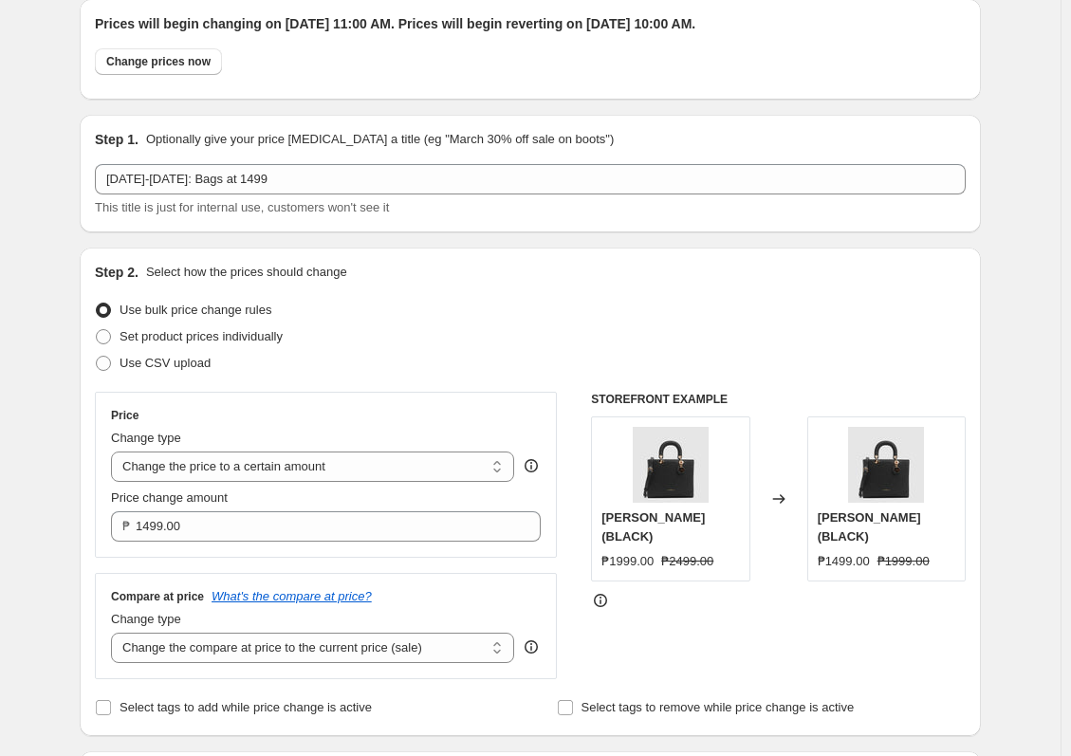
scroll to position [0, 0]
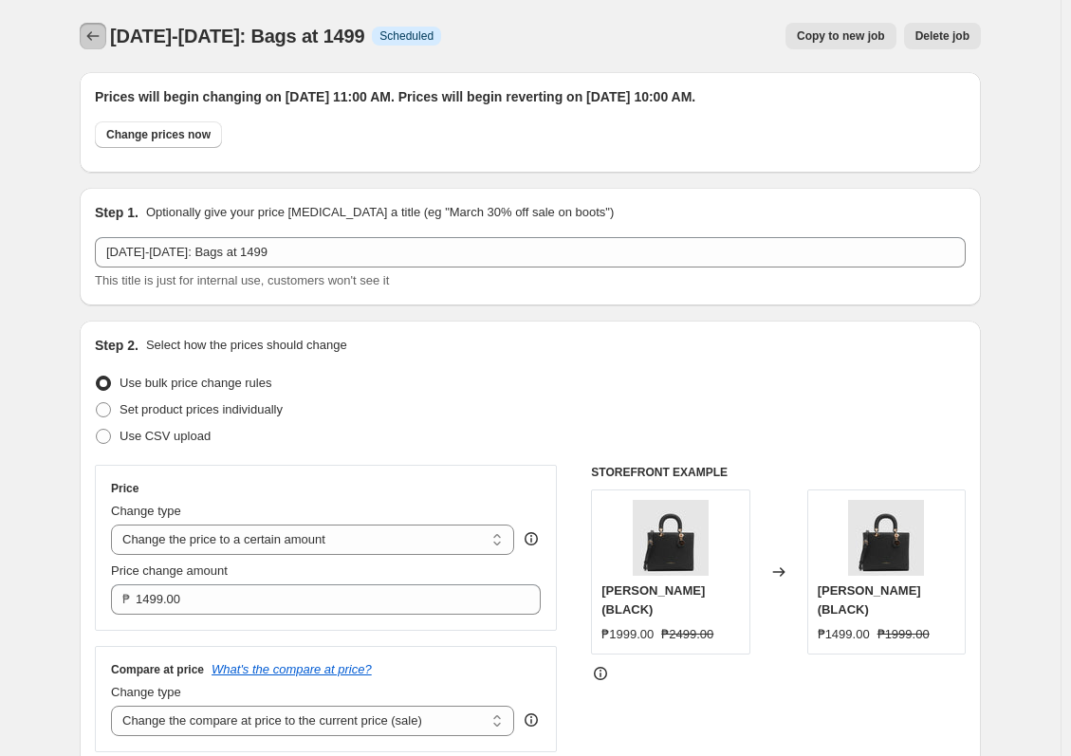
click at [102, 40] on icon "Price change jobs" at bounding box center [92, 36] width 19 height 19
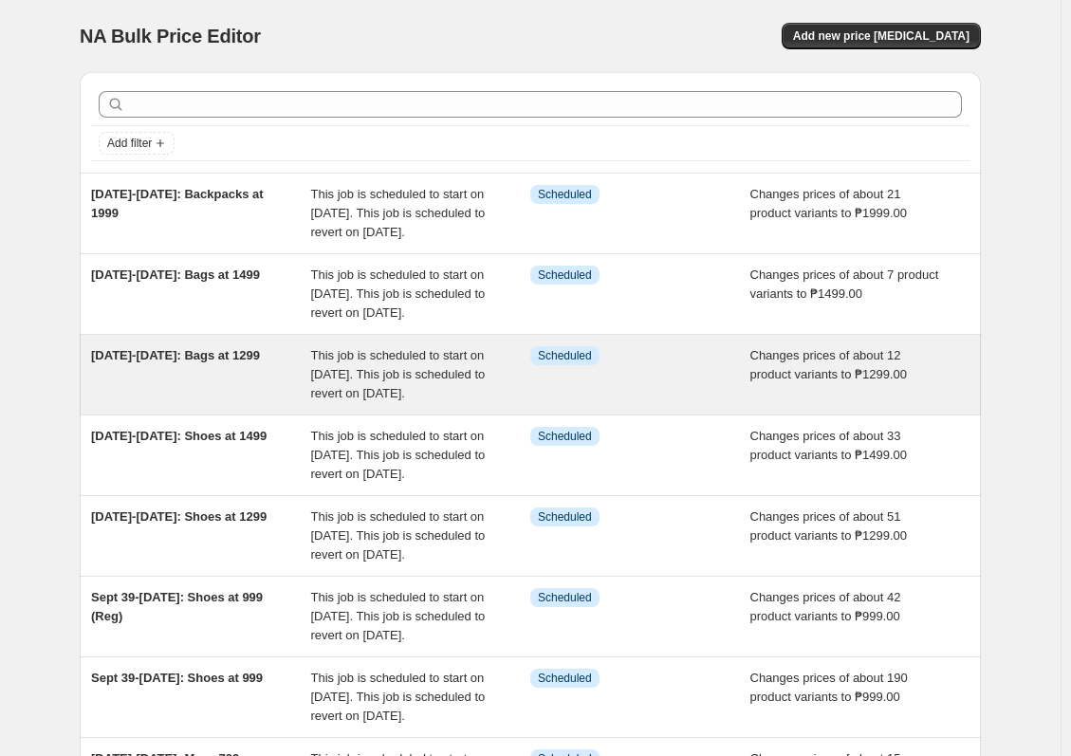
click at [631, 403] on div "Info Scheduled" at bounding box center [640, 374] width 220 height 57
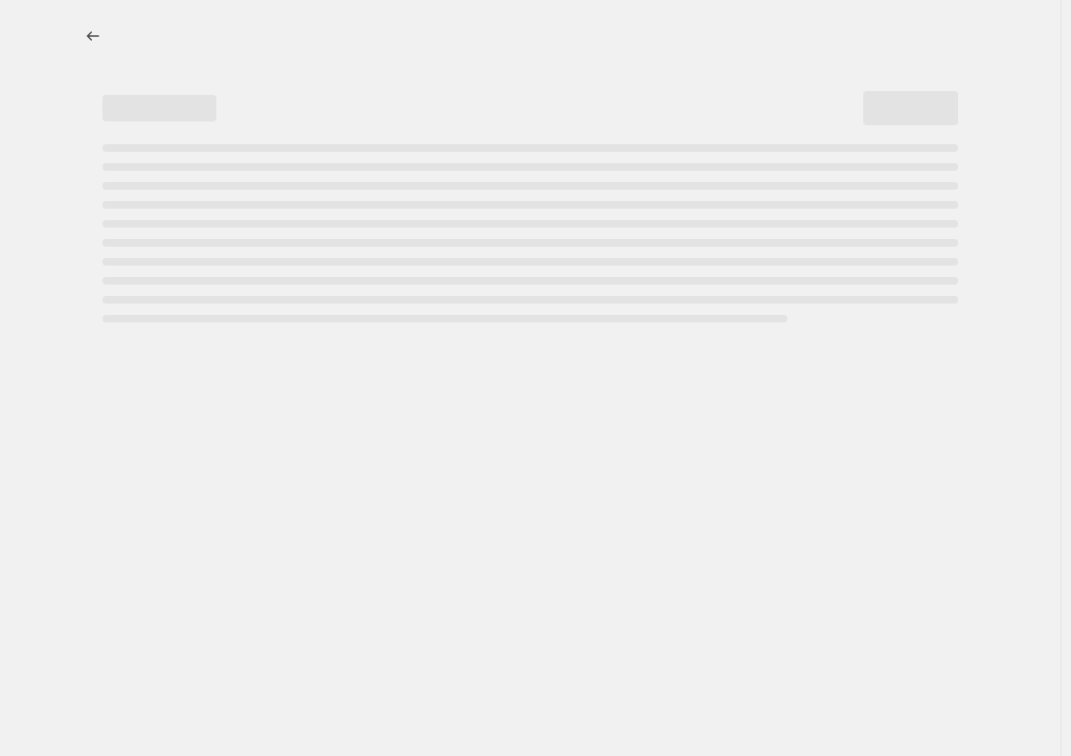
select select "no_change"
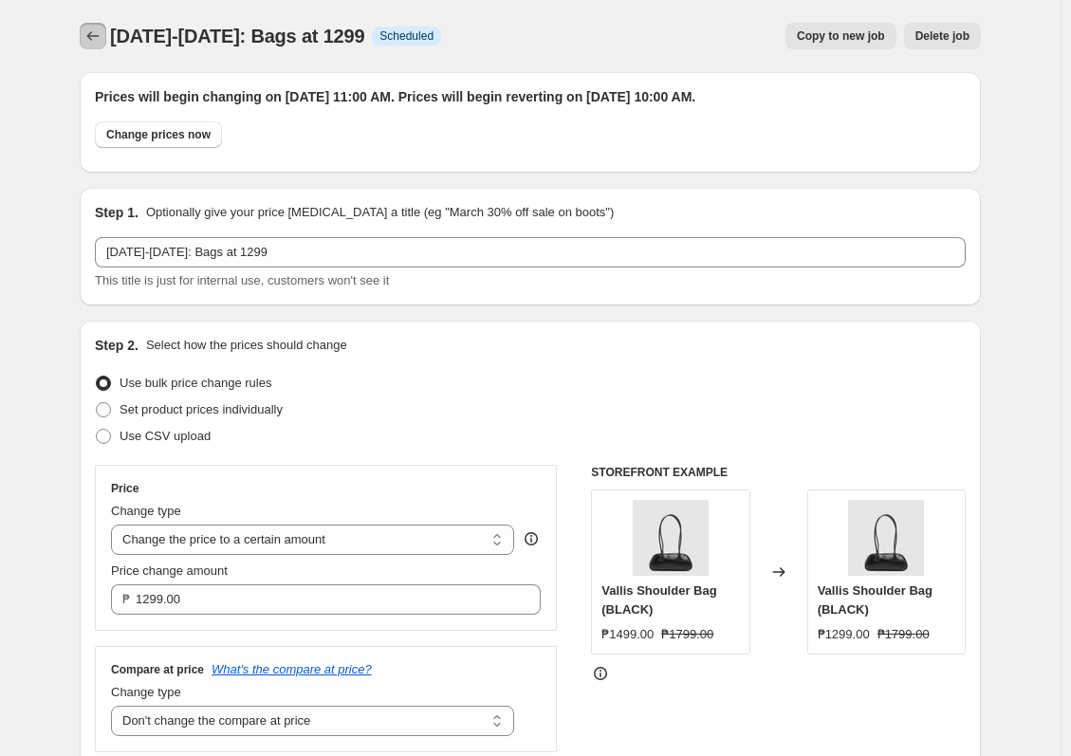
click at [101, 46] on button "Price change jobs" at bounding box center [93, 36] width 27 height 27
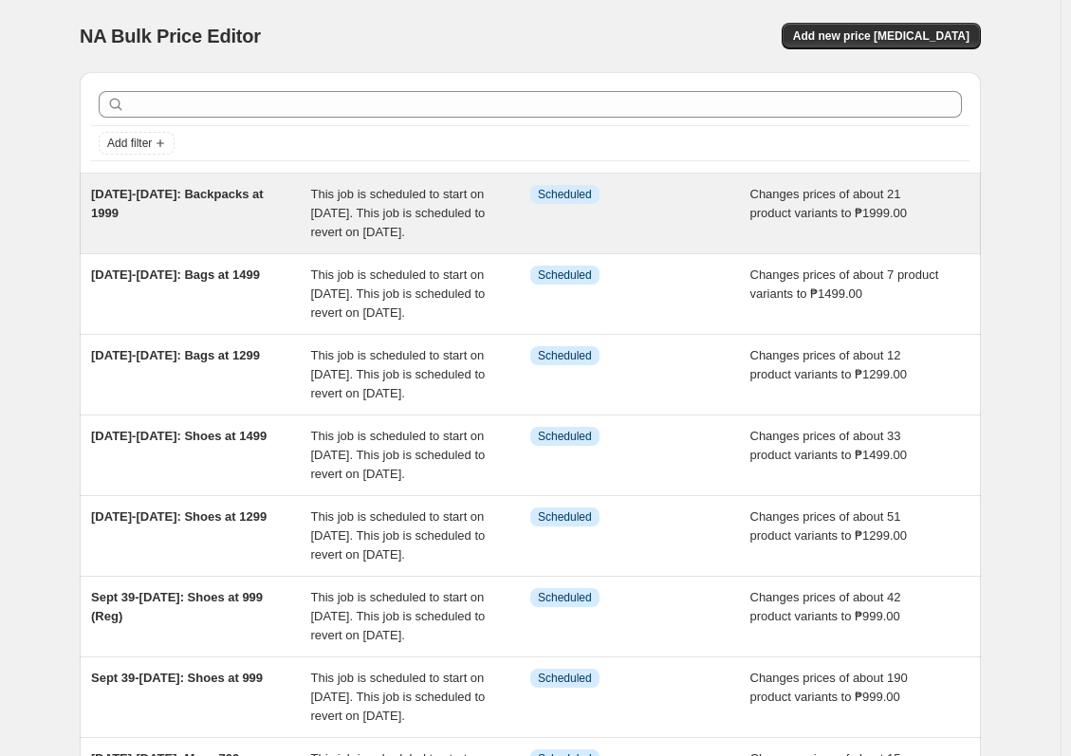
click at [526, 223] on div "This job is scheduled to start on [DATE]. This job is scheduled to revert on [D…" at bounding box center [421, 213] width 220 height 57
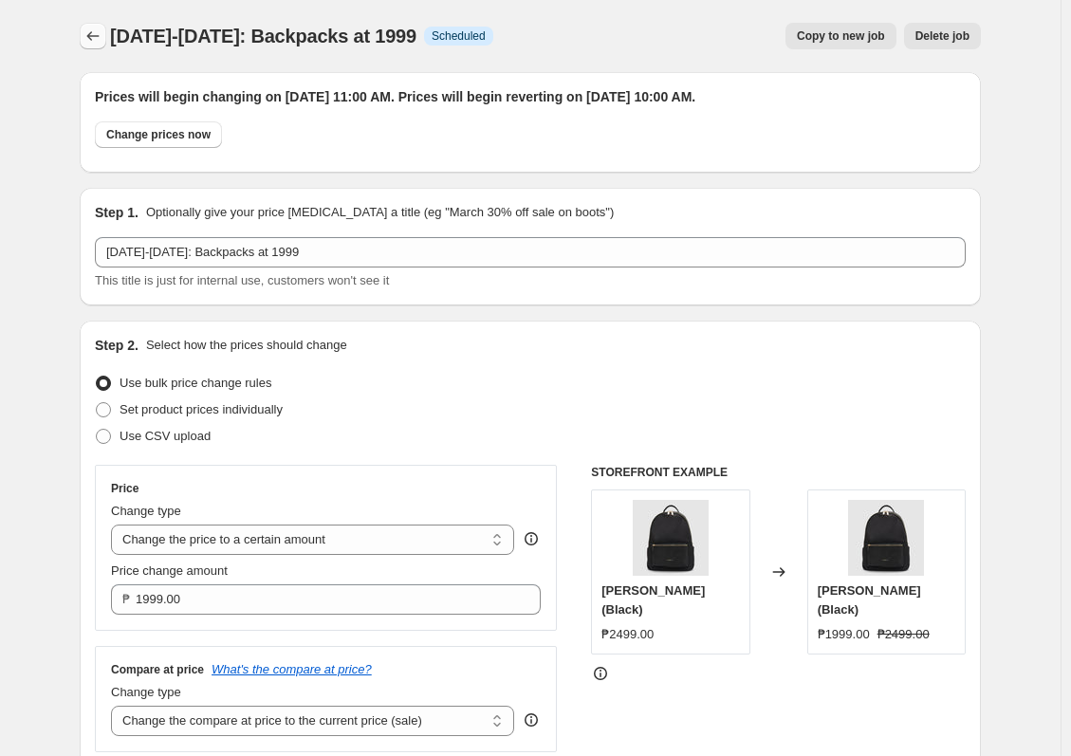
click at [85, 39] on button "Price change jobs" at bounding box center [93, 36] width 27 height 27
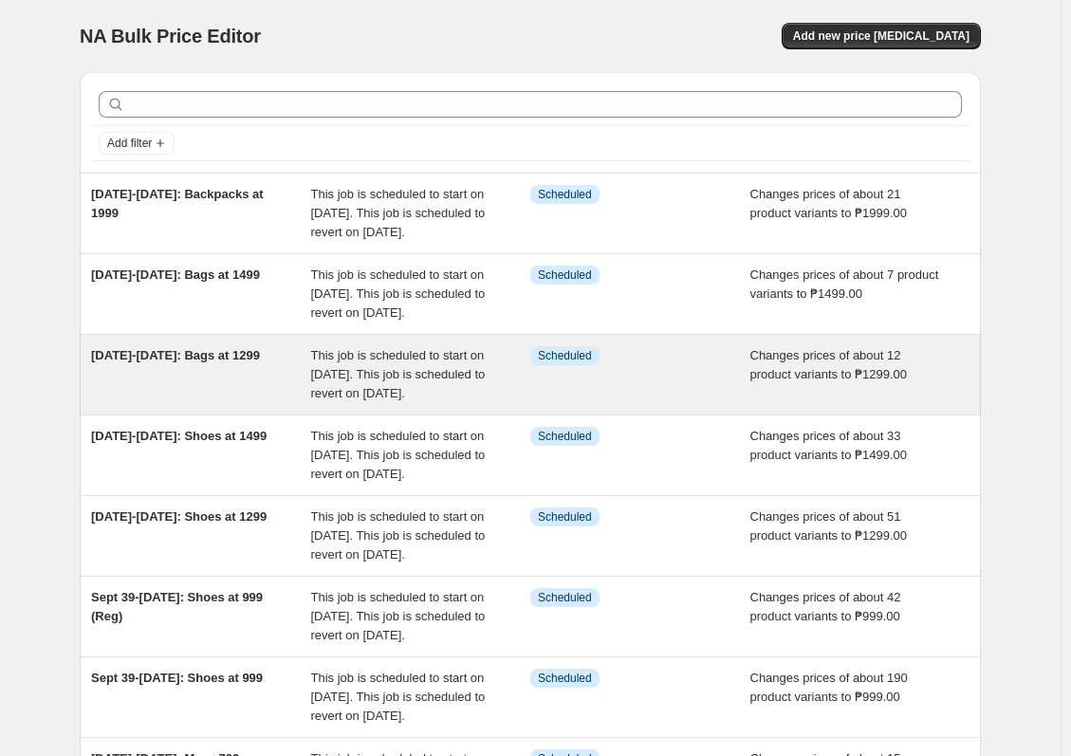
click at [470, 400] on span "This job is scheduled to start on [DATE]. This job is scheduled to revert on [D…" at bounding box center [398, 374] width 175 height 52
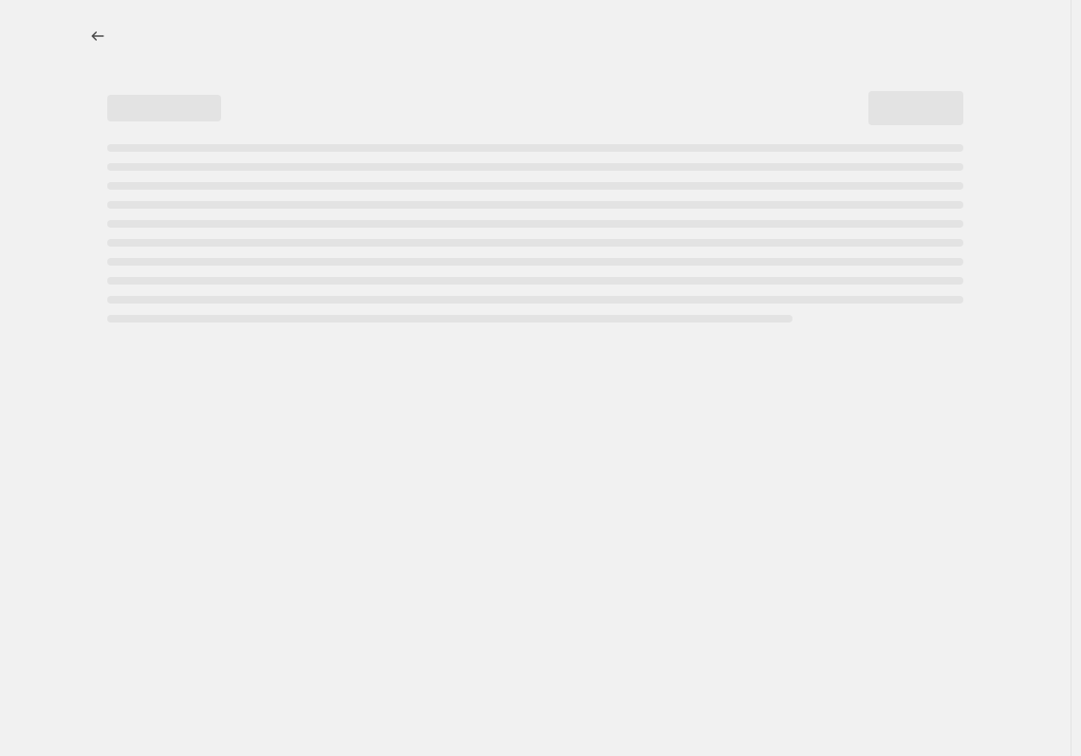
select select "no_change"
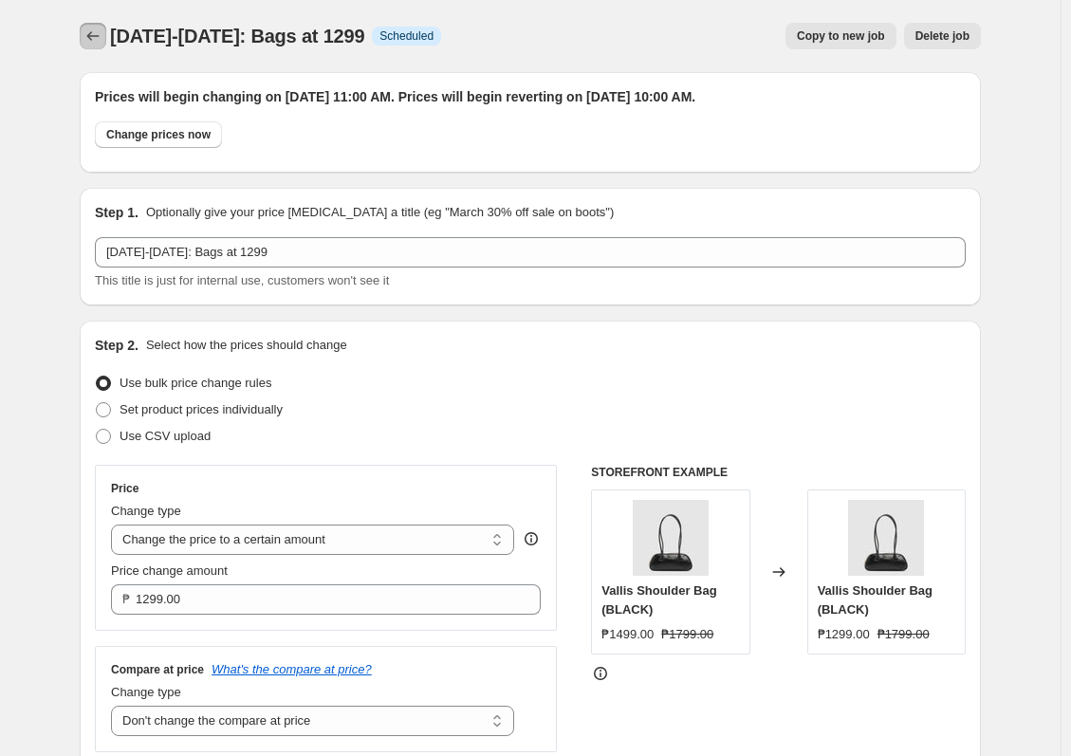
click at [96, 44] on icon "Price change jobs" at bounding box center [92, 36] width 19 height 19
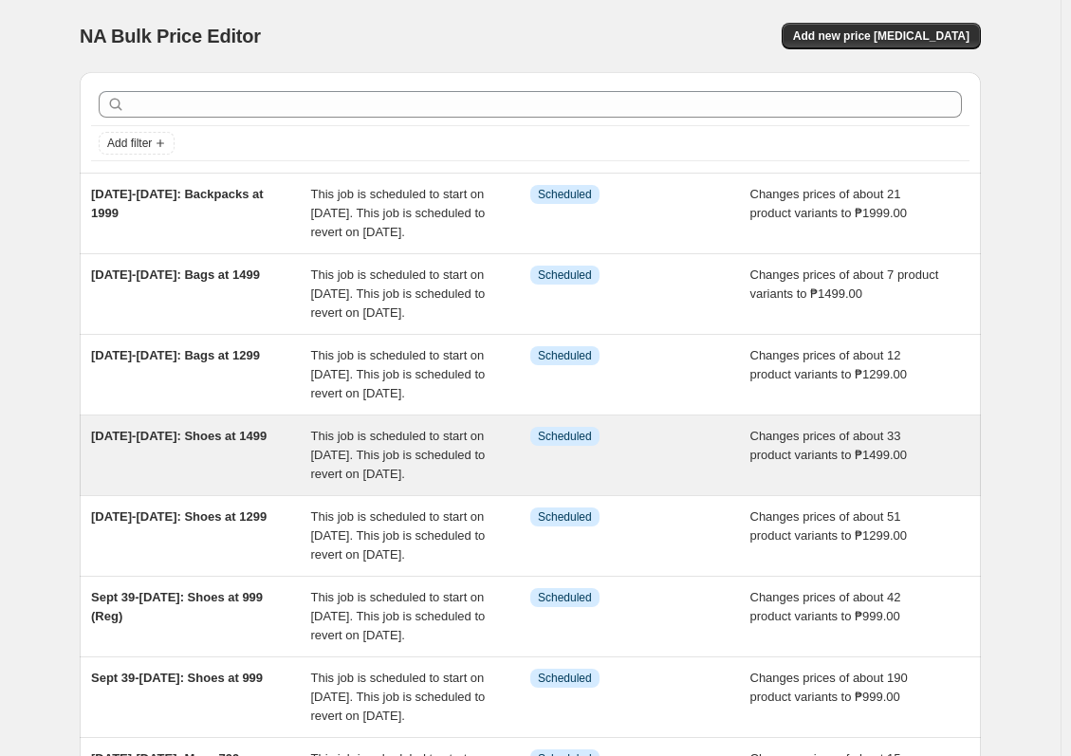
click at [514, 484] on div "This job is scheduled to start on [DATE]. This job is scheduled to revert on [D…" at bounding box center [421, 455] width 220 height 57
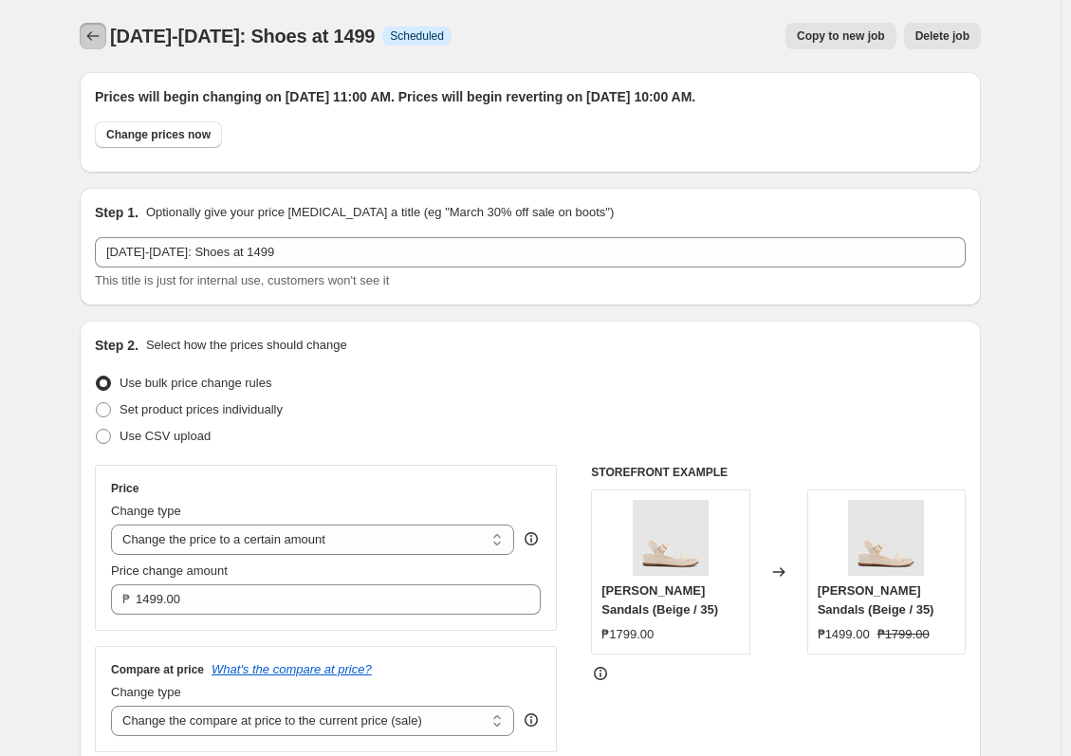
click at [102, 39] on icon "Price change jobs" at bounding box center [92, 36] width 19 height 19
